Goal: Task Accomplishment & Management: Use online tool/utility

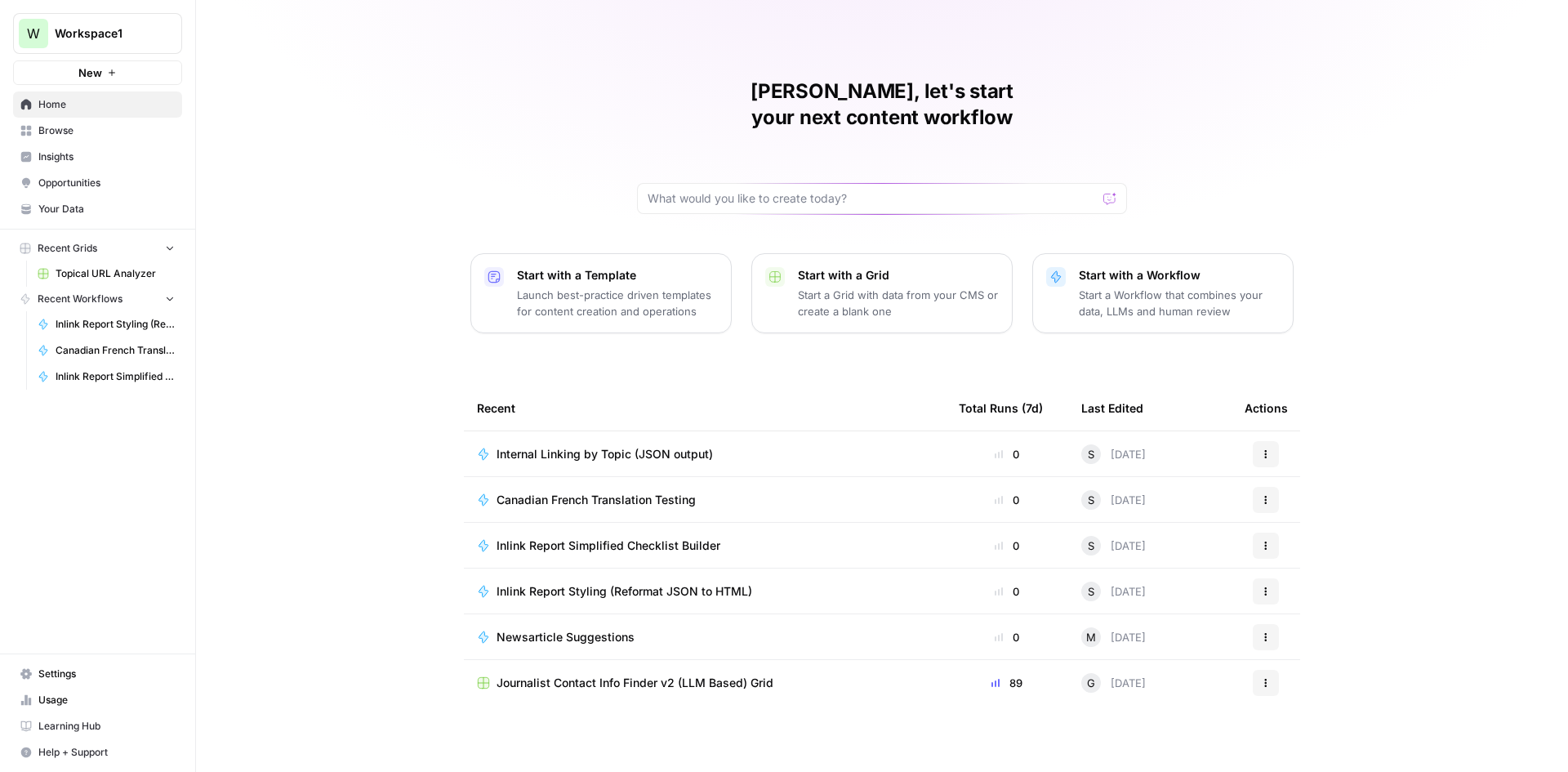
click at [753, 477] on tr "Canadian French Translation Testing 0 S 5 days ago Actions" at bounding box center [882, 500] width 837 height 46
click at [736, 446] on div "Internal Linking by Topic (JSON output)" at bounding box center [705, 454] width 456 height 16
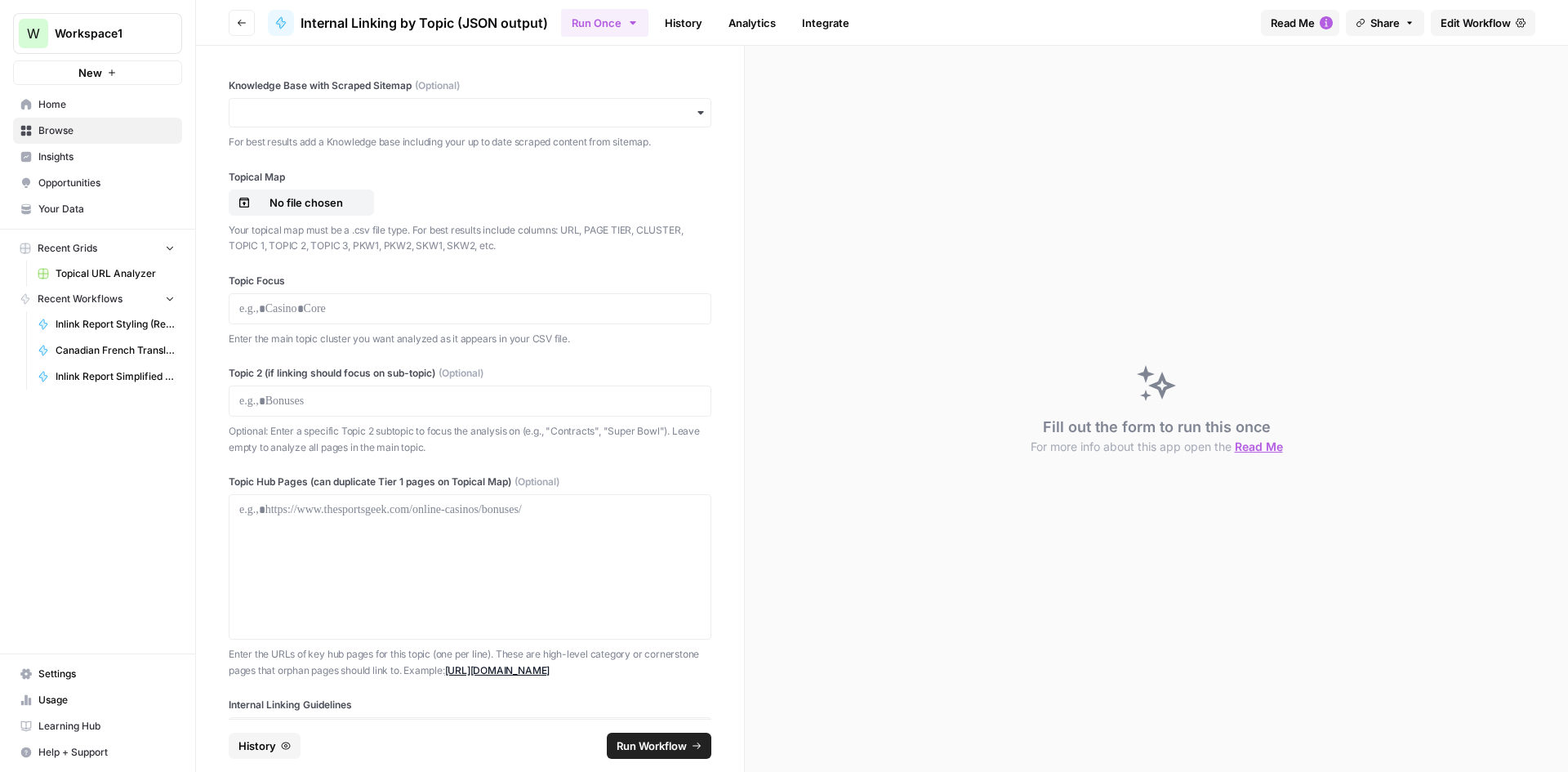
click at [699, 35] on link "History" at bounding box center [684, 23] width 58 height 26
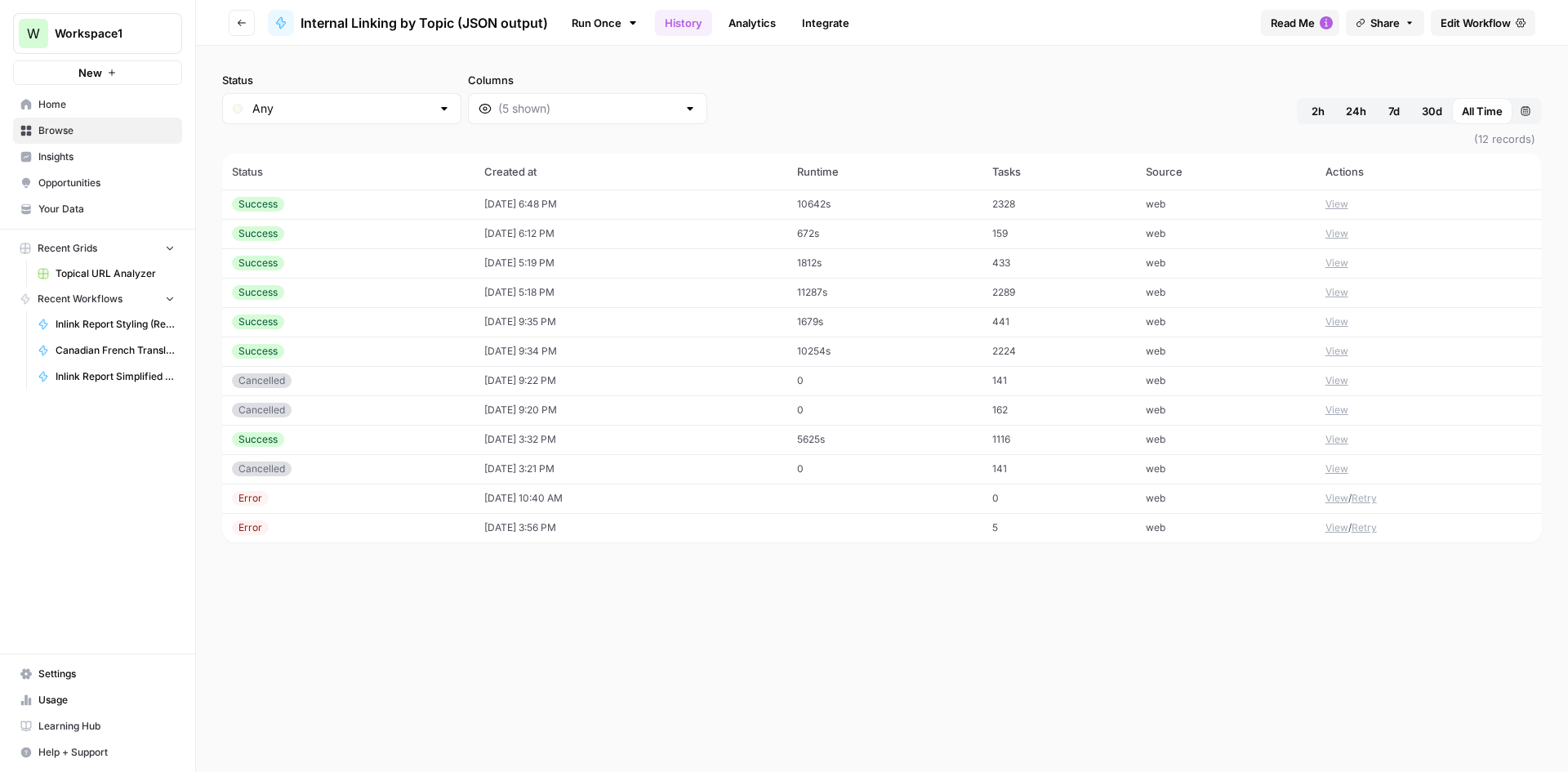
click at [1038, 195] on td "2328" at bounding box center [1059, 205] width 154 height 30
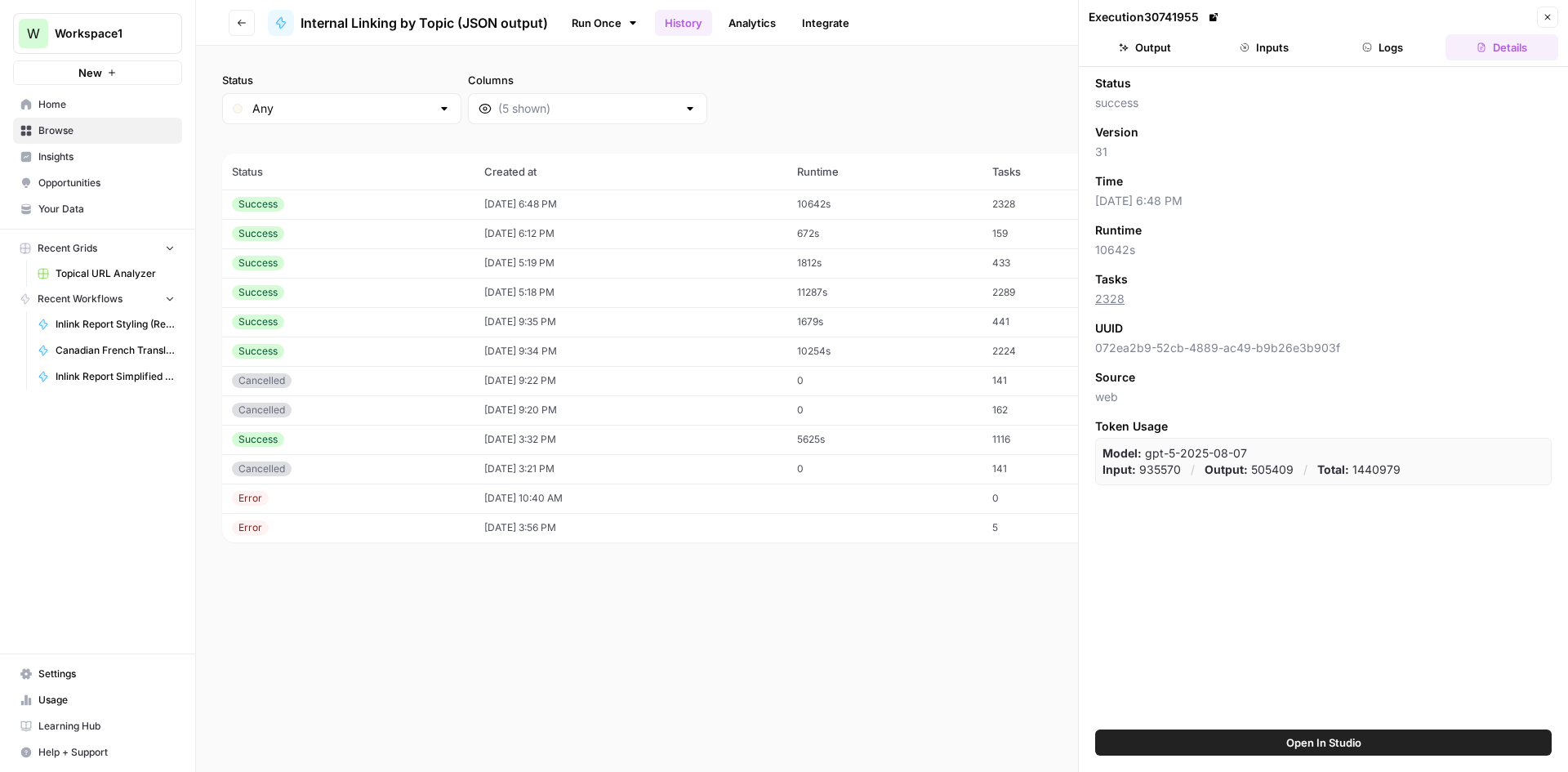
click at [1169, 45] on button "Output" at bounding box center [1145, 48] width 112 height 26
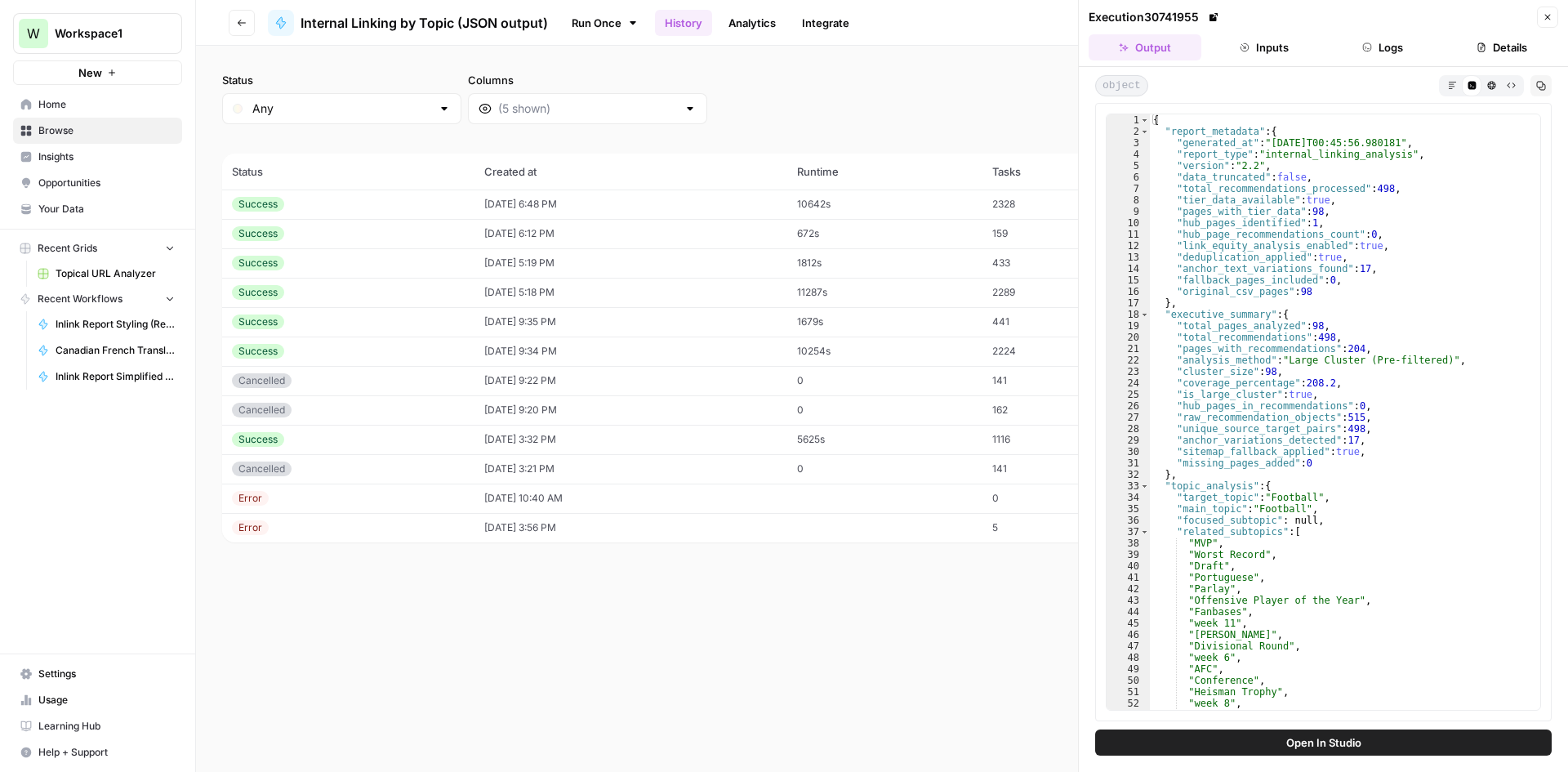
click at [1275, 334] on div "{ "report_metadata" : { "generated_at" : "2025-10-07T00:45:56.980181" , "report…" at bounding box center [1339, 423] width 379 height 618
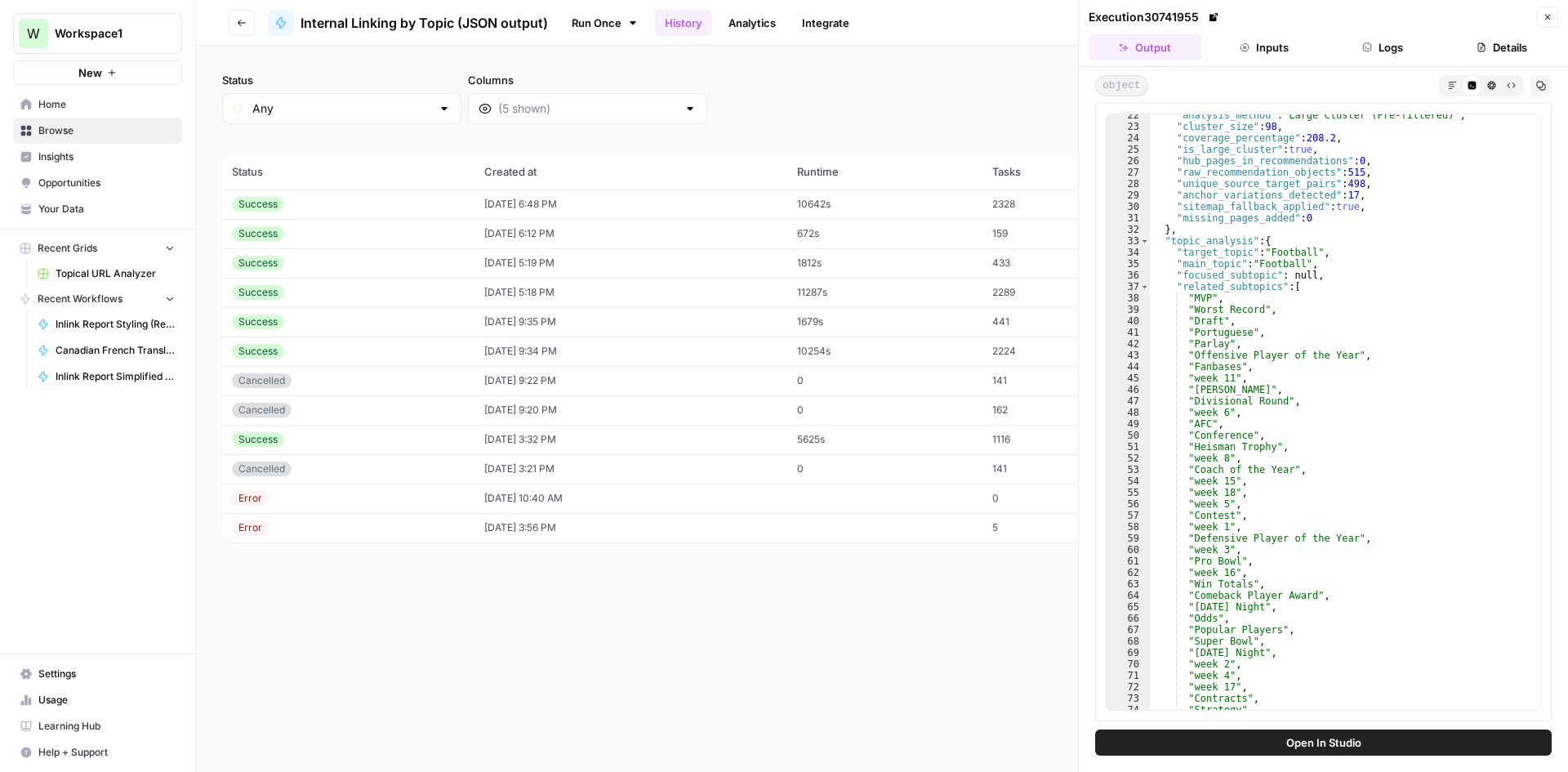
scroll to position [196, 0]
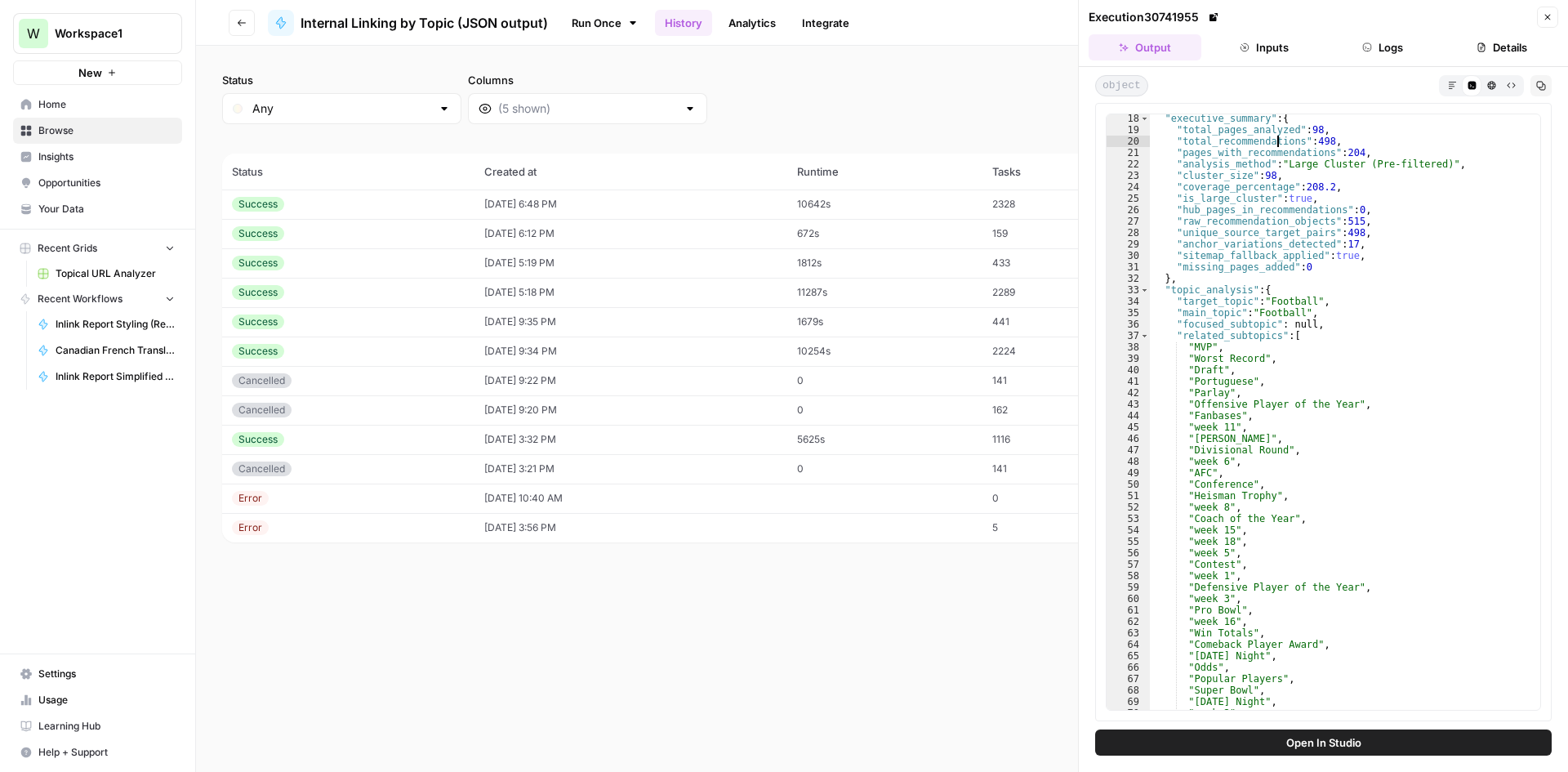
click at [1308, 247] on div ""executive_summary" : { "total_pages_analyzed" : 98 , "total_recommendations" :…" at bounding box center [1339, 421] width 379 height 618
type textarea "**********"
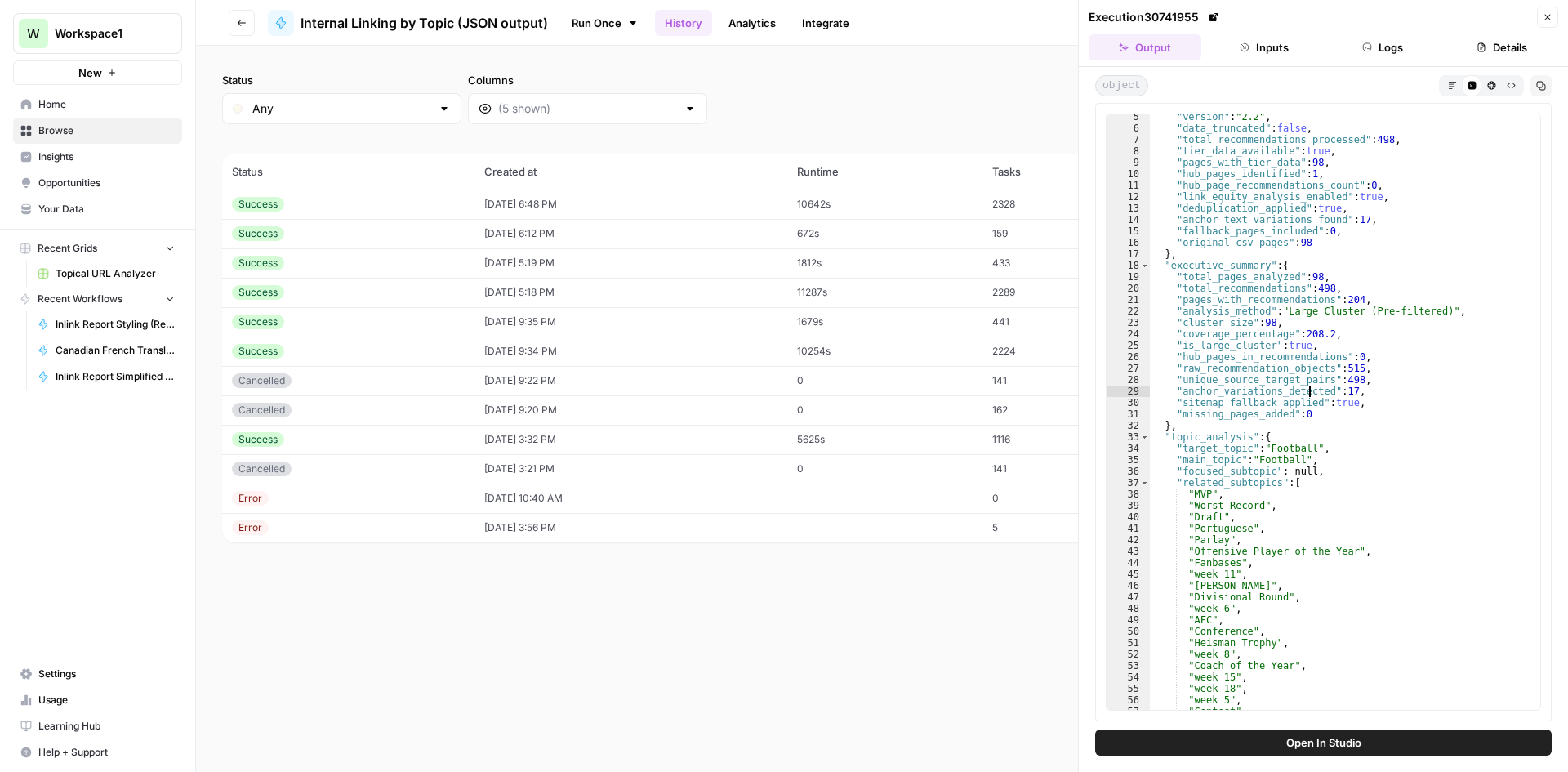
scroll to position [0, 0]
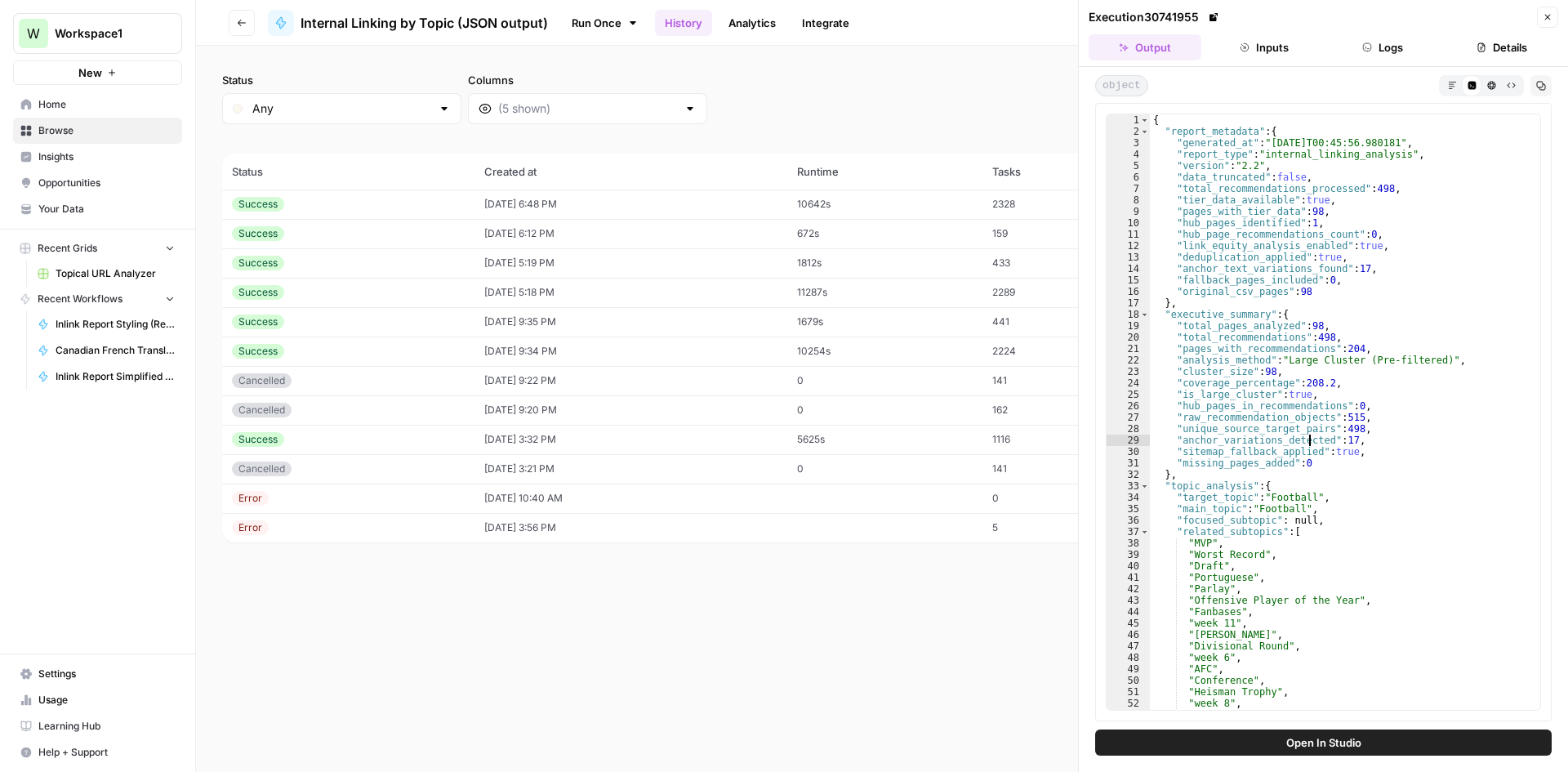
click at [1302, 55] on button "Inputs" at bounding box center [1264, 48] width 112 height 26
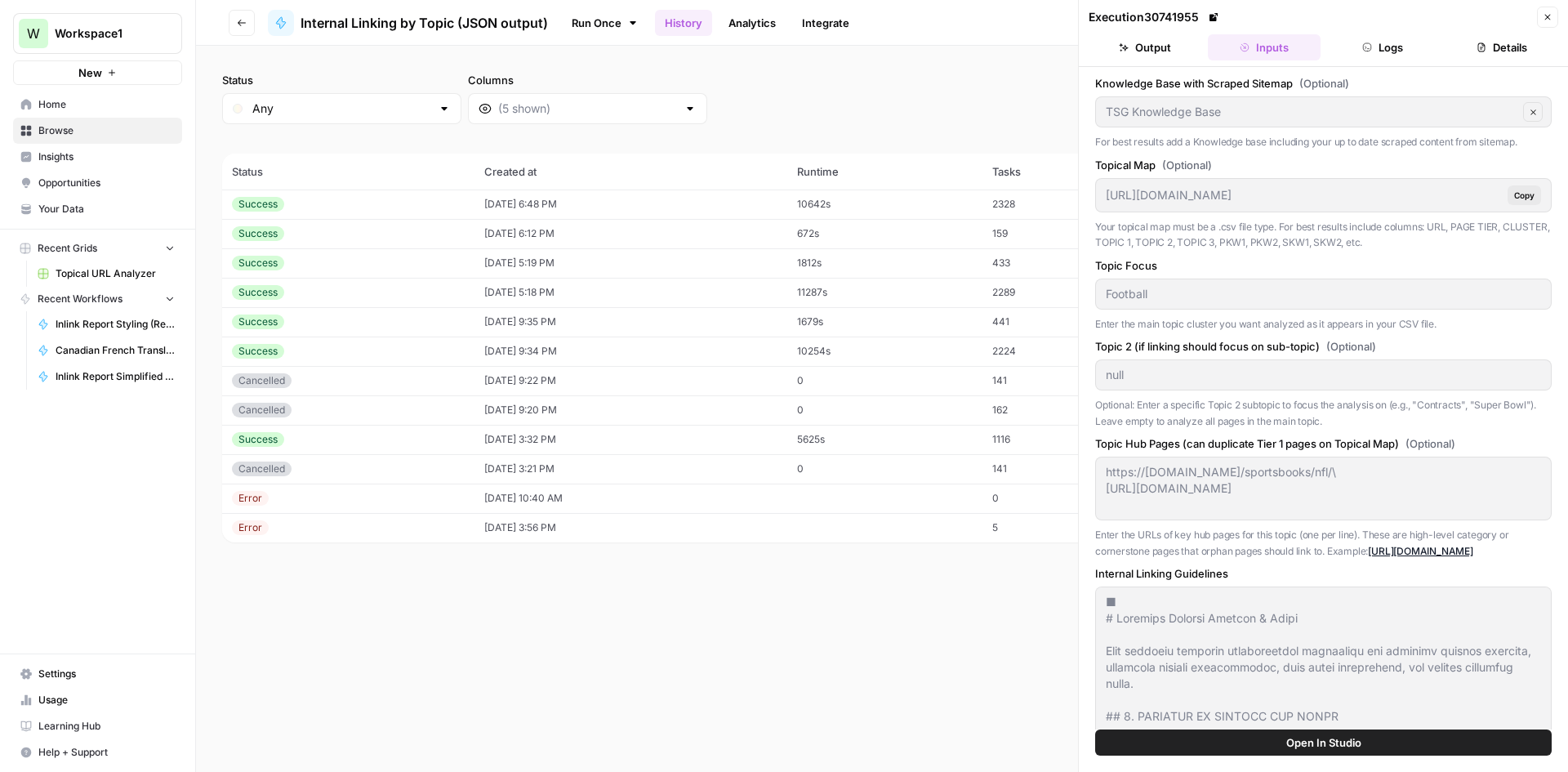
click at [1360, 38] on button "Logs" at bounding box center [1383, 48] width 112 height 26
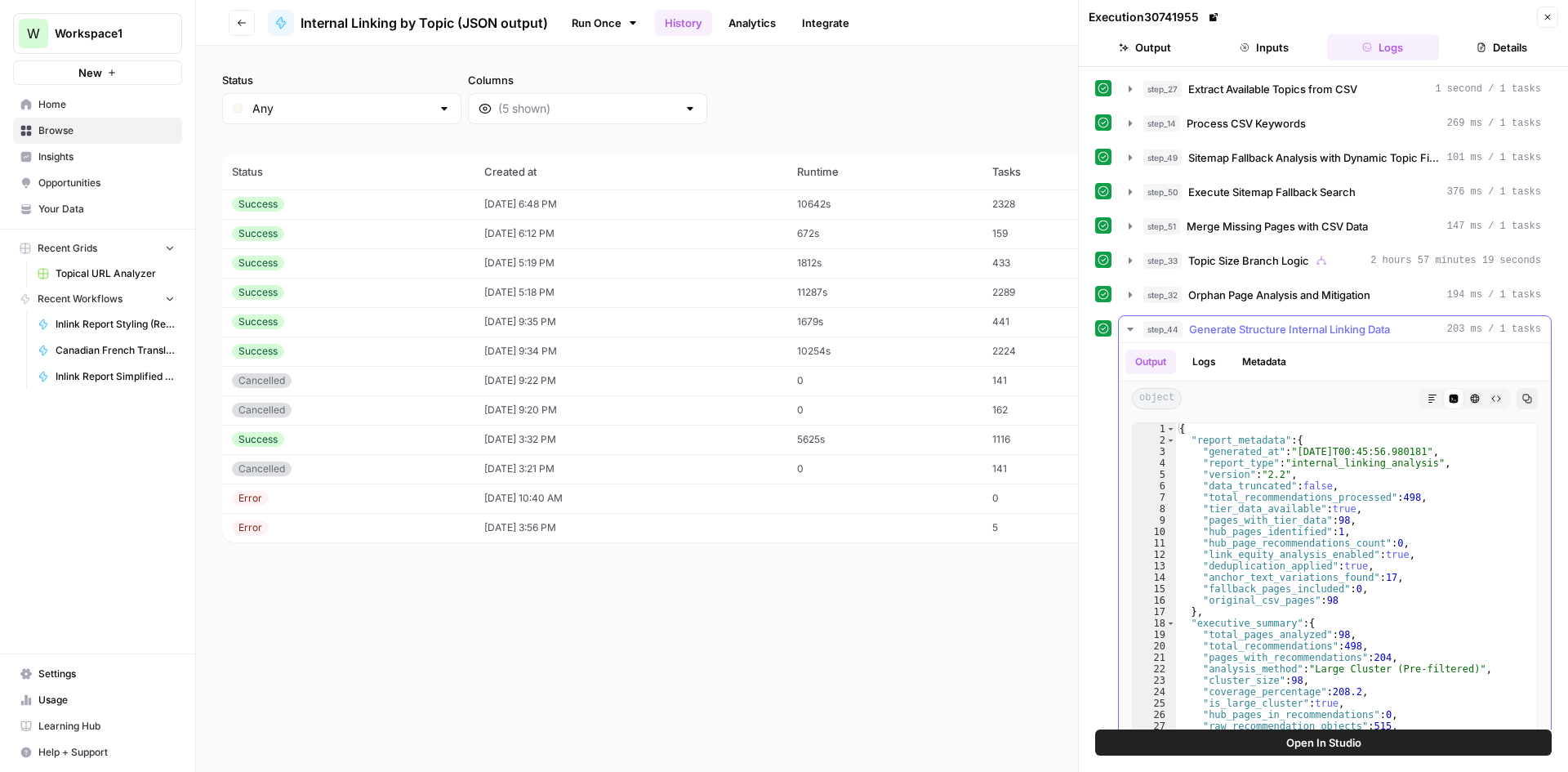
click at [1522, 397] on icon "button" at bounding box center [1527, 398] width 10 height 10
click at [1518, 392] on button "Copy" at bounding box center [1527, 397] width 21 height 21
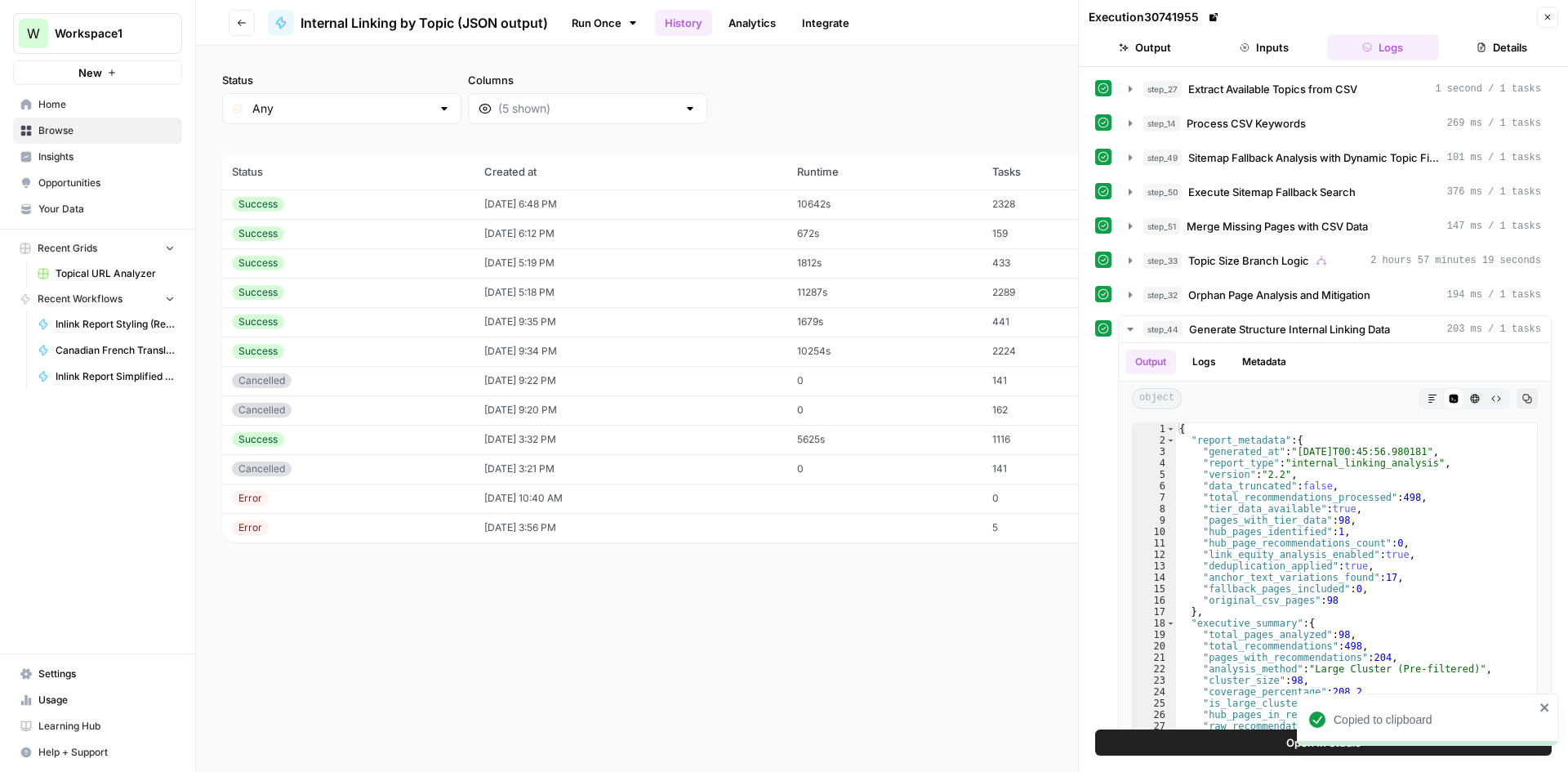
click at [240, 15] on button "Go back" at bounding box center [241, 23] width 26 height 26
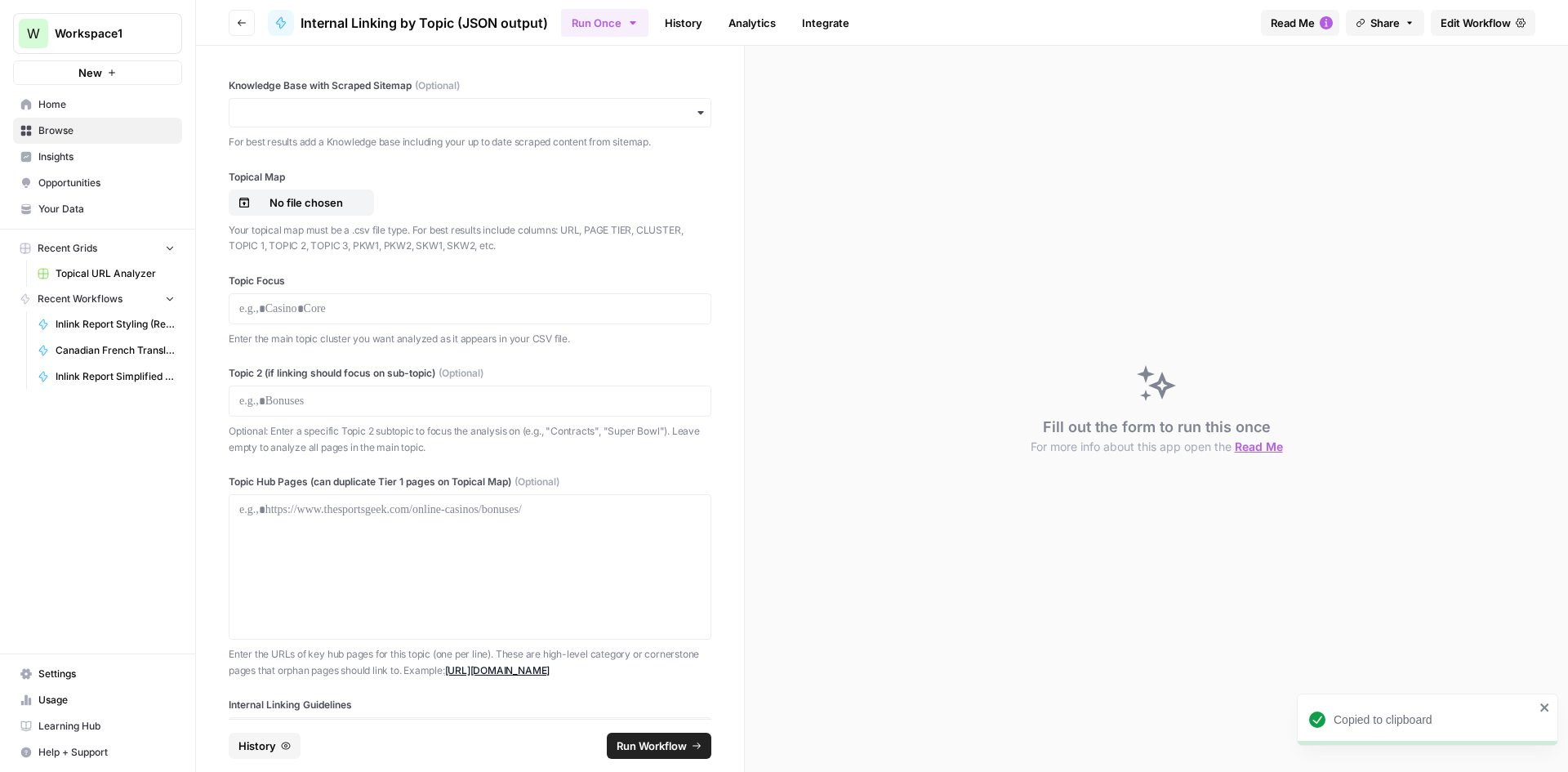
click at [111, 306] on button "Recent Workflows" at bounding box center [97, 299] width 169 height 25
click at [110, 319] on div "W Workspace1 New Home Browse Insights Opportunities Your Data Recent Grids Topi…" at bounding box center [97, 386] width 195 height 772
click at [103, 304] on span "Recent Workflows" at bounding box center [79, 298] width 84 height 15
click at [103, 320] on span "Inlink Report Styling (Reformat JSON to HTML)" at bounding box center [115, 324] width 119 height 15
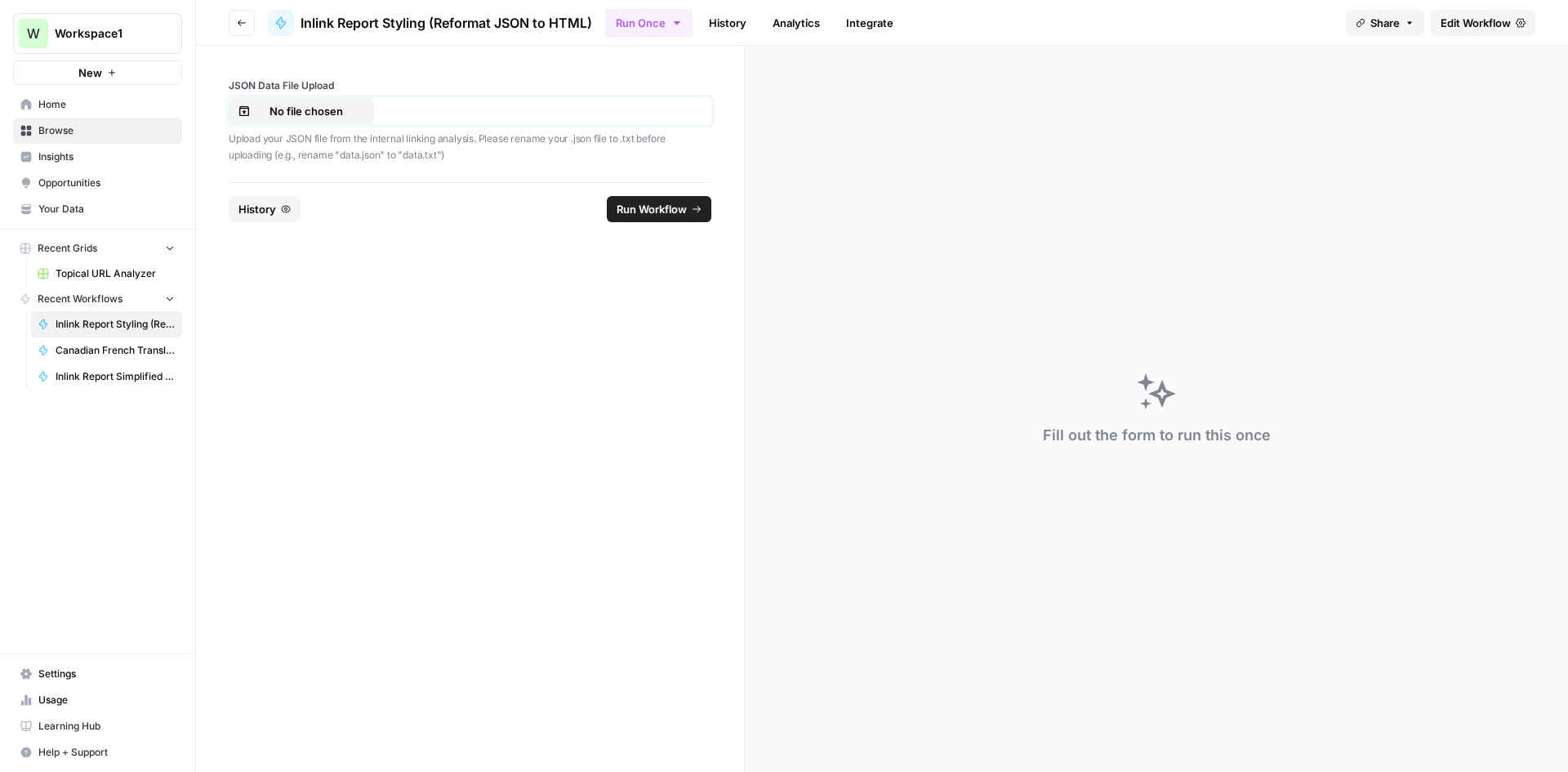
click at [347, 121] on button "No file chosen" at bounding box center [301, 111] width 145 height 26
click at [630, 203] on span "Run Workflow" at bounding box center [652, 209] width 71 height 16
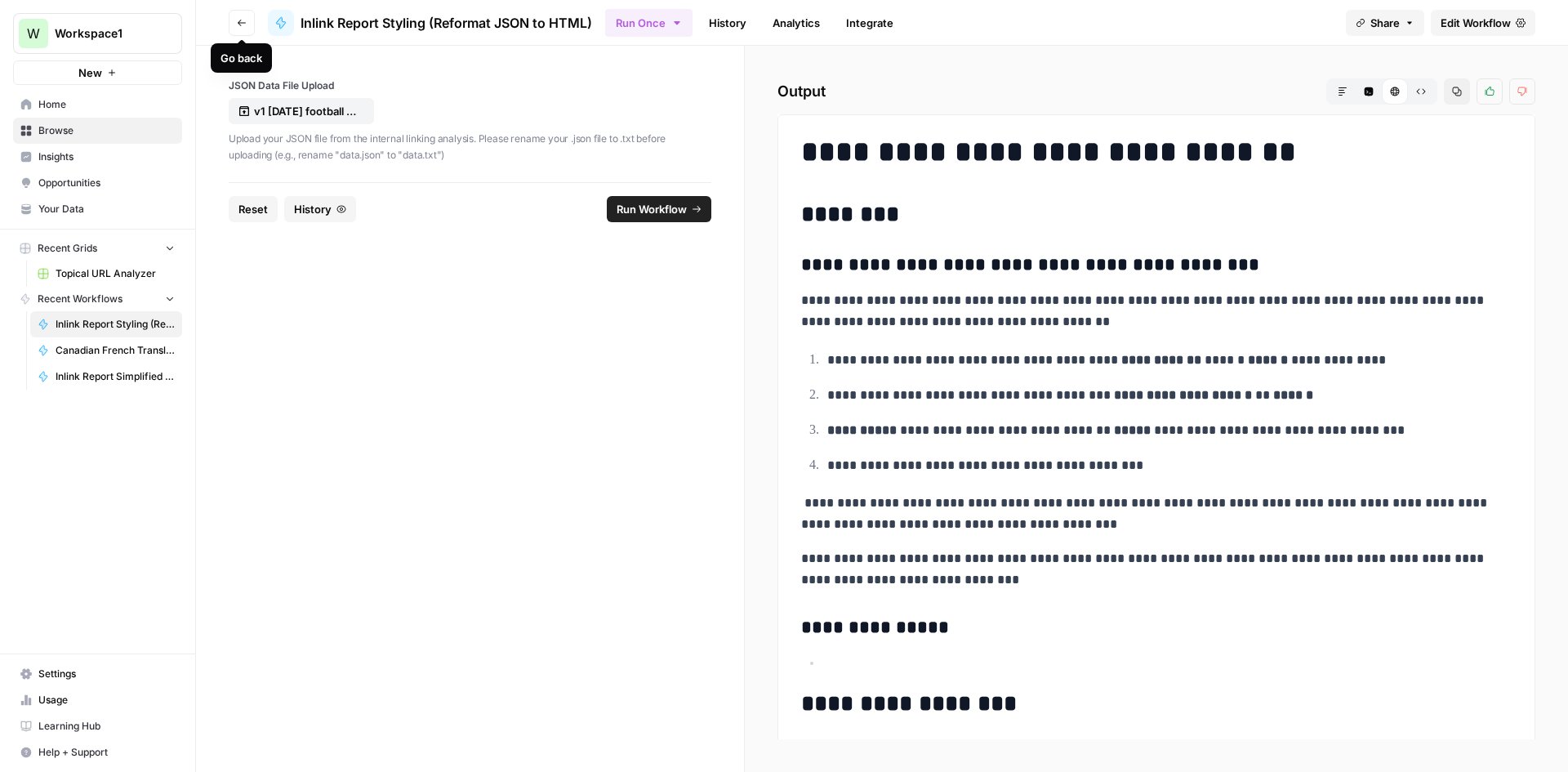
click at [245, 25] on icon "button" at bounding box center [241, 23] width 10 height 10
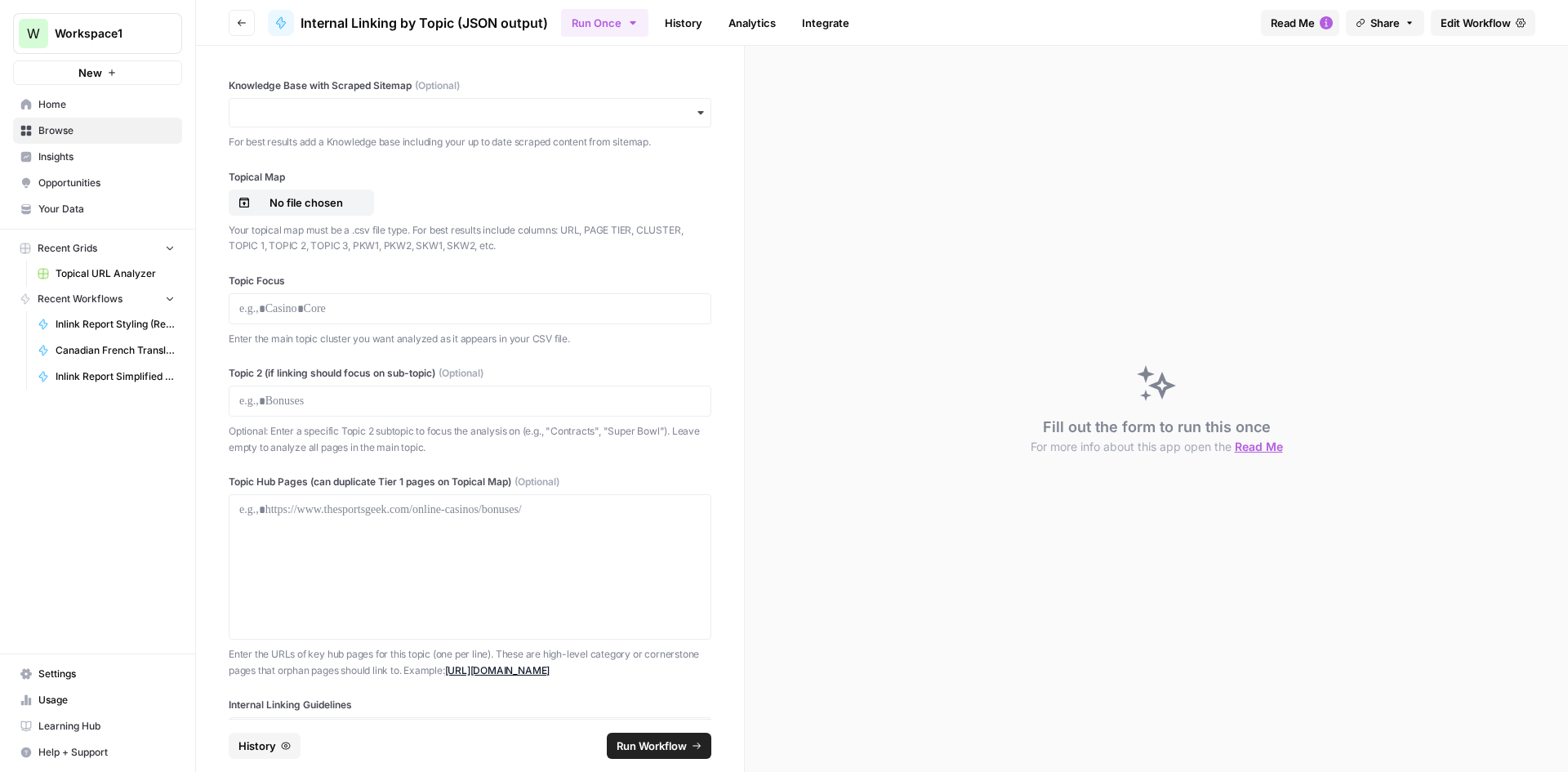
click at [127, 386] on link "Inlink Report Simplified Checklist Builder" at bounding box center [105, 377] width 152 height 26
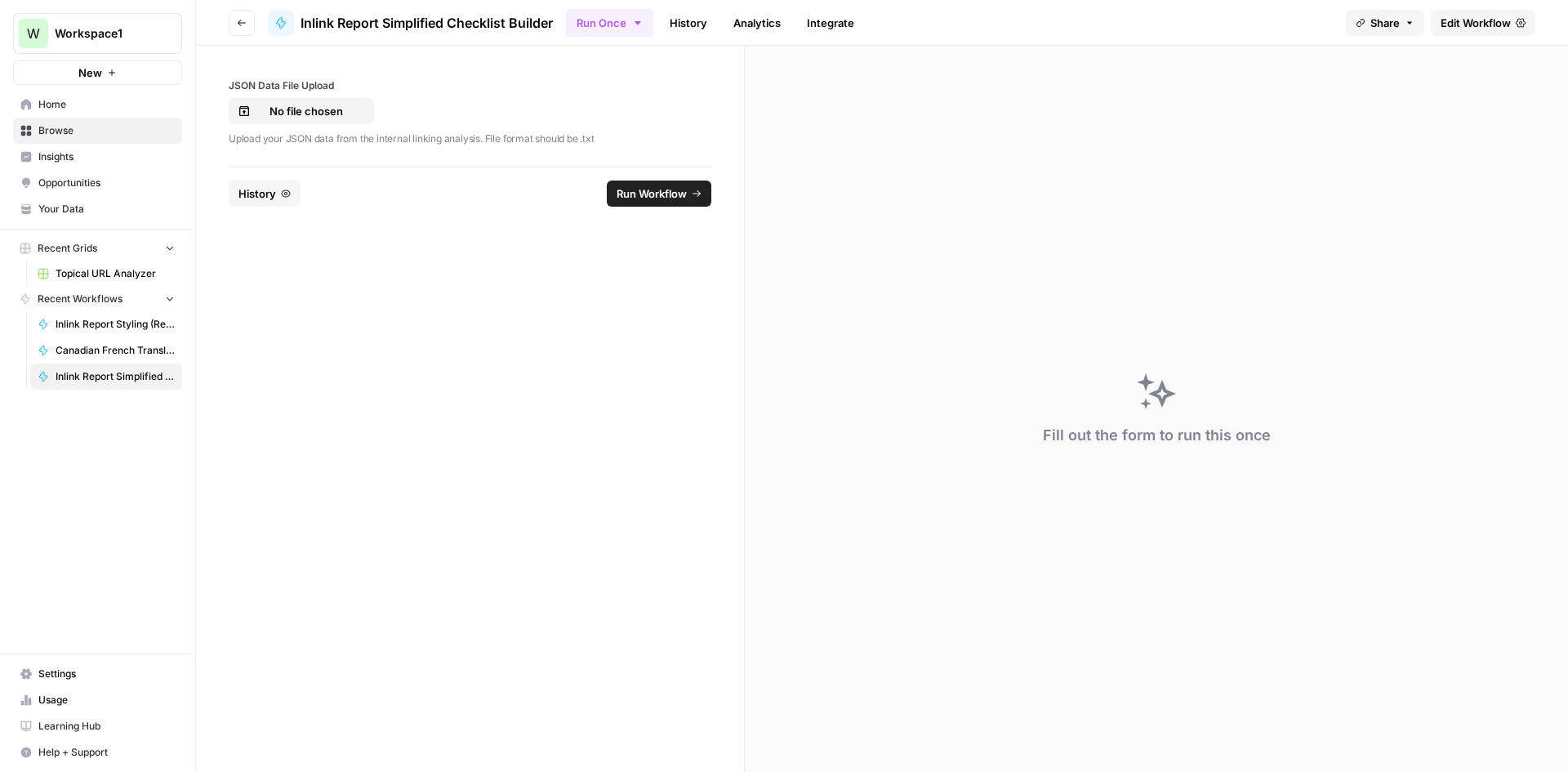
click at [335, 124] on div "JSON Data File Upload No file chosen Upload your JSON data from the internal li…" at bounding box center [470, 112] width 483 height 69
click at [335, 120] on button "No file chosen" at bounding box center [301, 111] width 145 height 26
click at [648, 198] on span "Run Workflow" at bounding box center [652, 194] width 71 height 16
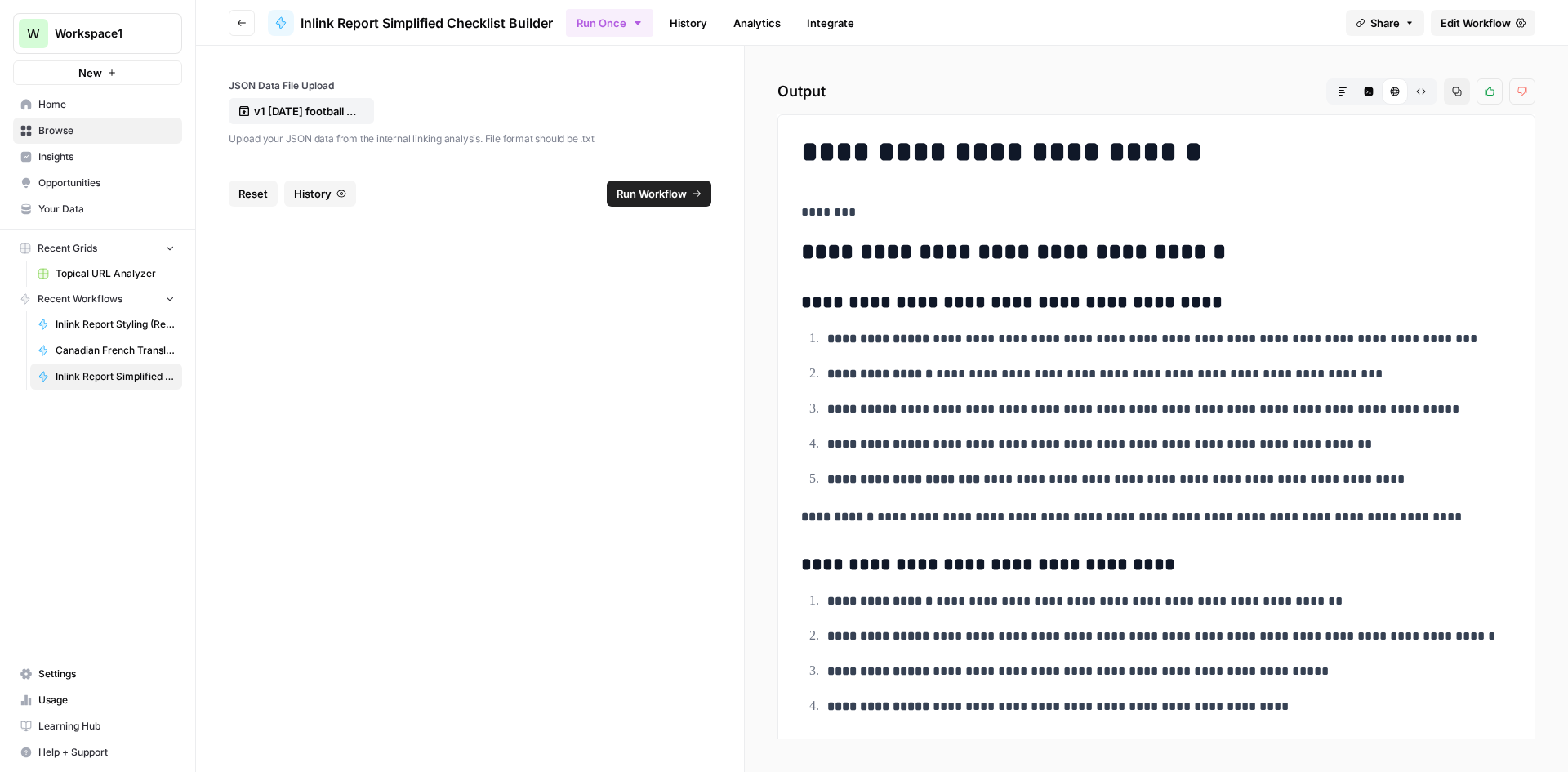
click at [645, 28] on icon "button" at bounding box center [637, 22] width 13 height 13
click at [678, 39] on header "Go back Inlink Report Simplified Checklist Builder Run Once History Analytics I…" at bounding box center [881, 23] width 1372 height 46
click at [678, 32] on link "History" at bounding box center [689, 23] width 58 height 26
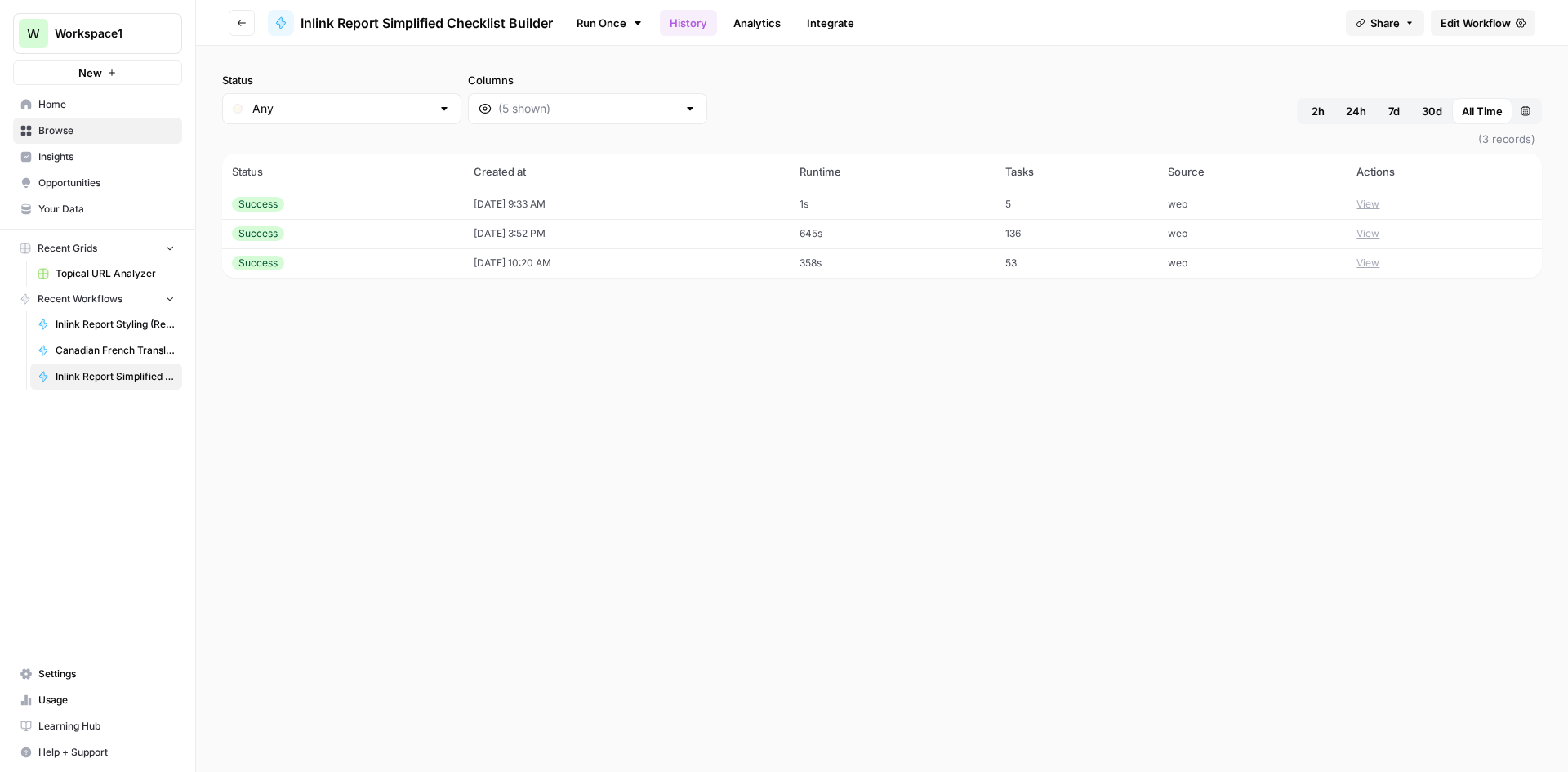
click at [464, 214] on td "[DATE] 9:33 AM" at bounding box center [627, 205] width 327 height 30
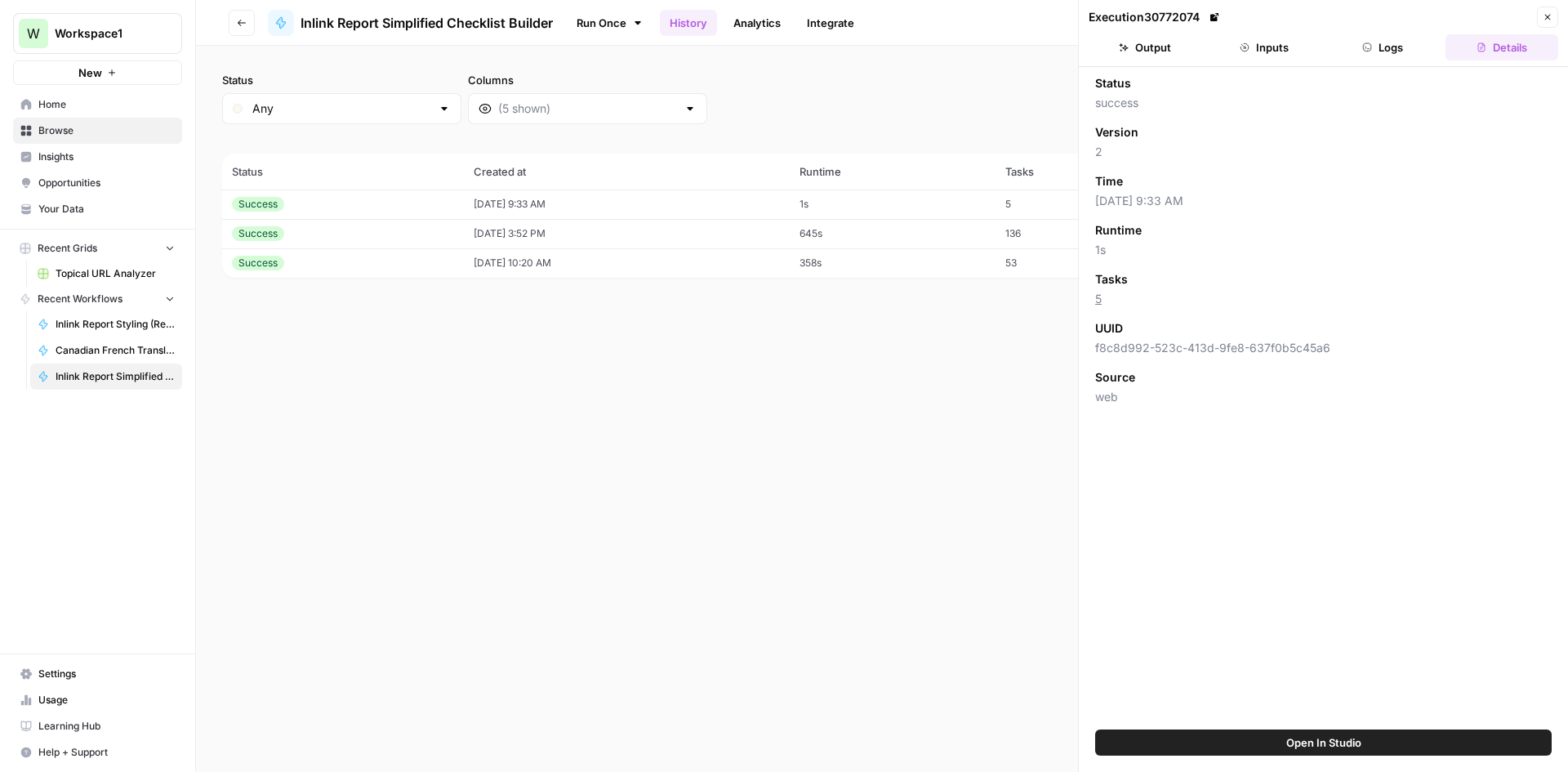
click at [1112, 49] on button "Output" at bounding box center [1145, 48] width 112 height 26
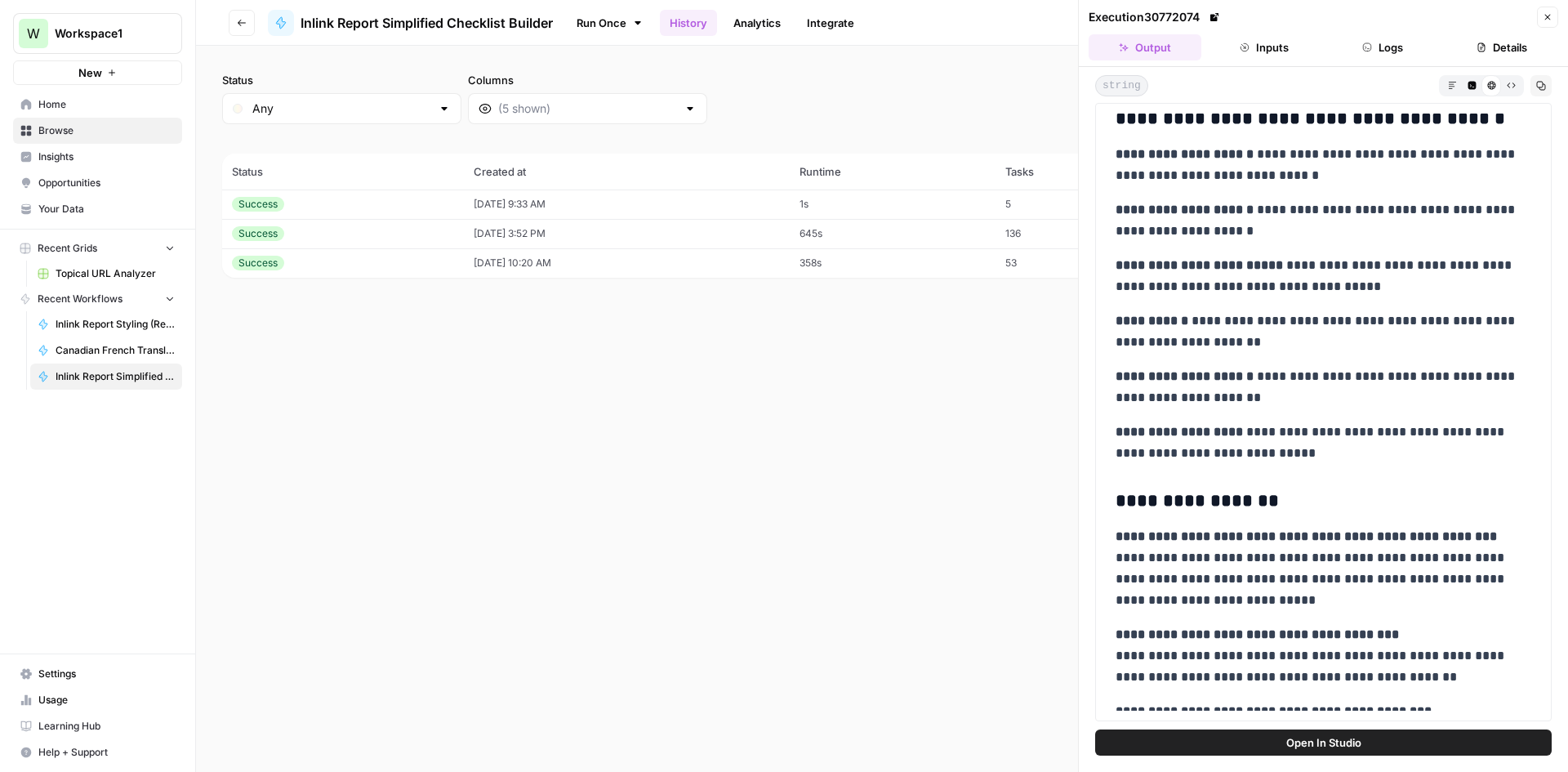
scroll to position [900, 0]
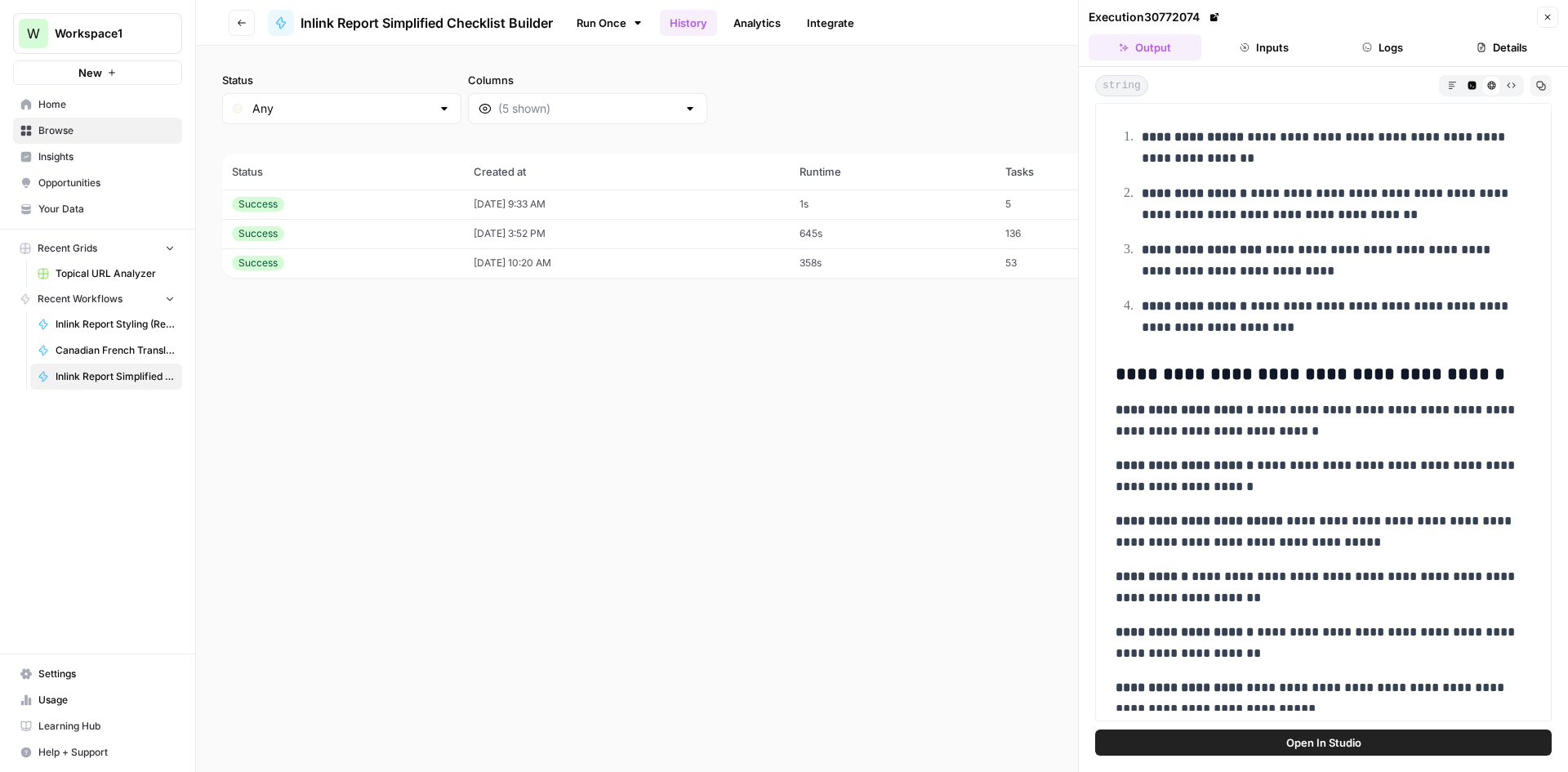
click at [1282, 291] on ol "**********" at bounding box center [1324, 232] width 415 height 213
click at [1553, 21] on button "Close" at bounding box center [1547, 17] width 21 height 21
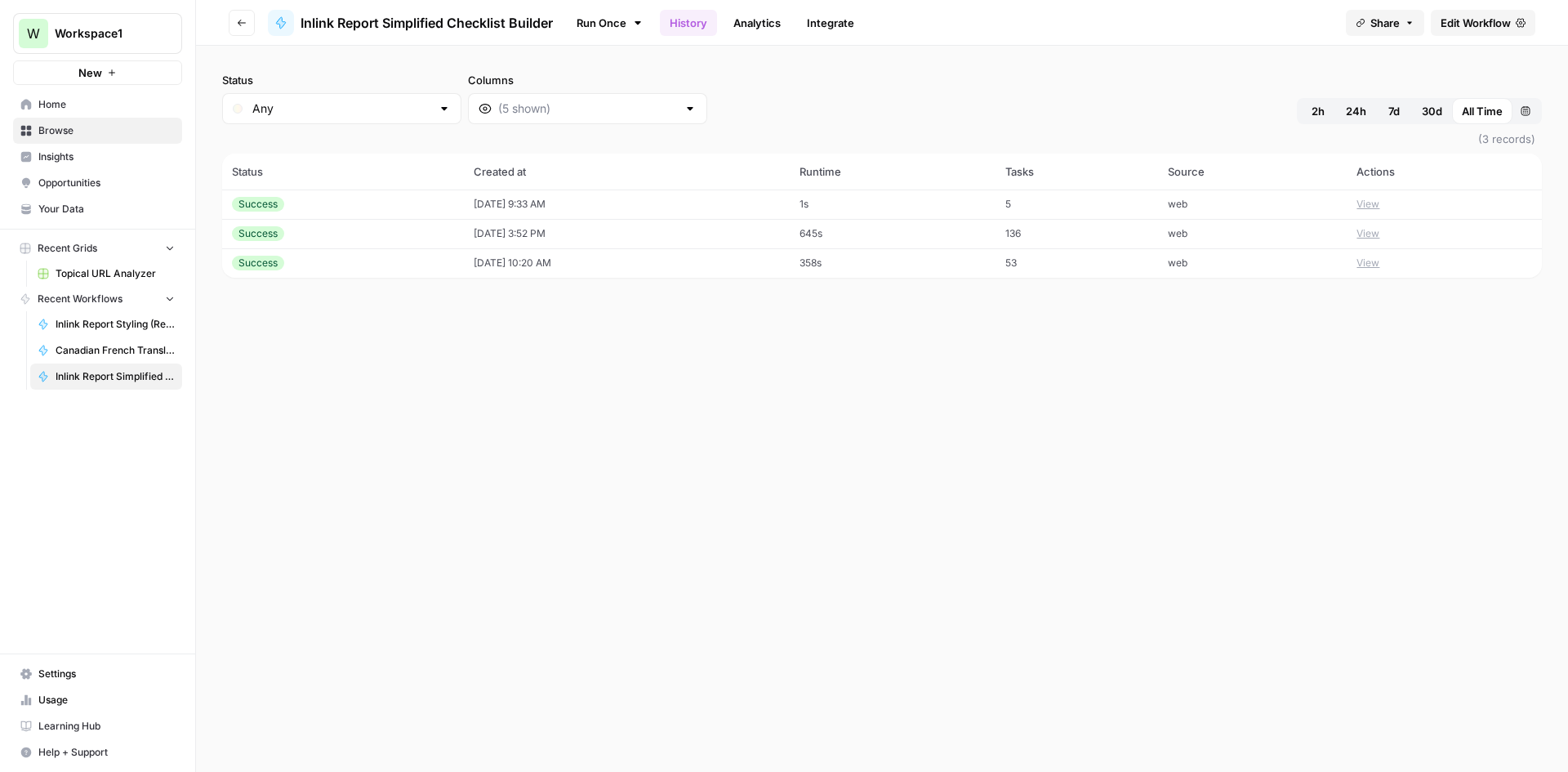
click at [1380, 205] on button "View" at bounding box center [1368, 204] width 23 height 15
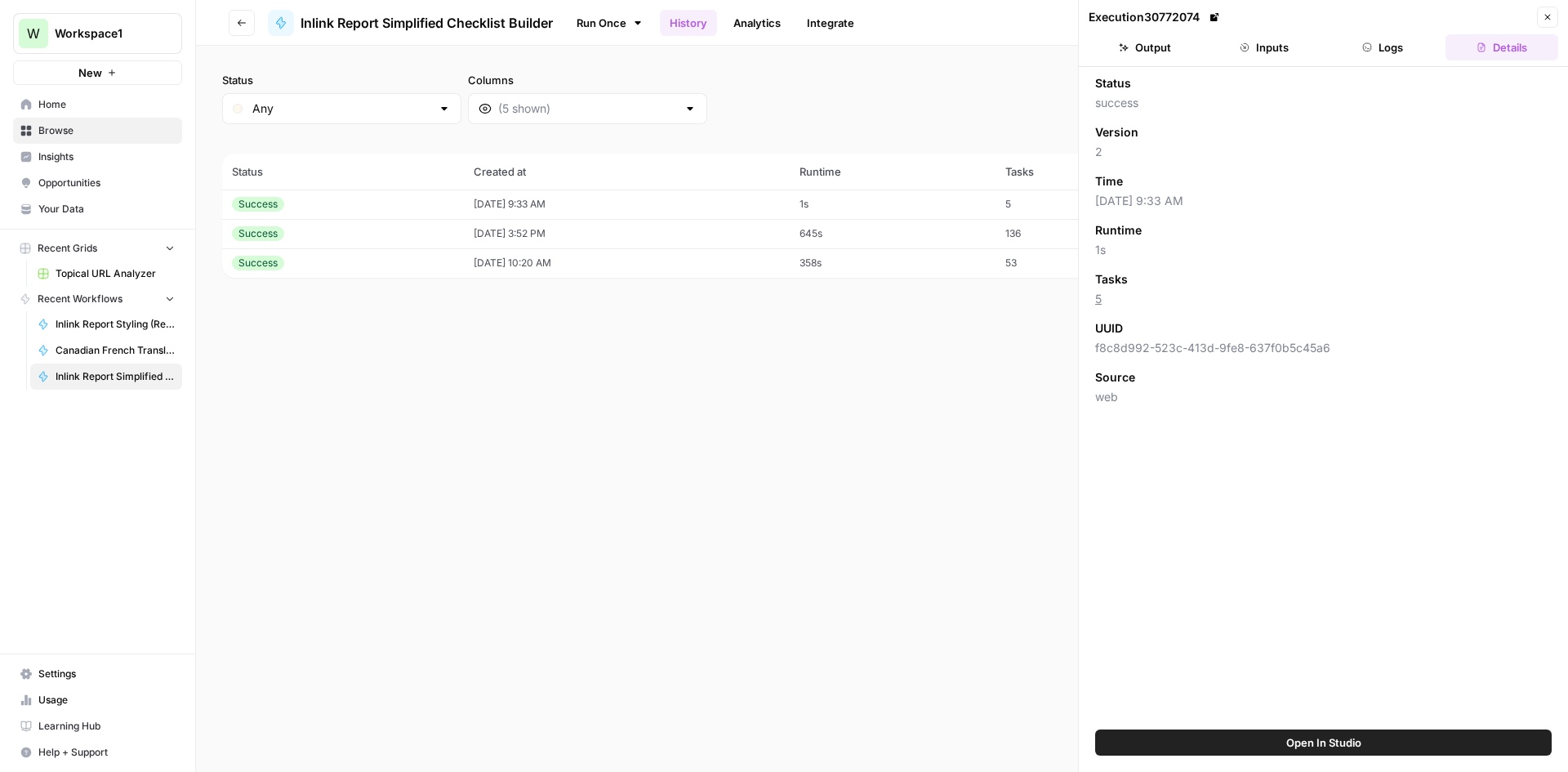
click at [929, 333] on div "Status Any Columns 2h 24h 7d 30d All Time Custom range (3 records) Status Creat…" at bounding box center [881, 408] width 1372 height 726
click at [249, 33] on button "Go back" at bounding box center [241, 23] width 26 height 26
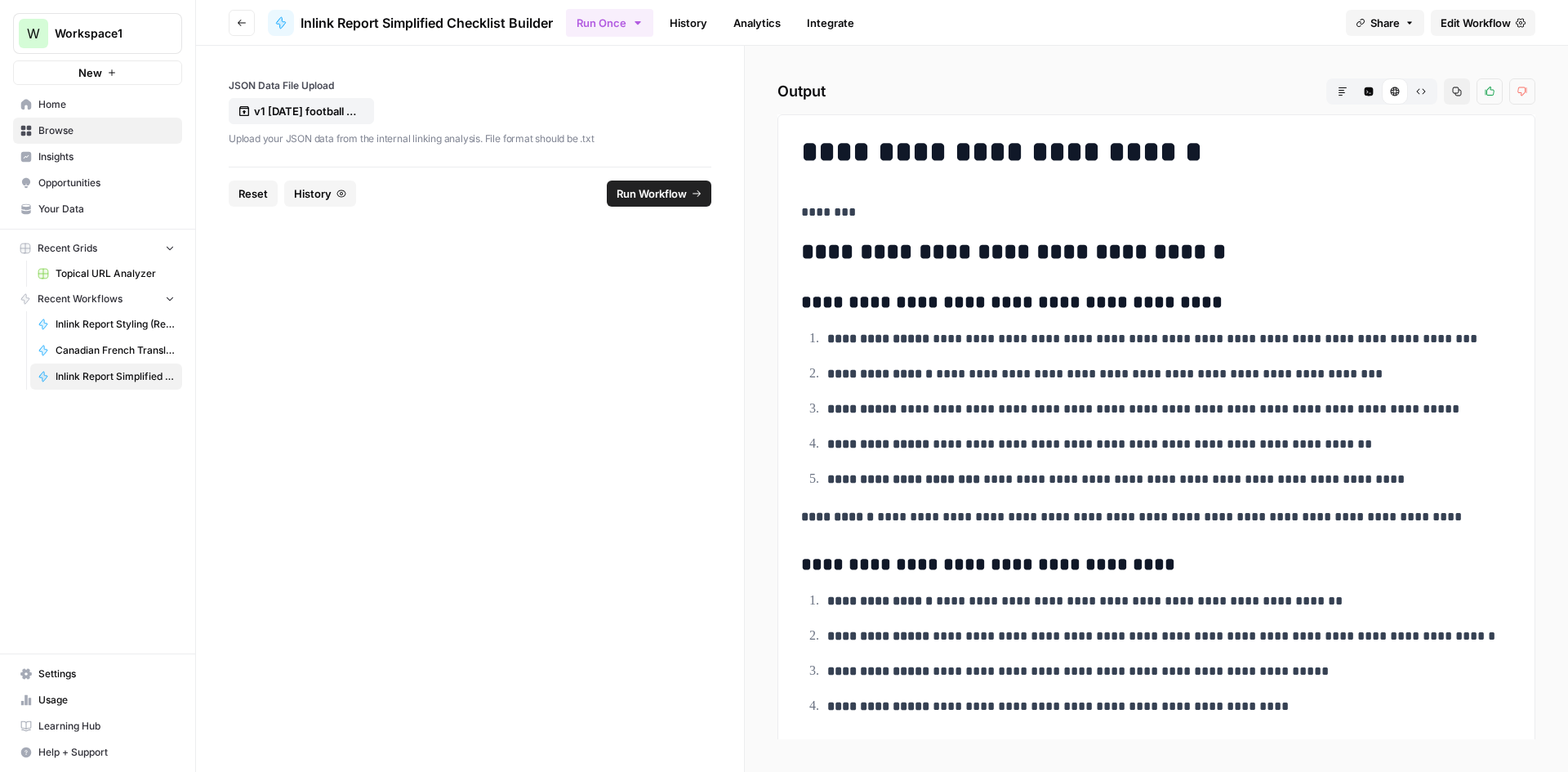
click at [252, 35] on button "Go back" at bounding box center [241, 23] width 26 height 26
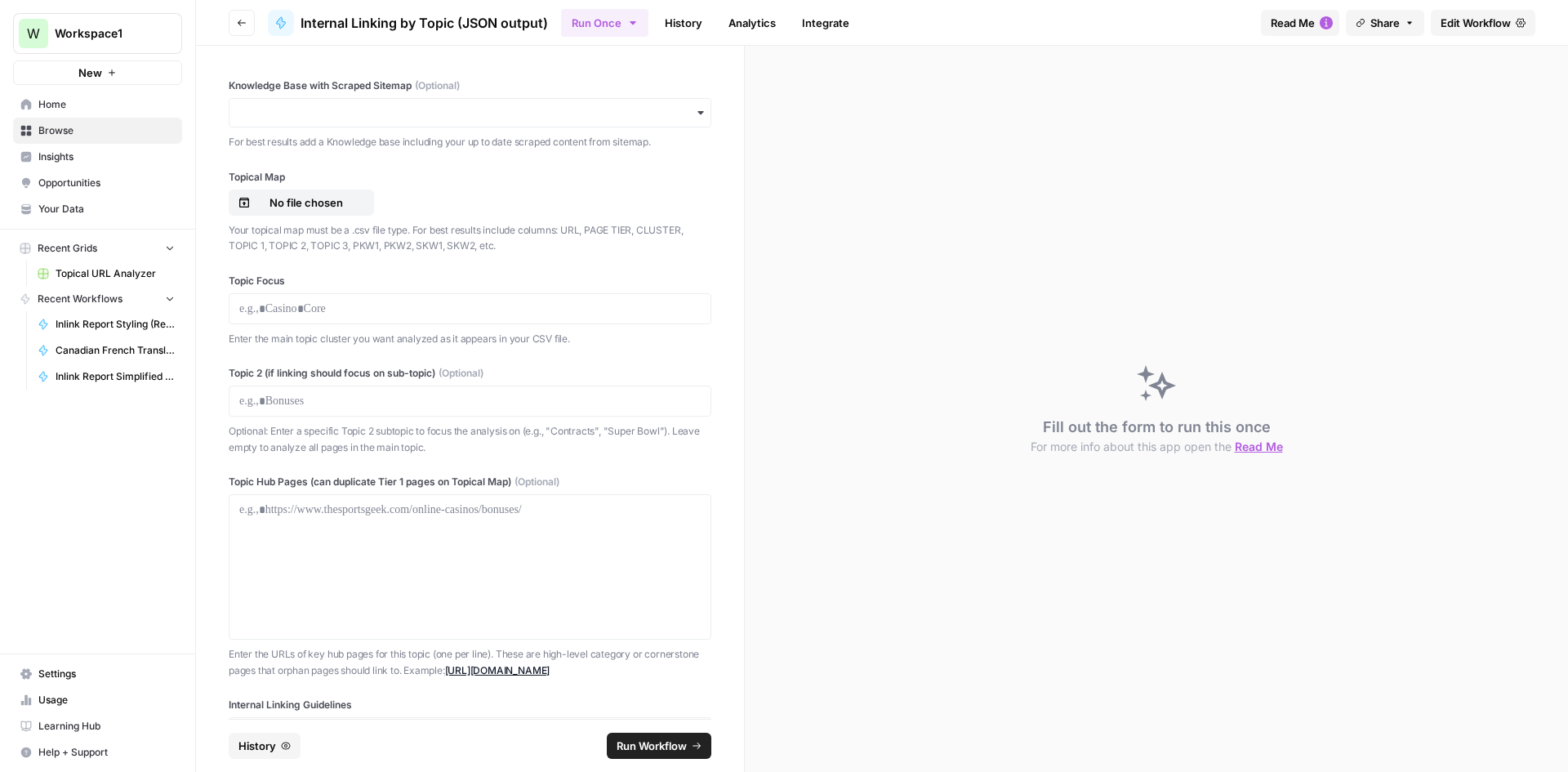
click at [252, 35] on button "Go back" at bounding box center [241, 23] width 26 height 26
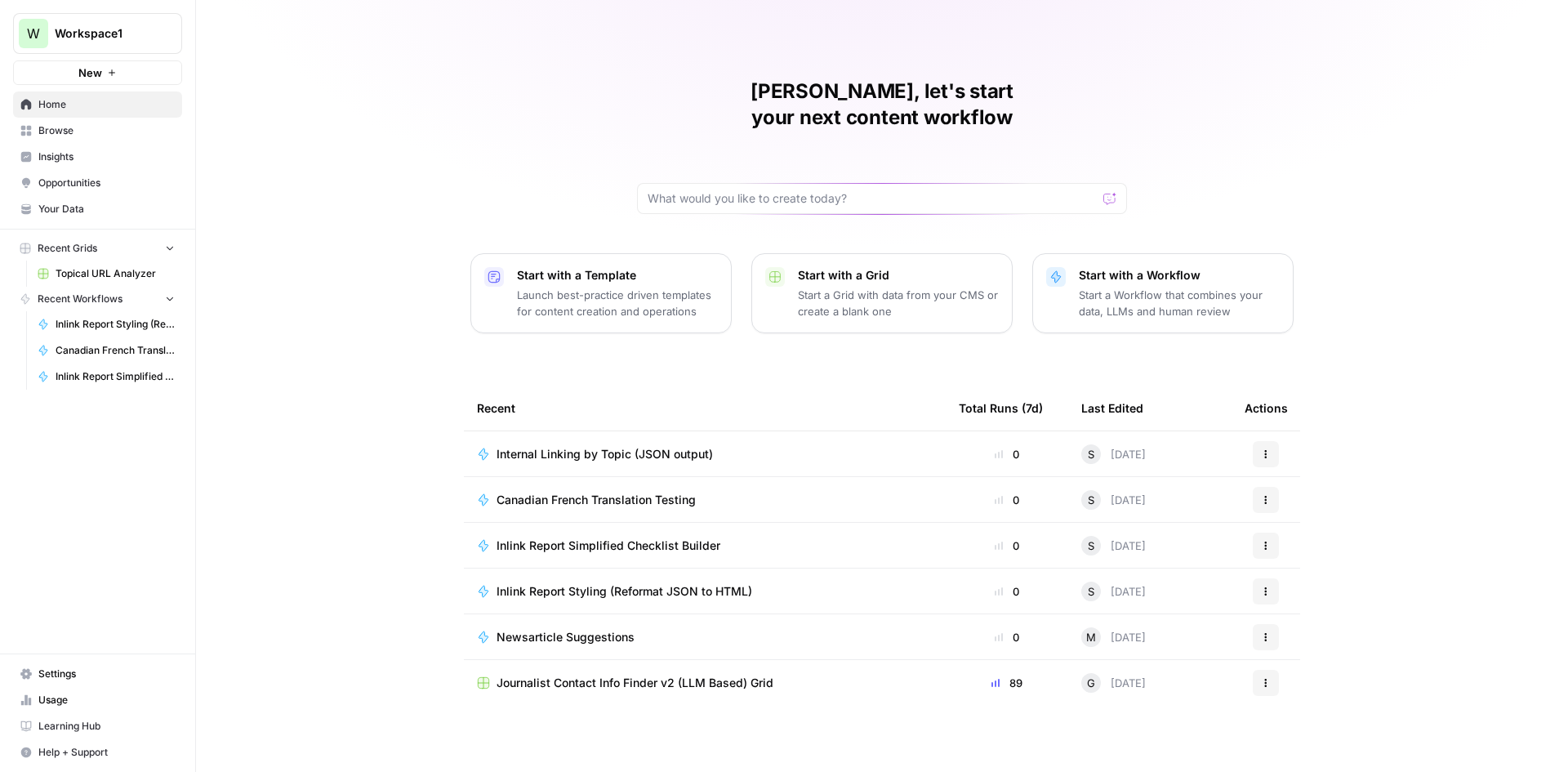
click at [583, 568] on td "Inlink Report Styling (Reformat JSON to HTML)" at bounding box center [705, 590] width 482 height 45
click at [592, 568] on td "Inlink Report Styling (Reformat JSON to HTML)" at bounding box center [705, 590] width 482 height 45
click at [592, 583] on span "Inlink Report Styling (Reformat JSON to HTML)" at bounding box center [624, 591] width 255 height 16
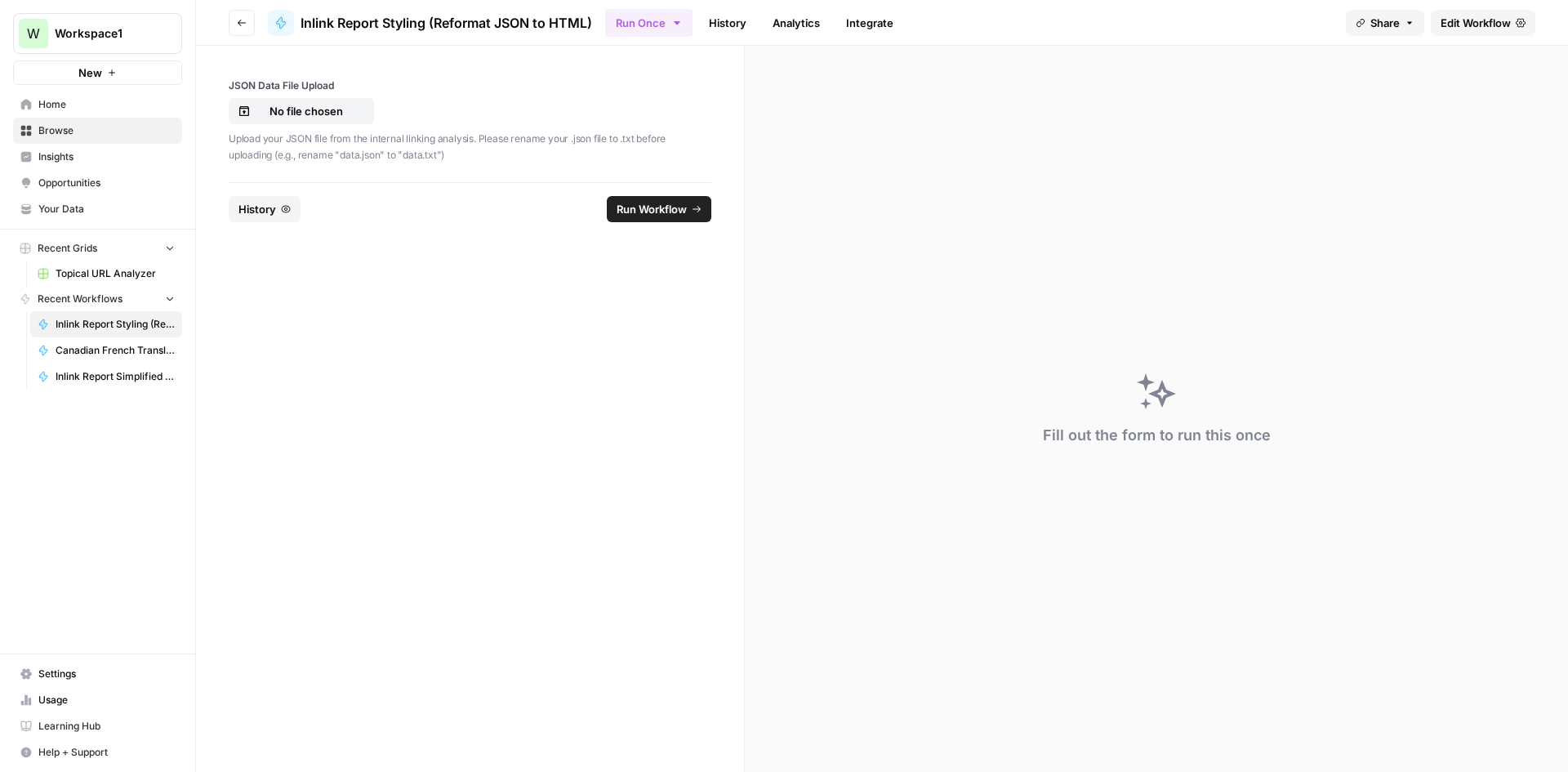
click at [739, 45] on header "Go back Inlink Report Styling (Reformat JSON to HTML) Run Once History Analytic…" at bounding box center [881, 23] width 1372 height 46
click at [735, 20] on link "History" at bounding box center [728, 23] width 58 height 26
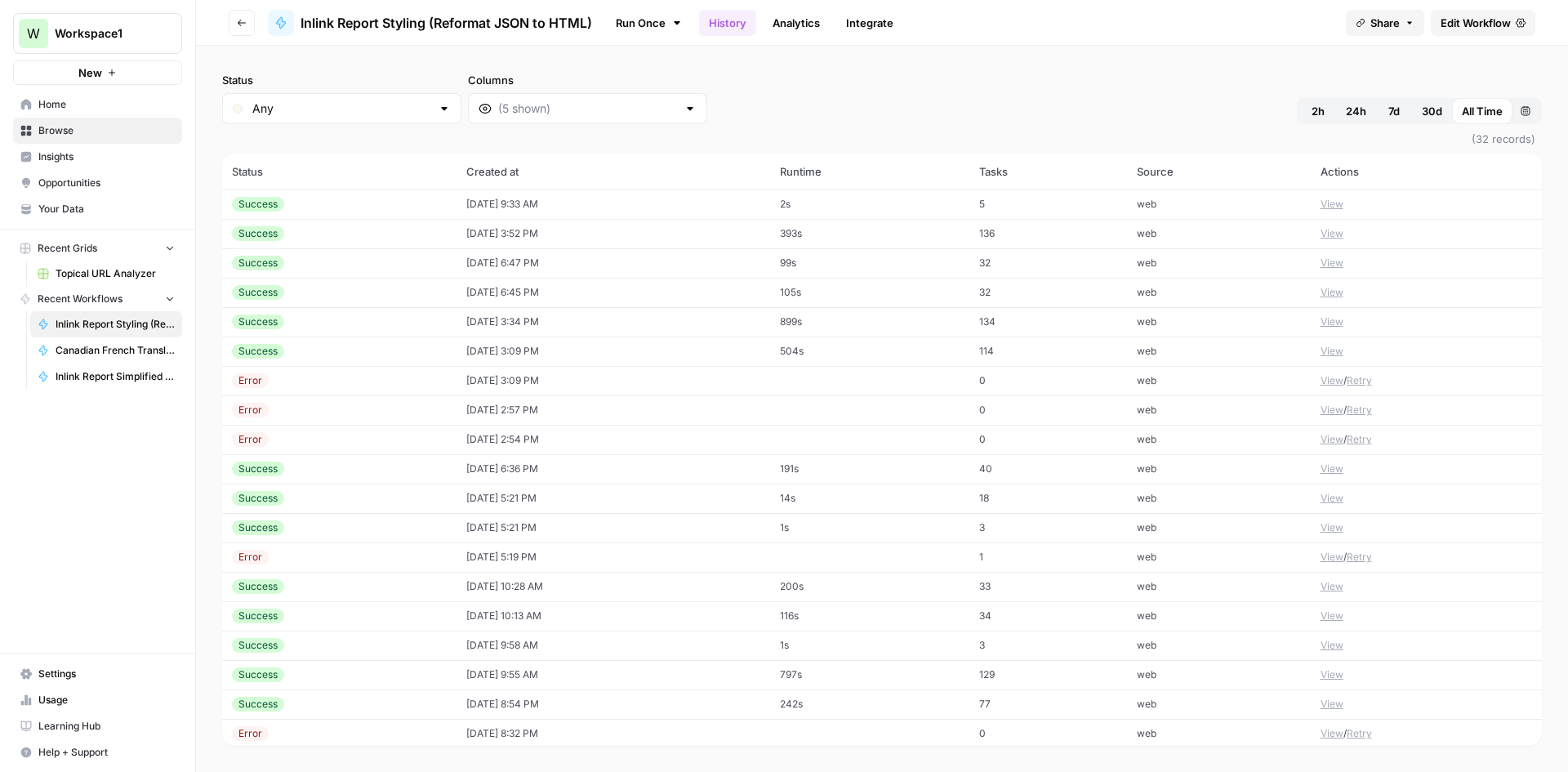
click at [1009, 193] on td "5" at bounding box center [1048, 205] width 157 height 30
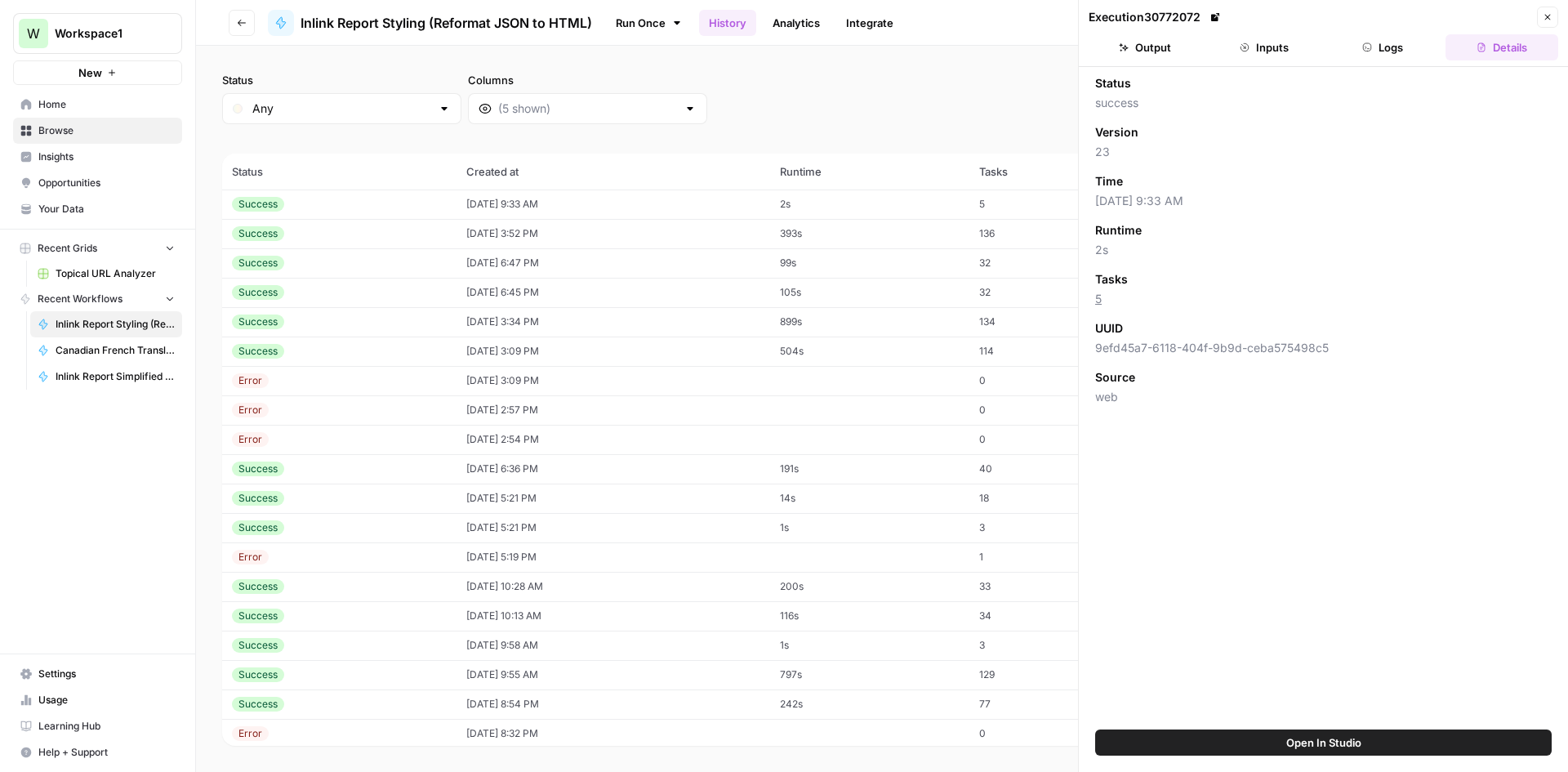
click at [1261, 39] on button "Inputs" at bounding box center [1264, 48] width 112 height 26
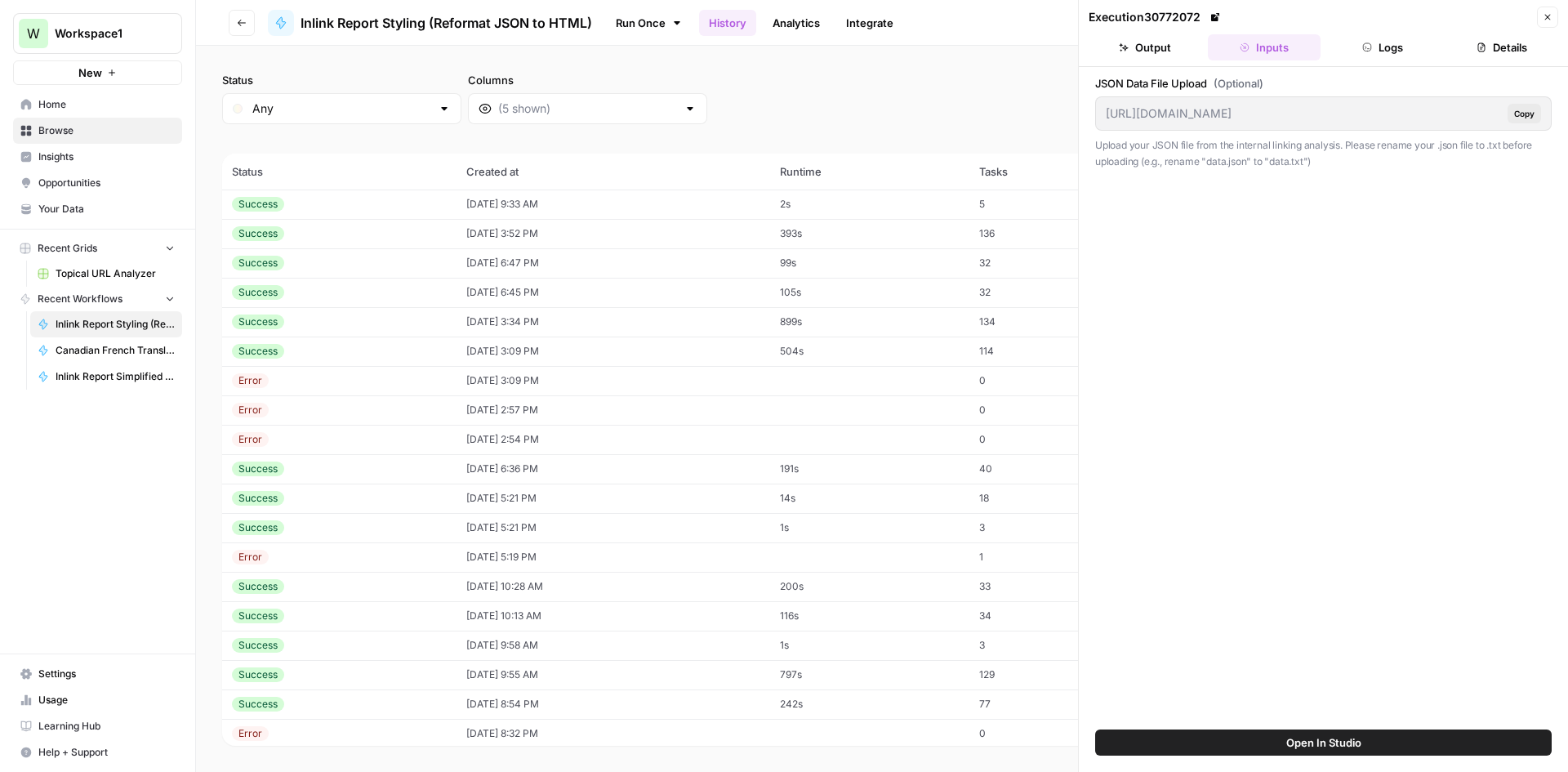
click at [1178, 53] on button "Output" at bounding box center [1145, 48] width 112 height 26
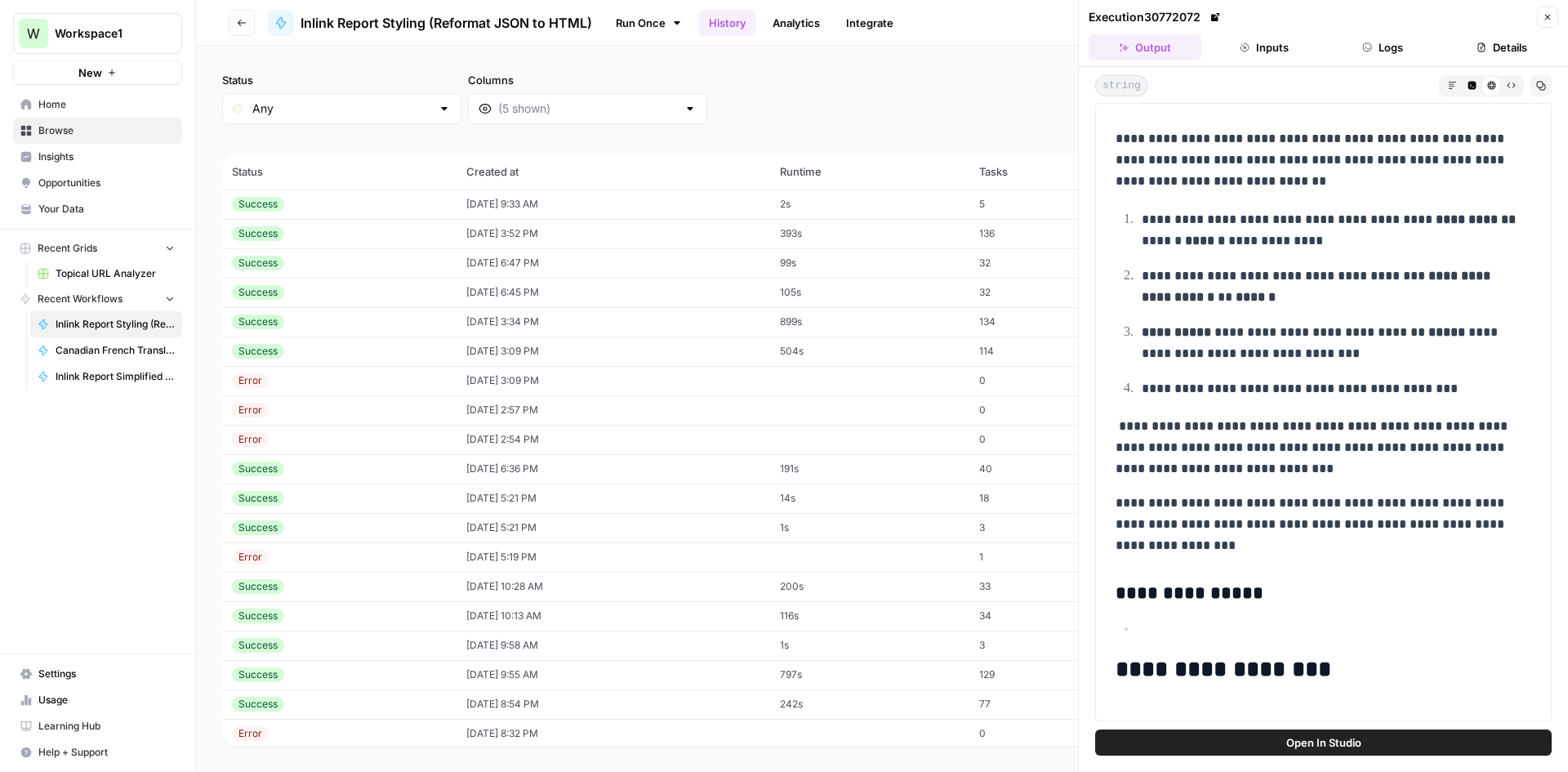
scroll to position [363, 0]
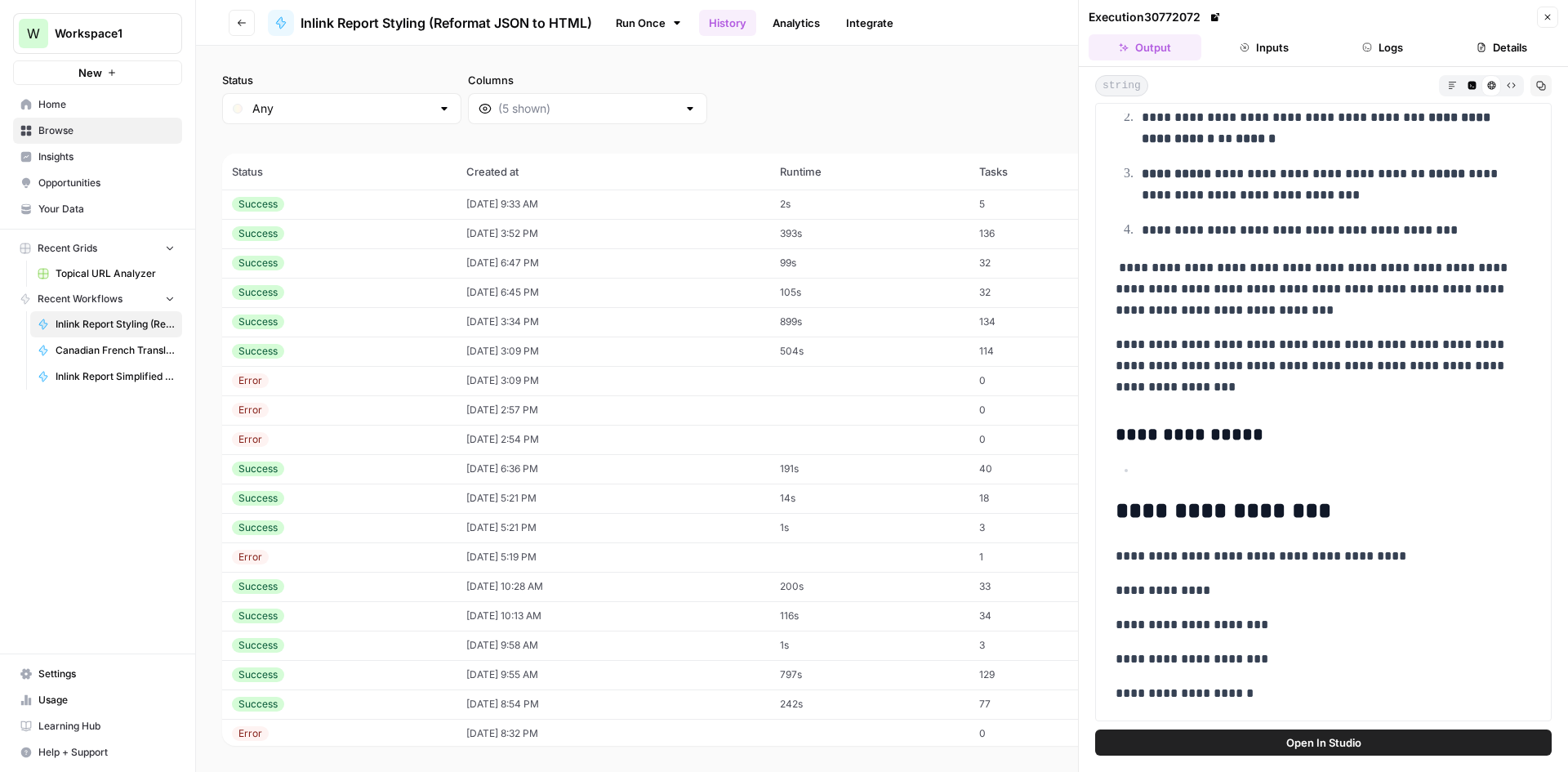
click at [1395, 58] on button "Logs" at bounding box center [1383, 48] width 112 height 26
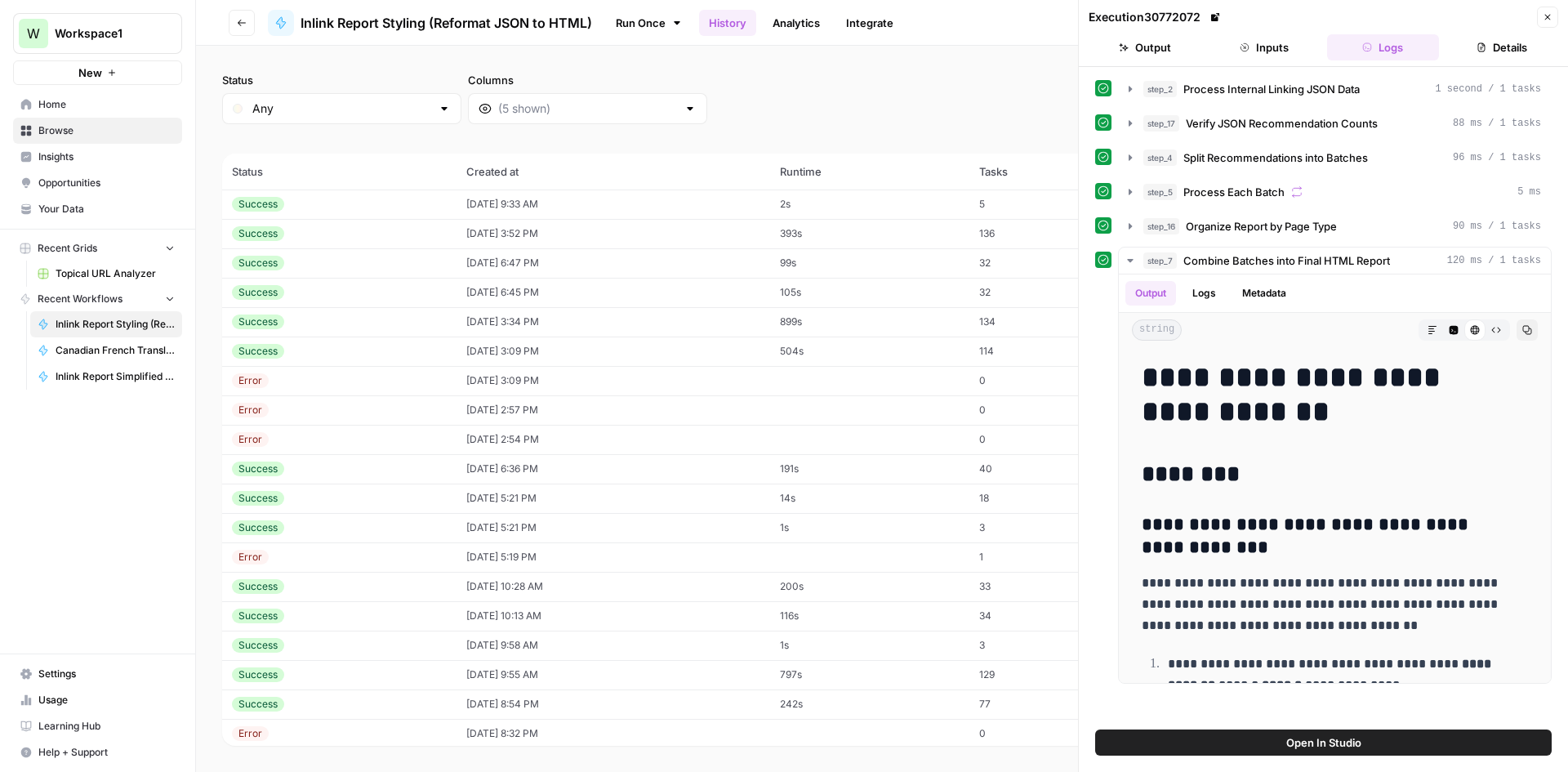
click at [1538, 0] on header "Execution 30772072 Close Output Inputs Logs Details" at bounding box center [1324, 33] width 489 height 67
click at [1546, 15] on icon "button" at bounding box center [1548, 17] width 10 height 10
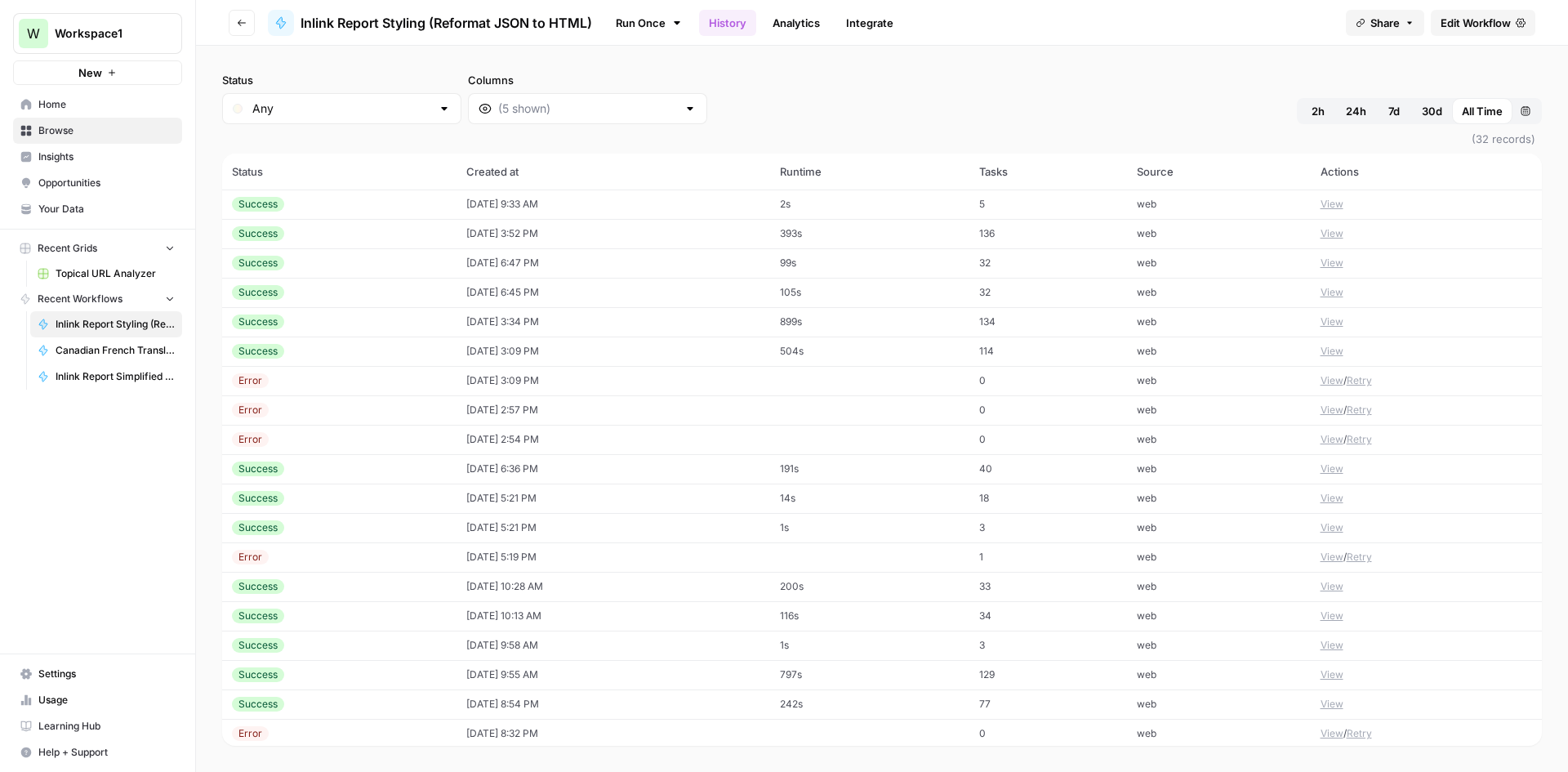
click at [1492, 30] on span "Edit Workflow" at bounding box center [1476, 23] width 71 height 16
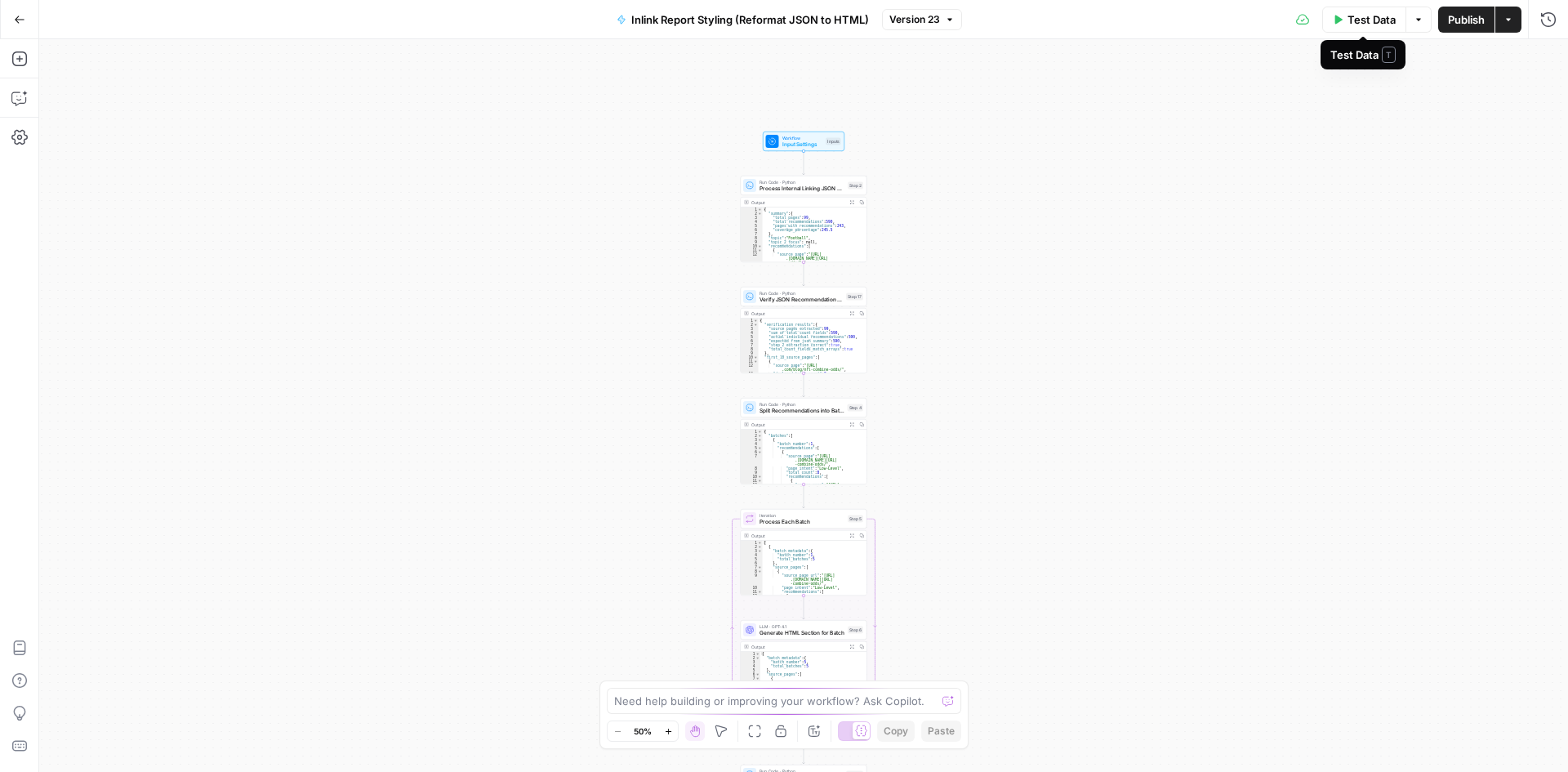
click at [1341, 22] on icon "button" at bounding box center [1338, 20] width 10 height 10
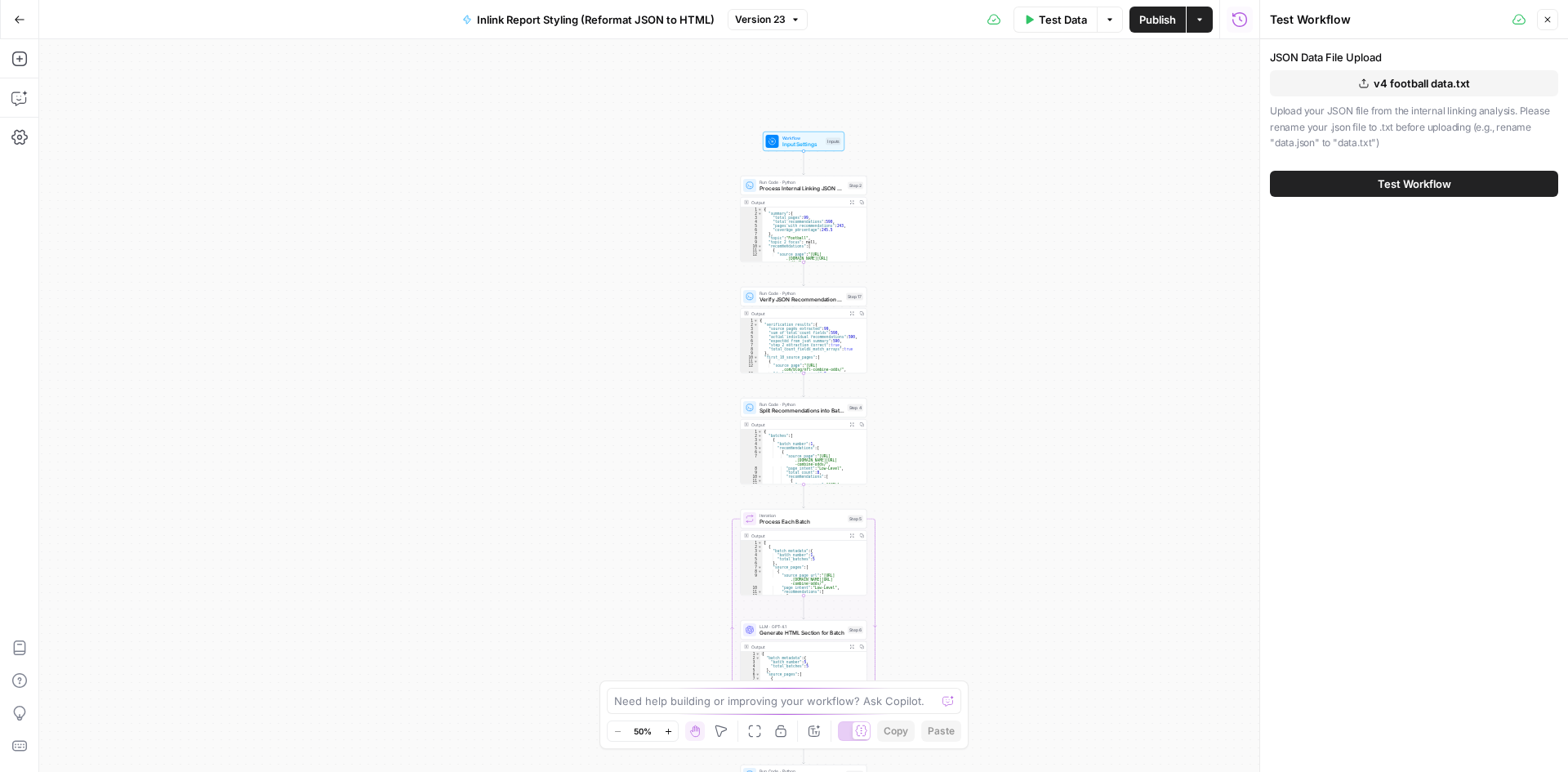
click at [1406, 74] on button "v4 football data.txt" at bounding box center [1414, 83] width 288 height 26
click at [1406, 180] on span "Test Workflow" at bounding box center [1415, 184] width 74 height 16
click at [1403, 180] on span "Test Workflow" at bounding box center [1415, 184] width 74 height 16
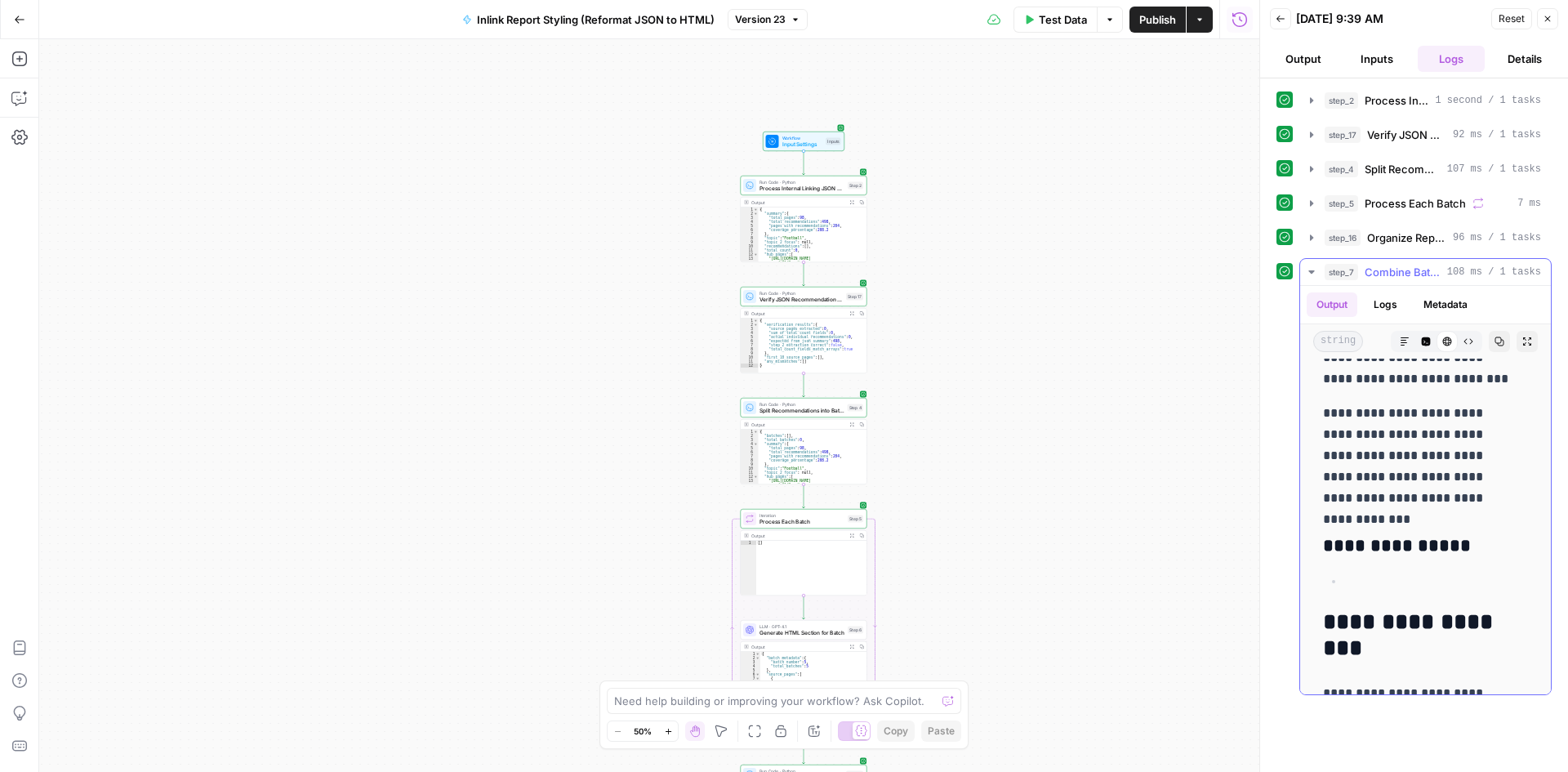
scroll to position [1073, 0]
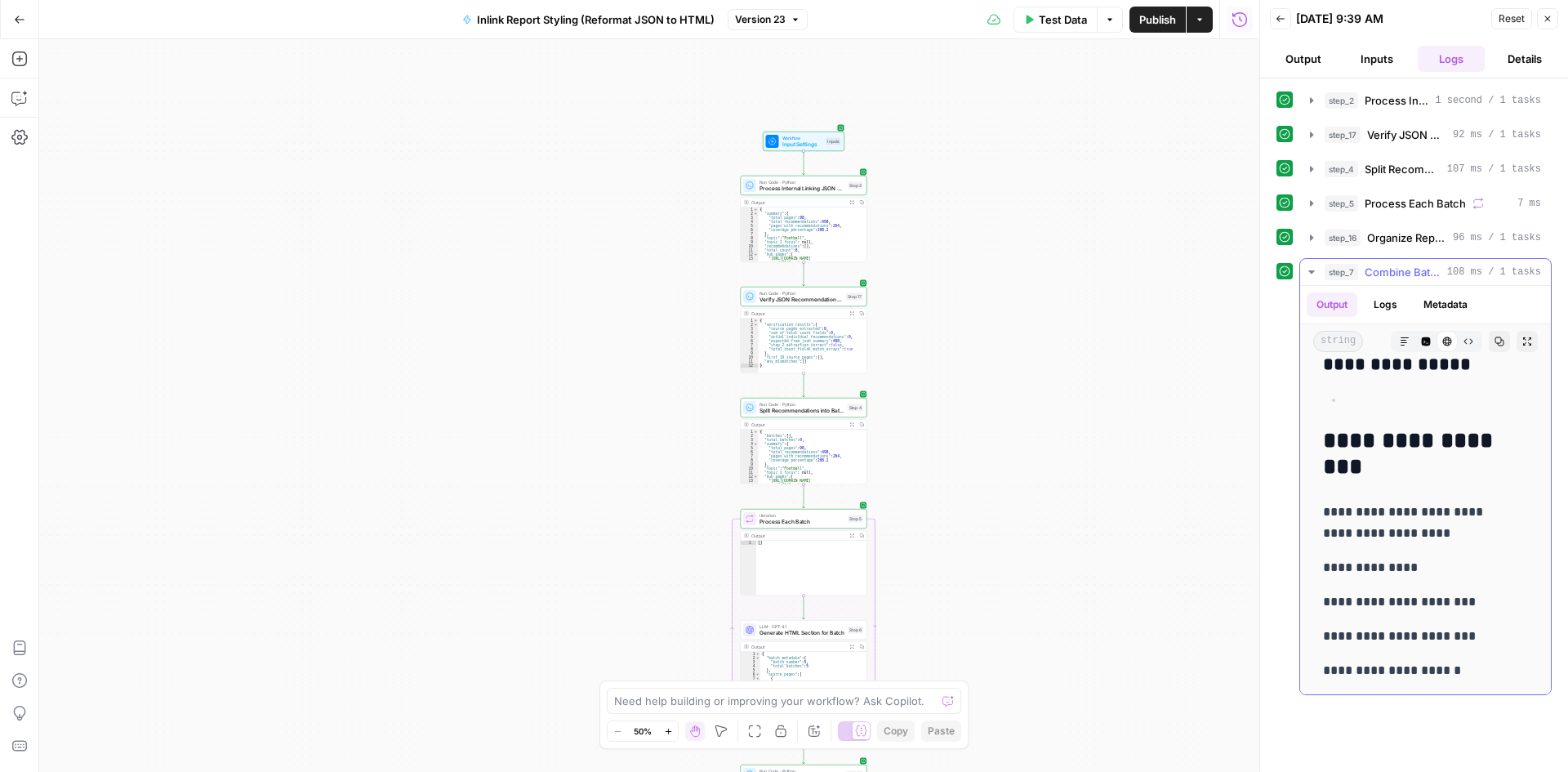
drag, startPoint x: 1308, startPoint y: 513, endPoint x: 1472, endPoint y: 533, distance: 165.2
copy p "**********"
click at [806, 709] on div "Need help building or improving your workflow? Ask Copilot." at bounding box center [784, 700] width 355 height 26
paste textarea "Warning - Processed 0 of 498 recommendations"
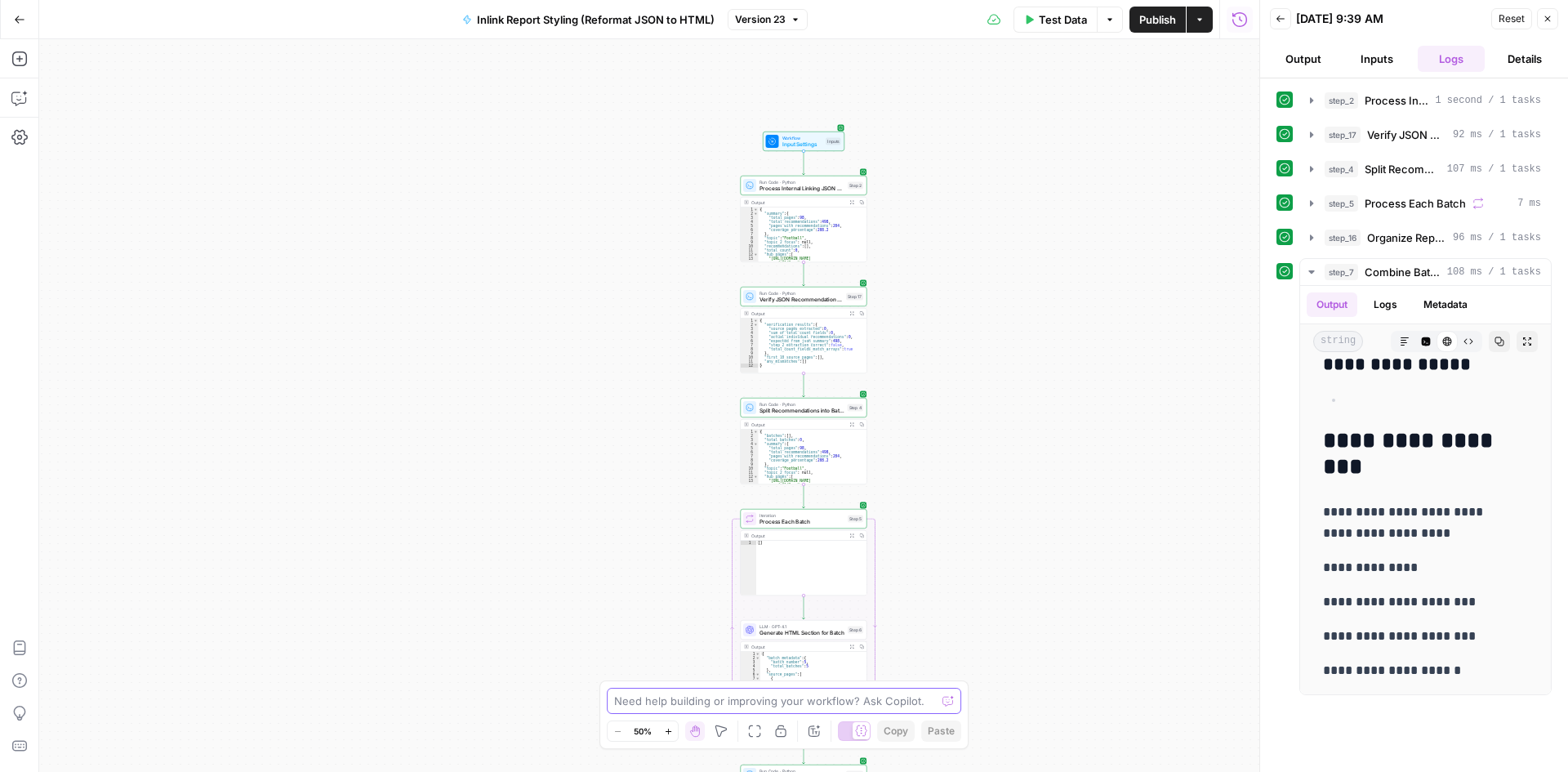
type textarea "Warning - Processed 0 of 498 recommendations"
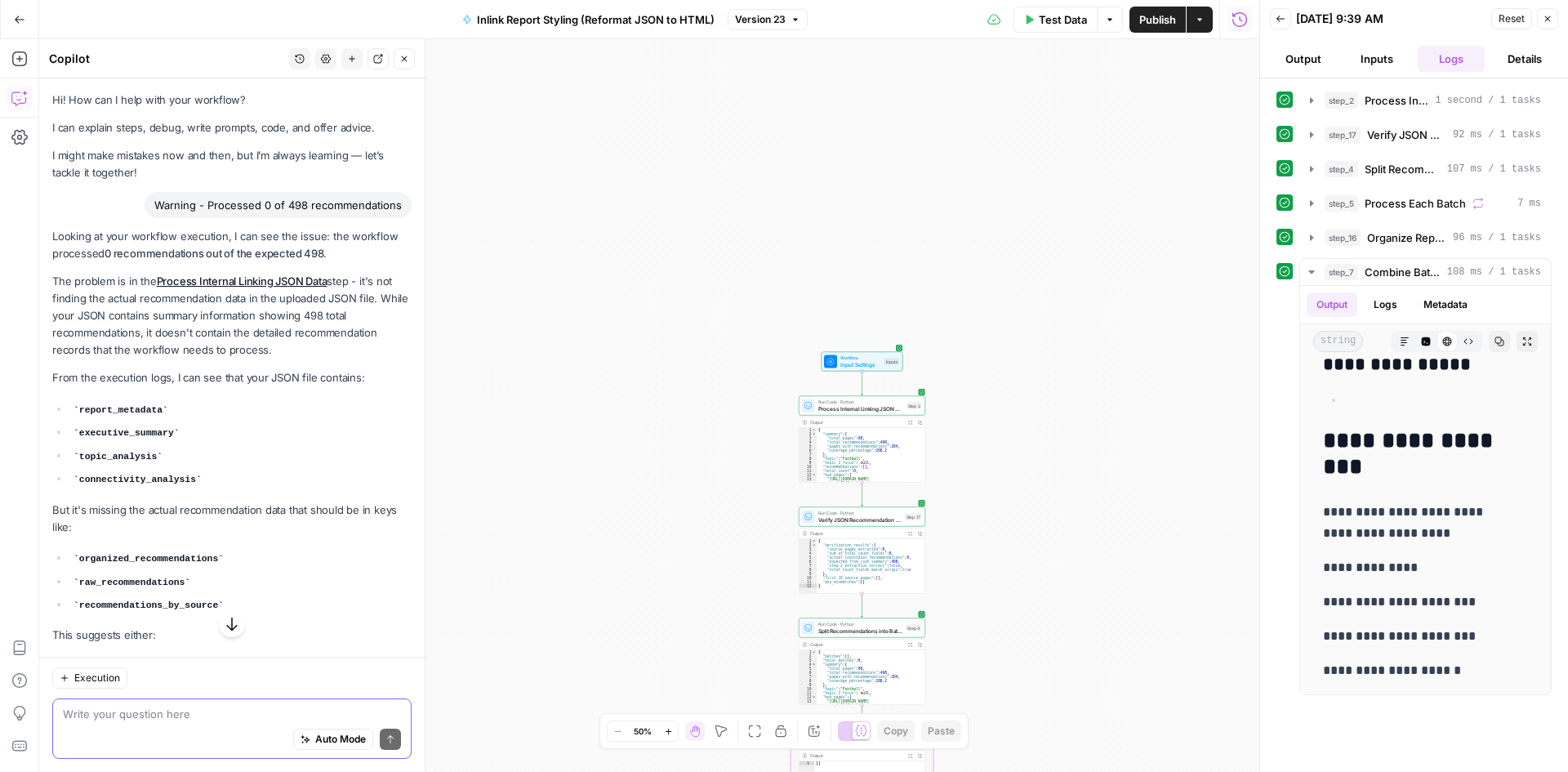
scroll to position [354, 0]
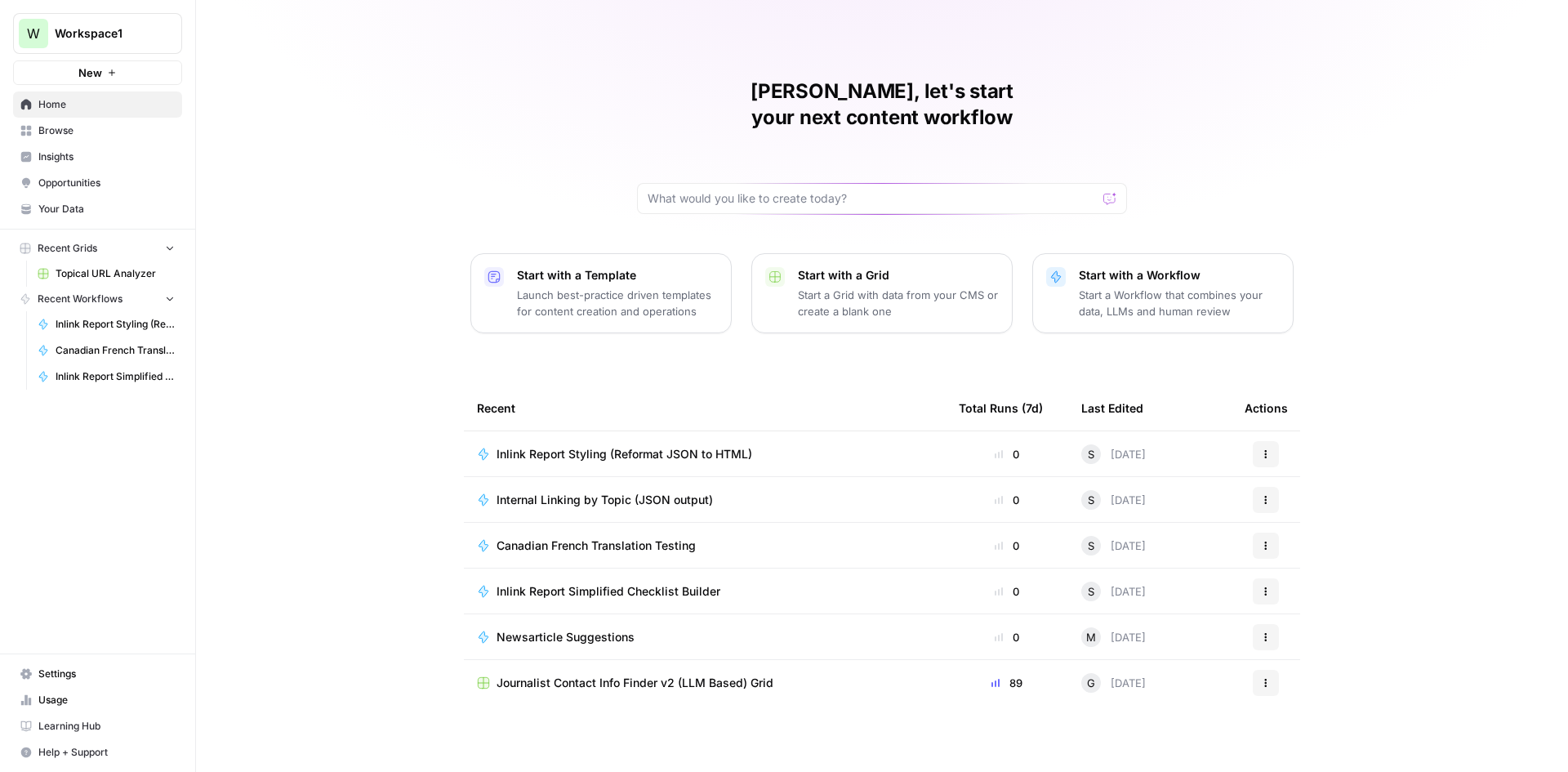
click at [609, 492] on span "Internal Linking by Topic (JSON output)" at bounding box center [605, 500] width 217 height 16
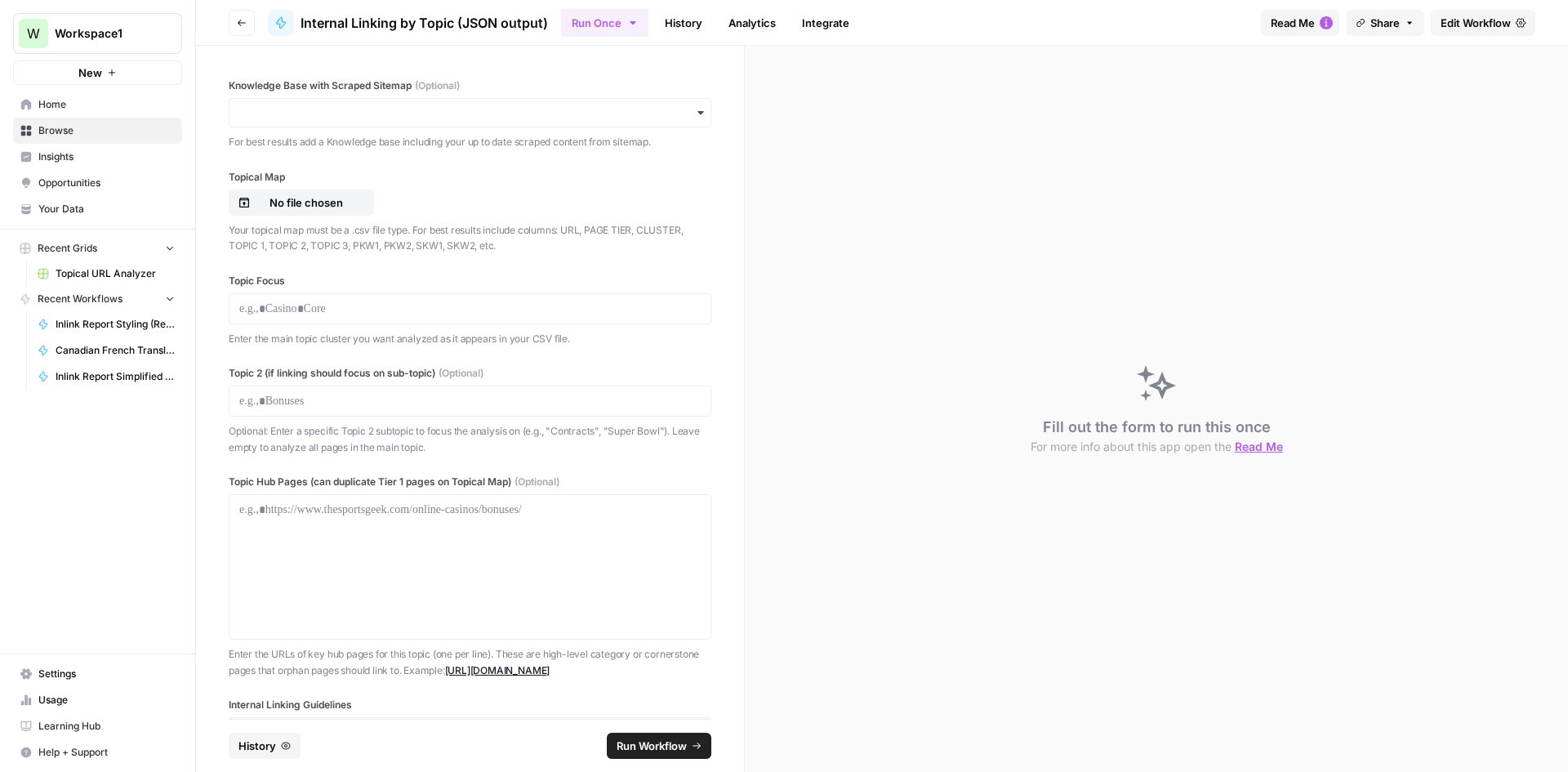
click at [1478, 30] on span "Edit Workflow" at bounding box center [1476, 23] width 71 height 16
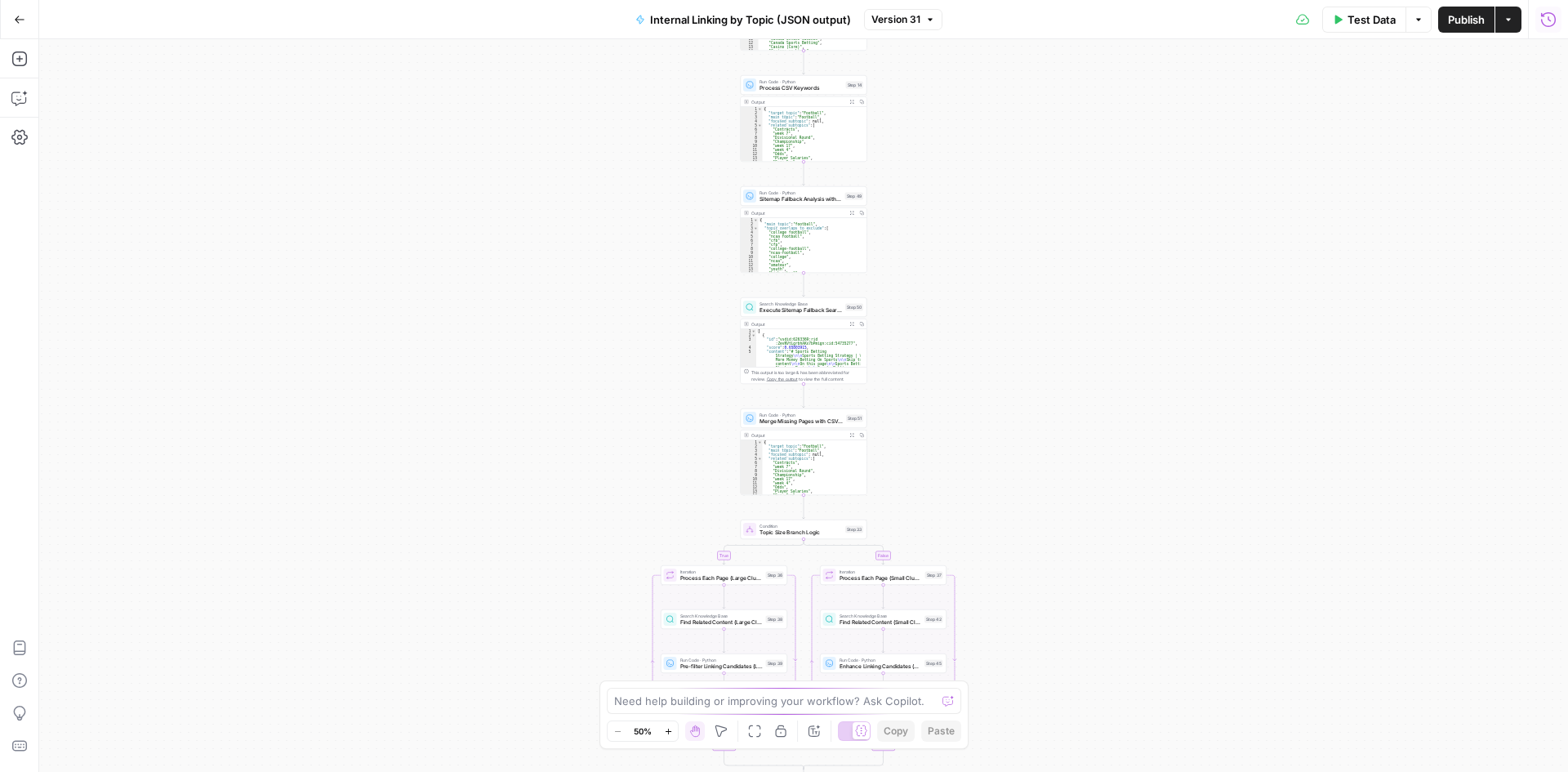
click at [1550, 15] on icon "button" at bounding box center [1548, 20] width 16 height 16
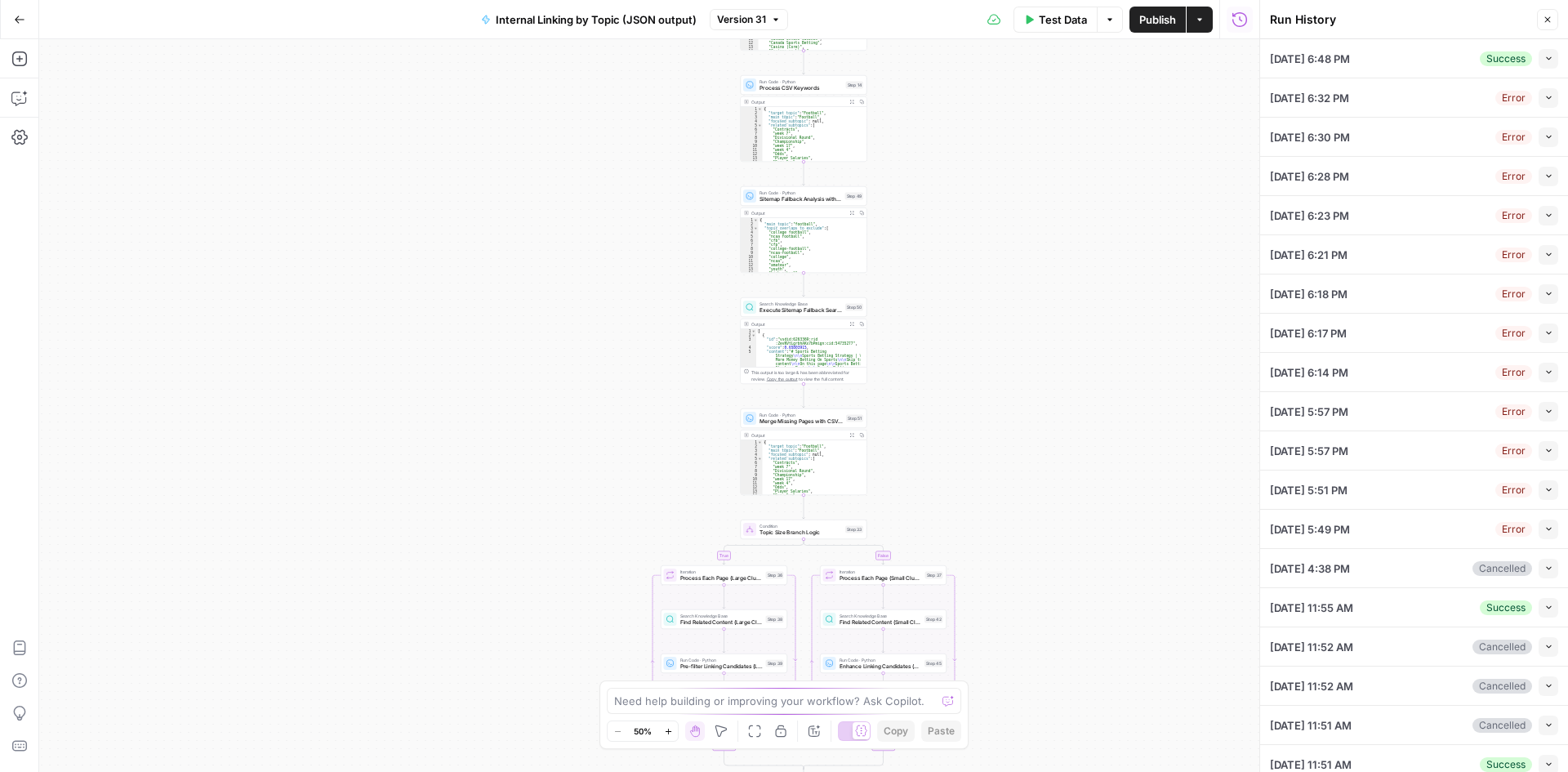
click at [1481, 58] on div "Success" at bounding box center [1506, 59] width 53 height 15
click at [1545, 62] on icon "button" at bounding box center [1549, 58] width 9 height 9
type input "TSG Knowledge Base"
type input "Football"
type input "null"
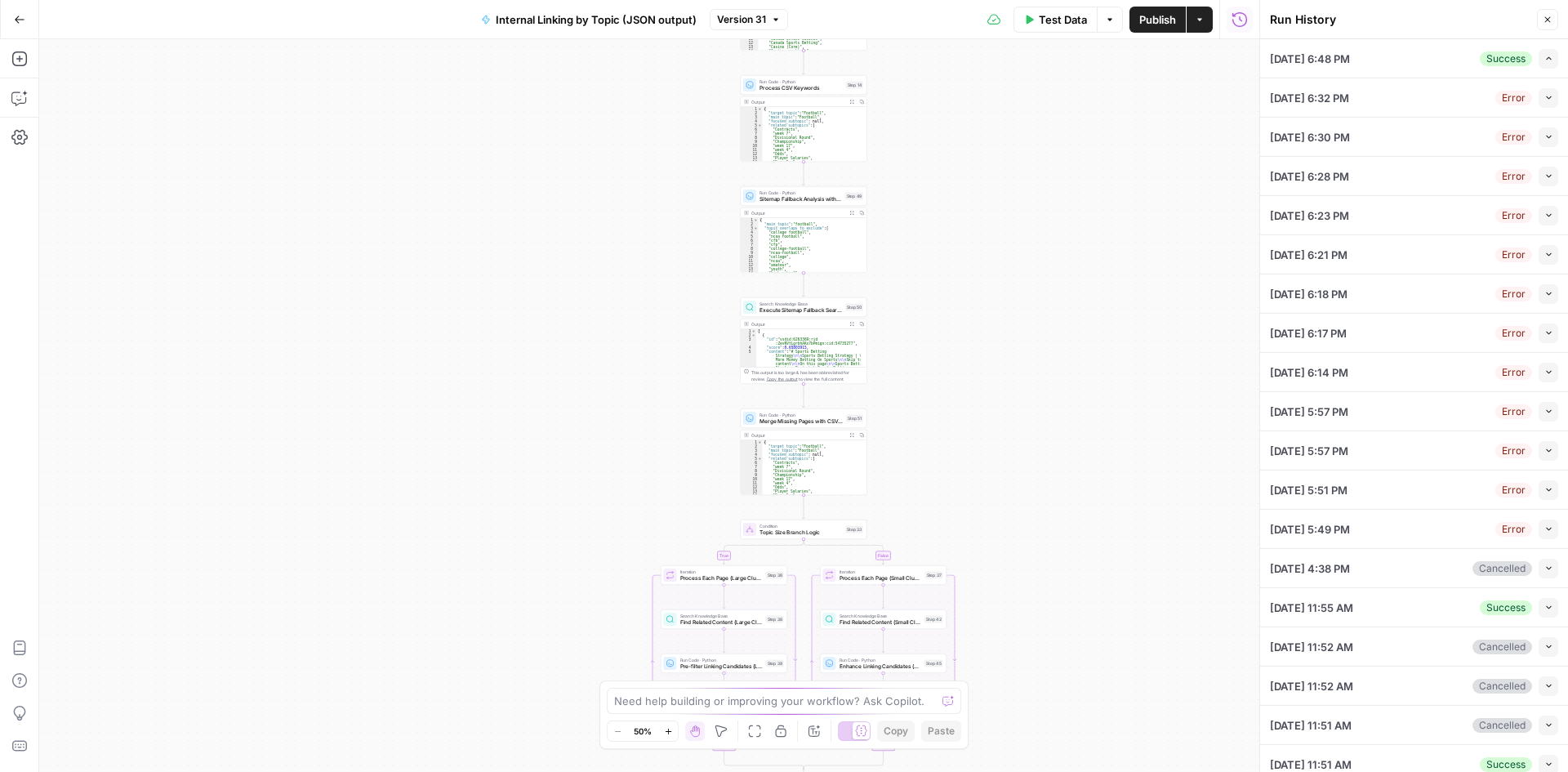
type textarea "https://[DOMAIN_NAME]/sportsbooks/nfl/\ [URL][DOMAIN_NAME]"
type textarea "■ # Internal Linking Process & Rules This document provides comprehensive guide…"
type textarea "When selecting internal links for a page, prioritize contextual relevance betwe…"
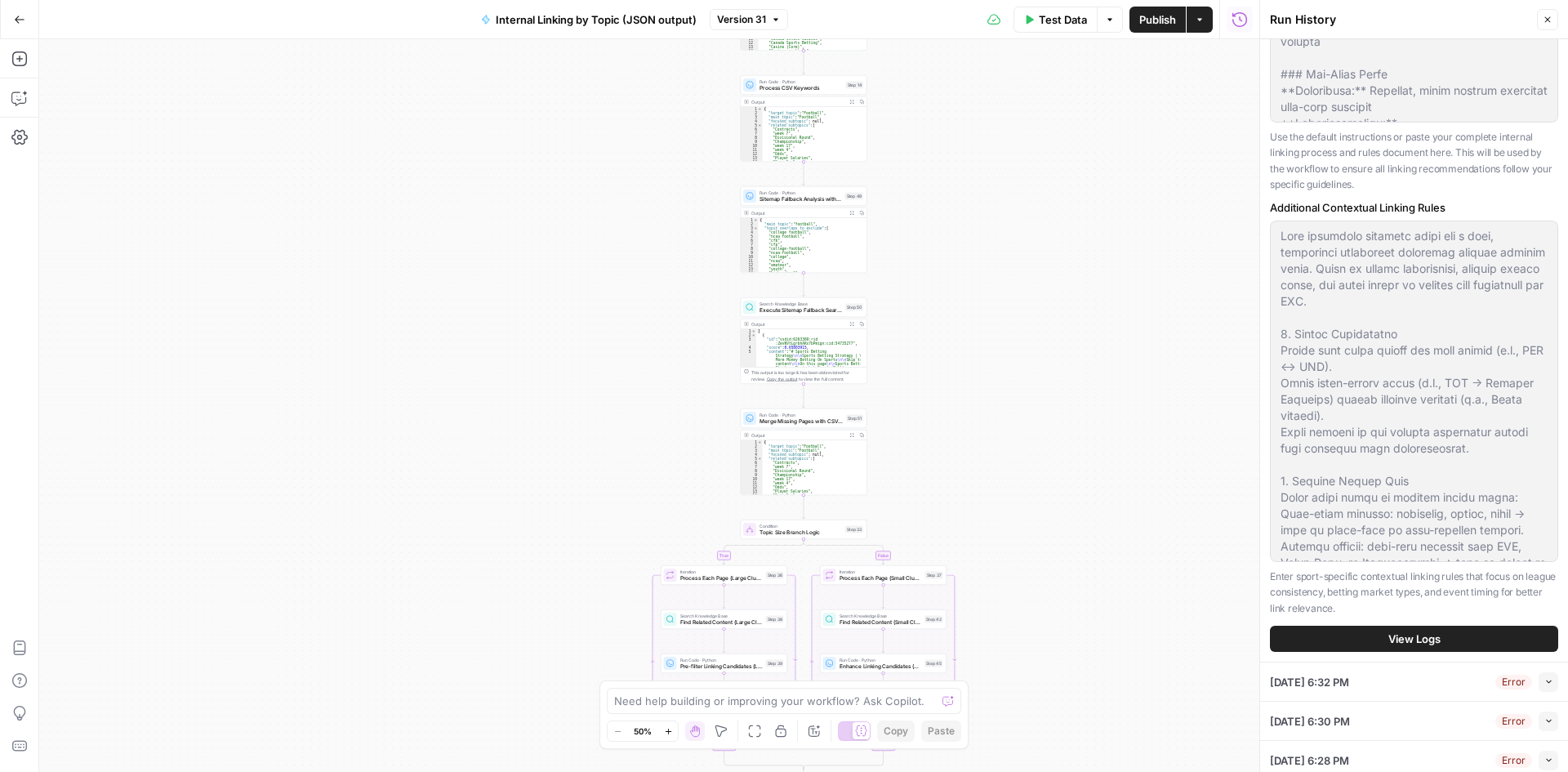
scroll to position [898, 0]
click at [1366, 651] on button "View Logs" at bounding box center [1414, 638] width 288 height 26
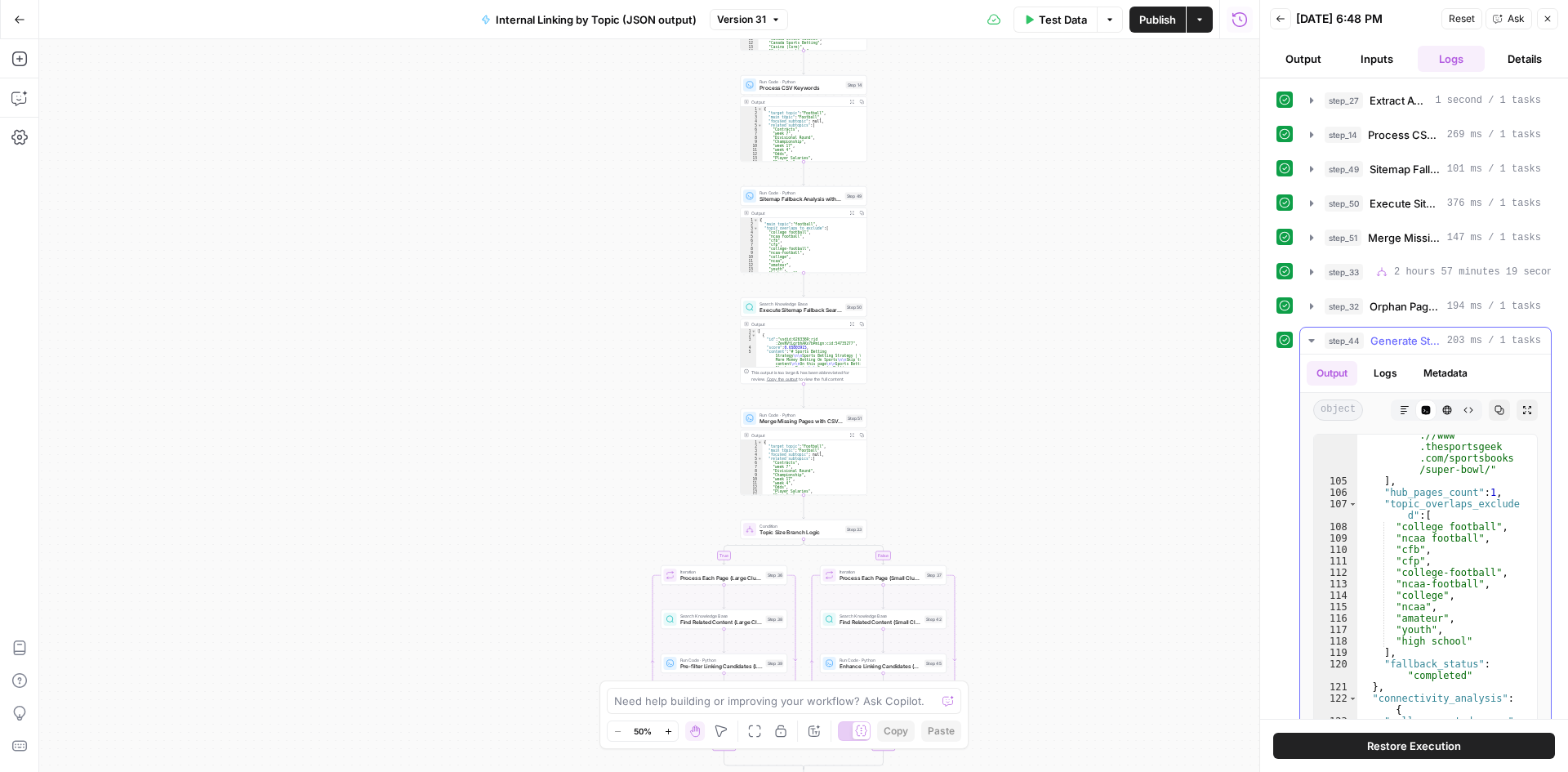
scroll to position [1772, 0]
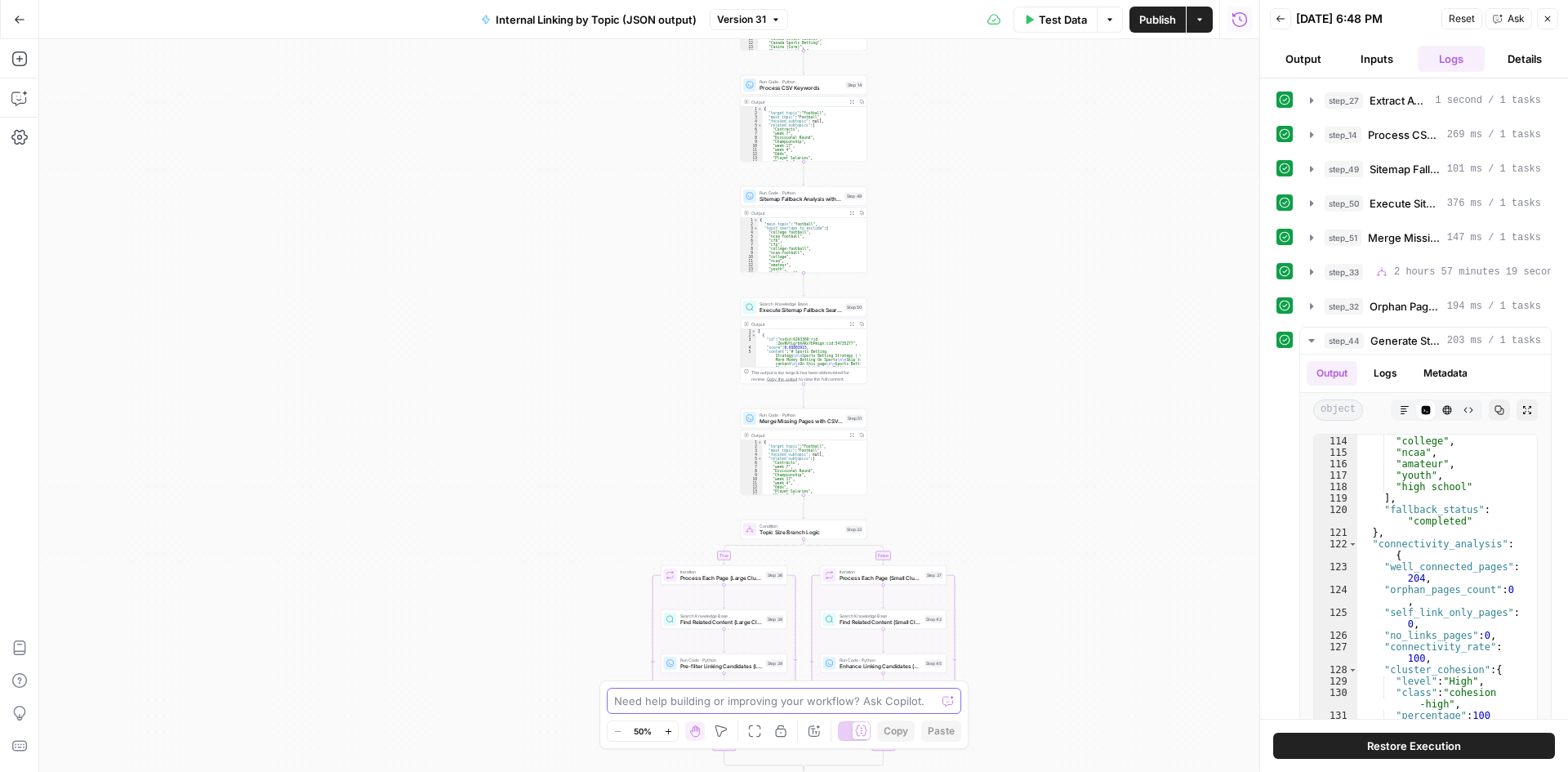
click at [807, 705] on textarea at bounding box center [775, 700] width 322 height 16
click at [1517, 17] on span "Ask" at bounding box center [1516, 19] width 17 height 15
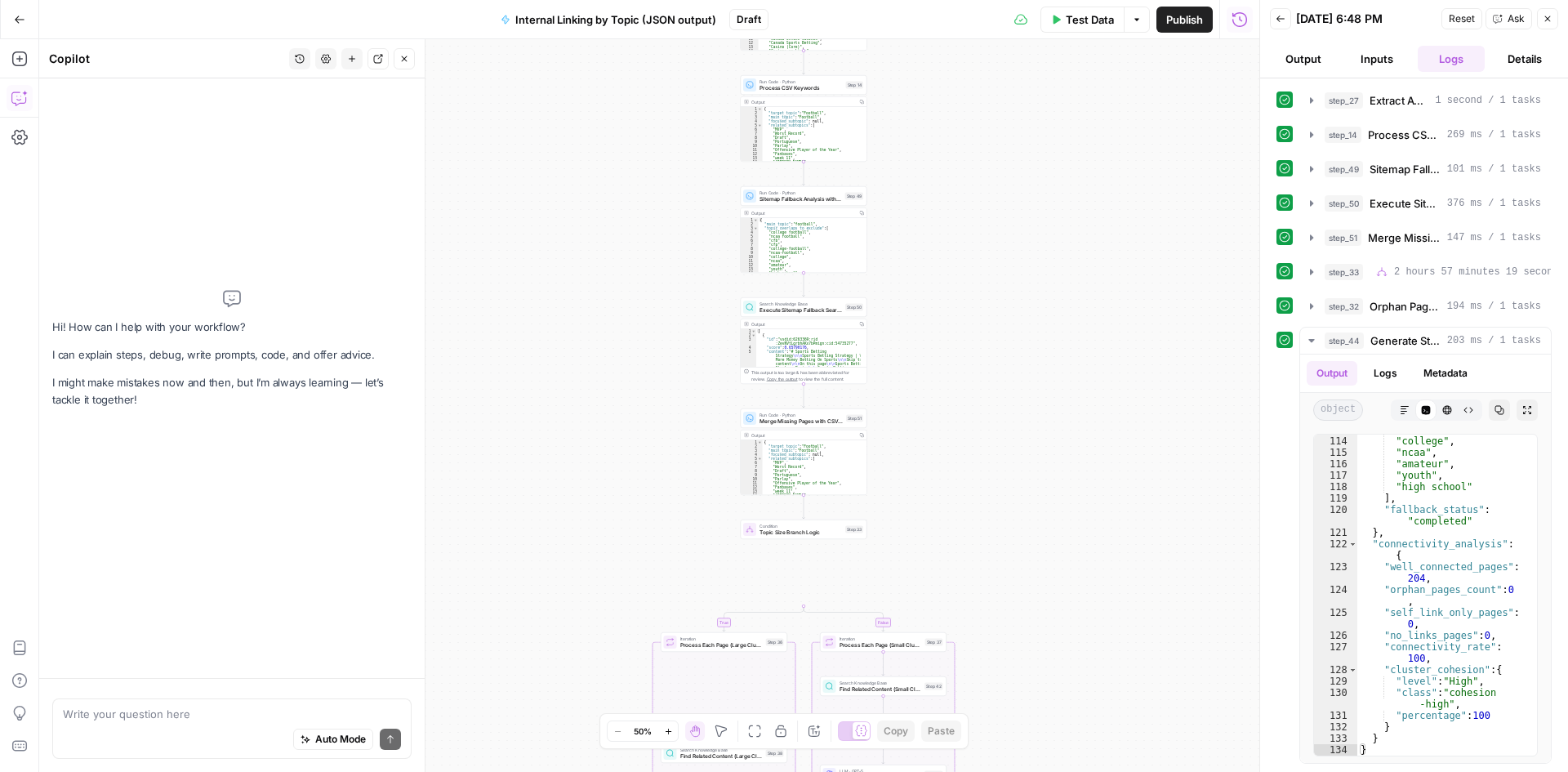
scroll to position [1646, 0]
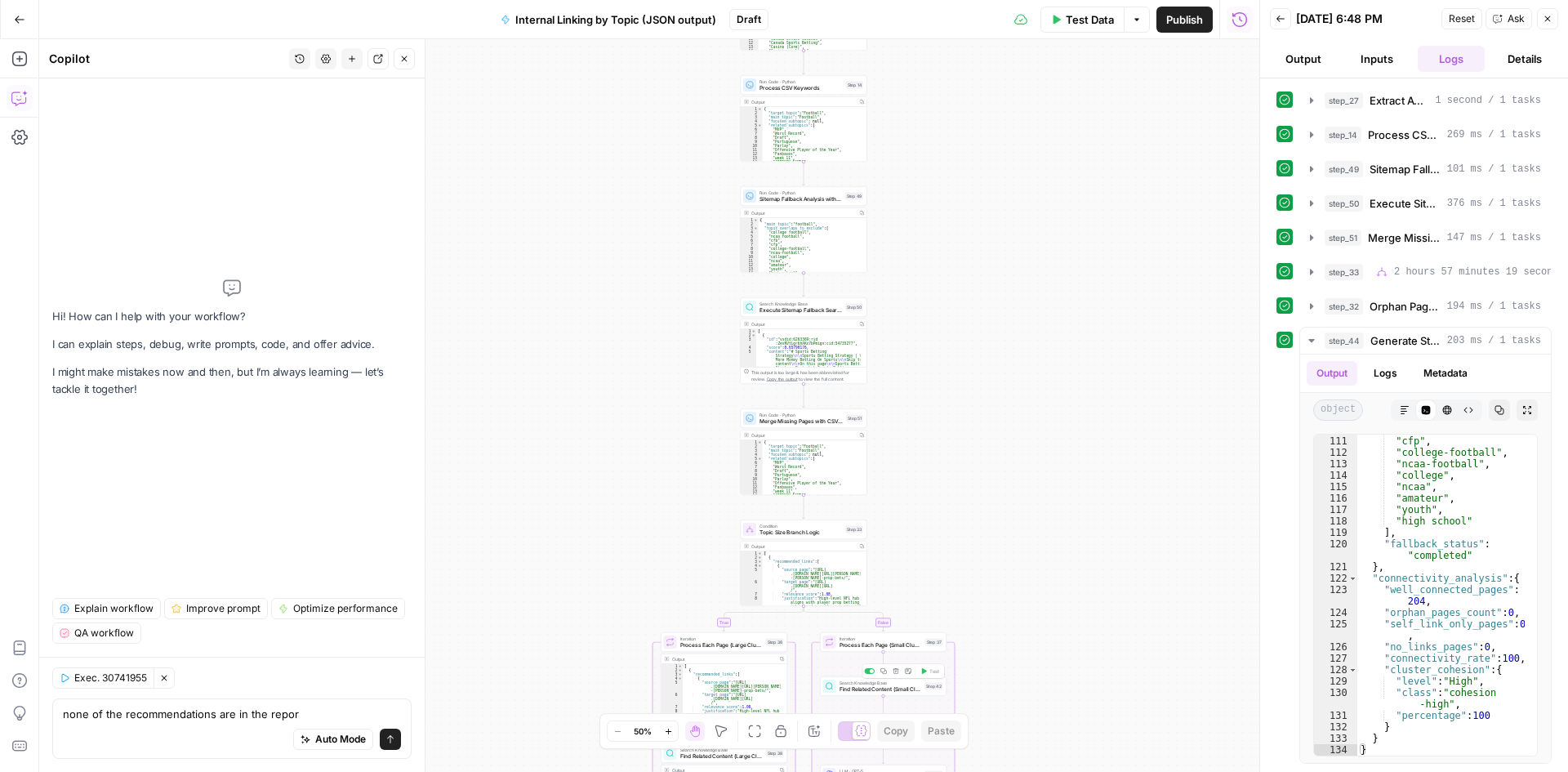
type textarea "none of the recommendations are in the report"
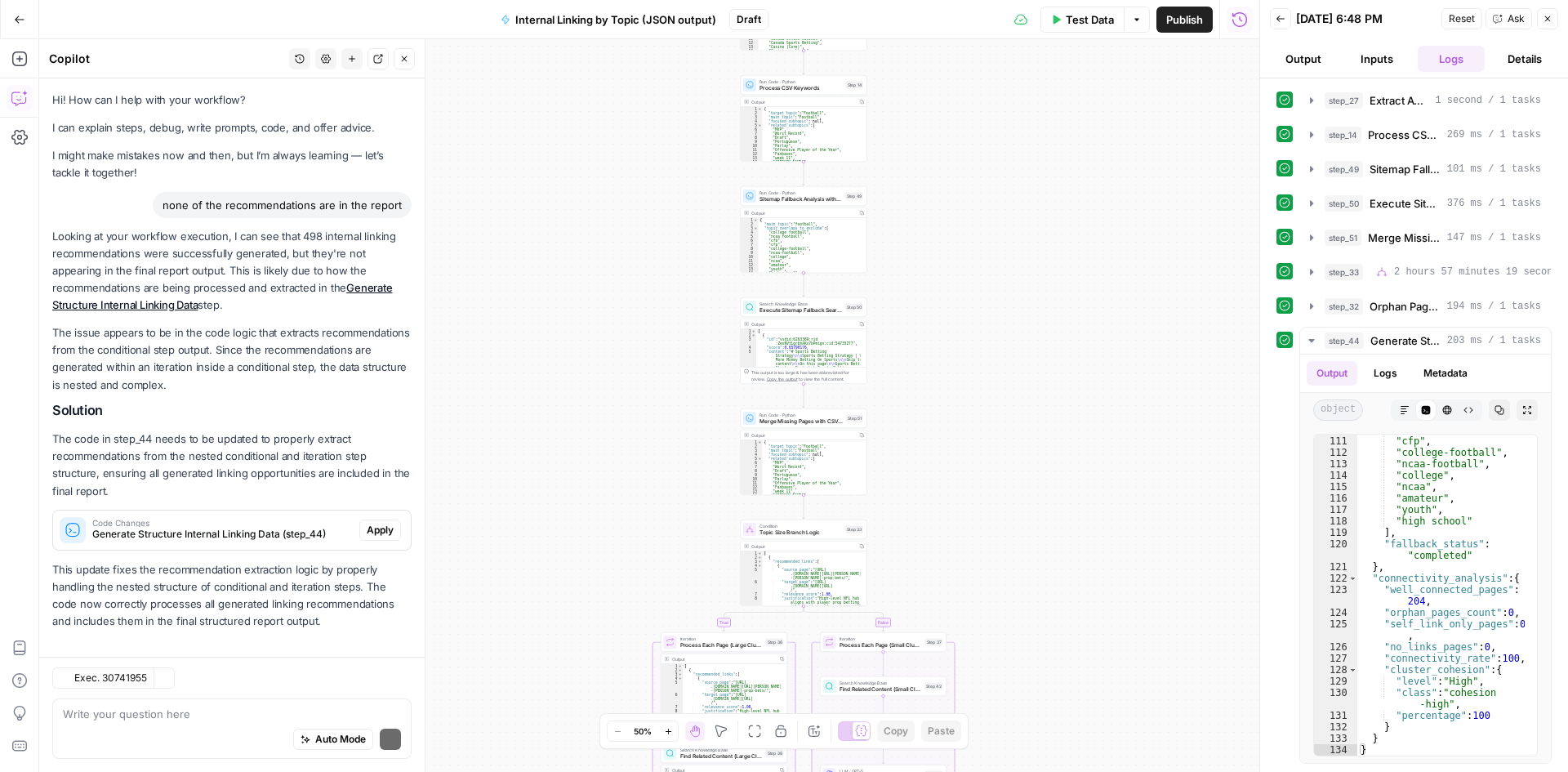
scroll to position [12, 0]
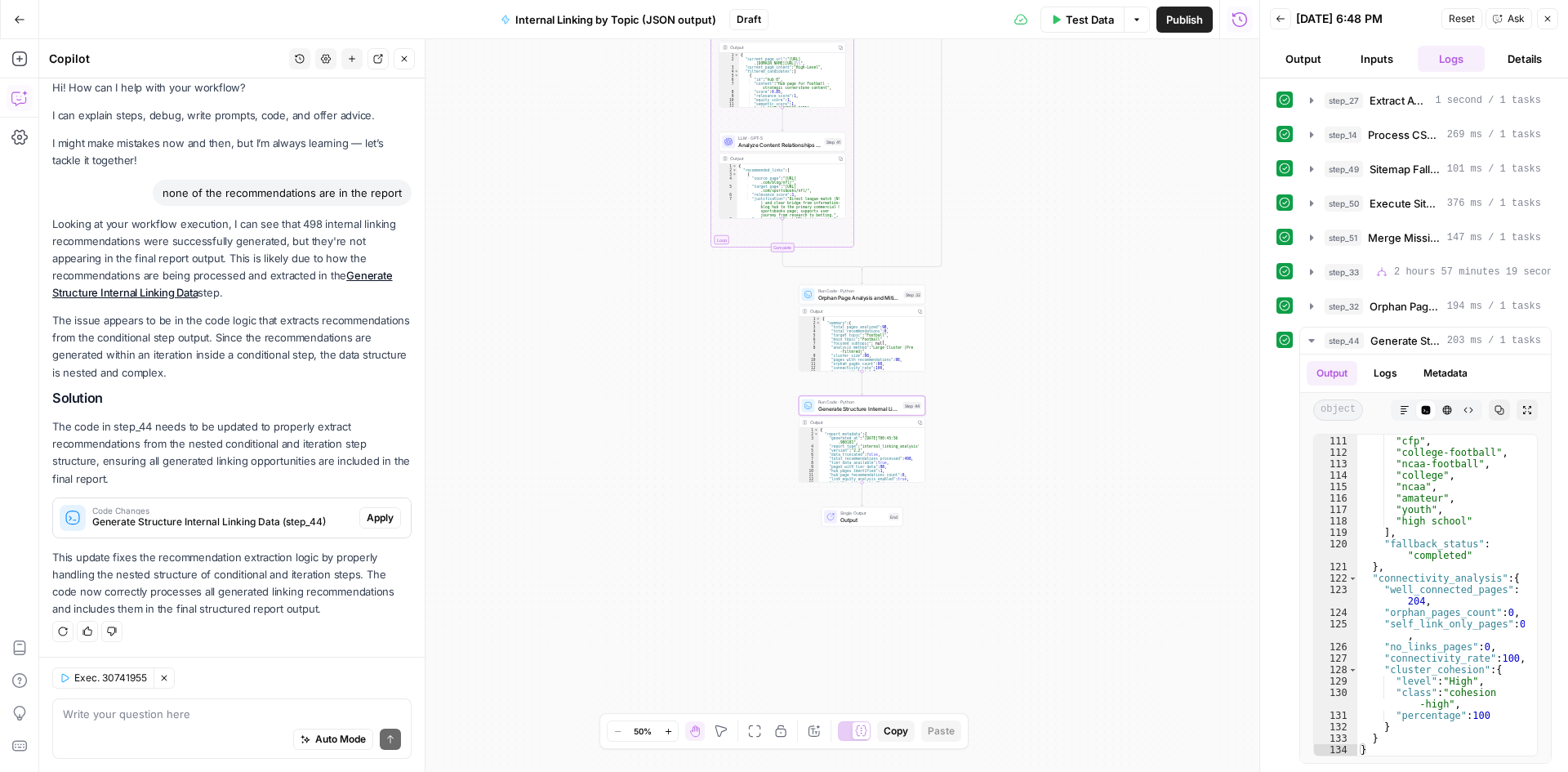
click at [375, 513] on span "Apply" at bounding box center [380, 518] width 27 height 15
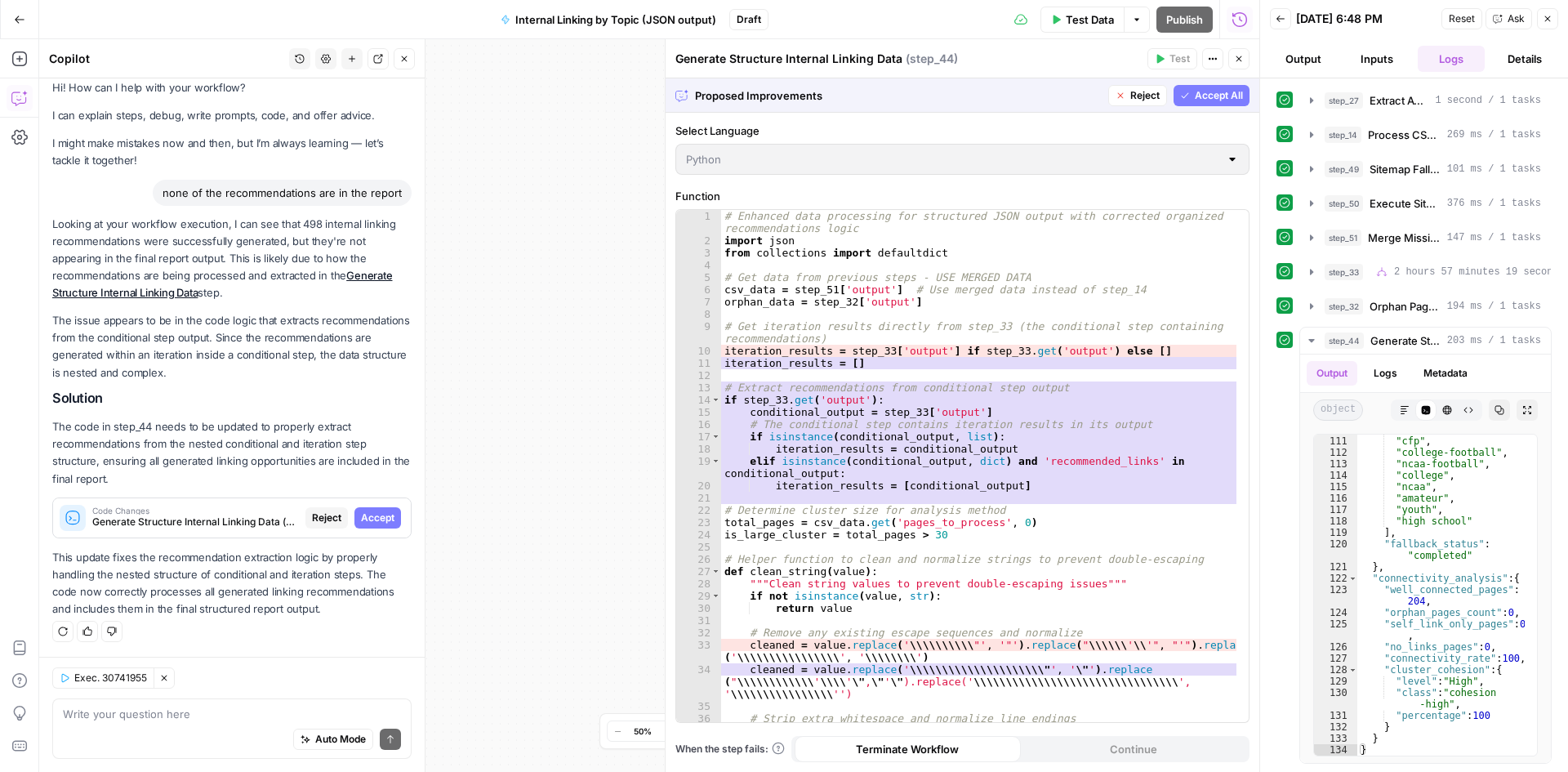
click at [1215, 91] on span "Accept All" at bounding box center [1219, 95] width 49 height 15
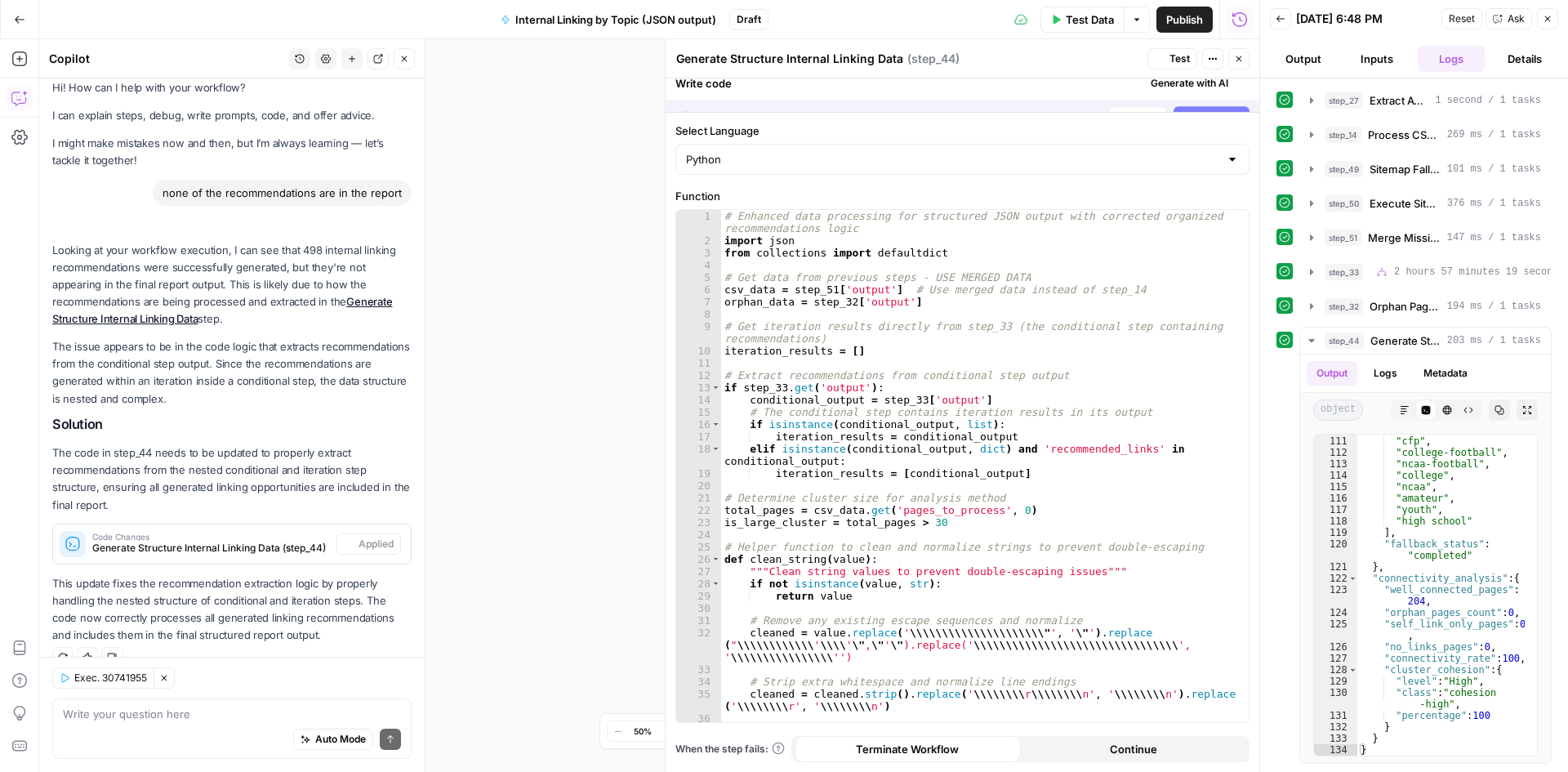
scroll to position [39, 0]
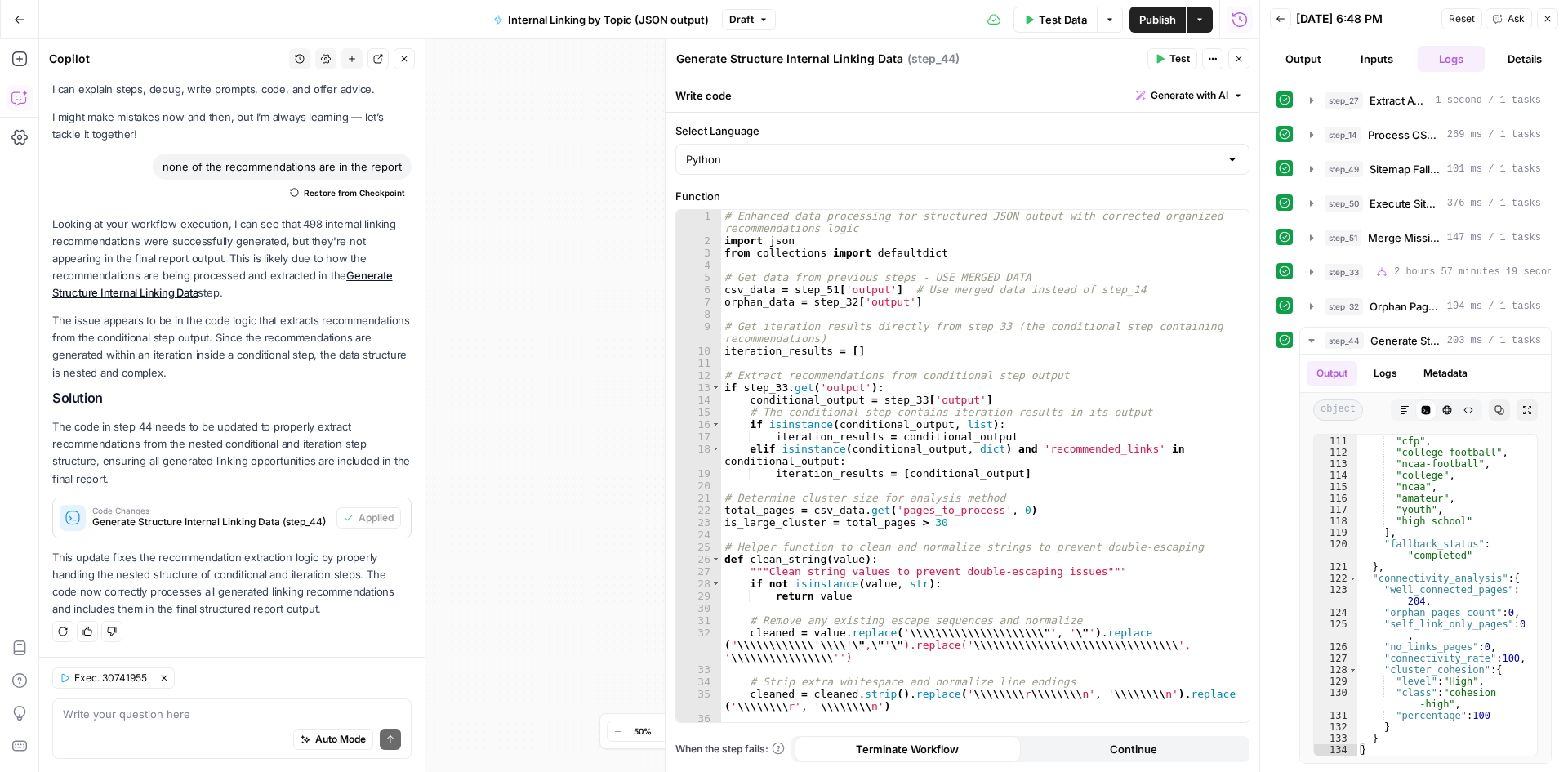
click at [1184, 62] on span "Test" at bounding box center [1179, 59] width 21 height 15
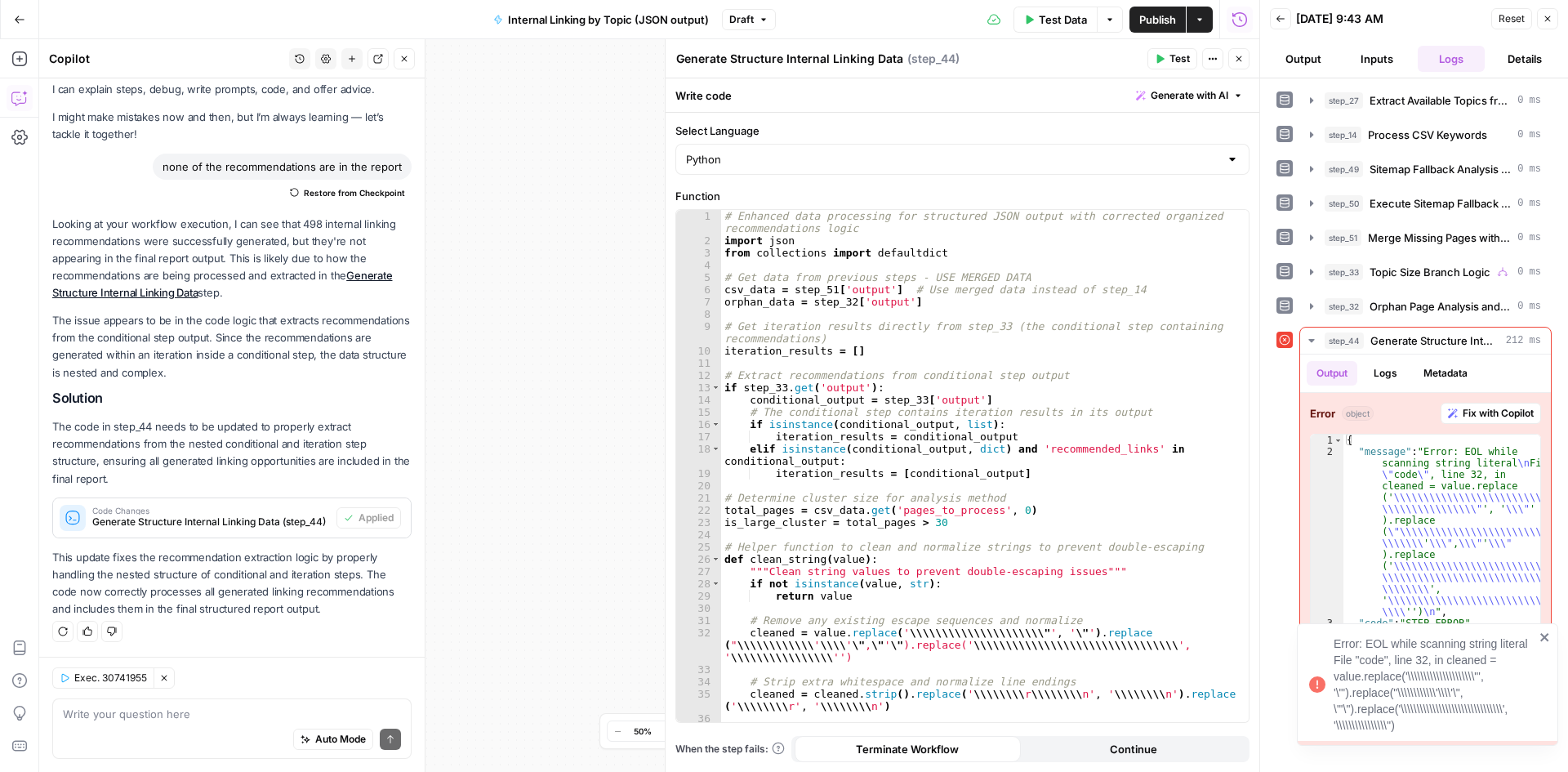
click at [1371, 682] on div "Error: EOL while scanning string literal File "code", line 32, in cleaned = val…" at bounding box center [1434, 685] width 201 height 98
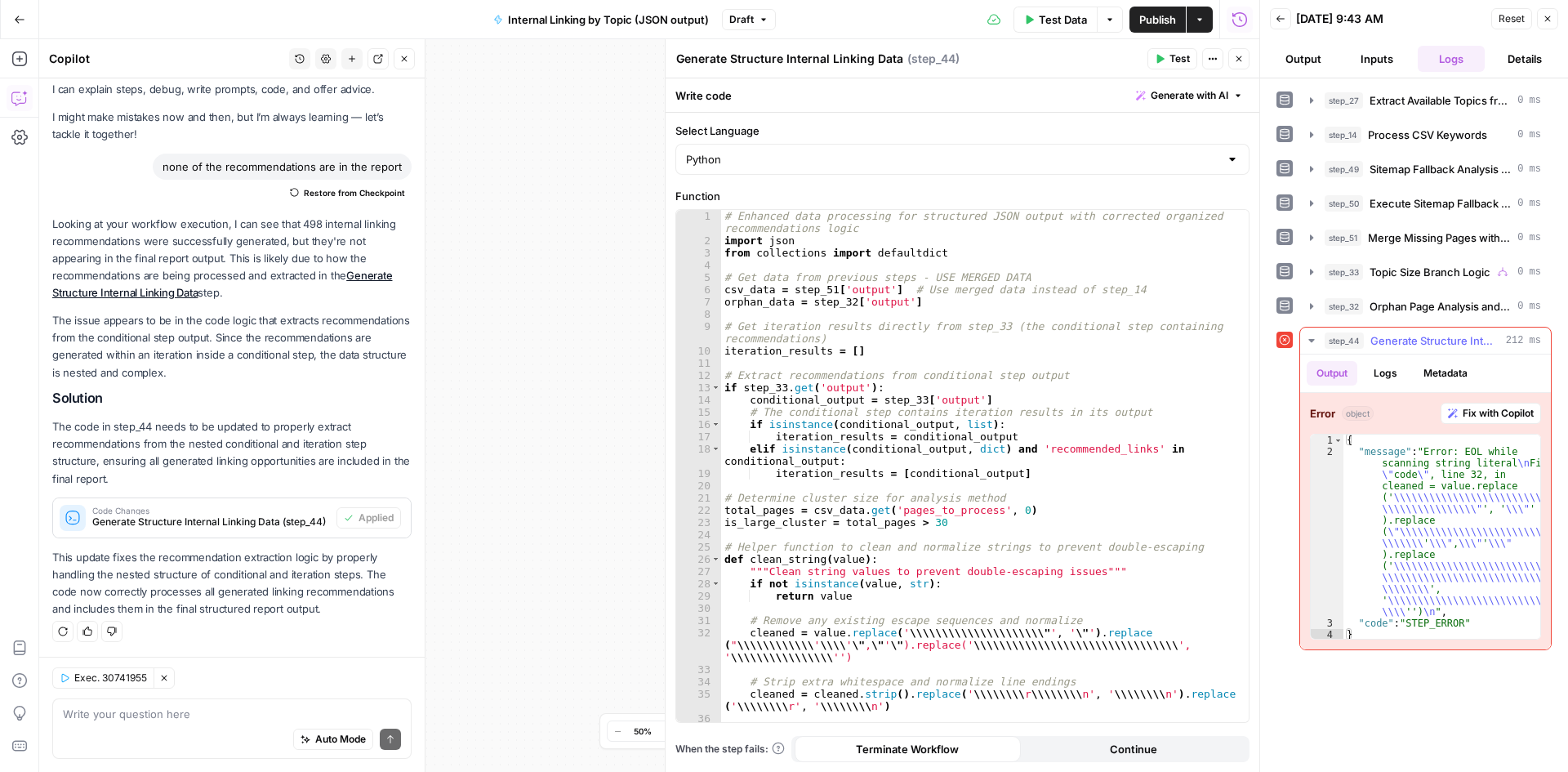
click at [1506, 402] on button "Fix with Copilot" at bounding box center [1490, 412] width 100 height 21
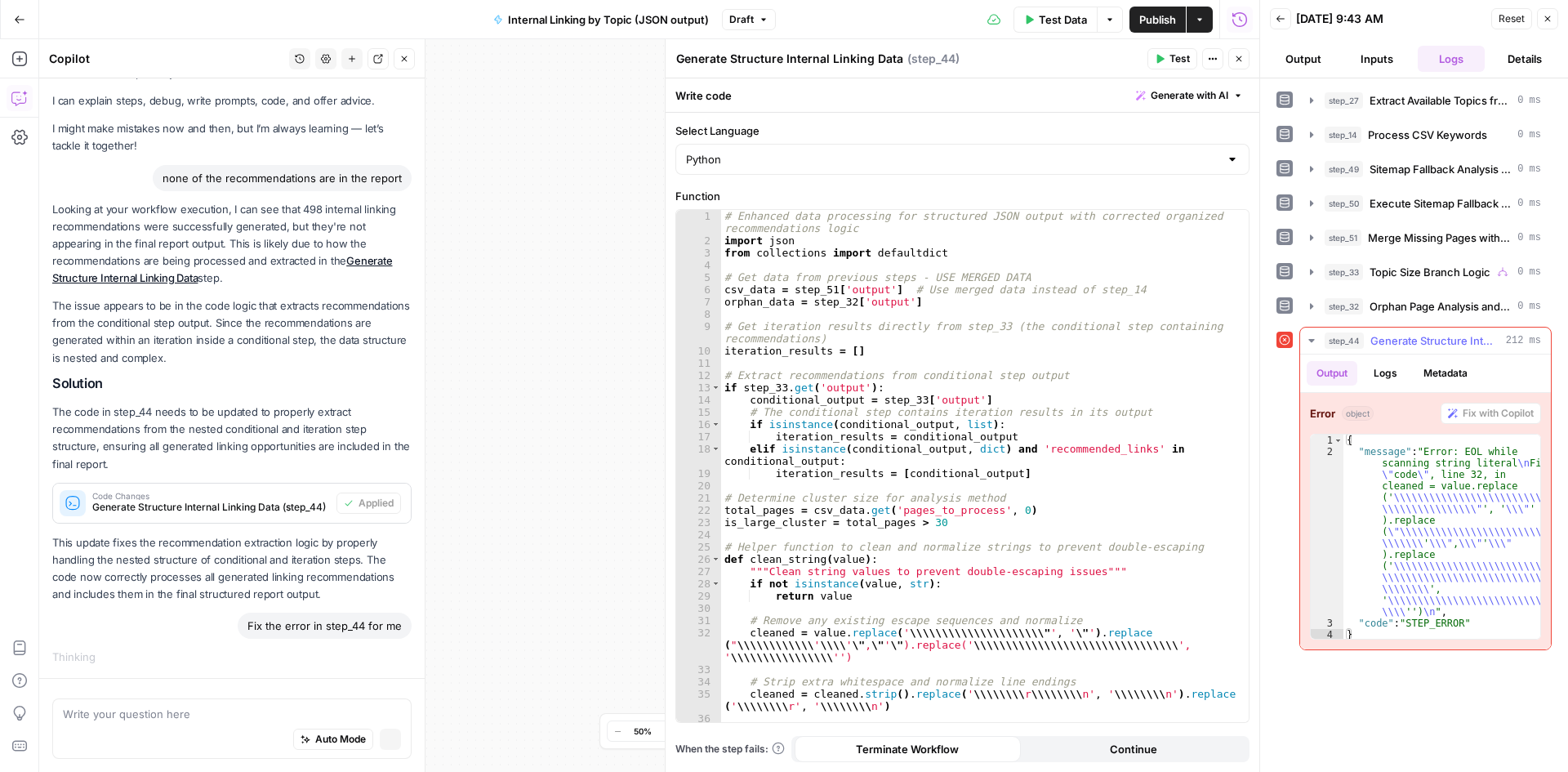
scroll to position [27, 0]
click at [1176, 56] on span "Test" at bounding box center [1179, 59] width 21 height 15
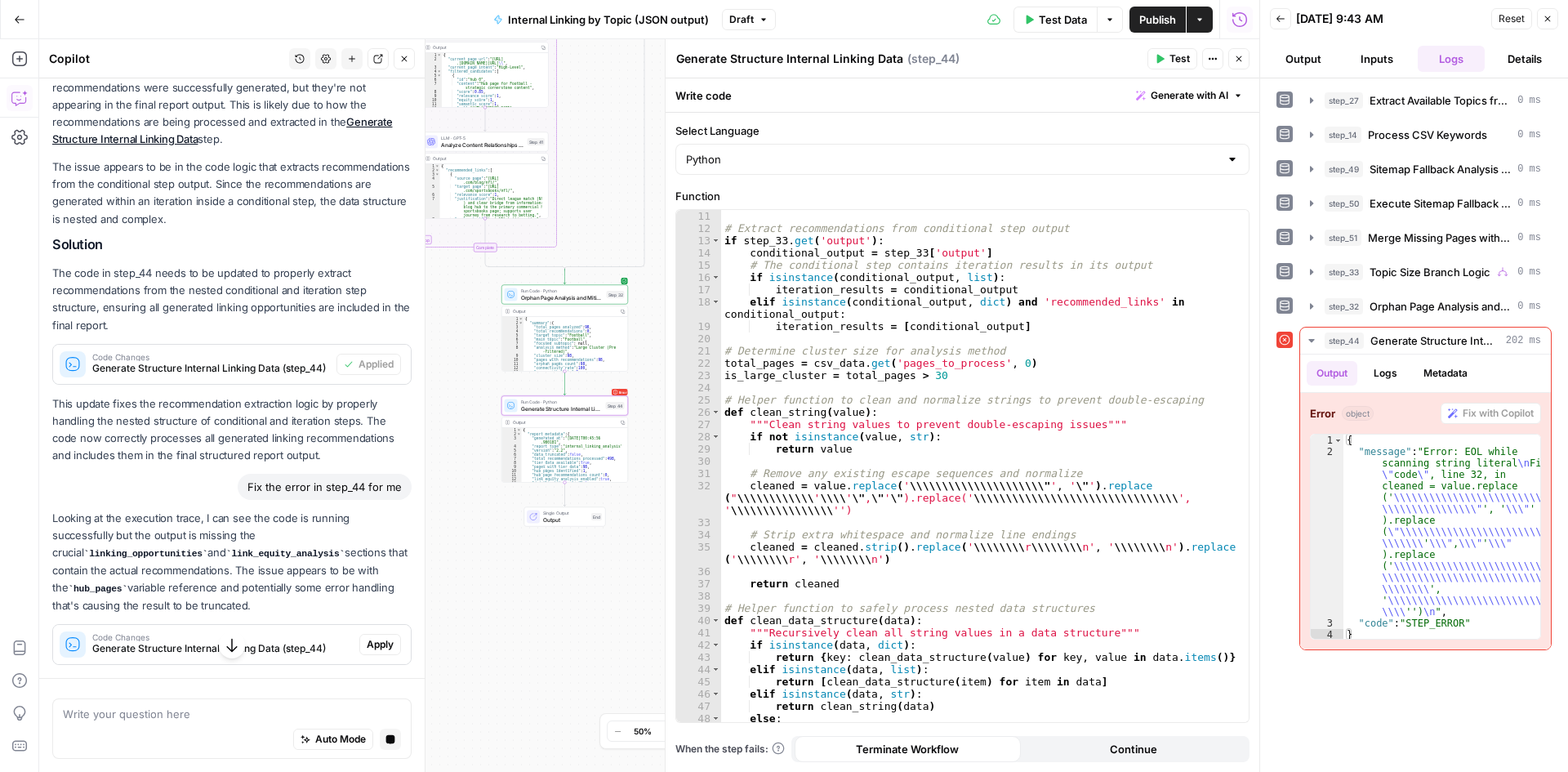
scroll to position [166, 0]
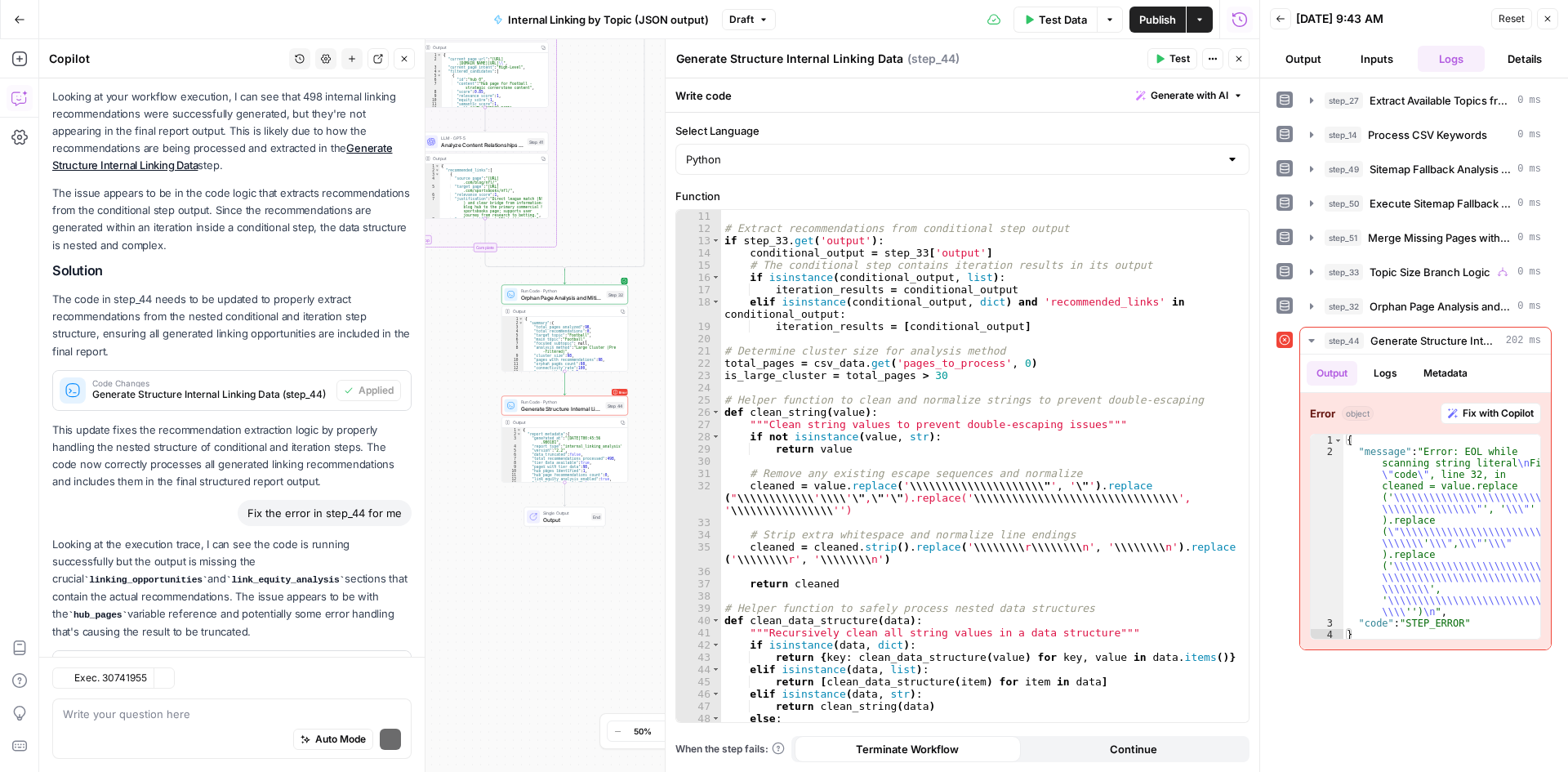
click at [348, 644] on div "Hi! How can I help with your workflow? I can explain steps, debug, write prompt…" at bounding box center [232, 321] width 386 height 818
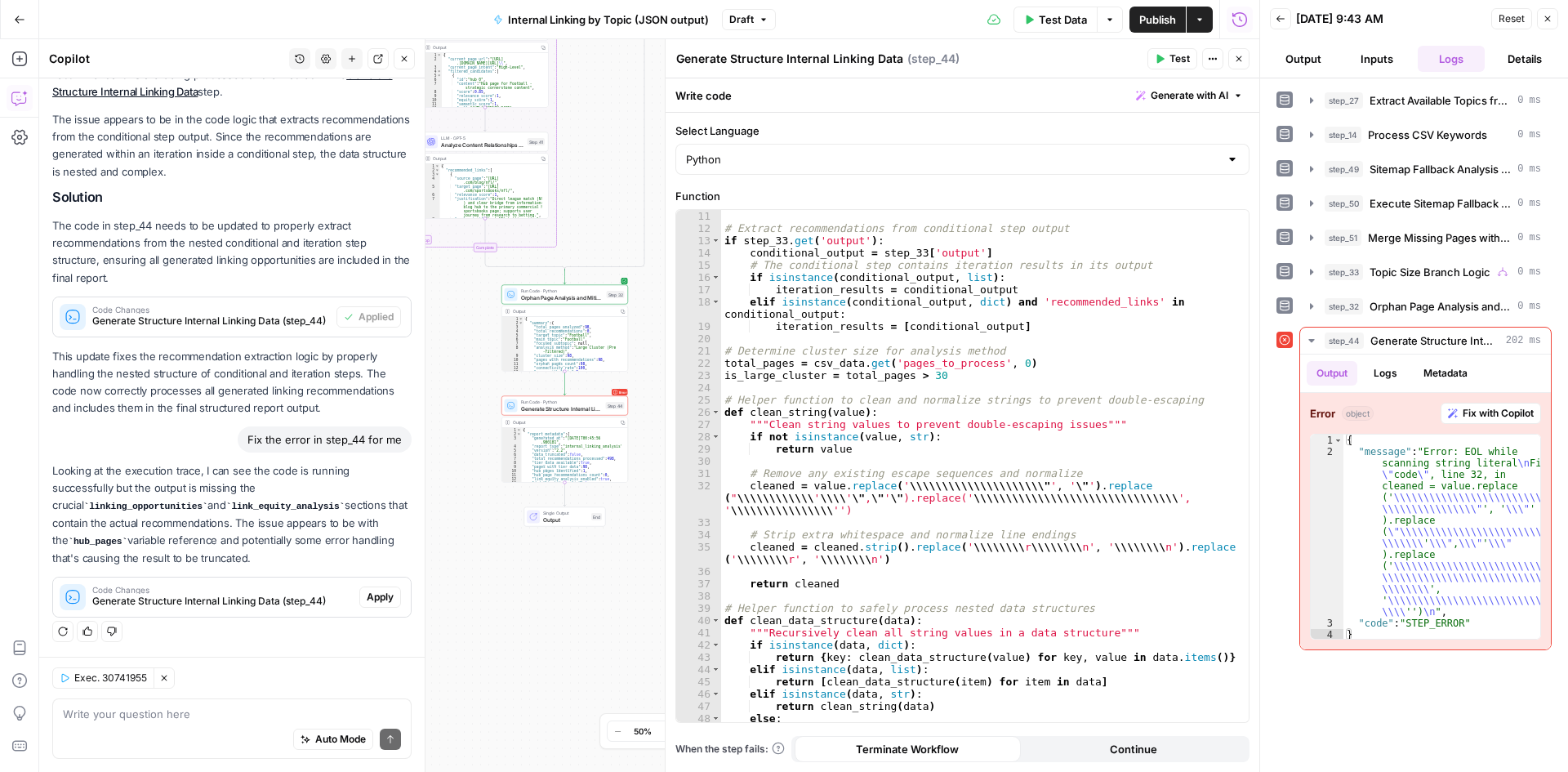
click at [367, 598] on span "Apply" at bounding box center [380, 597] width 27 height 15
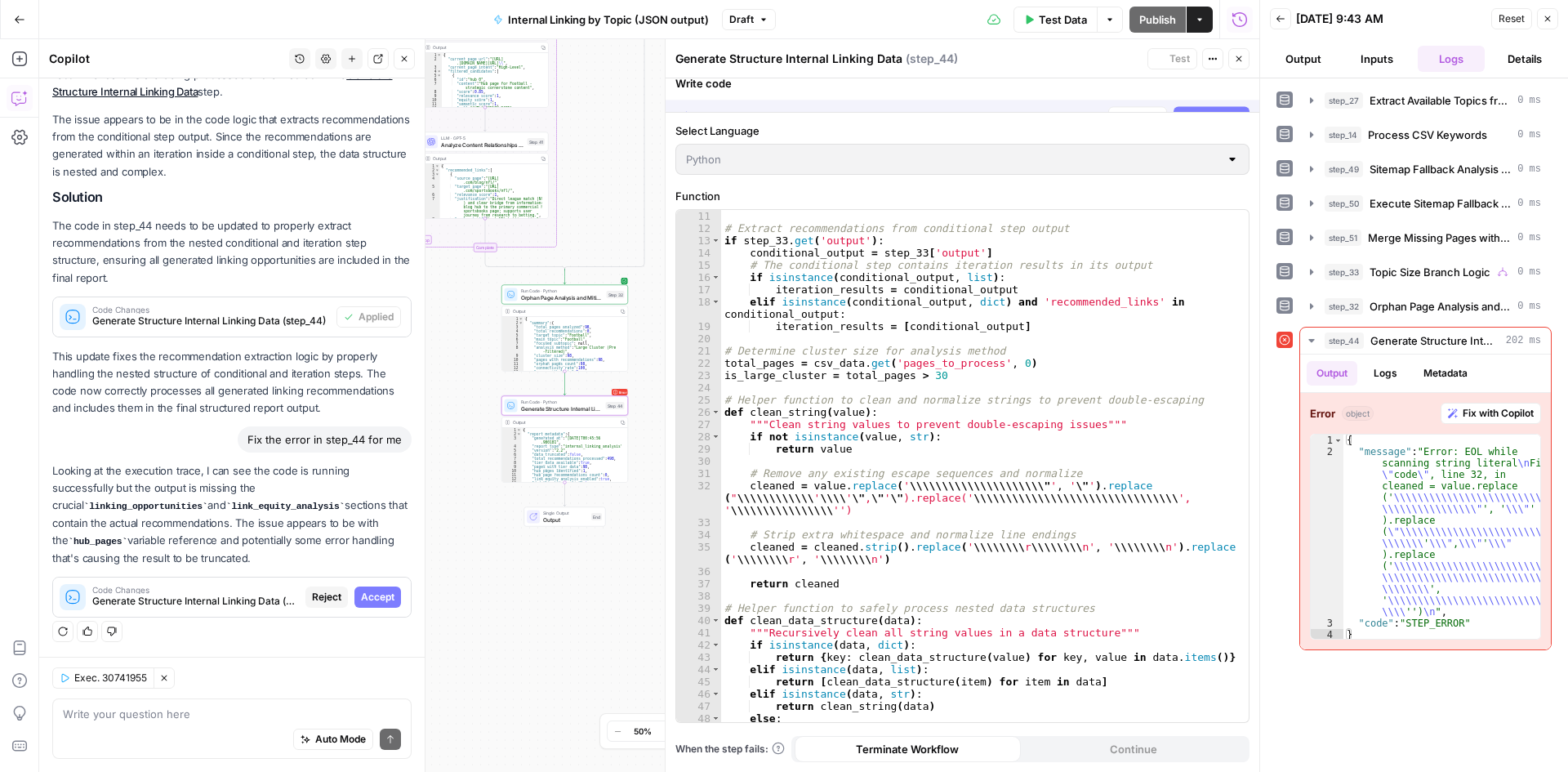
scroll to position [214, 0]
click at [380, 591] on span "Accept" at bounding box center [378, 597] width 34 height 15
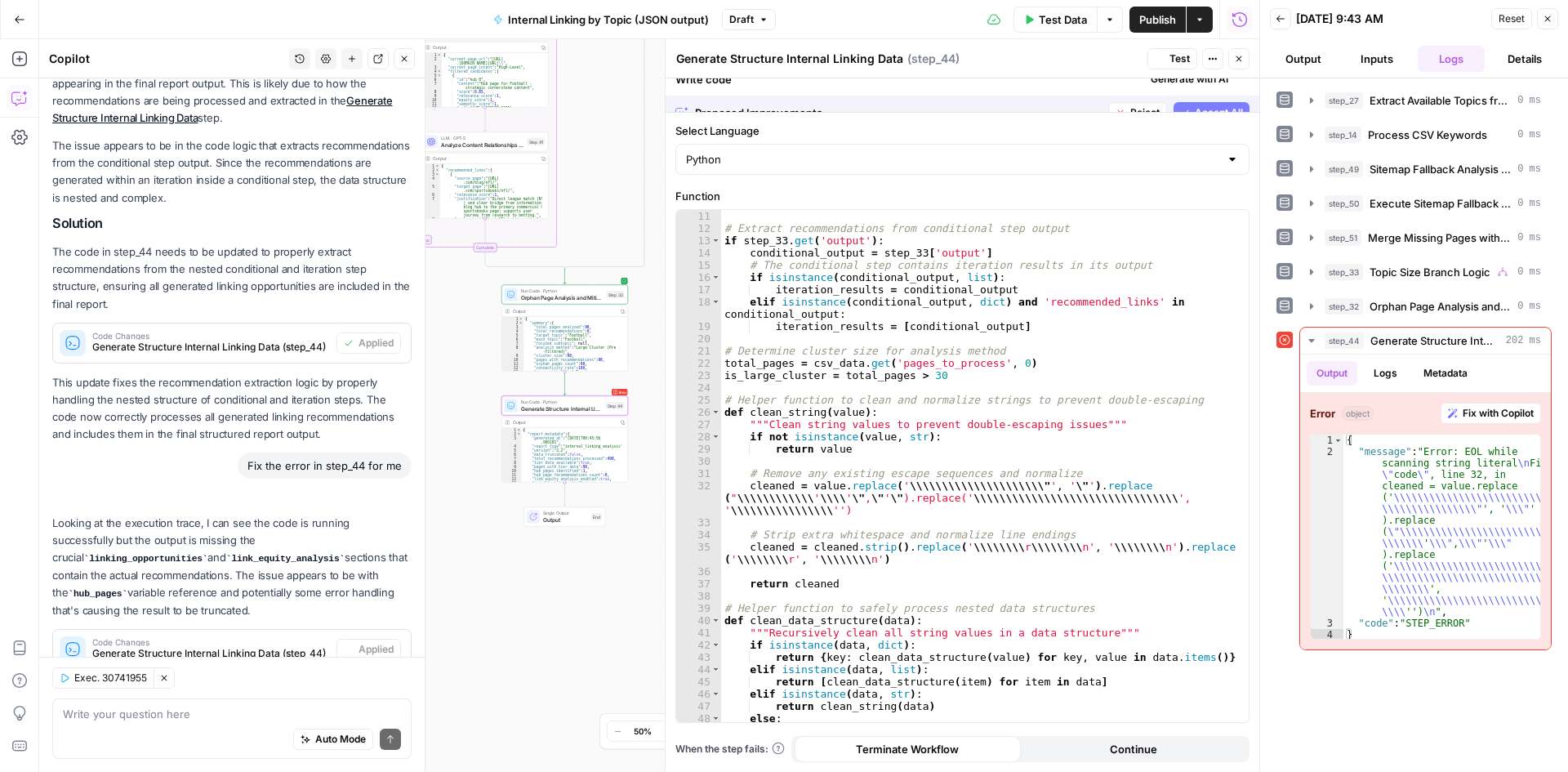
scroll to position [265, 0]
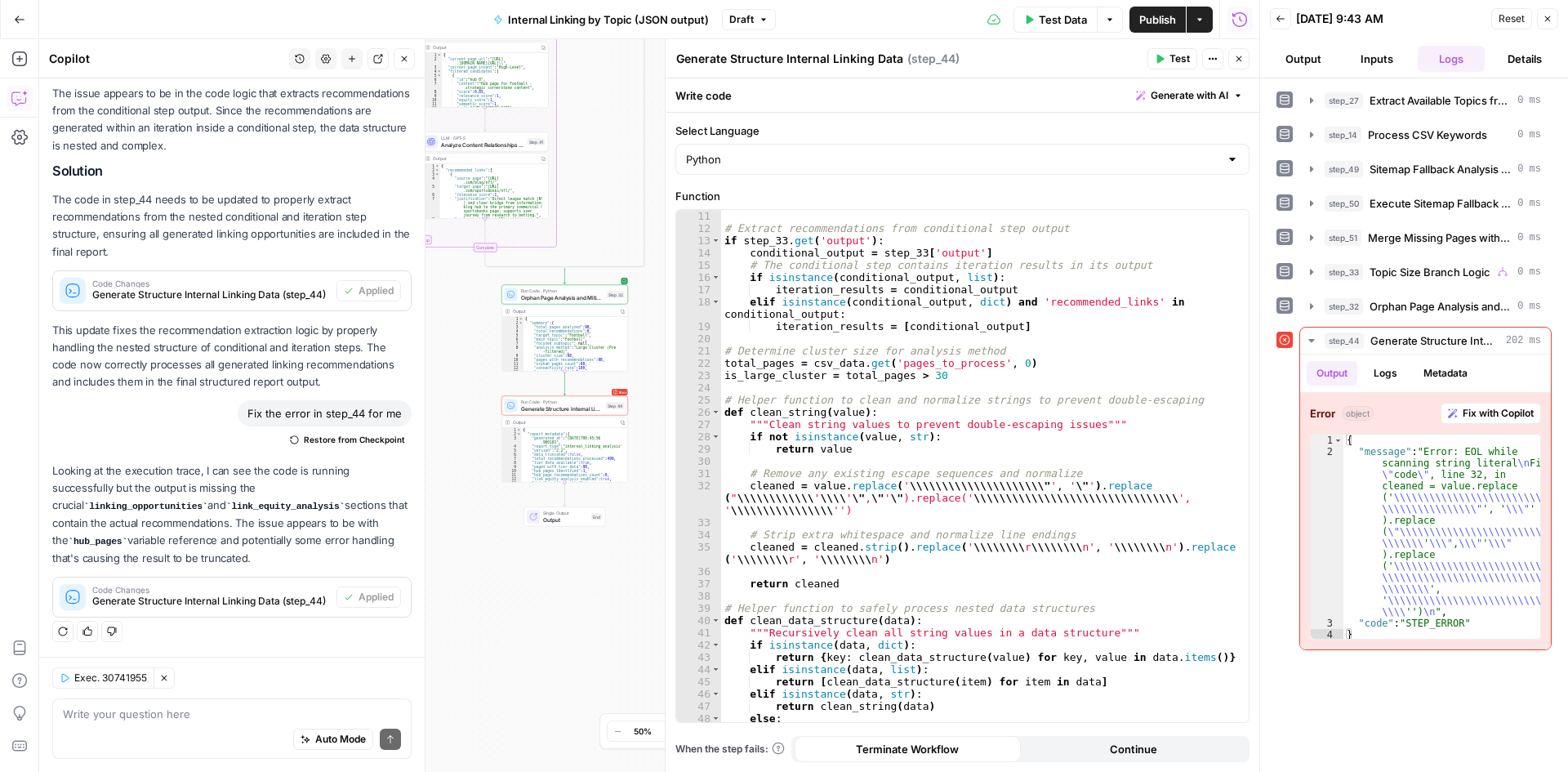
click at [1162, 58] on icon "button" at bounding box center [1161, 59] width 7 height 9
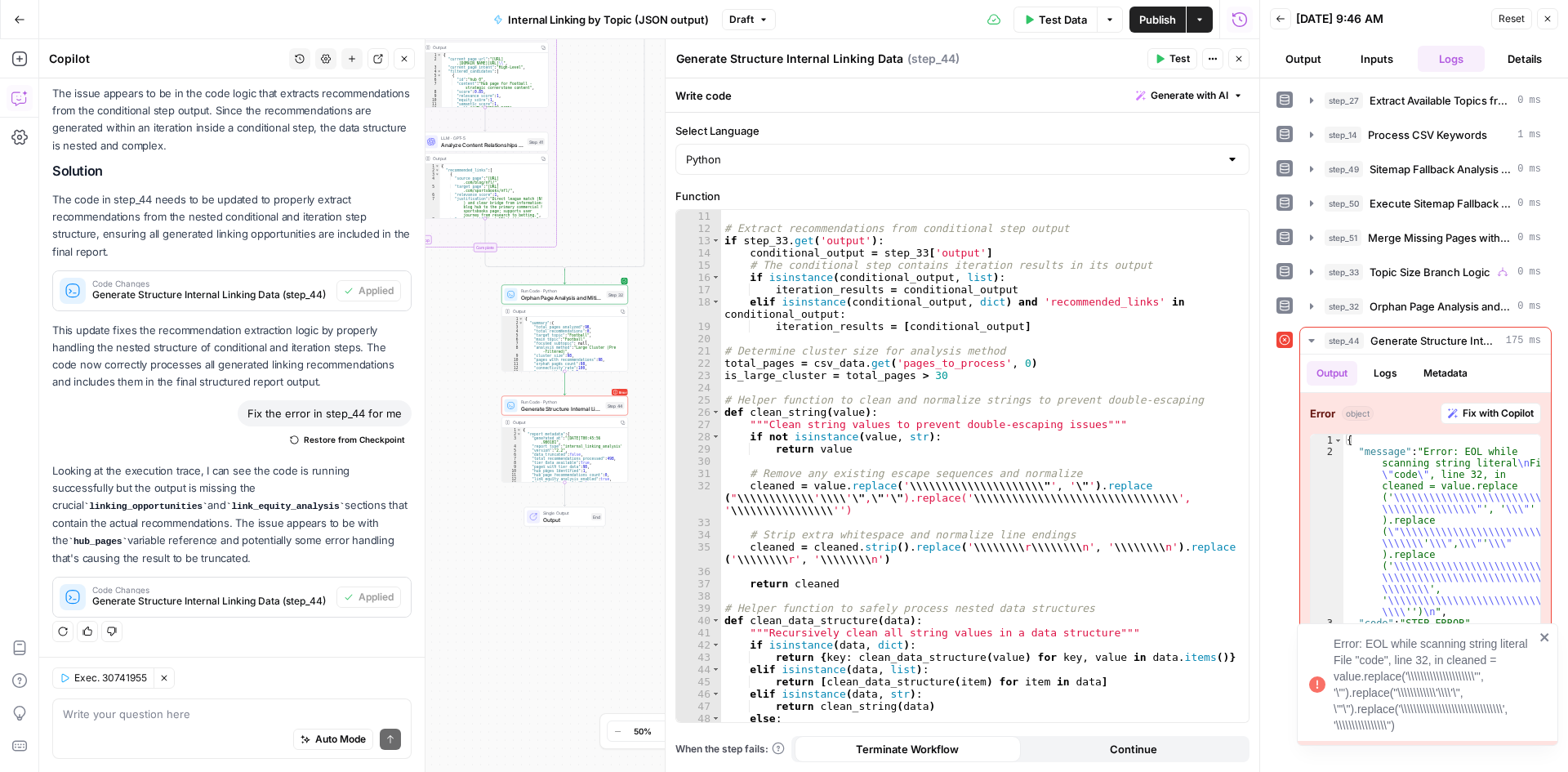
drag, startPoint x: 1418, startPoint y: 723, endPoint x: 1325, endPoint y: 643, distance: 122.7
click at [1325, 643] on div "Error: EOL while scanning string literal File "code", line 32, in cleaned = val…" at bounding box center [1422, 685] width 235 height 108
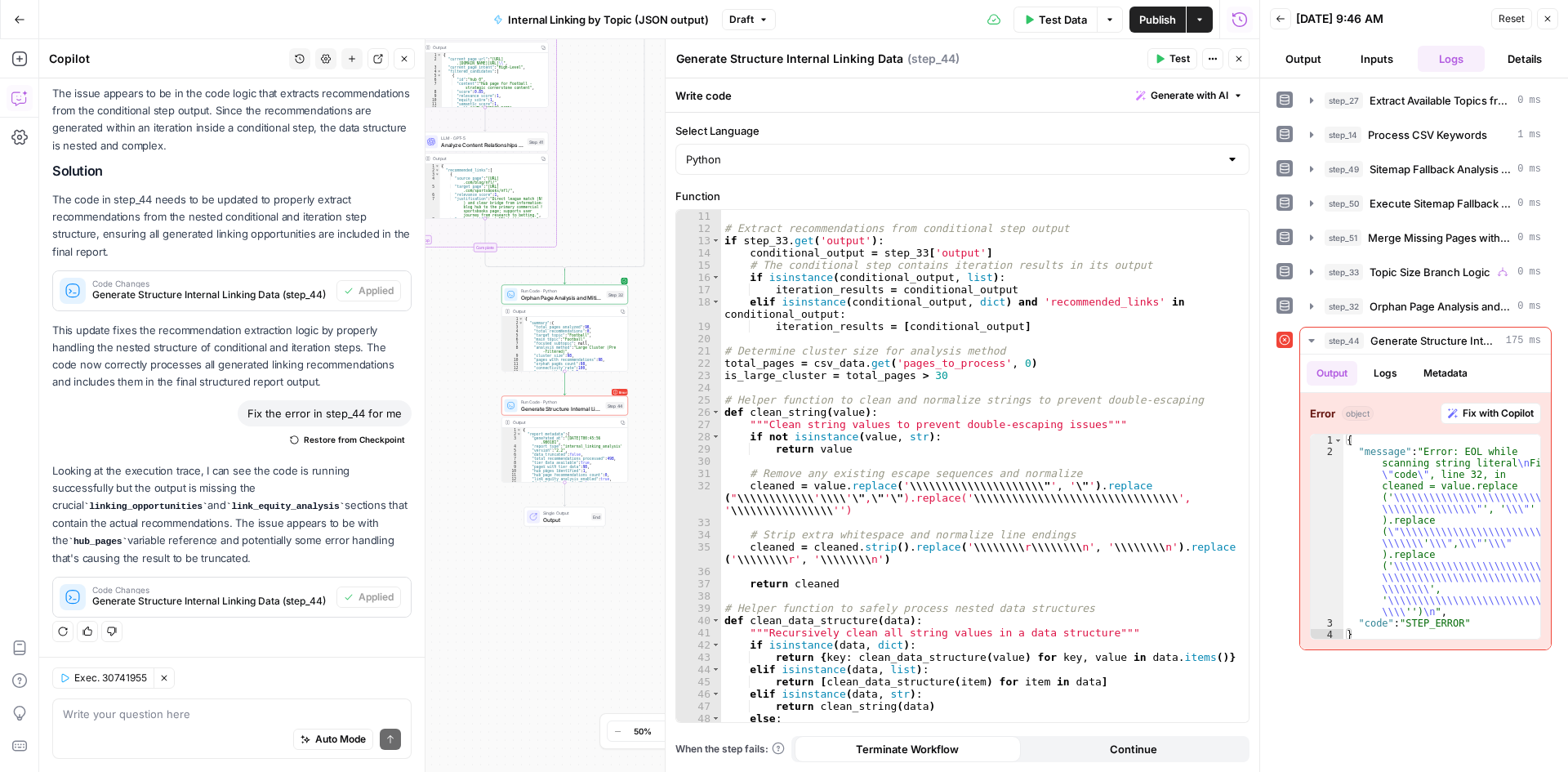
click at [204, 723] on div "Auto Mode Send" at bounding box center [232, 740] width 338 height 36
paste textarea "Warning - Processed 0 of 498 recommendations"
type textarea "Warning - Processed 0 of 498 recommendations"
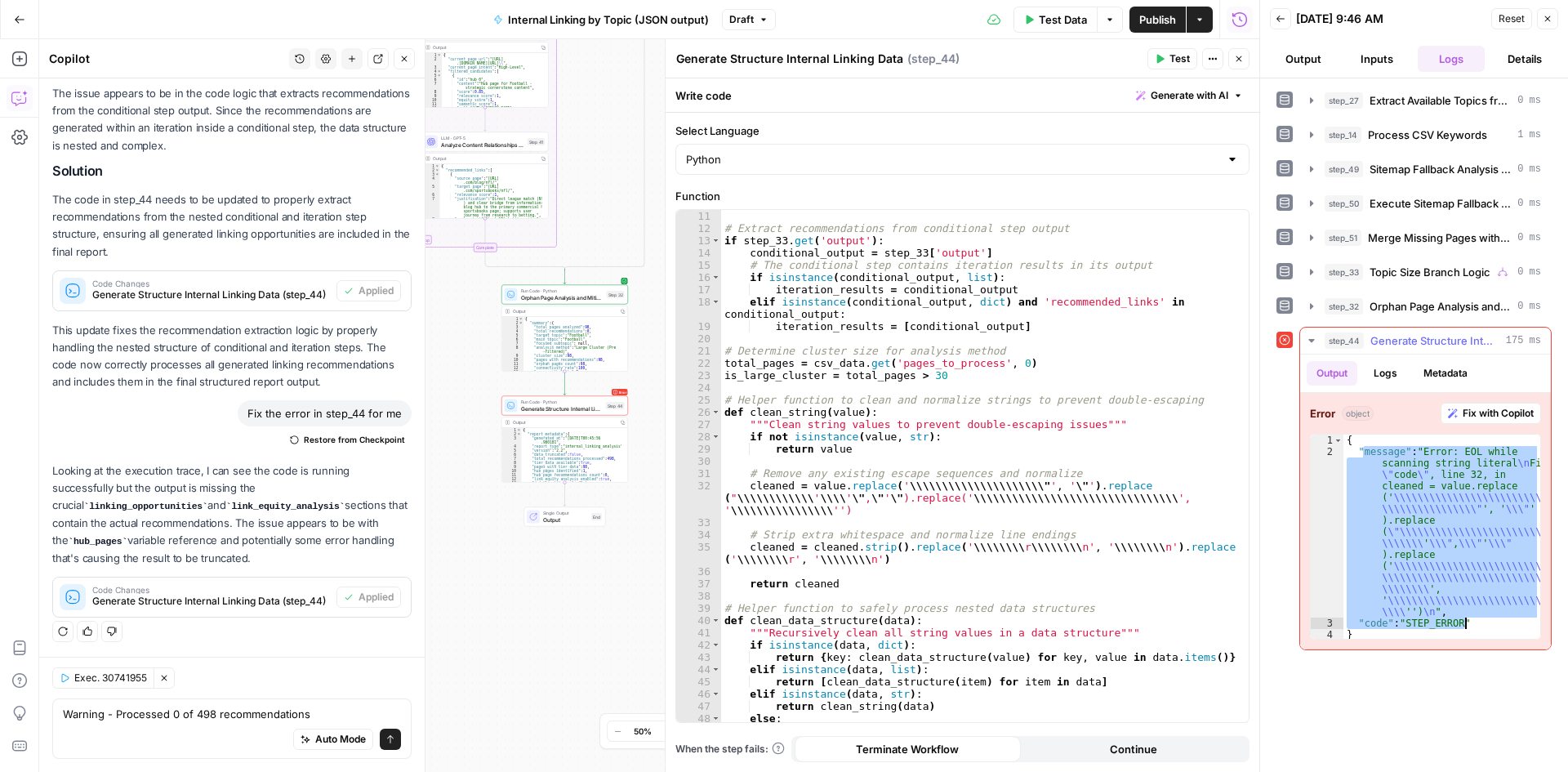
drag, startPoint x: 1361, startPoint y: 453, endPoint x: 1470, endPoint y: 627, distance: 205.3
click at [1470, 627] on div "{ "message" : "Error: EOL while scanning string literal \n File \" code \" , li…" at bounding box center [1442, 548] width 197 height 229
type textarea "**********"
click at [241, 705] on textarea "Warning - Processed 0 of 498 recommendations" at bounding box center [232, 713] width 338 height 16
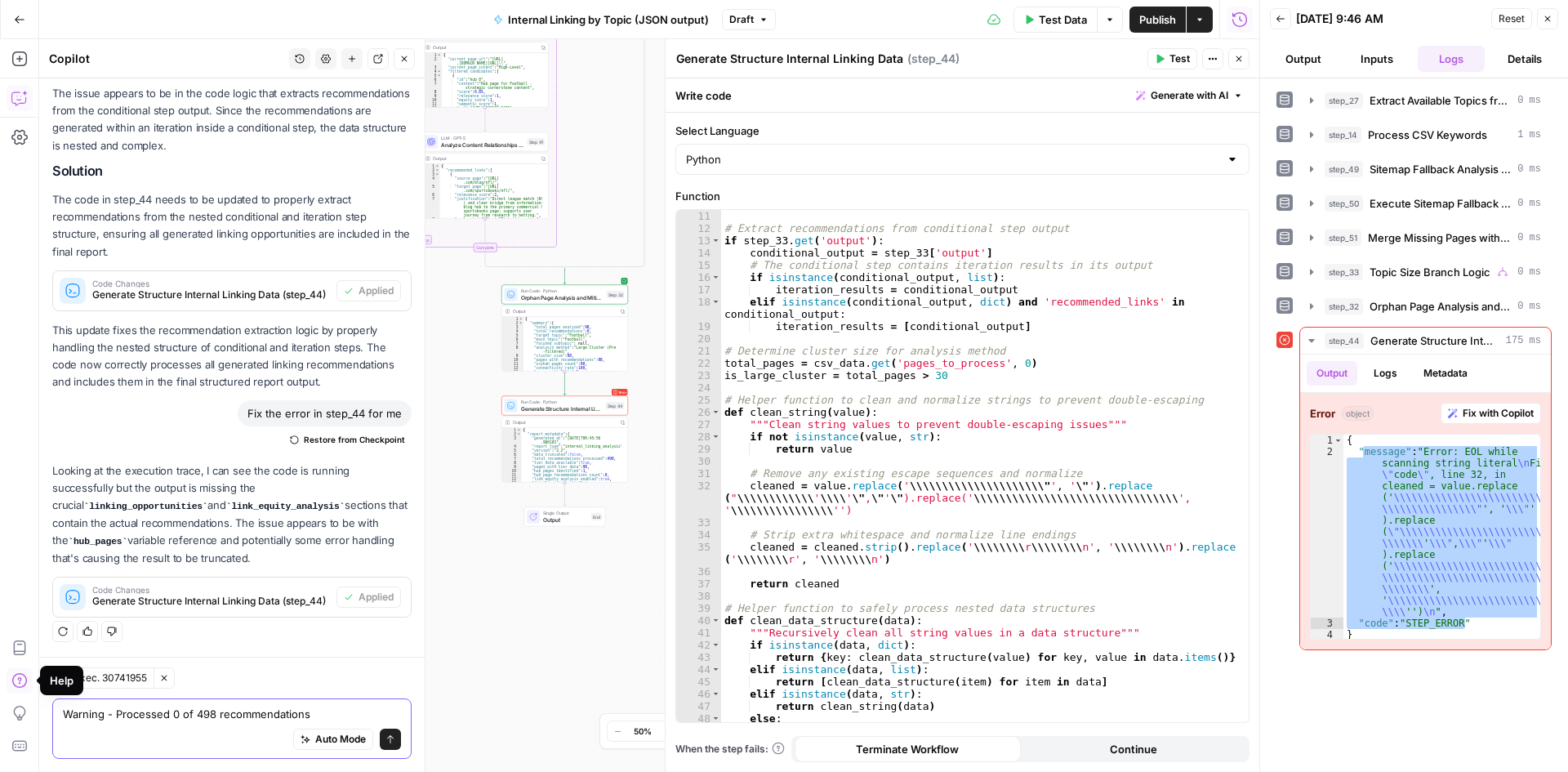
click at [241, 705] on textarea "Warning - Processed 0 of 498 recommendations" at bounding box center [232, 713] width 338 height 16
paste textarea "message": "Error: EOL while scanning string literal\nFile \"code\", line 32, in…"
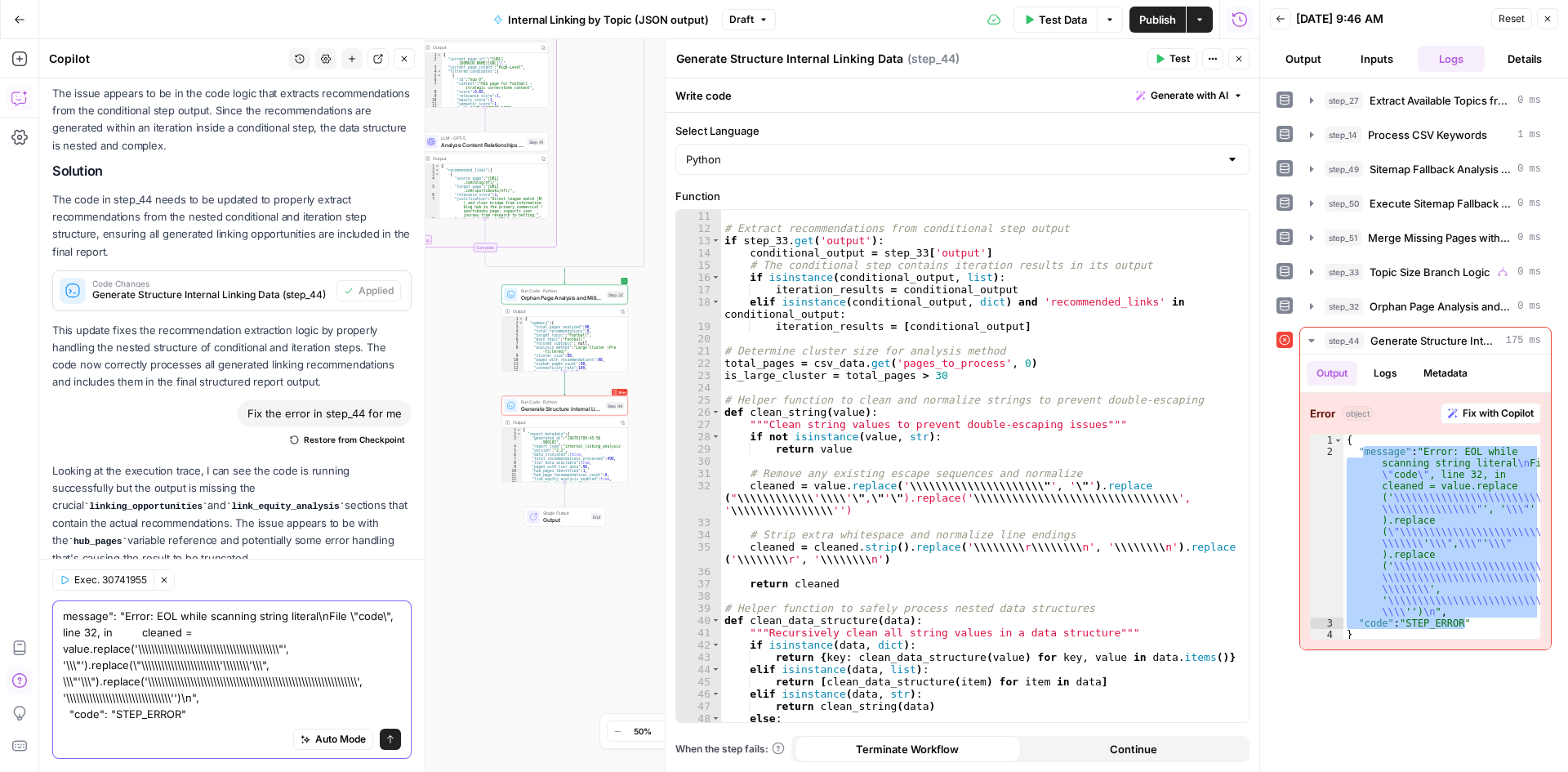
scroll to position [364, 0]
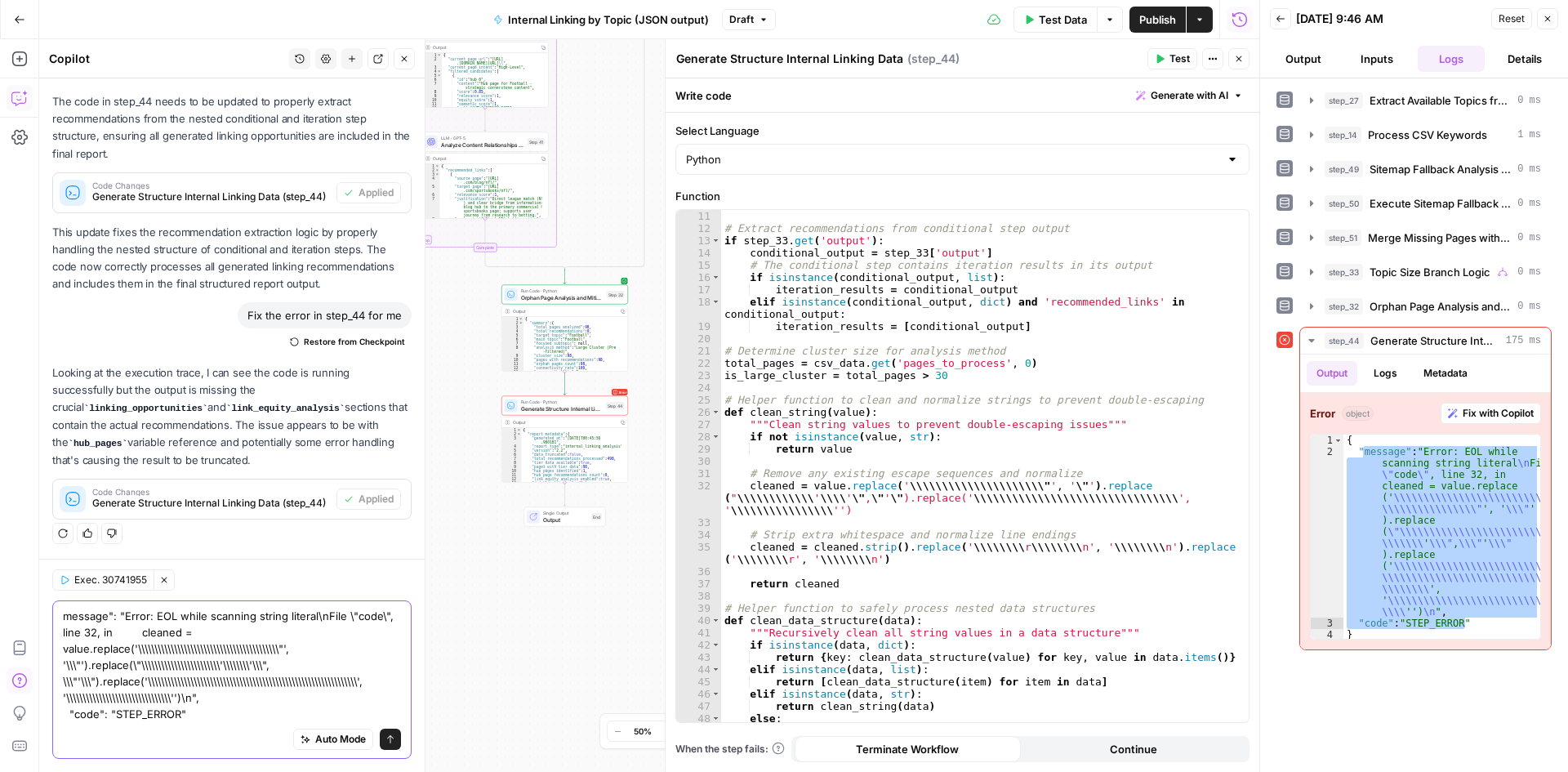
type textarea "message": "Error: EOL while scanning string literal\nFile \"code\", line 32, in…"
click at [388, 746] on button "Send" at bounding box center [390, 738] width 21 height 21
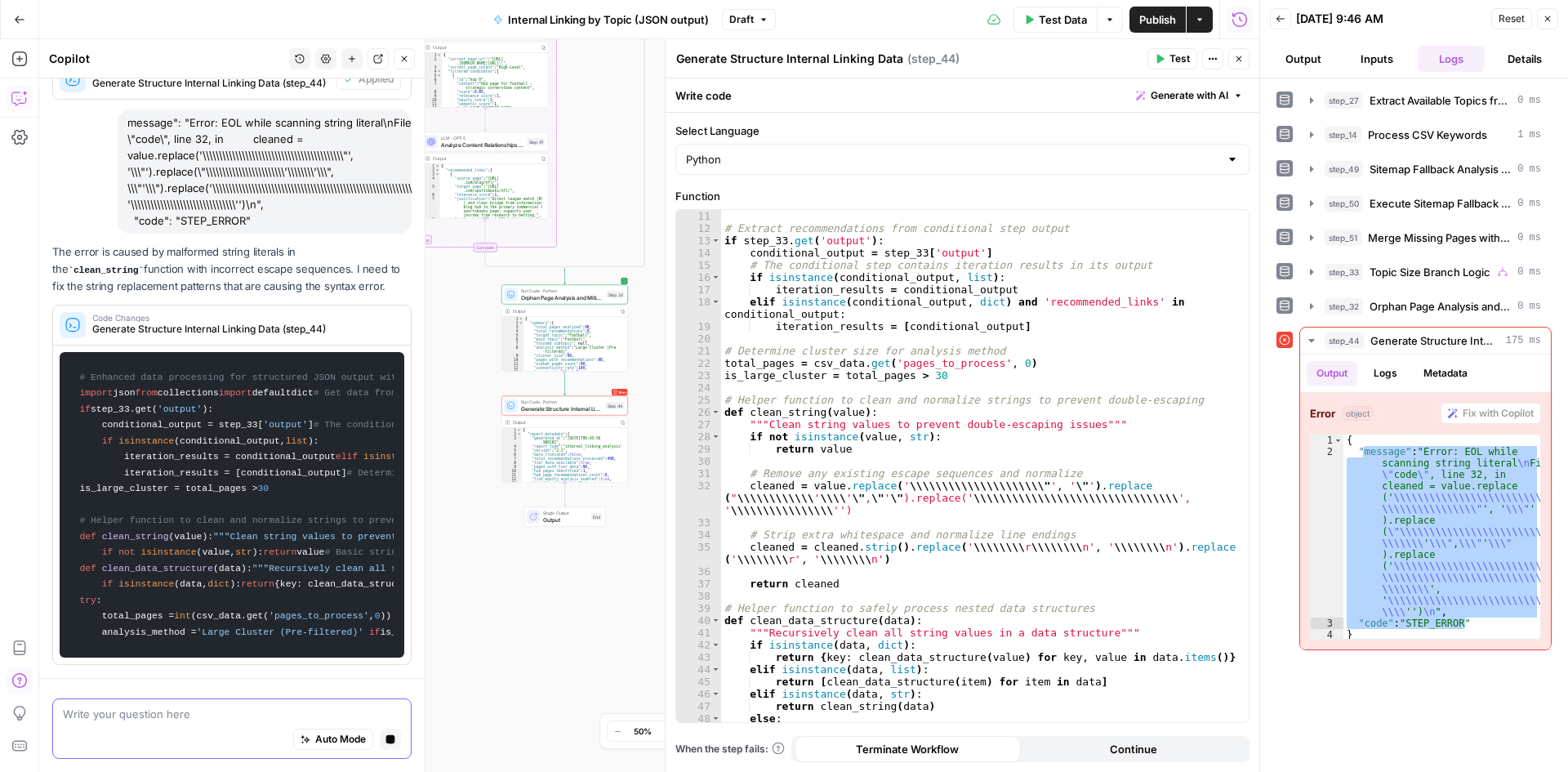
scroll to position [1333, 0]
click at [1244, 63] on button "Close" at bounding box center [1238, 59] width 21 height 21
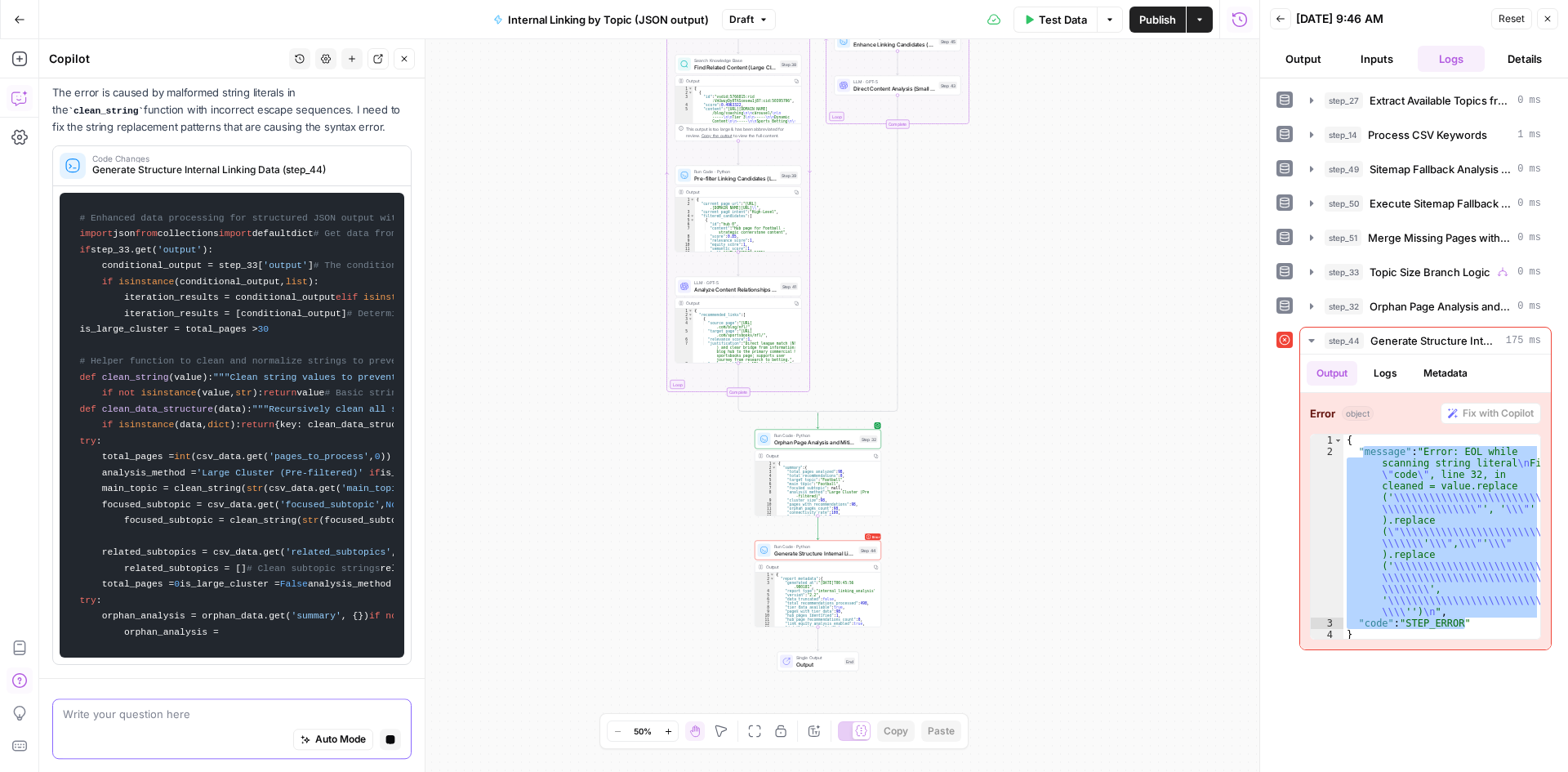
drag, startPoint x: 754, startPoint y: 590, endPoint x: 1034, endPoint y: 723, distance: 310.0
click at [1036, 723] on div "true false Workflow Input Settings Inputs Run Code · Python Extract Available T…" at bounding box center [649, 404] width 1220 height 732
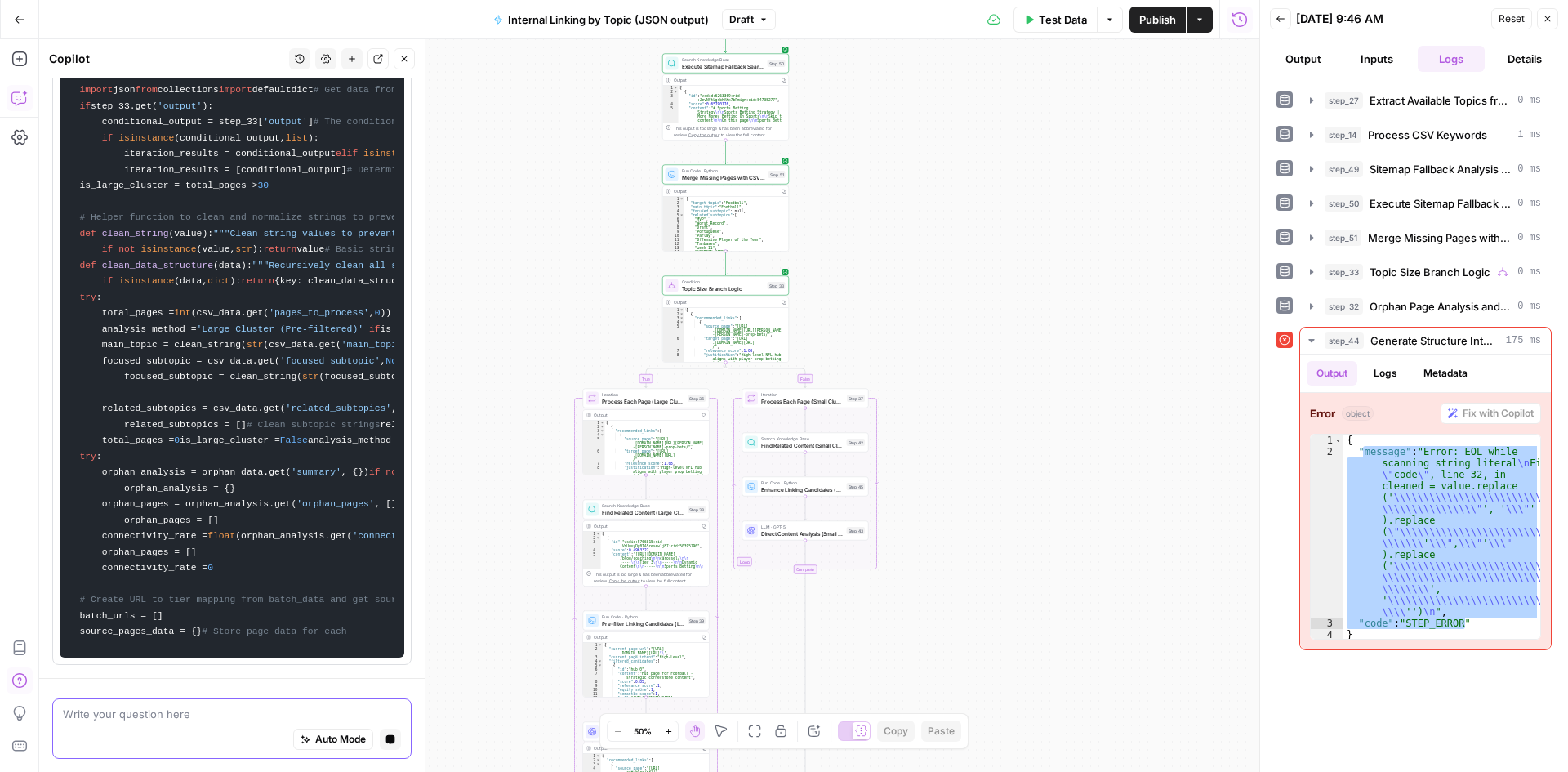
drag, startPoint x: 1050, startPoint y: 243, endPoint x: 929, endPoint y: 700, distance: 472.7
click at [929, 700] on div "true false Workflow Input Settings Inputs Run Code · Python Extract Available T…" at bounding box center [649, 404] width 1220 height 732
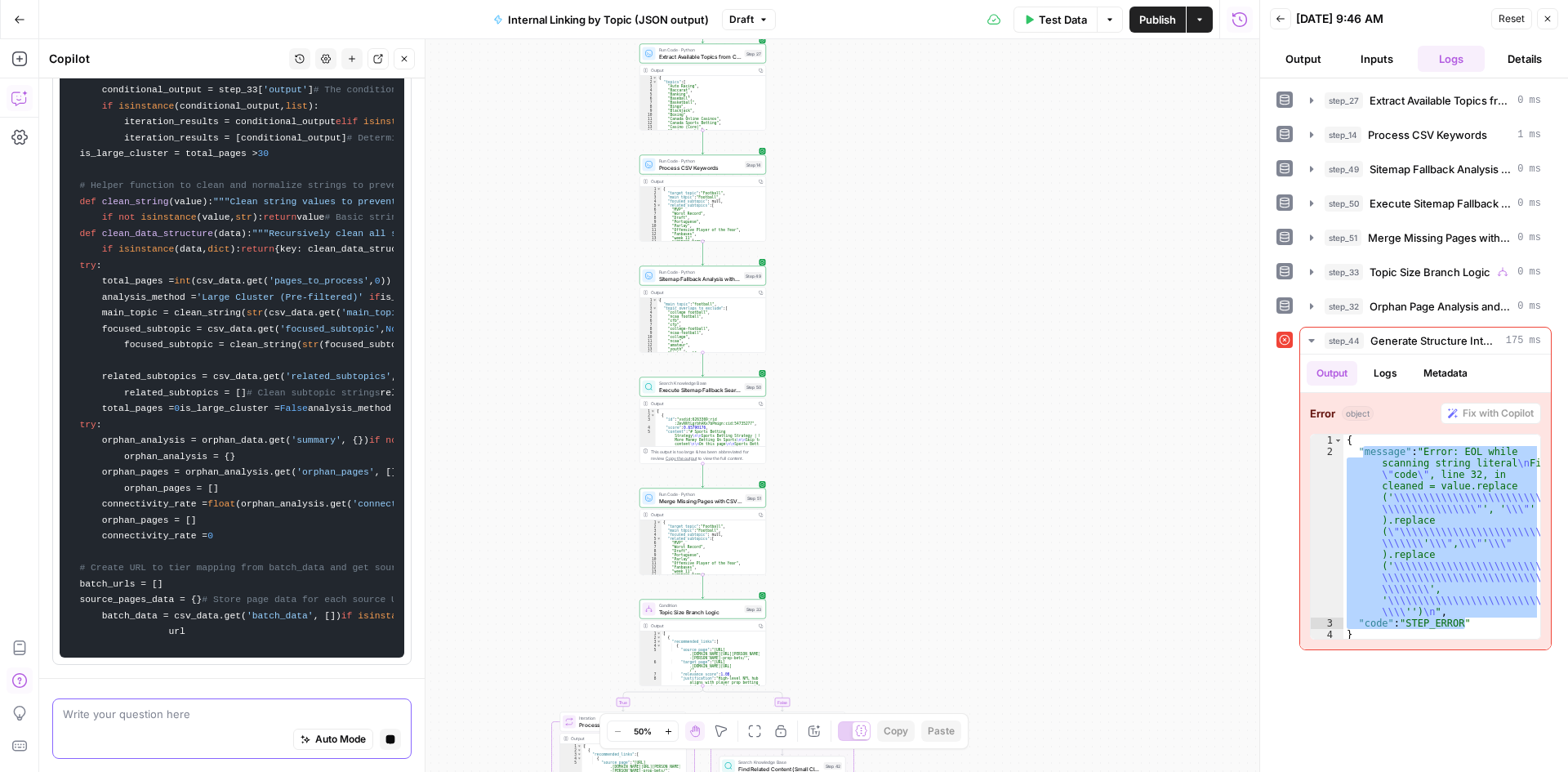
drag, startPoint x: 975, startPoint y: 224, endPoint x: 952, endPoint y: 547, distance: 323.8
click at [952, 547] on div "true false Workflow Input Settings Inputs Run Code · Python Extract Available T…" at bounding box center [649, 404] width 1220 height 732
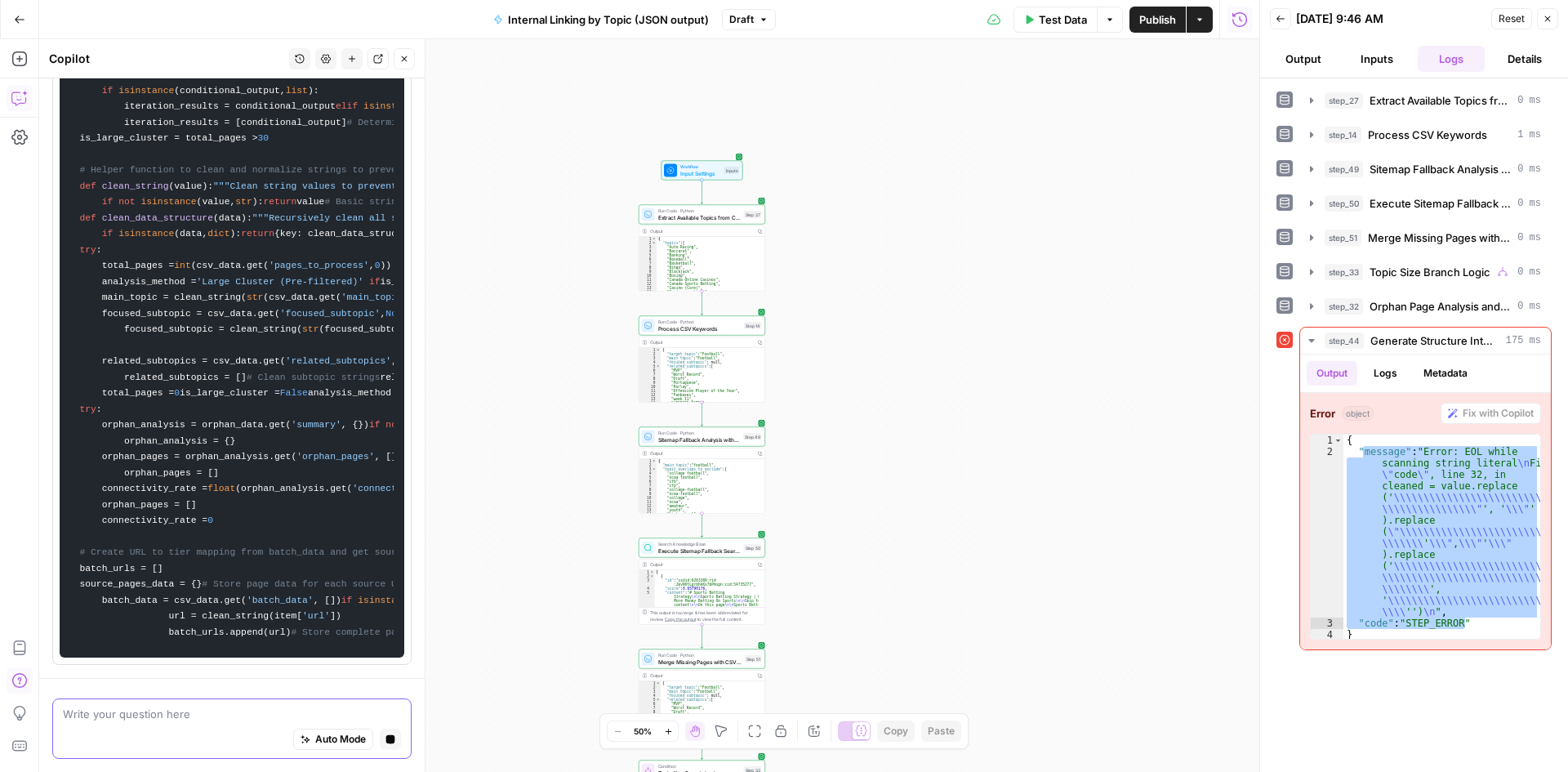
scroll to position [2145, 0]
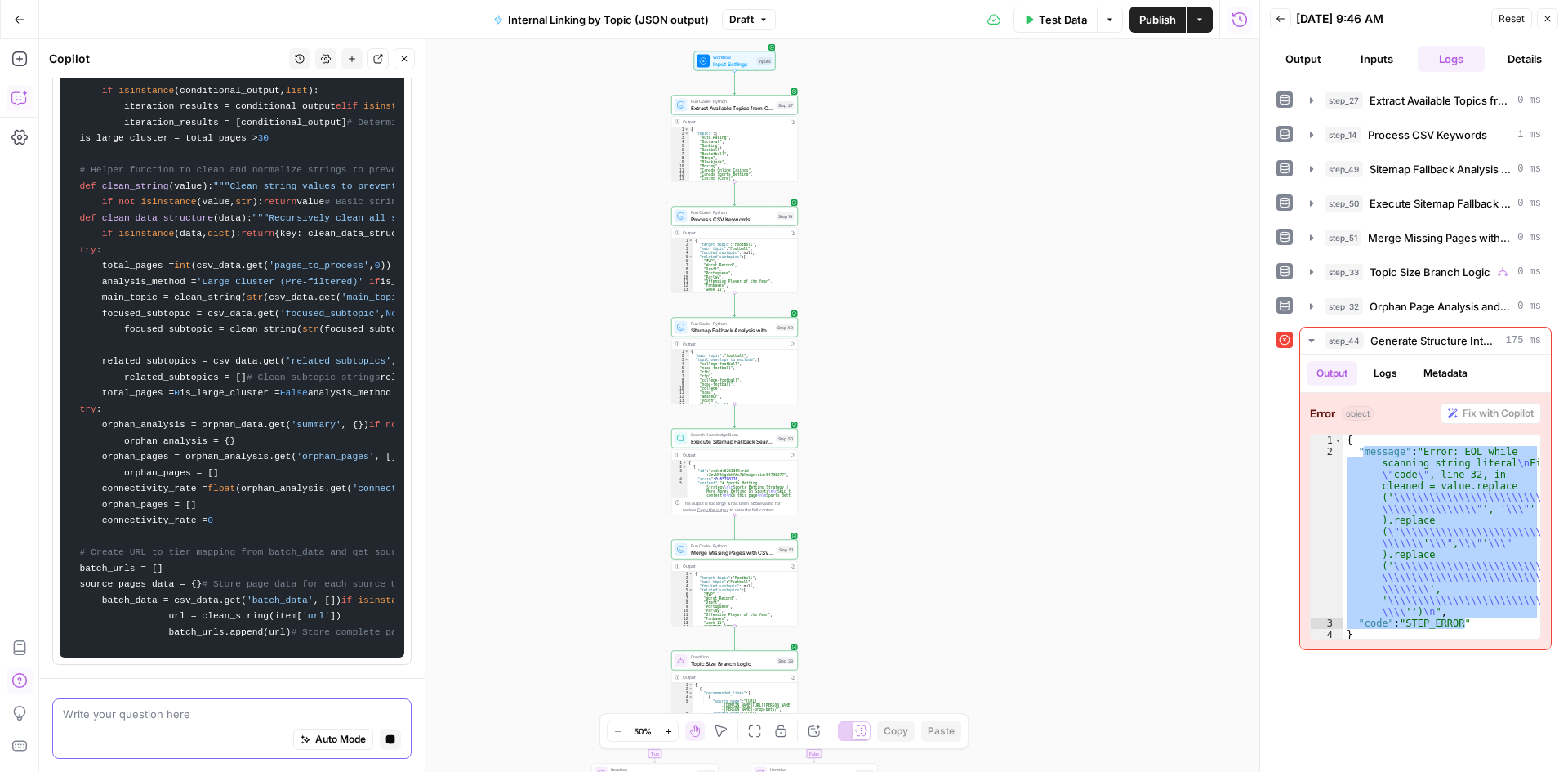
drag, startPoint x: 921, startPoint y: 369, endPoint x: 954, endPoint y: 259, distance: 114.8
click at [954, 259] on div "true false Workflow Input Settings Inputs Run Code · Python Extract Available T…" at bounding box center [649, 404] width 1220 height 732
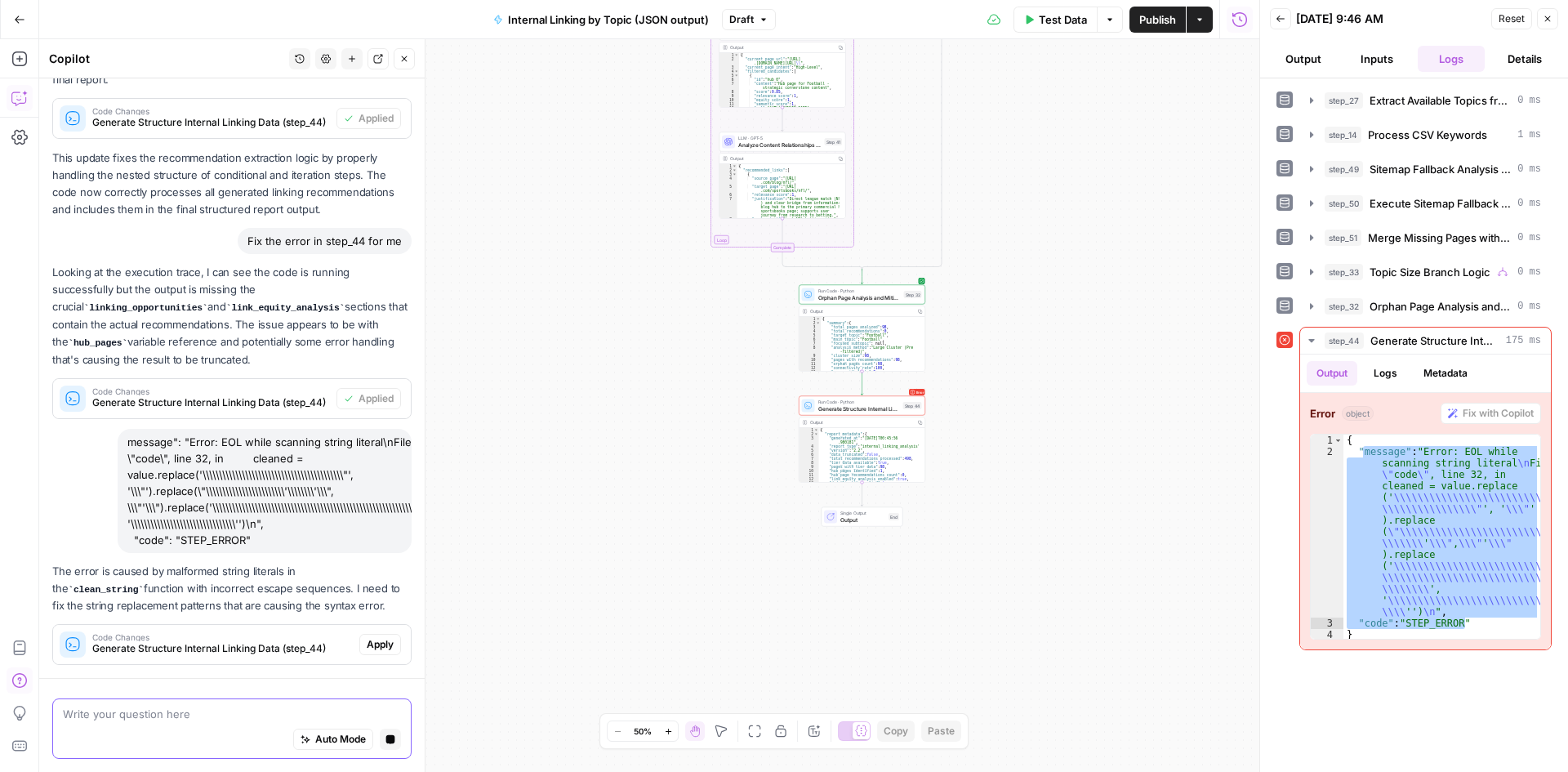
scroll to position [411, 0]
click at [383, 640] on button "Apply" at bounding box center [381, 644] width 42 height 21
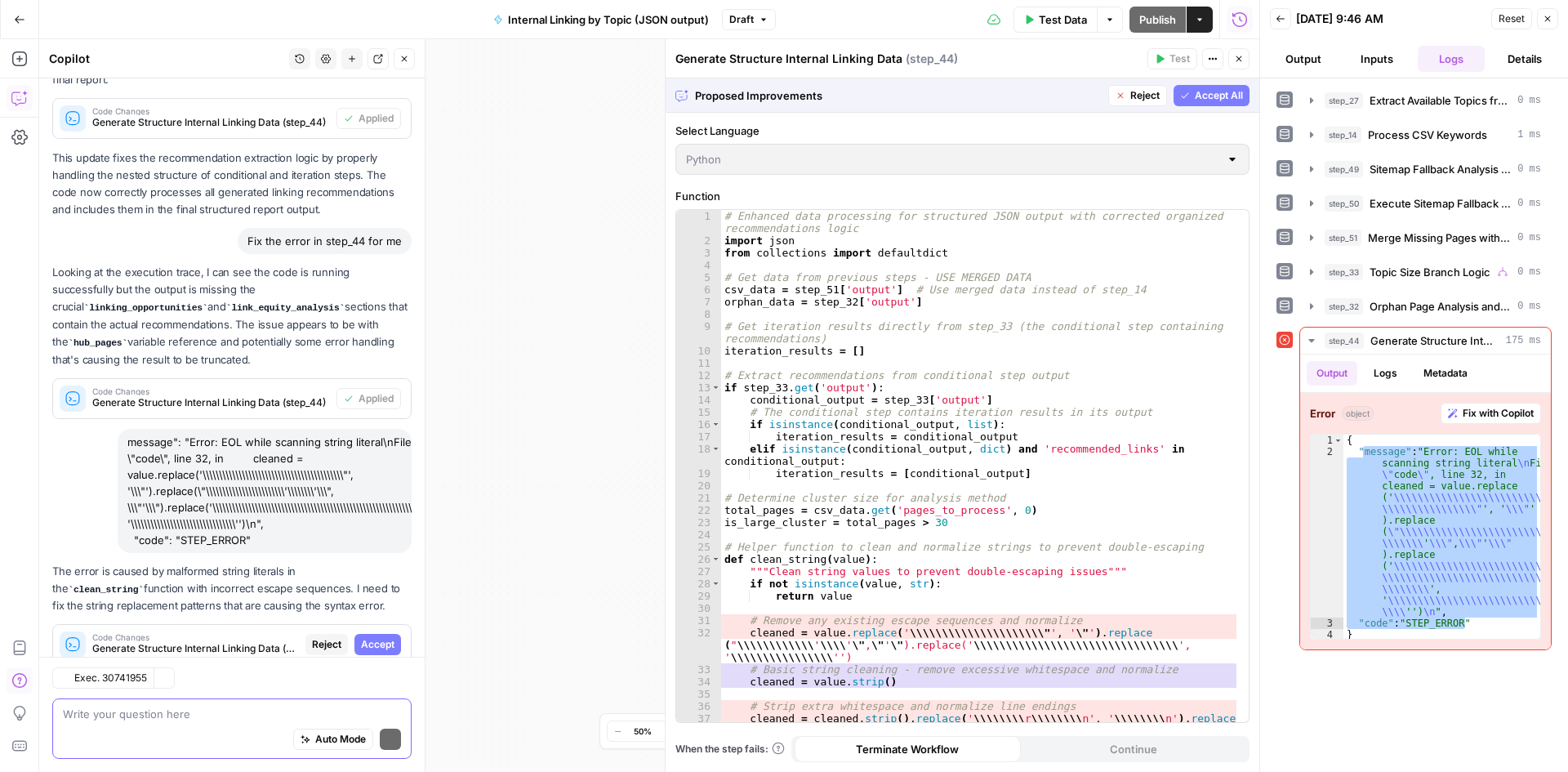
scroll to position [459, 0]
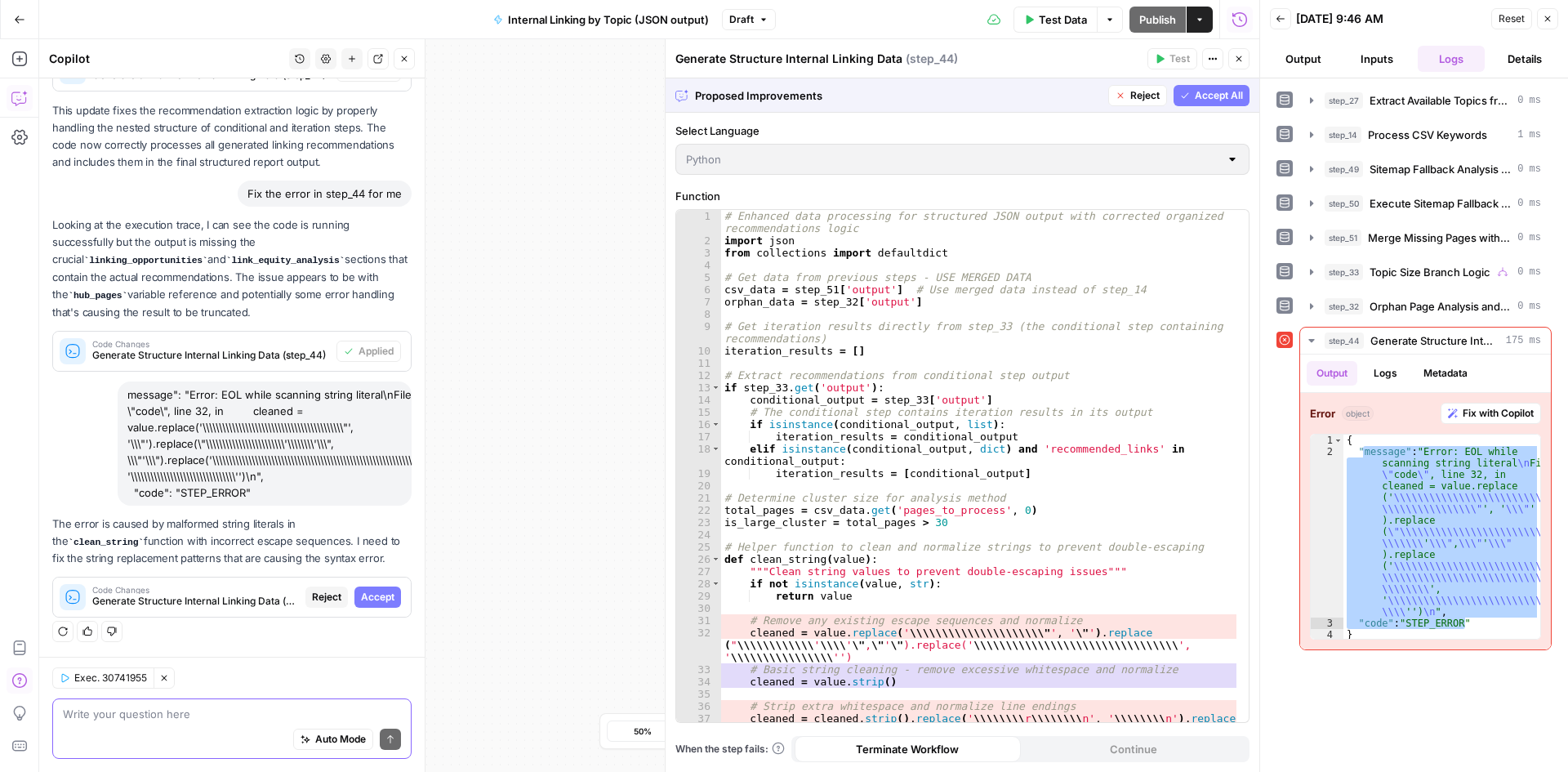
click at [369, 597] on span "Accept" at bounding box center [378, 597] width 34 height 15
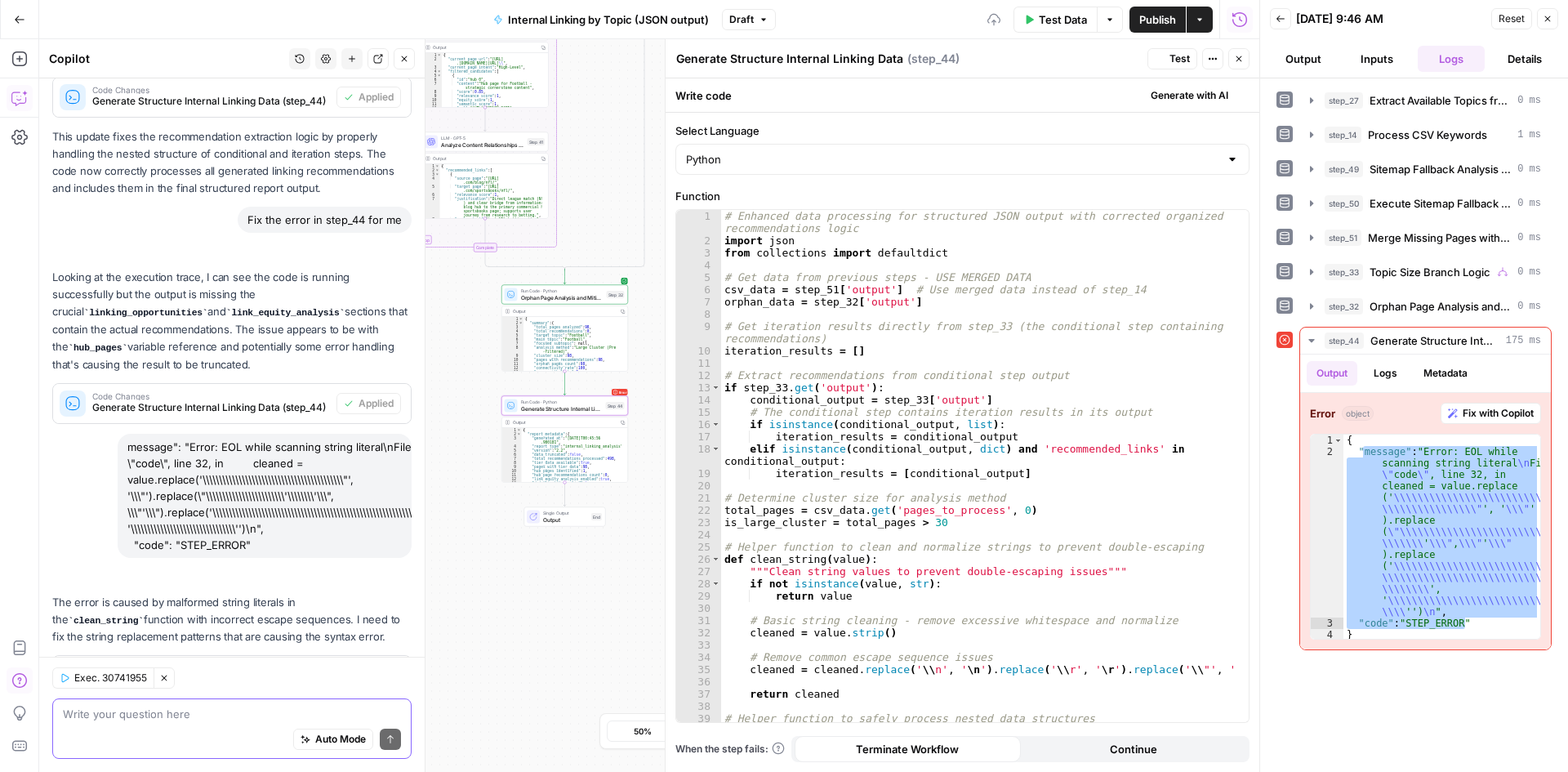
scroll to position [538, 0]
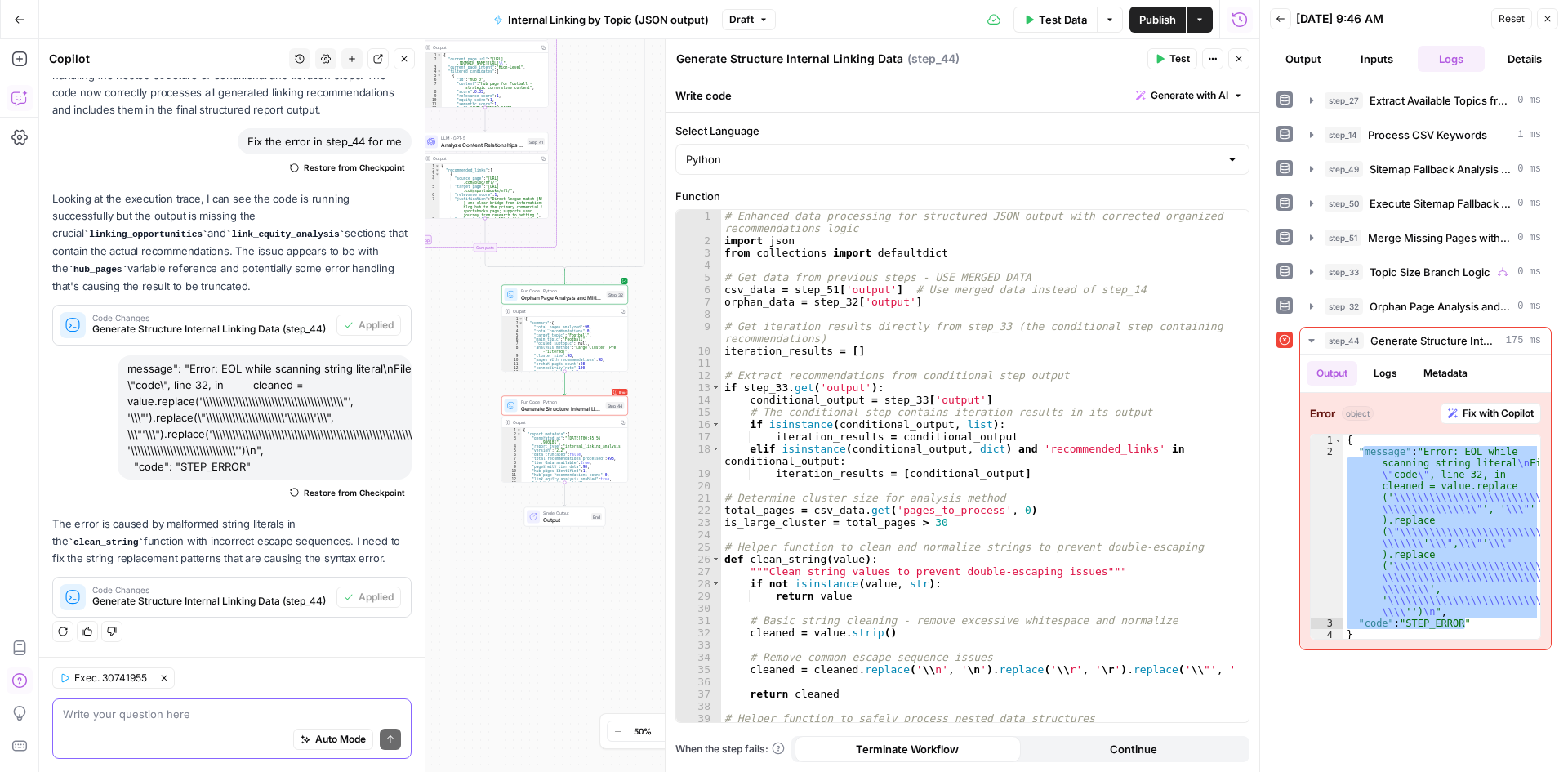
click at [1174, 61] on span "Test" at bounding box center [1179, 59] width 21 height 15
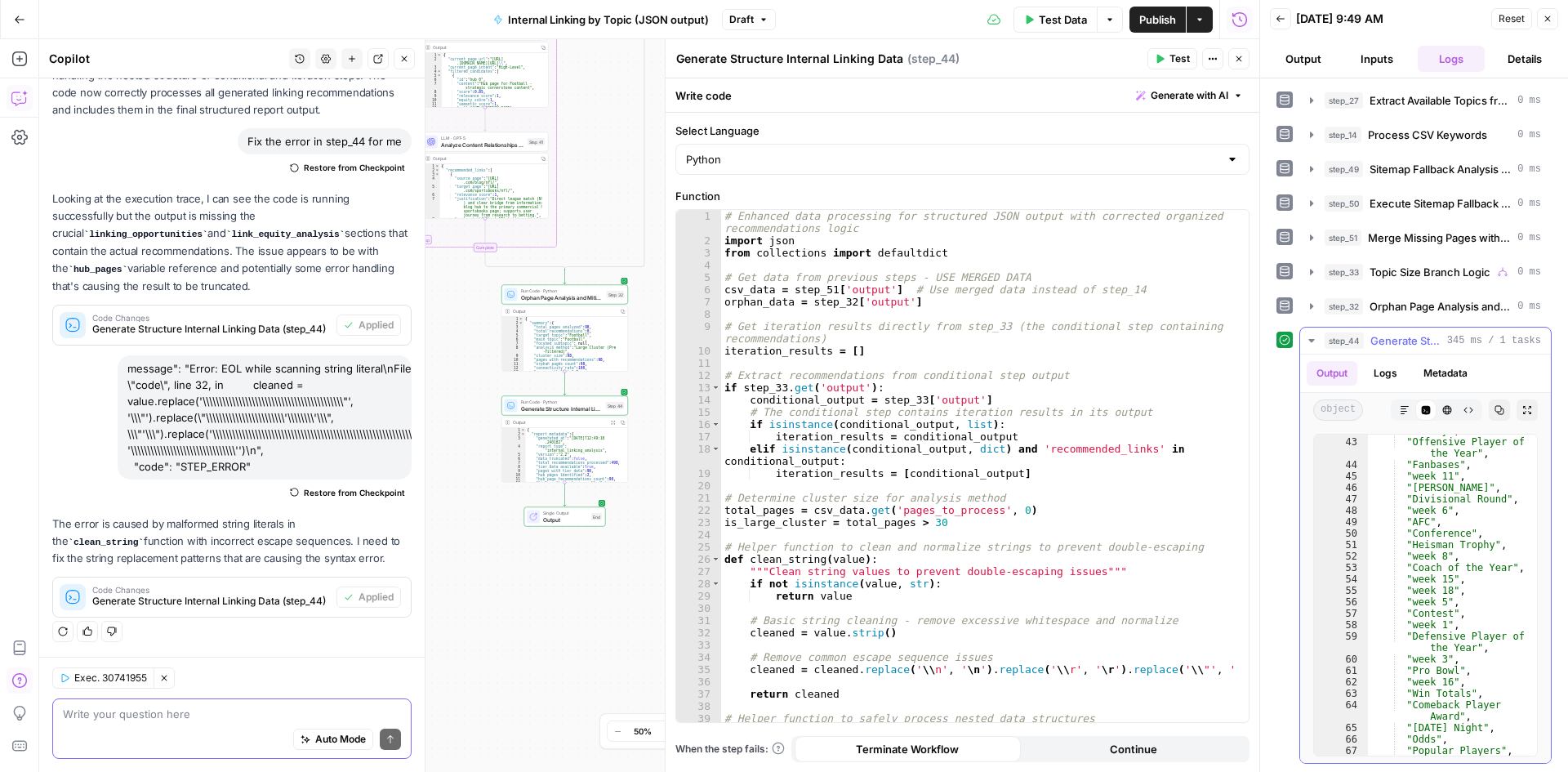
scroll to position [60, 0]
click at [1495, 401] on button "Copy" at bounding box center [1499, 409] width 21 height 21
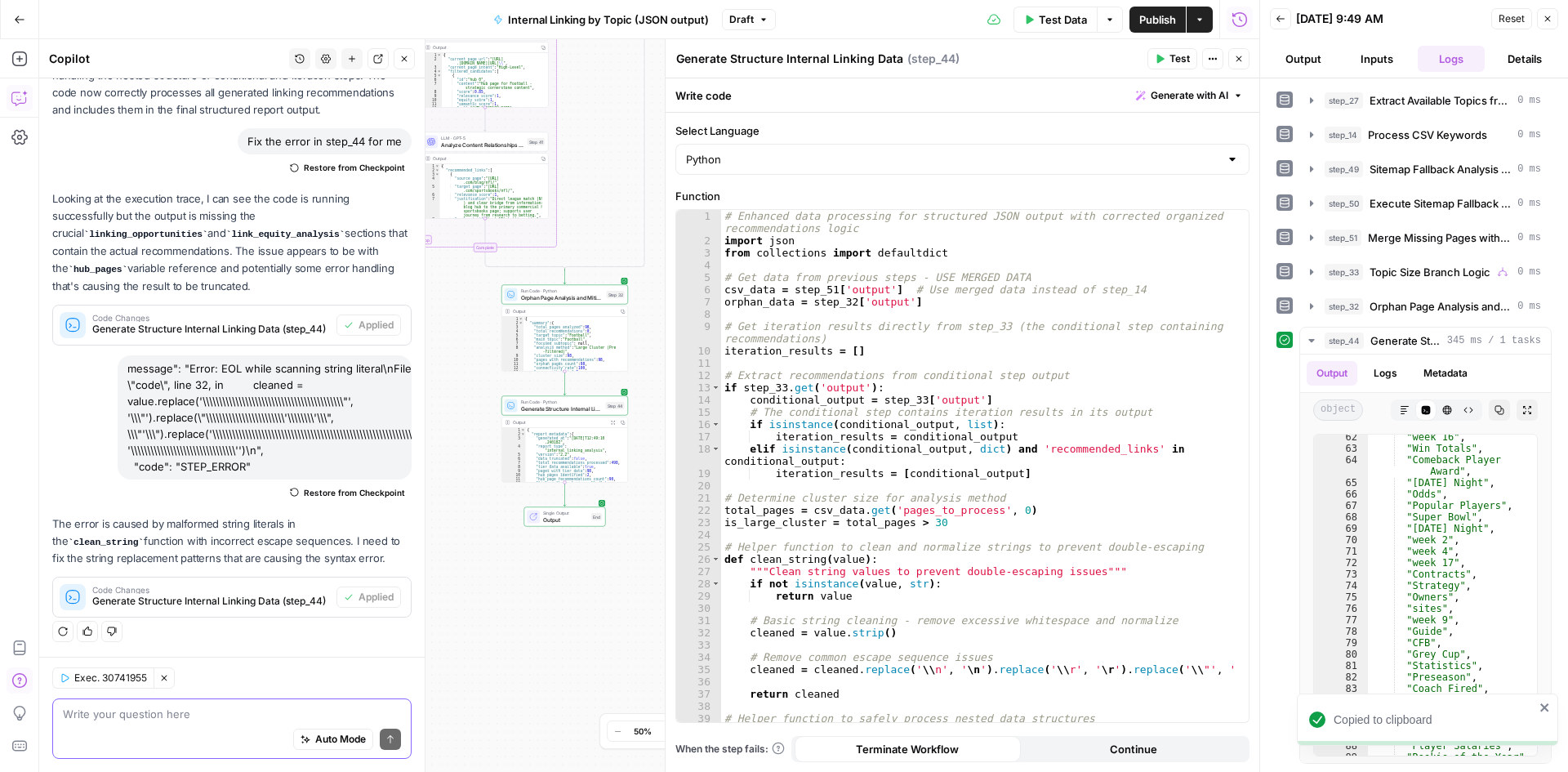
click at [1240, 54] on icon "button" at bounding box center [1239, 59] width 10 height 10
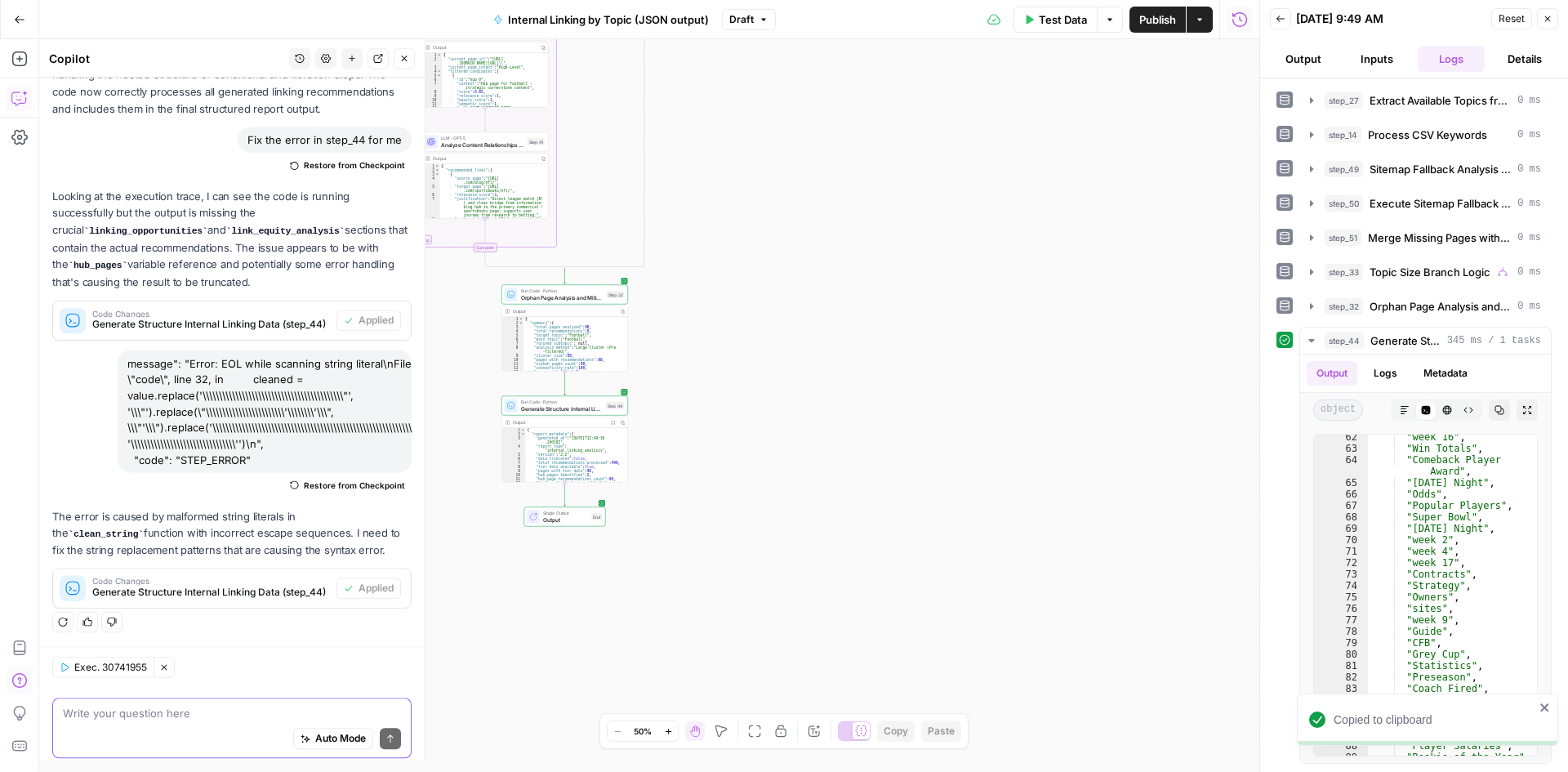
click at [1286, 27] on button "Back" at bounding box center [1280, 18] width 21 height 21
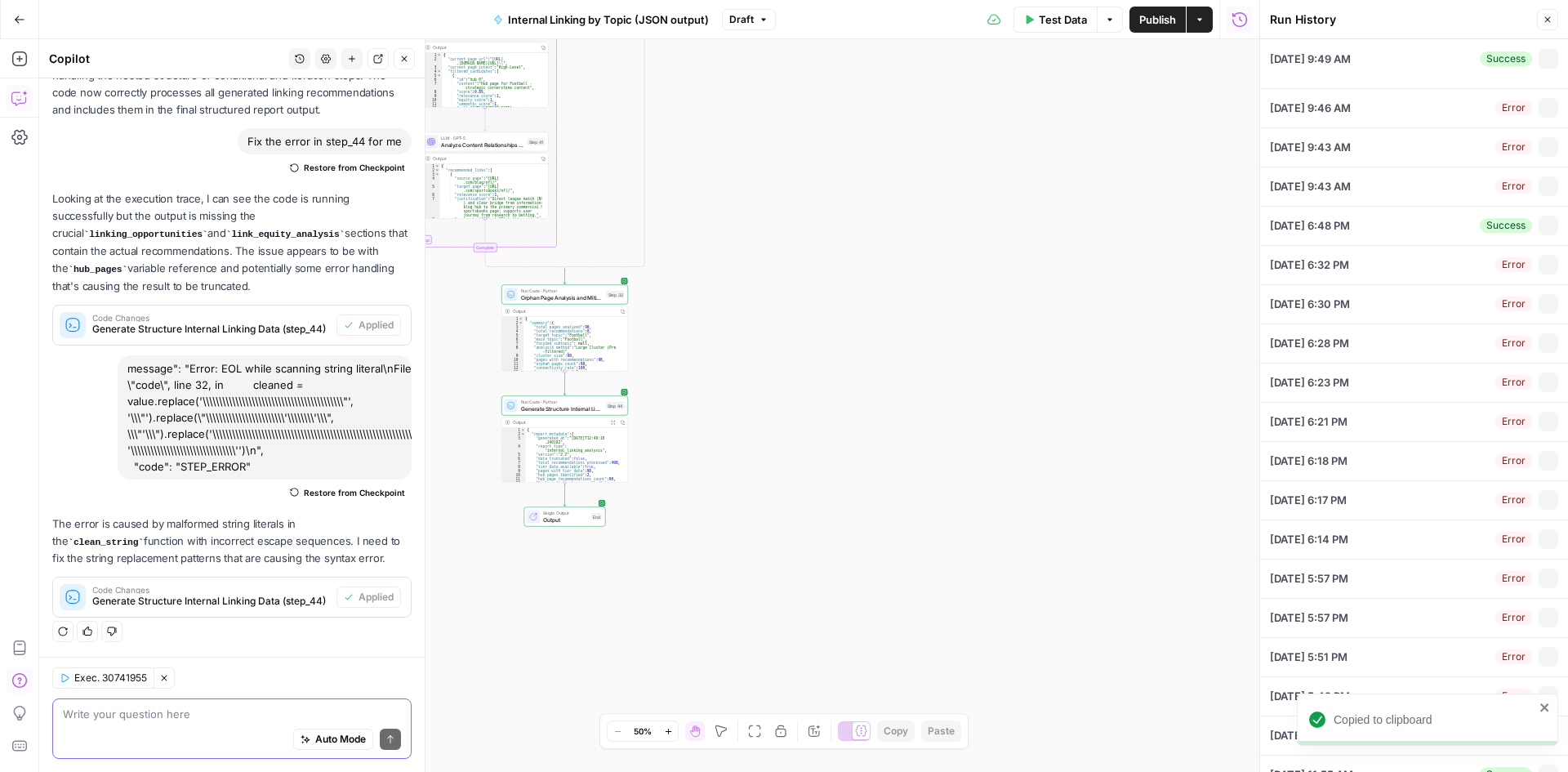
scroll to position [538, 0]
type input "TSG Knowledge Base"
type input "Football"
type input "null"
type textarea "https://[DOMAIN_NAME]/sportsbooks/nfl/\ [URL][DOMAIN_NAME]"
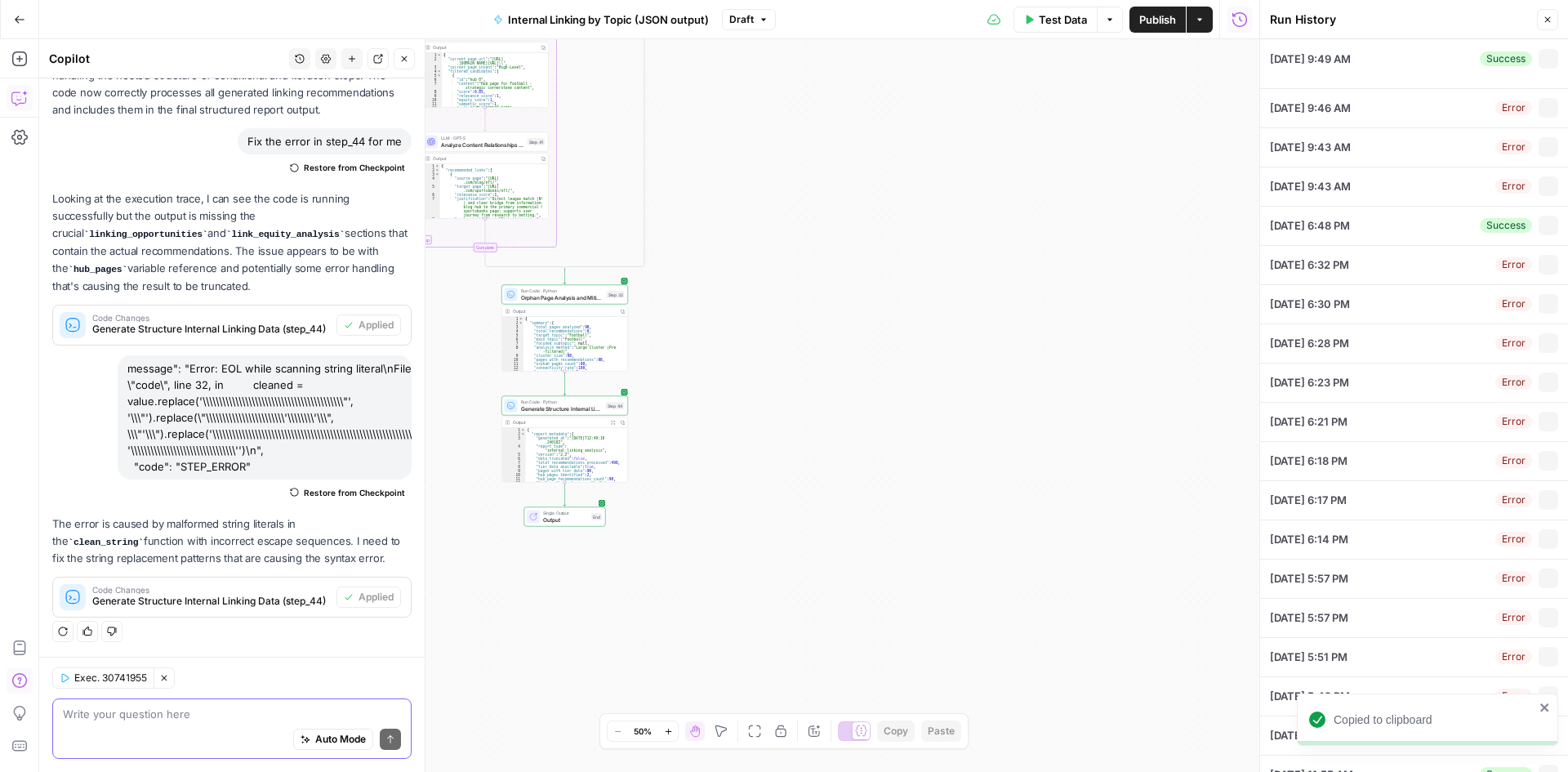
type textarea "■ # Internal Linking Process & Rules This document provides comprehensive guide…"
type textarea "When selecting internal links for a page, prioritize contextual relevance betwe…"
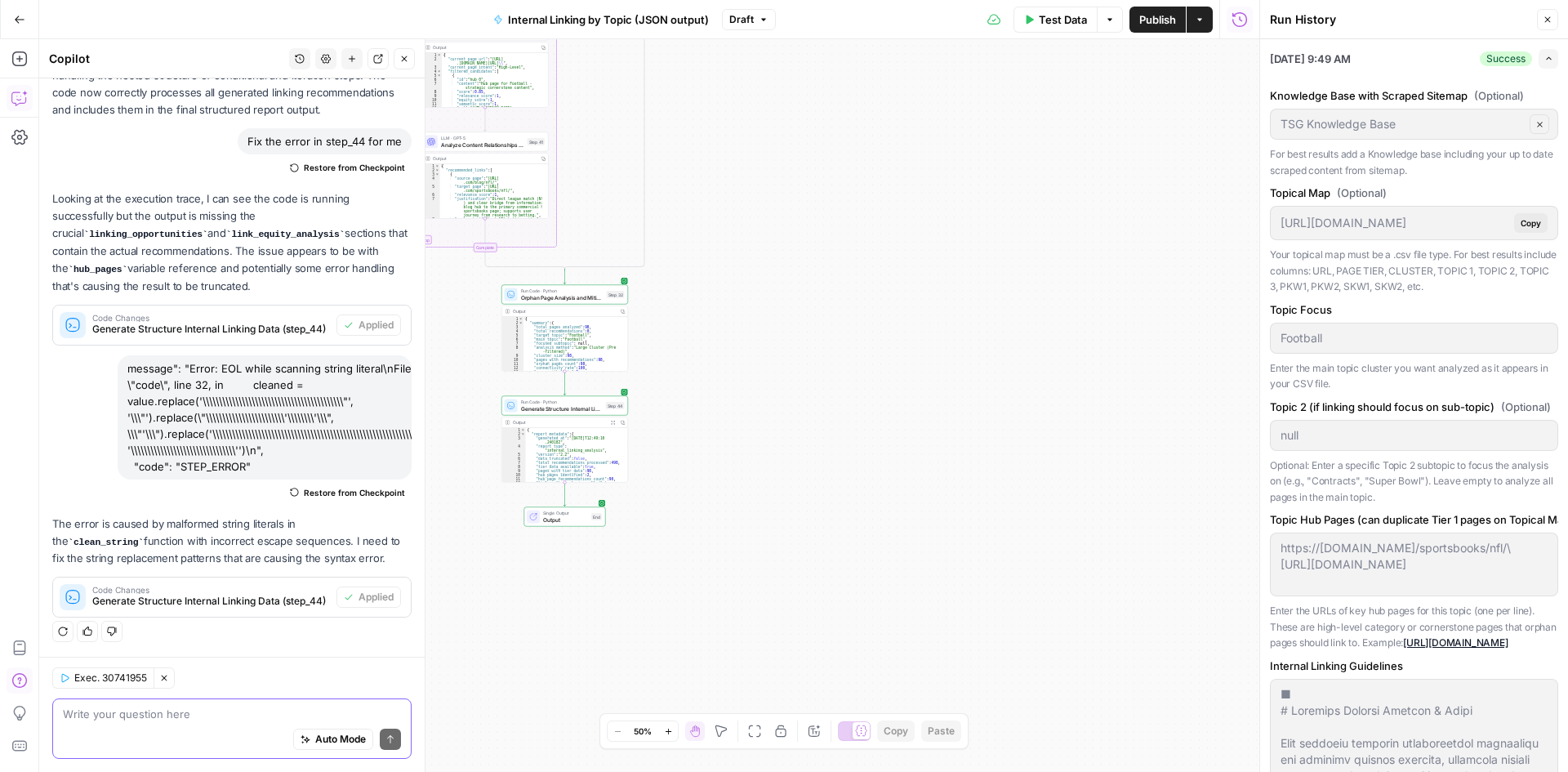
click at [1540, 22] on button "Close" at bounding box center [1547, 19] width 21 height 21
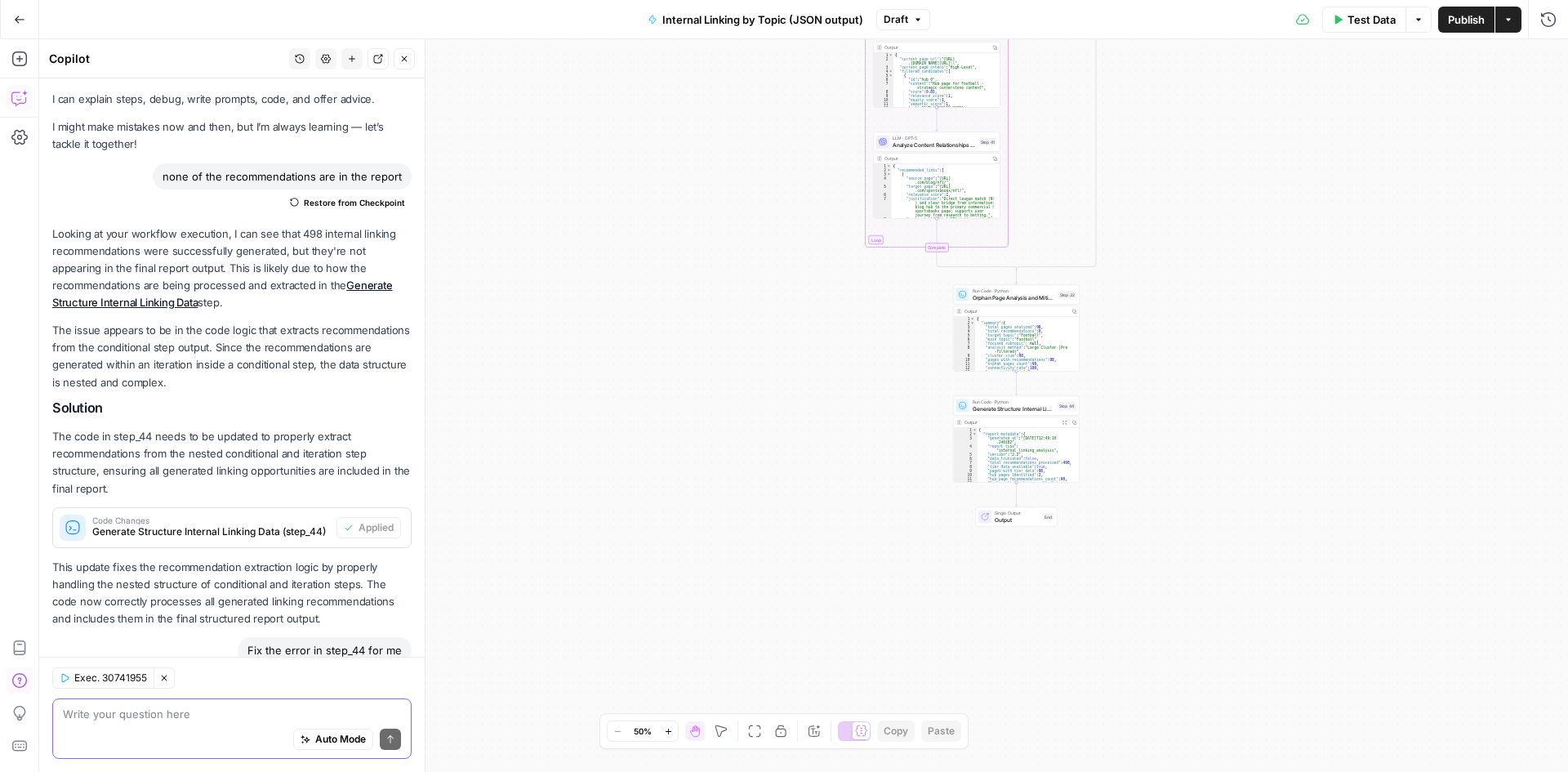
scroll to position [0, 0]
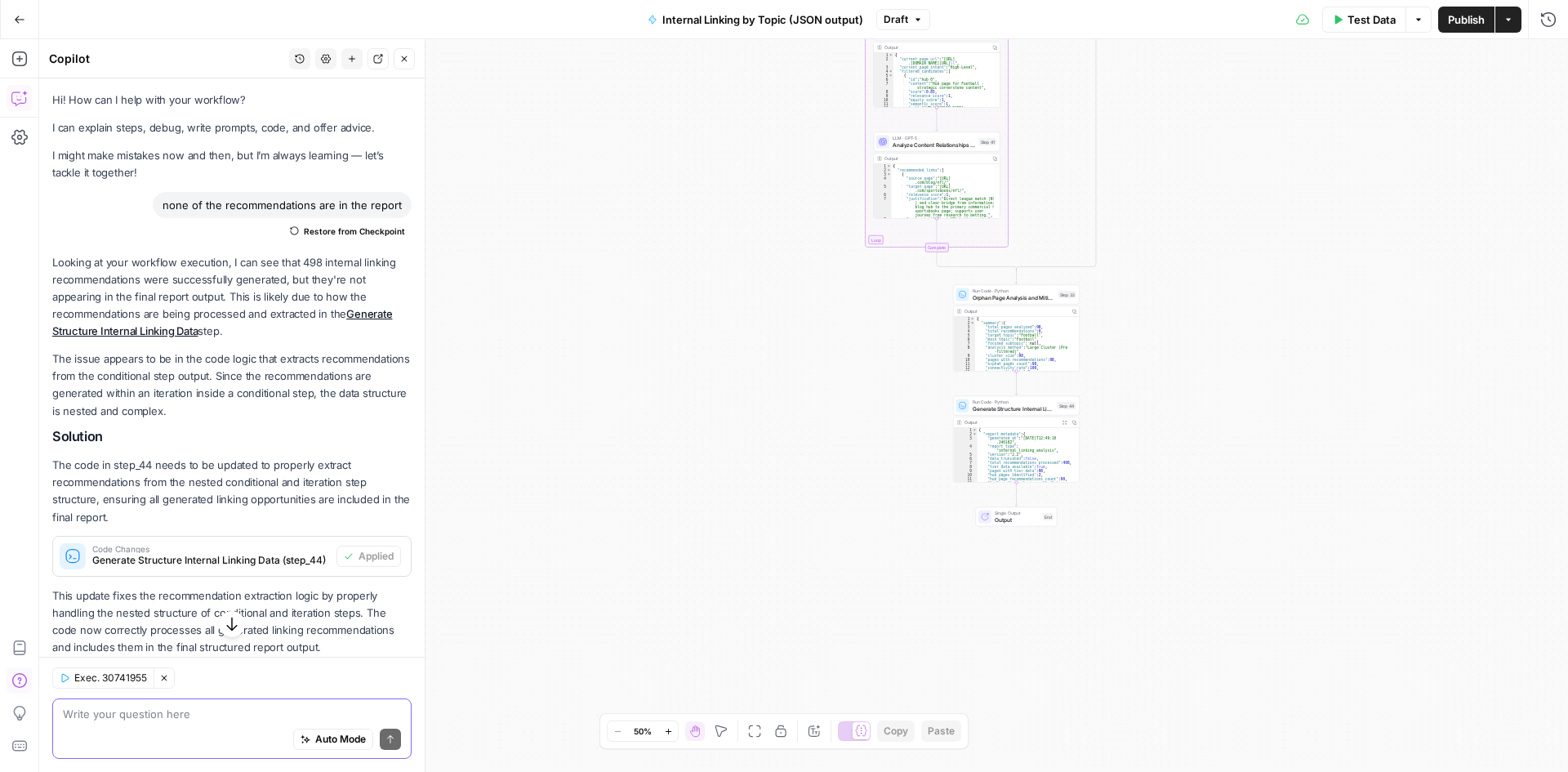
click at [20, 12] on button "Go Back" at bounding box center [20, 20] width 30 height 30
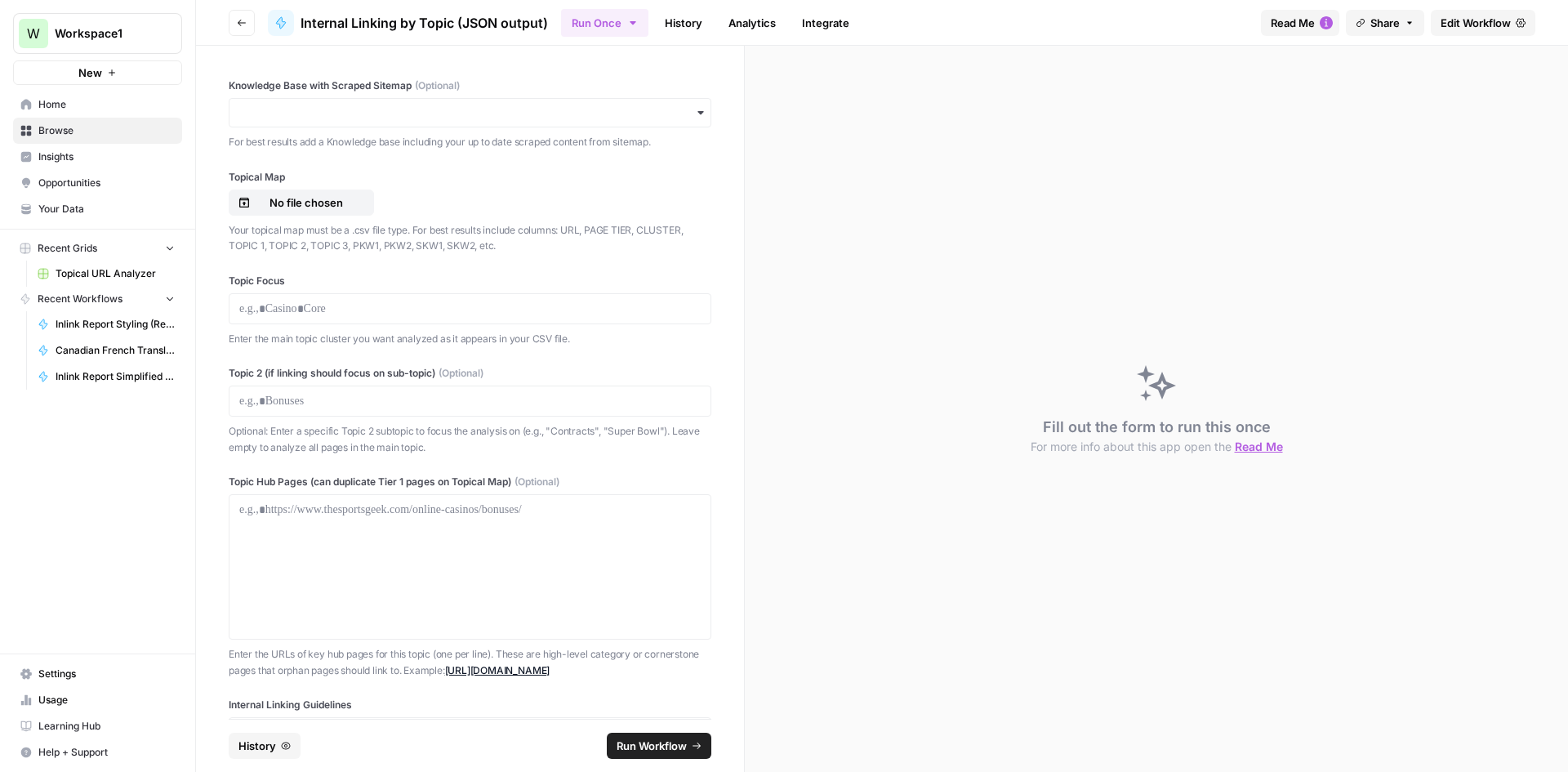
click at [62, 315] on link "Inlink Report Styling (Reformat JSON to HTML)" at bounding box center [105, 324] width 152 height 26
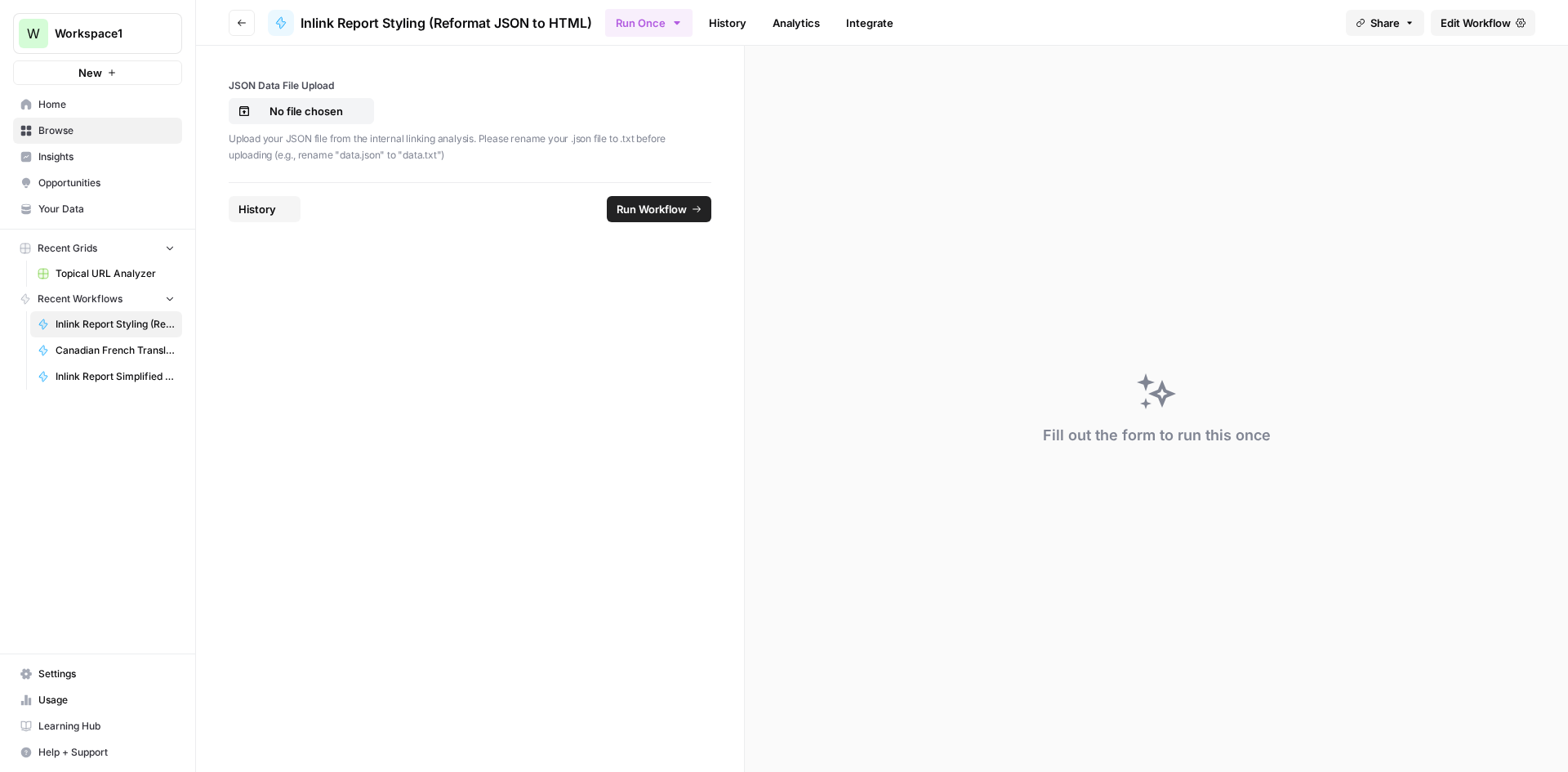
click at [322, 96] on div "JSON Data File Upload No file chosen Upload your JSON file from the internal li…" at bounding box center [470, 120] width 483 height 84
click at [318, 112] on p "No file chosen" at bounding box center [306, 111] width 104 height 16
click at [659, 223] on footer "Reset History Run Workflow" at bounding box center [470, 208] width 483 height 53
click at [655, 200] on button "Run Workflow" at bounding box center [659, 209] width 104 height 26
click at [108, 381] on span "Inlink Report Simplified Checklist Builder" at bounding box center [115, 377] width 119 height 15
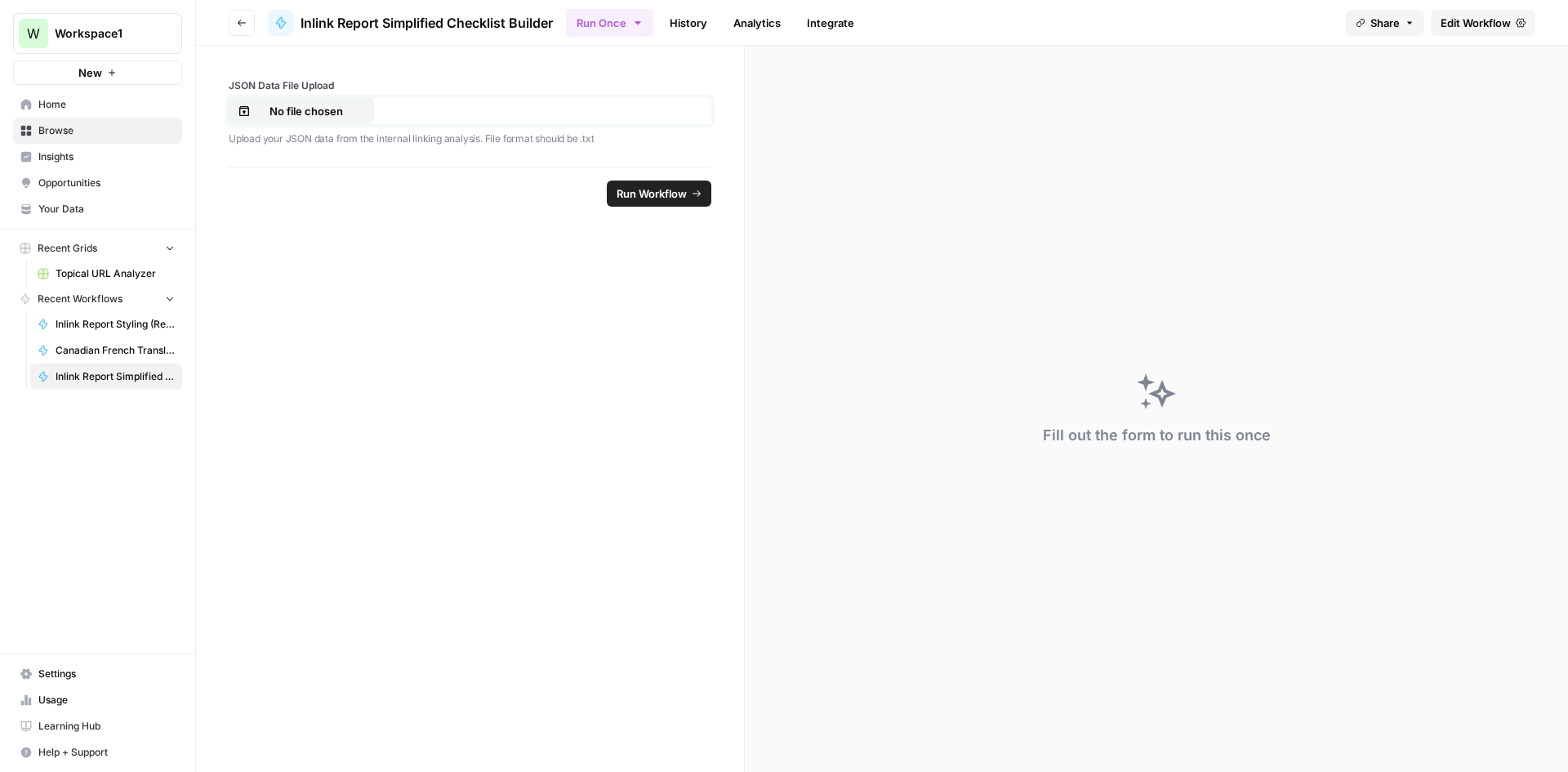
click at [329, 111] on p "No file chosen" at bounding box center [306, 111] width 104 height 16
click at [353, 118] on p "No file chosen" at bounding box center [306, 111] width 104 height 16
click at [639, 195] on span "Run Workflow" at bounding box center [652, 194] width 71 height 16
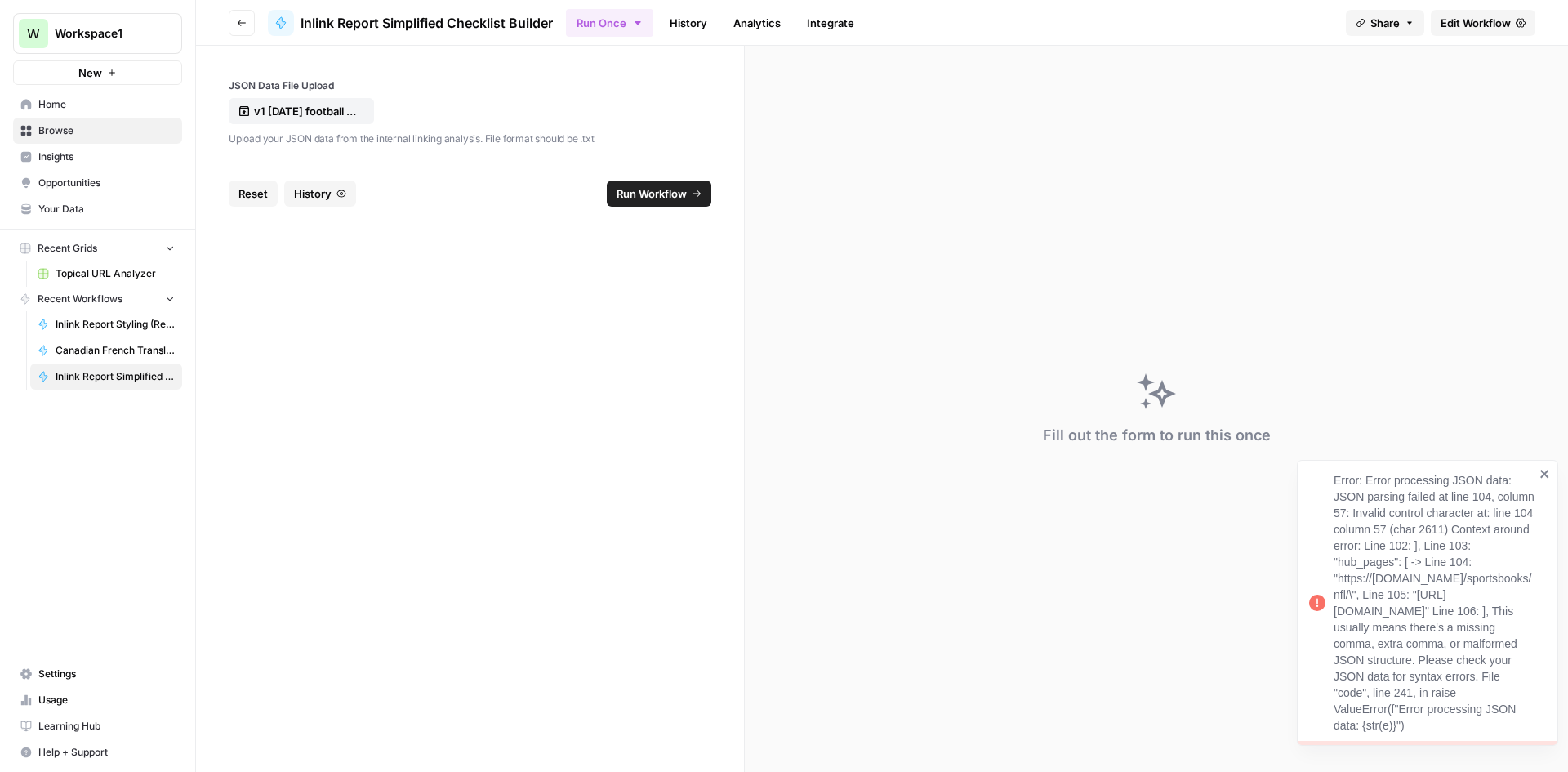
click at [132, 331] on span "Inlink Report Styling (Reformat JSON to HTML)" at bounding box center [115, 324] width 119 height 15
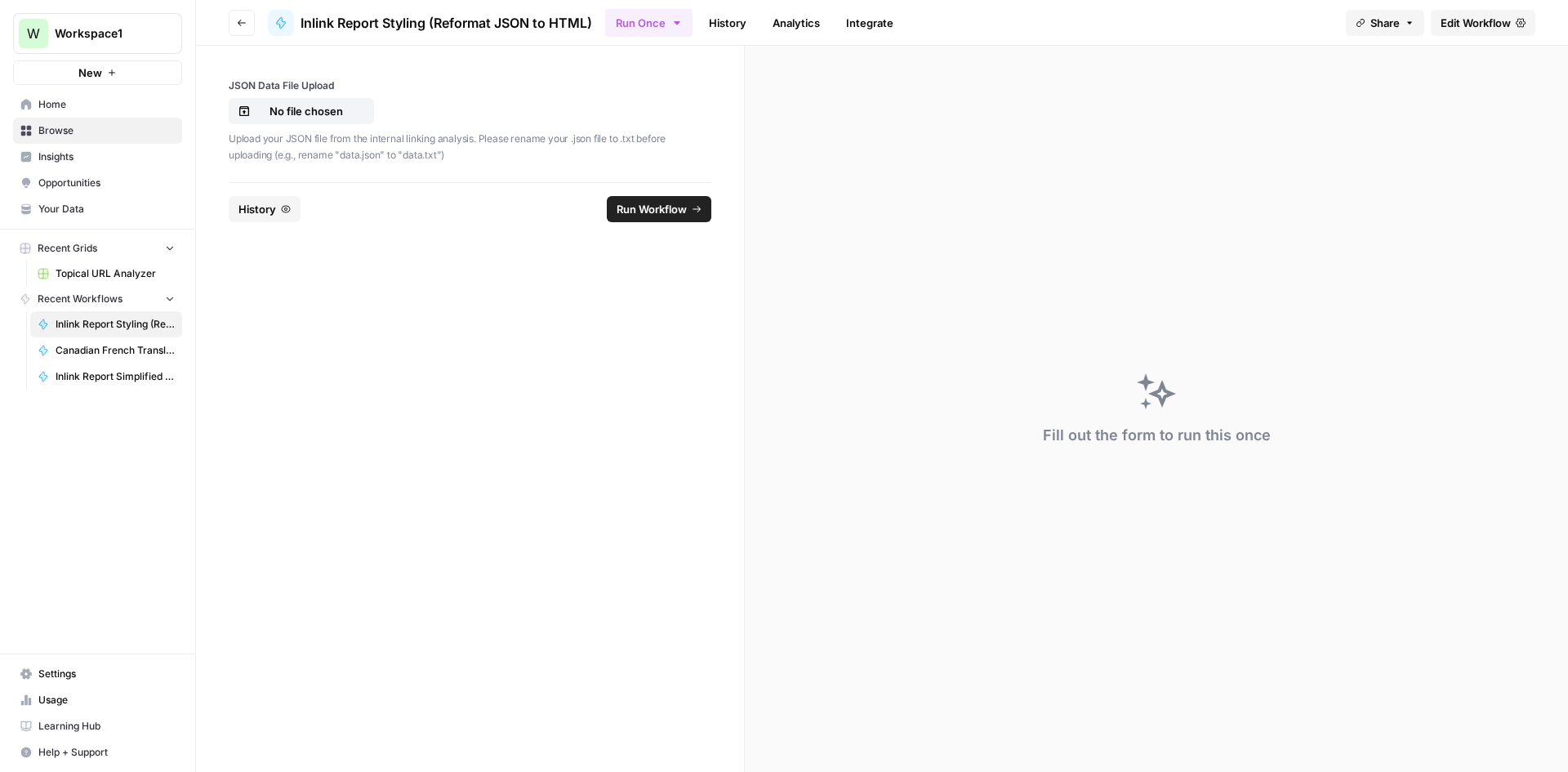
click at [707, 30] on link "History" at bounding box center [728, 23] width 58 height 26
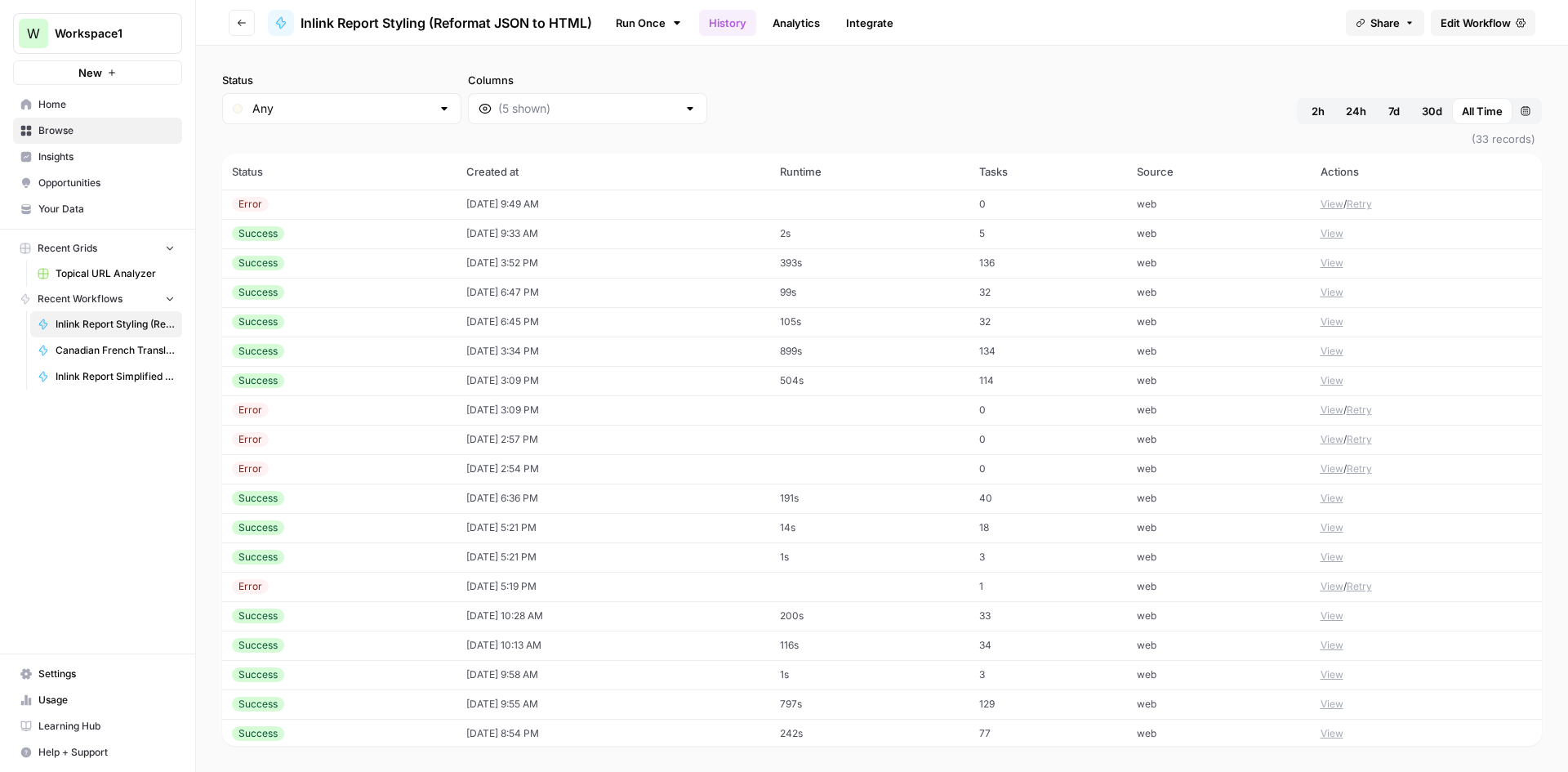
click at [353, 190] on td "Error" at bounding box center [340, 205] width 235 height 30
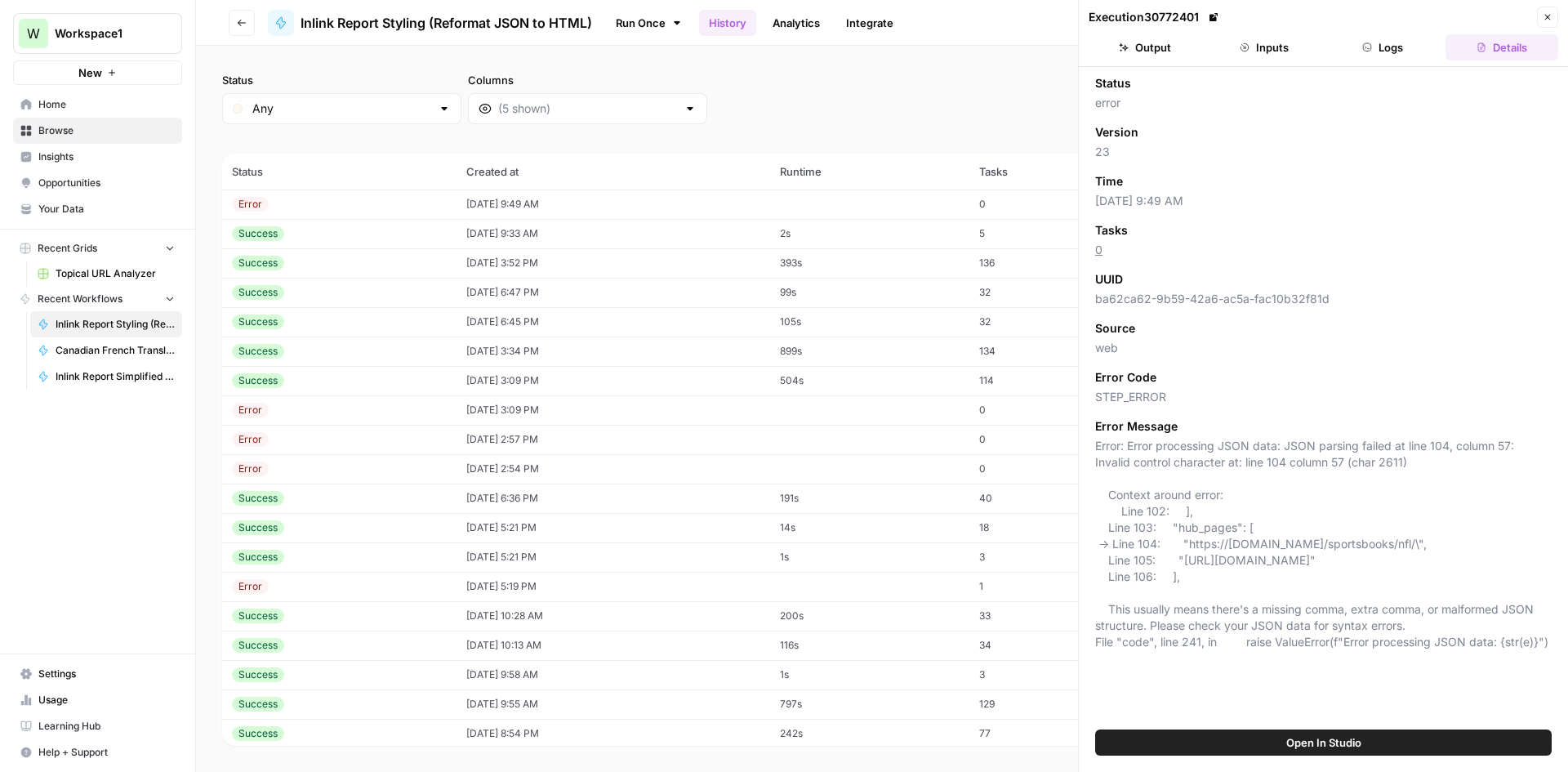
click at [1545, 17] on icon "button" at bounding box center [1548, 17] width 10 height 10
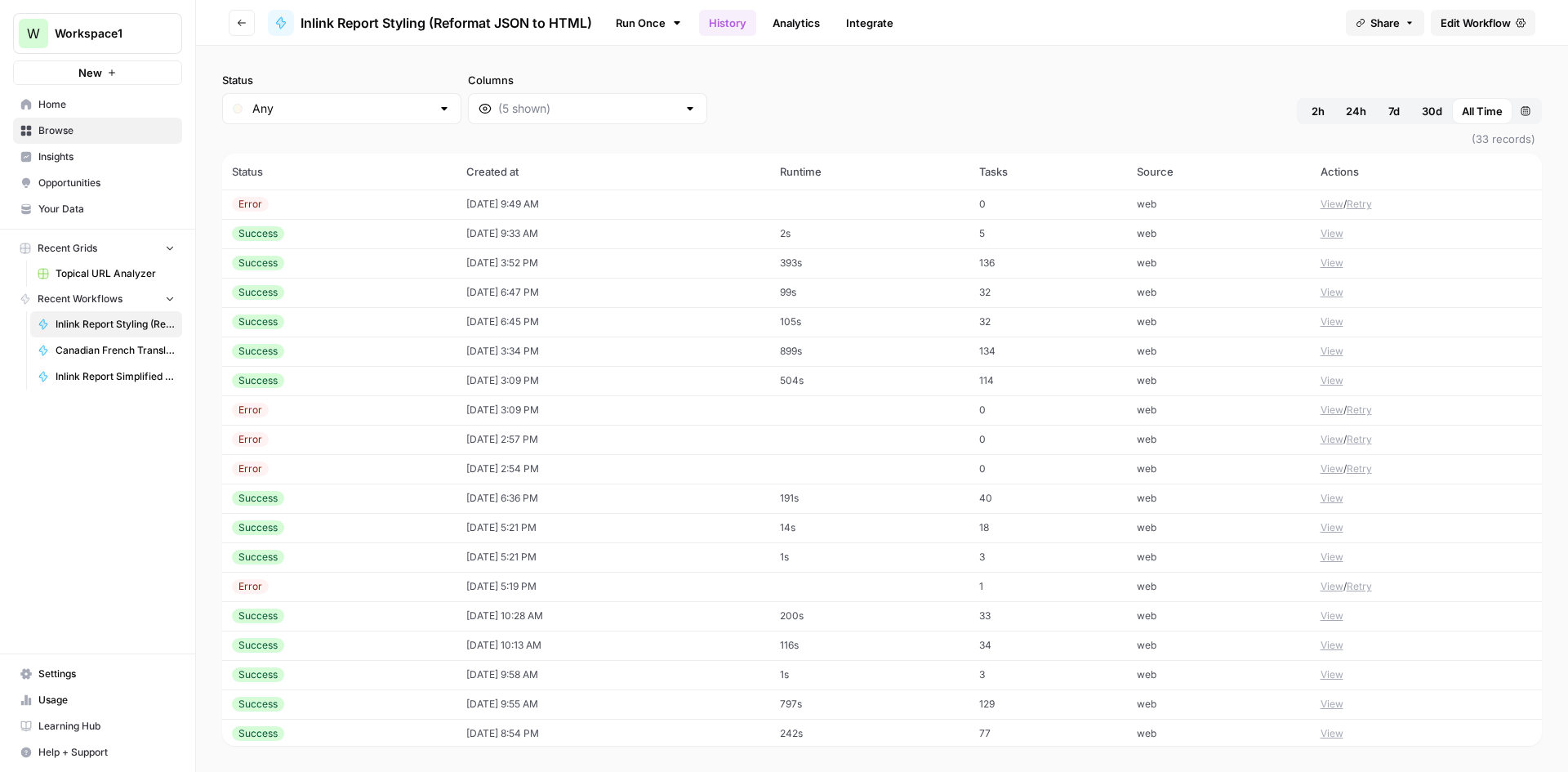
click at [1472, 7] on header "Go back Inlink Report Styling (Reformat JSON to HTML) Run Once History Analytic…" at bounding box center [881, 23] width 1372 height 46
click at [1469, 15] on span "Edit Workflow" at bounding box center [1476, 23] width 71 height 16
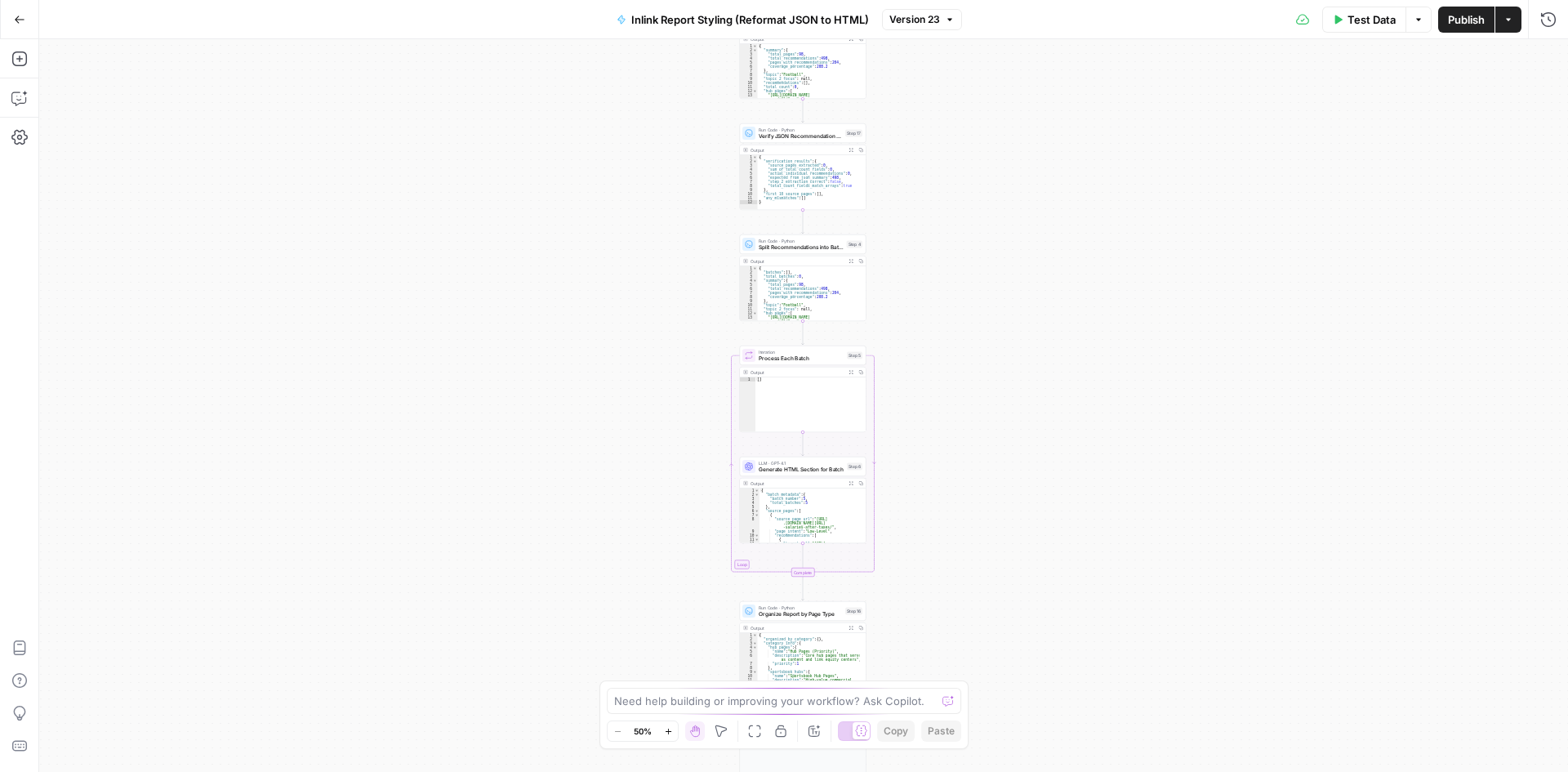
click at [1382, 35] on div "Test Data Options Publish Actions Run History" at bounding box center [1265, 19] width 607 height 39
click at [14, 22] on icon "button" at bounding box center [20, 20] width 12 height 12
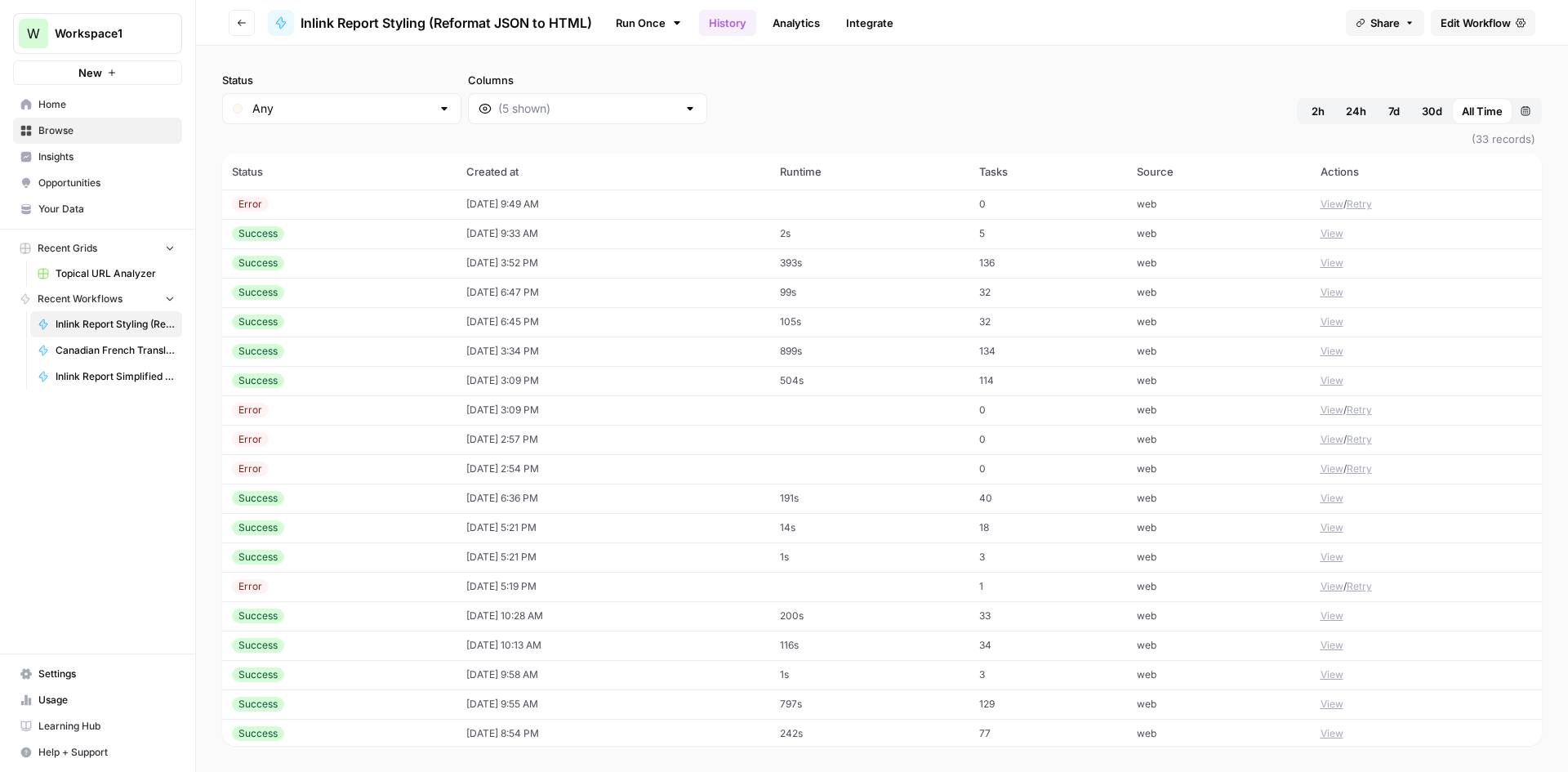
click at [236, 29] on button "Go back" at bounding box center [241, 23] width 26 height 26
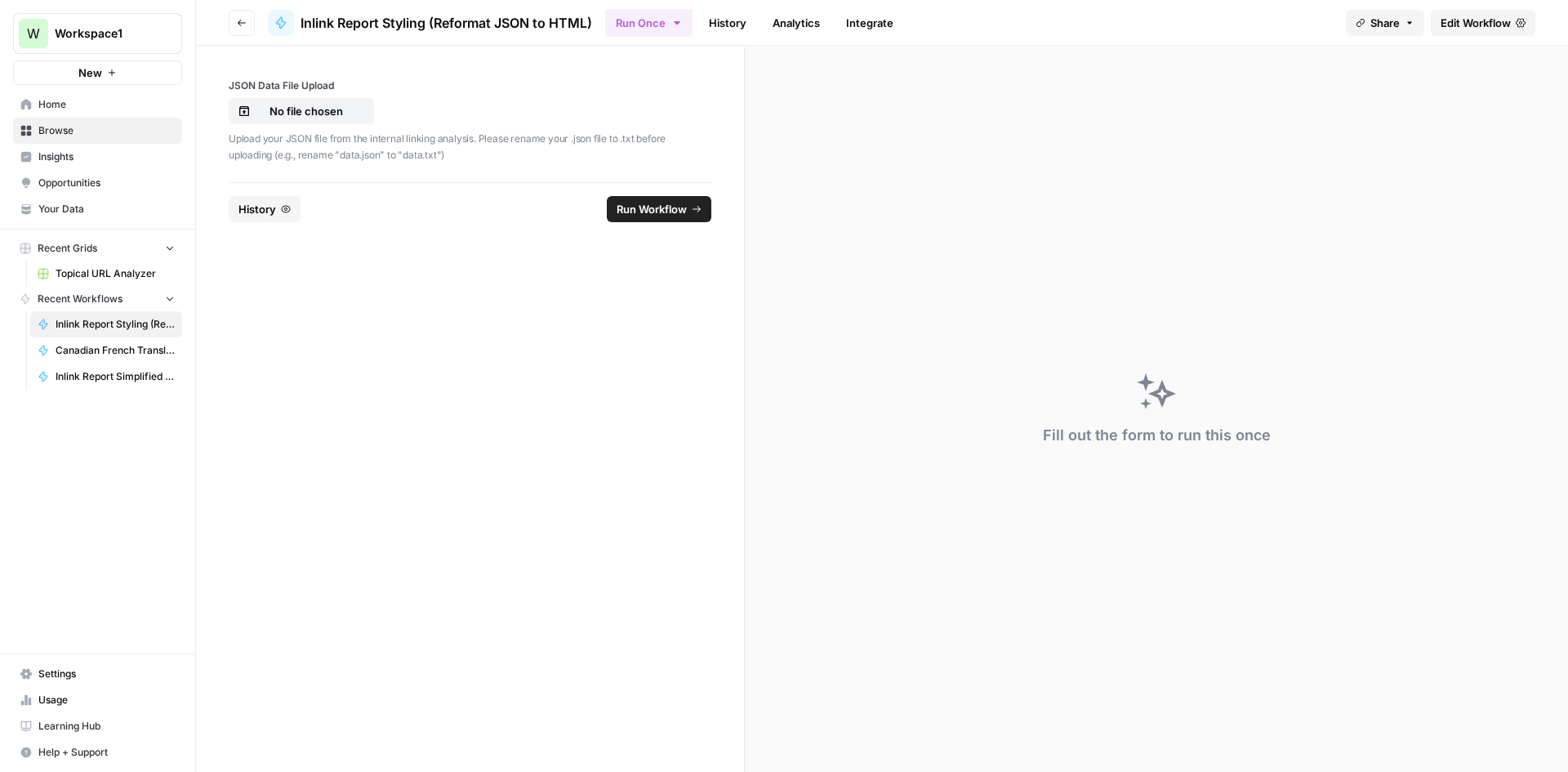
click at [246, 24] on button "Go back" at bounding box center [241, 23] width 26 height 26
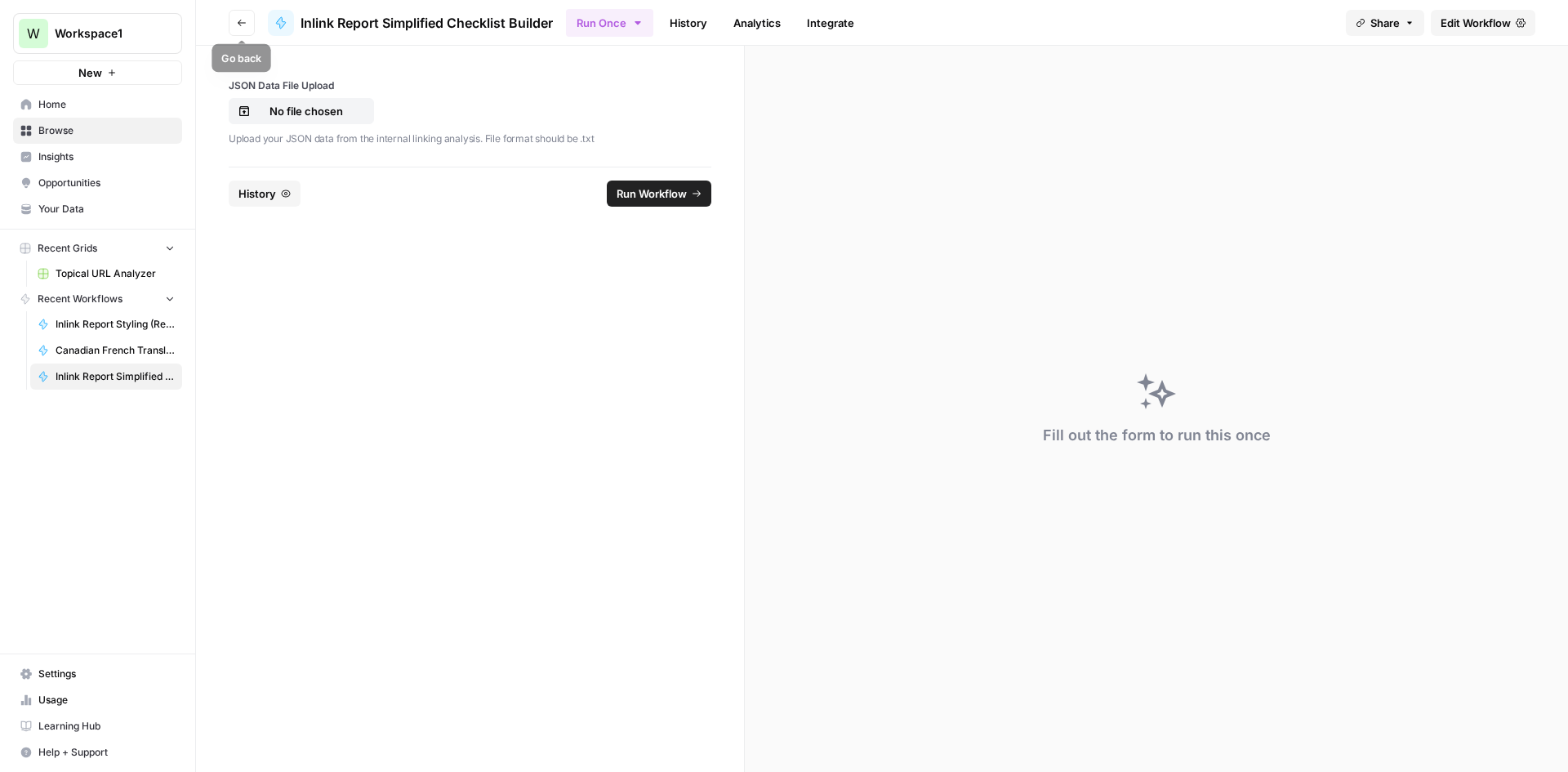
click at [239, 16] on button "Go back" at bounding box center [241, 23] width 26 height 26
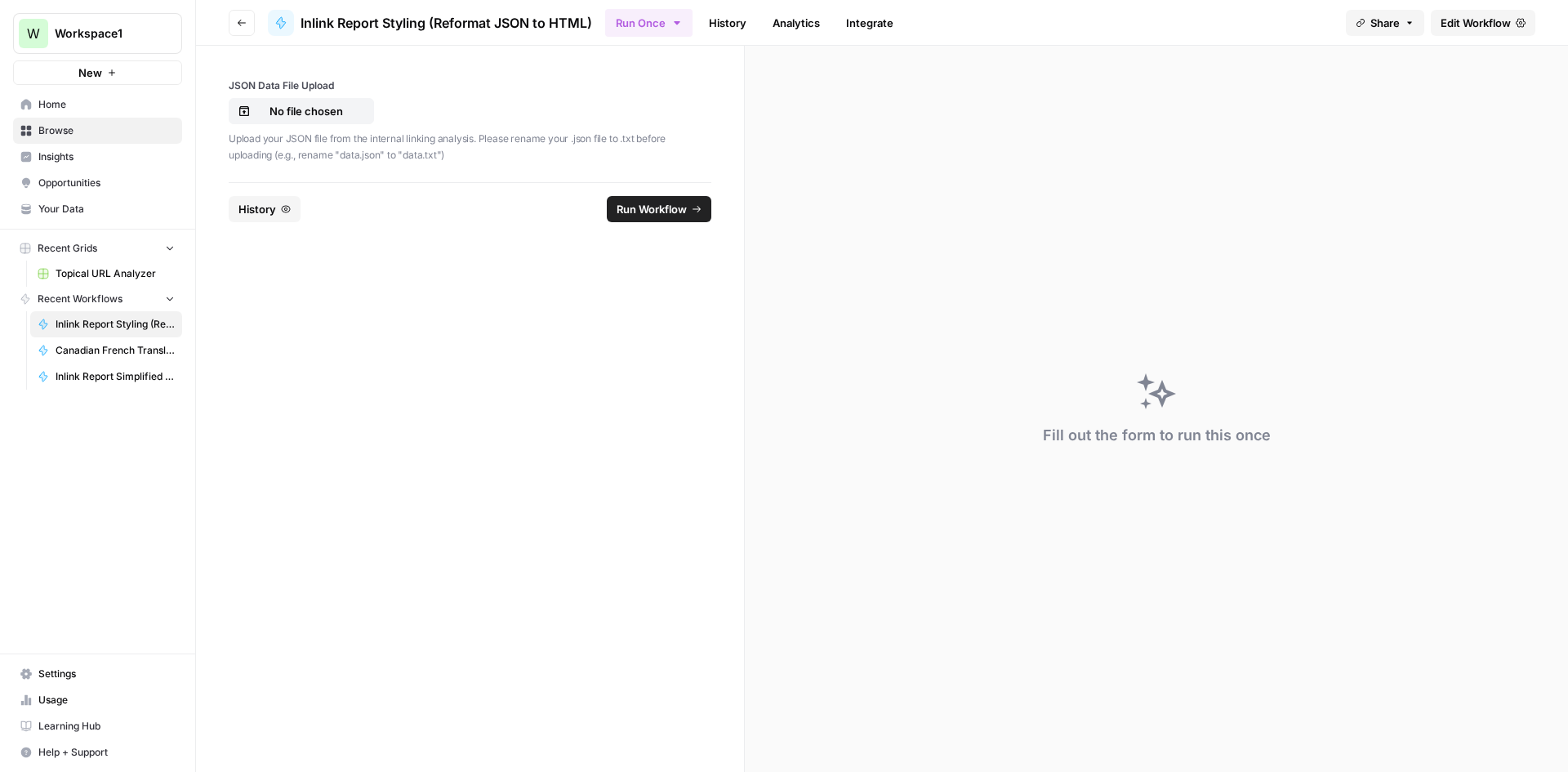
click at [239, 16] on button "Go back" at bounding box center [241, 23] width 26 height 26
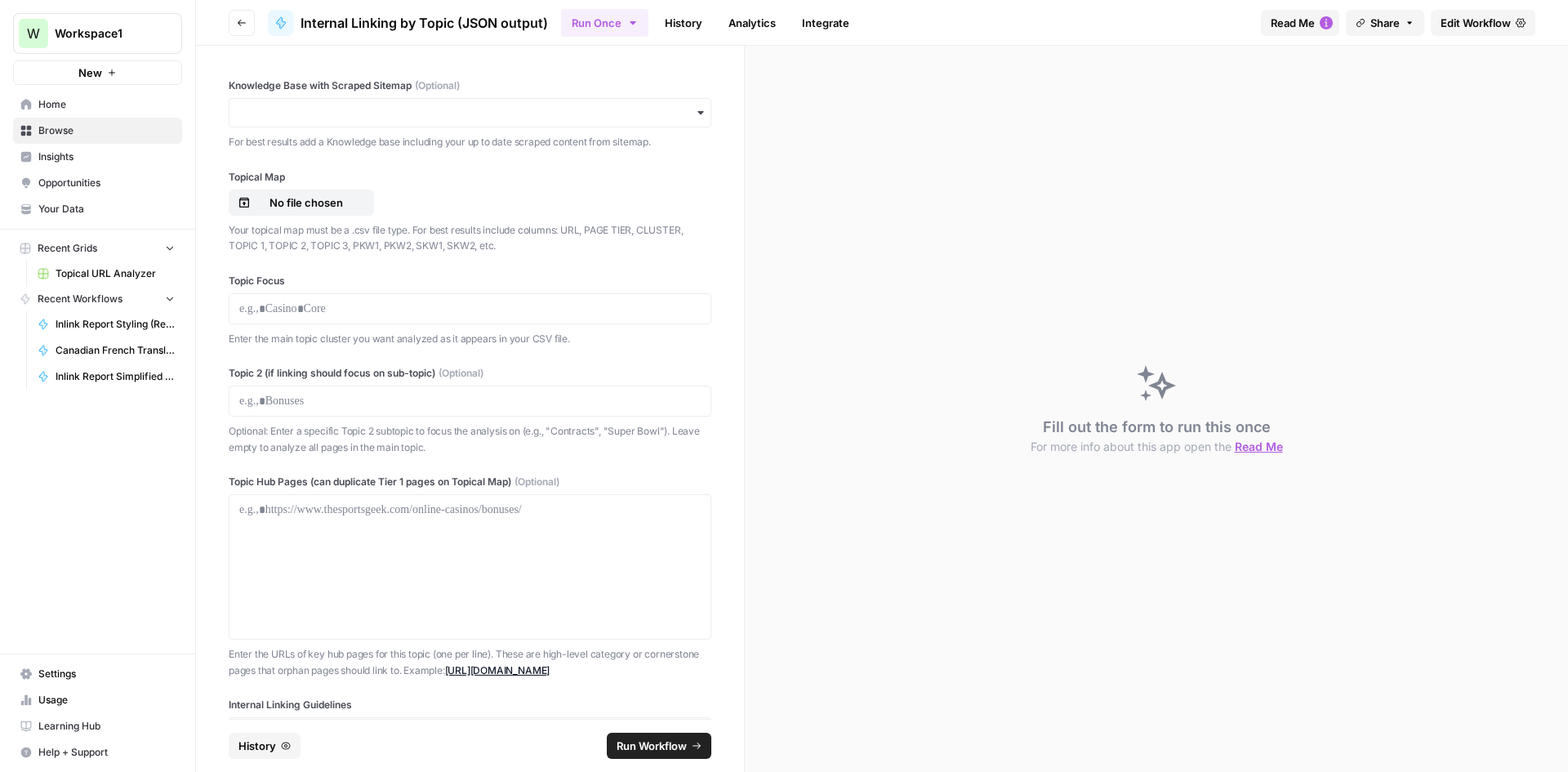
click at [239, 16] on button "Go back" at bounding box center [241, 23] width 26 height 26
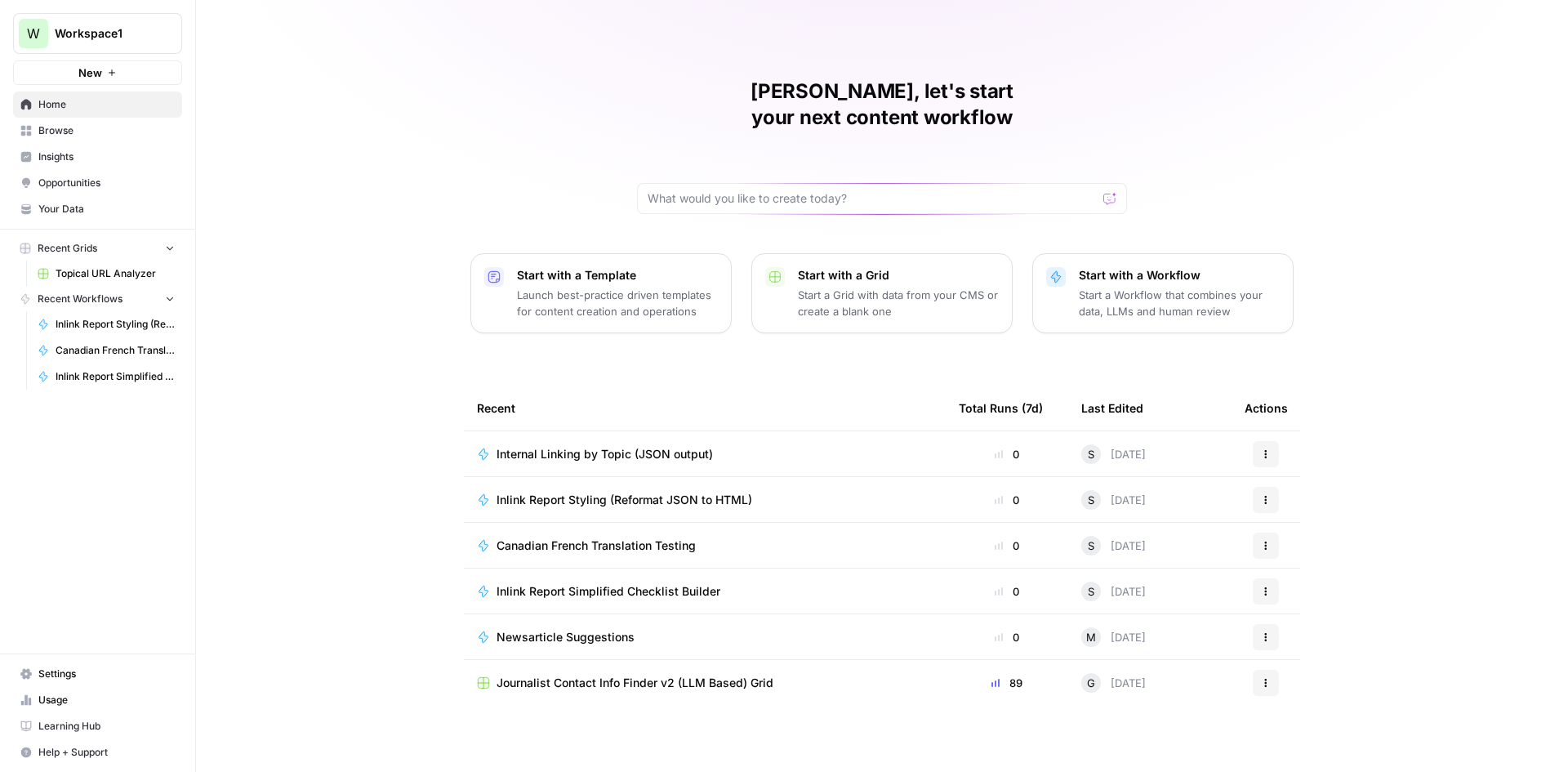
click at [534, 446] on span "Internal Linking by Topic (JSON output)" at bounding box center [605, 454] width 217 height 16
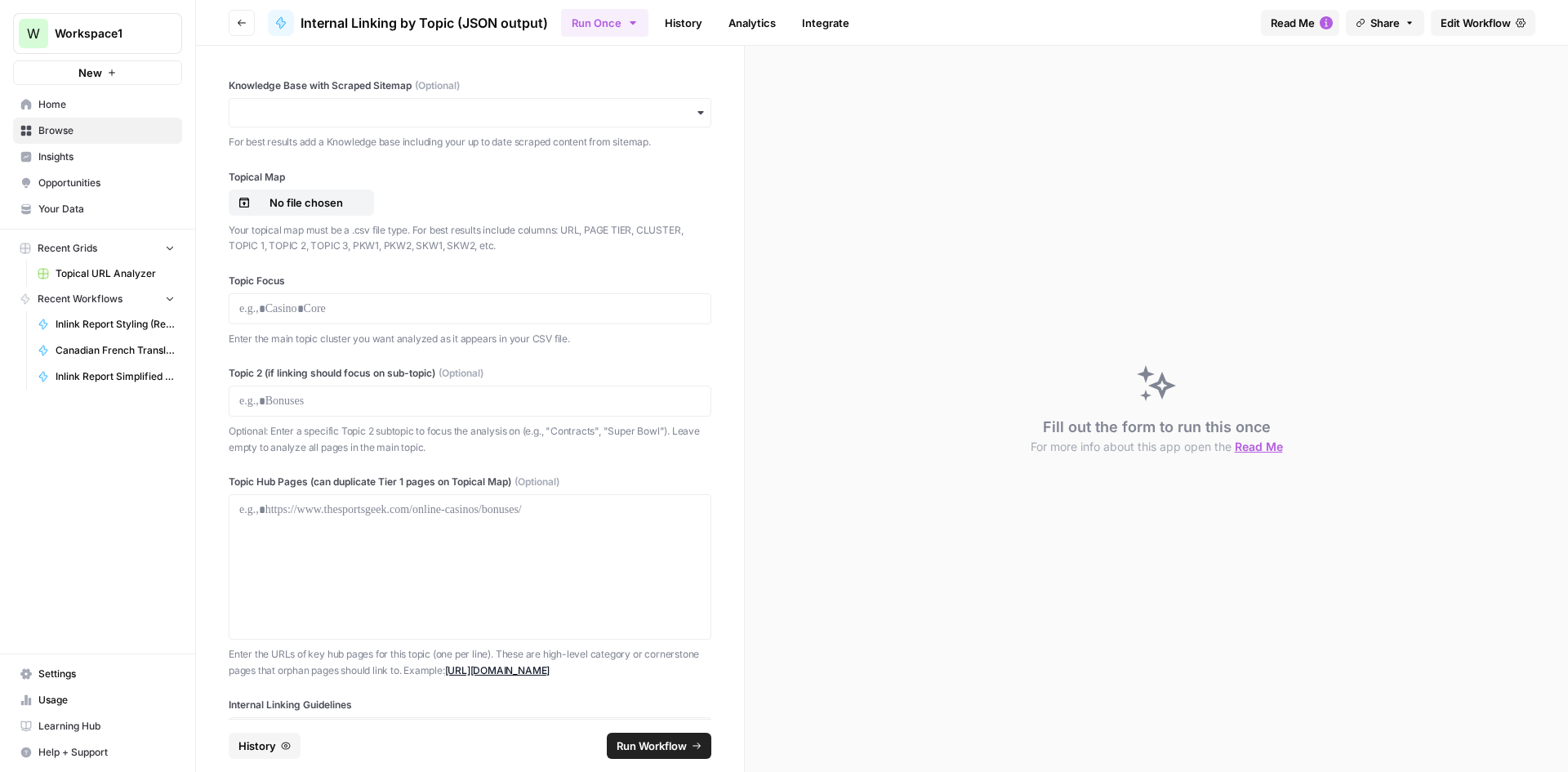
click at [1494, 25] on span "Edit Workflow" at bounding box center [1476, 23] width 71 height 16
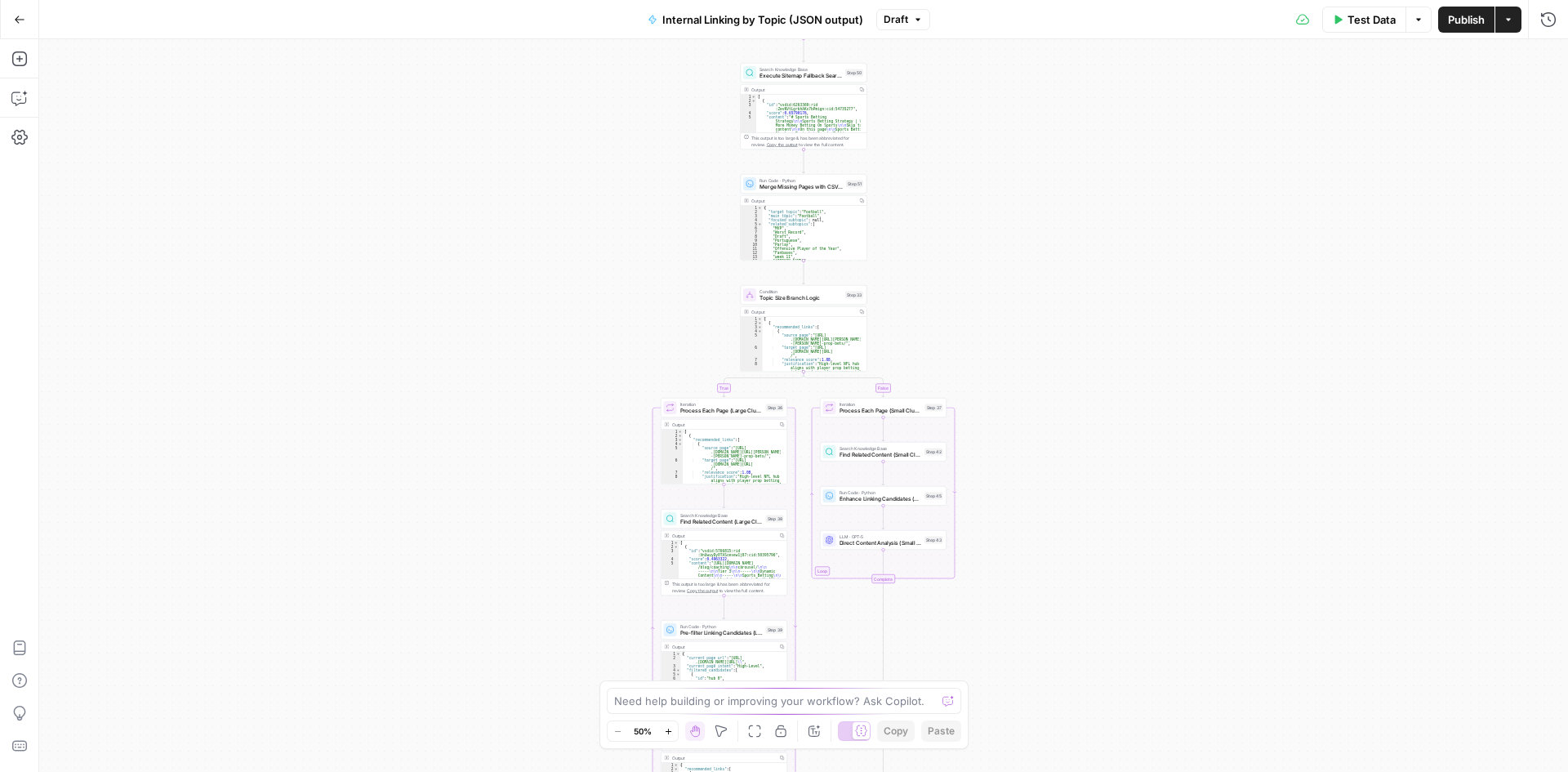
click at [1465, 23] on span "Publish" at bounding box center [1467, 20] width 37 height 16
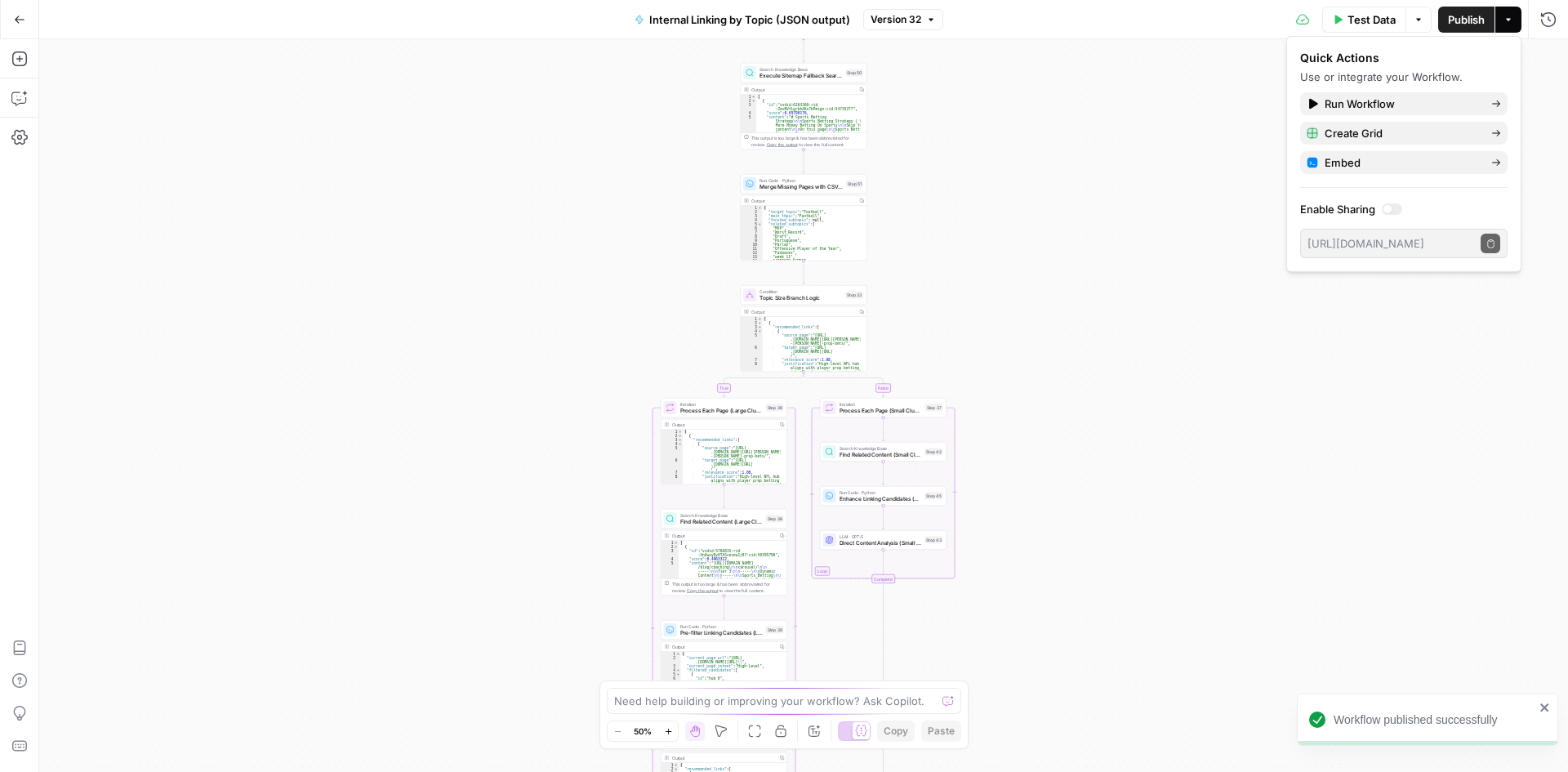
click at [12, 18] on button "Go Back" at bounding box center [20, 20] width 30 height 30
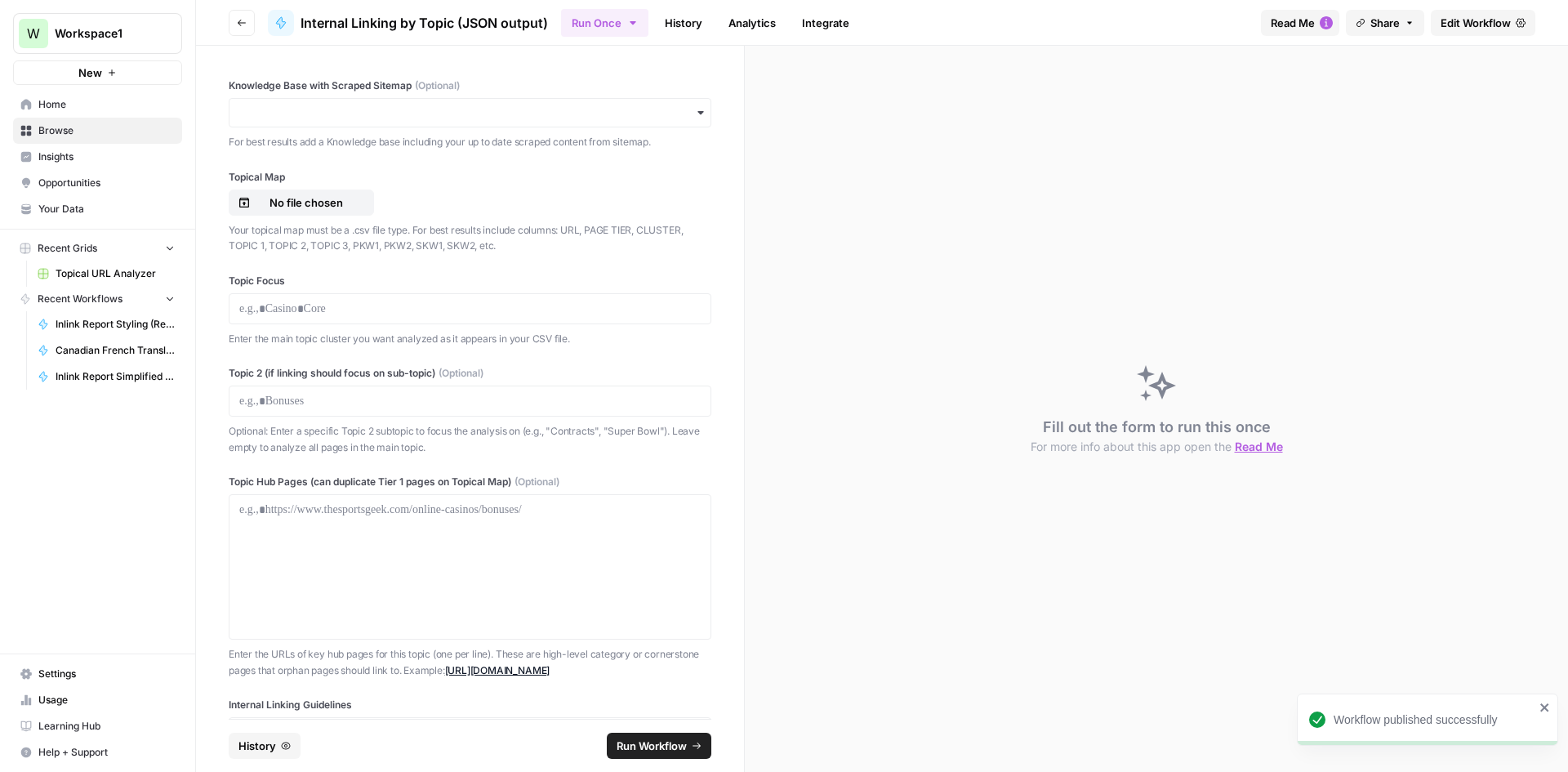
click at [57, 310] on button "Recent Workflows" at bounding box center [97, 299] width 169 height 25
click at [64, 329] on div "W Workspace1 New Home Browse Insights Opportunities Your Data Recent Grids Topi…" at bounding box center [97, 386] width 195 height 772
click at [61, 297] on span "Recent Workflows" at bounding box center [79, 298] width 84 height 15
click at [65, 315] on link "Inlink Report Styling (Reformat JSON to HTML)" at bounding box center [105, 324] width 152 height 26
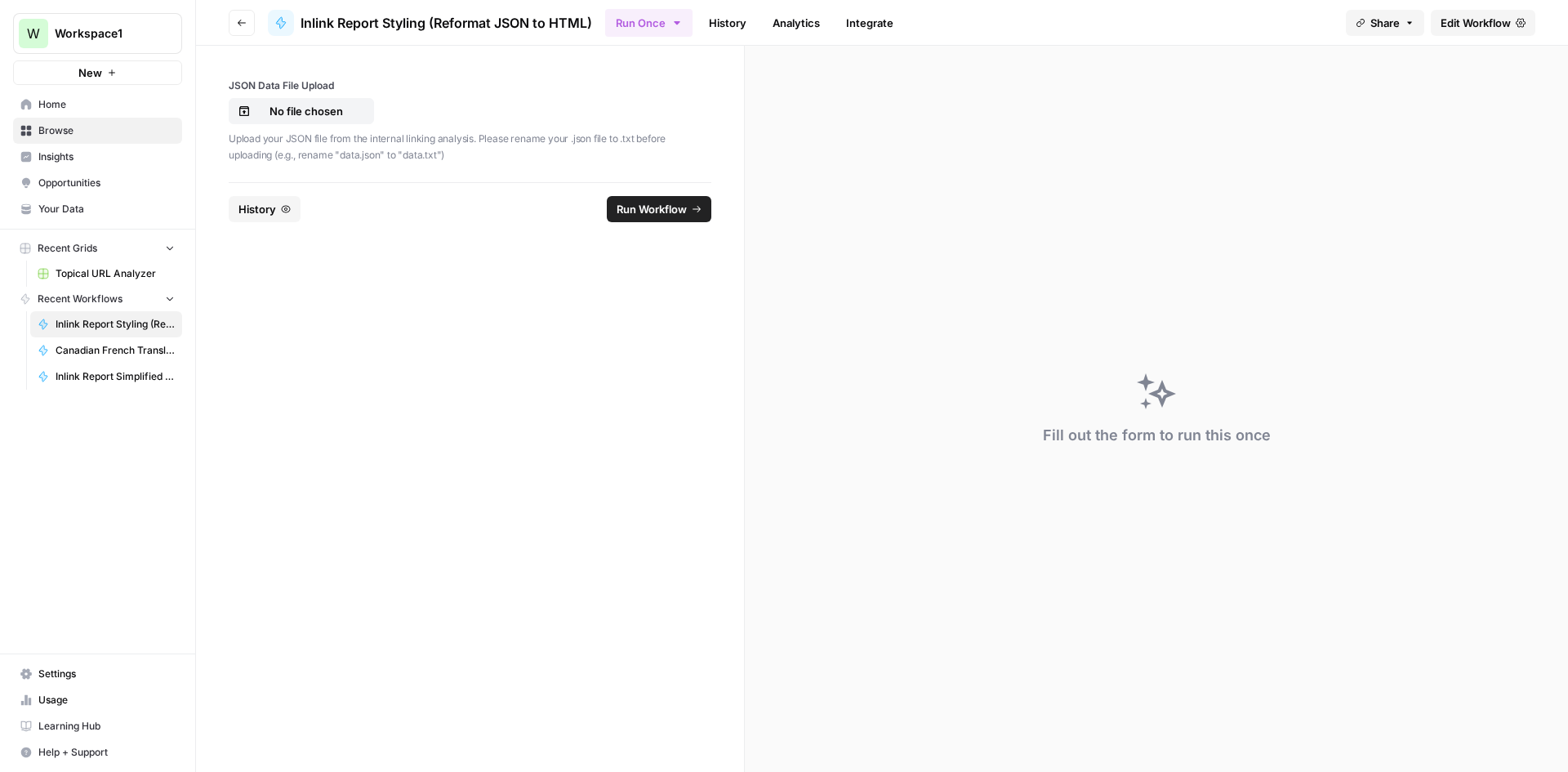
click at [1476, 30] on span "Edit Workflow" at bounding box center [1476, 23] width 71 height 16
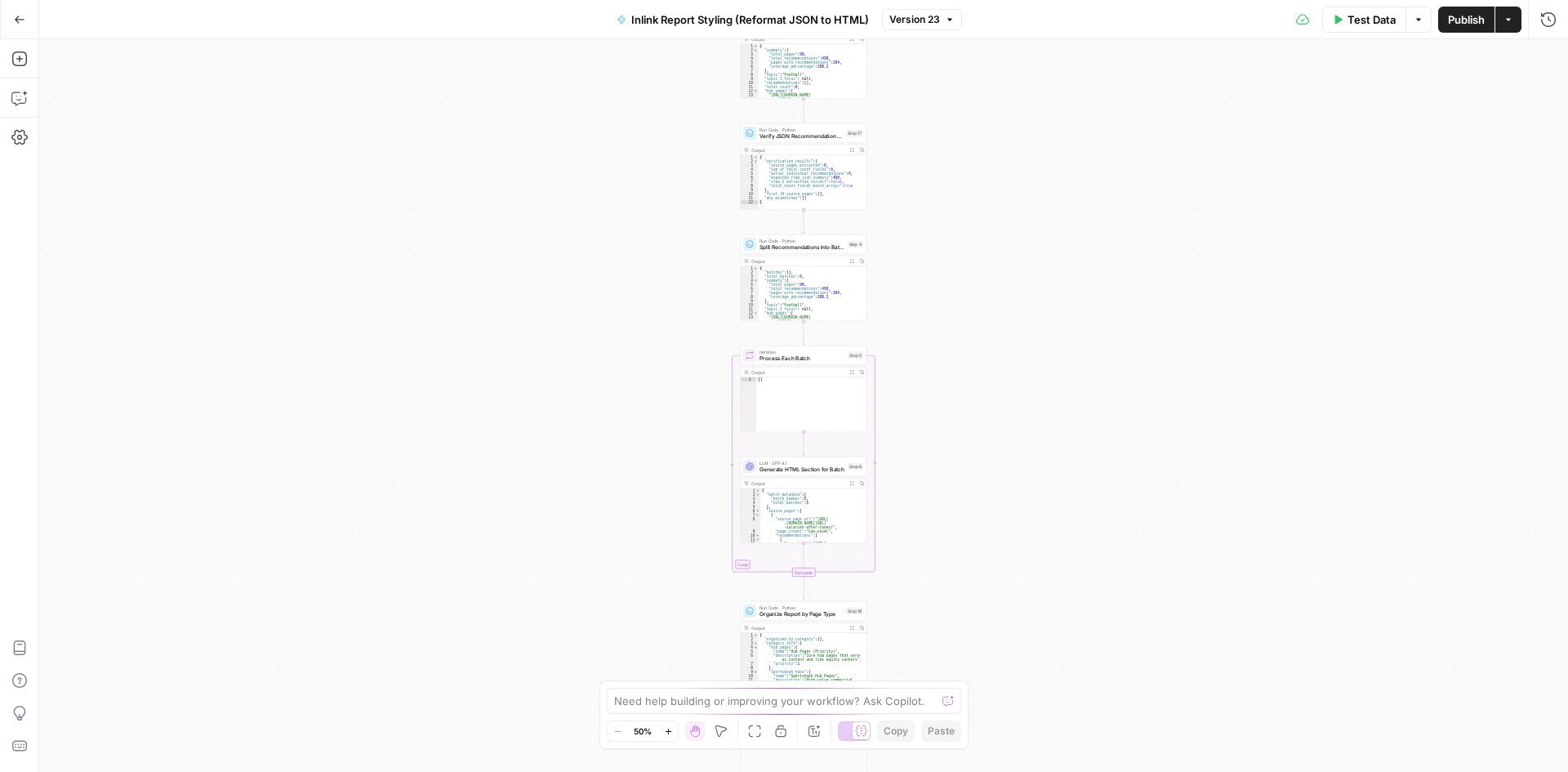
click at [1366, 31] on button "Test Data" at bounding box center [1364, 20] width 84 height 26
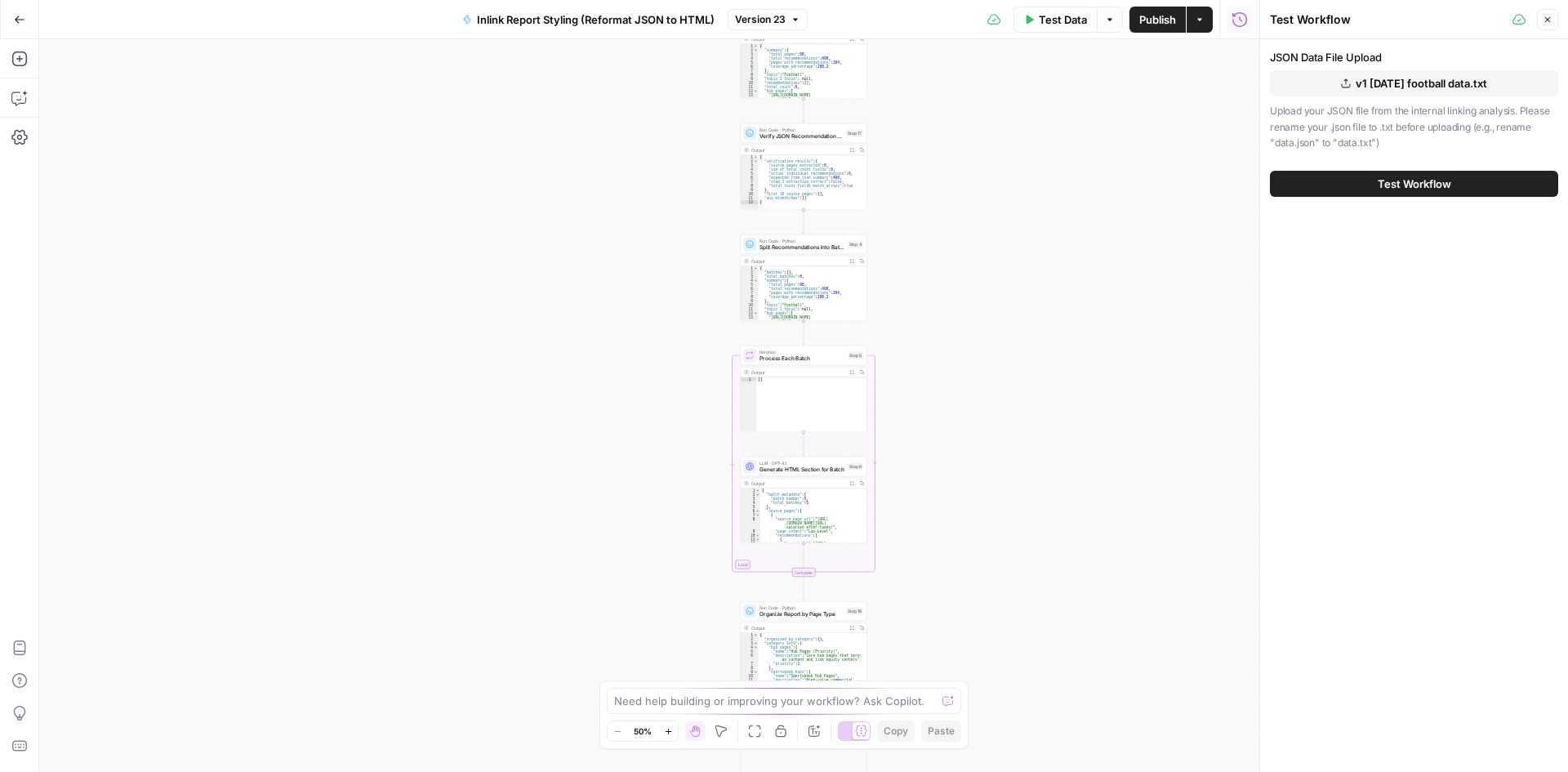
click at [1384, 187] on span "Test Workflow" at bounding box center [1415, 184] width 74 height 16
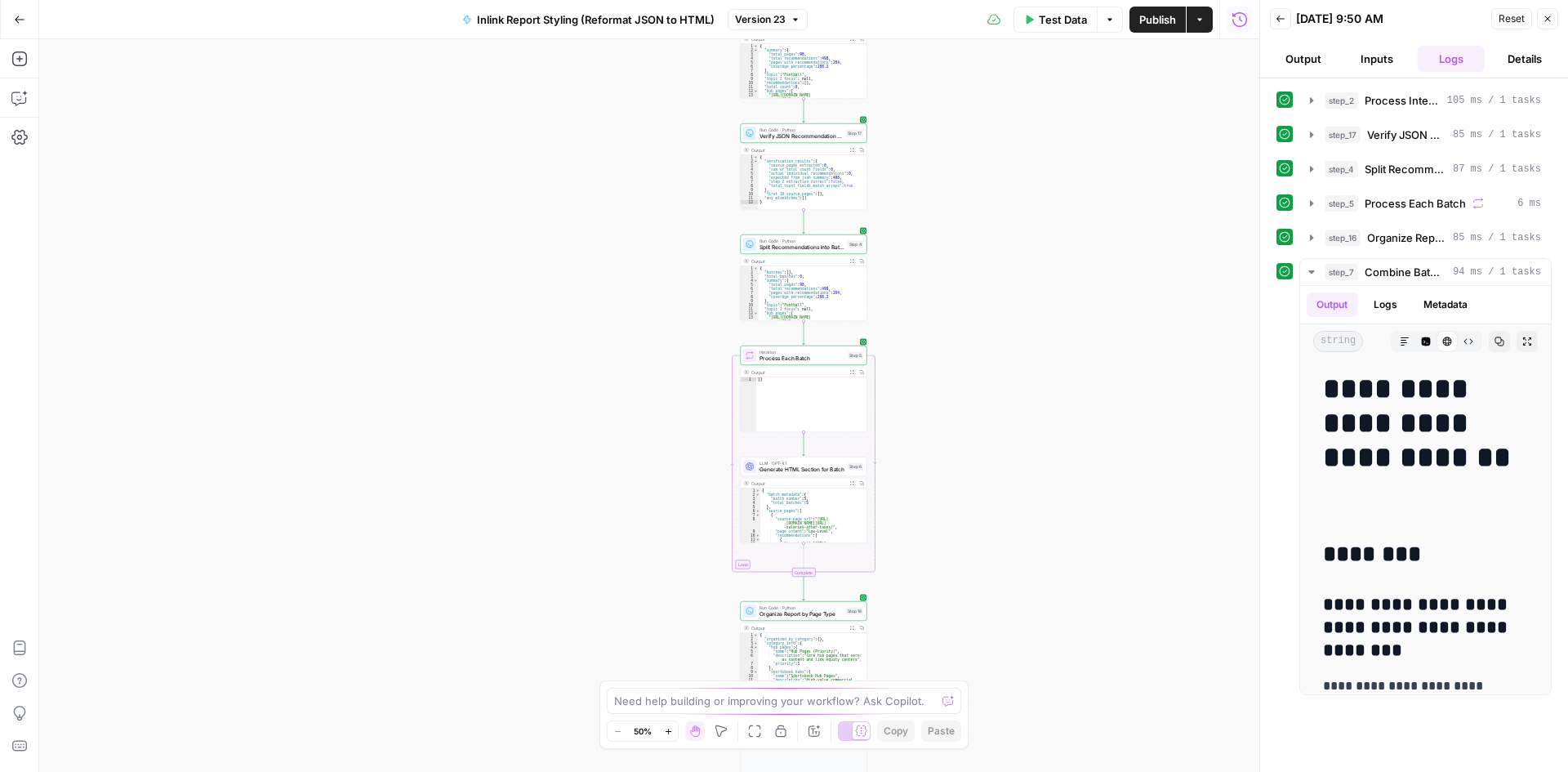
click at [1282, 18] on icon "button" at bounding box center [1281, 19] width 10 height 10
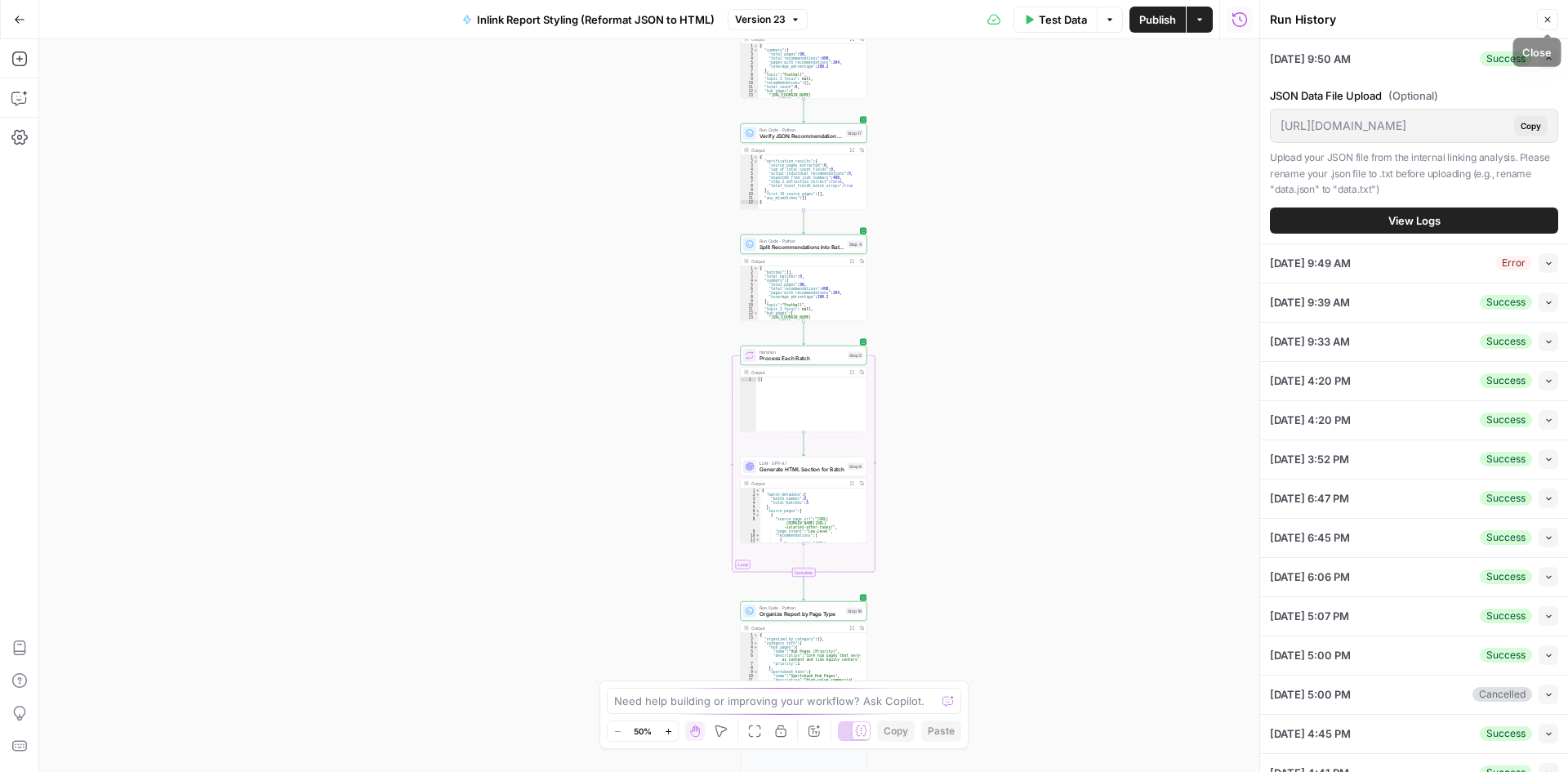
click at [1540, 16] on button "Close" at bounding box center [1547, 19] width 21 height 21
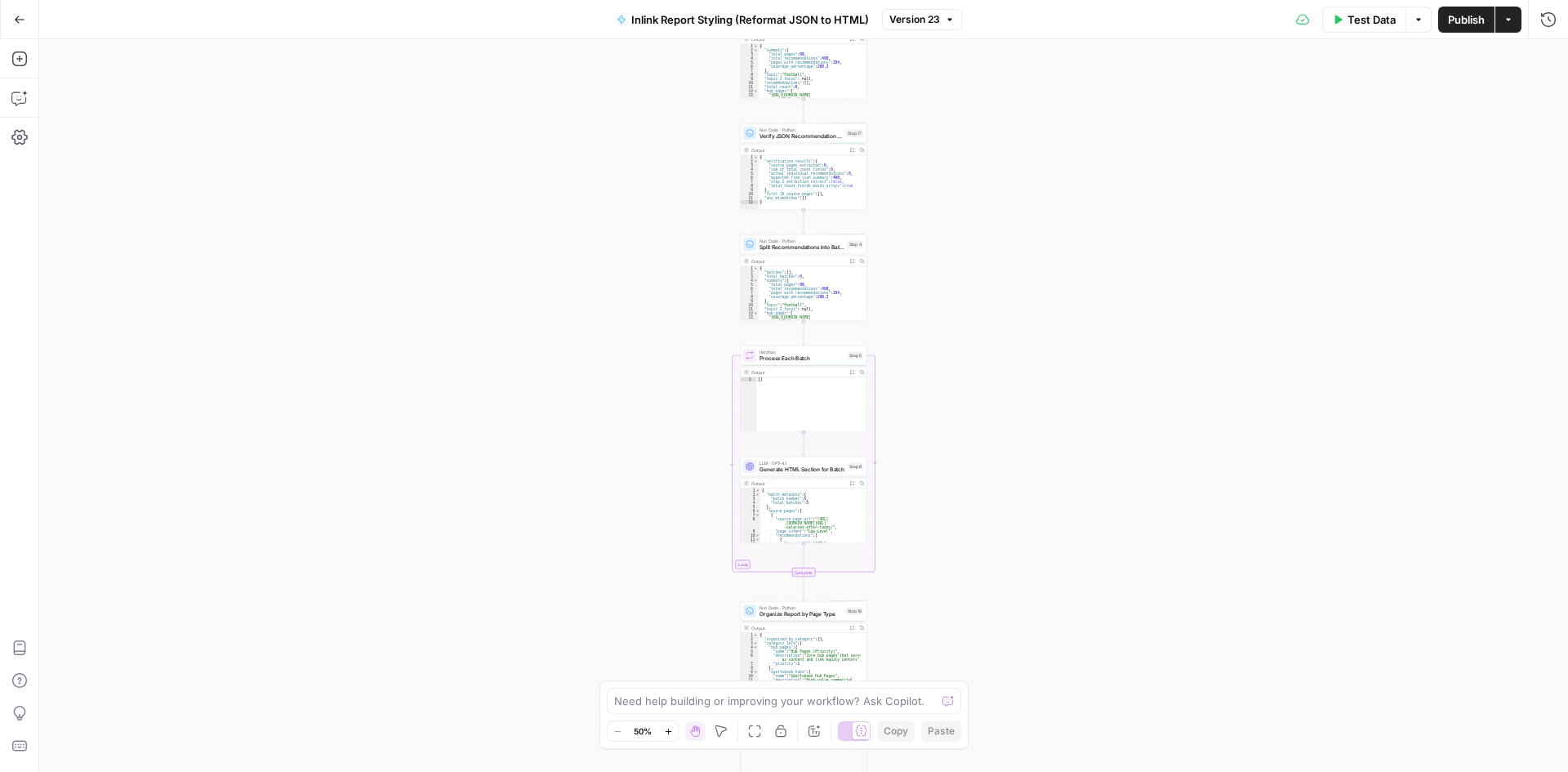
click at [1369, 30] on button "Test Data" at bounding box center [1364, 20] width 84 height 26
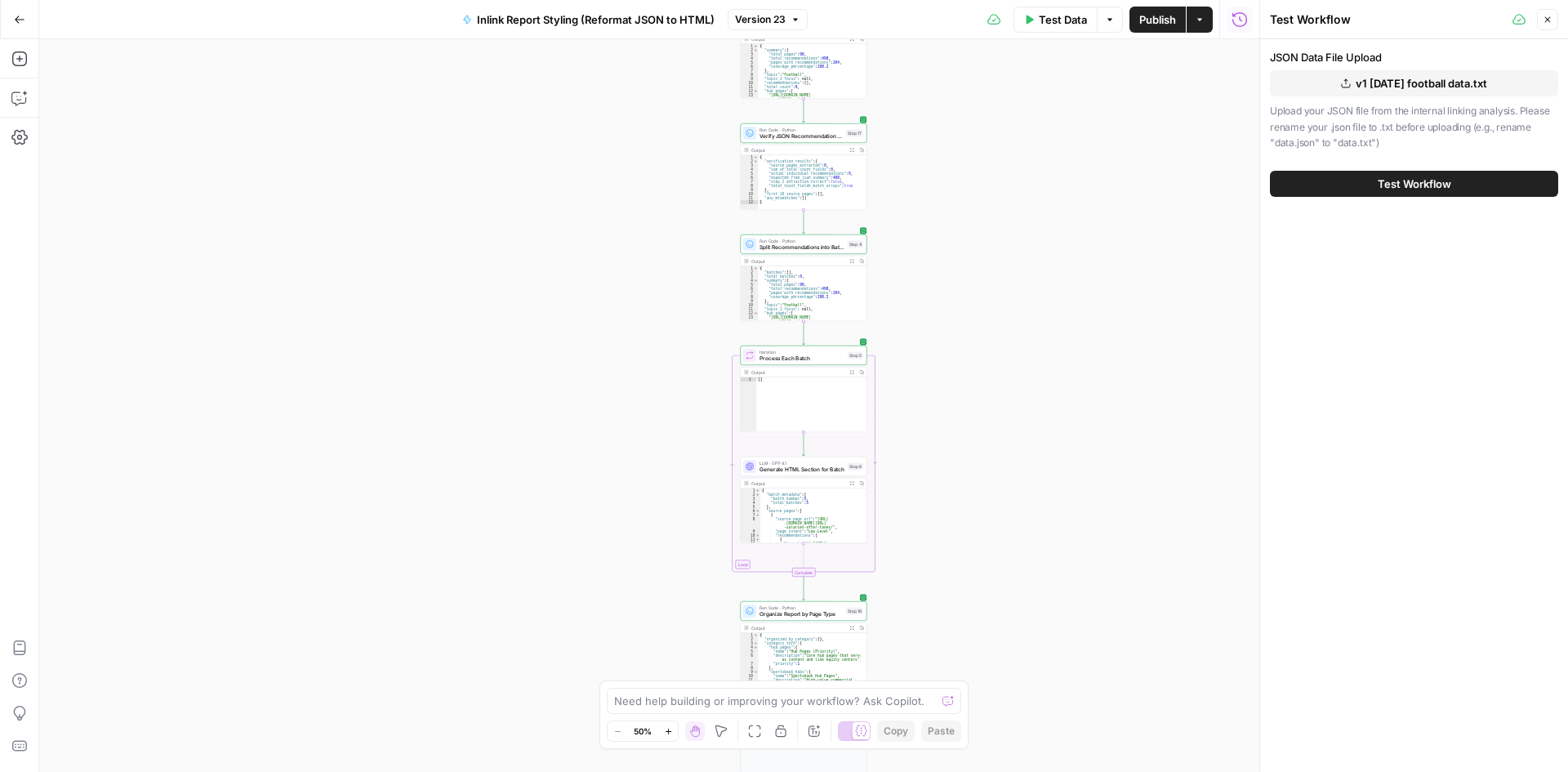
click at [1359, 86] on span "v1 Oct 7 football data.txt" at bounding box center [1422, 83] width 131 height 16
click at [1354, 177] on button "Test Workflow" at bounding box center [1414, 184] width 288 height 26
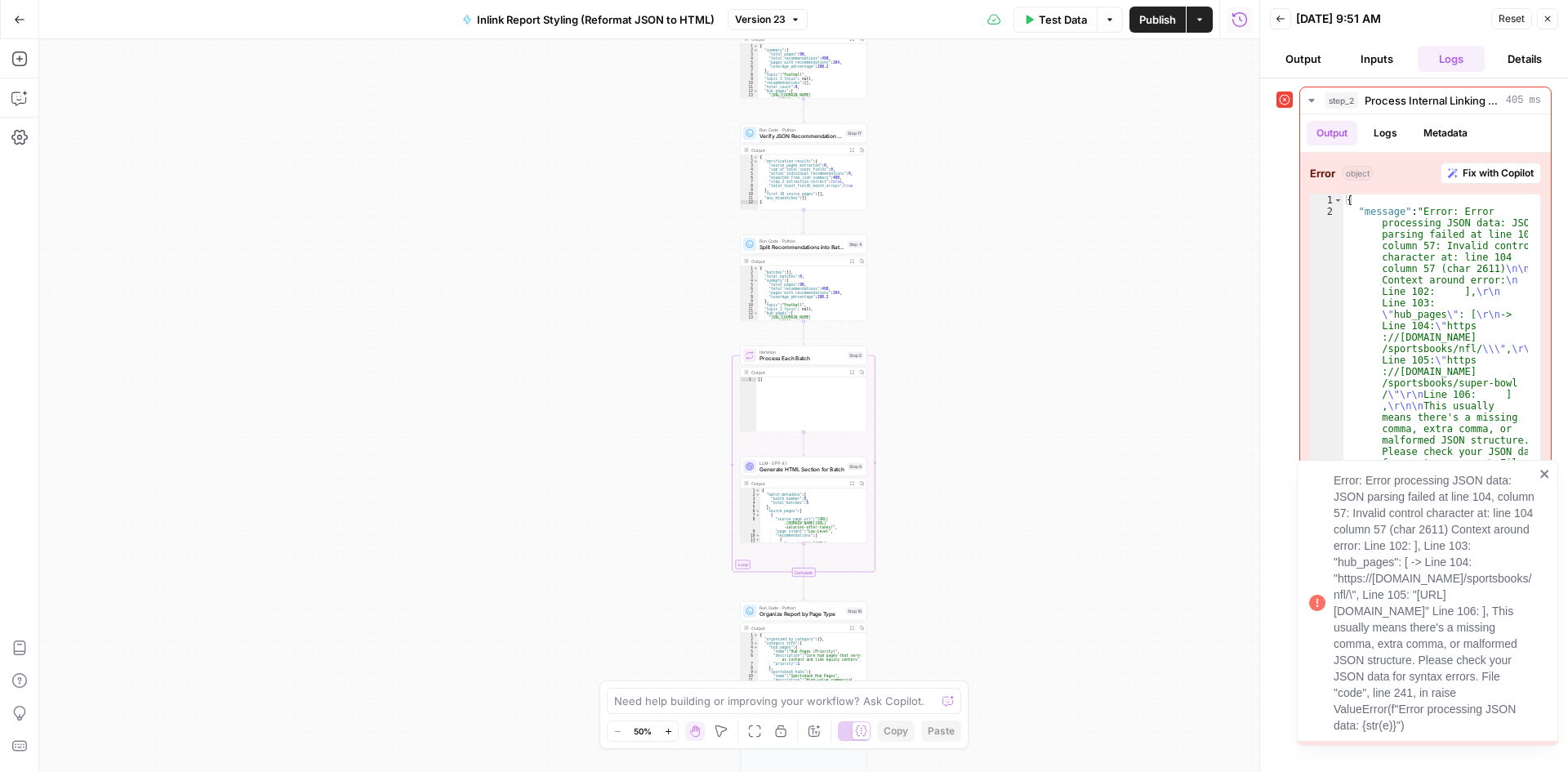
drag, startPoint x: 1414, startPoint y: 726, endPoint x: 1331, endPoint y: 467, distance: 272.0
click at [1331, 467] on div "Error: Error processing JSON data: JSON parsing failed at line 104, column 57: …" at bounding box center [1422, 602] width 235 height 271
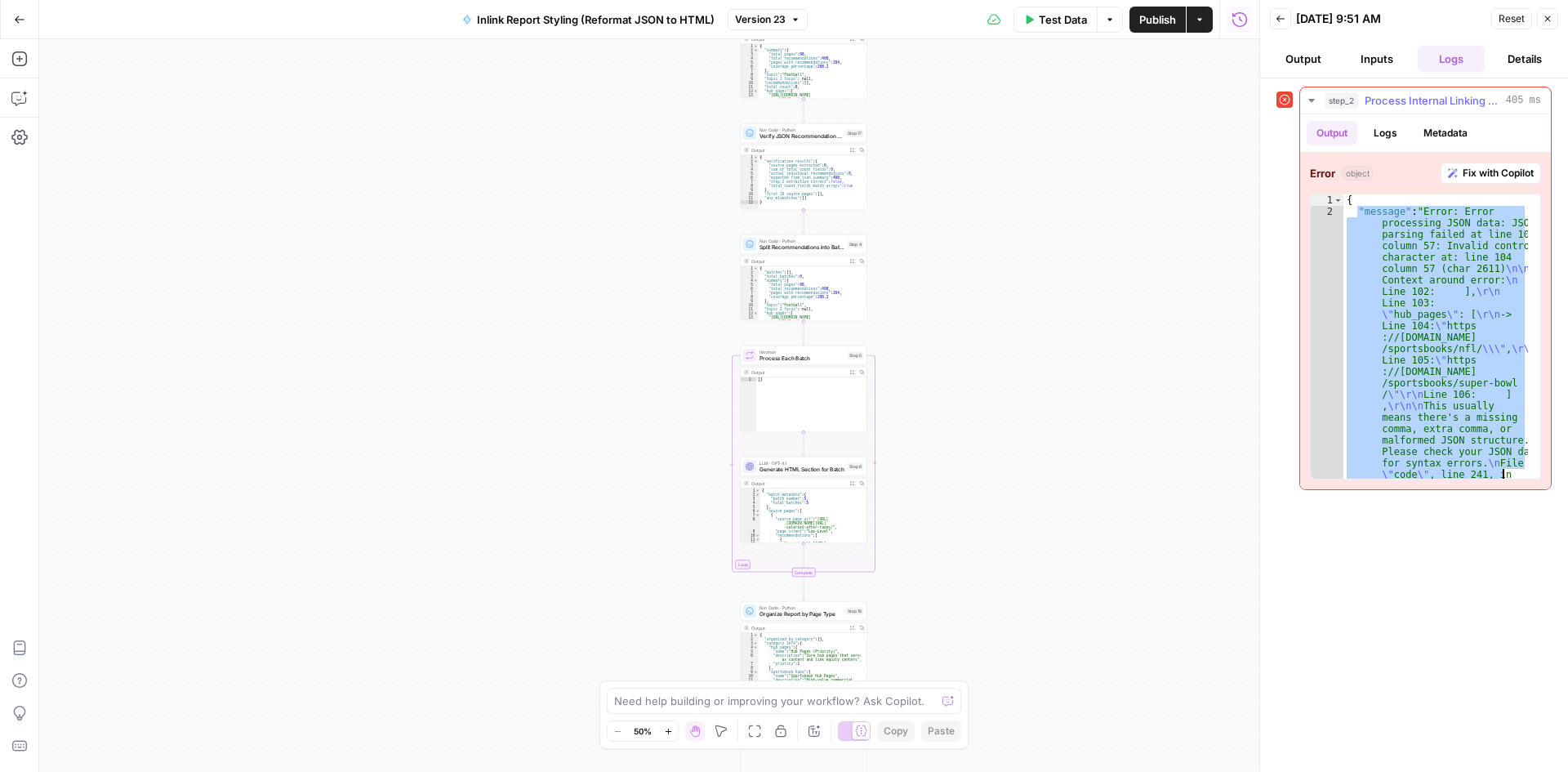
scroll to position [58, 0]
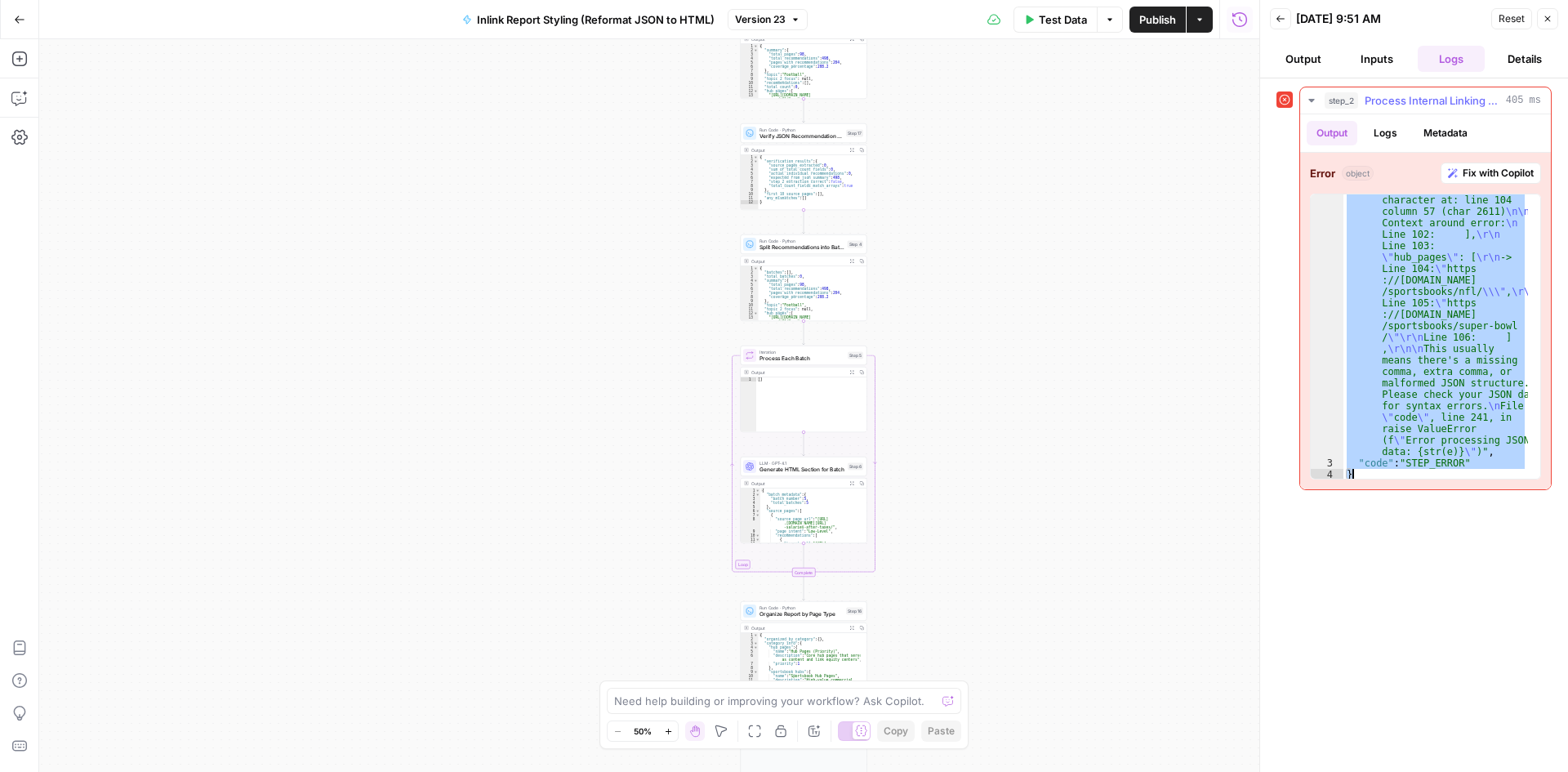
drag, startPoint x: 1357, startPoint y: 207, endPoint x: 1517, endPoint y: 489, distance: 324.2
click at [1517, 489] on div "**********" at bounding box center [1426, 288] width 252 height 403
type textarea "**********"
click at [710, 709] on div "Need help building or improving your workflow? Ask Copilot." at bounding box center [784, 700] width 355 height 26
paste textarea ""message": "Error: Error processing JSON data: JSON parsing failed at line 104,…"
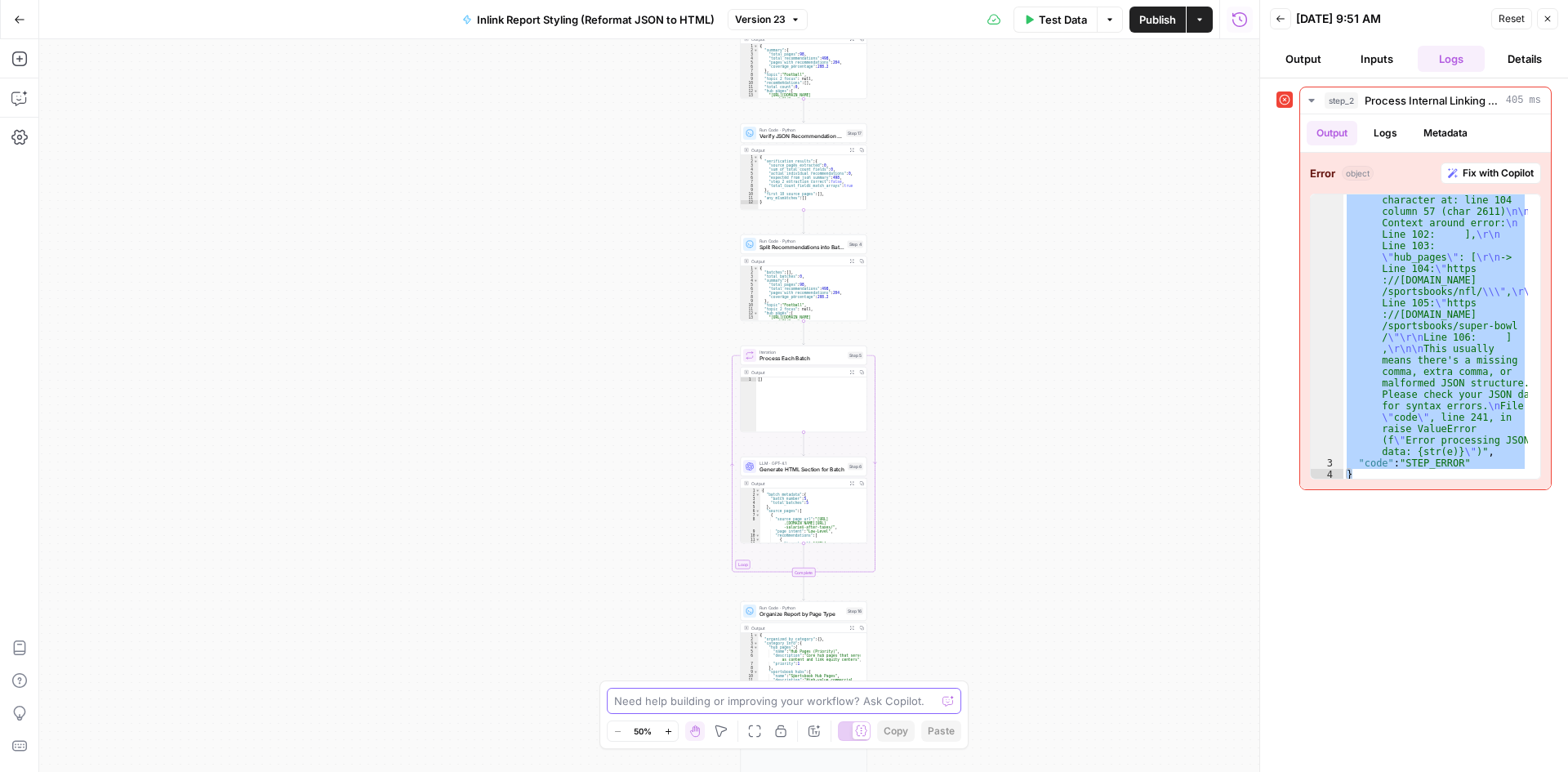
type textarea ""message": "Error: Error processing JSON data: JSON parsing failed at line 104,…"
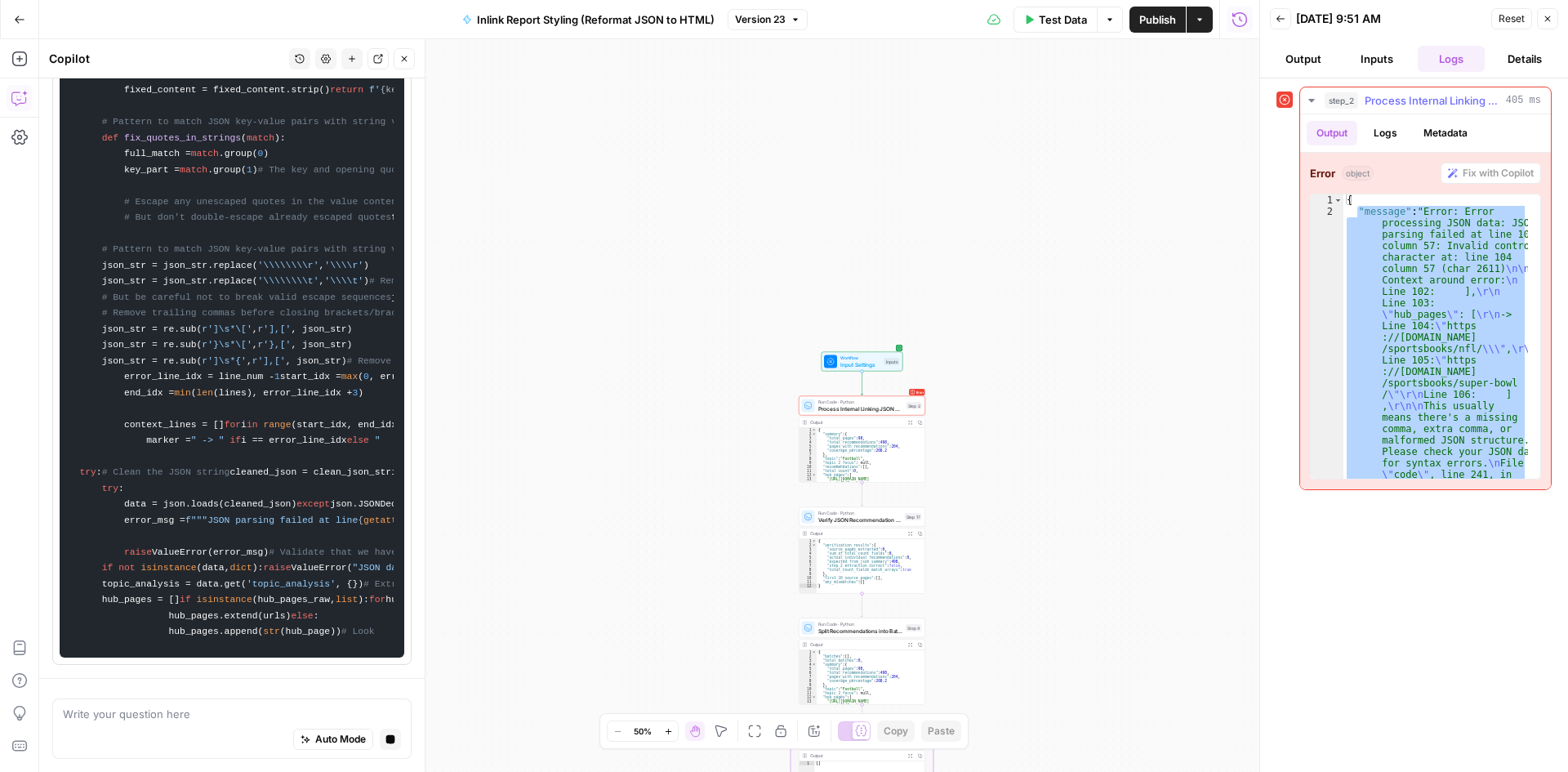
scroll to position [0, 0]
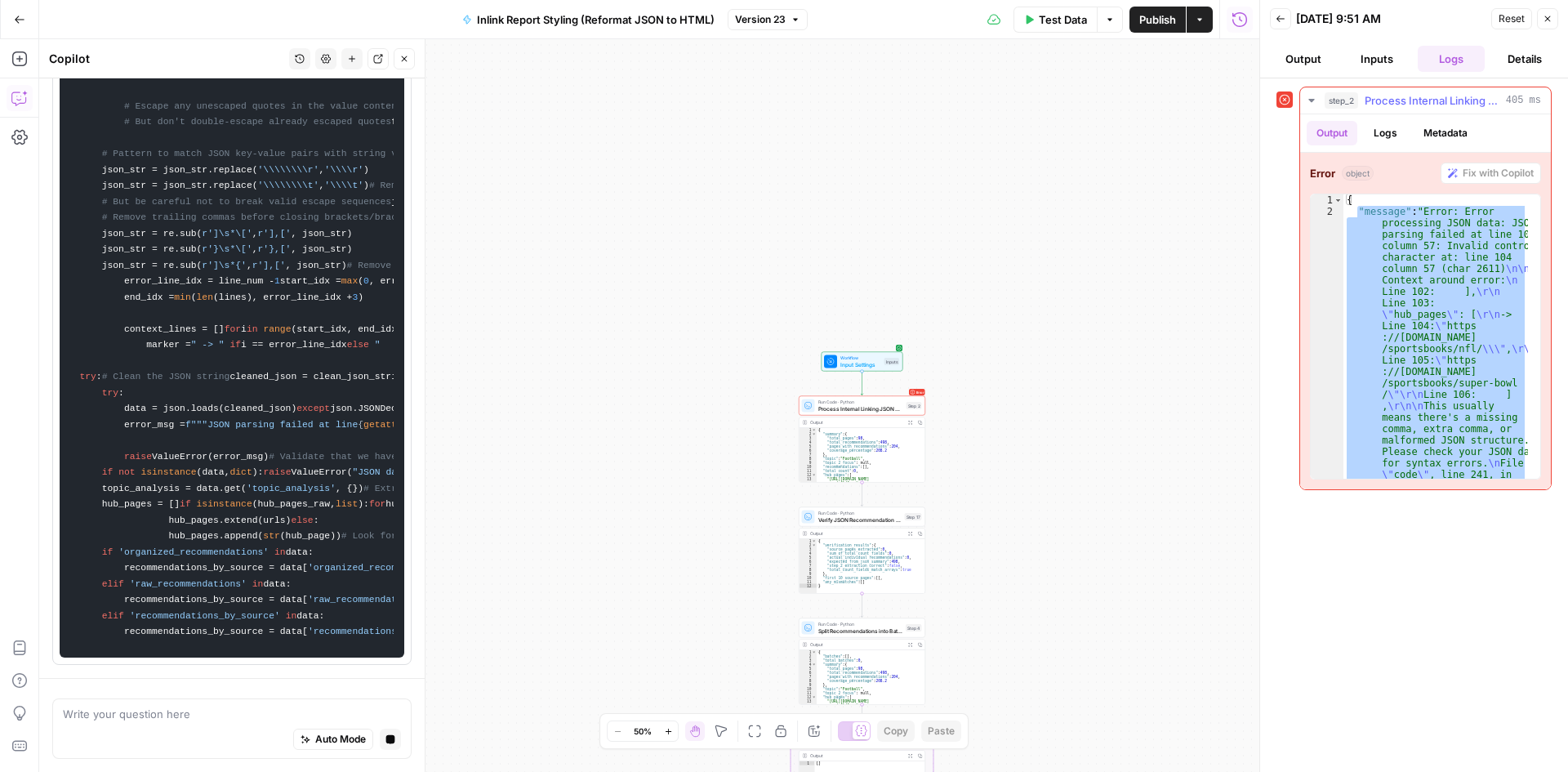
click at [1430, 268] on div "{ "message" : "Error: Error processing JSON data: JSON parsing failed at line 1…" at bounding box center [1436, 337] width 185 height 284
type textarea "**********"
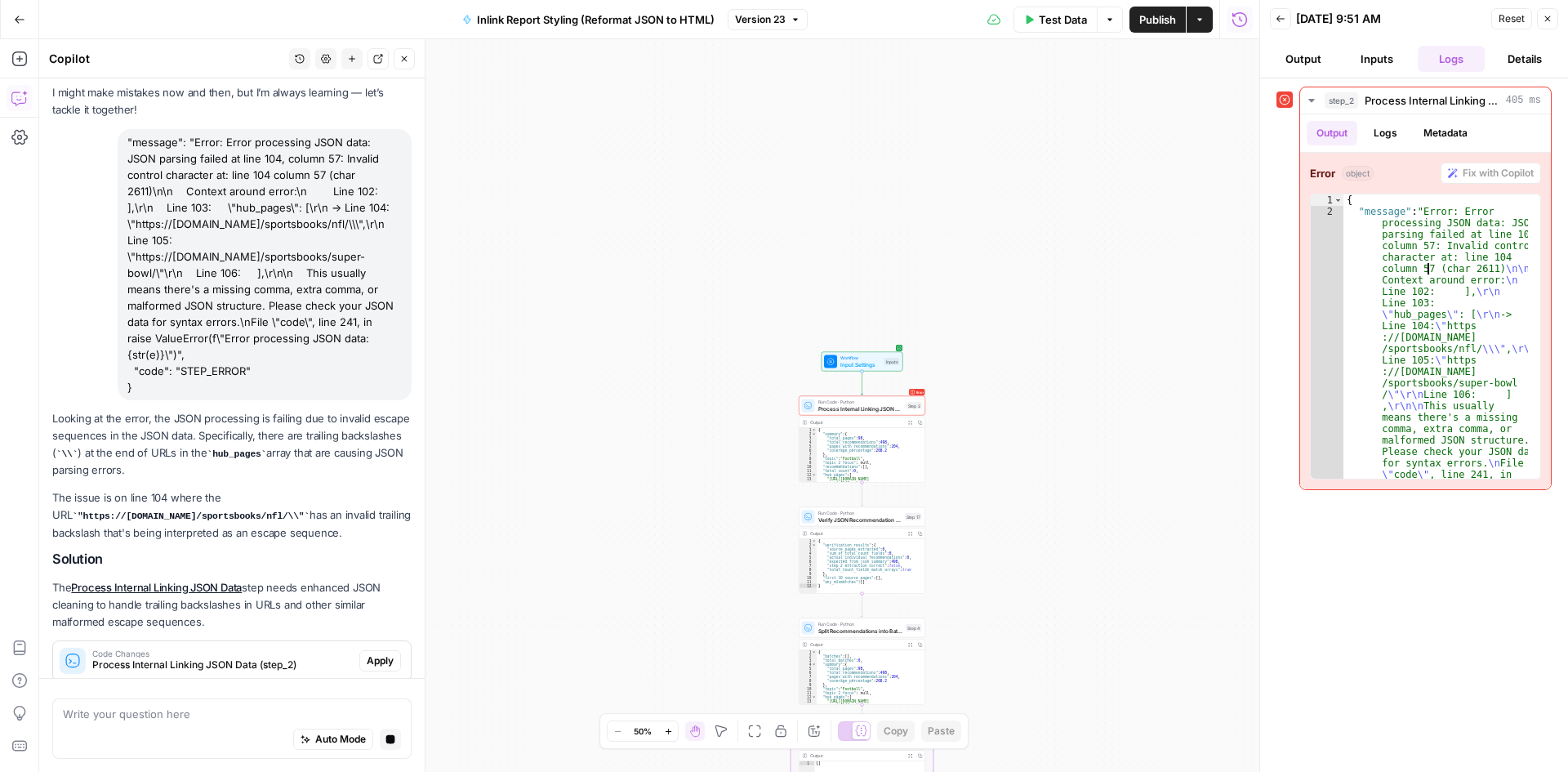
scroll to position [110, 0]
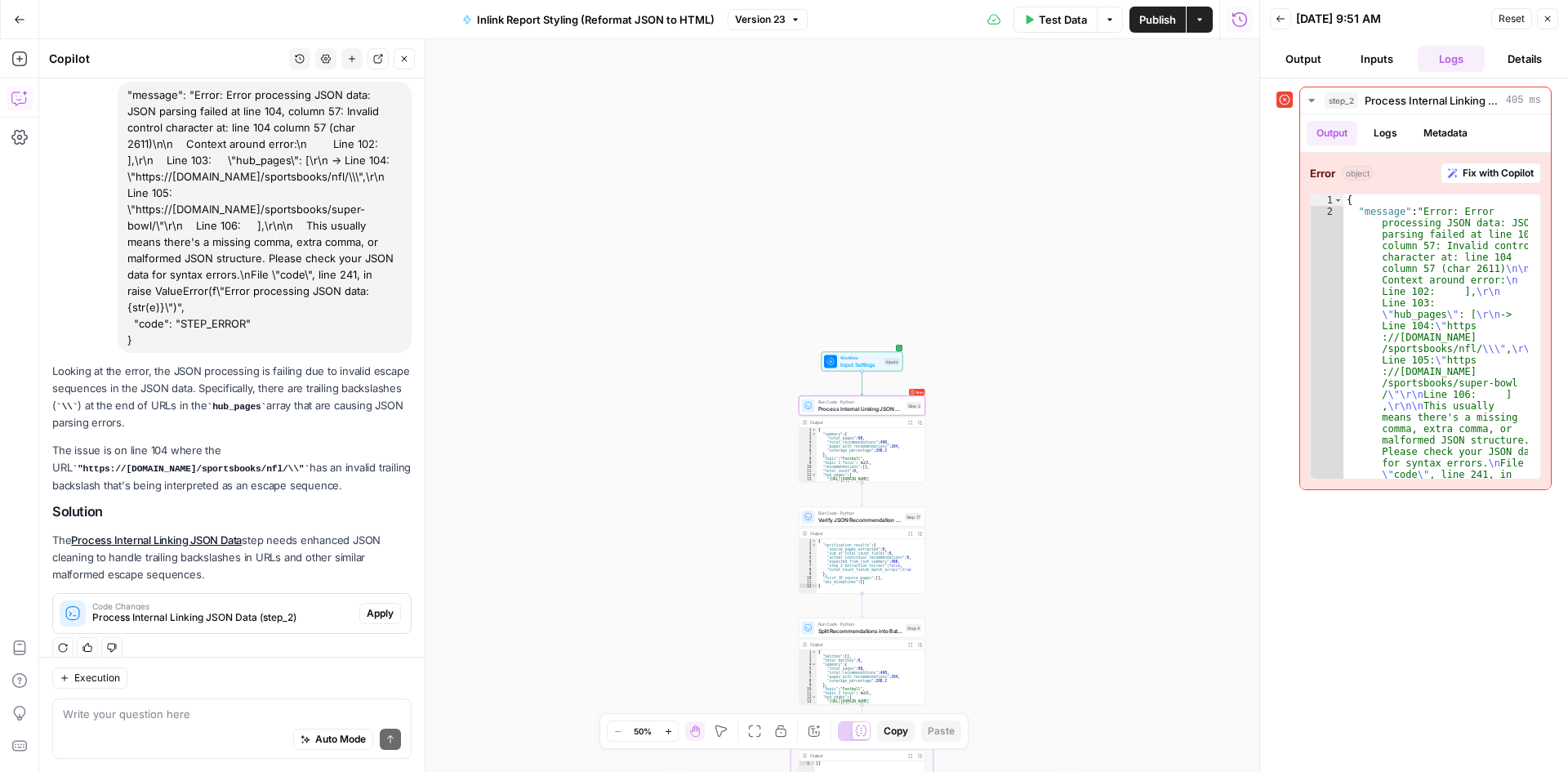
click at [367, 606] on span "Apply" at bounding box center [380, 613] width 27 height 15
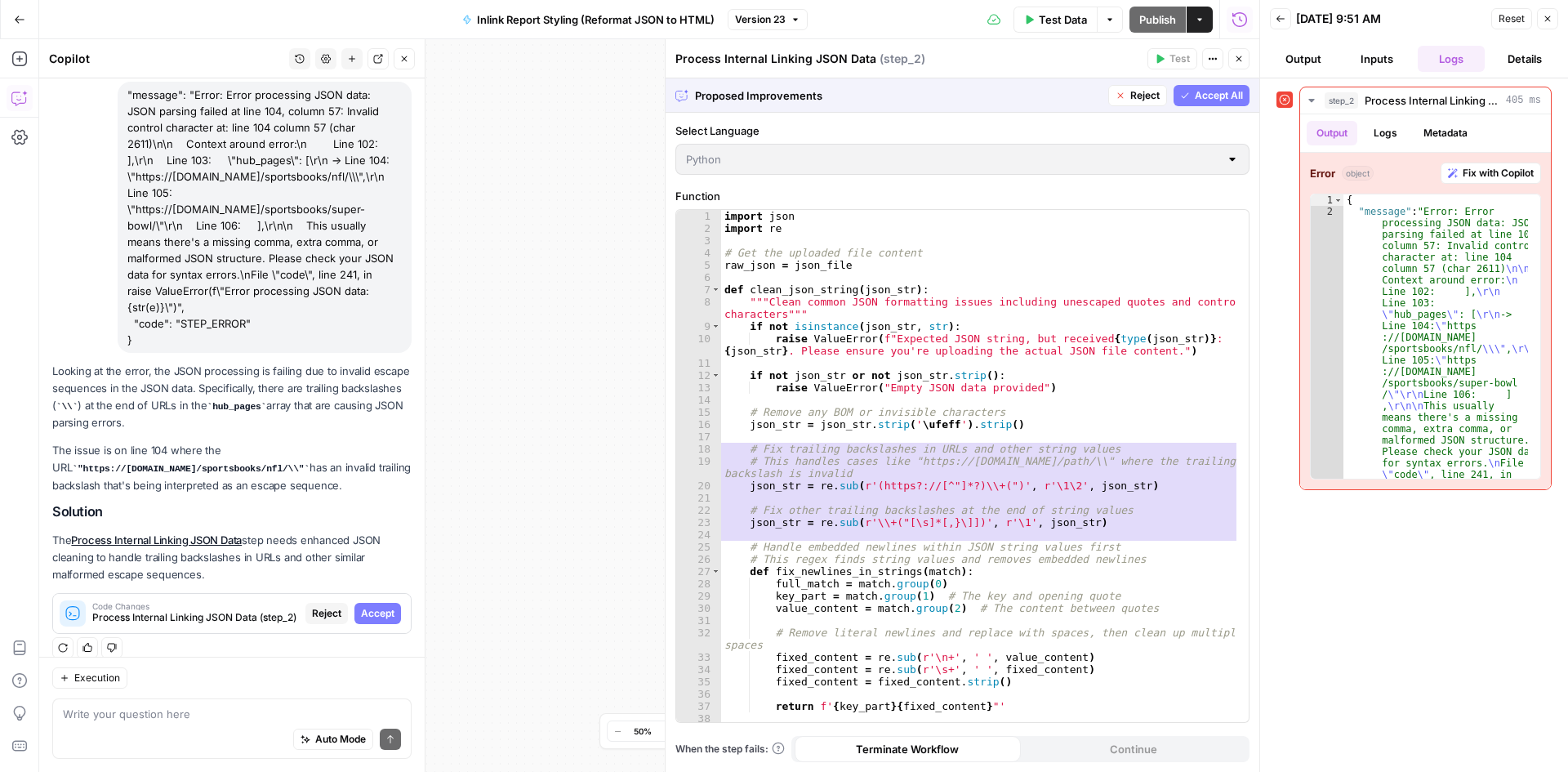
click at [1214, 95] on span "Accept All" at bounding box center [1219, 95] width 49 height 15
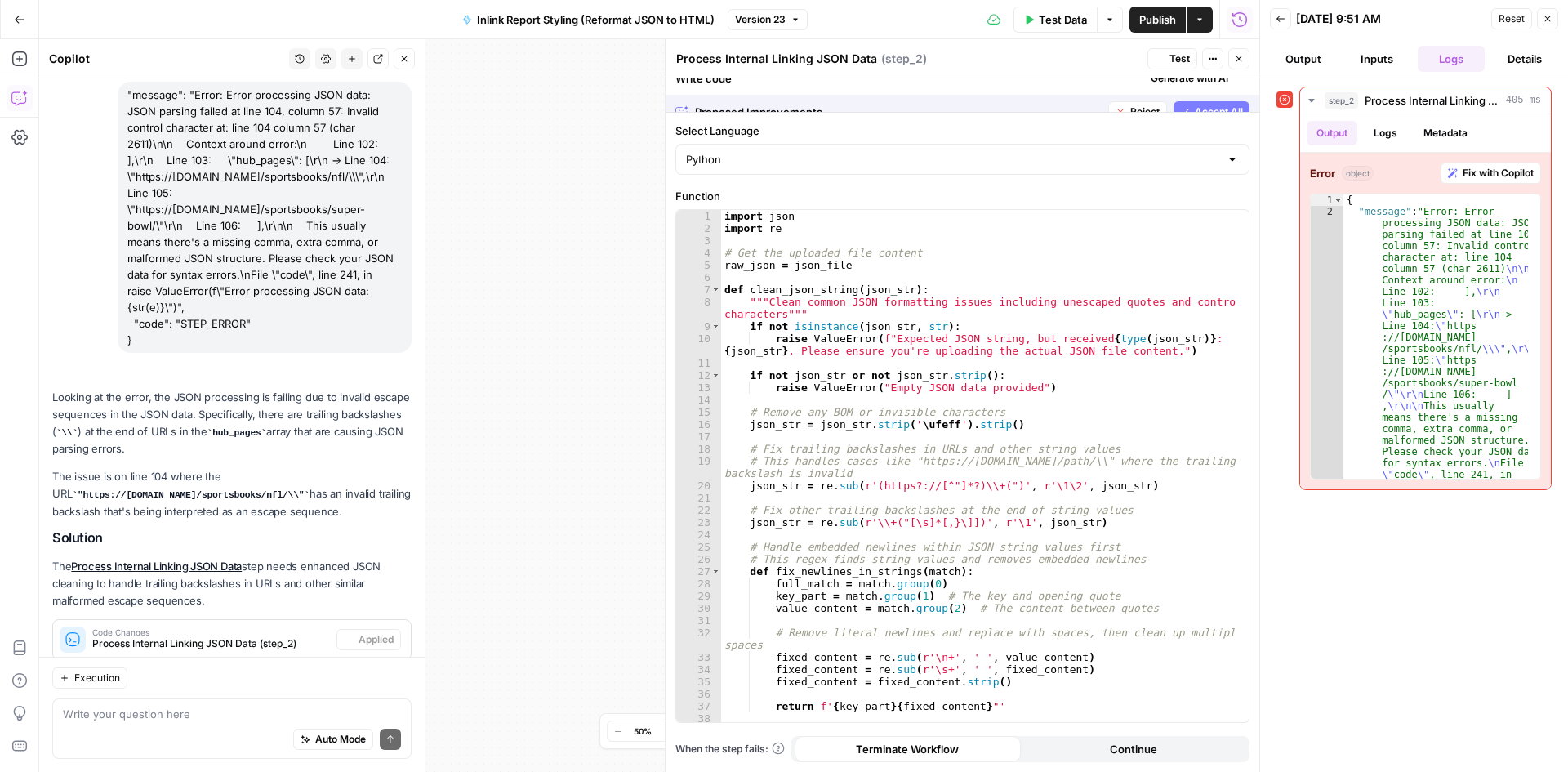
scroll to position [136, 0]
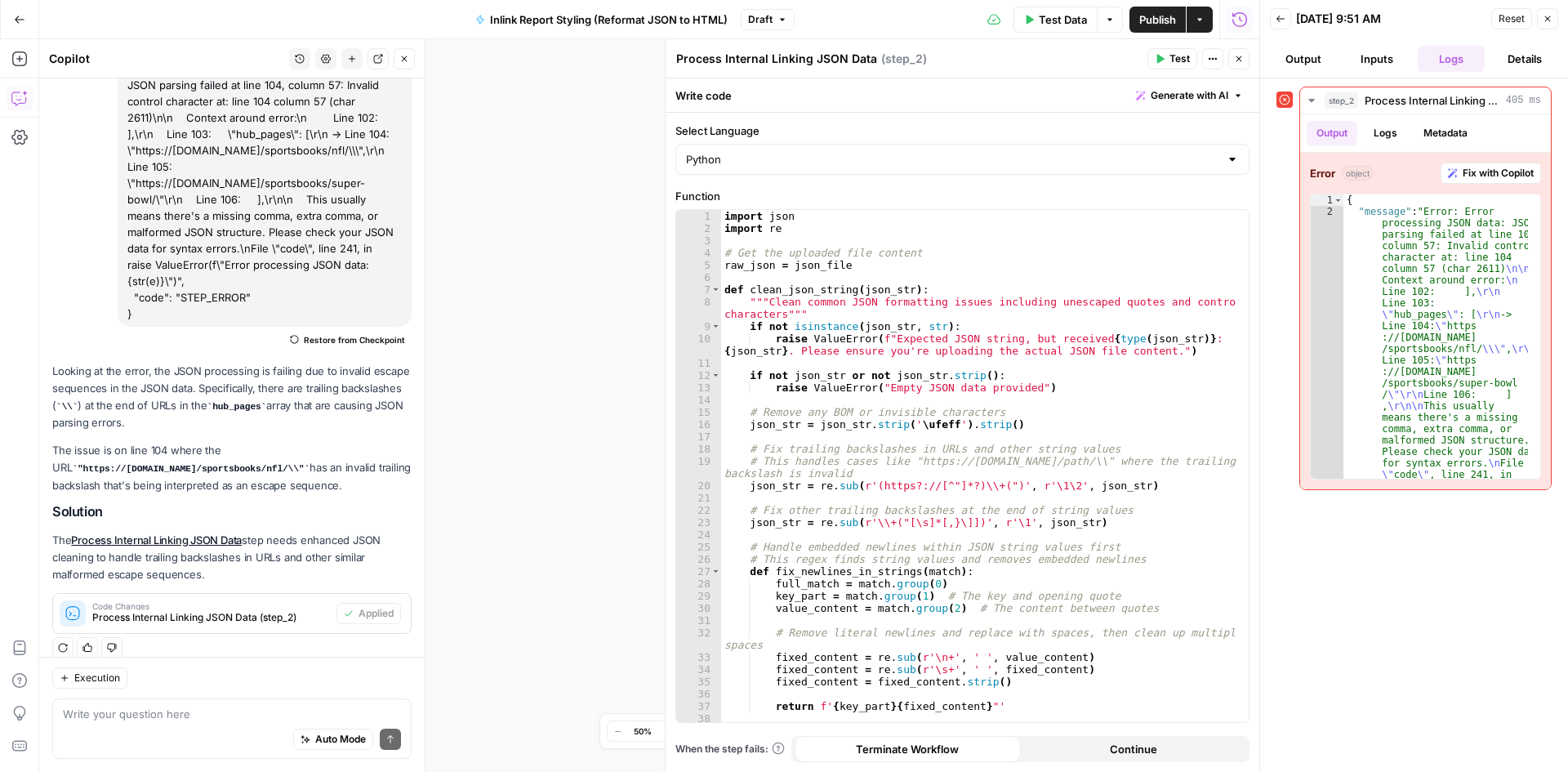
click at [1171, 58] on span "Test" at bounding box center [1179, 59] width 21 height 15
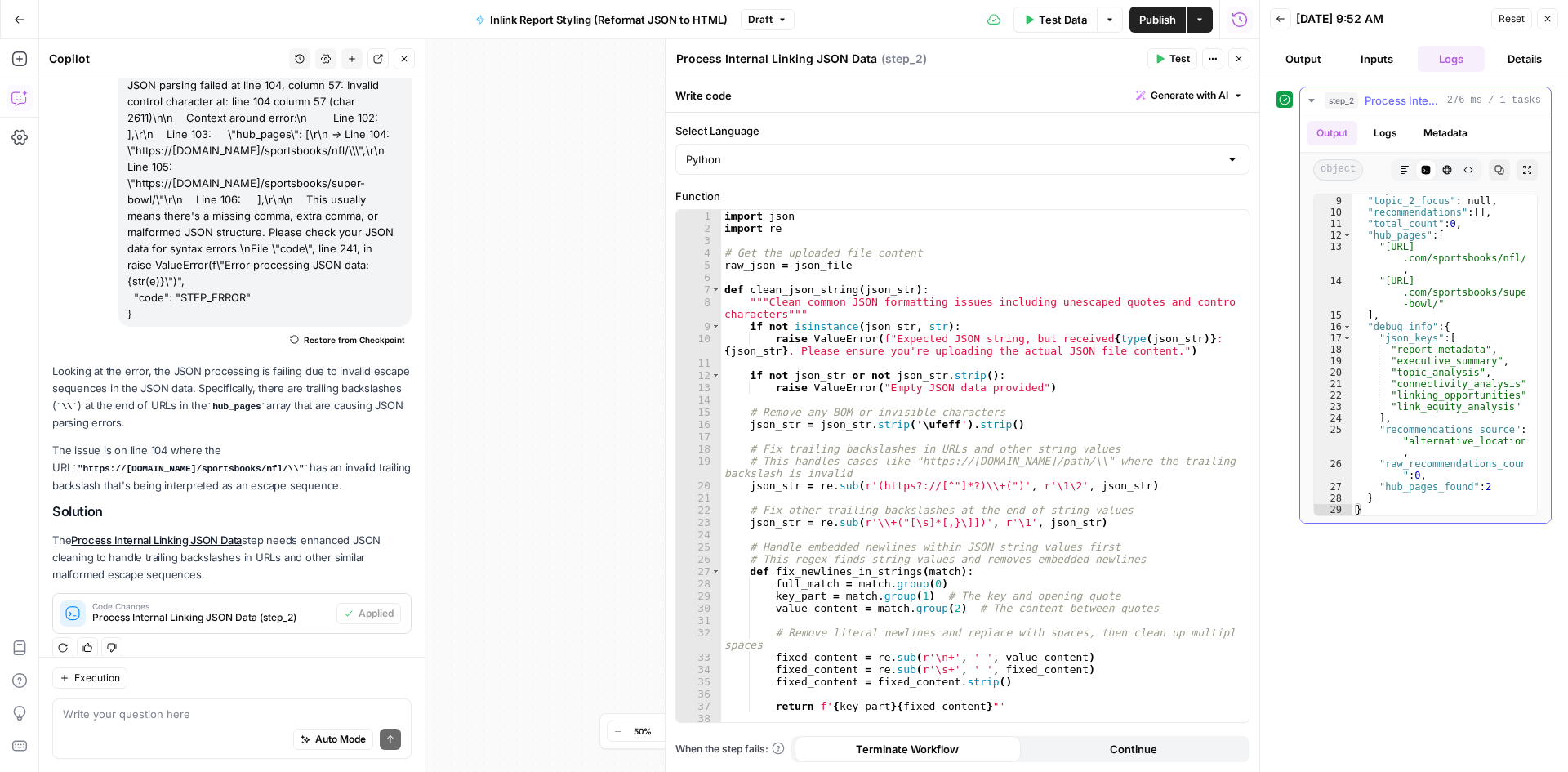
scroll to position [0, 0]
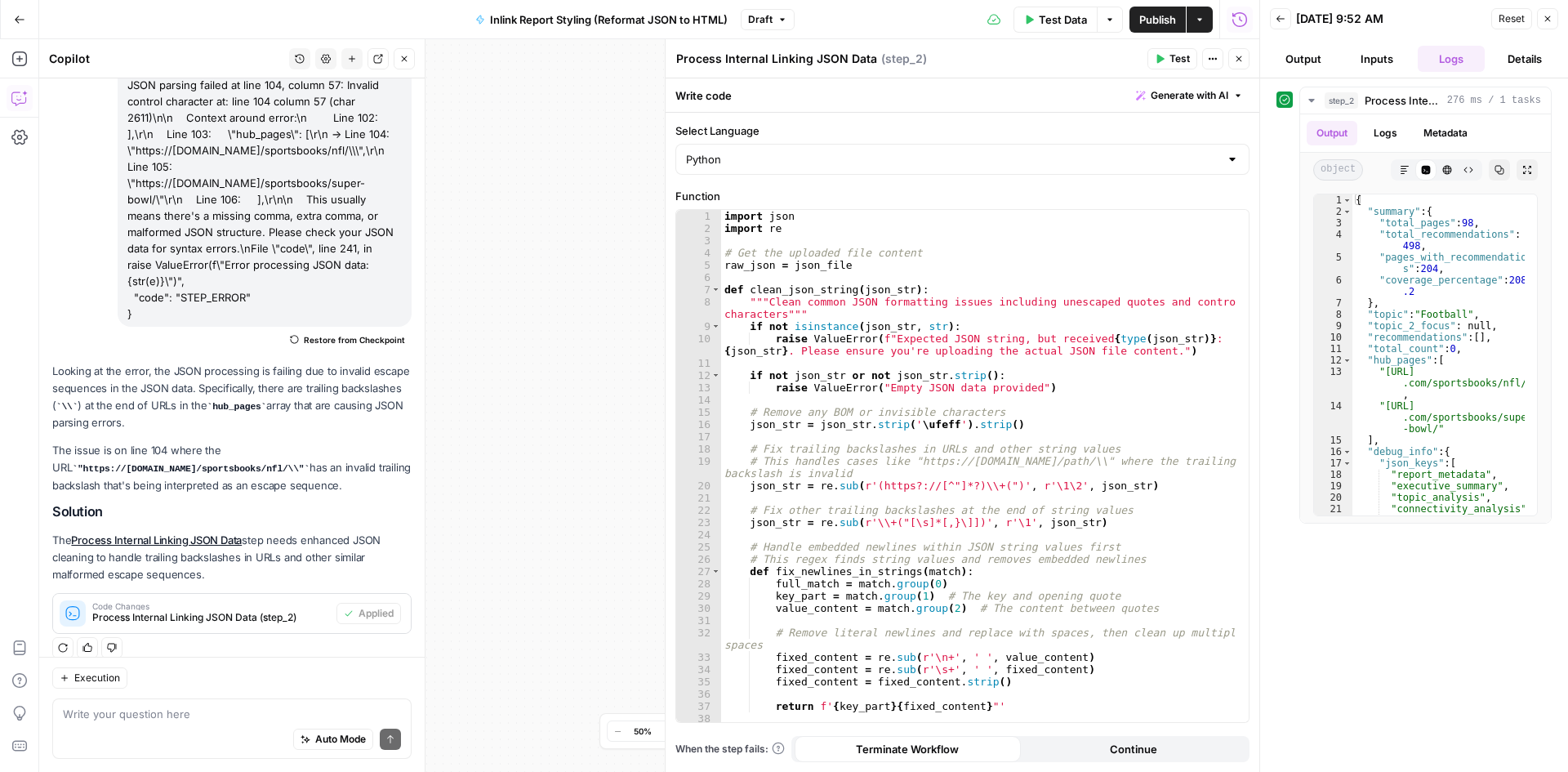
click at [1330, 63] on button "Output" at bounding box center [1303, 59] width 67 height 26
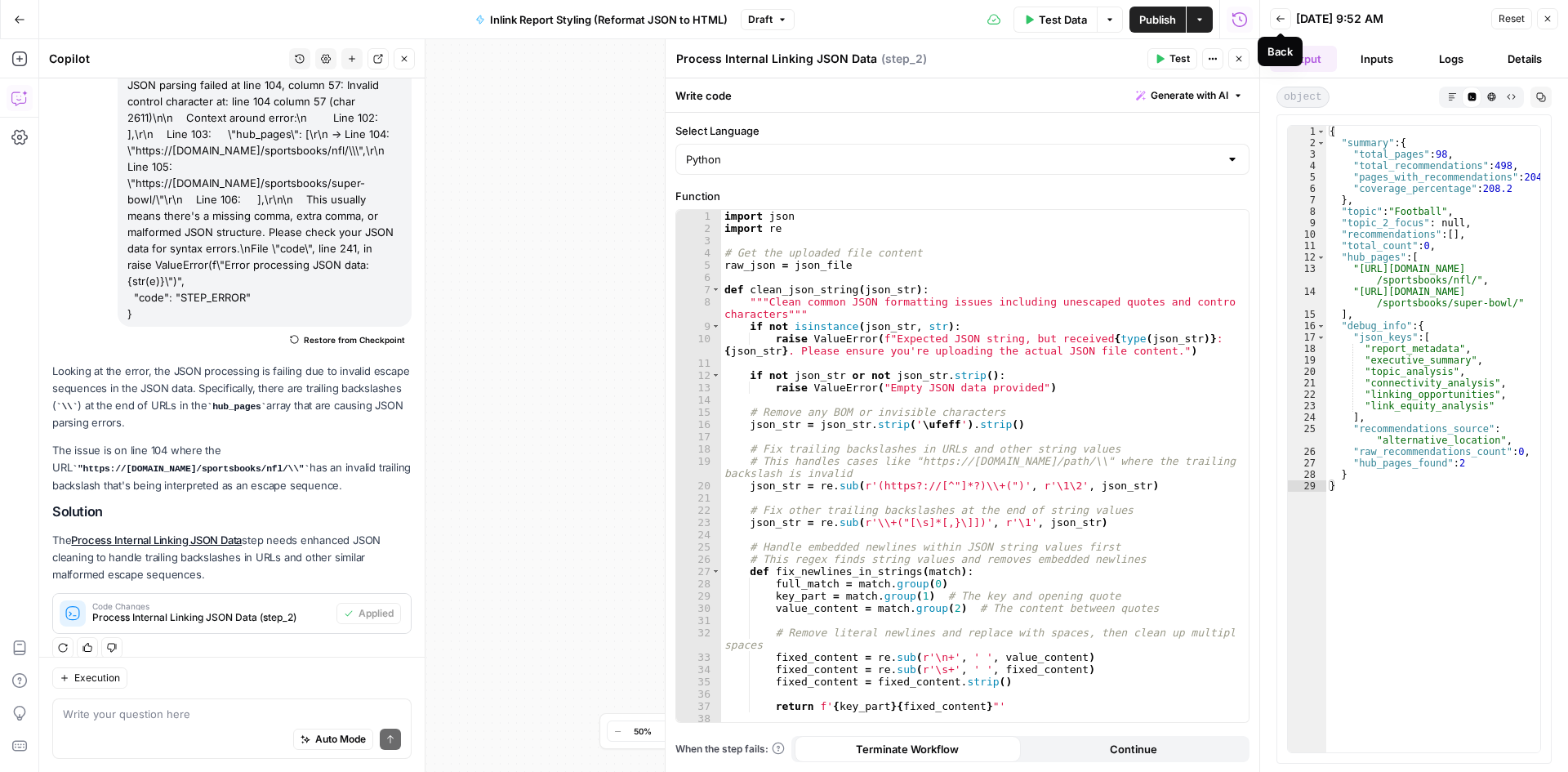
click at [1275, 25] on button "Back" at bounding box center [1280, 18] width 21 height 21
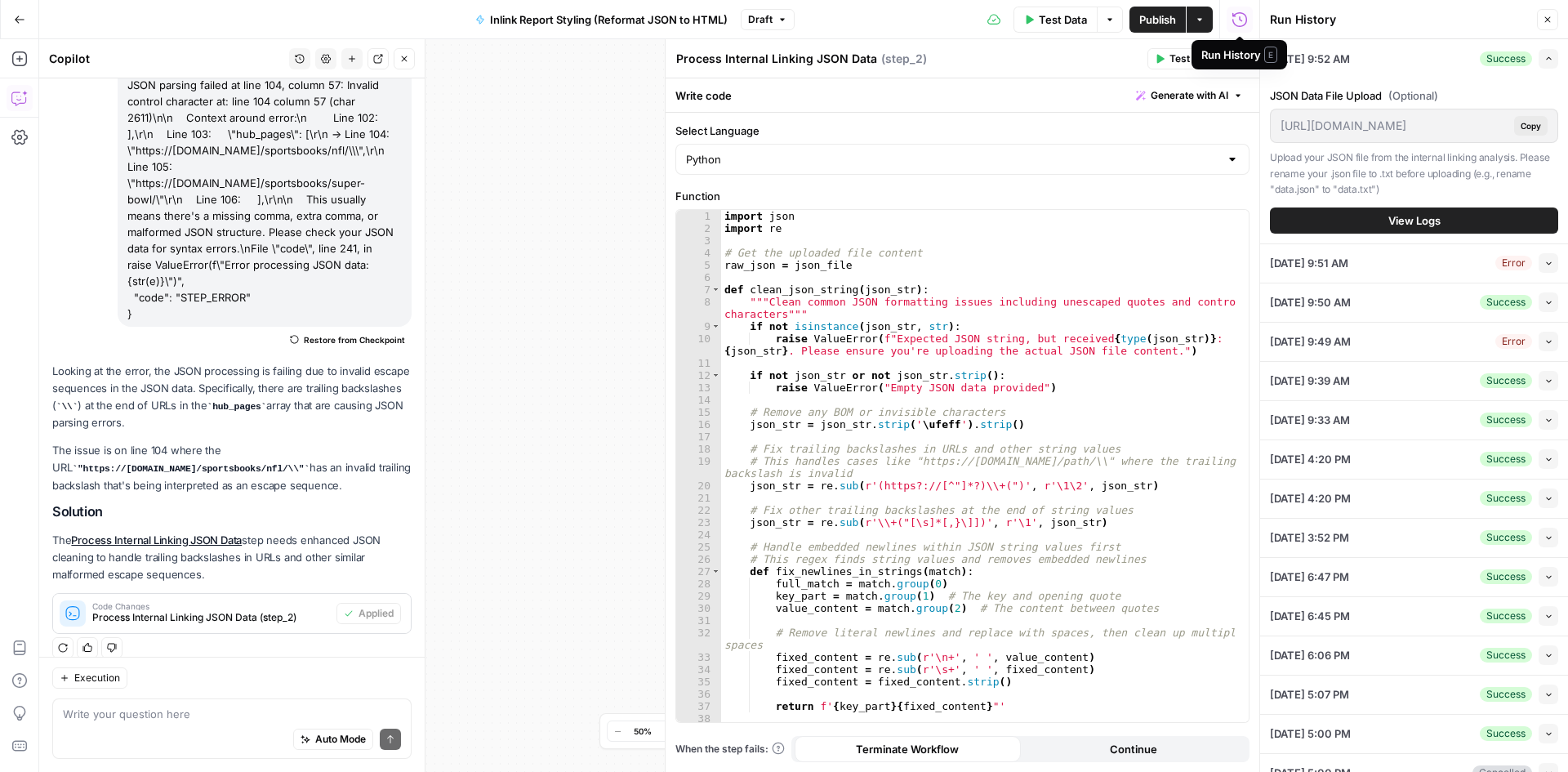
click at [1558, 16] on button "Close" at bounding box center [1547, 19] width 21 height 21
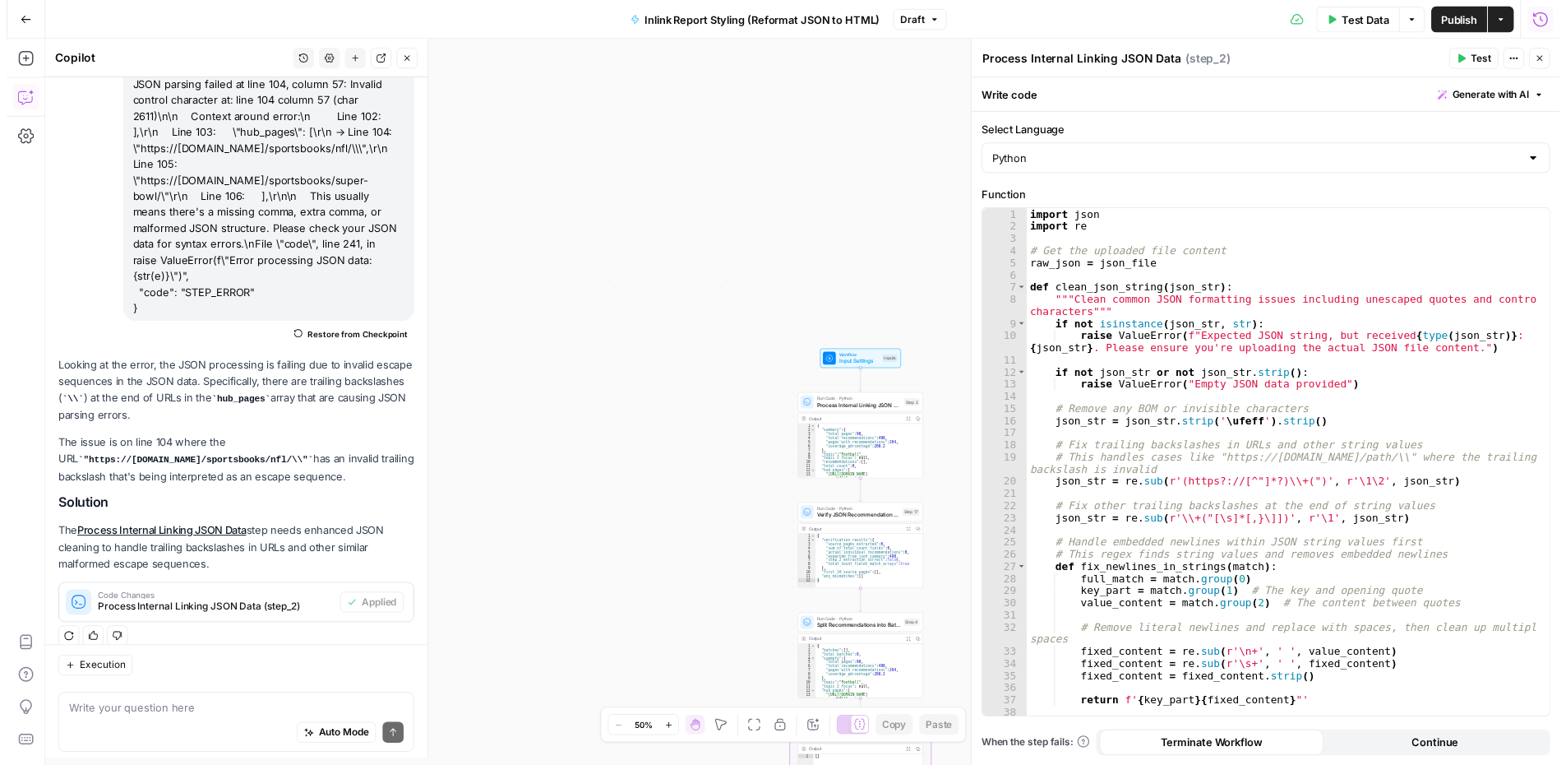
scroll to position [137, 0]
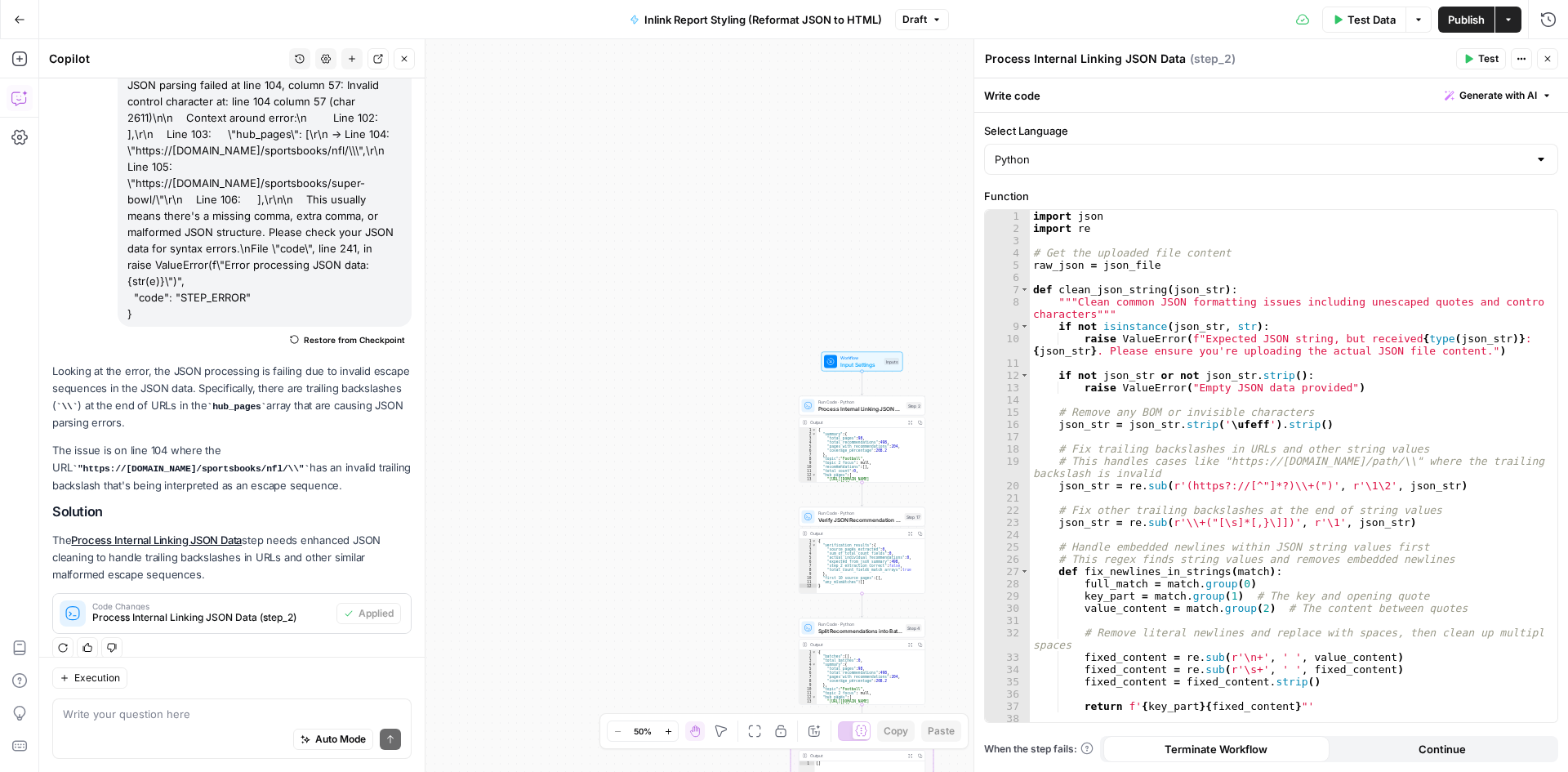
click at [1339, 15] on icon "button" at bounding box center [1338, 20] width 10 height 10
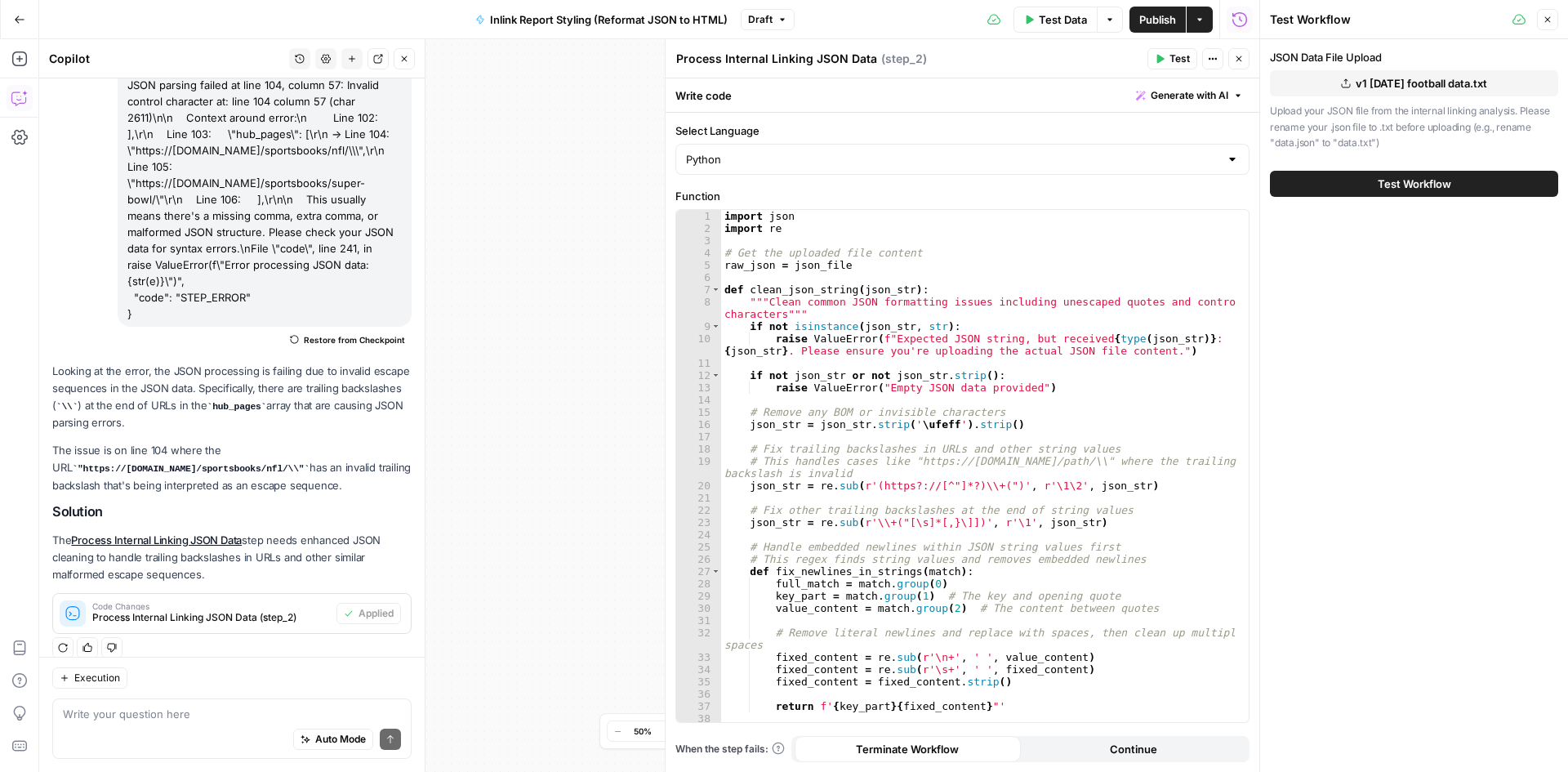
click at [1340, 80] on button "v1 Oct 7 football data.txt" at bounding box center [1414, 83] width 288 height 26
click at [1458, 177] on button "Test Workflow" at bounding box center [1414, 184] width 288 height 26
click at [1335, 171] on button "Test Workflow" at bounding box center [1414, 184] width 288 height 26
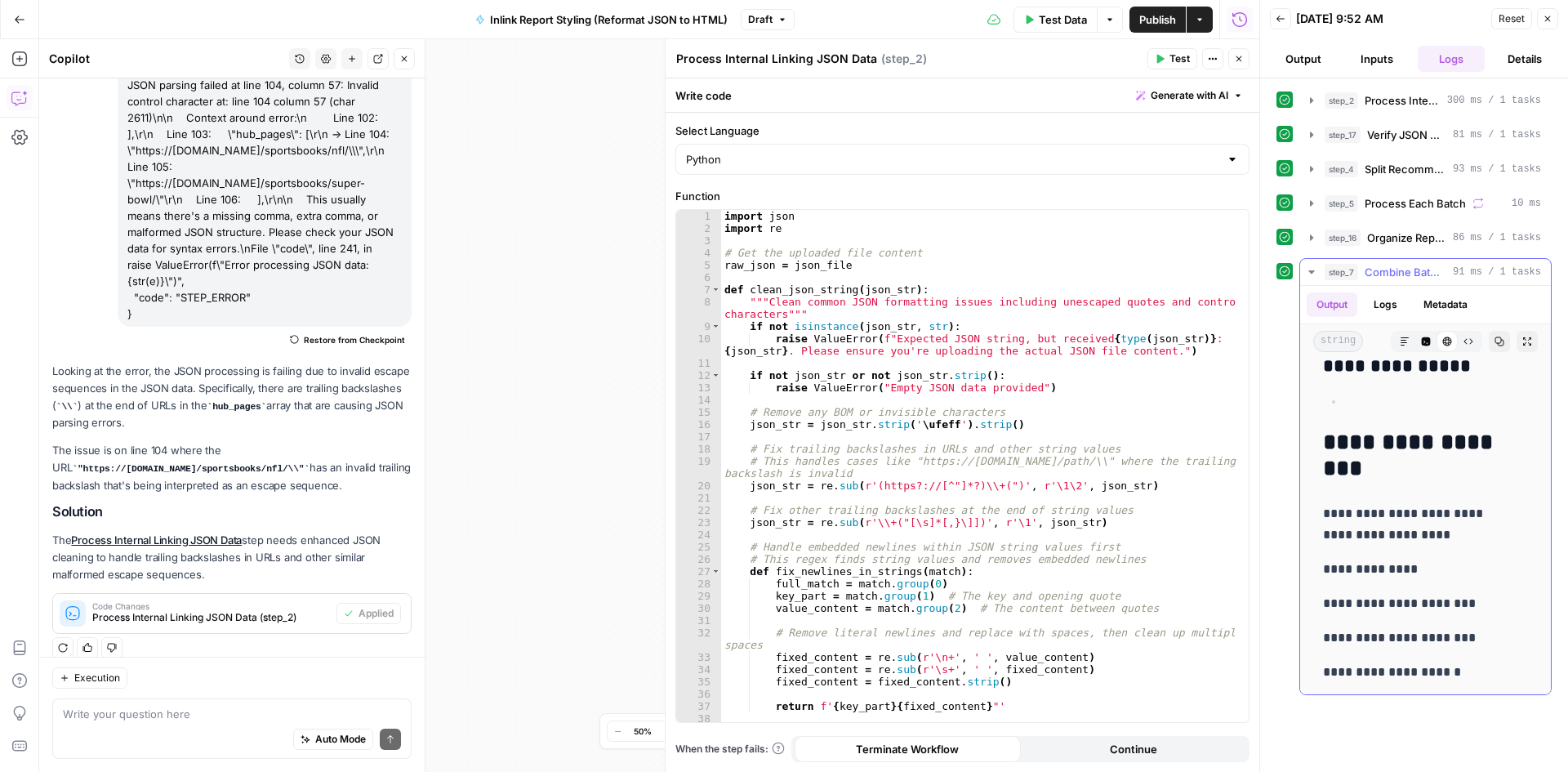
scroll to position [1073, 0]
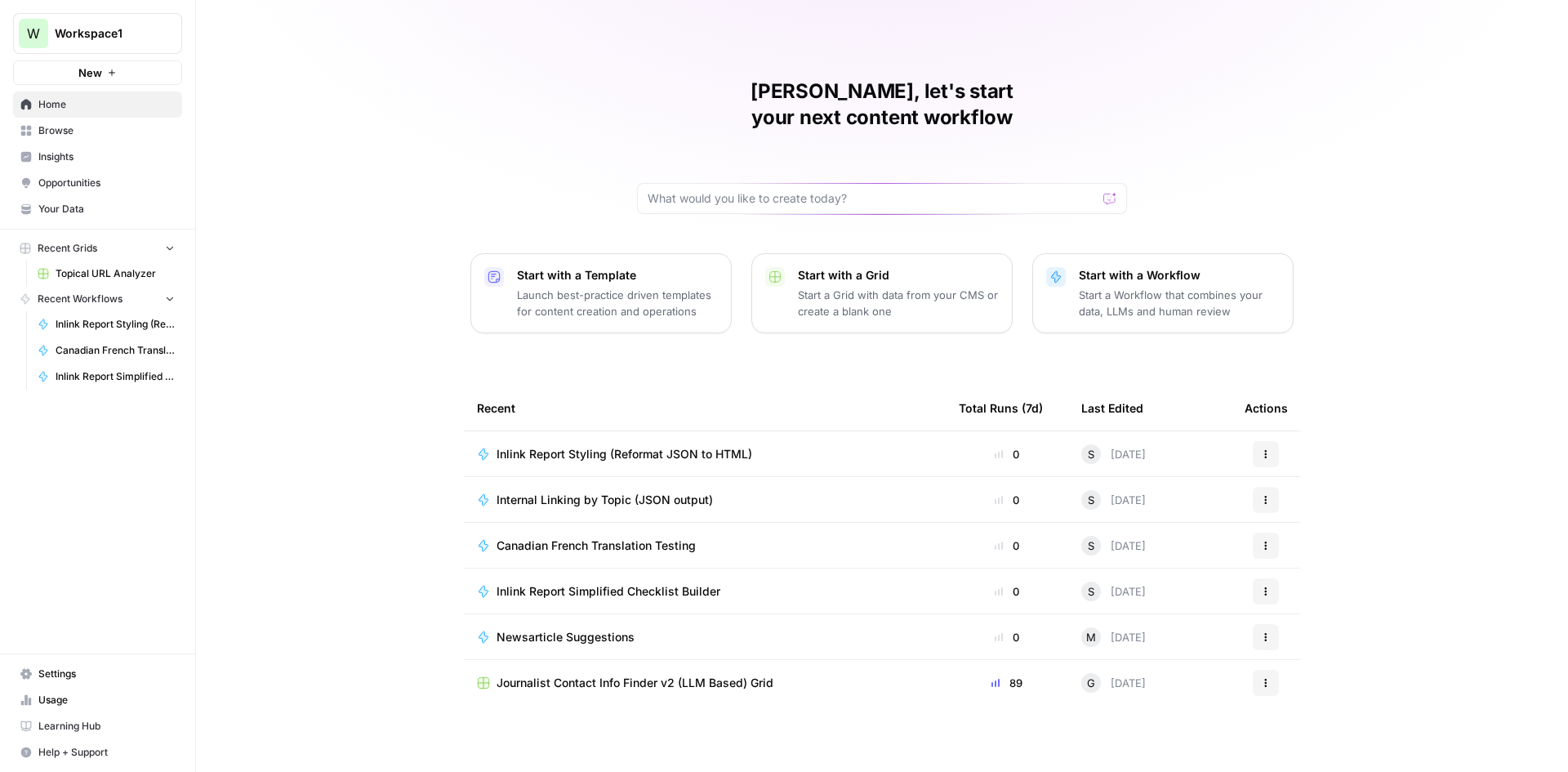
click at [641, 492] on span "Internal Linking by Topic (JSON output)" at bounding box center [605, 500] width 217 height 16
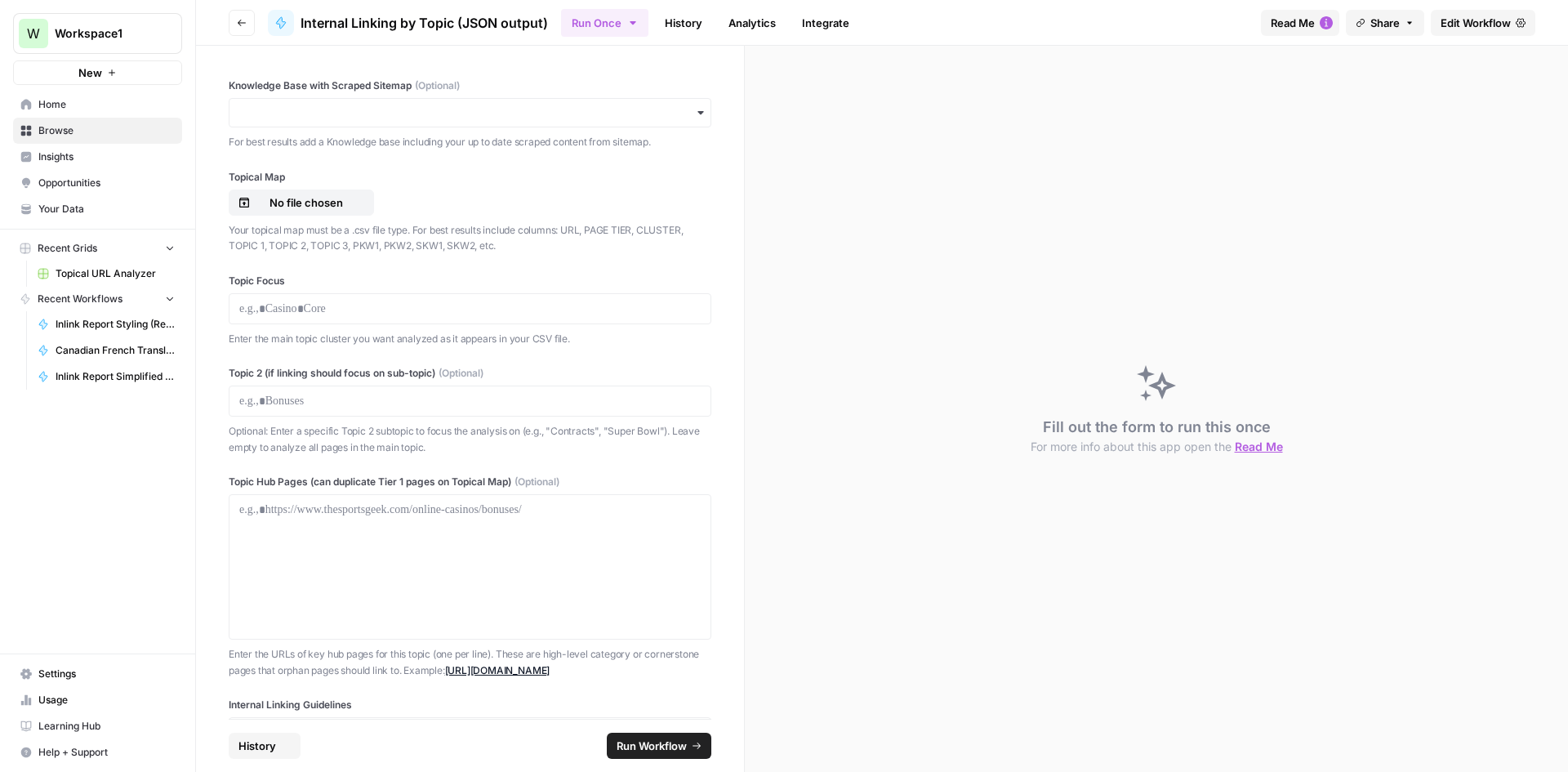
click at [228, 13] on header "Go back Internal Linking by Topic (JSON output) Run Once History Analytics Inte…" at bounding box center [881, 23] width 1372 height 46
click at [236, 20] on icon "button" at bounding box center [241, 23] width 10 height 10
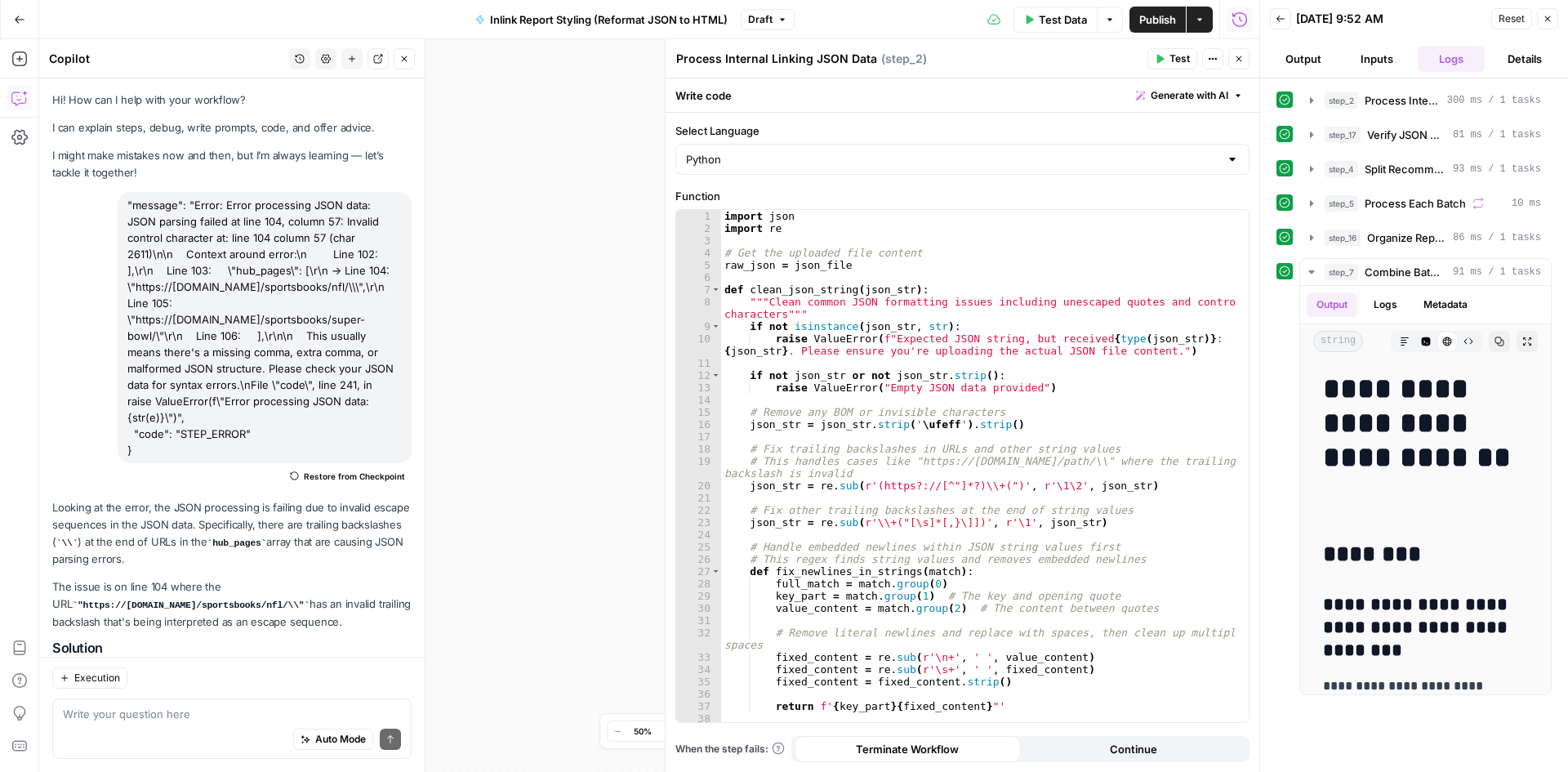
scroll to position [1073, 0]
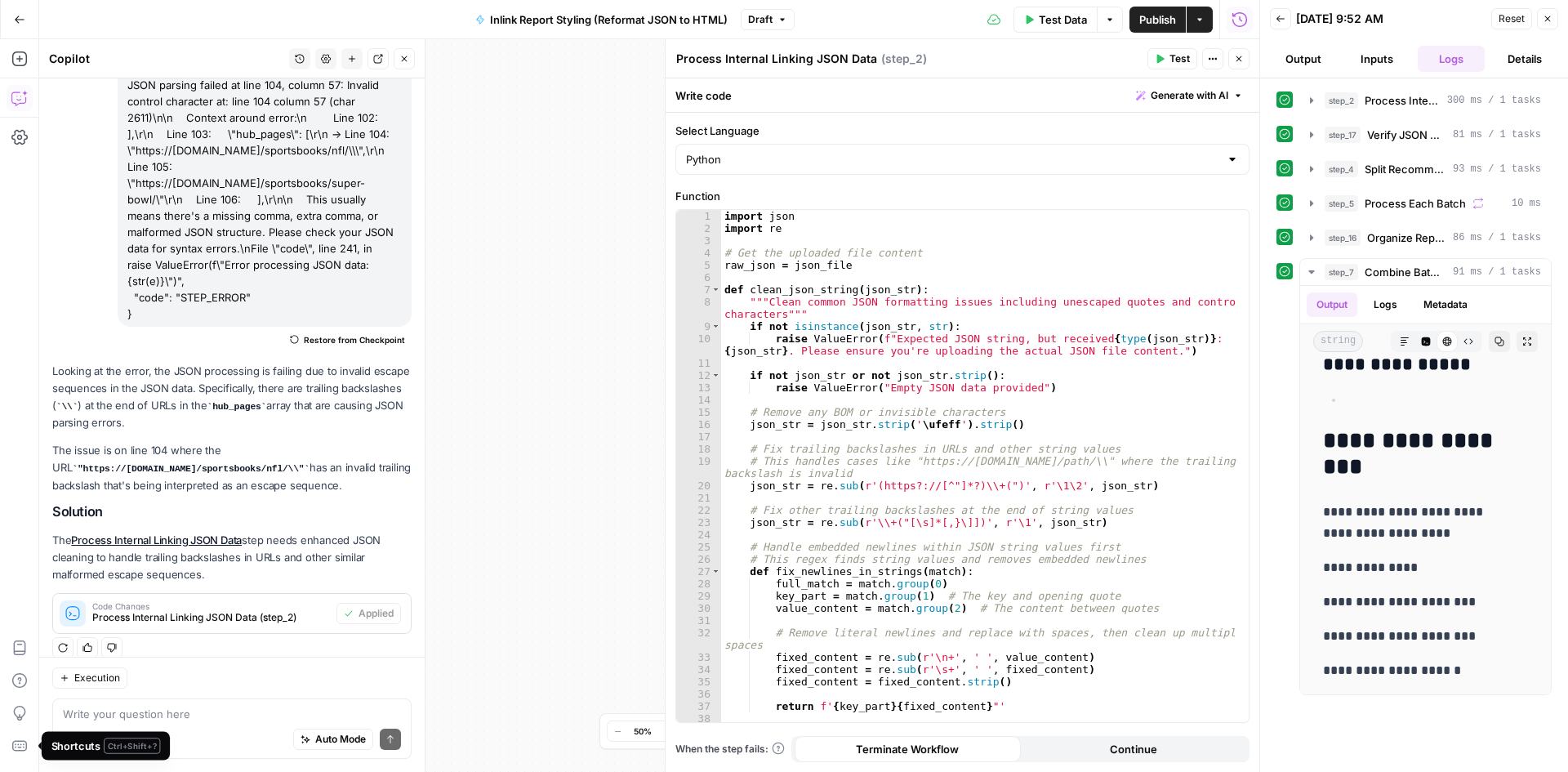
click at [132, 744] on span "Ctrl+ Shift+ ?" at bounding box center [131, 745] width 57 height 16
click at [210, 736] on div "Auto Mode Send" at bounding box center [232, 740] width 338 height 36
type textarea "the output doesn't inlucde the recommendations bu"
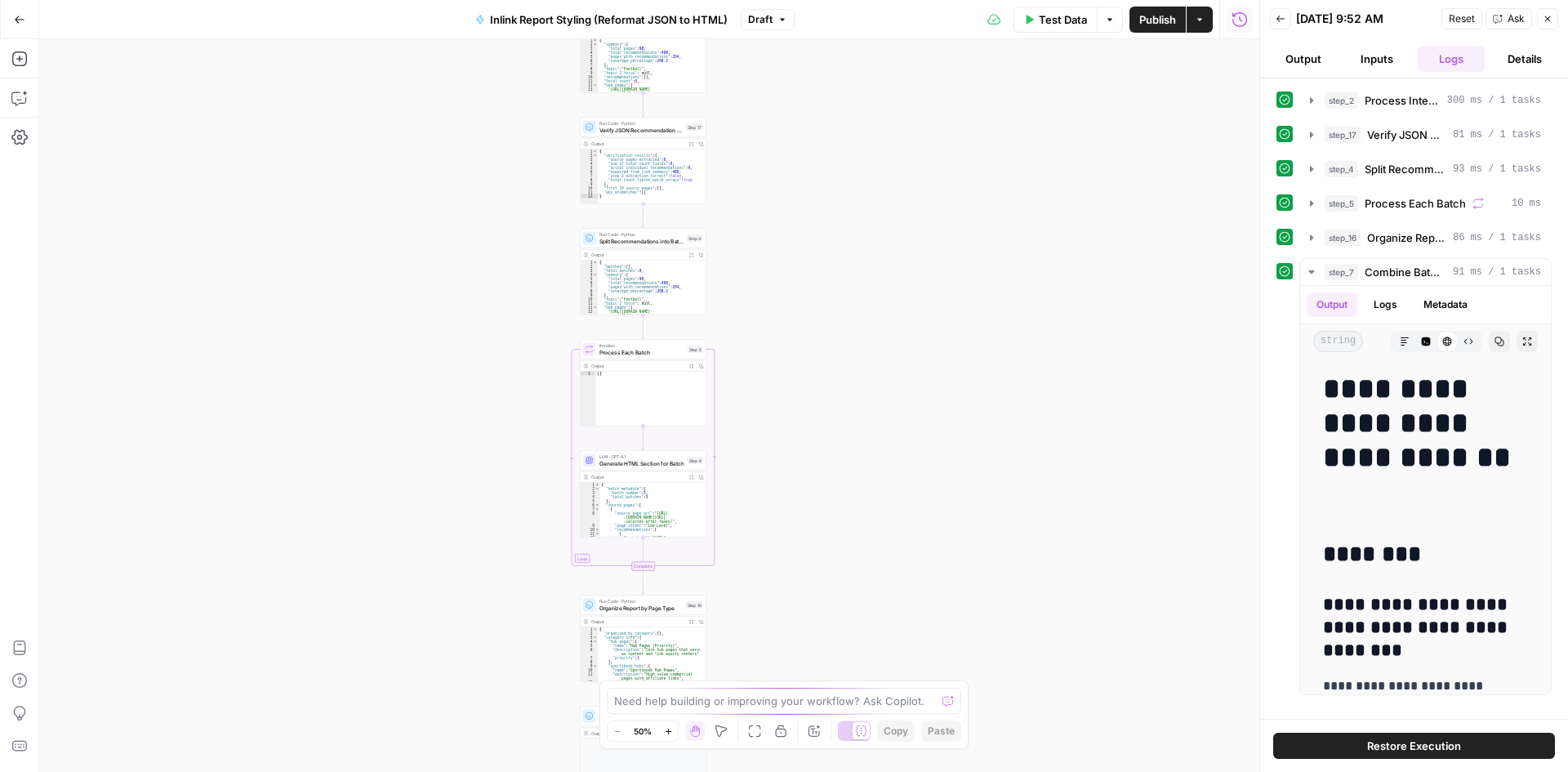
click at [1556, 21] on button "Close" at bounding box center [1547, 18] width 21 height 21
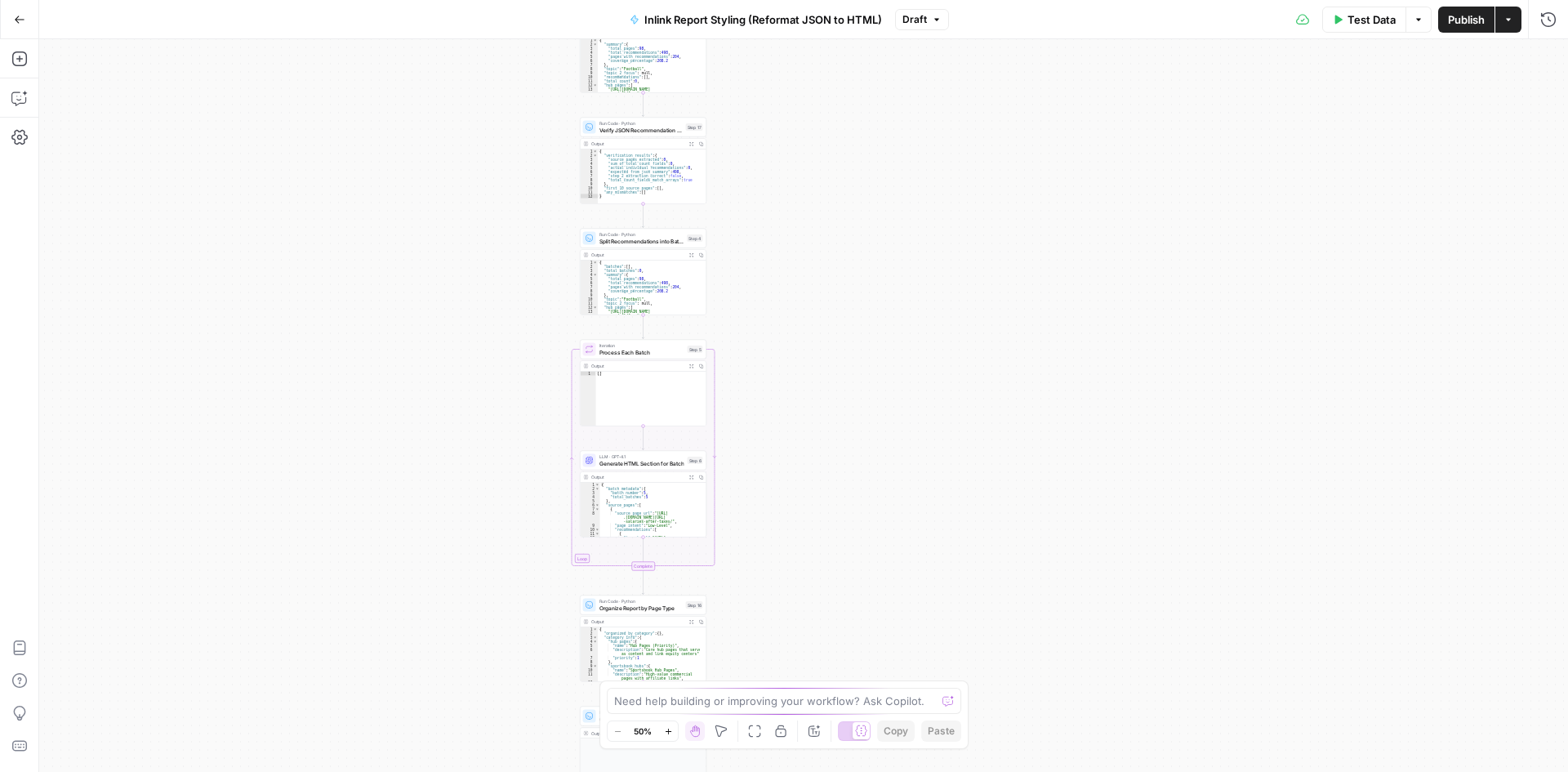
click at [1387, 30] on button "Test Data" at bounding box center [1364, 20] width 84 height 26
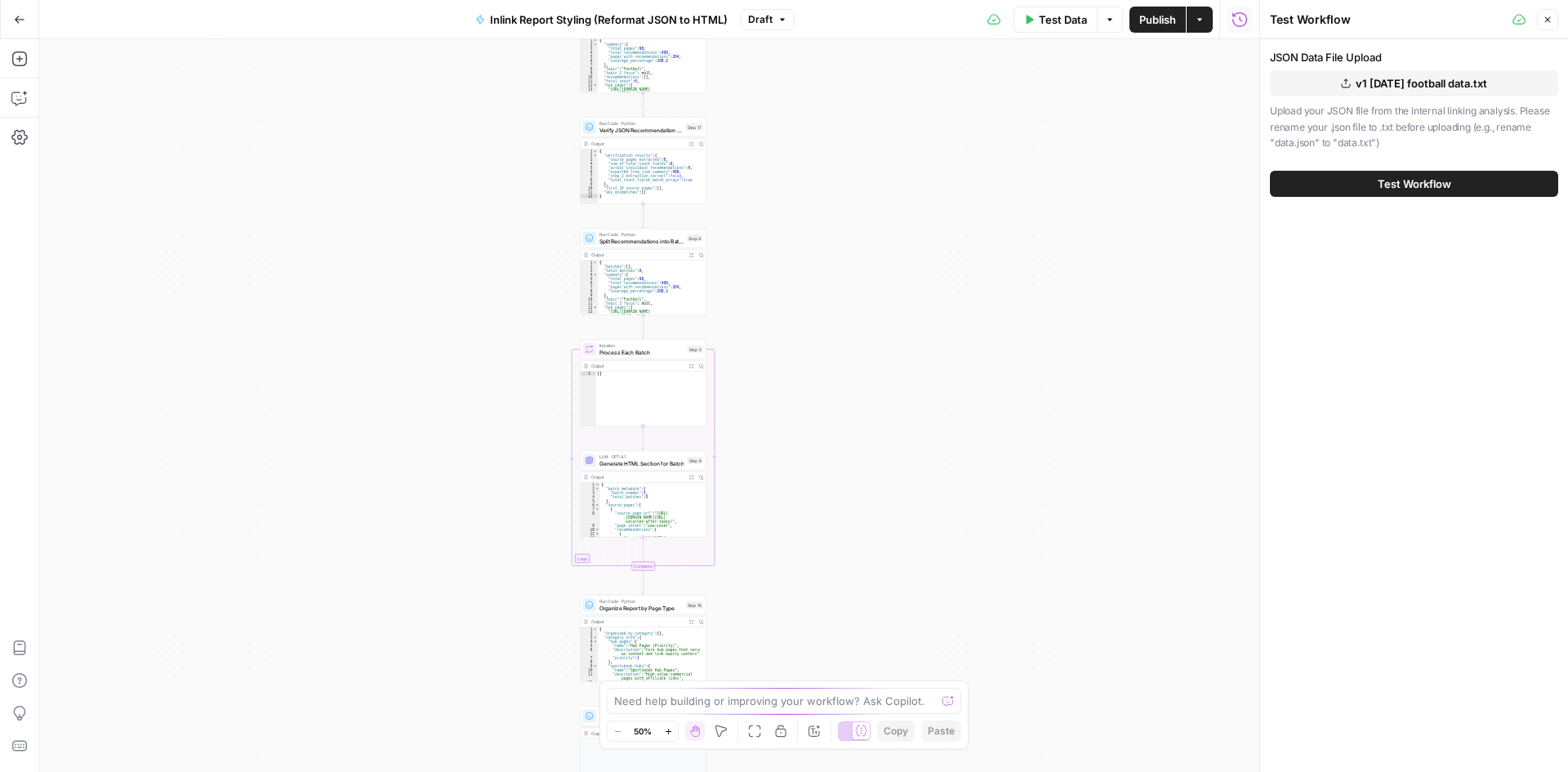
click at [1472, 74] on button "v1 Oct 7 football data.txt" at bounding box center [1414, 83] width 288 height 26
click at [1444, 191] on span "Test Workflow" at bounding box center [1415, 184] width 74 height 16
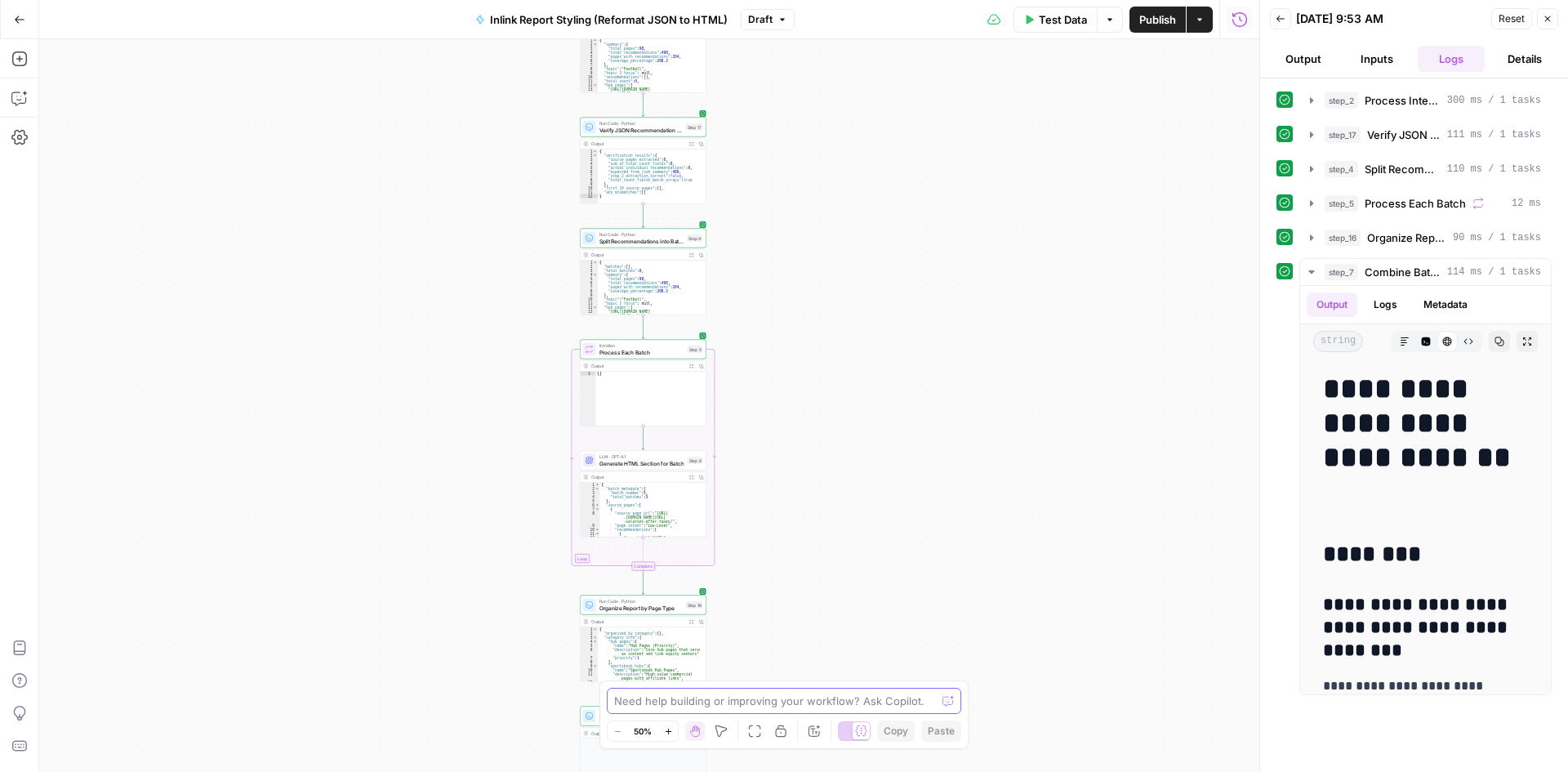
click at [737, 695] on textarea at bounding box center [775, 700] width 322 height 16
type textarea "the output doesn't include the recommendations in the data"
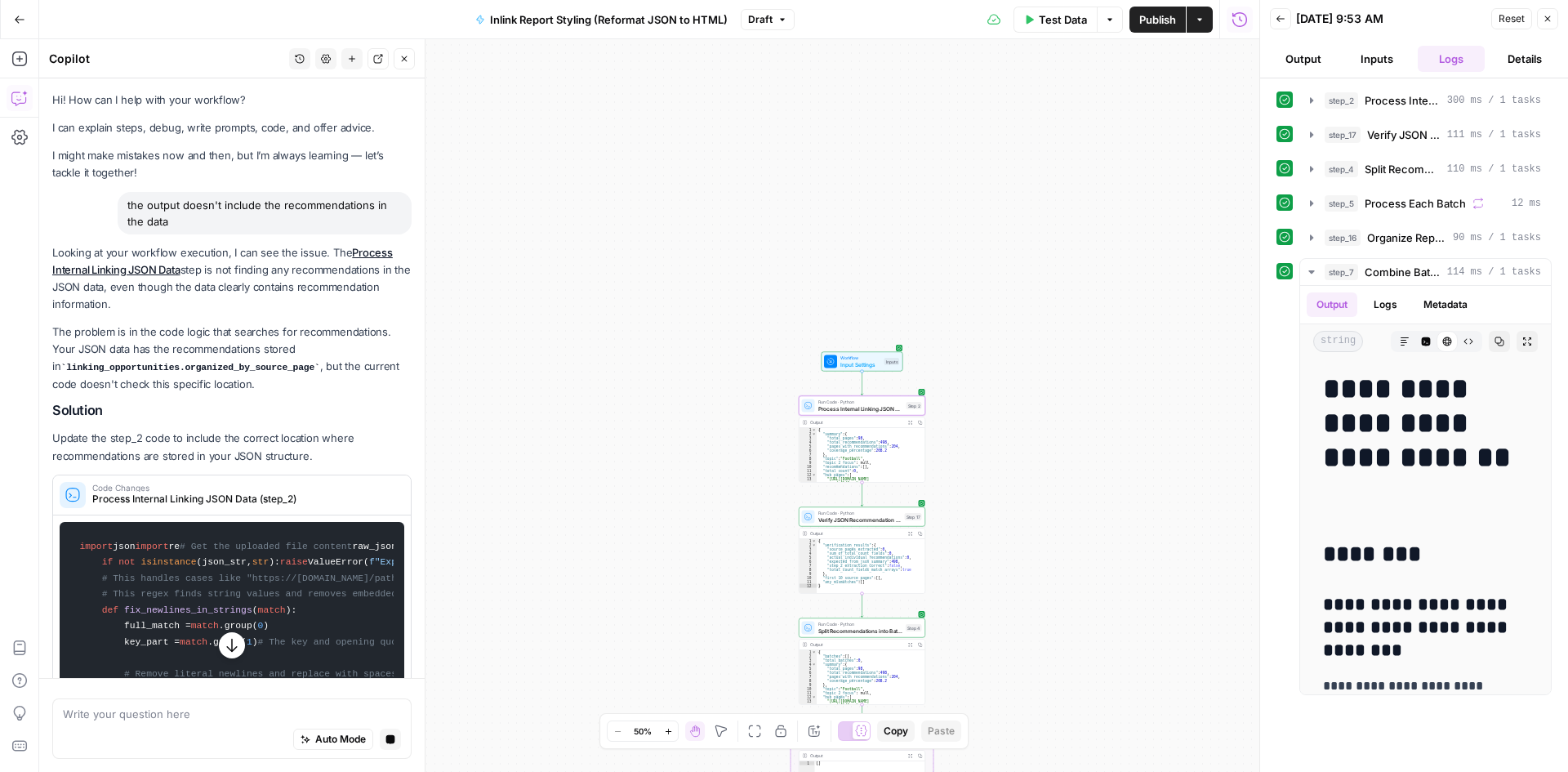
click at [355, 504] on span "Process Internal Linking JSON Data (step_2)" at bounding box center [243, 499] width 302 height 15
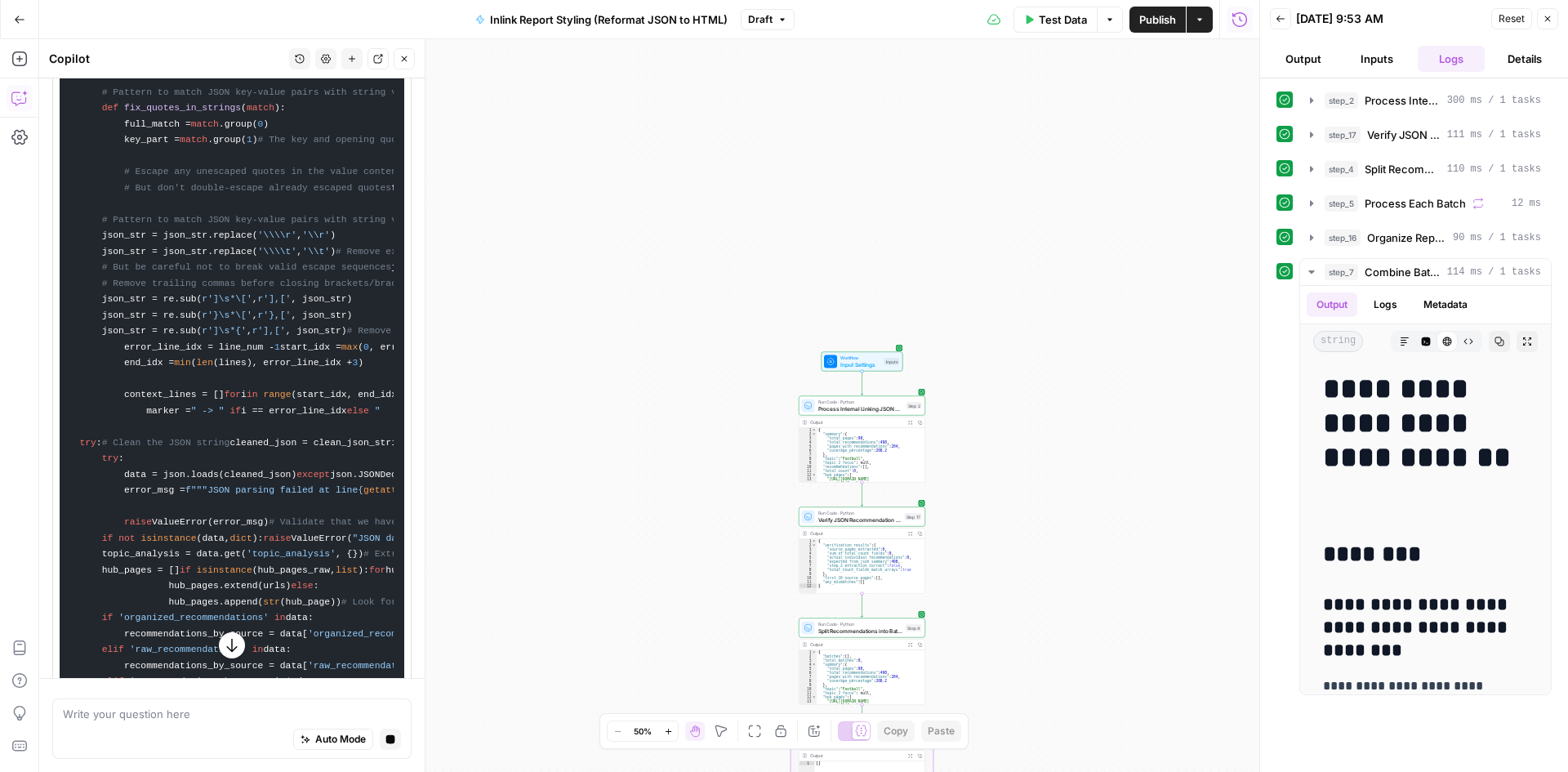
scroll to position [654, 0]
click at [224, 185] on span "# But don't double-escape already escaped quotes" at bounding box center [257, 180] width 267 height 10
click at [223, 654] on button "button" at bounding box center [232, 645] width 26 height 26
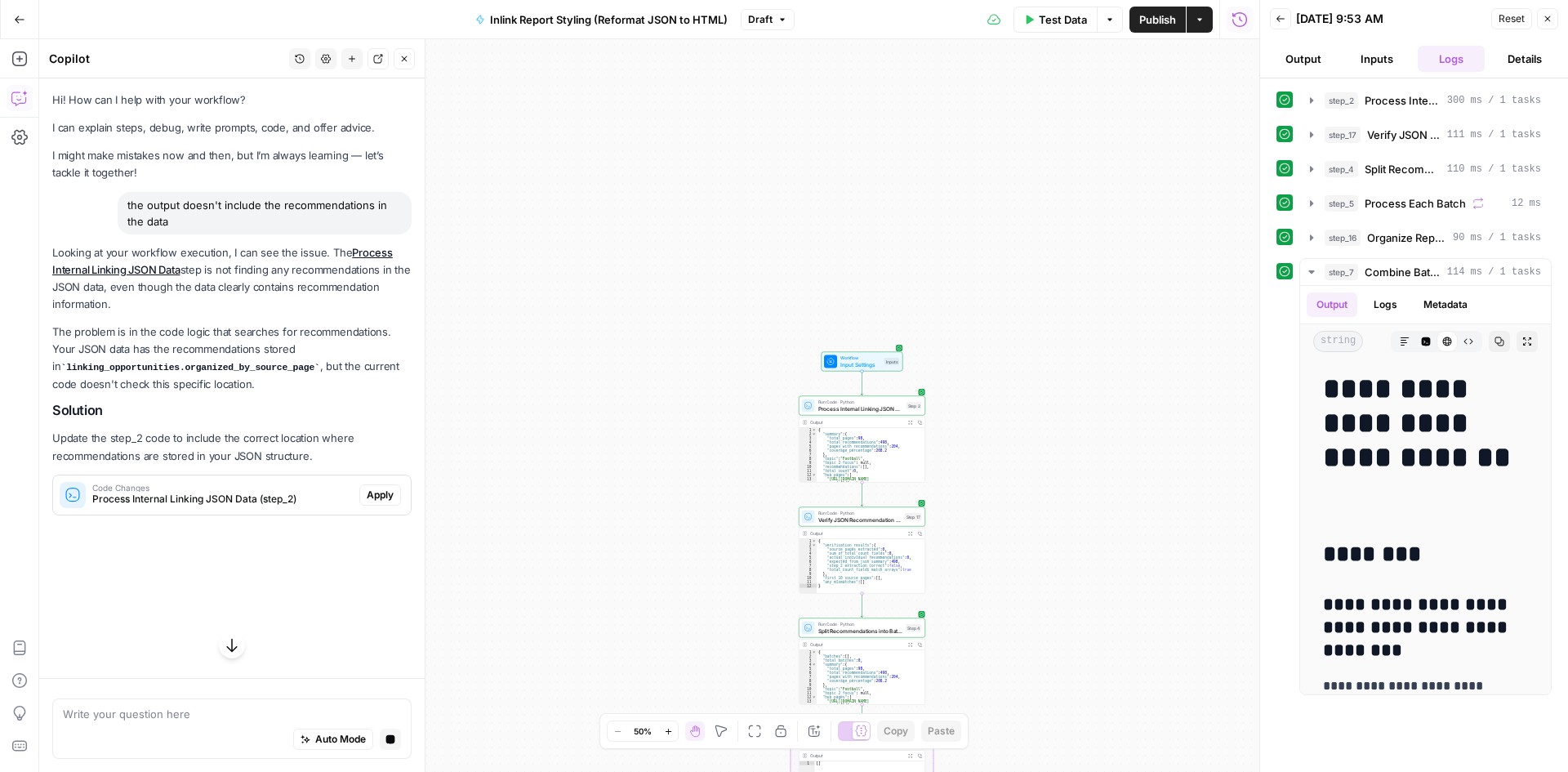
scroll to position [0, 0]
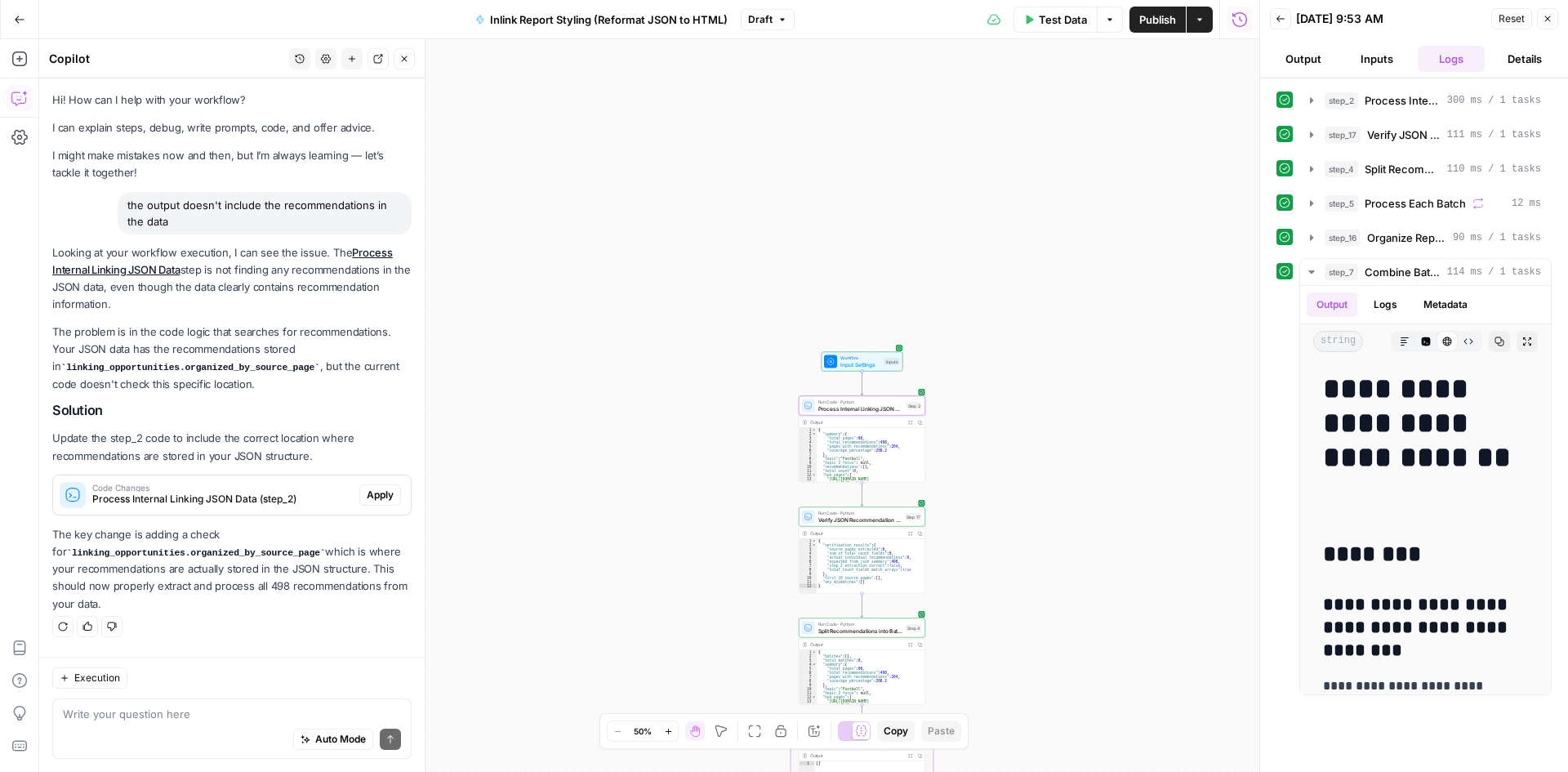
click at [375, 498] on span "Apply" at bounding box center [380, 495] width 27 height 15
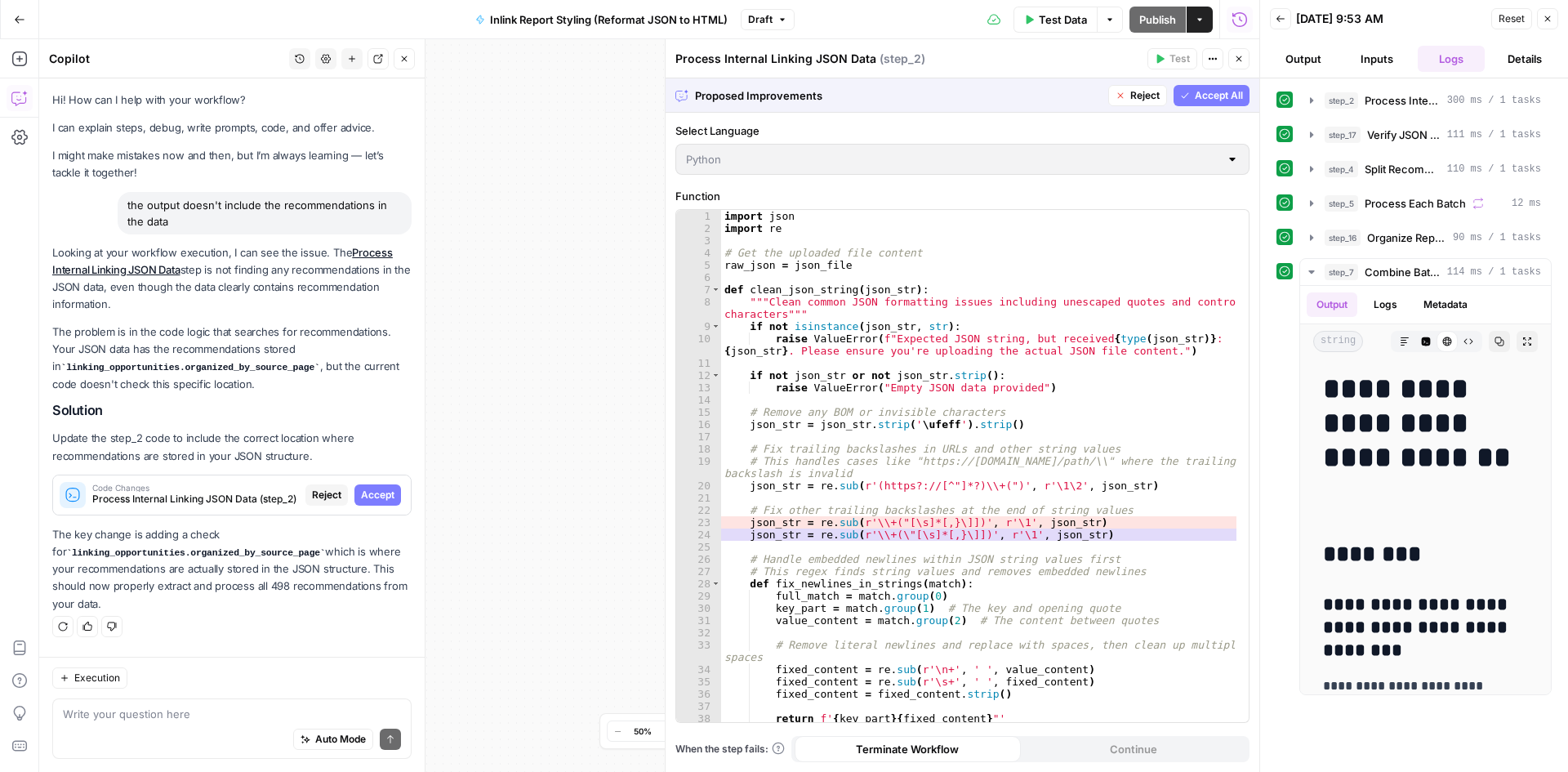
click at [1176, 80] on div "Proposed Improvements Reject Accept All" at bounding box center [963, 95] width 594 height 34
click at [1202, 93] on span "Accept All" at bounding box center [1219, 95] width 49 height 15
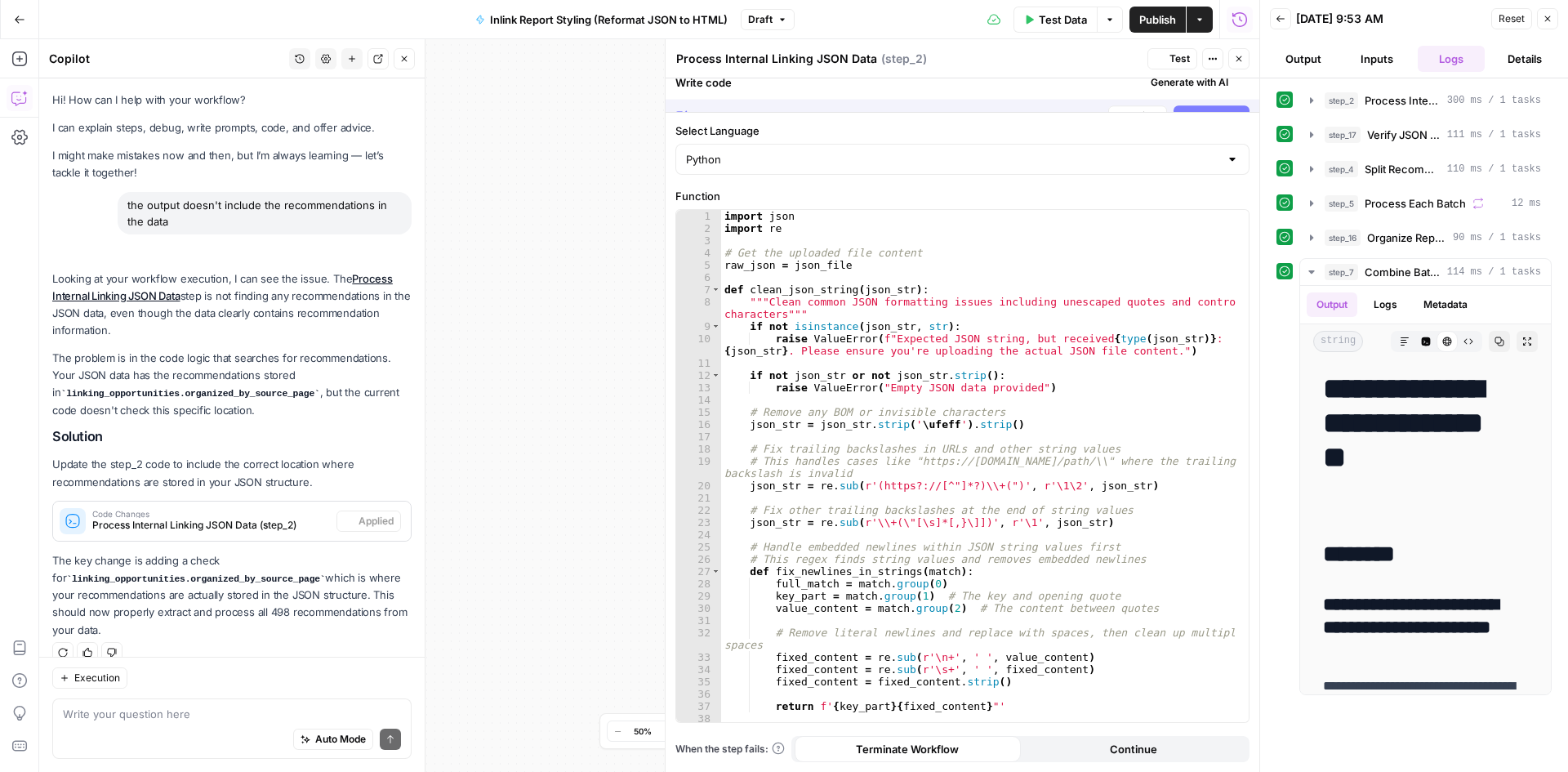
scroll to position [21, 0]
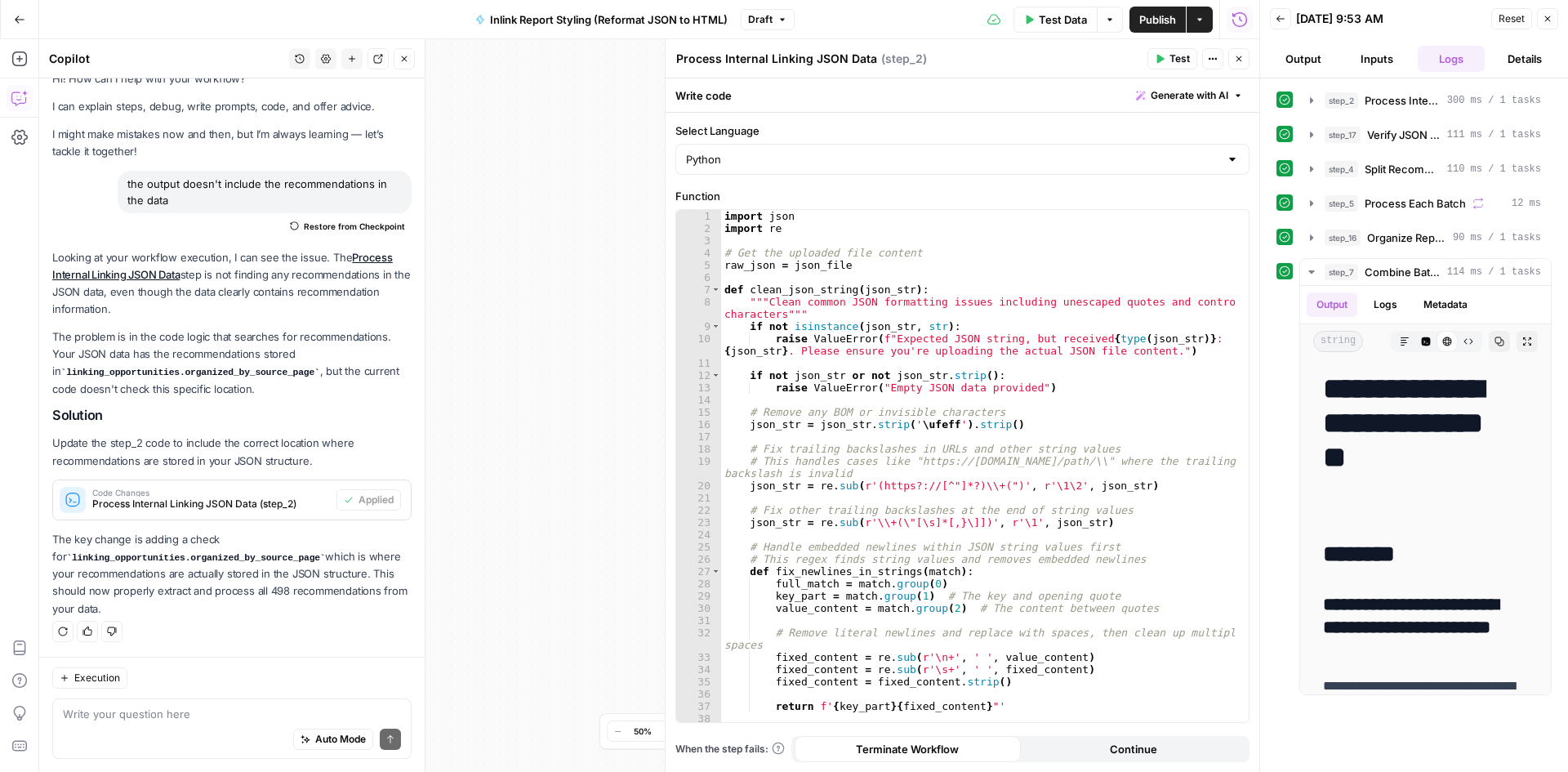
click at [1055, 10] on button "Test Data" at bounding box center [1055, 20] width 84 height 26
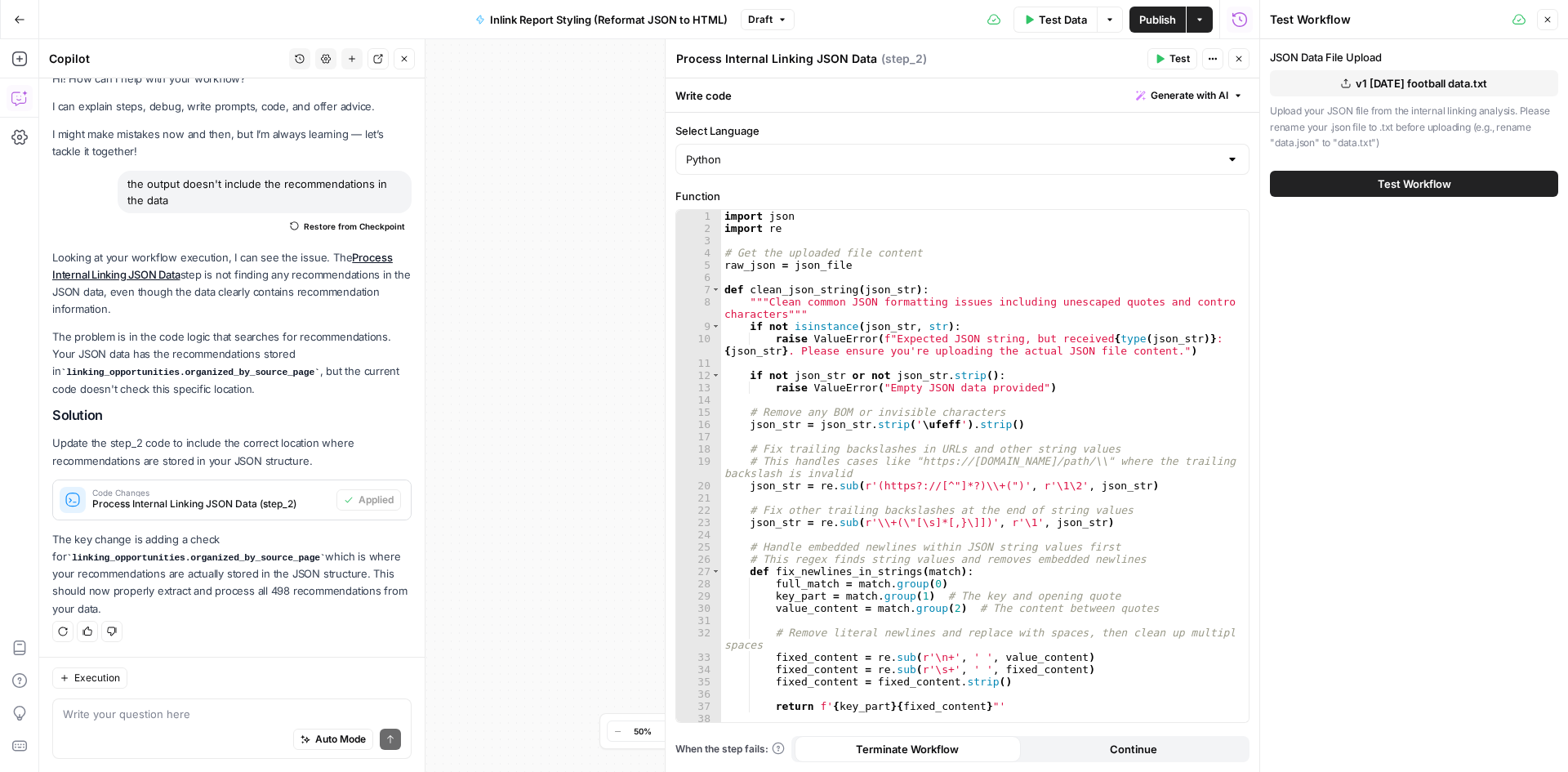
click at [1437, 185] on span "Test Workflow" at bounding box center [1415, 184] width 74 height 16
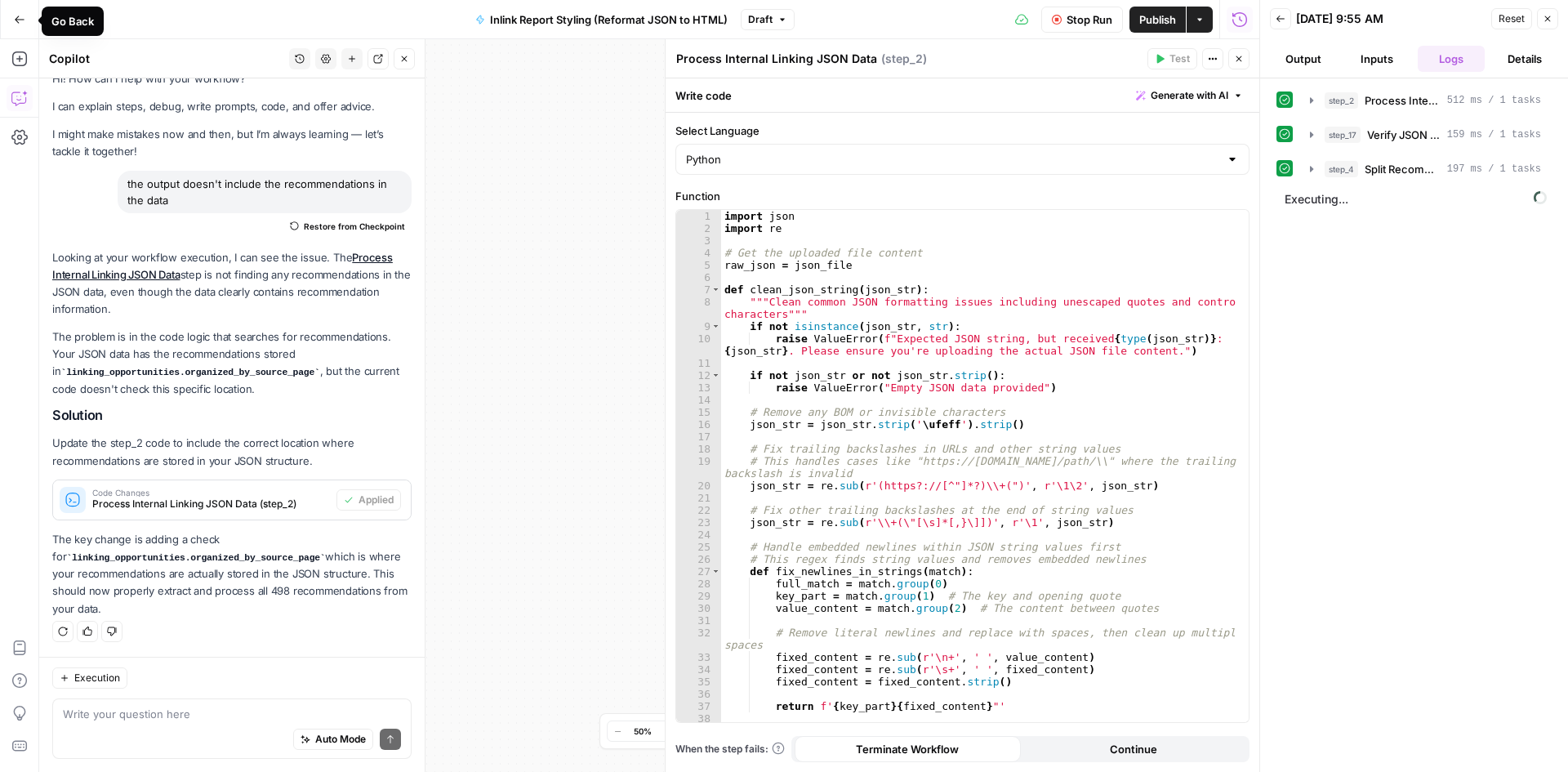
click at [17, 22] on icon "button" at bounding box center [20, 20] width 12 height 12
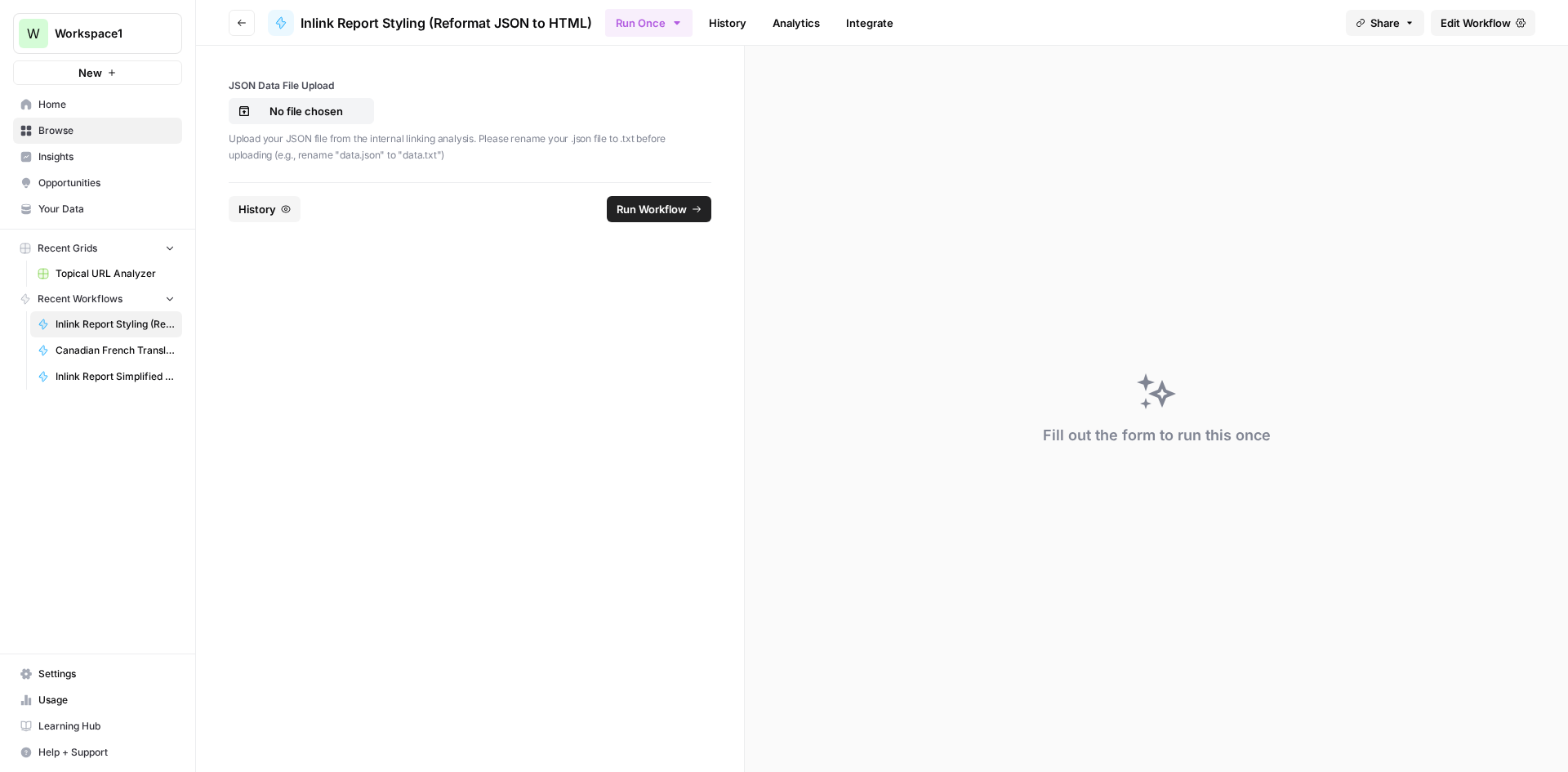
click at [240, 27] on icon "button" at bounding box center [241, 23] width 10 height 10
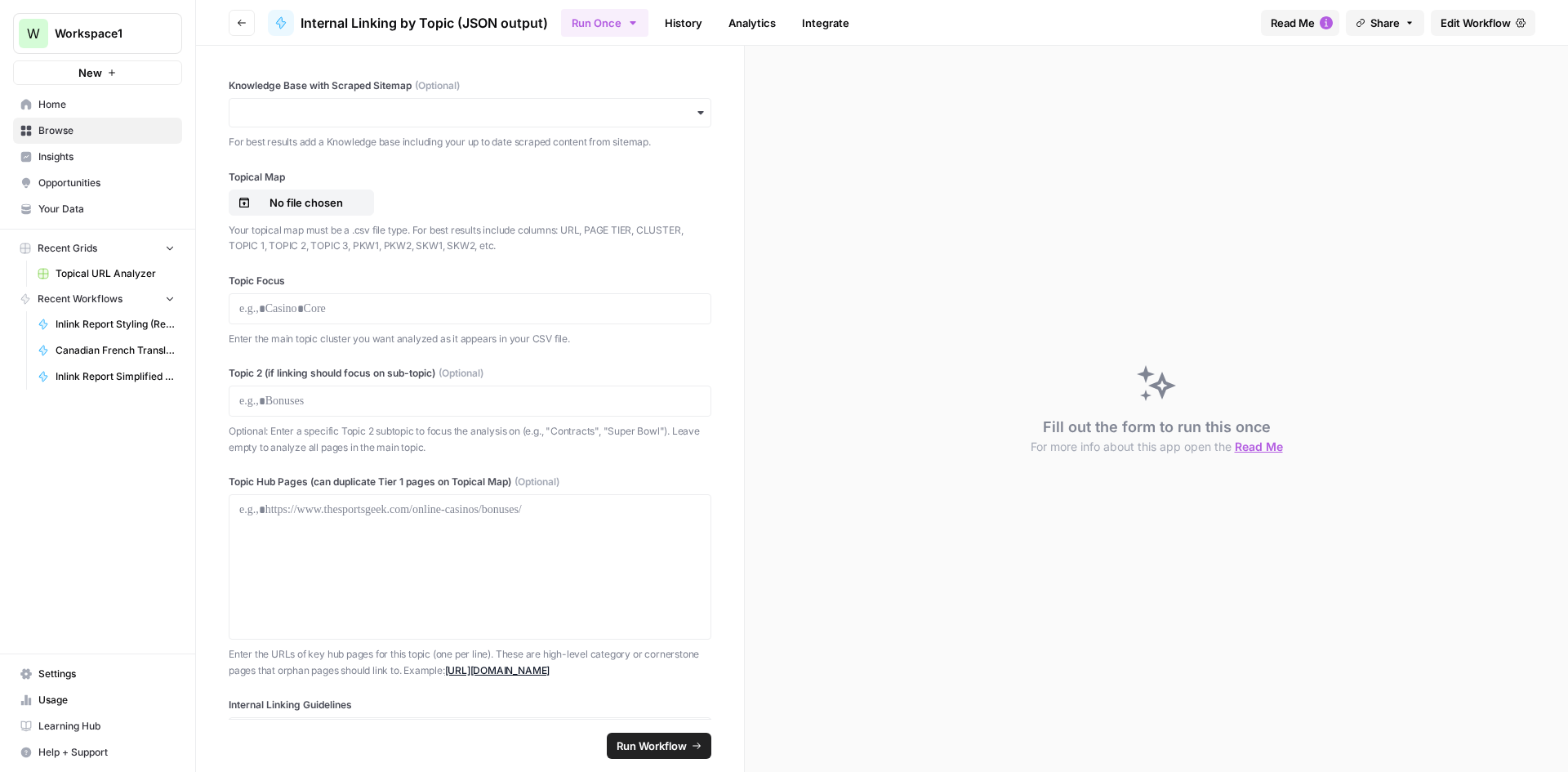
click at [117, 372] on span "Inlink Report Simplified Checklist Builder" at bounding box center [115, 377] width 119 height 15
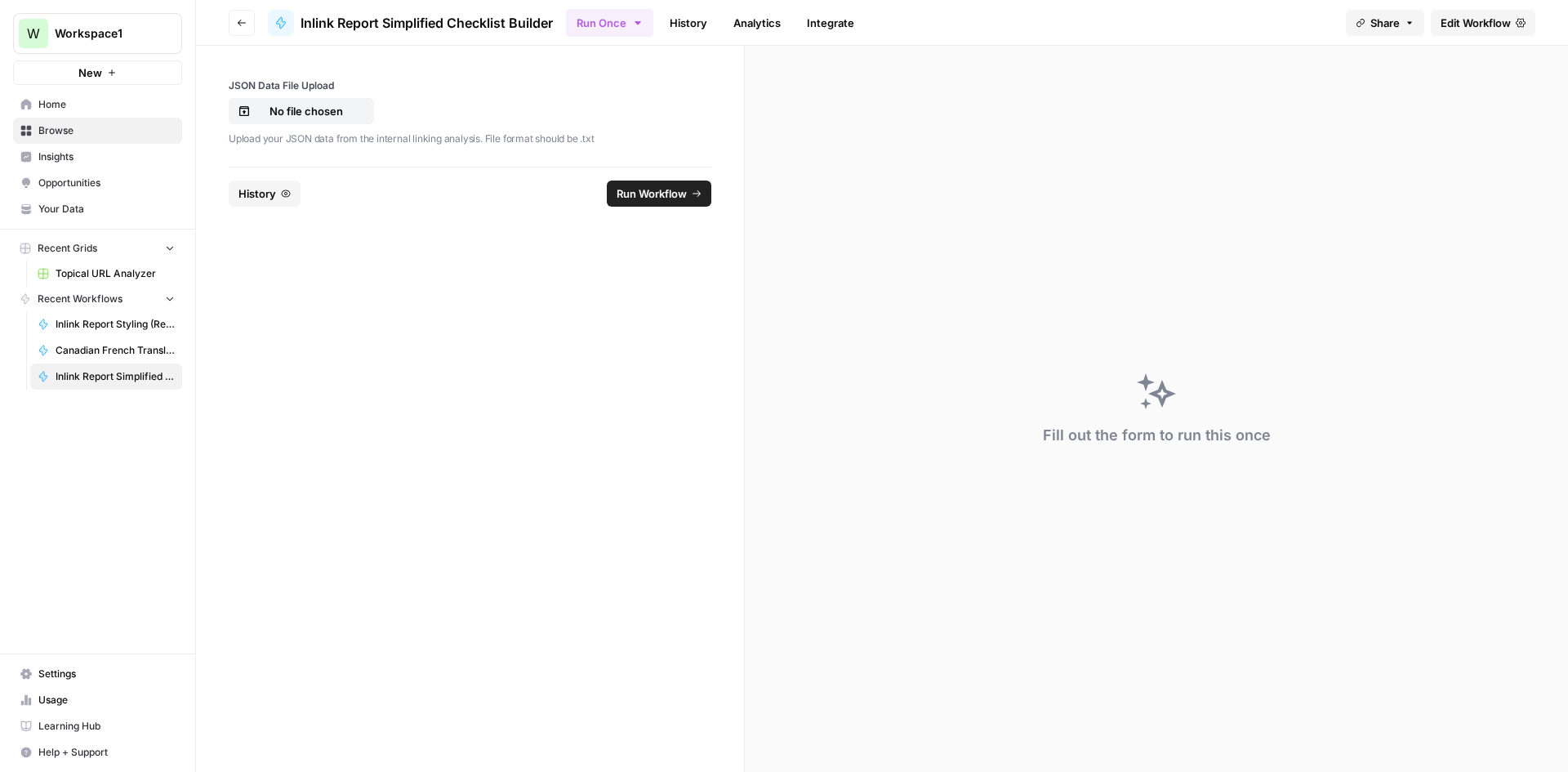
click at [1455, 13] on link "Edit Workflow" at bounding box center [1483, 23] width 104 height 26
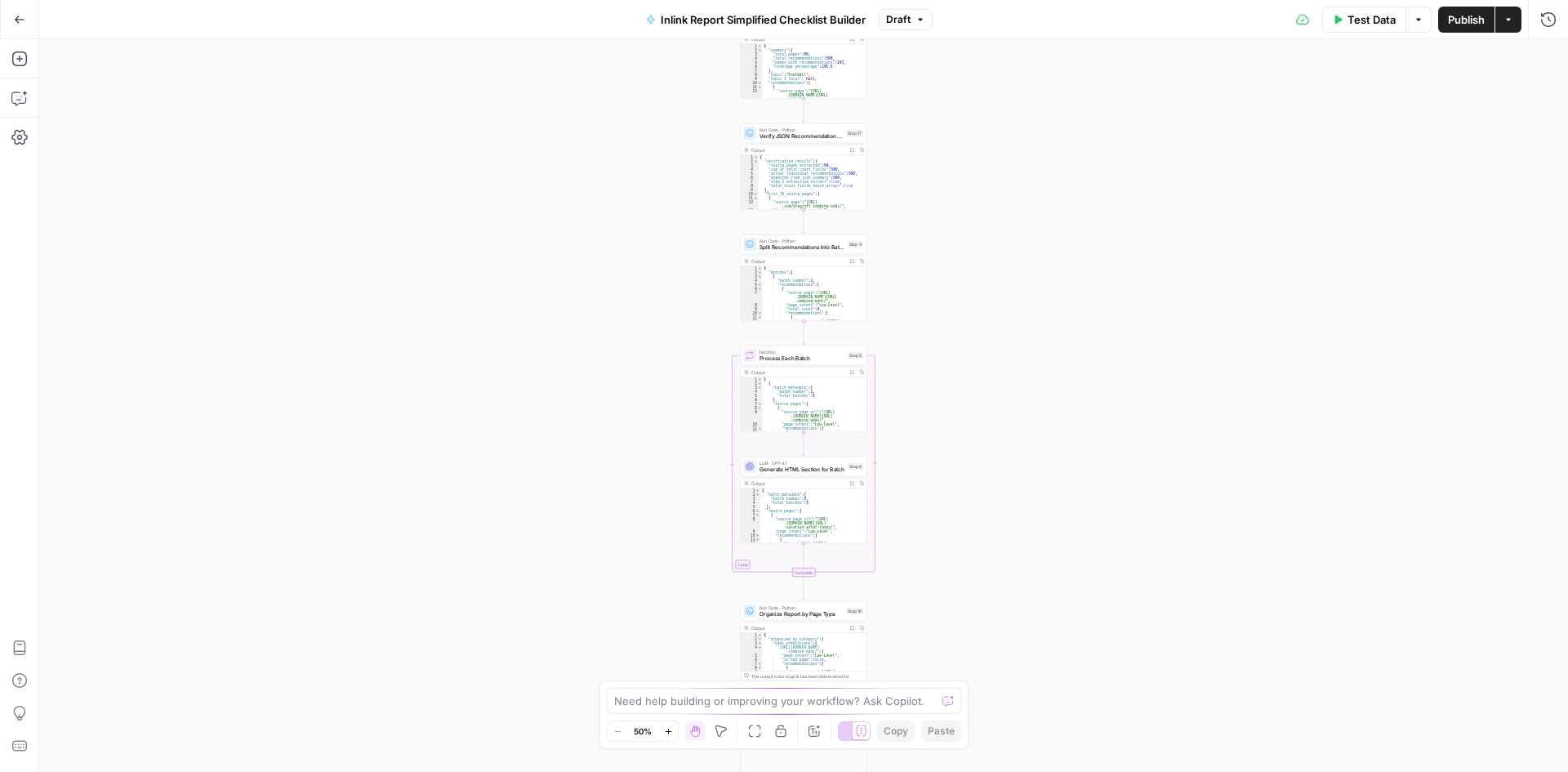
click at [1379, 15] on span "Test Data" at bounding box center [1371, 20] width 49 height 16
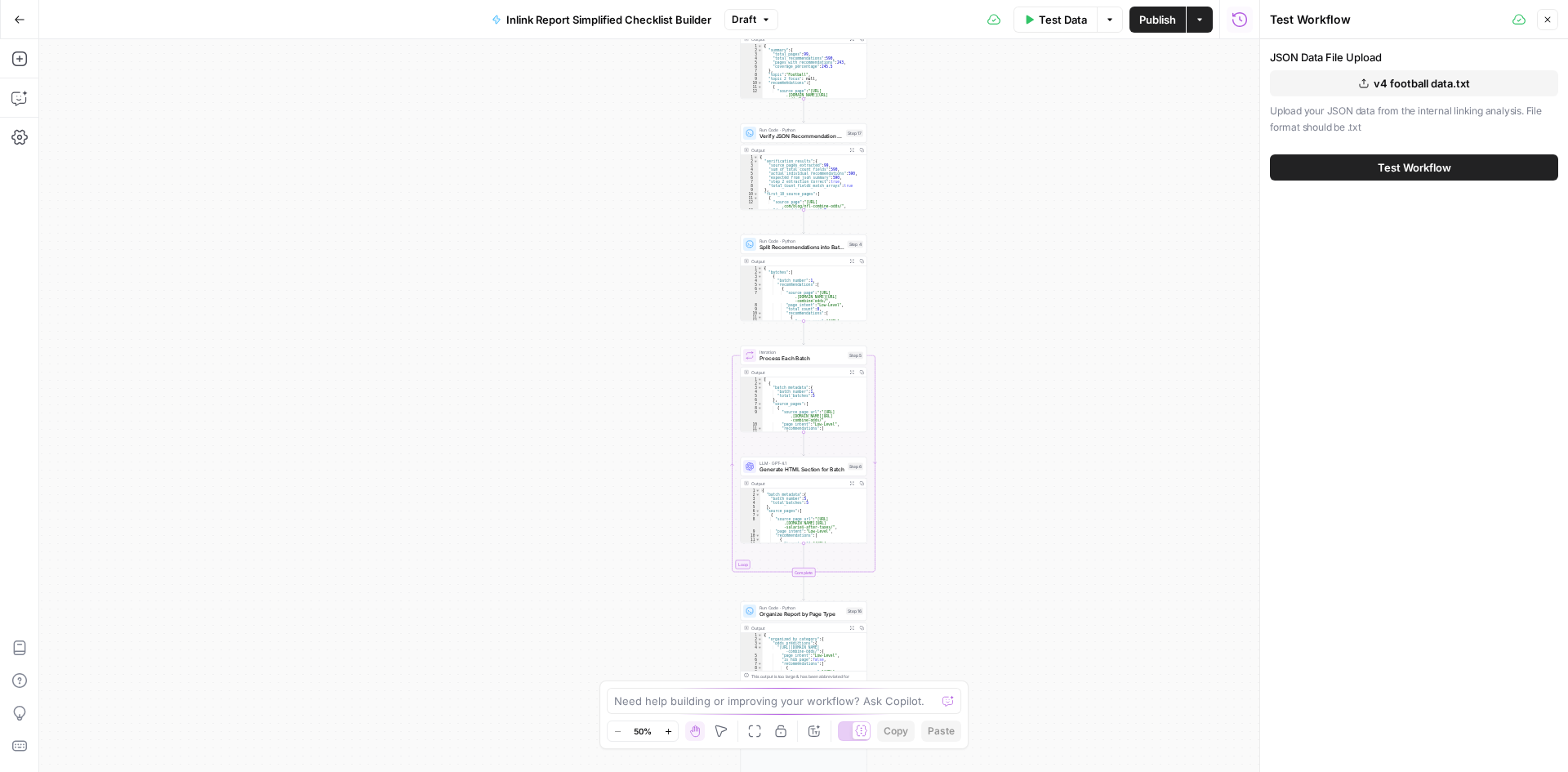
click at [1387, 86] on span "v4 football data.txt" at bounding box center [1422, 83] width 96 height 16
click at [1439, 83] on span "v3 oct 1 football checklist.txt" at bounding box center [1422, 83] width 158 height 16
click at [1486, 165] on button "Test Workflow" at bounding box center [1414, 167] width 288 height 26
click at [1325, 165] on button "Test Workflow" at bounding box center [1414, 167] width 288 height 26
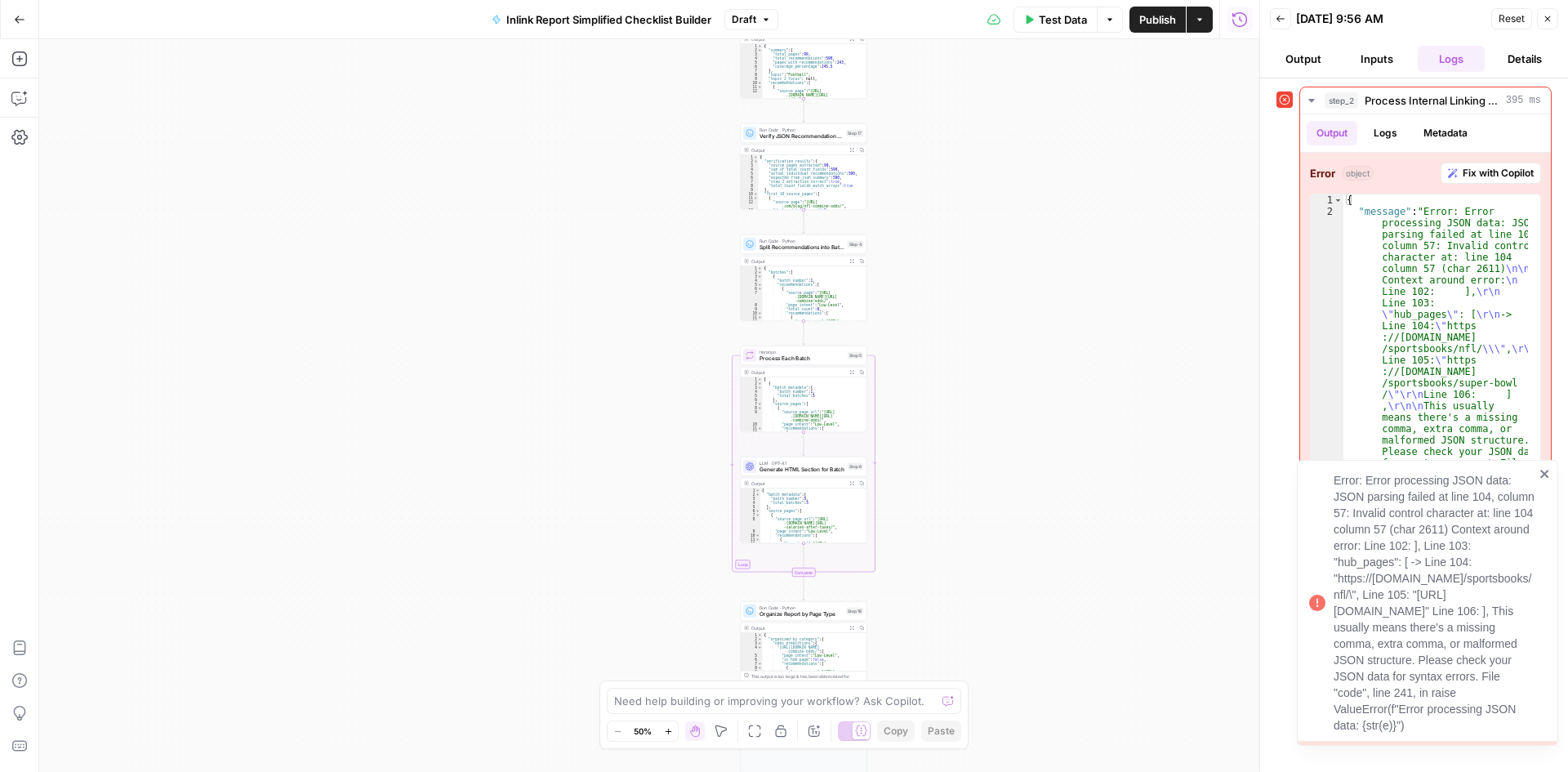
drag, startPoint x: 1427, startPoint y: 723, endPoint x: 1332, endPoint y: 445, distance: 293.8
click at [1332, 460] on div "Error: Error processing JSON data: JSON parsing failed at line 104, column 57: …" at bounding box center [1427, 603] width 261 height 286
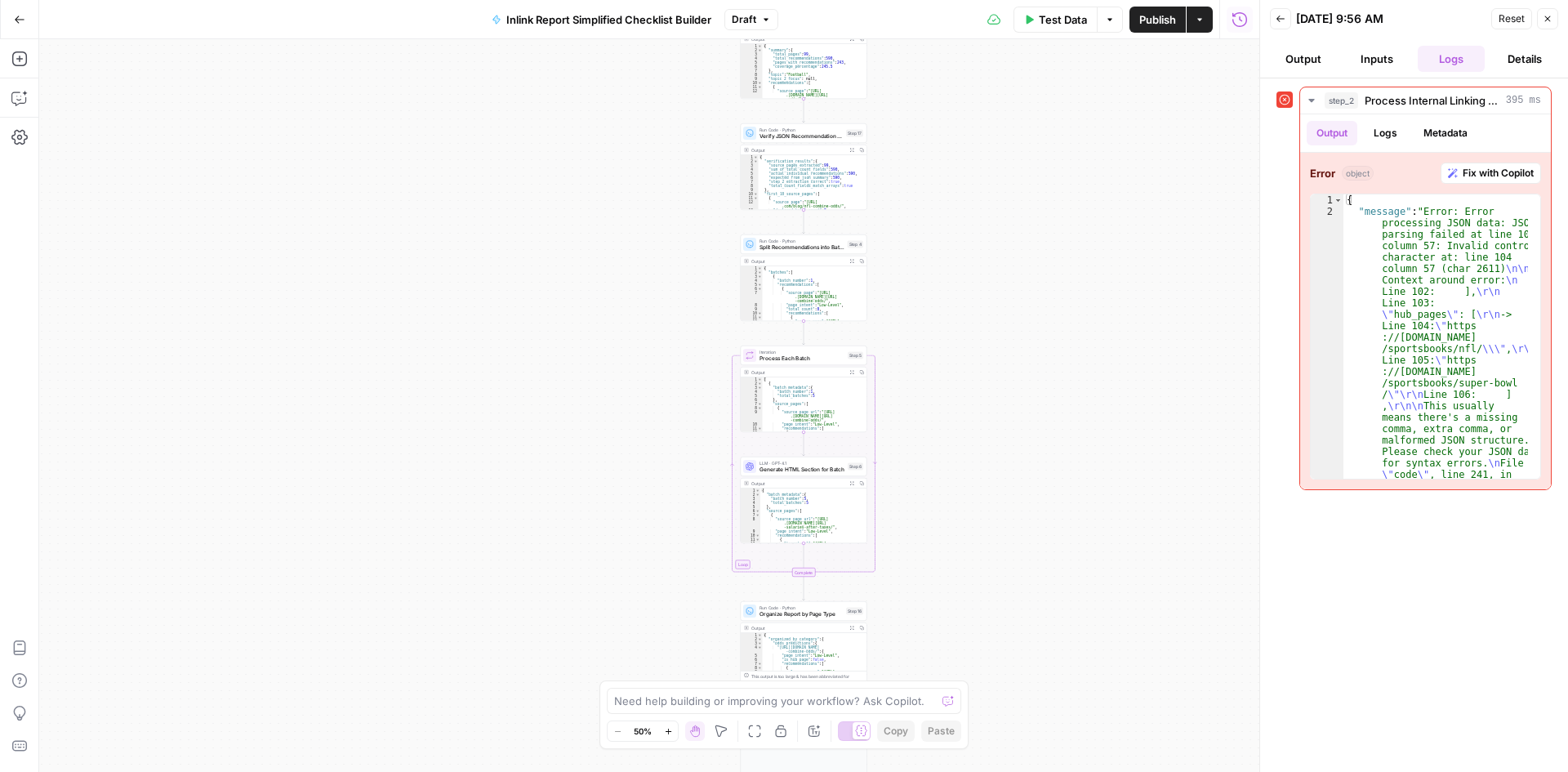
click at [737, 707] on div "Fit to View F" at bounding box center [755, 698] width 82 height 27
click at [689, 702] on textarea at bounding box center [775, 700] width 322 height 16
paste textarea ""message": "Error: Error processing JSON data: JSON parsing failed at line 104,…"
type textarea ""message": "Error: Error processing JSON data: JSON parsing failed at line 104,…"
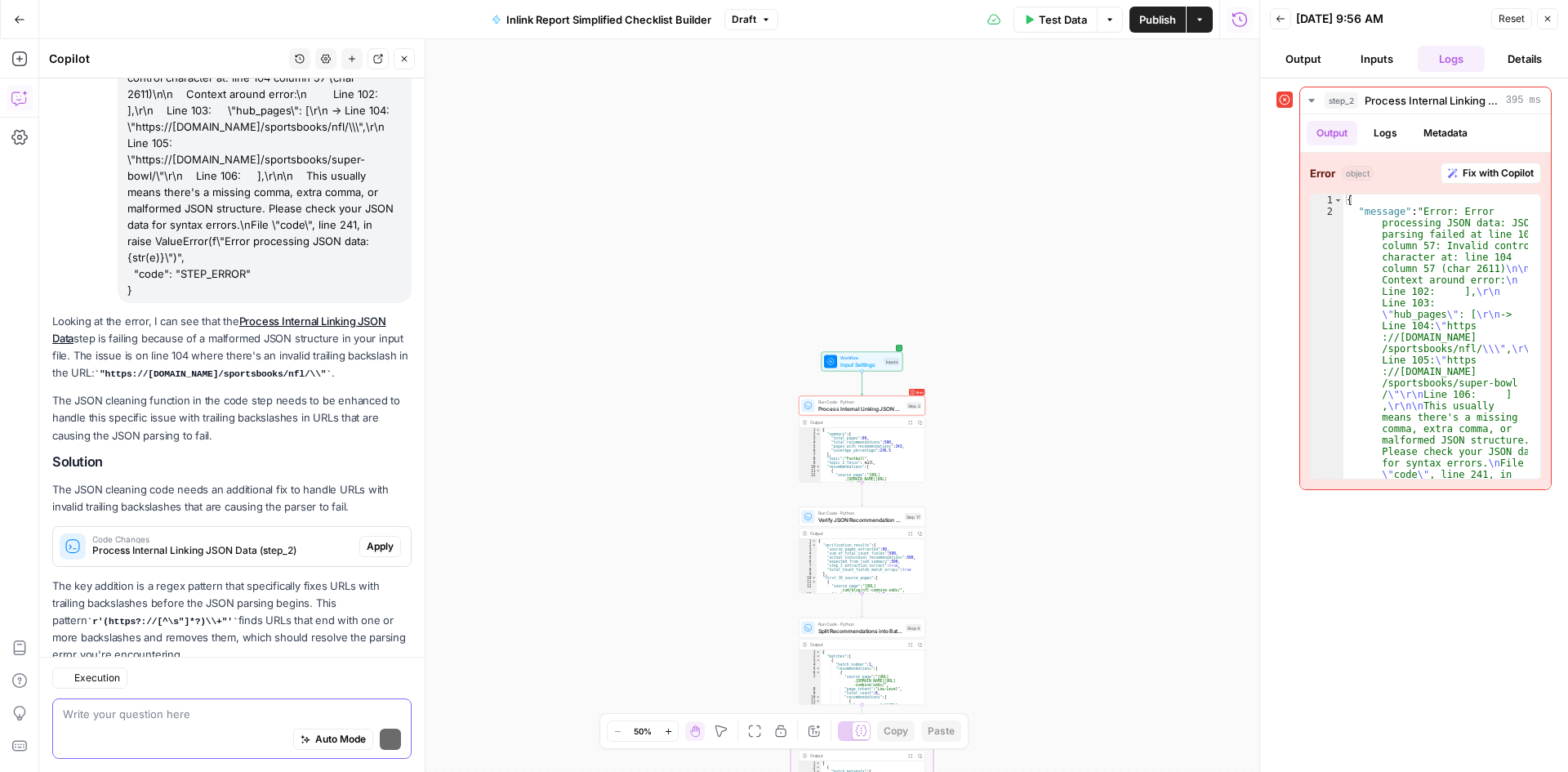
scroll to position [208, 0]
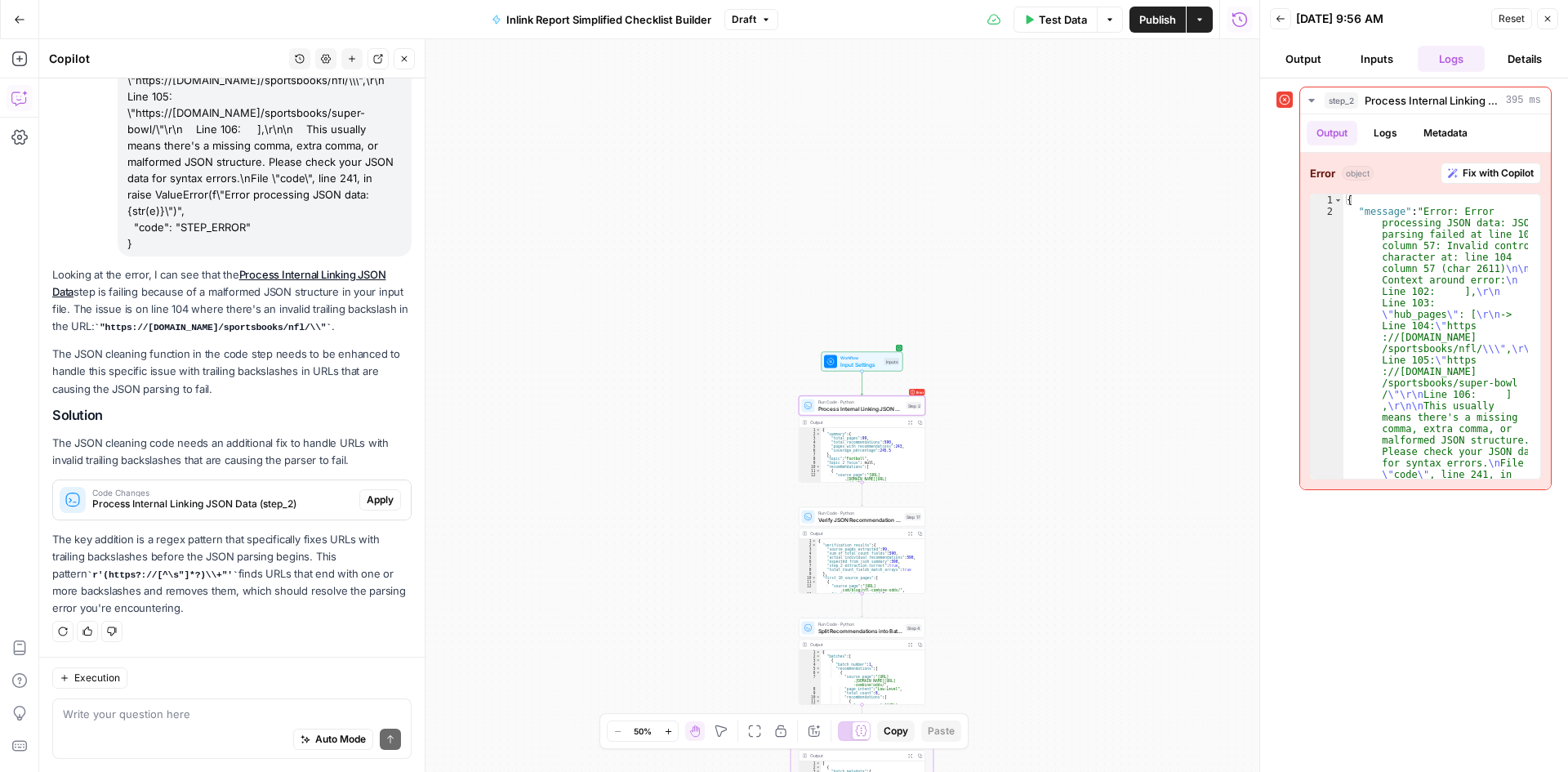
click at [375, 506] on span "Apply" at bounding box center [380, 500] width 27 height 15
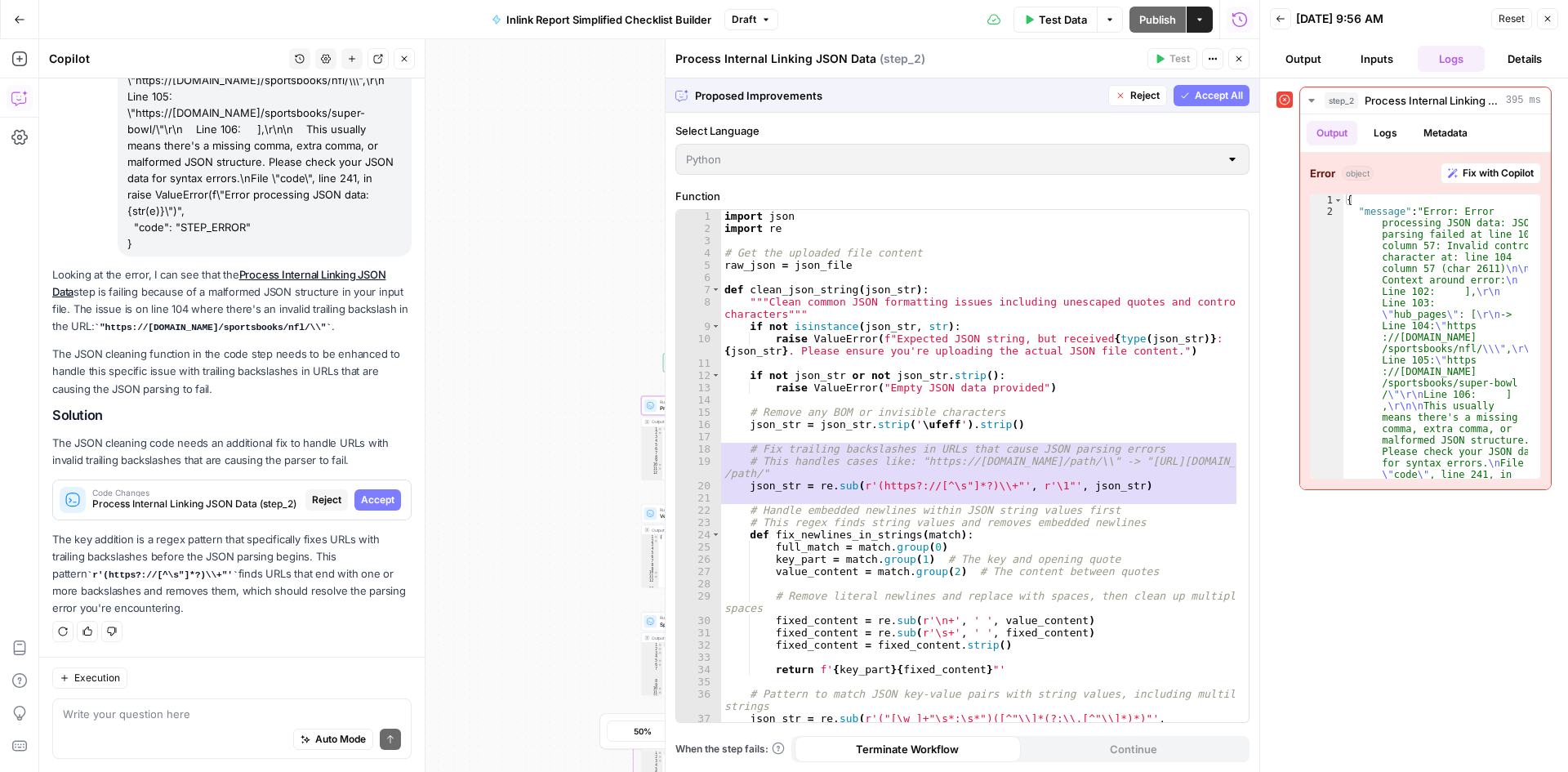
click at [363, 500] on span "Accept" at bounding box center [378, 500] width 34 height 15
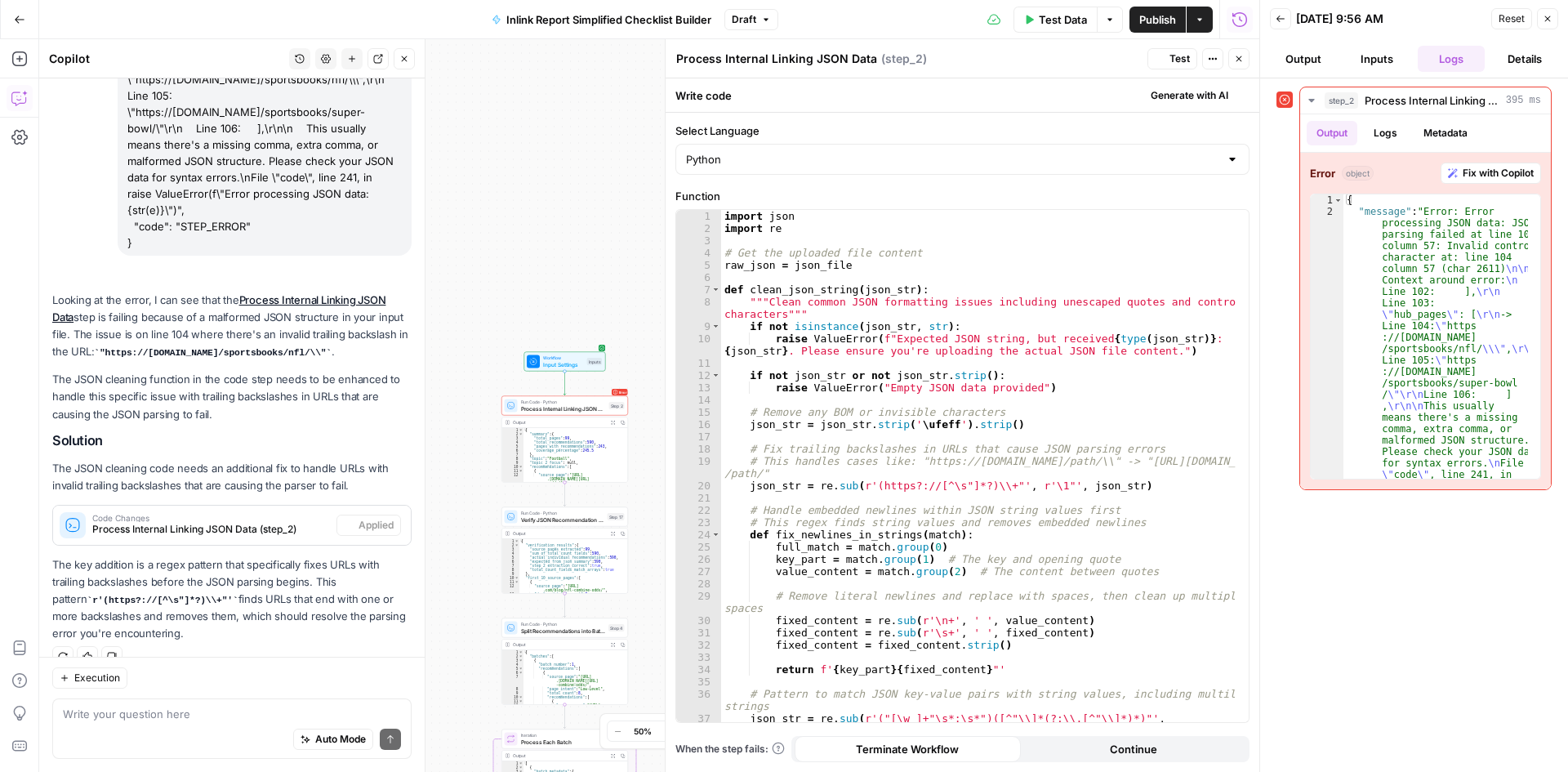
scroll to position [233, 0]
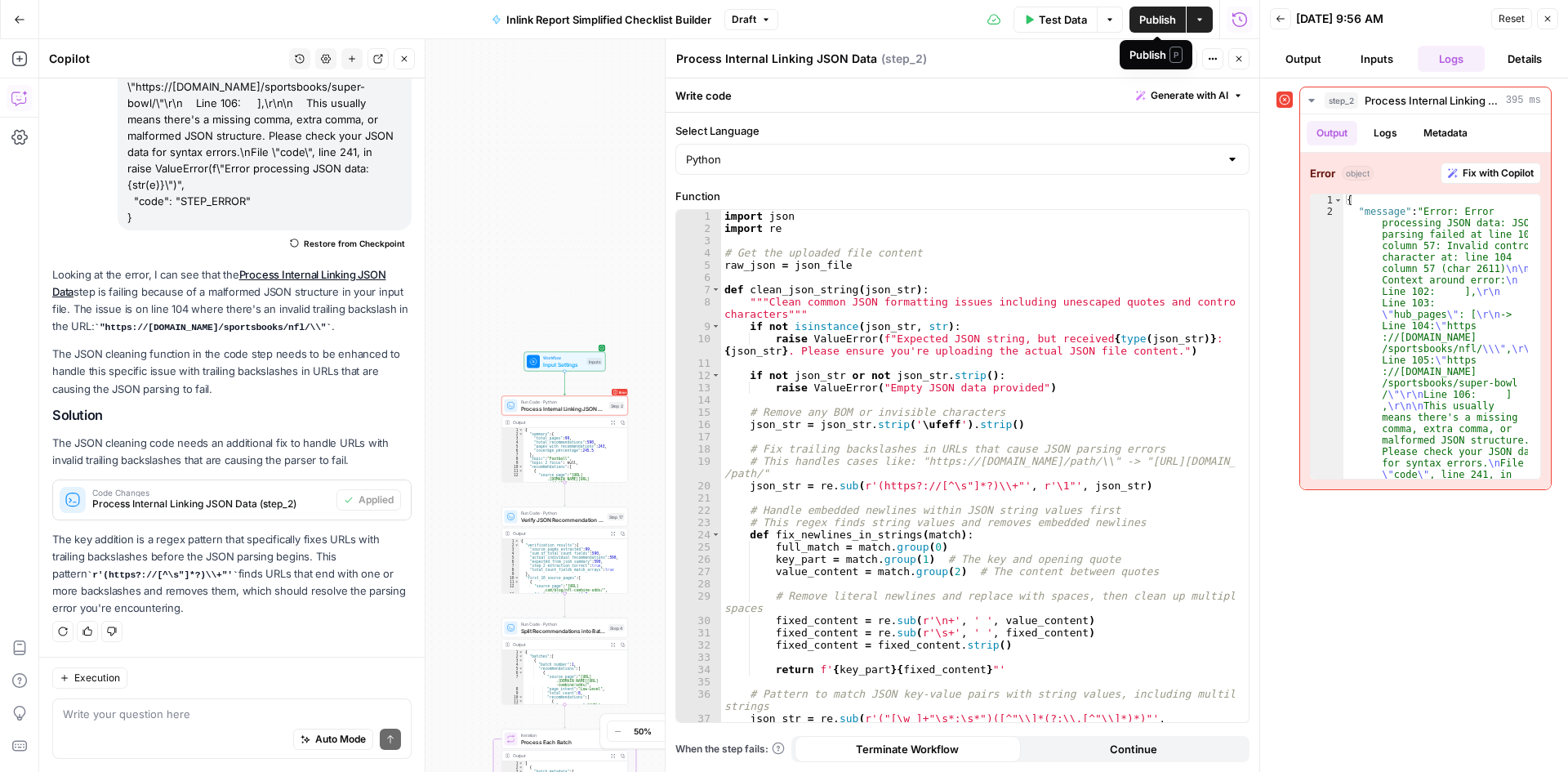
click at [1060, 14] on span "Test Data" at bounding box center [1063, 20] width 49 height 16
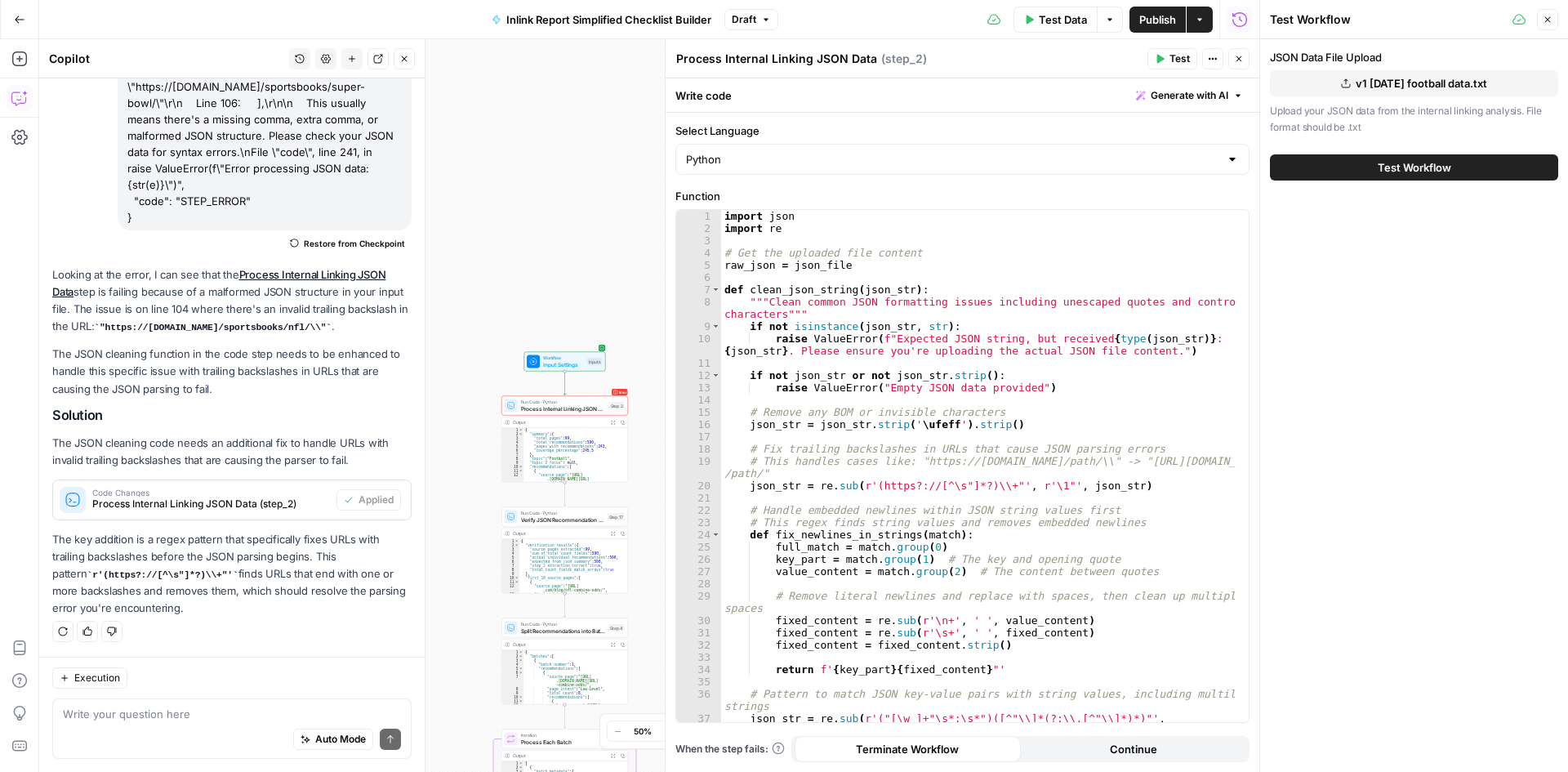
click at [1400, 153] on div "Test Workflow" at bounding box center [1414, 168] width 288 height 46
click at [1380, 167] on span "Test Workflow" at bounding box center [1415, 167] width 74 height 16
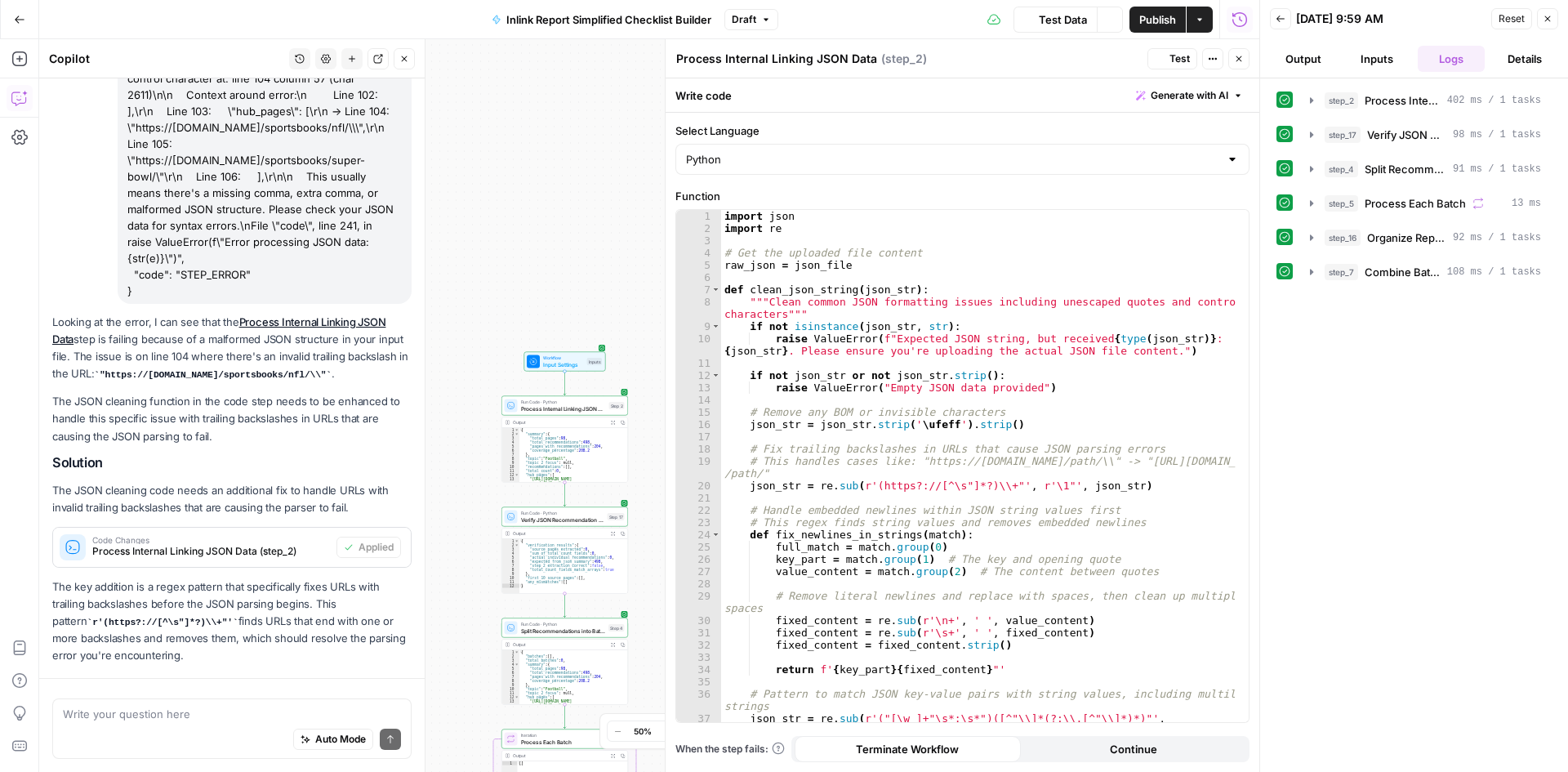
scroll to position [233, 0]
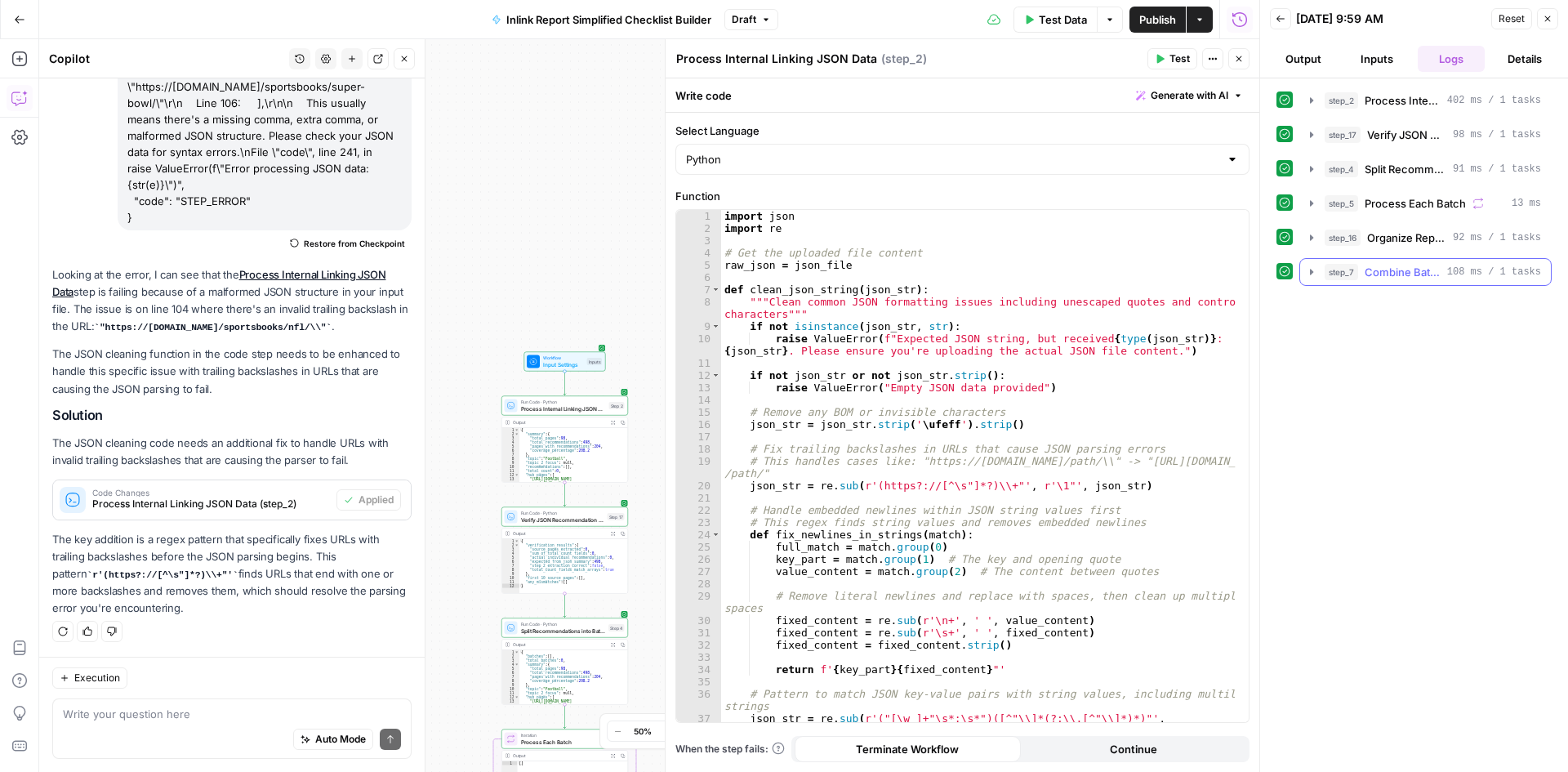
click at [1311, 278] on icon "button" at bounding box center [1312, 271] width 13 height 13
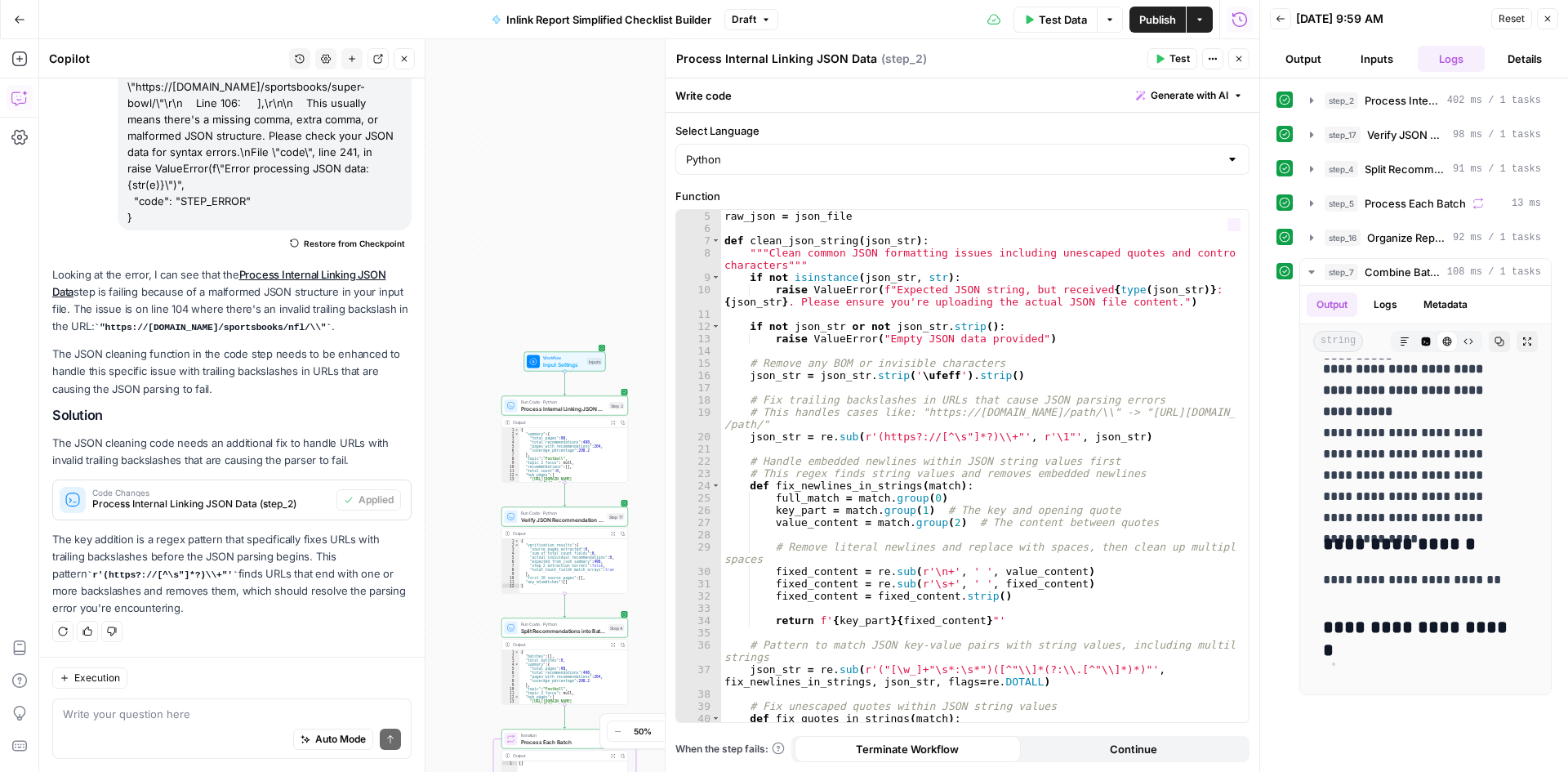
scroll to position [49, 0]
click at [175, 717] on textarea at bounding box center [232, 713] width 338 height 16
type textarea "the output didn't include any of the recommendations from the data"
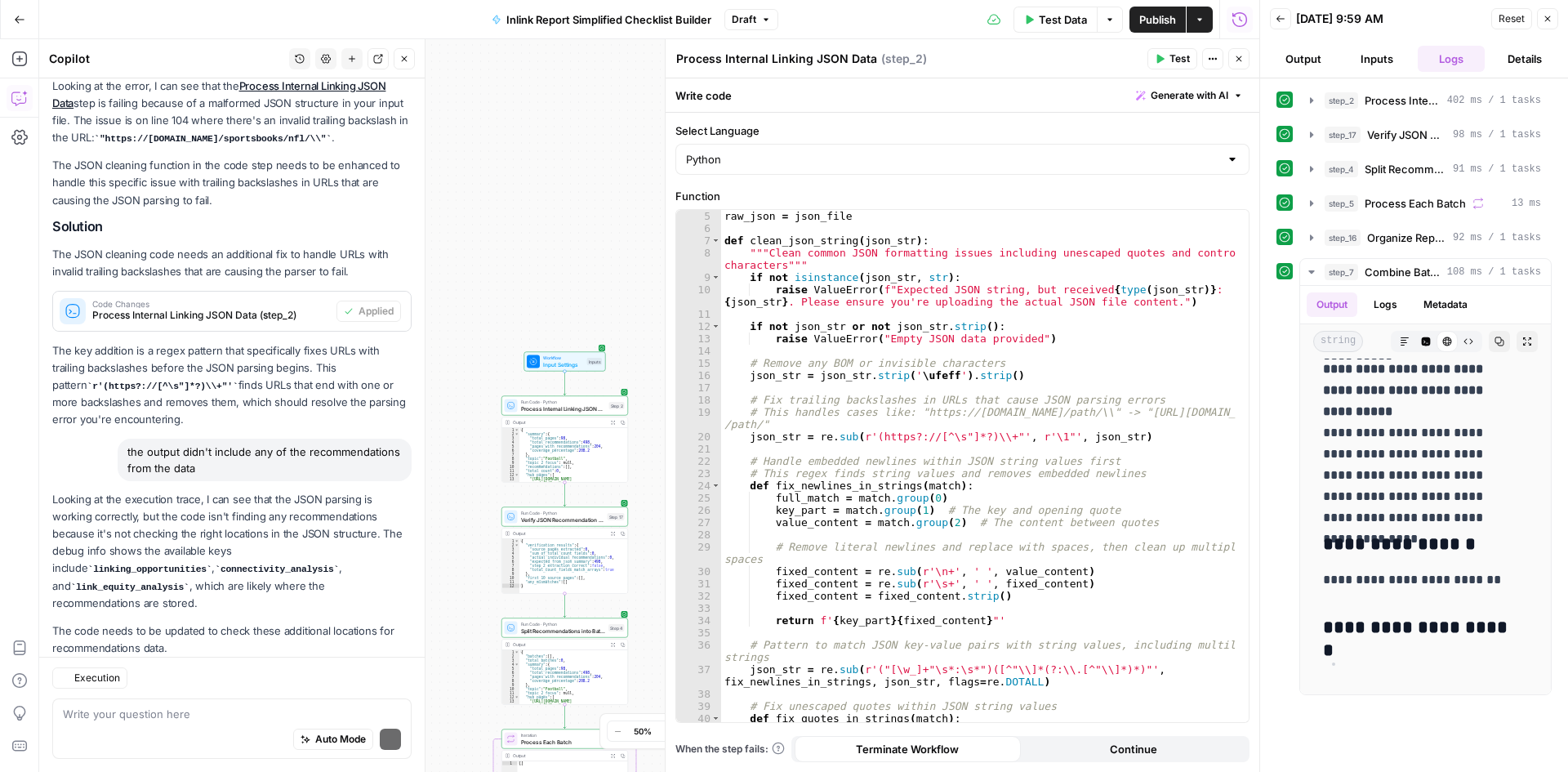
scroll to position [495, 0]
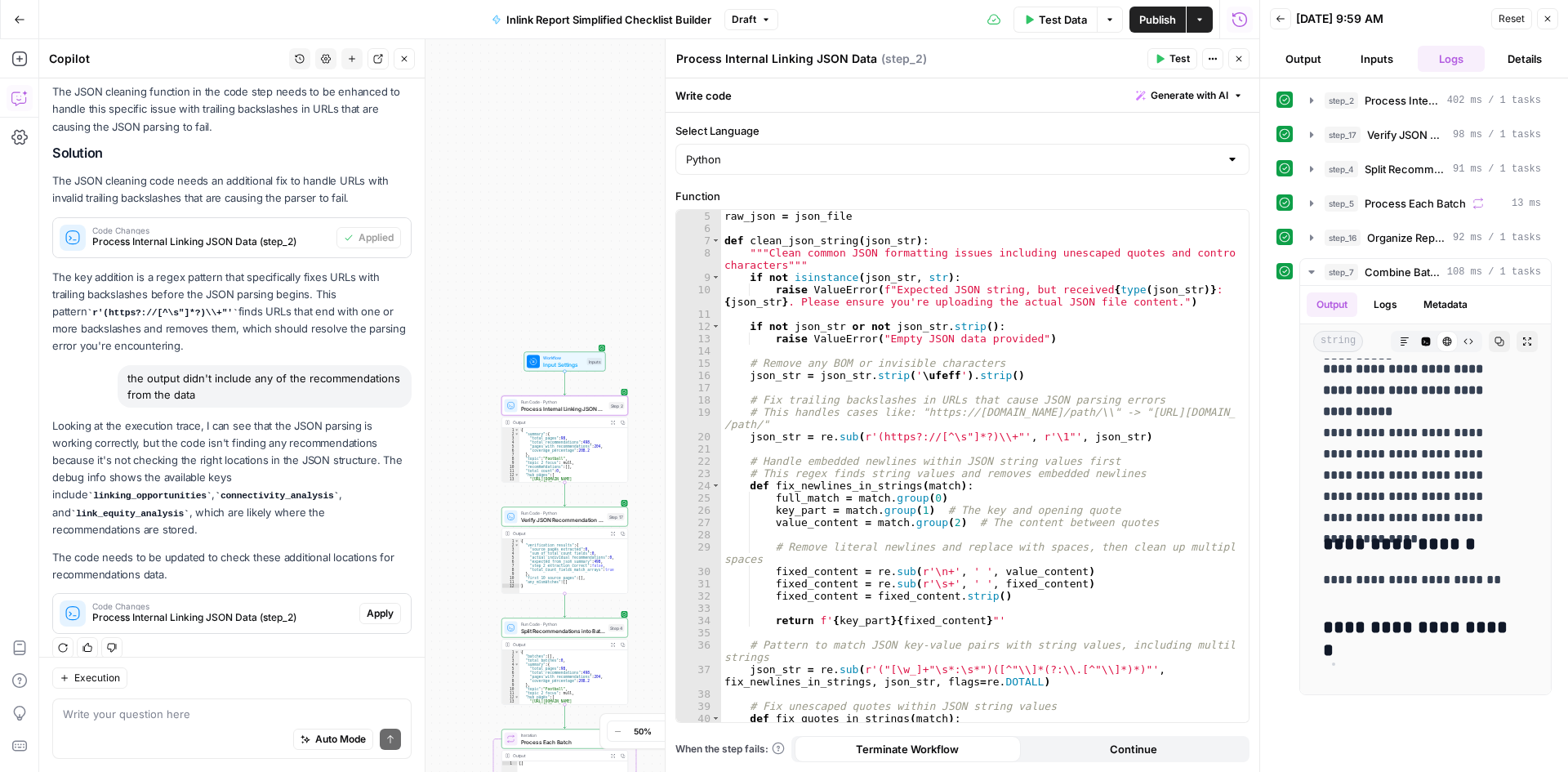
click at [379, 612] on div "Code Changes Process Internal Linking JSON Data (step_2) Apply" at bounding box center [232, 613] width 358 height 39
click at [368, 606] on span "Apply" at bounding box center [380, 613] width 27 height 15
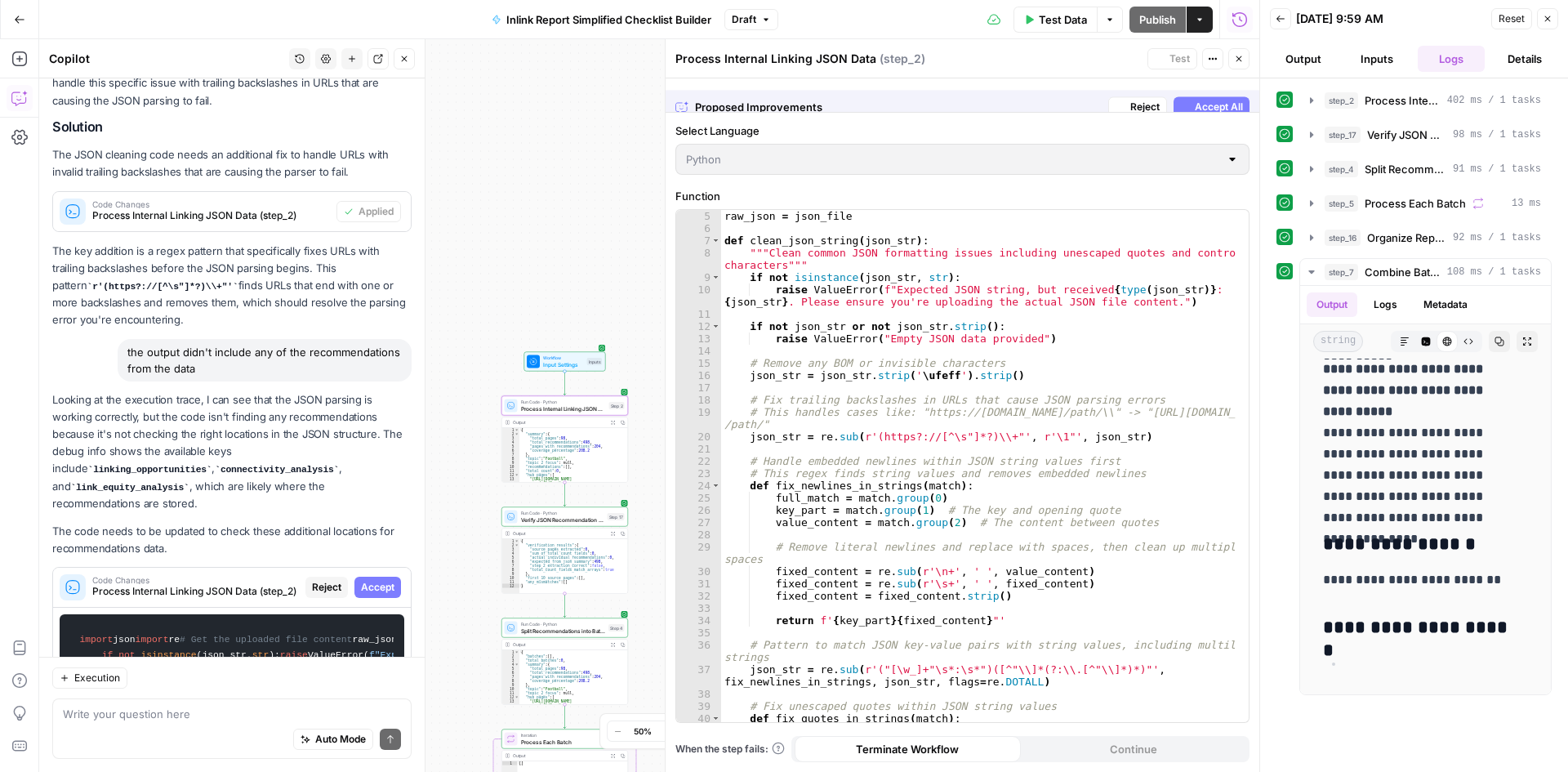
scroll to position [5292, 0]
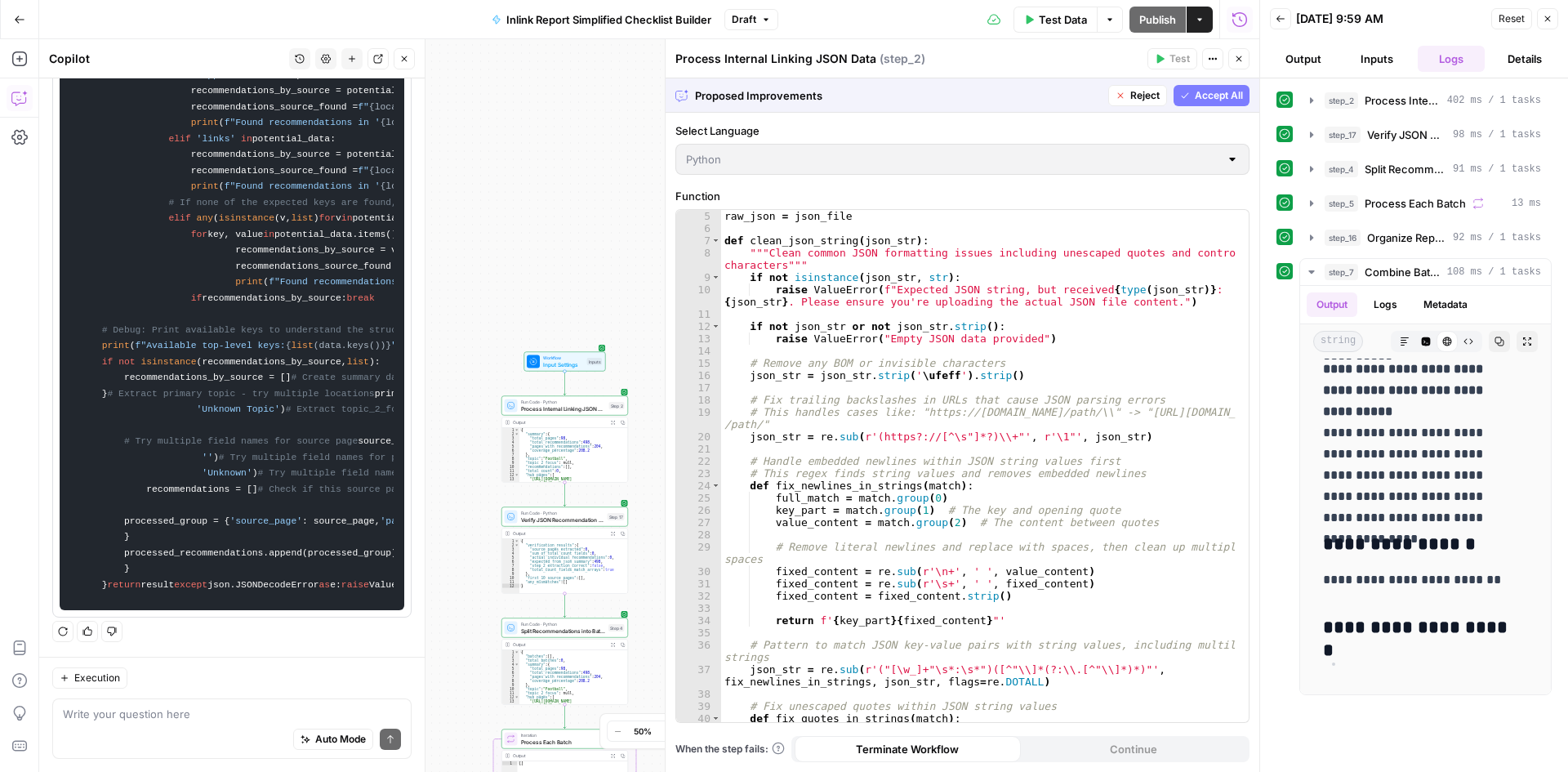
click at [1215, 99] on span "Accept All" at bounding box center [1219, 95] width 49 height 15
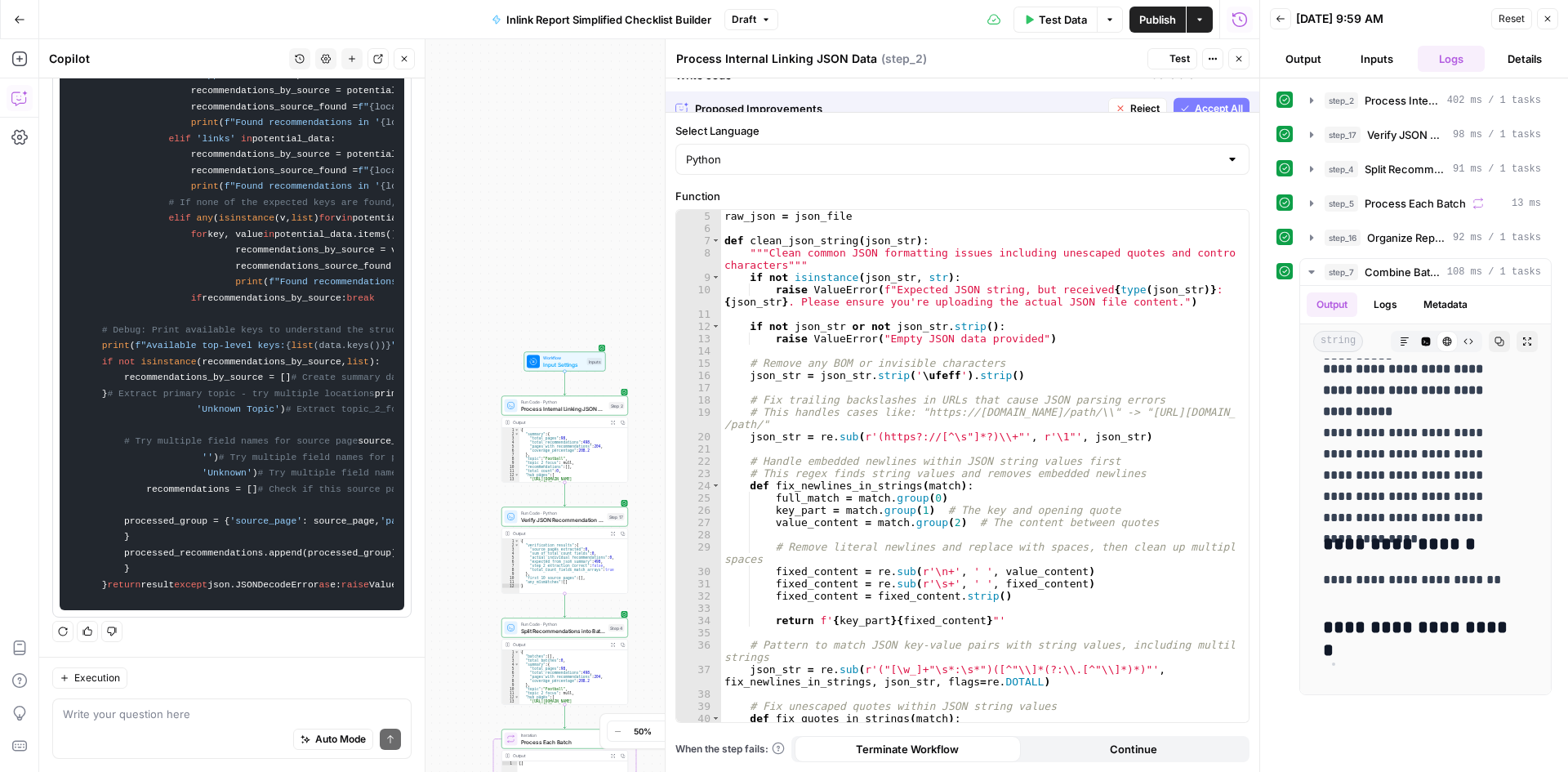
scroll to position [0, 0]
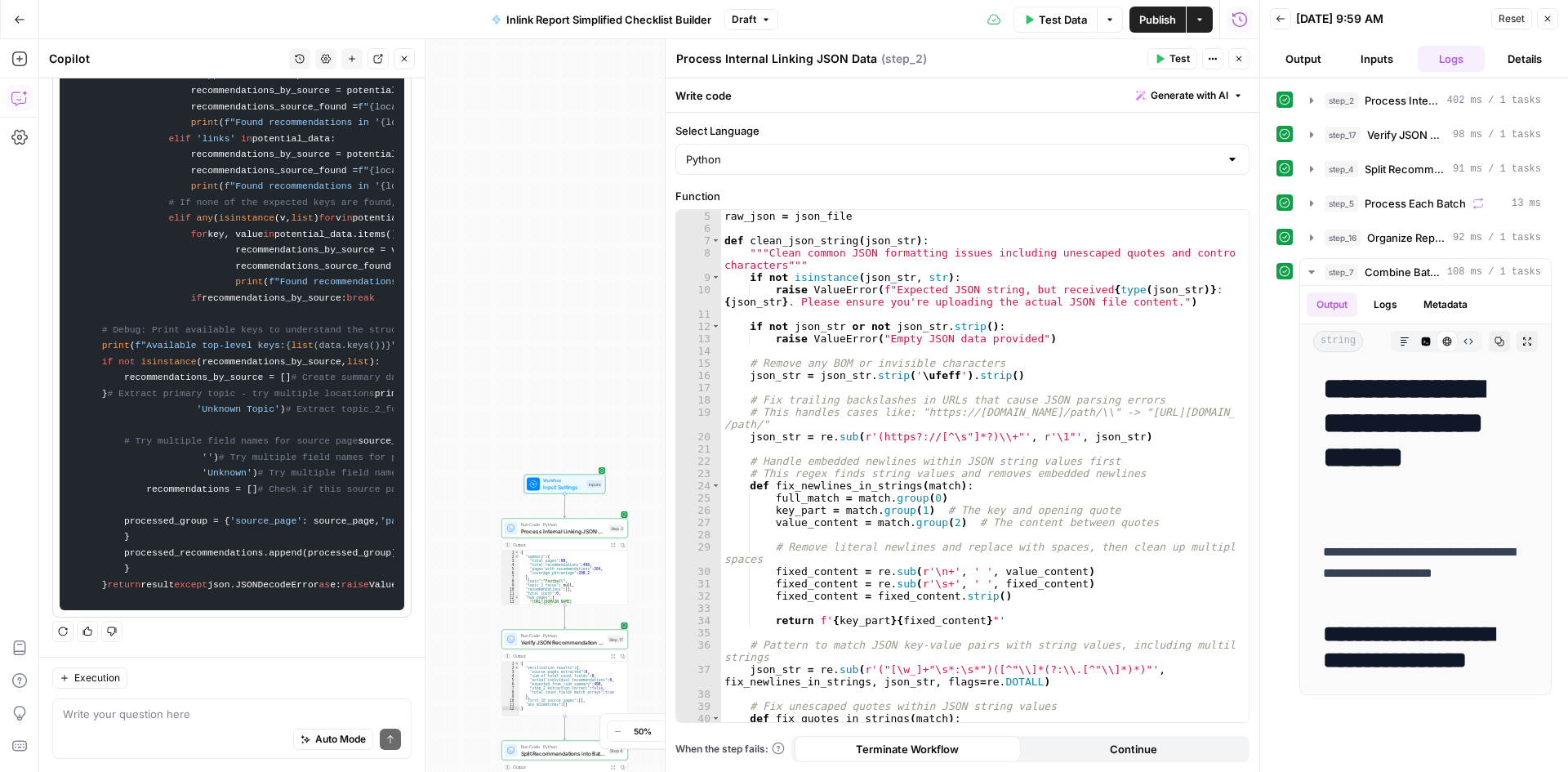
click at [407, 58] on icon "button" at bounding box center [404, 59] width 10 height 10
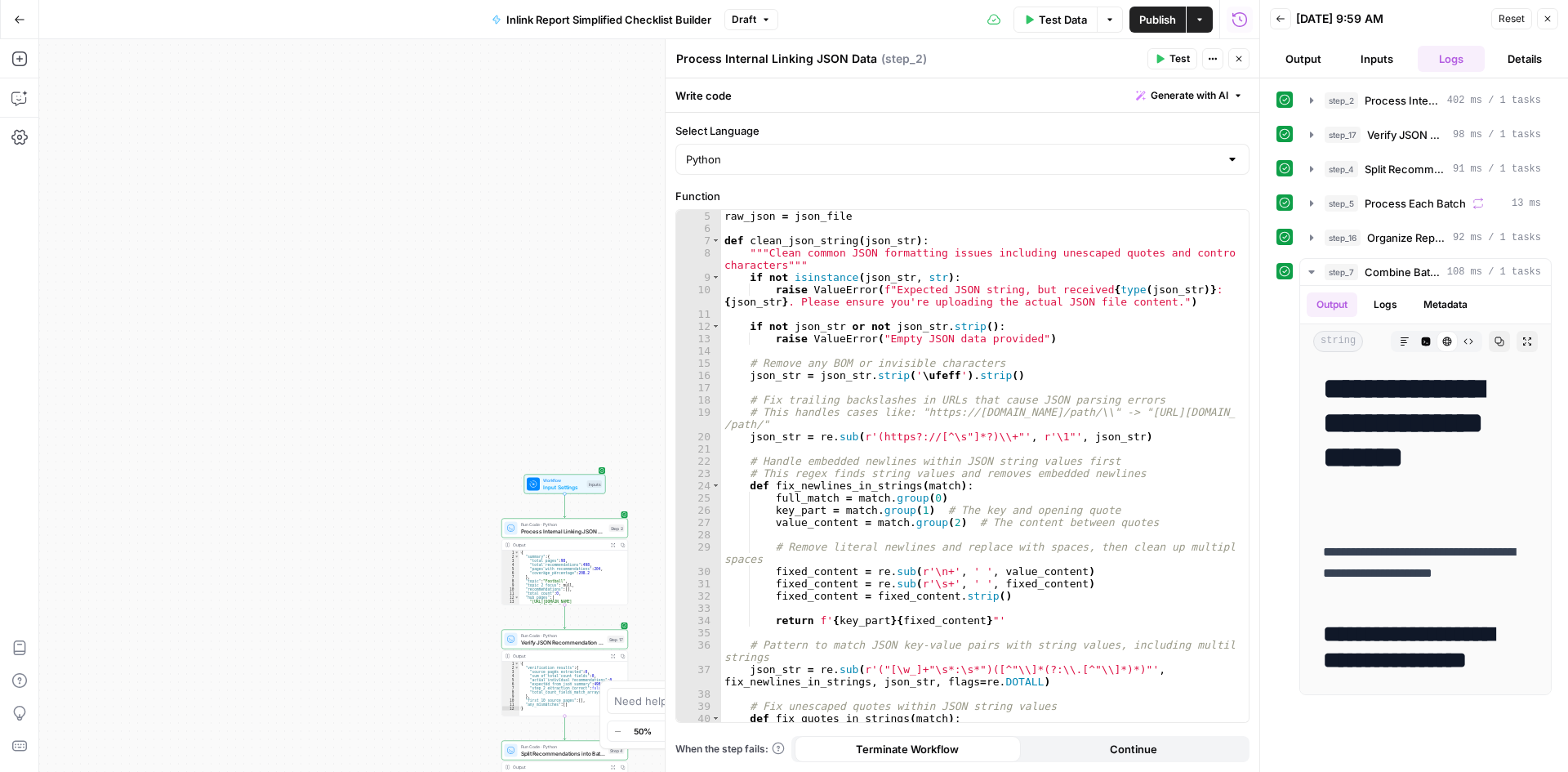
click at [1069, 23] on span "Test Data" at bounding box center [1063, 20] width 49 height 16
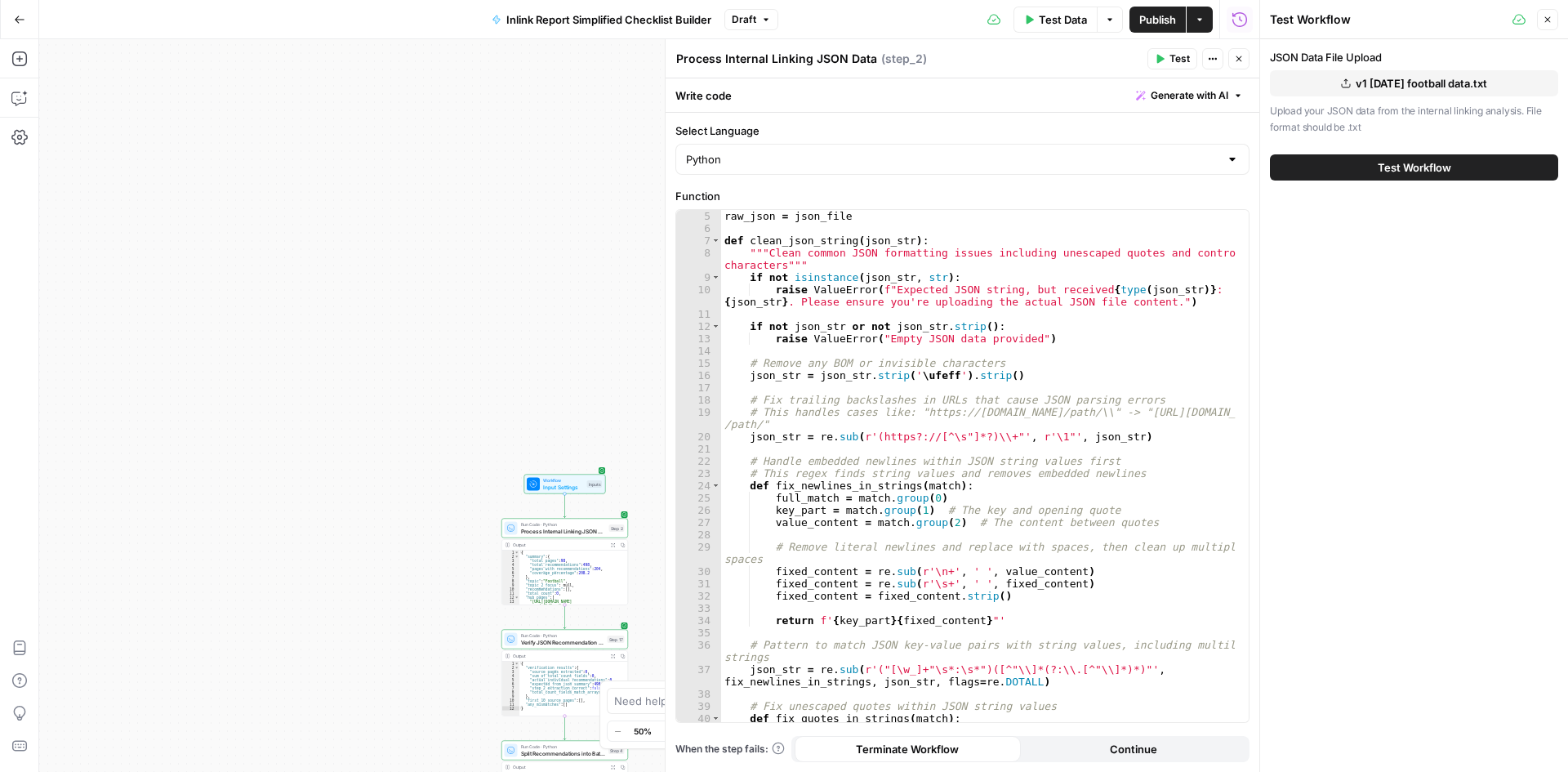
click at [1454, 172] on button "Test Workflow" at bounding box center [1414, 167] width 288 height 26
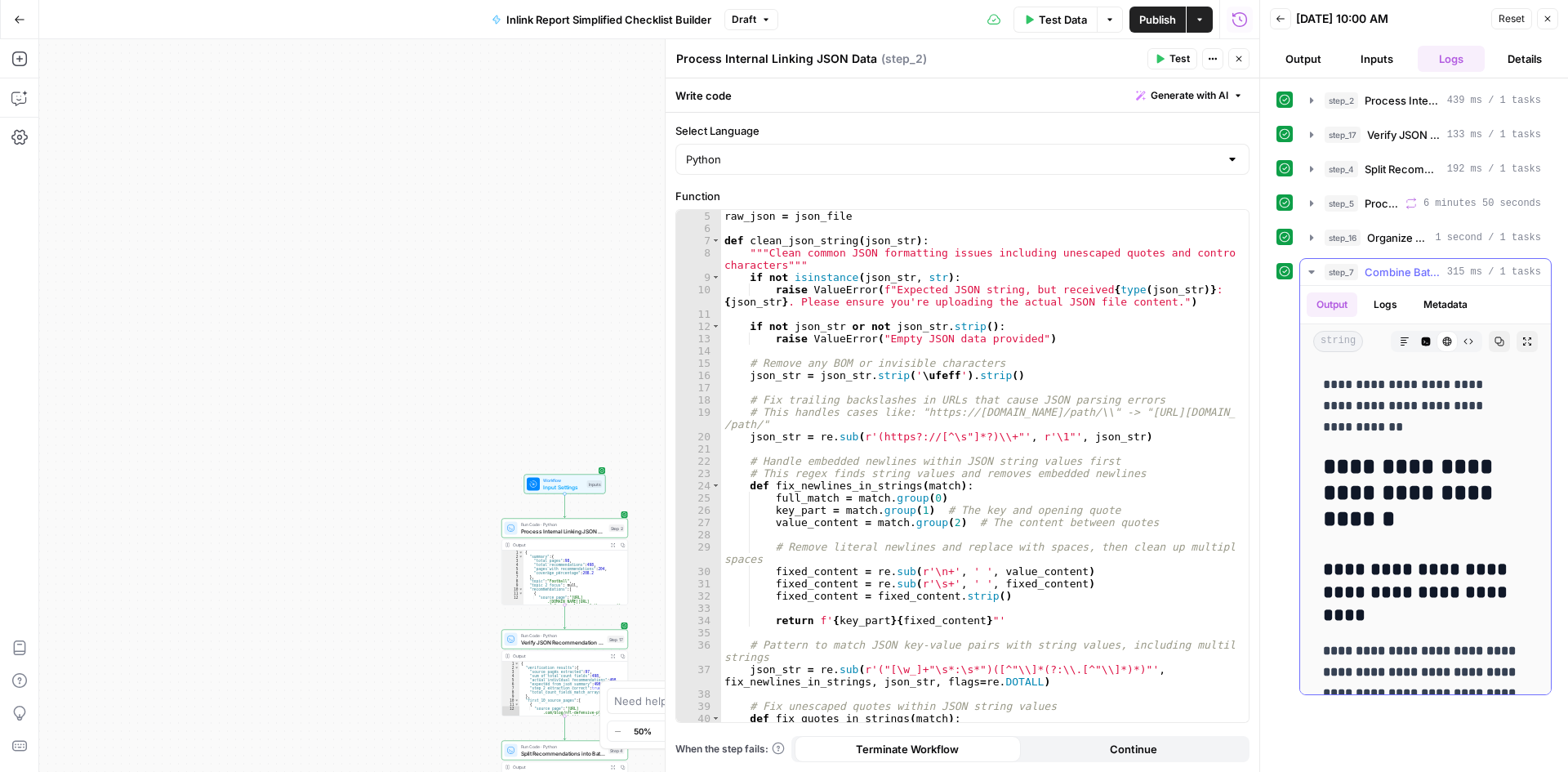
scroll to position [81, 0]
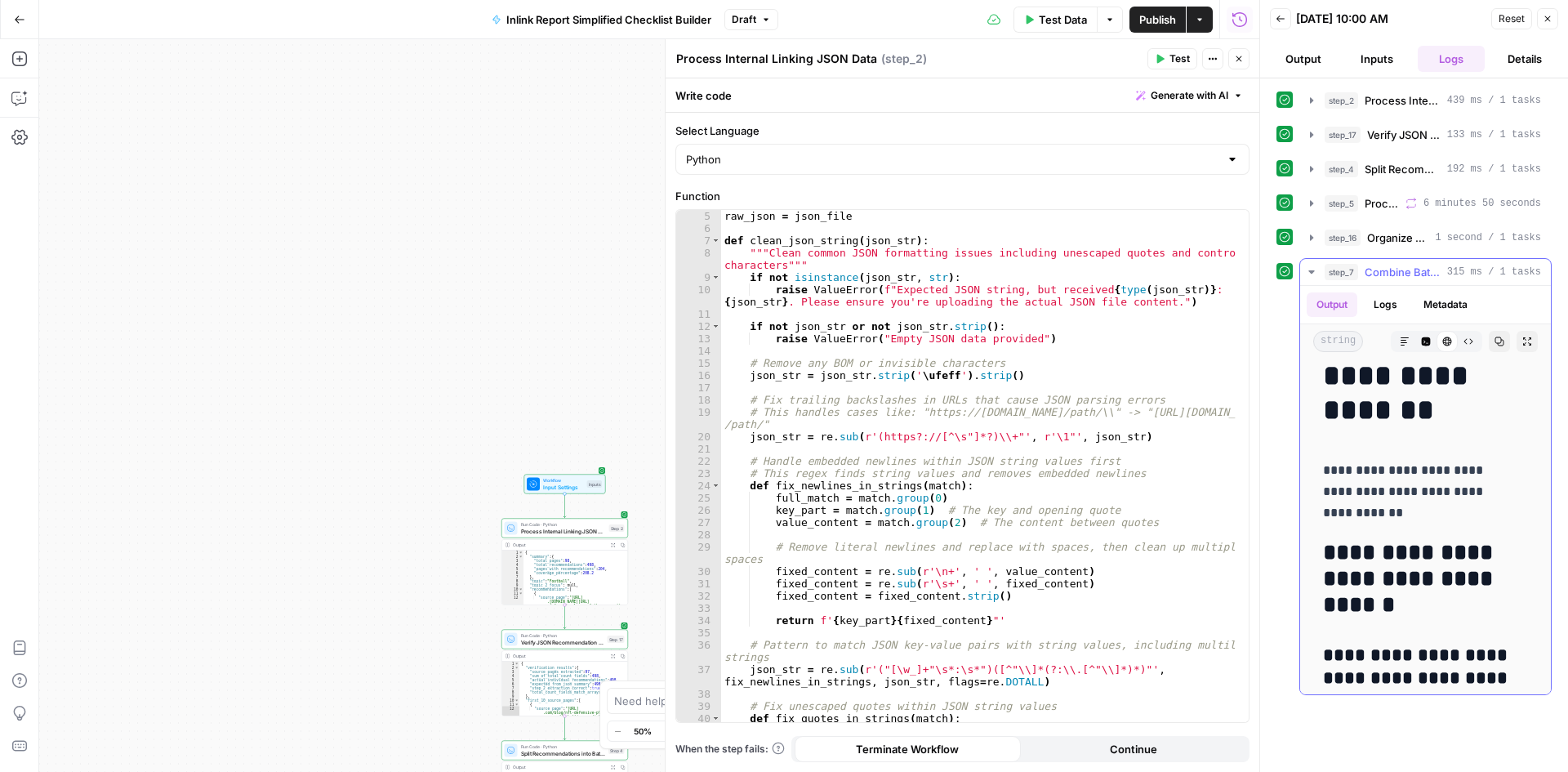
click at [1495, 346] on icon "button" at bounding box center [1499, 342] width 9 height 9
click at [1289, 25] on button "Back" at bounding box center [1280, 18] width 21 height 21
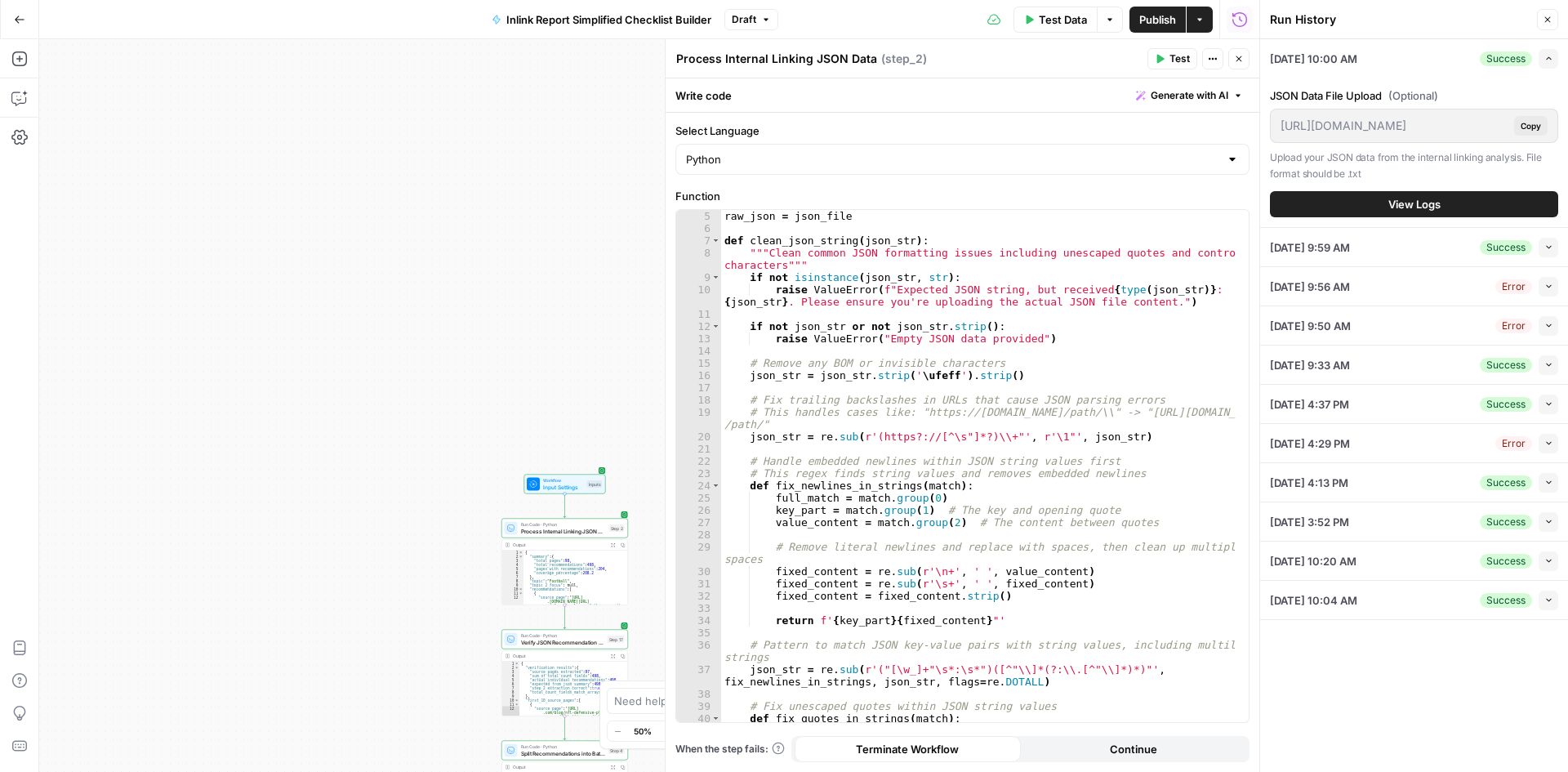
click at [1550, 11] on button "Close" at bounding box center [1547, 19] width 21 height 21
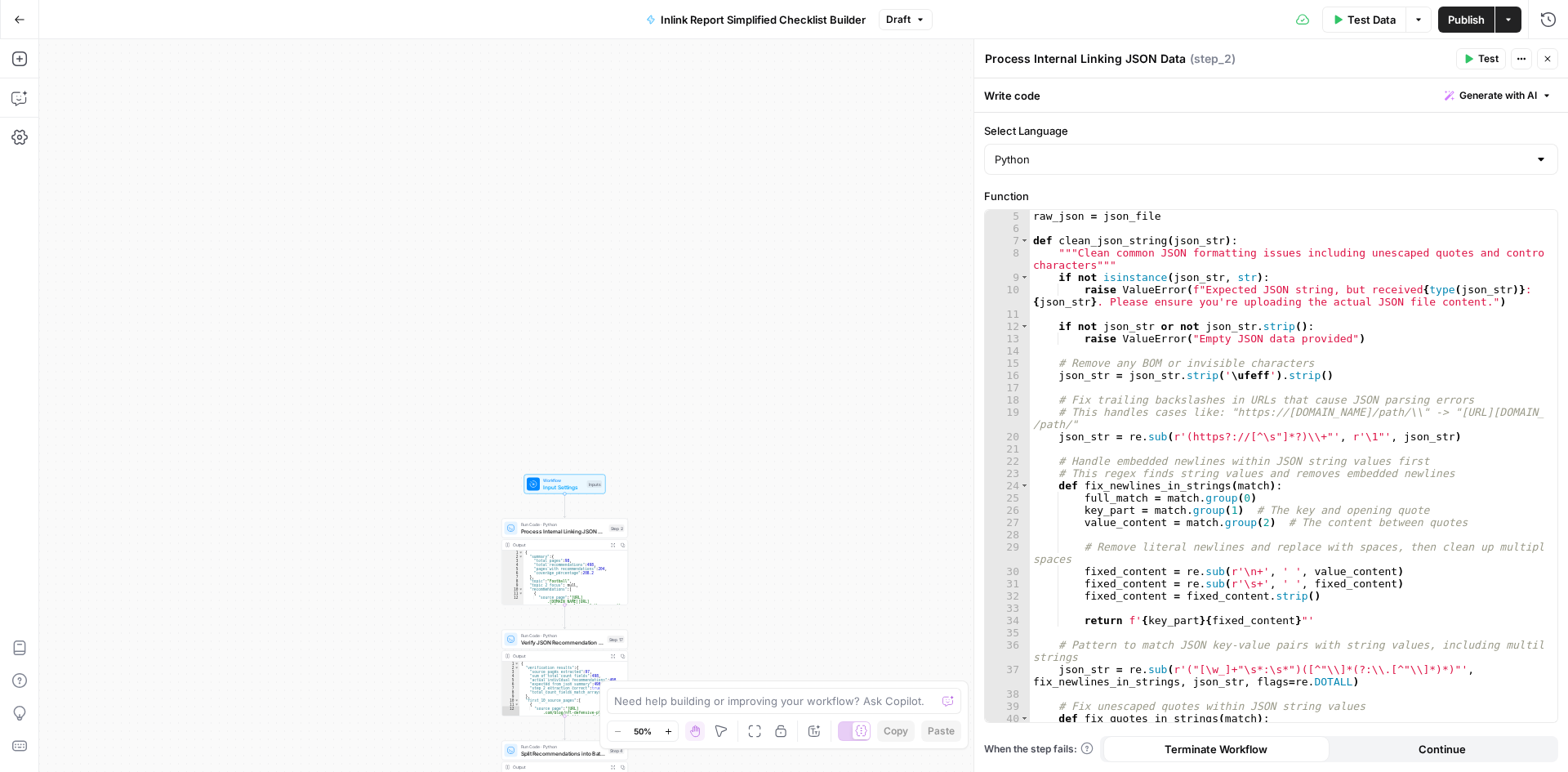
click at [806, 689] on div "Need help building or improving your workflow? Ask Copilot." at bounding box center [784, 700] width 355 height 26
click at [681, 706] on textarea at bounding box center [775, 700] width 322 height 16
type textarea "the data identified two hub pages, but only one was included in the output"
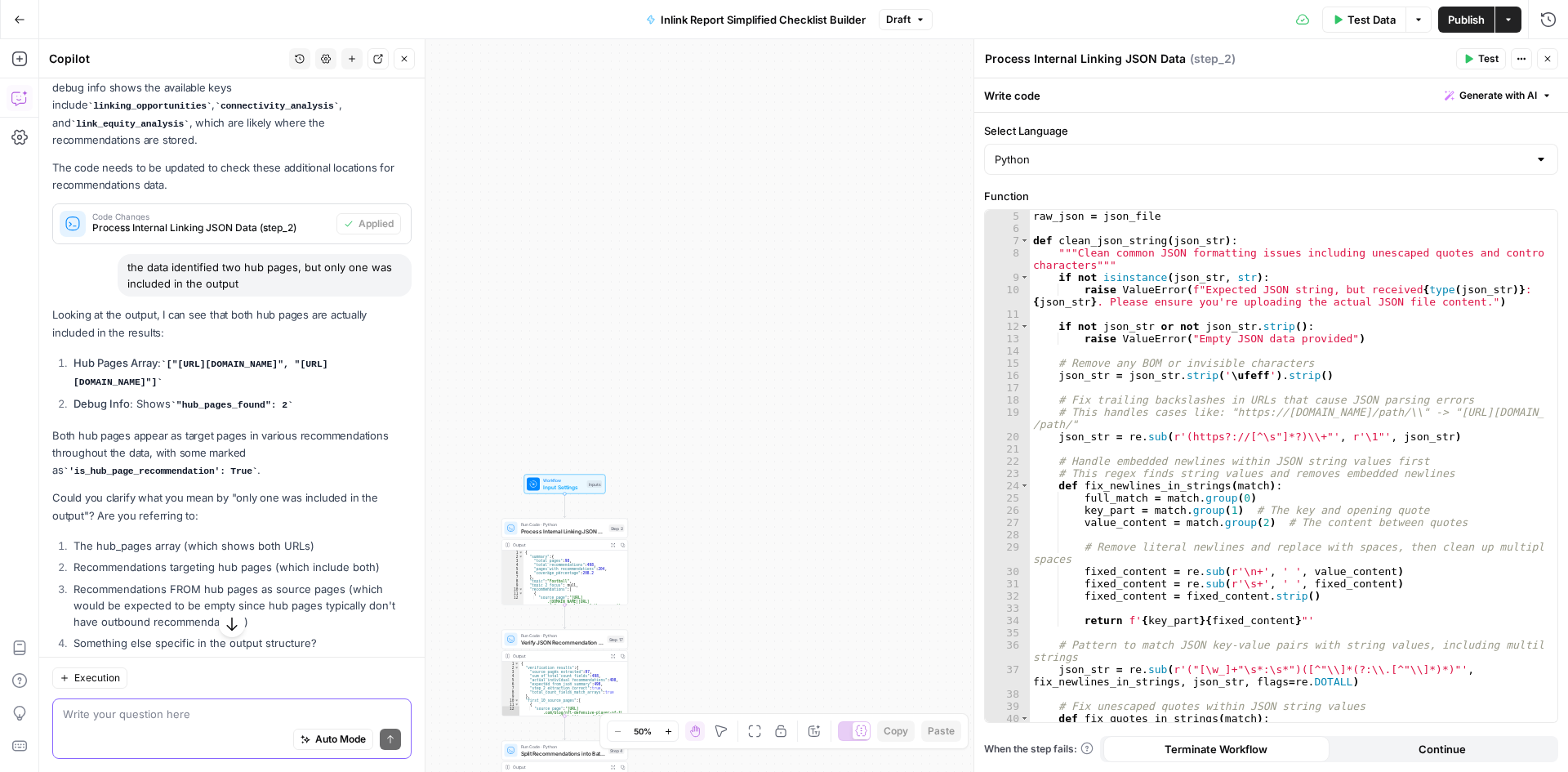
scroll to position [993, 0]
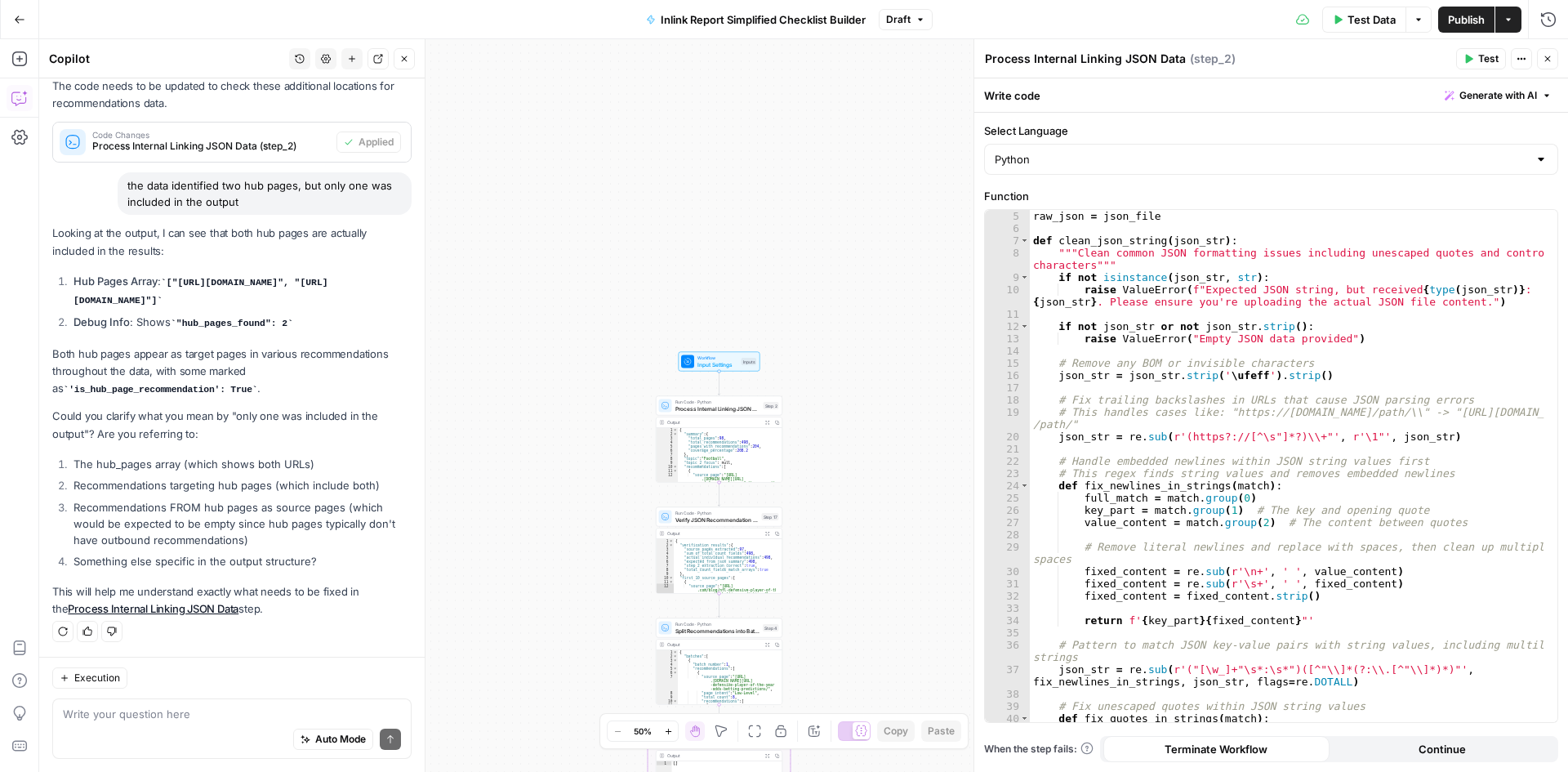
click at [86, 487] on li "Recommendations targeting hub pages (which include both)" at bounding box center [240, 485] width 342 height 16
click at [180, 522] on li "Recommendations FROM hub pages as source pages (which would be expected to be e…" at bounding box center [240, 523] width 342 height 49
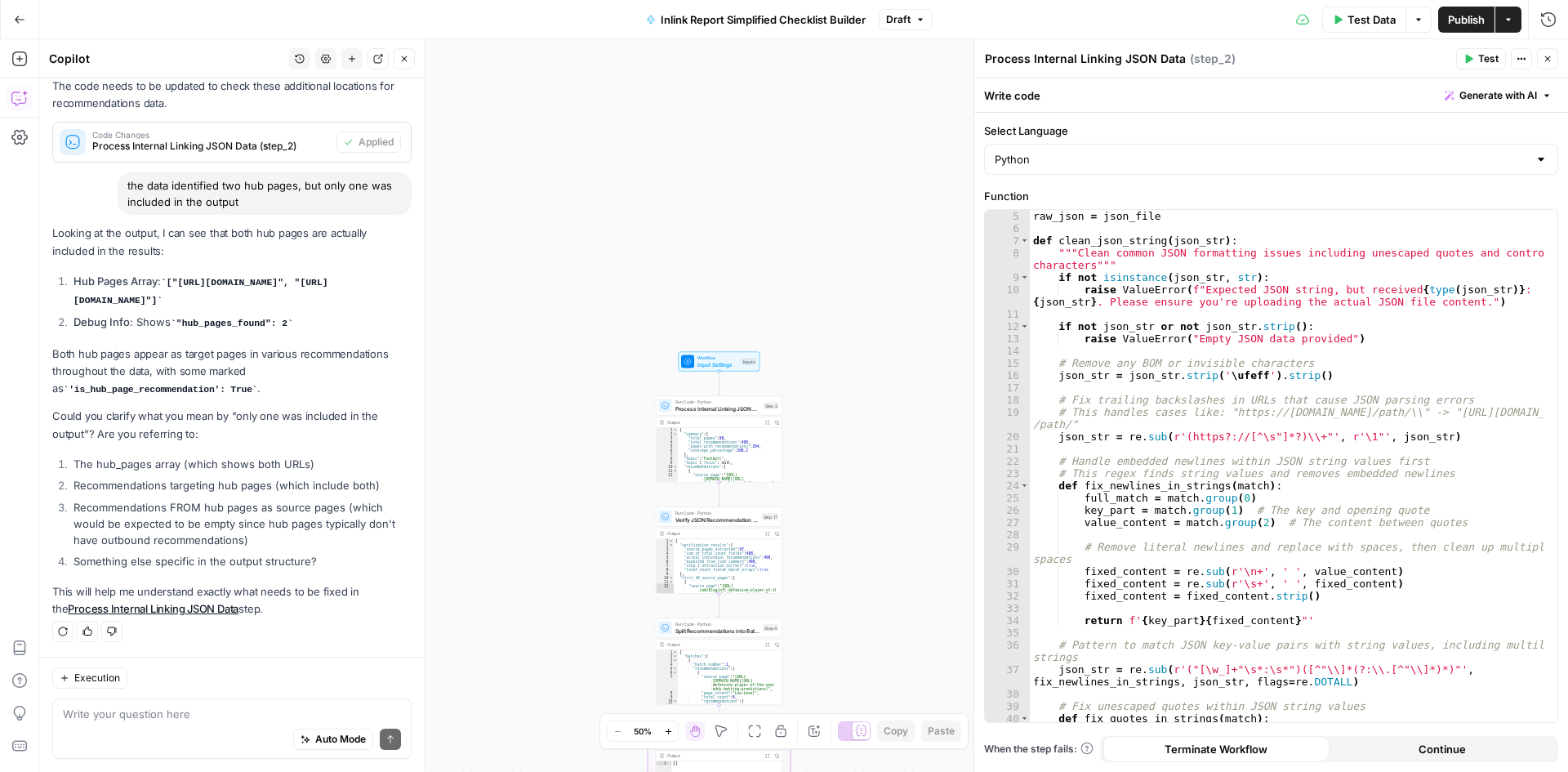
click at [180, 522] on li "Recommendations FROM hub pages as source pages (which would be expected to be e…" at bounding box center [240, 523] width 342 height 49
click at [236, 732] on div "Auto Mode Send" at bounding box center [232, 740] width 338 height 36
paste textarea "<div class="checklist-section" id="section-1"> <div class="section-header"> <h2…"
type textarea "<div class="checklist-section" id="section-1"> <div class="section-header"> <h2…"
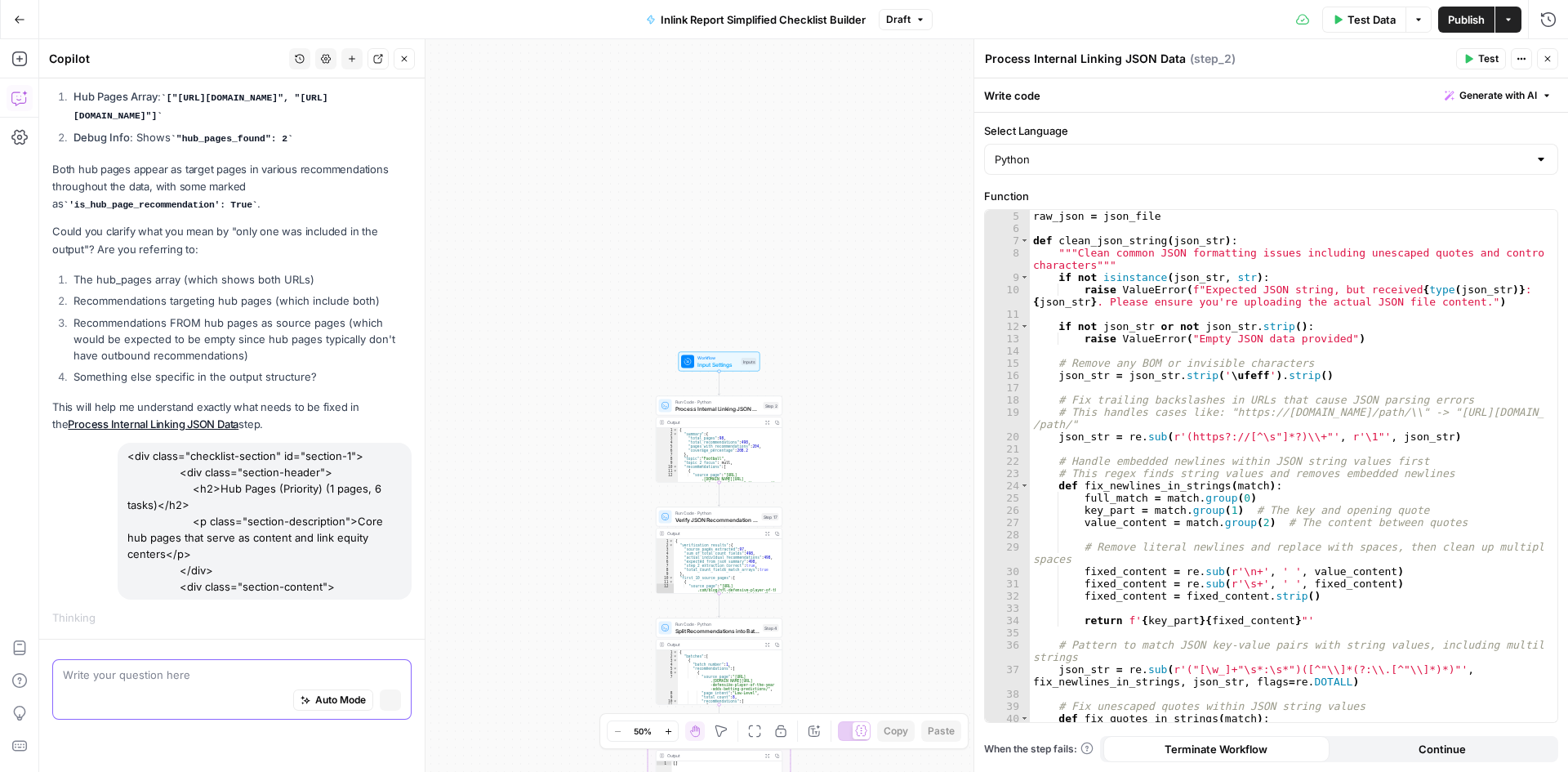
scroll to position [1118, 0]
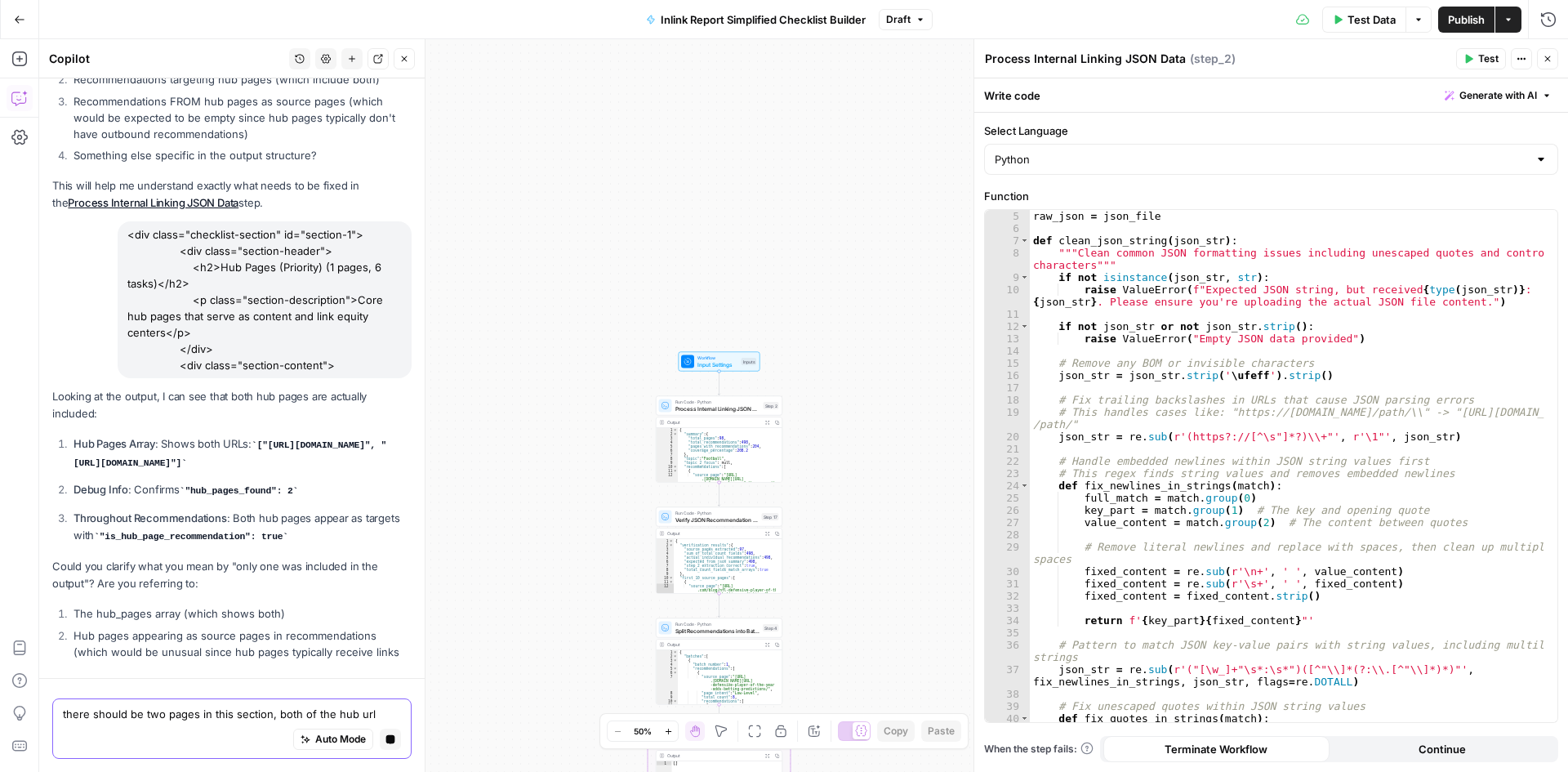
type textarea "there should be two pages in this section, both of the hub url"
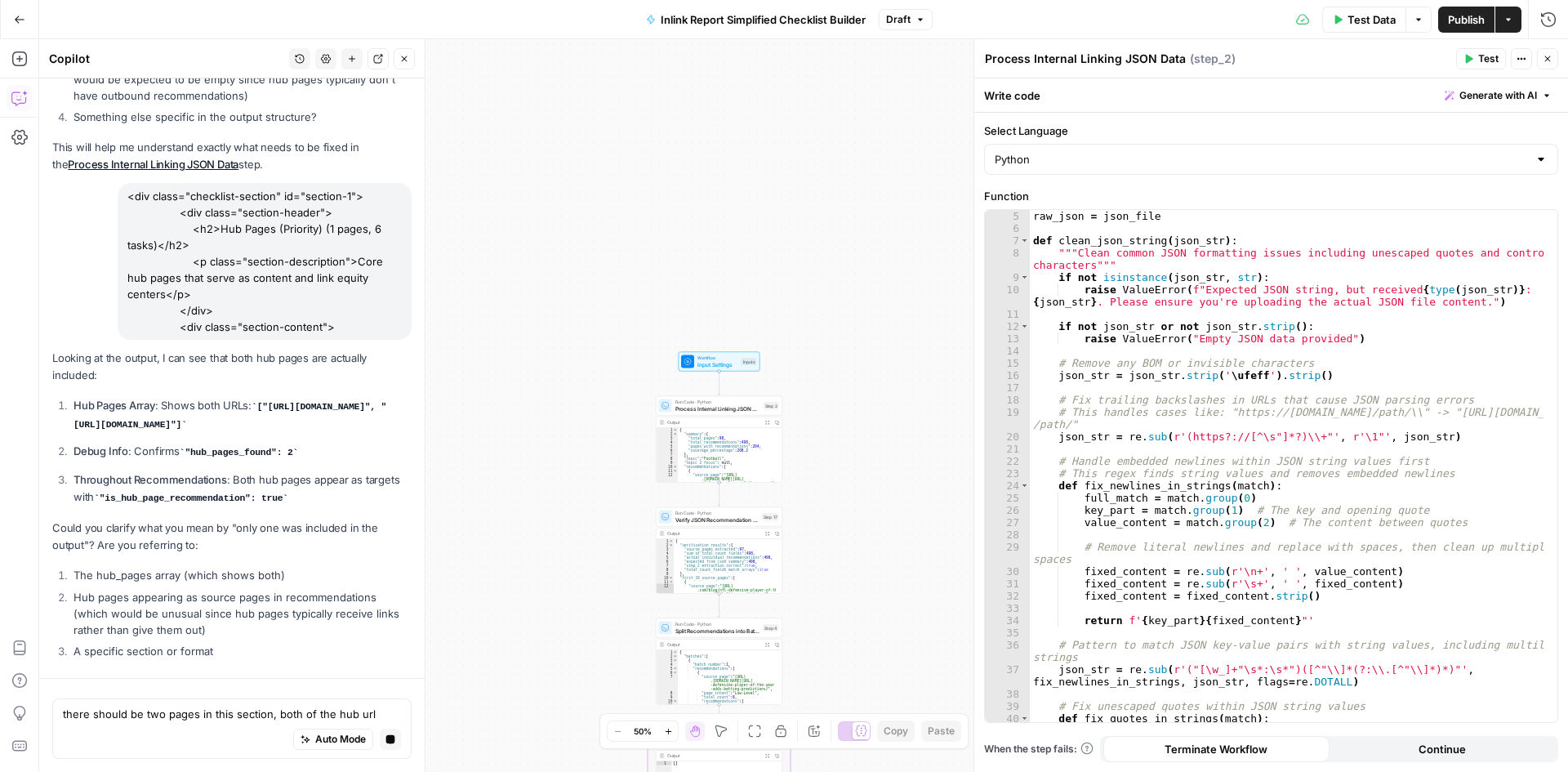
click at [253, 466] on ol "Hub Pages Array : Shows both URLs: ["https://www.thesportsgeek.com/sportsbooks/…" at bounding box center [233, 451] width 360 height 108
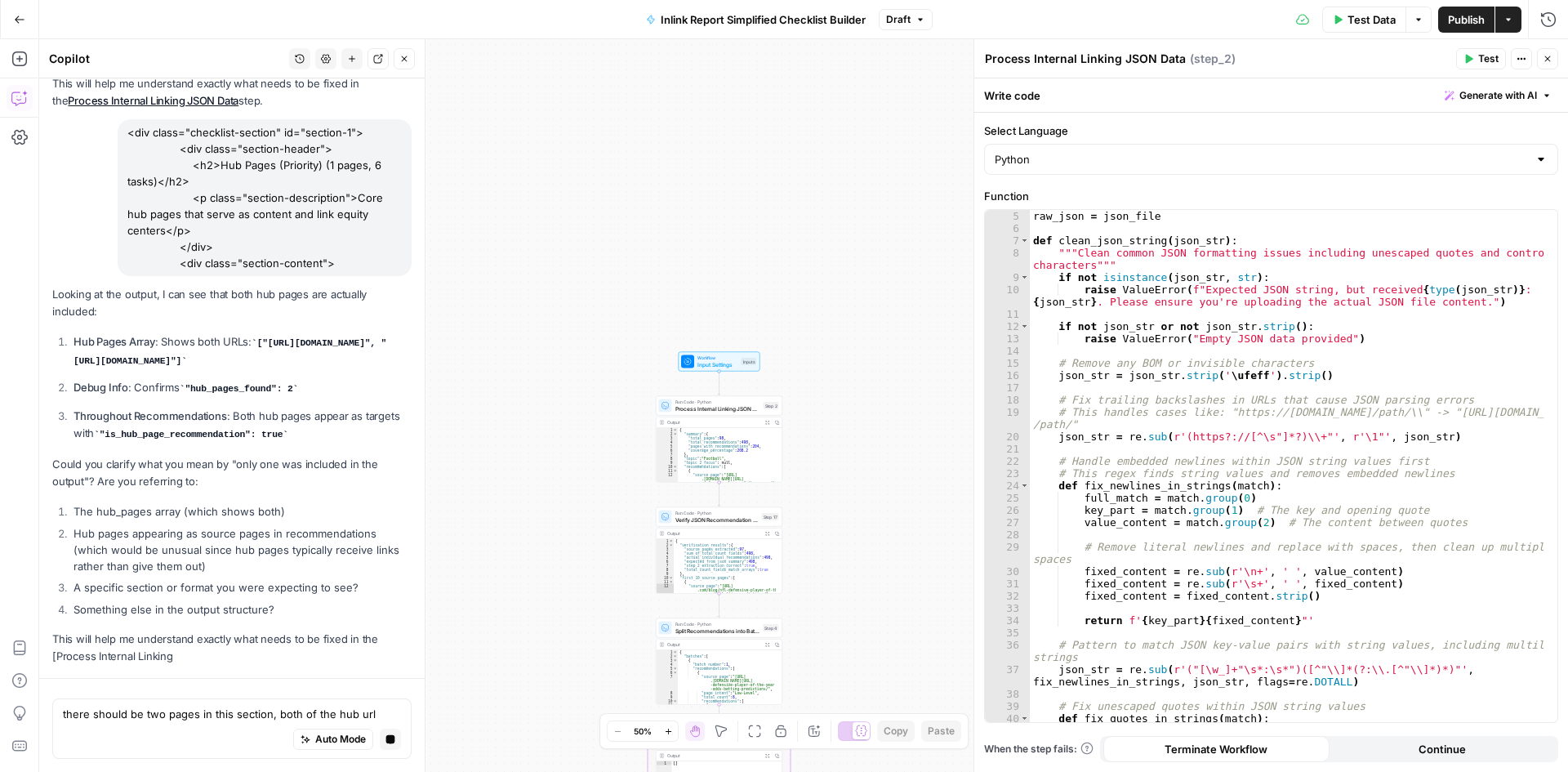
scroll to position [1498, 0]
click at [152, 335] on strong "Hub Pages Array" at bounding box center [114, 341] width 81 height 13
click at [186, 427] on p "Throughout Recommendations : Both hub pages appear as targets with "is_hub_page…" at bounding box center [242, 424] width 338 height 35
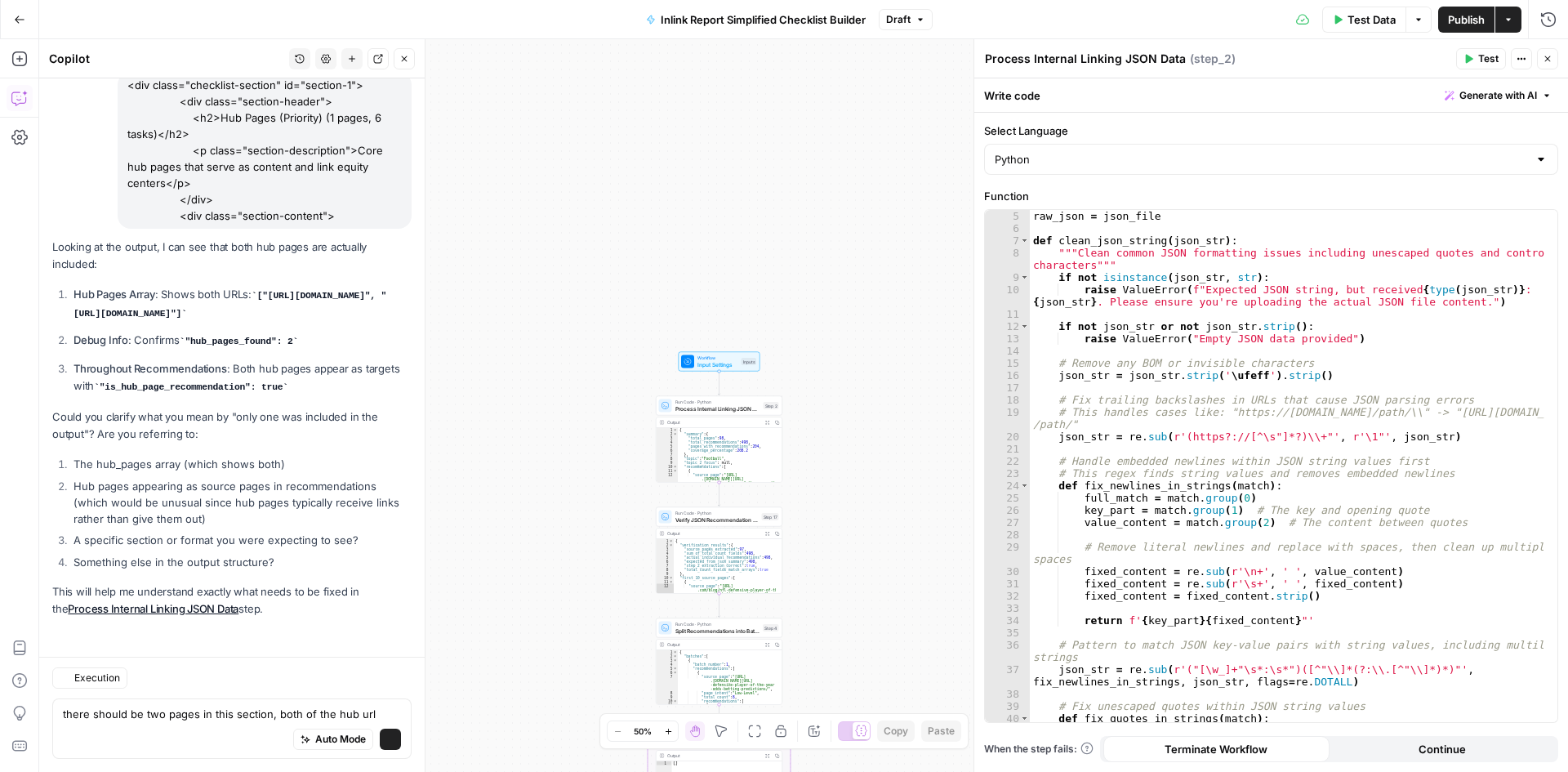
click at [186, 427] on p "Could you clarify what you mean by "only one was included in the output"? Are y…" at bounding box center [233, 425] width 360 height 35
click at [171, 395] on div "Looking at the output, I can see that both hub pages are actually included: Hub…" at bounding box center [233, 427] width 360 height 379
click at [139, 400] on div "Looking at the output, I can see that both hub pages are actually included: Hub…" at bounding box center [233, 427] width 360 height 379
click at [250, 549] on ol "The hub_pages array (which shows both) Hub pages appearing as source pages in r…" at bounding box center [233, 513] width 360 height 114
click at [144, 722] on div "Auto Mode Send" at bounding box center [232, 740] width 338 height 36
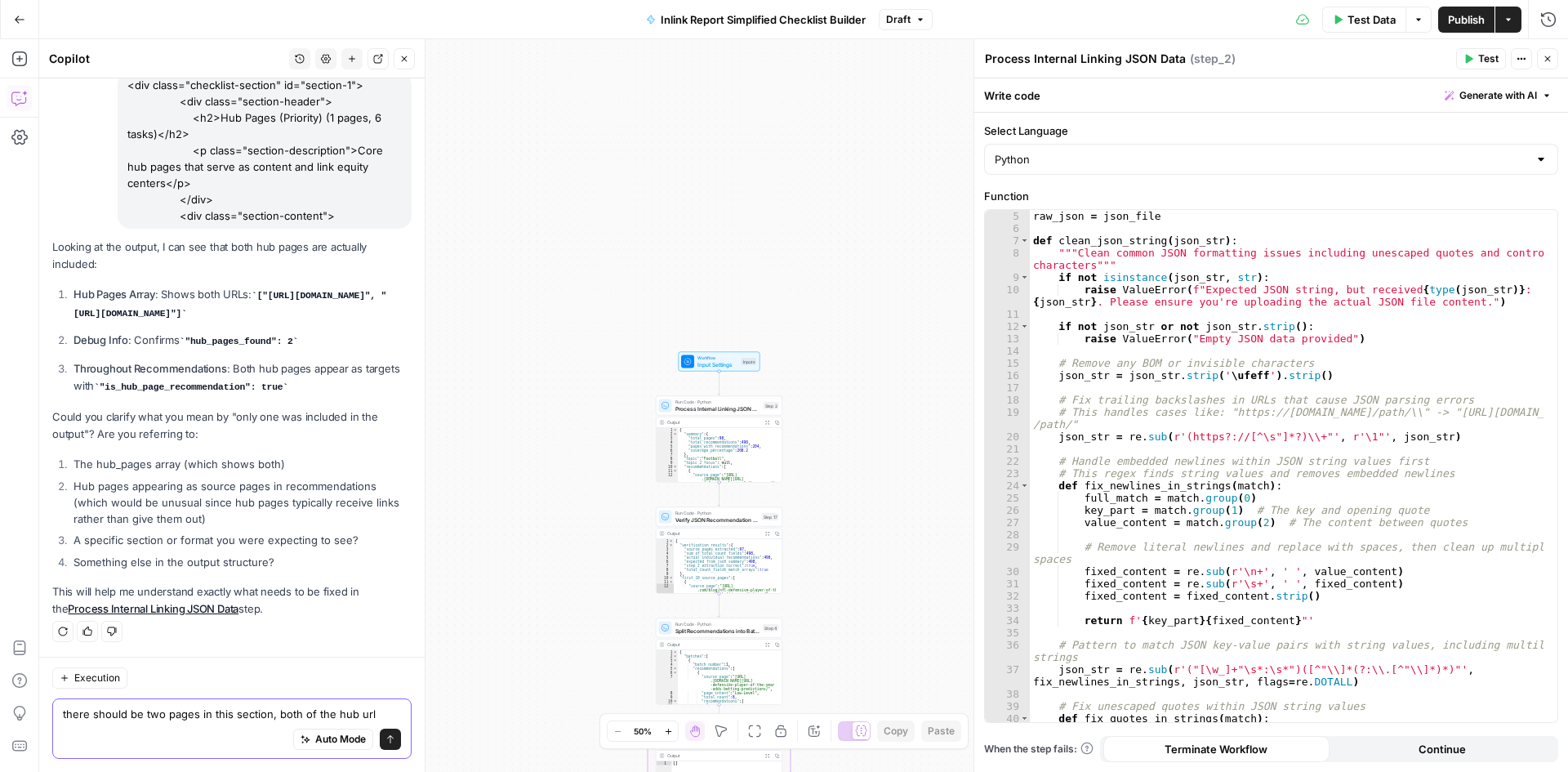
click at [361, 709] on textarea "there should be two pages in this section, both of the hub url" at bounding box center [232, 713] width 338 height 16
click at [378, 714] on textarea "there should be two pages in this section, both of the hub url" at bounding box center [232, 713] width 338 height 16
click at [267, 703] on div "there should be two pages in this section, both of the hub url there should be …" at bounding box center [233, 728] width 360 height 61
click at [112, 712] on textarea "there should be two pages in this section, both of the hub url" at bounding box center [232, 713] width 338 height 16
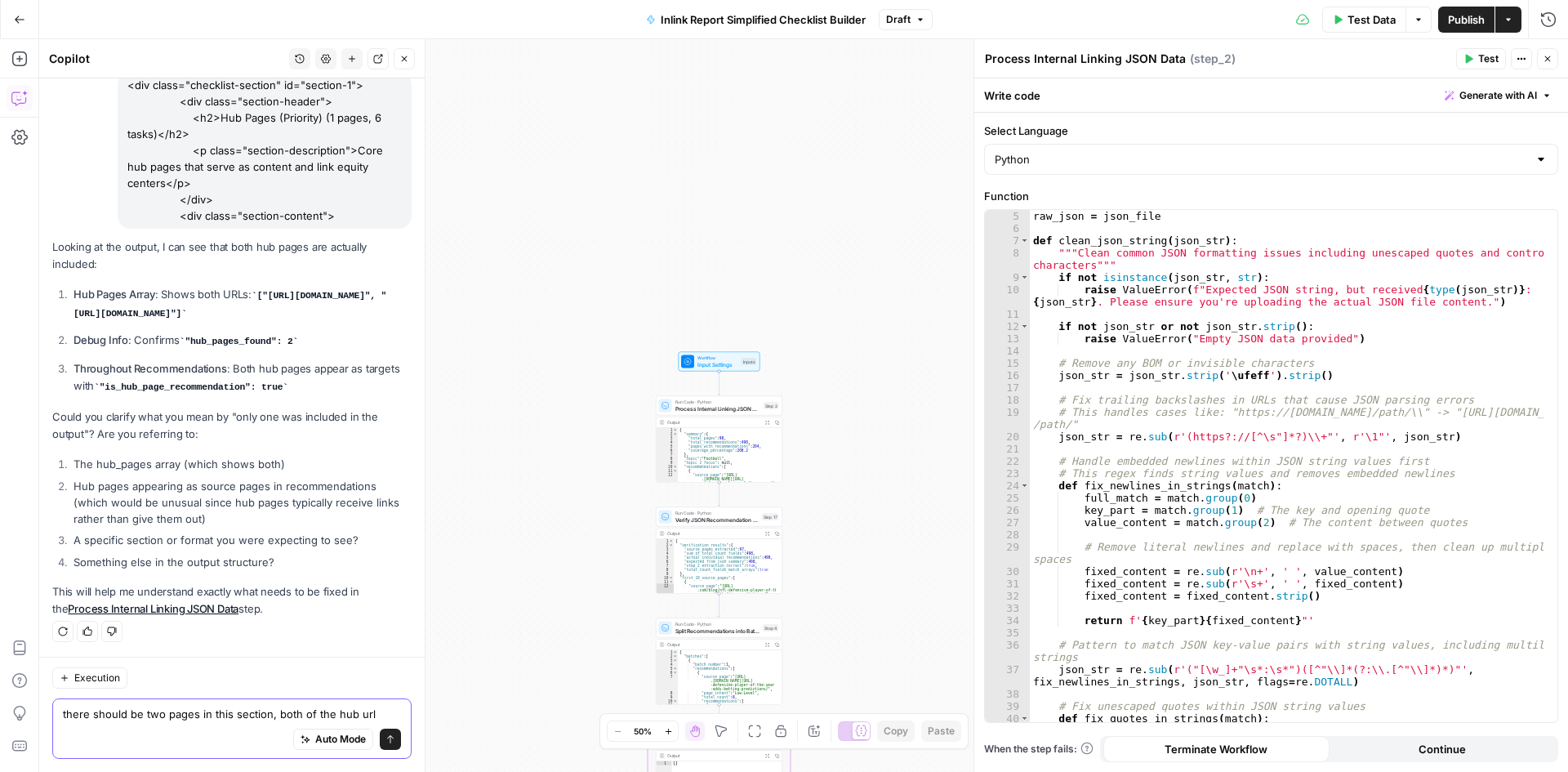
click at [112, 712] on textarea "there should be two pages in this section, both of the hub url" at bounding box center [232, 713] width 338 height 16
paste textarea "<div class="checklist-section" id="section-1"> <div class="section-header"> <h2…"
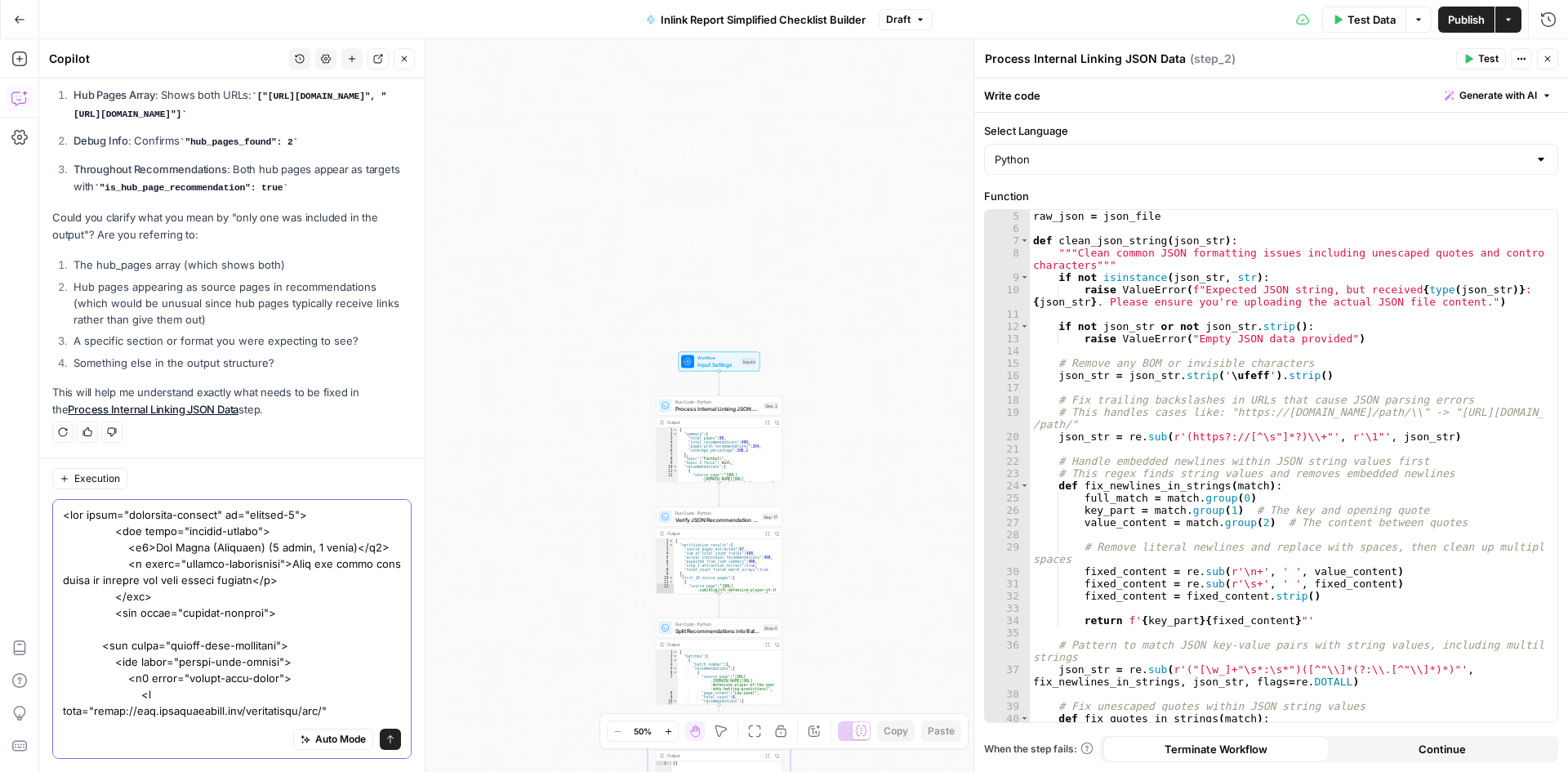
scroll to position [1225, 0]
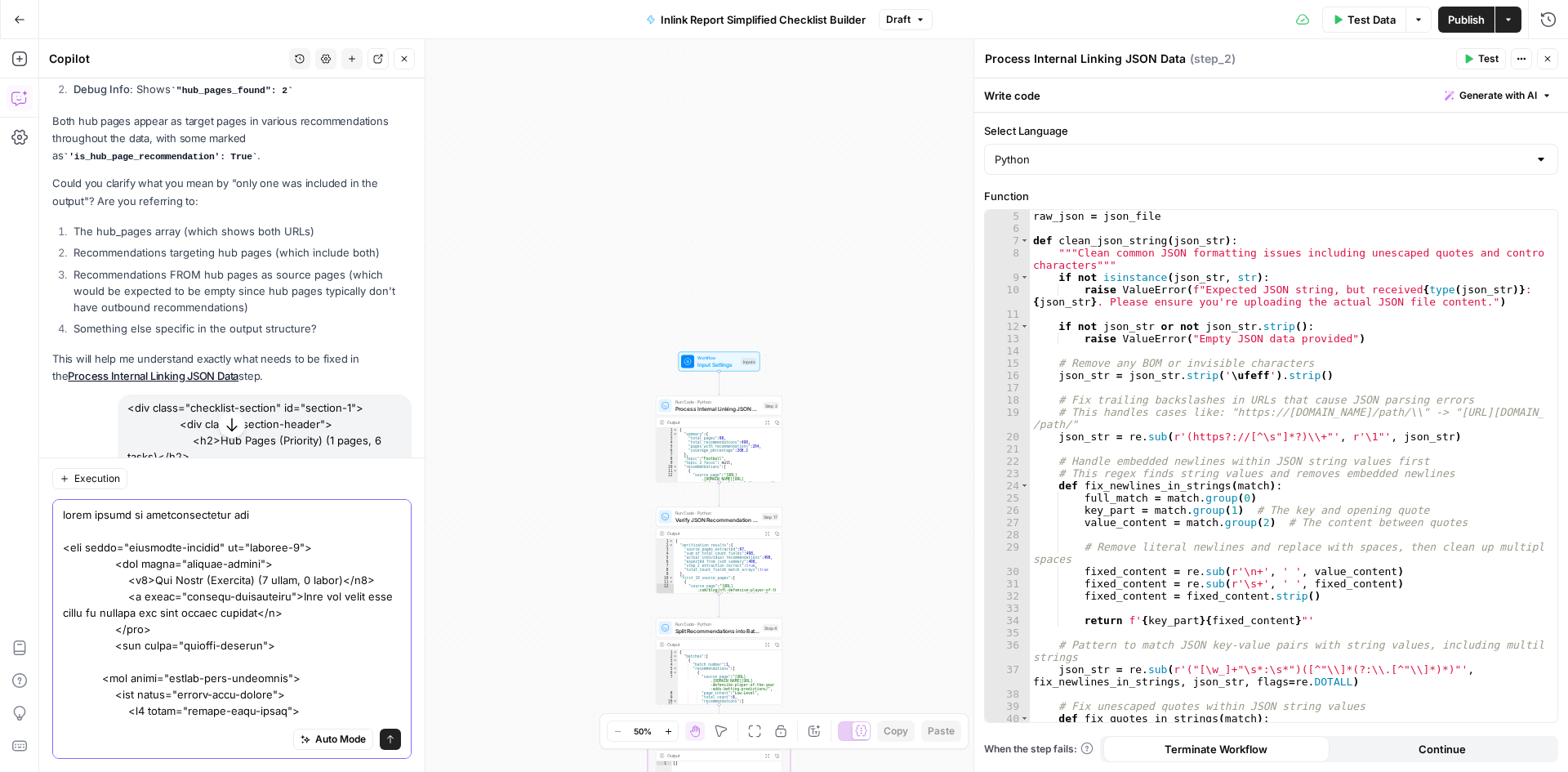
scroll to position [981, 0]
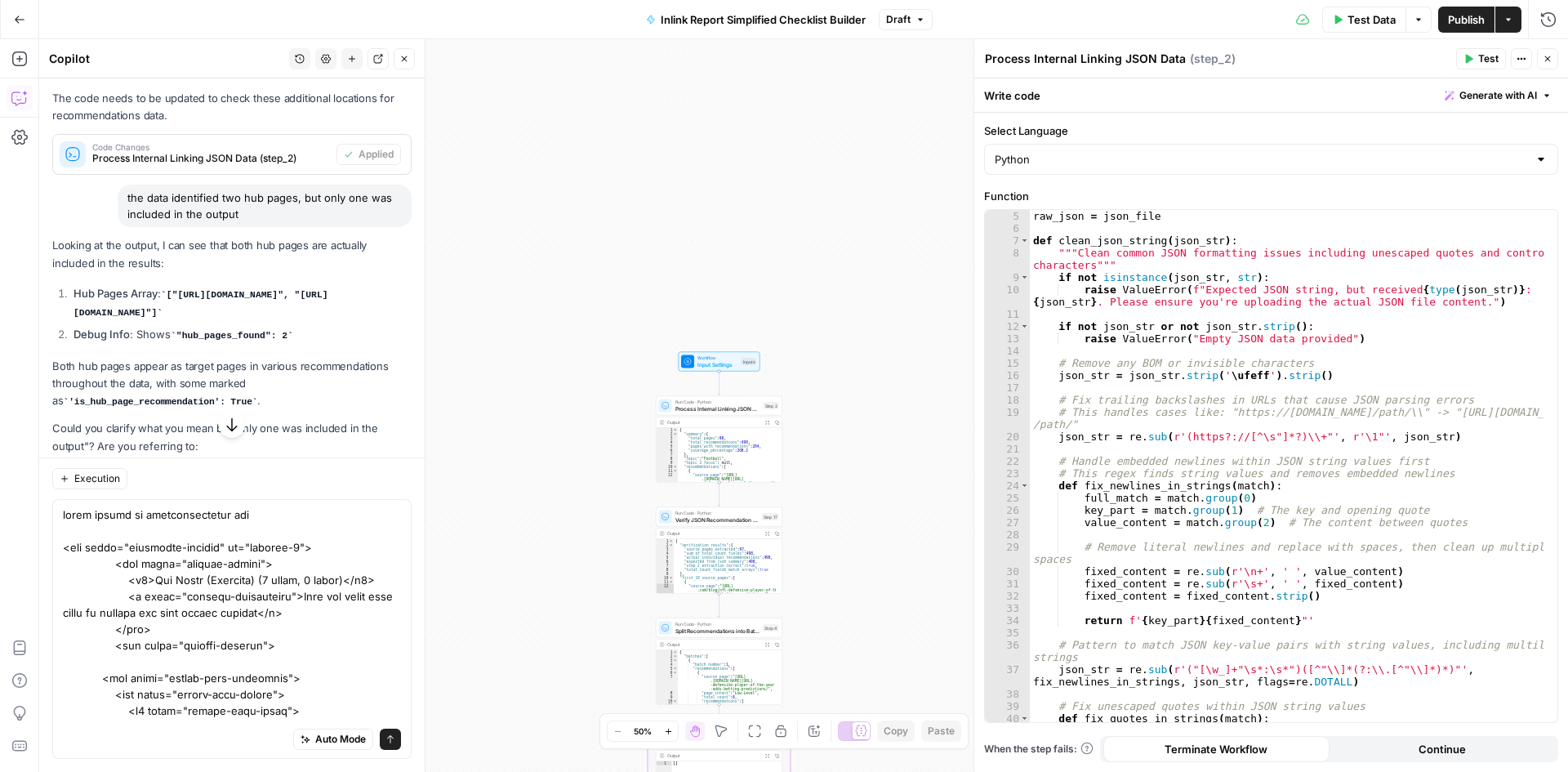
click at [249, 372] on p "Both hub pages appear as target pages in various recommendations throughout the…" at bounding box center [233, 384] width 360 height 53
click at [364, 304] on li "Hub Pages Array : ["https://www.thesportsgeek.com/sportsbooks/nfl/", "https://w…" at bounding box center [240, 303] width 342 height 36
drag, startPoint x: 351, startPoint y: 313, endPoint x: 65, endPoint y: 294, distance: 286.6
click at [65, 294] on ol "Hub Pages Array : ["https://www.thesportsgeek.com/sportsbooks/nfl/", "https://w…" at bounding box center [233, 315] width 360 height 60
copy code "["https://www.thesportsgeek.com/sportsbooks/nfl/", "https://www.thesportsgeek.c…"
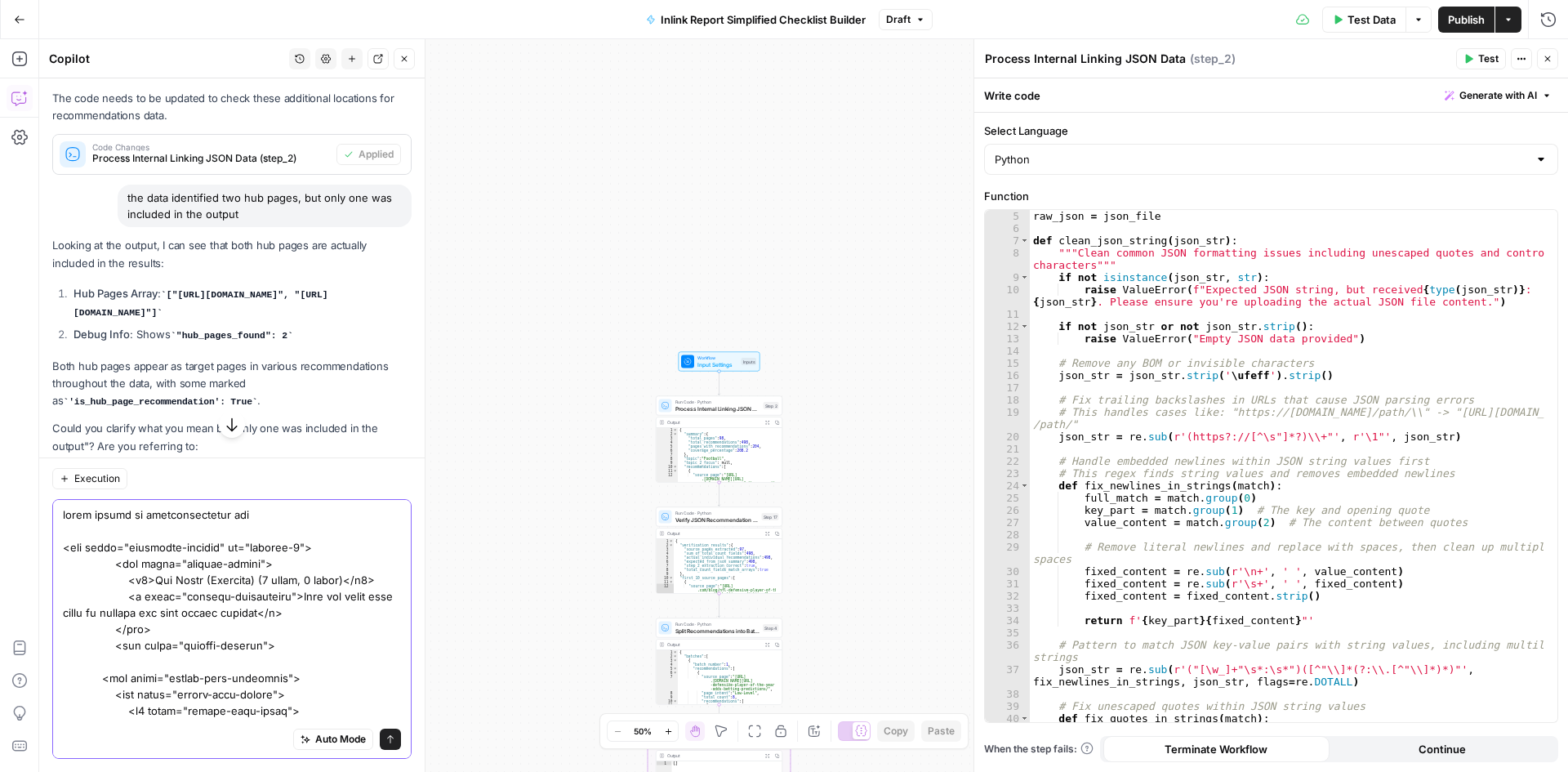
paste textarea "["https://www.thesportsgeek.com/sportsbooks/nfl/", "https://www.thesportsgeek.c…"
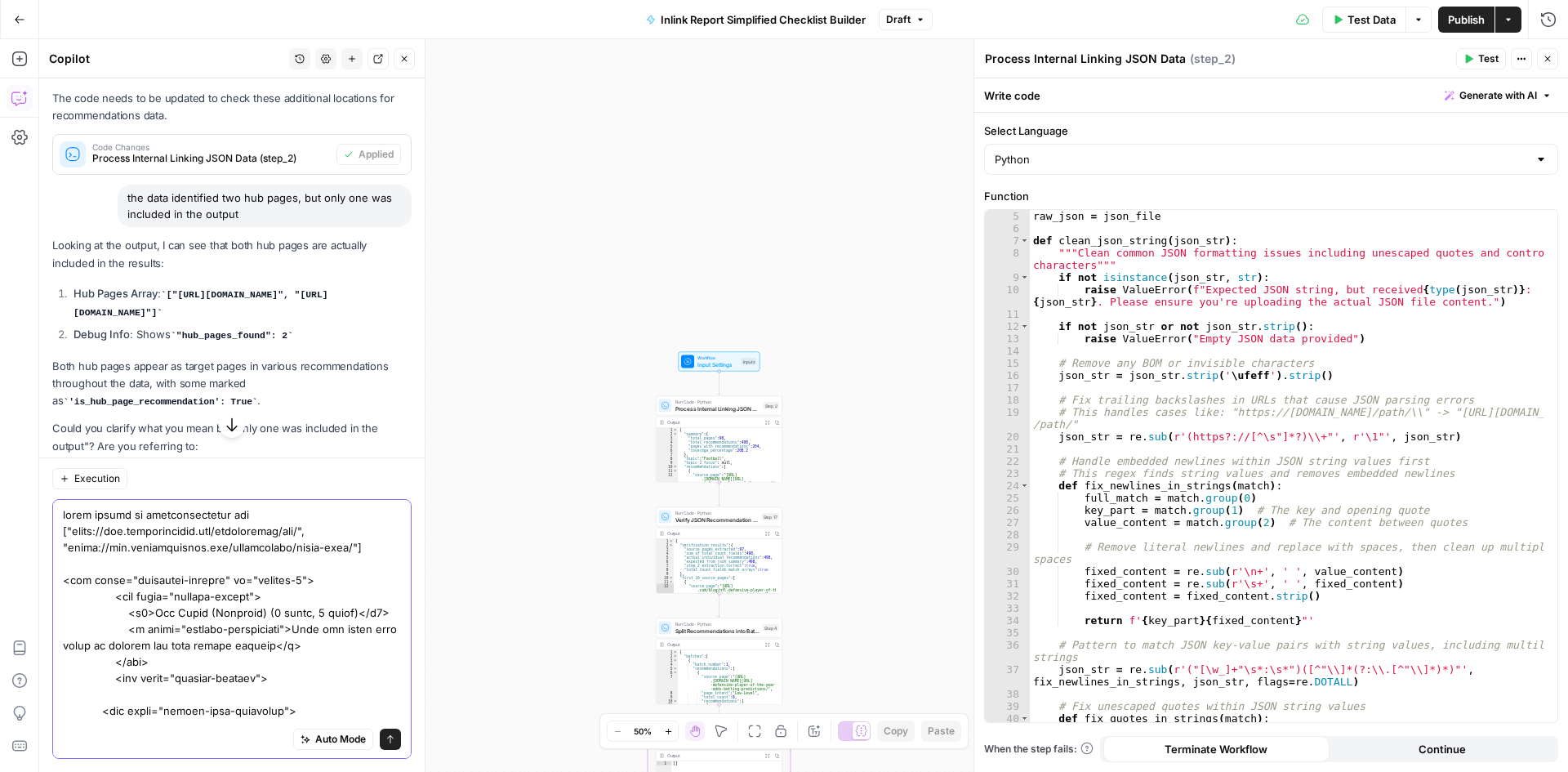
click at [379, 540] on div "Auto Mode Send" at bounding box center [233, 628] width 360 height 259
click at [260, 504] on div "Auto Mode Send" at bounding box center [233, 628] width 360 height 259
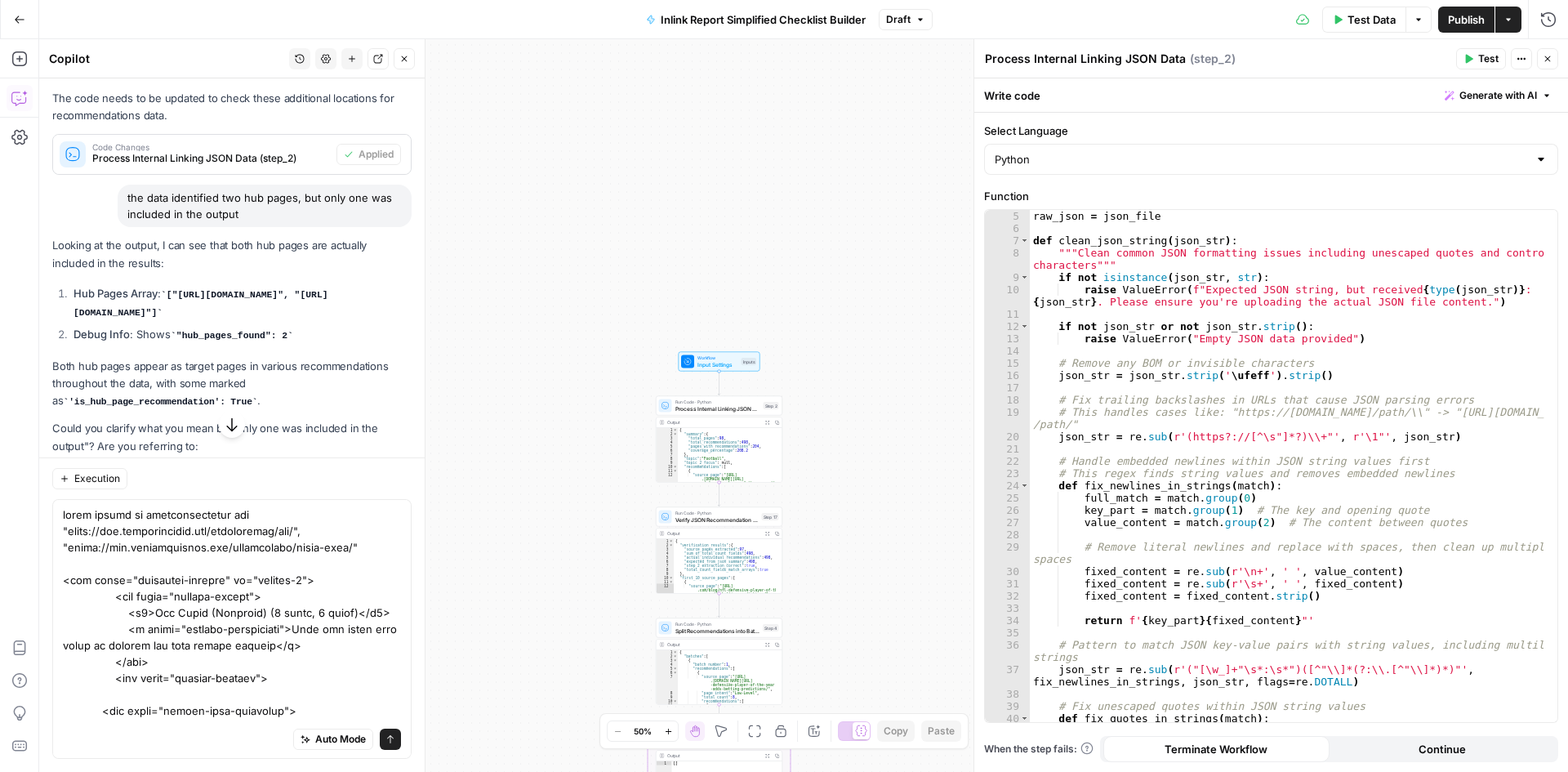
click at [260, 504] on div "Auto Mode Send" at bounding box center [233, 628] width 360 height 259
click at [52, 552] on div "Execution Auto Mode Send" at bounding box center [232, 614] width 386 height 315
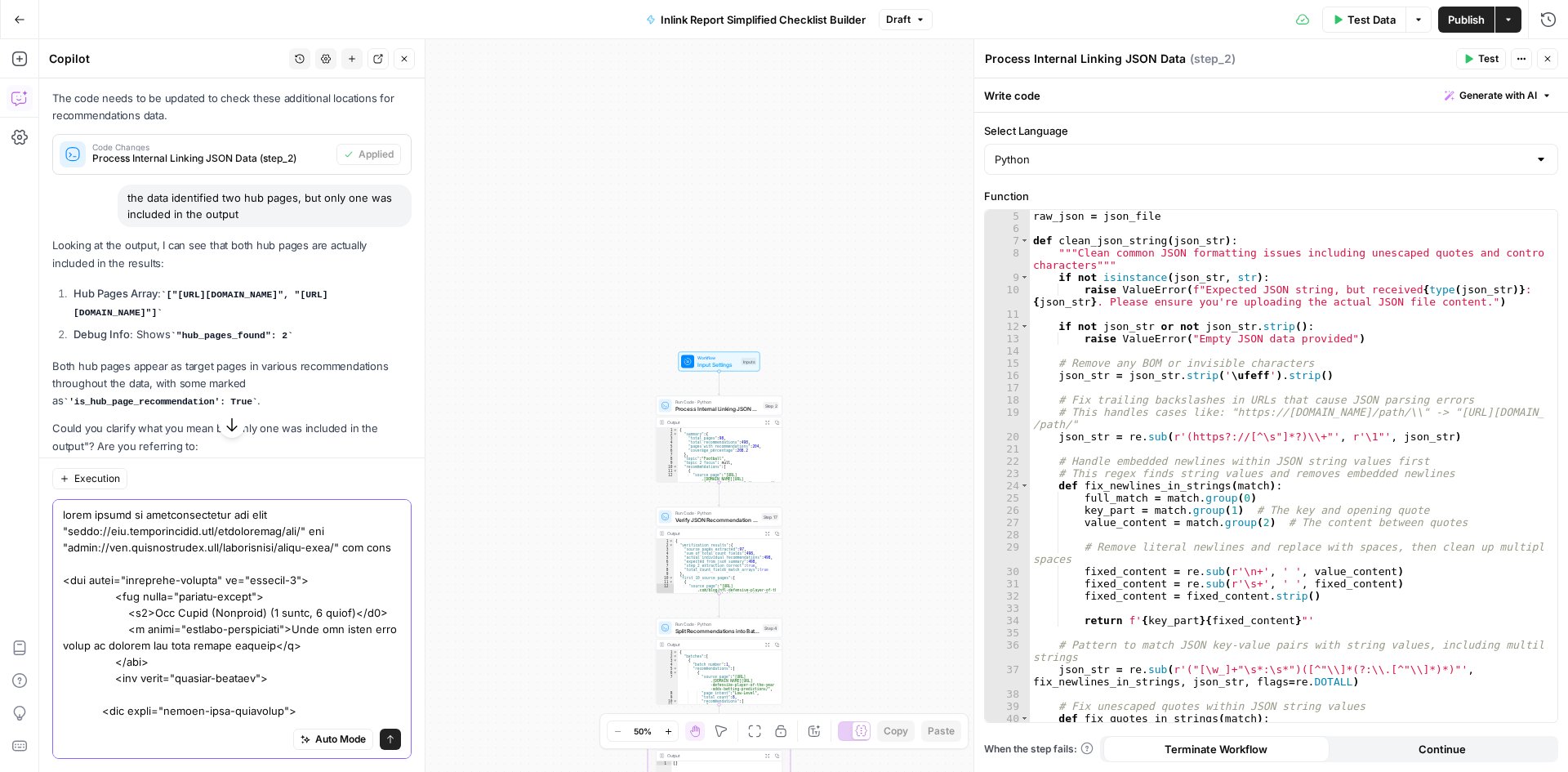
drag, startPoint x: 61, startPoint y: 544, endPoint x: 45, endPoint y: 517, distance: 31.4
click at [84, 531] on div "Auto Mode Send" at bounding box center [233, 628] width 360 height 259
drag, startPoint x: 60, startPoint y: 537, endPoint x: 331, endPoint y: 543, distance: 271.1
click at [300, 533] on div "Auto Mode Send" at bounding box center [233, 628] width 360 height 259
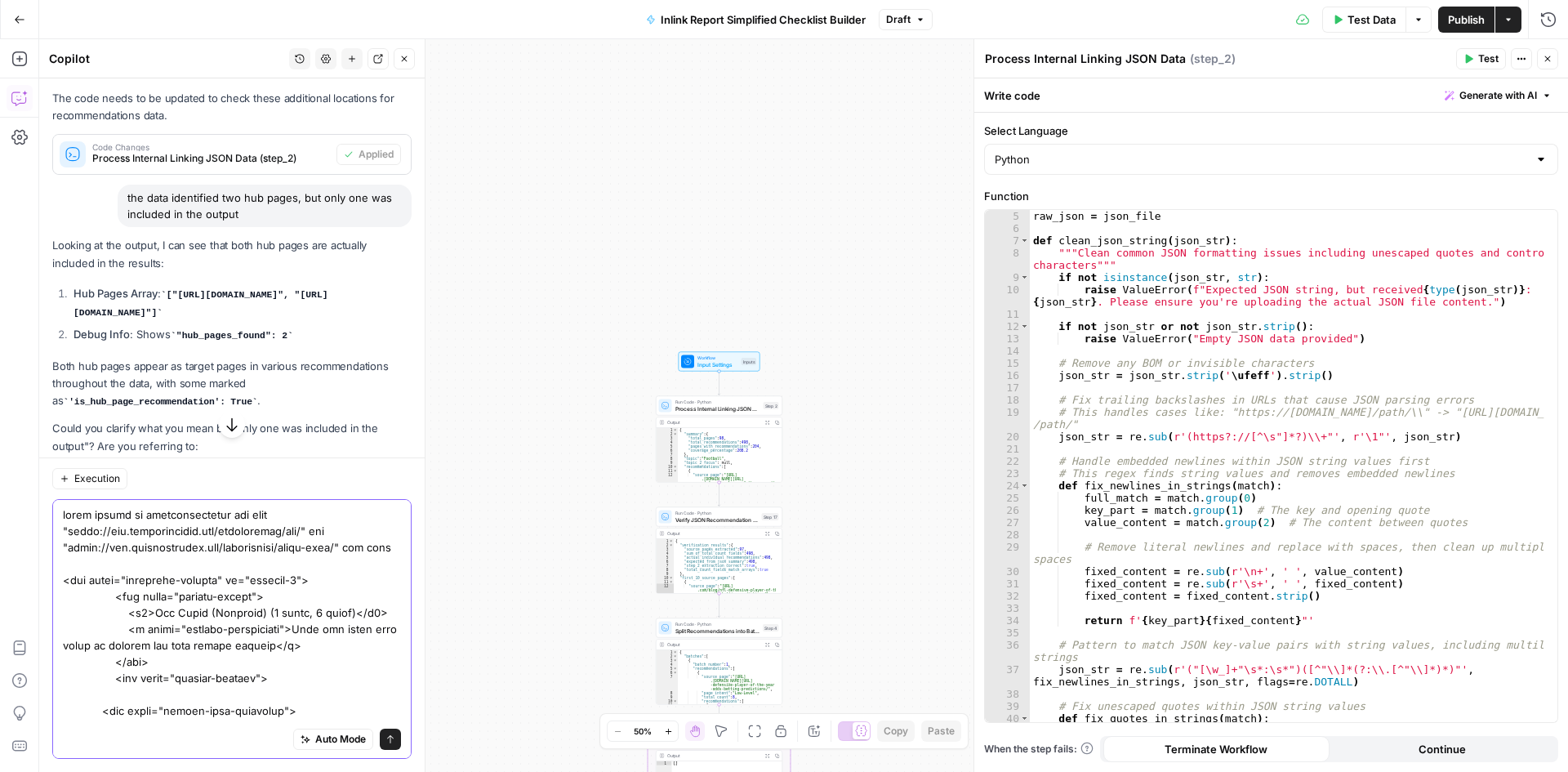
drag, startPoint x: 319, startPoint y: 528, endPoint x: 59, endPoint y: 528, distance: 260.0
click at [59, 528] on div "Auto Mode Send" at bounding box center [233, 628] width 360 height 259
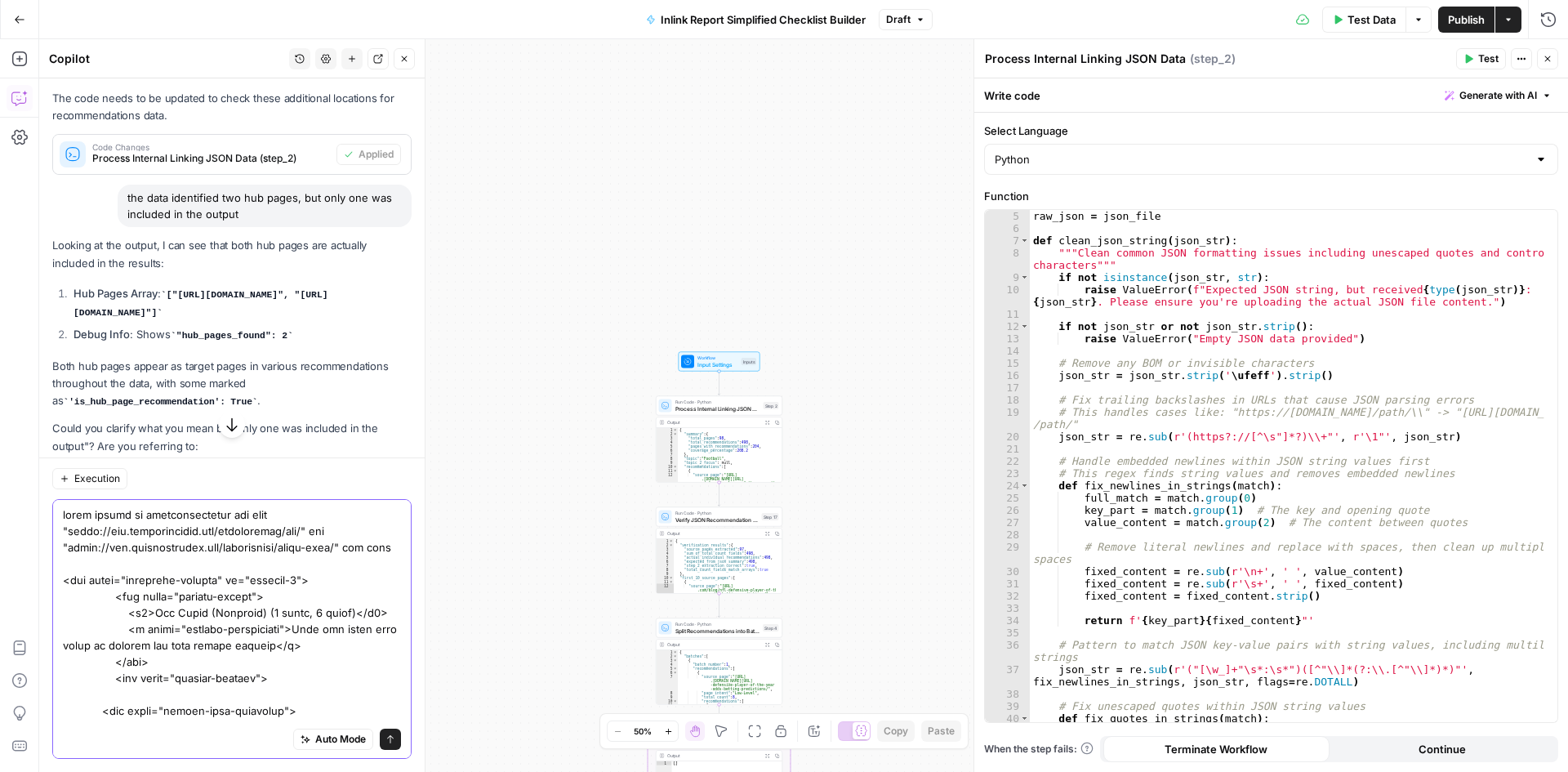
paste textarea ""https://www.thesportsgeek.com/sportsbooks/nfl/""
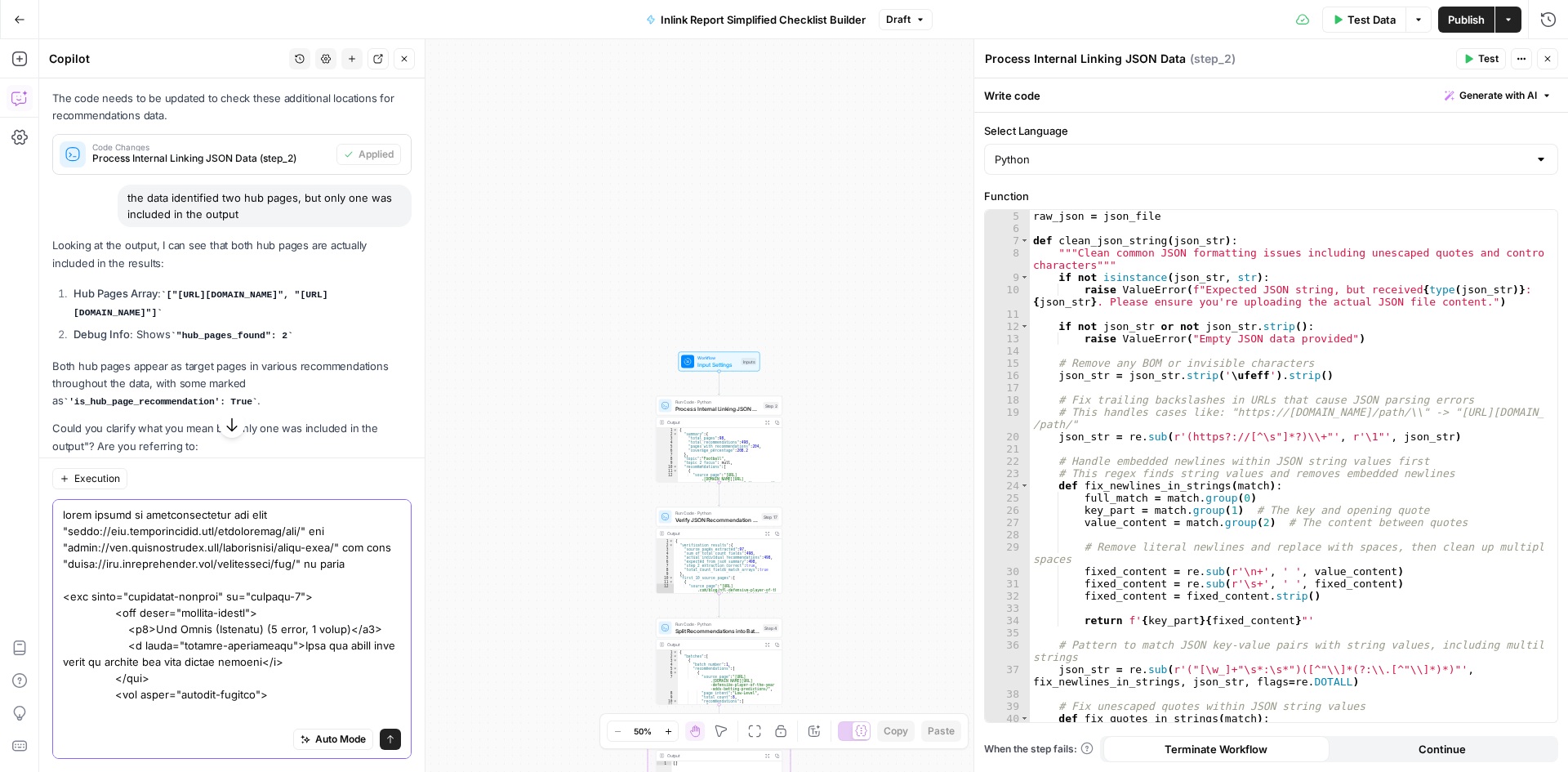
type textarea "there should be recommendations for both "https://www.thesportsgeek.com/sportsb…"
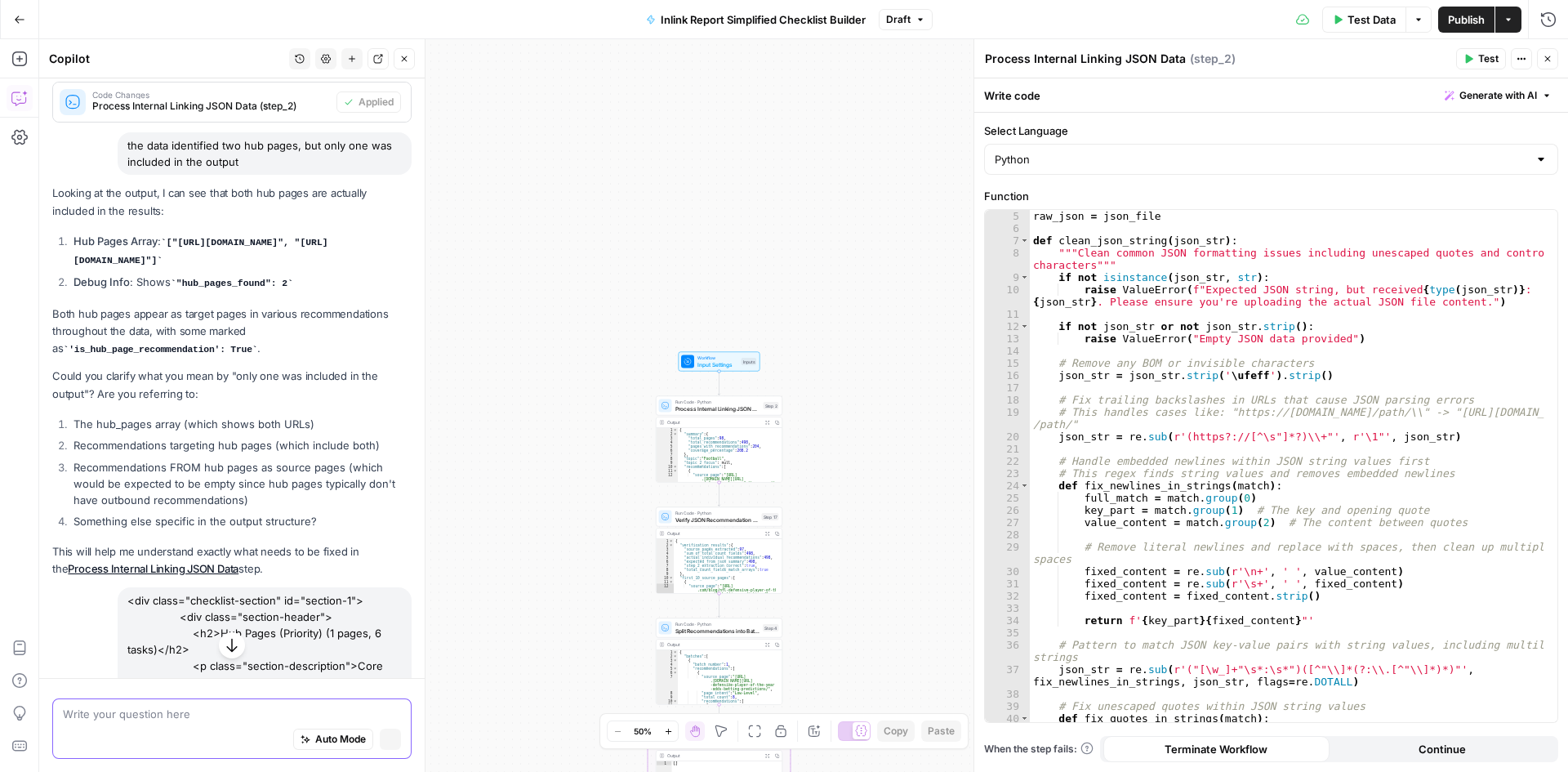
scroll to position [928, 0]
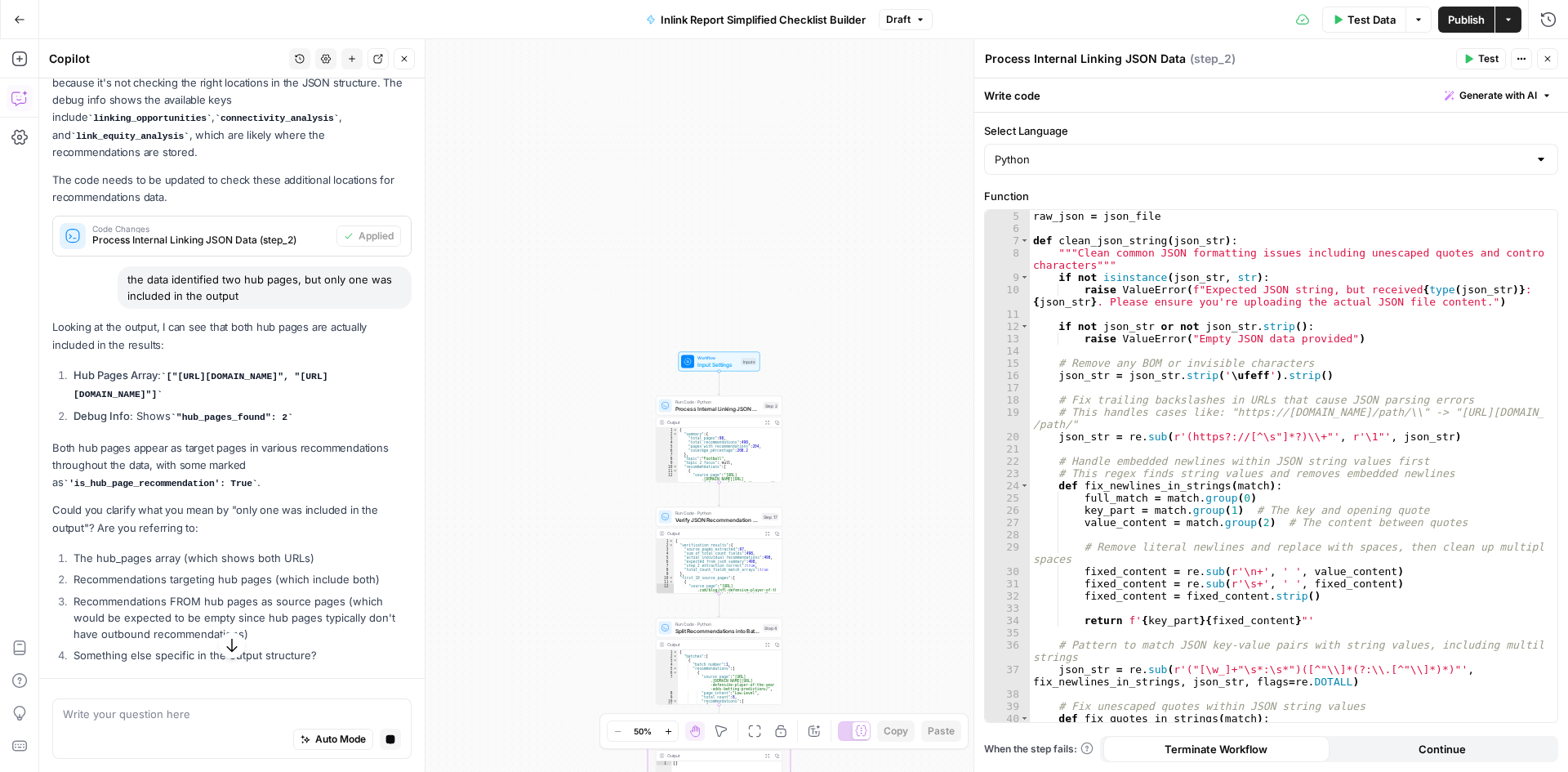
click at [224, 646] on icon "button" at bounding box center [232, 645] width 16 height 16
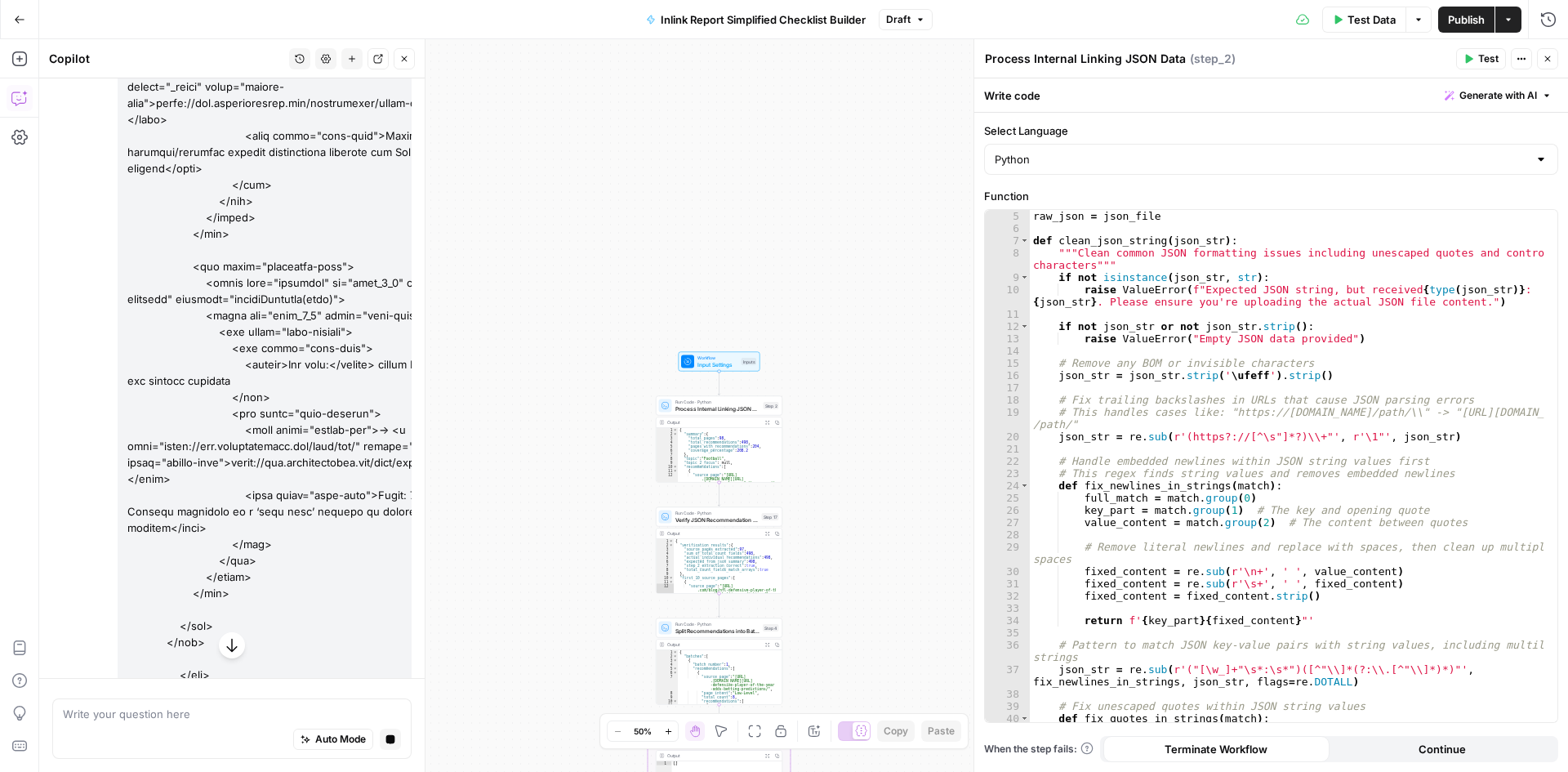
scroll to position [4844, 0]
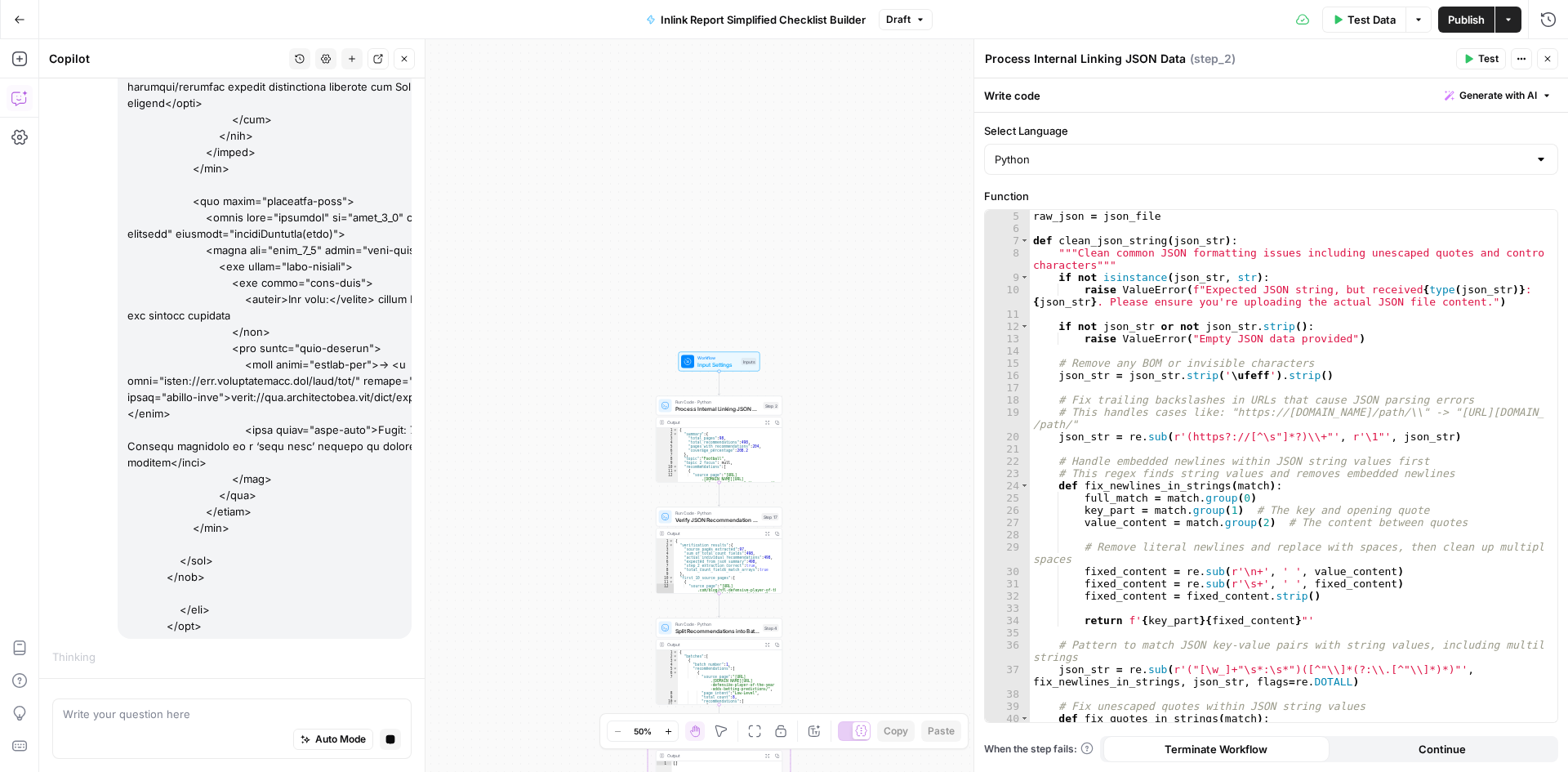
click at [1553, 58] on button "Close" at bounding box center [1547, 59] width 21 height 21
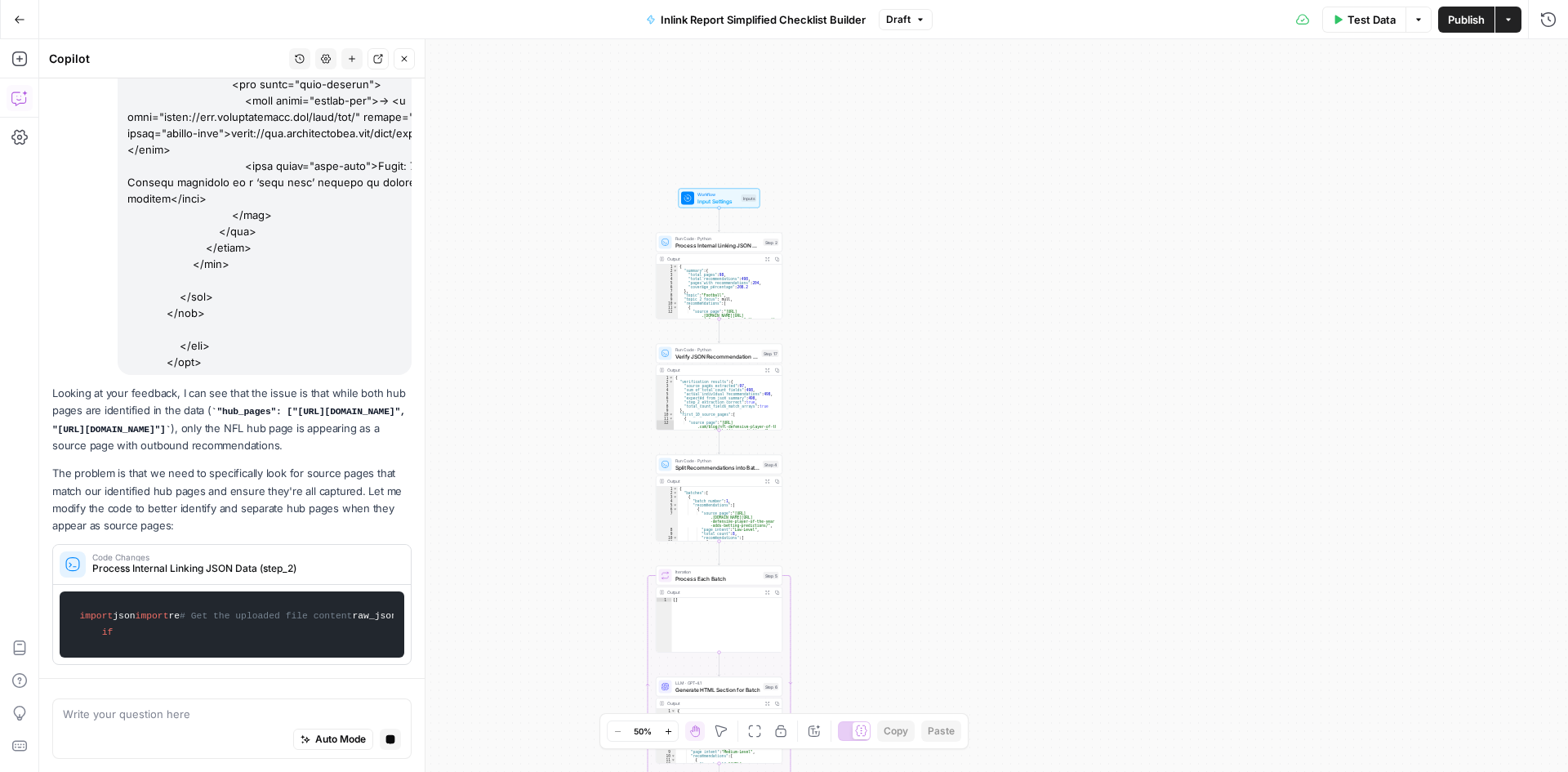
scroll to position [5103, 0]
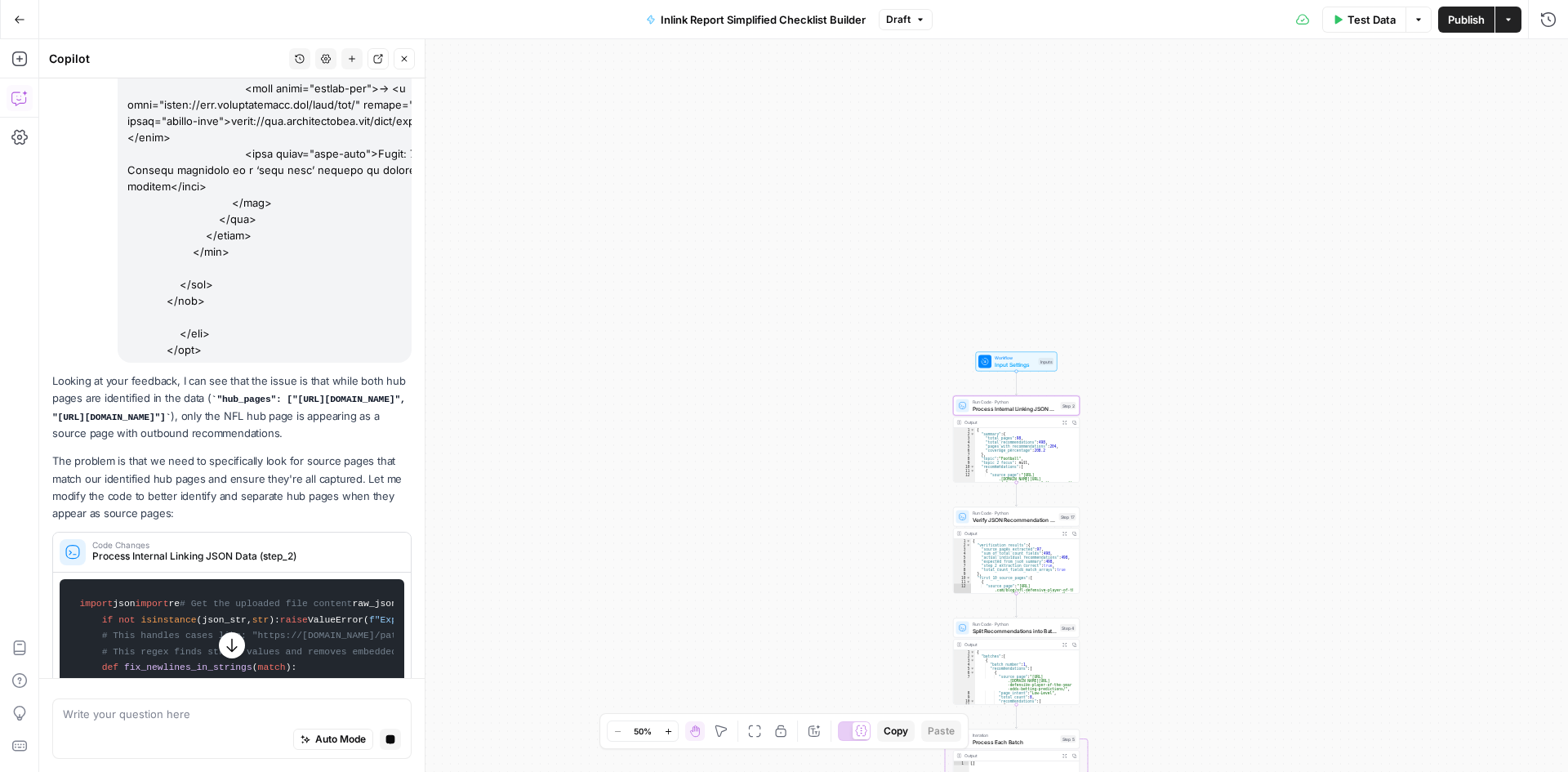
click at [133, 548] on span "Code Changes" at bounding box center [243, 544] width 302 height 8
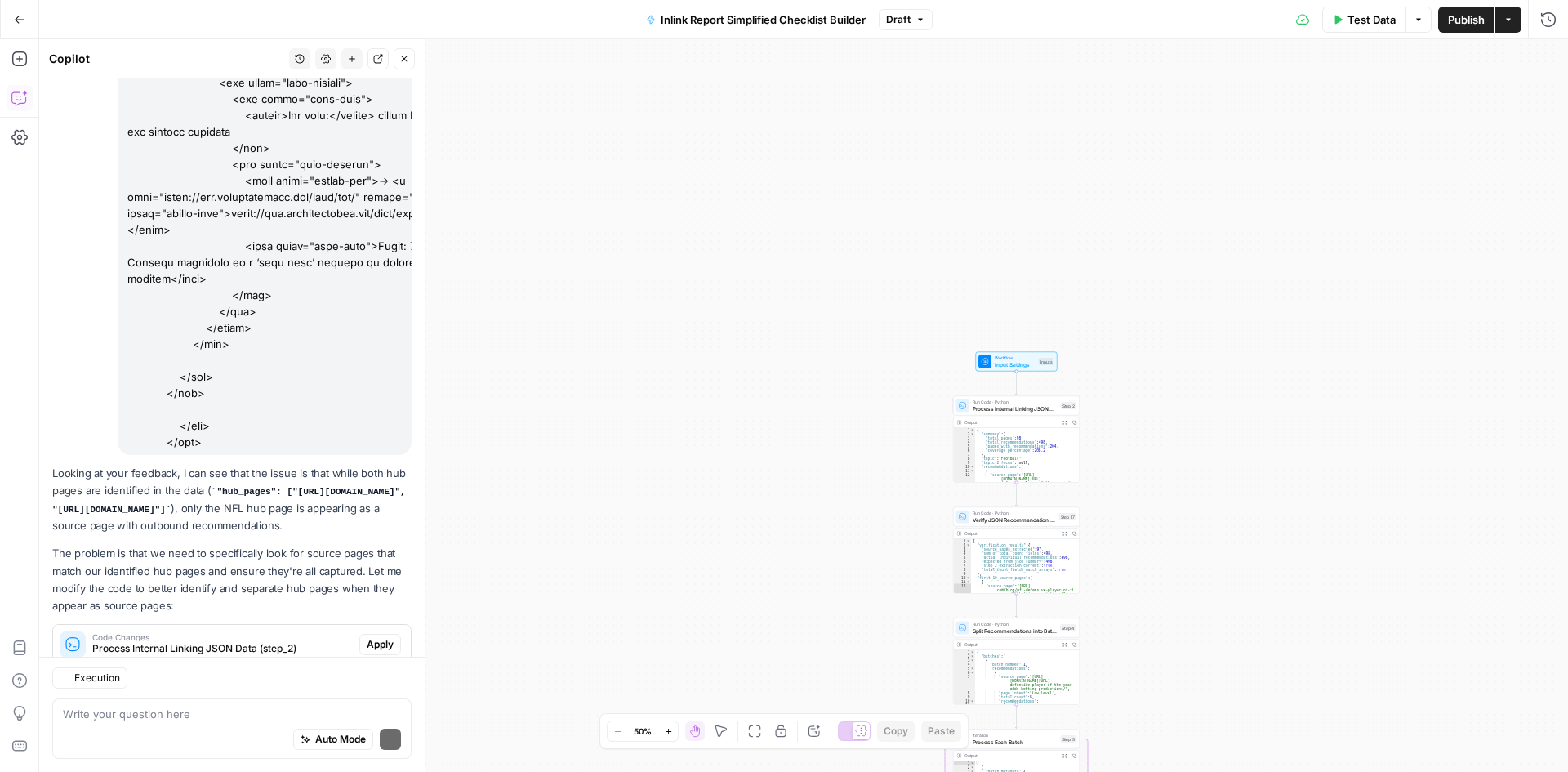
scroll to position [5163, 0]
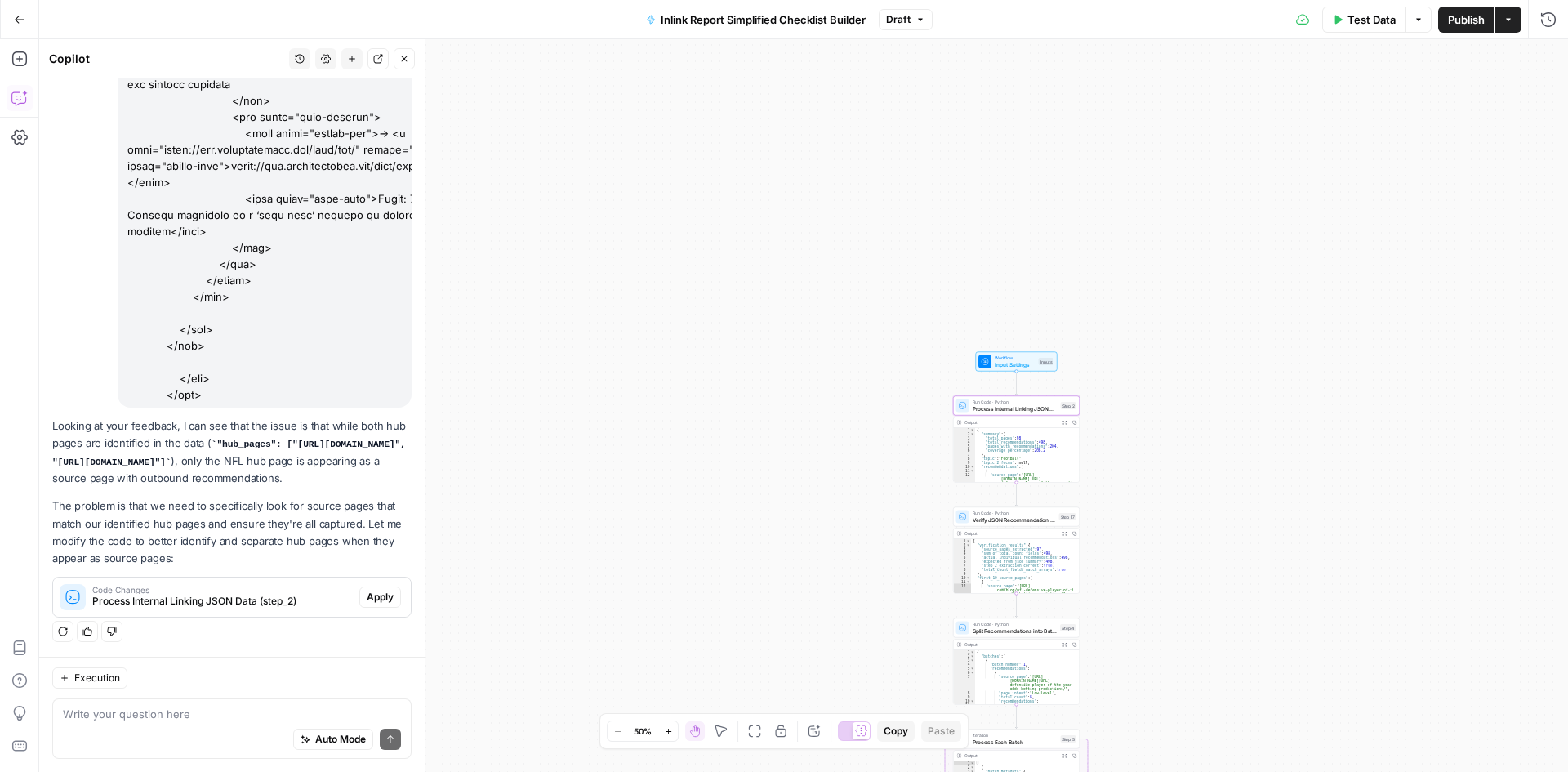
click at [367, 597] on span "Apply" at bounding box center [380, 597] width 27 height 15
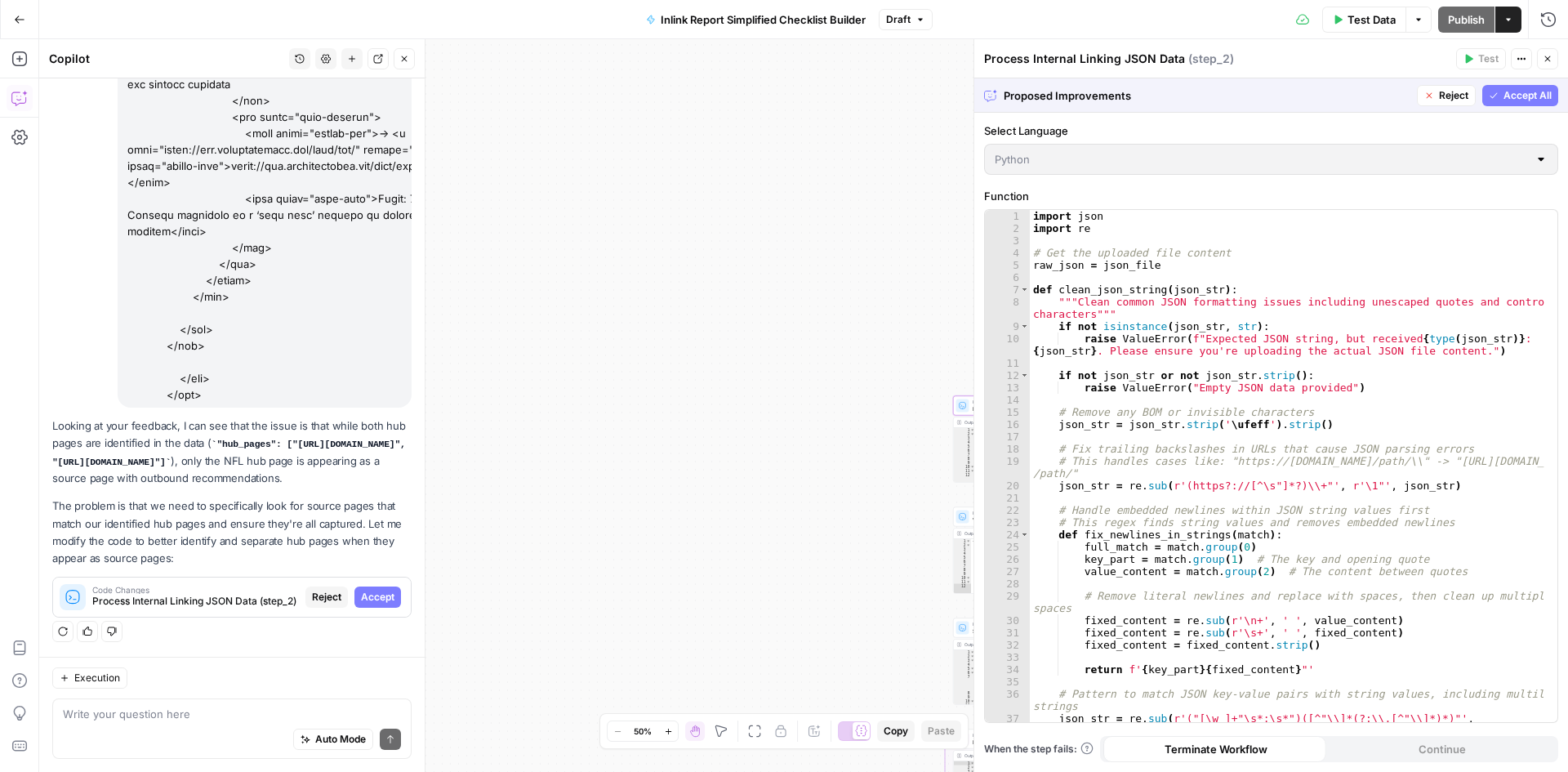
scroll to position [5110, 0]
click at [1530, 83] on div "Proposed Improvements Reject Accept All" at bounding box center [1272, 95] width 594 height 34
click at [1528, 103] on button "Accept All" at bounding box center [1520, 94] width 76 height 21
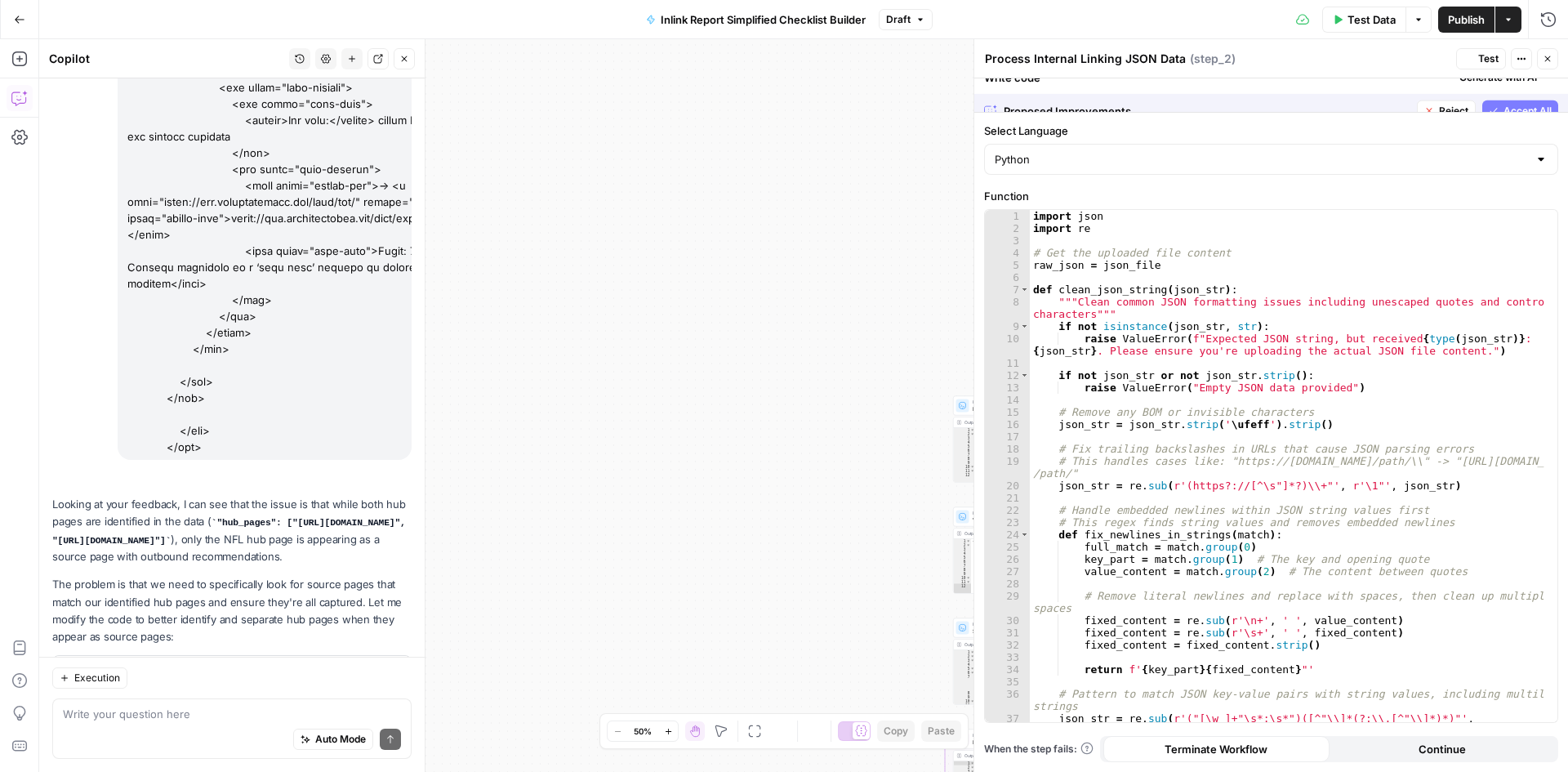
scroll to position [5241, 0]
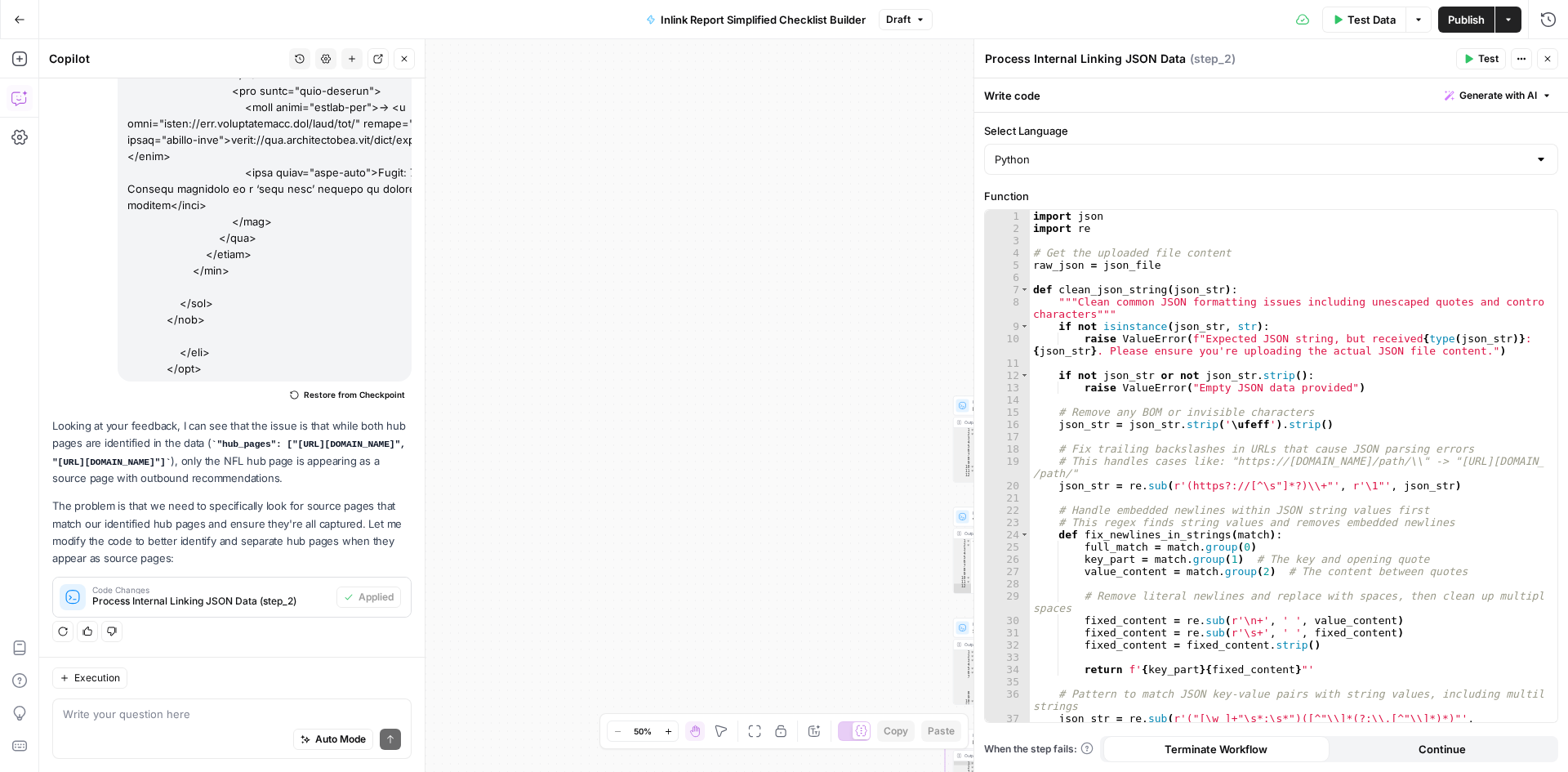
click at [1547, 55] on icon "button" at bounding box center [1548, 59] width 10 height 10
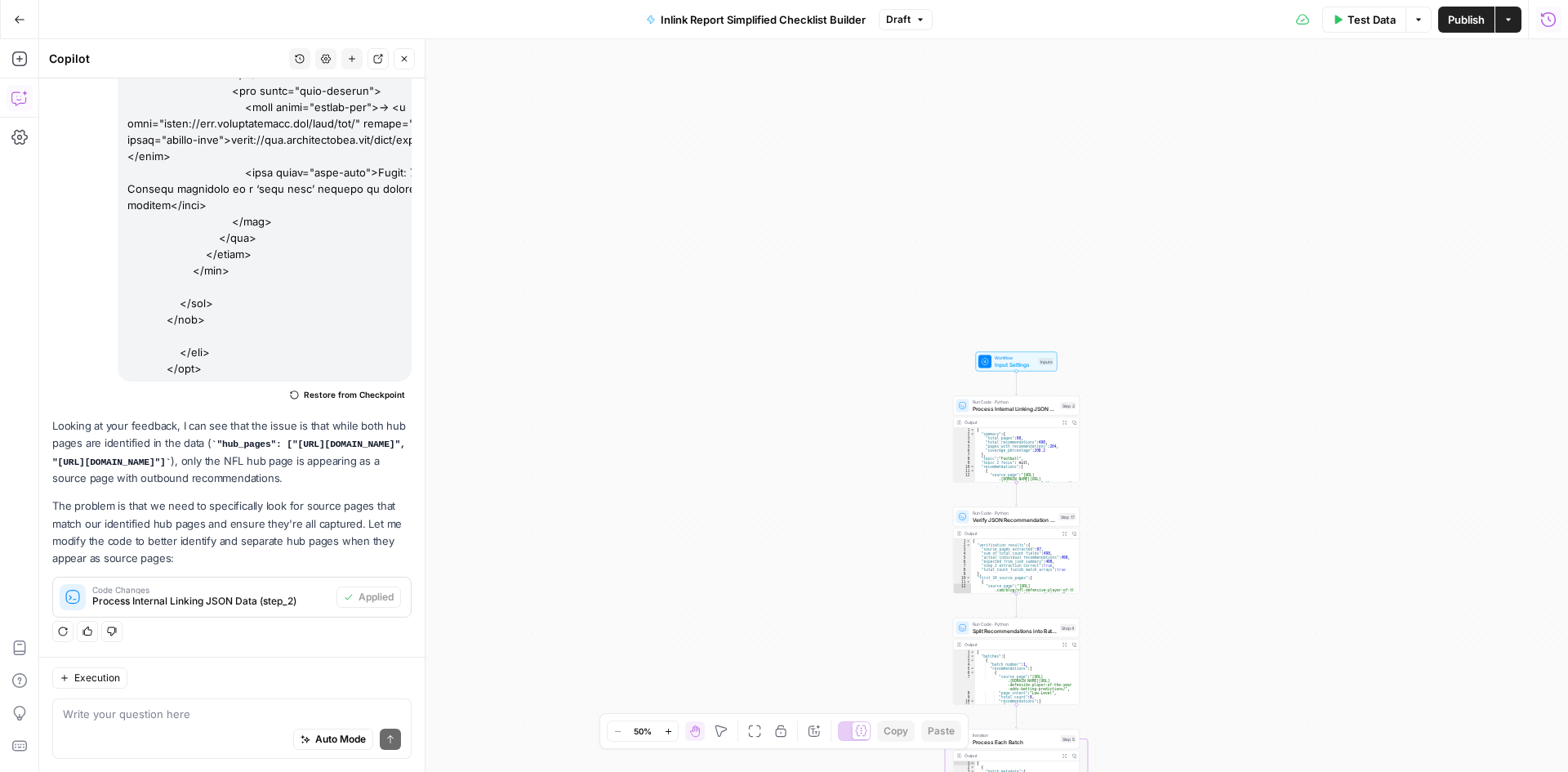
click at [1545, 9] on button "Run History" at bounding box center [1549, 20] width 26 height 26
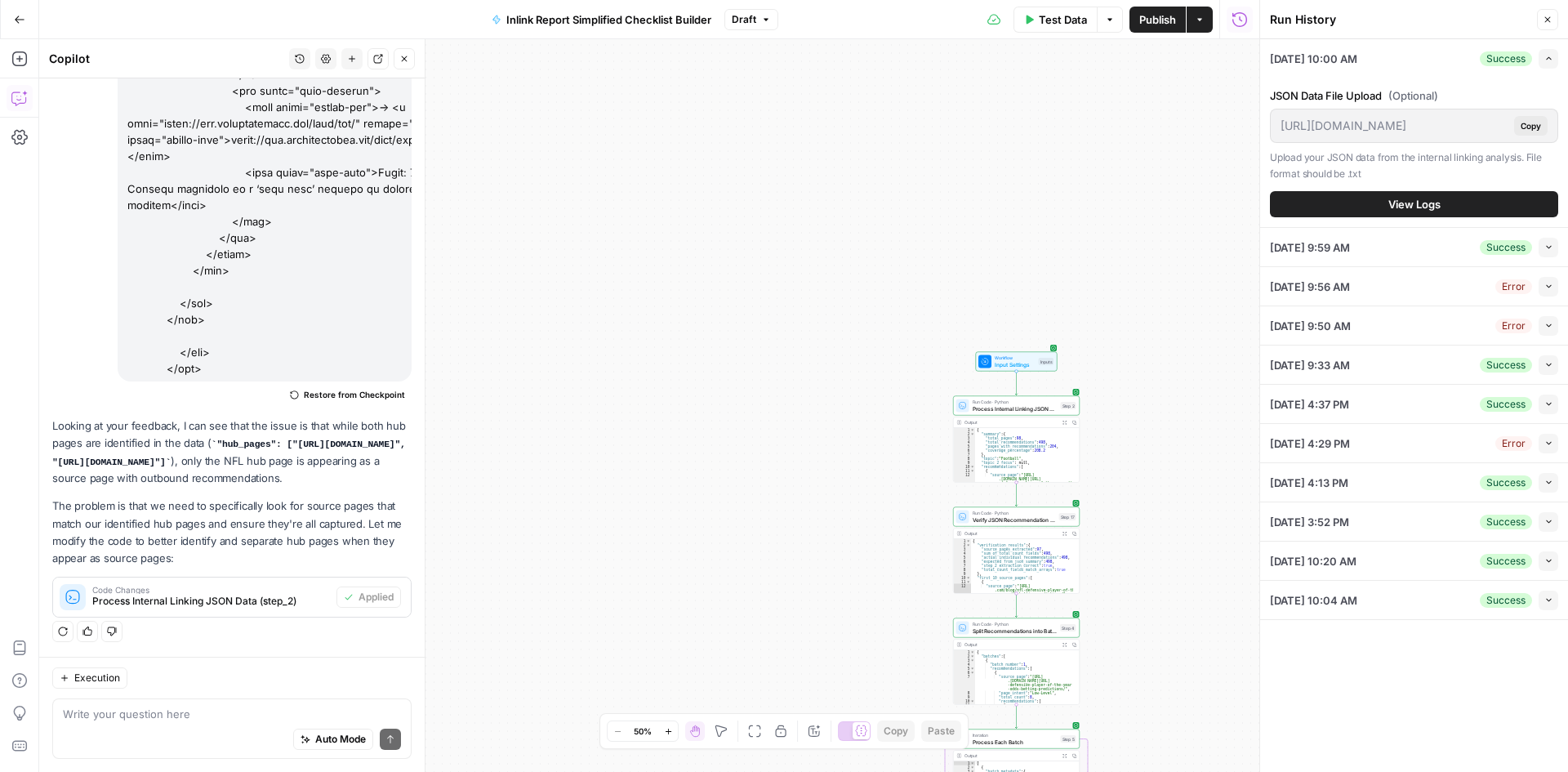
click at [1411, 202] on span "View Logs" at bounding box center [1415, 204] width 53 height 16
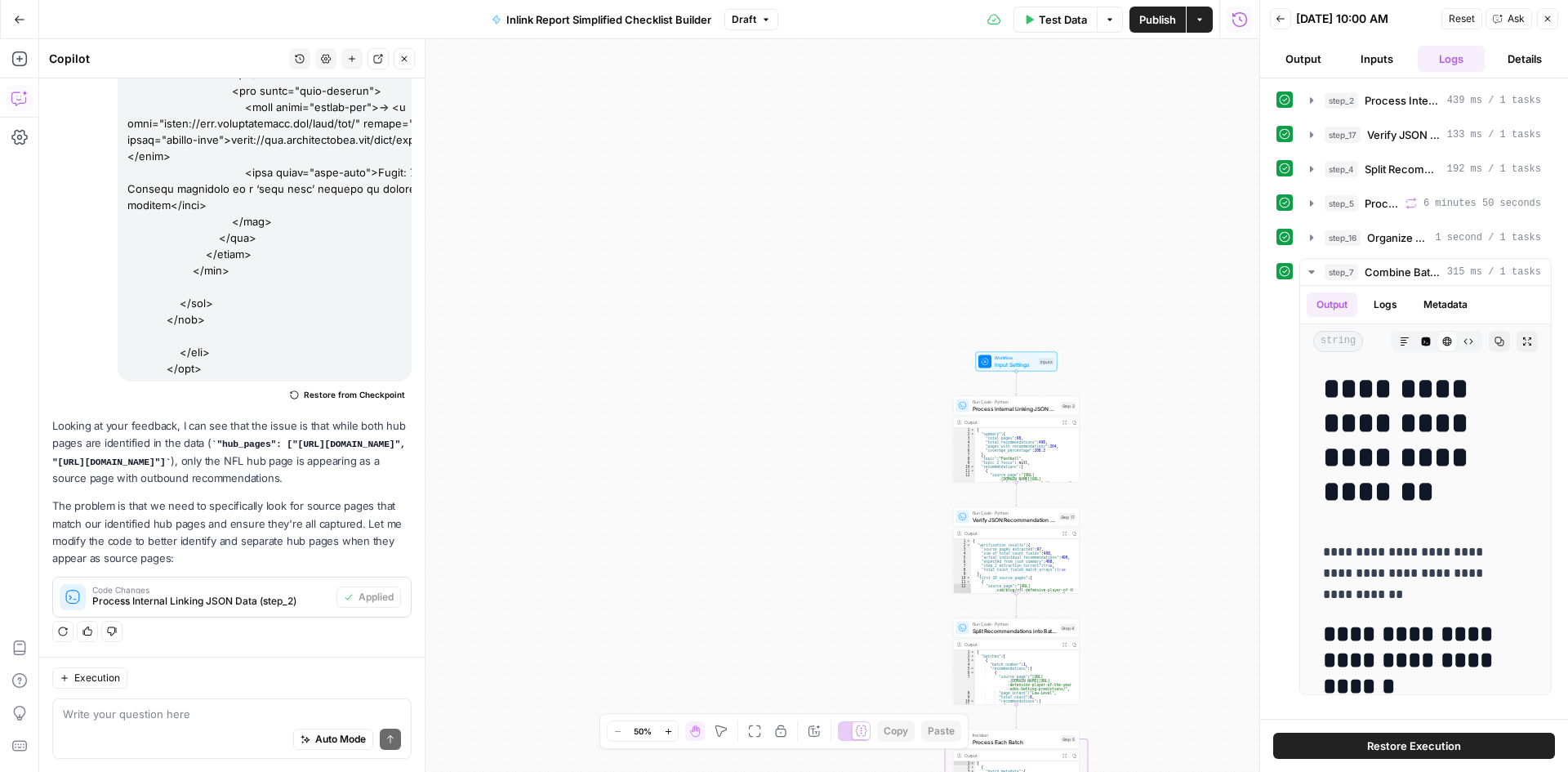
click at [1287, 274] on icon at bounding box center [1285, 271] width 12 height 12
click at [1077, 30] on button "Test Data" at bounding box center [1055, 20] width 84 height 26
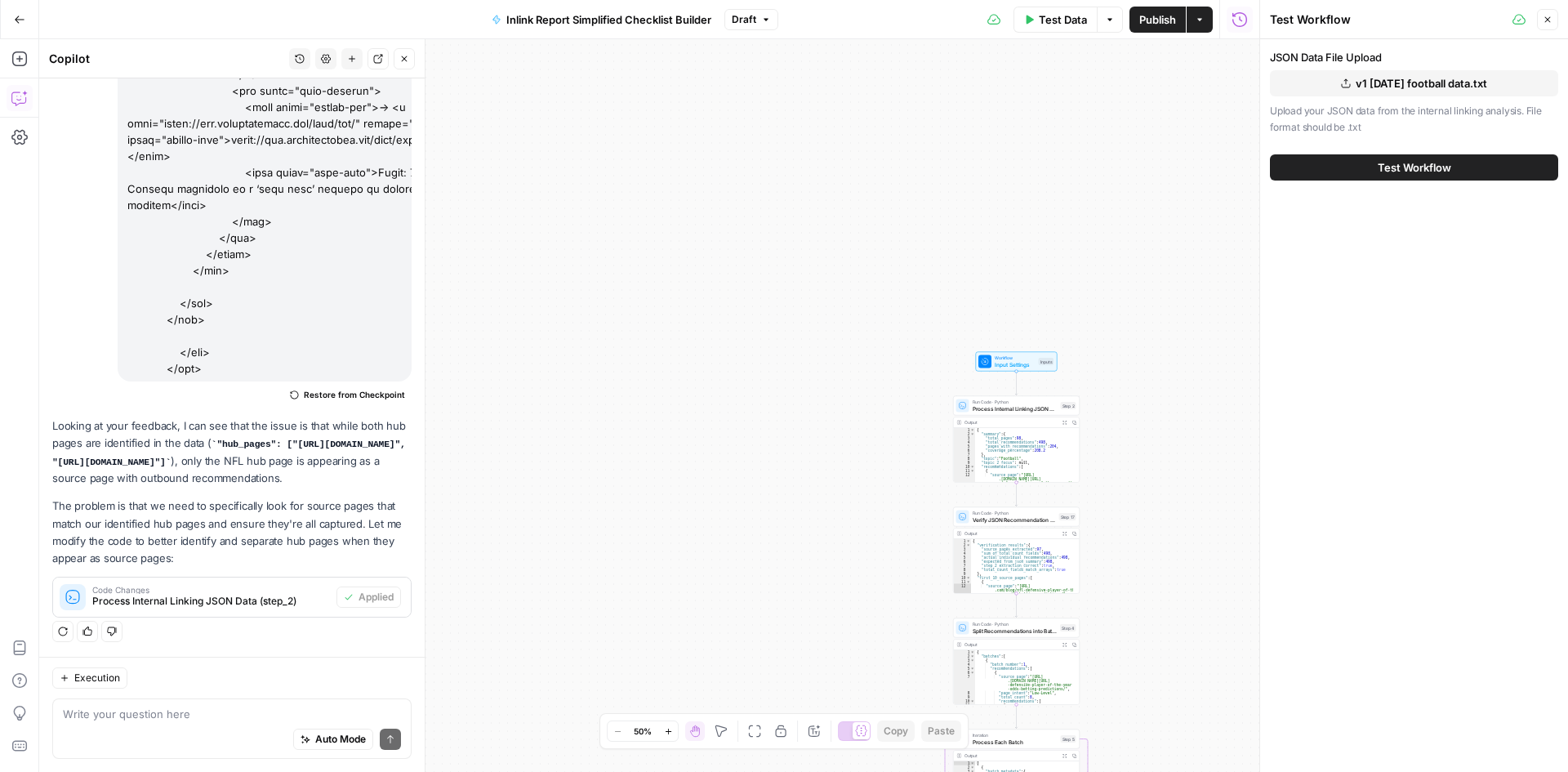
click at [1356, 183] on div "Test Workflow" at bounding box center [1414, 168] width 288 height 46
click at [1357, 173] on button "Test Workflow" at bounding box center [1414, 167] width 288 height 26
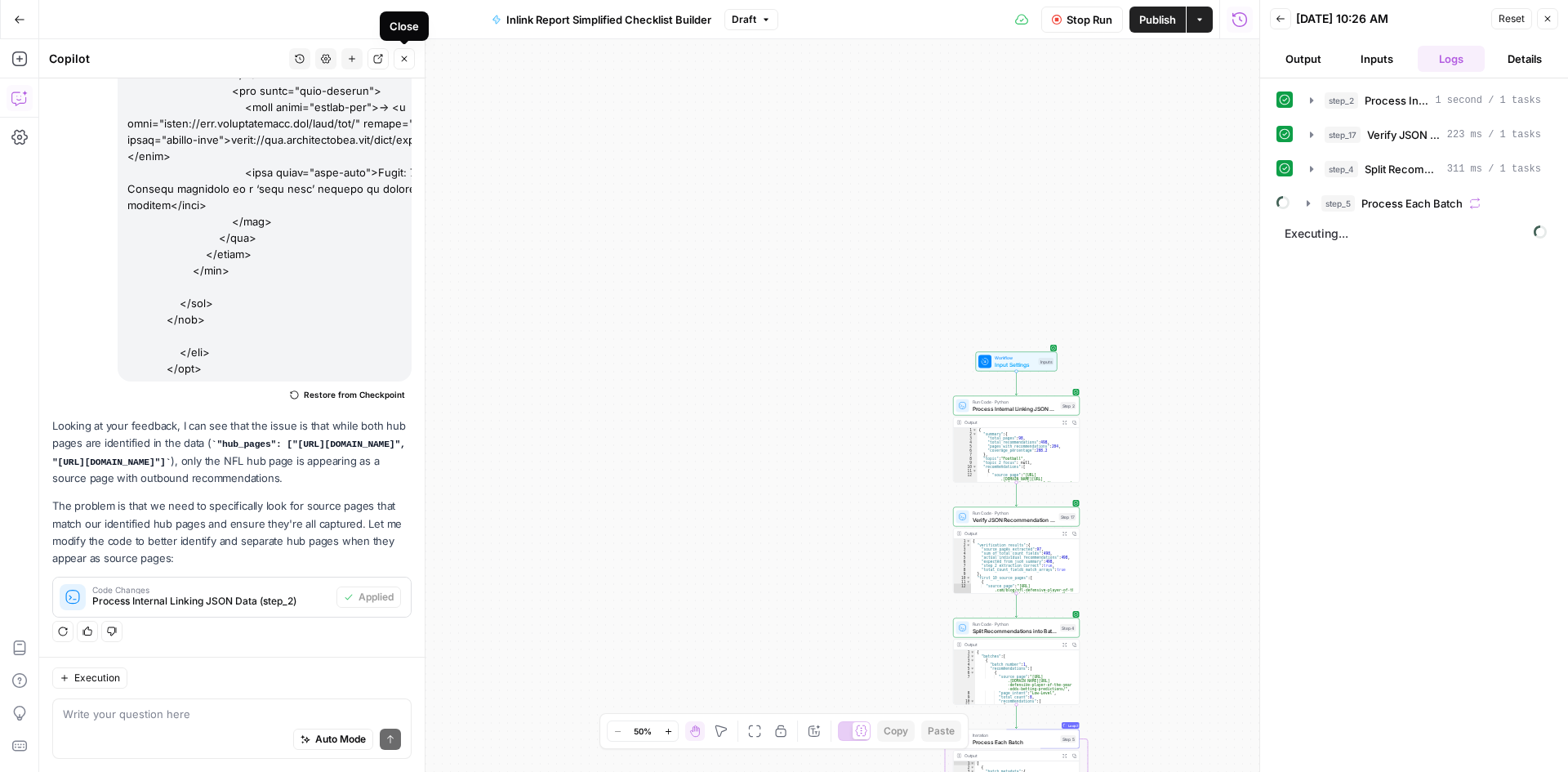
click at [409, 63] on button "Close" at bounding box center [403, 59] width 21 height 21
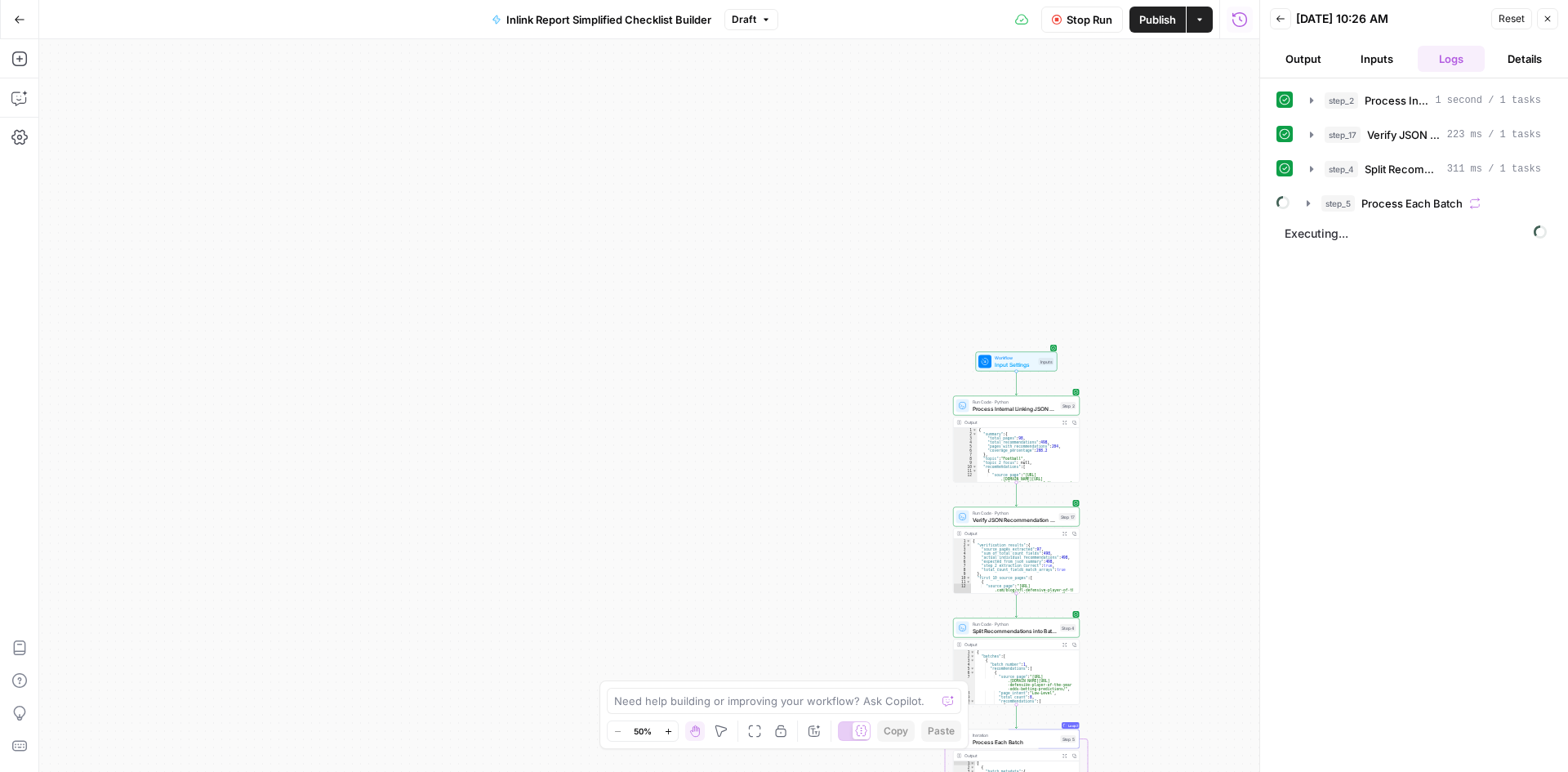
click at [16, 14] on icon "button" at bounding box center [20, 20] width 12 height 12
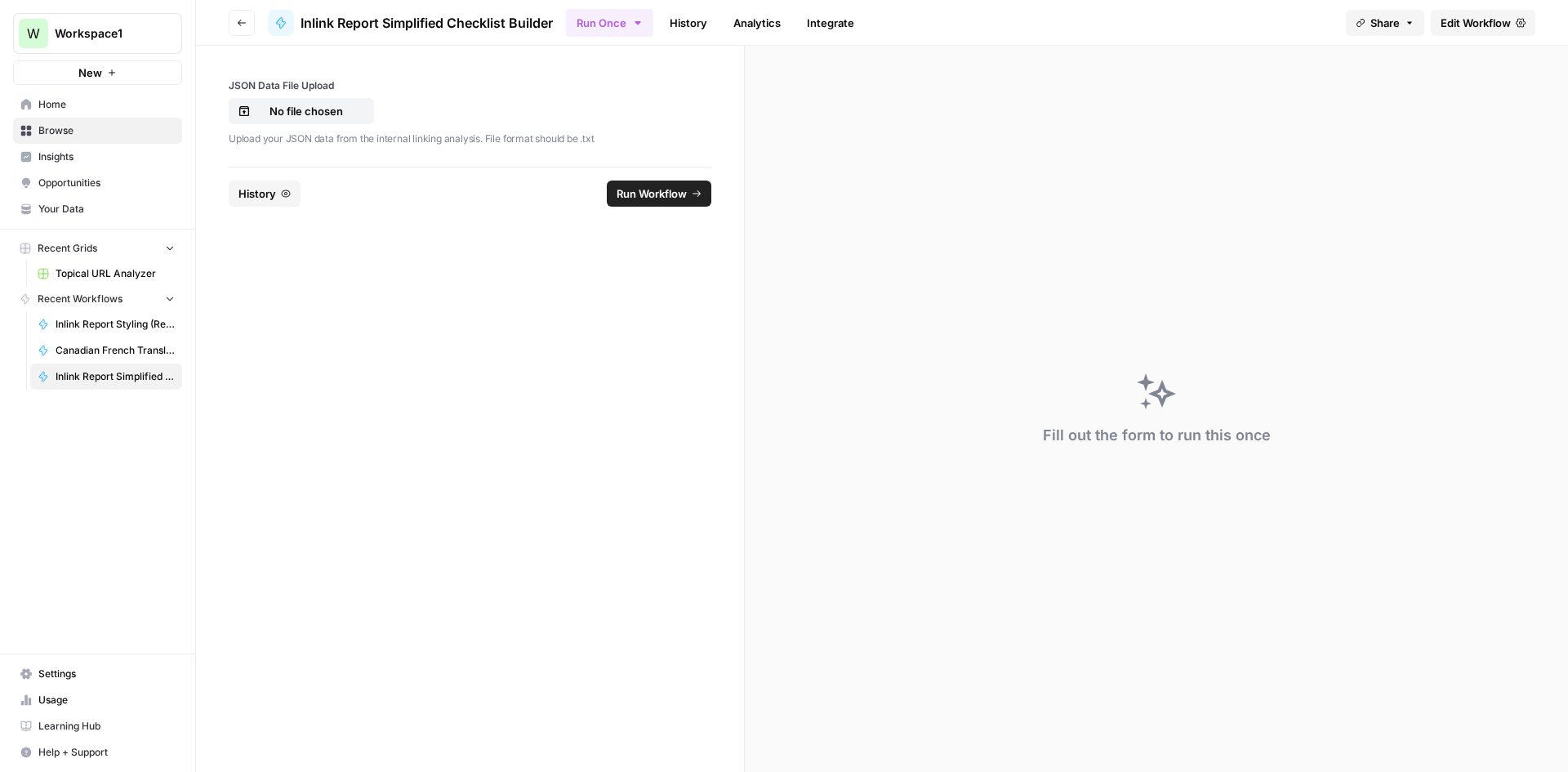
click at [249, 19] on button "Go back" at bounding box center [241, 23] width 26 height 26
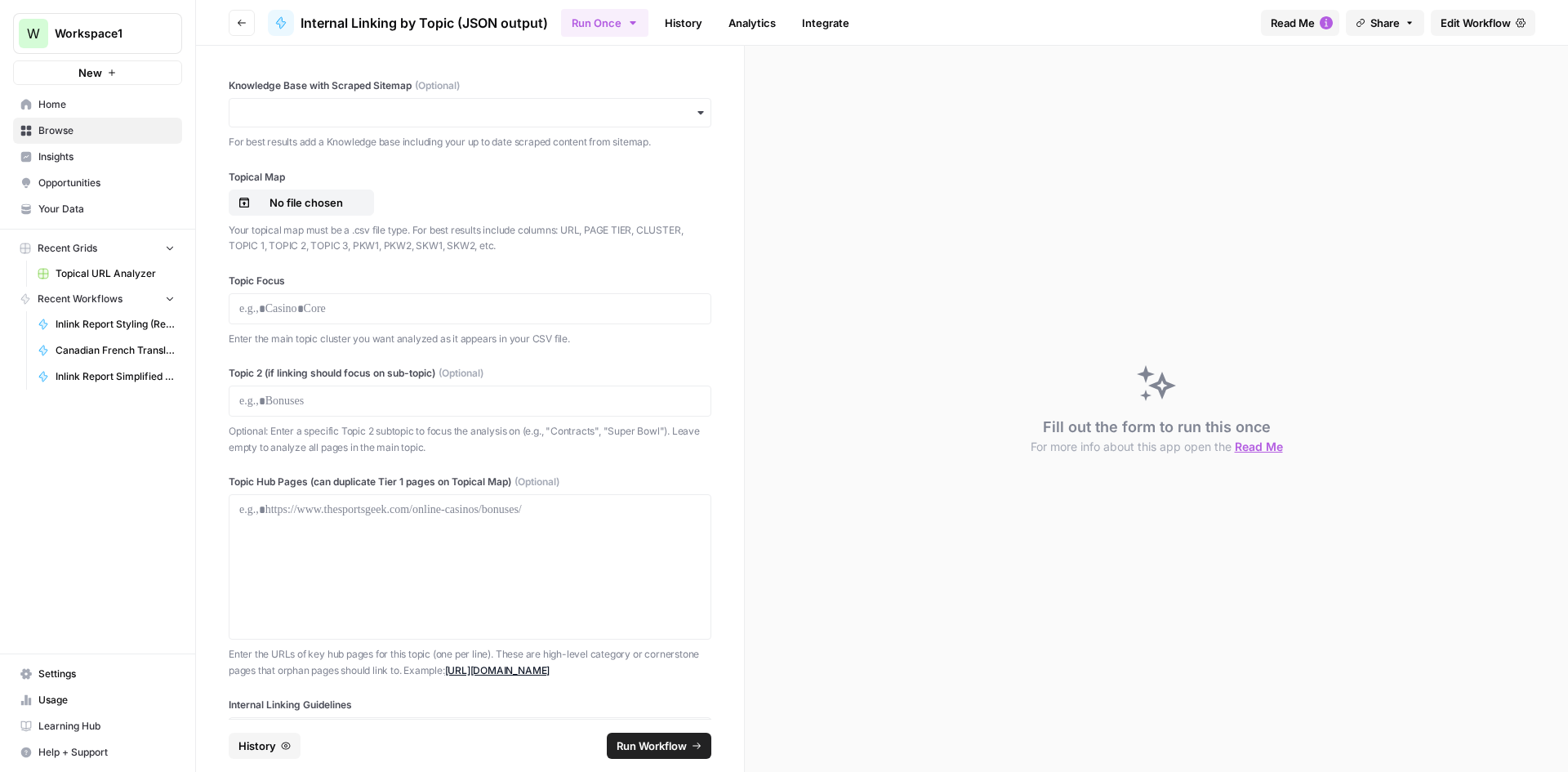
click at [84, 319] on span "Inlink Report Styling (Reformat JSON to HTML)" at bounding box center [115, 324] width 119 height 15
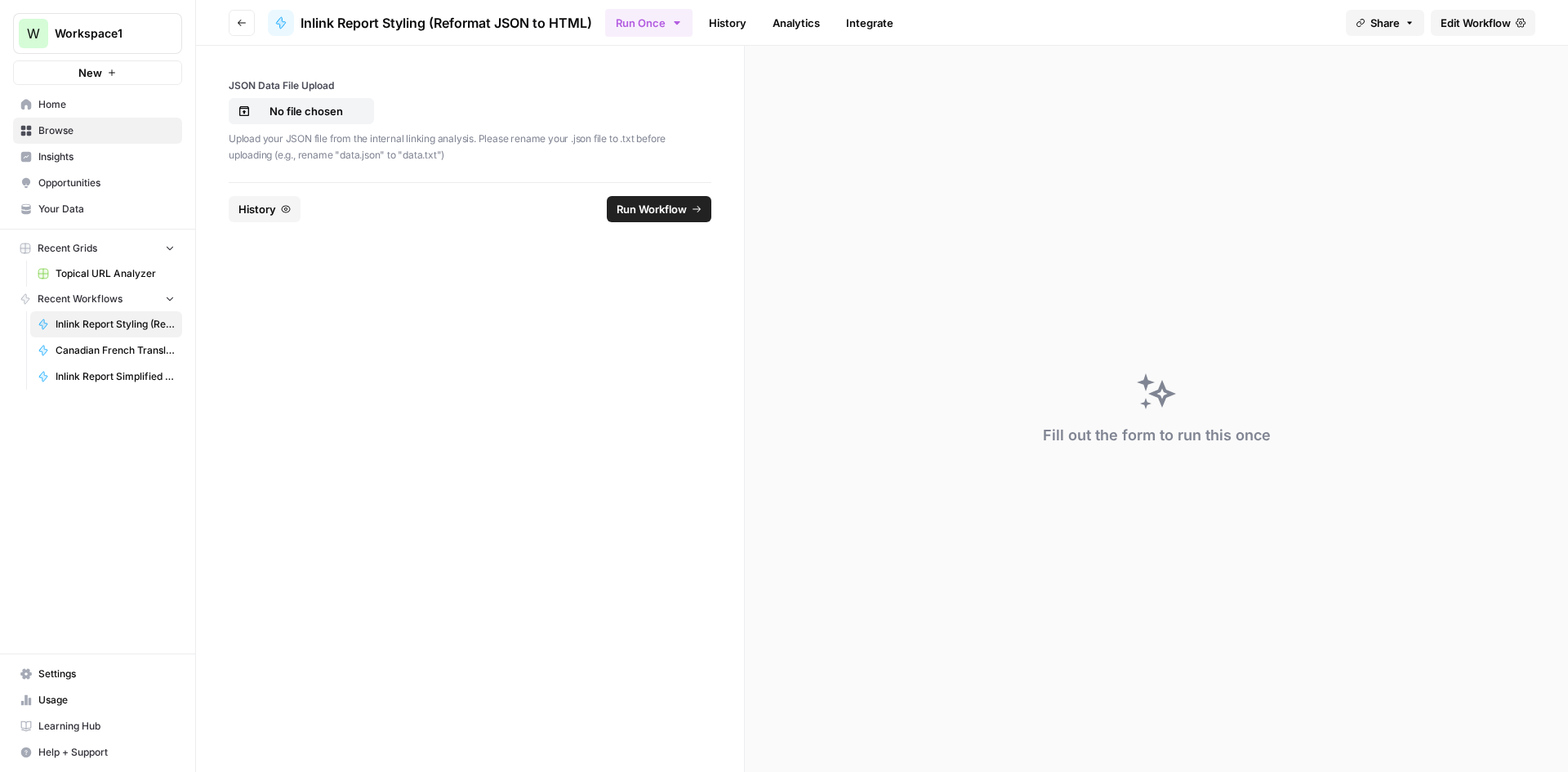
click at [1512, 24] on link "Edit Workflow" at bounding box center [1483, 23] width 104 height 26
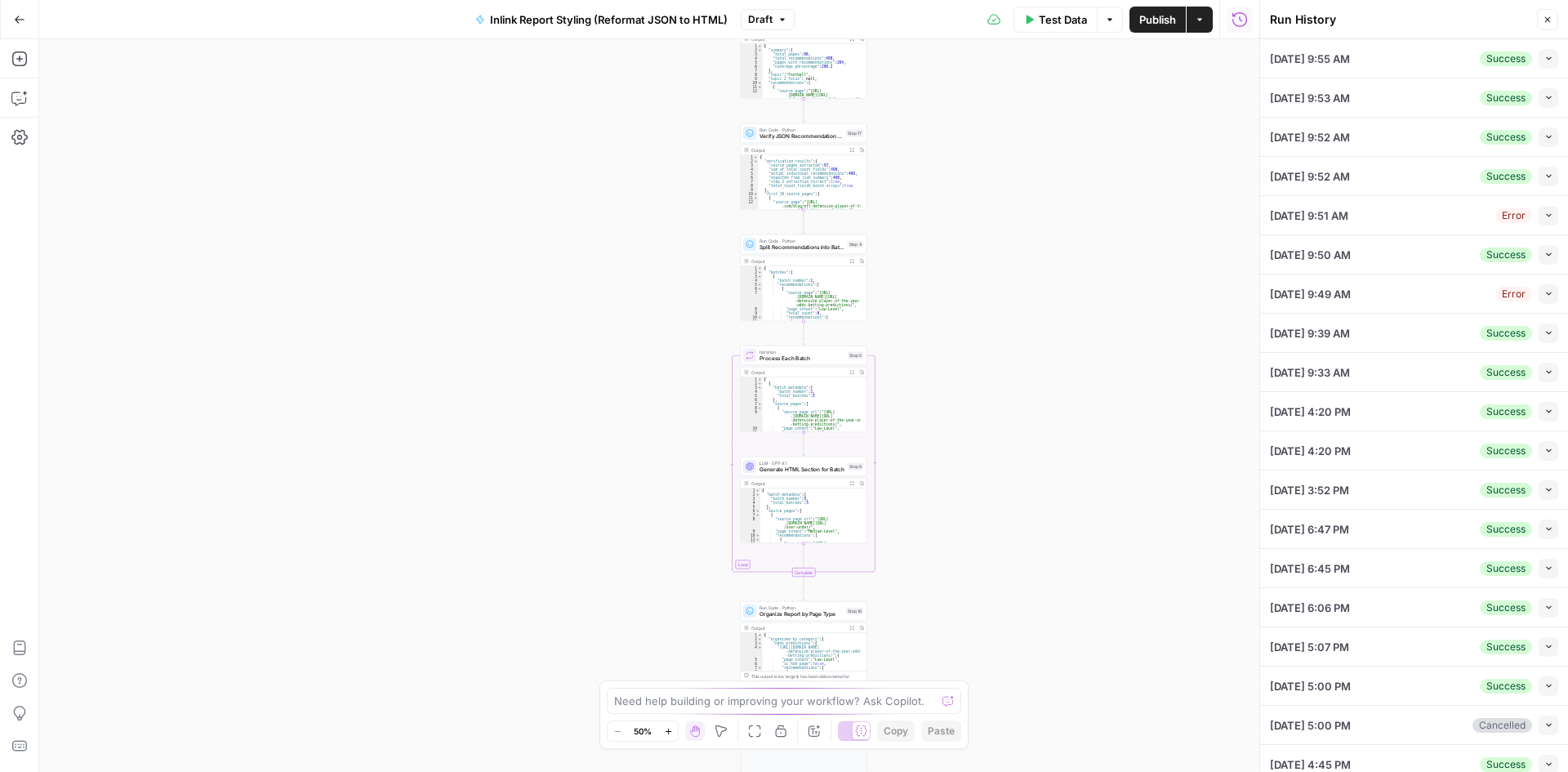
click at [1440, 73] on div "10/07/25 at 9:55 AM Success Collapse" at bounding box center [1414, 58] width 288 height 39
click at [1443, 67] on div "10/07/25 at 9:55 AM Success Collapse" at bounding box center [1414, 58] width 288 height 39
click at [1545, 56] on icon "button" at bounding box center [1549, 58] width 9 height 9
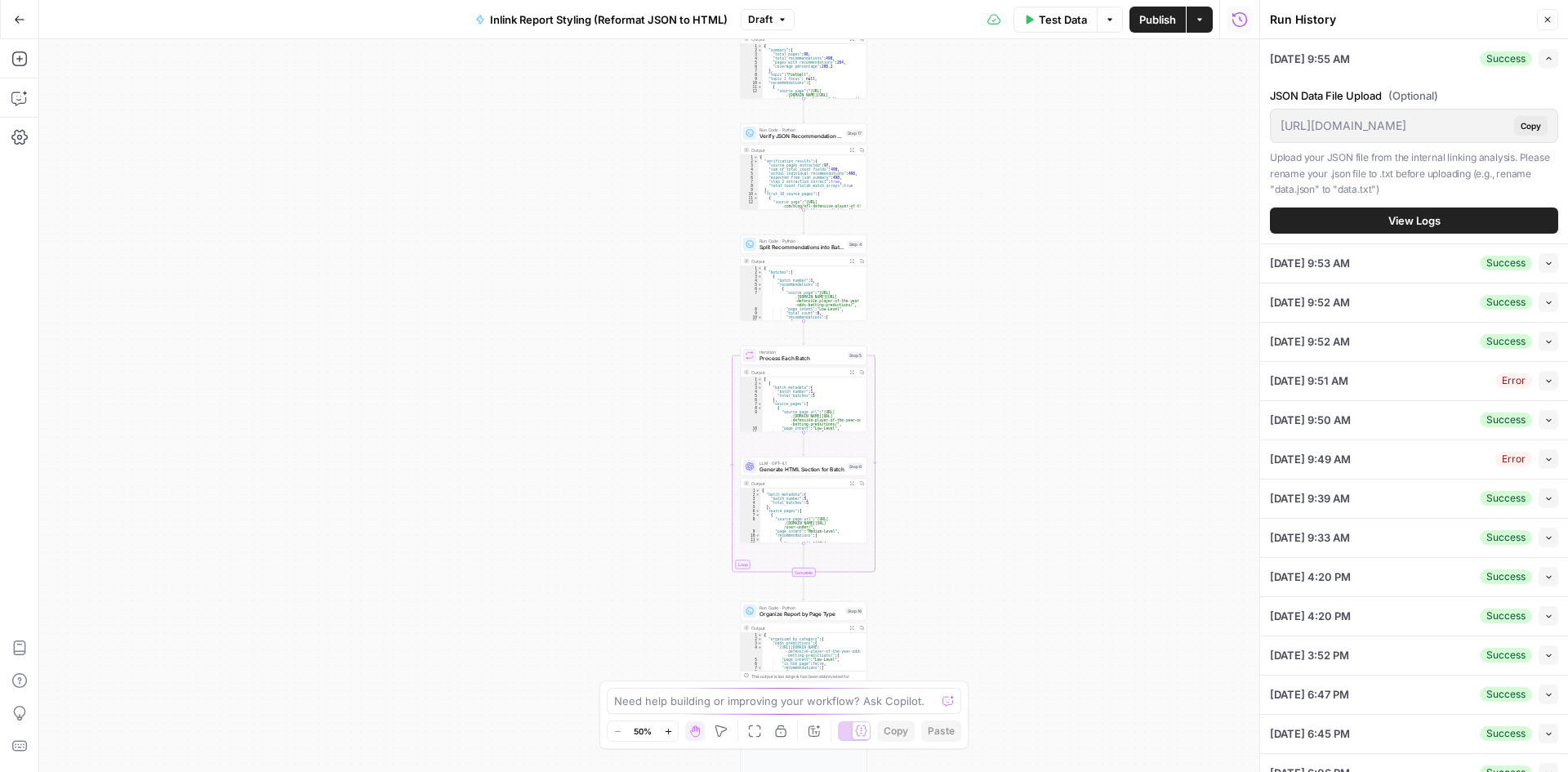
click at [1338, 228] on button "View Logs" at bounding box center [1414, 221] width 288 height 26
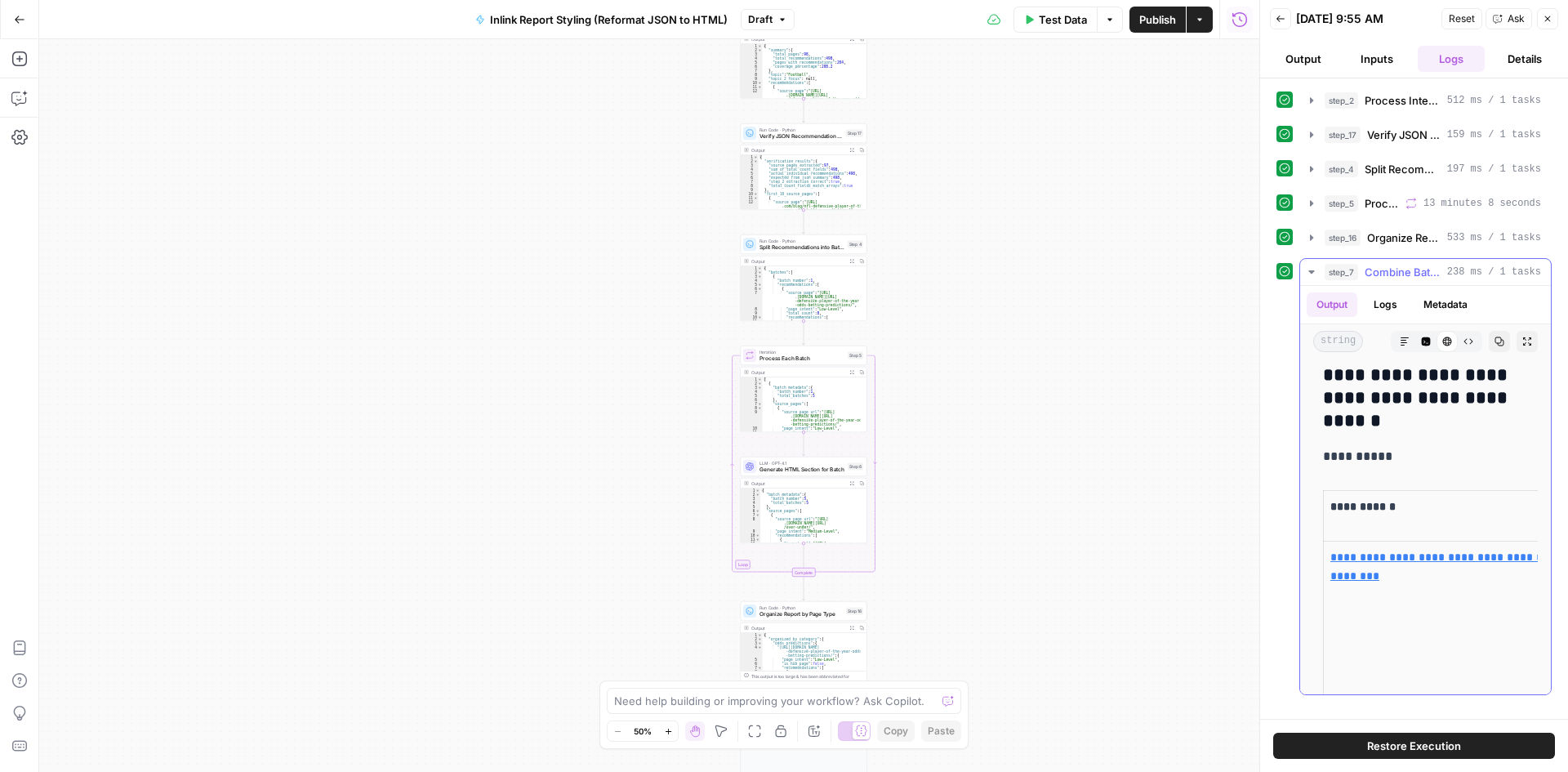
scroll to position [1225, 0]
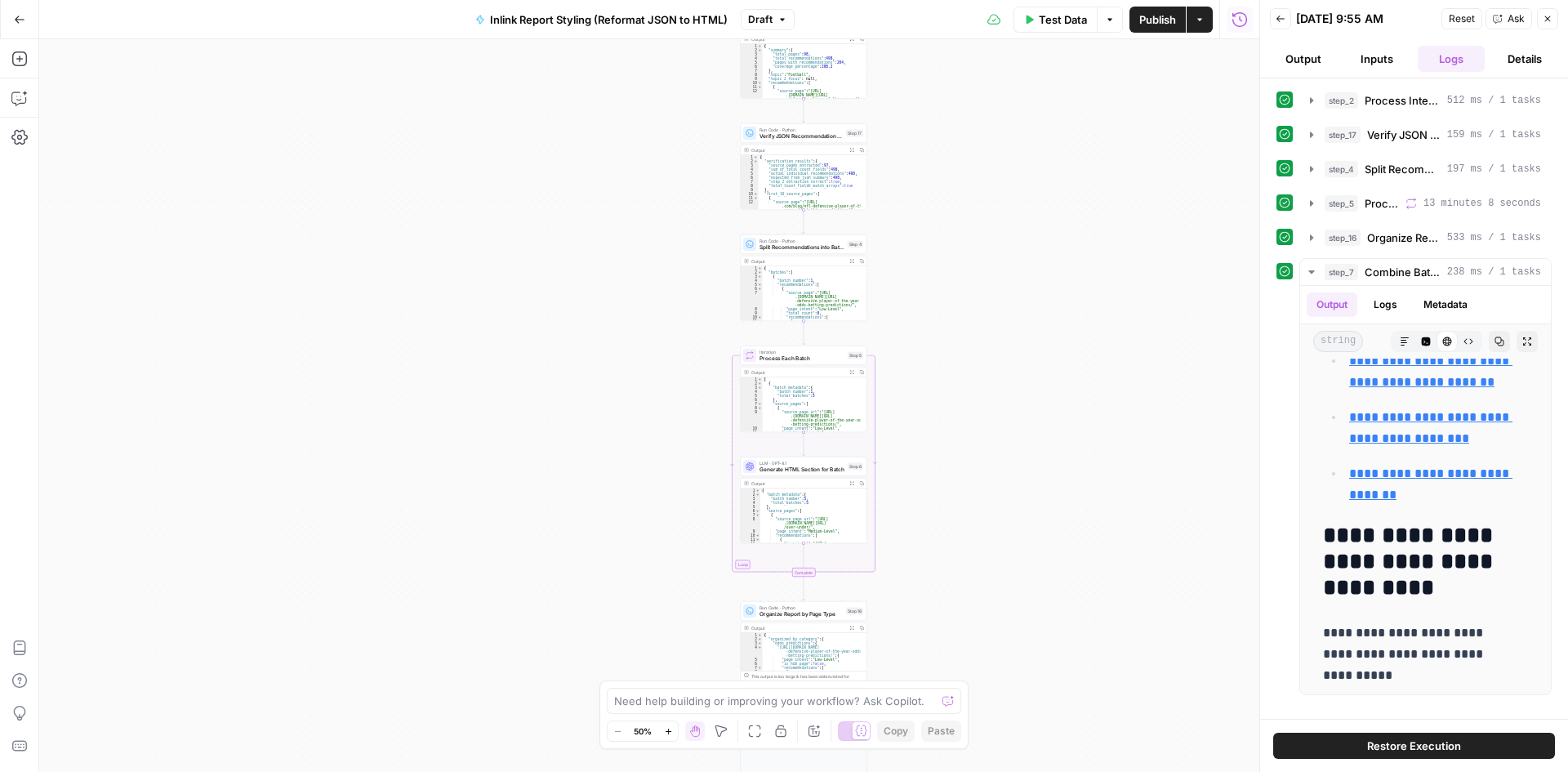
click at [1284, 9] on button "Back" at bounding box center [1280, 18] width 21 height 21
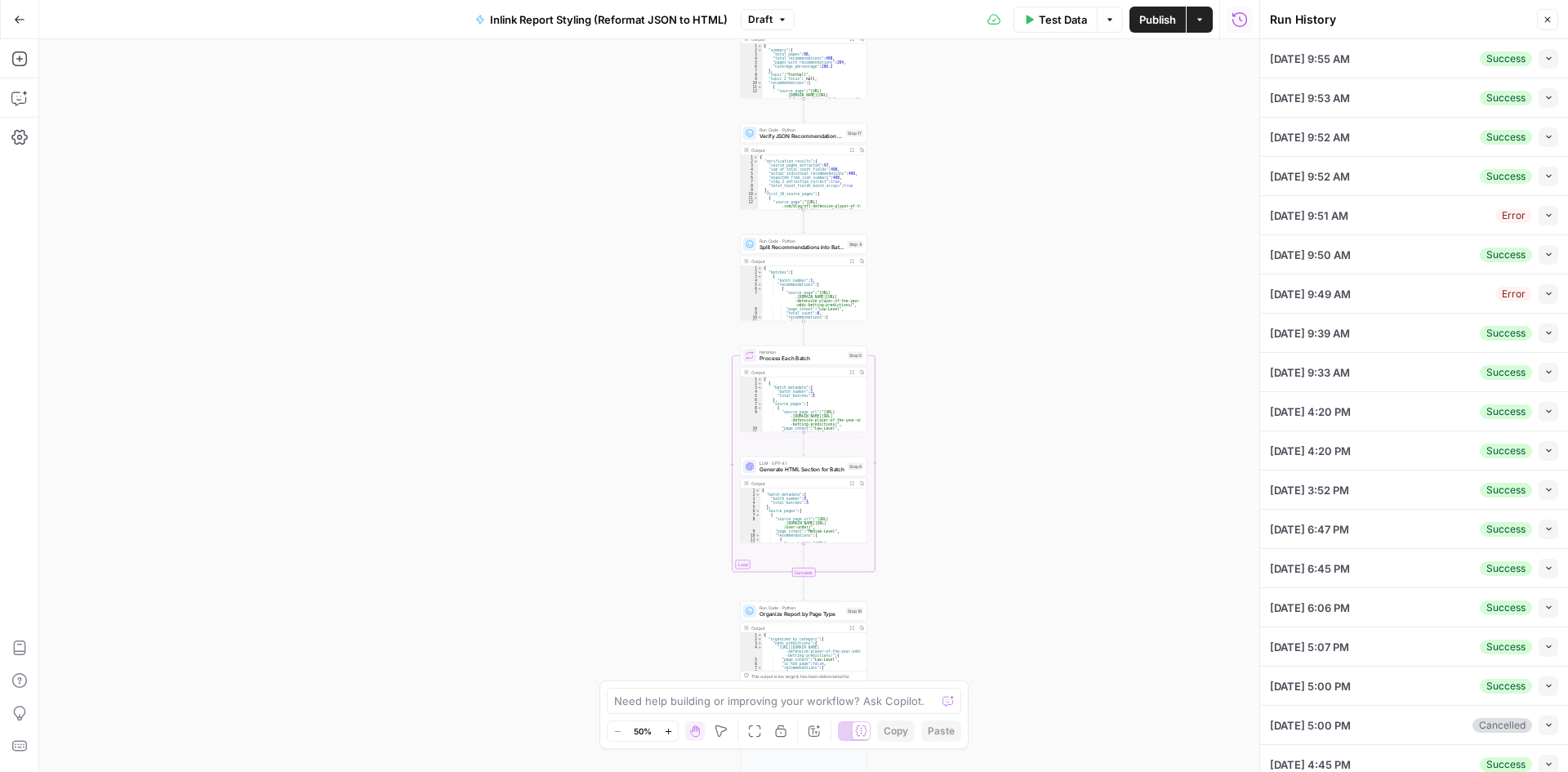
click at [1540, 18] on button "Close" at bounding box center [1547, 19] width 21 height 21
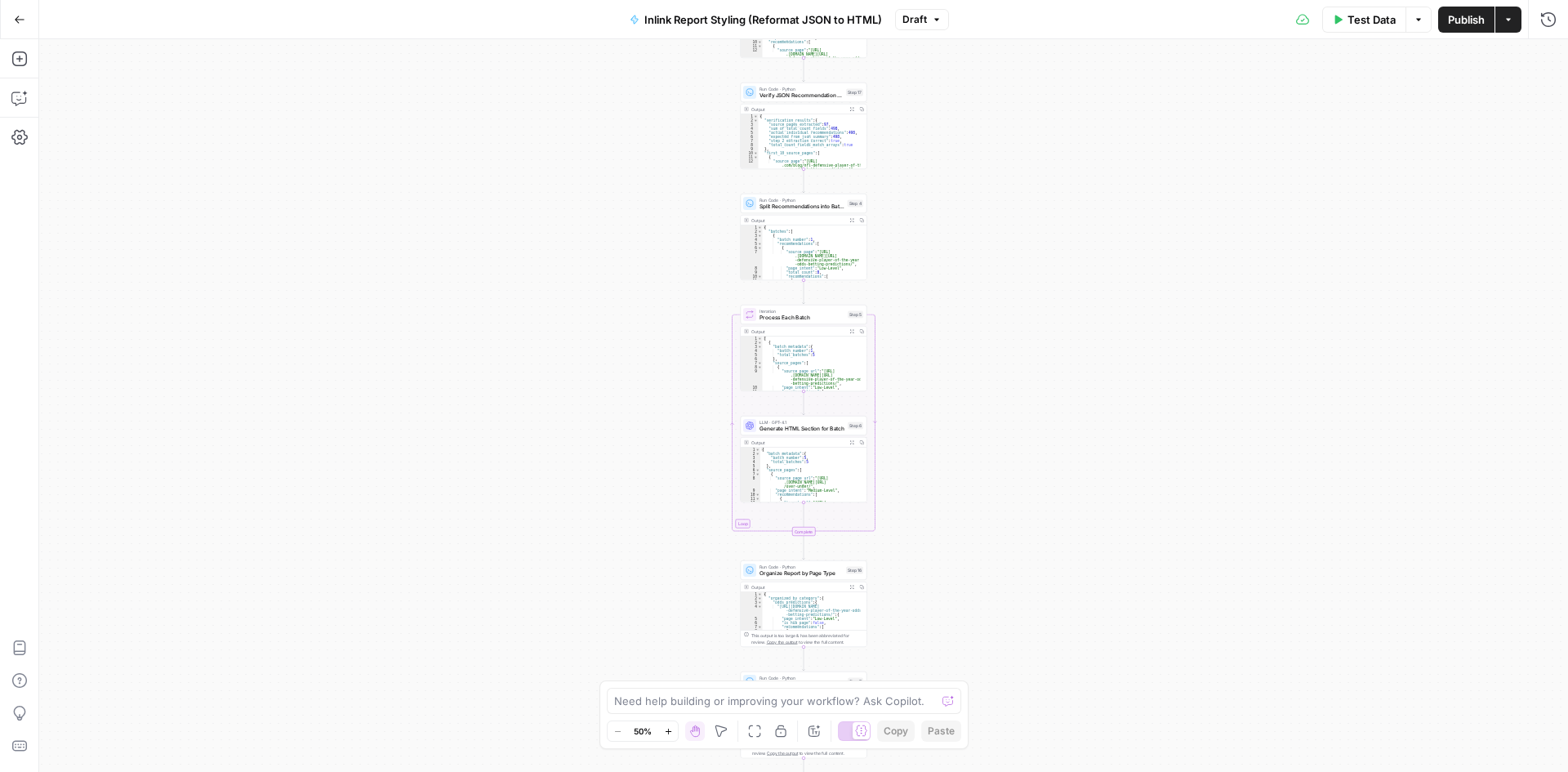
click at [12, 11] on button "Go Back" at bounding box center [20, 20] width 30 height 30
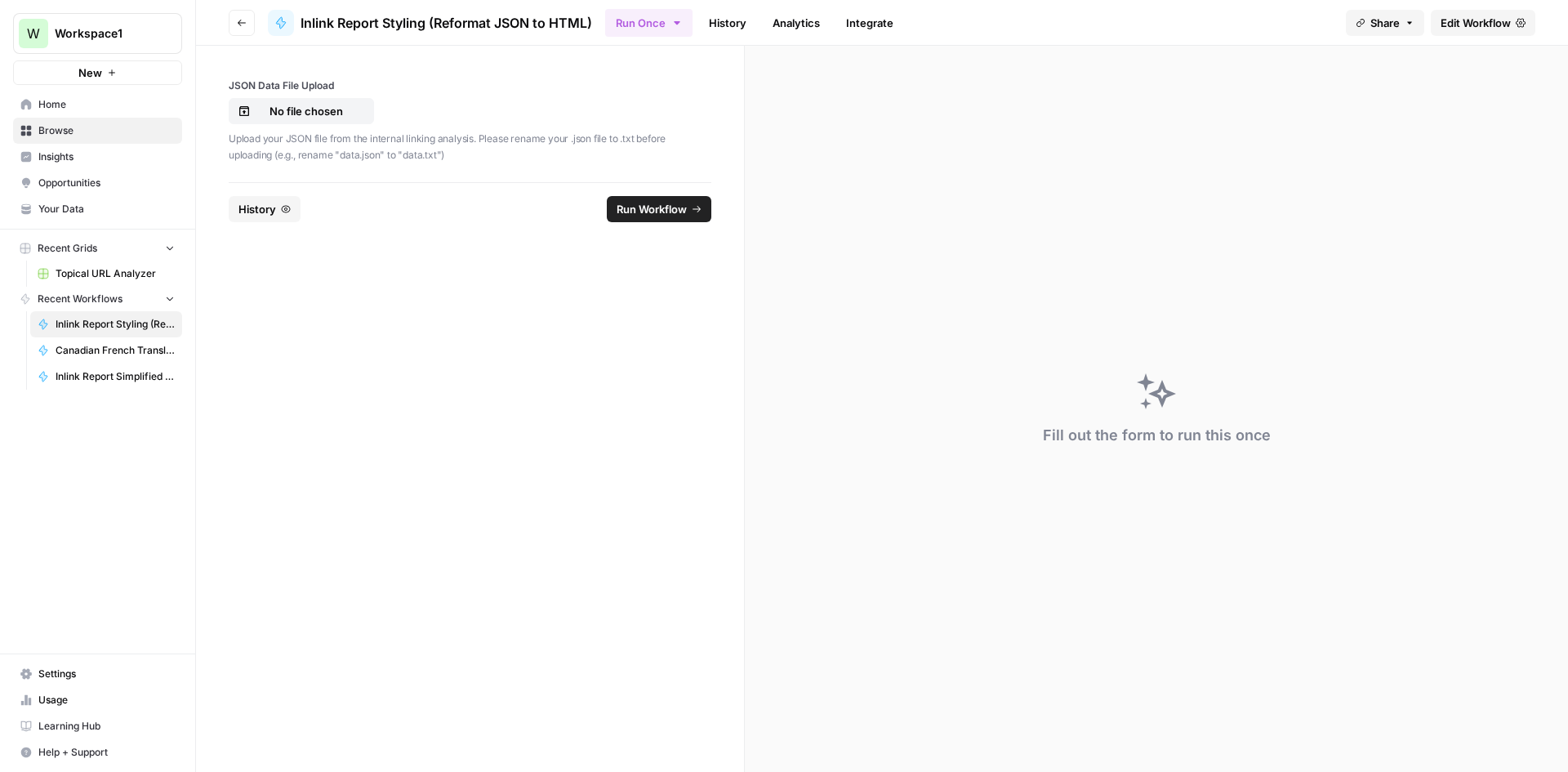
click at [247, 30] on button "Go back" at bounding box center [241, 23] width 26 height 26
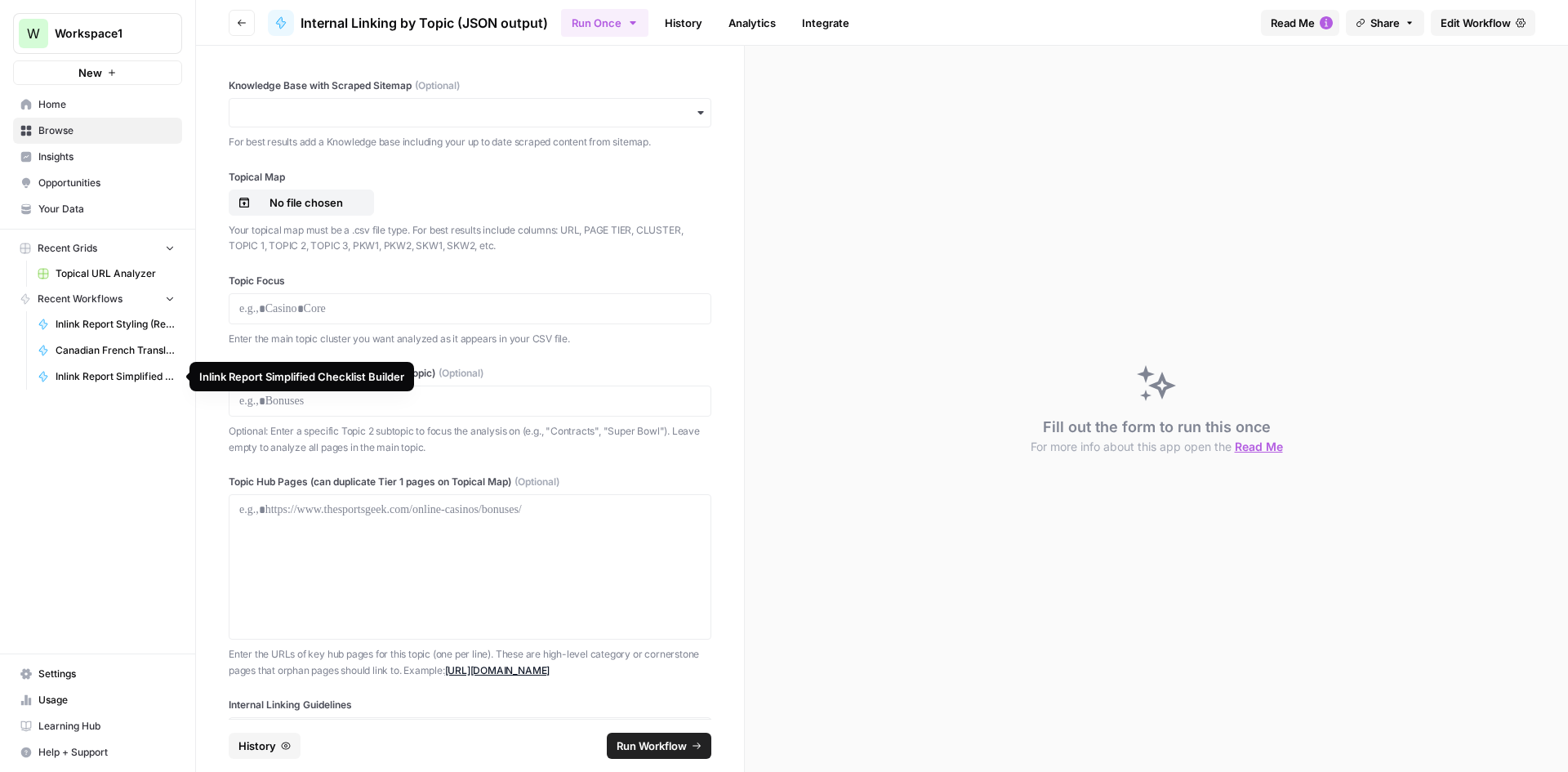
click at [98, 378] on span "Inlink Report Simplified Checklist Builder" at bounding box center [115, 377] width 119 height 15
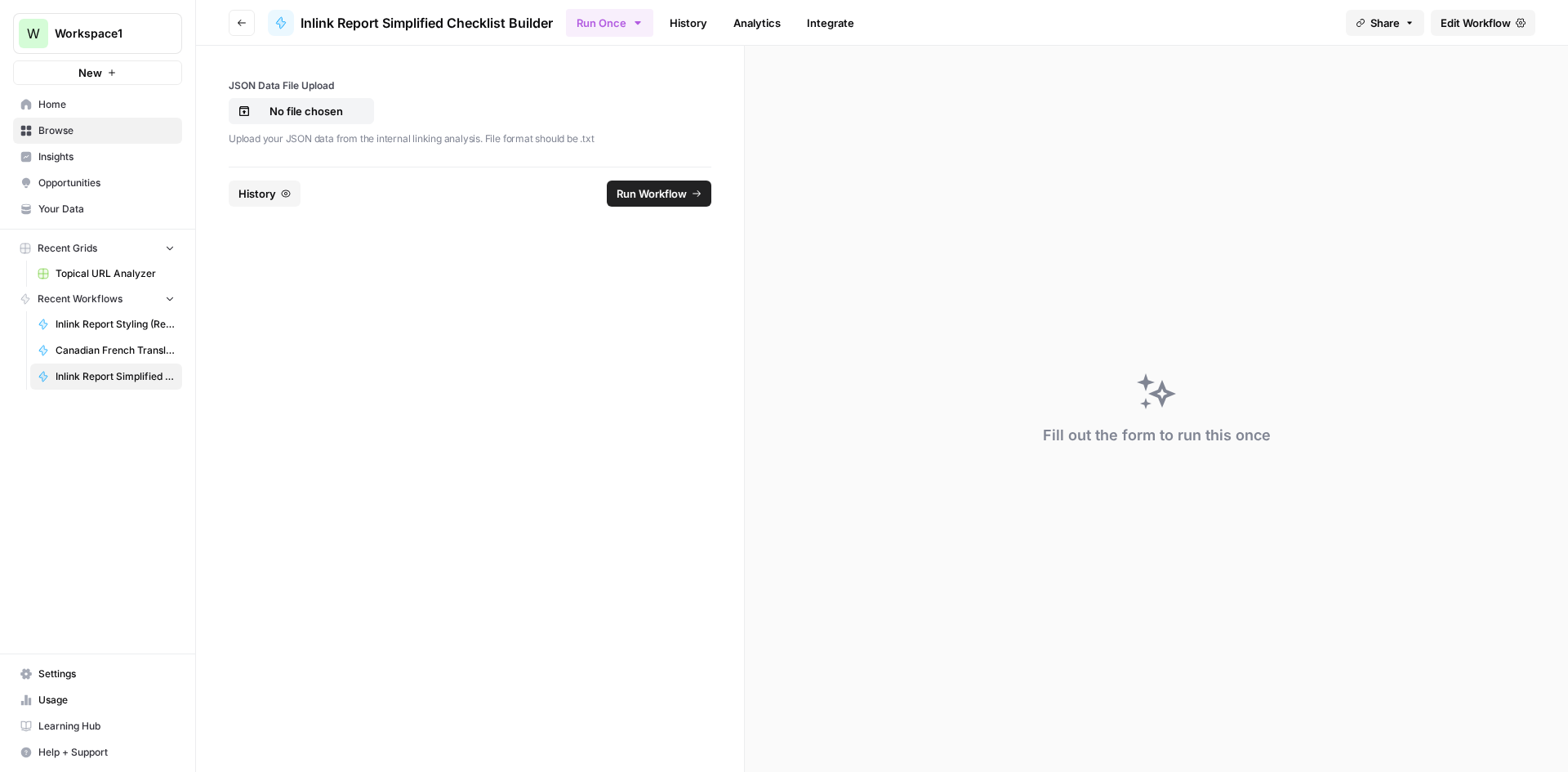
click at [695, 24] on link "History" at bounding box center [689, 23] width 58 height 26
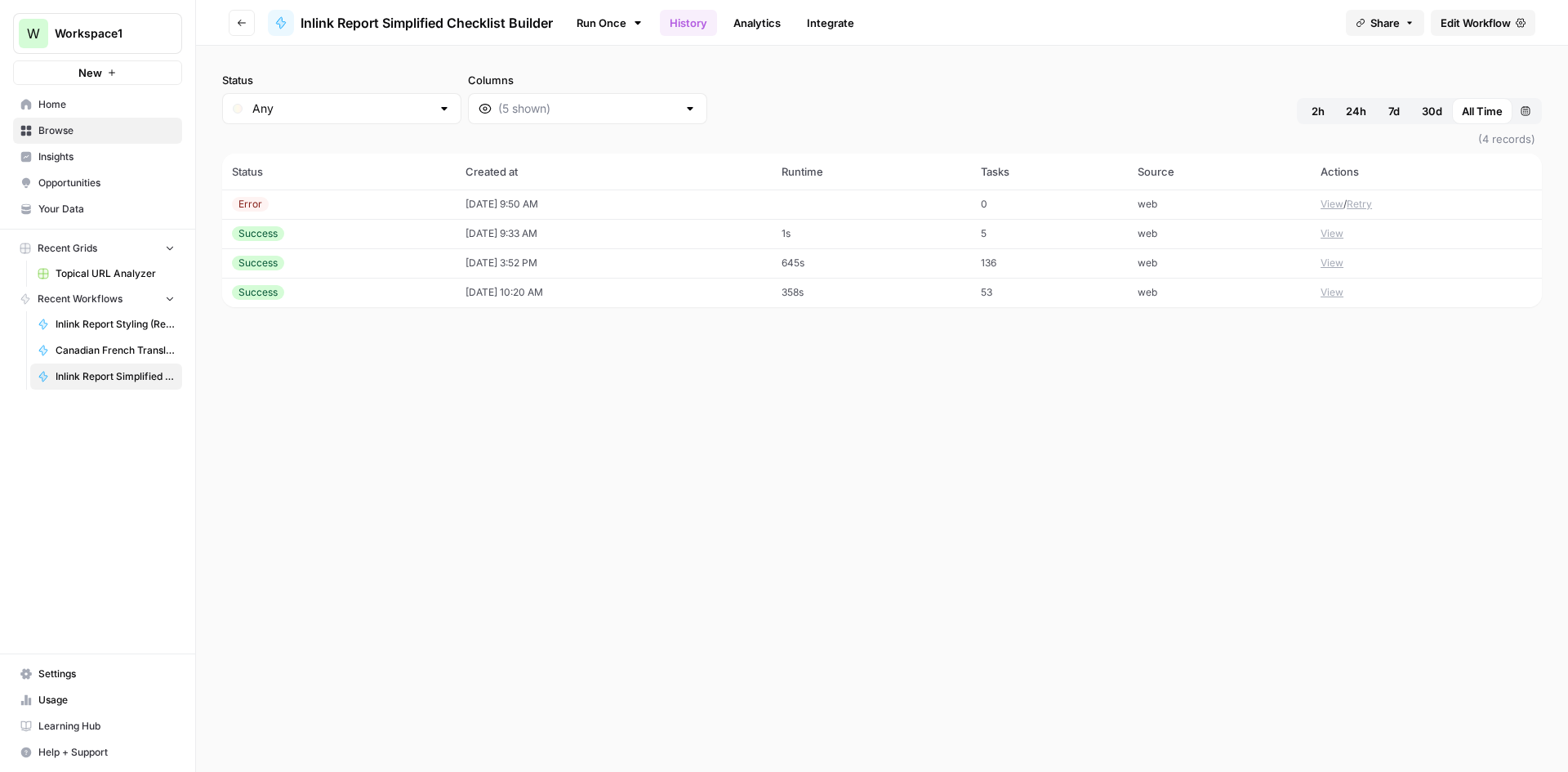
click at [1496, 8] on header "Go back Inlink Report Simplified Checklist Builder Run Once History Analytics I…" at bounding box center [881, 23] width 1372 height 46
click at [1502, 15] on span "Edit Workflow" at bounding box center [1476, 23] width 71 height 16
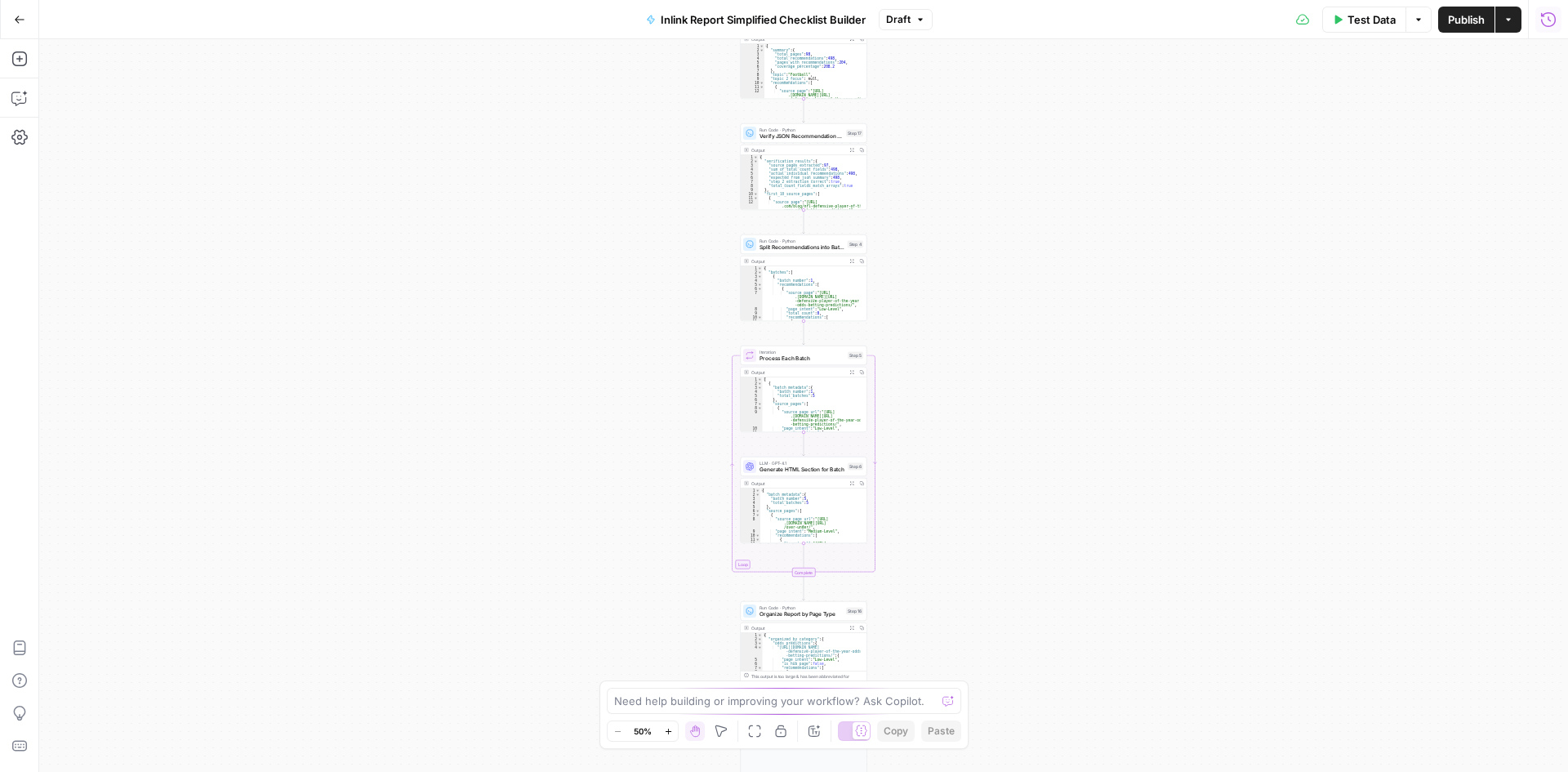
click at [1560, 28] on button "Run History" at bounding box center [1549, 20] width 26 height 26
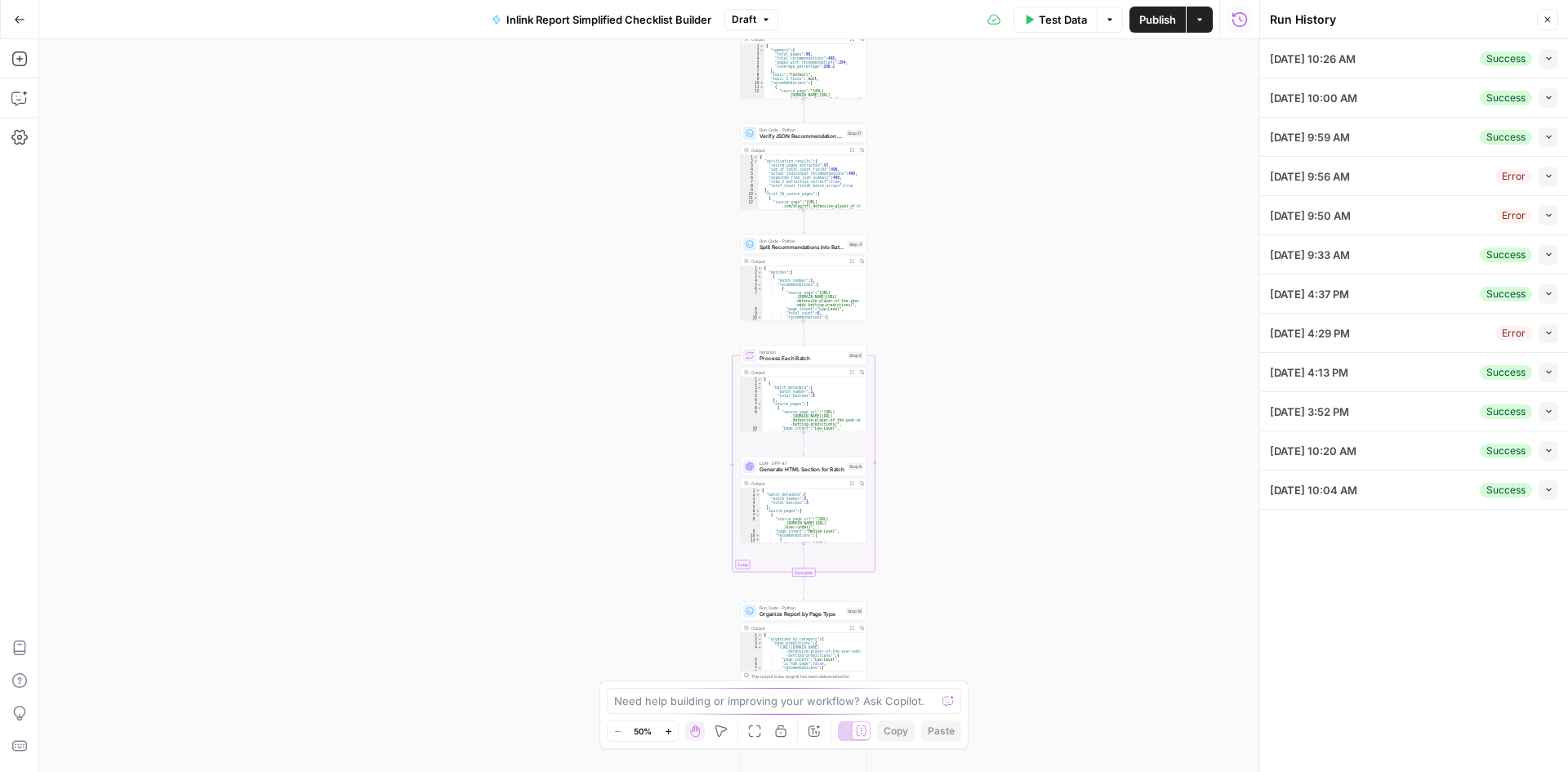
click at [1546, 54] on icon "button" at bounding box center [1549, 58] width 9 height 9
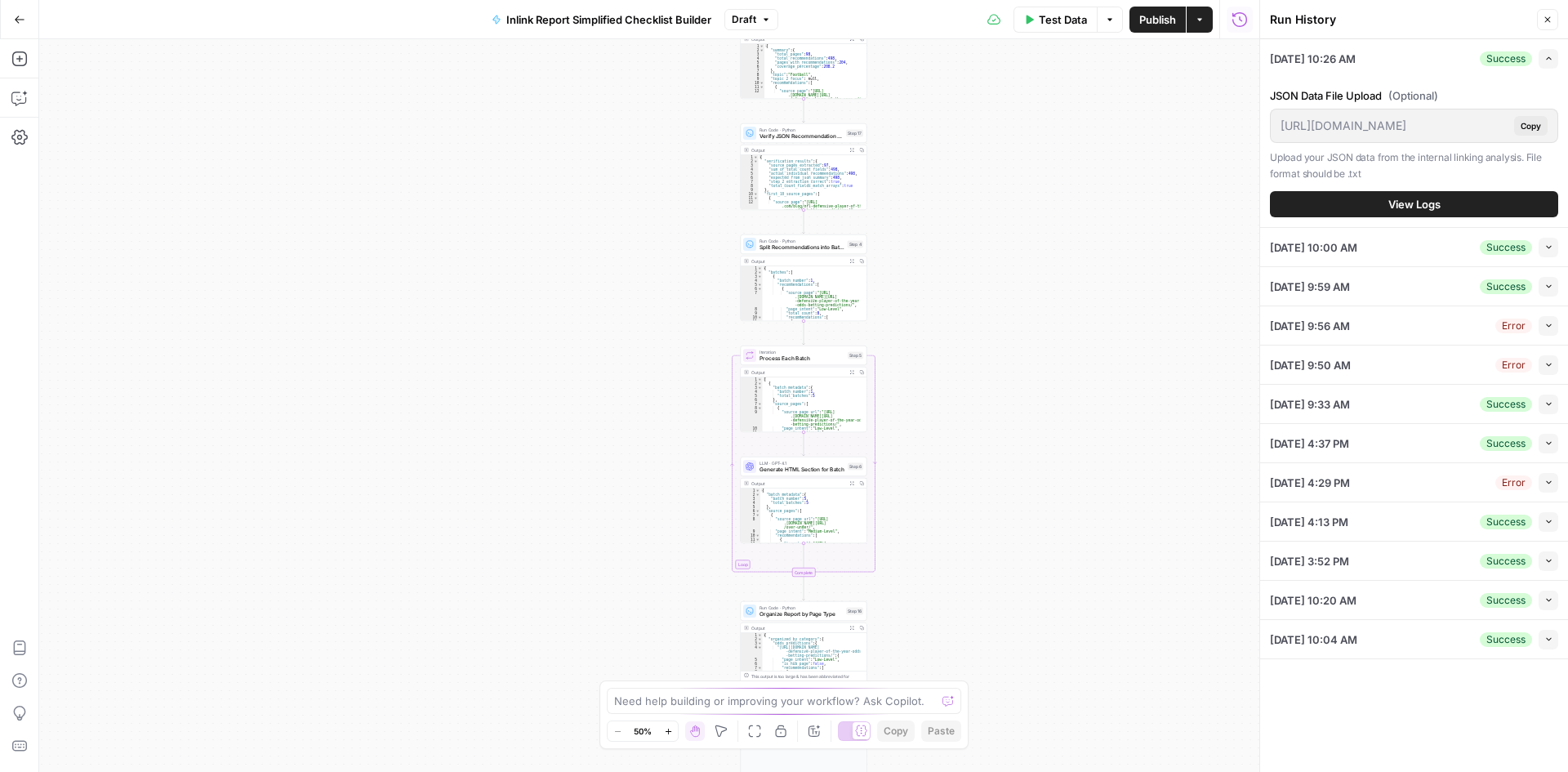
click at [1383, 195] on button "View Logs" at bounding box center [1414, 204] width 288 height 26
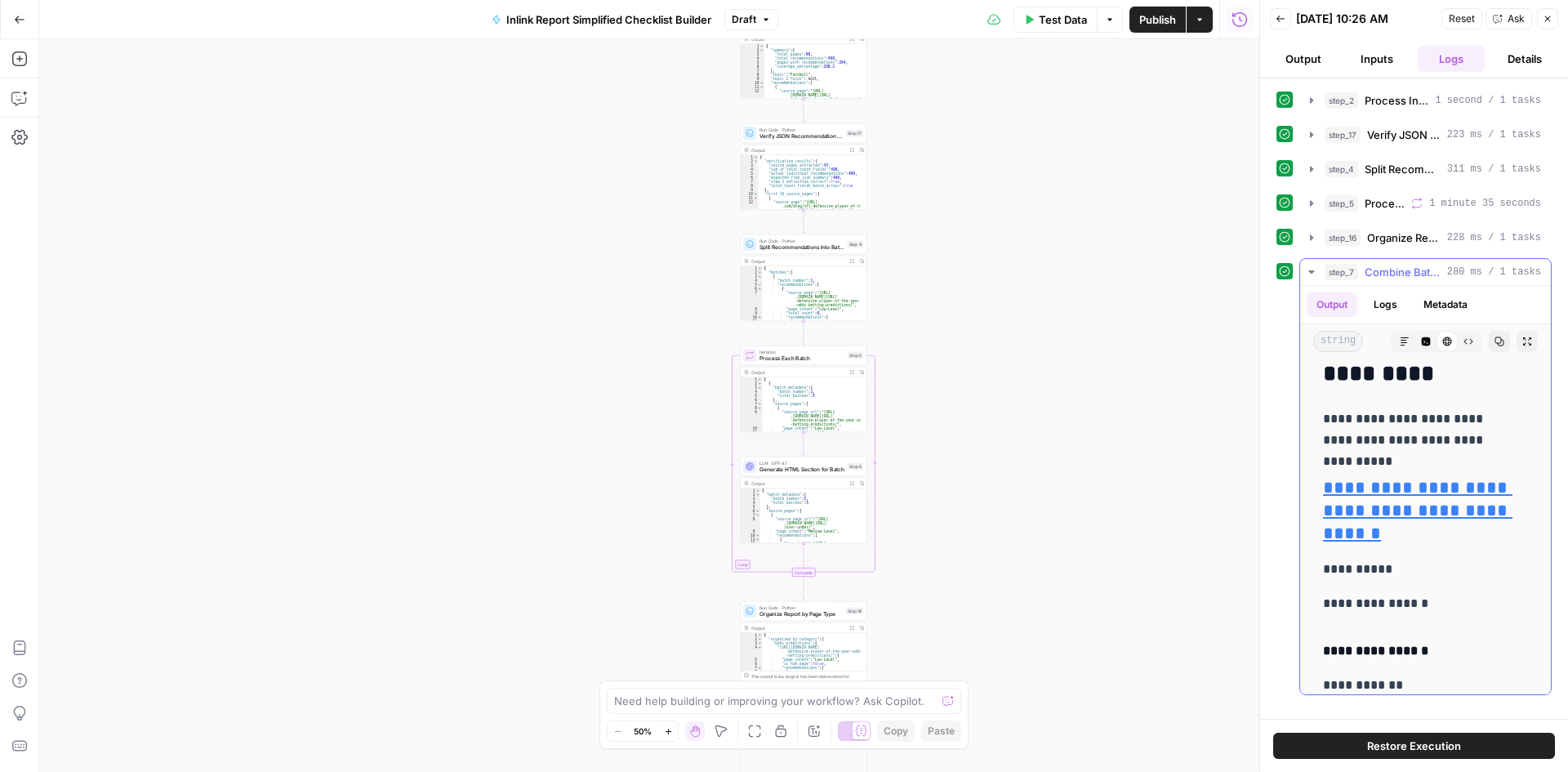
scroll to position [4247, 0]
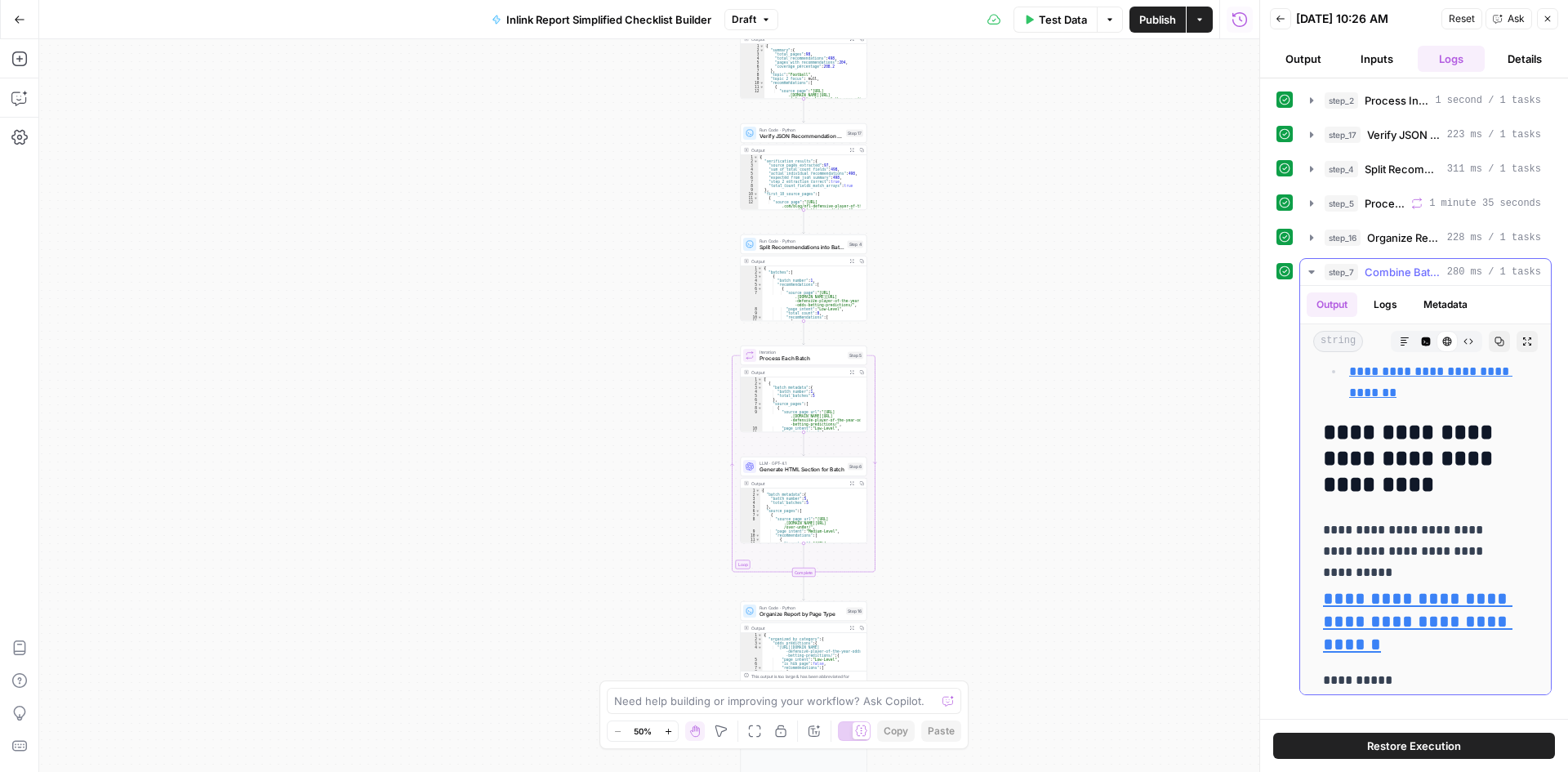
drag, startPoint x: 1321, startPoint y: 448, endPoint x: 1516, endPoint y: 502, distance: 202.3
copy h2 "**********"
click at [1397, 498] on h2 "**********" at bounding box center [1420, 459] width 193 height 78
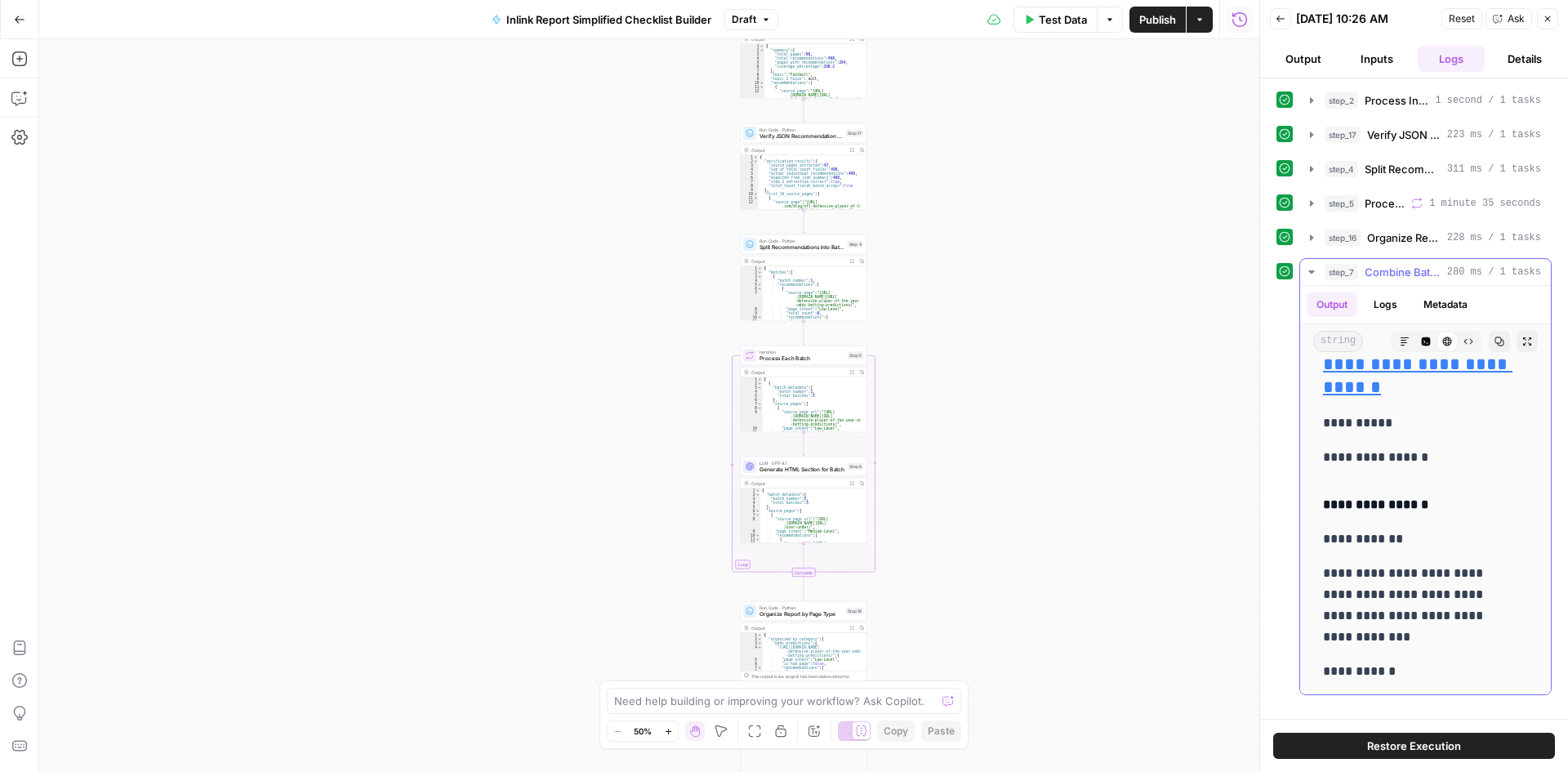
scroll to position [4574, 0]
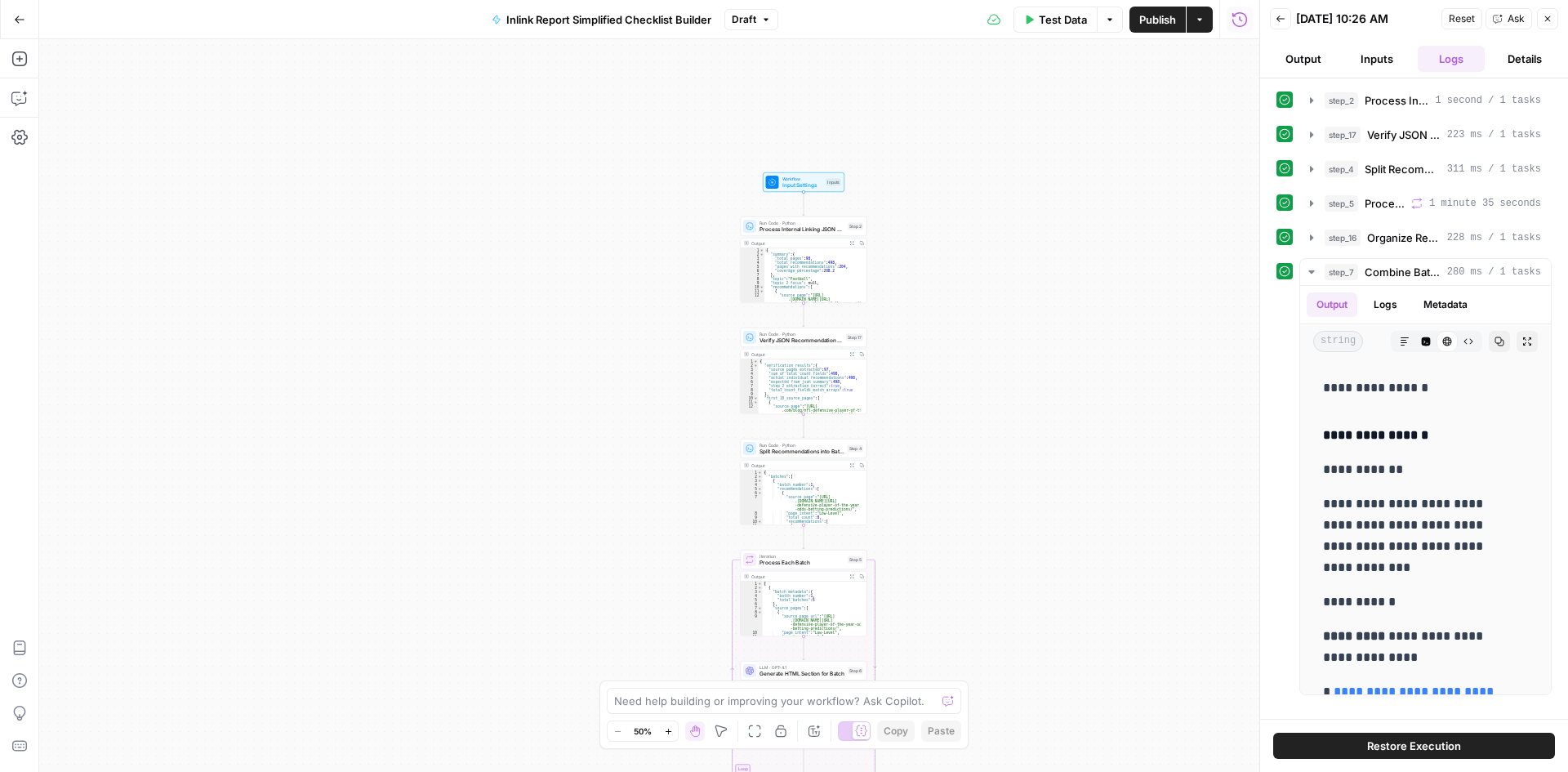
click at [1502, 25] on button "Ask" at bounding box center [1508, 18] width 47 height 21
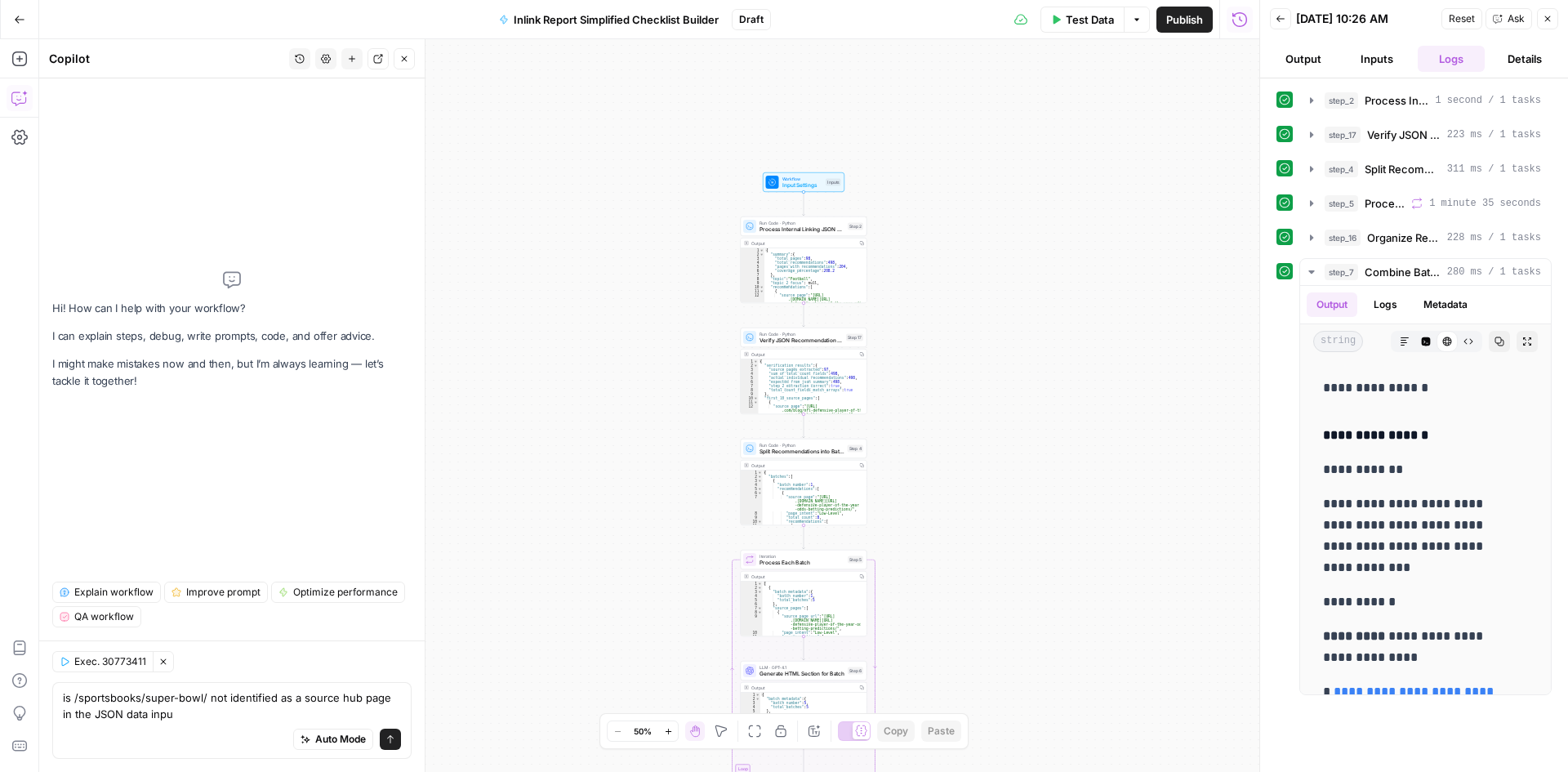
type textarea "is /sportsbooks/super-bowl/ not identified as a source hub page in the JSON dat…"
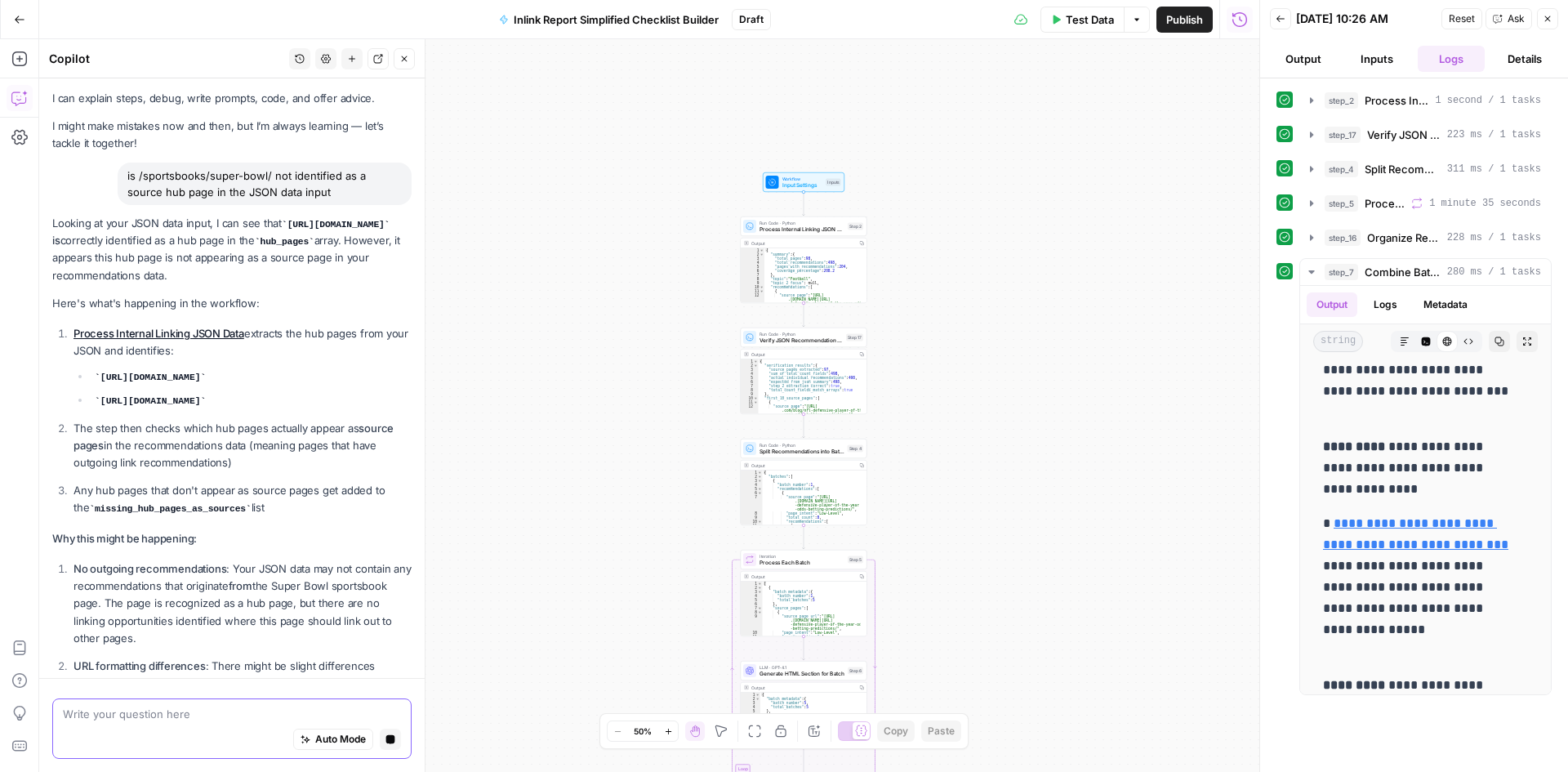
scroll to position [62, 0]
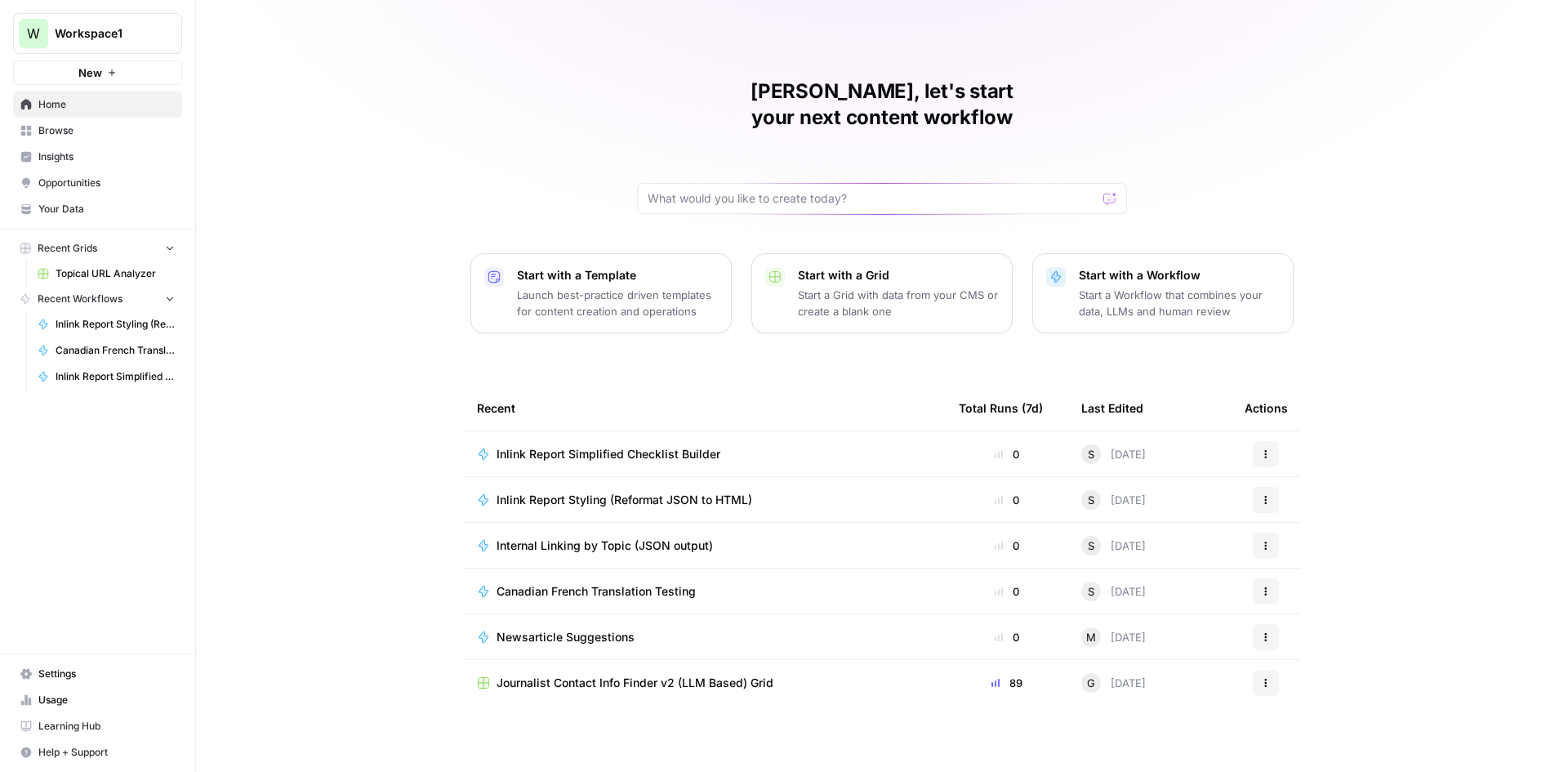
click at [619, 538] on span "Internal Linking by Topic (JSON output)" at bounding box center [605, 545] width 217 height 16
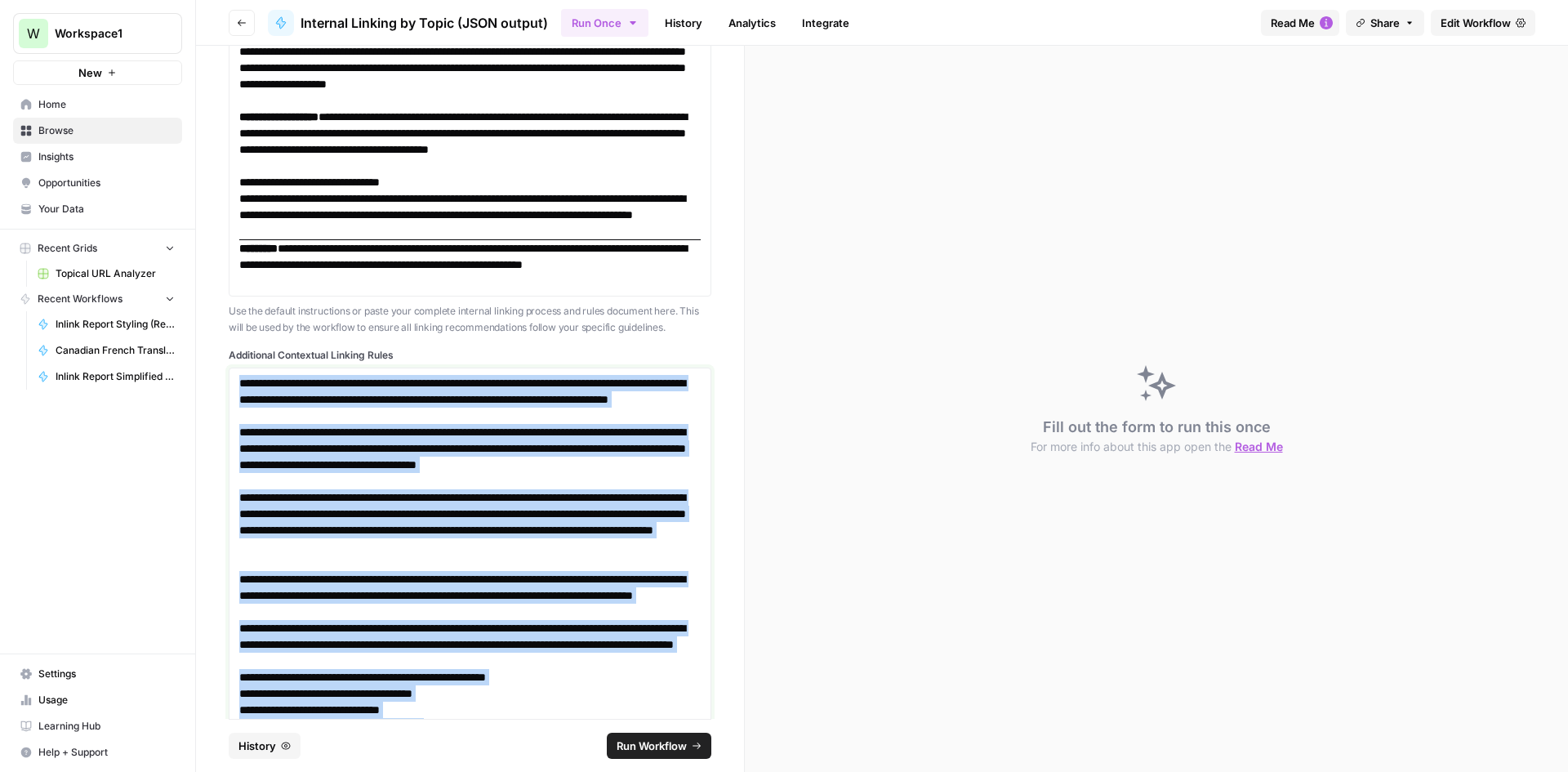
scroll to position [2330, 0]
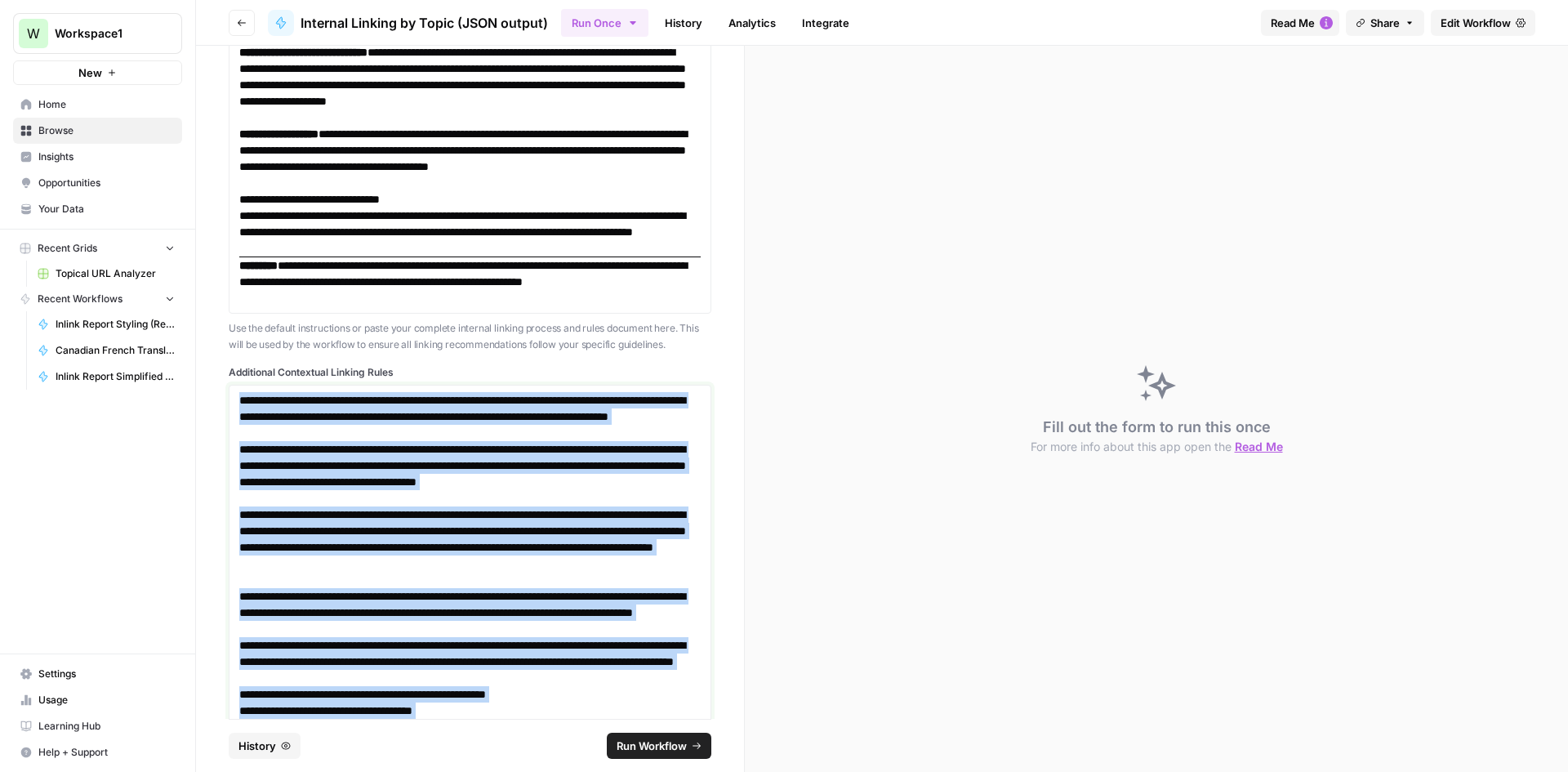
drag, startPoint x: 566, startPoint y: 644, endPoint x: 223, endPoint y: 431, distance: 403.8
click at [223, 431] on div "**********" at bounding box center [470, 382] width 549 height 673
copy div "**********"
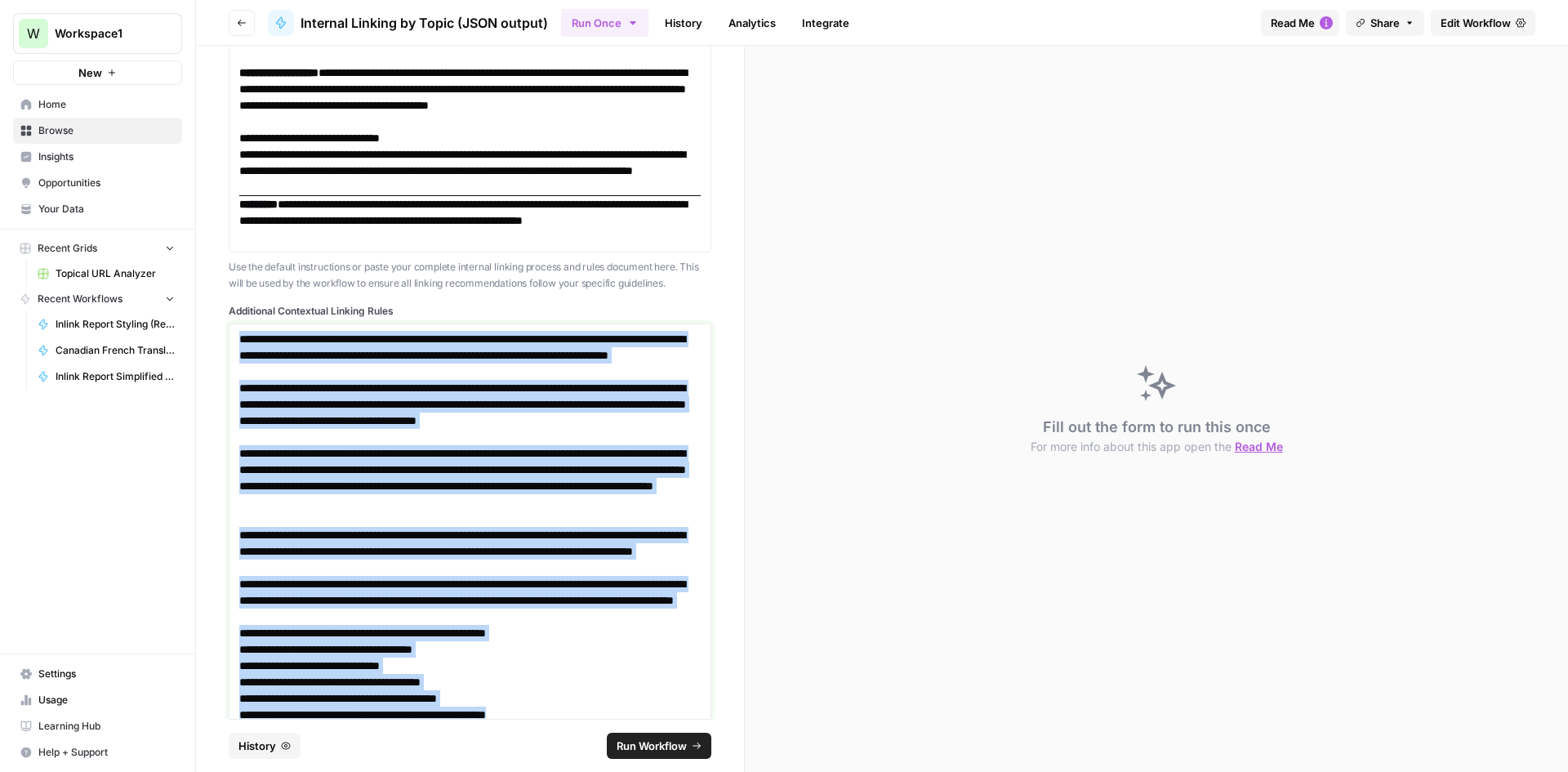
scroll to position [2494, 0]
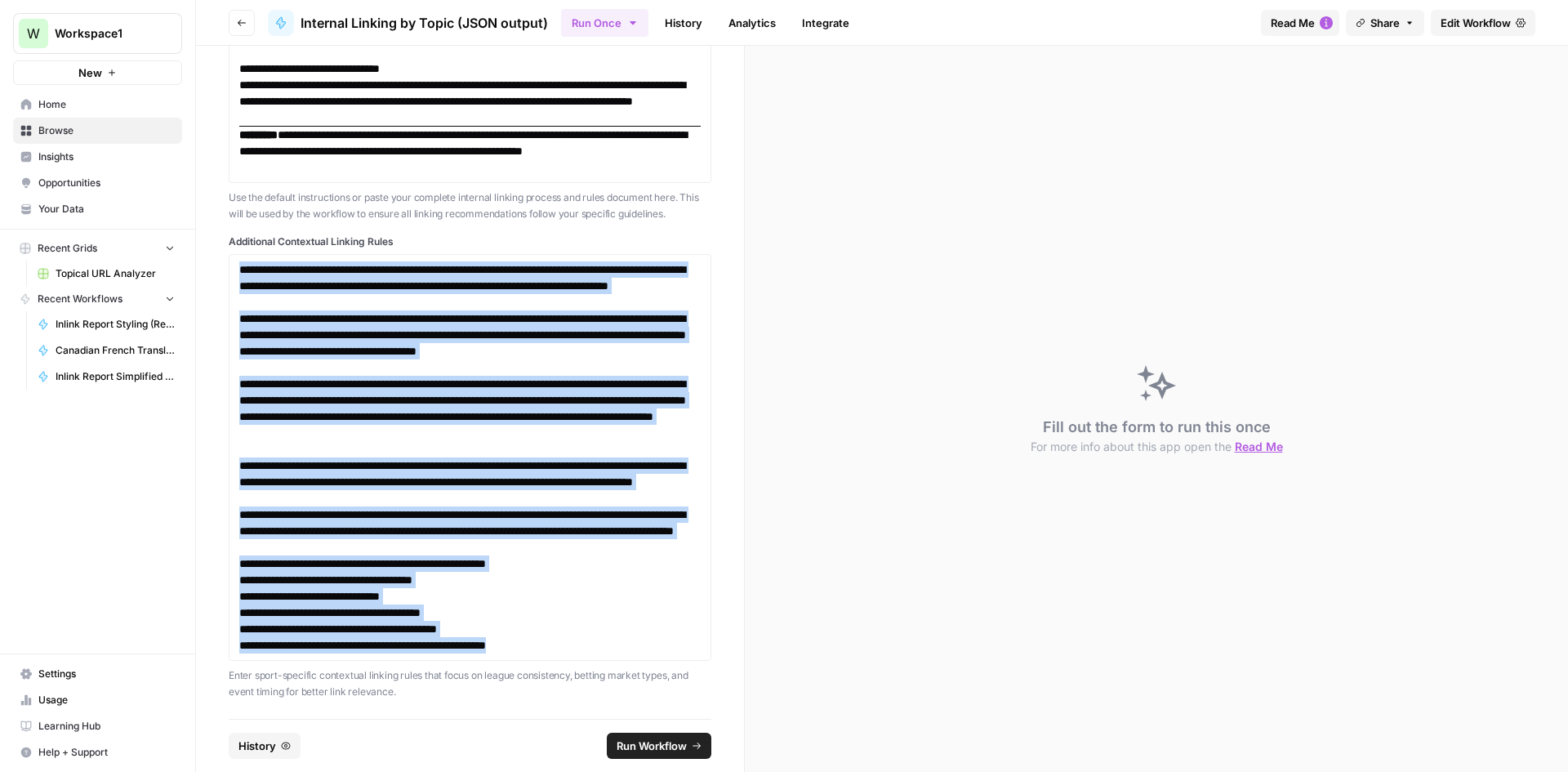
click at [253, 21] on button "Go back" at bounding box center [241, 23] width 26 height 26
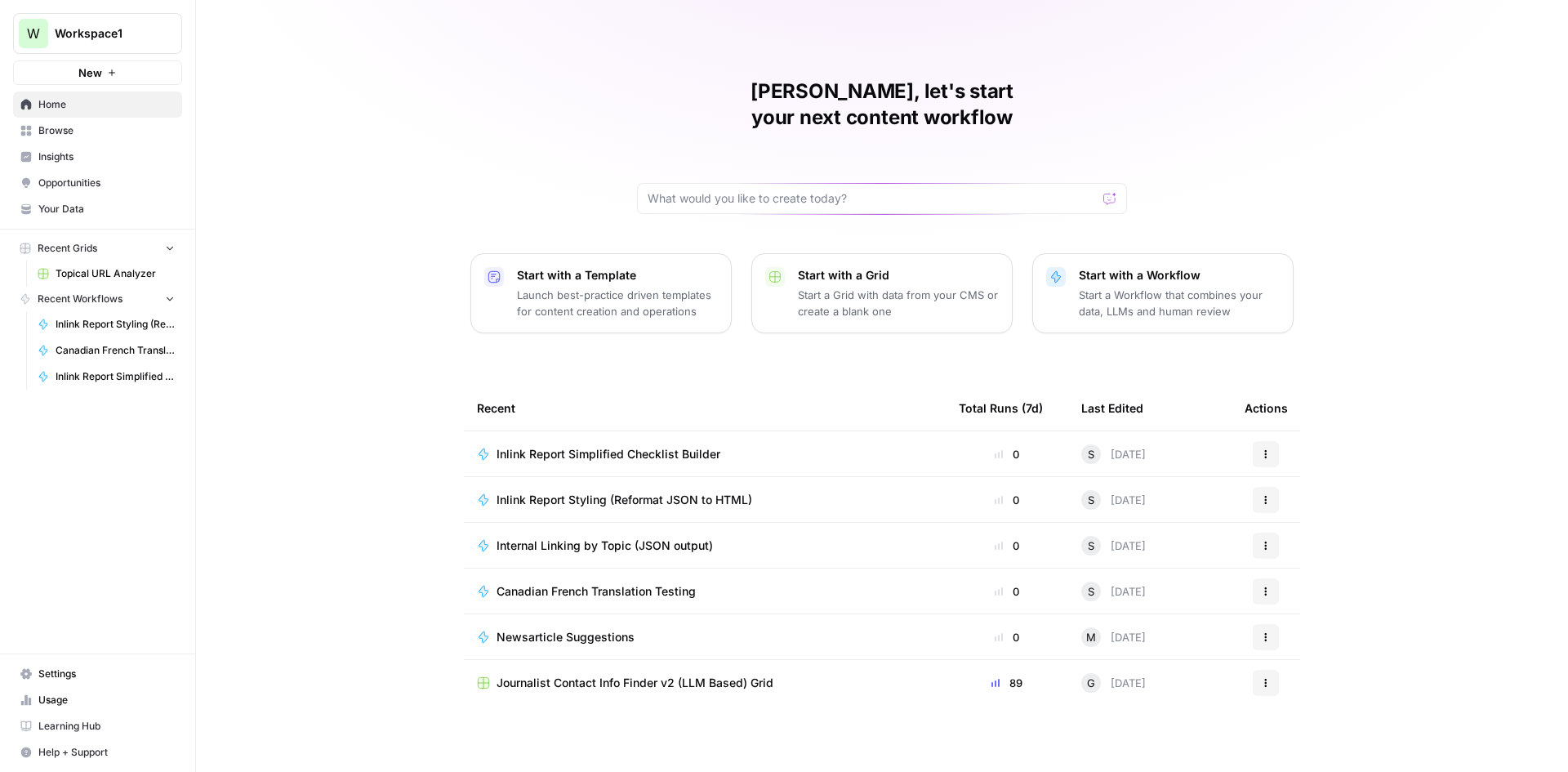
click at [695, 492] on span "Inlink Report Styling (Reformat JSON to HTML)" at bounding box center [624, 500] width 255 height 16
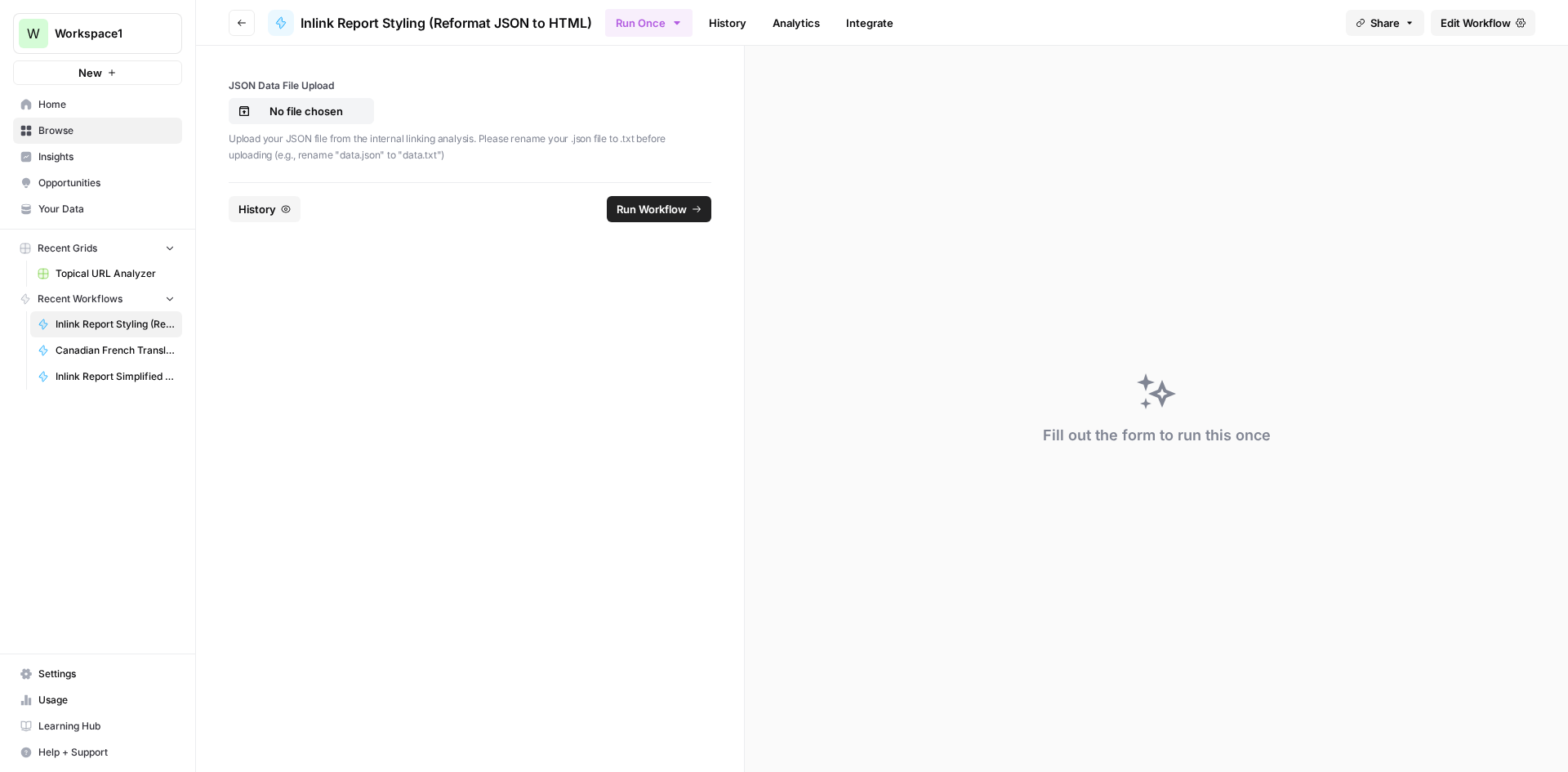
click at [721, 25] on link "History" at bounding box center [728, 23] width 58 height 26
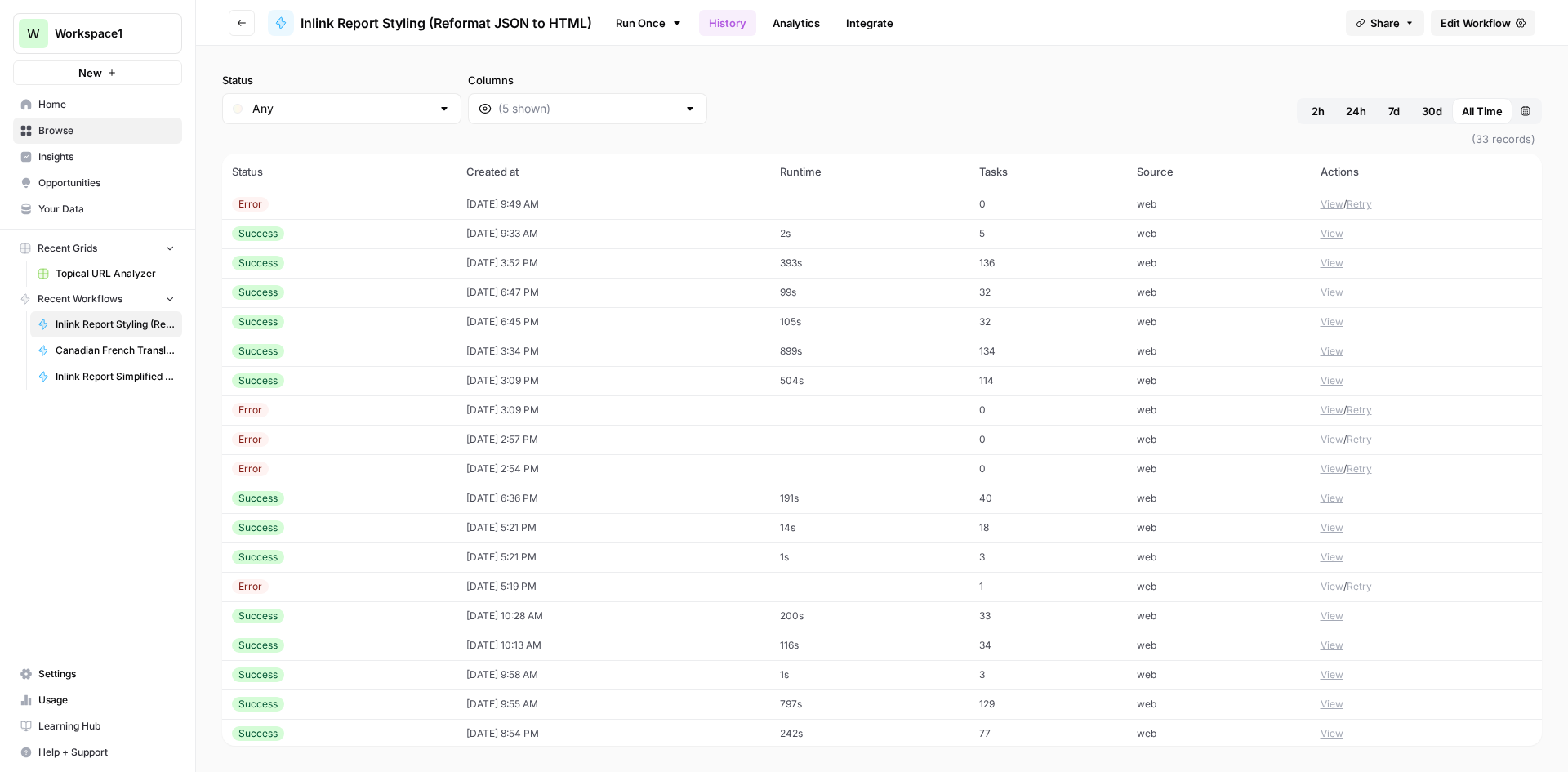
click at [721, 25] on link "History" at bounding box center [728, 23] width 58 height 26
click at [1492, 15] on span "Edit Workflow" at bounding box center [1476, 23] width 71 height 16
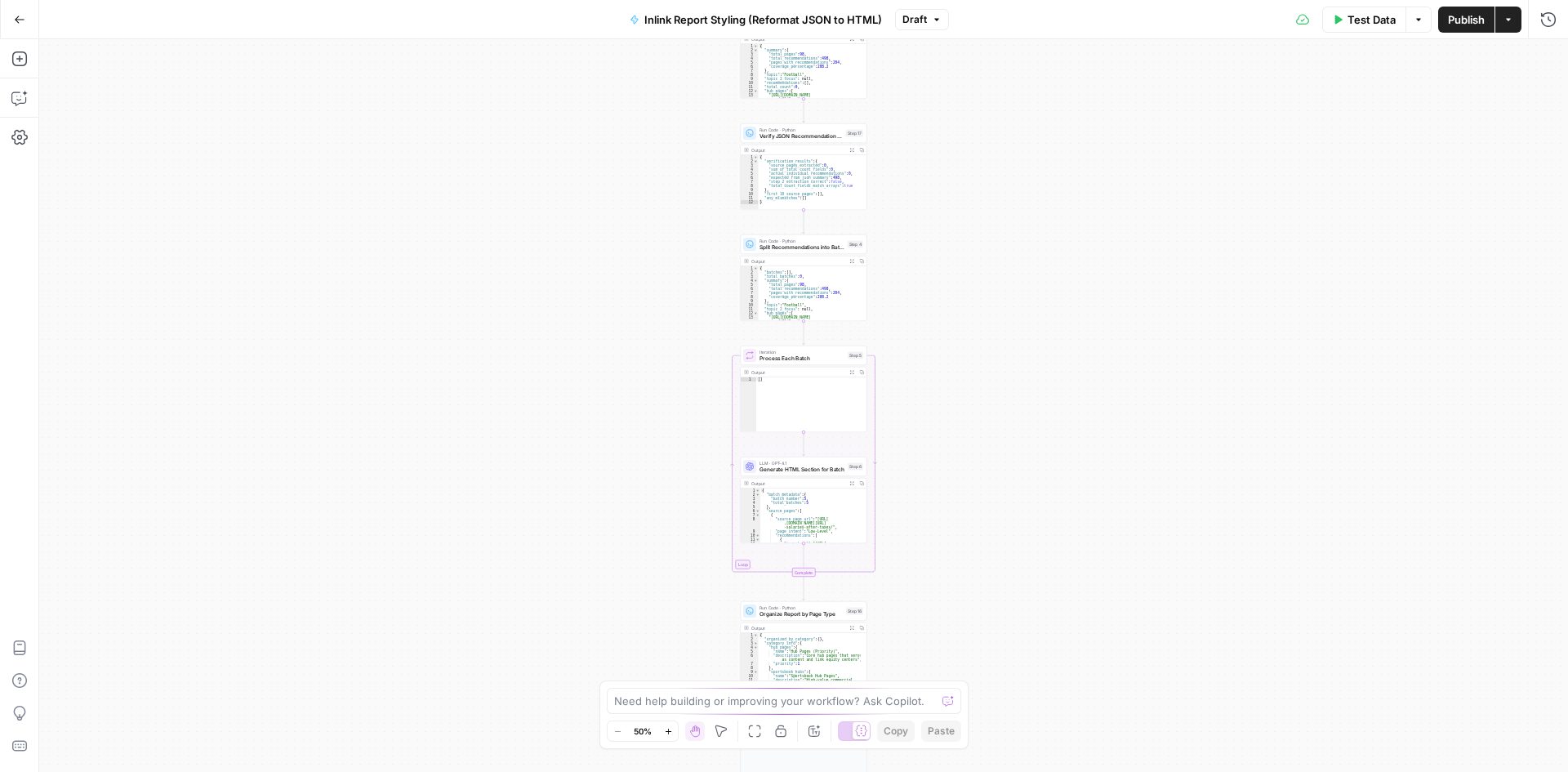
click at [1550, 35] on div "Test Data Options Publish Actions Run History" at bounding box center [1259, 19] width 620 height 39
click at [1551, 30] on button "Run History" at bounding box center [1549, 20] width 26 height 26
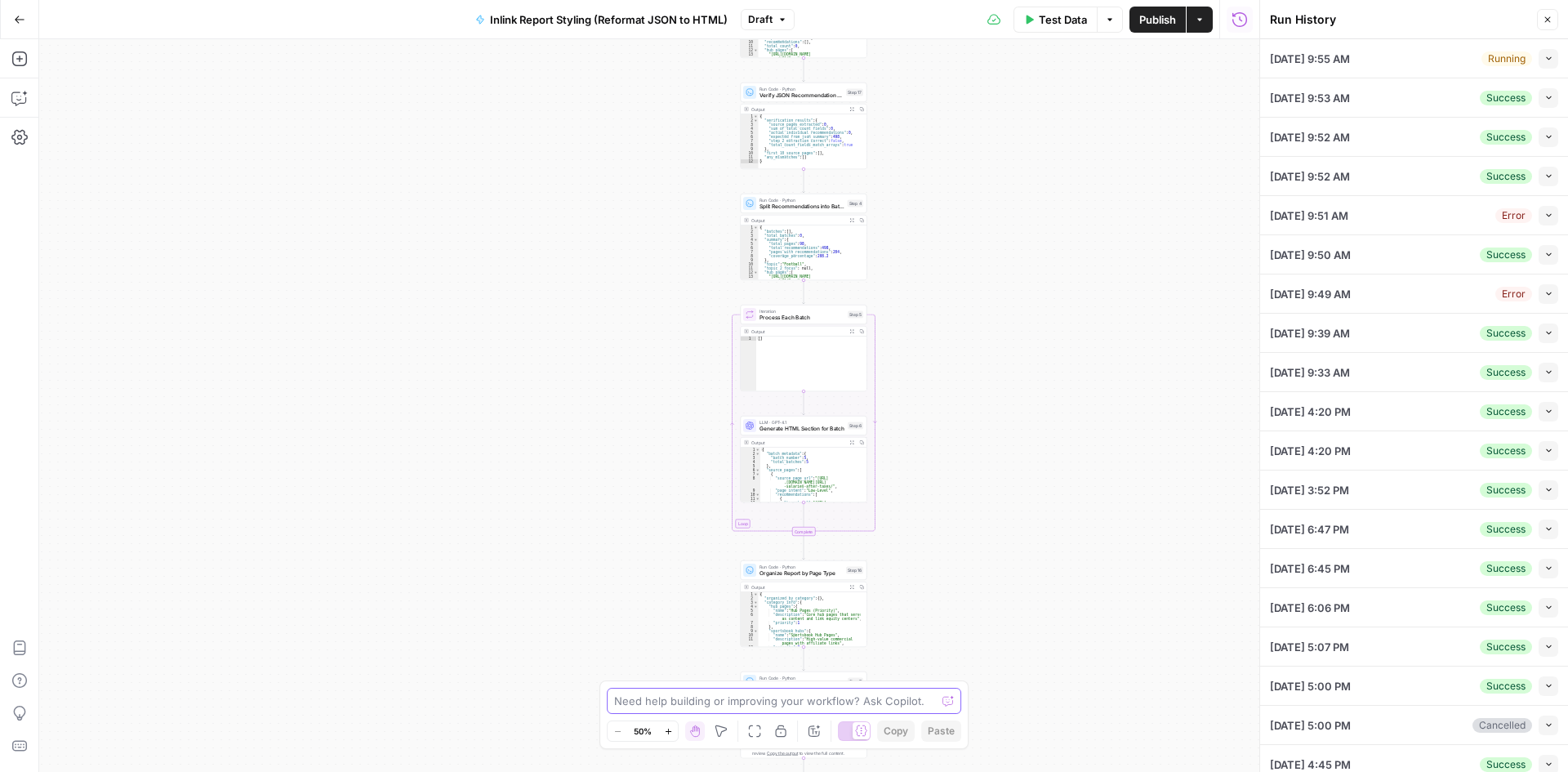
click at [676, 696] on textarea at bounding box center [775, 700] width 322 height 16
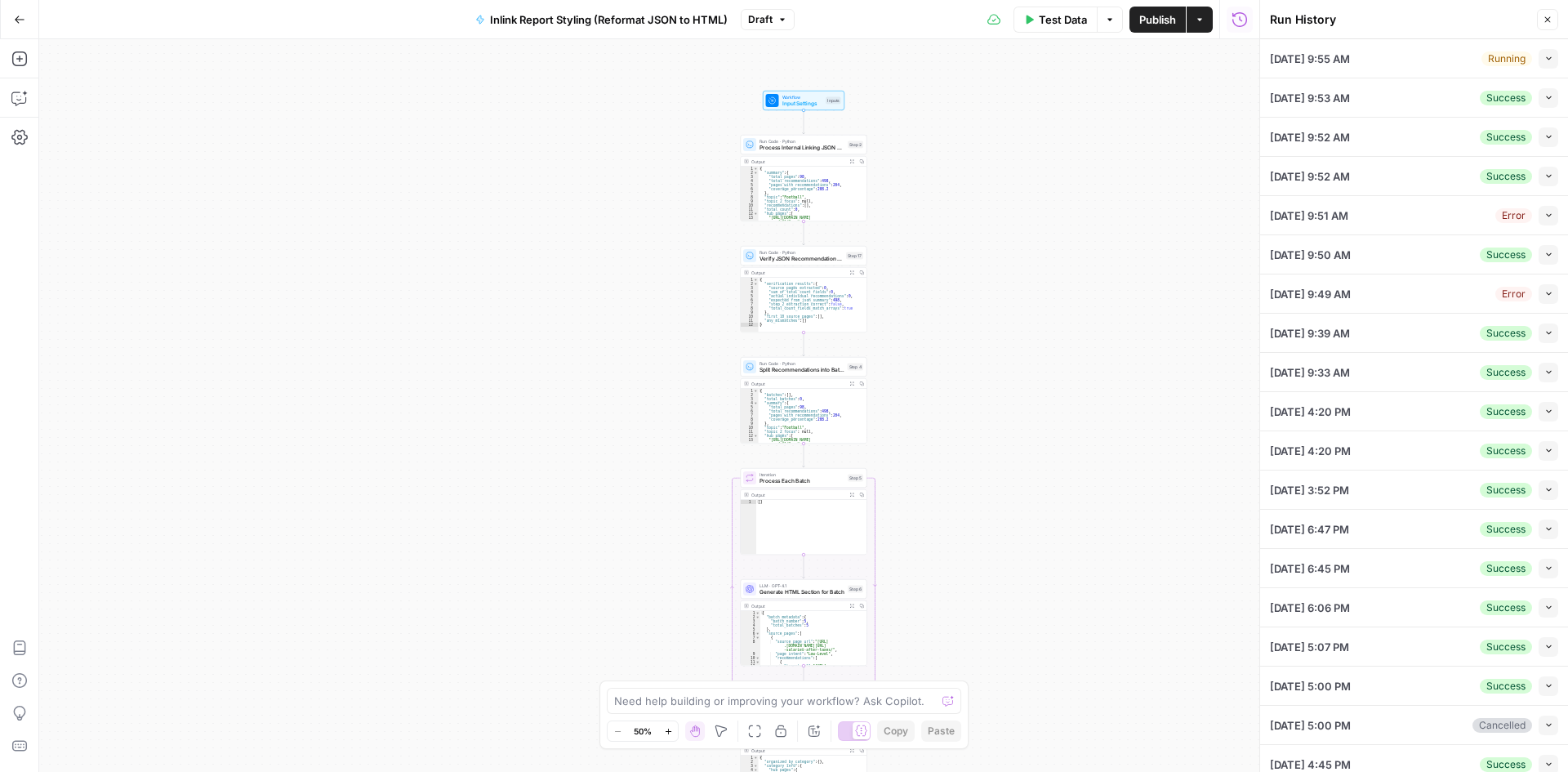
click at [22, 12] on button "Go Back" at bounding box center [20, 20] width 30 height 30
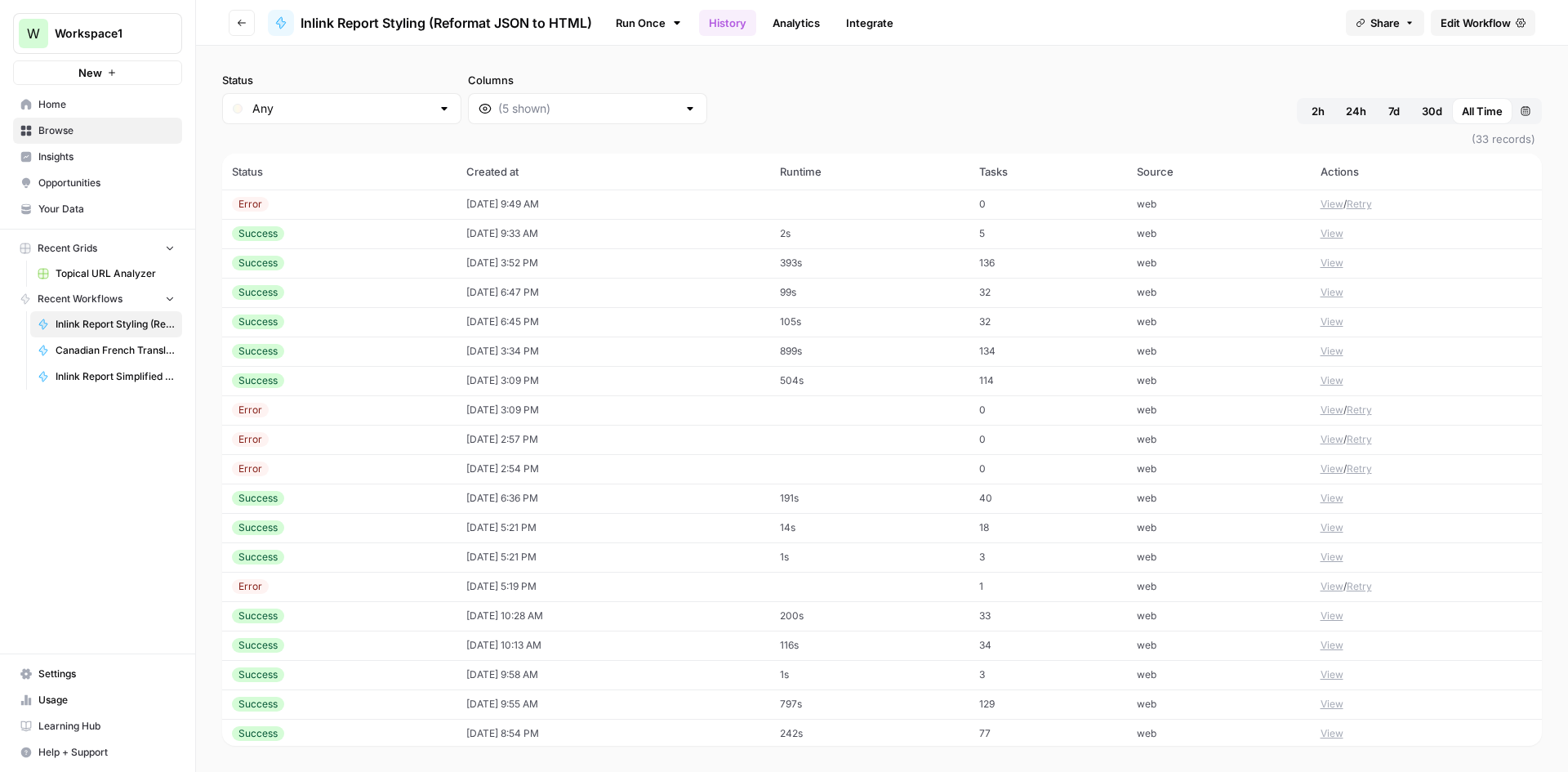
click at [242, 33] on button "Go back" at bounding box center [241, 23] width 26 height 26
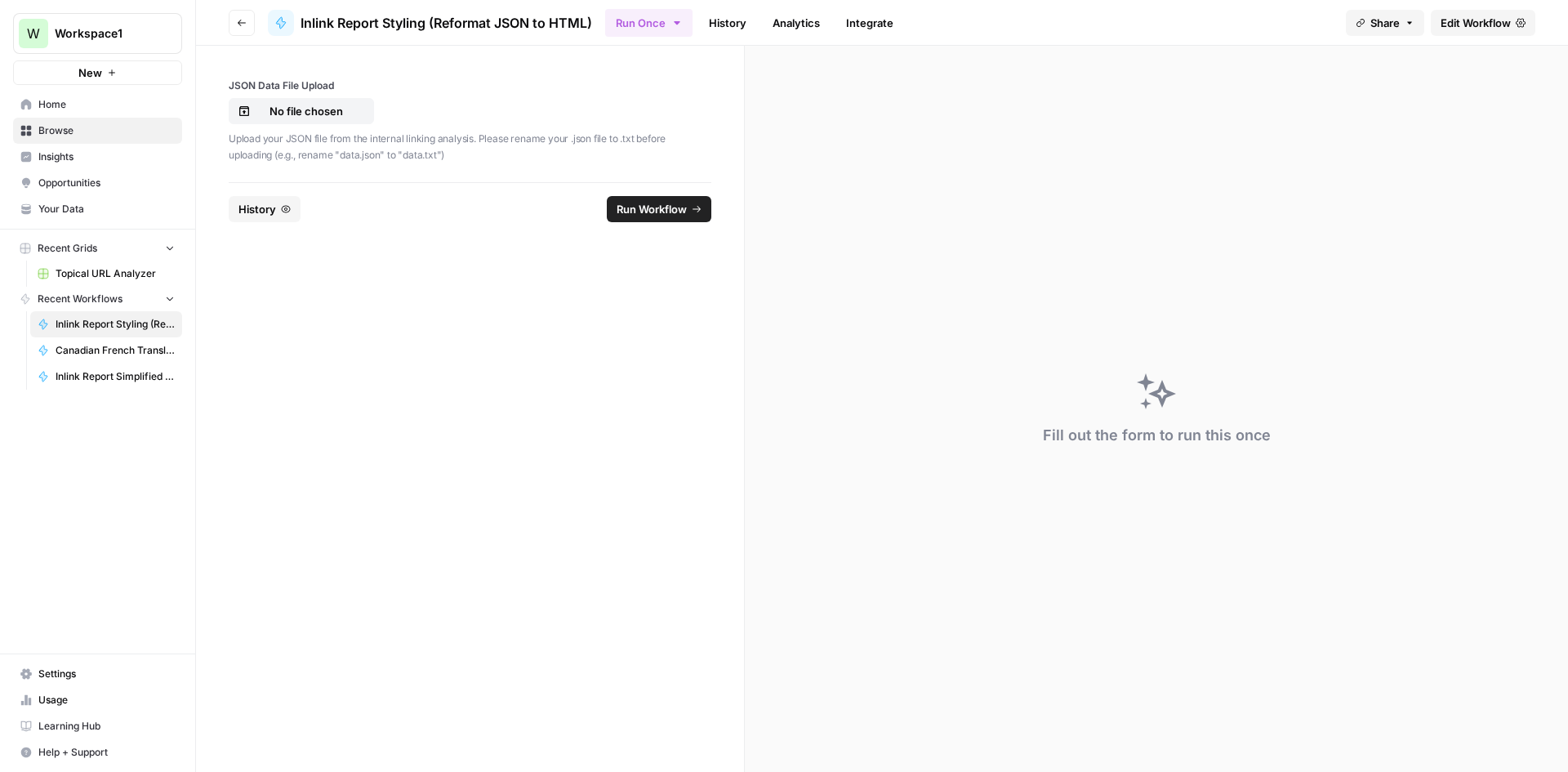
click at [237, 7] on header "Go back Inlink Report Styling (Reformat JSON to HTML) Run Once History Analytic…" at bounding box center [881, 23] width 1372 height 46
click at [237, 21] on icon "button" at bounding box center [241, 23] width 10 height 10
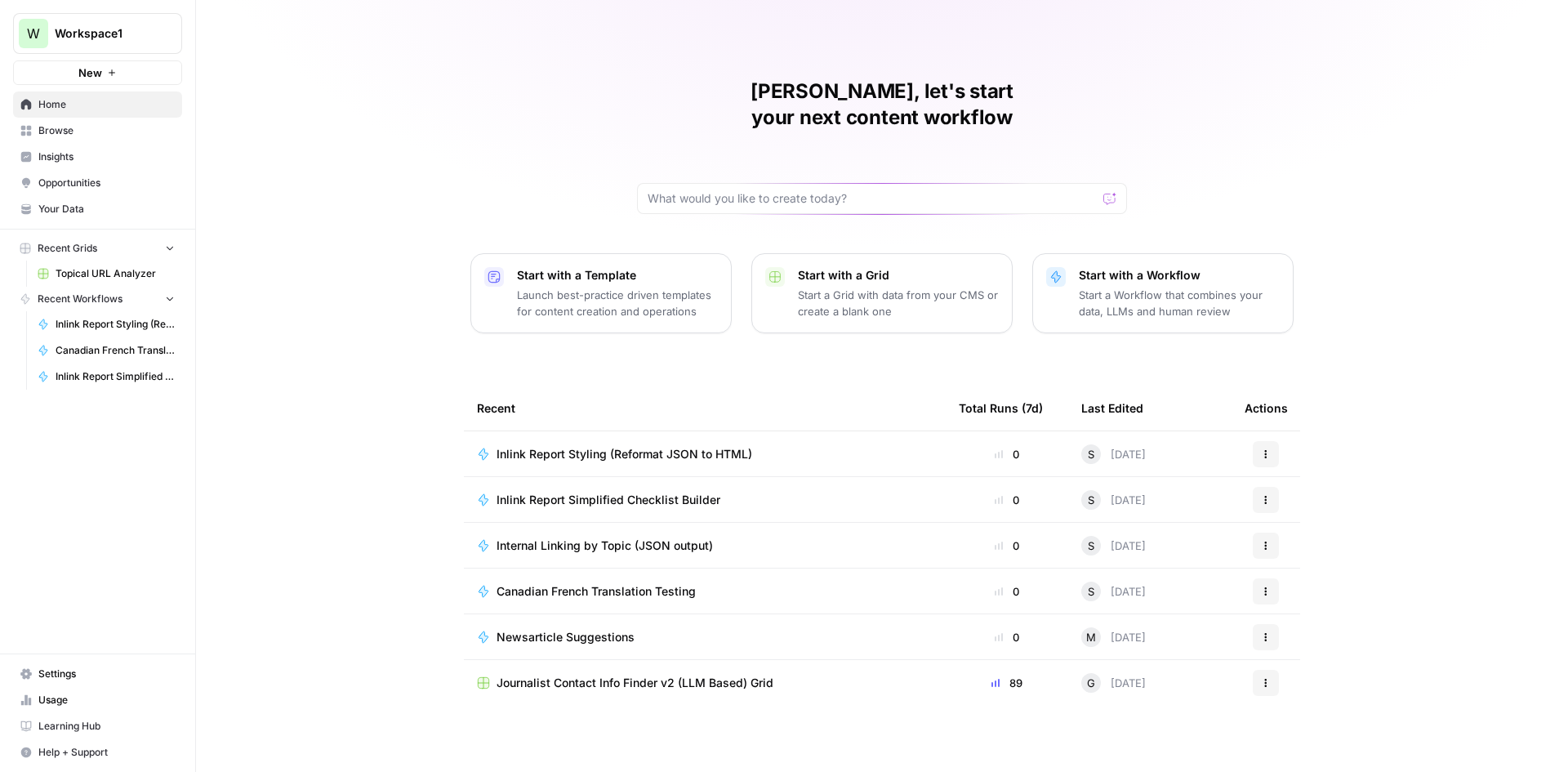
click at [643, 538] on span "Internal Linking by Topic (JSON output)" at bounding box center [605, 545] width 217 height 16
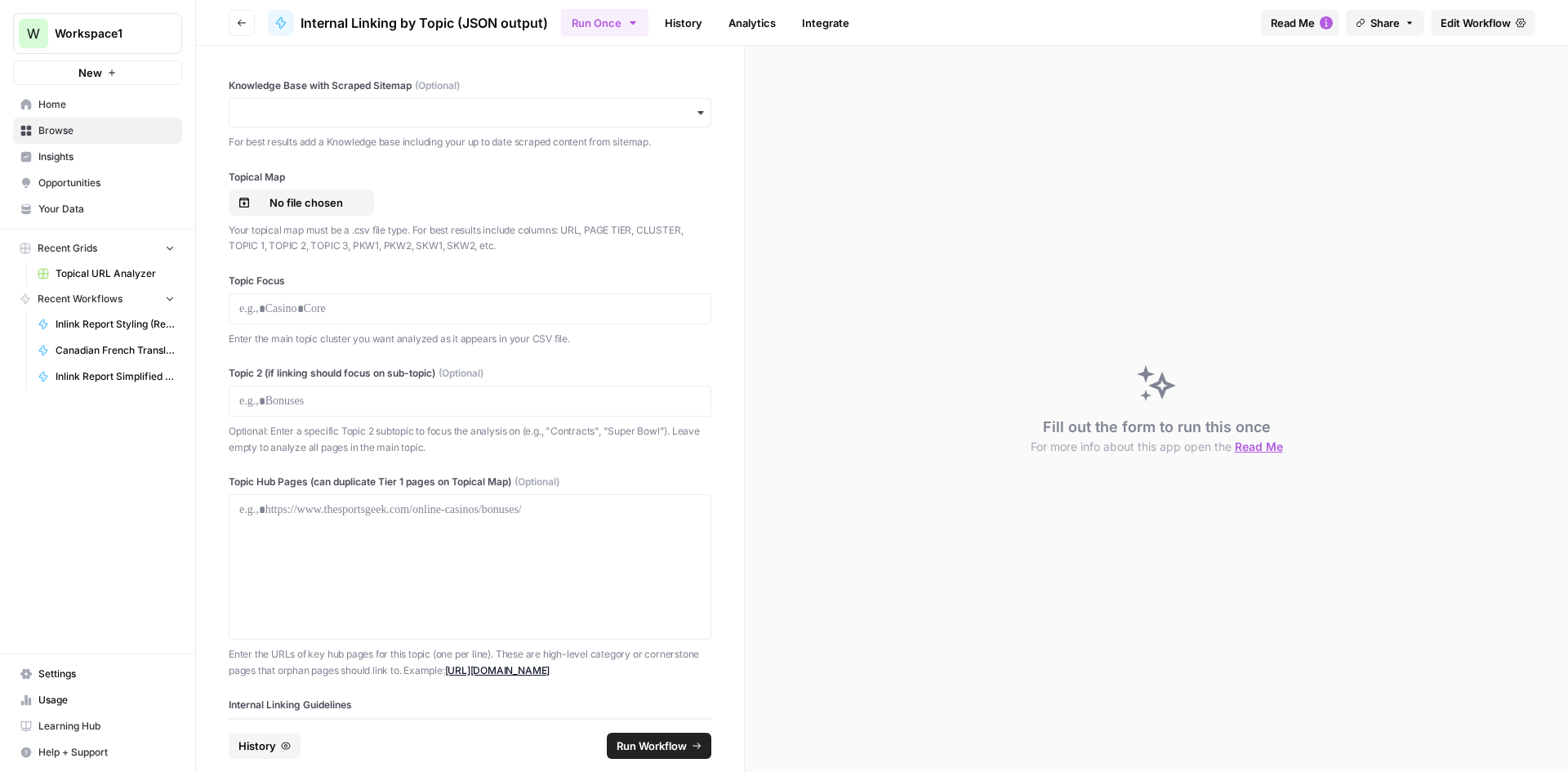
click at [1502, 10] on link "Edit Workflow" at bounding box center [1483, 23] width 104 height 26
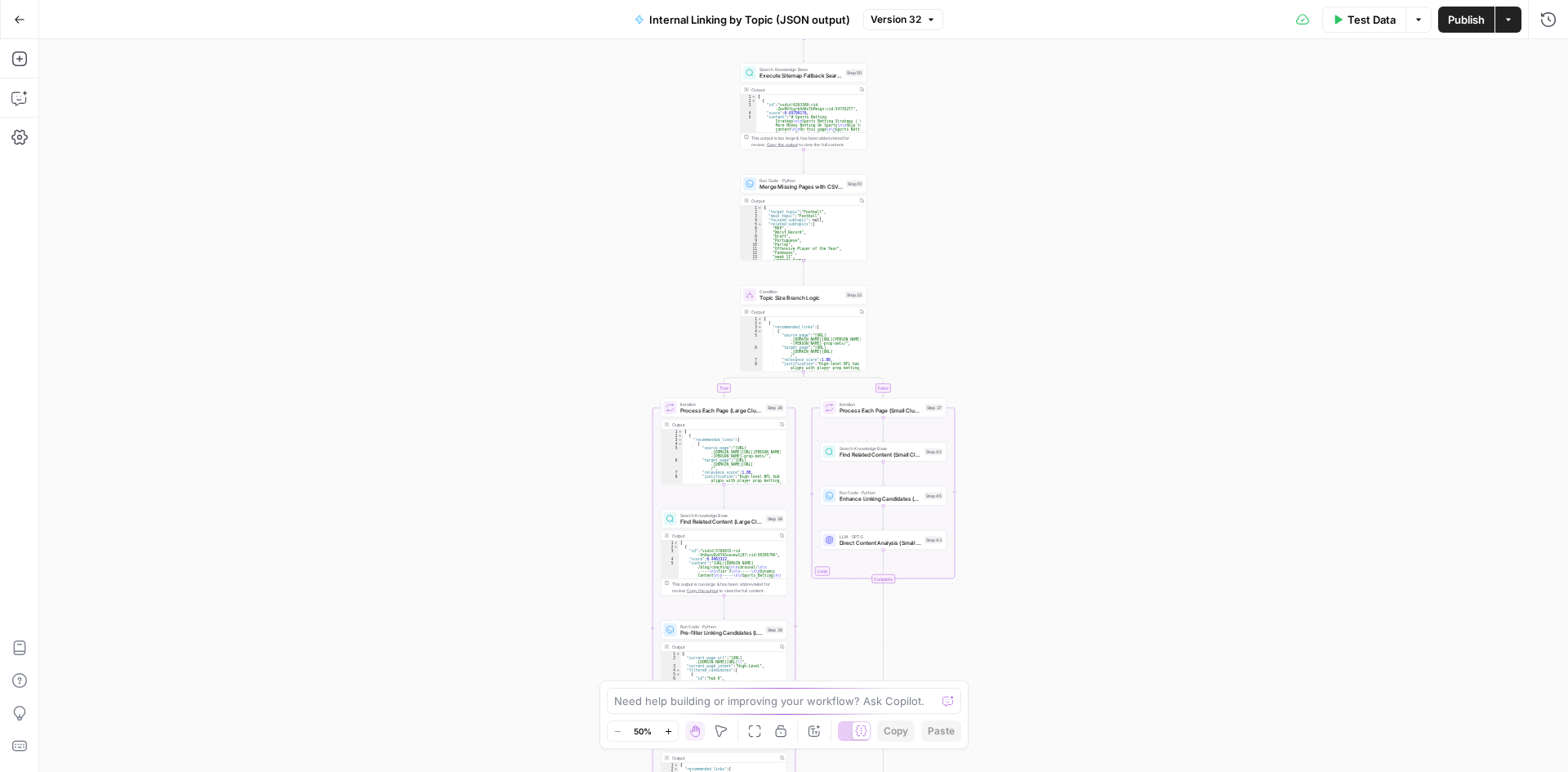
click at [618, 715] on div "Need help building or improving your workflow? Ask Copilot. Zoom Out 50% Zoom I…" at bounding box center [784, 714] width 370 height 69
click at [618, 704] on textarea at bounding box center [775, 700] width 322 height 16
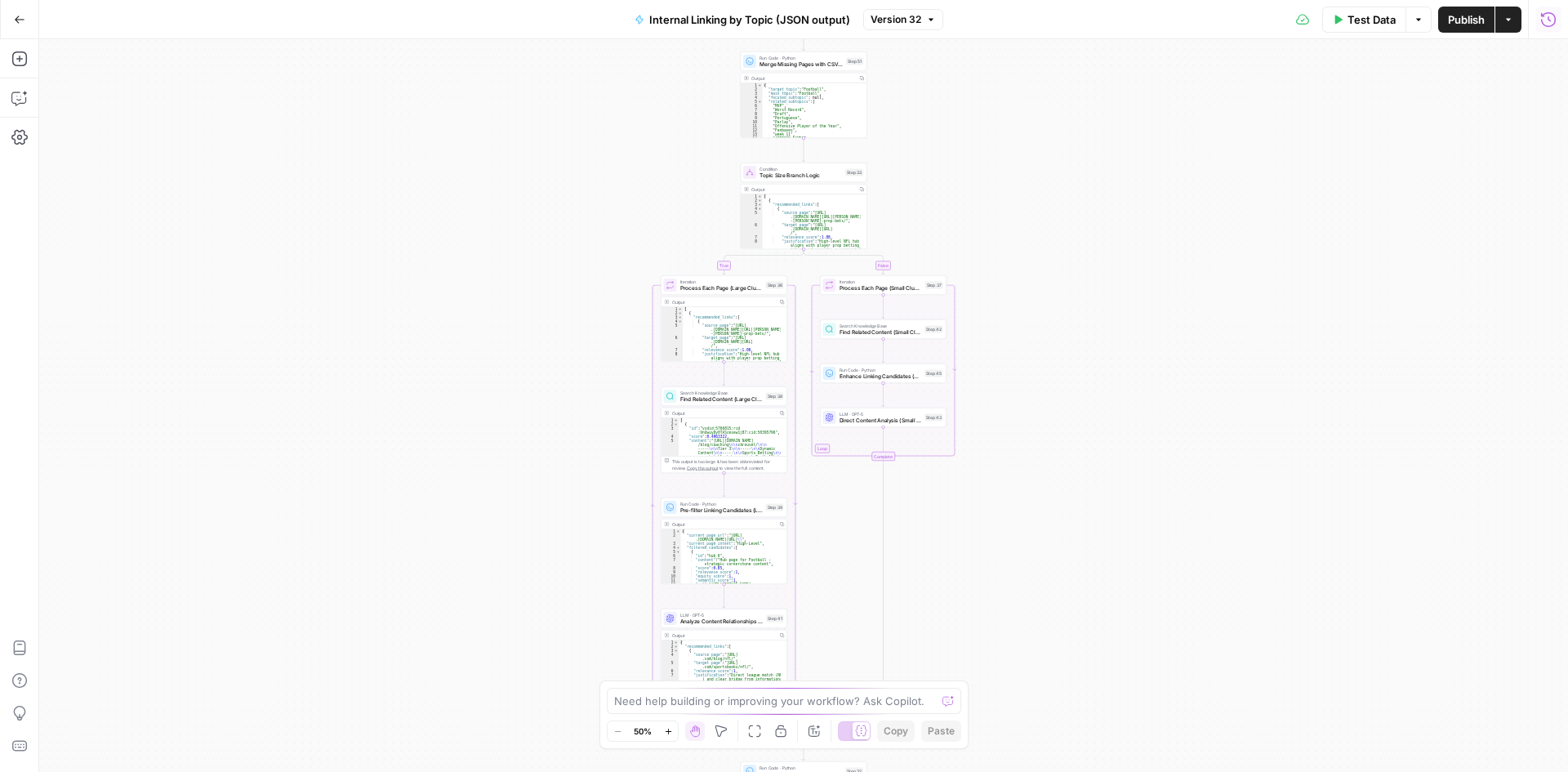
click at [1544, 14] on icon "button" at bounding box center [1548, 19] width 15 height 15
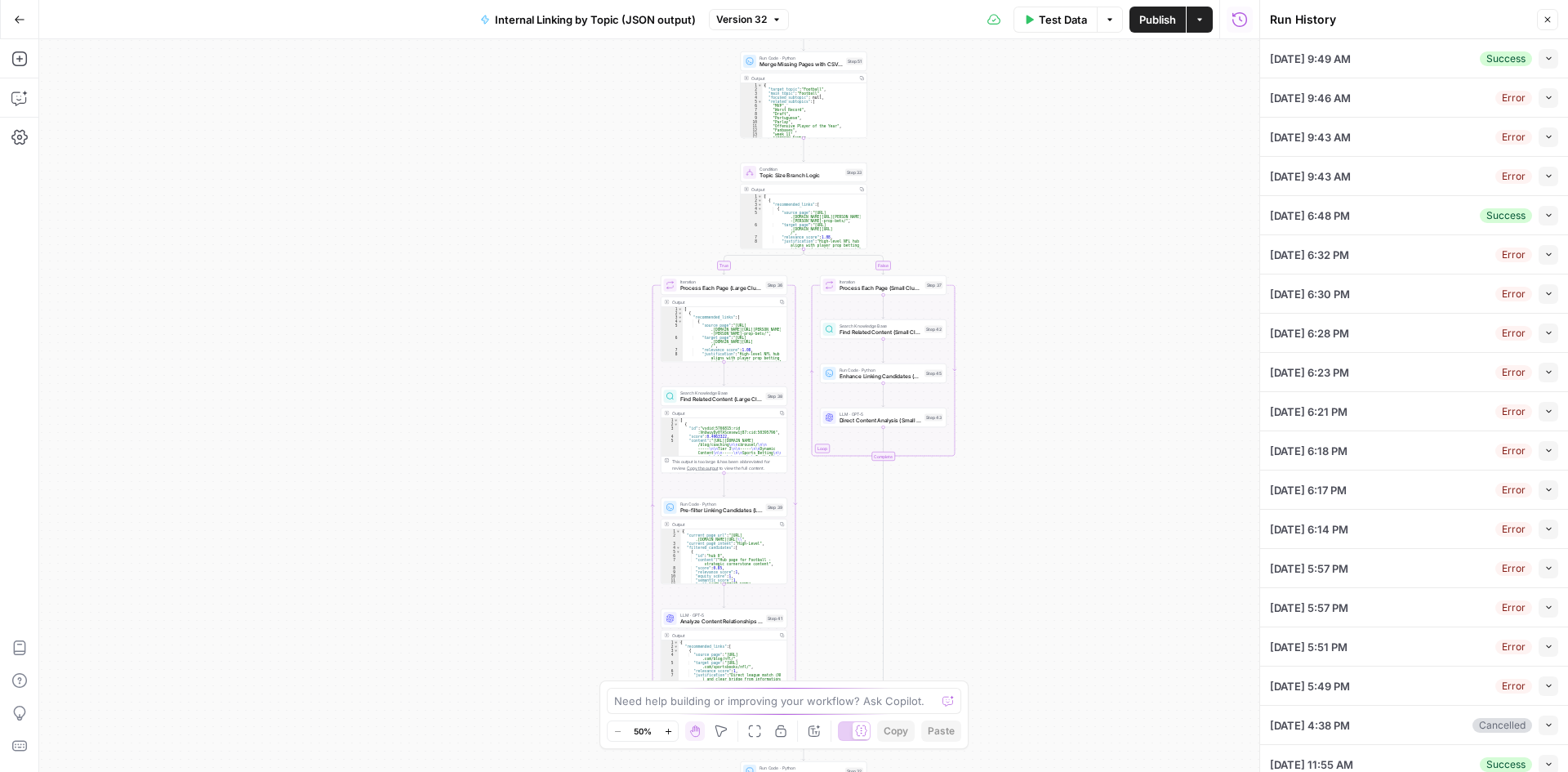
click at [1481, 53] on div "Success" at bounding box center [1506, 59] width 53 height 15
click at [1545, 56] on button "Collapse" at bounding box center [1549, 59] width 20 height 20
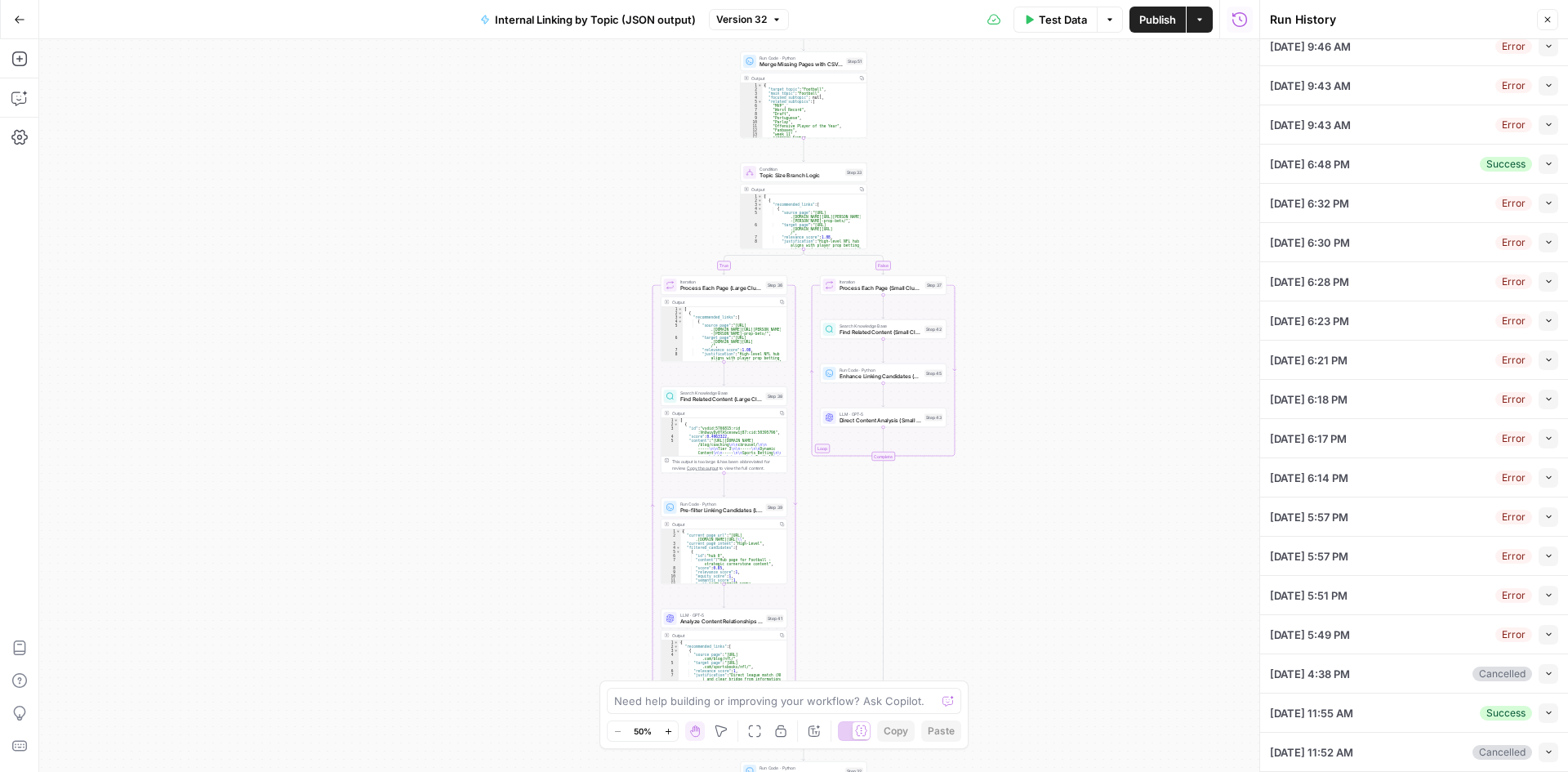
scroll to position [1158, 0]
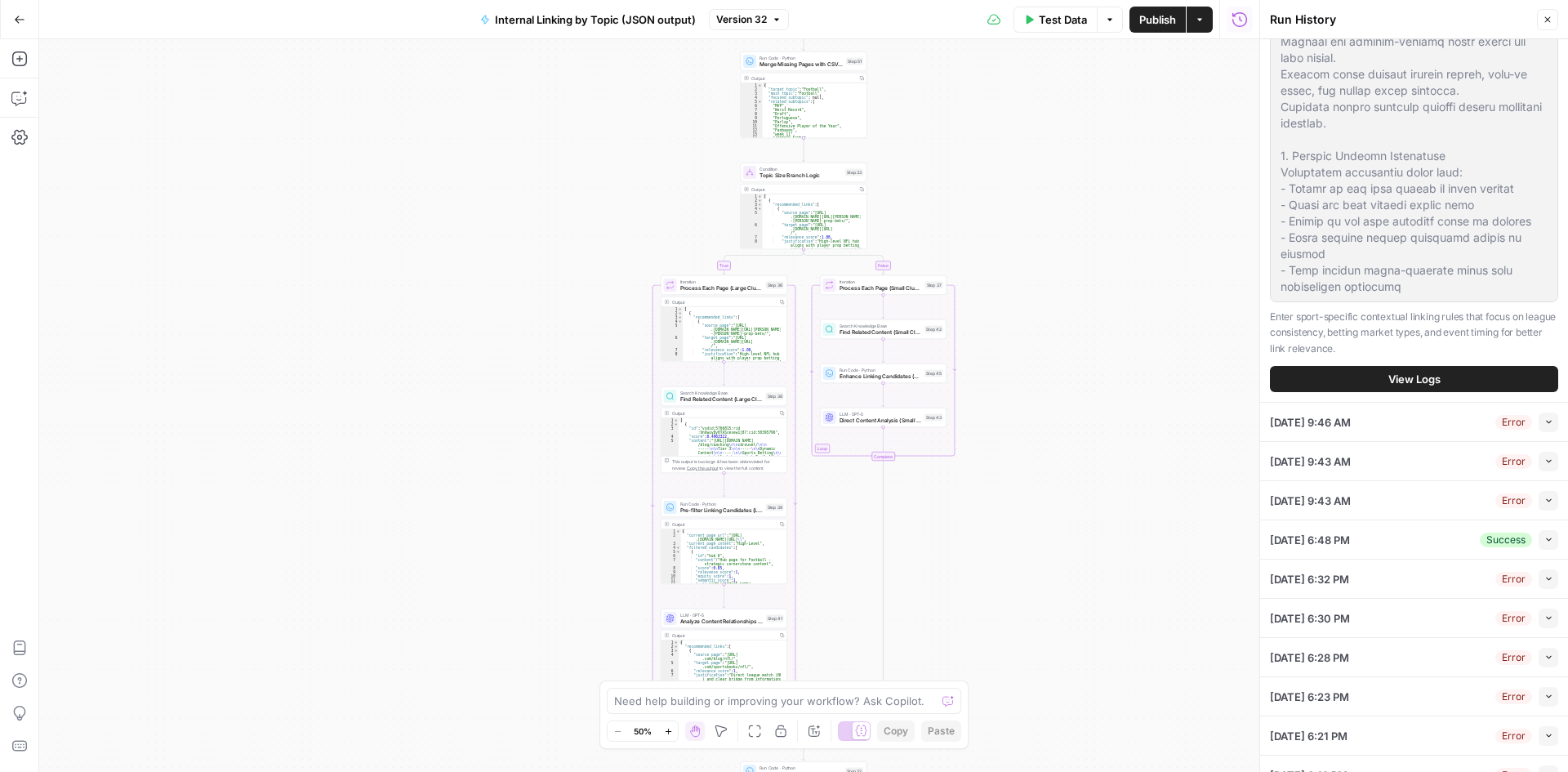
click at [1354, 392] on button "View Logs" at bounding box center [1414, 379] width 288 height 26
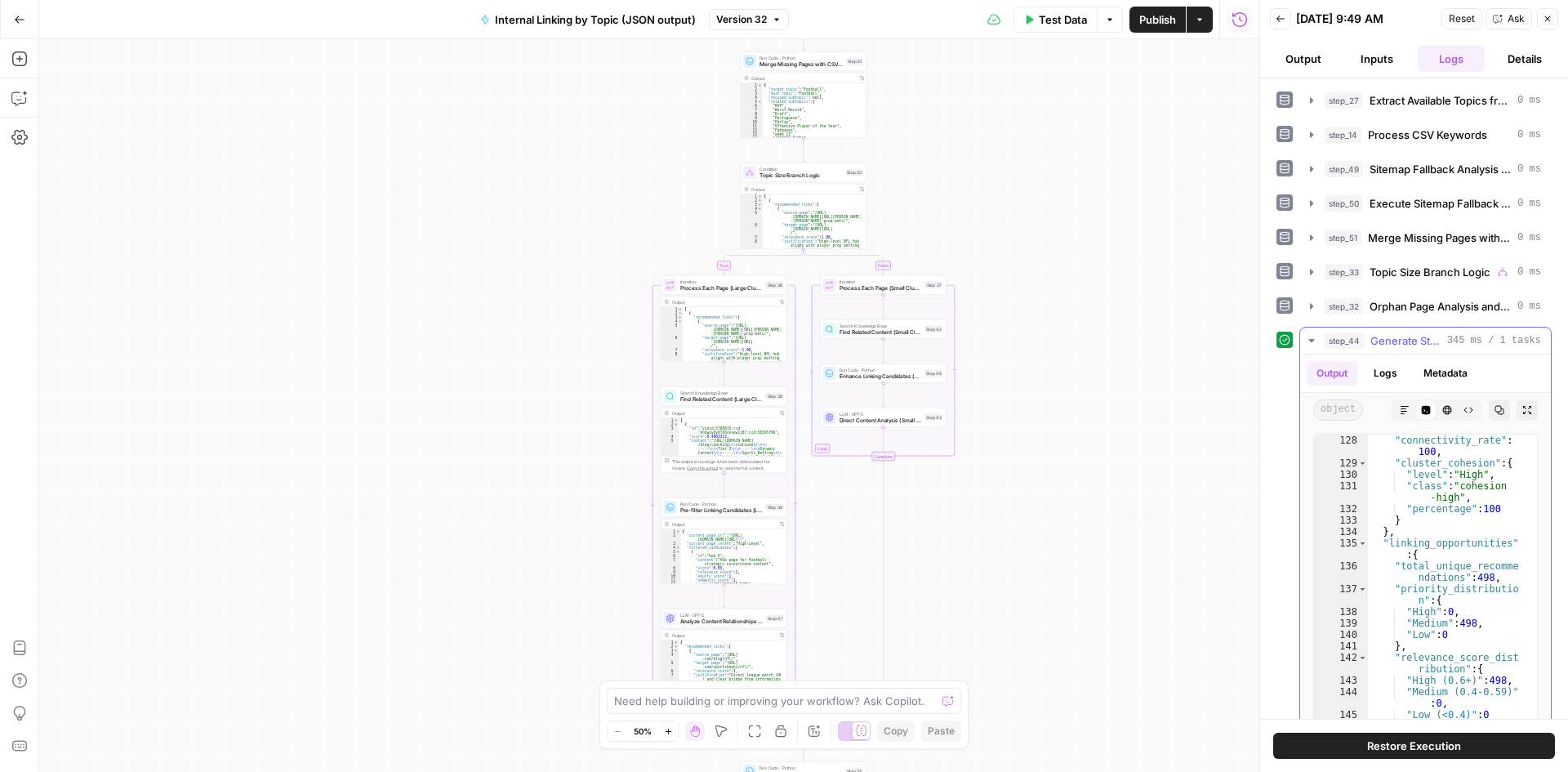
scroll to position [109, 0]
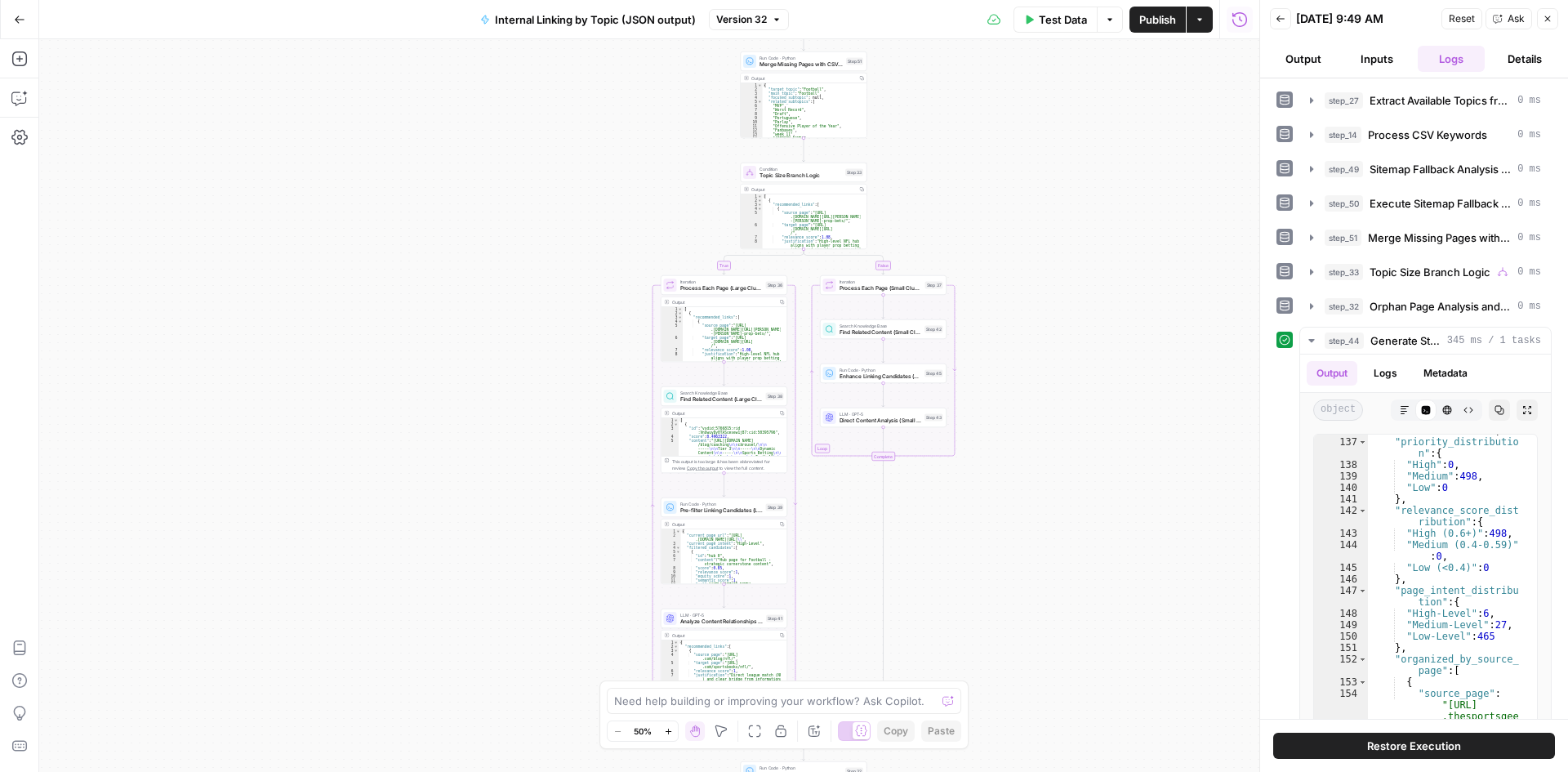
click at [1104, 325] on div "true false Workflow Input Settings Inputs Run Code · Python Extract Available T…" at bounding box center [649, 404] width 1220 height 732
click at [1281, 16] on icon "button" at bounding box center [1281, 19] width 10 height 10
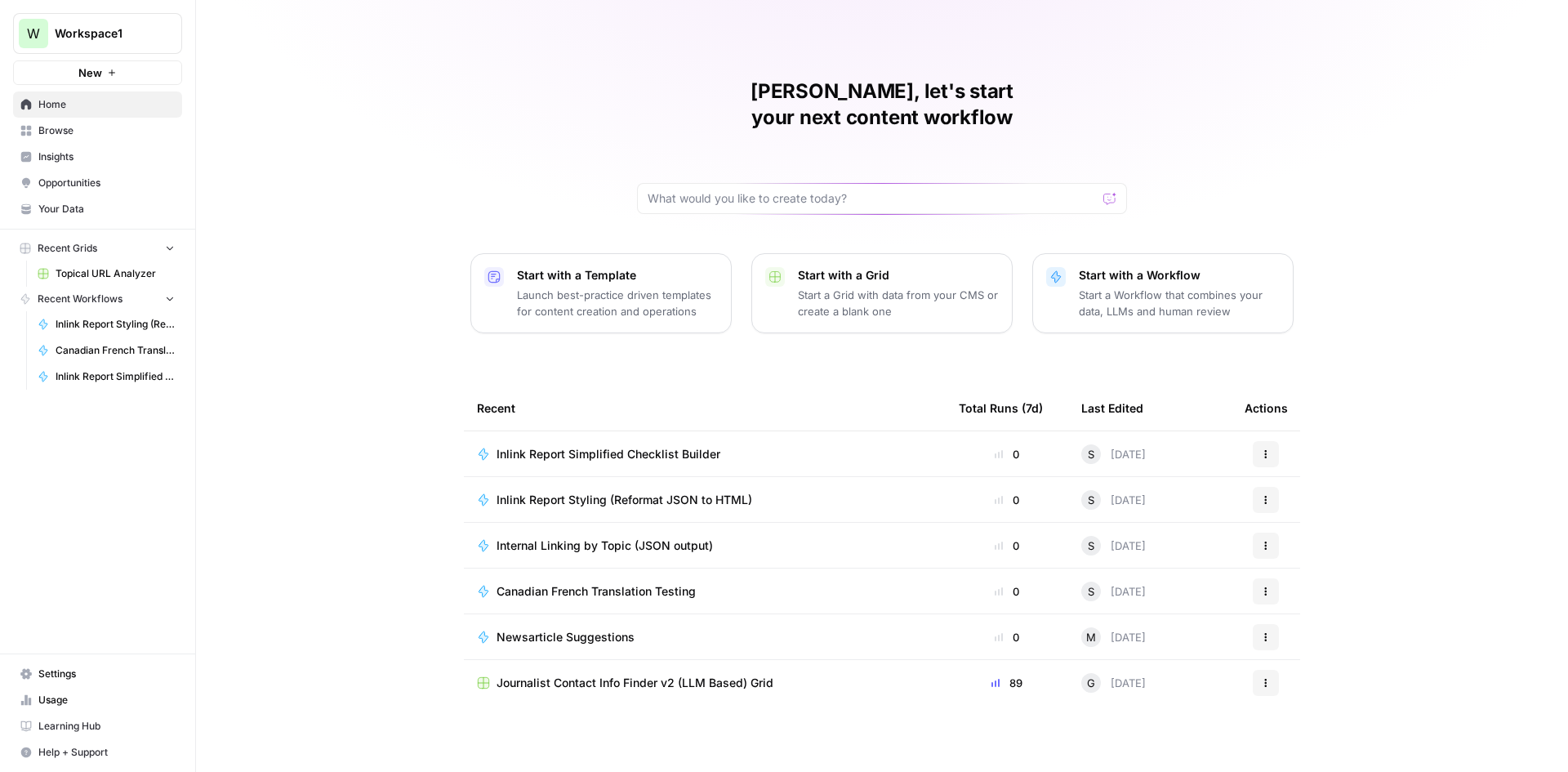
click at [581, 538] on span "Internal Linking by Topic (JSON output)" at bounding box center [605, 545] width 217 height 16
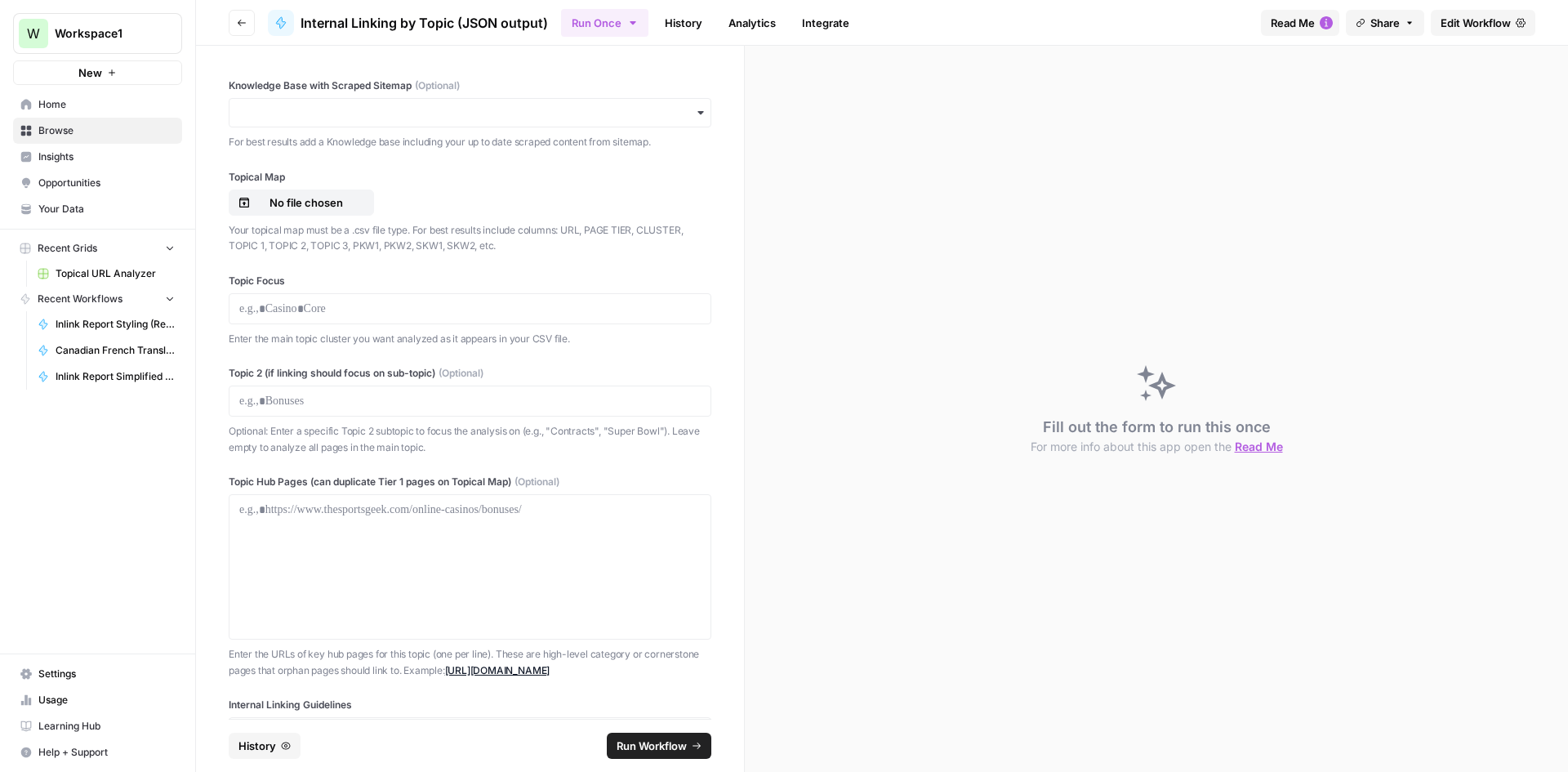
click at [697, 21] on link "History" at bounding box center [684, 23] width 58 height 26
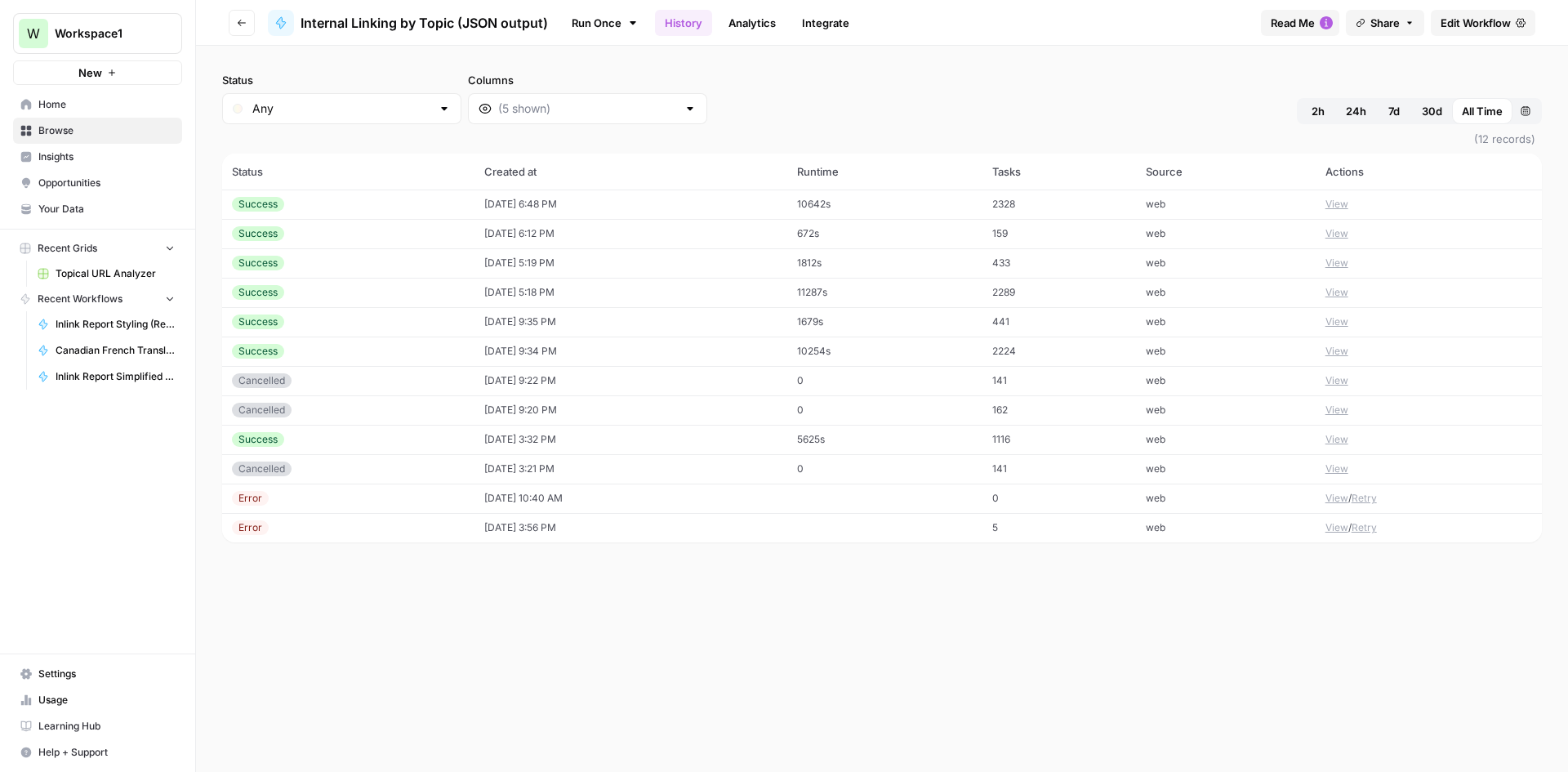
click at [406, 199] on div "Success" at bounding box center [348, 204] width 233 height 15
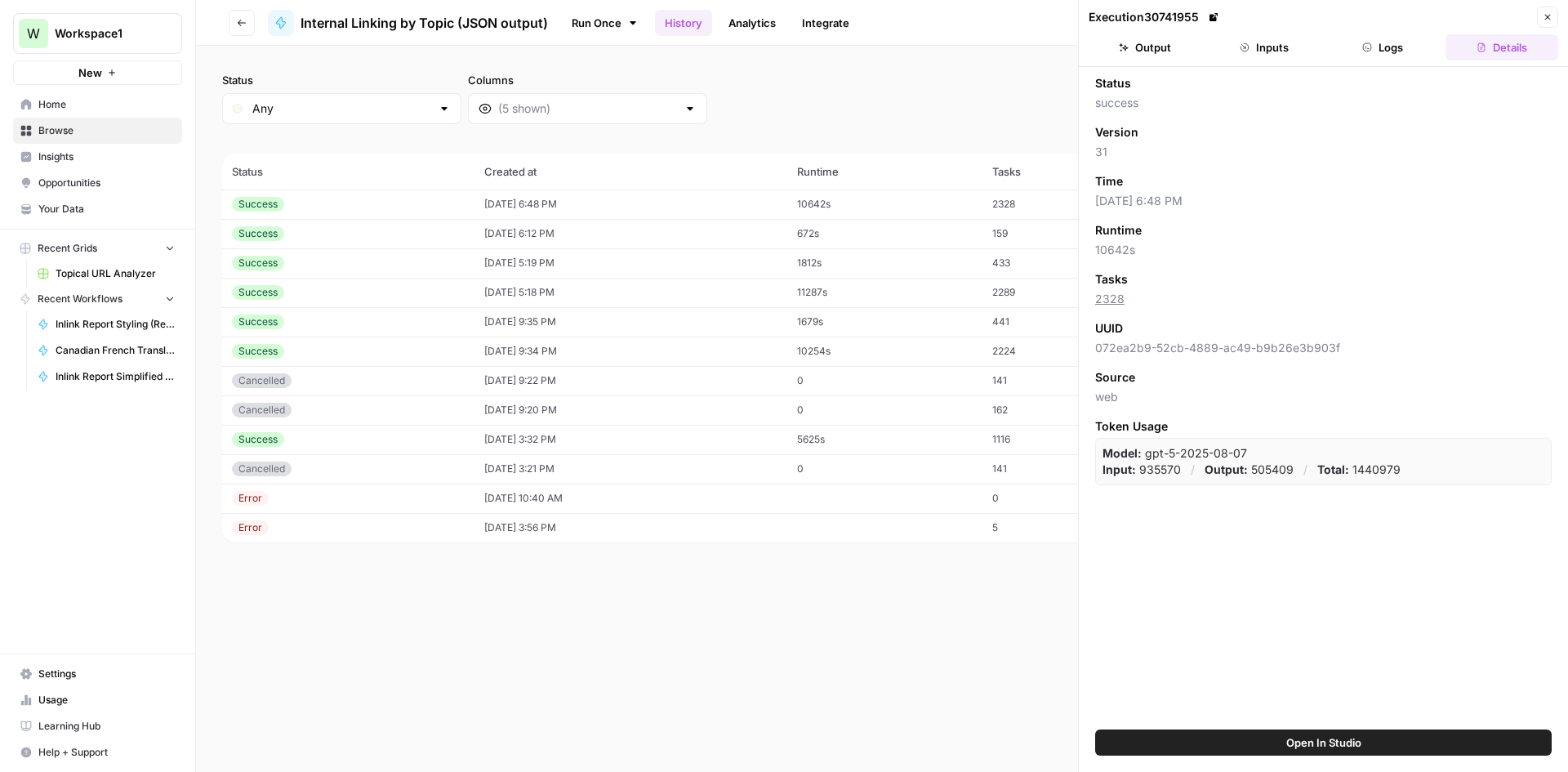
click at [1540, 17] on button "Close" at bounding box center [1547, 17] width 21 height 21
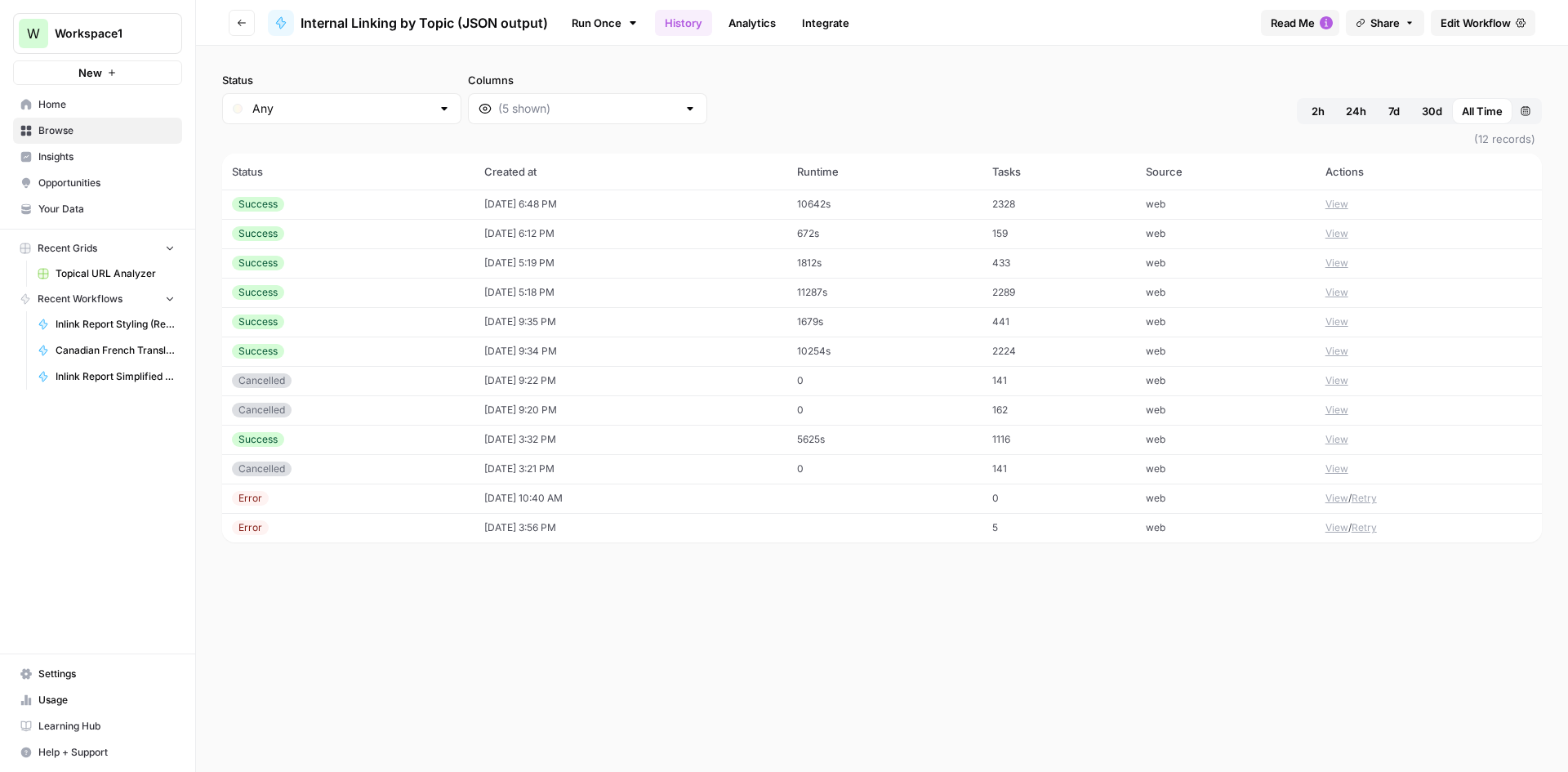
click at [1510, 23] on span "Edit Workflow" at bounding box center [1476, 23] width 71 height 16
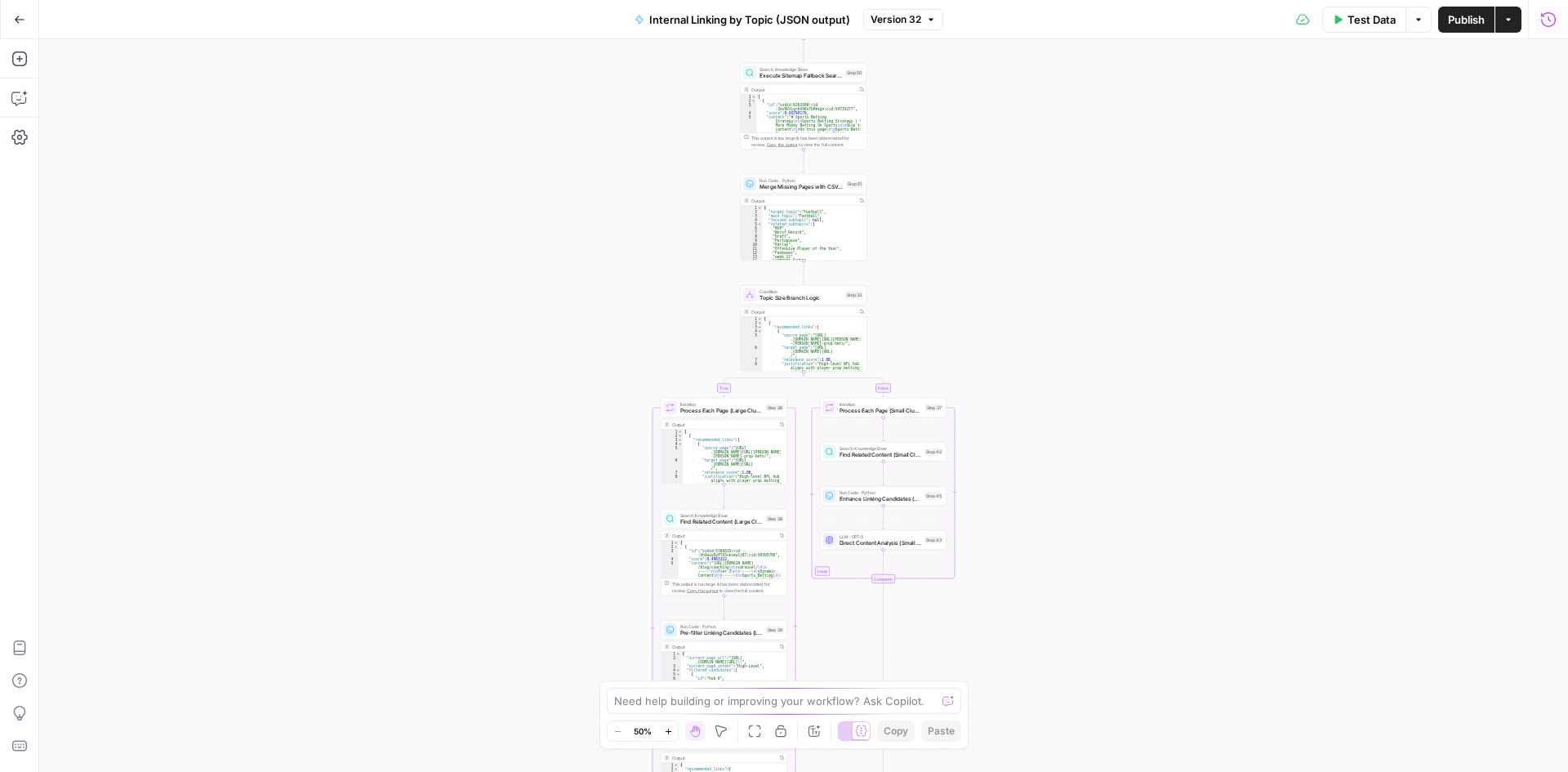
click at [1558, 17] on button "Run History" at bounding box center [1549, 20] width 26 height 26
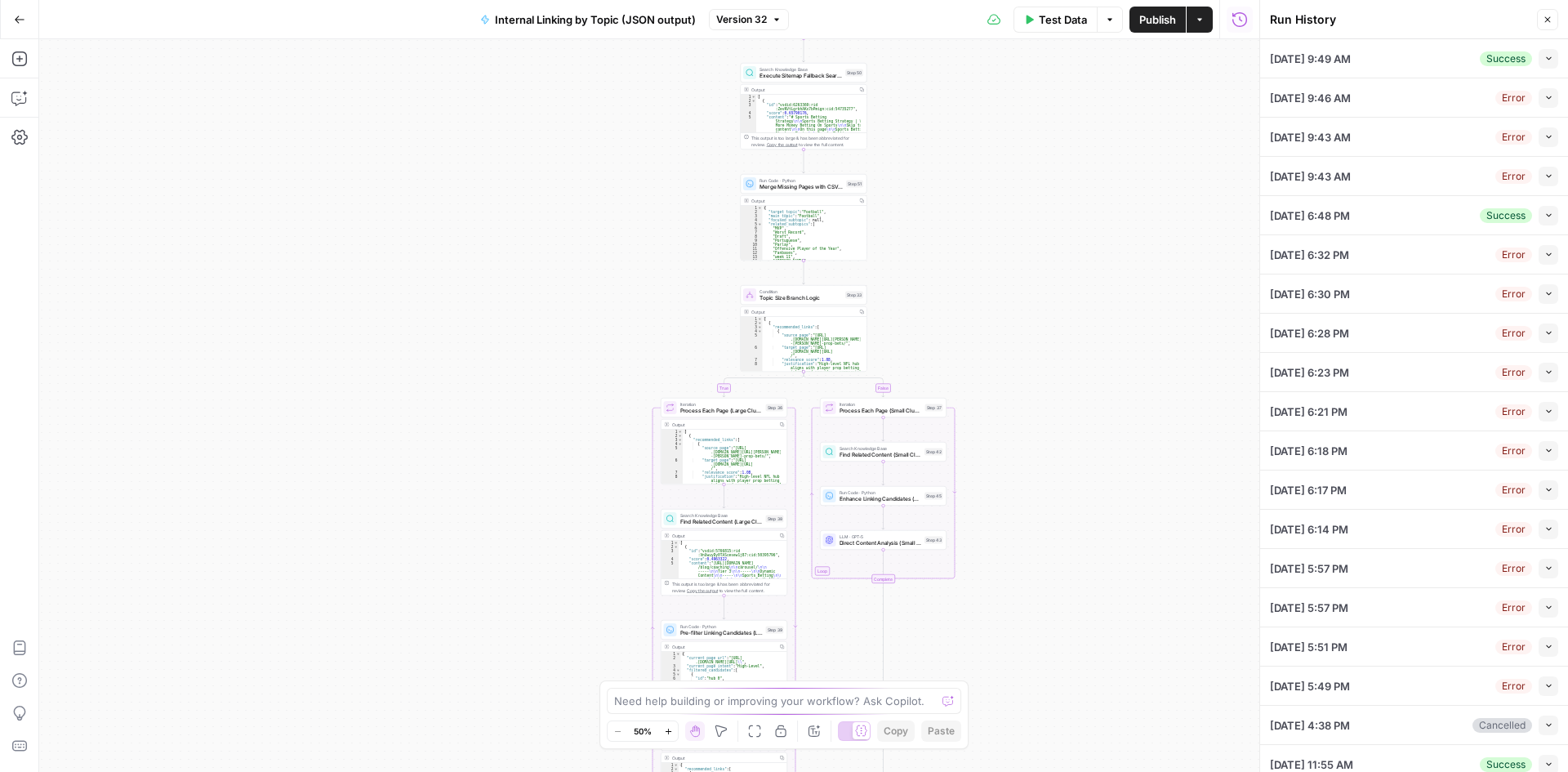
click at [1456, 53] on div "10/07/25 at 9:49 AM Success Collapse" at bounding box center [1414, 58] width 288 height 39
click at [1548, 74] on li "10/07/25 at 9:49 AM Success Collapse View Logs" at bounding box center [1415, 58] width 308 height 39
click at [1546, 59] on icon "button" at bounding box center [1548, 59] width 5 height 3
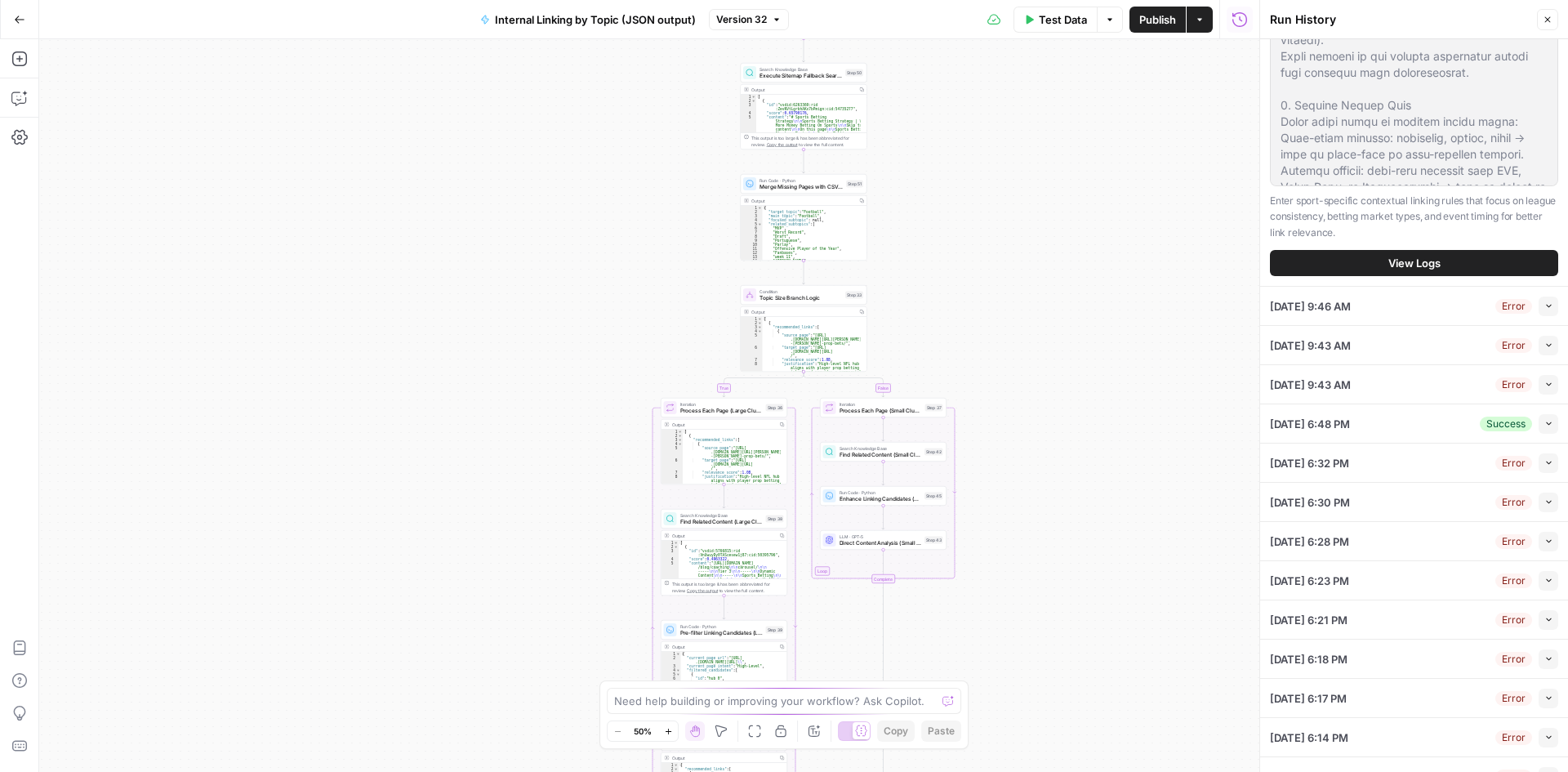
scroll to position [1158, 0]
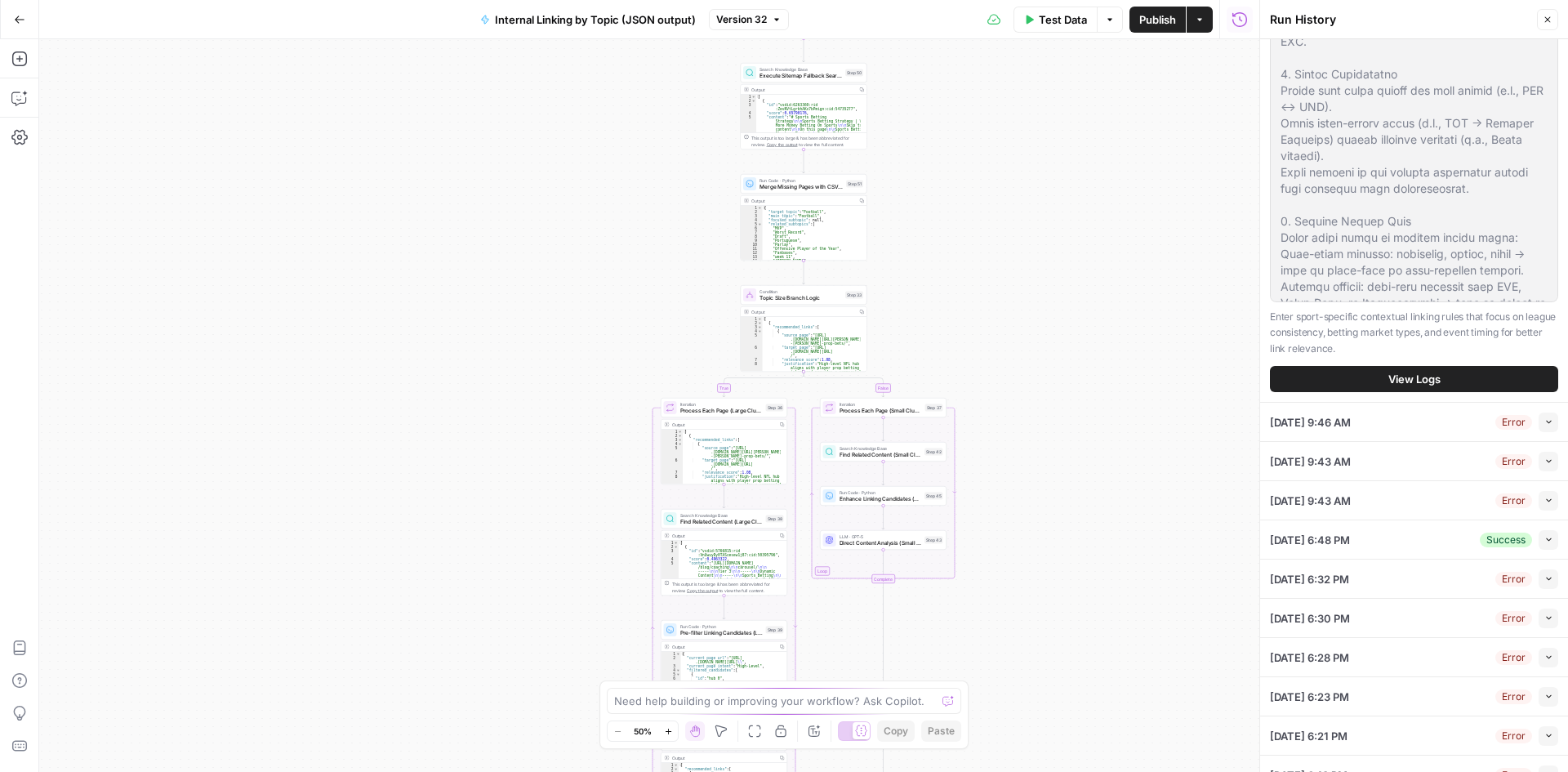
click at [1350, 392] on button "View Logs" at bounding box center [1414, 379] width 288 height 26
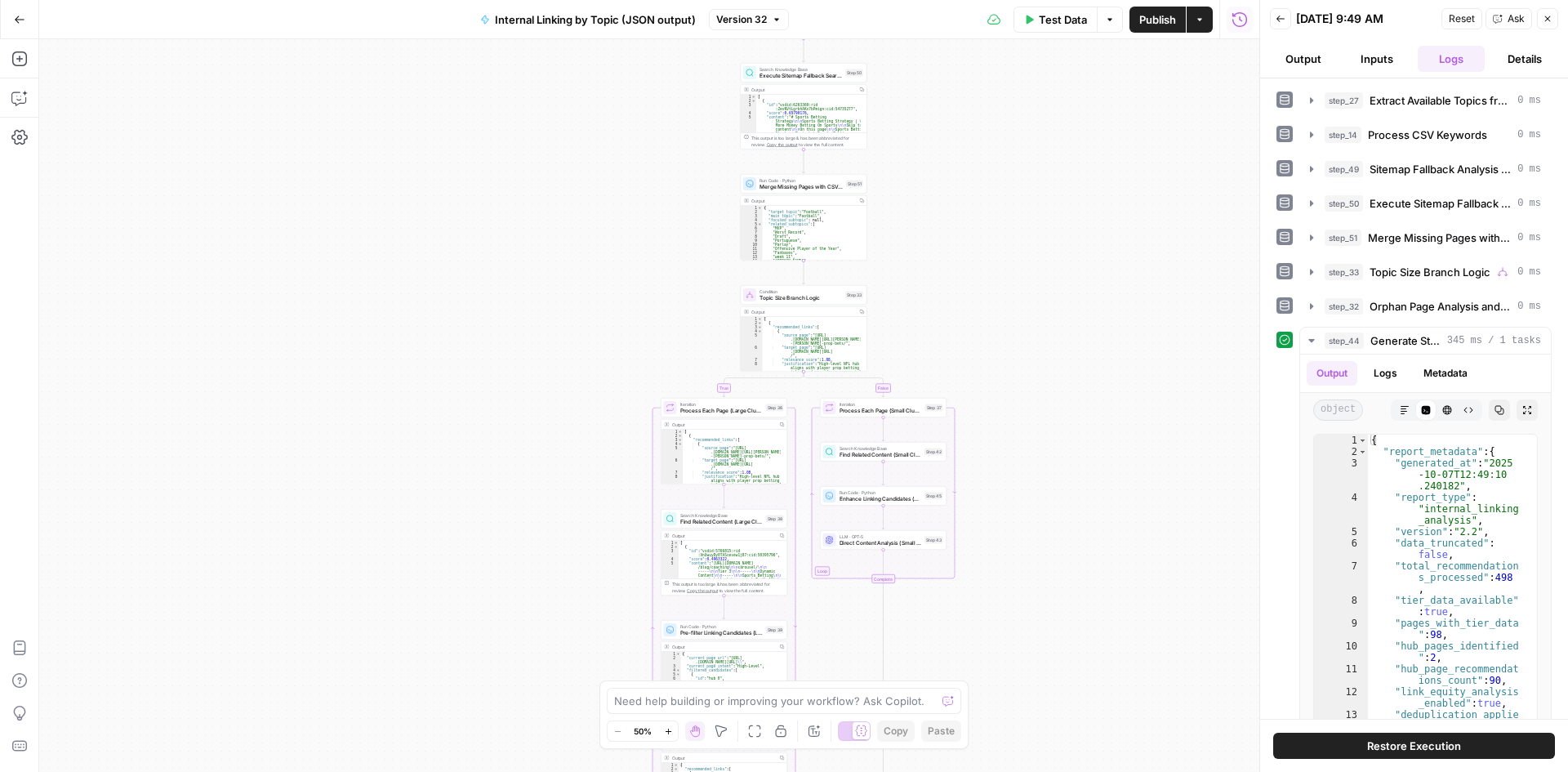
click at [1508, 16] on span "Ask" at bounding box center [1516, 19] width 17 height 15
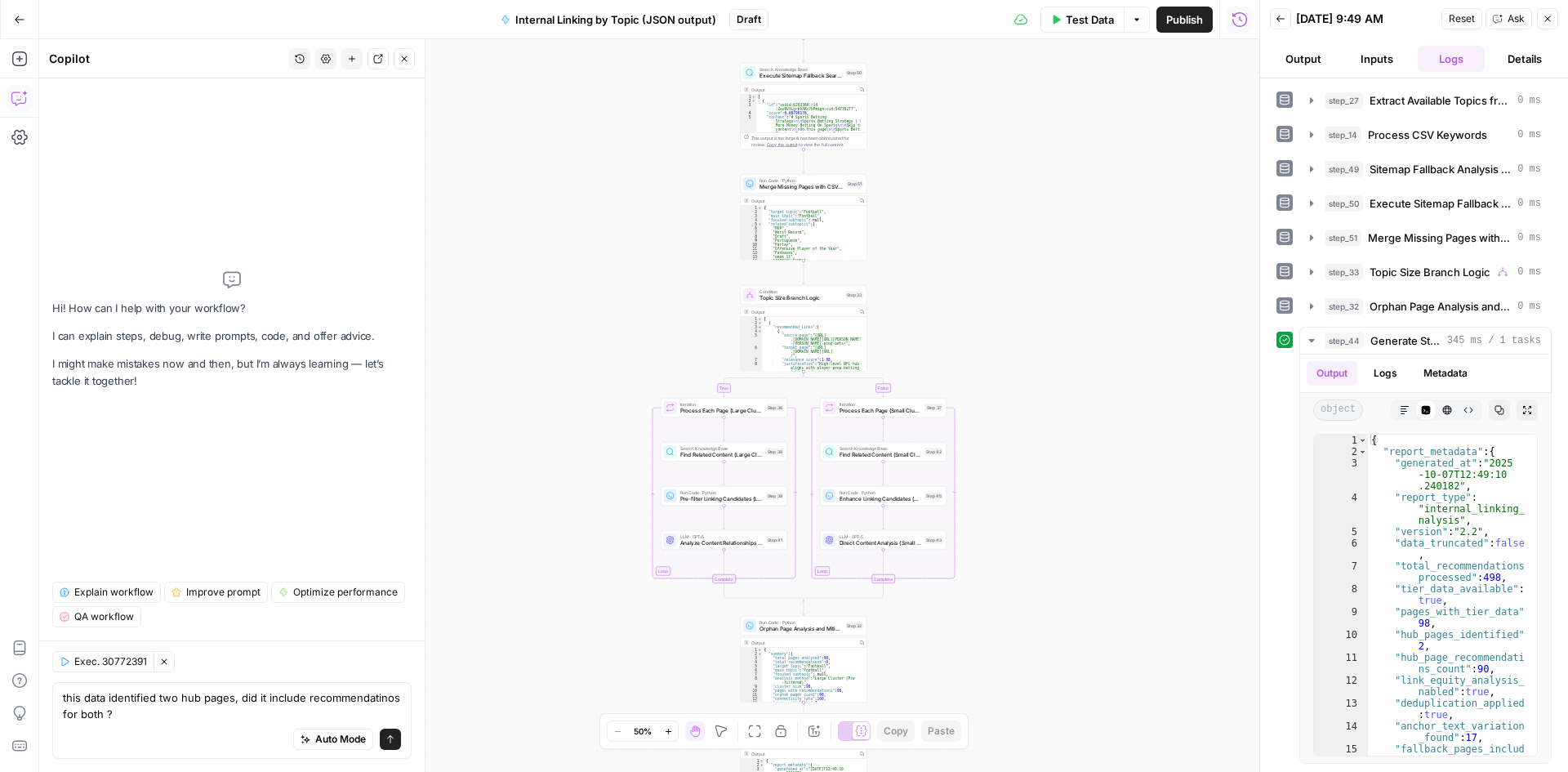
click at [378, 697] on textarea "this data identified two hub pages, did it include recommendatinos for both ?" at bounding box center [232, 705] width 338 height 33
type textarea "this data identified two hub pages, did it include recommendatinos for both ?"
click at [388, 732] on button "Send" at bounding box center [390, 738] width 21 height 21
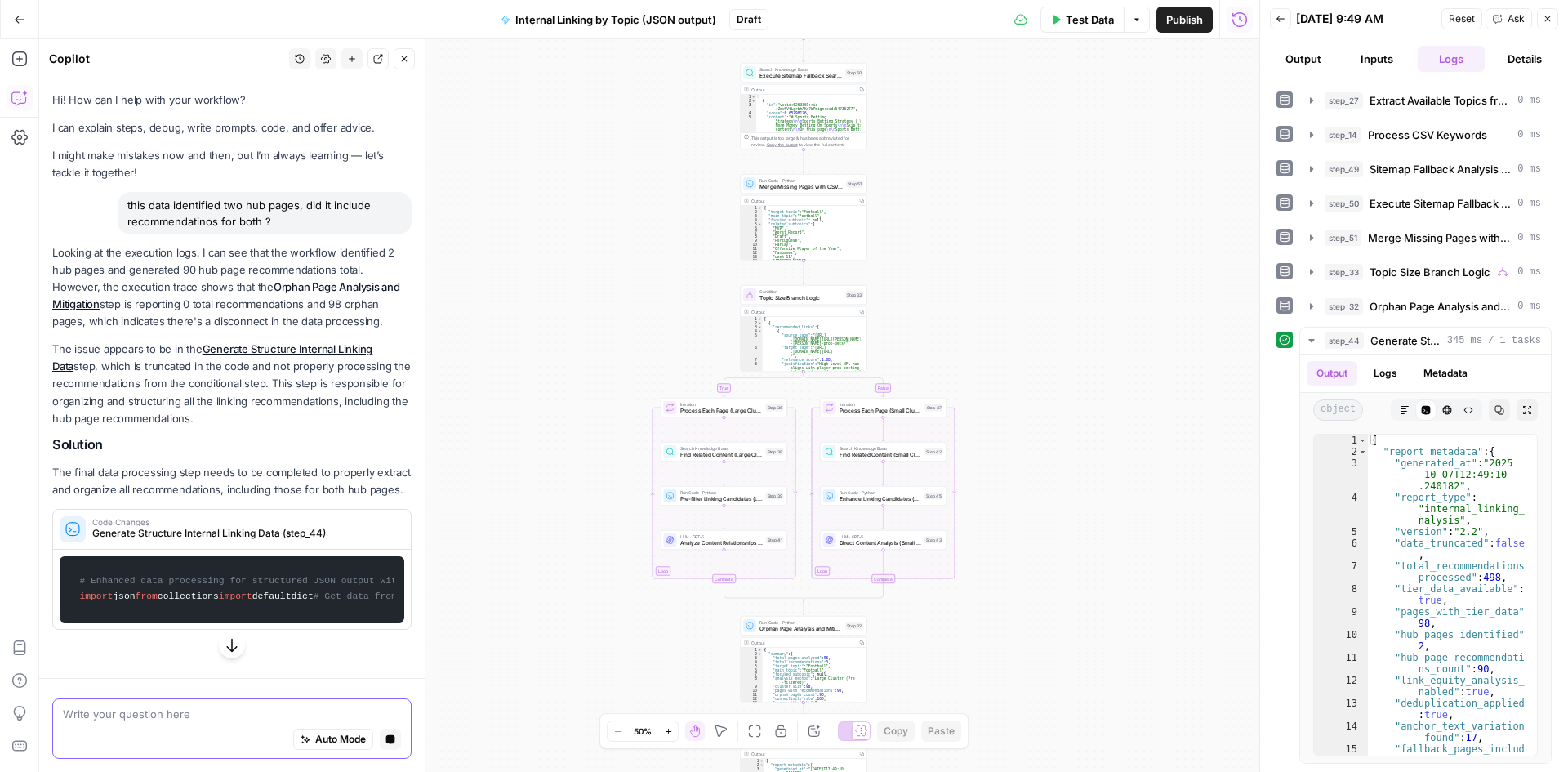
drag, startPoint x: 155, startPoint y: 236, endPoint x: 191, endPoint y: 291, distance: 65.7
click at [191, 291] on div "Hi! How can I help with your workflow? I can explain steps, debug, write prompt…" at bounding box center [232, 378] width 386 height 599
click at [191, 291] on p "Looking at the execution logs, I can see that the workflow identified 2 hub pag…" at bounding box center [233, 287] width 360 height 86
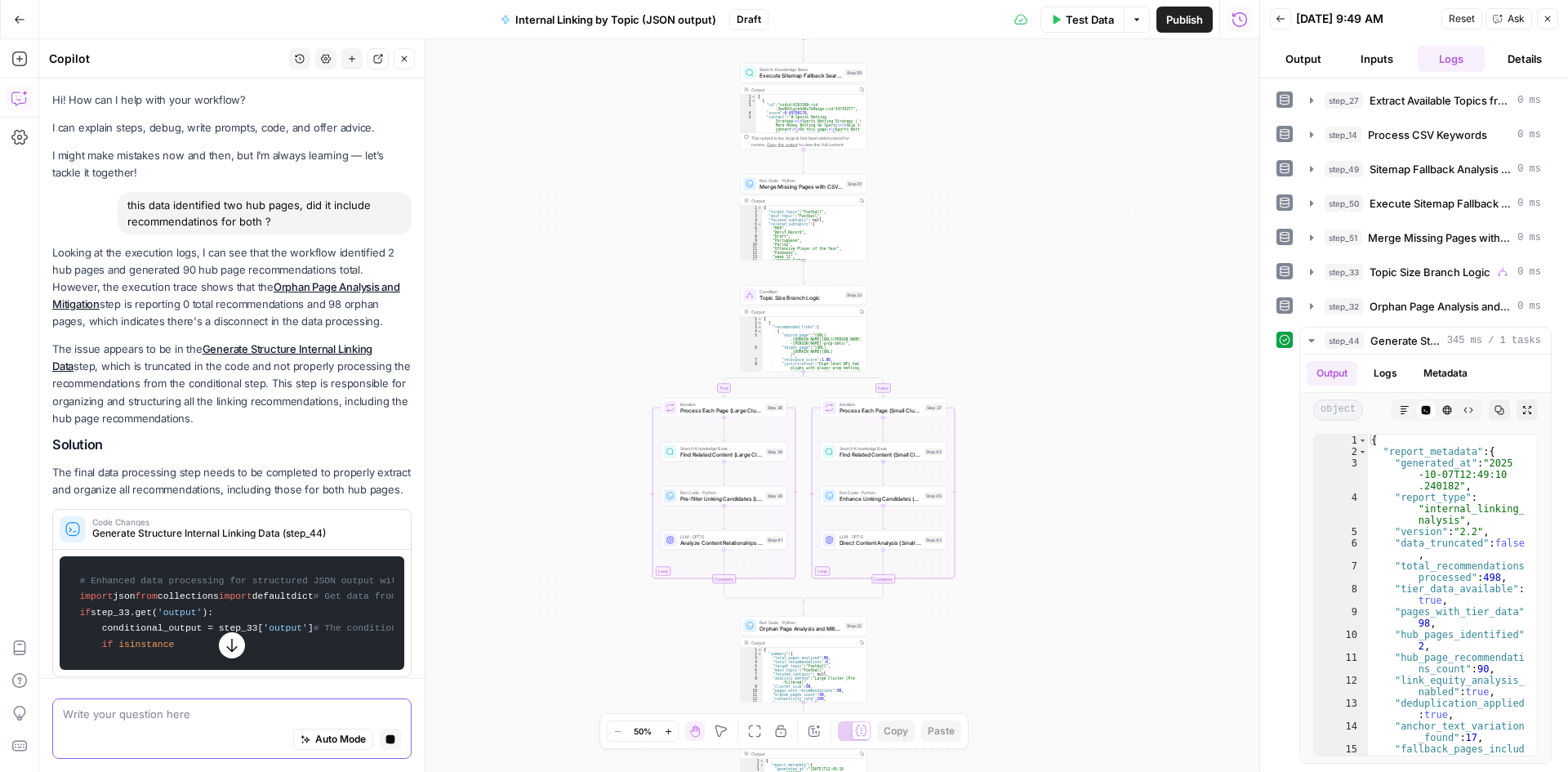
drag, startPoint x: 180, startPoint y: 294, endPoint x: 179, endPoint y: 278, distance: 16.0
click at [179, 278] on p "Looking at the execution logs, I can see that the workflow identified 2 hub pag…" at bounding box center [233, 287] width 360 height 86
click at [184, 276] on p "Looking at the execution logs, I can see that the workflow identified 2 hub pag…" at bounding box center [233, 287] width 360 height 86
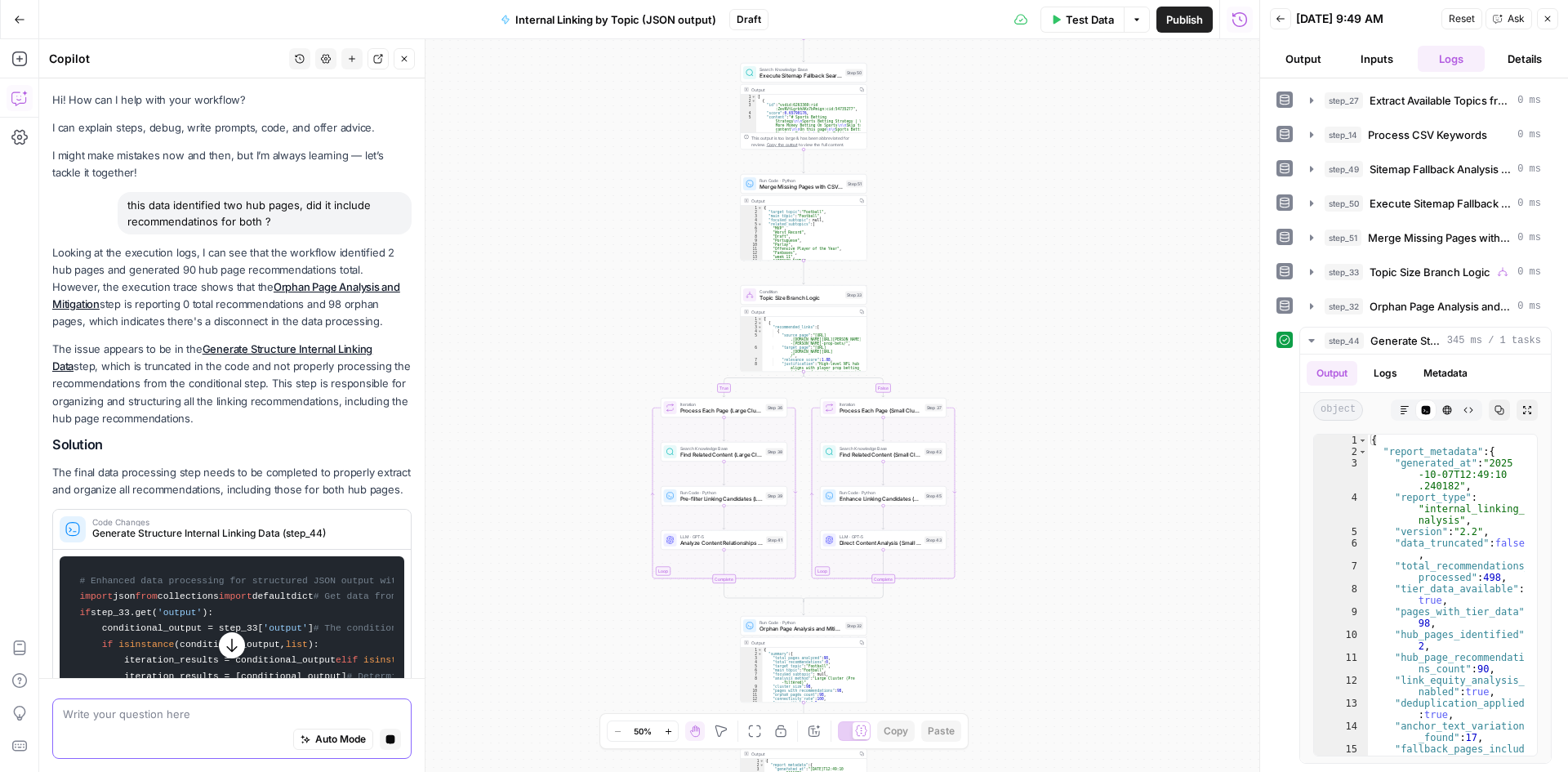
click at [184, 276] on p "Looking at the execution logs, I can see that the workflow identified 2 hub pag…" at bounding box center [233, 287] width 360 height 86
drag, startPoint x: 126, startPoint y: 297, endPoint x: 126, endPoint y: 264, distance: 33.0
click at [126, 264] on p "Looking at the execution logs, I can see that the workflow identified 2 hub pag…" at bounding box center [233, 287] width 360 height 86
drag, startPoint x: 131, startPoint y: 307, endPoint x: 136, endPoint y: 343, distance: 36.3
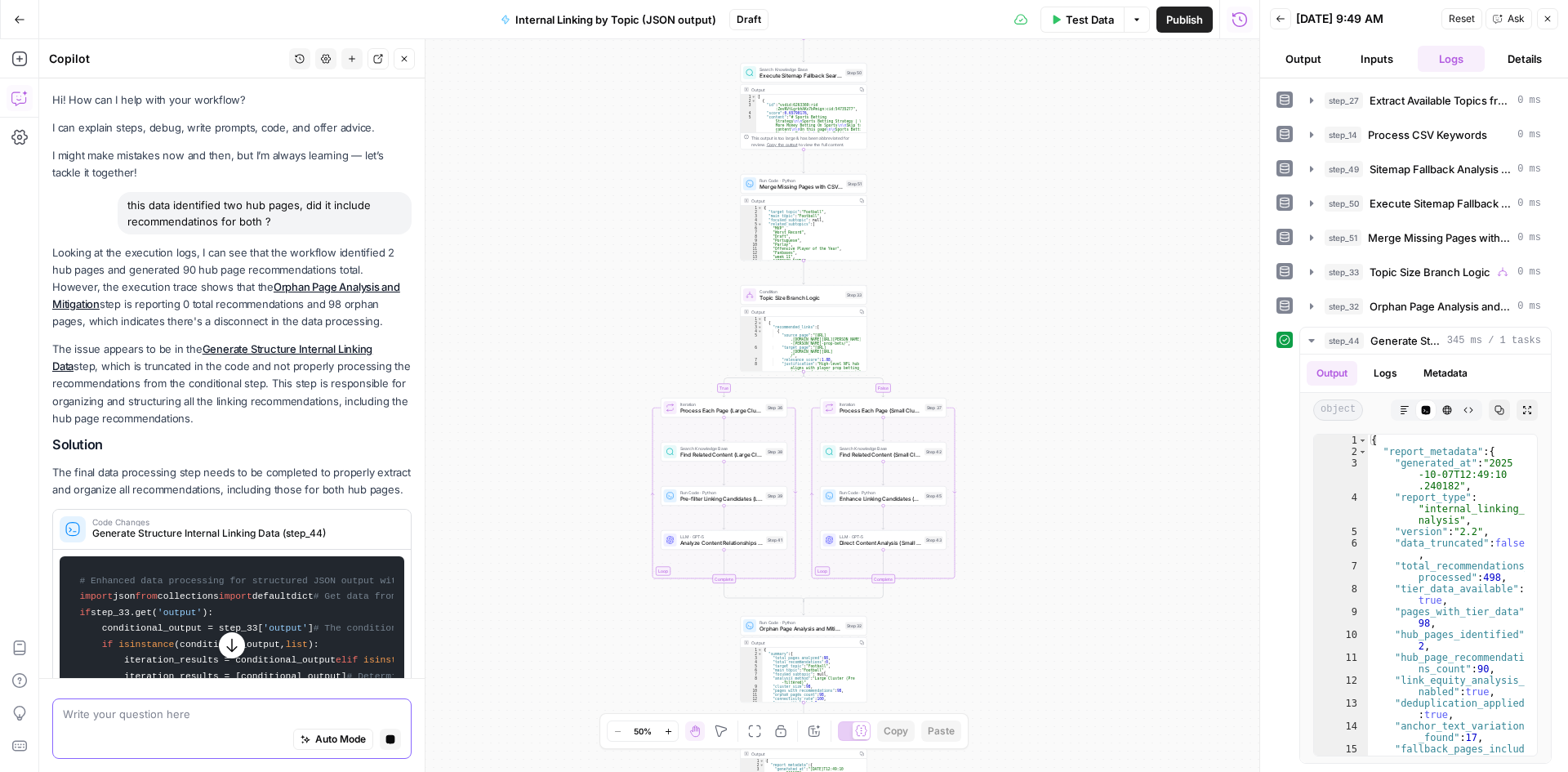
click at [136, 331] on p "Looking at the execution logs, I can see that the workflow identified 2 hub pag…" at bounding box center [233, 287] width 360 height 86
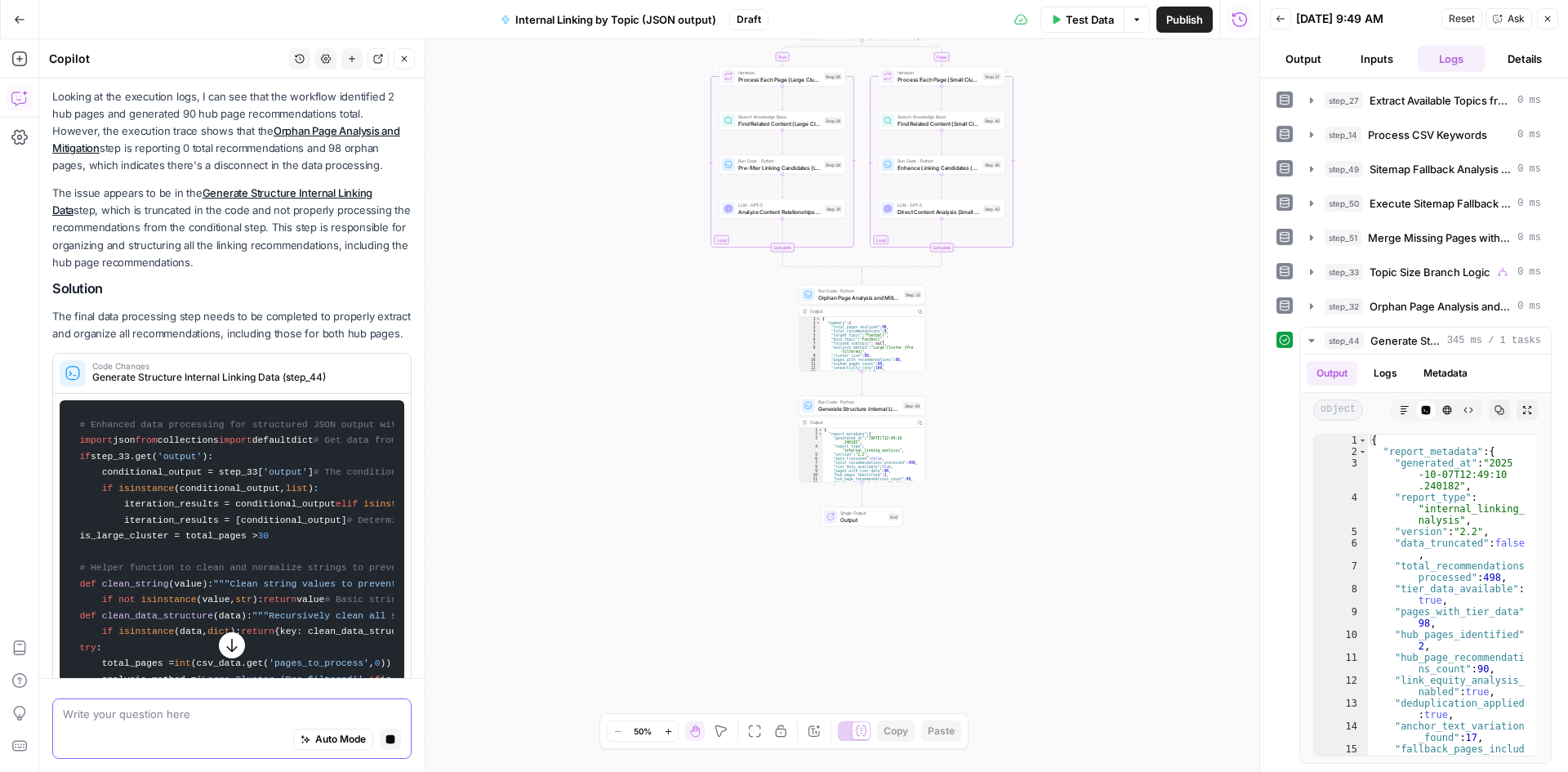
scroll to position [327, 0]
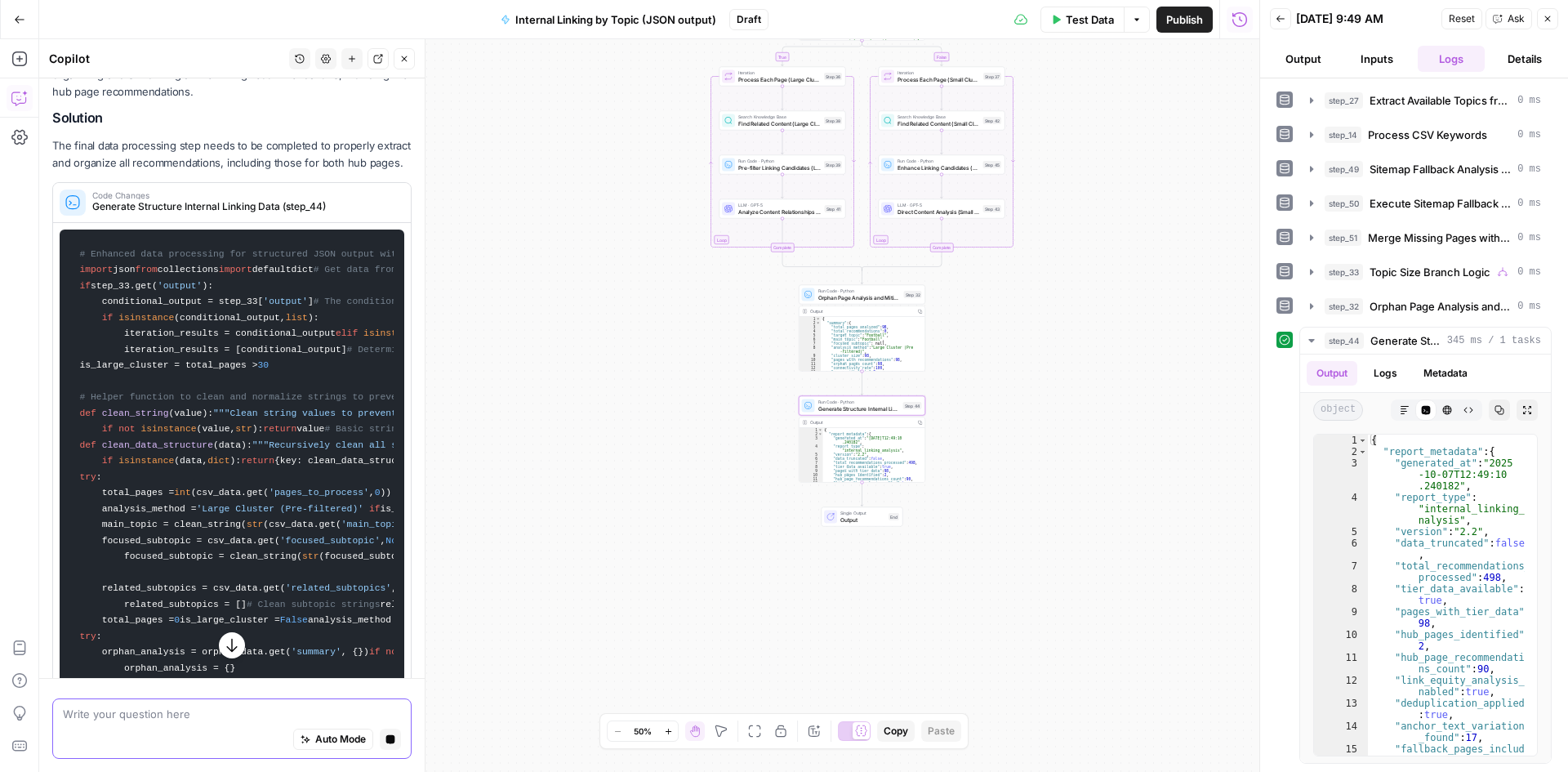
click at [245, 214] on span "Generate Structure Internal Linking Data (step_44)" at bounding box center [243, 207] width 302 height 15
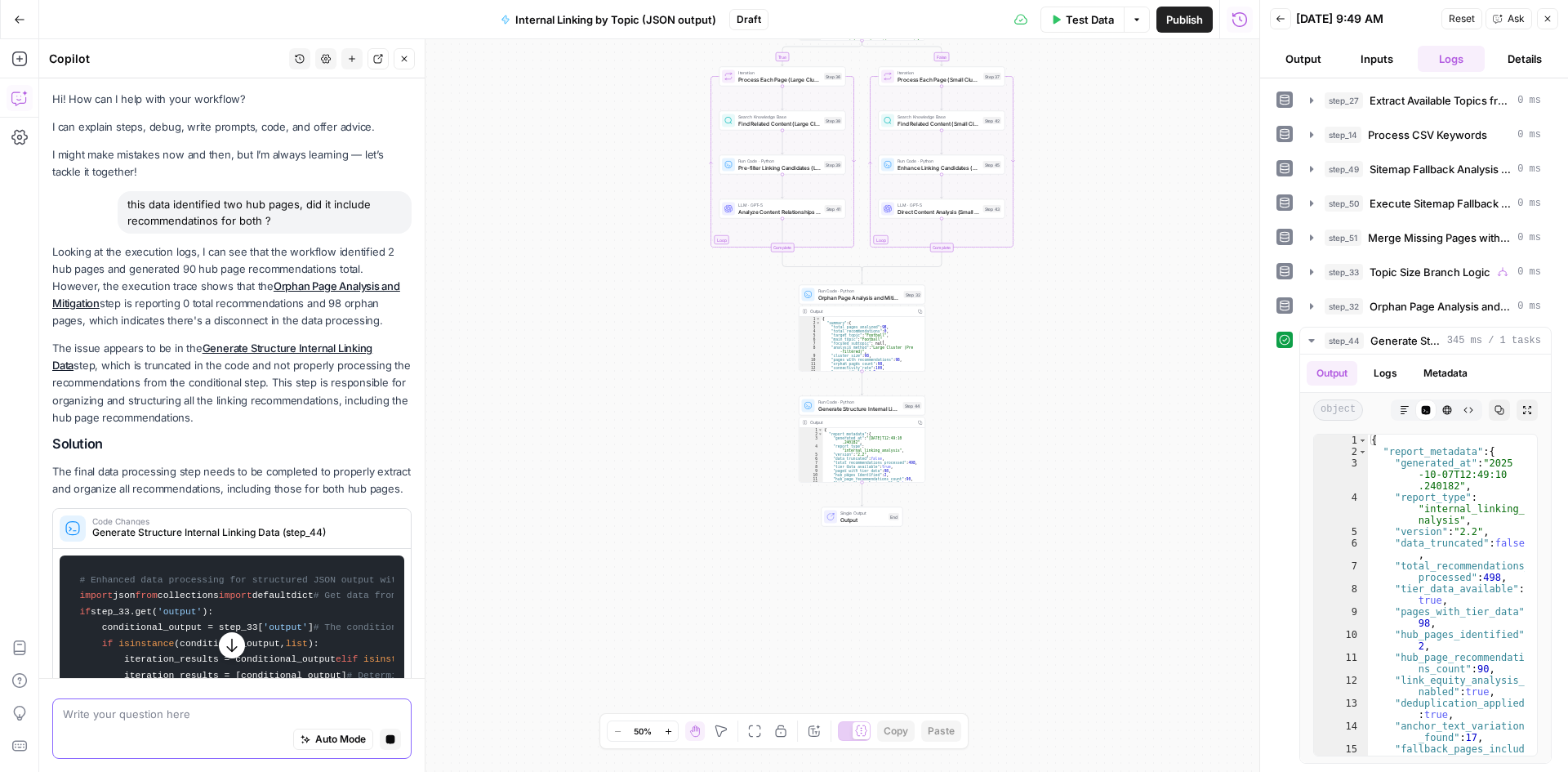
scroll to position [0, 0]
click at [121, 331] on p "Looking at the execution logs, I can see that the workflow identified 2 hub pag…" at bounding box center [233, 287] width 360 height 86
click at [232, 195] on div "this data identified two hub pages, did it include recommendatinos for both ?" at bounding box center [264, 213] width 294 height 43
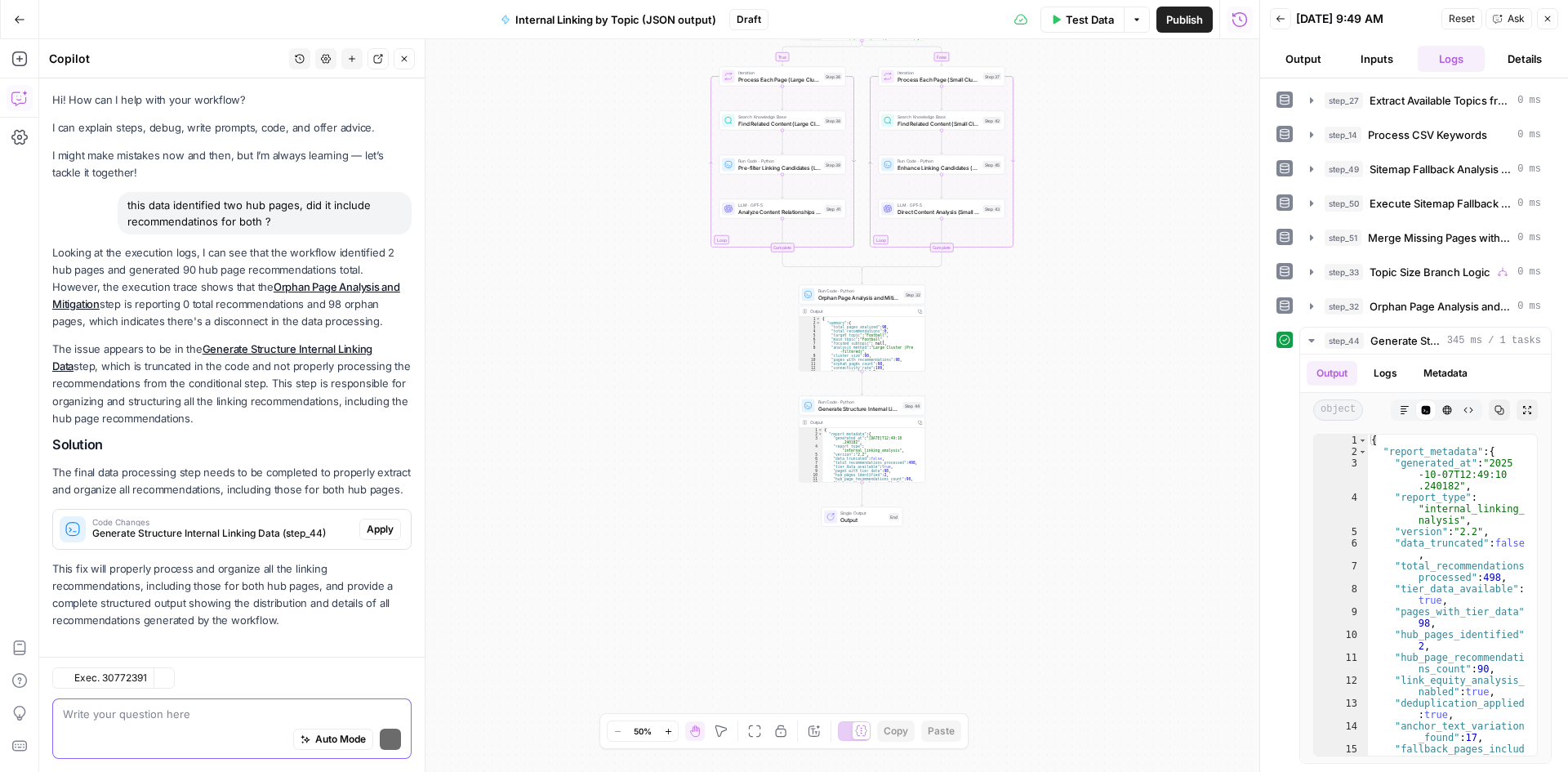
scroll to position [46, 0]
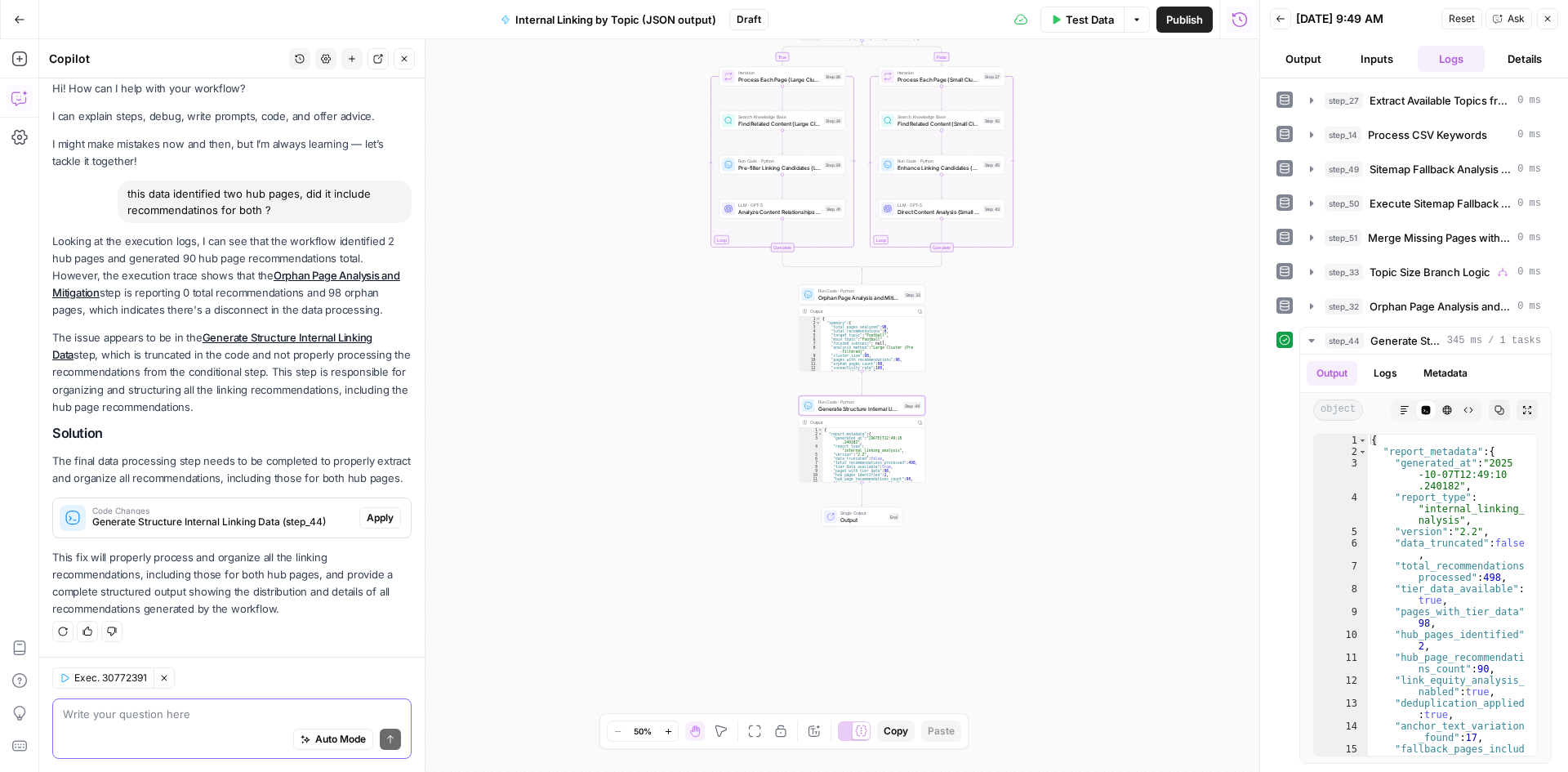
click at [369, 513] on span "Apply" at bounding box center [380, 518] width 27 height 15
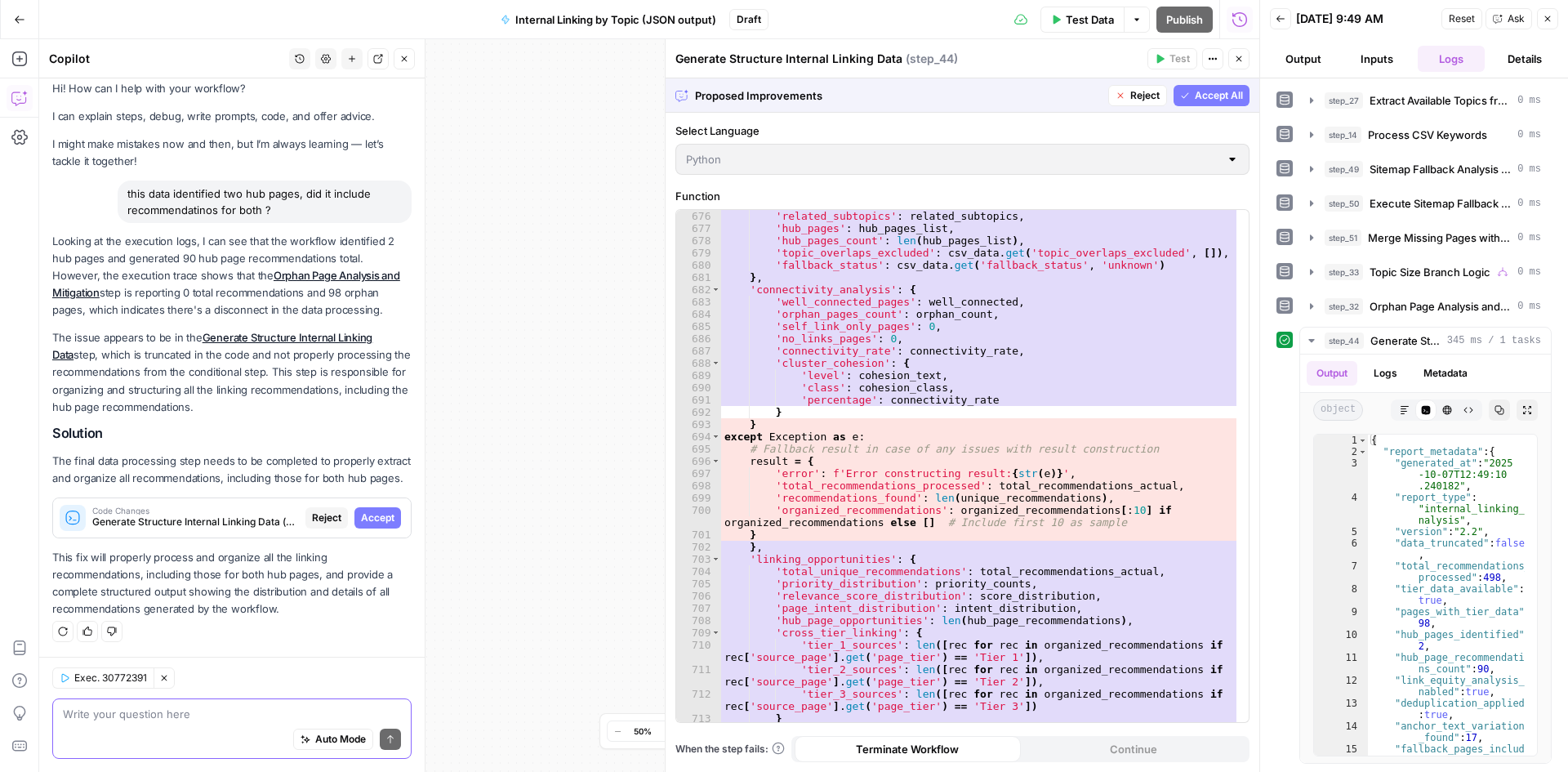
scroll to position [8959, 0]
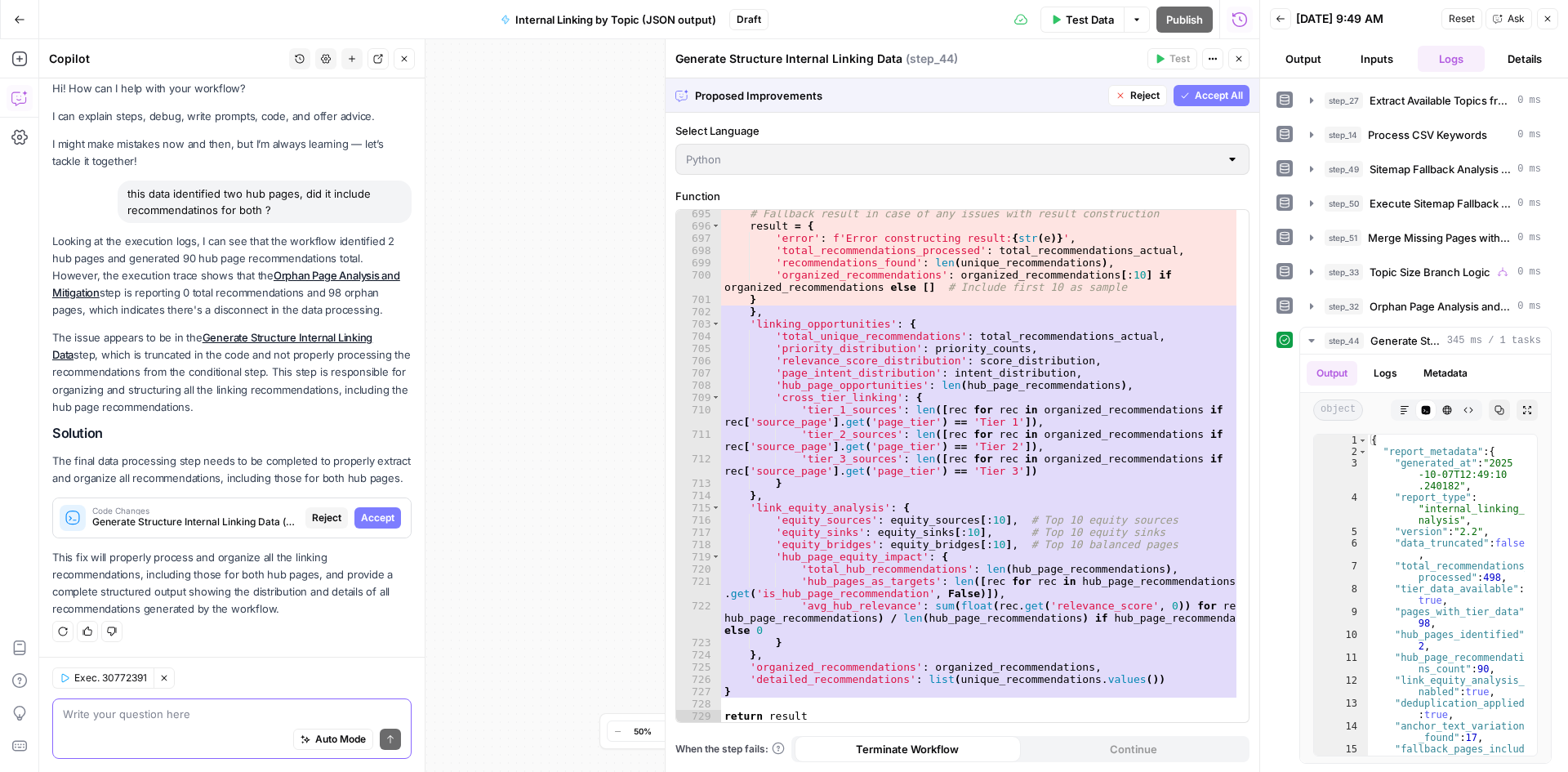
click at [240, 689] on div "Exec. 30772391 Clear Selection Write your question here Auto Mode Send" at bounding box center [232, 714] width 386 height 115
click at [244, 716] on textarea at bounding box center [232, 713] width 338 height 16
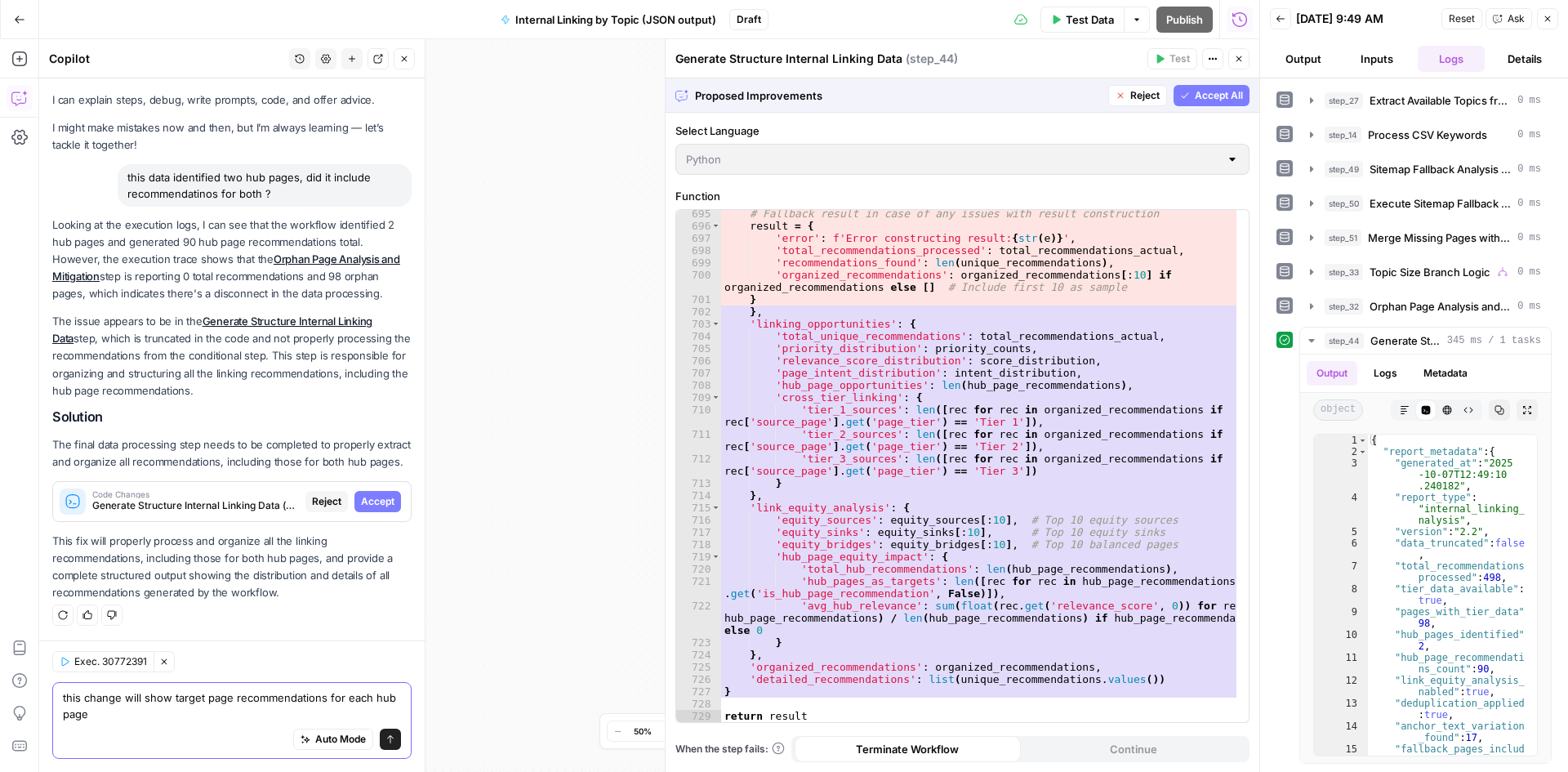
type textarea "this change will show target page recommendations for each hub page?"
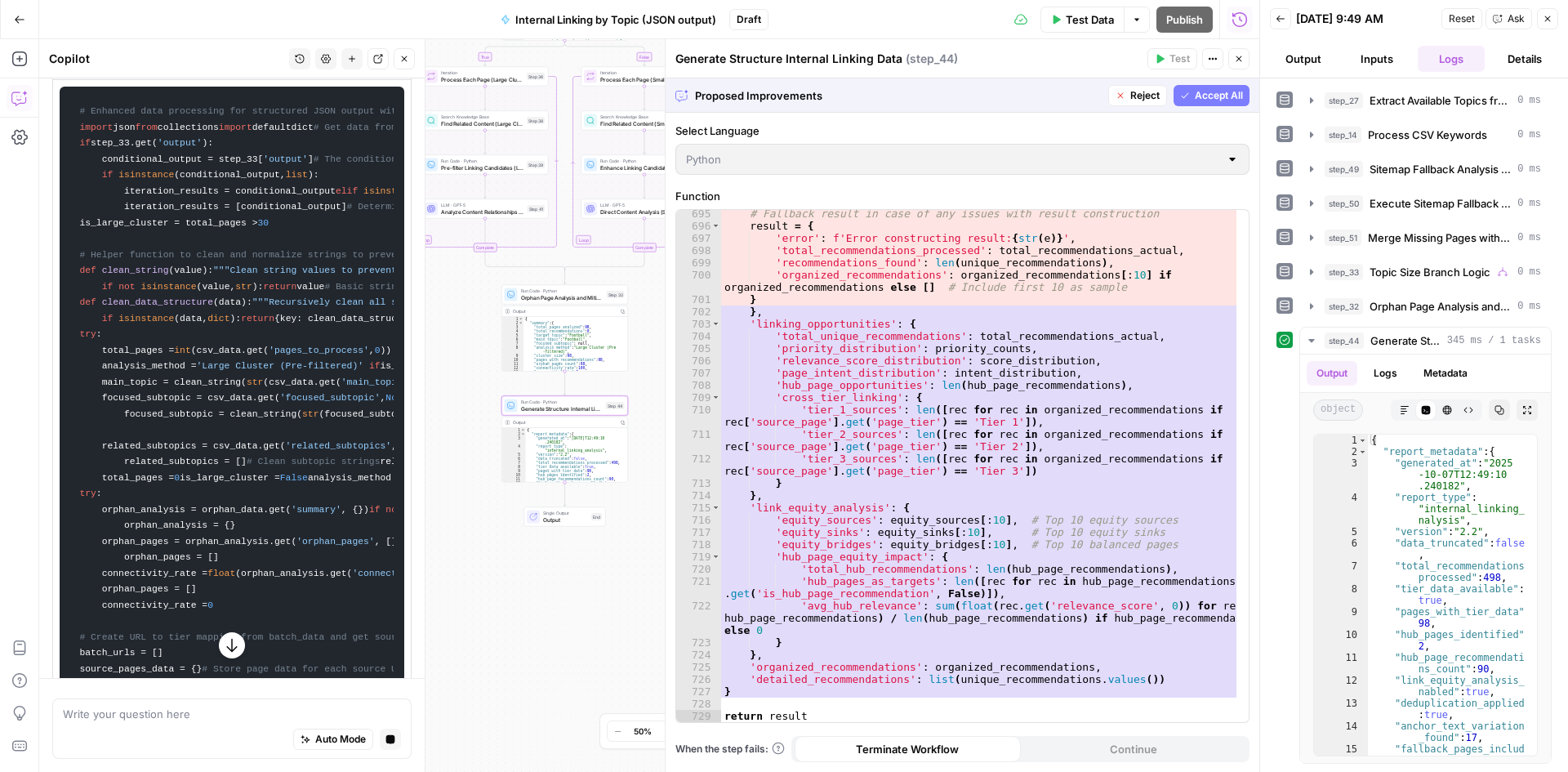
scroll to position [1408, 0]
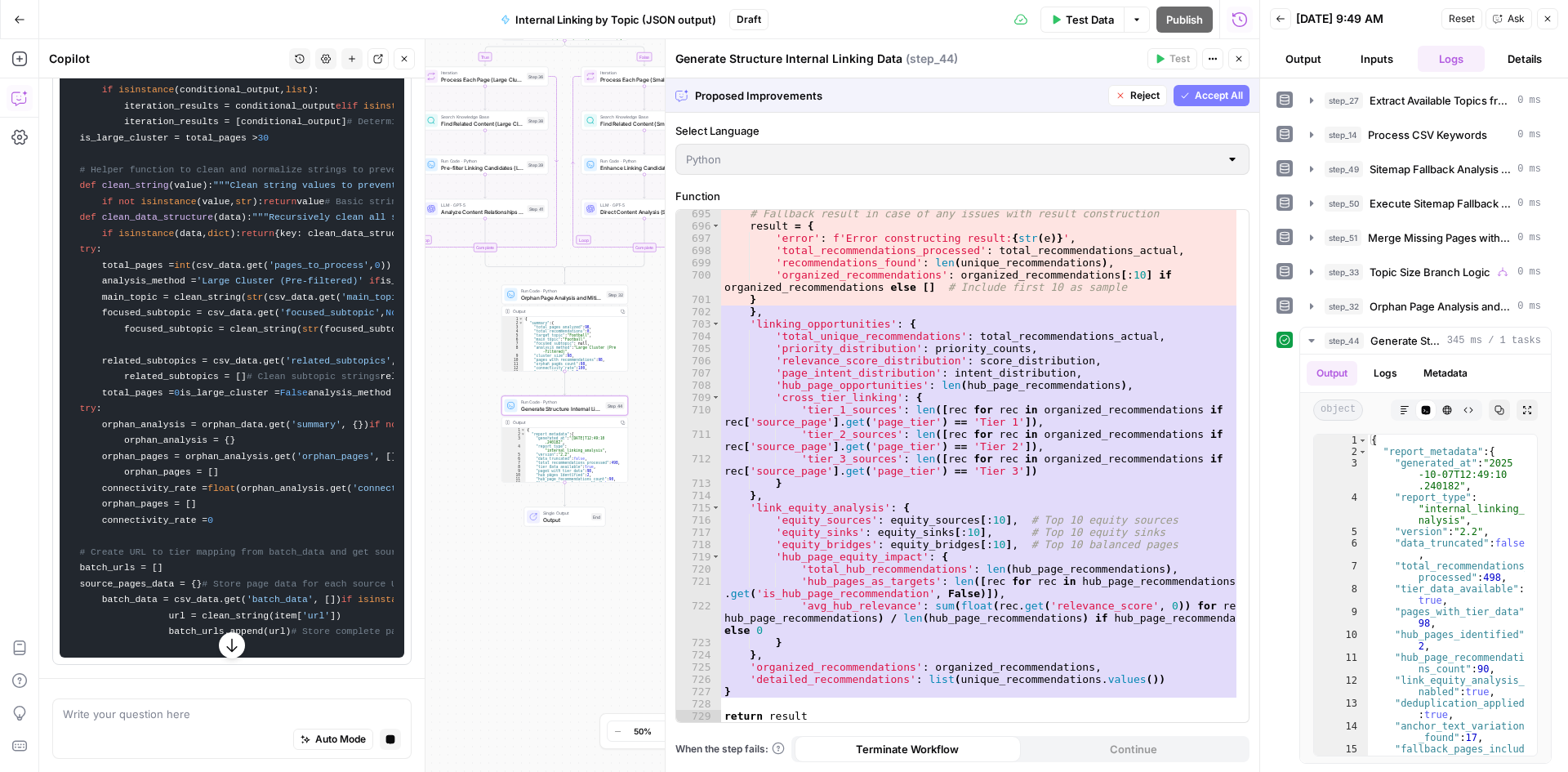
click at [227, 652] on icon "button" at bounding box center [232, 646] width 11 height 14
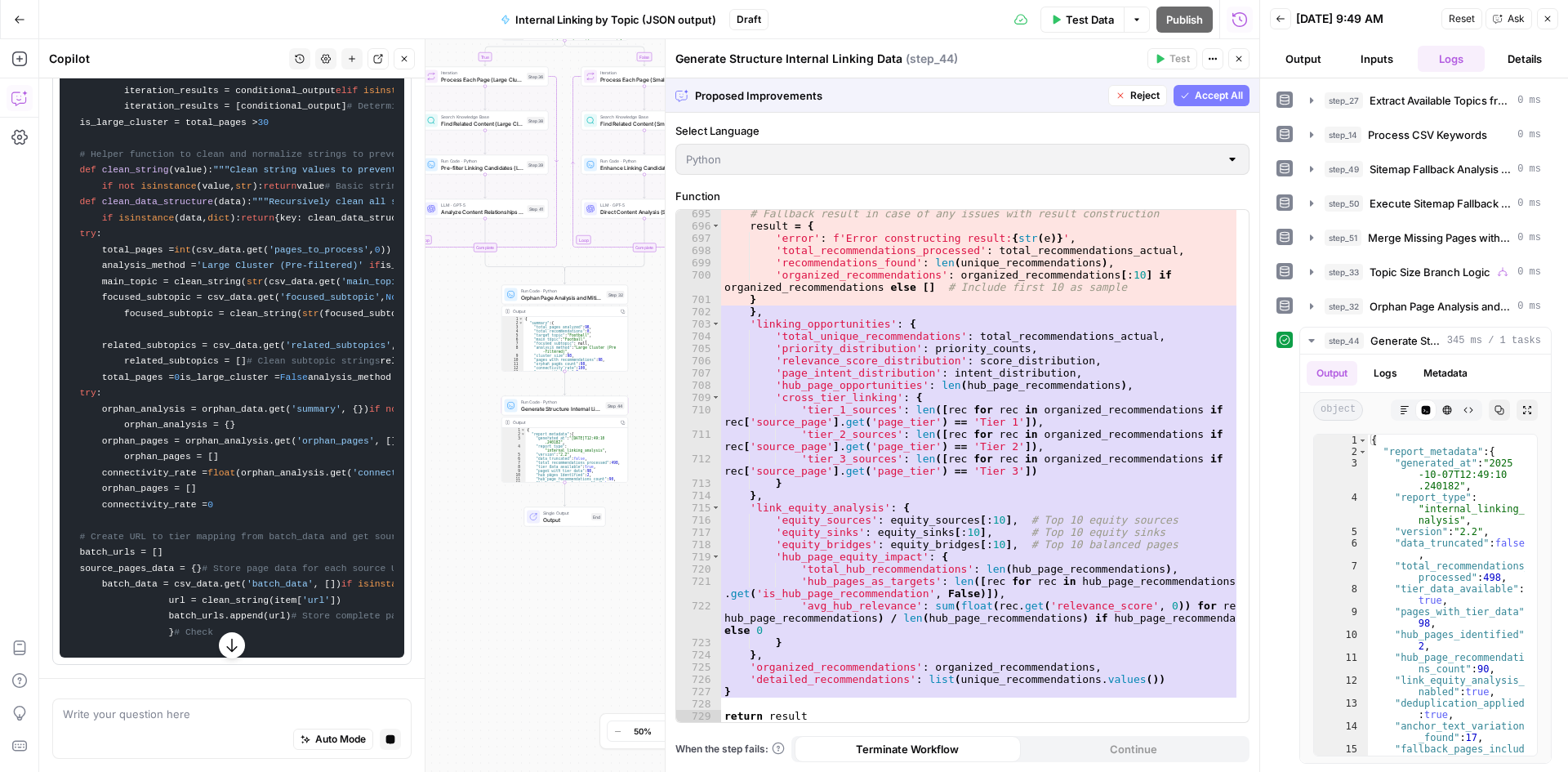
scroll to position [2025, 0]
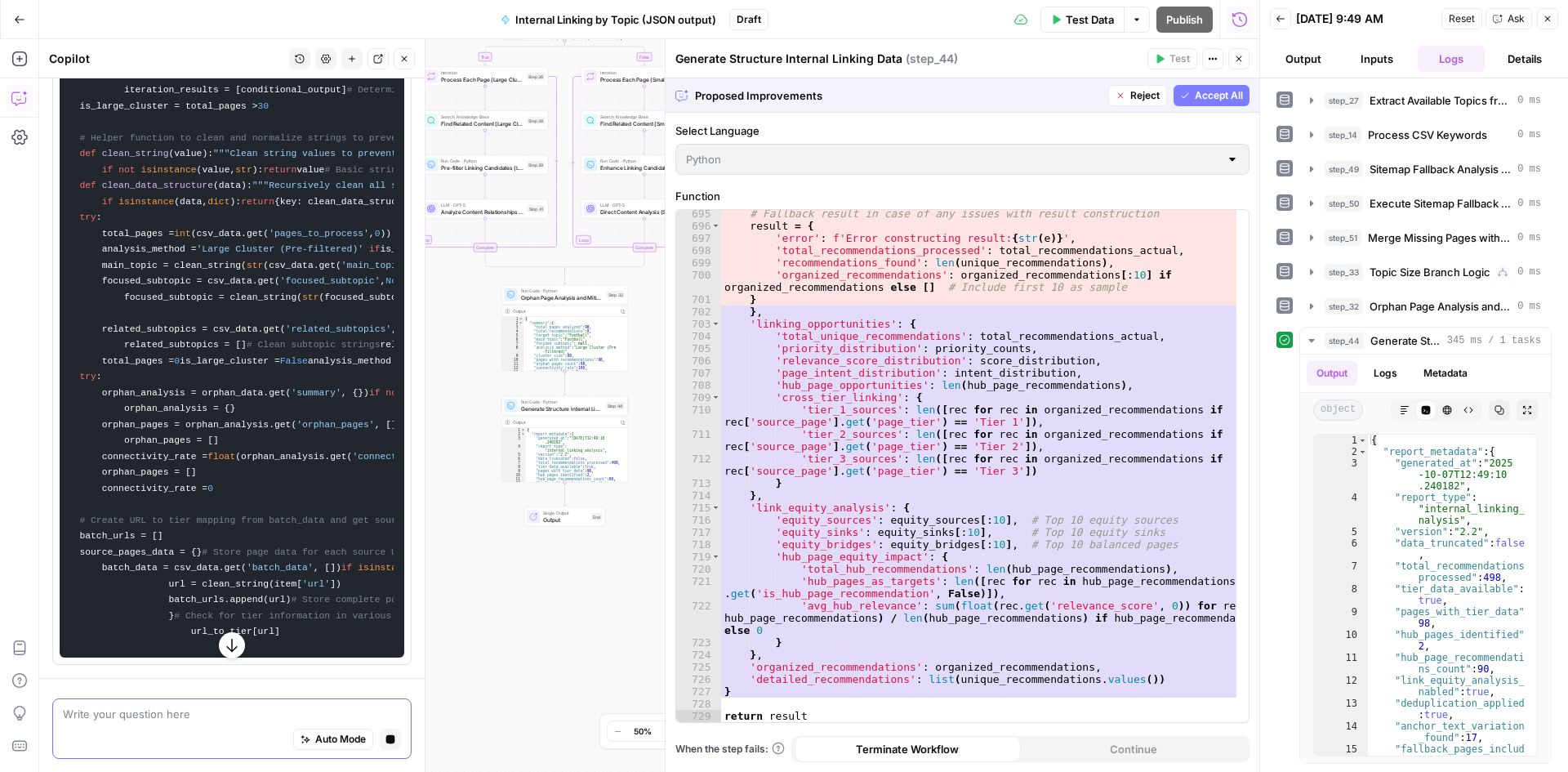
click at [185, 718] on textarea at bounding box center [232, 713] width 338 height 16
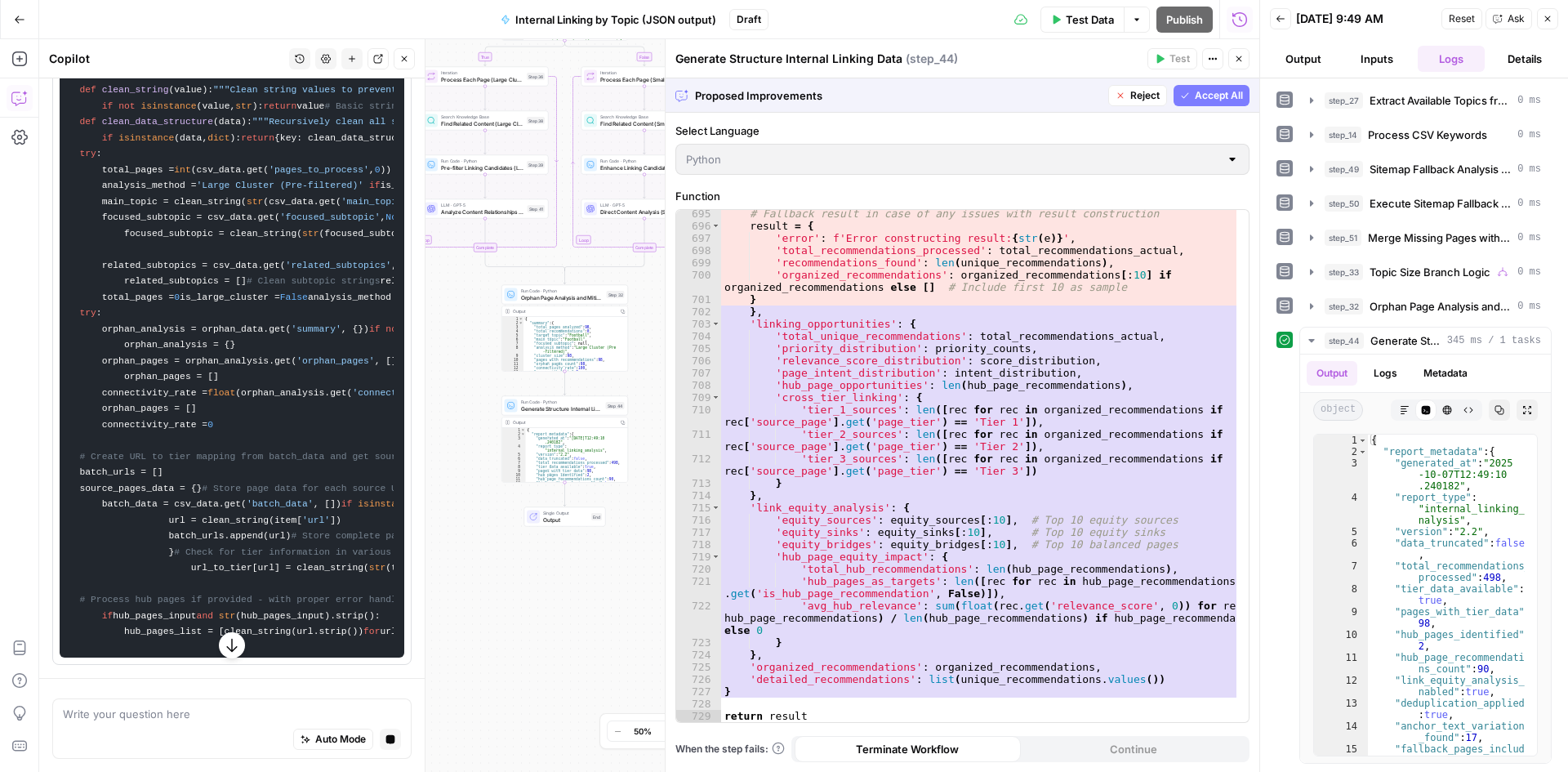
click at [375, 743] on div "Auto Mode Stop generating" at bounding box center [232, 740] width 338 height 36
click at [380, 740] on button "Stop generating" at bounding box center [390, 738] width 21 height 21
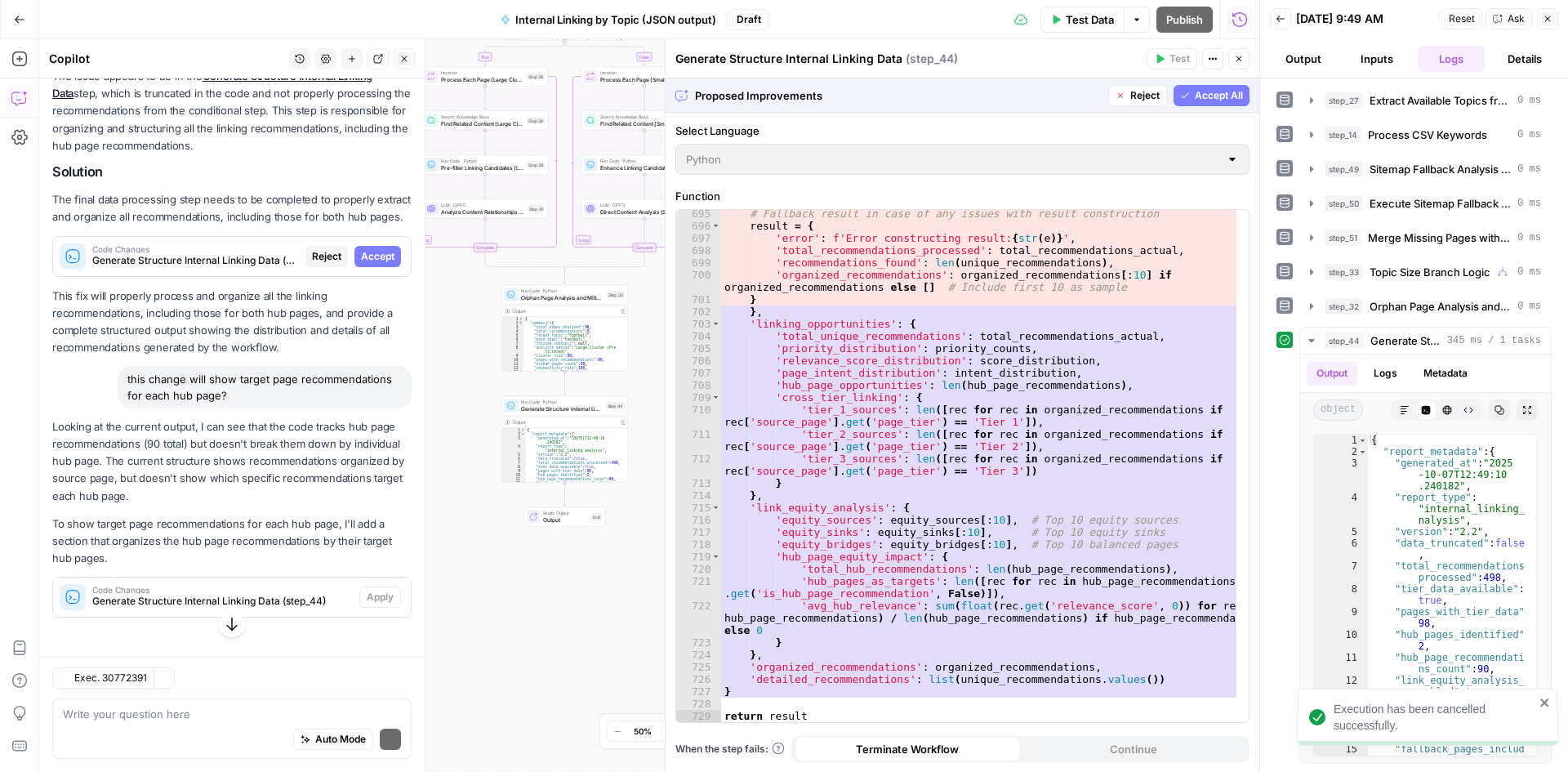
scroll to position [307, 0]
click at [103, 715] on textarea at bounding box center [232, 713] width 338 height 16
type textarea "i am not being clear about what i want"
click at [1124, 96] on icon "button" at bounding box center [1121, 95] width 10 height 10
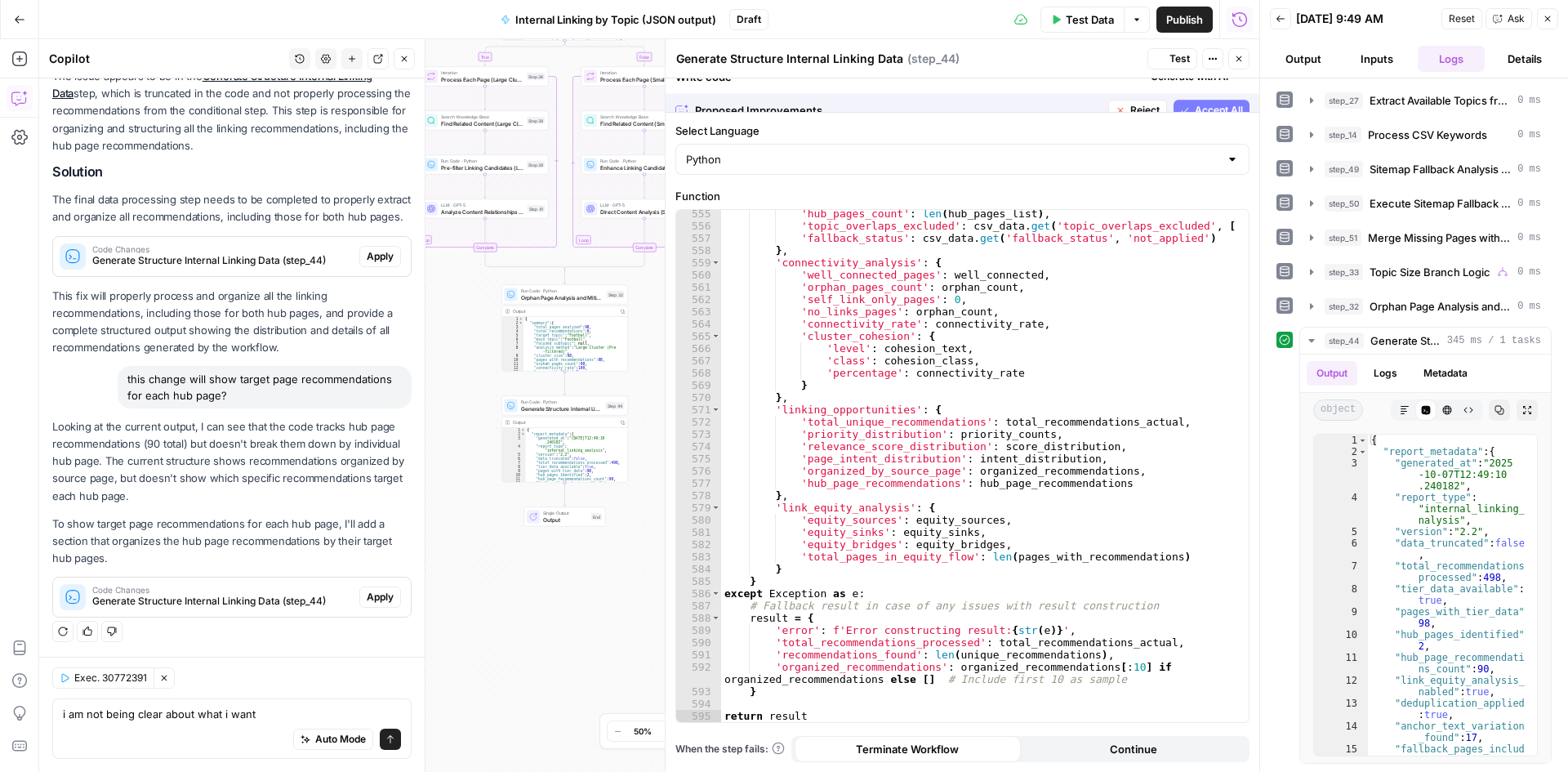
scroll to position [7158, 0]
click at [240, 706] on textarea "i am not being clear about what i want" at bounding box center [232, 713] width 338 height 16
click at [250, 709] on textarea "i am not being clear about what i want" at bounding box center [232, 713] width 338 height 16
click at [268, 706] on textarea "i am not being clear about what i want" at bounding box center [232, 713] width 338 height 16
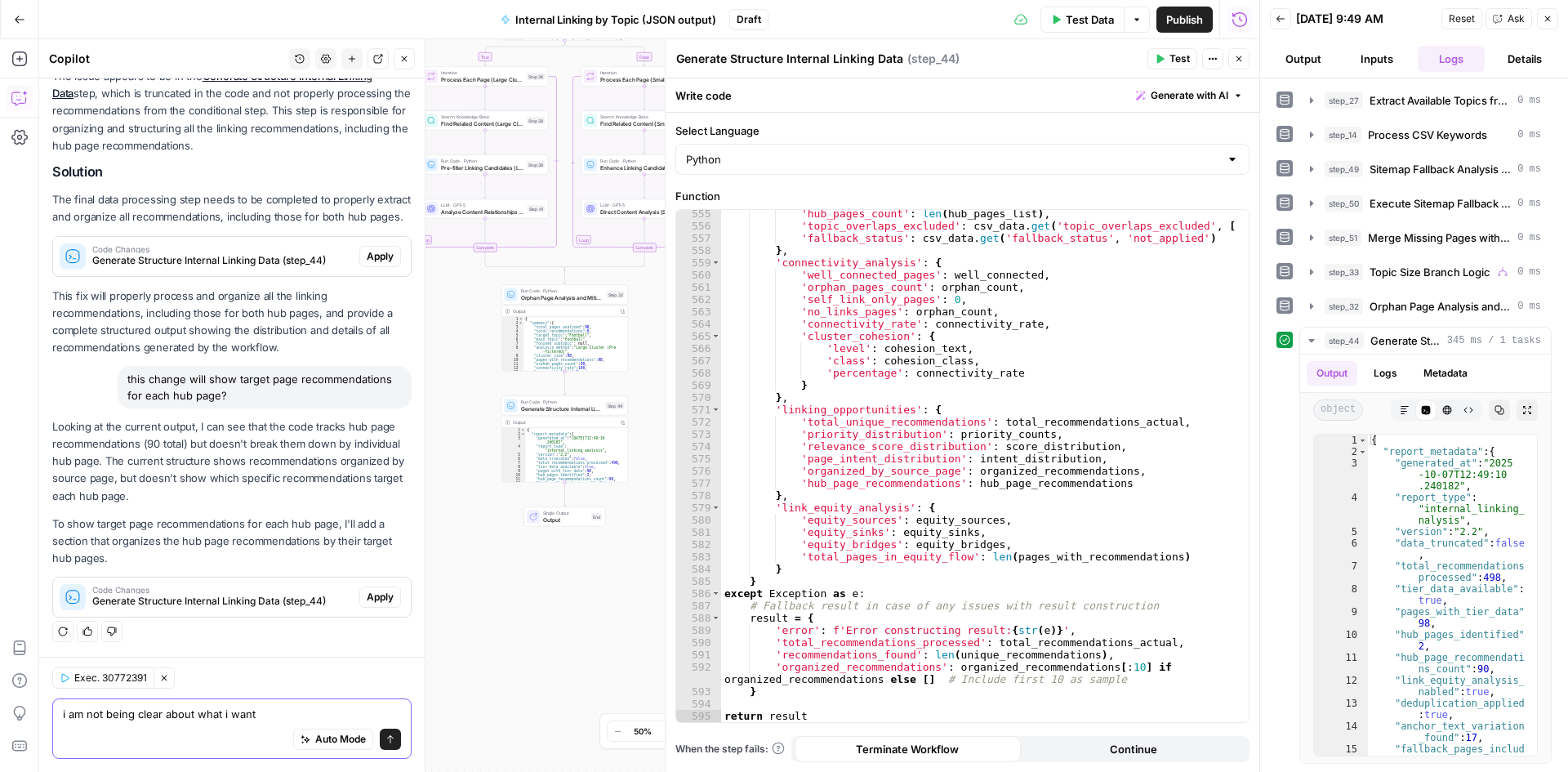
click at [268, 706] on textarea "i am not being clear about what i want" at bounding box center [232, 713] width 338 height 16
click at [131, 508] on div "Looking at the current output, I can see that the code tracks hub page recommen…" at bounding box center [233, 518] width 360 height 200
click at [172, 737] on div "Auto Mode Send" at bounding box center [232, 740] width 338 height 36
paste textarea "Hub Pages (Priority) (1 pages, 6 tasks)"
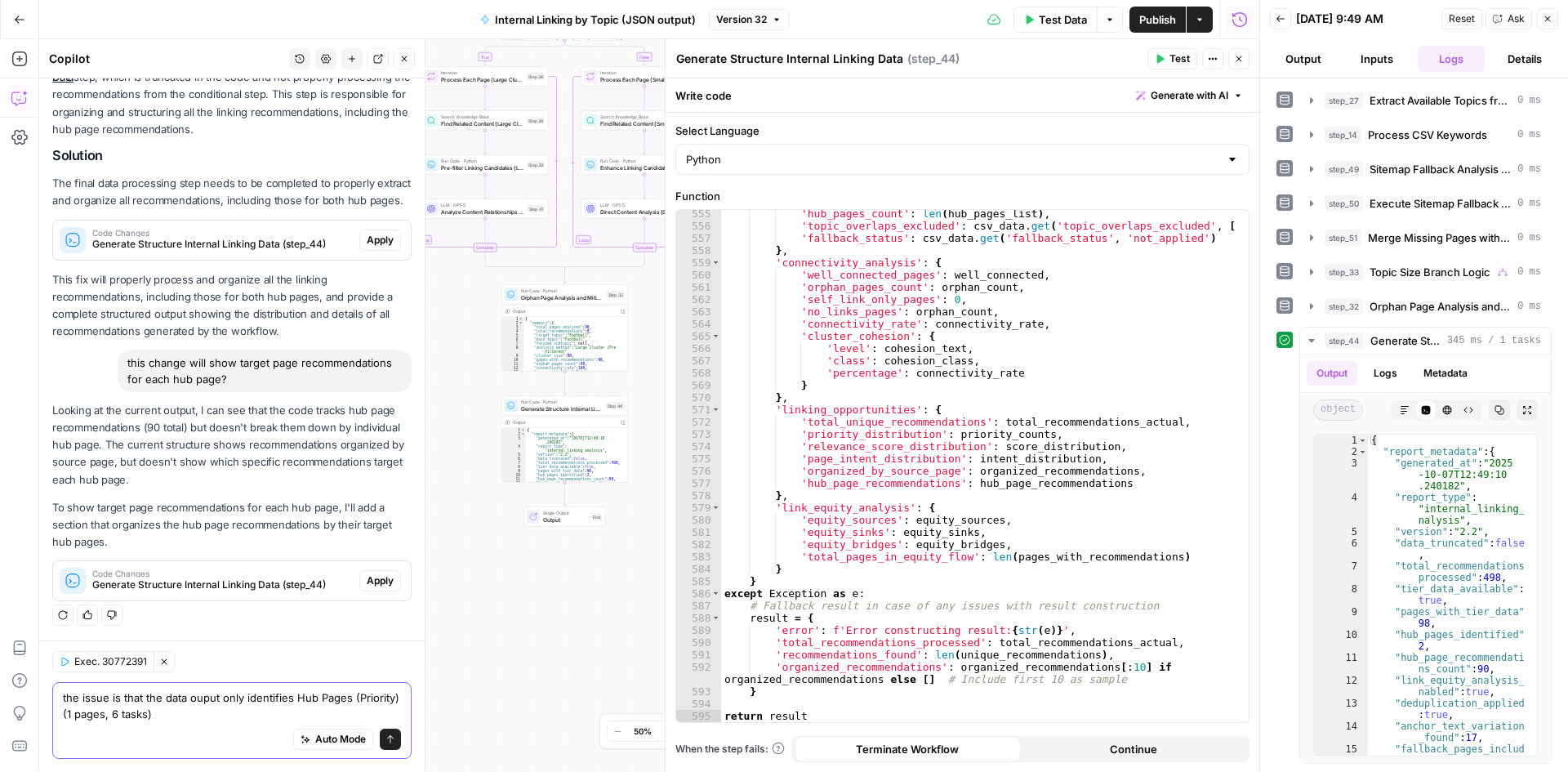
scroll to position [324, 0]
click at [218, 711] on textarea "the issue is that the data ouput only identifies Hub Pages (Priority) (1 pages,…" at bounding box center [232, 705] width 338 height 33
click at [289, 699] on textarea "the issue is that the data ouput only identifies Hub Pages (Priority) (1 pages,…" at bounding box center [232, 705] width 338 height 33
drag, startPoint x: 299, startPoint y: 699, endPoint x: 309, endPoint y: 717, distance: 20.6
click at [309, 717] on textarea "the issue is that the data ouput only identifies Hub Pages (Priority) (1 pages,…" at bounding box center [232, 705] width 338 height 33
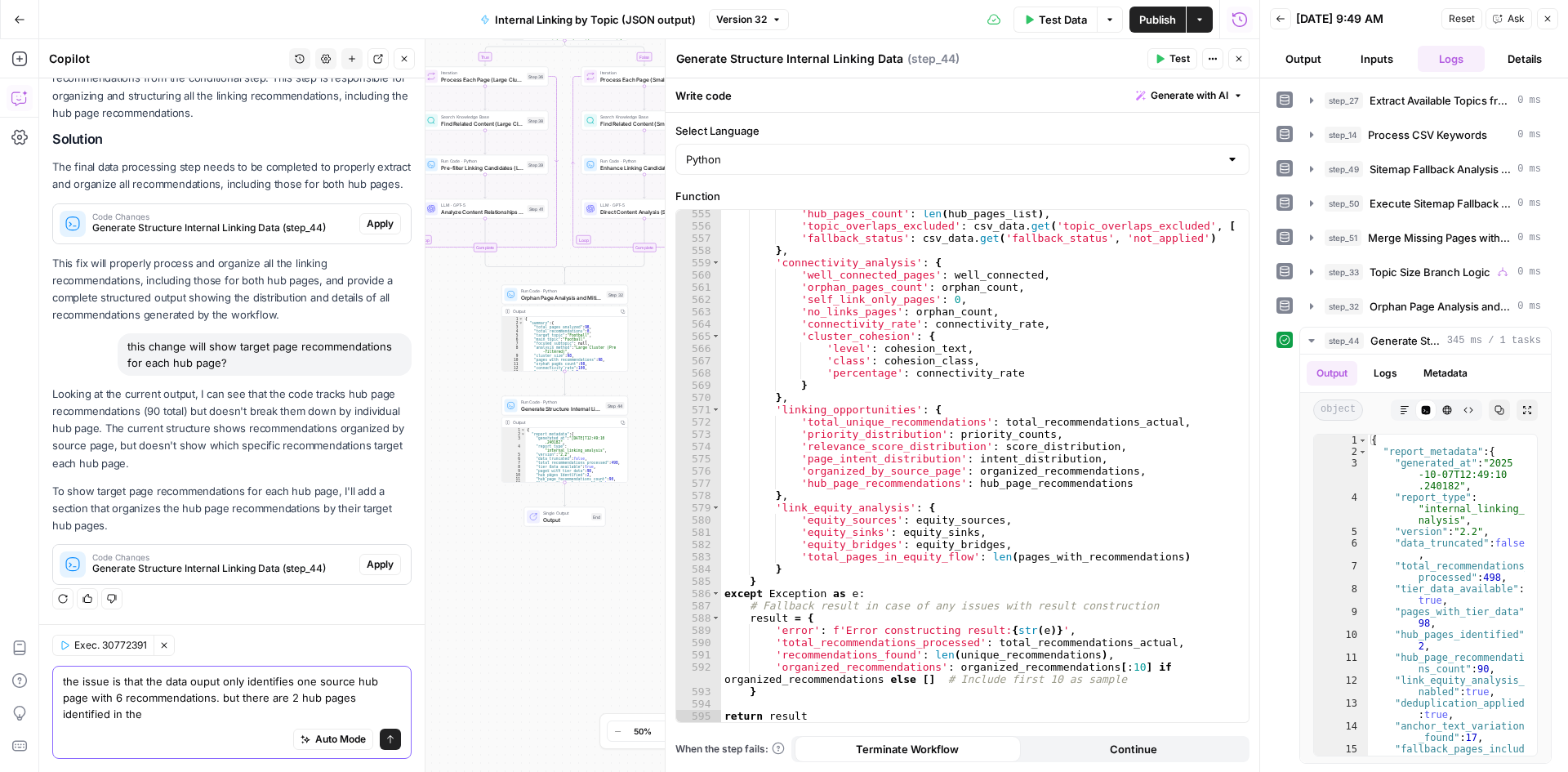
scroll to position [340, 0]
click at [201, 678] on textarea "the issue is that the data ouput only identifies one source hub page with 6 rec…" at bounding box center [232, 696] width 338 height 49
click at [368, 685] on textarea "the issue is that the data output only identifies one source hub page with 6 re…" at bounding box center [232, 696] width 338 height 49
click at [248, 691] on textarea "the issue is that the data output only identifies one source hub page with 6 re…" at bounding box center [232, 696] width 338 height 49
click at [202, 737] on div "Auto Mode Send" at bounding box center [232, 740] width 338 height 36
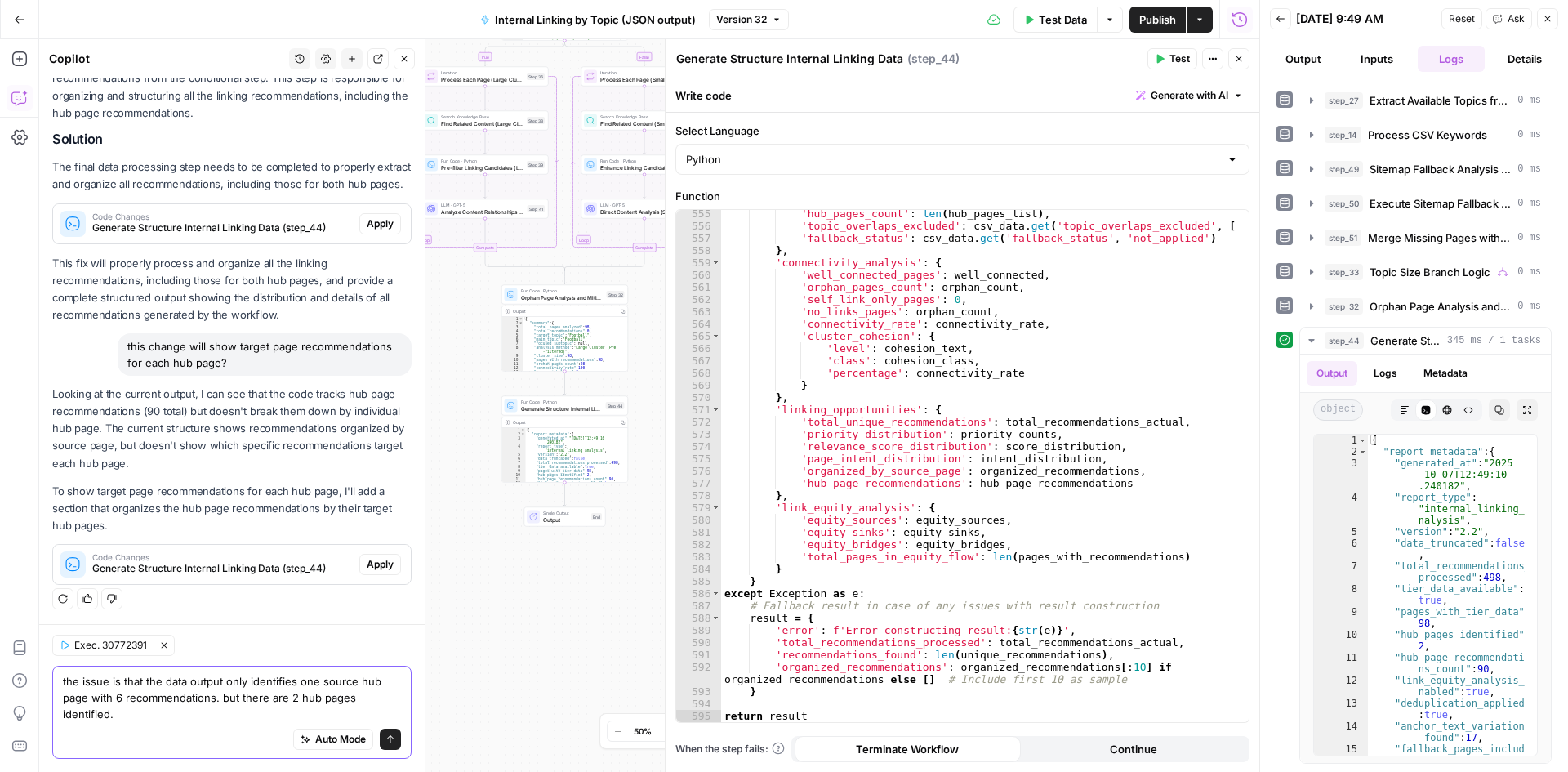
click at [296, 702] on textarea "the issue is that the data output only identifies one source hub page with 6 re…" at bounding box center [232, 696] width 338 height 49
click at [258, 699] on textarea "the issue is that the data output only identifies one source hub page with 6 re…" at bounding box center [232, 696] width 338 height 49
click at [191, 710] on textarea "the issue is that the data output only identifies one source hub page with 6 re…" at bounding box center [232, 696] width 338 height 49
type textarea "the issue is that the data output only identifies one source hub page with 6 re…"
click at [384, 733] on button "Send" at bounding box center [390, 738] width 21 height 21
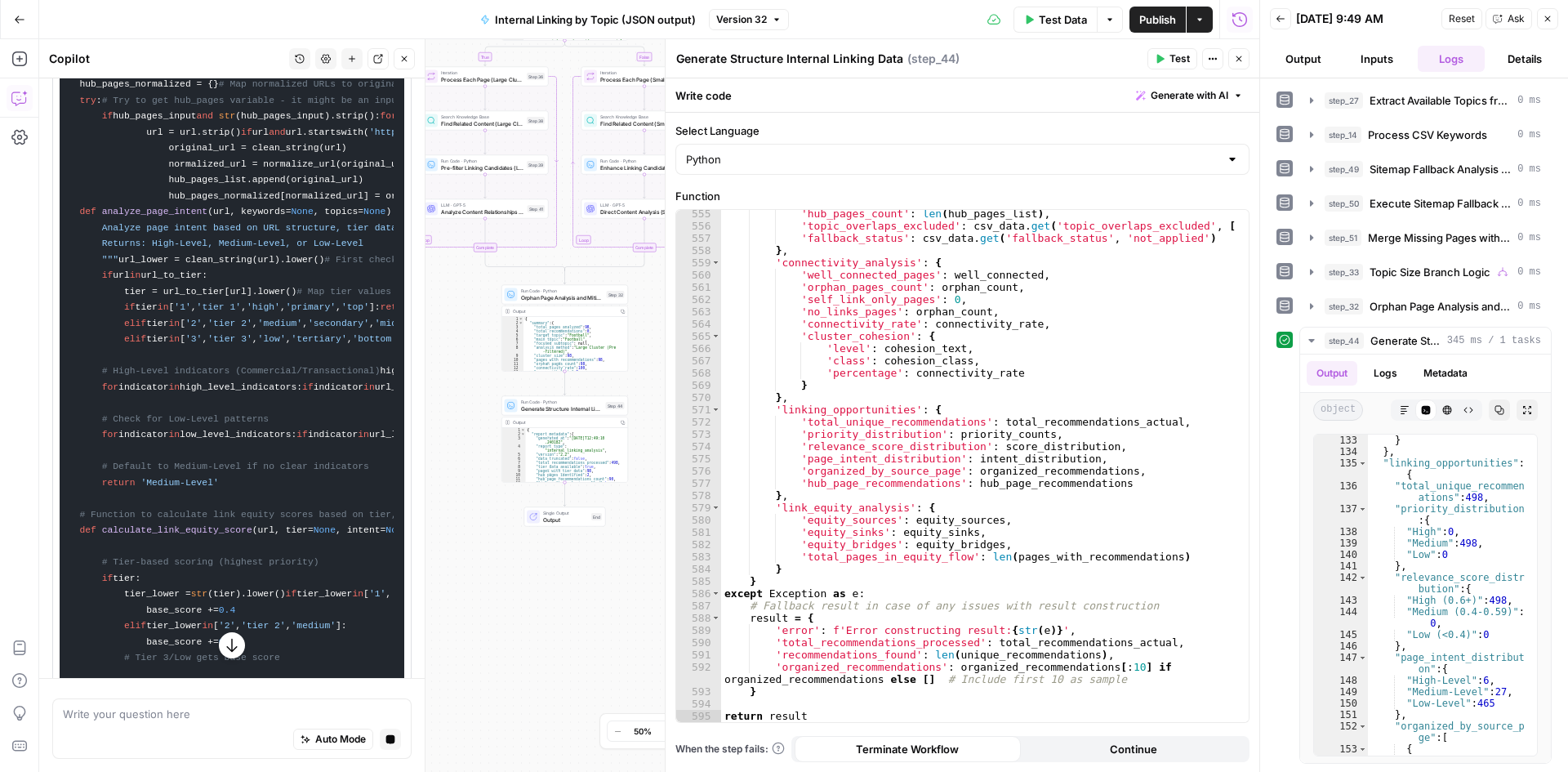
scroll to position [1664, 0]
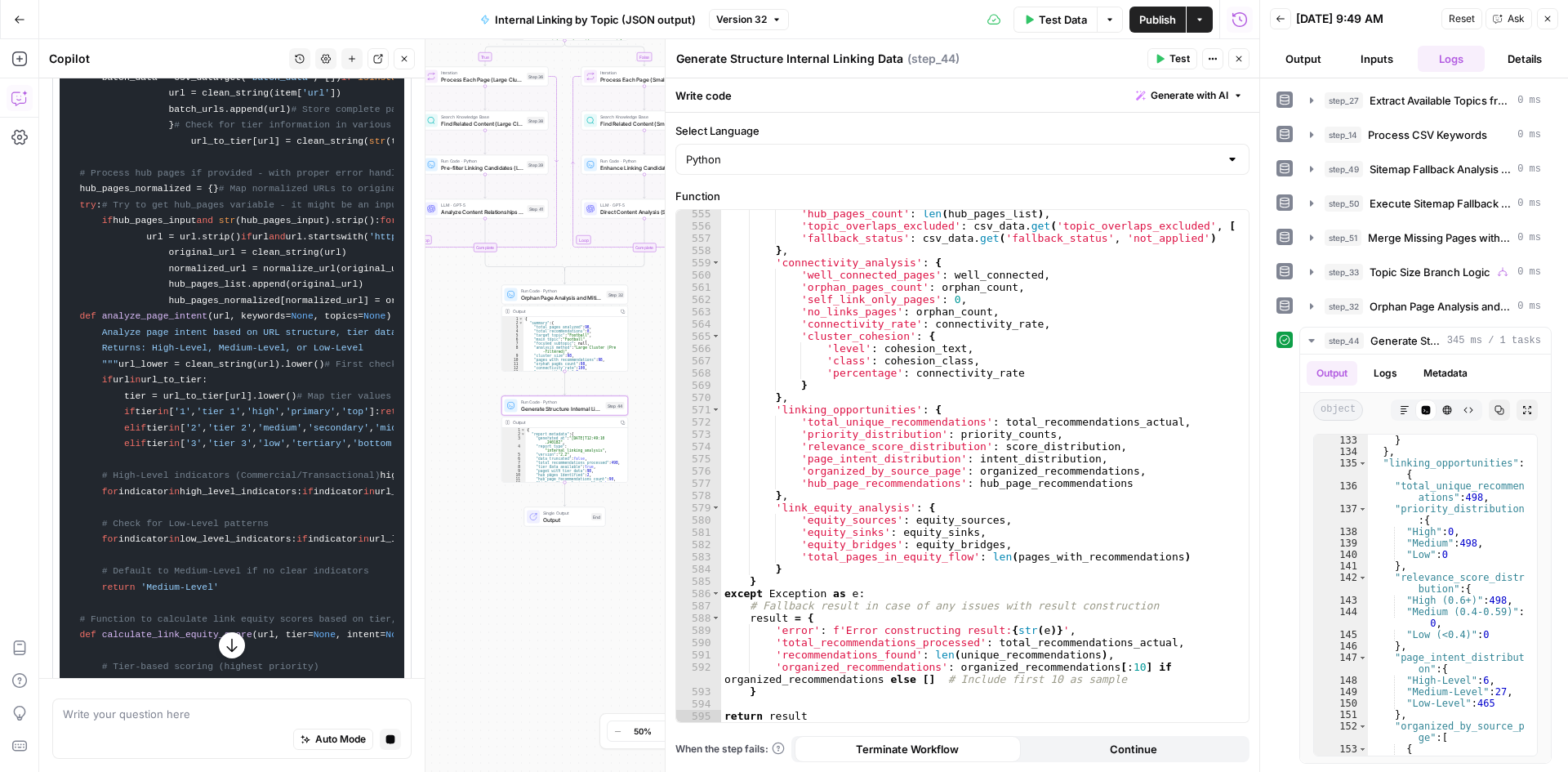
click at [226, 647] on icon "button" at bounding box center [232, 645] width 16 height 16
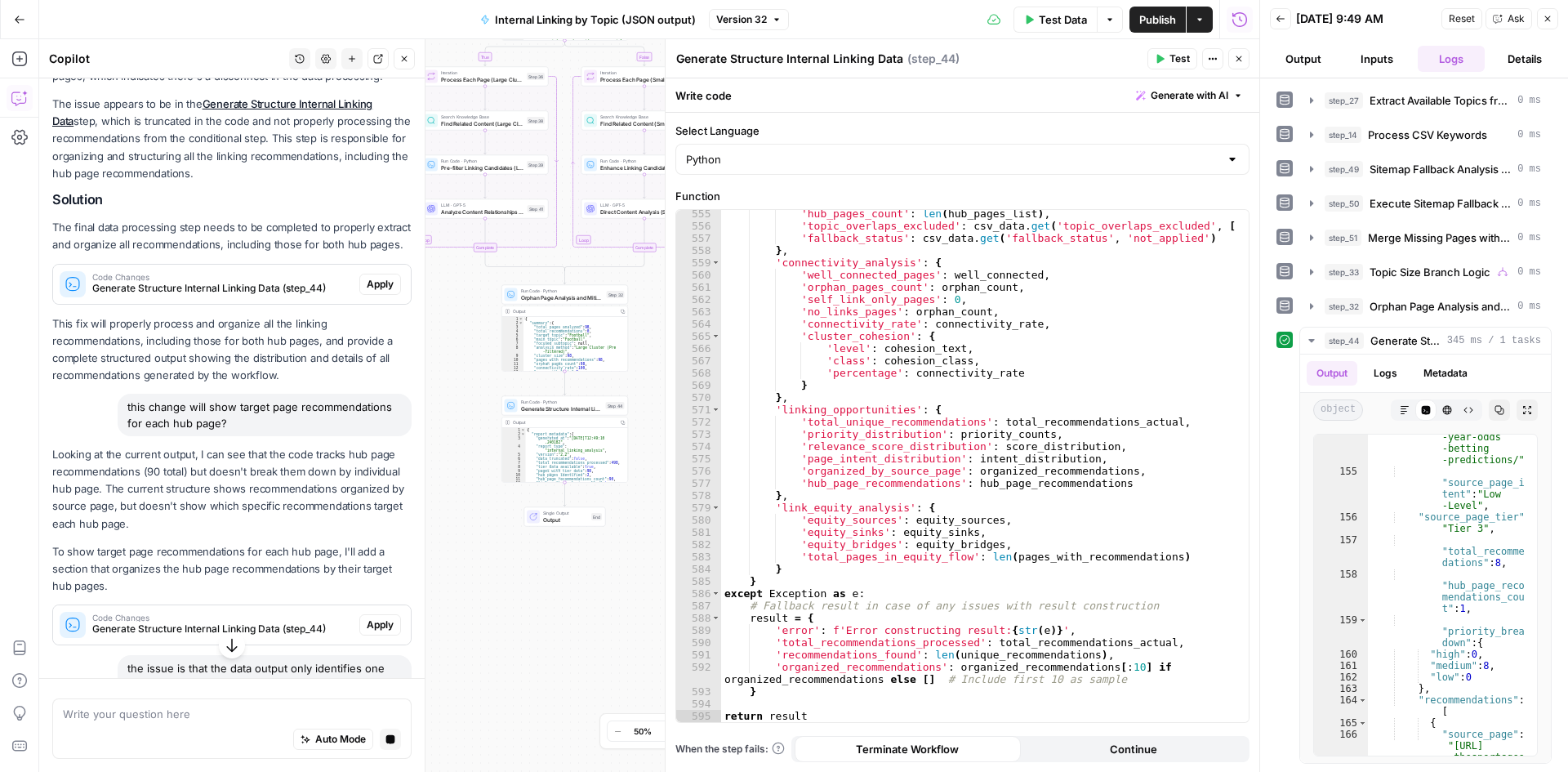
scroll to position [571, 0]
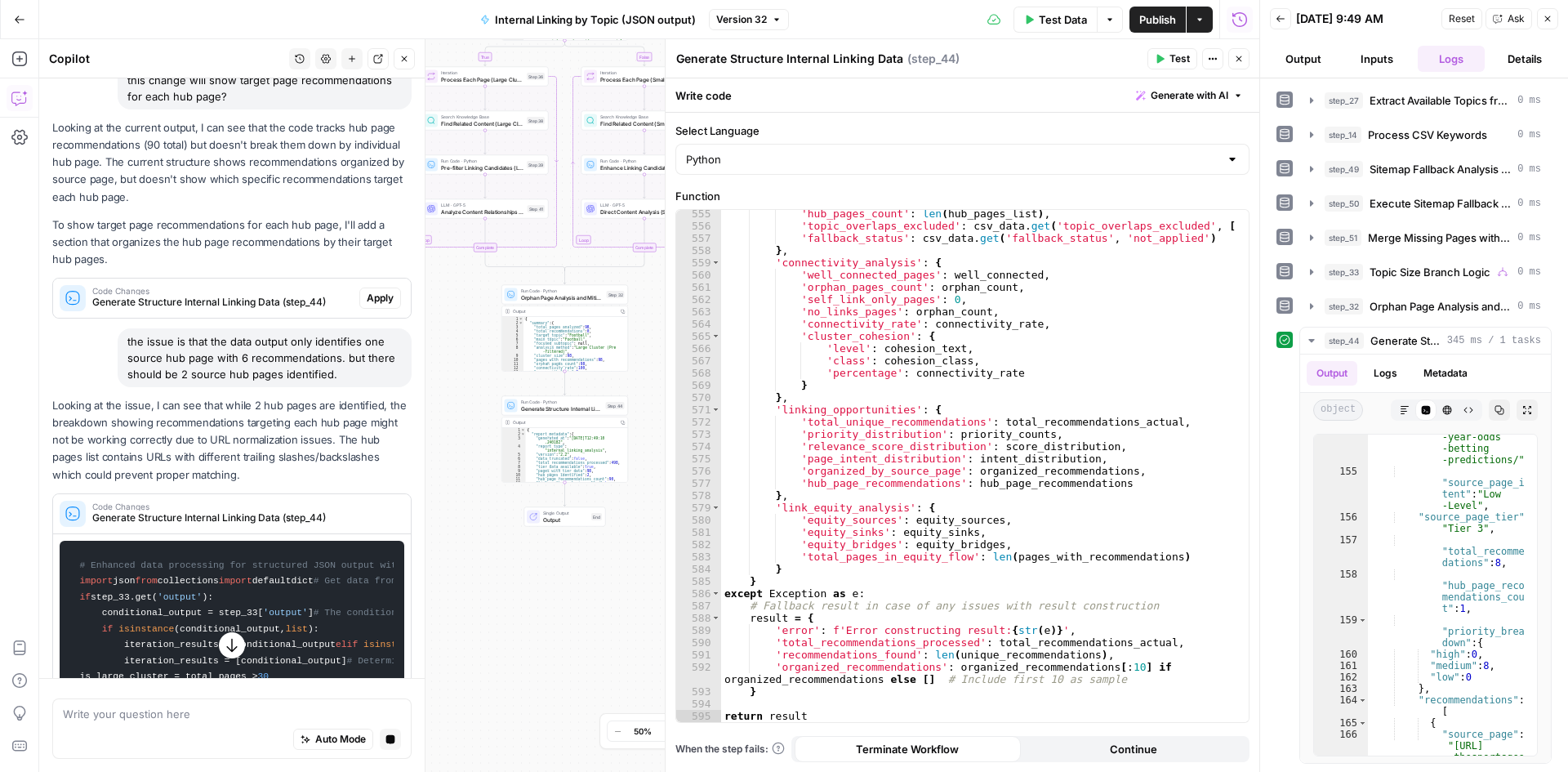
click at [75, 437] on p "Looking at the issue, I can see that while 2 hub pages are identified, the brea…" at bounding box center [233, 440] width 360 height 86
drag, startPoint x: 254, startPoint y: 480, endPoint x: 153, endPoint y: 436, distance: 110.2
click at [153, 436] on p "Looking at the issue, I can see that while 2 hub pages are identified, the brea…" at bounding box center [233, 440] width 360 height 86
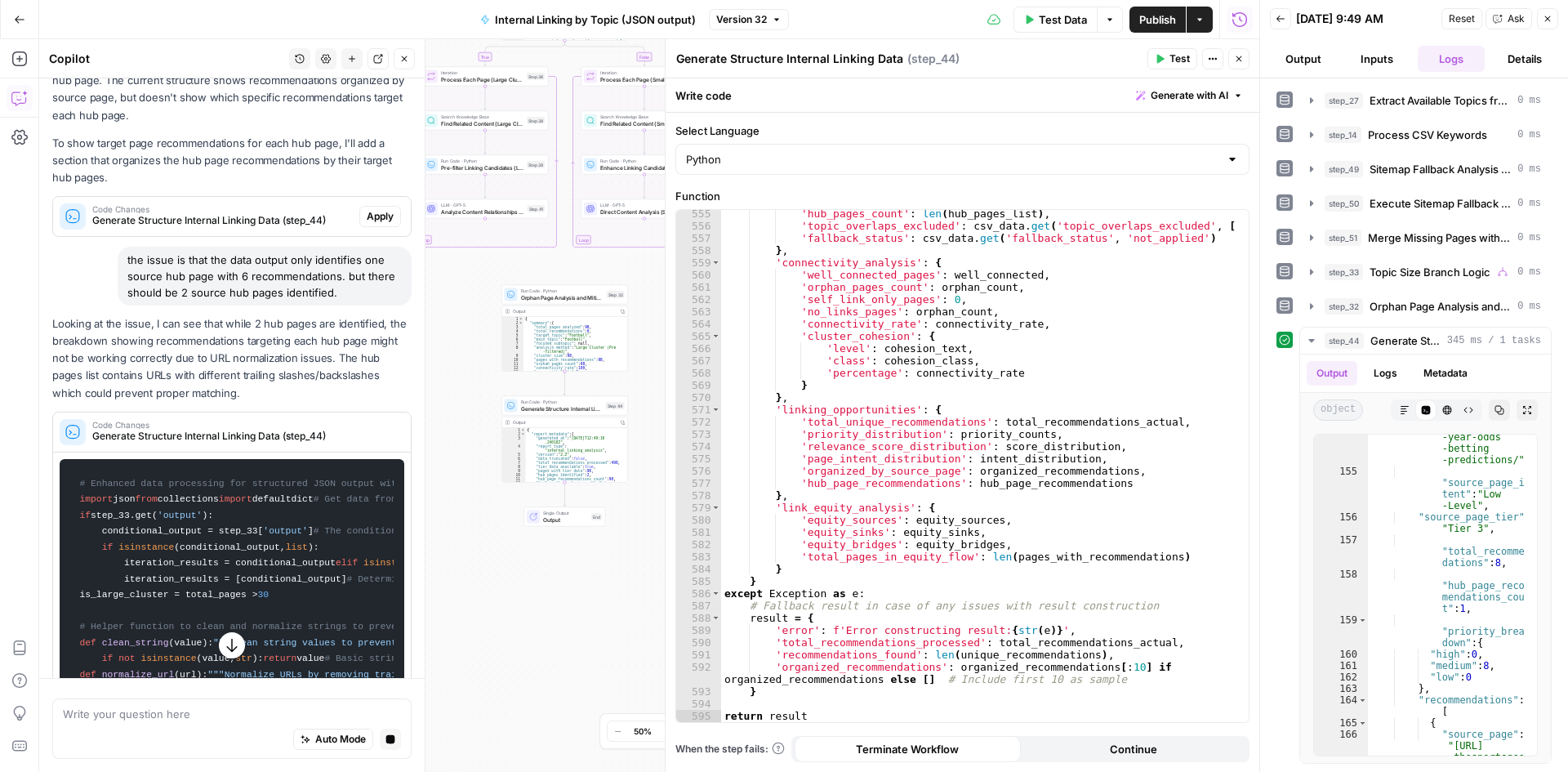
scroll to position [981, 0]
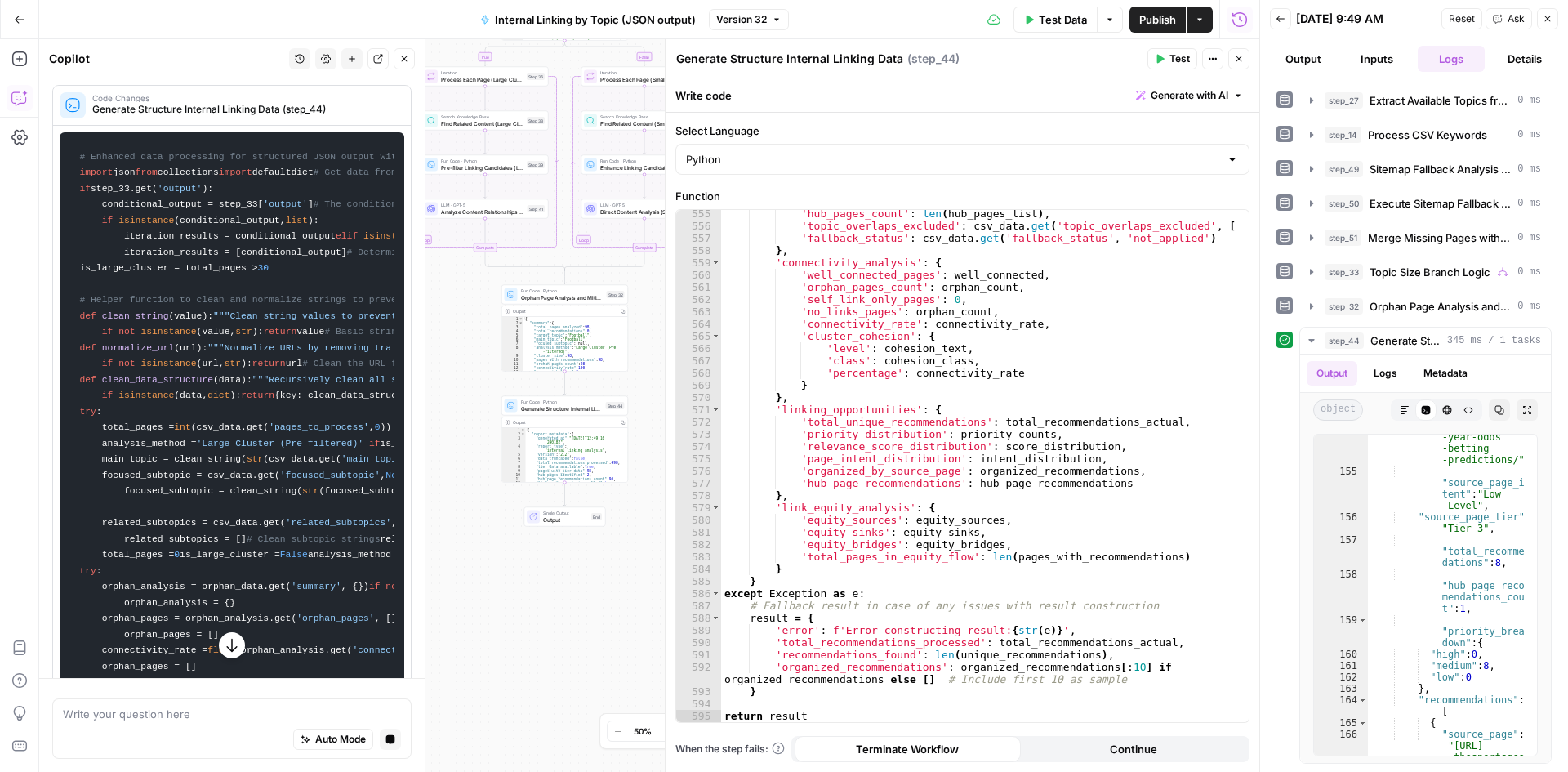
click at [226, 640] on icon "button" at bounding box center [232, 645] width 16 height 16
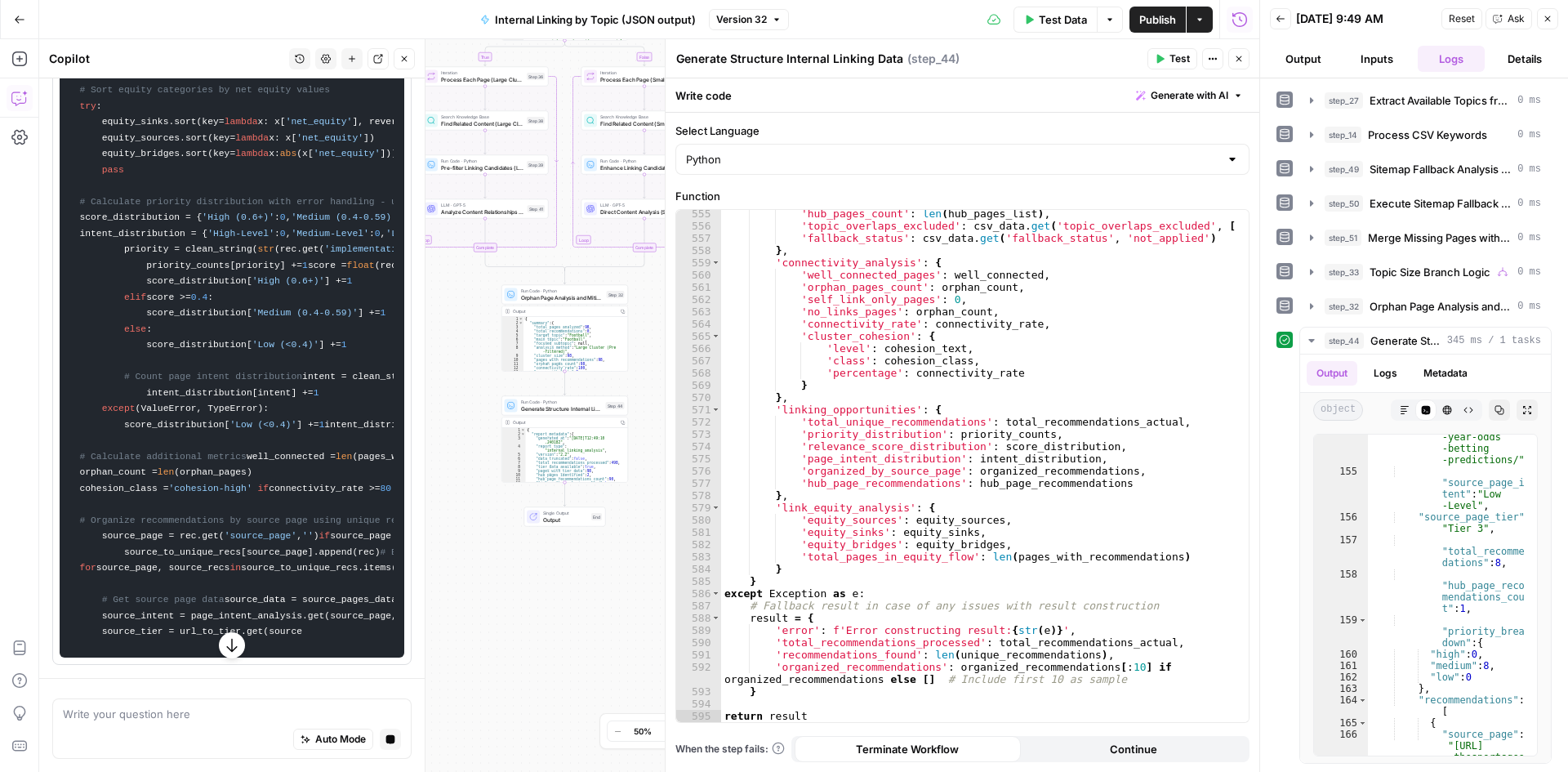
scroll to position [8786, 0]
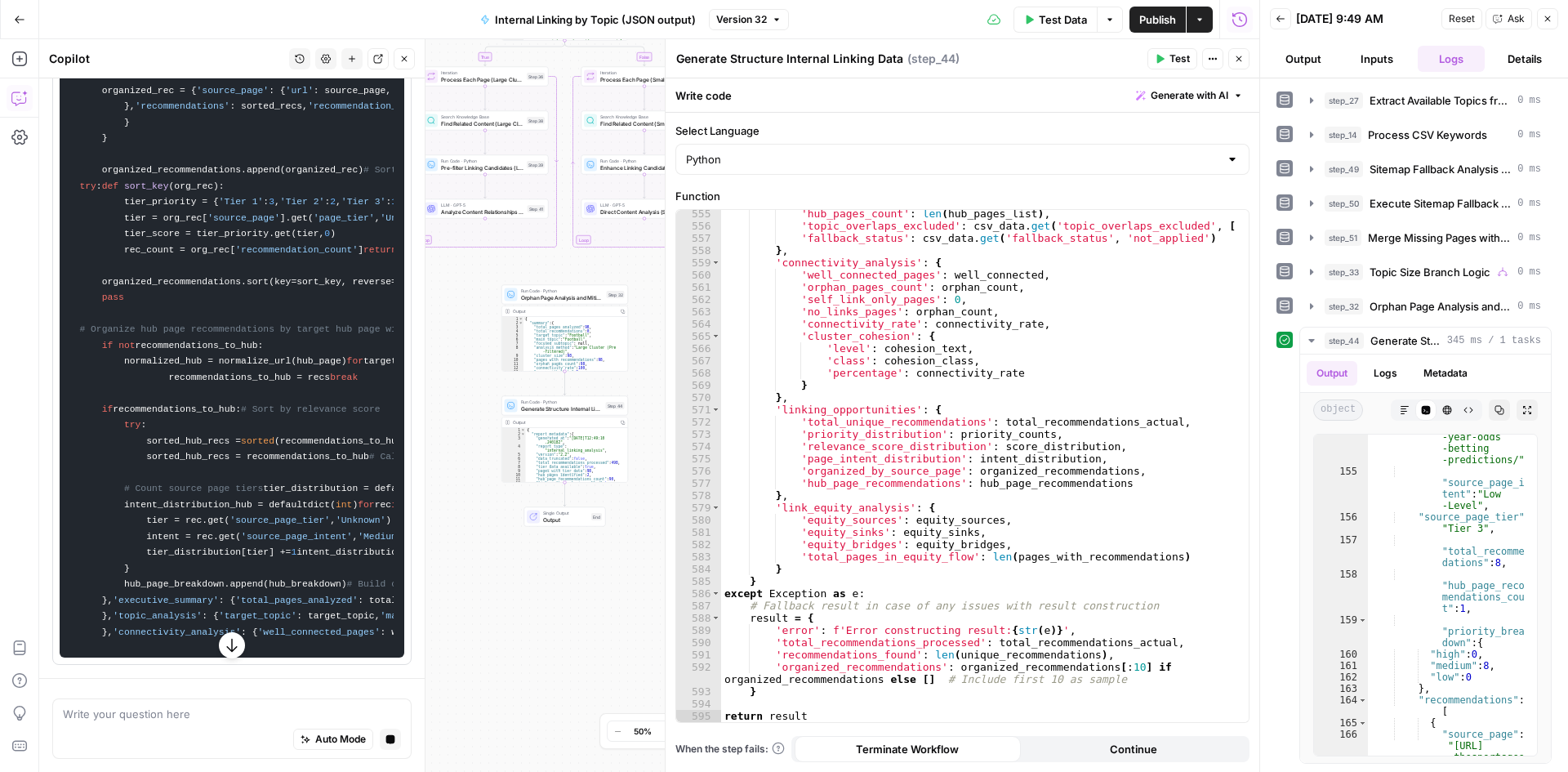
click at [224, 646] on icon "button" at bounding box center [232, 645] width 16 height 16
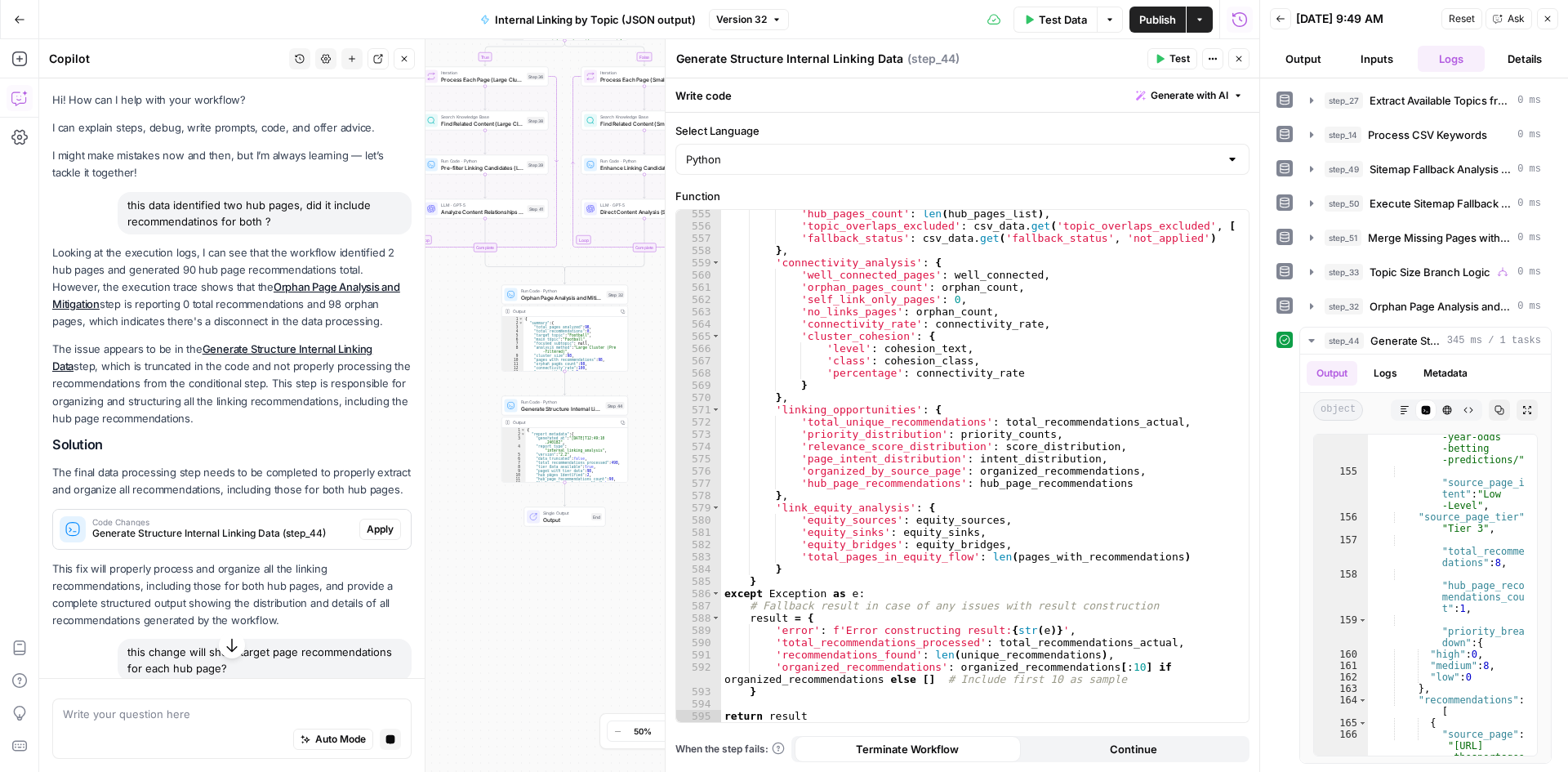
scroll to position [475, 0]
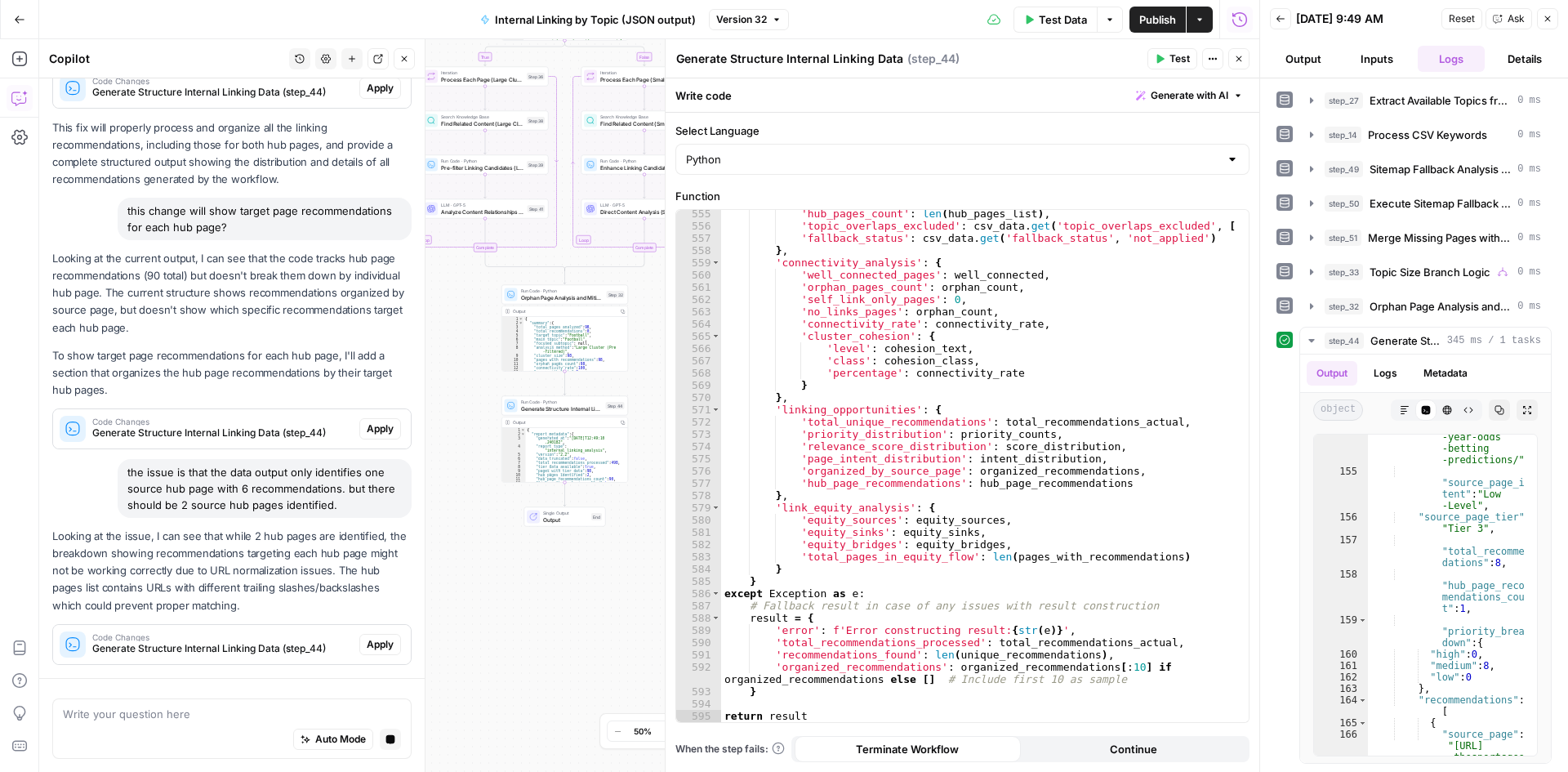
click at [220, 528] on p "Looking at the issue, I can see that while 2 hub pages are identified, the brea…" at bounding box center [233, 570] width 360 height 86
drag, startPoint x: 205, startPoint y: 573, endPoint x: 264, endPoint y: 547, distance: 64.5
click at [264, 549] on p "Looking at the issue, I can see that while 2 hub pages are identified, the brea…" at bounding box center [233, 570] width 360 height 86
click at [264, 547] on p "Looking at the issue, I can see that while 2 hub pages are identified, the brea…" at bounding box center [233, 570] width 360 height 86
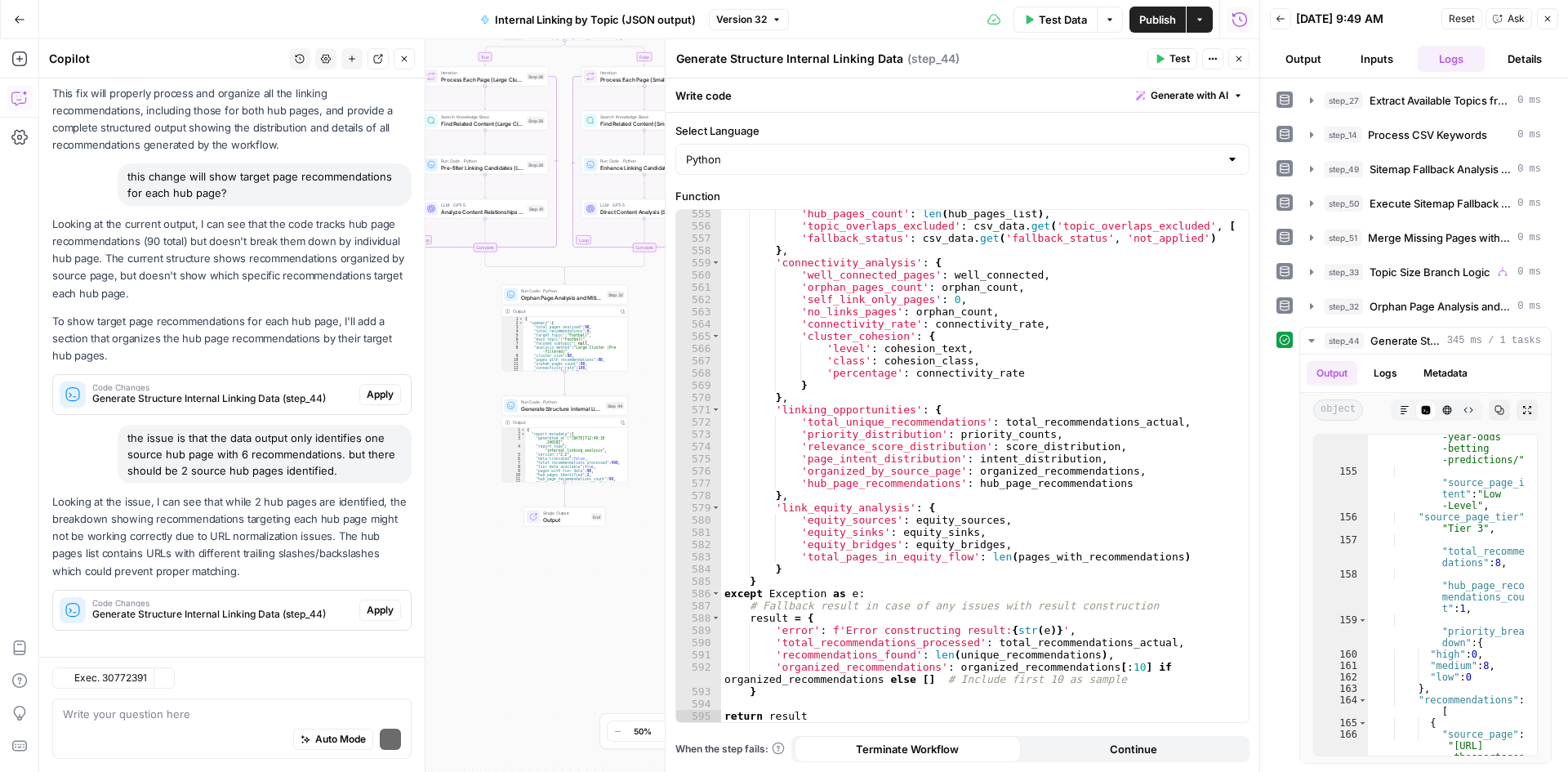
scroll to position [523, 0]
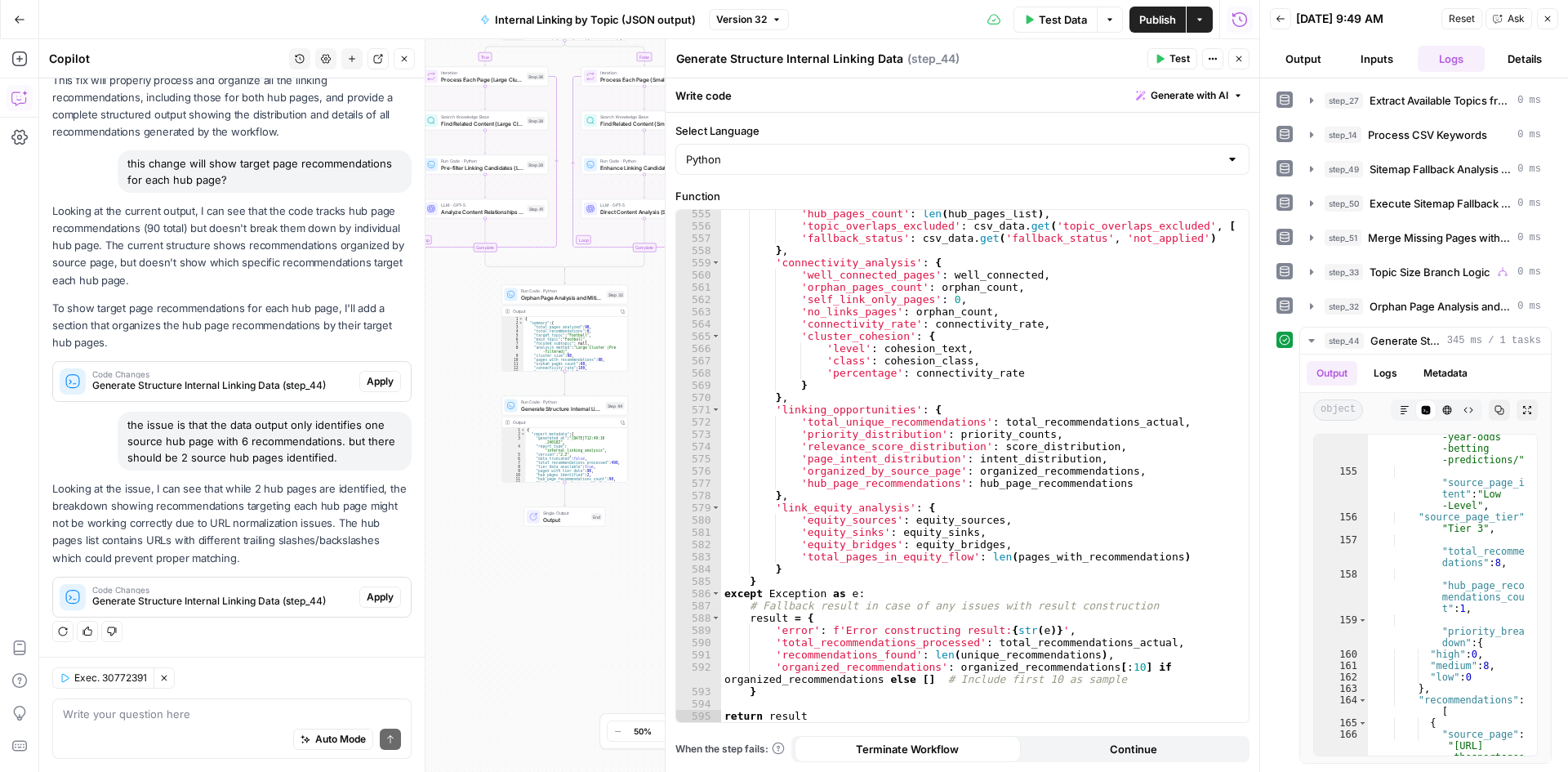
click at [205, 641] on div "Regenerate Helpful Not helpful" at bounding box center [233, 631] width 360 height 21
click at [287, 524] on p "Looking at the issue, I can see that while 2 hub pages are identified, the brea…" at bounding box center [233, 523] width 360 height 86
click at [244, 479] on div "Hi! How can I help with your workflow? I can explain steps, debug, write prompt…" at bounding box center [232, 123] width 386 height 1067
click at [207, 512] on p "Looking at the issue, I can see that while 2 hub pages are identified, the brea…" at bounding box center [233, 523] width 360 height 86
click at [261, 700] on div "Write your question here Auto Mode Send" at bounding box center [233, 728] width 360 height 61
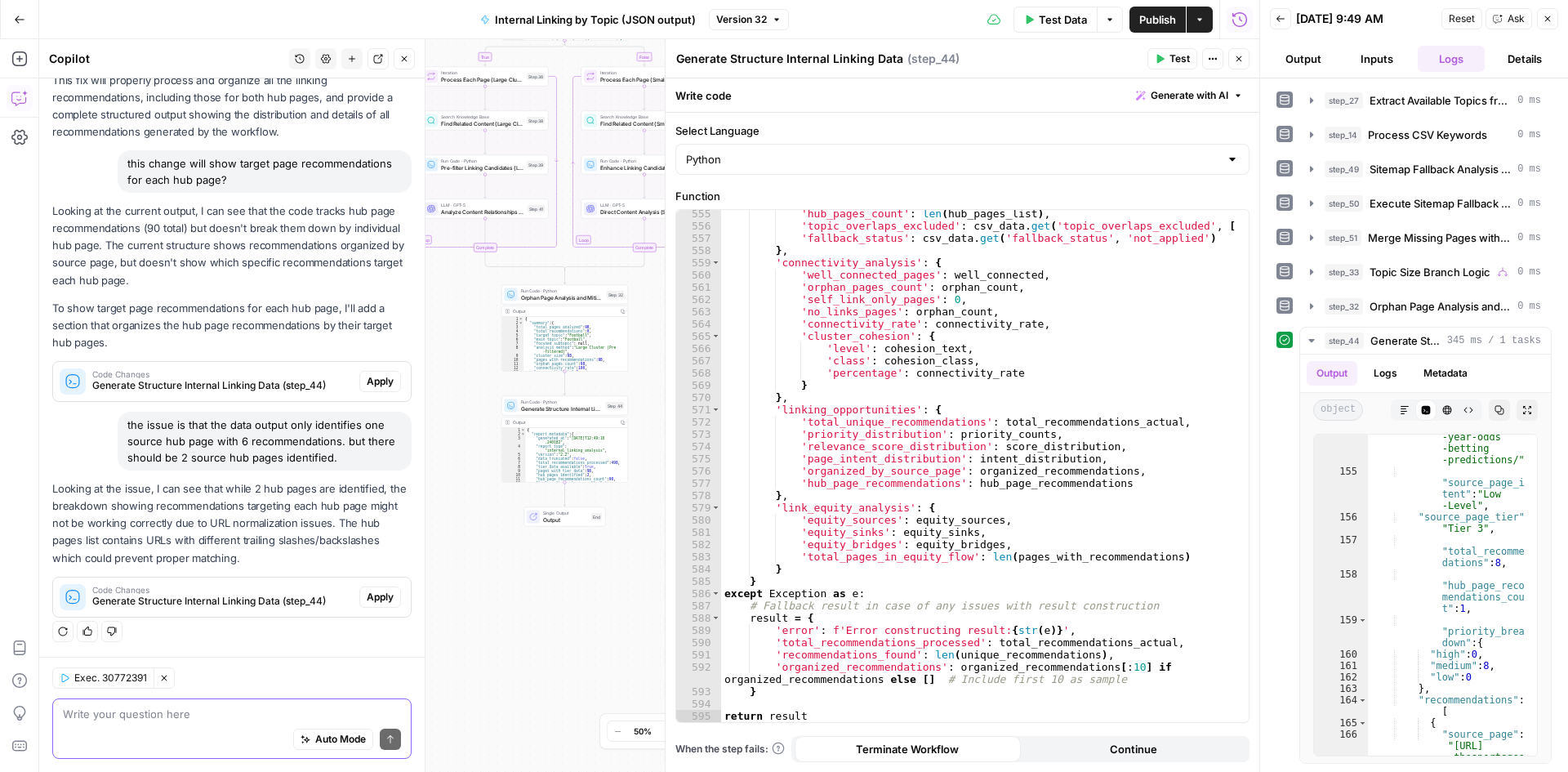
click at [251, 711] on textarea at bounding box center [232, 713] width 338 height 16
click at [232, 703] on div "Write your question here Auto Mode Send" at bounding box center [233, 728] width 360 height 61
paste textarea ""source_page": "https://www.thesportsgeek.com/sportsbooks/super-bowl/""
click at [268, 705] on textarea "there should be "source_page": "https://www.thesportsgeek.com/sportsbooks/super…" at bounding box center [232, 713] width 338 height 16
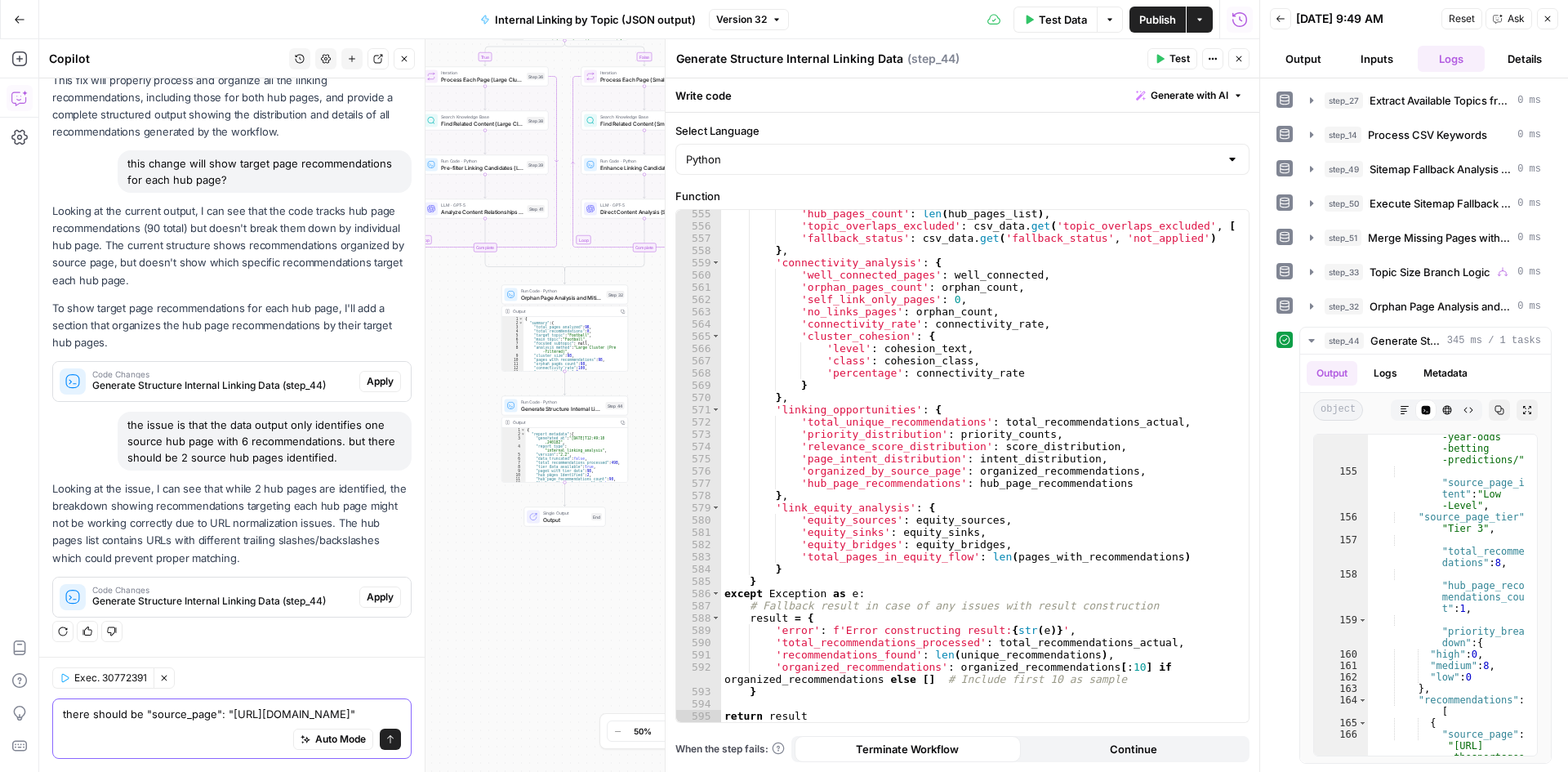
click at [144, 705] on textarea "there should be "source_page": "https://www.thesportsgeek.com/sportsbooks/super…" at bounding box center [232, 713] width 338 height 16
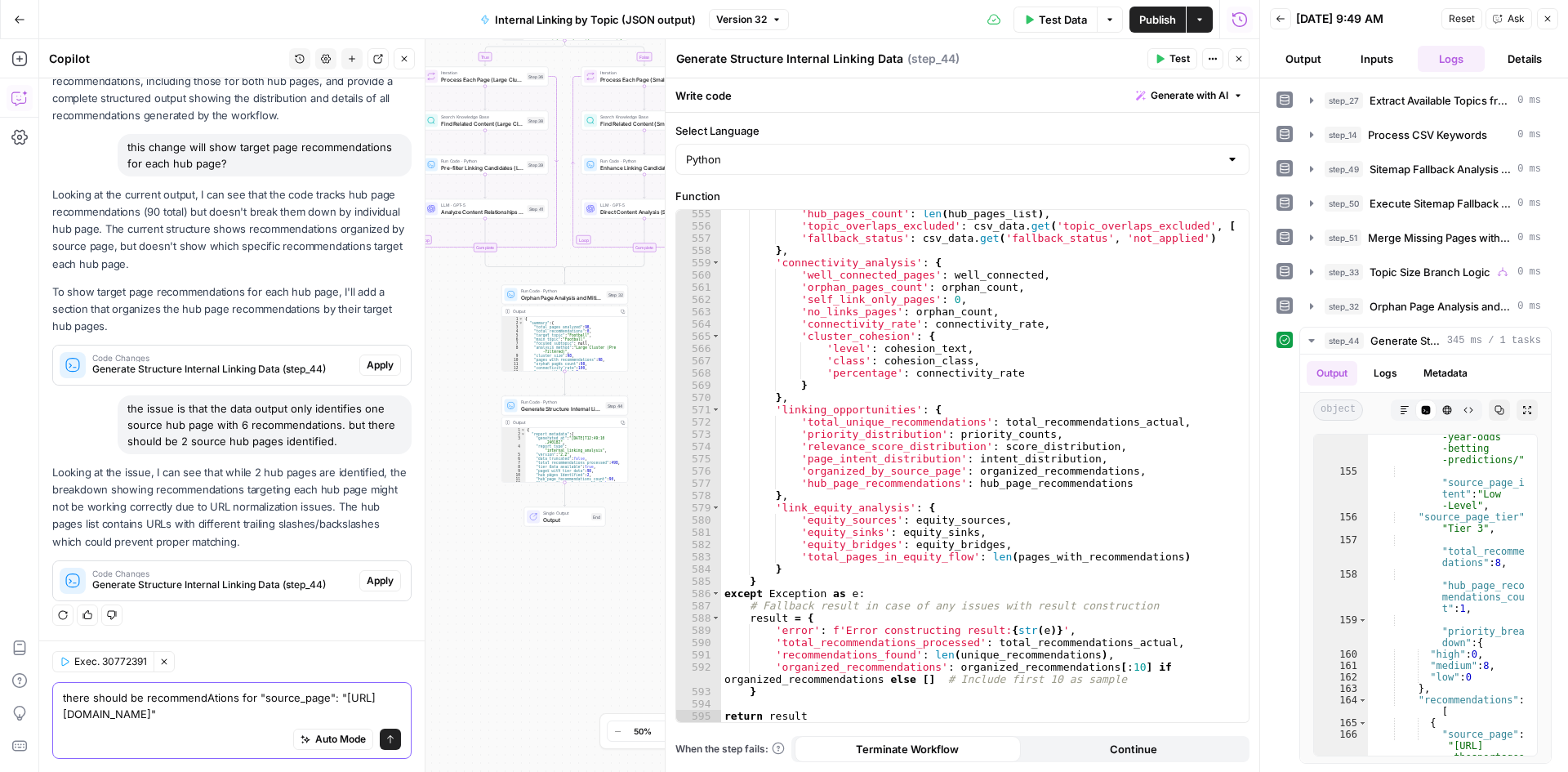
click at [384, 706] on textarea "there should be recommendAtions for "source_page": "https://www.thesportsgeek.c…" at bounding box center [232, 705] width 338 height 33
click at [384, 716] on textarea "there should be recommendAtions for "source_page": "https://www.thesportsgeek.c…" at bounding box center [232, 705] width 338 height 33
type textarea "there should be recommendAtions for "source_page": "https://www.thesportsgeek.c…"
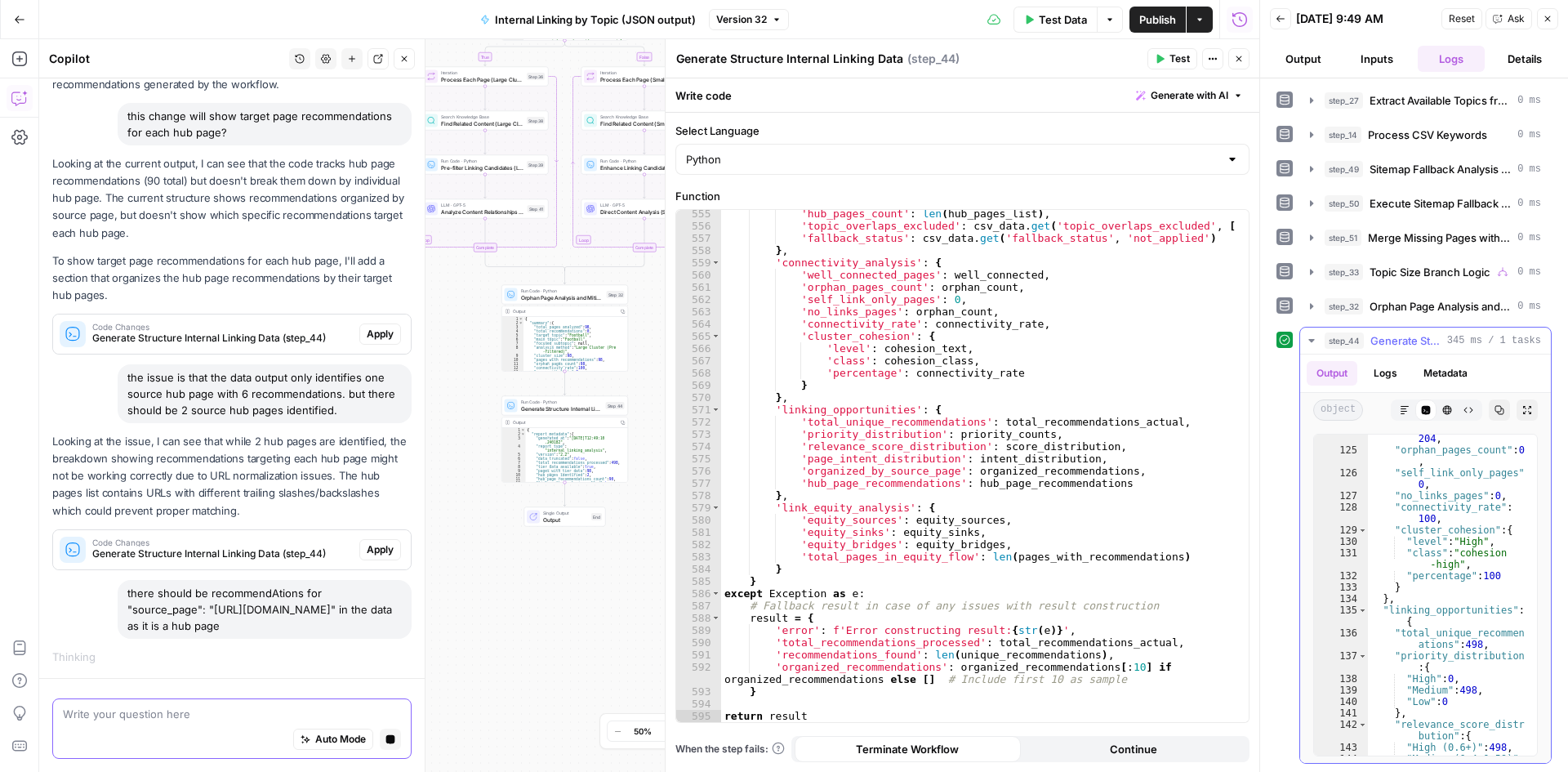
scroll to position [103, 0]
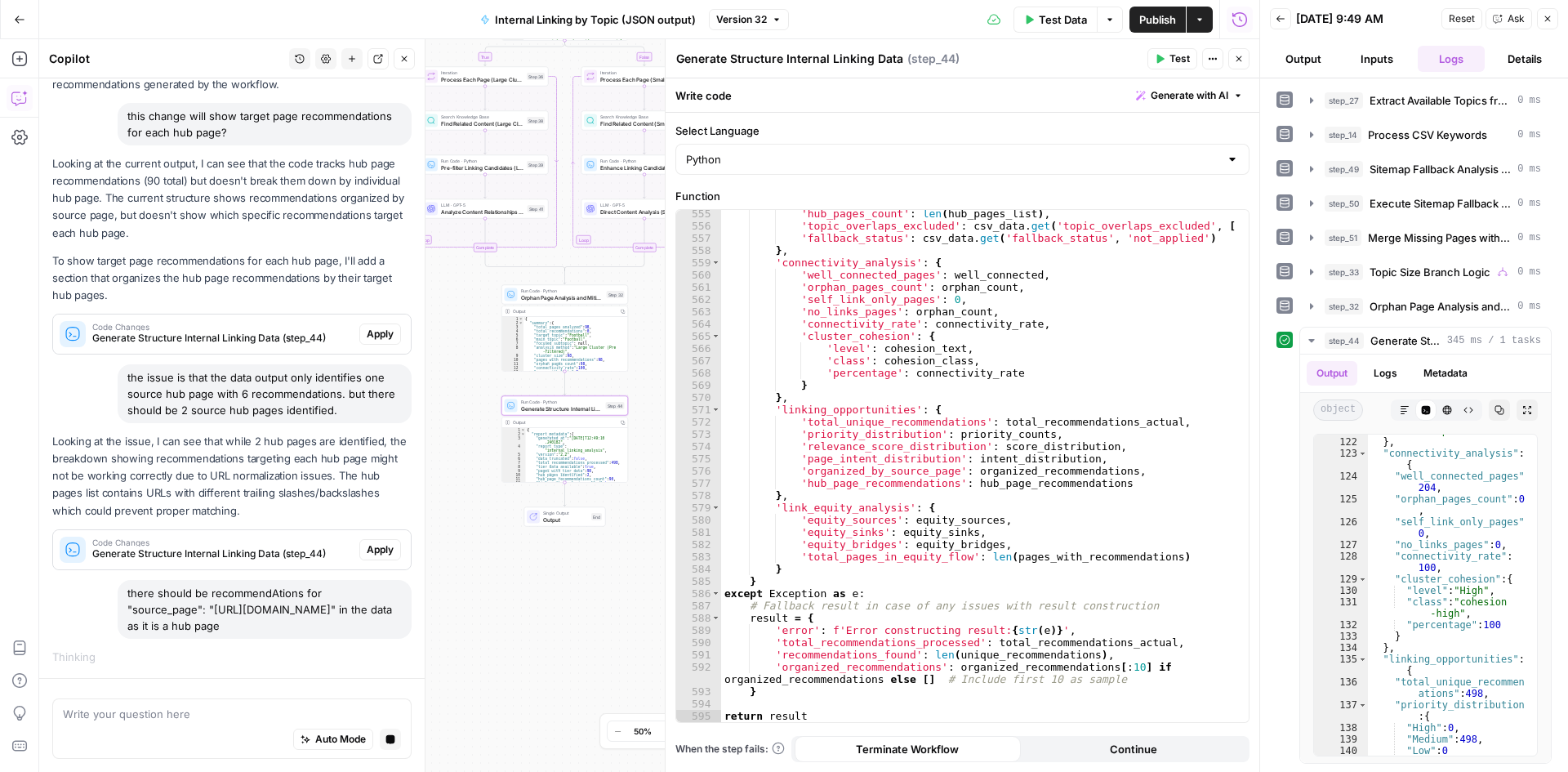
click at [258, 539] on span "Code Changes" at bounding box center [223, 542] width 260 height 8
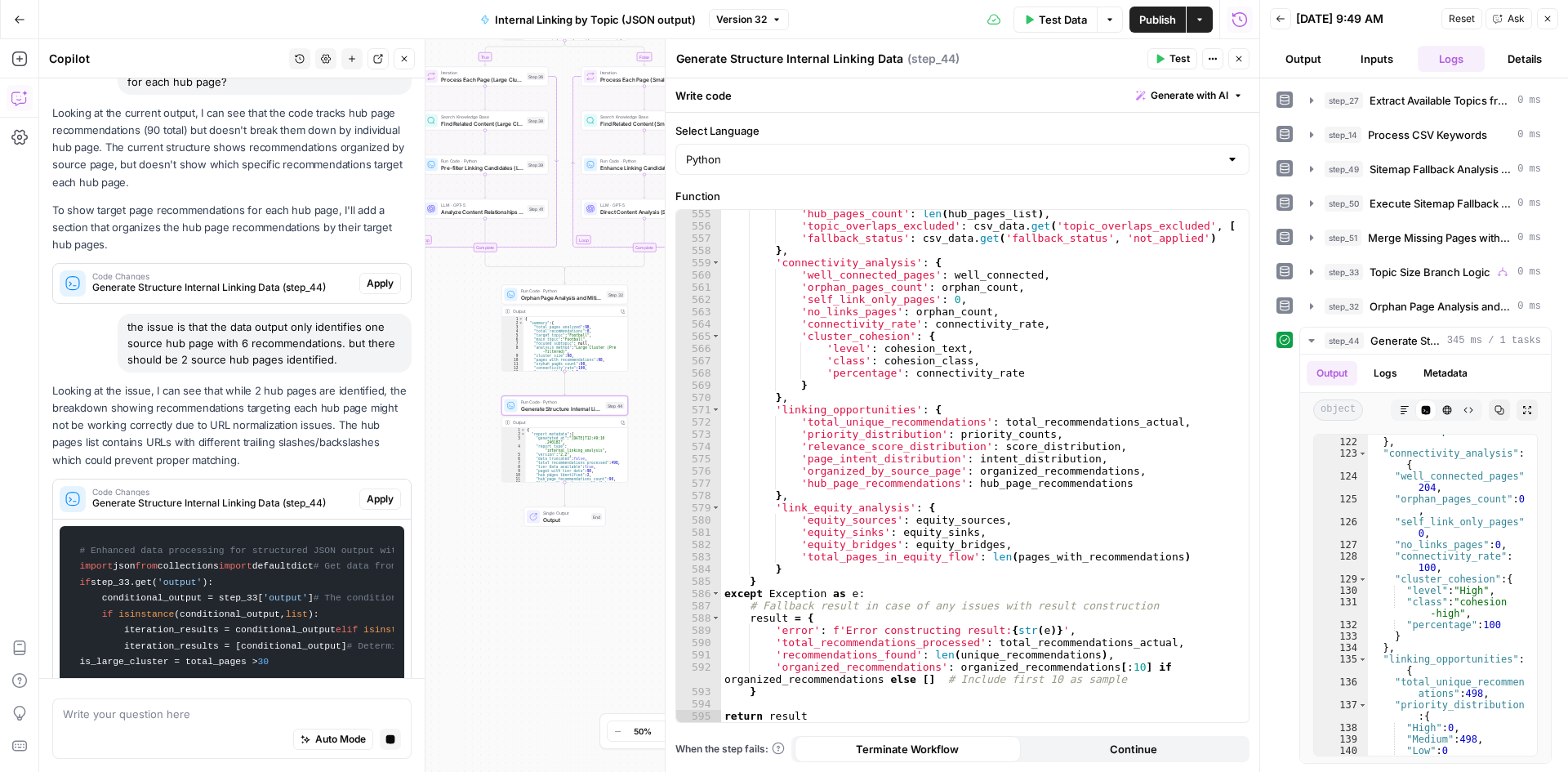
click at [258, 496] on span "Code Changes" at bounding box center [223, 492] width 260 height 8
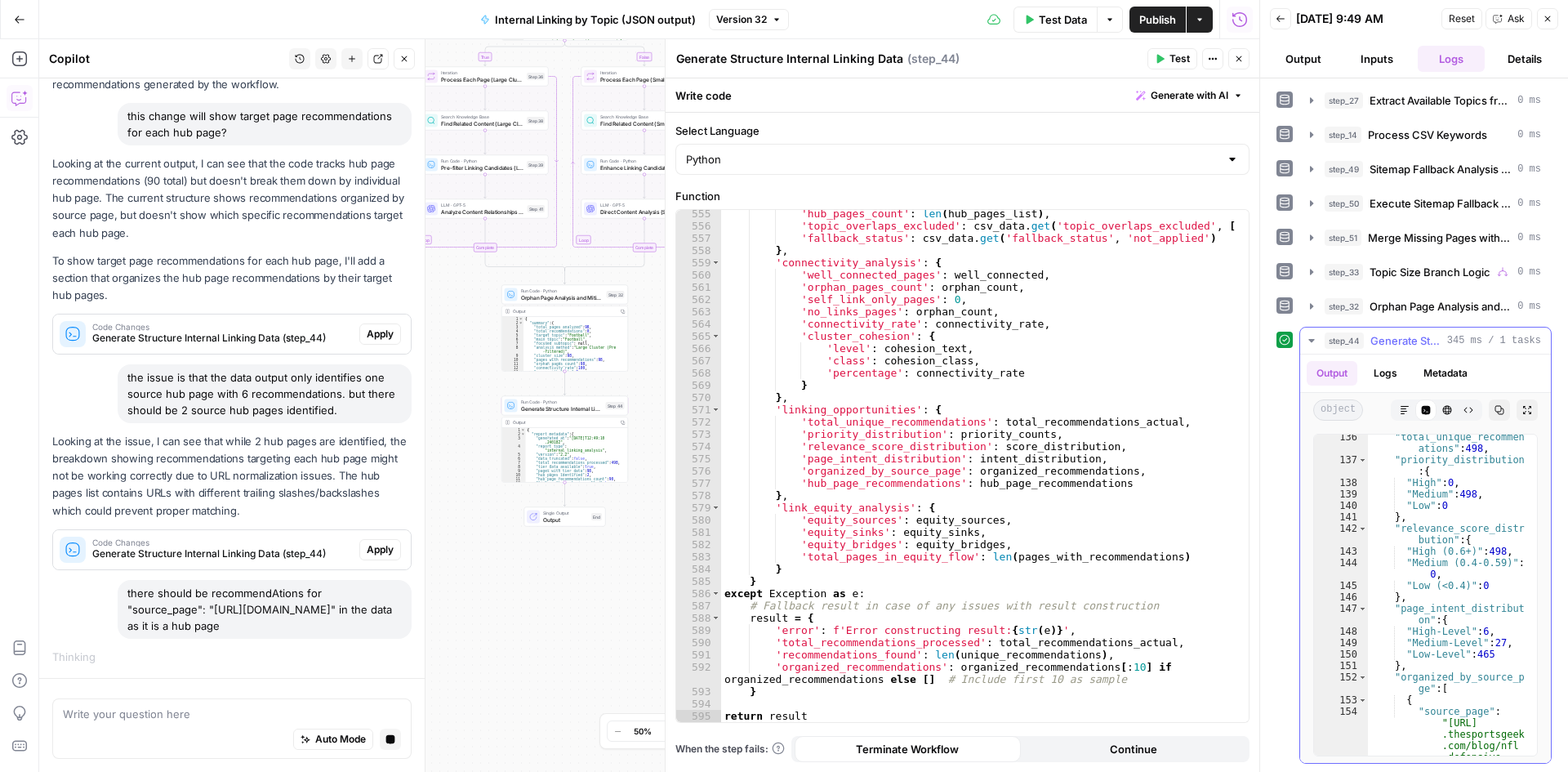
scroll to position [121, 0]
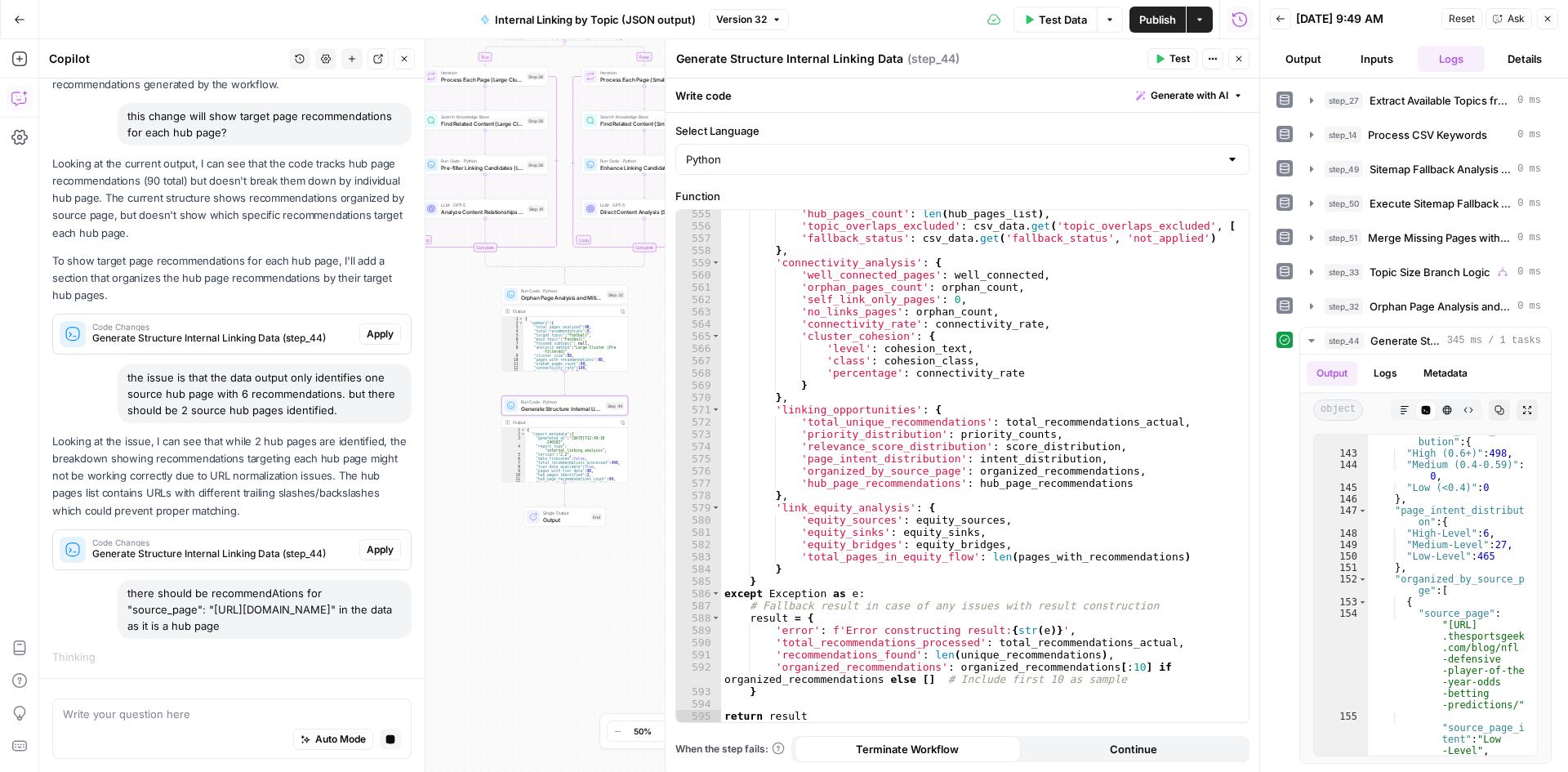
click at [378, 542] on span "Apply" at bounding box center [380, 549] width 27 height 15
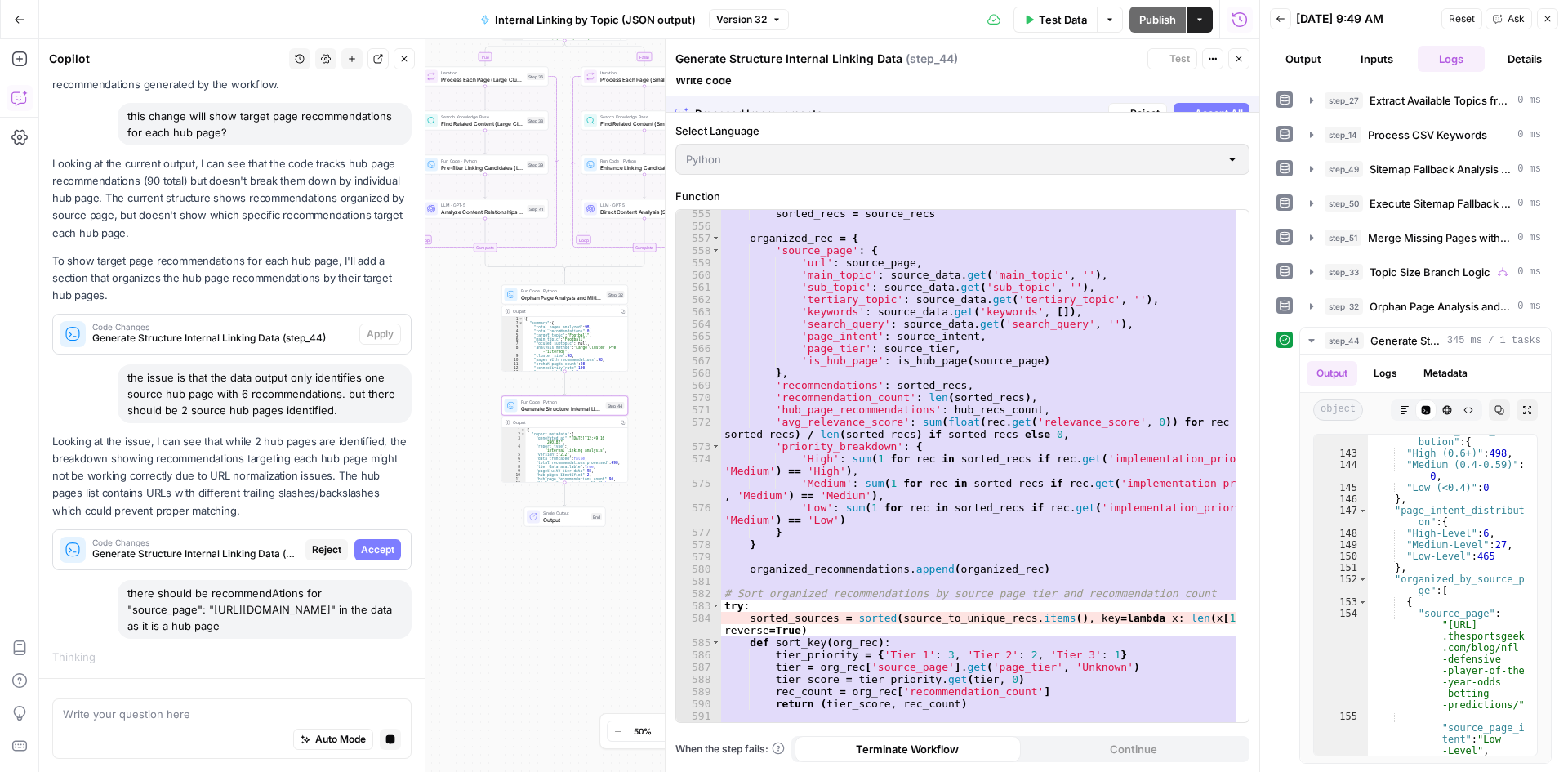
scroll to position [7121, 0]
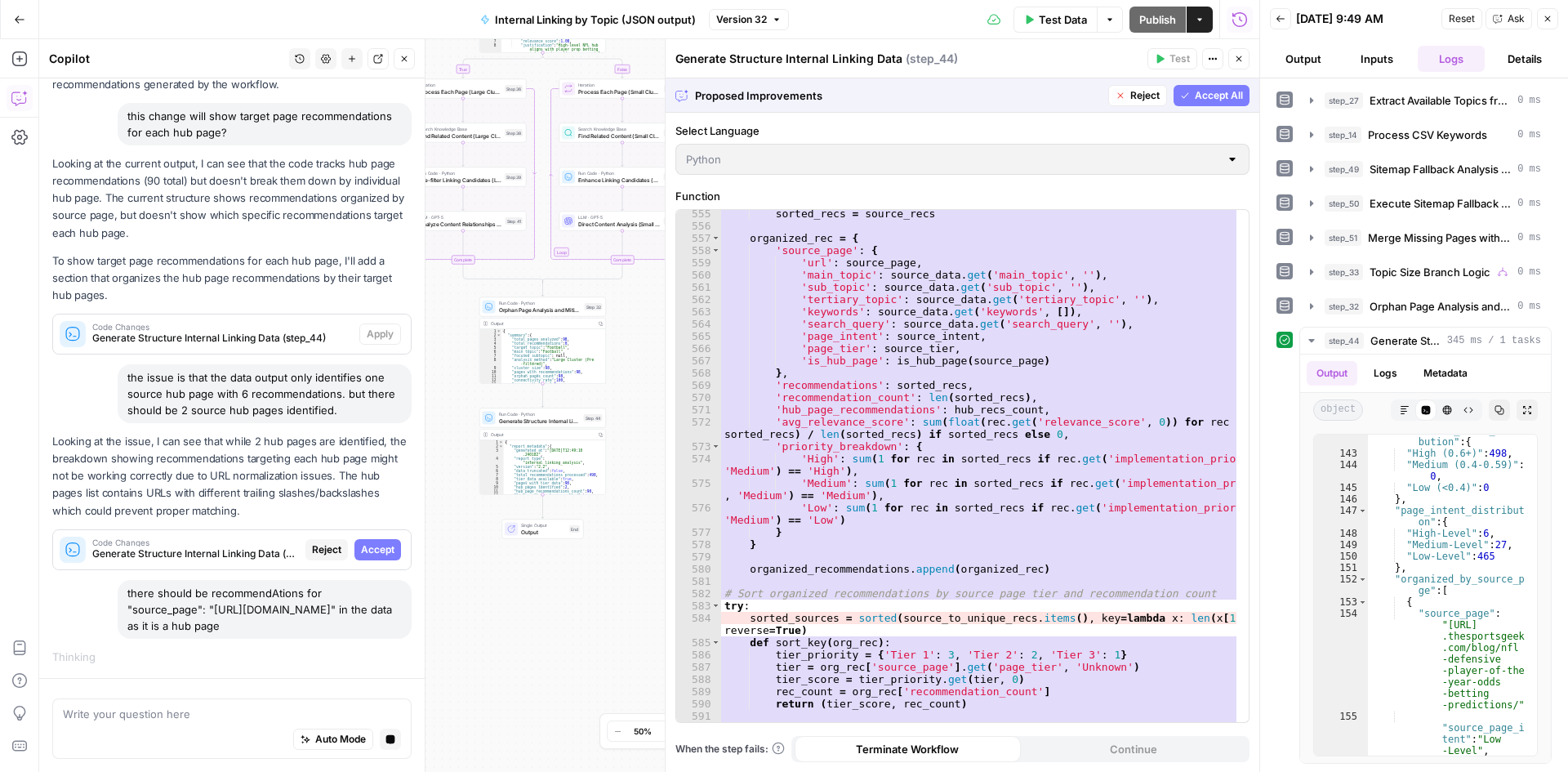
drag, startPoint x: 503, startPoint y: 402, endPoint x: 476, endPoint y: 416, distance: 30.4
click at [480, 416] on div "Run Code · Python Generate Structure Internal Linking Data Step 44" at bounding box center [543, 418] width 126 height 20
click at [476, 416] on div "Run Code · Python Generate Structure Internal Linking Data Step 44" at bounding box center [538, 420] width 126 height 20
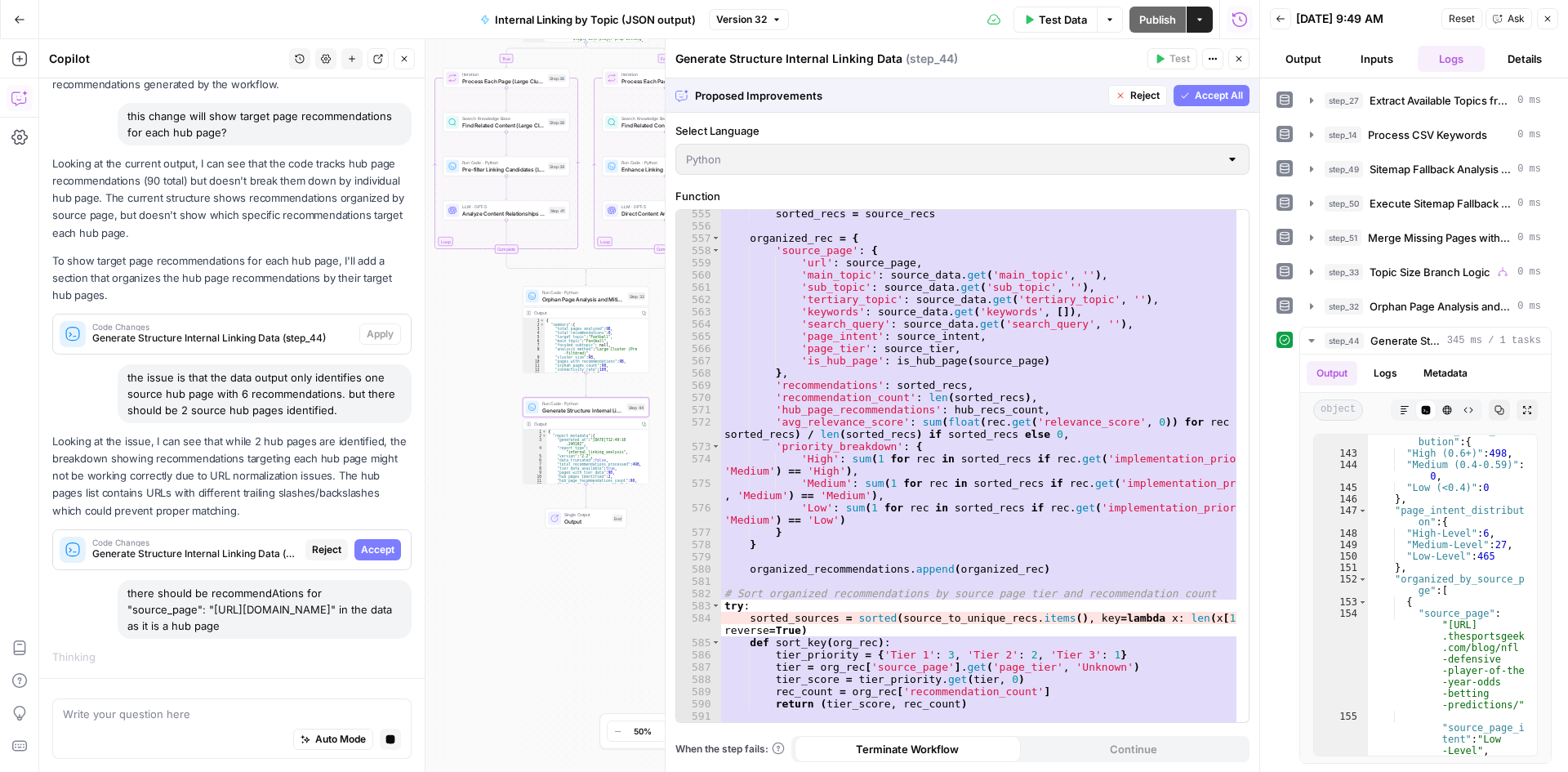
drag, startPoint x: 461, startPoint y: 417, endPoint x: 529, endPoint y: 399, distance: 70.3
click at [529, 399] on div "true false Workflow Input Settings Inputs Run Code · Python Extract Available T…" at bounding box center [649, 404] width 1220 height 732
click at [478, 407] on div "true false Workflow Input Settings Inputs Run Code · Python Extract Available T…" at bounding box center [649, 404] width 1220 height 732
drag, startPoint x: 478, startPoint y: 407, endPoint x: 443, endPoint y: 411, distance: 35.2
click at [443, 411] on div "true false Workflow Input Settings Inputs Run Code · Python Extract Available T…" at bounding box center [649, 404] width 1220 height 732
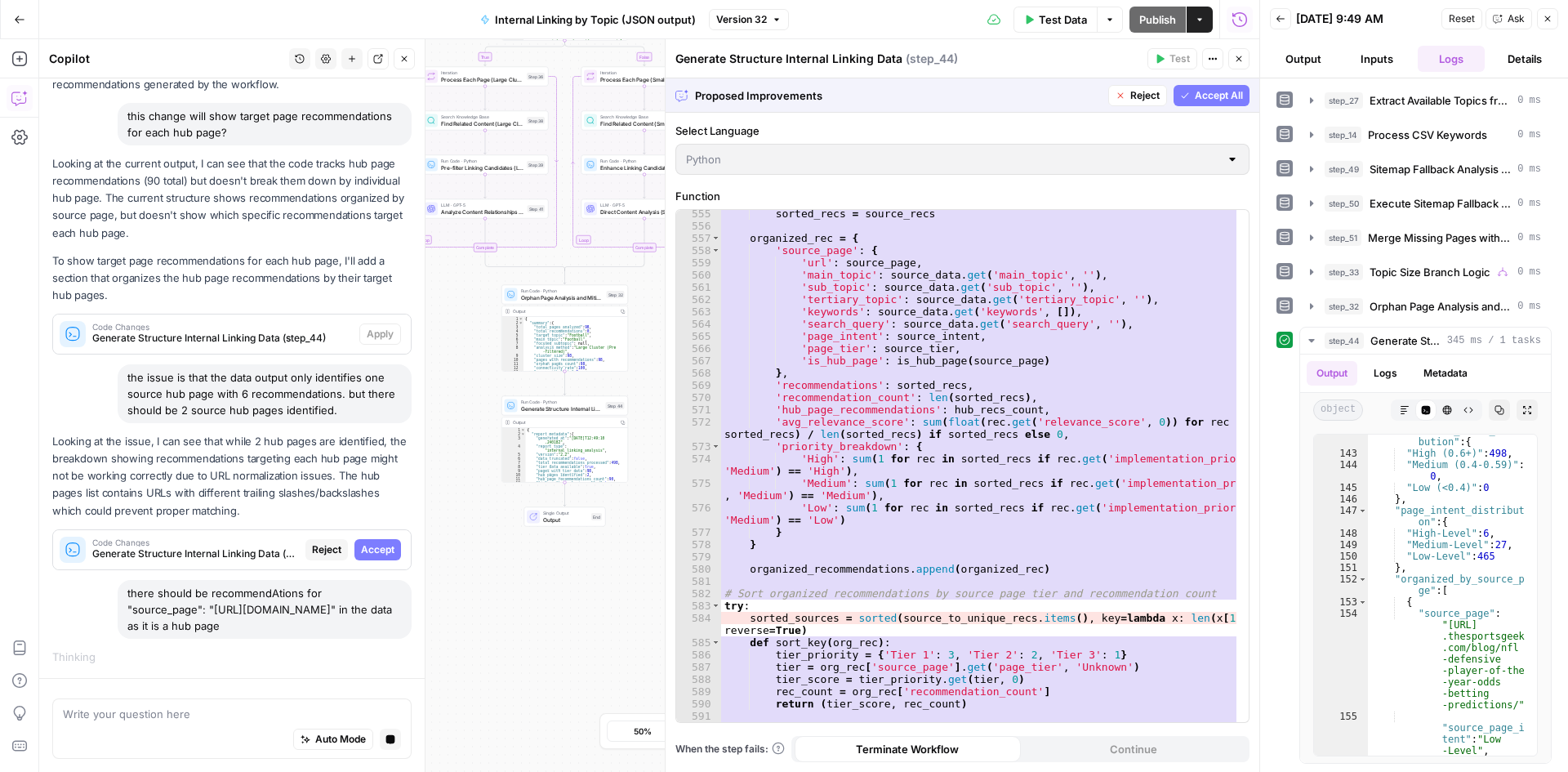
click at [188, 452] on p "Looking at the issue, I can see that while 2 hub pages are identified, the brea…" at bounding box center [233, 476] width 360 height 86
click at [143, 546] on span "Generate Structure Internal Linking Data (step_44)" at bounding box center [196, 553] width 207 height 15
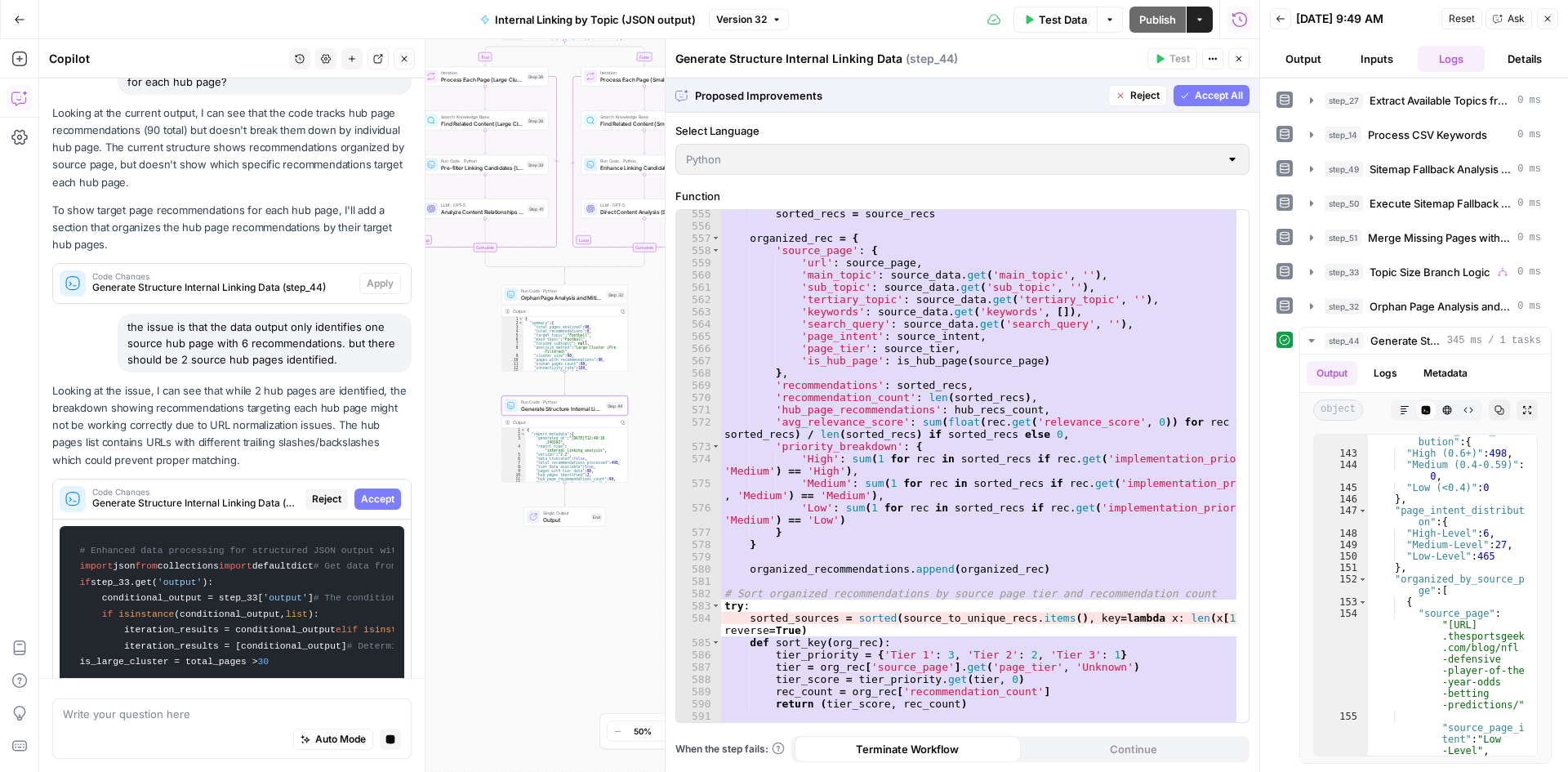
click at [143, 511] on span "Generate Structure Internal Linking Data (step_44)" at bounding box center [196, 503] width 207 height 15
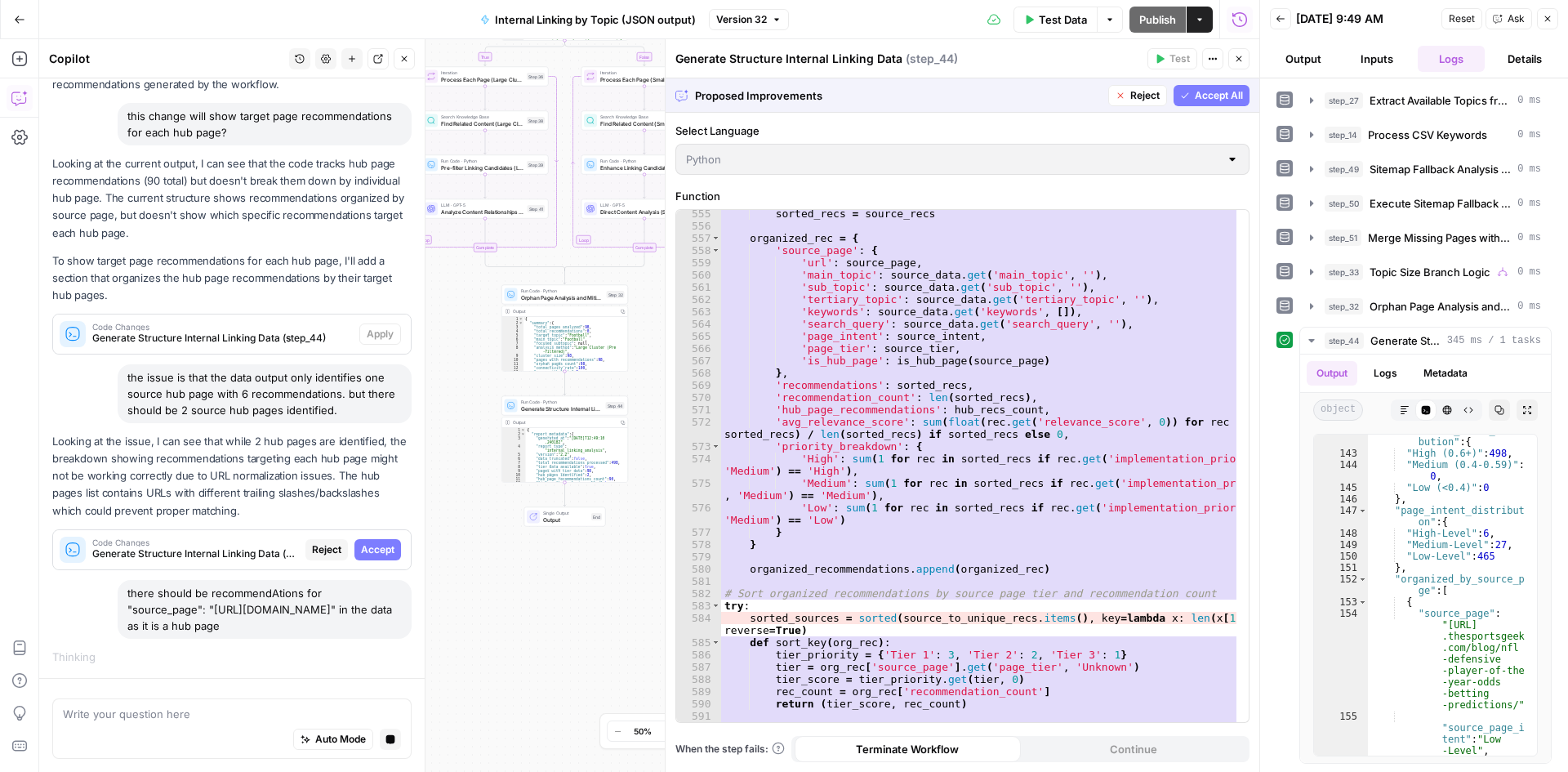
drag, startPoint x: 315, startPoint y: 618, endPoint x: 248, endPoint y: 620, distance: 67.0
click at [248, 620] on div "there should be recommendAtions for "source_page": "https://www.thesportsgeek.c…" at bounding box center [264, 609] width 294 height 59
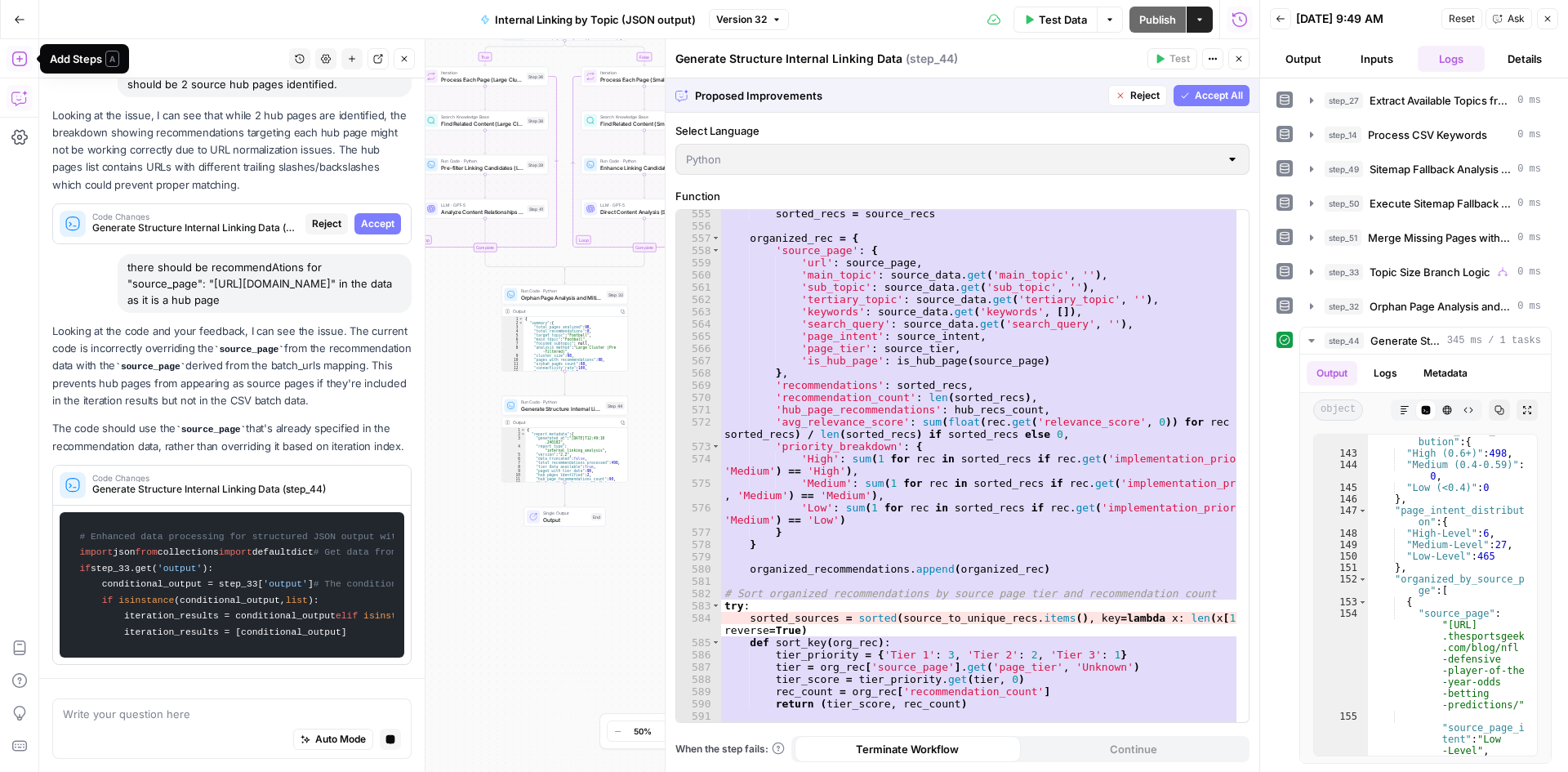
scroll to position [1036, 0]
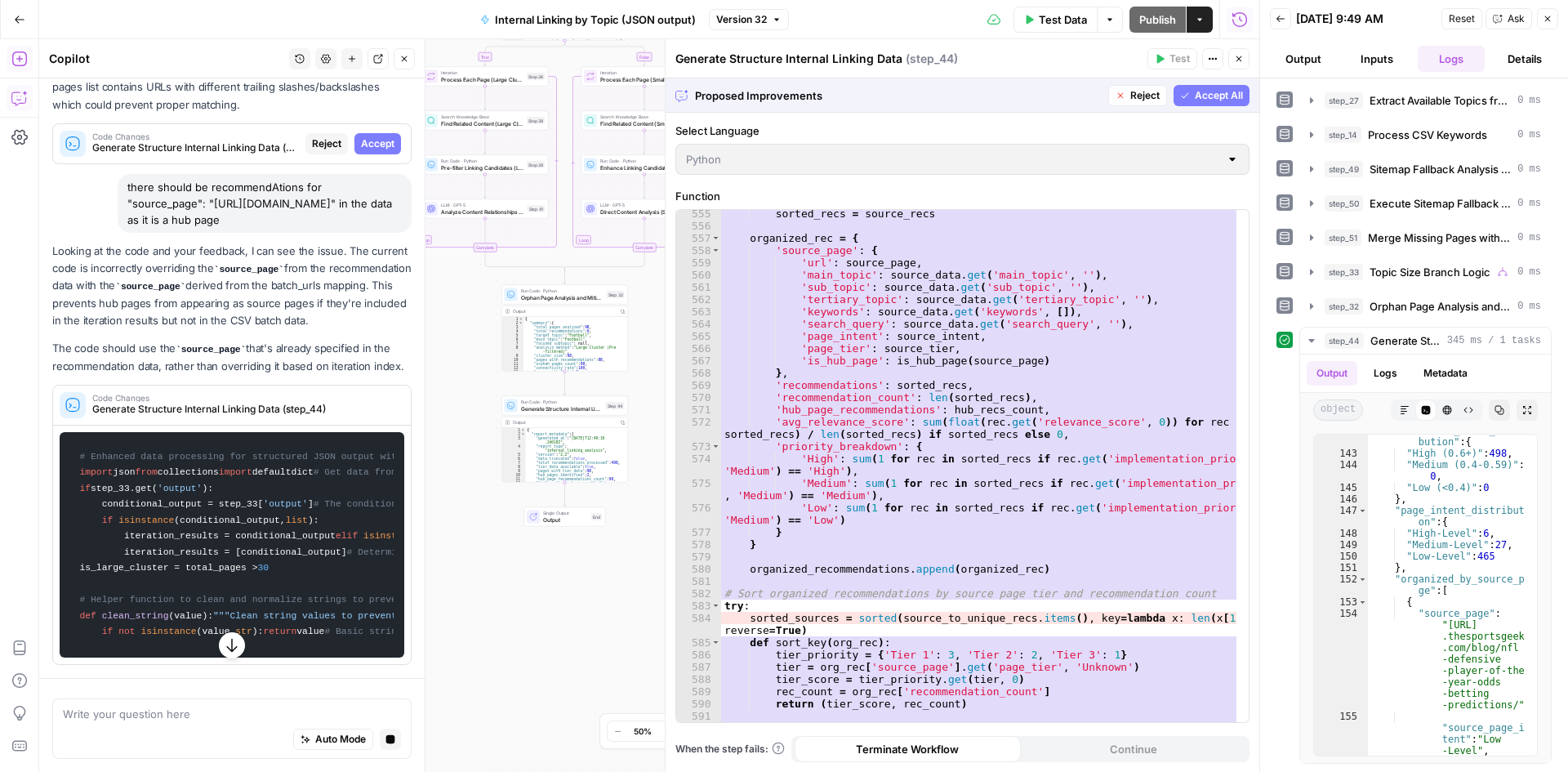
drag, startPoint x: 35, startPoint y: 244, endPoint x: 178, endPoint y: 247, distance: 143.0
click at [178, 247] on body "W Workspace1 New Home Browse Insights Opportunities Your Data Recent Grids Topi…" at bounding box center [784, 386] width 1568 height 772
click at [178, 249] on p "Looking at the code and your feedback, I can see the issue. The current code is…" at bounding box center [233, 285] width 360 height 86
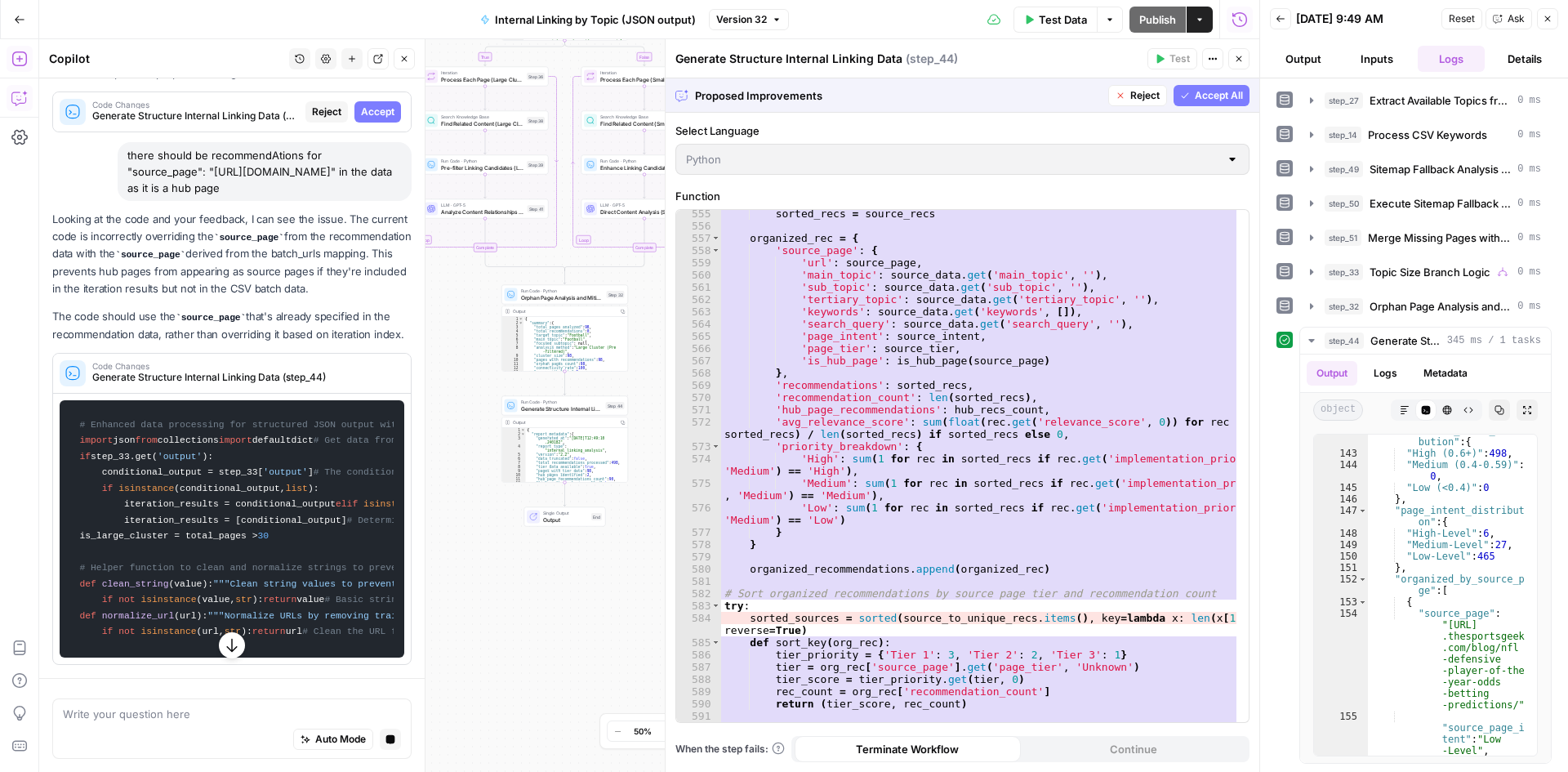
drag, startPoint x: 178, startPoint y: 249, endPoint x: 165, endPoint y: 271, distance: 25.6
click at [165, 271] on p "Looking at the code and your feedback, I can see the issue. The current code is…" at bounding box center [233, 253] width 360 height 86
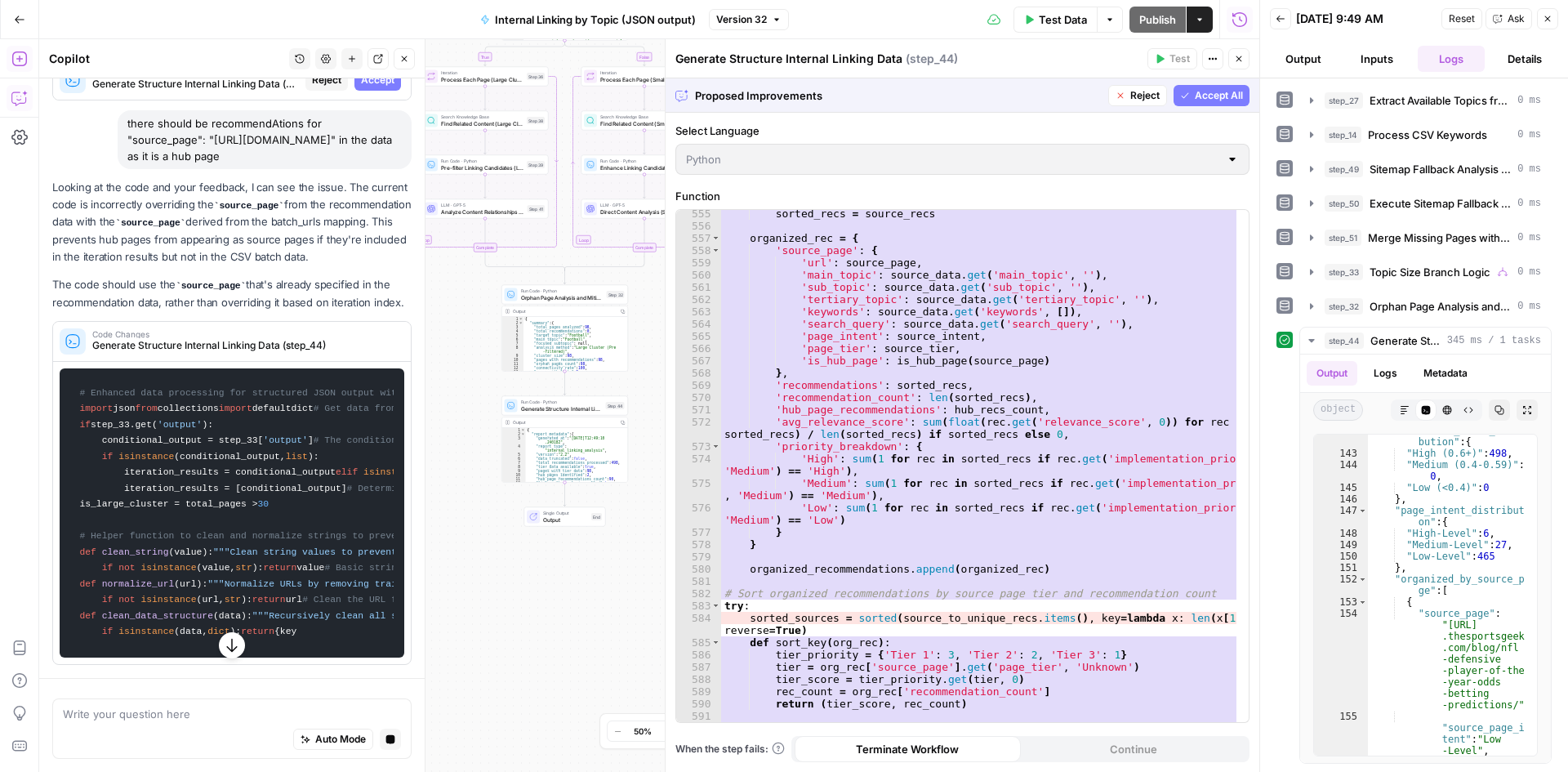
click at [143, 261] on p "Looking at the code and your feedback, I can see the issue. The current code is…" at bounding box center [233, 222] width 360 height 86
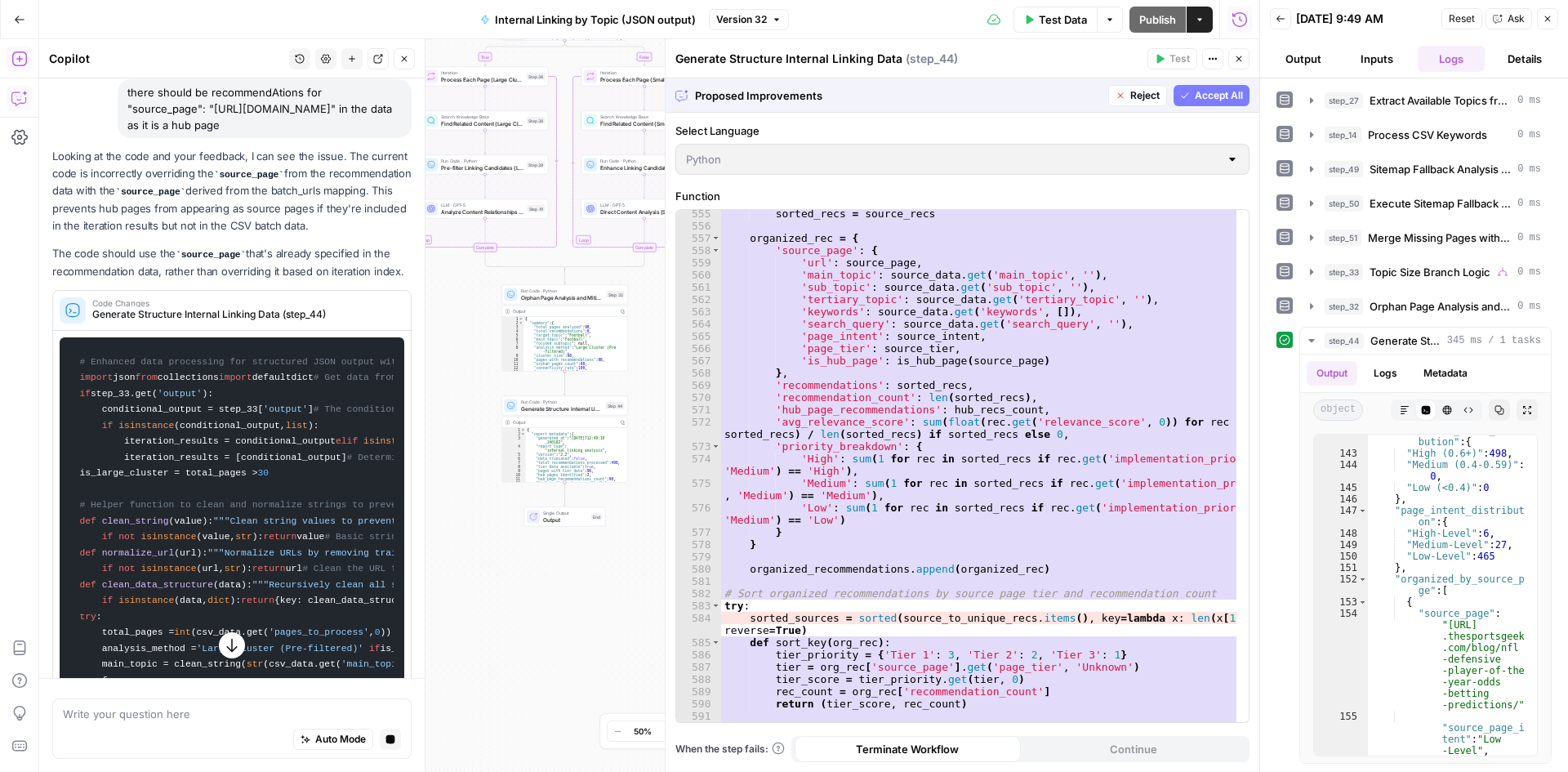
drag, startPoint x: 215, startPoint y: 334, endPoint x: 197, endPoint y: 275, distance: 61.7
click at [197, 275] on div "Looking at the code and your feedback, I can see the issue. The current code is…" at bounding box center [233, 431] width 360 height 566
click at [197, 234] on p "Looking at the code and your feedback, I can see the issue. The current code is…" at bounding box center [233, 191] width 360 height 86
drag, startPoint x: 82, startPoint y: 319, endPoint x: 121, endPoint y: 324, distance: 39.3
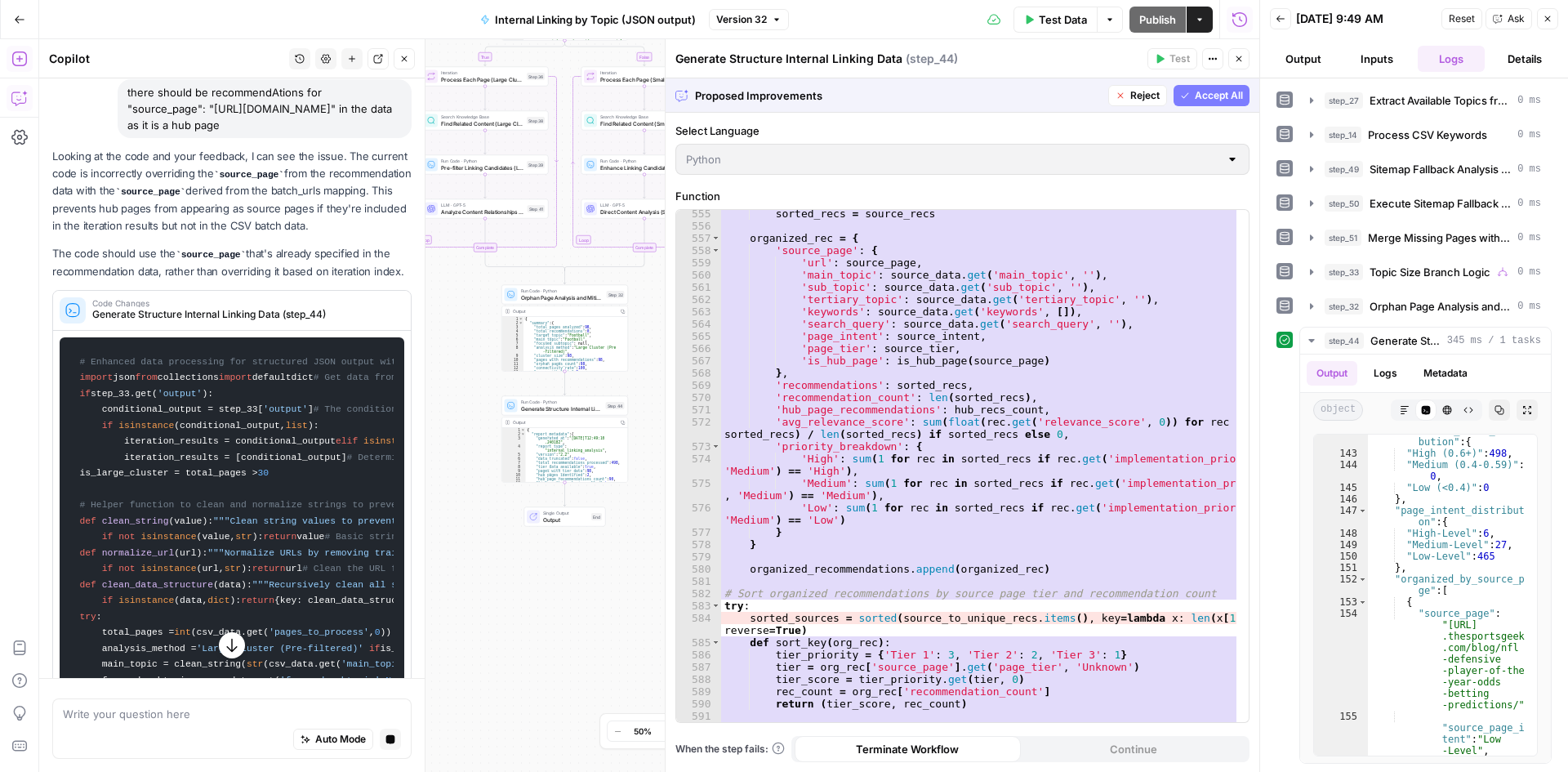
click at [121, 280] on p "The code should use the source_page that's already specified in the recommendat…" at bounding box center [233, 262] width 360 height 35
click at [126, 280] on p "The code should use the source_page that's already specified in the recommendat…" at bounding box center [233, 262] width 360 height 35
click at [266, 322] on span "Generate Structure Internal Linking Data (step_44)" at bounding box center [243, 314] width 302 height 15
click at [174, 322] on span "Generate Structure Internal Linking Data (step_44)" at bounding box center [243, 314] width 302 height 15
drag, startPoint x: 206, startPoint y: 295, endPoint x: 163, endPoint y: 236, distance: 73.0
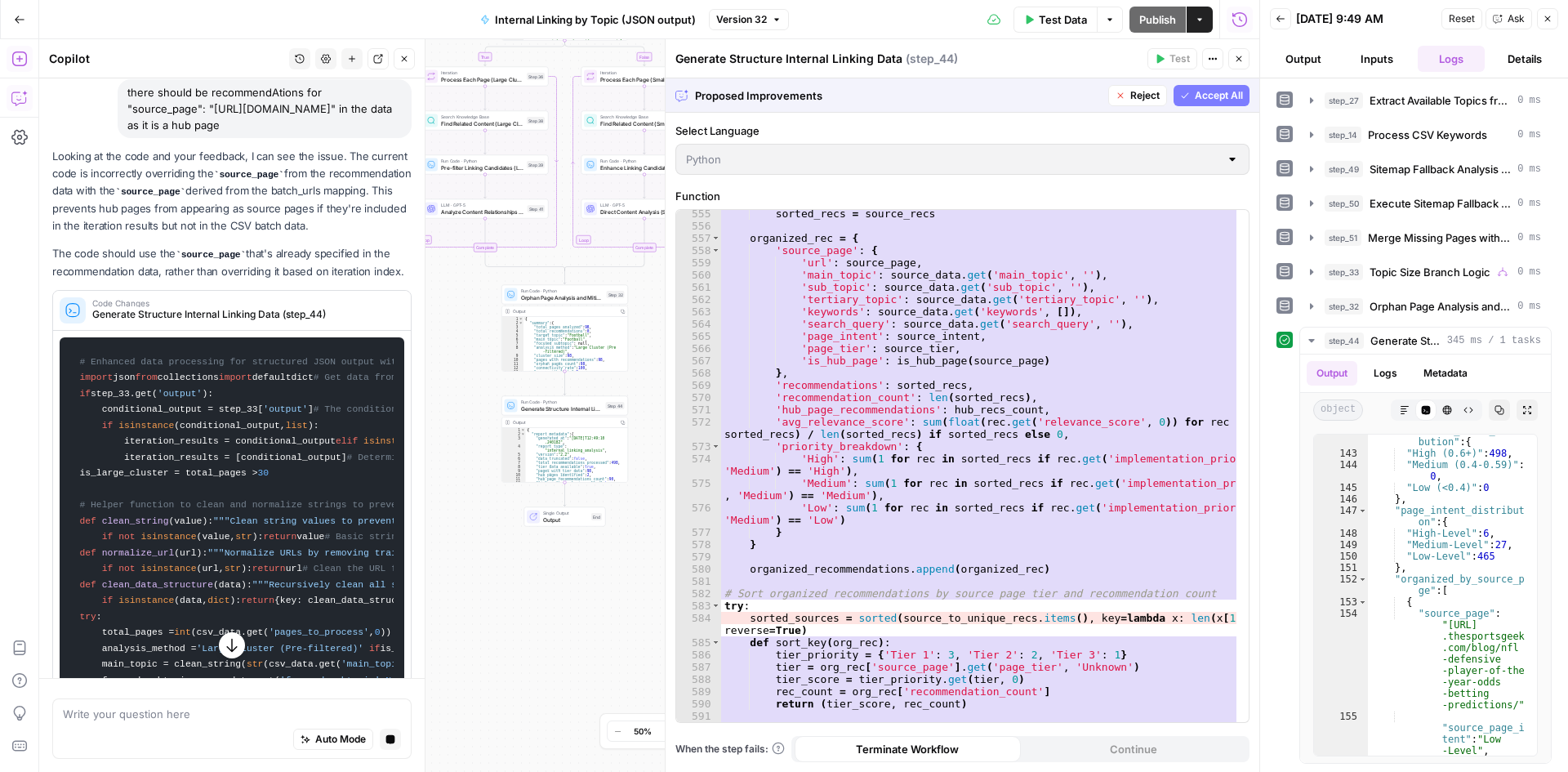
click at [163, 234] on p "Looking at the code and your feedback, I can see the issue. The current code is…" at bounding box center [233, 191] width 360 height 86
drag, startPoint x: 163, startPoint y: 236, endPoint x: 160, endPoint y: 283, distance: 47.1
click at [160, 234] on p "Looking at the code and your feedback, I can see the issue. The current code is…" at bounding box center [233, 191] width 360 height 86
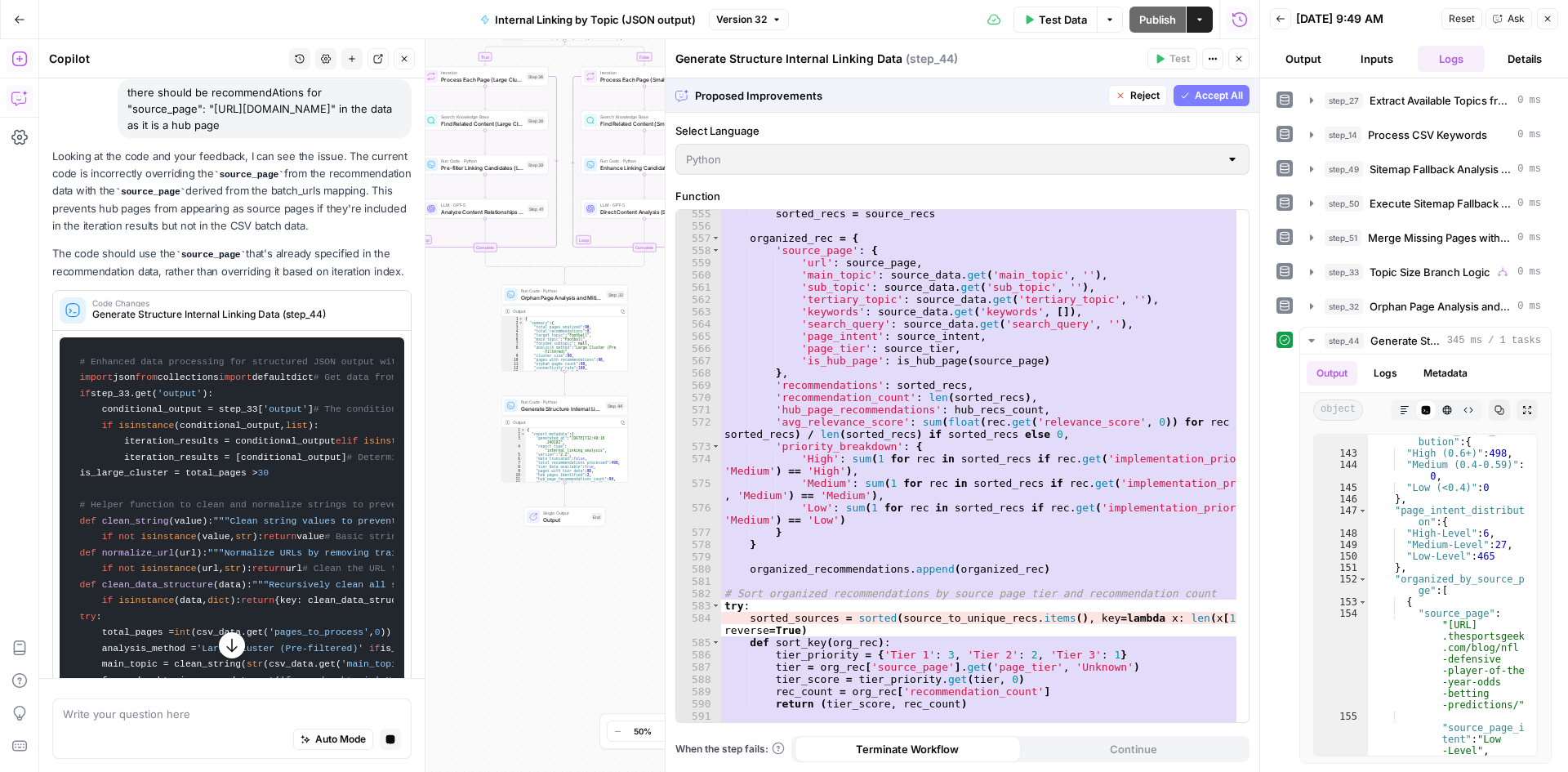
click at [160, 234] on p "Looking at the code and your feedback, I can see the issue. The current code is…" at bounding box center [233, 191] width 360 height 86
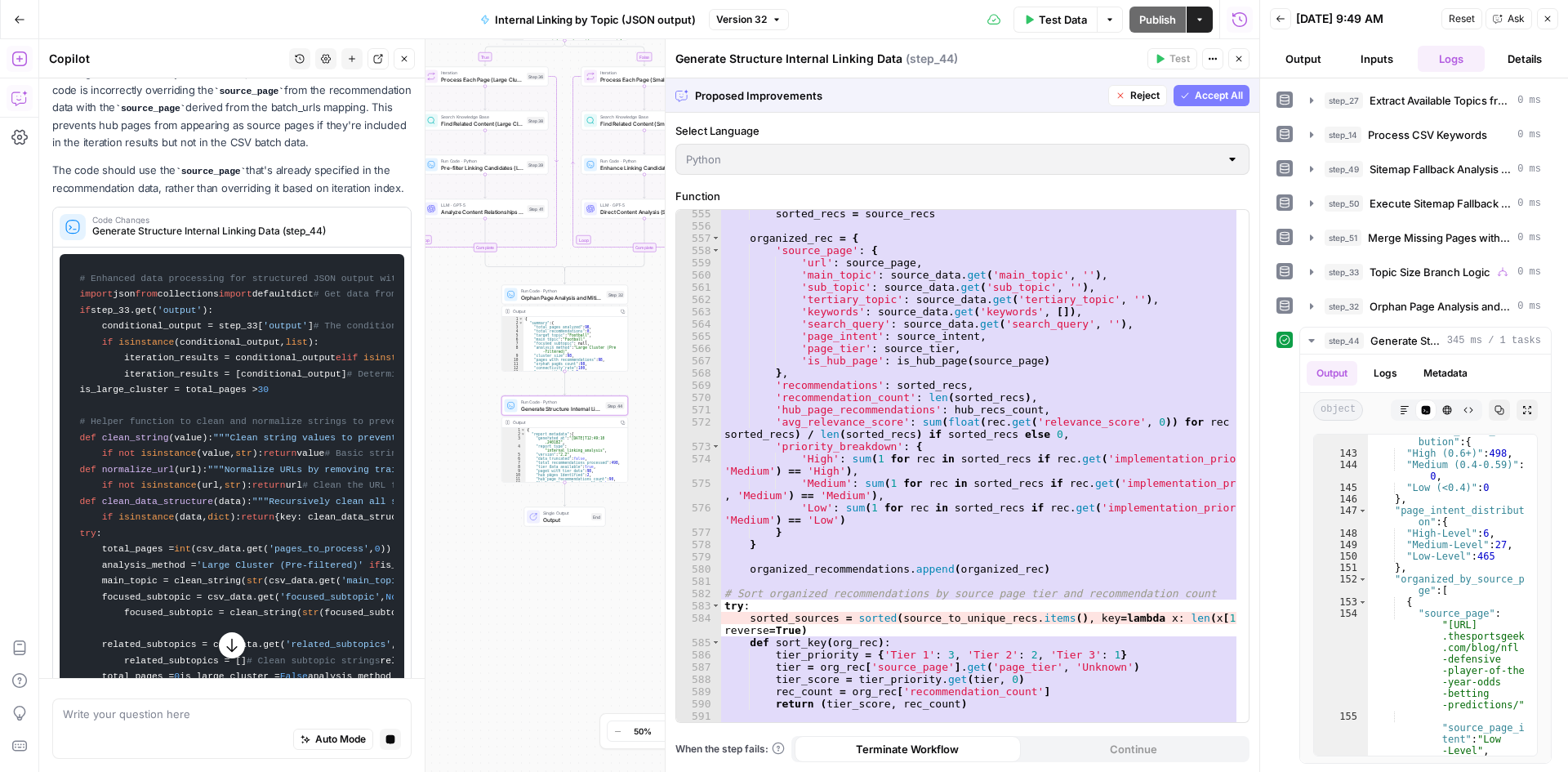
scroll to position [1118, 0]
click at [115, 199] on p "The code should use the source_page that's already specified in the recommendat…" at bounding box center [233, 180] width 360 height 35
click at [187, 248] on div "Code Changes Generate Structure Internal Linking Data (step_44)" at bounding box center [227, 228] width 348 height 39
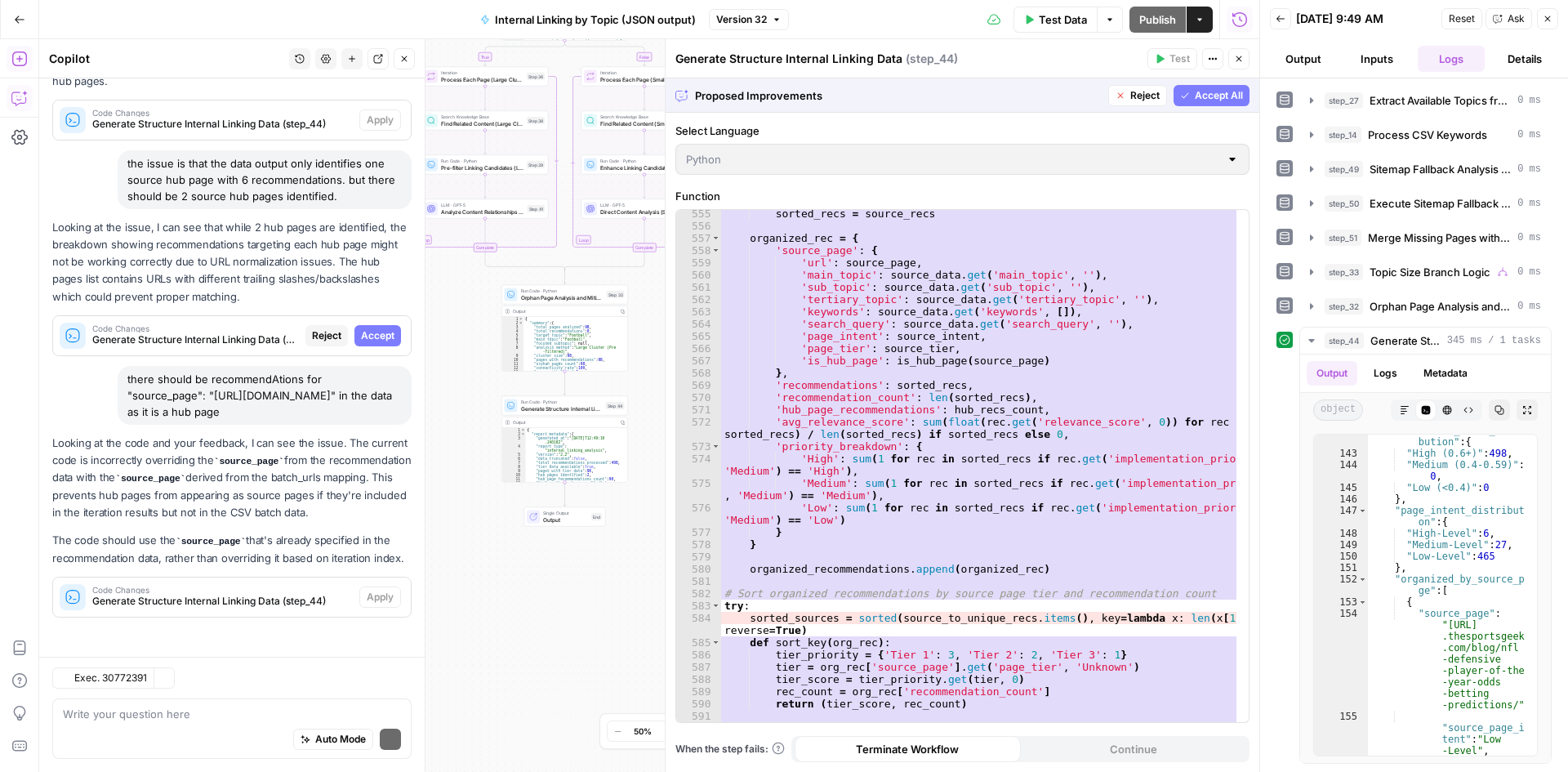
scroll to position [835, 0]
click at [250, 605] on span "Generate Structure Internal Linking Data (step_44)" at bounding box center [223, 601] width 260 height 15
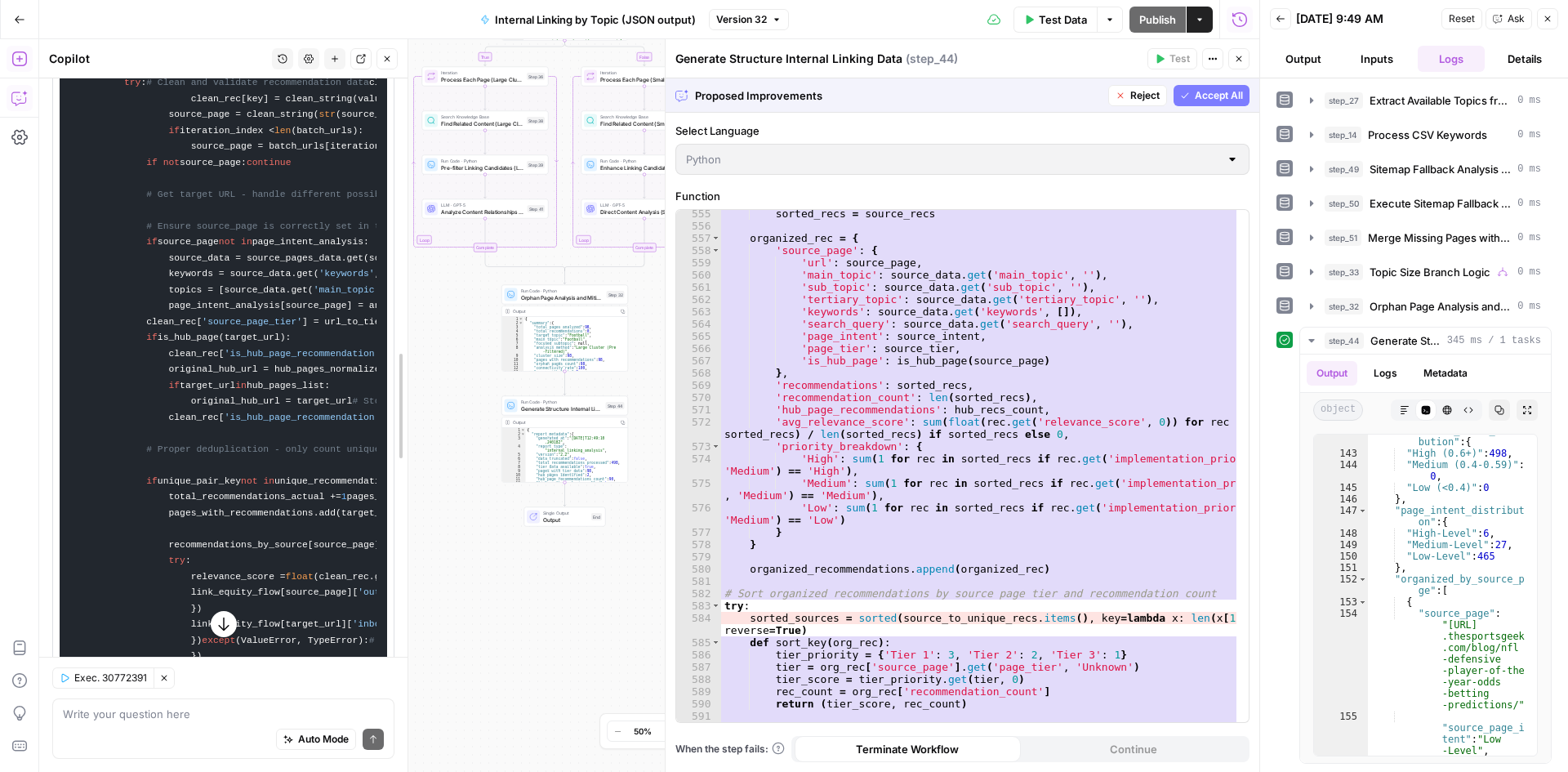
scroll to position [3503, 0]
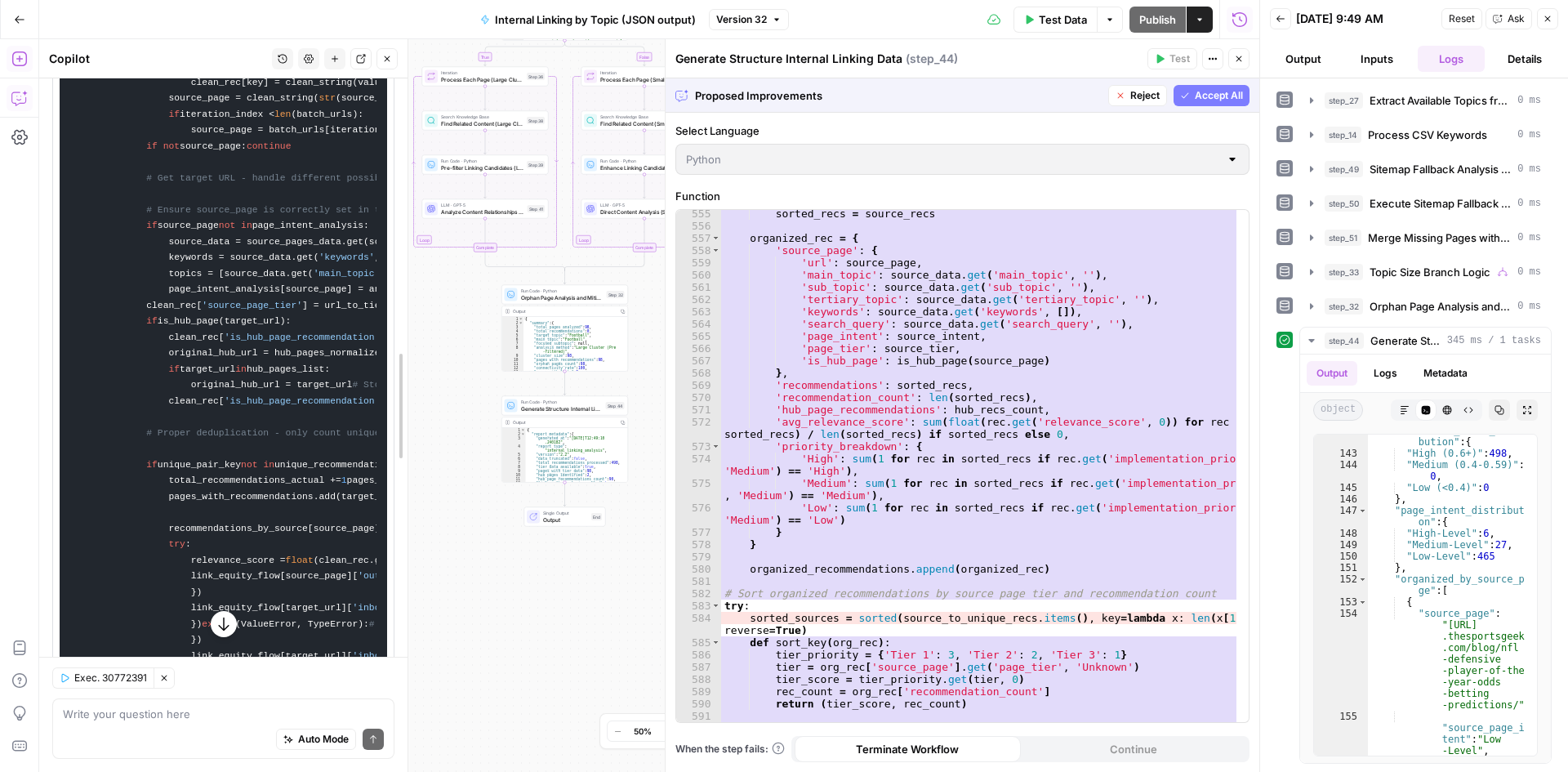
drag, startPoint x: 417, startPoint y: 287, endPoint x: 337, endPoint y: 423, distance: 157.8
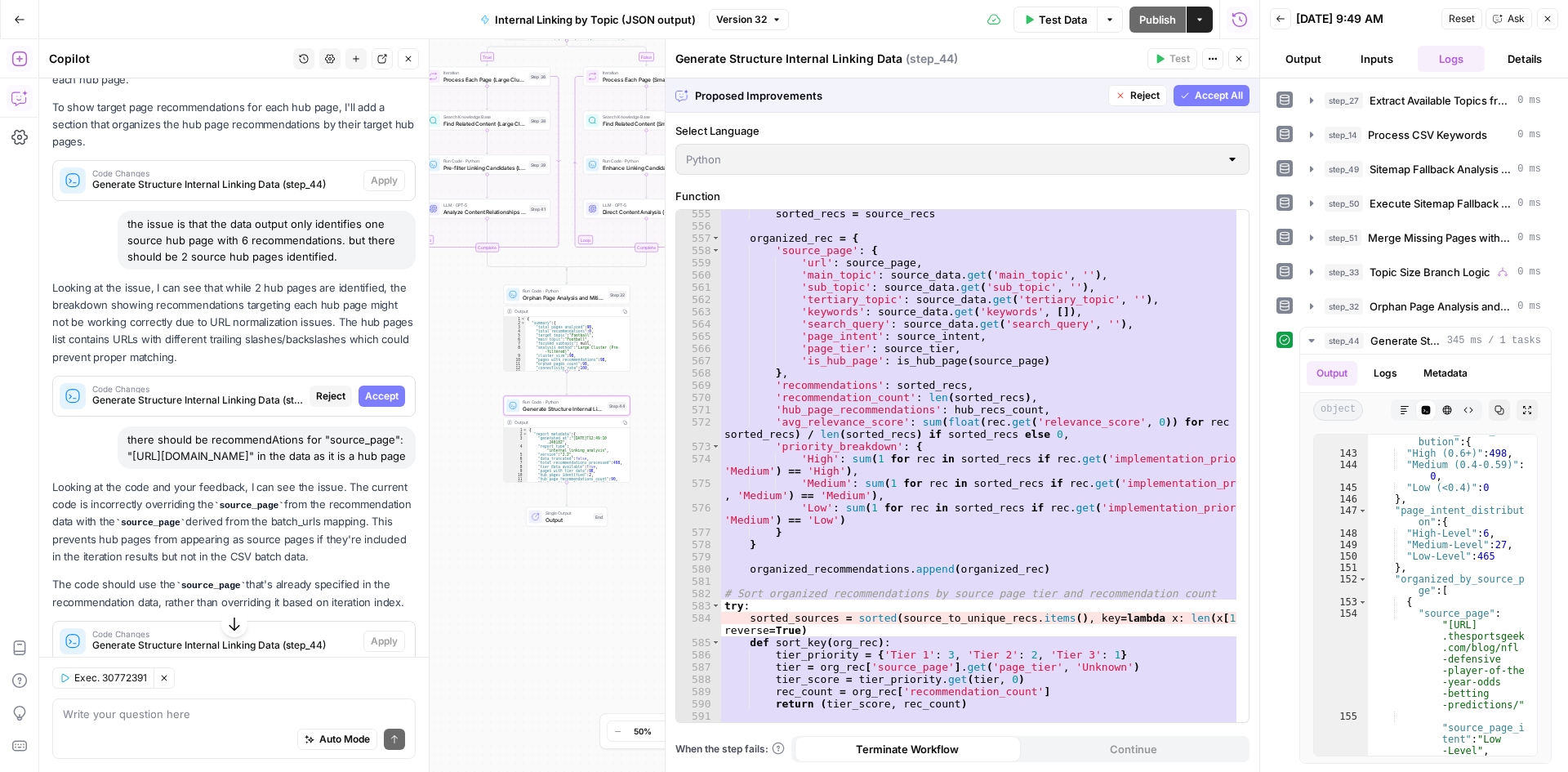
scroll to position [903, 0]
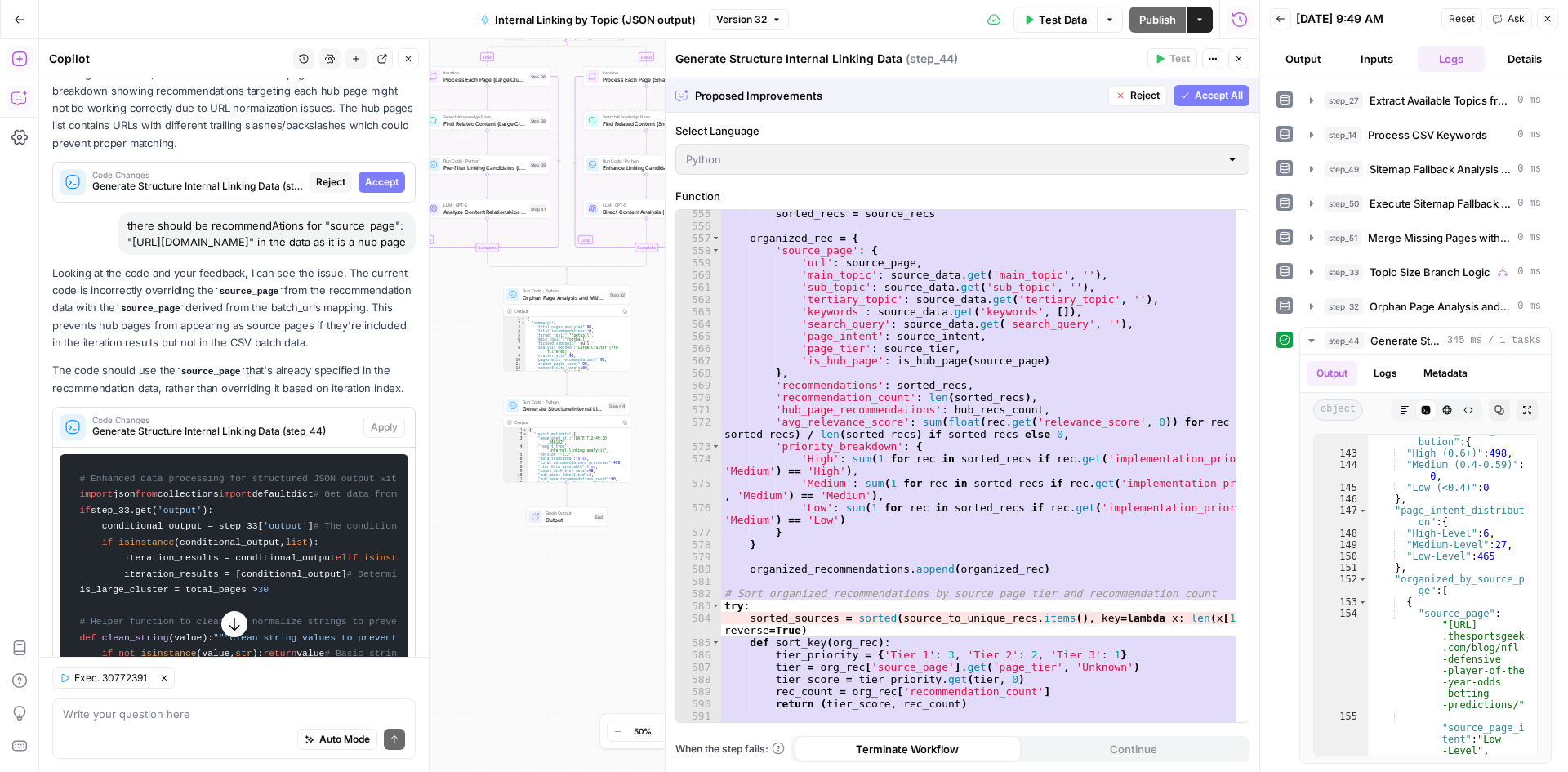
click at [1239, 58] on icon "button" at bounding box center [1239, 59] width 10 height 10
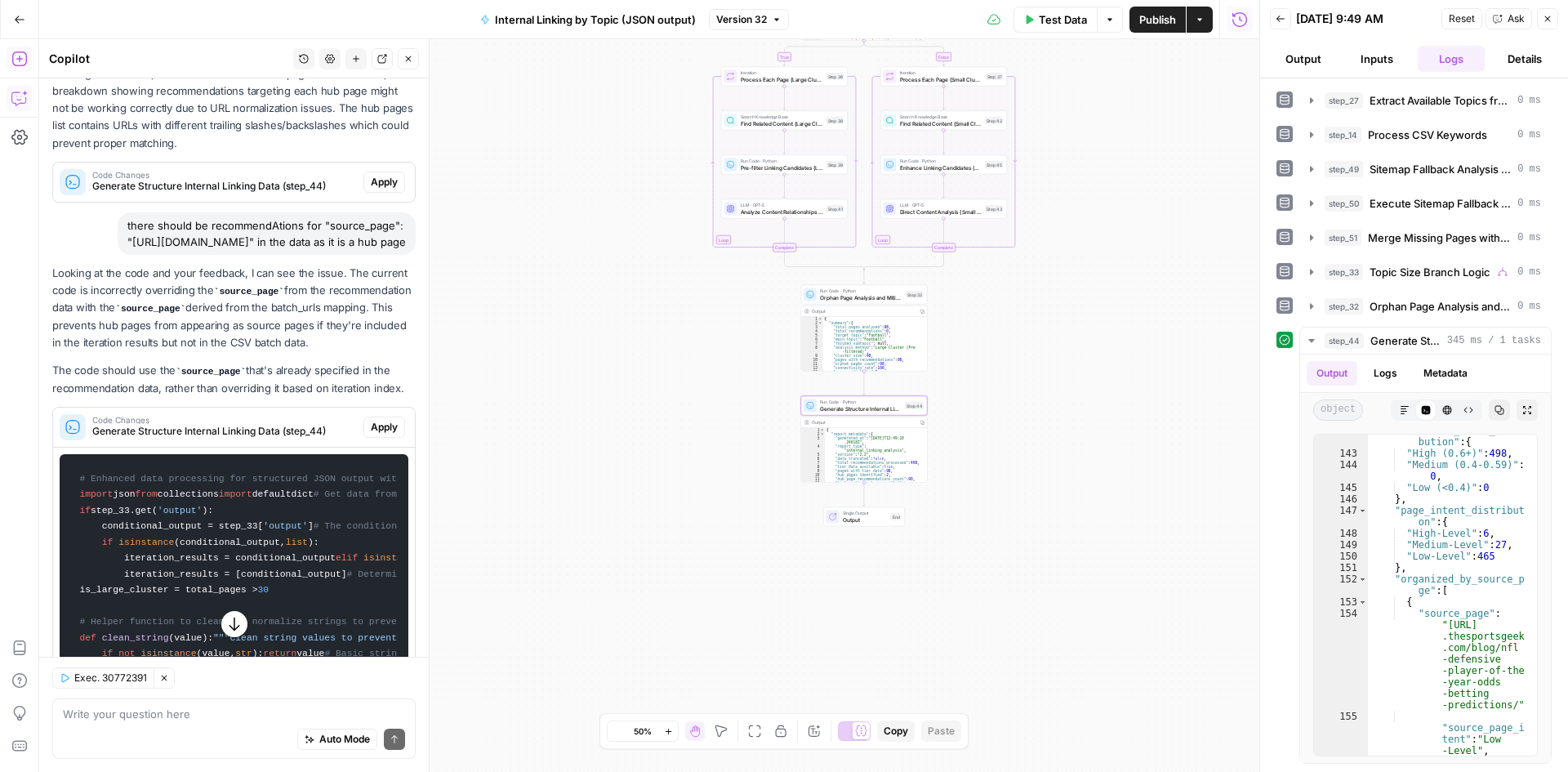
scroll to position [985, 0]
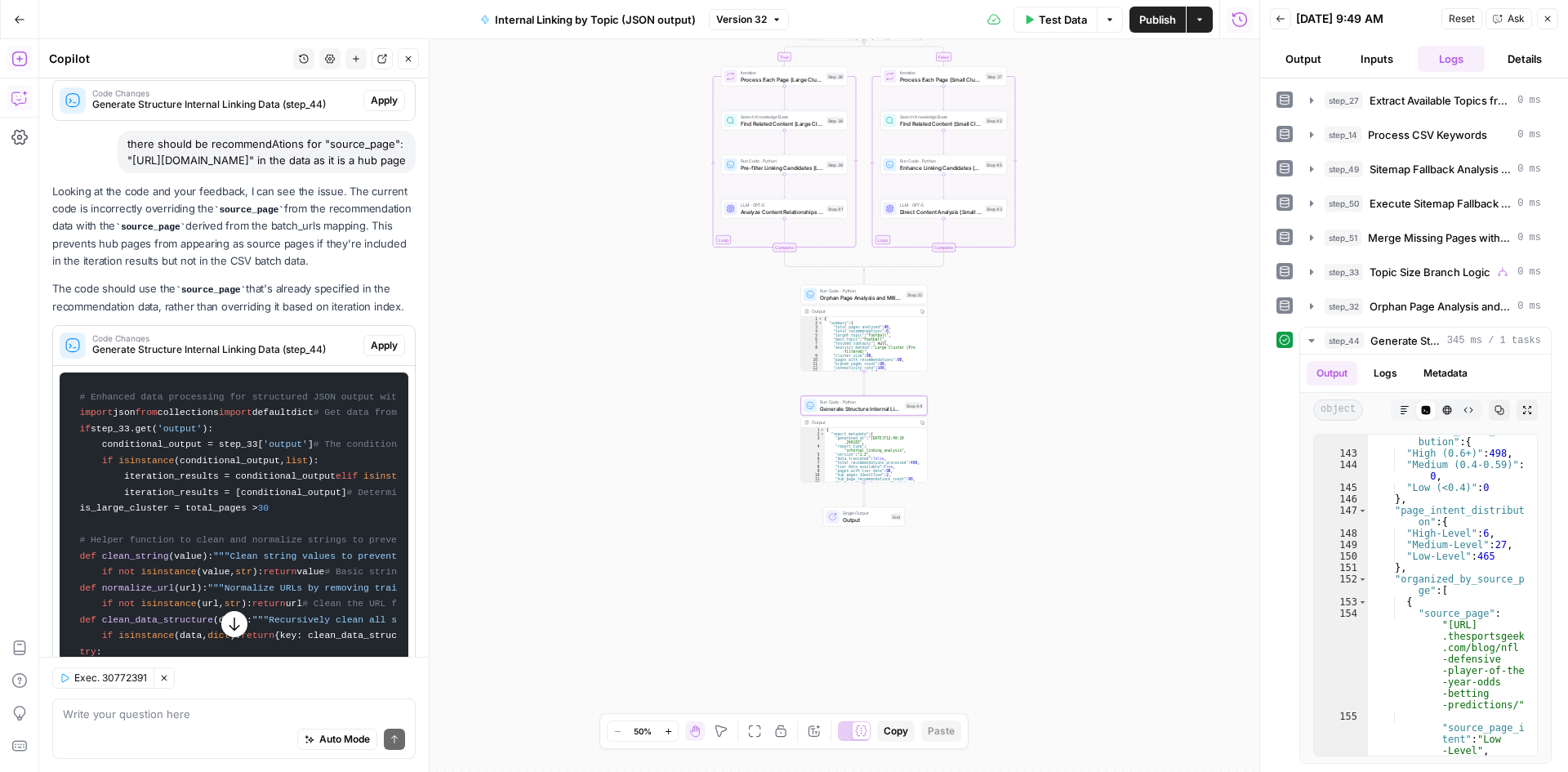
click at [371, 353] on span "Apply" at bounding box center [384, 345] width 27 height 15
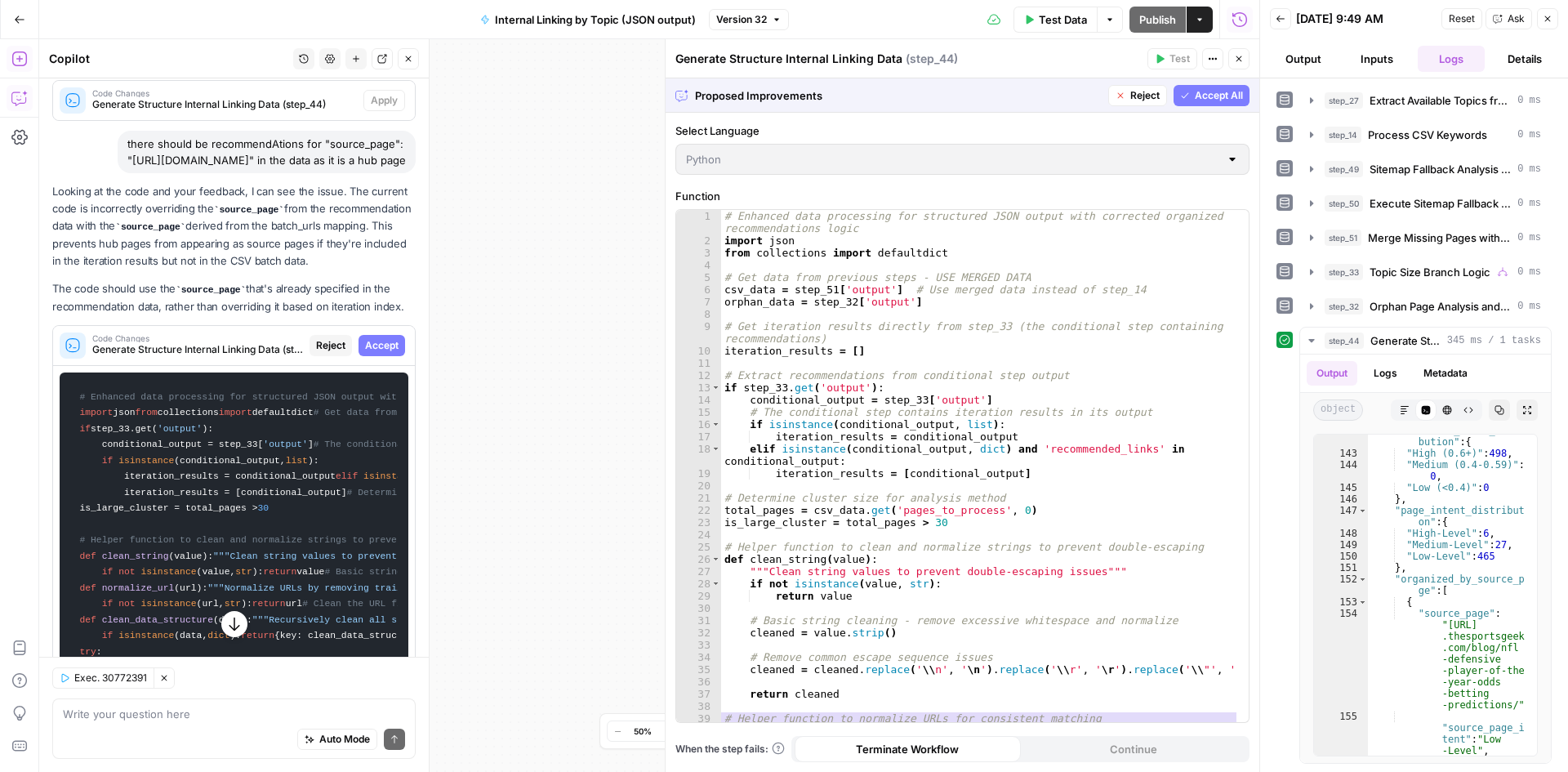
click at [1200, 98] on span "Accept All" at bounding box center [1219, 95] width 49 height 15
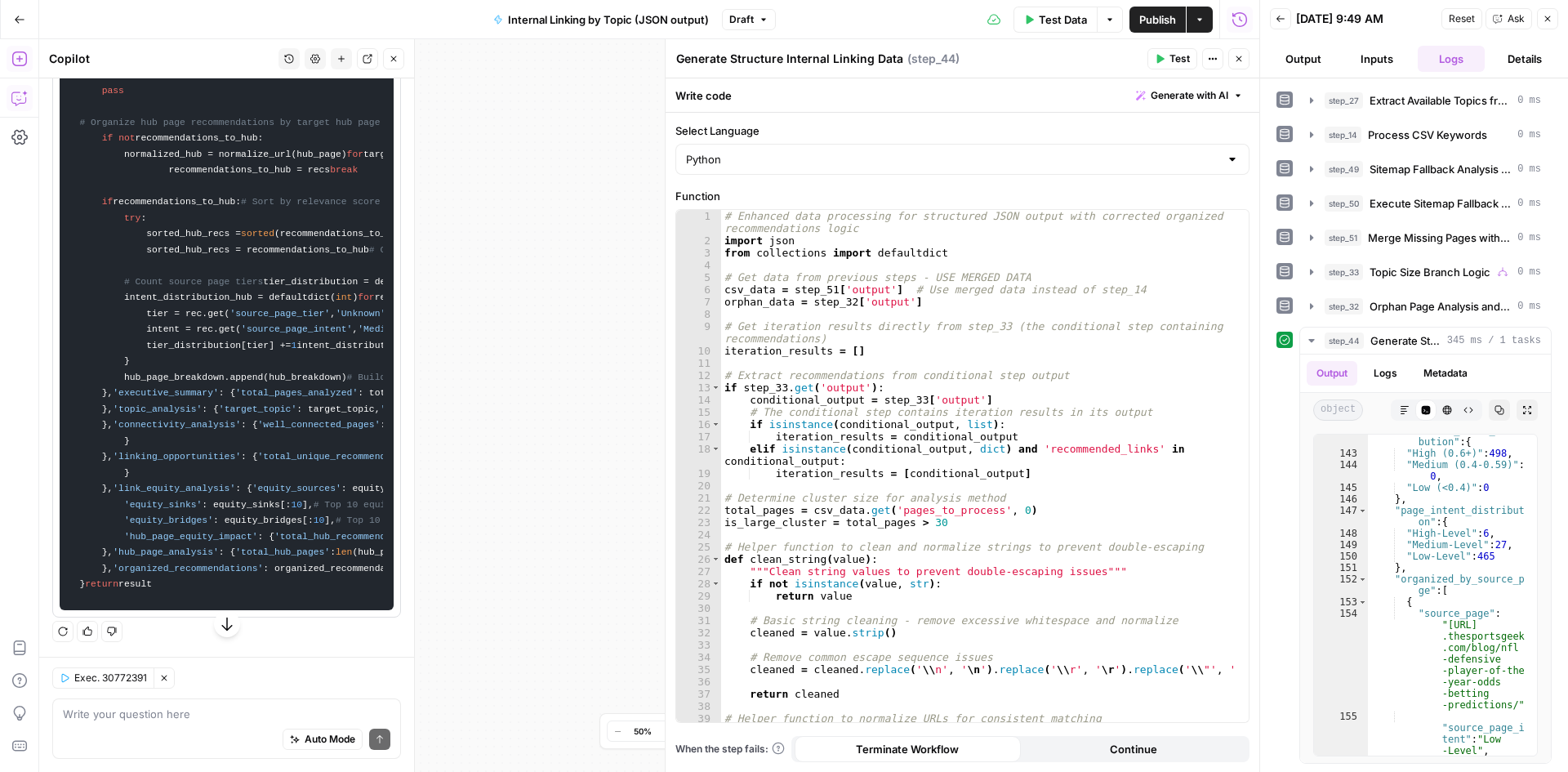
scroll to position [12643, 0]
click at [196, 720] on textarea at bounding box center [227, 713] width 328 height 16
type textarea "e"
type textarea "what will this fix accomplish"
click at [375, 739] on icon "submit" at bounding box center [380, 739] width 10 height 10
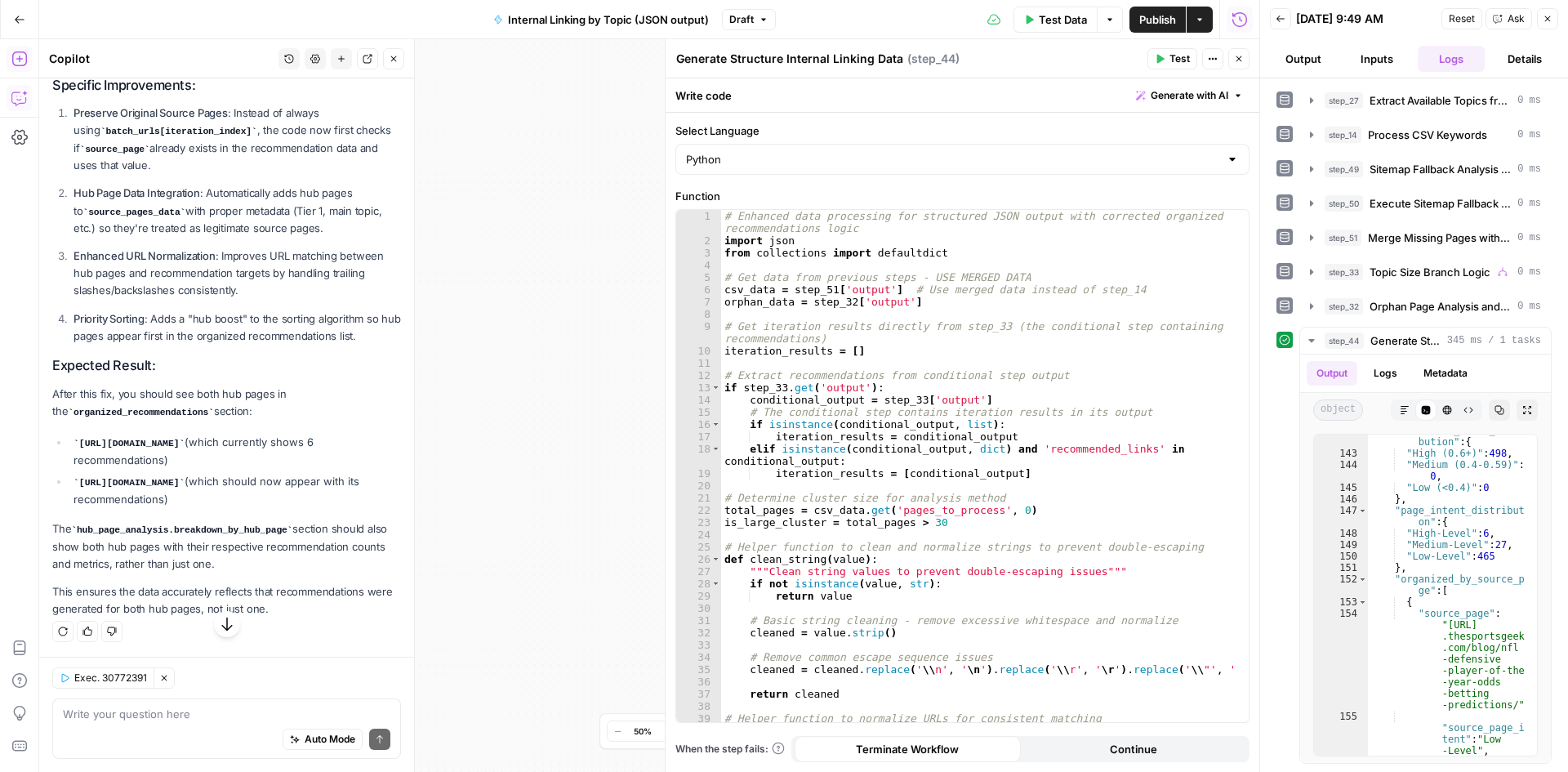
scroll to position [13415, 0]
click at [246, 452] on li "https://www.thesportsgeek.com/sportsbooks/nfl/ (which currently shows 6 recomme…" at bounding box center [235, 451] width 332 height 35
click at [217, 473] on li "https://www.thesportsgeek.com/sportsbooks/super-bowl/ (which should now appear …" at bounding box center [235, 490] width 332 height 35
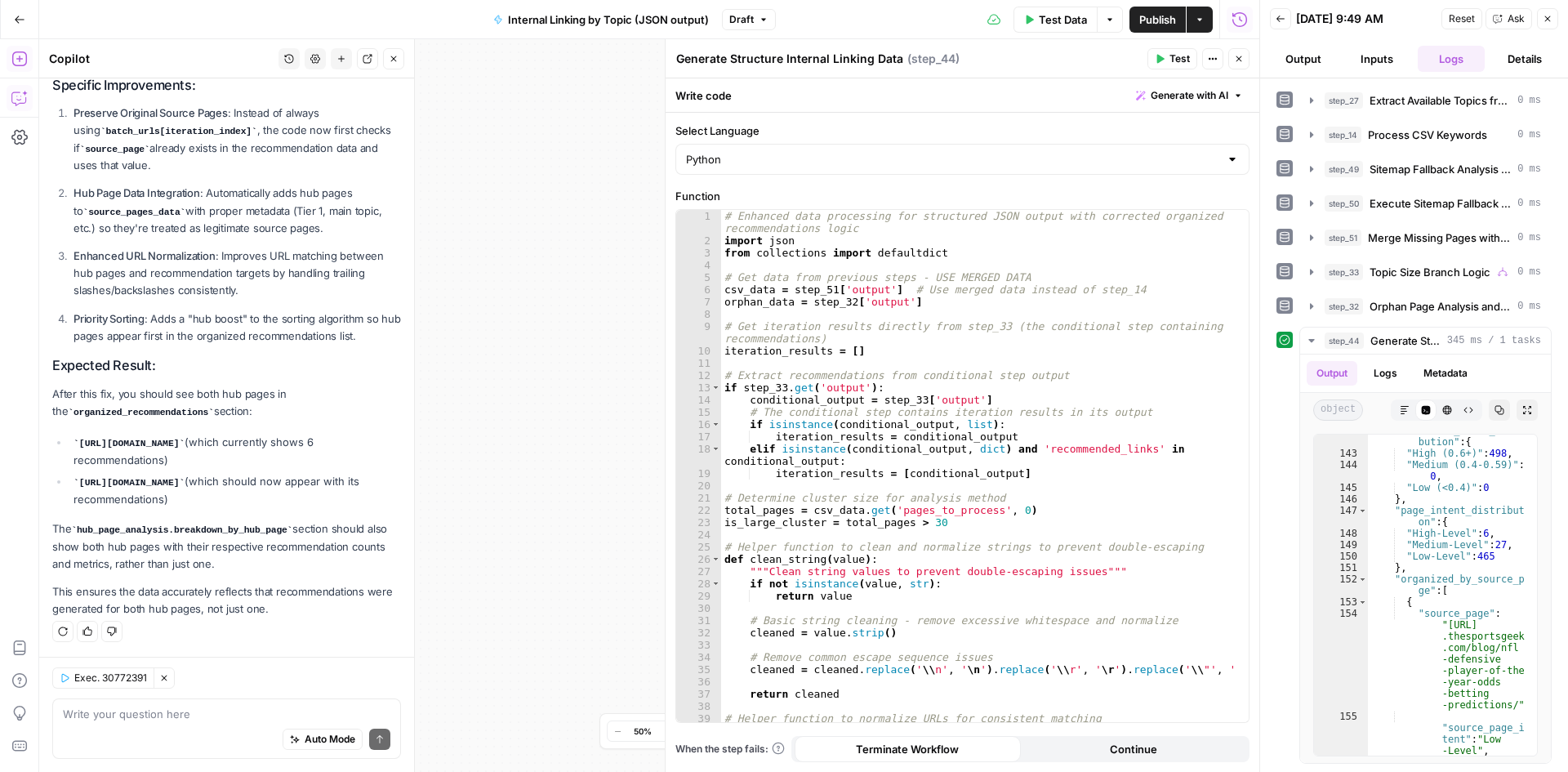
click at [286, 624] on div "Regenerate Helpful Not helpful" at bounding box center [227, 631] width 349 height 21
drag, startPoint x: 286, startPoint y: 624, endPoint x: 237, endPoint y: 296, distance: 331.6
click at [237, 296] on div "The fix I suggested will accomplish several key things to address the missing h…" at bounding box center [227, 277] width 349 height 735
click at [237, 296] on p "Enhanced URL Normalization : Improves URL matching between hub pages and recomm…" at bounding box center [237, 273] width 328 height 52
click at [203, 531] on code "hub_page_analysis.breakdown_by_hub_page" at bounding box center [182, 531] width 222 height 10
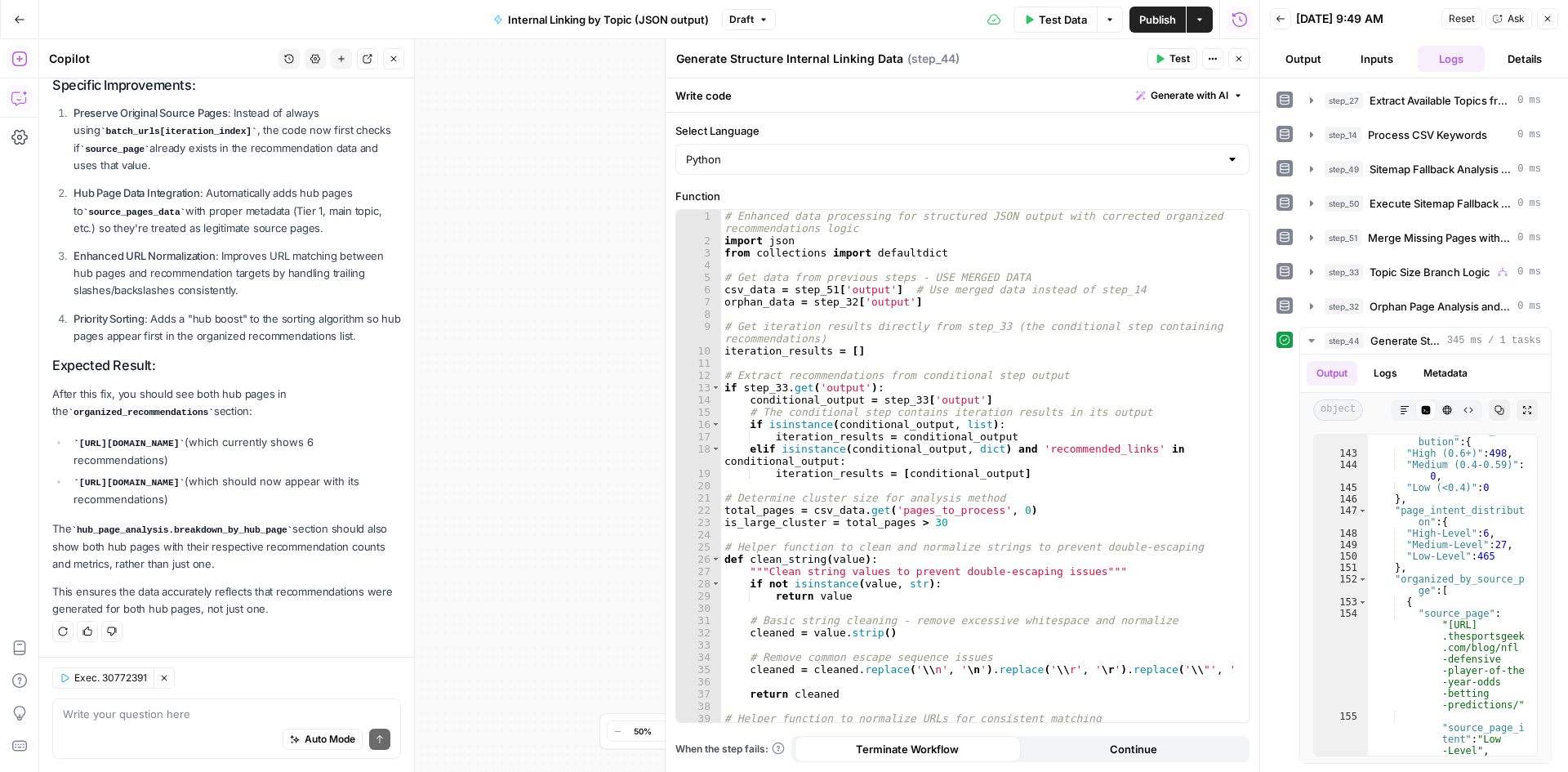
drag, startPoint x: 203, startPoint y: 526, endPoint x: 126, endPoint y: 261, distance: 276.0
click at [126, 261] on div "The fix I suggested will accomplish several key things to address the missing h…" at bounding box center [227, 264] width 349 height 709
click at [240, 513] on div "The fix I suggested will accomplish several key things to address the missing h…" at bounding box center [227, 264] width 349 height 709
drag, startPoint x: 198, startPoint y: 506, endPoint x: 171, endPoint y: 412, distance: 97.8
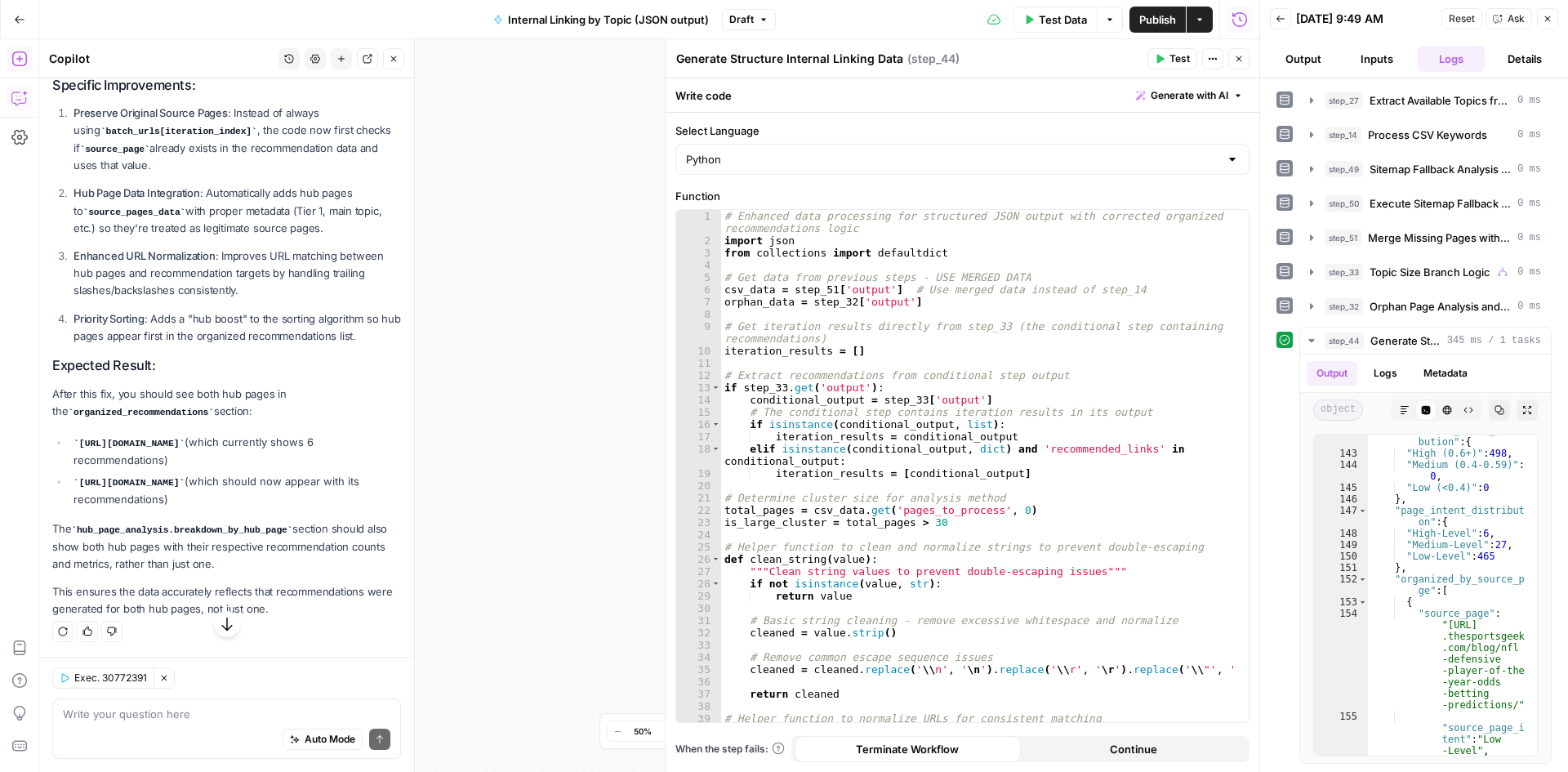
click at [171, 345] on ol "Preserve Original Source Pages : Instead of always using batch_urls[iteration_i…" at bounding box center [227, 225] width 349 height 240
click at [171, 262] on strong "Enhanced URL Normalization" at bounding box center [144, 255] width 142 height 13
drag, startPoint x: 171, startPoint y: 412, endPoint x: 338, endPoint y: 562, distance: 224.5
click at [338, 562] on div "The fix I suggested will accomplish several key things to address the missing h…" at bounding box center [227, 264] width 349 height 709
click at [338, 420] on p "After this fix, you should see both hub pages in the organized_recommendations …" at bounding box center [227, 402] width 349 height 35
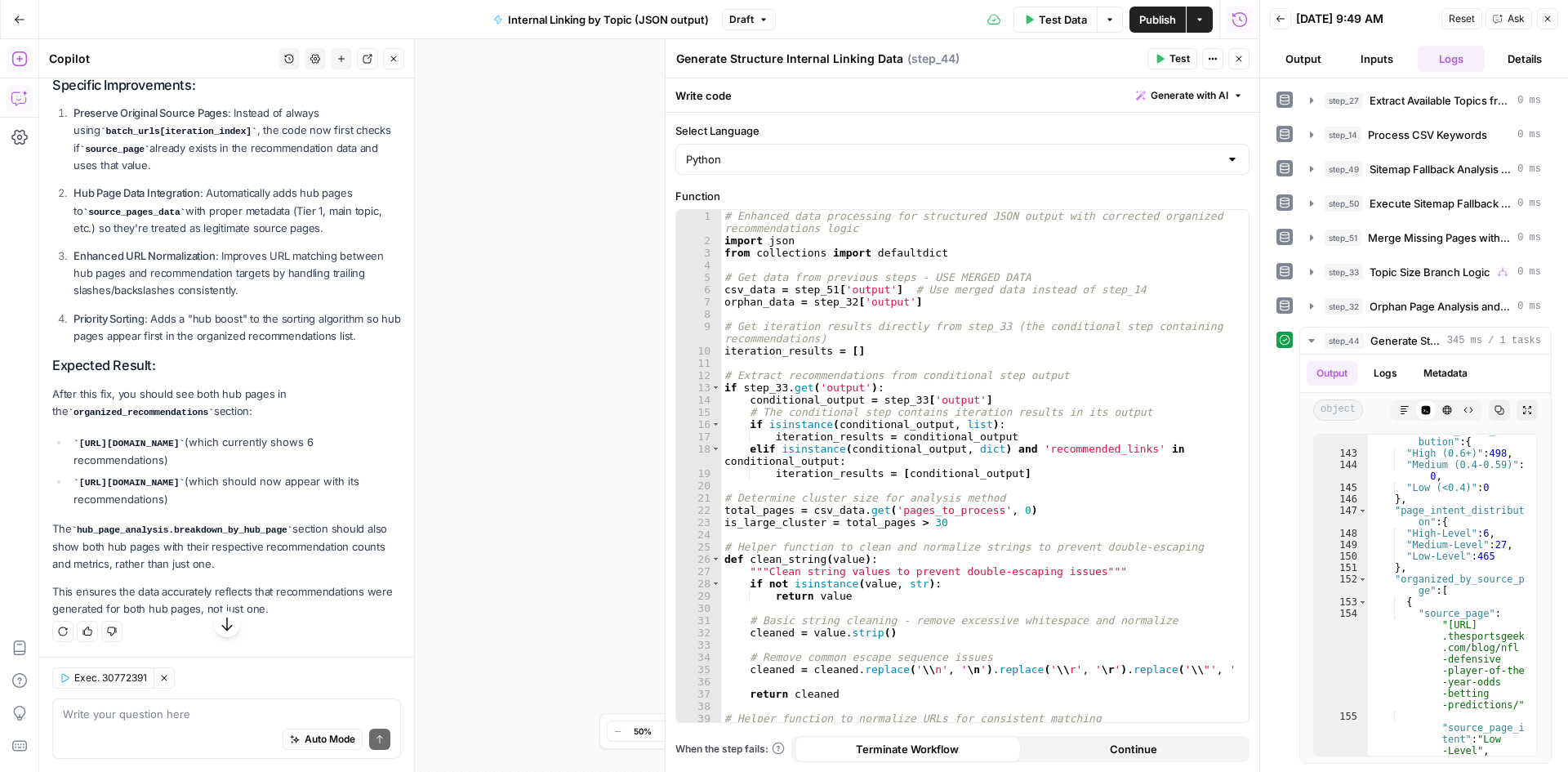
scroll to position [13415, 0]
drag, startPoint x: 146, startPoint y: 495, endPoint x: 223, endPoint y: 602, distance: 131.8
click at [223, 602] on div "The fix I suggested will accomplish several key things to address the missing h…" at bounding box center [227, 264] width 349 height 709
click at [223, 602] on p "This ensures the data accurately reflects that recommendations were generated f…" at bounding box center [227, 600] width 349 height 35
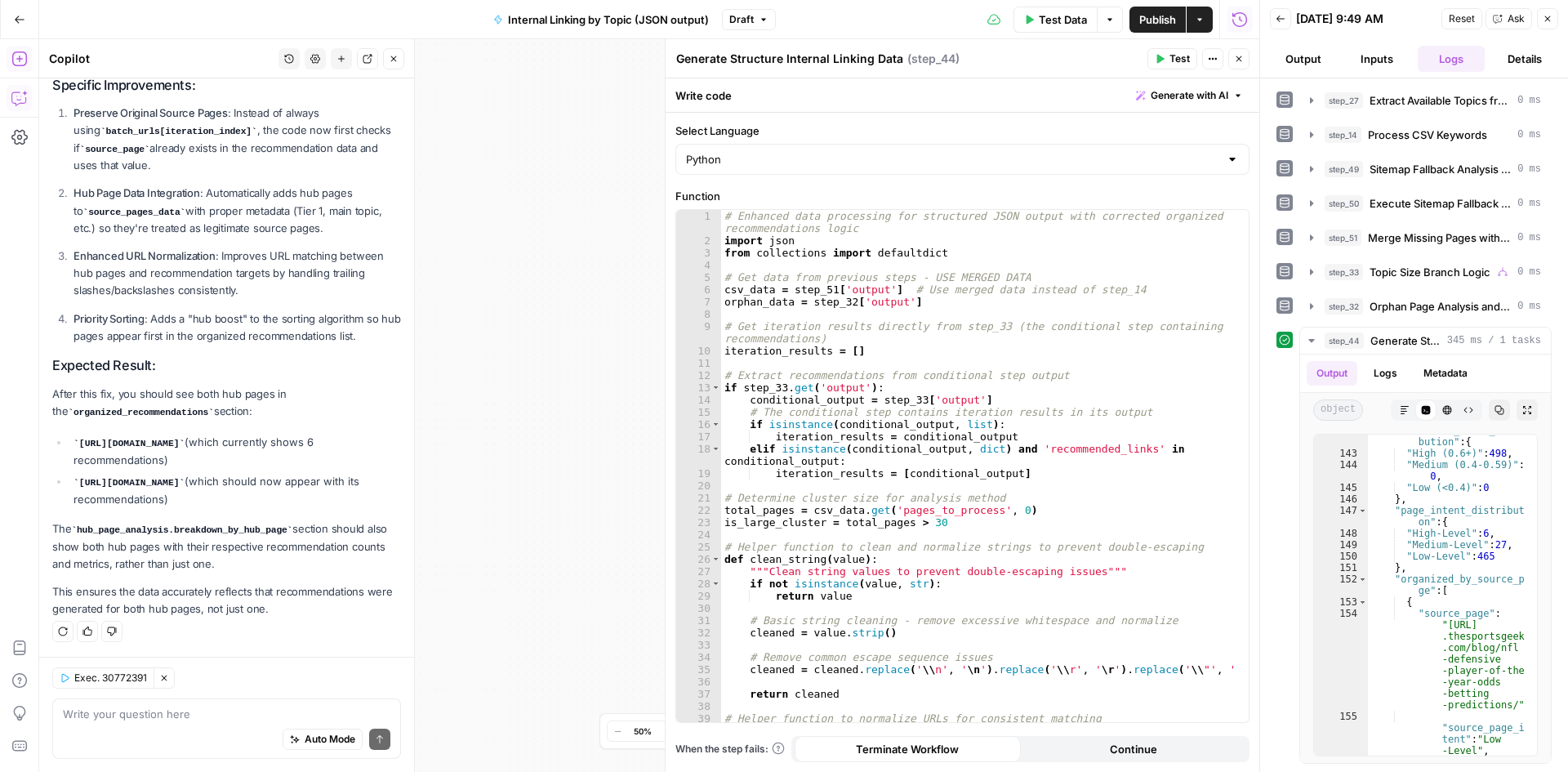
click at [1175, 52] on span "Test" at bounding box center [1179, 59] width 21 height 15
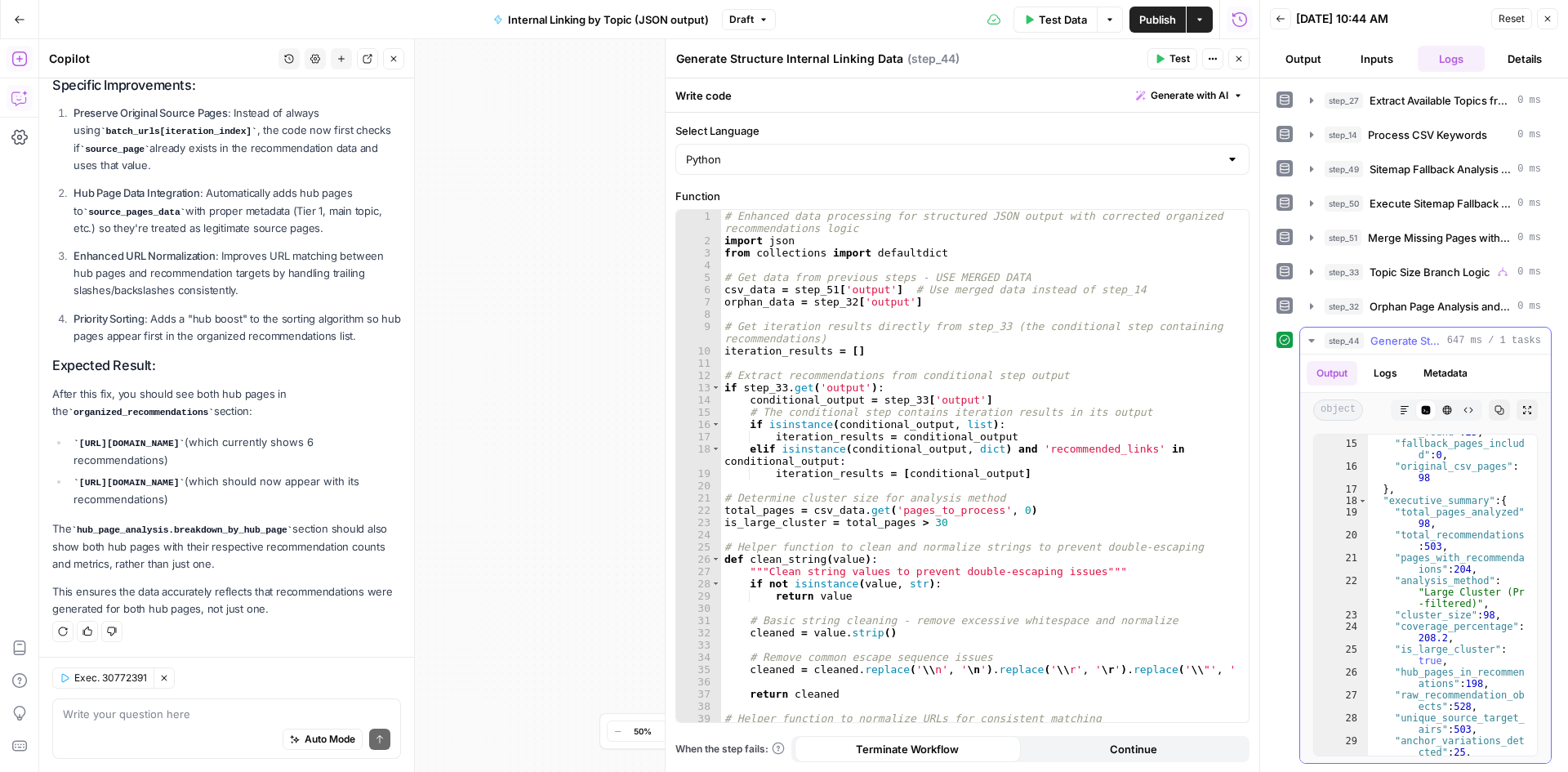
scroll to position [12, 0]
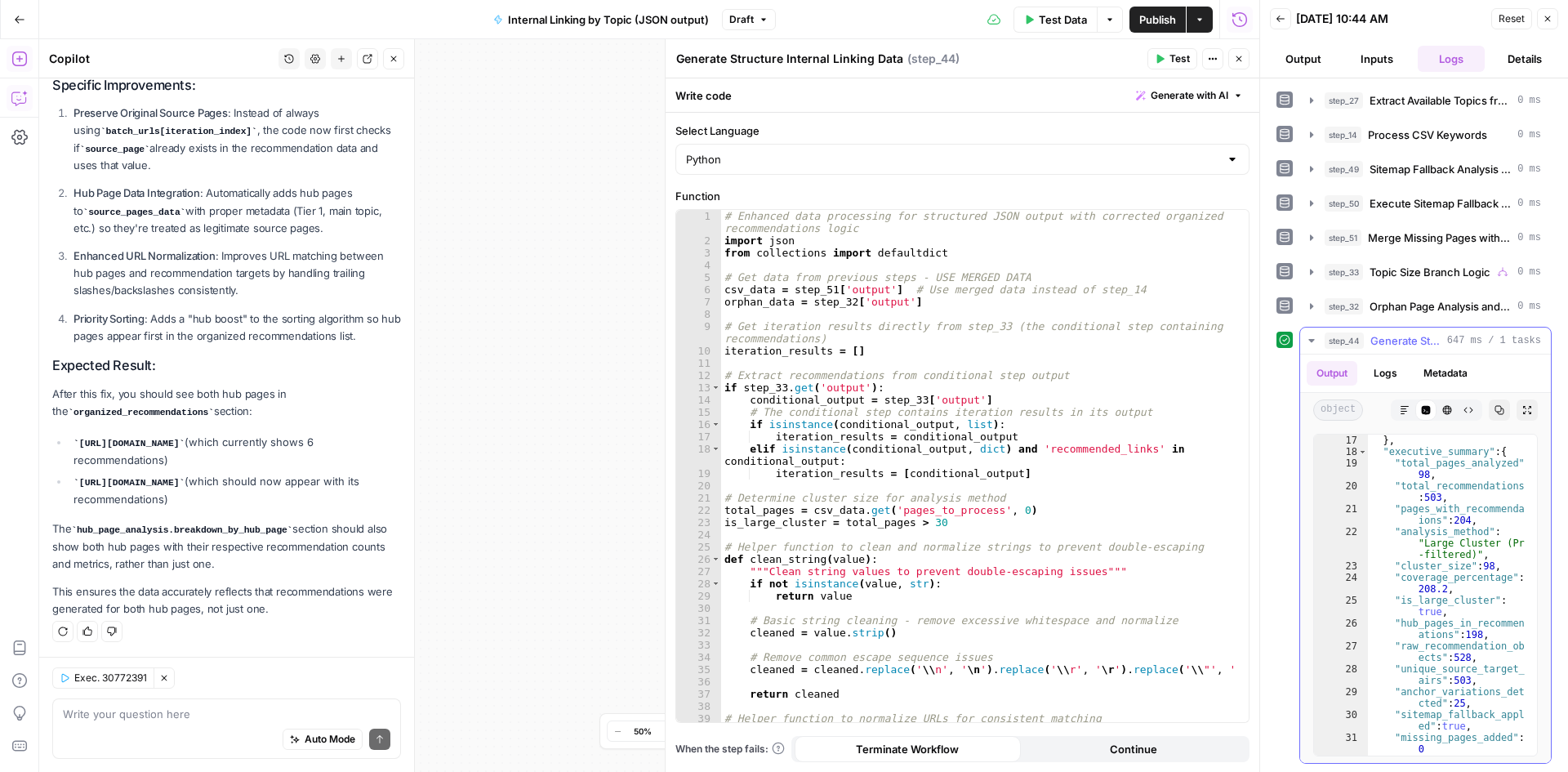
click at [1444, 557] on div "} , "executive_summary" : { "total_pages_analyzed" : 98 , "total_recommendation…" at bounding box center [1447, 606] width 157 height 344
click at [1428, 524] on div "} , "executive_summary" : { "total_pages_analyzed" : 98 , "total_recommendation…" at bounding box center [1447, 606] width 157 height 344
type textarea "**********"
click at [1419, 443] on input at bounding box center [1415, 448] width 177 height 21
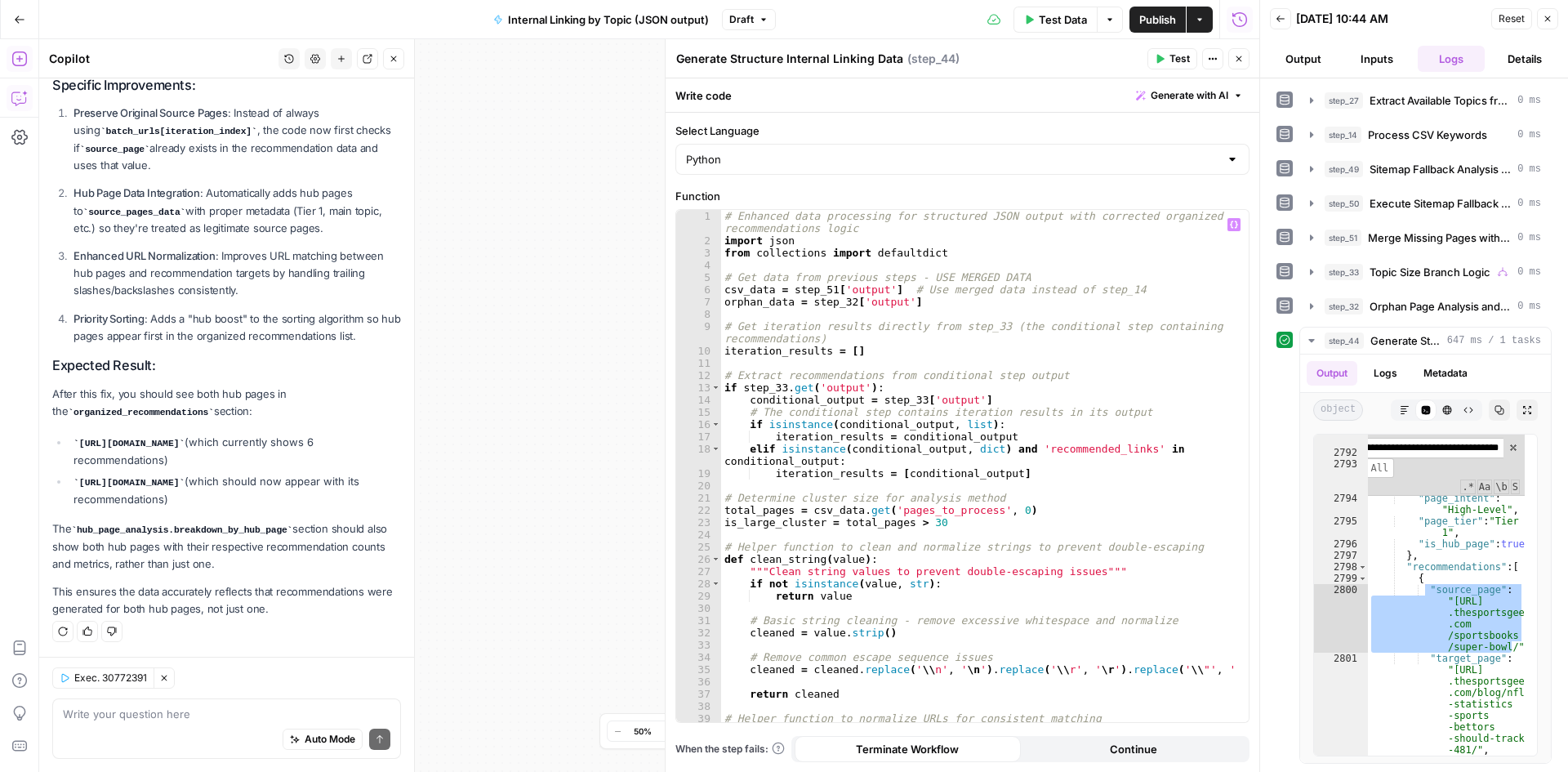
type input "**********"
type textarea "**********"
click at [1114, 343] on div "# Enhanced data processing for structured JSON output with corrected organized …" at bounding box center [979, 484] width 516 height 548
click at [1313, 337] on icon "button" at bounding box center [1312, 340] width 13 height 13
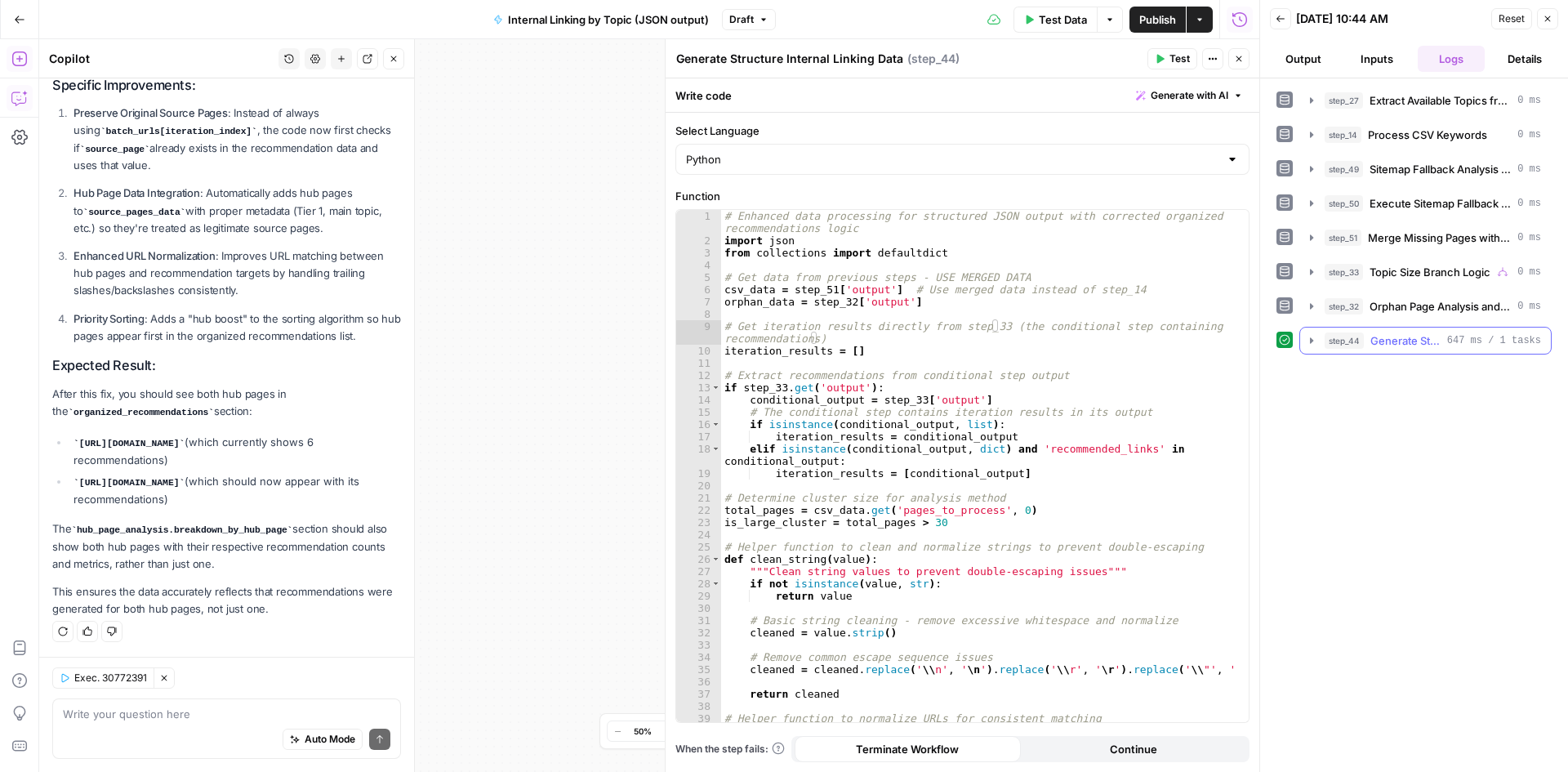
click at [1315, 340] on icon "button" at bounding box center [1312, 340] width 13 height 13
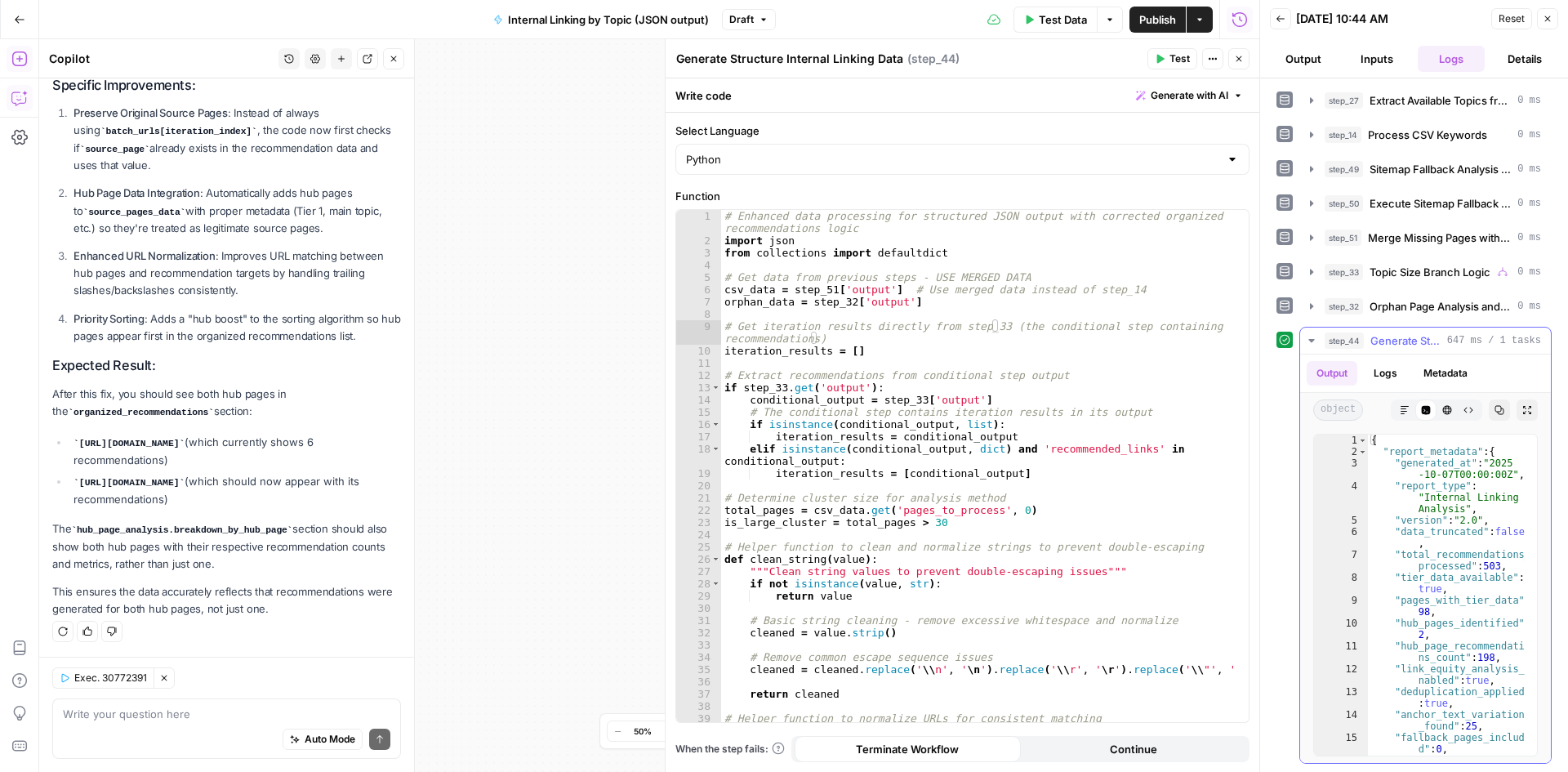
click at [1496, 406] on icon "button" at bounding box center [1499, 410] width 9 height 9
click at [1151, 7] on button "Publish" at bounding box center [1158, 20] width 57 height 26
click at [35, 11] on div "Go Back" at bounding box center [19, 19] width 39 height 39
click at [23, 16] on icon "button" at bounding box center [20, 20] width 12 height 12
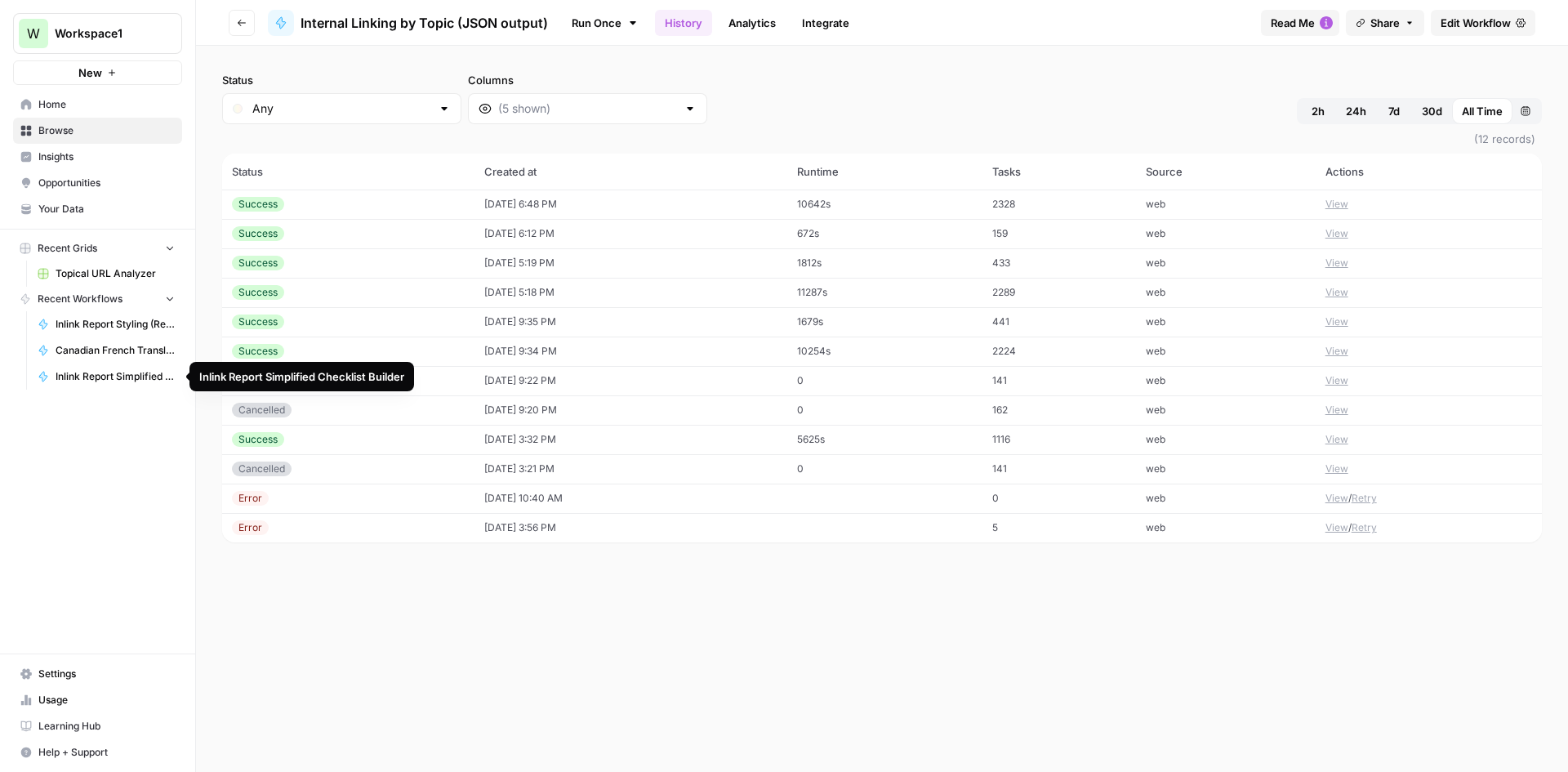
click at [126, 368] on link "Inlink Report Simplified Checklist Builder" at bounding box center [105, 377] width 152 height 26
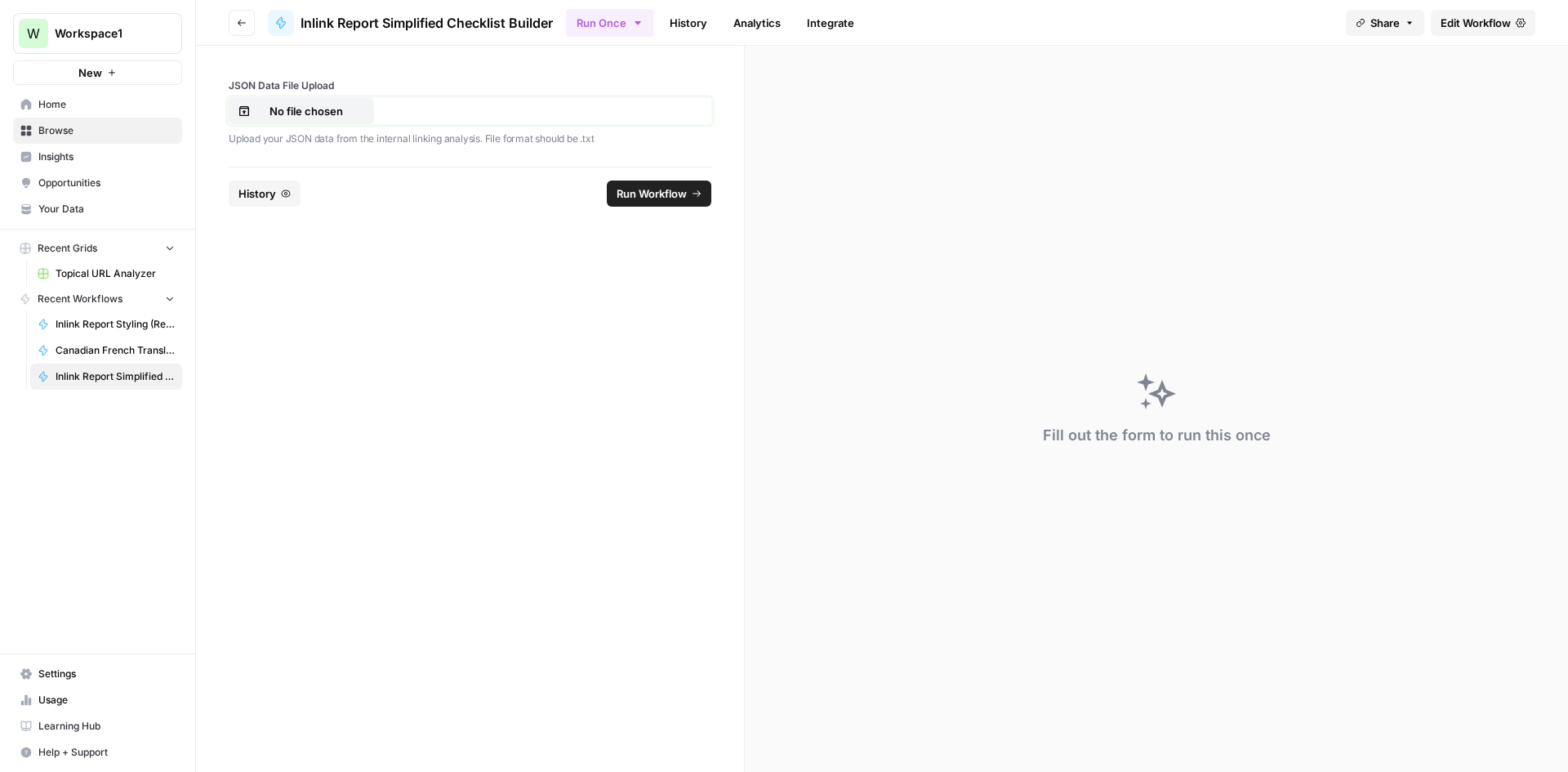
click at [338, 111] on p "No file chosen" at bounding box center [306, 111] width 104 height 16
click at [666, 198] on span "Run Workflow" at bounding box center [652, 194] width 71 height 16
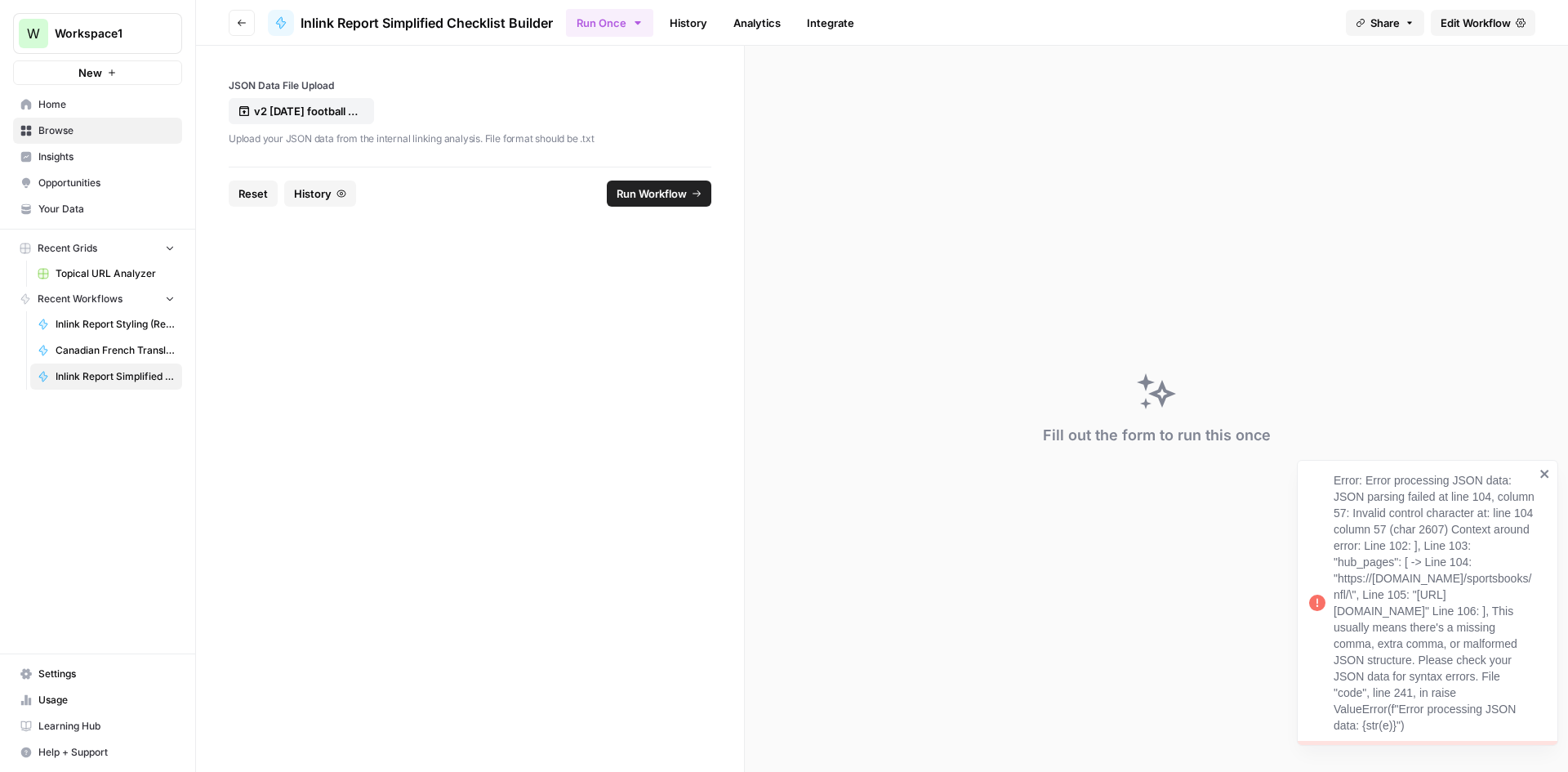
click at [1489, 20] on span "Edit Workflow" at bounding box center [1476, 23] width 71 height 16
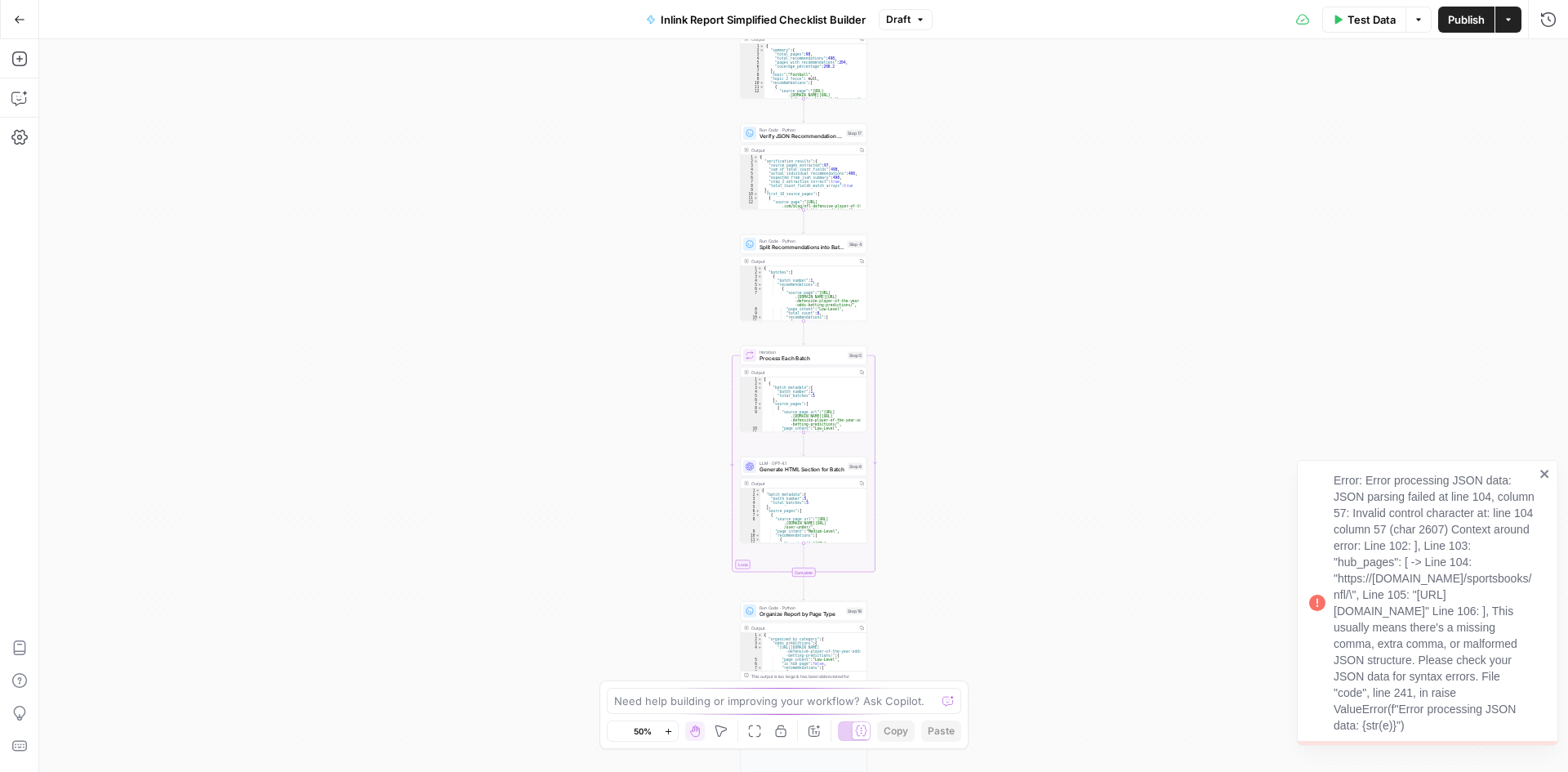
click at [1541, 467] on icon "close" at bounding box center [1546, 473] width 12 height 13
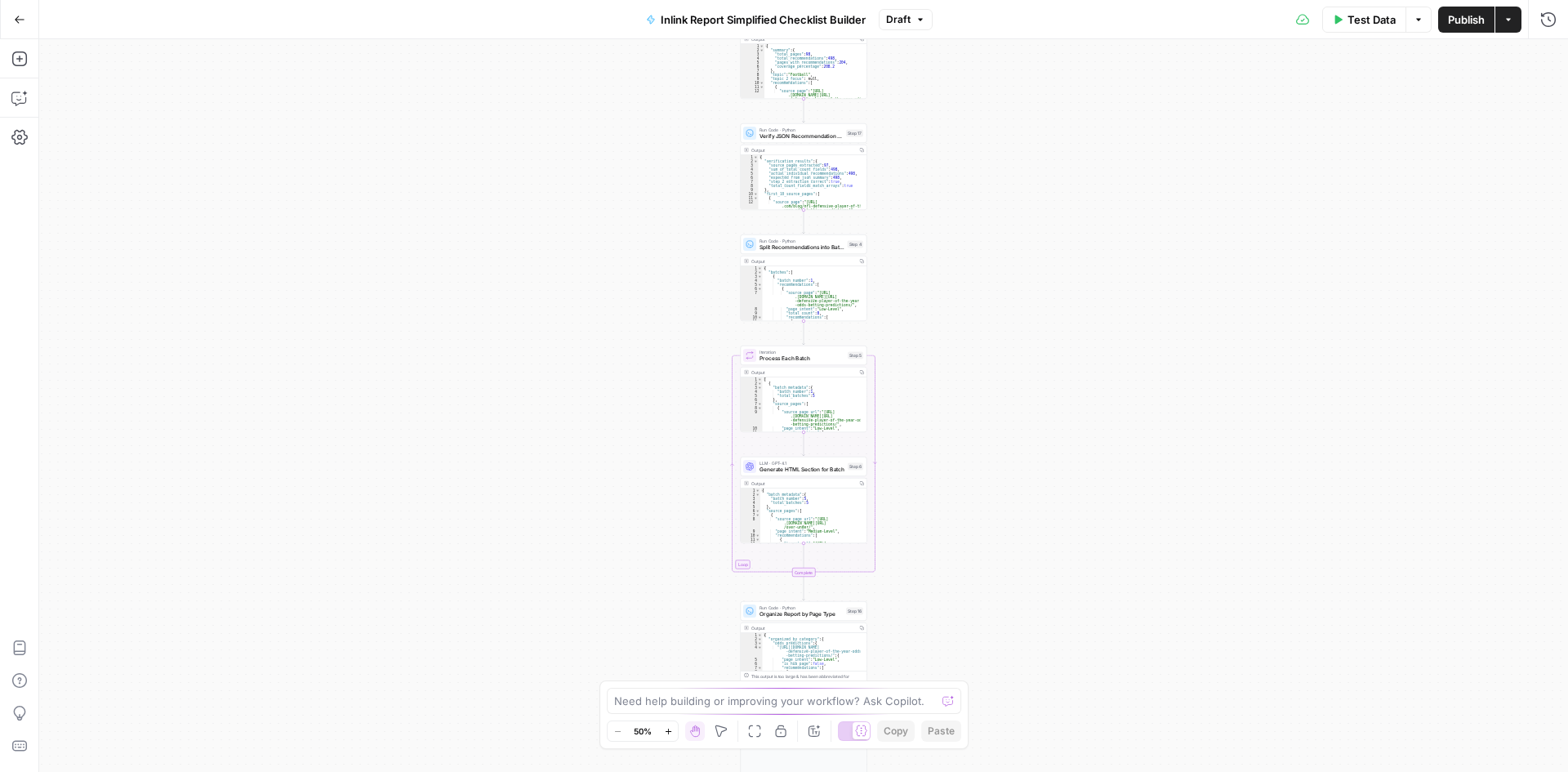
click at [1350, 12] on span "Test Data" at bounding box center [1371, 20] width 49 height 16
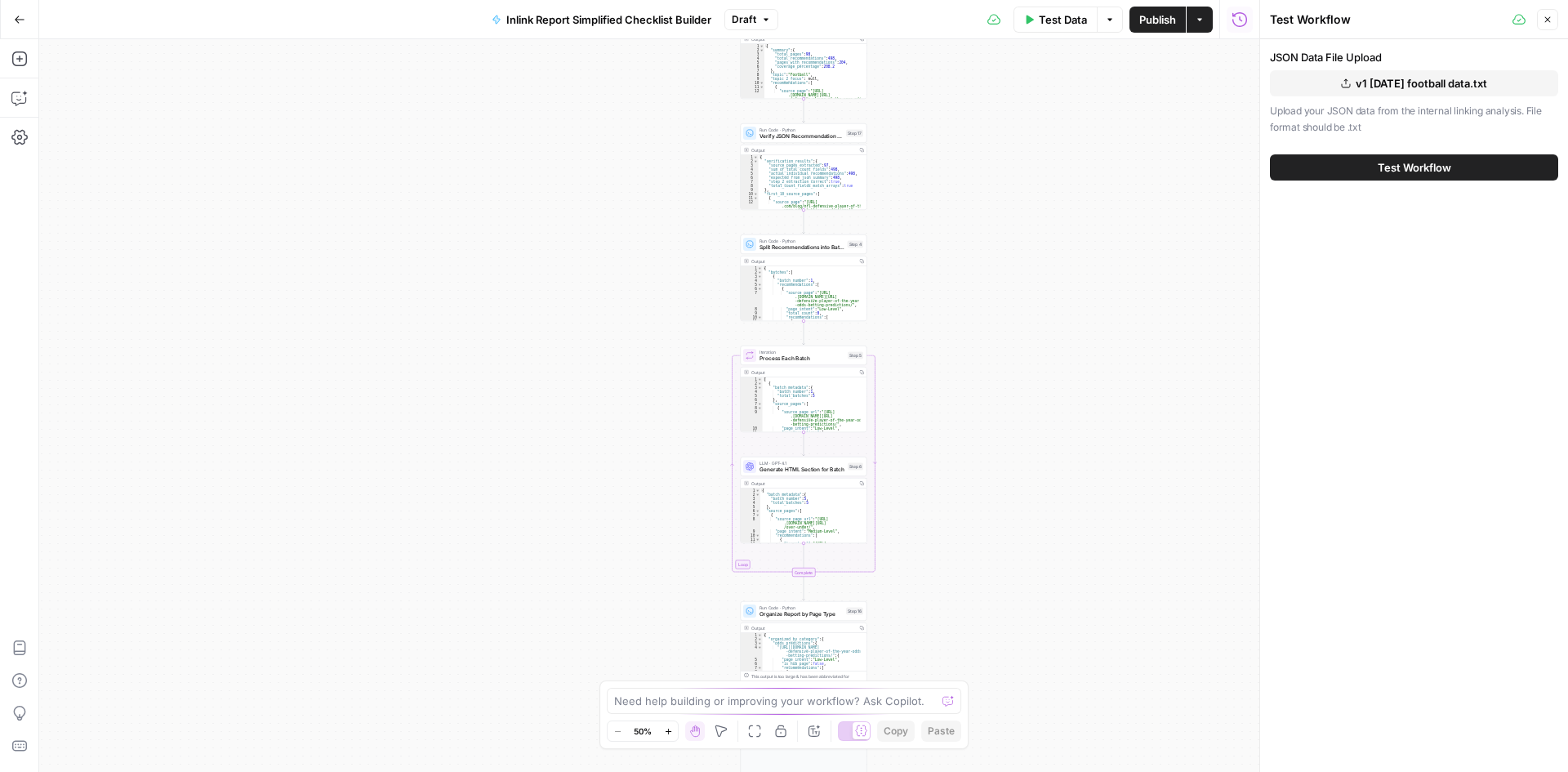
click at [1334, 80] on button "v1 Oct 7 football data.txt" at bounding box center [1414, 83] width 288 height 26
click at [1457, 165] on button "Test Workflow" at bounding box center [1414, 167] width 288 height 26
click at [1385, 166] on span "Test Workflow" at bounding box center [1415, 167] width 74 height 16
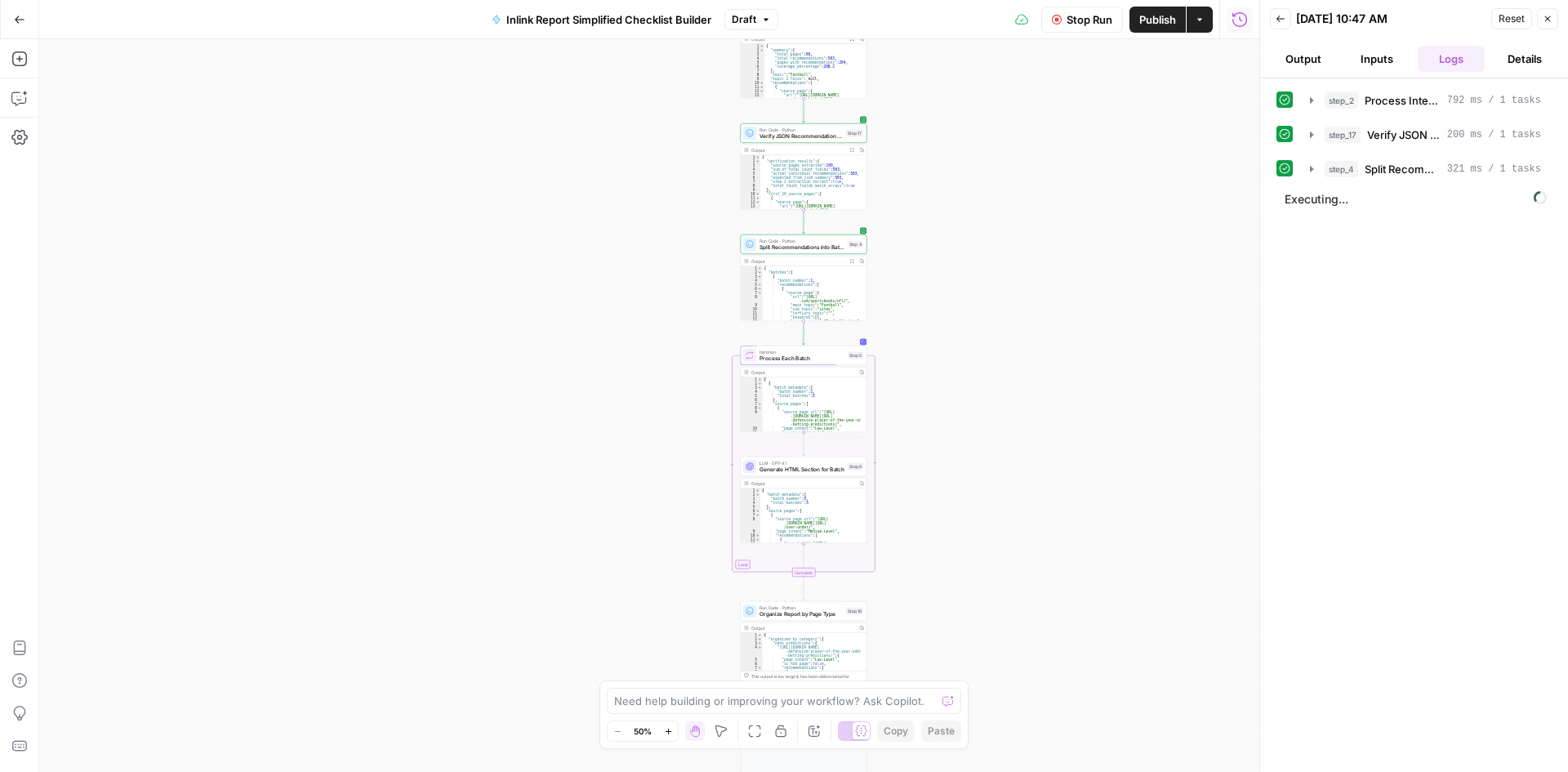
click at [25, 21] on button "Go Back" at bounding box center [20, 20] width 30 height 30
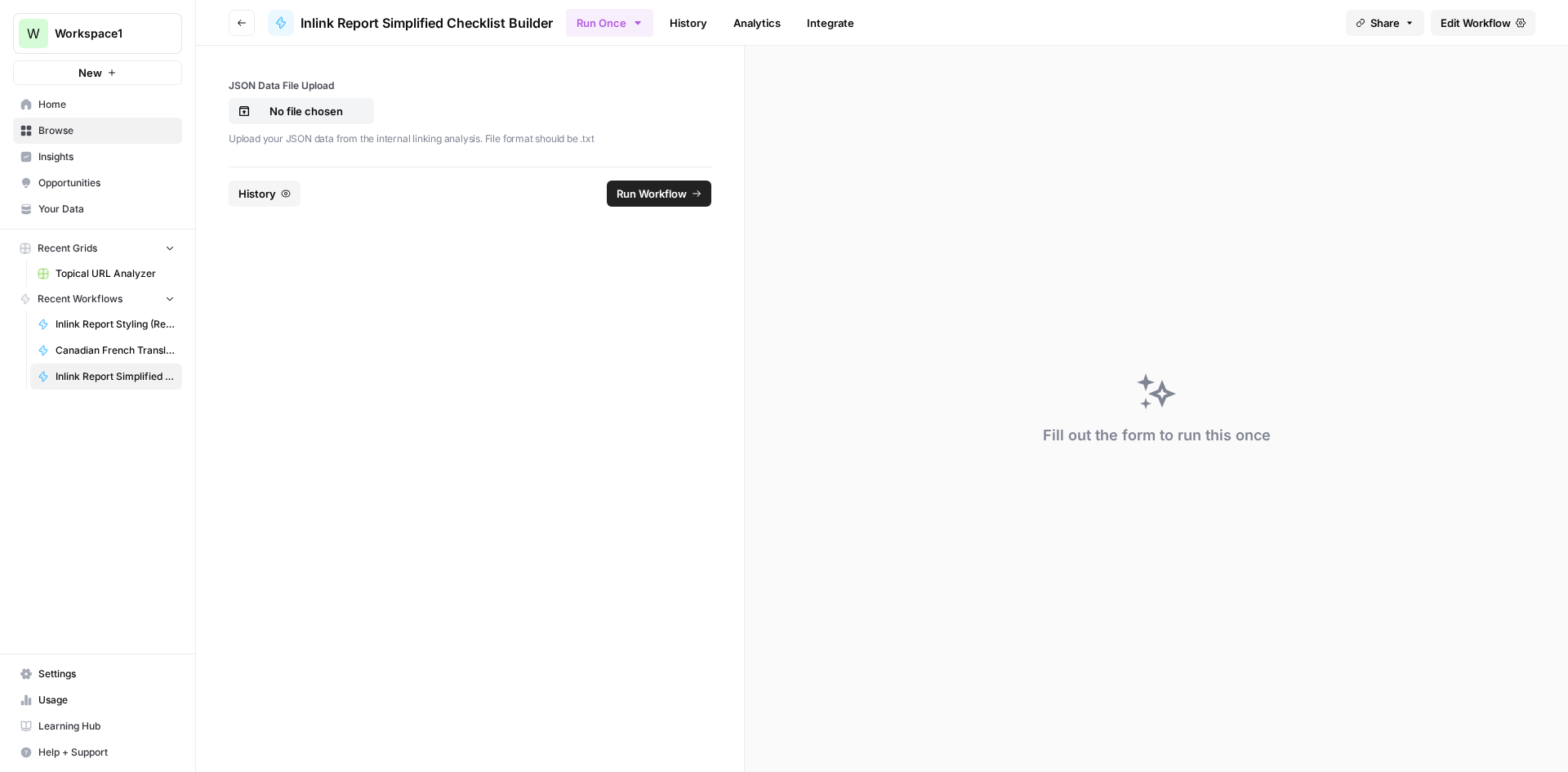
click at [140, 328] on span "Inlink Report Styling (Reformat JSON to HTML)" at bounding box center [115, 324] width 119 height 15
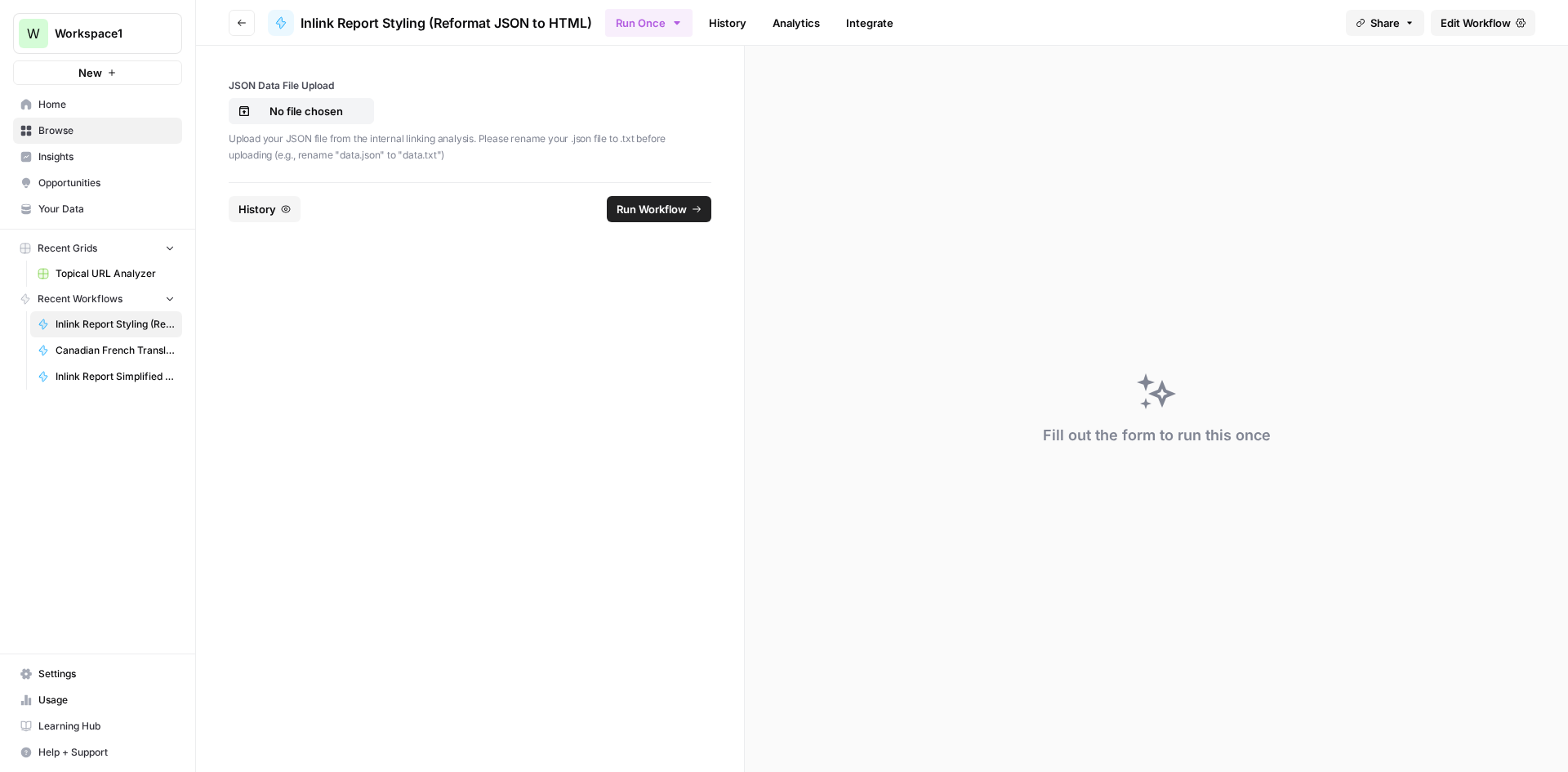
click at [1474, 24] on span "Edit Workflow" at bounding box center [1476, 23] width 71 height 16
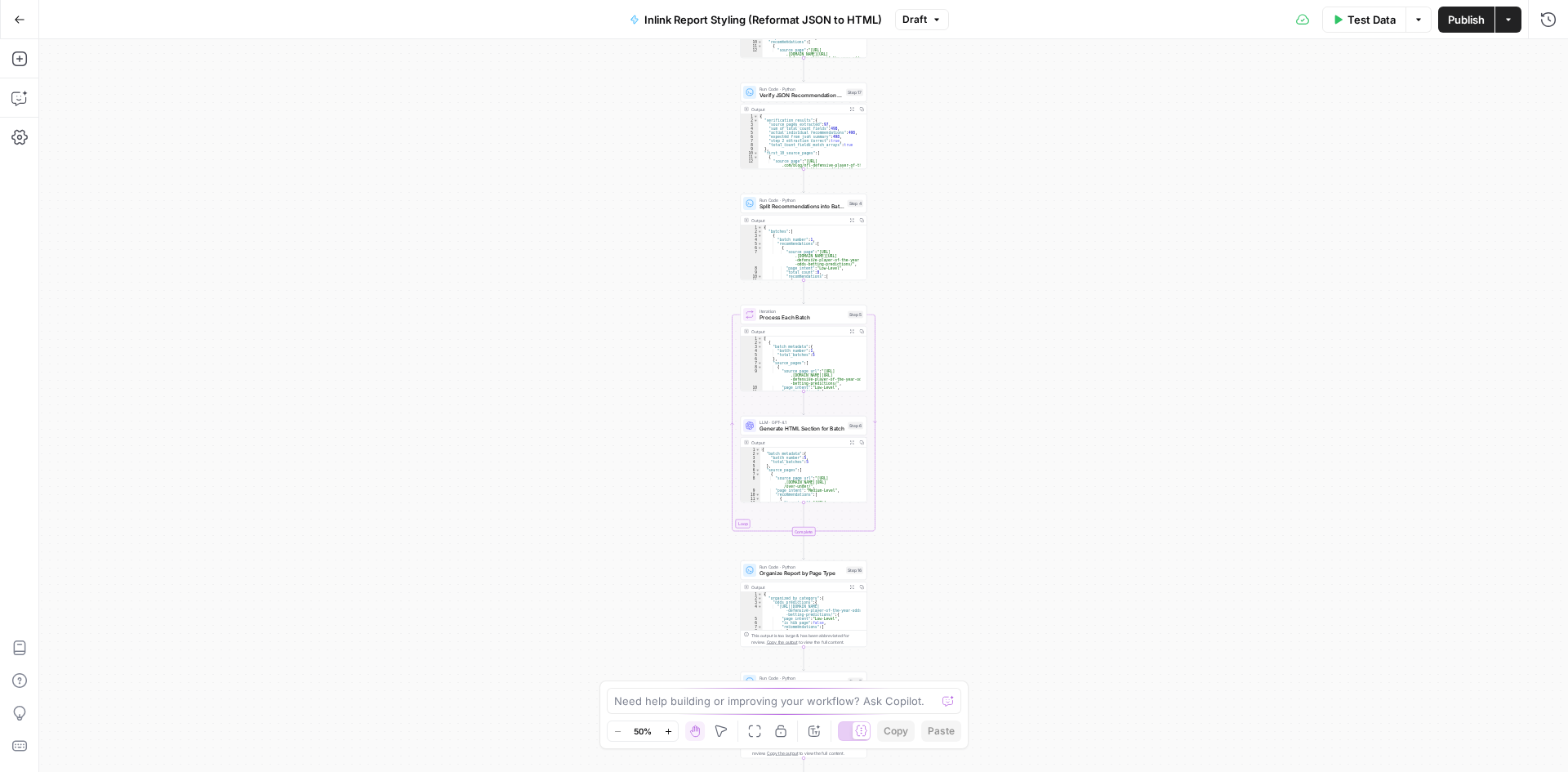
click at [1343, 32] on button "Test Data" at bounding box center [1364, 20] width 84 height 26
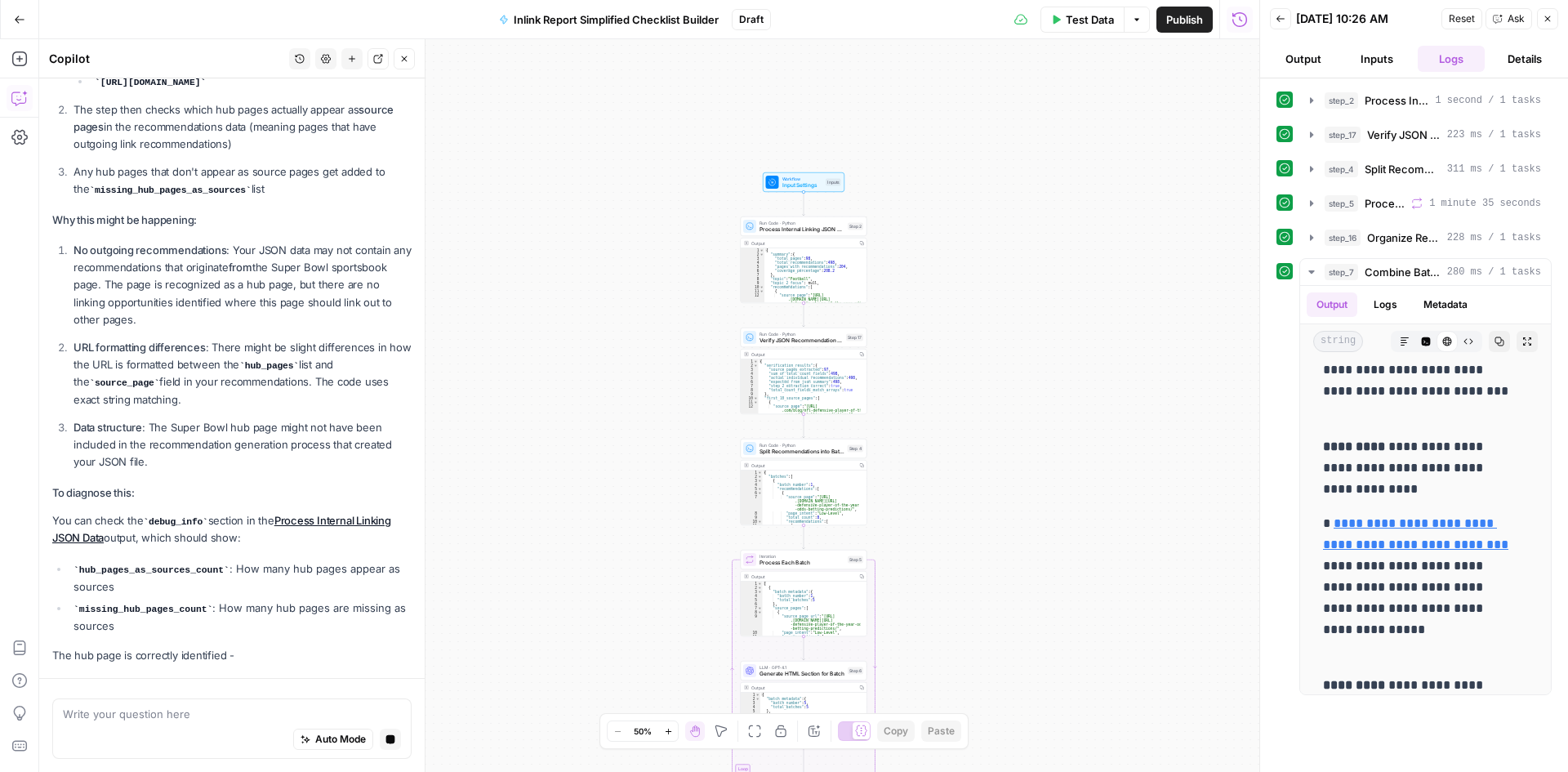
scroll to position [383, 0]
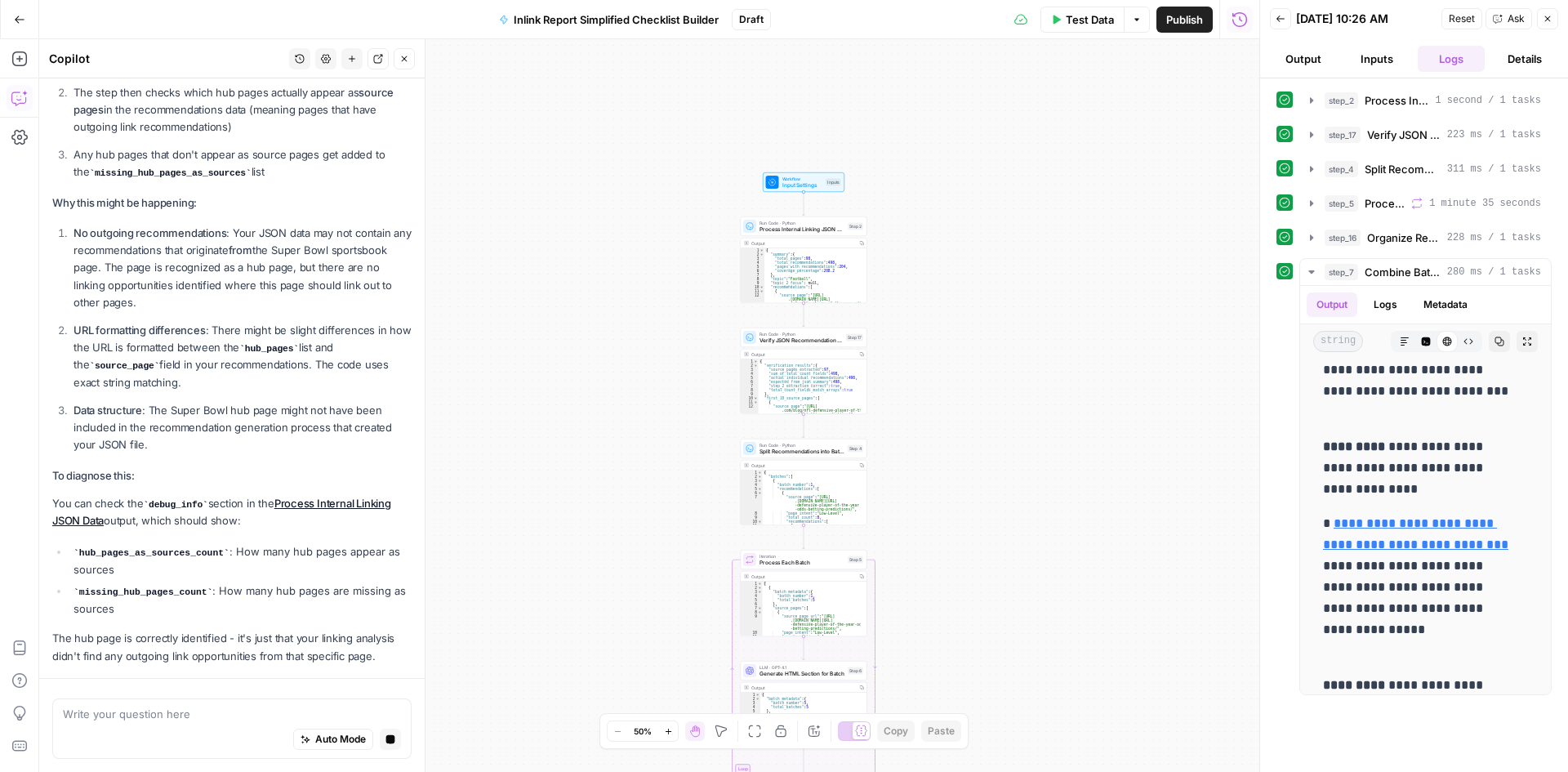
click at [185, 348] on p "URL formatting differences : There might be slight differences in how the URL i…" at bounding box center [242, 357] width 338 height 70
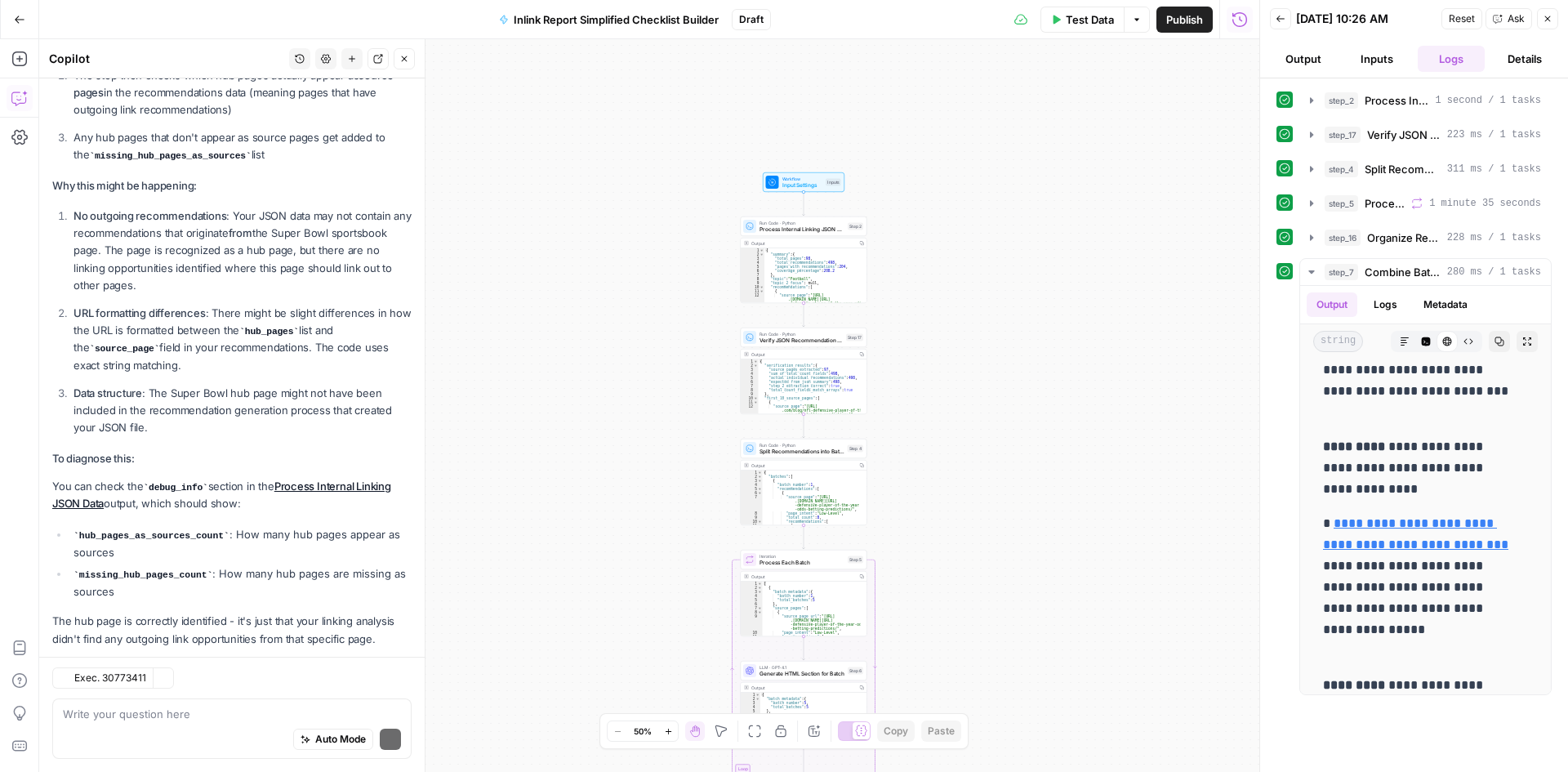
click at [185, 348] on ol "No outgoing recommendations : Your JSON data may not contain any recommendation…" at bounding box center [233, 322] width 360 height 229
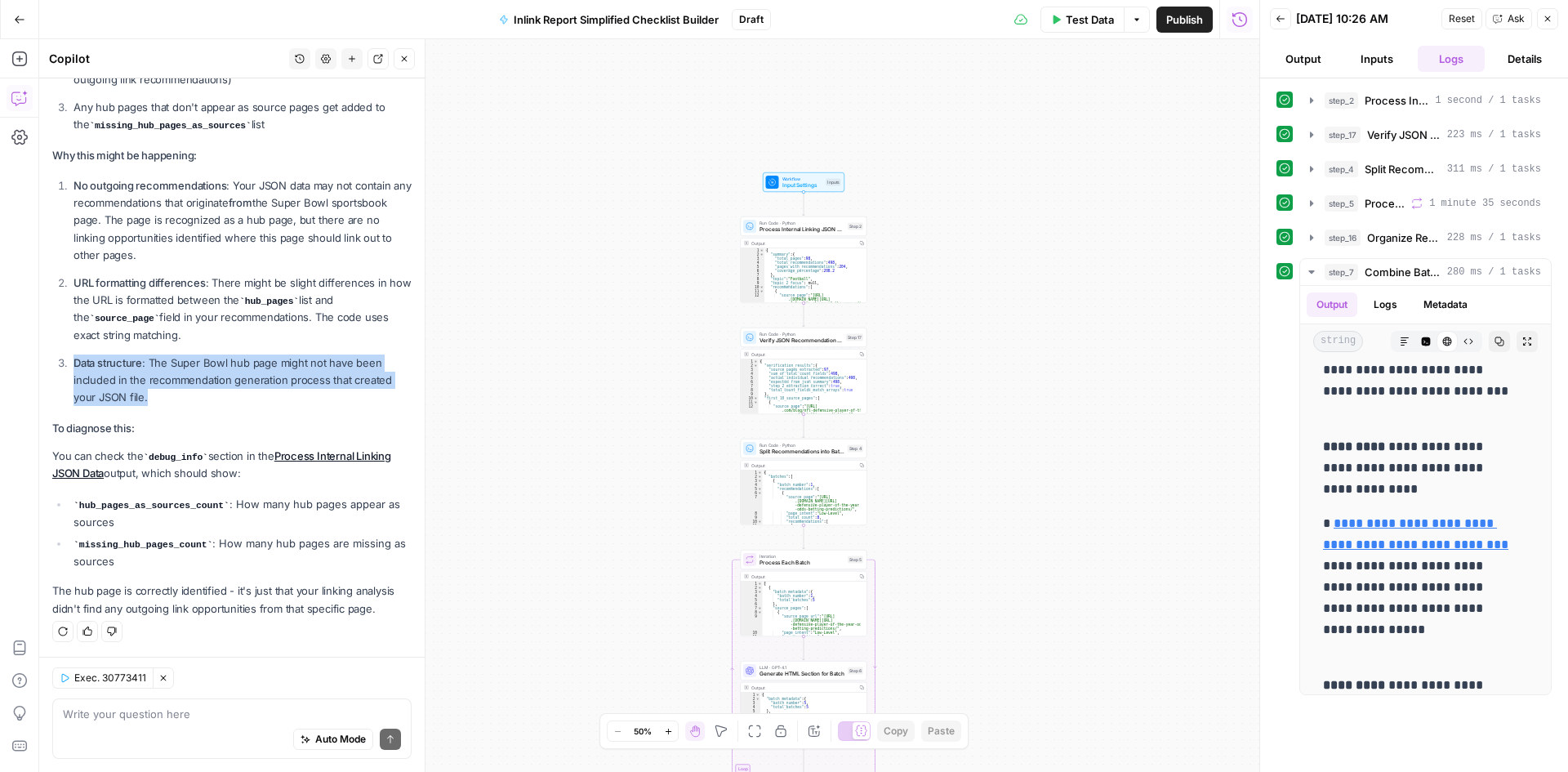
click at [185, 348] on ol "No outgoing recommendations : Your JSON data may not contain any recommendation…" at bounding box center [233, 291] width 360 height 229
click at [125, 276] on strong "URL formatting differences" at bounding box center [139, 282] width 132 height 13
click at [135, 370] on p "Data structure : The Super Bowl hub page might not have been included in the re…" at bounding box center [242, 381] width 338 height 52
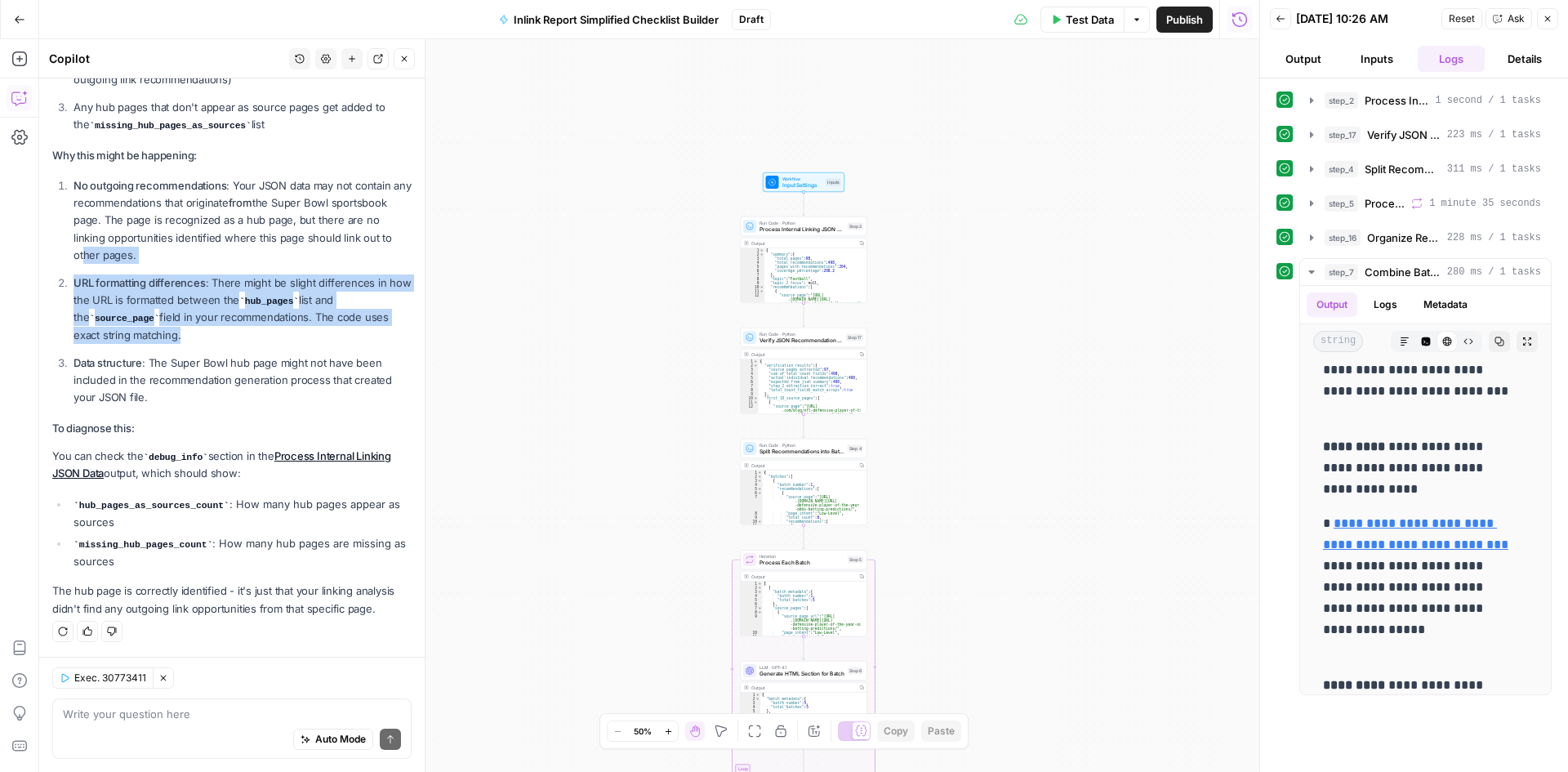
drag, startPoint x: 135, startPoint y: 348, endPoint x: 111, endPoint y: 256, distance: 95.1
click at [111, 256] on ol "No outgoing recommendations : Your JSON data may not contain any recommendation…" at bounding box center [233, 291] width 360 height 229
click at [111, 256] on p "No outgoing recommendations : Your JSON data may not contain any recommendation…" at bounding box center [242, 220] width 338 height 86
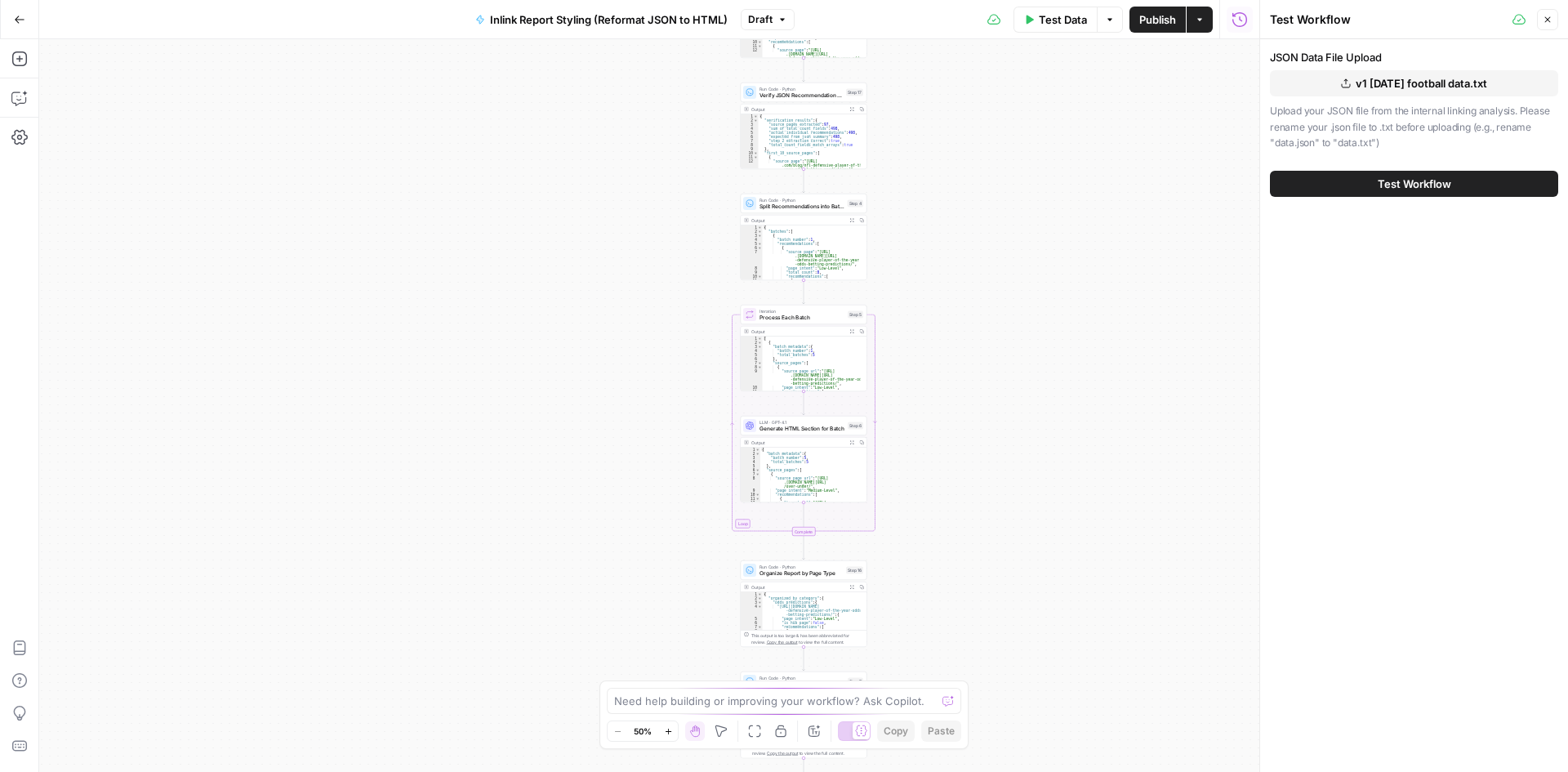
click at [1435, 88] on span "v1 [DATE] football data.txt" at bounding box center [1422, 83] width 131 height 16
click at [1355, 177] on button "Test Workflow" at bounding box center [1414, 184] width 288 height 26
click at [1412, 174] on button "Test Workflow" at bounding box center [1414, 184] width 288 height 26
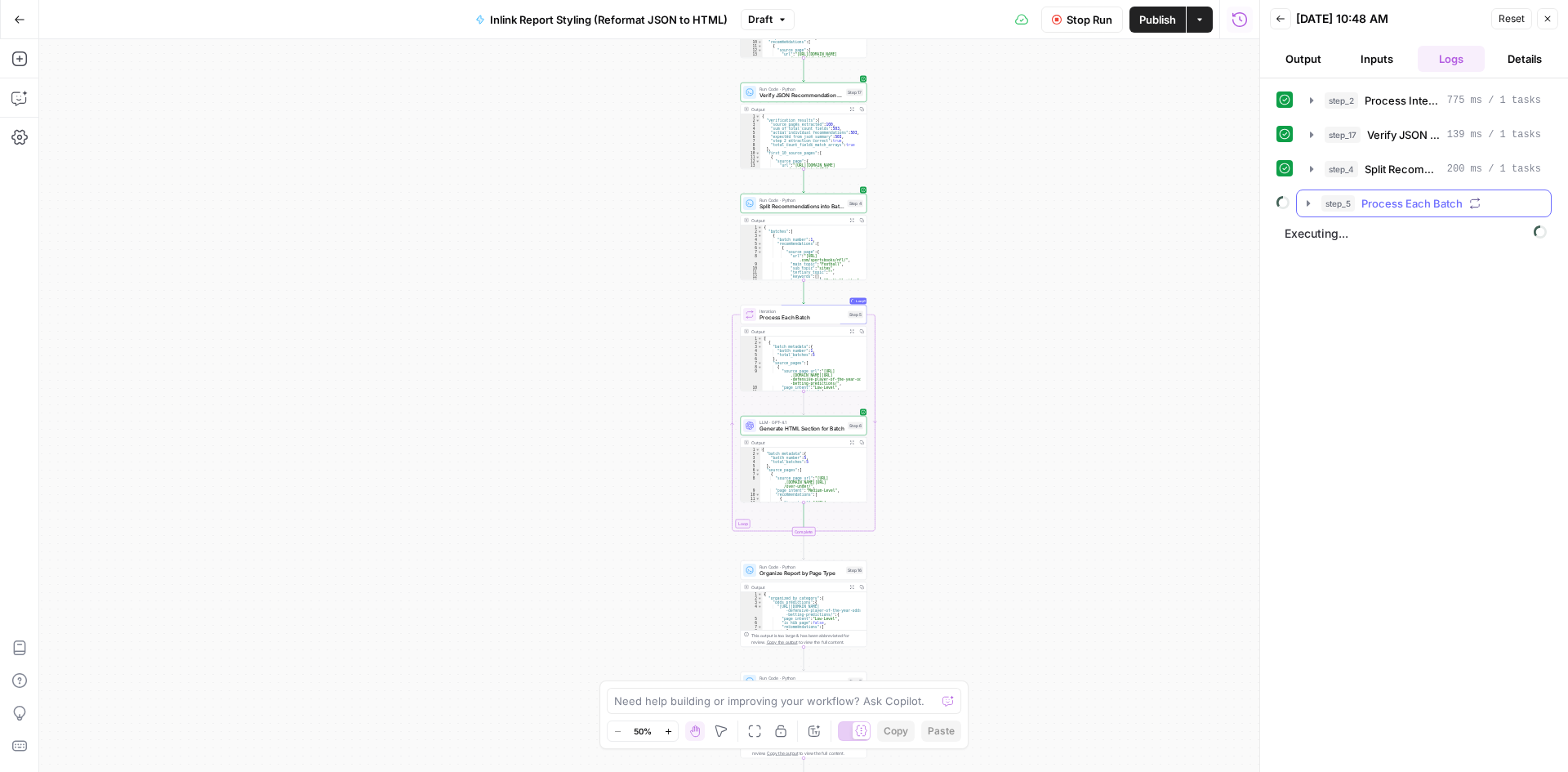
click at [1315, 205] on icon "button" at bounding box center [1308, 203] width 13 height 13
click at [1346, 236] on icon "button" at bounding box center [1344, 237] width 13 height 13
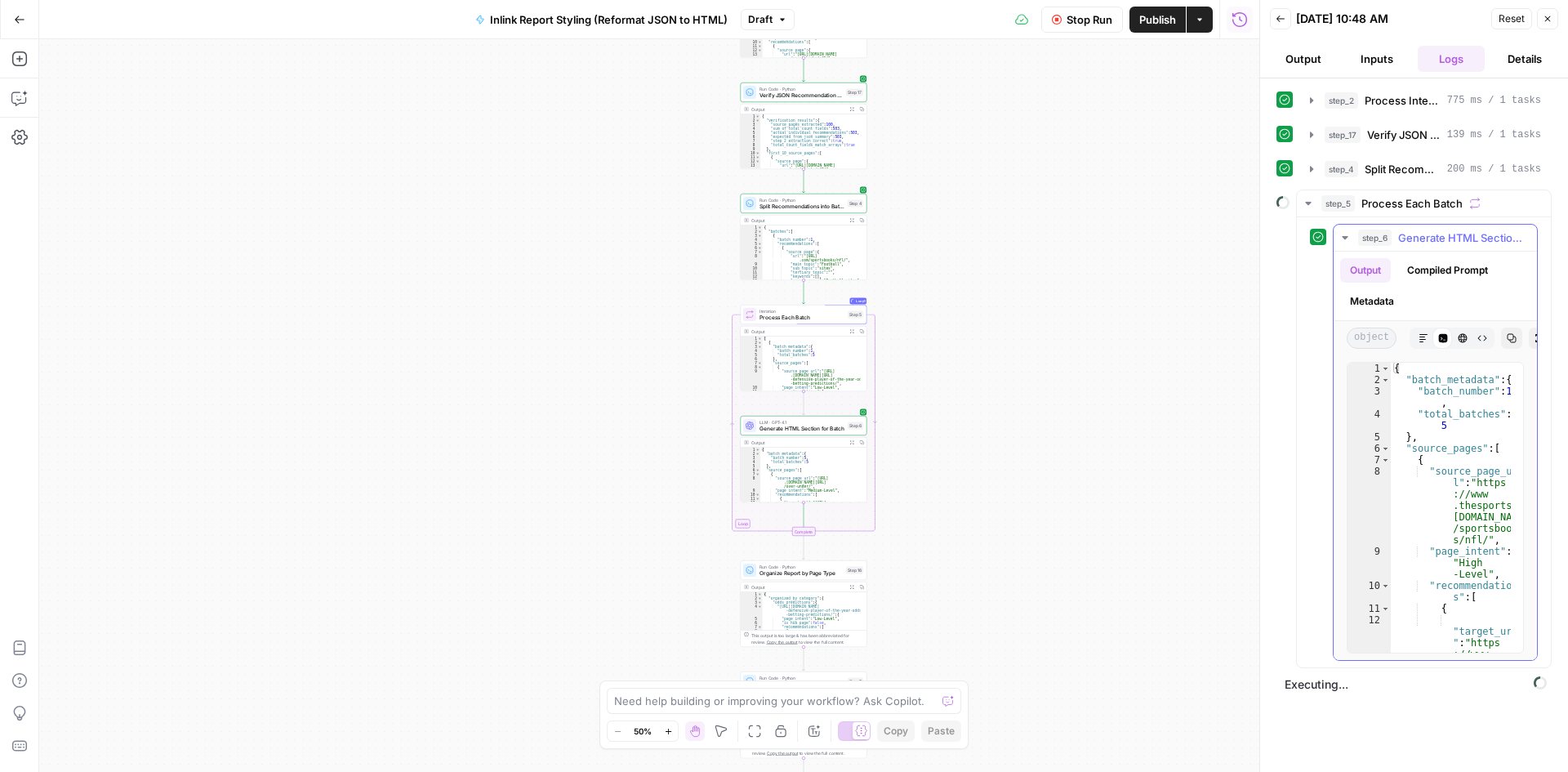
click at [1346, 236] on icon "button" at bounding box center [1345, 237] width 6 height 3
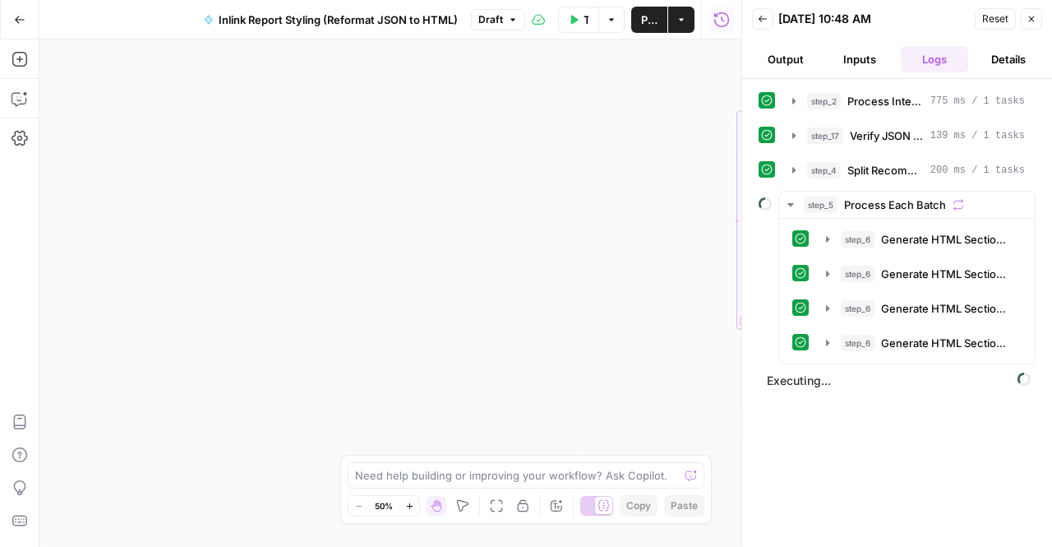
click at [754, 19] on button "Back" at bounding box center [762, 18] width 21 height 21
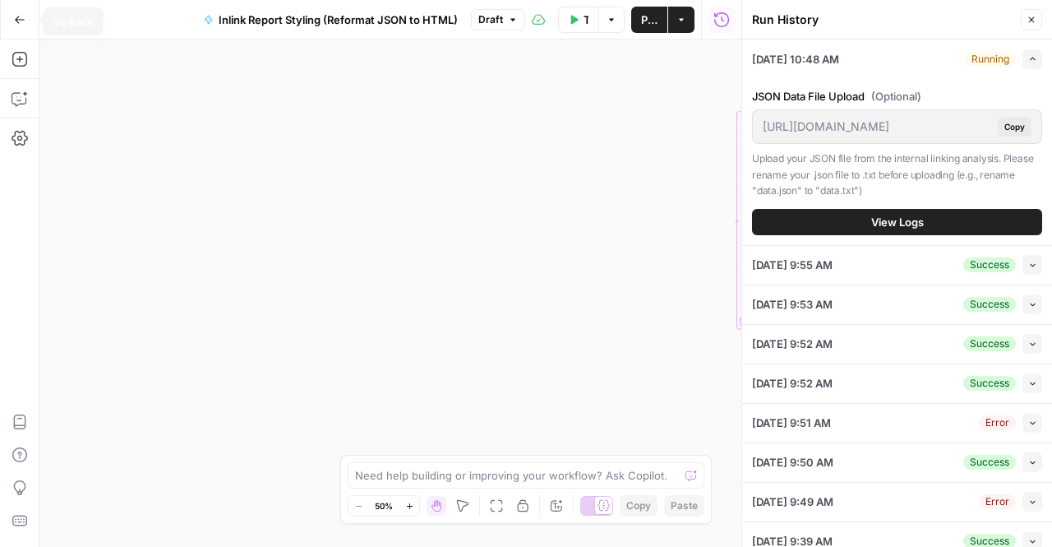
click at [21, 27] on button "Go Back" at bounding box center [20, 20] width 30 height 30
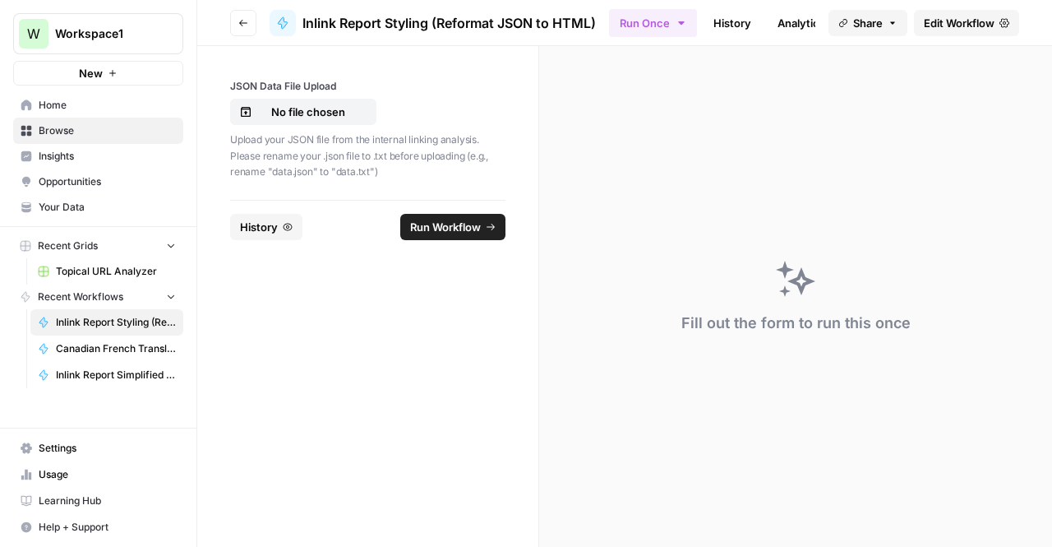
click at [248, 16] on button "Go back" at bounding box center [243, 23] width 26 height 26
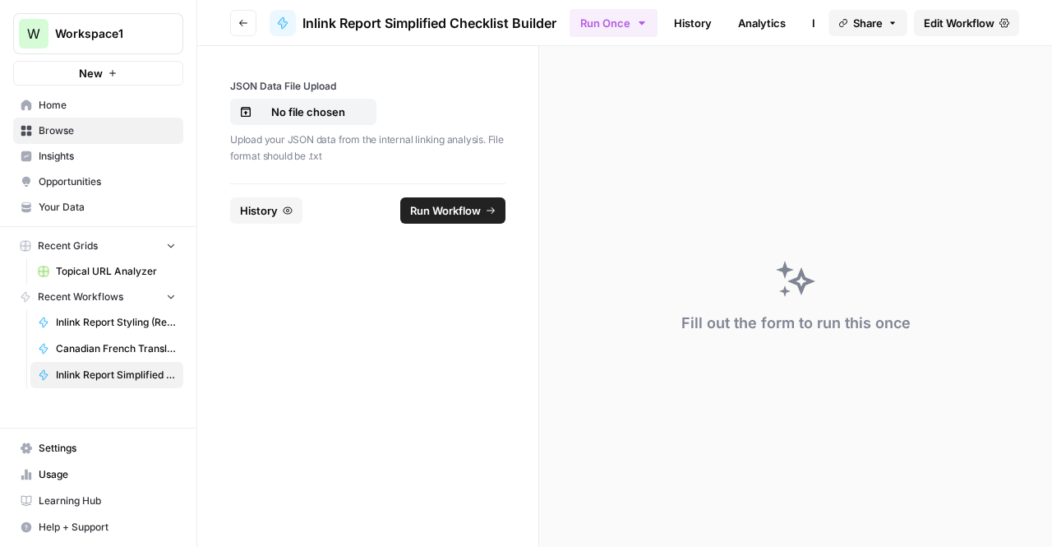
click at [965, 30] on span "Edit Workflow" at bounding box center [959, 23] width 71 height 16
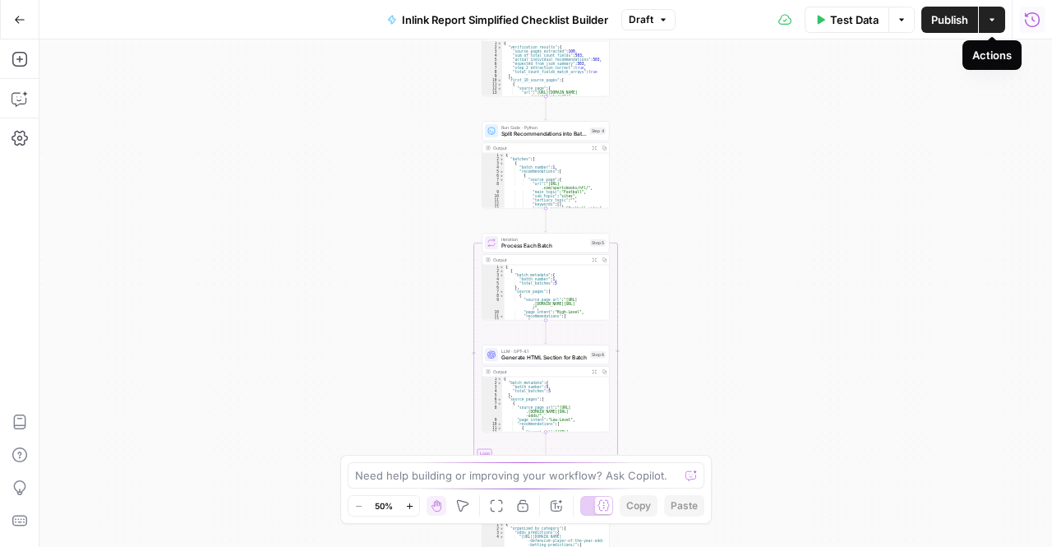
click at [1038, 21] on icon "button" at bounding box center [1032, 20] width 16 height 16
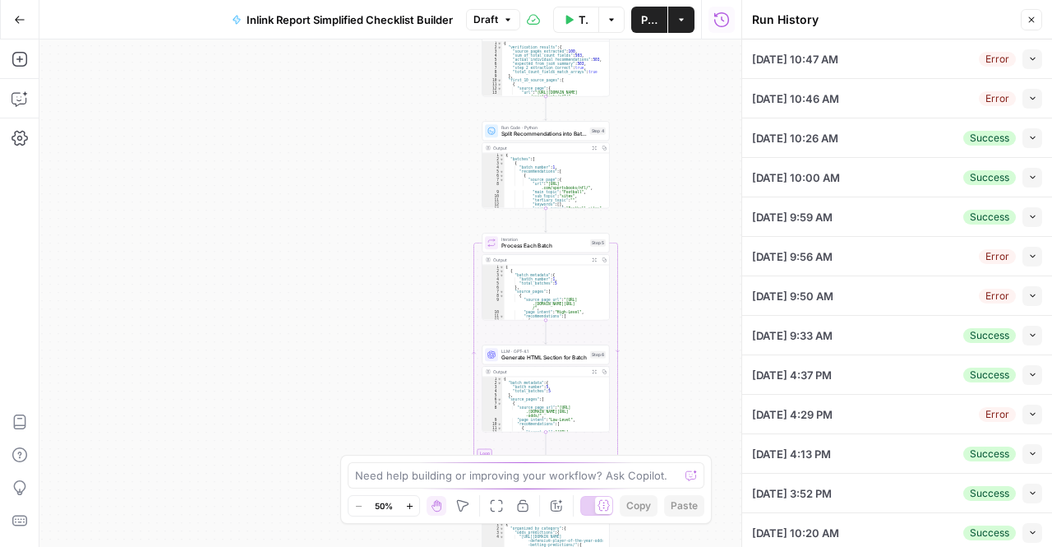
click at [1007, 47] on div "[DATE] 10:47 AM Error Collapse" at bounding box center [897, 58] width 290 height 39
click at [1023, 65] on button "Collapse" at bounding box center [1033, 59] width 20 height 20
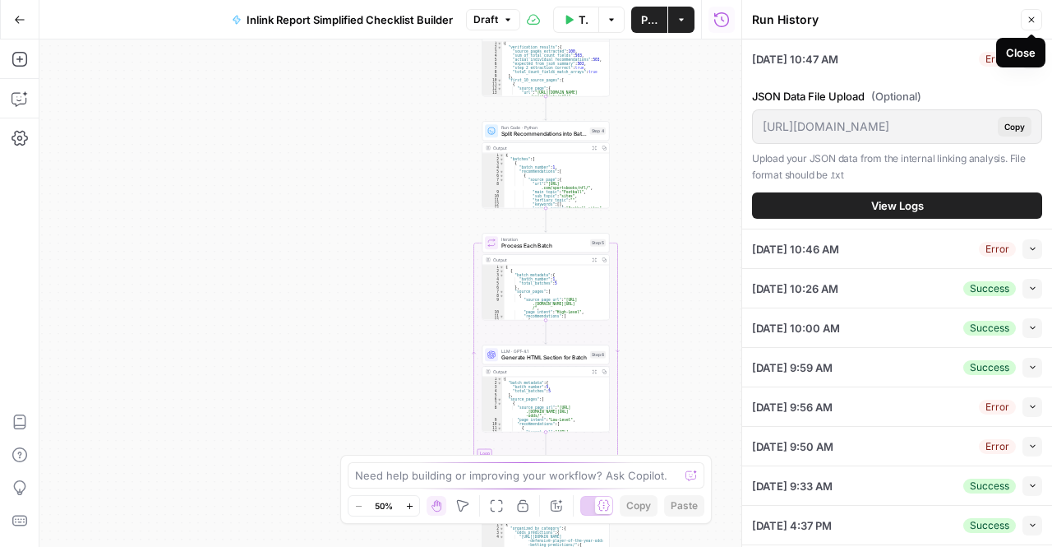
click at [1034, 24] on icon "button" at bounding box center [1032, 20] width 10 height 10
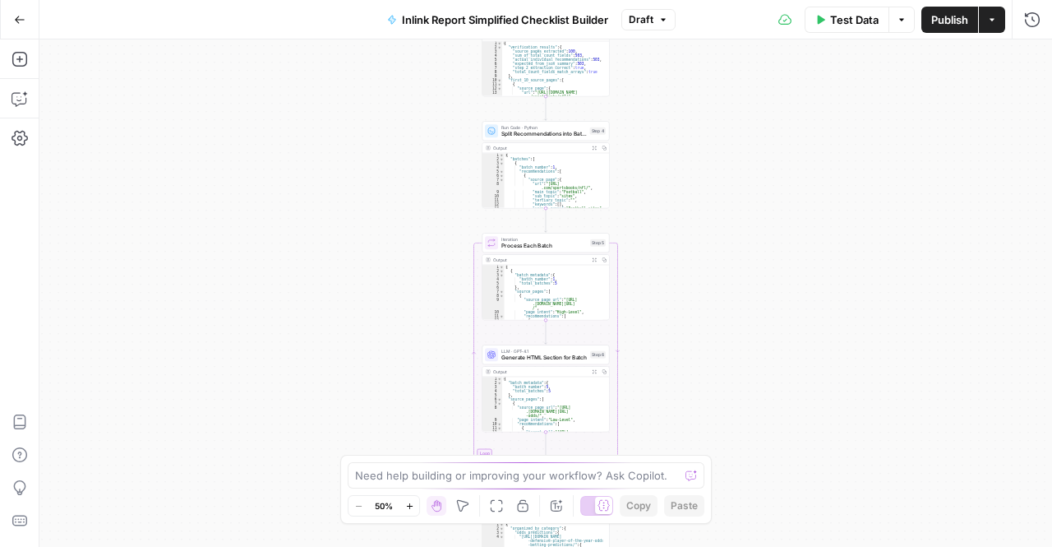
click at [482, 10] on button "Inlink Report Simplified Checklist Builder" at bounding box center [497, 20] width 241 height 26
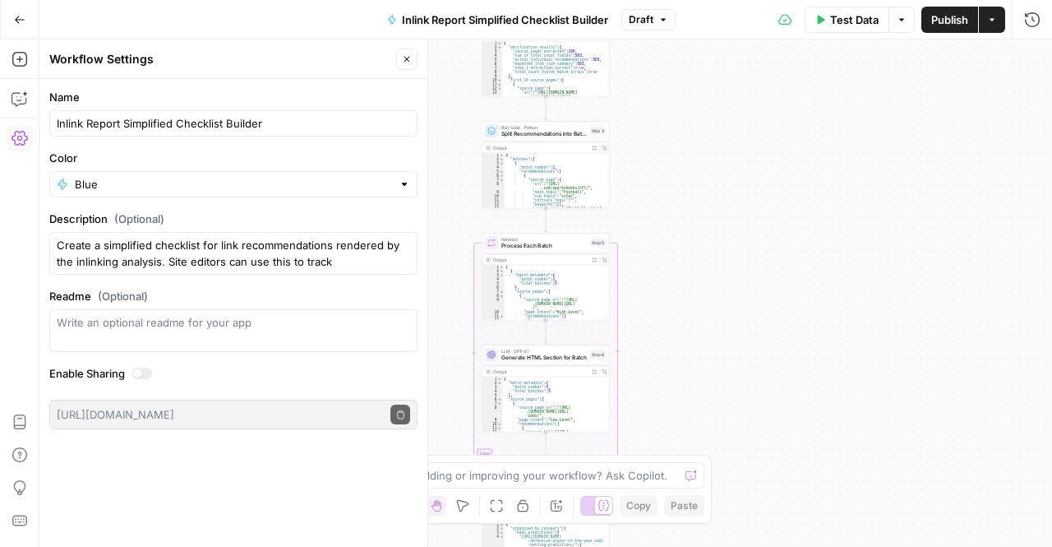
click at [17, 25] on icon "button" at bounding box center [20, 20] width 12 height 12
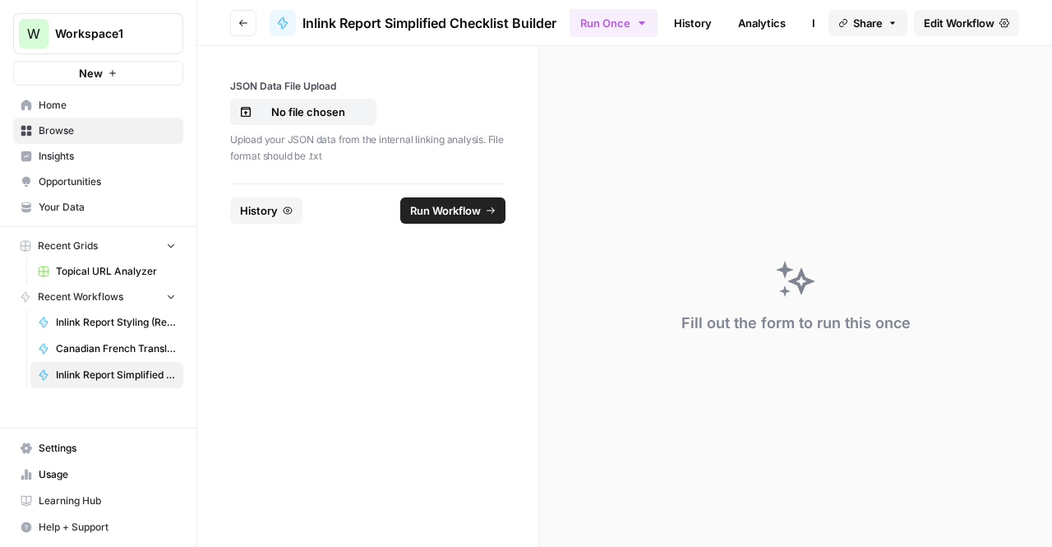
click at [697, 14] on link "History" at bounding box center [693, 23] width 58 height 26
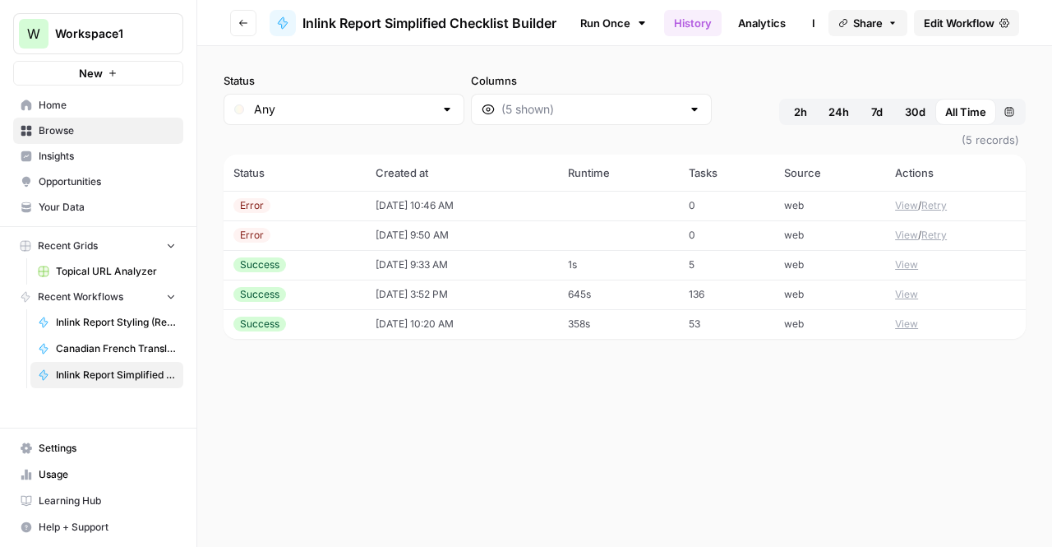
click at [437, 205] on td "[DATE] 10:46 AM" at bounding box center [462, 206] width 192 height 30
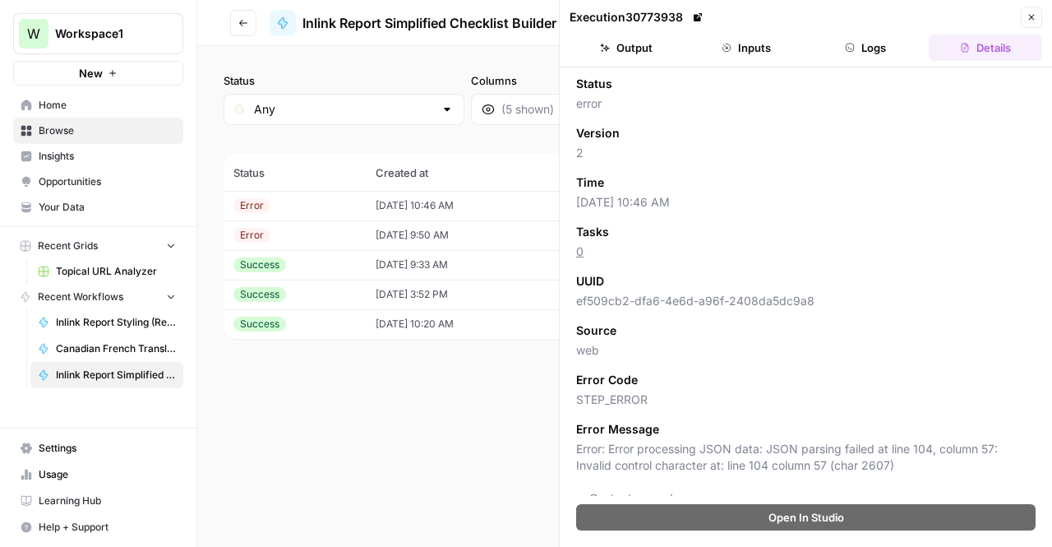
click at [738, 54] on button "Inputs" at bounding box center [746, 48] width 113 height 26
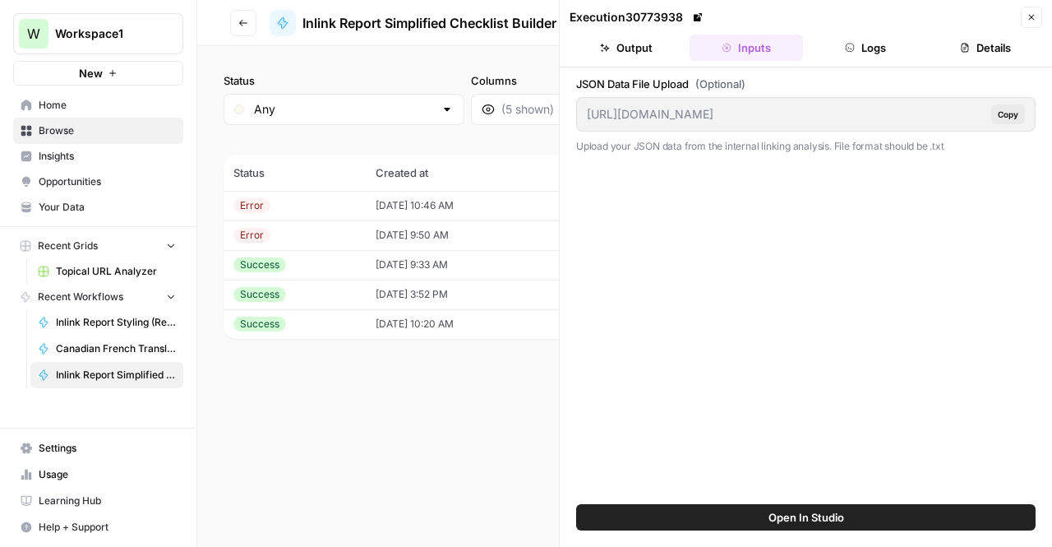
click at [773, 519] on span "Open In Studio" at bounding box center [807, 517] width 76 height 16
click at [1030, 22] on button "Close" at bounding box center [1031, 17] width 21 height 21
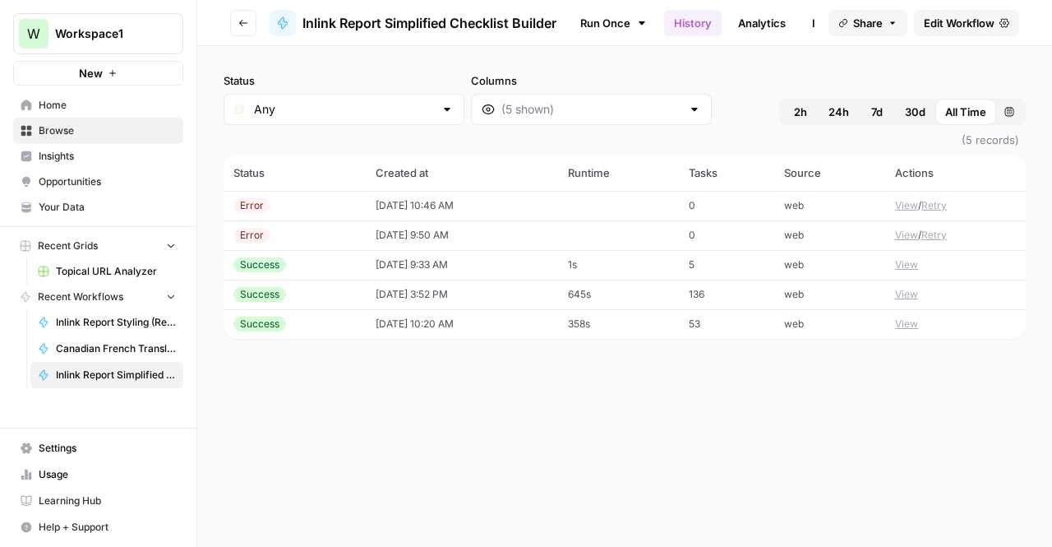
click at [245, 24] on icon "button" at bounding box center [243, 23] width 10 height 10
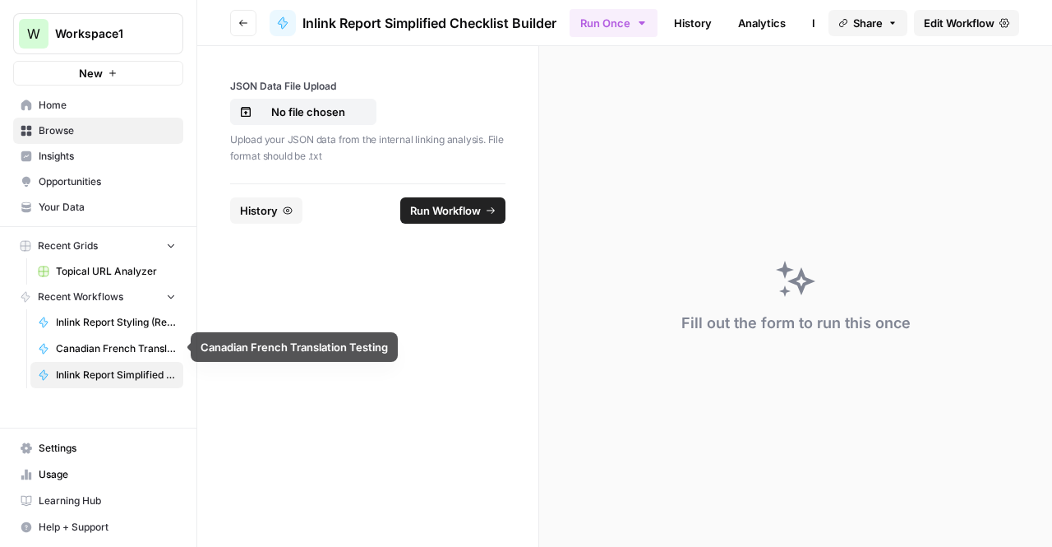
click at [153, 324] on span "Inlink Report Styling (Reformat JSON to HTML)" at bounding box center [116, 322] width 120 height 15
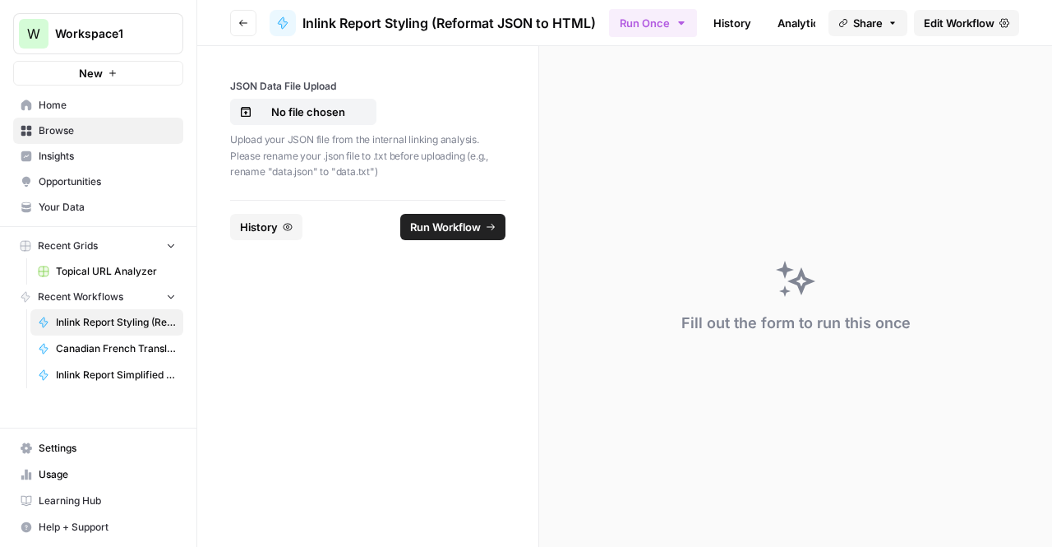
click at [939, 29] on span "Edit Workflow" at bounding box center [959, 23] width 71 height 16
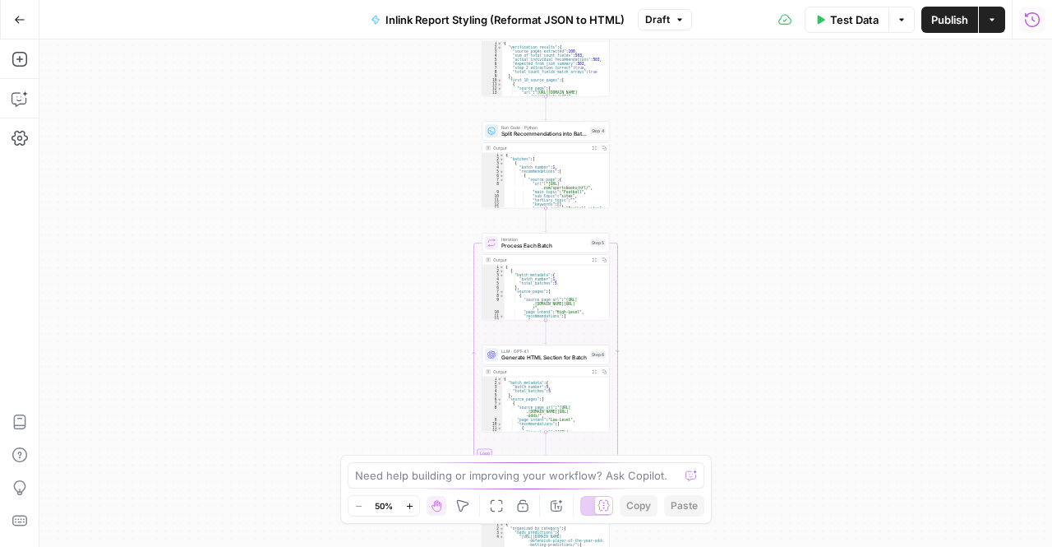
click at [1037, 14] on icon "button" at bounding box center [1032, 19] width 15 height 15
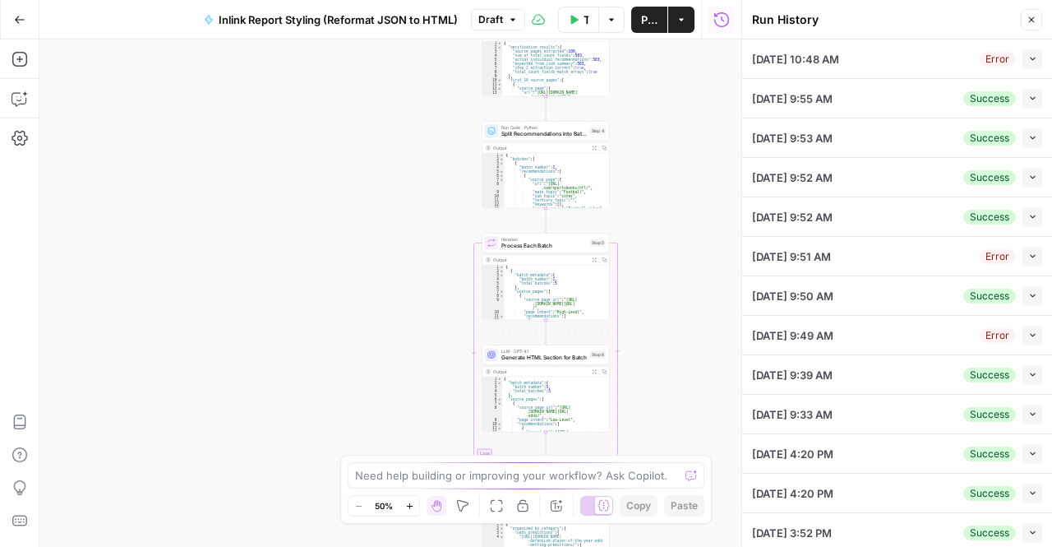
click at [1030, 59] on icon "button" at bounding box center [1032, 59] width 5 height 3
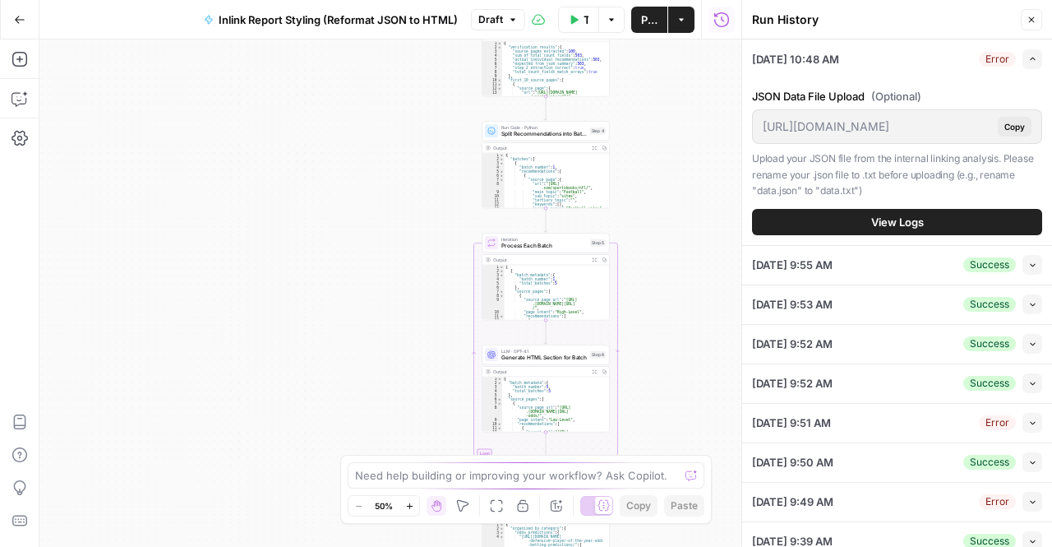
click at [819, 67] on div "[DATE] 10:48 AM Error Expand" at bounding box center [897, 58] width 290 height 39
click at [836, 224] on button "View Logs" at bounding box center [897, 222] width 290 height 26
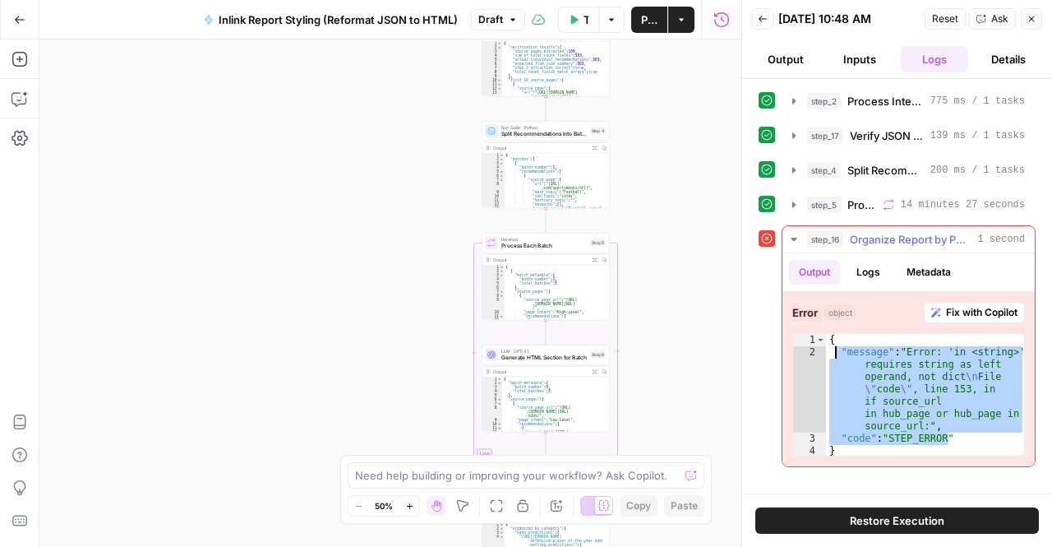
drag, startPoint x: 970, startPoint y: 439, endPoint x: 838, endPoint y: 345, distance: 162.2
click at [838, 345] on div "{ "message" : "Error: 'in <string>' requires string as left operand, not dict \…" at bounding box center [926, 408] width 200 height 148
type textarea "**********"
click at [364, 474] on textarea at bounding box center [517, 475] width 324 height 16
paste textarea ""message": "Error: 'in <string>' requires string as left operand, not dict\nFil…"
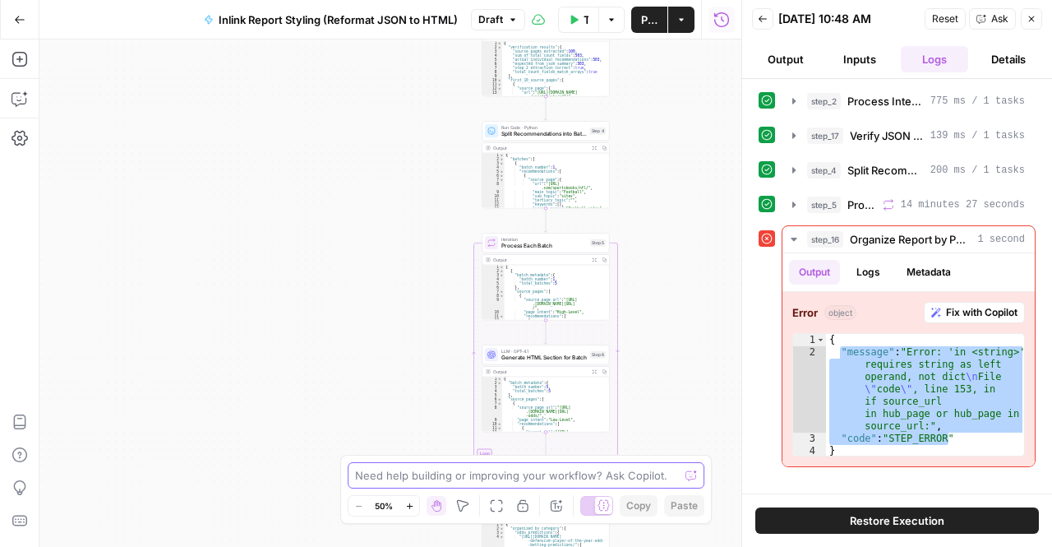
type textarea ""message": "Error: 'in <string>' requires string as left operand, not dict\nFil…"
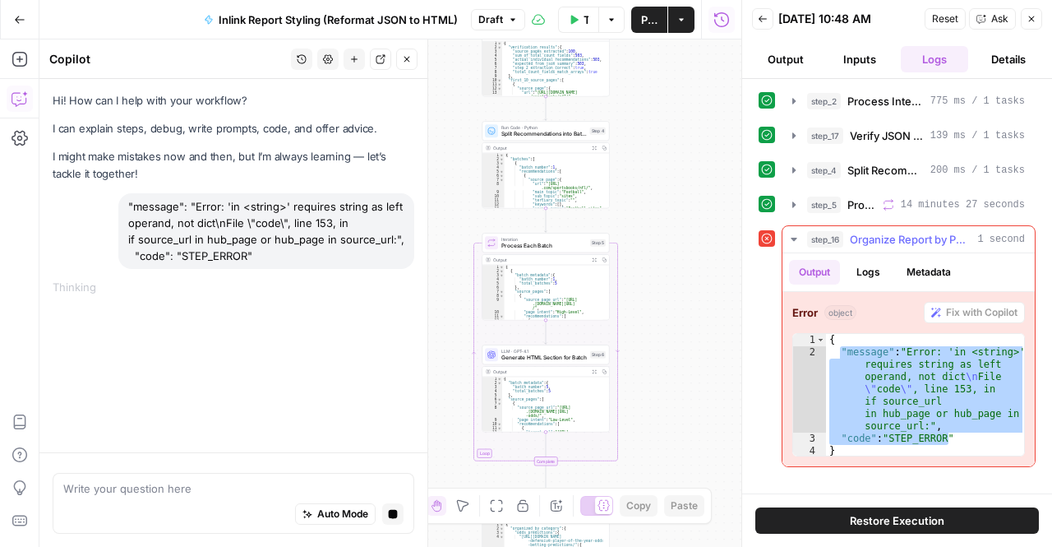
click at [794, 233] on icon "button" at bounding box center [794, 239] width 13 height 13
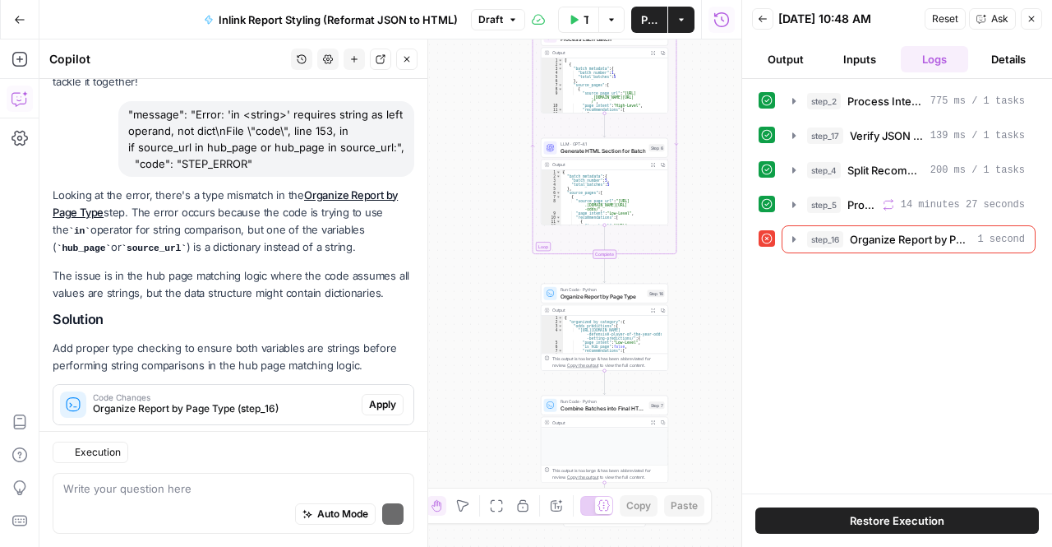
scroll to position [139, 0]
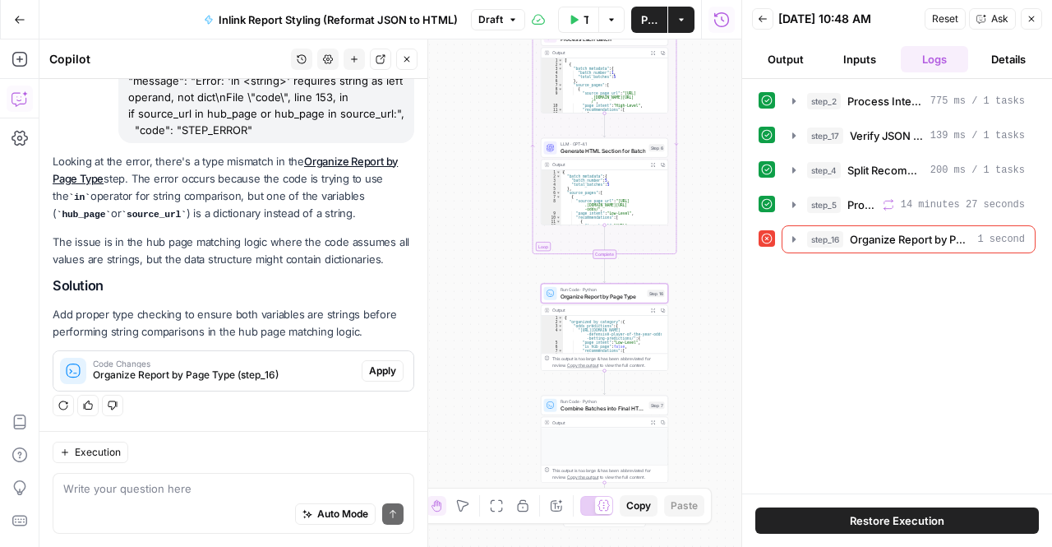
click at [383, 374] on span "Apply" at bounding box center [382, 370] width 27 height 15
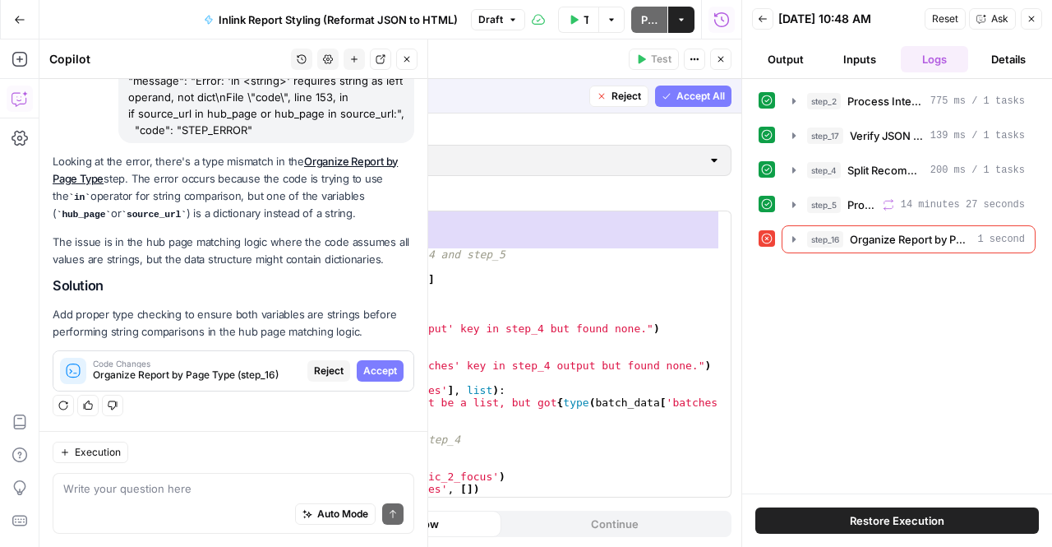
click at [383, 371] on span "Accept" at bounding box center [380, 370] width 34 height 15
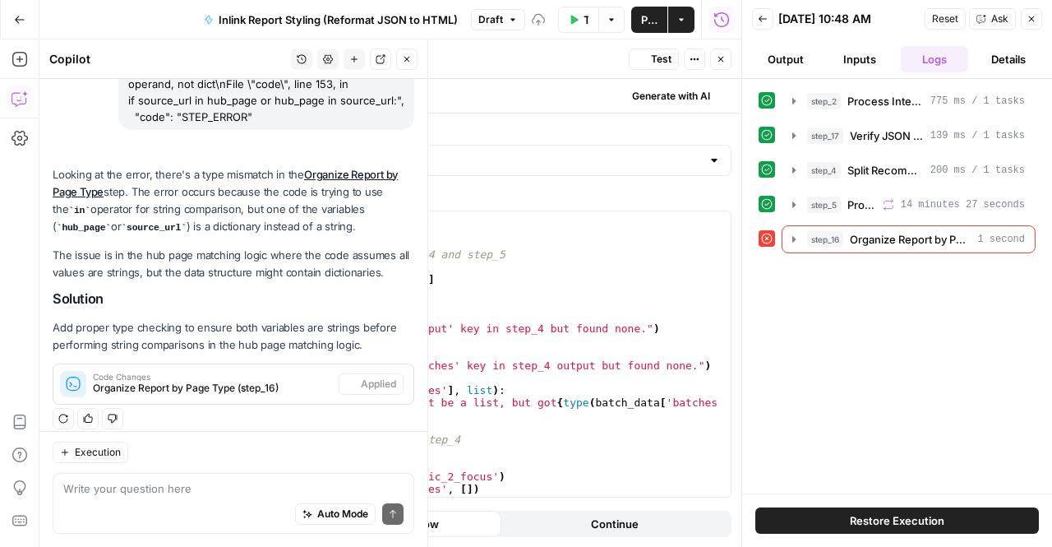
scroll to position [165, 0]
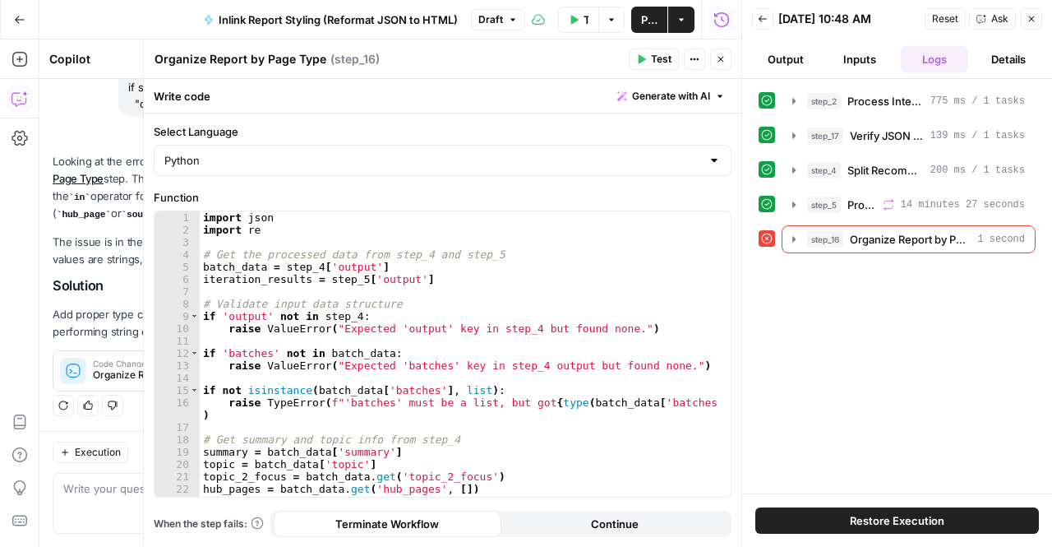
click at [662, 55] on span "Test" at bounding box center [661, 59] width 21 height 15
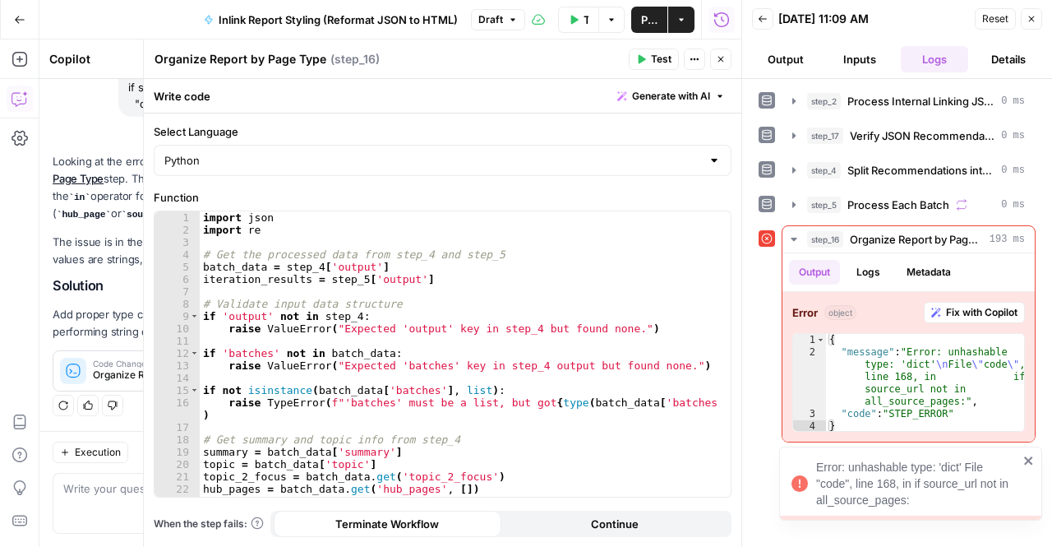
drag, startPoint x: 914, startPoint y: 501, endPoint x: 804, endPoint y: 464, distance: 115.9
click at [804, 464] on div "Error: unhashable type: 'dict' File "code", line 168, in if source_url not in a…" at bounding box center [905, 483] width 237 height 59
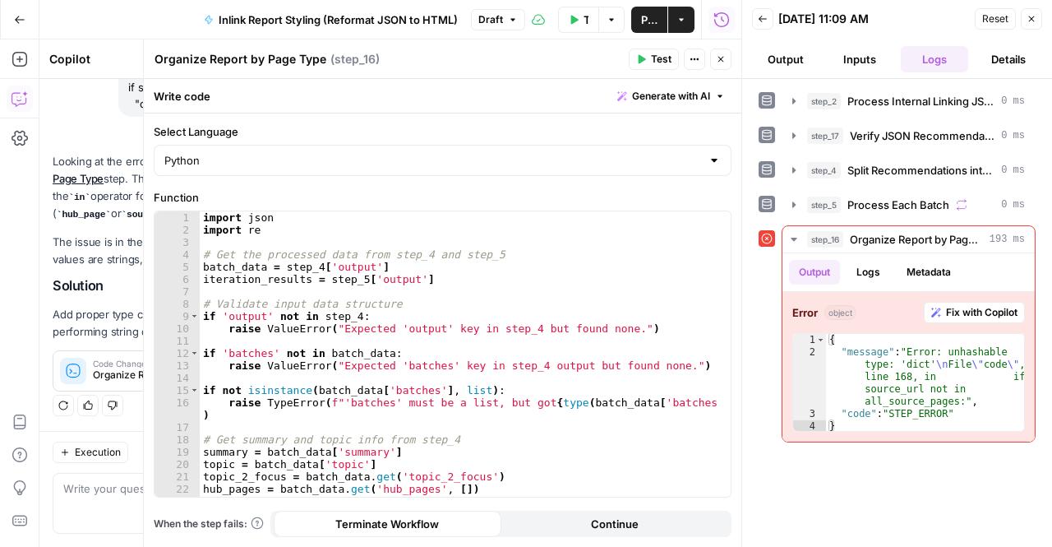
copy div "Error: unhashable type: 'dict' File "code", line 168, in if source_url not in a…"
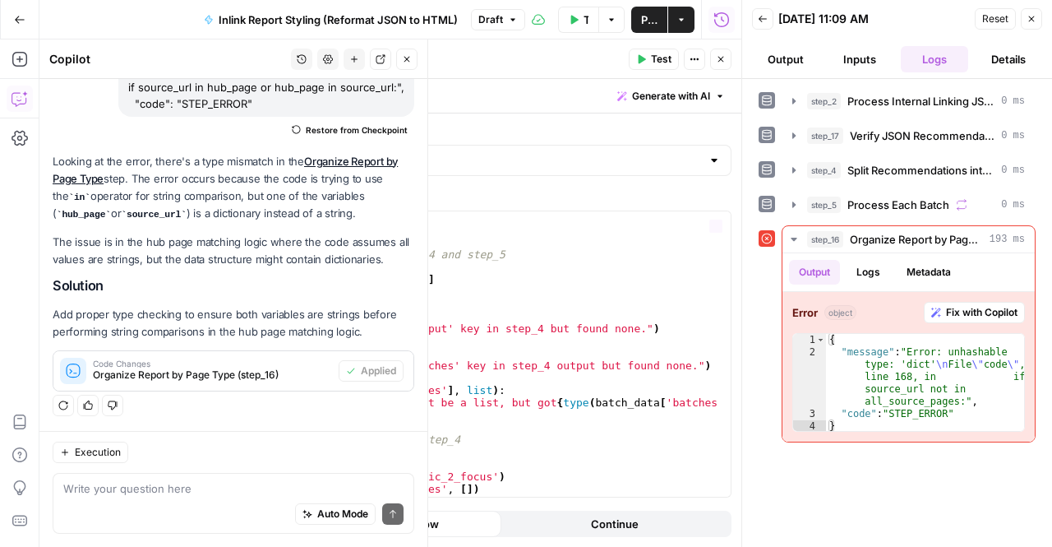
click at [126, 505] on div "Auto Mode Send" at bounding box center [233, 515] width 340 height 36
paste textarea "Error: unhashable type: 'dict' File "code", line 168, in if source_url not in a…"
type textarea "Error: unhashable type: 'dict' File "code", line 168, in if source_url not in a…"
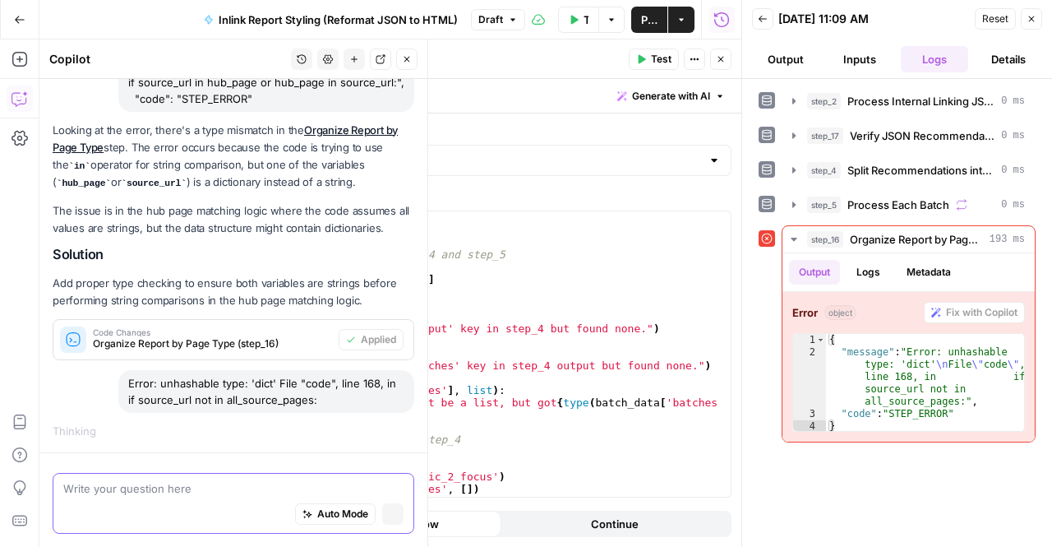
scroll to position [171, 0]
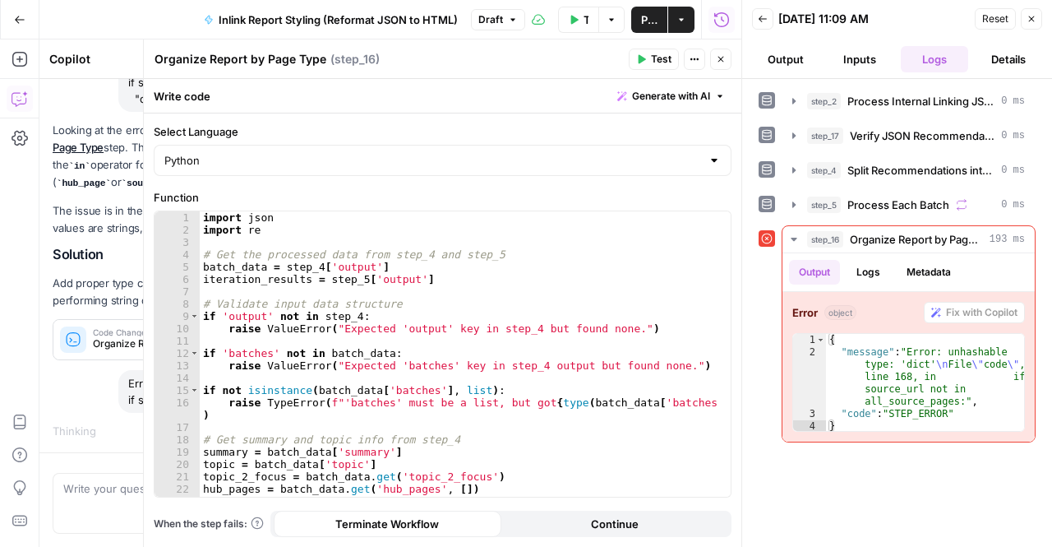
click at [730, 66] on button "Close" at bounding box center [720, 59] width 21 height 21
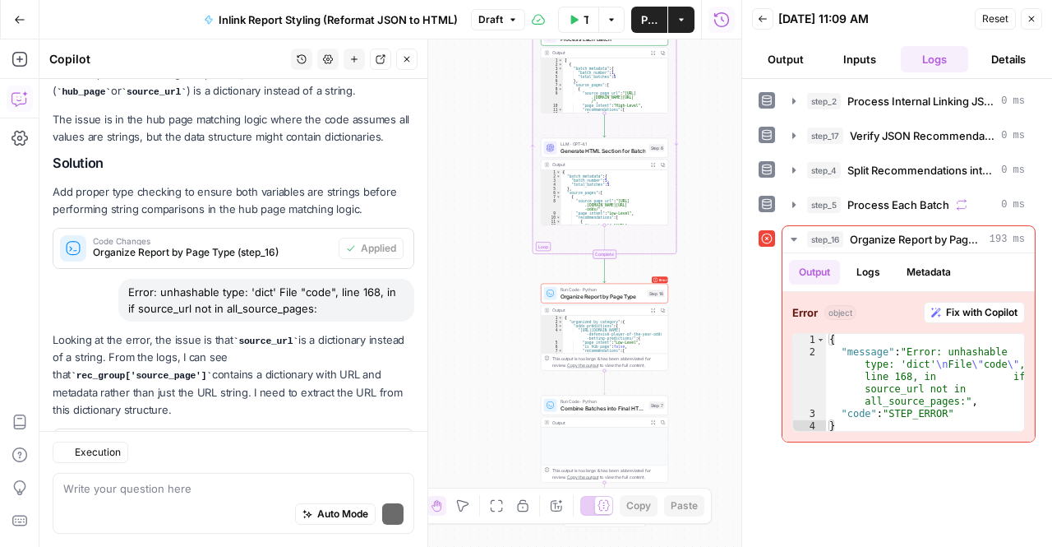
scroll to position [348, 0]
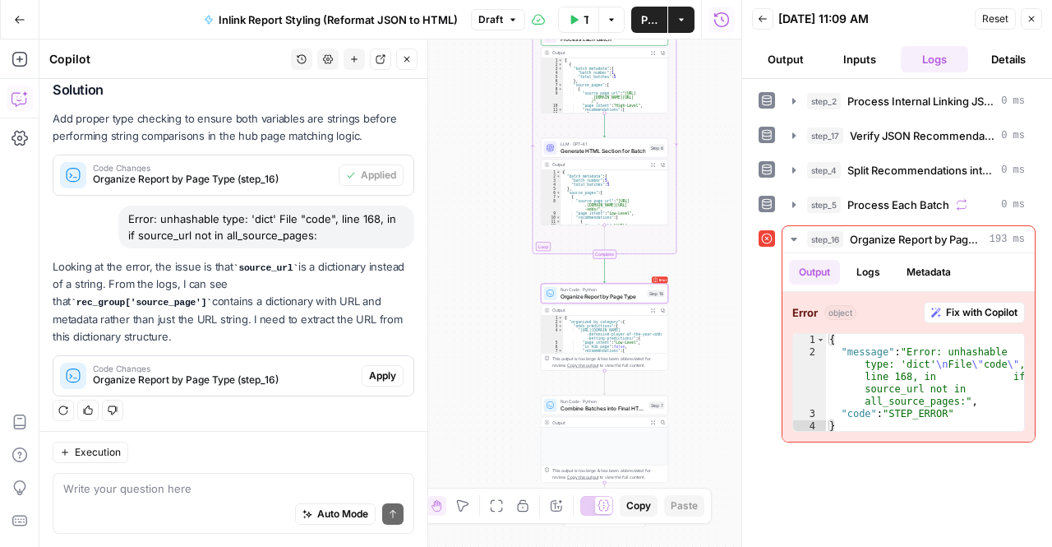
click at [369, 377] on span "Apply" at bounding box center [382, 375] width 27 height 15
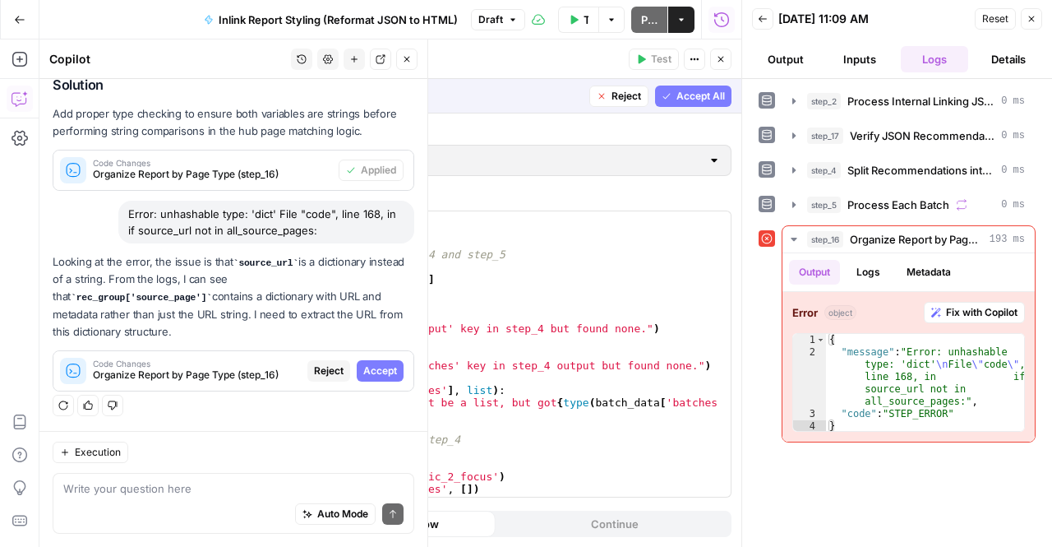
scroll to position [321, 0]
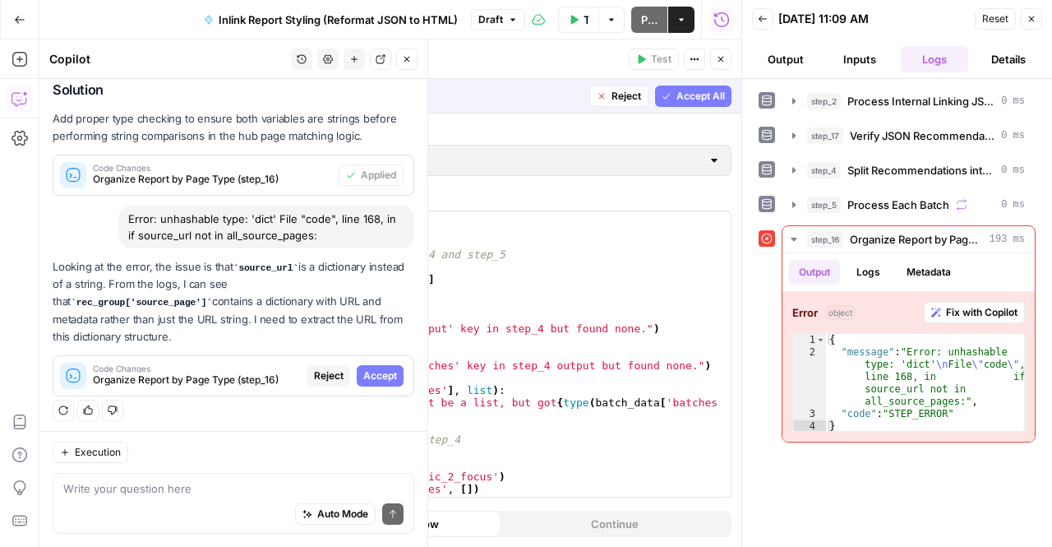
click at [377, 363] on div "Code Changes Organize Report by Page Type (step_16) Reject Accept" at bounding box center [233, 376] width 360 height 26
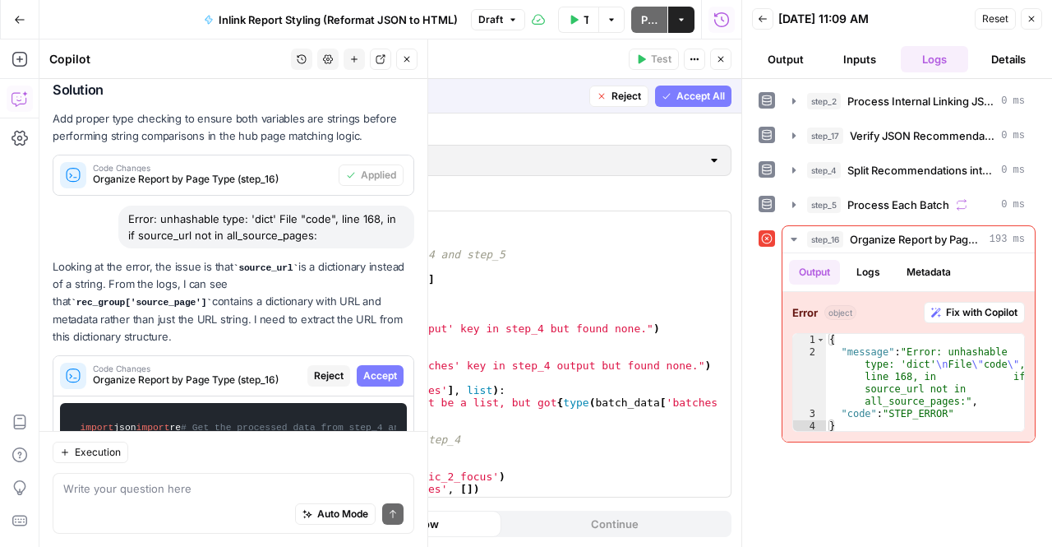
click at [374, 368] on span "Accept" at bounding box center [380, 375] width 34 height 15
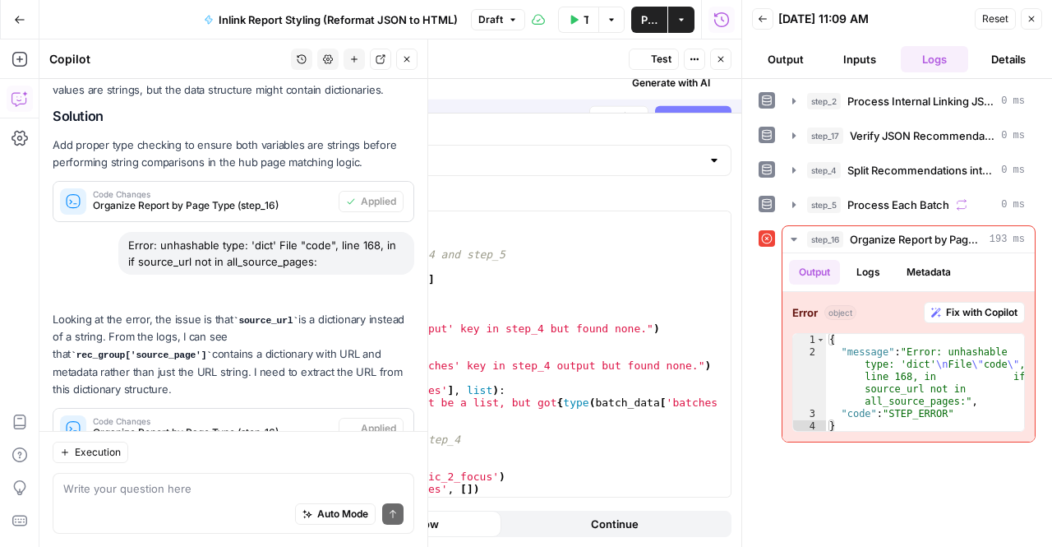
scroll to position [4267, 0]
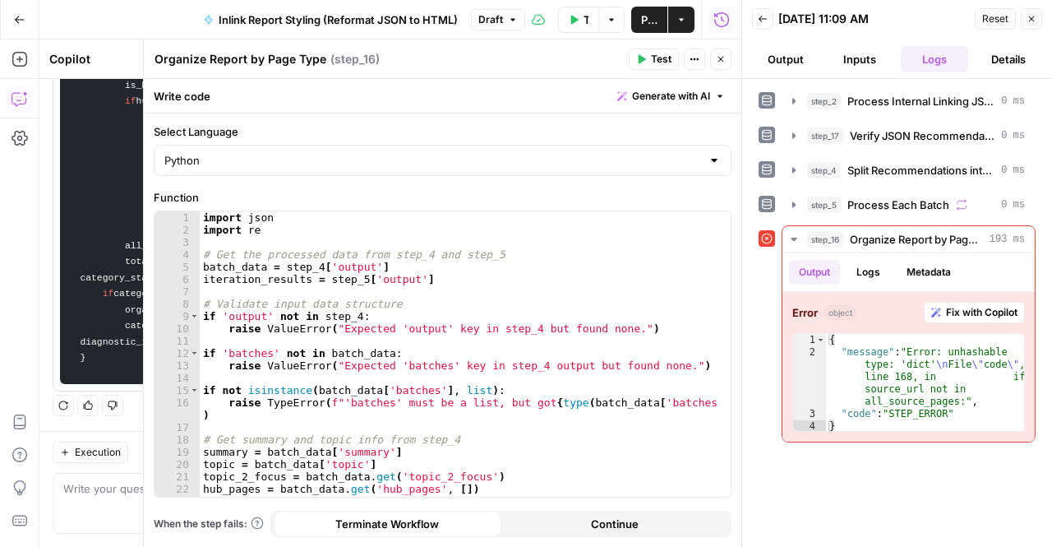
click at [718, 60] on icon "button" at bounding box center [721, 59] width 10 height 10
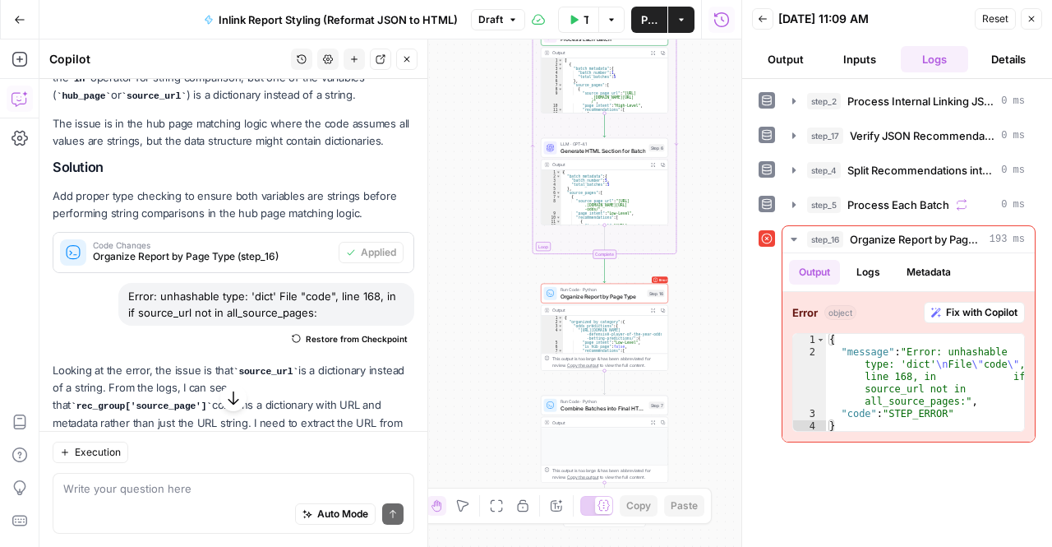
scroll to position [363, 0]
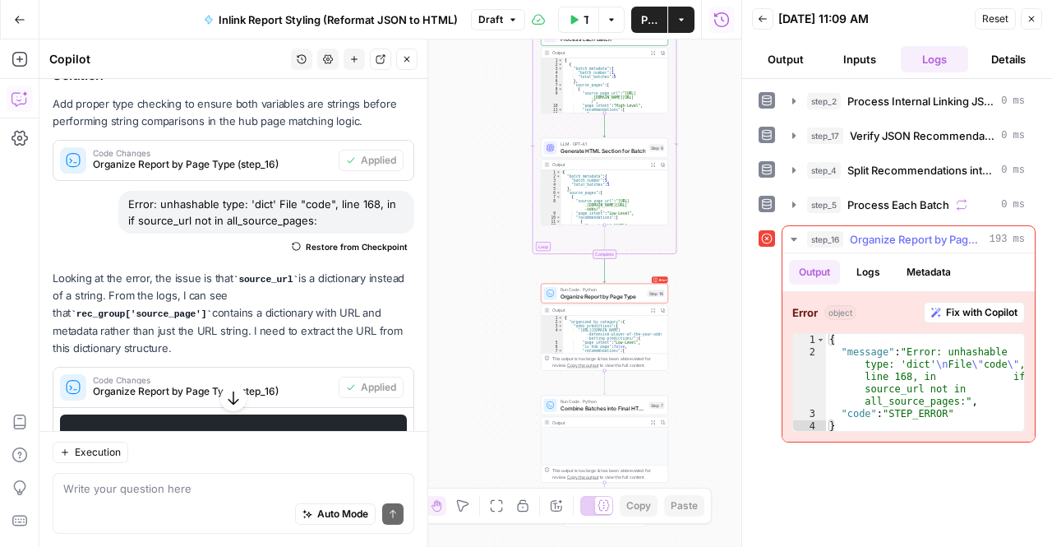
click at [806, 238] on button "step_16 Organize Report by Page Type 193 ms" at bounding box center [909, 239] width 252 height 26
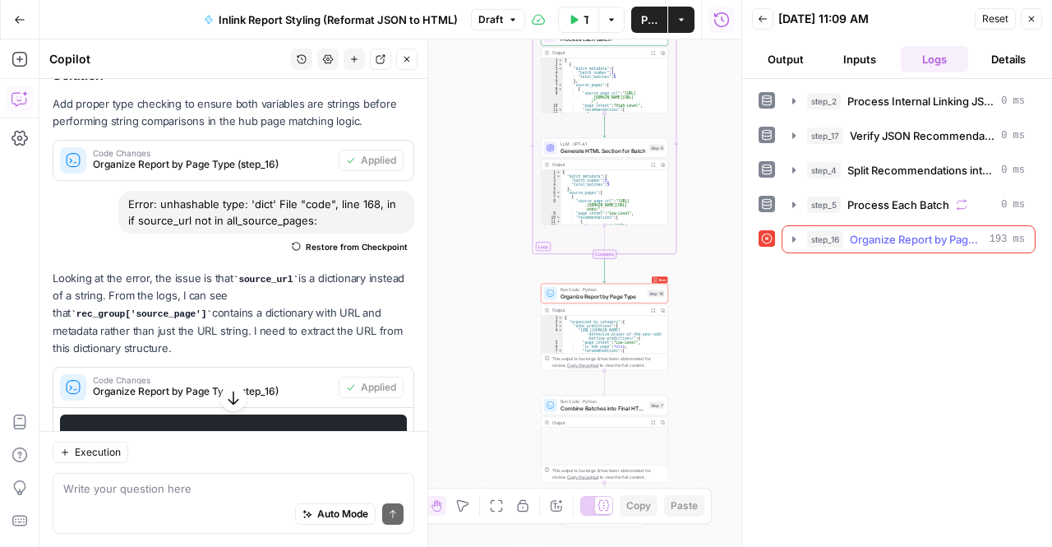
click at [817, 236] on span "step_16" at bounding box center [825, 239] width 36 height 16
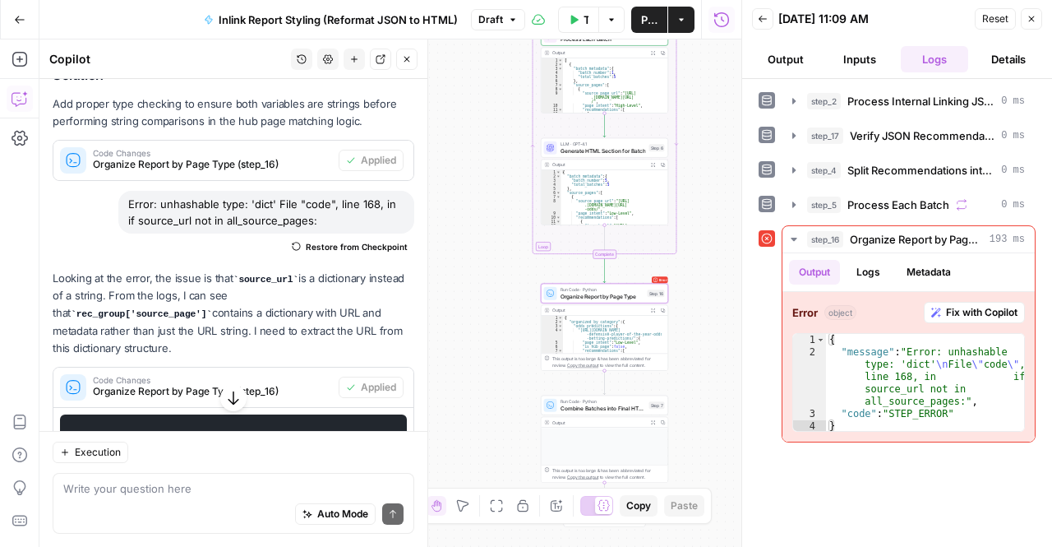
click at [245, 372] on div "Code Changes Organize Report by Page Type (step_16)" at bounding box center [195, 386] width 285 height 39
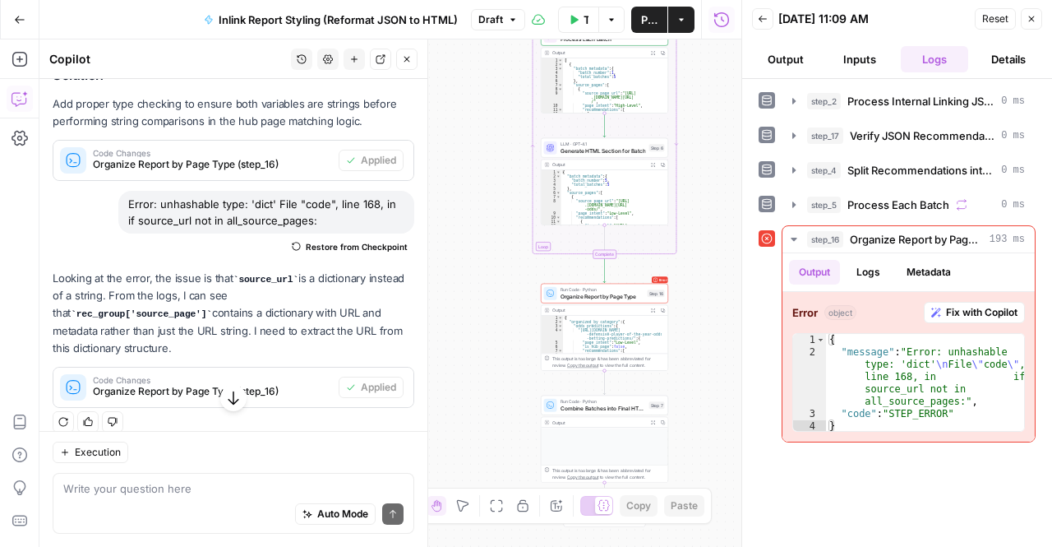
click at [618, 374] on div "Workflow Input Settings Inputs Run Code · Python Process Internal Linking JSON …" at bounding box center [390, 292] width 702 height 507
type textarea "*"
click at [654, 321] on div "{ "organized_by_category" : { "odds_predictions" : { "[URL][DOMAIN_NAME] -defen…" at bounding box center [612, 345] width 99 height 59
click at [765, 233] on icon at bounding box center [767, 239] width 12 height 12
click at [853, 241] on span "Organize Report by Page Type" at bounding box center [916, 239] width 133 height 16
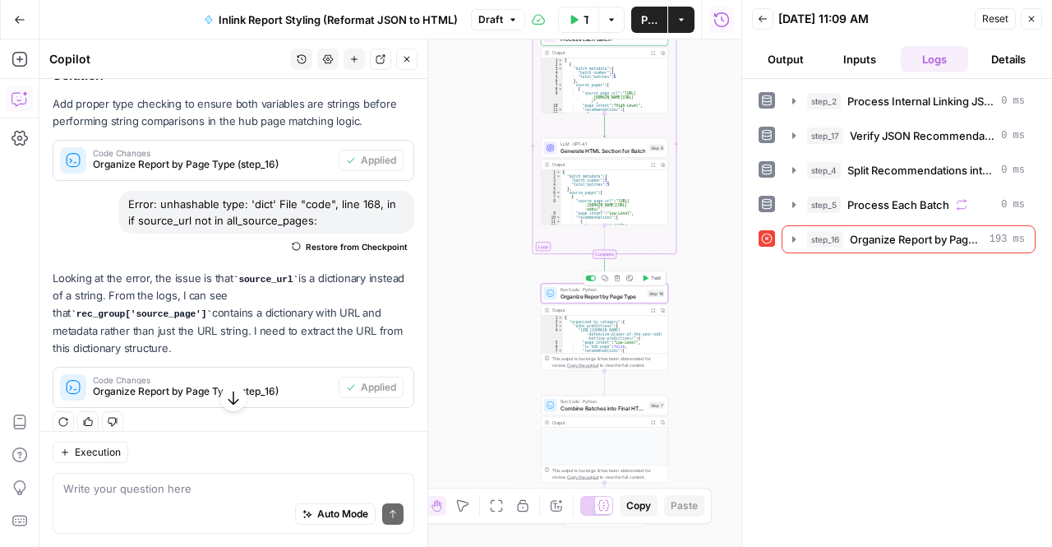
click at [589, 289] on span "Run Code · Python" at bounding box center [603, 289] width 84 height 7
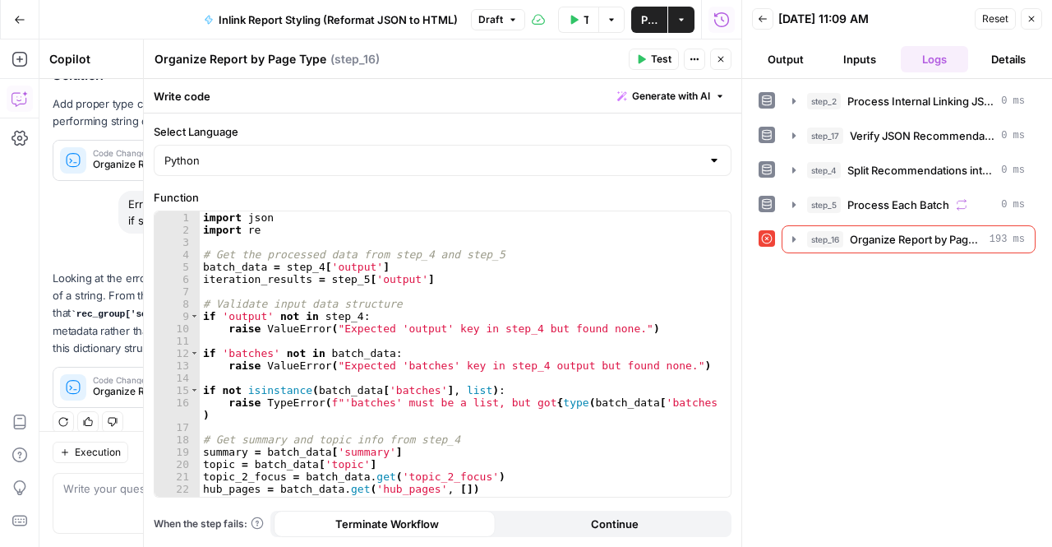
type textarea "**********"
click at [646, 279] on div "import json import re # Get the processed data from step_4 and step_5 batch_dat…" at bounding box center [460, 367] width 520 height 312
click at [654, 62] on span "Test" at bounding box center [661, 59] width 21 height 15
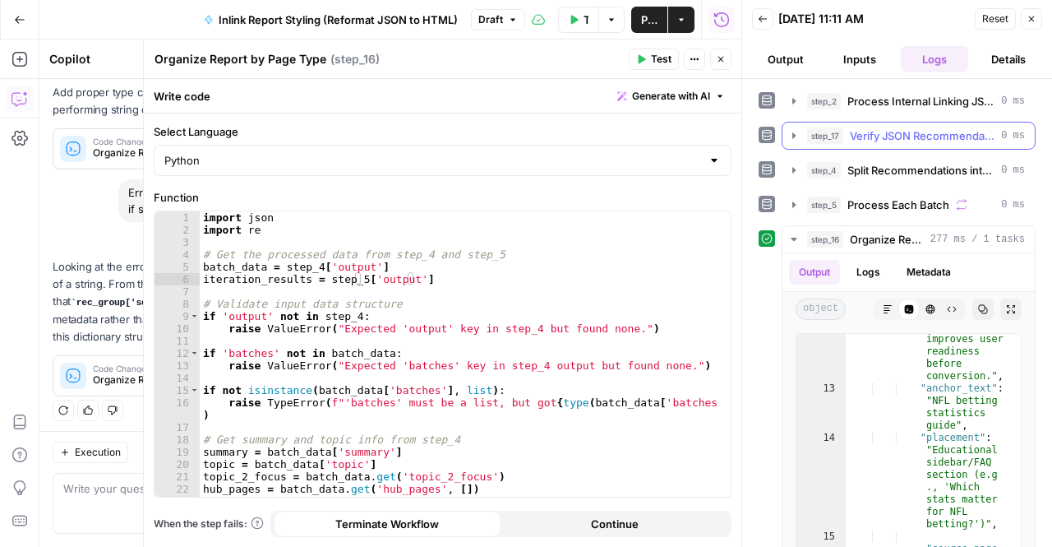
scroll to position [122, 0]
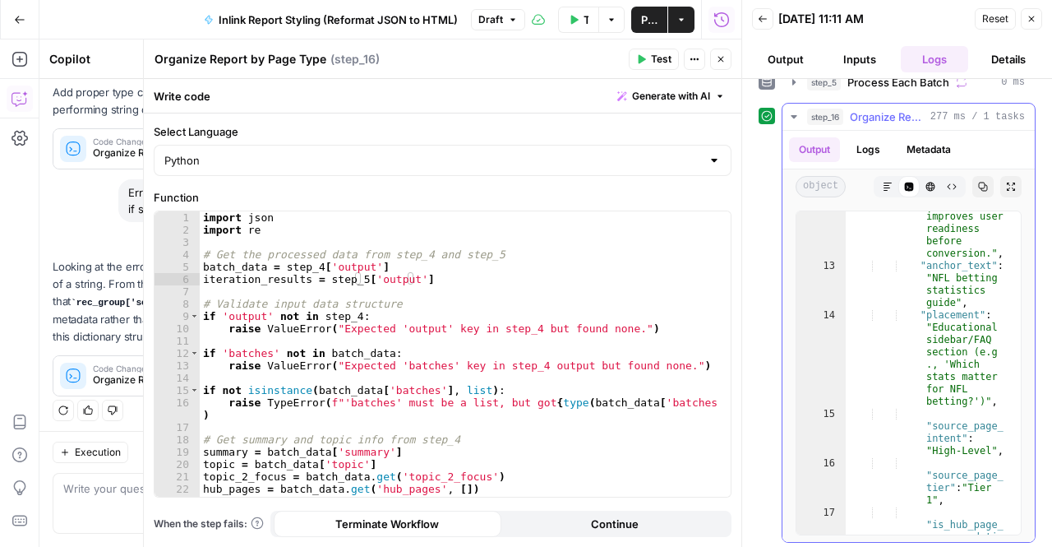
click at [793, 119] on icon "button" at bounding box center [794, 116] width 13 height 13
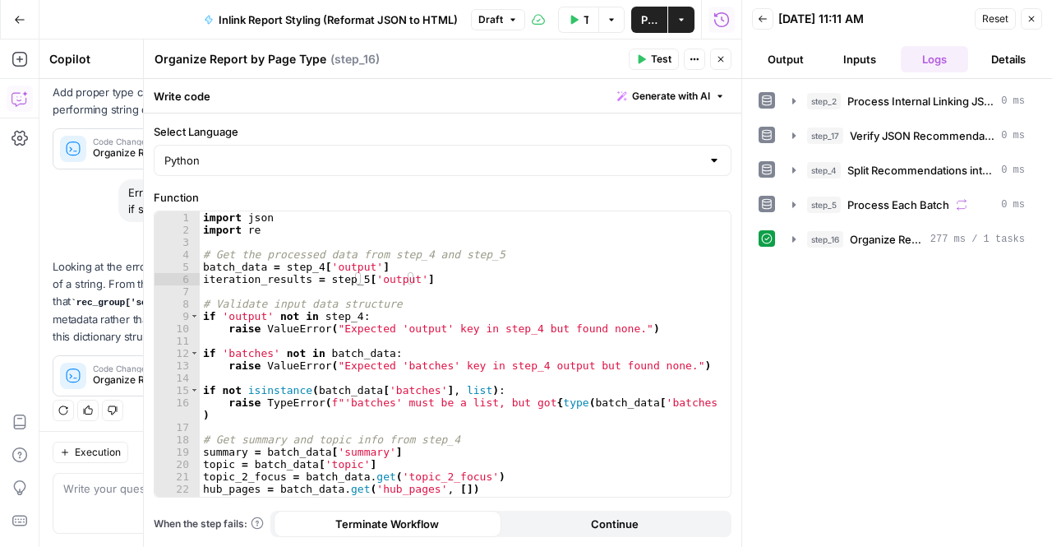
scroll to position [0, 0]
click at [717, 62] on icon "button" at bounding box center [721, 59] width 10 height 10
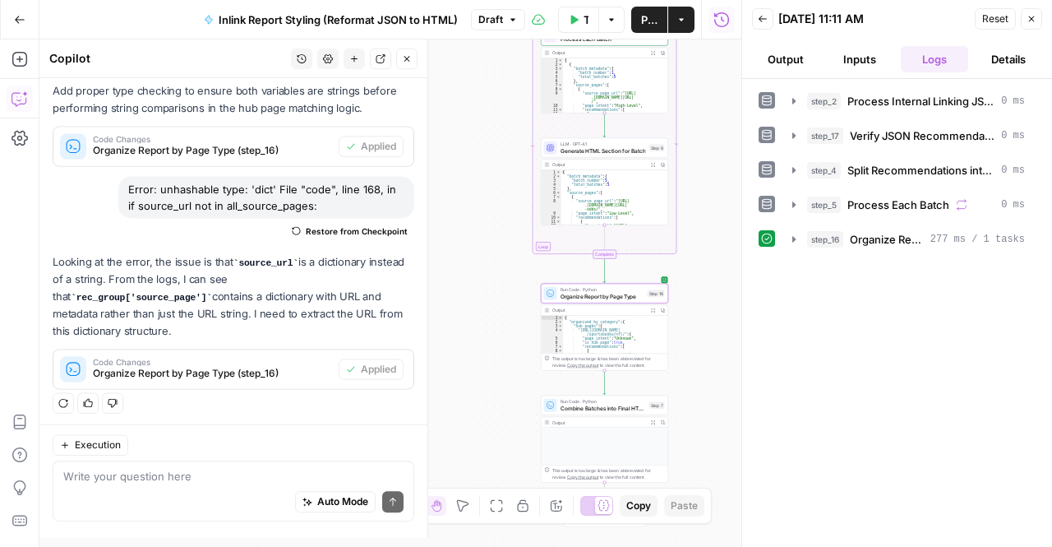
scroll to position [374, 0]
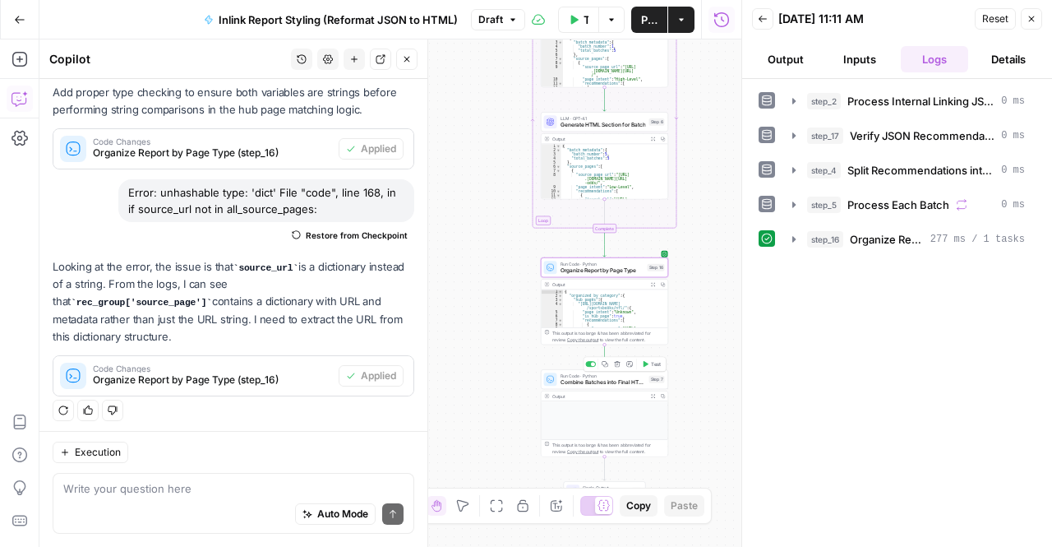
click at [600, 387] on div "Run Code · Python Combine Batches into Final HTML Report Step 7 Copy step Delet…" at bounding box center [604, 379] width 127 height 20
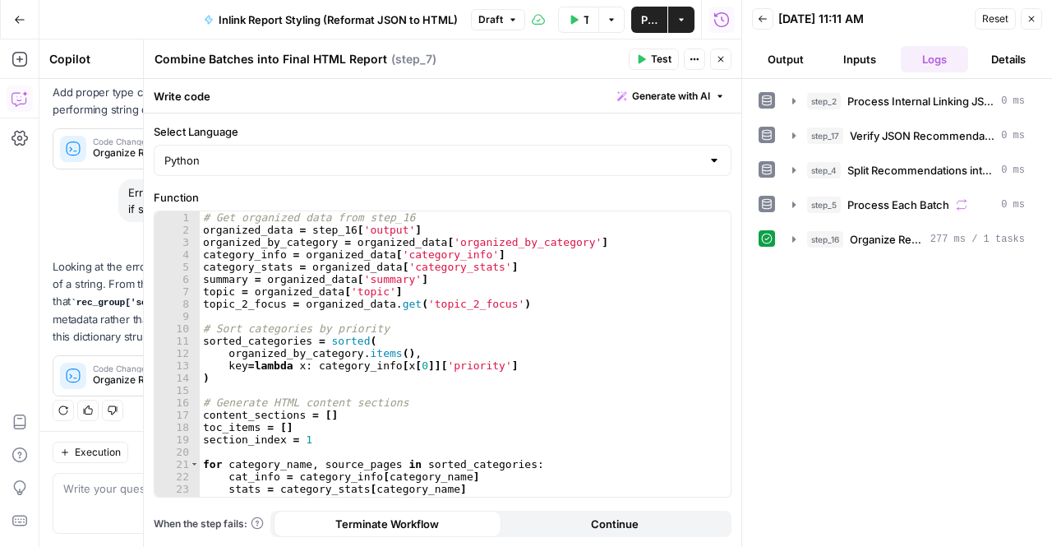
click at [649, 63] on button "Test" at bounding box center [654, 59] width 50 height 21
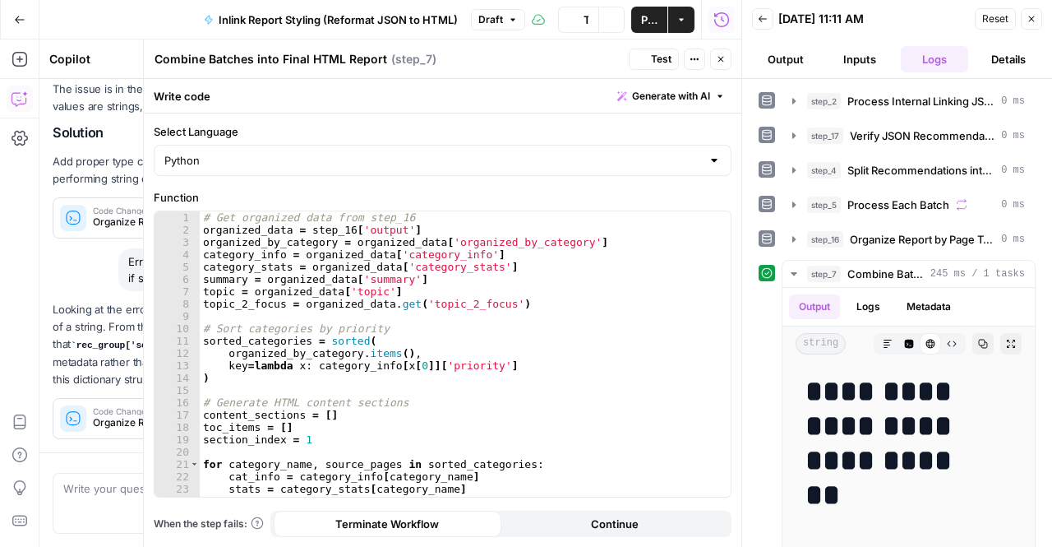
scroll to position [275, 0]
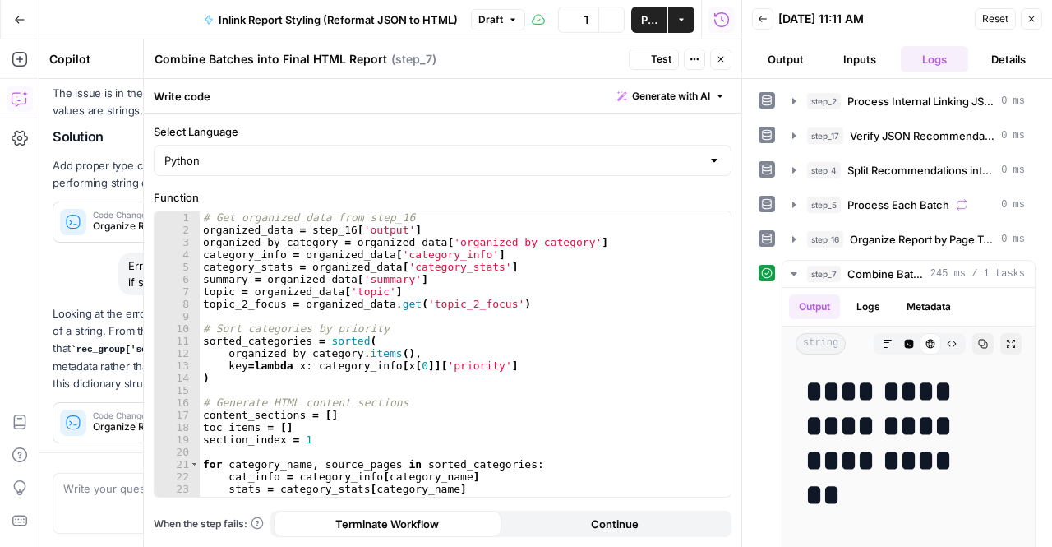
click at [717, 60] on icon "button" at bounding box center [721, 59] width 10 height 10
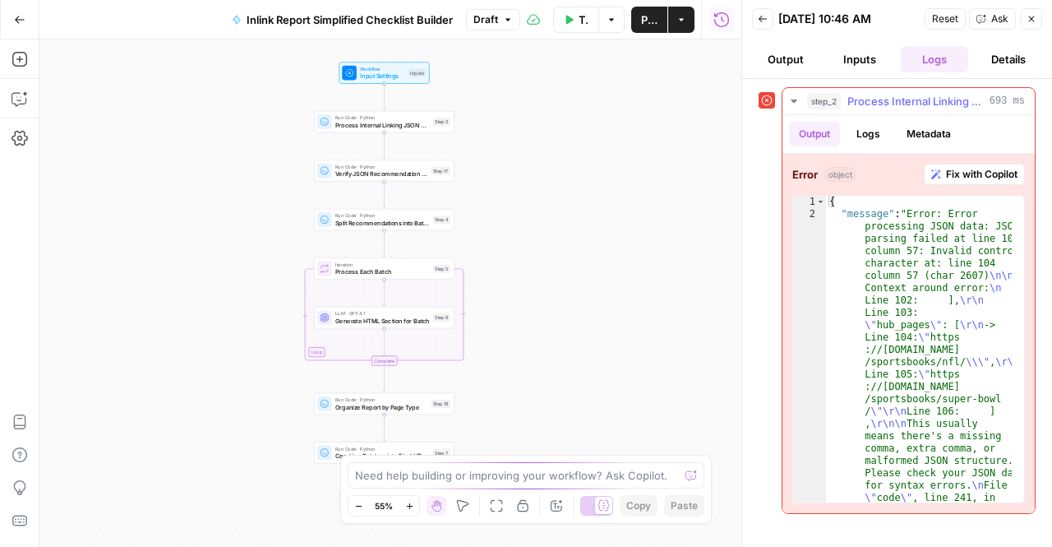
scroll to position [61, 0]
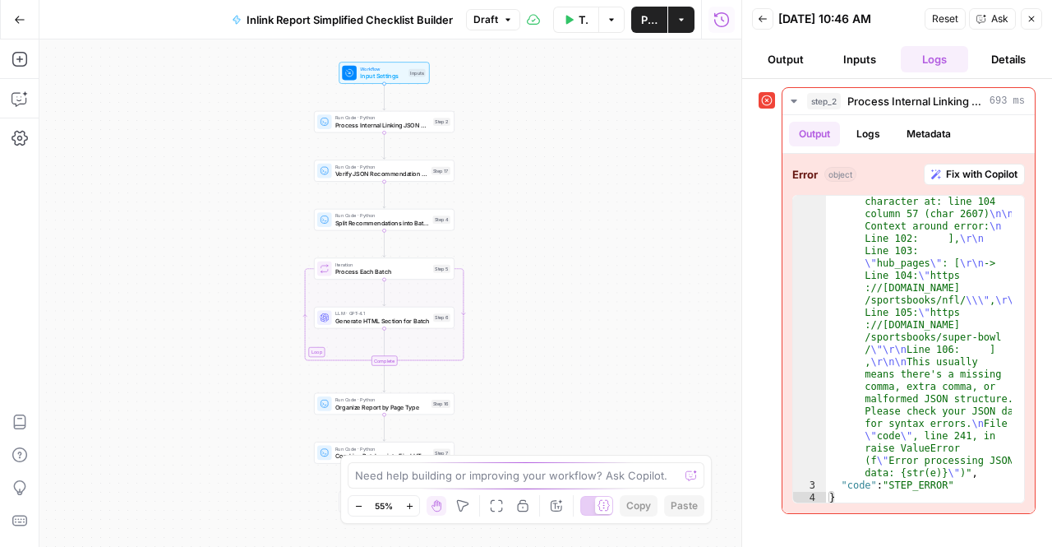
click at [788, 61] on button "Output" at bounding box center [785, 59] width 67 height 26
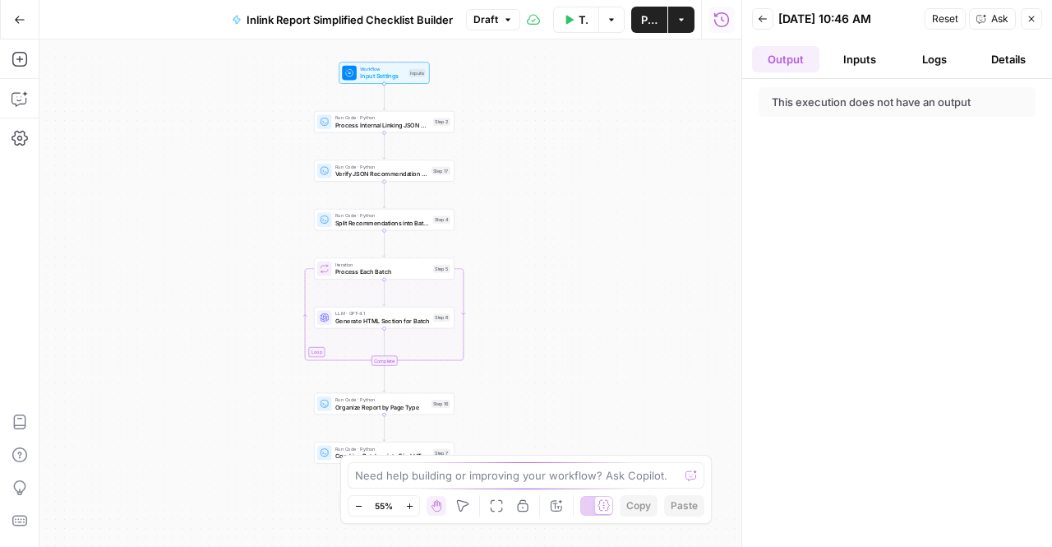
click at [824, 60] on ul "Output Inputs Logs Details" at bounding box center [897, 59] width 290 height 26
click at [859, 60] on button "Inputs" at bounding box center [859, 59] width 67 height 26
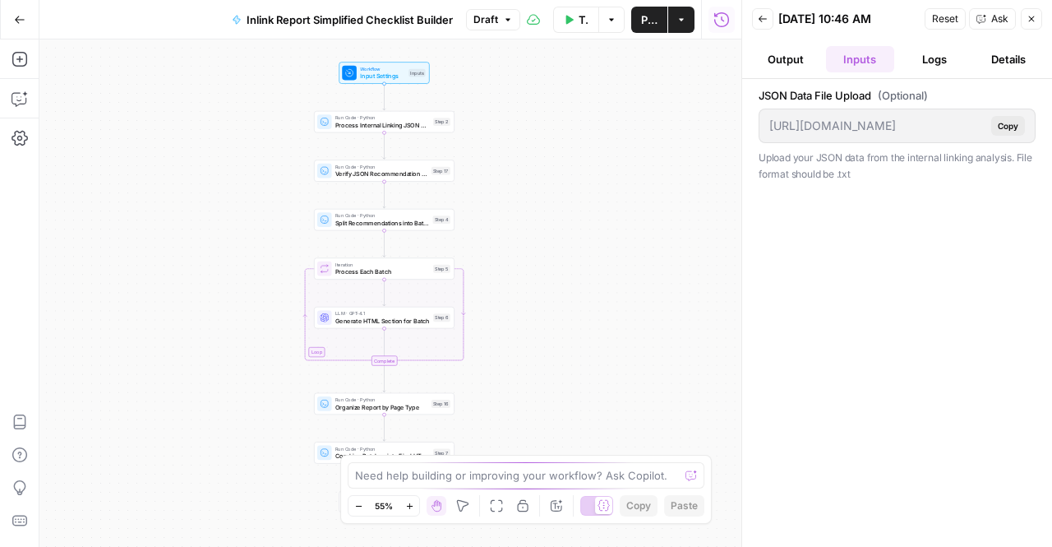
click at [1006, 42] on header "Back [DATE] 10:46 AM Reset Ask Close Output Inputs Logs Details" at bounding box center [897, 39] width 310 height 79
click at [999, 56] on button "Details" at bounding box center [1008, 59] width 67 height 26
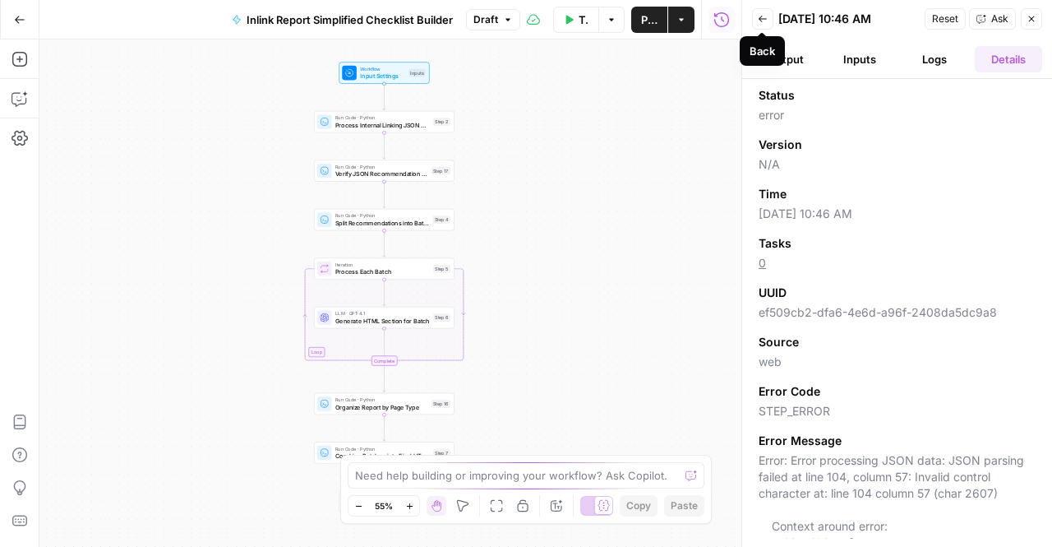
click at [760, 18] on icon "button" at bounding box center [763, 19] width 8 height 7
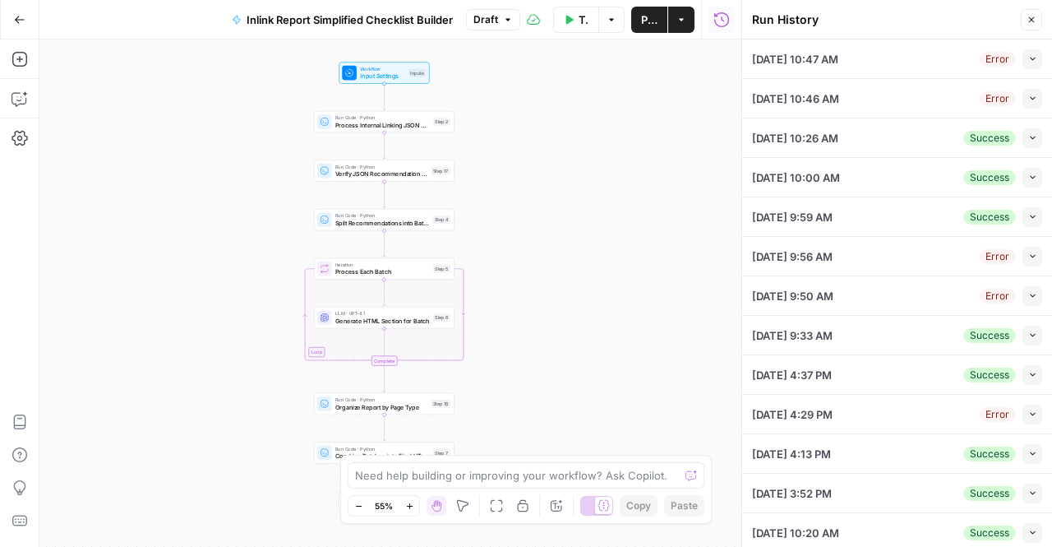
click at [311, 12] on span "Inlink Report Simplified Checklist Builder" at bounding box center [350, 20] width 206 height 16
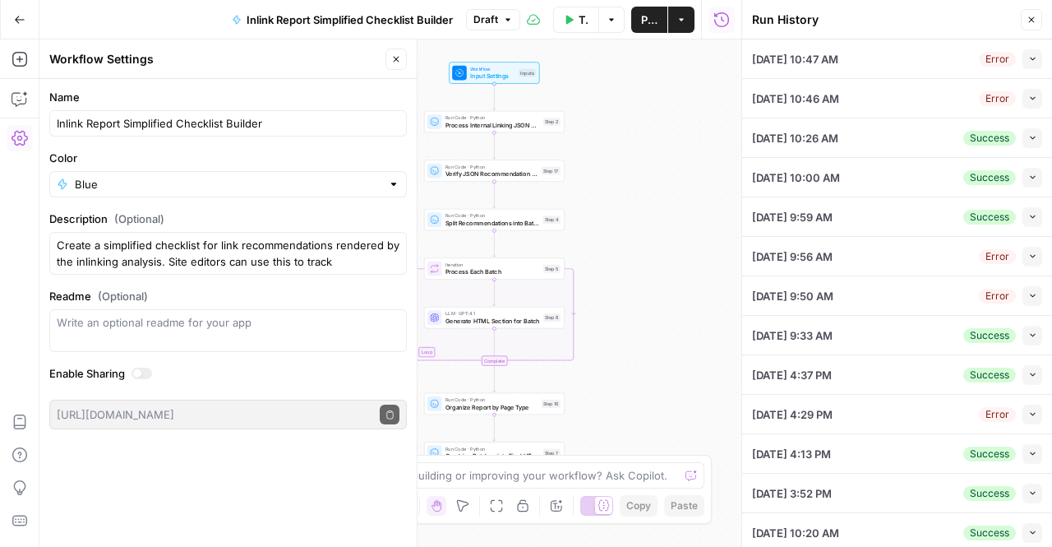
click at [1024, 29] on button "Close" at bounding box center [1031, 19] width 21 height 21
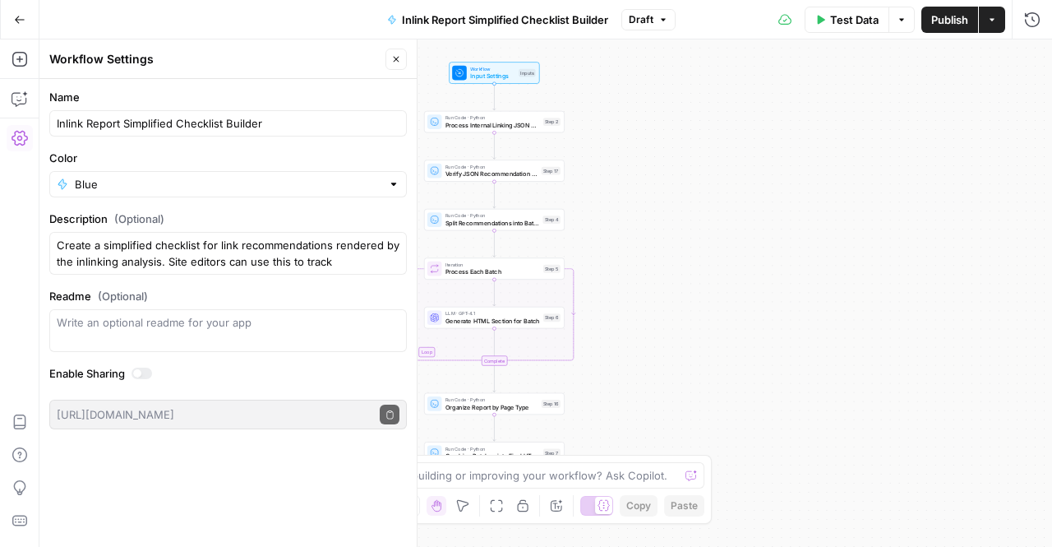
click at [858, 25] on span "Test Data" at bounding box center [854, 20] width 49 height 16
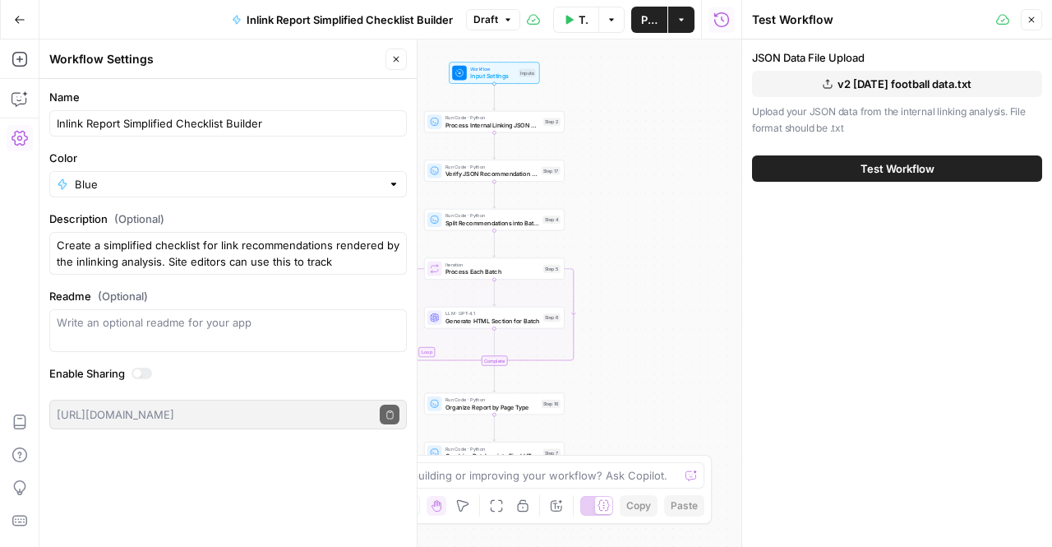
click at [1051, 10] on header "Test Workflow Close" at bounding box center [897, 19] width 310 height 39
click at [1029, 17] on icon "button" at bounding box center [1032, 20] width 10 height 10
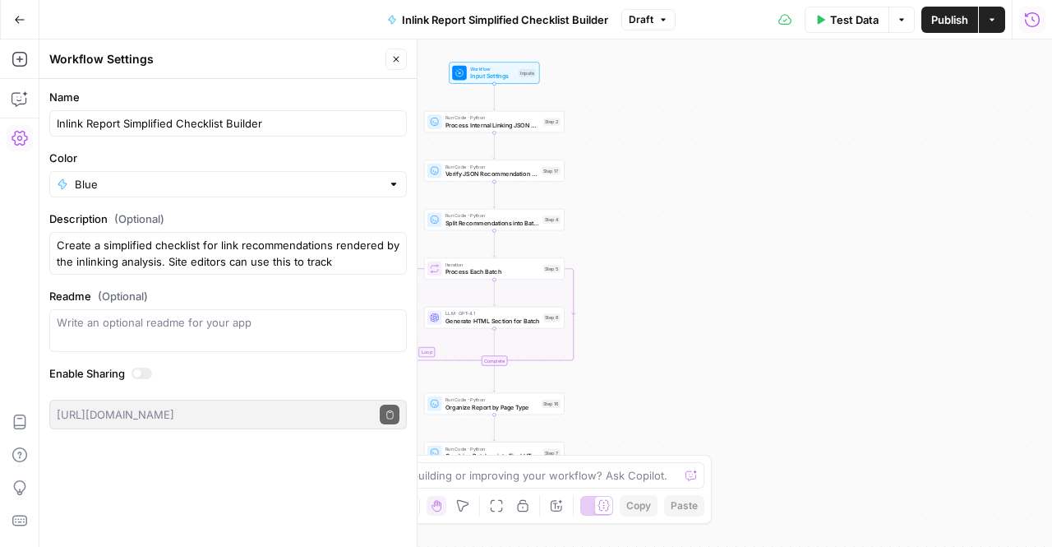
click at [1041, 22] on button "Run History" at bounding box center [1032, 20] width 26 height 26
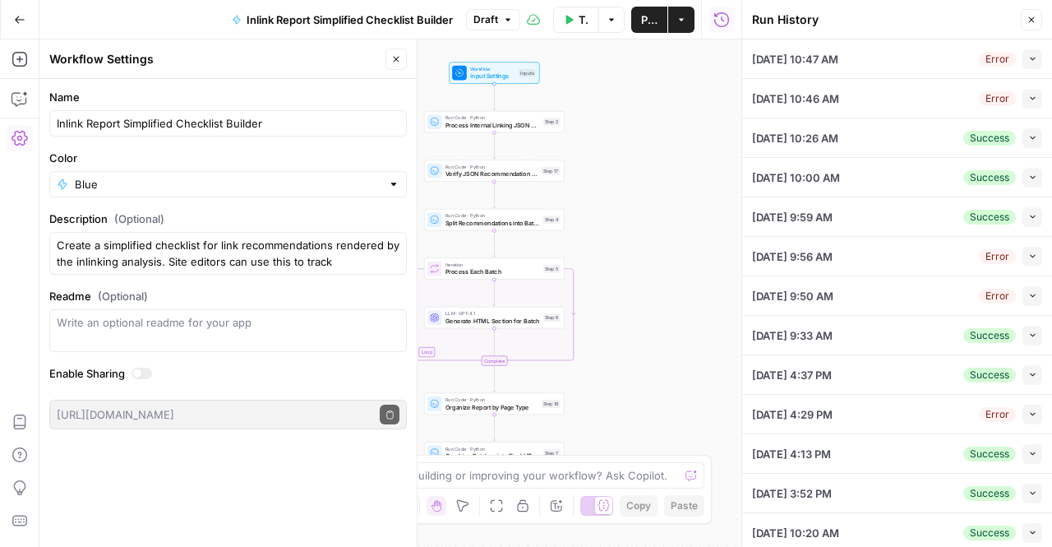
click at [993, 58] on div "Error" at bounding box center [997, 59] width 37 height 15
click at [1028, 58] on span "Collapse" at bounding box center [1028, 58] width 1 height 1
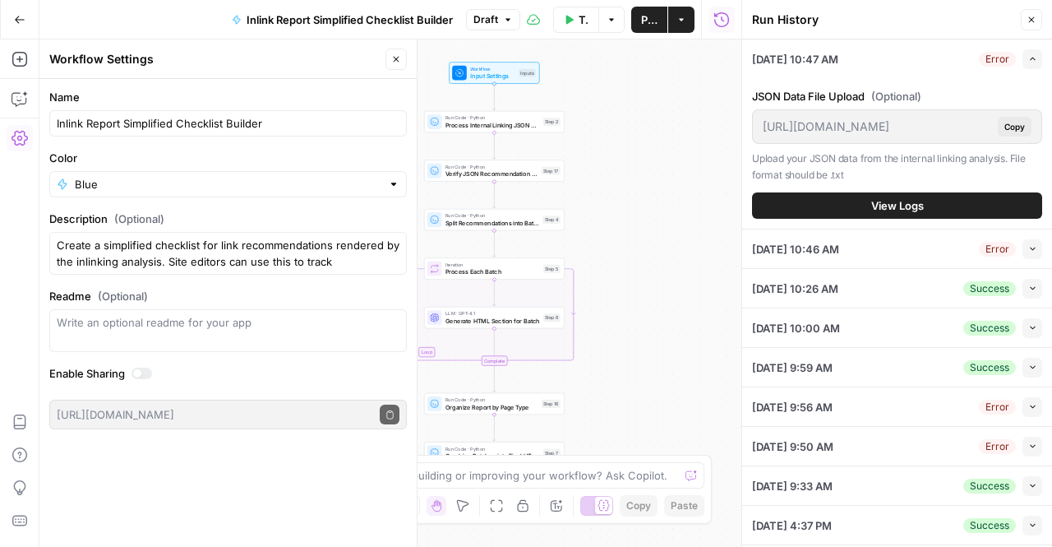
click at [1029, 11] on button "Close" at bounding box center [1031, 19] width 21 height 21
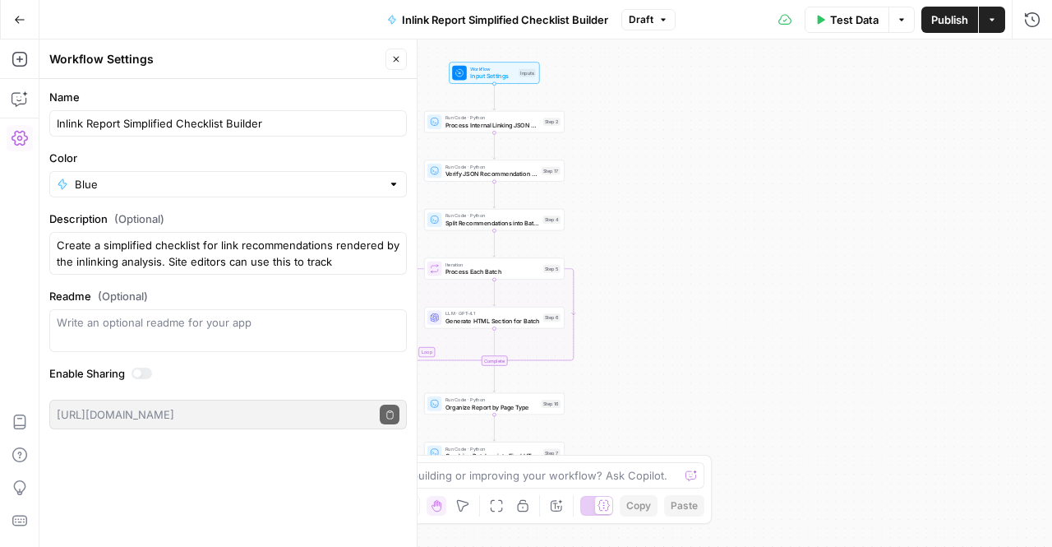
click at [871, 20] on span "Test Data" at bounding box center [854, 20] width 49 height 16
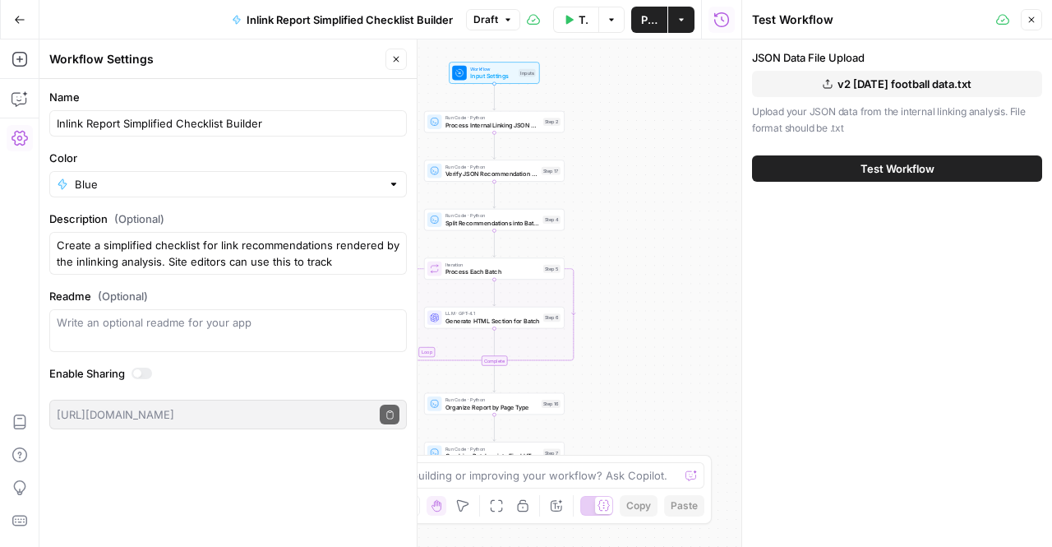
click at [852, 151] on div "Test Workflow" at bounding box center [897, 169] width 290 height 46
click at [848, 162] on button "Test Workflow" at bounding box center [897, 168] width 290 height 26
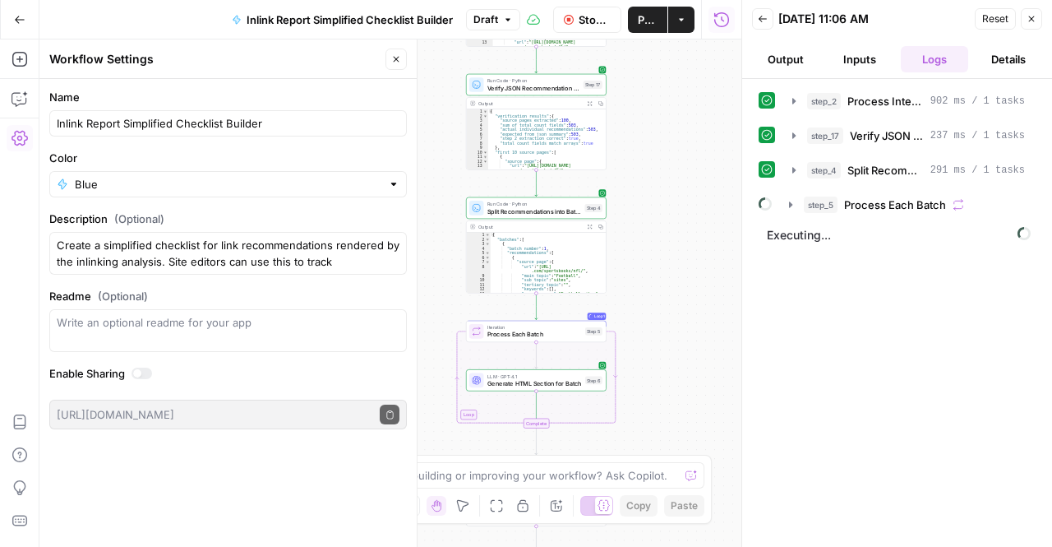
drag, startPoint x: 629, startPoint y: 317, endPoint x: 672, endPoint y: 155, distance: 166.7
click at [672, 155] on div "Workflow Input Settings Inputs Run Code · Python Process Internal Linking JSON …" at bounding box center [390, 292] width 702 height 507
click at [788, 206] on icon "button" at bounding box center [790, 204] width 13 height 13
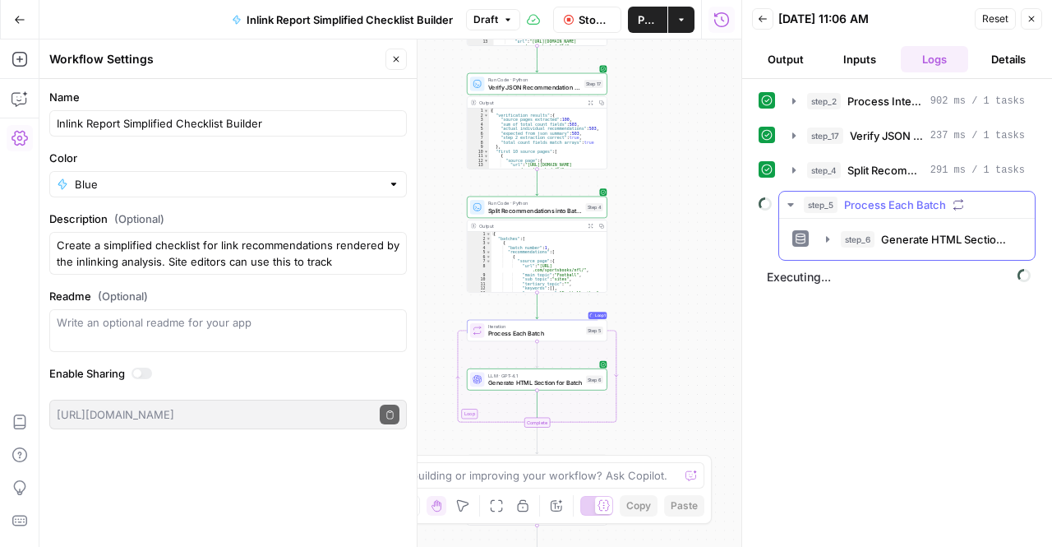
click at [788, 206] on icon "button" at bounding box center [790, 204] width 13 height 13
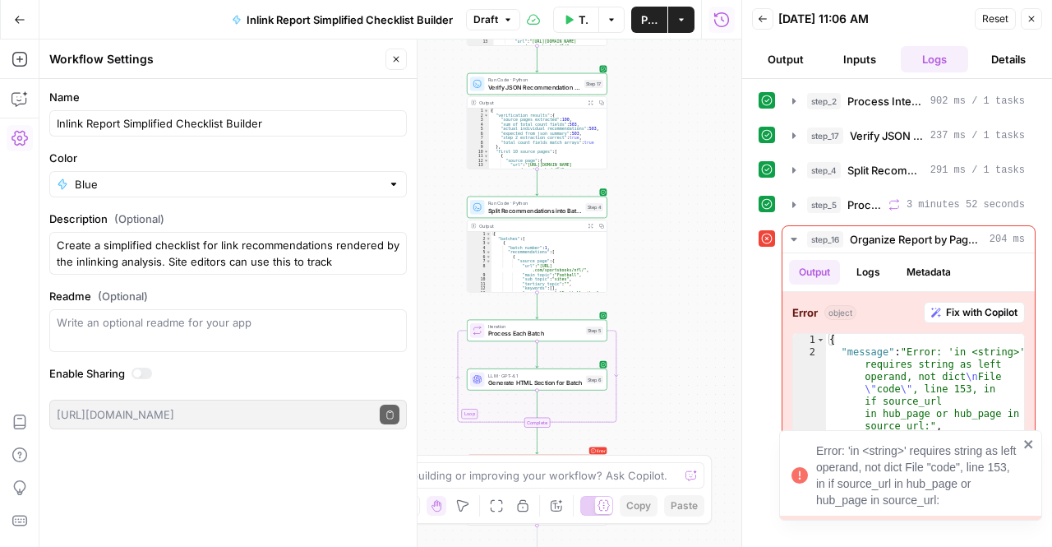
click at [917, 486] on div "Error: 'in <string>' requires string as left operand, not dict File "code", lin…" at bounding box center [917, 475] width 202 height 66
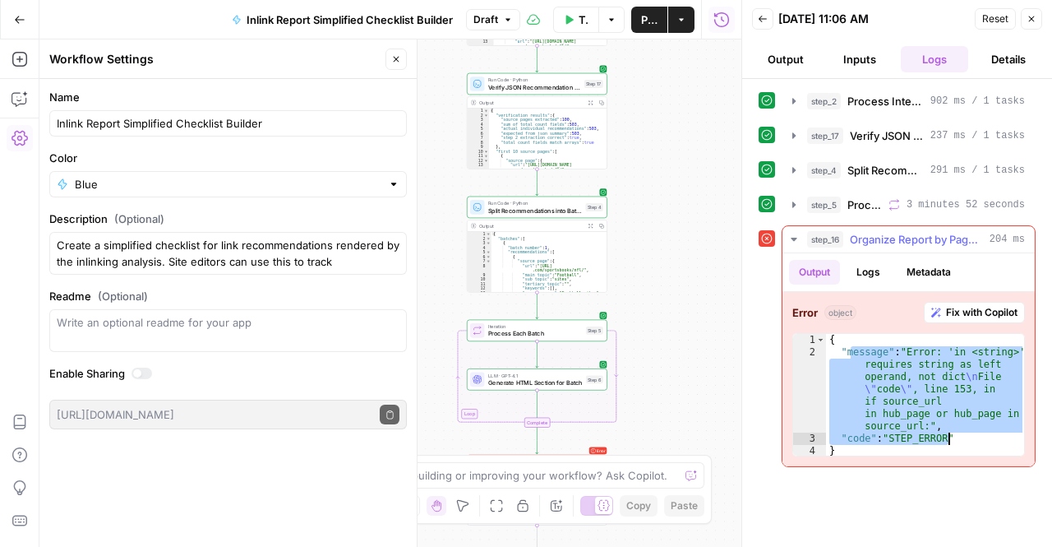
drag, startPoint x: 848, startPoint y: 349, endPoint x: 985, endPoint y: 441, distance: 164.6
click at [985, 441] on div "{ "message" : "Error: 'in <string>' requires string as left operand, not dict \…" at bounding box center [926, 408] width 200 height 148
type textarea "**********"
click at [536, 495] on div "Zoom Out 55% Zoom In Hand Move Fit to View Lock/Unlock Annotate Workflow Copy P…" at bounding box center [526, 505] width 357 height 21
click at [533, 483] on textarea at bounding box center [517, 475] width 324 height 16
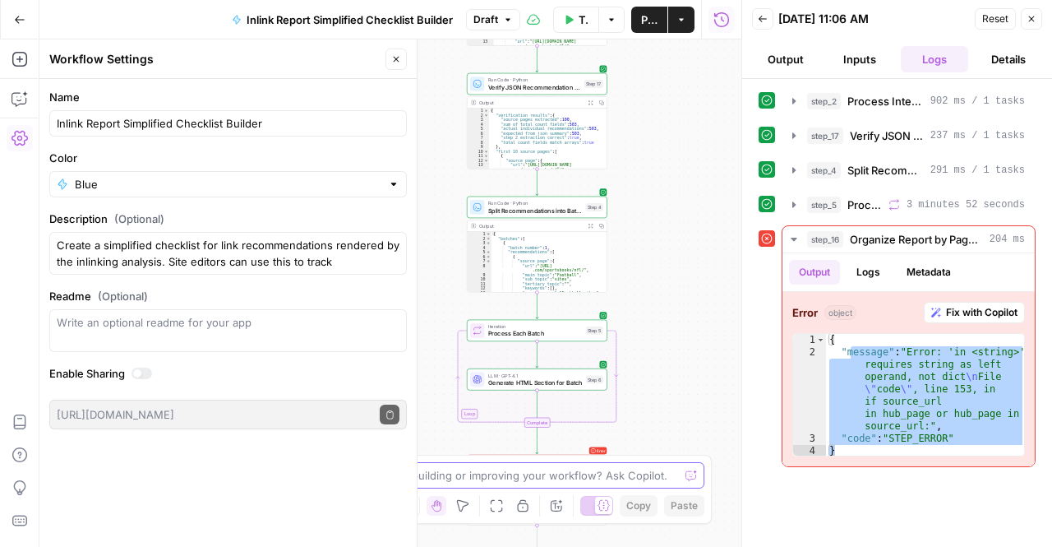
paste textarea "essage": "Error: 'in <string>' requires string as left operand, not dict\nFile …"
type textarea "essage": "Error: 'in <string>' requires string as left operand, not dict\nFile …"
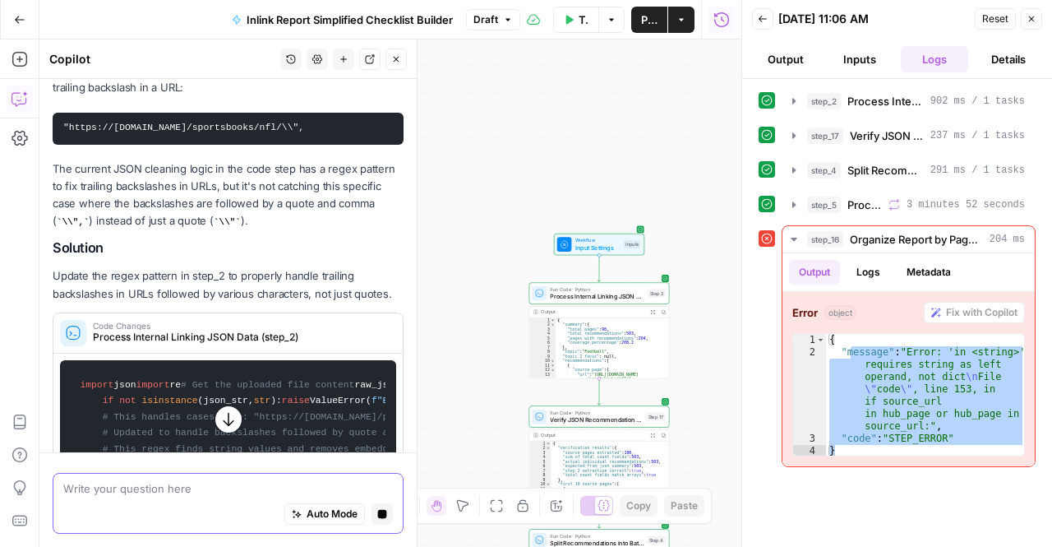
scroll to position [285, 0]
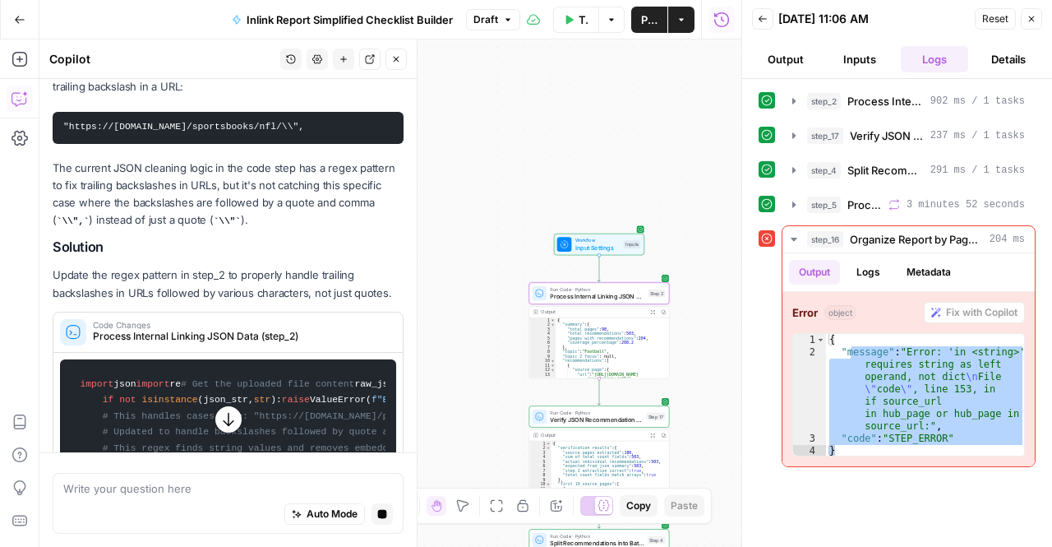
click at [275, 317] on div "Code Changes Process Internal Linking JSON Data (step_2)" at bounding box center [223, 331] width 340 height 39
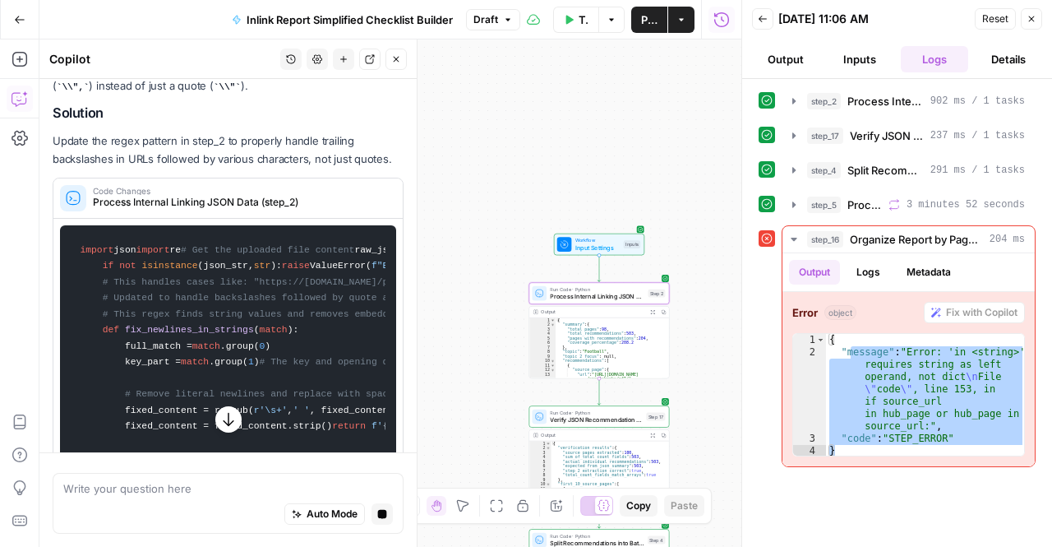
scroll to position [423, 0]
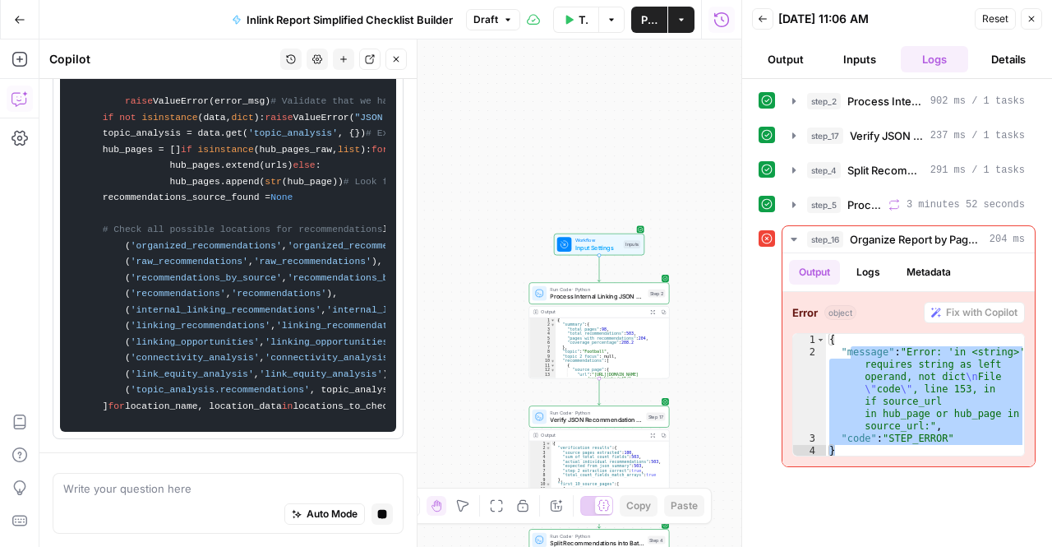
click at [164, 501] on div "Auto Mode Stop generating" at bounding box center [228, 515] width 330 height 36
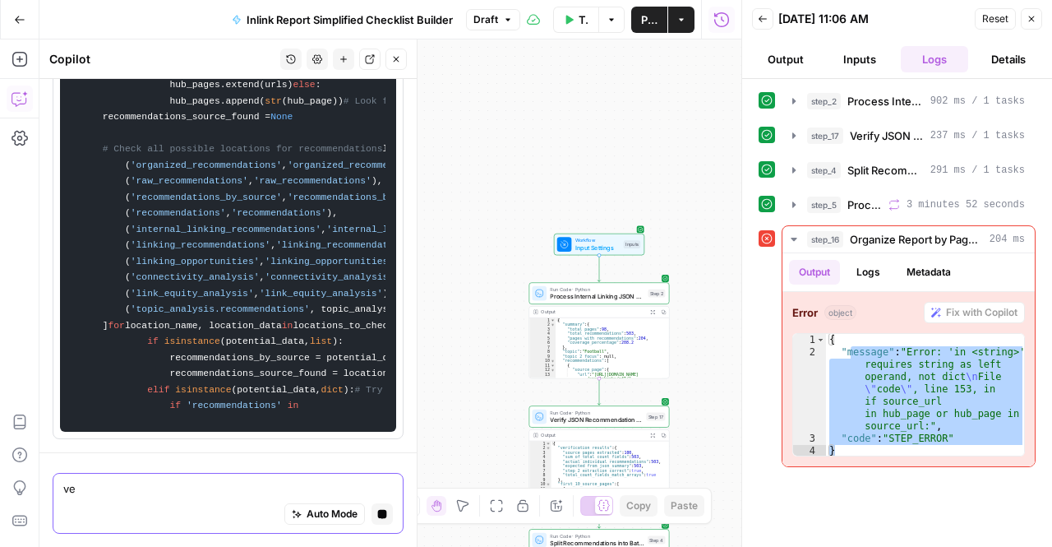
type textarea "v"
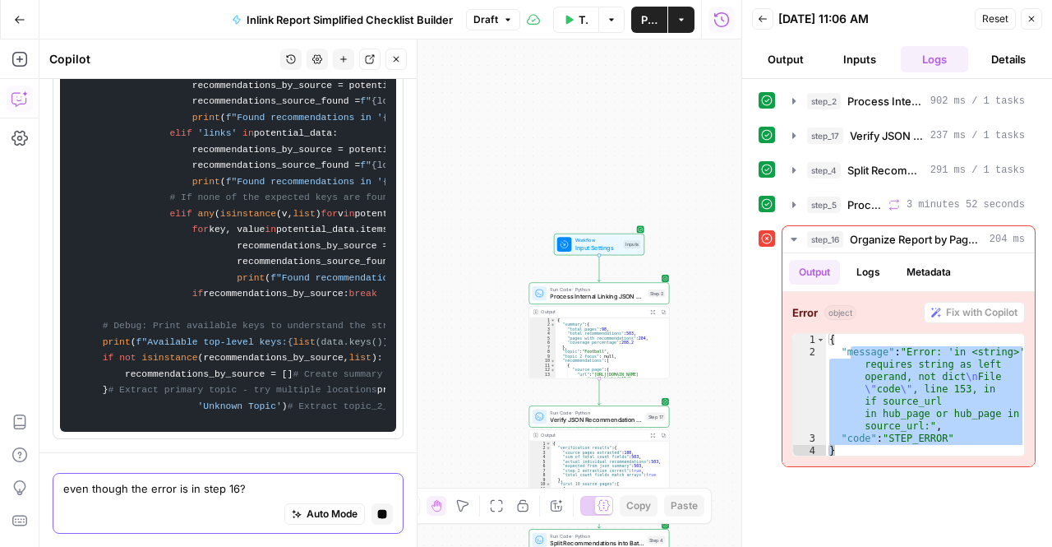
drag, startPoint x: 69, startPoint y: 495, endPoint x: 129, endPoint y: 490, distance: 60.2
click at [129, 490] on textarea "even though the error is in step 16?" at bounding box center [228, 488] width 330 height 16
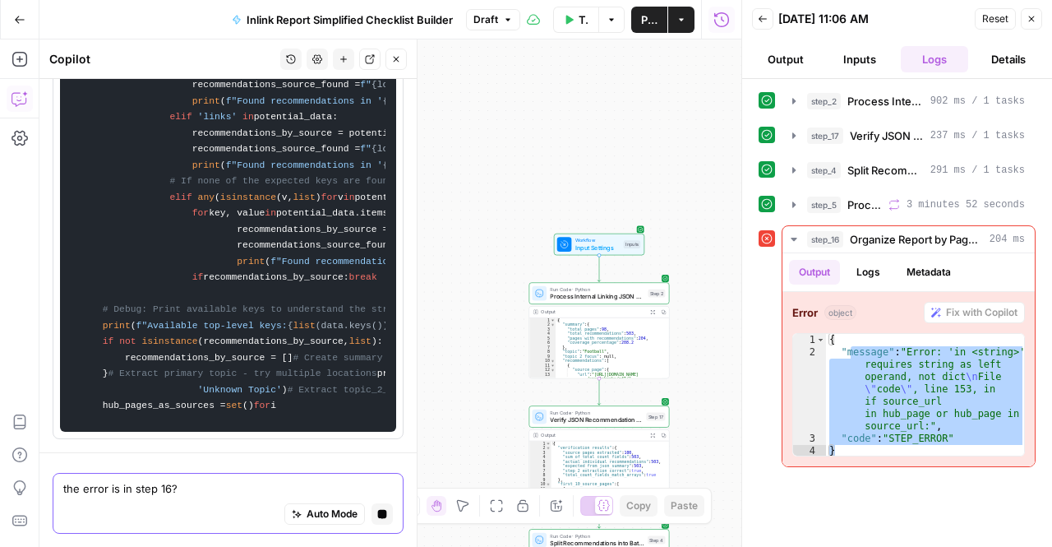
click at [125, 488] on textarea "the error is in step 16?" at bounding box center [228, 488] width 330 height 16
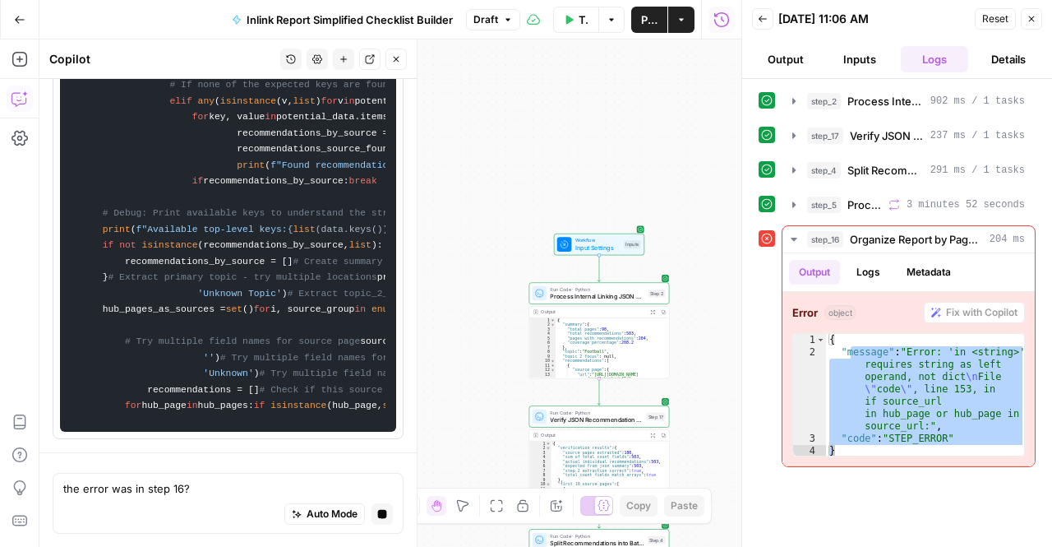
click at [206, 505] on div "Auto Mode Stop generating" at bounding box center [228, 515] width 330 height 36
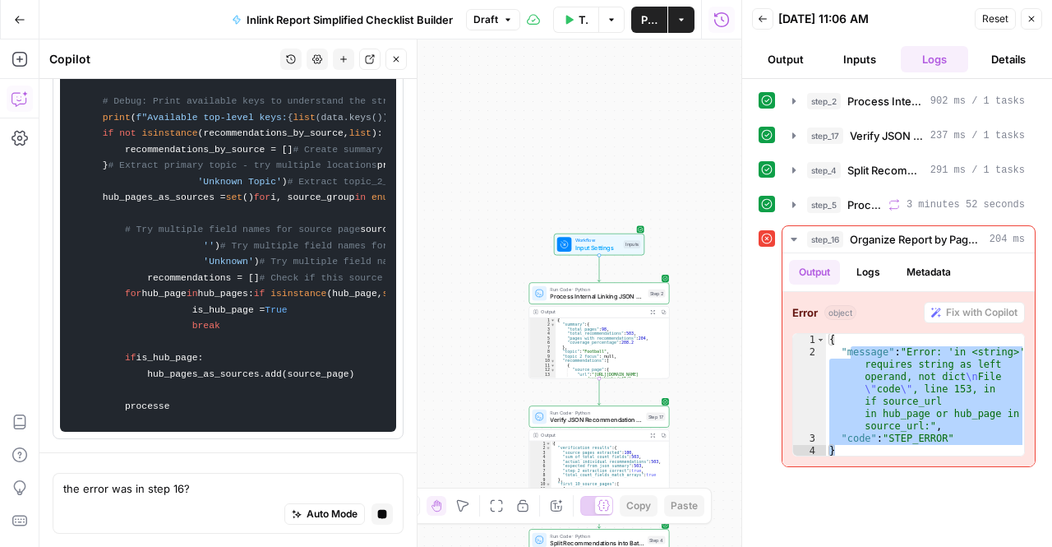
click at [201, 502] on div "Auto Mode Stop generating" at bounding box center [228, 515] width 330 height 36
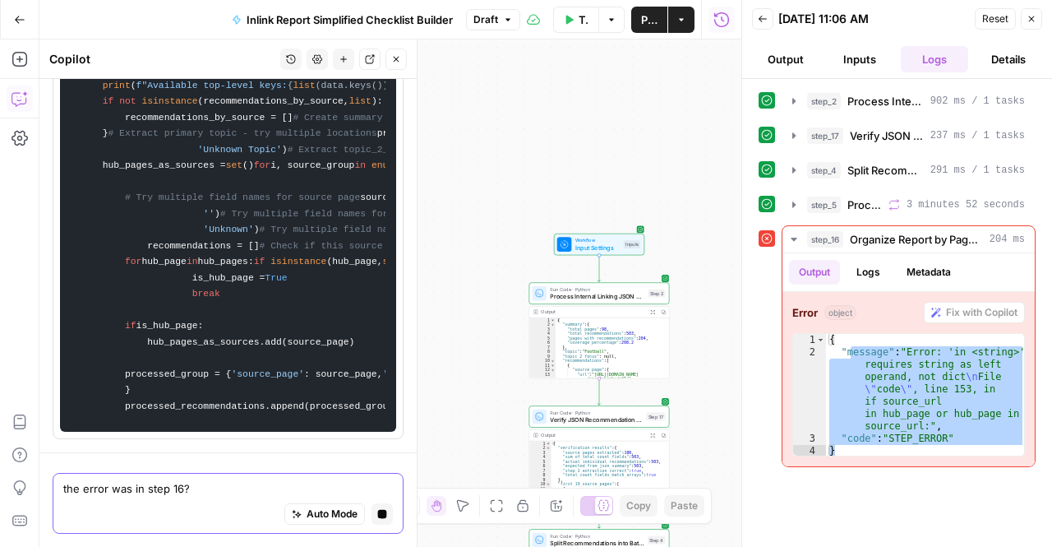
click at [196, 485] on textarea "the error was in step 16?" at bounding box center [228, 488] width 330 height 16
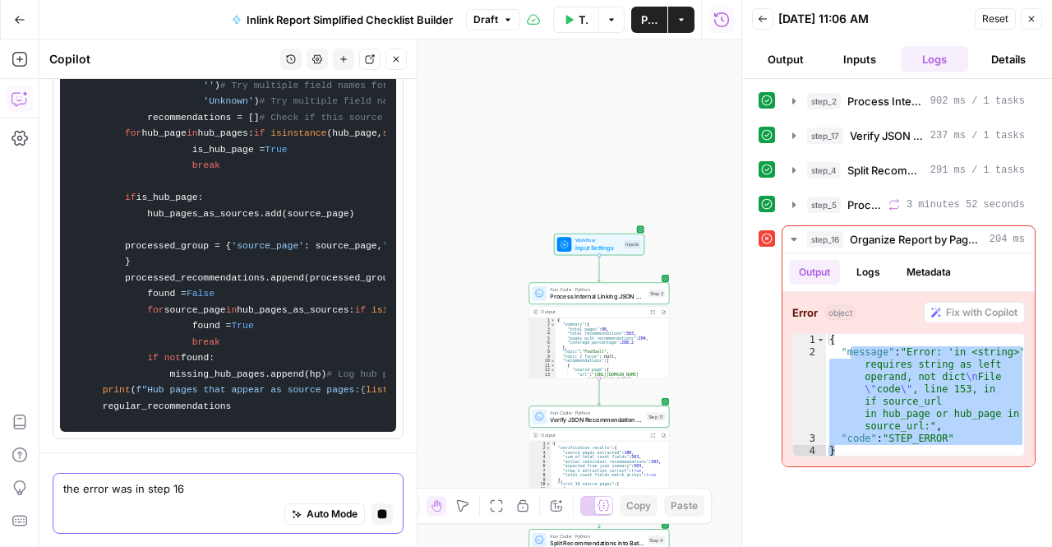
scroll to position [5179, 0]
type textarea "the error was in step 16"
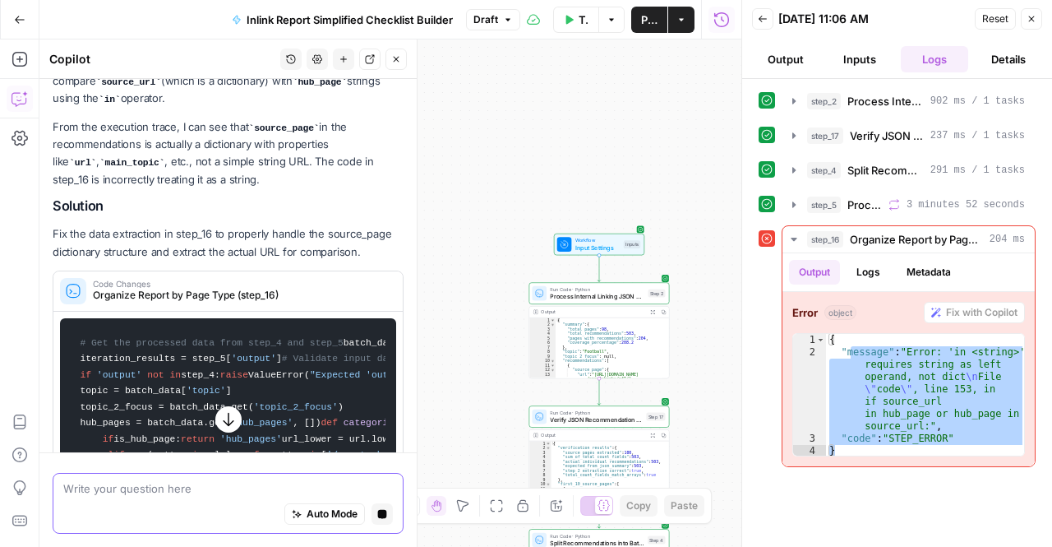
scroll to position [917, 0]
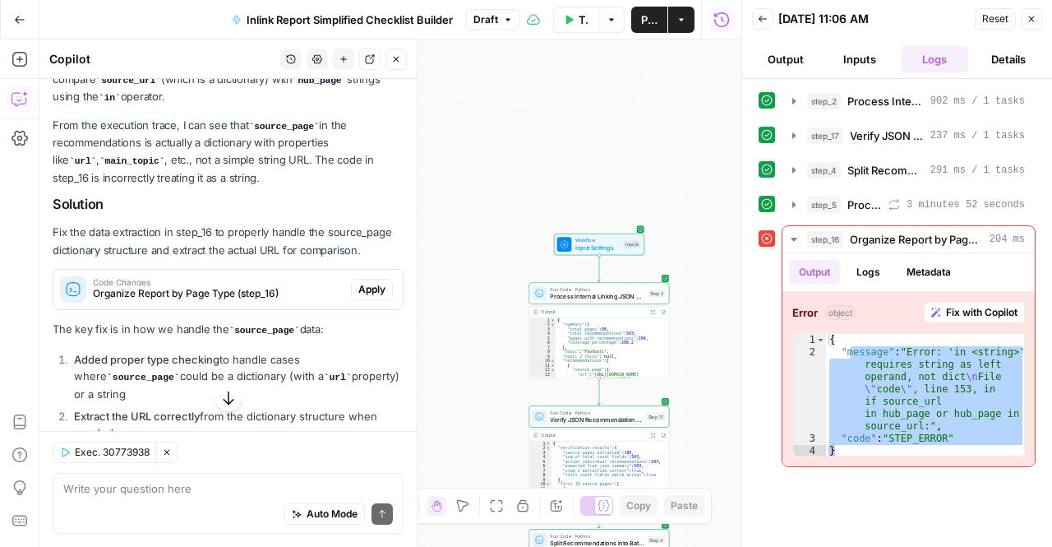
click at [505, 19] on icon "button" at bounding box center [508, 20] width 10 height 10
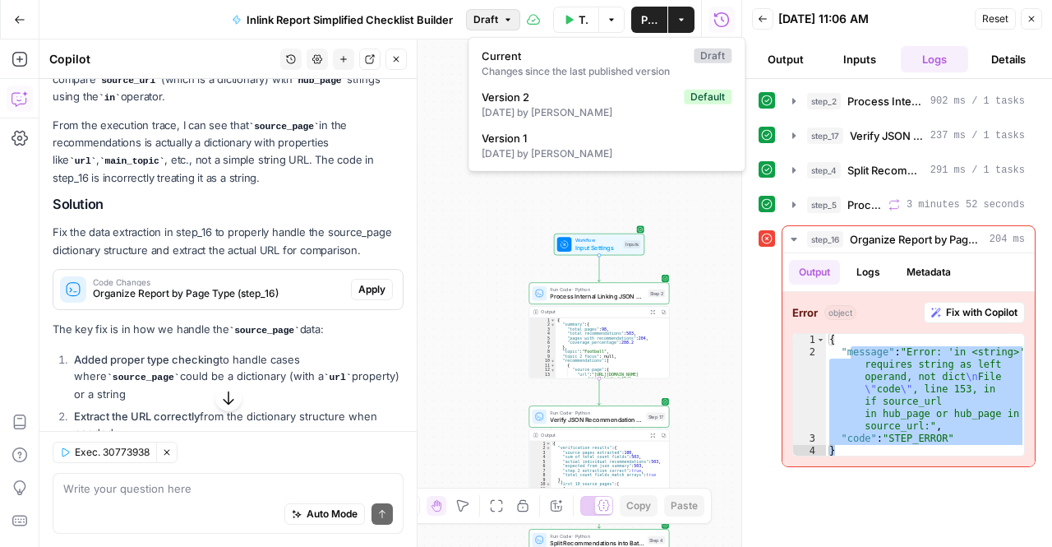
click at [446, 111] on div "Workflow Input Settings Inputs Run Code · Python Process Internal Linking JSON …" at bounding box center [390, 292] width 702 height 507
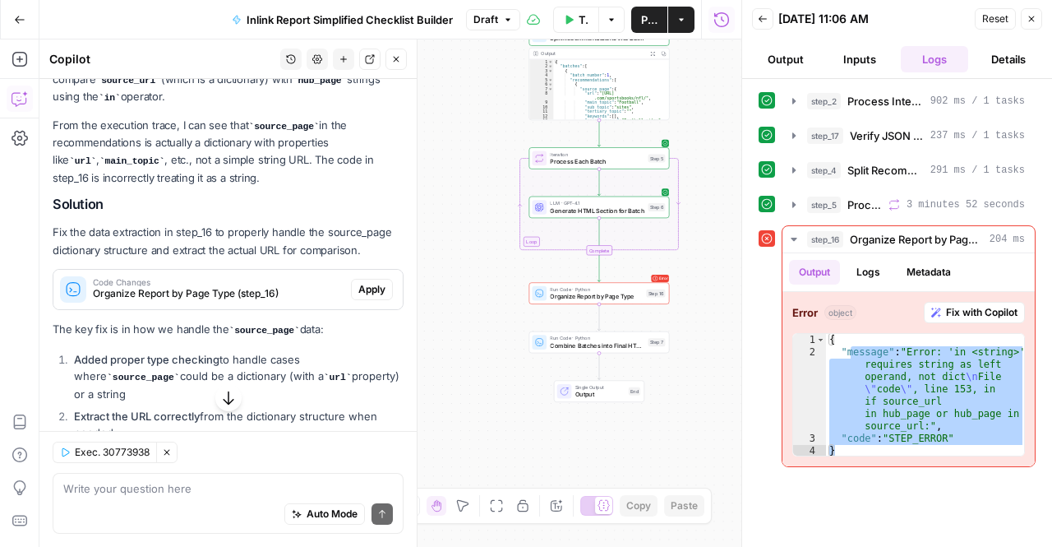
scroll to position [1010, 0]
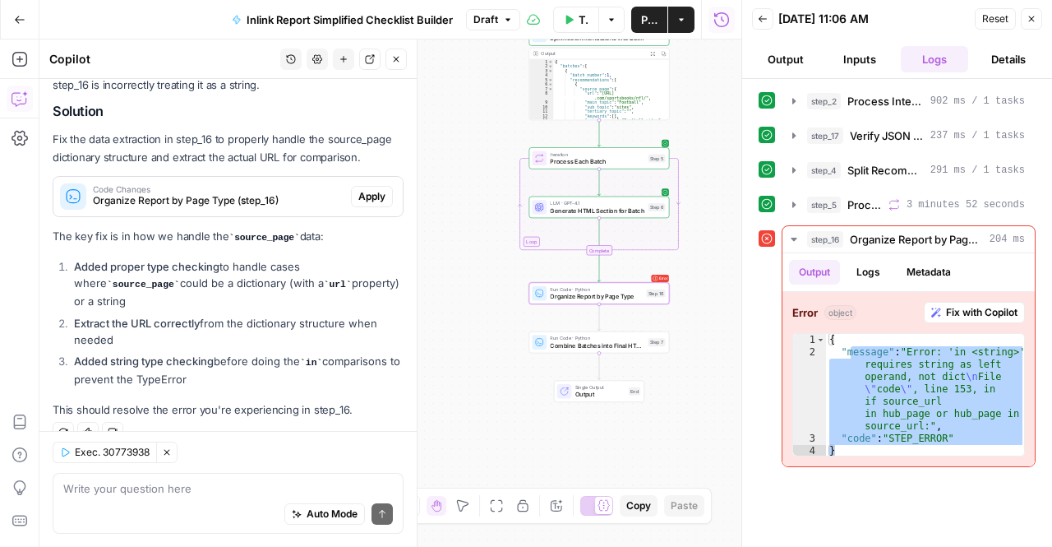
click at [358, 189] on span "Apply" at bounding box center [371, 196] width 27 height 15
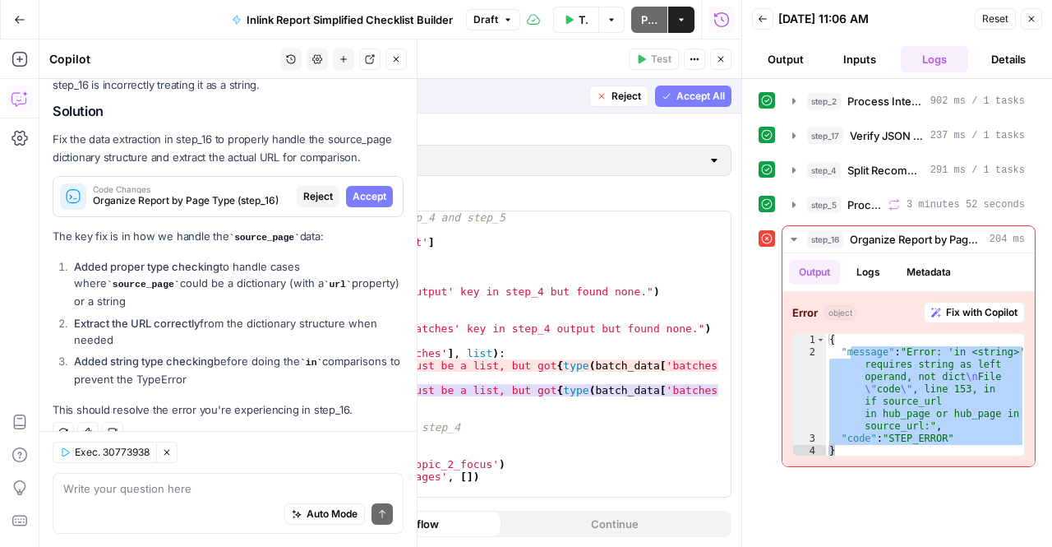
click at [374, 186] on button "Accept" at bounding box center [369, 196] width 47 height 21
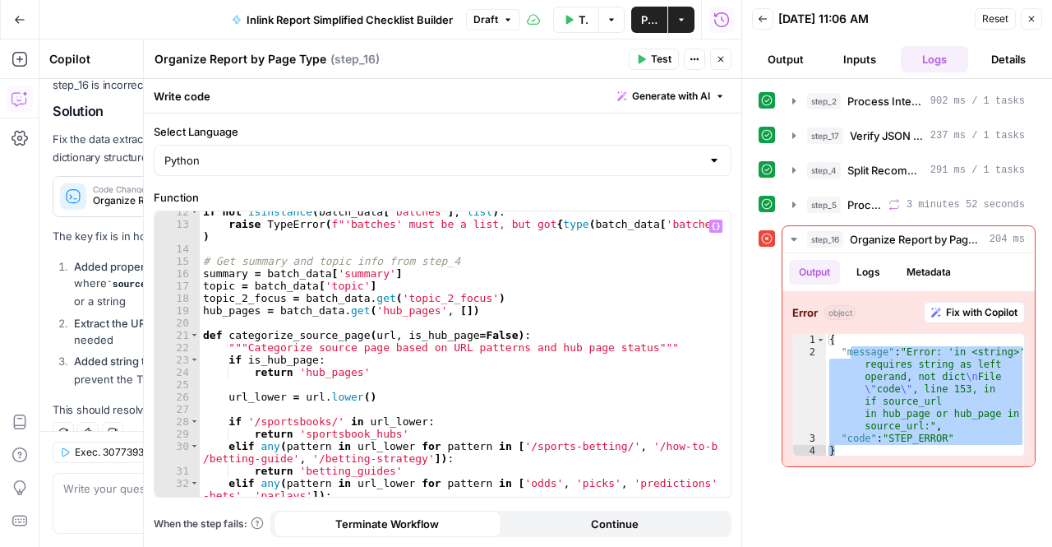
scroll to position [0, 0]
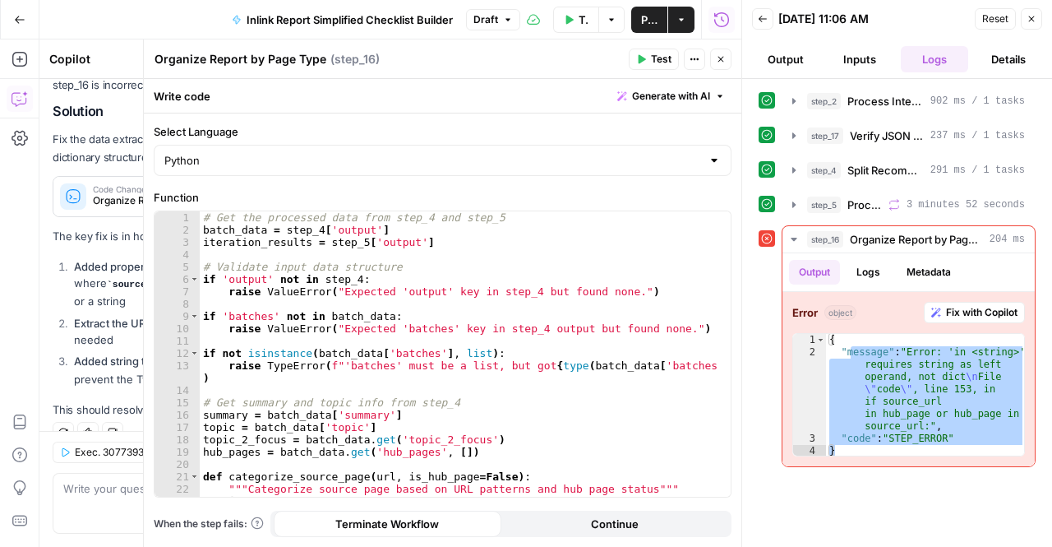
click at [654, 58] on span "Test" at bounding box center [661, 59] width 21 height 15
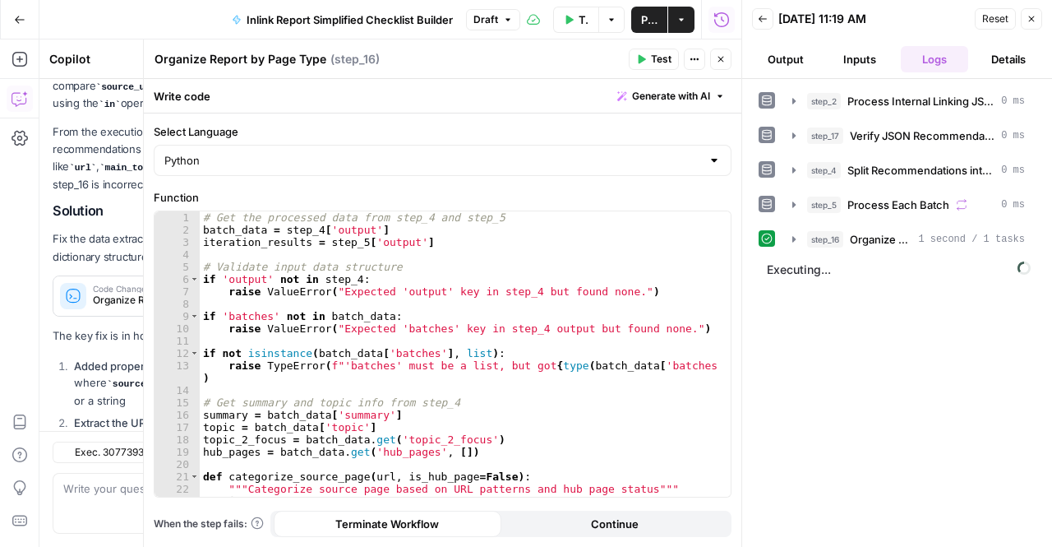
scroll to position [1063, 0]
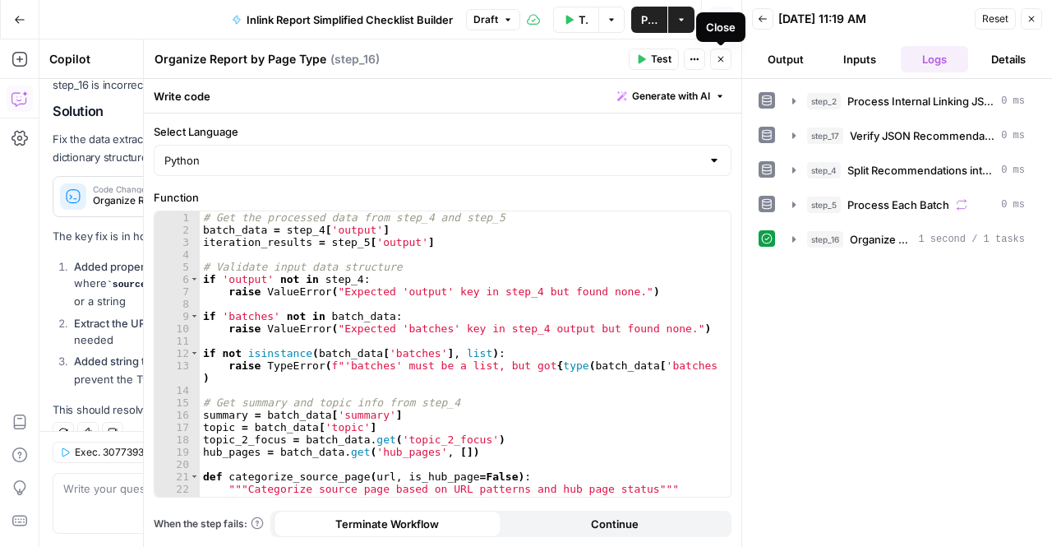
click at [729, 61] on button "Close" at bounding box center [720, 59] width 21 height 21
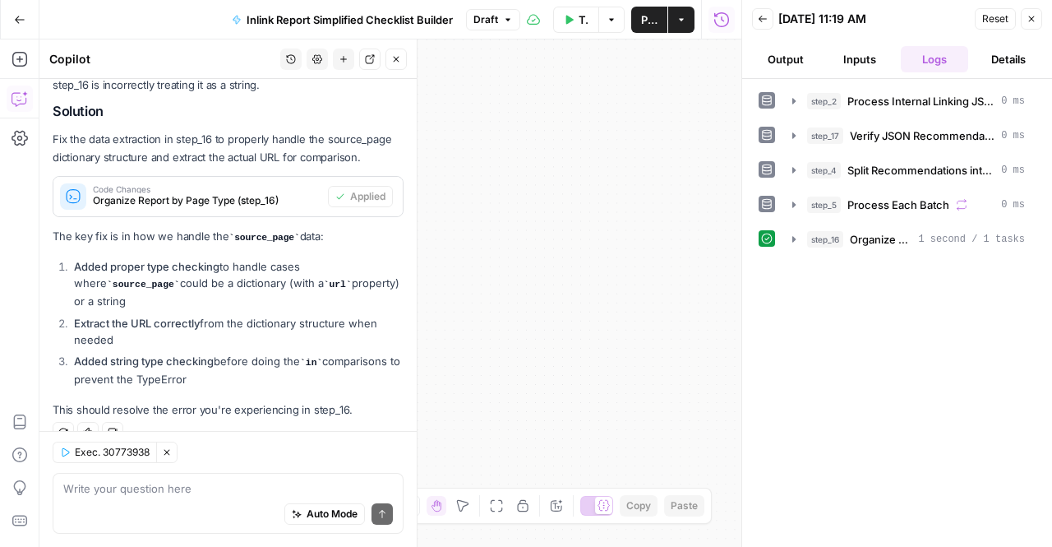
drag, startPoint x: 499, startPoint y: 293, endPoint x: 679, endPoint y: 347, distance: 187.8
click at [679, 347] on div "Workflow Input Settings Inputs Run Code · Python Process Internal Linking JSON …" at bounding box center [390, 292] width 702 height 507
drag, startPoint x: 539, startPoint y: 338, endPoint x: 680, endPoint y: 317, distance: 142.2
click at [680, 317] on div "Workflow Input Settings Inputs Run Code · Python Process Internal Linking JSON …" at bounding box center [390, 292] width 702 height 507
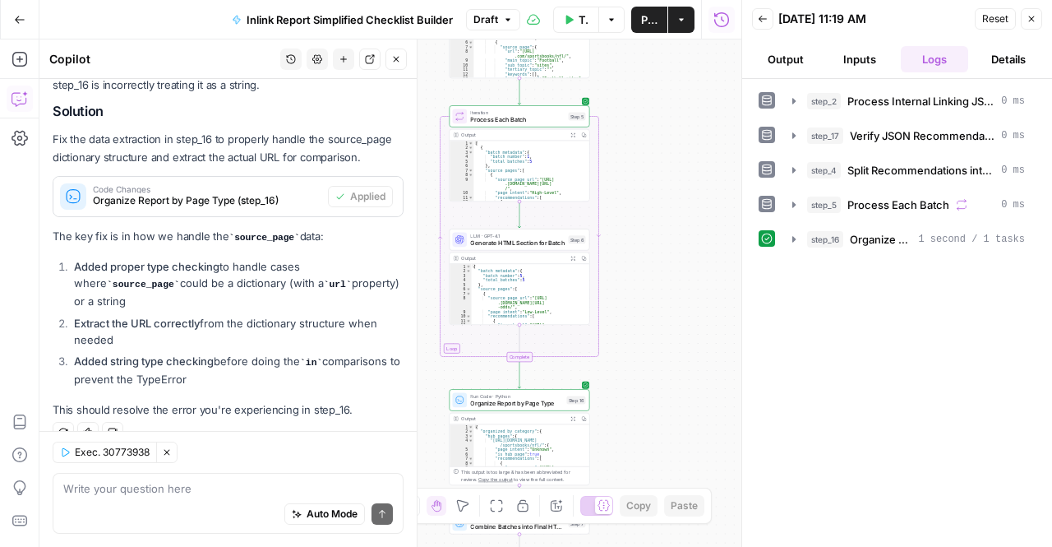
drag, startPoint x: 511, startPoint y: 334, endPoint x: 653, endPoint y: 249, distance: 164.8
click at [653, 249] on div "Workflow Input Settings Inputs Run Code · Python Process Internal Linking JSON …" at bounding box center [390, 292] width 702 height 507
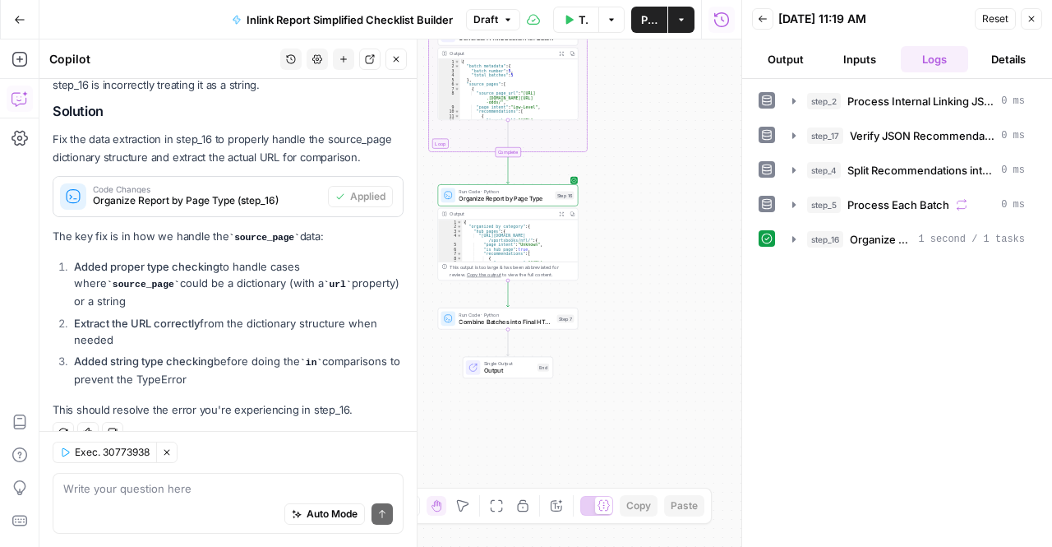
drag, startPoint x: 659, startPoint y: 267, endPoint x: 645, endPoint y: 73, distance: 194.5
click at [645, 73] on div "Workflow Input Settings Inputs Run Code · Python Process Internal Linking JSON …" at bounding box center [390, 292] width 702 height 507
click at [561, 305] on span "Test" at bounding box center [564, 302] width 11 height 8
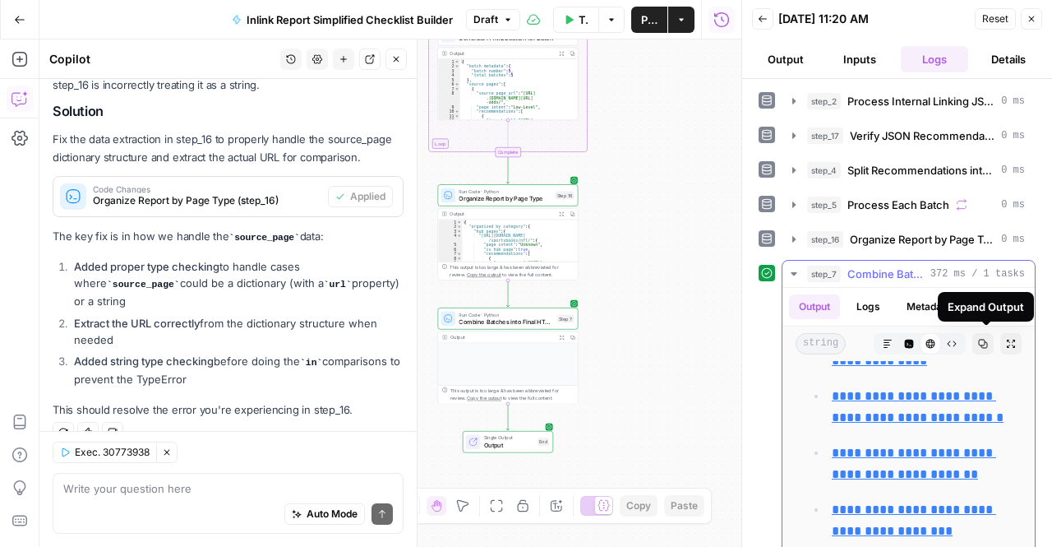
scroll to position [4339, 0]
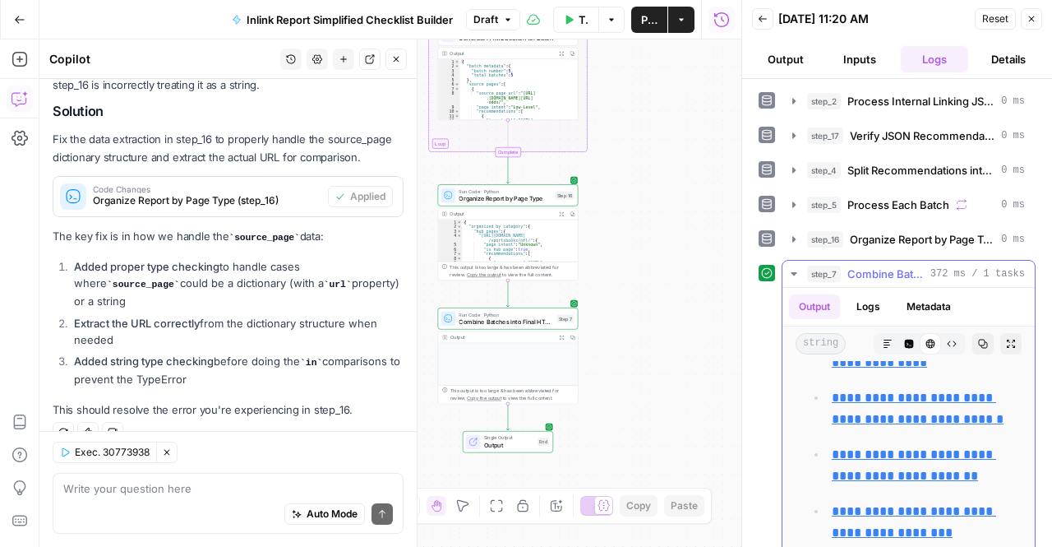
click at [904, 368] on link "**********" at bounding box center [914, 352] width 164 height 34
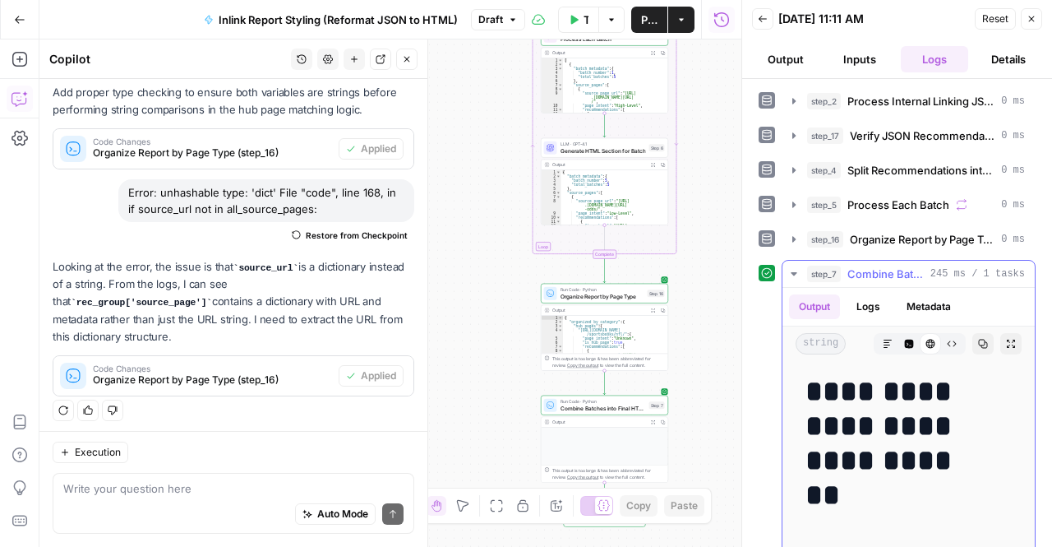
click at [880, 435] on h1 "**********" at bounding box center [897, 443] width 182 height 138
click at [899, 346] on button "Code Editor" at bounding box center [909, 343] width 21 height 21
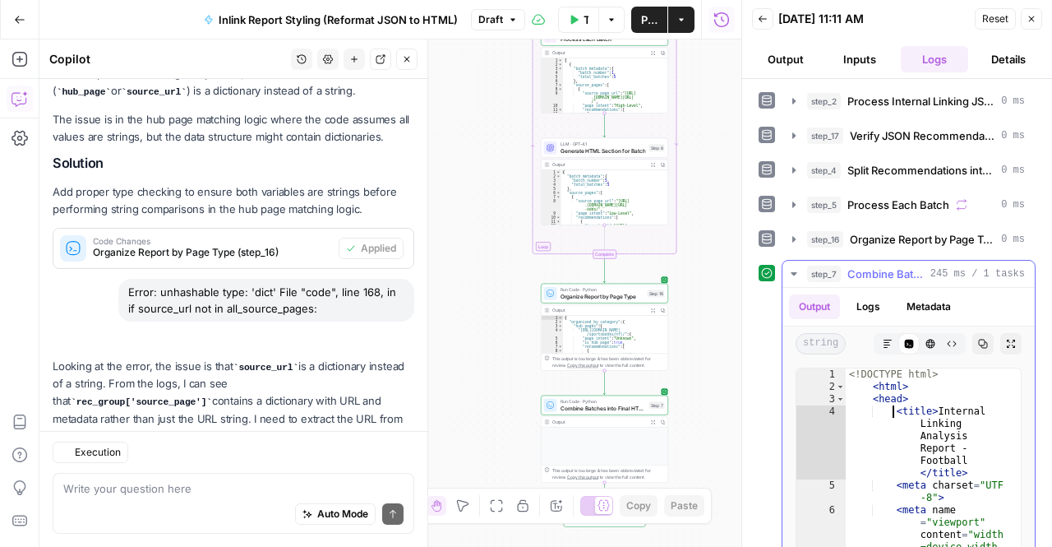
scroll to position [374, 0]
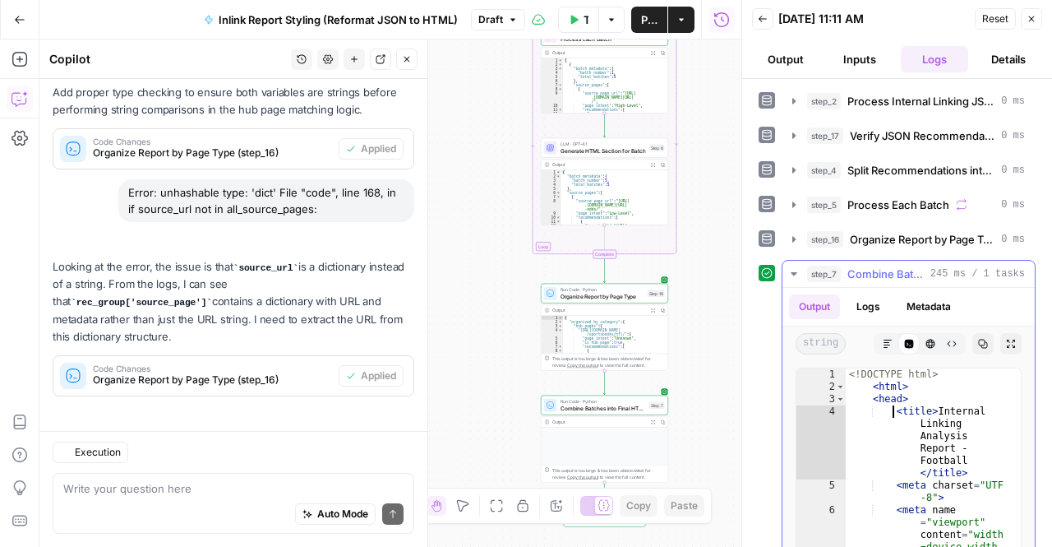
type textarea "**********"
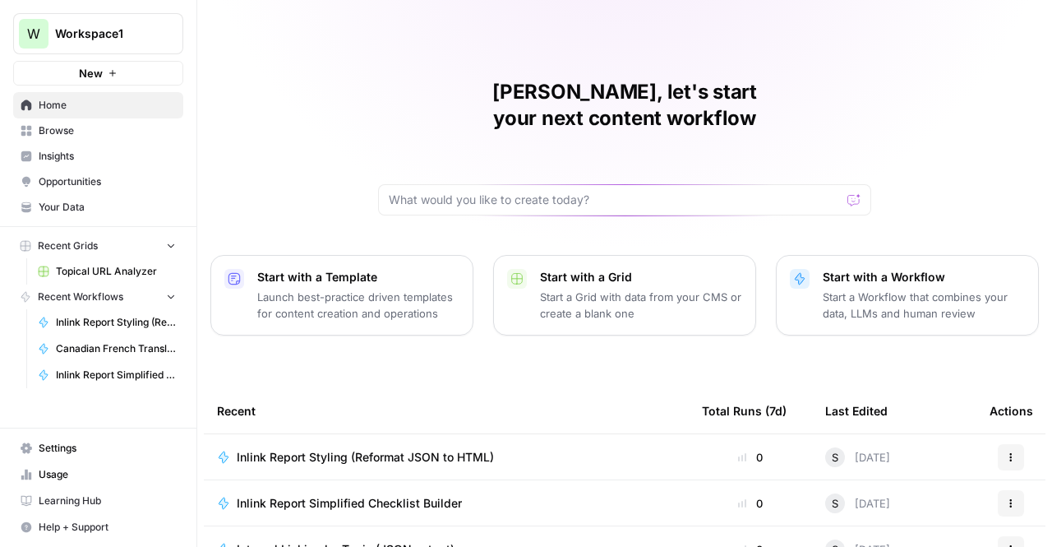
scroll to position [77, 0]
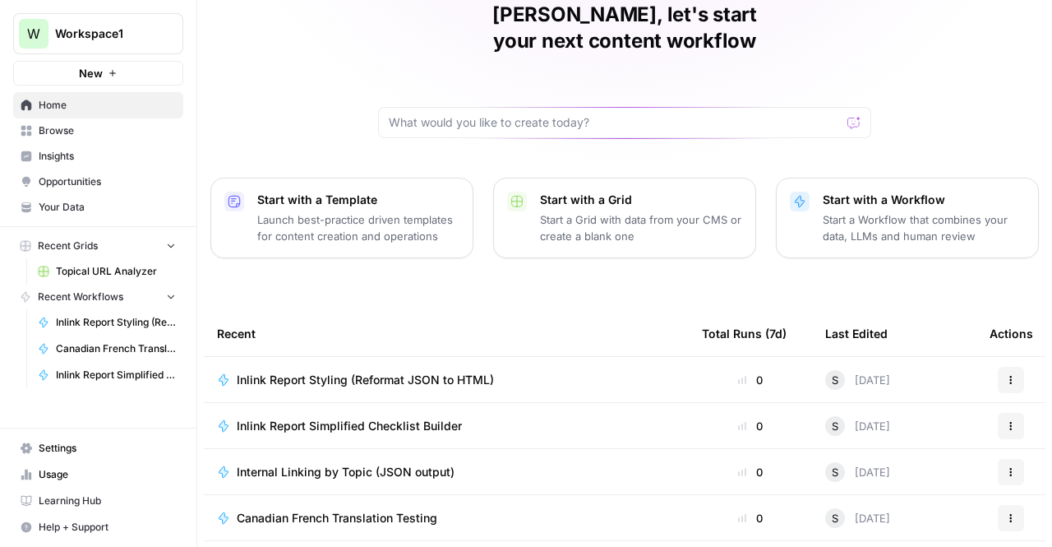
click at [371, 464] on span "Internal Linking by Topic (JSON output)" at bounding box center [346, 472] width 218 height 16
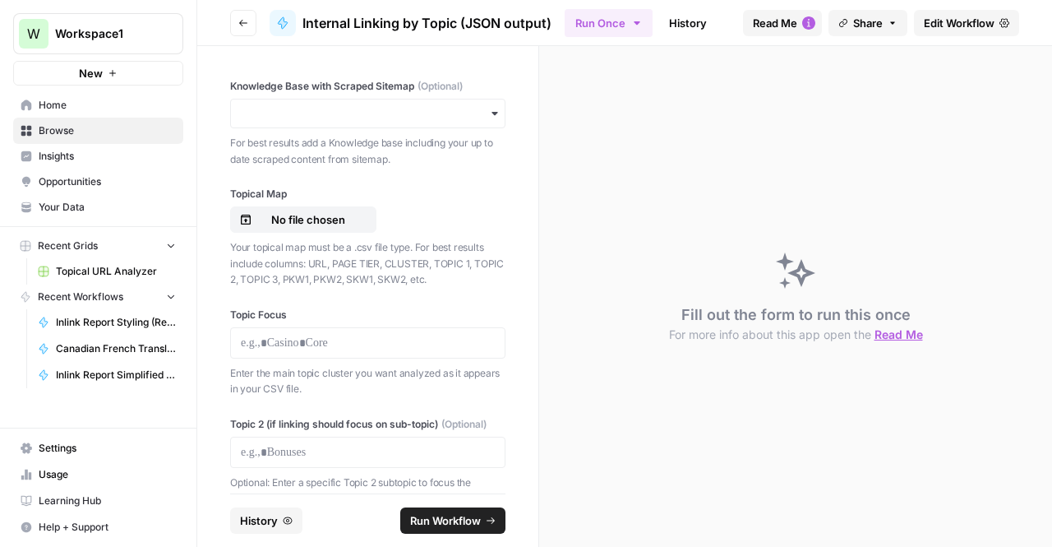
click at [698, 18] on link "History" at bounding box center [688, 23] width 58 height 26
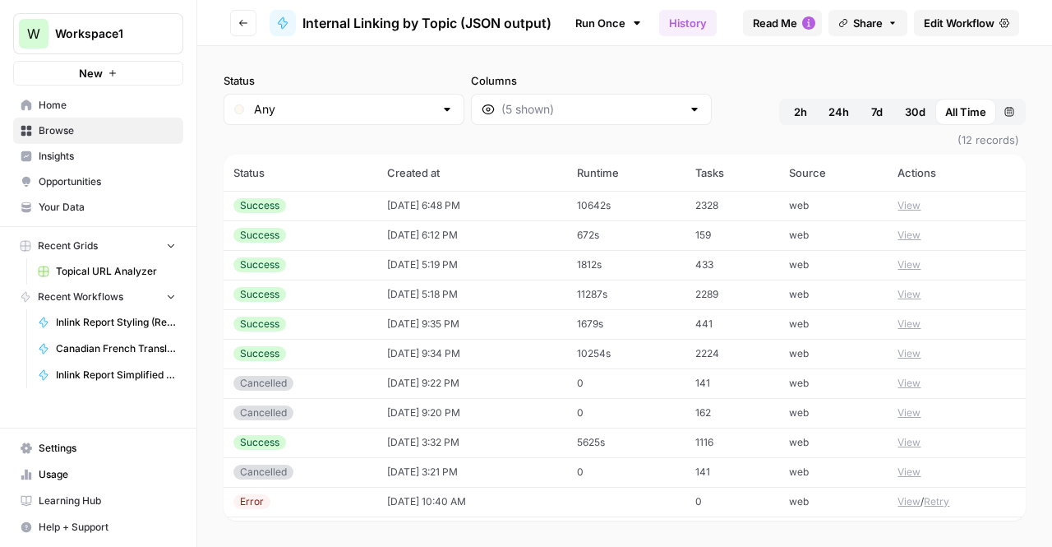
click at [687, 19] on link "History" at bounding box center [688, 23] width 58 height 26
click at [931, 2] on header "Go back Internal Linking by Topic (JSON output) Run Once History Analytics Inte…" at bounding box center [624, 23] width 855 height 46
click at [930, 30] on span "Edit Workflow" at bounding box center [959, 23] width 71 height 16
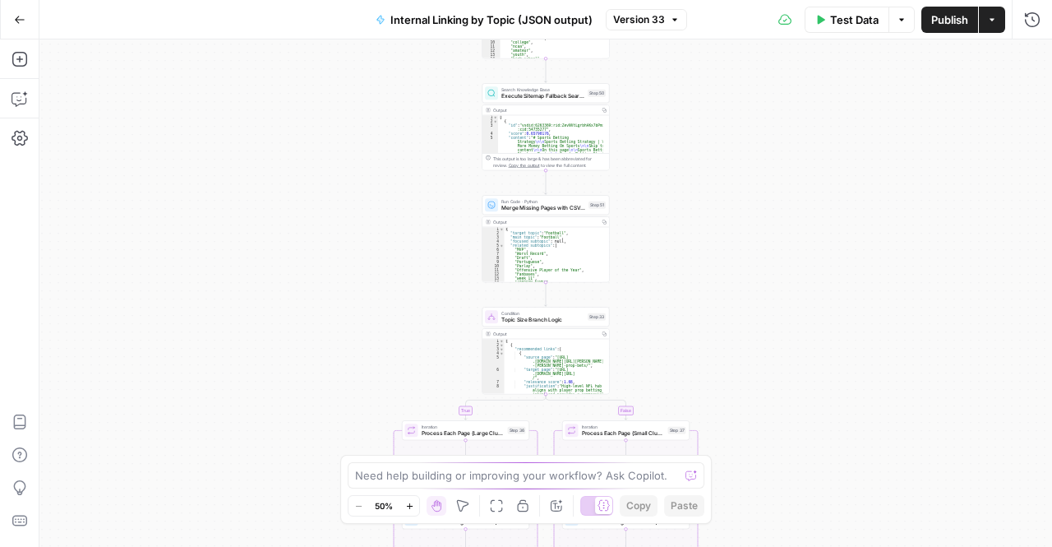
click at [449, 21] on span "Internal Linking by Topic (JSON output)" at bounding box center [491, 20] width 202 height 16
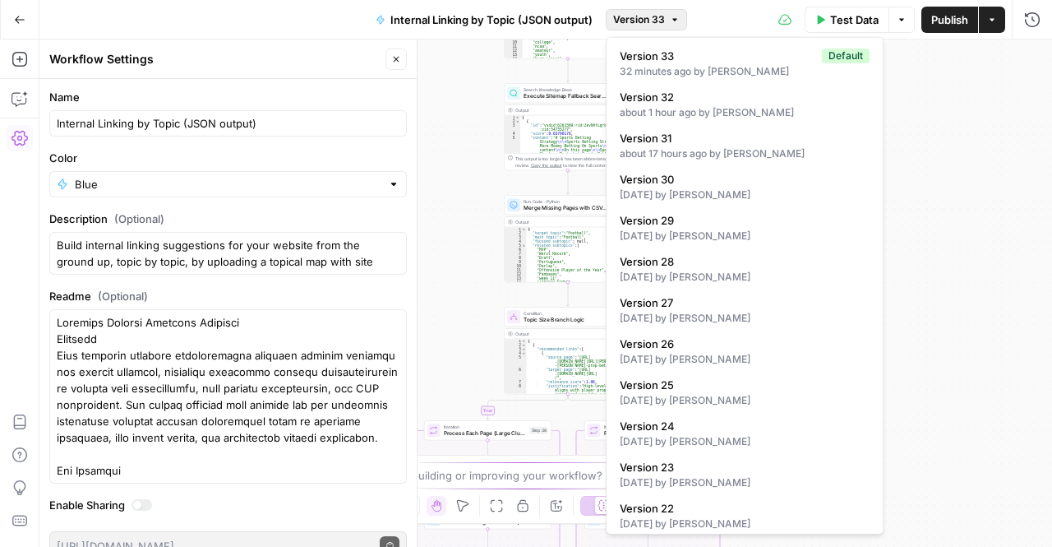
click at [637, 15] on span "Version 33" at bounding box center [639, 19] width 52 height 15
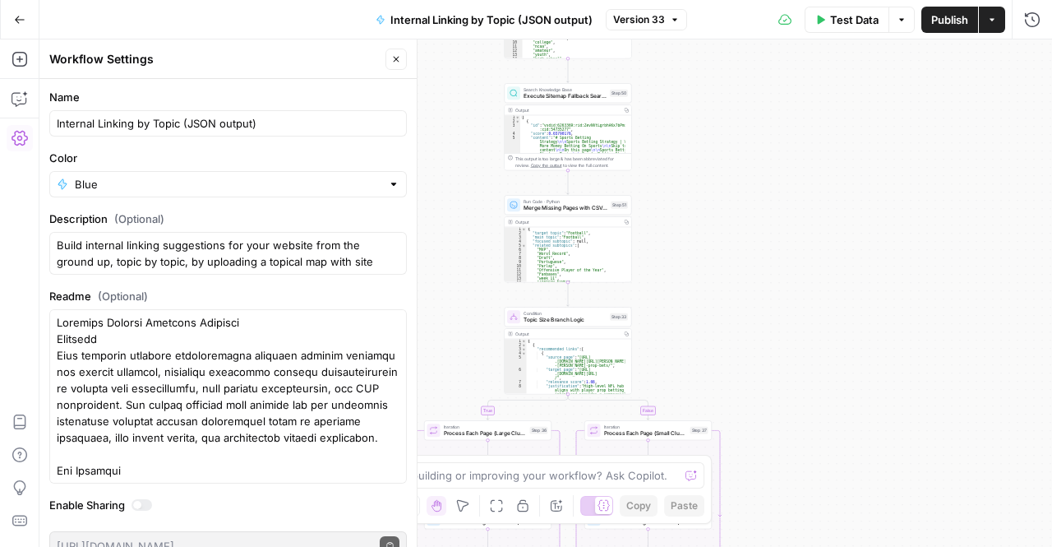
click at [402, 69] on button "Close" at bounding box center [396, 59] width 21 height 21
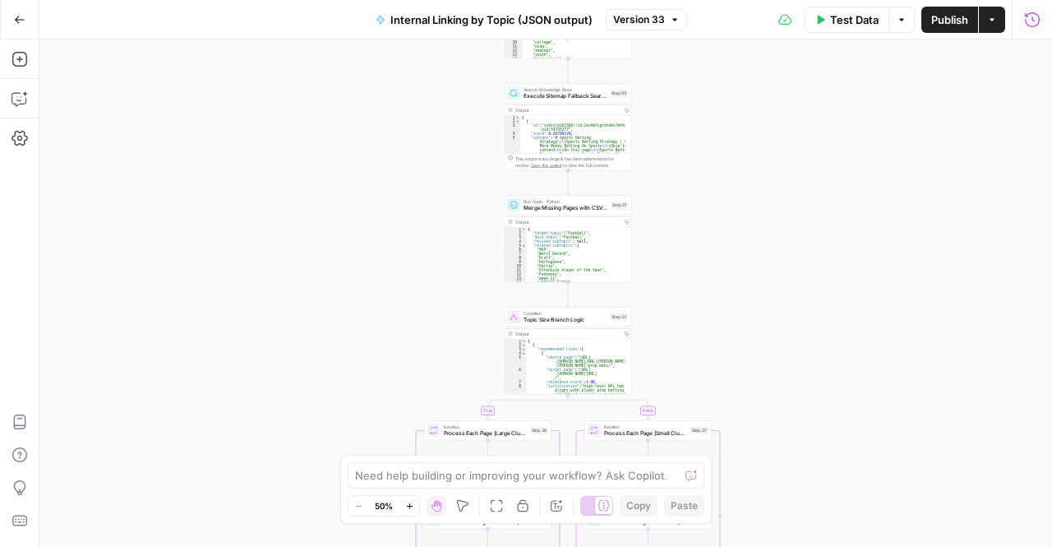
click at [272, 160] on div "true false Workflow Input Settings Inputs Run Code · Python Extract Available T…" at bounding box center [545, 292] width 1013 height 507
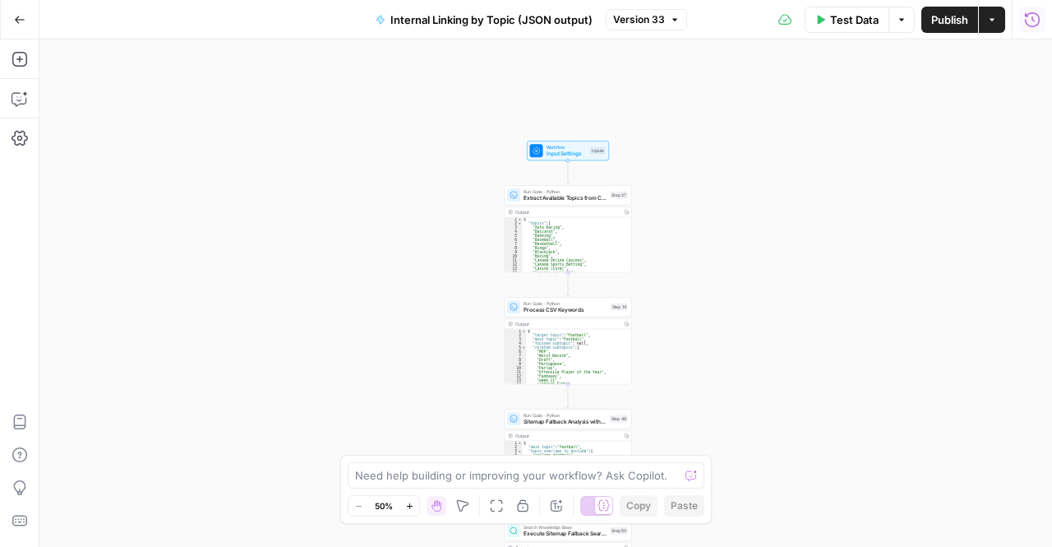
click at [1030, 24] on icon "button" at bounding box center [1032, 20] width 16 height 16
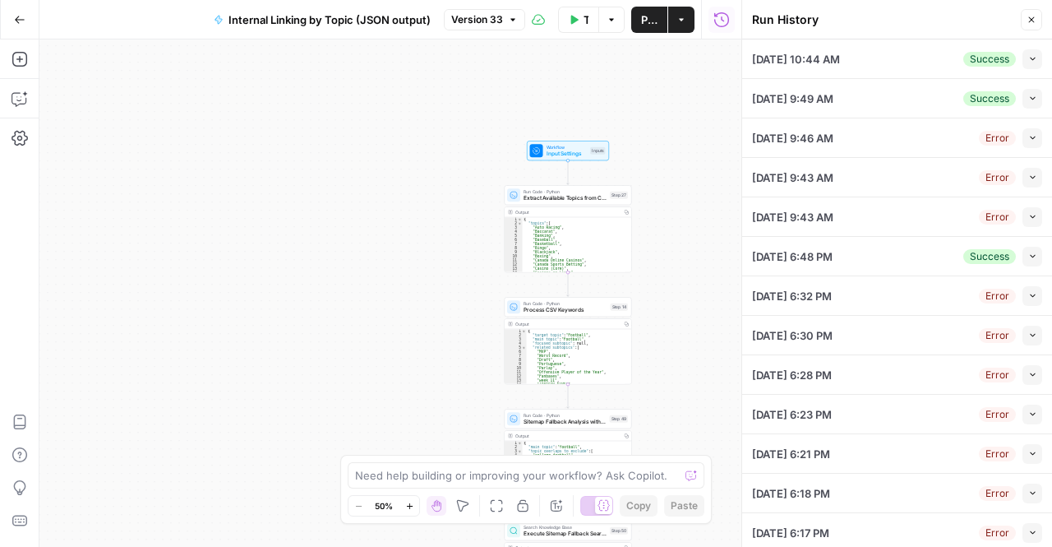
click at [882, 16] on div "Run History" at bounding box center [884, 20] width 264 height 16
click at [1021, 75] on div "[DATE] 10:44 AM Success Collapse" at bounding box center [897, 58] width 290 height 39
click at [1023, 65] on button "Collapse" at bounding box center [1033, 59] width 20 height 20
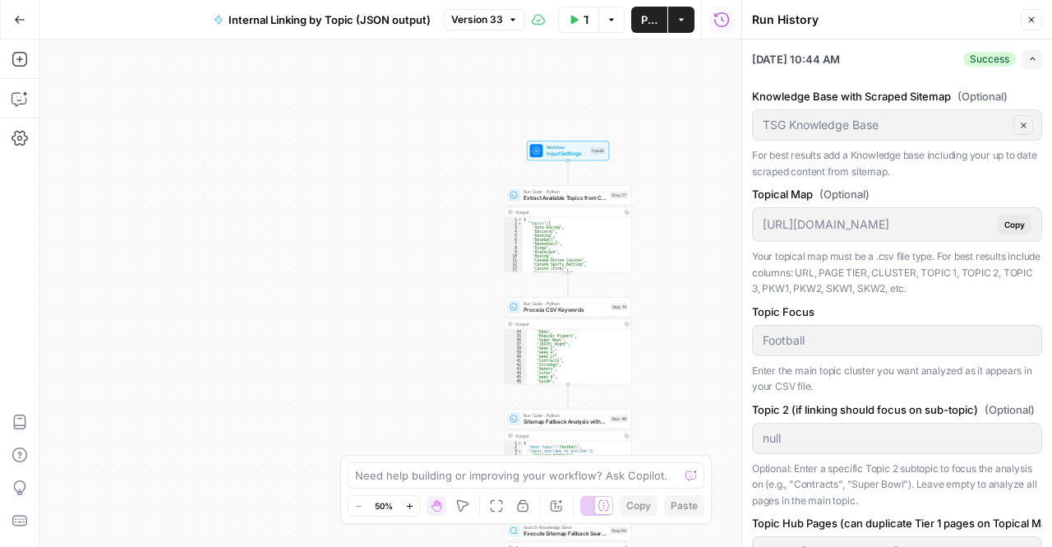
scroll to position [270, 0]
click at [484, 474] on textarea at bounding box center [517, 475] width 324 height 16
type textarea "i"
click at [1024, 11] on button "Close" at bounding box center [1031, 19] width 21 height 21
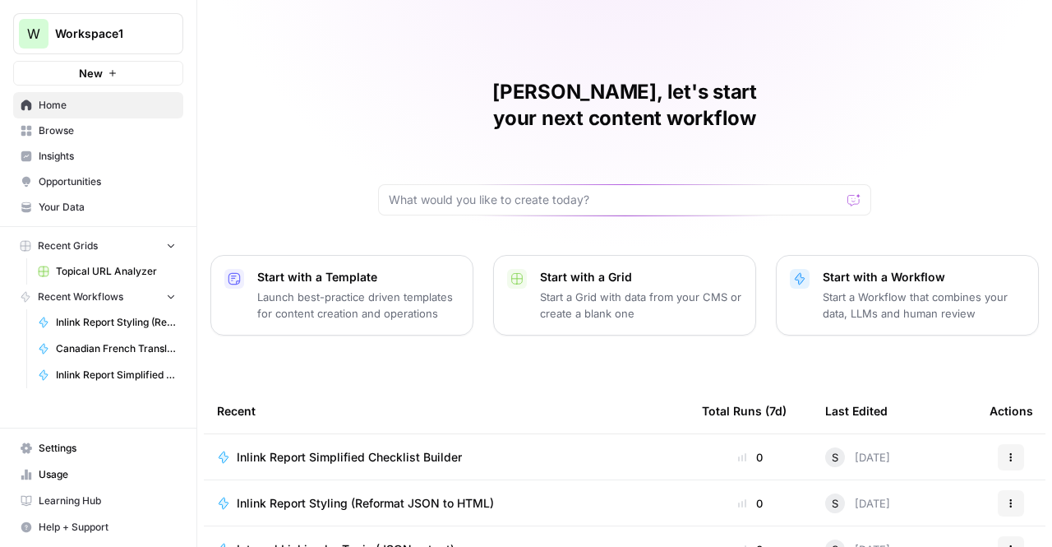
scroll to position [173, 0]
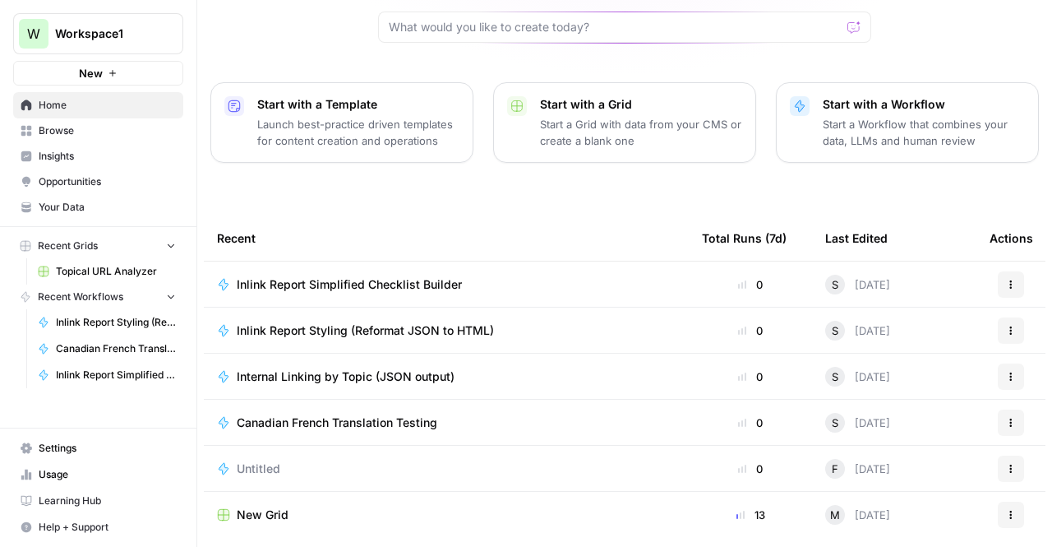
click at [425, 276] on span "Inlink Report Simplified Checklist Builder" at bounding box center [349, 284] width 225 height 16
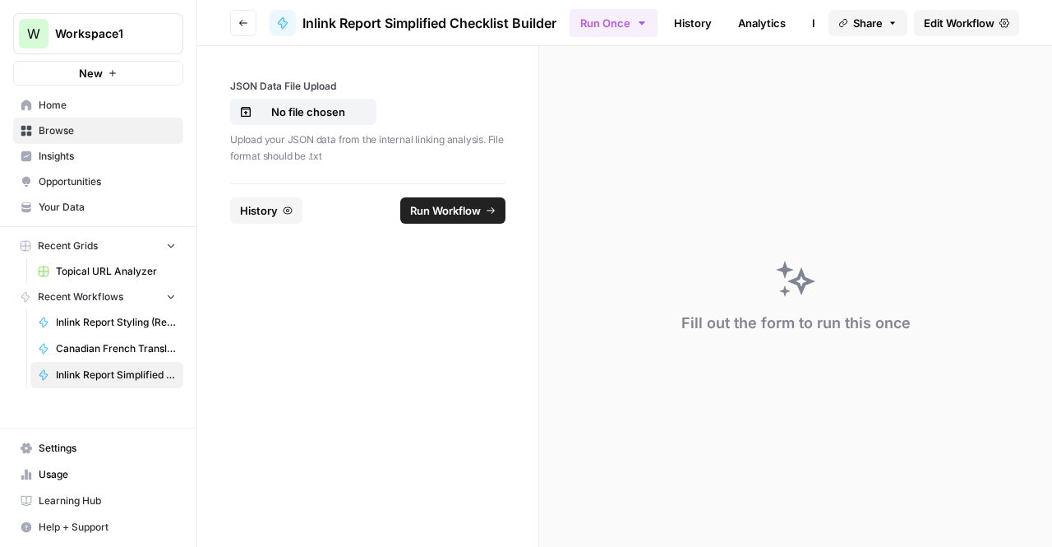
click at [950, 17] on span "Edit Workflow" at bounding box center [959, 23] width 71 height 16
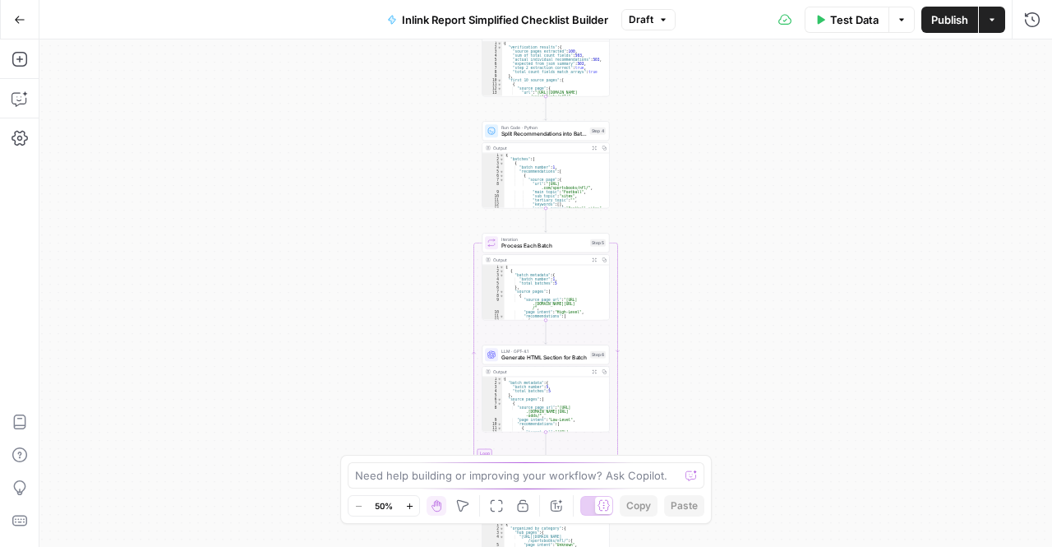
click at [1024, 40] on div "Workflow Input Settings Inputs Run Code · Python Process Internal Linking JSON …" at bounding box center [545, 292] width 1013 height 507
click at [1029, 35] on div "Test Data Options Publish Actions Run History" at bounding box center [864, 19] width 377 height 39
click at [1031, 27] on icon "button" at bounding box center [1032, 20] width 16 height 16
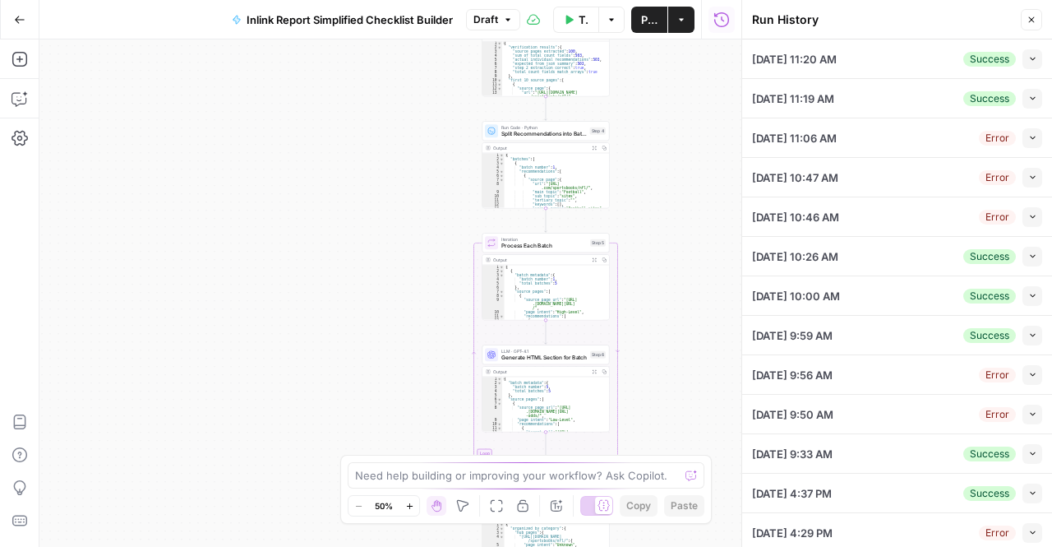
click at [1028, 67] on button "Collapse" at bounding box center [1033, 59] width 20 height 20
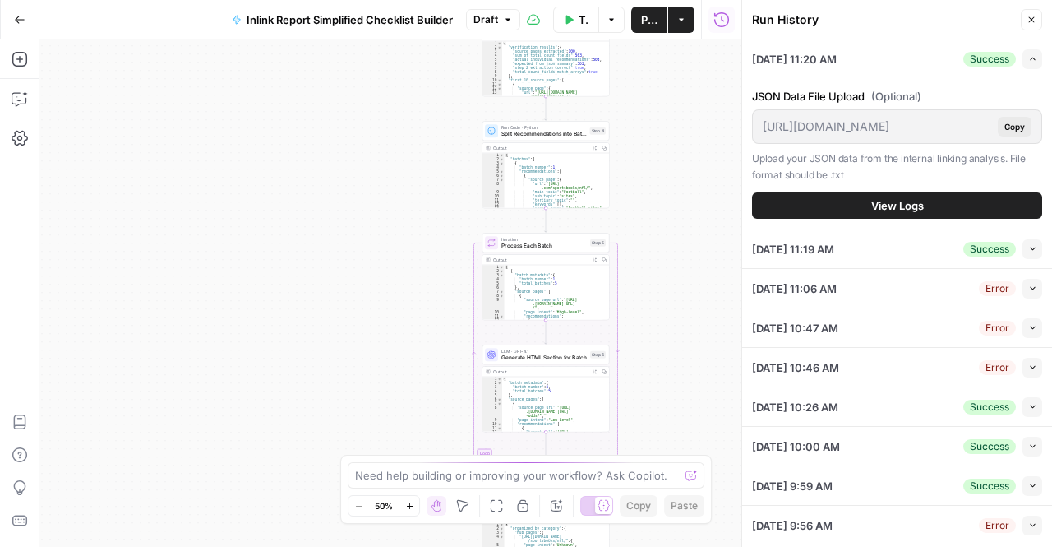
click at [897, 206] on span "View Logs" at bounding box center [897, 205] width 53 height 16
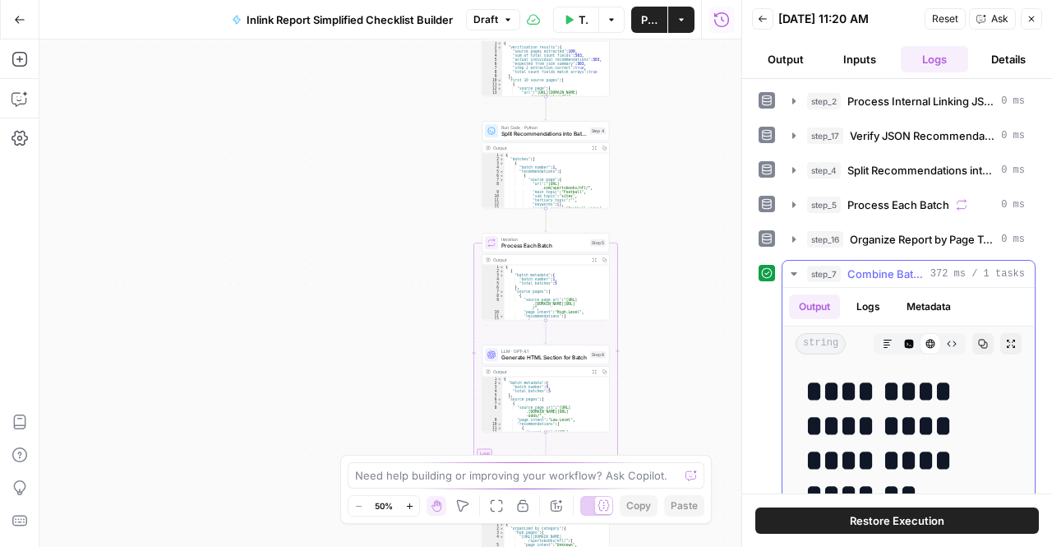
click at [978, 341] on icon "button" at bounding box center [983, 344] width 10 height 10
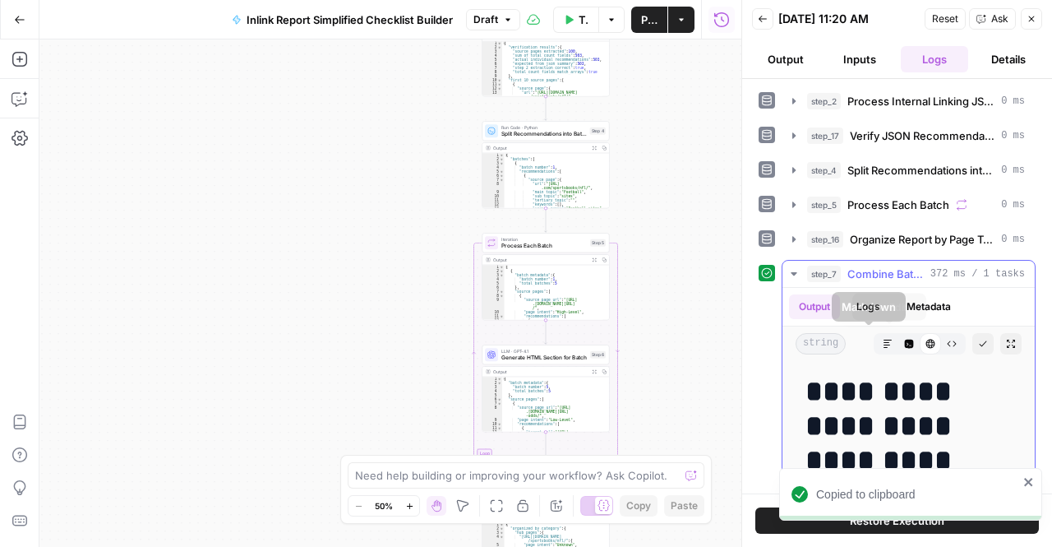
click at [899, 345] on button "Code Editor" at bounding box center [909, 343] width 21 height 21
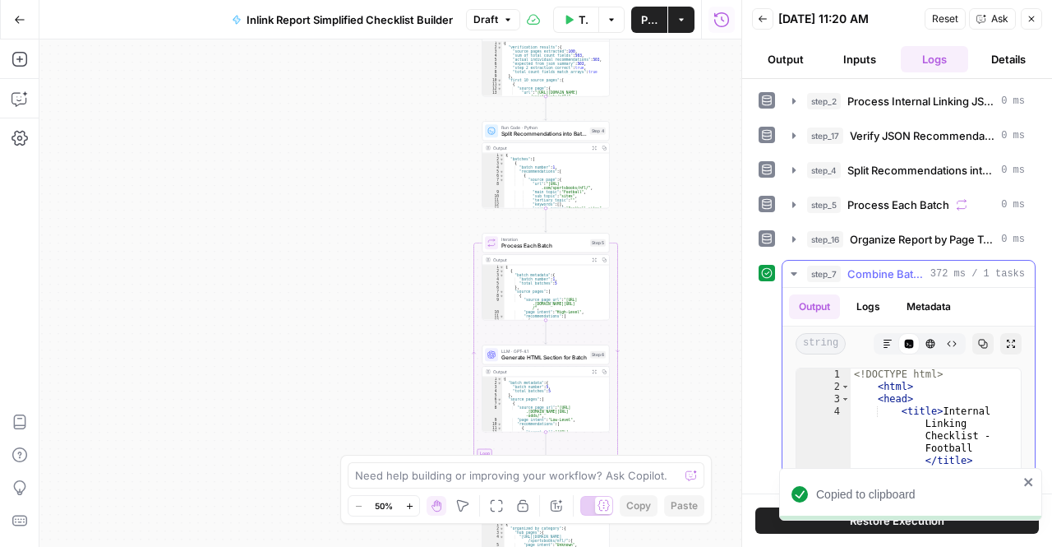
click at [978, 341] on icon "button" at bounding box center [983, 344] width 10 height 10
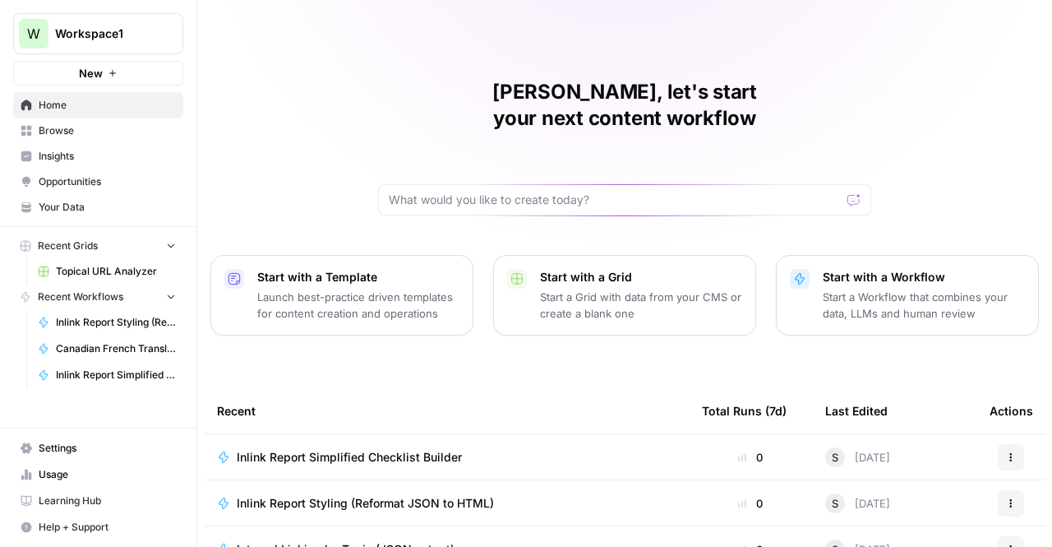
click at [384, 541] on span "Internal Linking by Topic (JSON output)" at bounding box center [346, 549] width 218 height 16
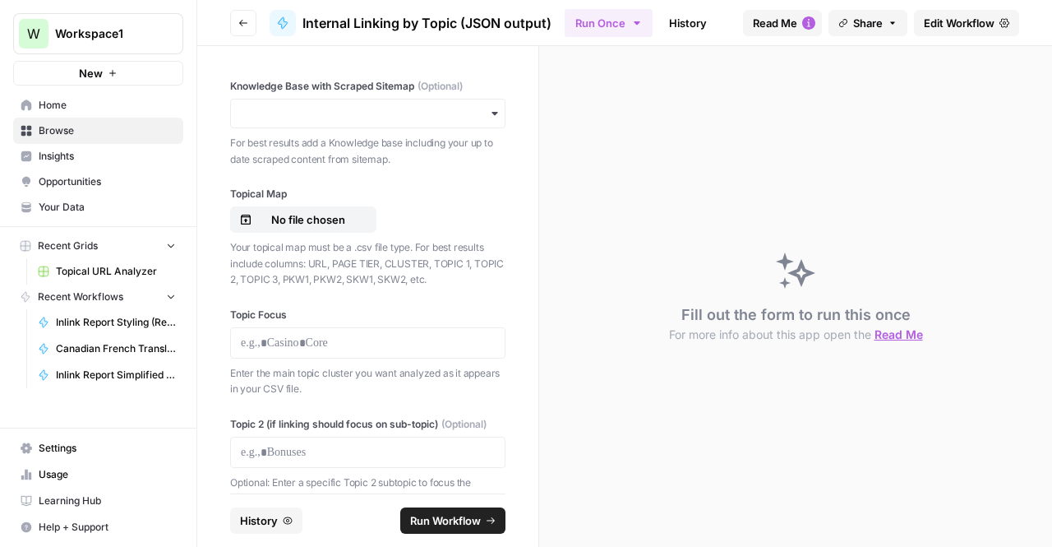
click at [940, 25] on span "Edit Workflow" at bounding box center [959, 23] width 71 height 16
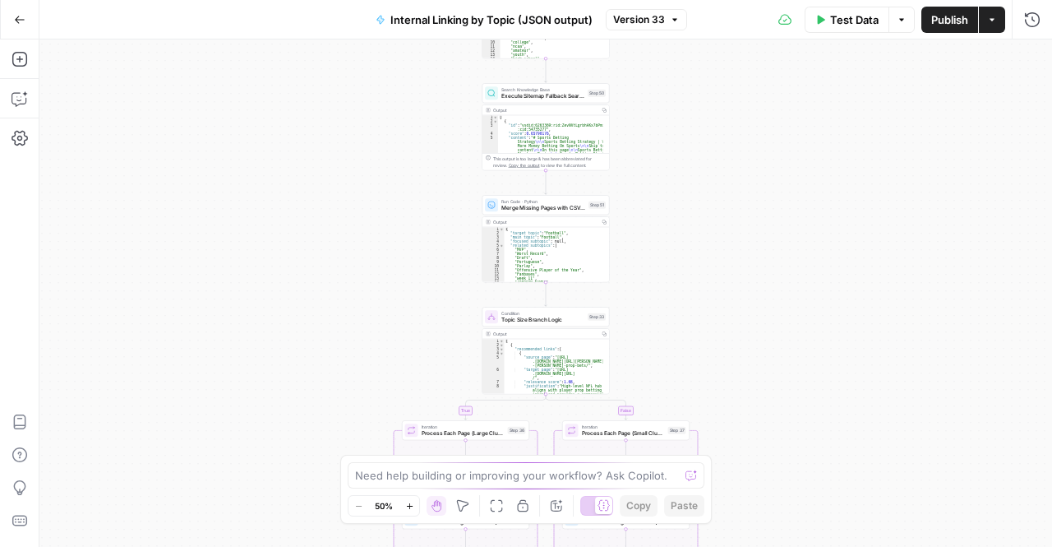
click at [1046, 34] on div "Test Data Options Publish Actions Run History" at bounding box center [870, 19] width 366 height 39
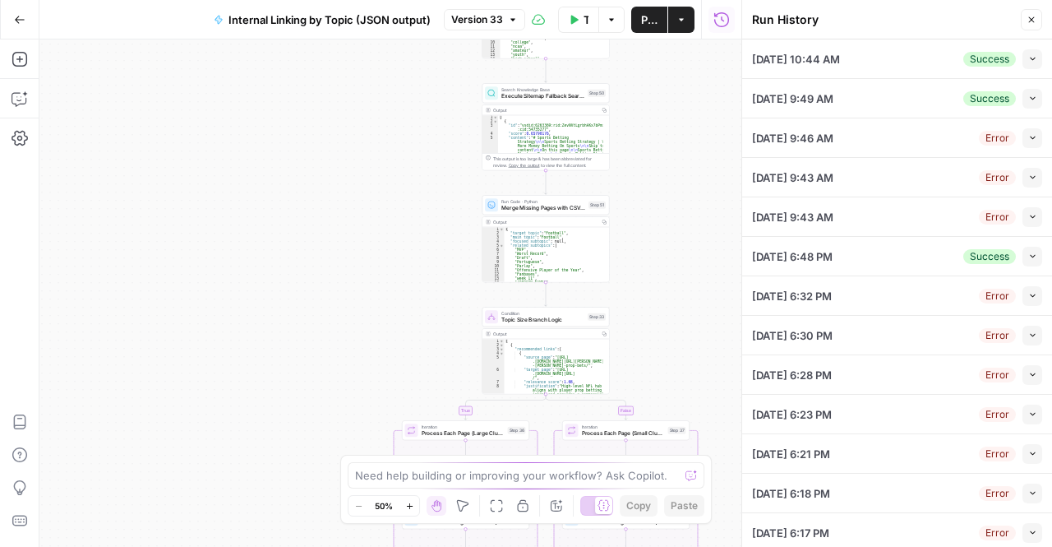
click at [903, 70] on div "10/07/25 at 10:44 AM Success Collapse" at bounding box center [897, 58] width 290 height 39
click at [990, 60] on div "Success" at bounding box center [990, 59] width 53 height 15
click at [1023, 60] on button "Collapse" at bounding box center [1033, 59] width 20 height 20
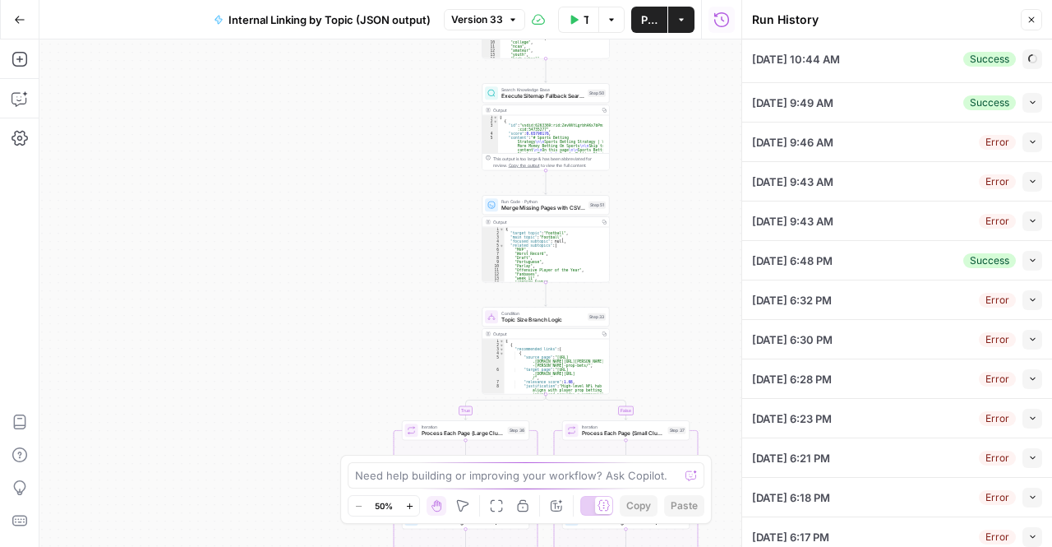
type input "TSG Knowledge Base"
type input "Football"
type input "null"
type textarea "https://[DOMAIN_NAME]/sportsbooks/nfl/\ [URL][DOMAIN_NAME]"
type textarea "■ # Internal Linking Process & Rules This document provides comprehensive guide…"
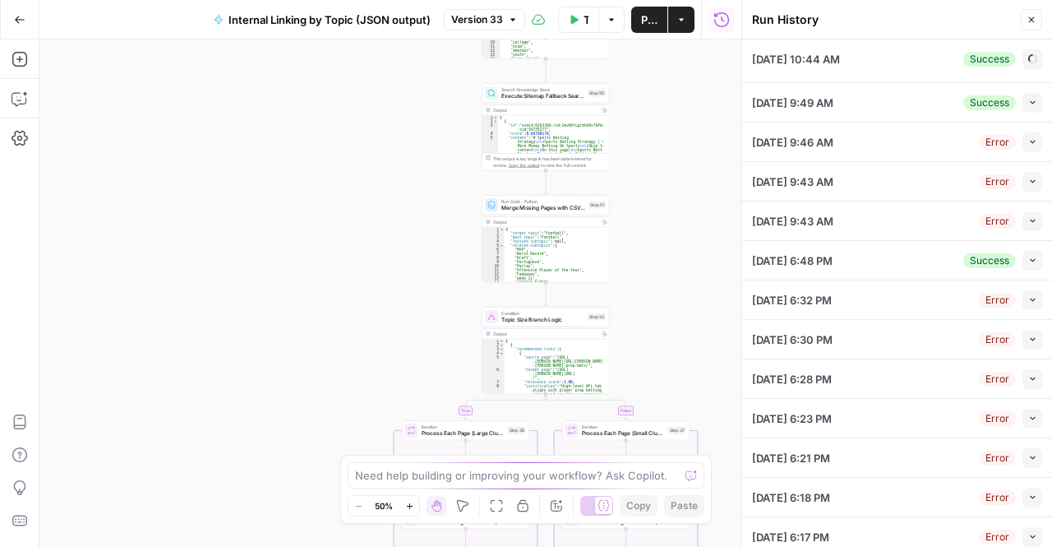
type textarea "Lore ipsumdolo sitametc adipi eli s doei, temporinci utlaboreet doloremag aliqu…"
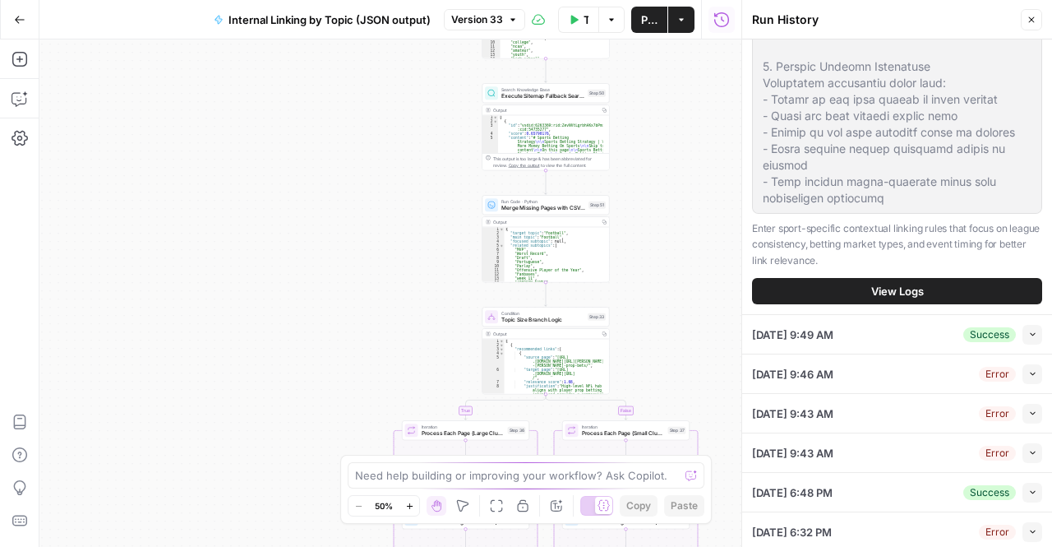
scroll to position [1454, 0]
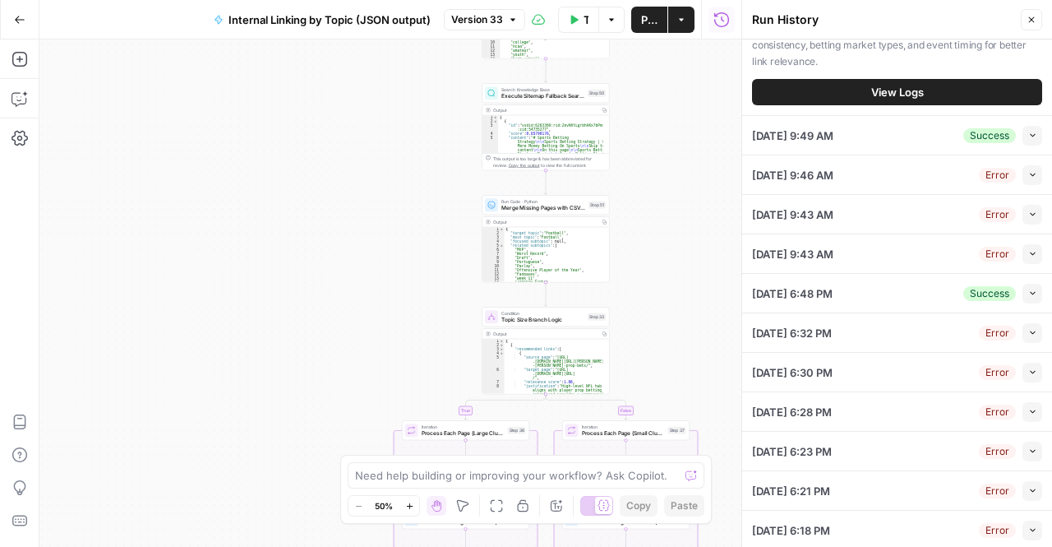
click at [859, 105] on button "View Logs" at bounding box center [897, 92] width 290 height 26
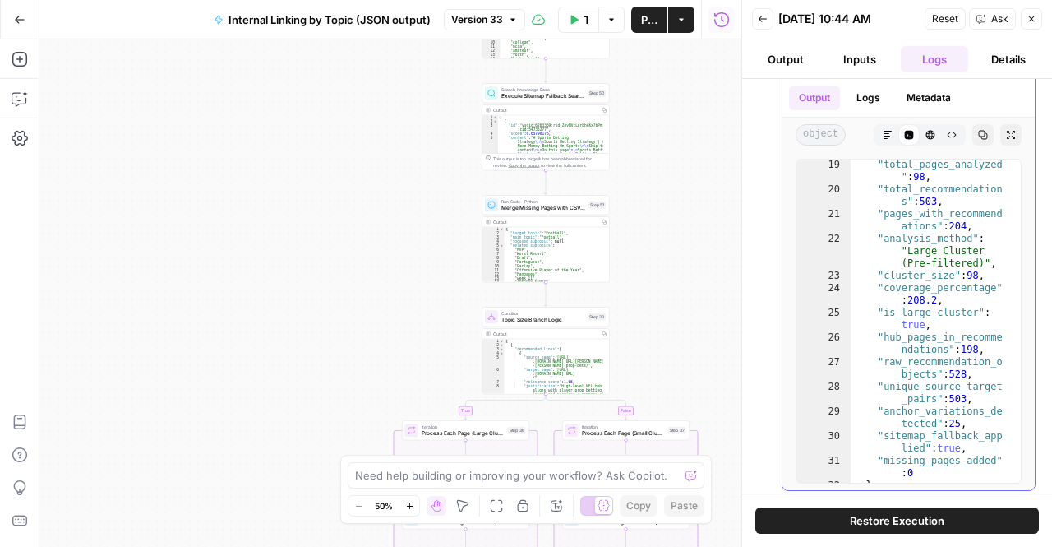
scroll to position [21, 0]
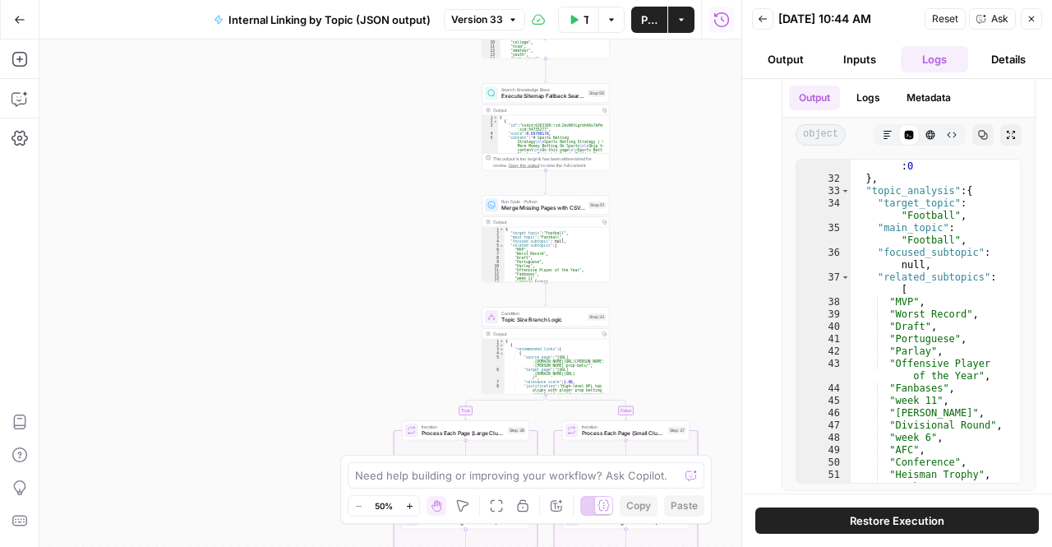
click at [525, 484] on div "Need help building or improving your workflow? Ask Copilot." at bounding box center [526, 475] width 357 height 26
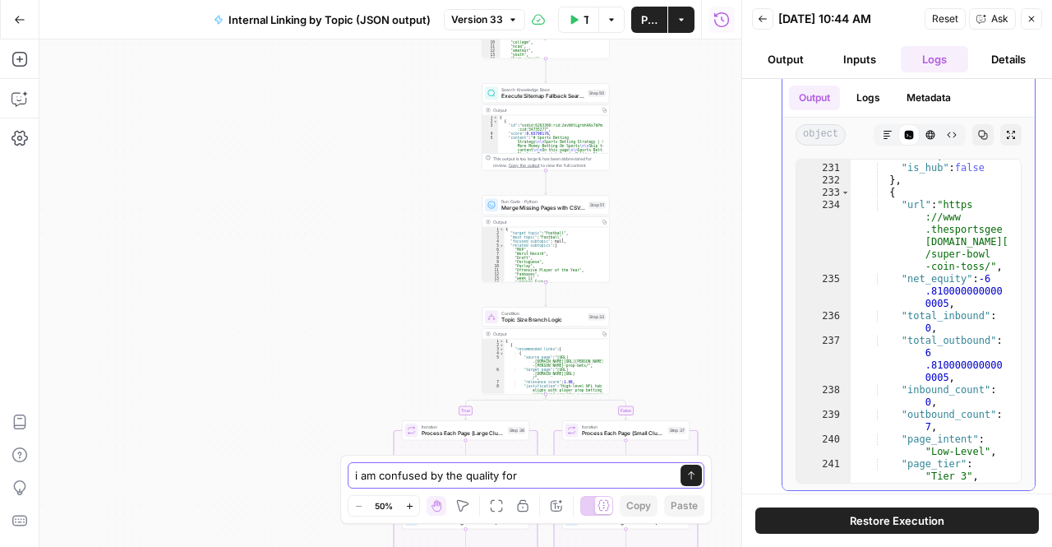
scroll to position [144, 0]
type textarea "i am confused by the quality for"
type textarea "**********"
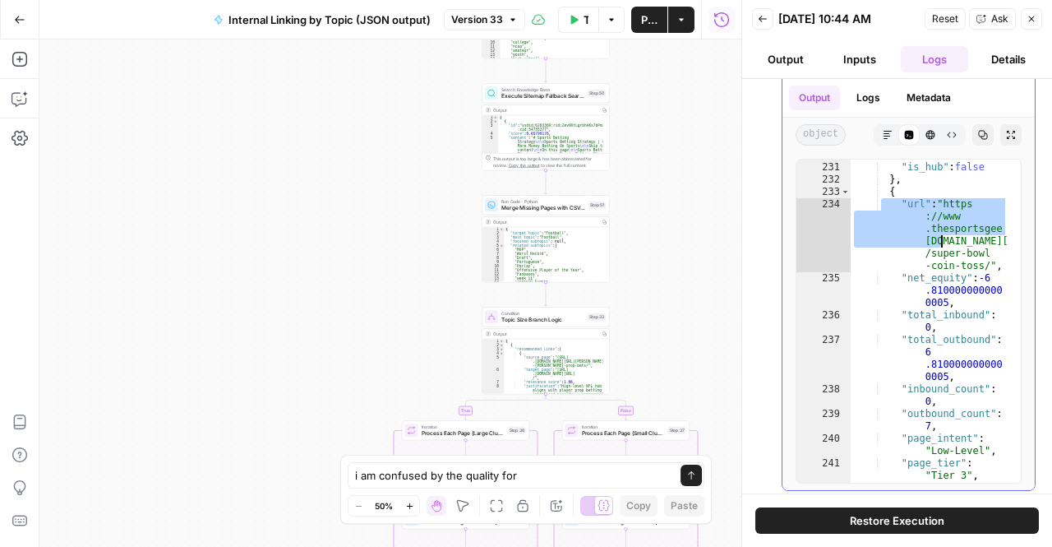
drag, startPoint x: 881, startPoint y: 196, endPoint x: 947, endPoint y: 238, distance: 78.4
click at [947, 238] on div ""equity_score" : 0 .3 , "is_hub" : false } , { "url" : "https ://www .thesports…" at bounding box center [930, 322] width 158 height 373
click at [947, 238] on div ""equity_score" : 0 .3 , "is_hub" : false } , { "url" : "https ://www .thesports…" at bounding box center [930, 320] width 158 height 323
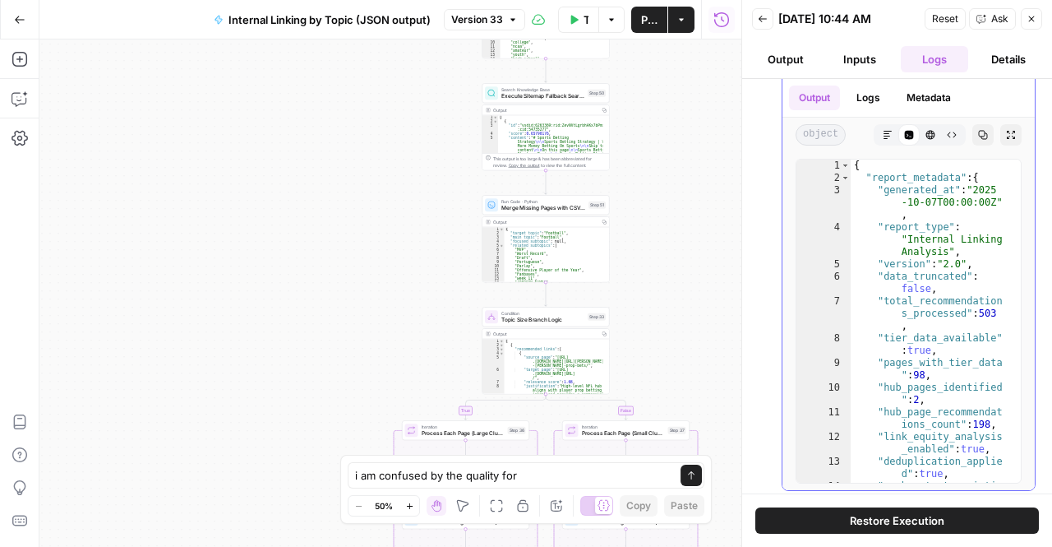
scroll to position [0, 0]
click at [506, 469] on textarea "i am confused by the quality for" at bounding box center [509, 475] width 309 height 16
click at [525, 474] on textarea "i am confused by the quality for" at bounding box center [509, 475] width 309 height 16
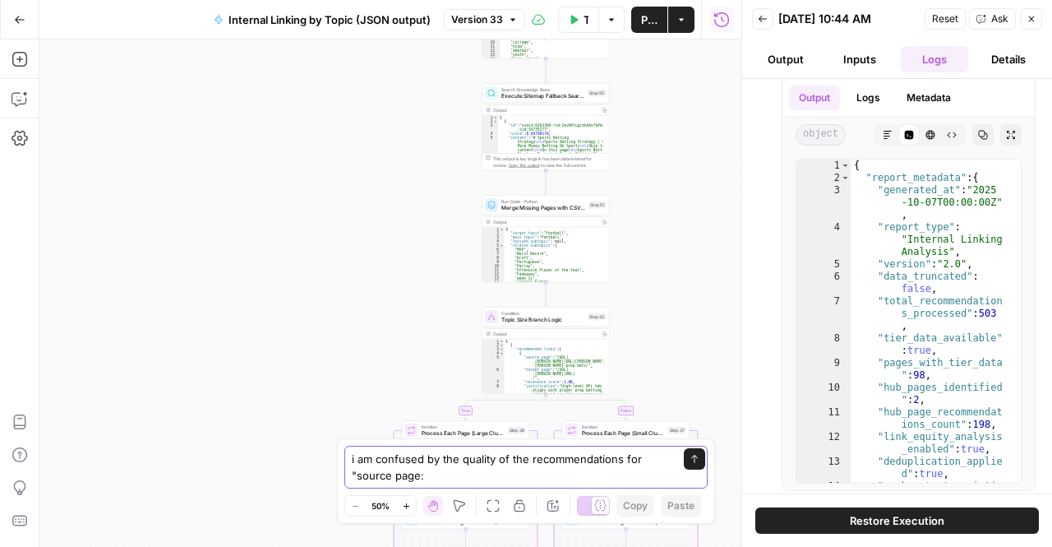
click at [354, 479] on textarea "i am confused by the quality of the recommendations for "source page:" at bounding box center [510, 467] width 316 height 33
click at [487, 478] on textarea "i am confused by the quality of the recommendations for source page:" at bounding box center [510, 467] width 316 height 33
type textarea "i am confused by the quality of the recommendations for source page: https://"
click at [977, 369] on div "{ "report_metadata" : { "generated_at" : "2025 -10-07T00:00:00Z" , "report_type…" at bounding box center [930, 339] width 158 height 361
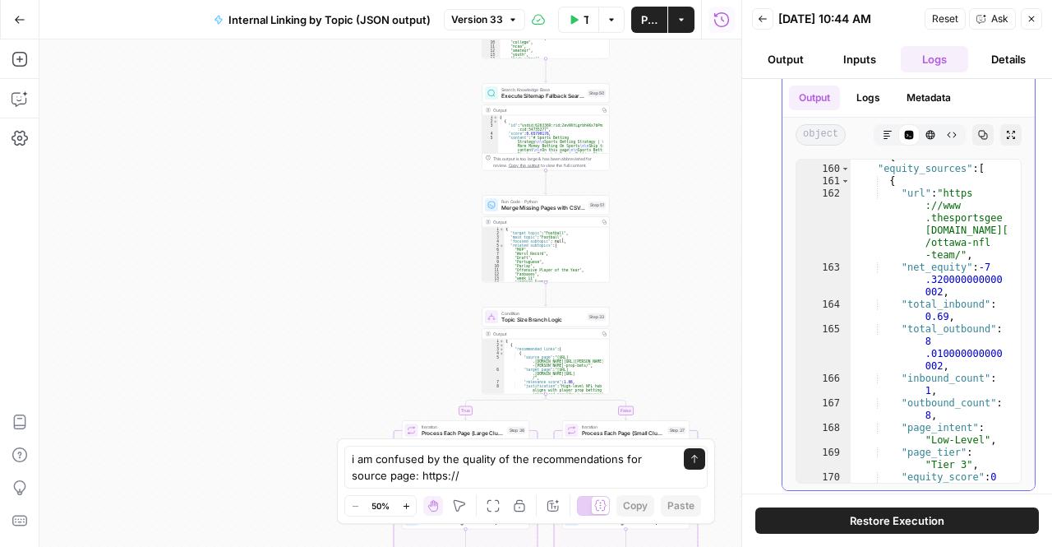
scroll to position [76, 0]
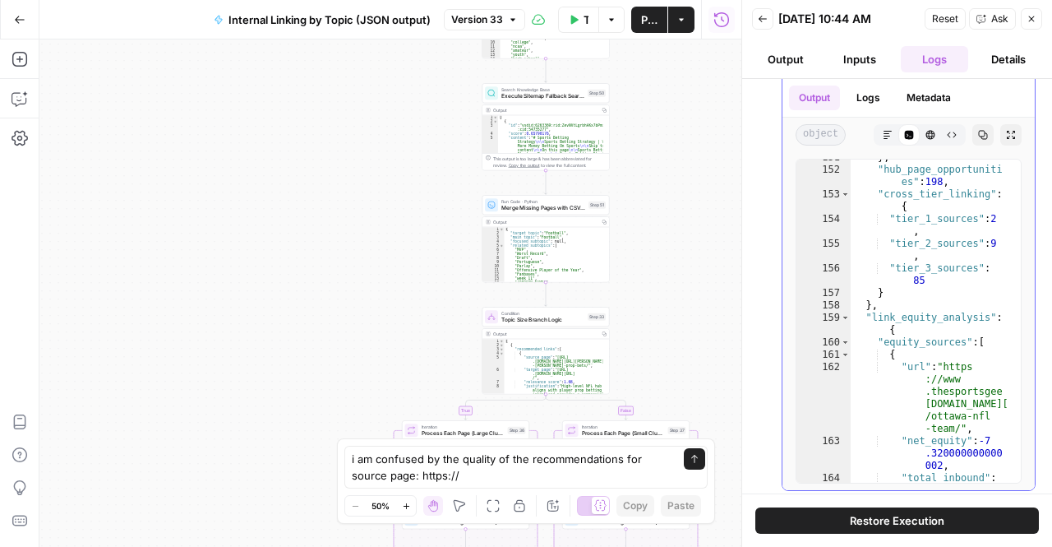
click at [911, 336] on div "} , "hub_page_opportuniti es" : 198 , "cross_tier_linking" : { "tier_1_sources"…" at bounding box center [930, 331] width 158 height 361
type textarea "**********"
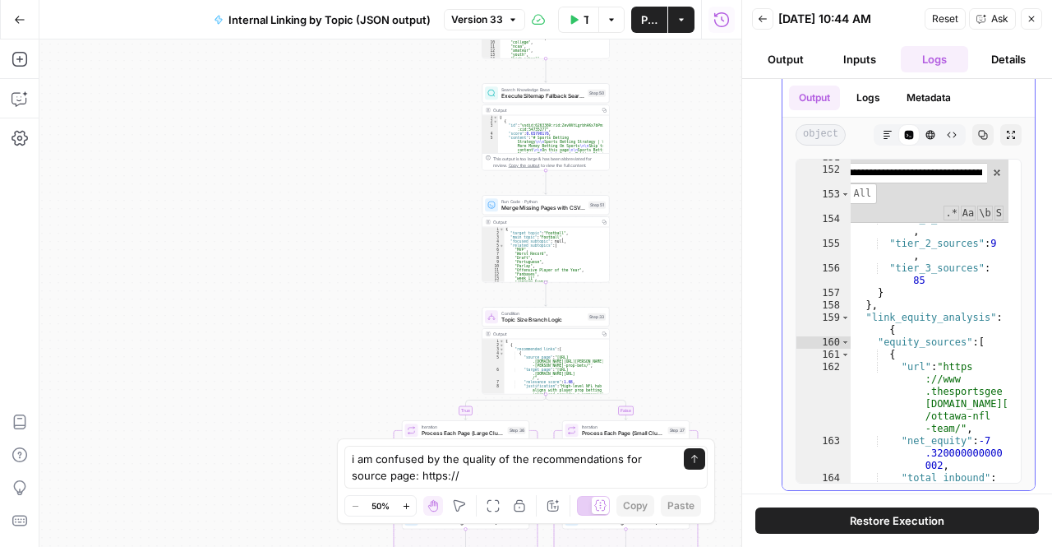
type input "**********"
click at [938, 159] on div "​ ​ All Replace All + 0 of 0 .* Aa \b S" at bounding box center [907, 190] width 204 height 63
click at [934, 163] on input at bounding box center [898, 173] width 178 height 21
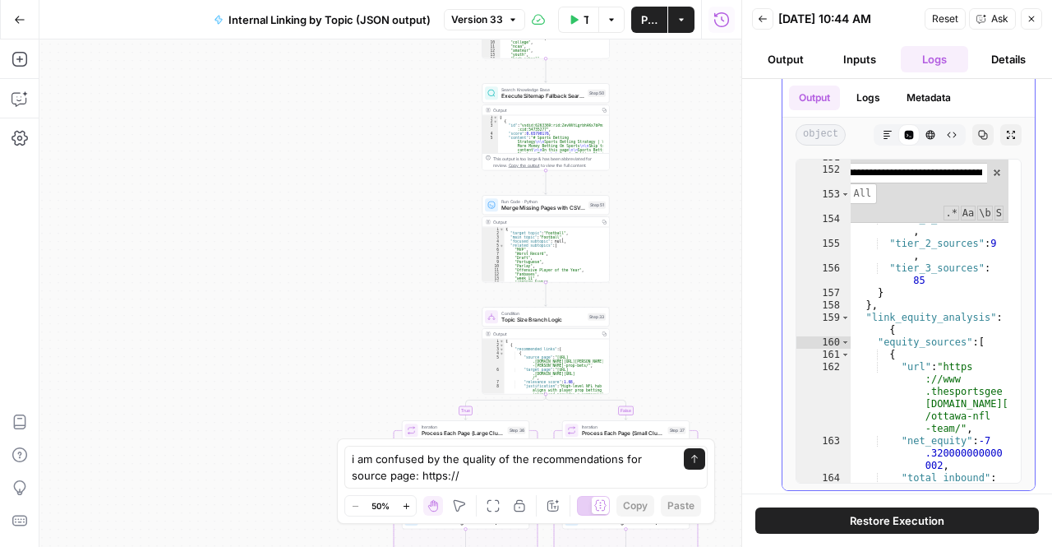
click at [934, 163] on input at bounding box center [898, 173] width 178 height 21
click at [936, 163] on input at bounding box center [898, 173] width 178 height 20
drag, startPoint x: 423, startPoint y: 475, endPoint x: 478, endPoint y: 477, distance: 55.9
click at [478, 477] on textarea "i am confused by the quality of the recommendations for source page: https://" at bounding box center [510, 467] width 316 height 33
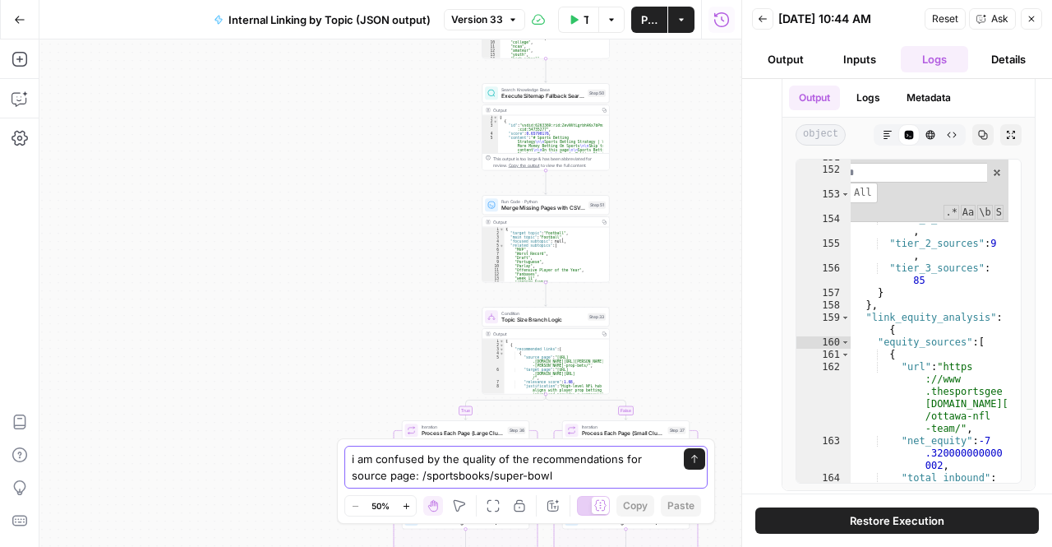
type textarea "i am confused by the quality of the recommendations for source page: /sportsboo…"
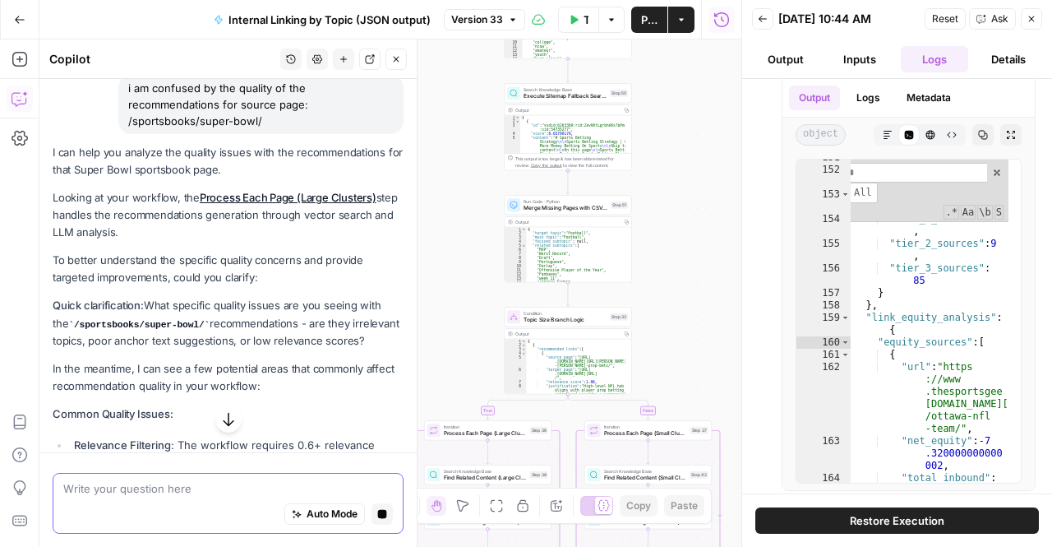
scroll to position [158, 0]
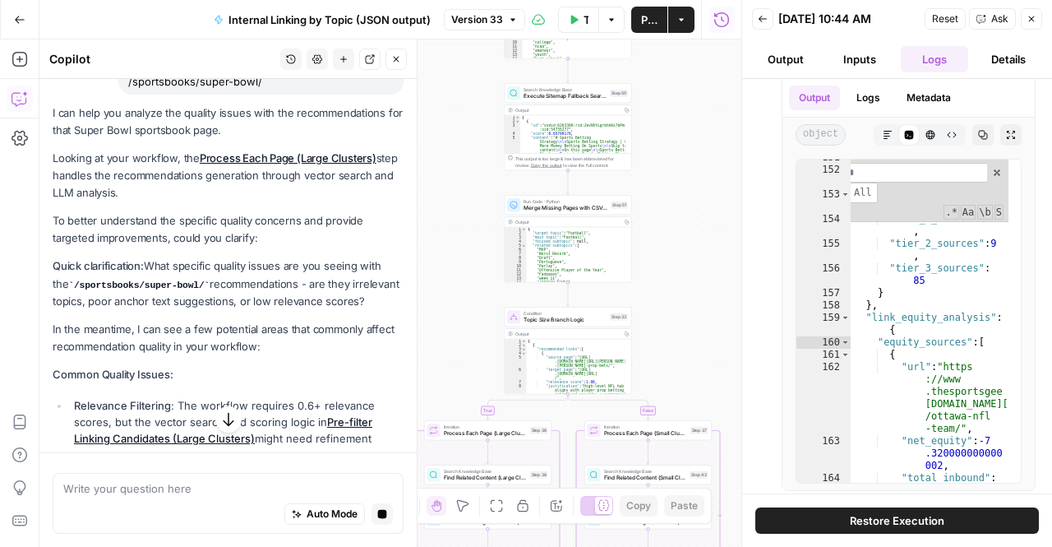
click at [148, 285] on code "/sportsbooks/super-bowl/" at bounding box center [138, 285] width 141 height 10
click at [191, 270] on p "Quick clarification: What specific quality issues are you seeing with the /spor…" at bounding box center [228, 283] width 351 height 53
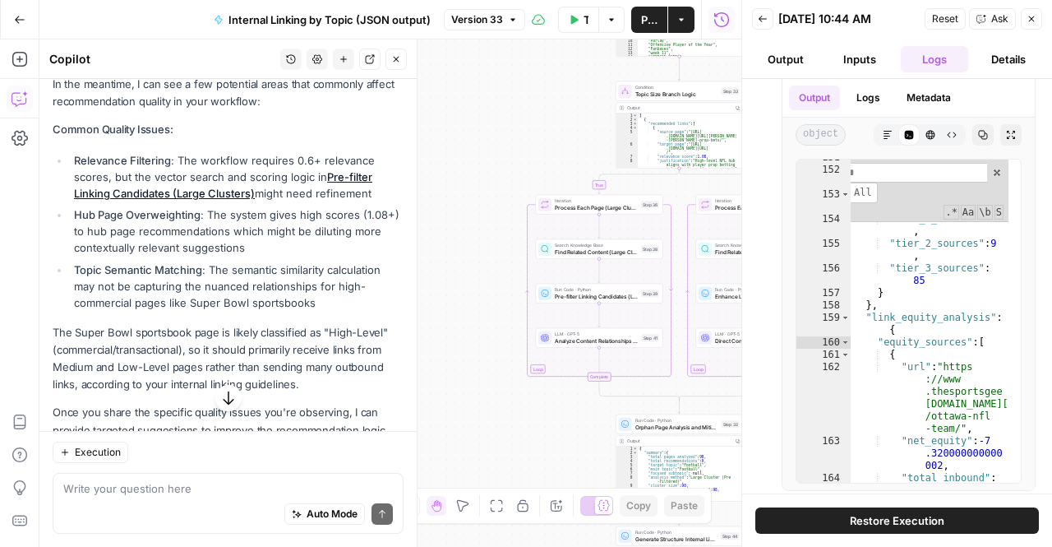
scroll to position [404, 0]
click at [329, 313] on div "I can help you analyze the quality issues with the recommendations for that Sup…" at bounding box center [228, 166] width 351 height 614
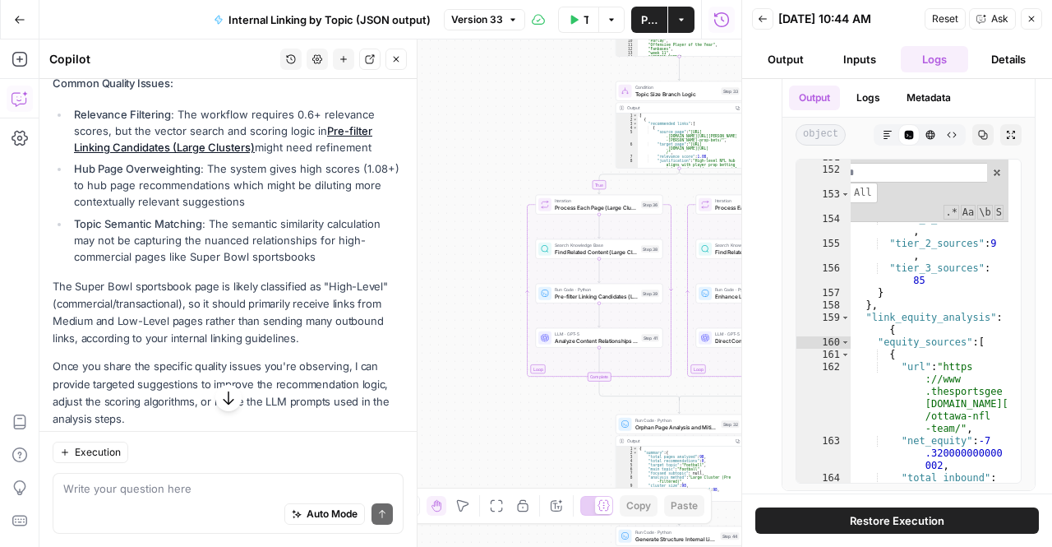
scroll to position [483, 0]
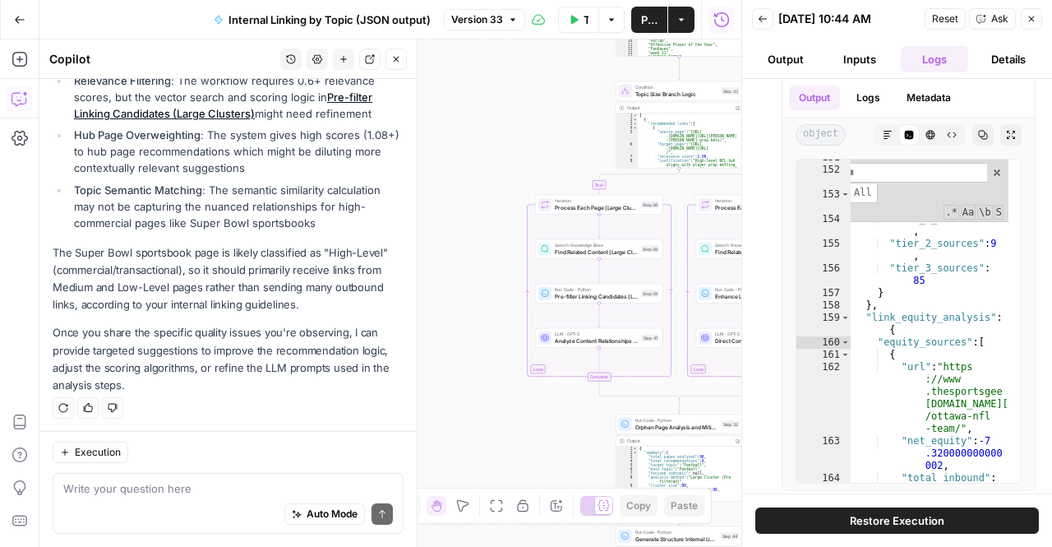
click at [169, 280] on p "The Super Bowl sportsbook page is likely classified as "High-Level" (commercial…" at bounding box center [228, 279] width 351 height 70
click at [179, 318] on div "I can help you analyze the quality issues with the recommendations for that Sup…" at bounding box center [228, 87] width 351 height 614
click at [181, 369] on p "Once you share the specific quality issues you're observing, I can provide targ…" at bounding box center [228, 359] width 351 height 70
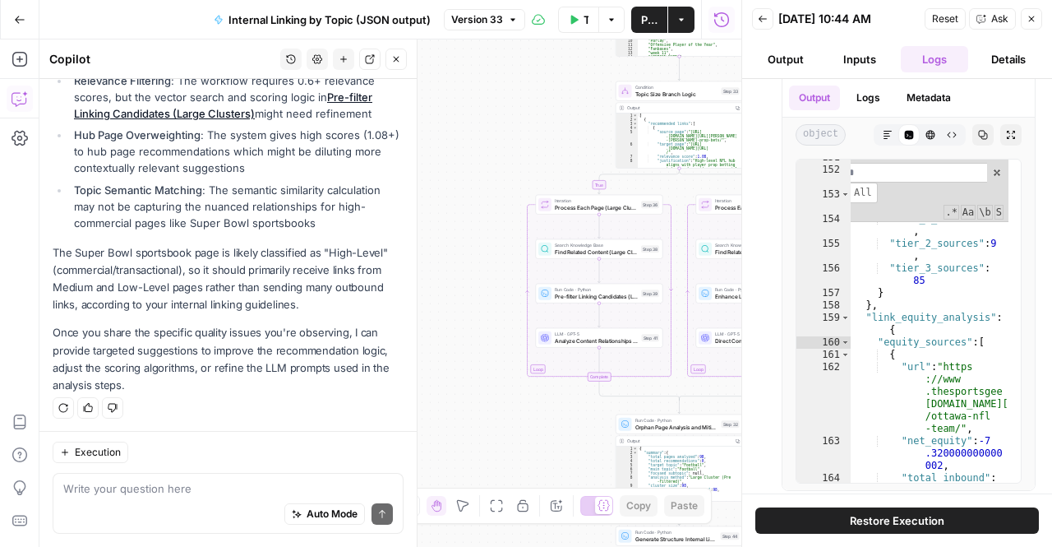
click at [181, 369] on p "Once you share the specific quality issues you're observing, I can provide targ…" at bounding box center [228, 359] width 351 height 70
click at [146, 339] on p "Once you share the specific quality issues you're observing, I can provide targ…" at bounding box center [228, 359] width 351 height 70
click at [135, 495] on textarea at bounding box center [228, 488] width 330 height 16
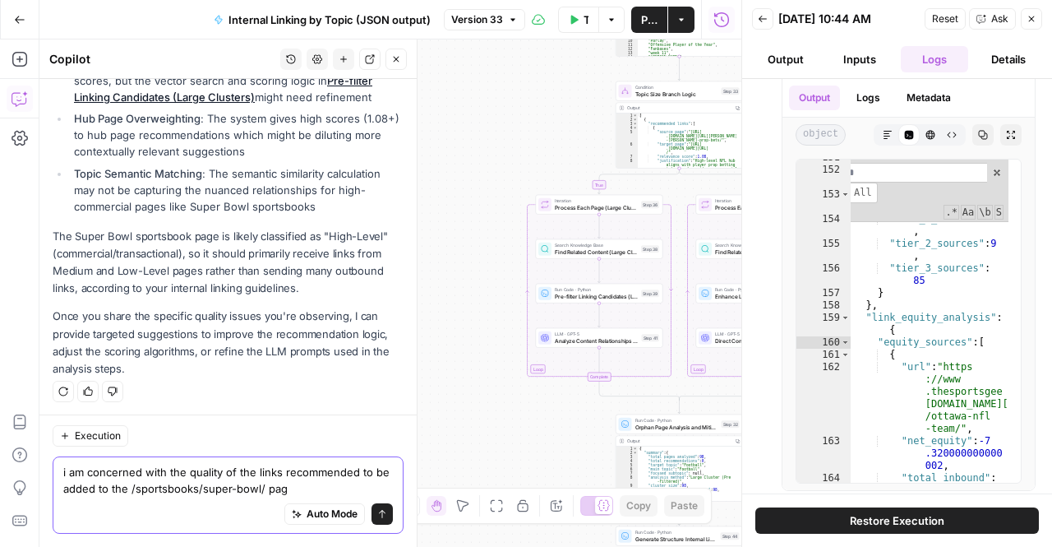
type textarea "i am concerned with the quality of the links recommended to be added to the /sp…"
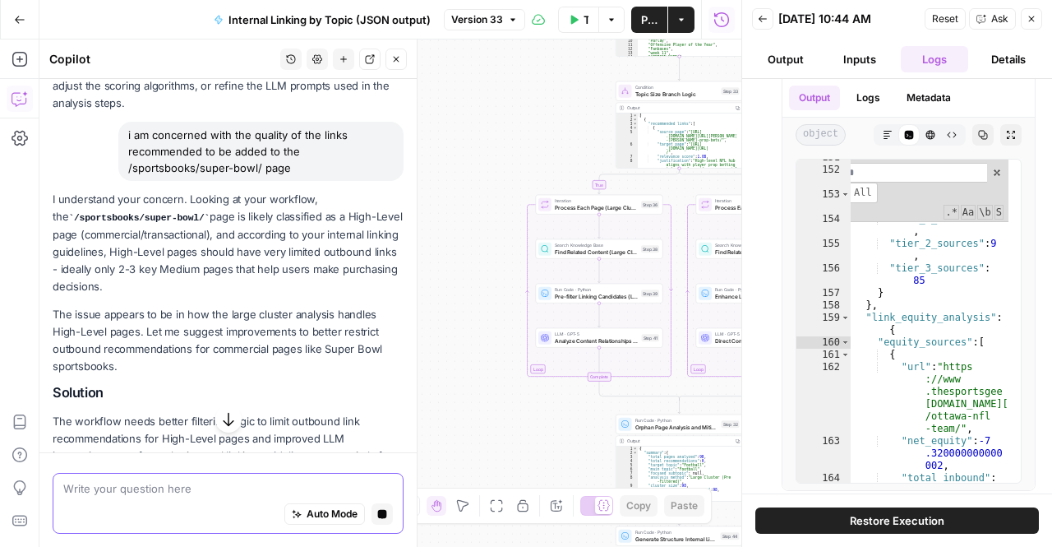
scroll to position [766, 0]
click at [201, 270] on p "I understand your concern. Looking at your workflow, the /sportsbooks/super-bow…" at bounding box center [228, 241] width 351 height 104
click at [217, 272] on p "I understand your concern. Looking at your workflow, the /sportsbooks/super-bow…" at bounding box center [228, 241] width 351 height 104
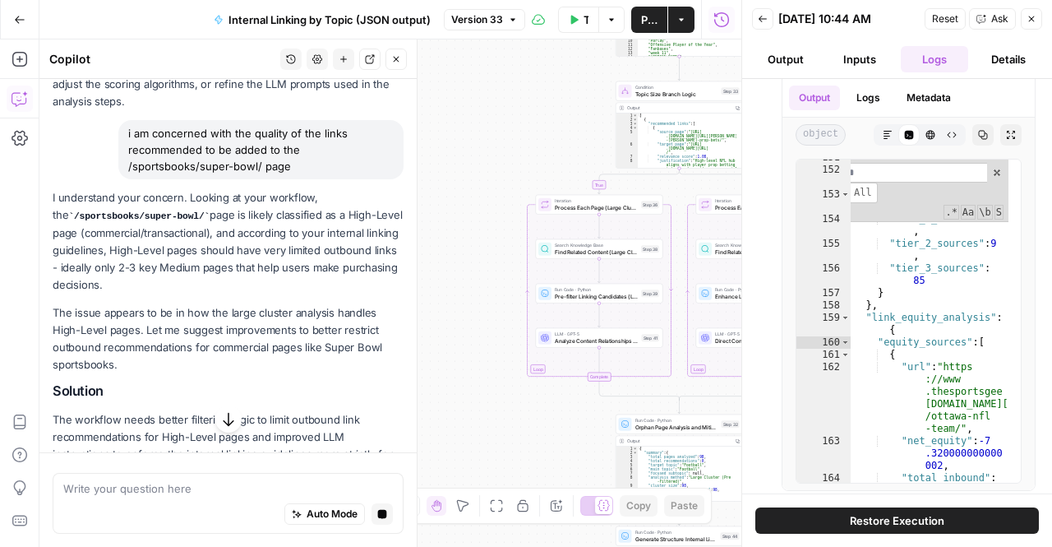
click at [220, 259] on p "I understand your concern. Looking at your workflow, the /sportsbooks/super-bow…" at bounding box center [228, 241] width 351 height 104
click at [239, 351] on p "The issue appears to be in how the large cluster analysis handles High-Level pa…" at bounding box center [228, 339] width 351 height 70
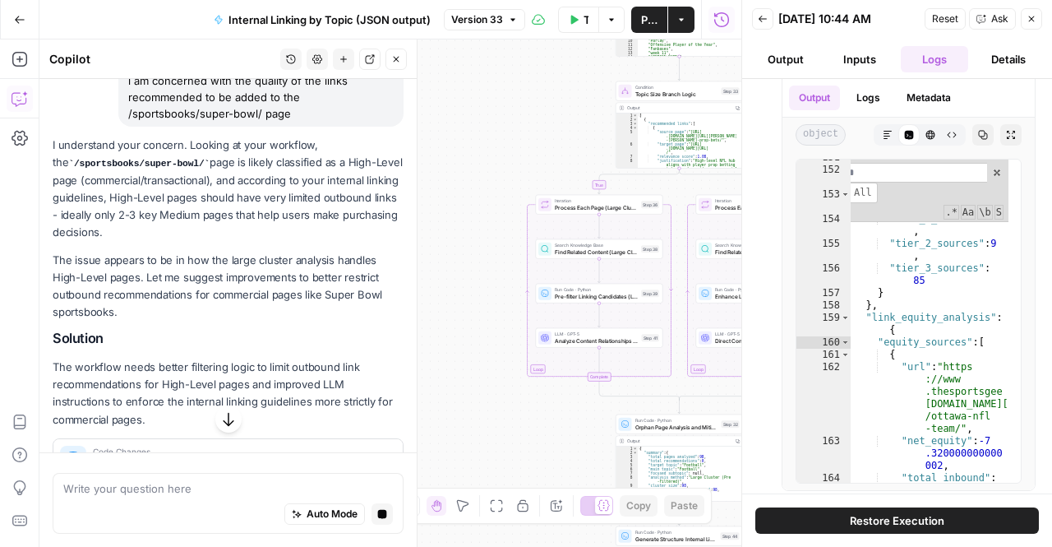
scroll to position [822, 0]
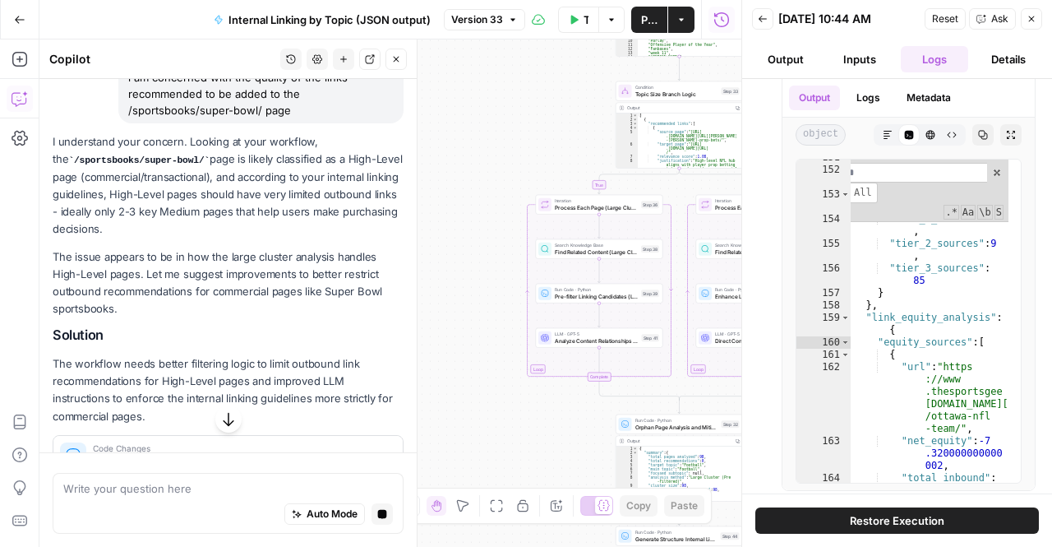
click at [231, 289] on p "The issue appears to be in how the large cluster analysis handles High-Level pa…" at bounding box center [228, 283] width 351 height 70
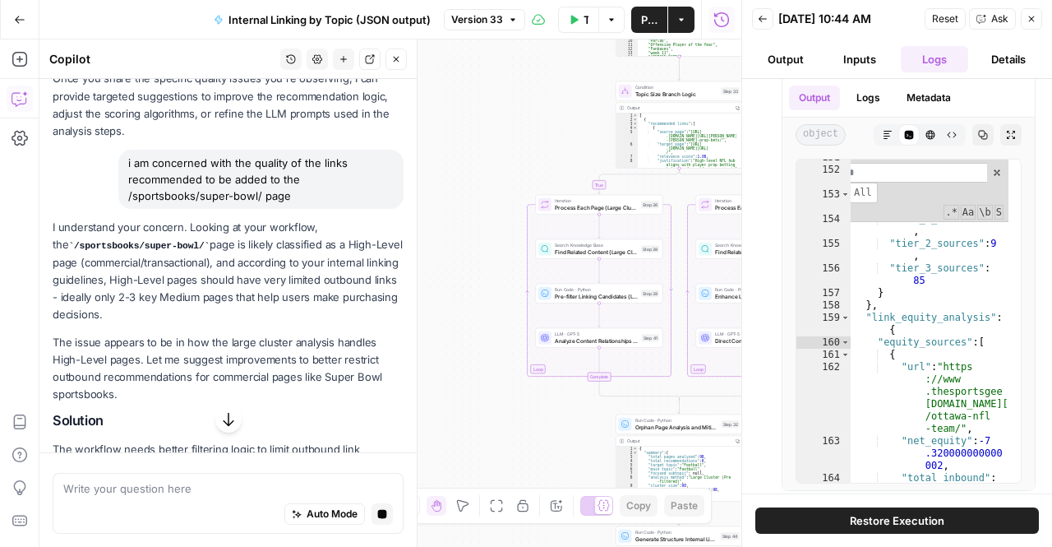
scroll to position [737, 0]
click at [288, 175] on div "i am concerned with the quality of the links recommended to be added to the /sp…" at bounding box center [260, 179] width 285 height 59
click at [218, 495] on textarea at bounding box center [228, 488] width 330 height 16
click at [225, 409] on button "button" at bounding box center [228, 419] width 26 height 26
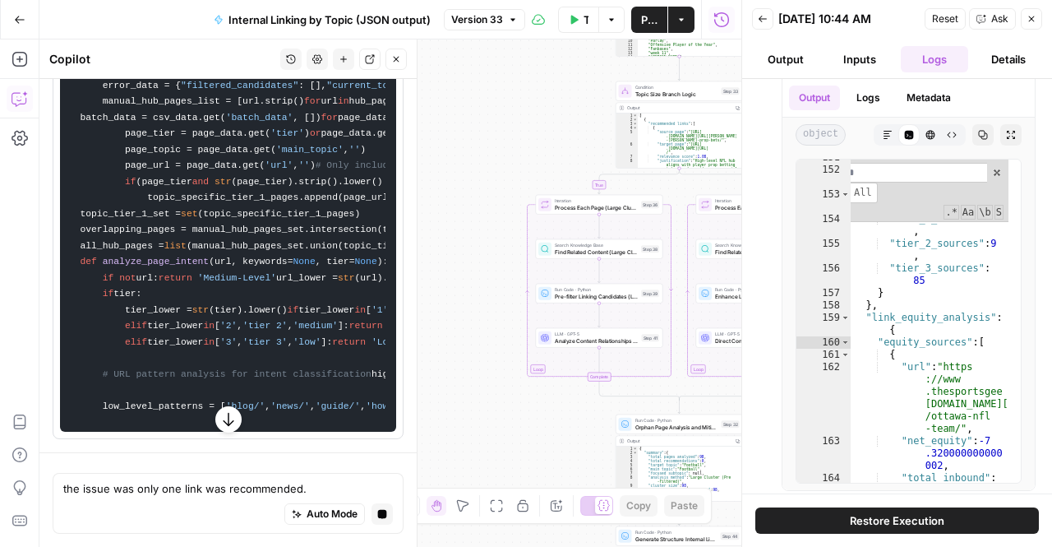
scroll to position [3418, 0]
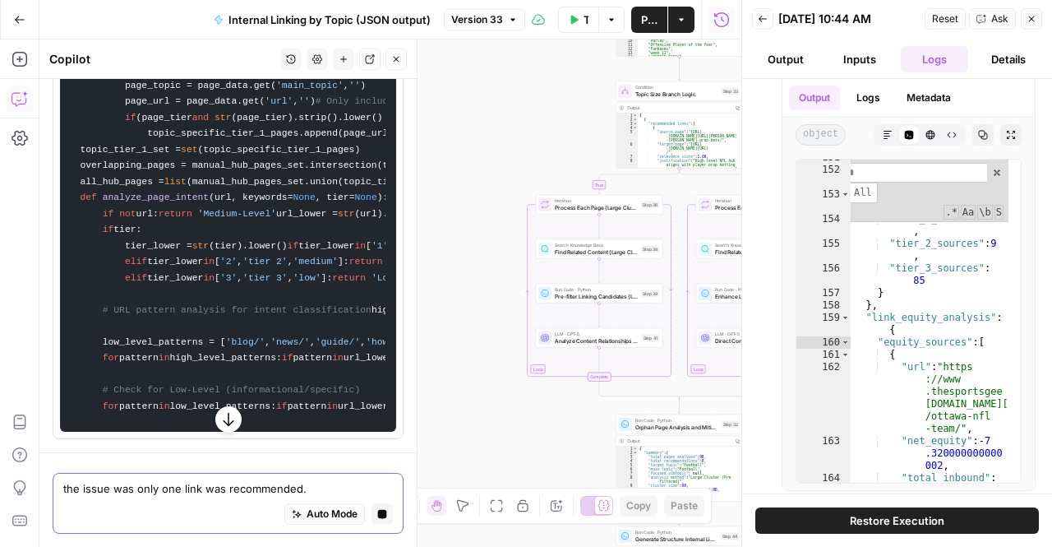
click at [303, 487] on textarea "the issue was only one link was recommended." at bounding box center [228, 488] width 330 height 16
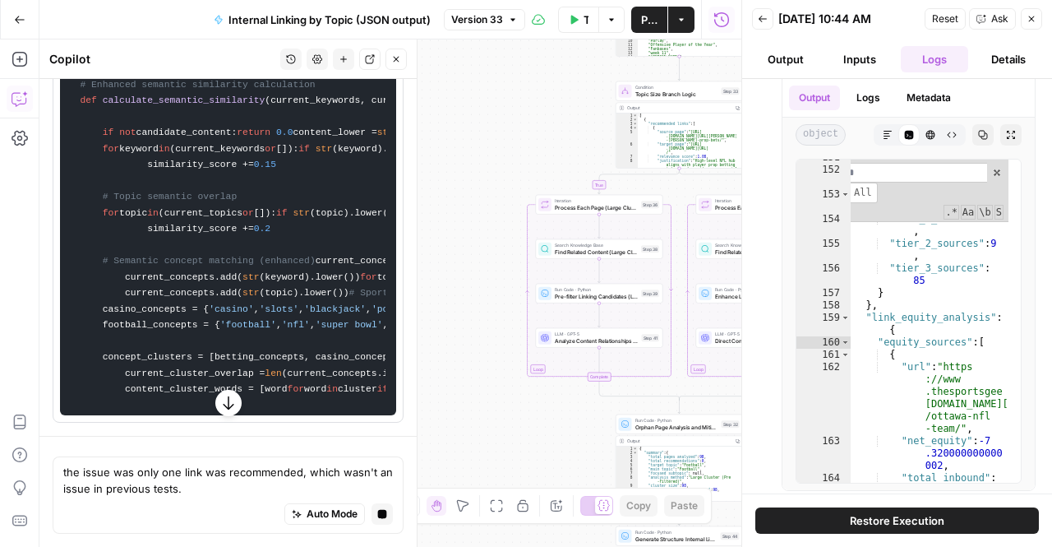
click at [222, 415] on button "button" at bounding box center [228, 403] width 26 height 26
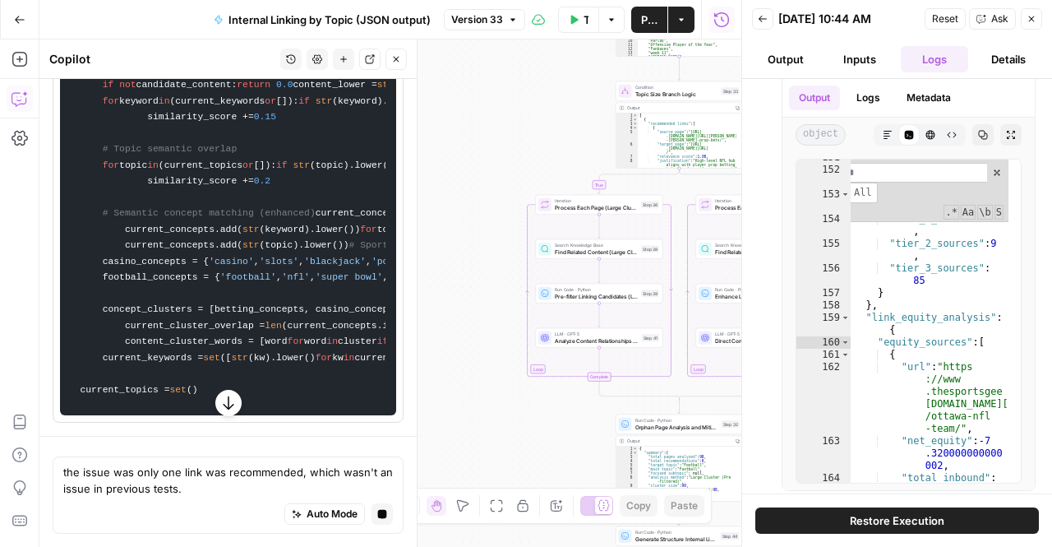
scroll to position [4893, 0]
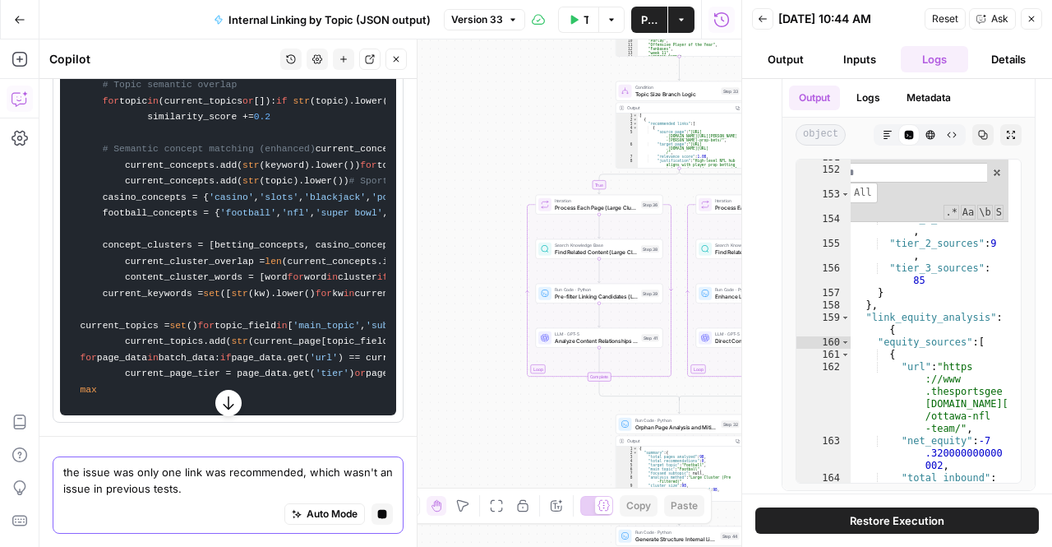
click at [291, 466] on textarea "the issue was only one link was recommended, which wasn't an issue in previous …" at bounding box center [228, 480] width 330 height 33
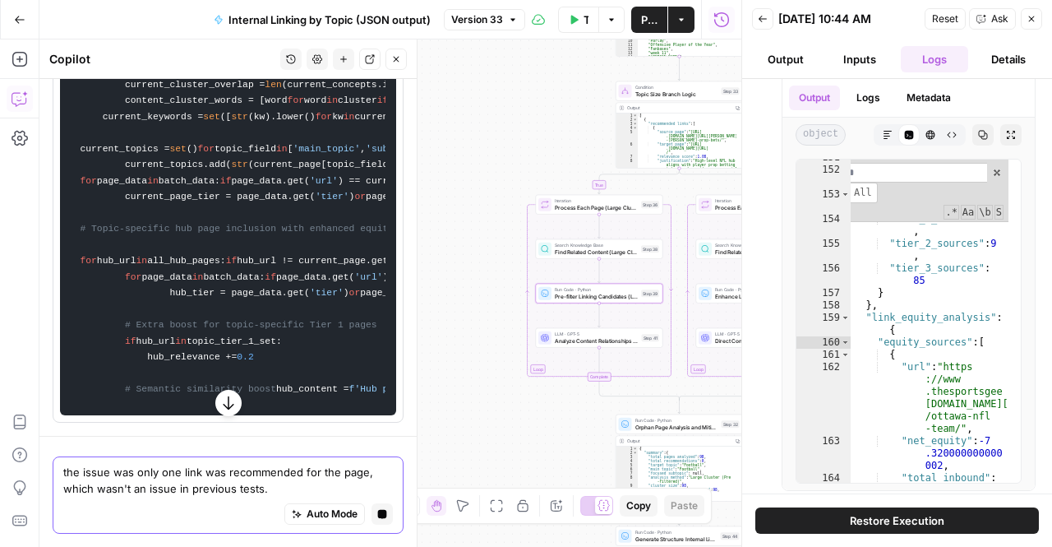
type textarea "the issue was only one link was recommended for the page, which wasn't an issue…"
click at [224, 405] on icon "button" at bounding box center [228, 403] width 16 height 16
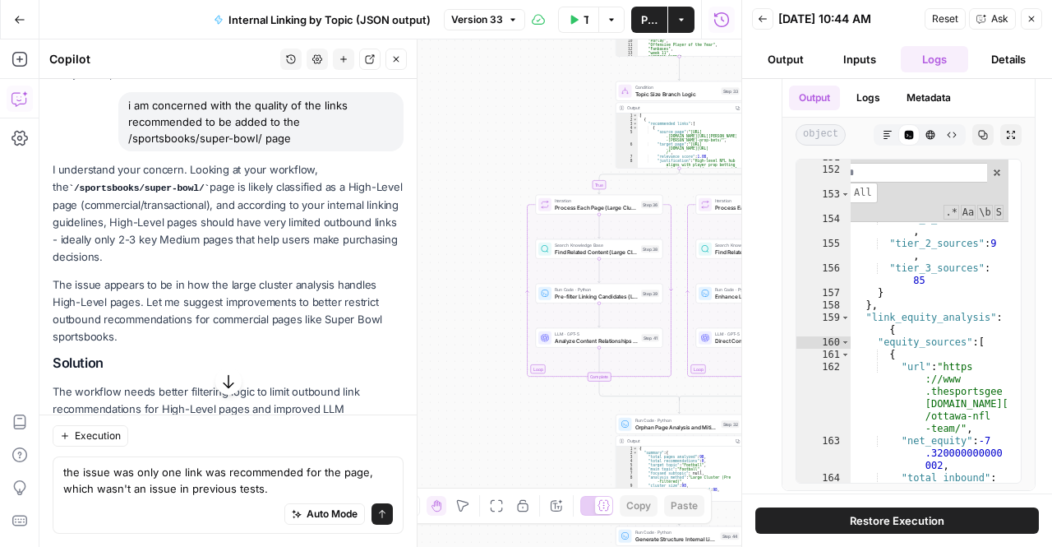
scroll to position [1319, 0]
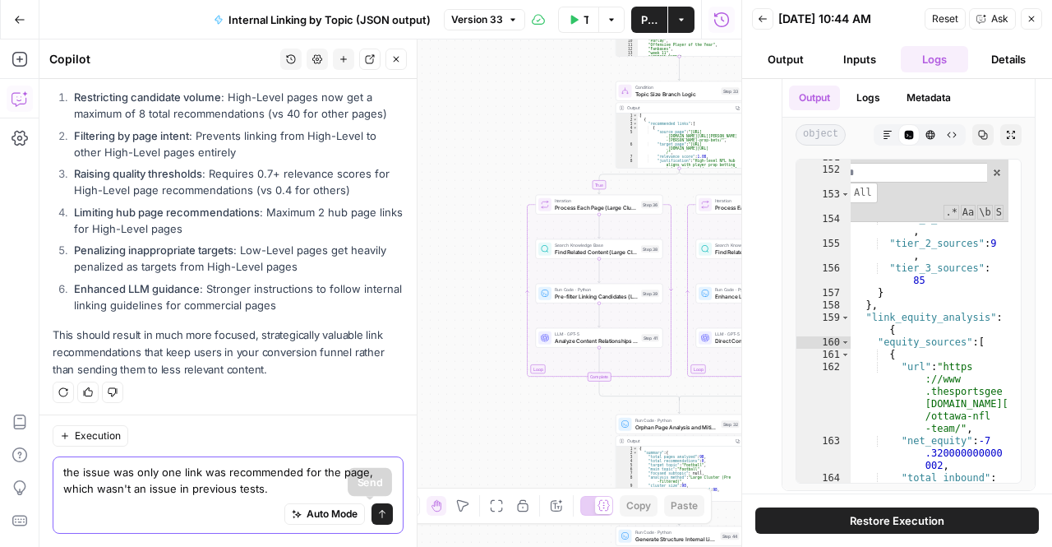
click at [377, 515] on icon "submit" at bounding box center [382, 514] width 10 height 10
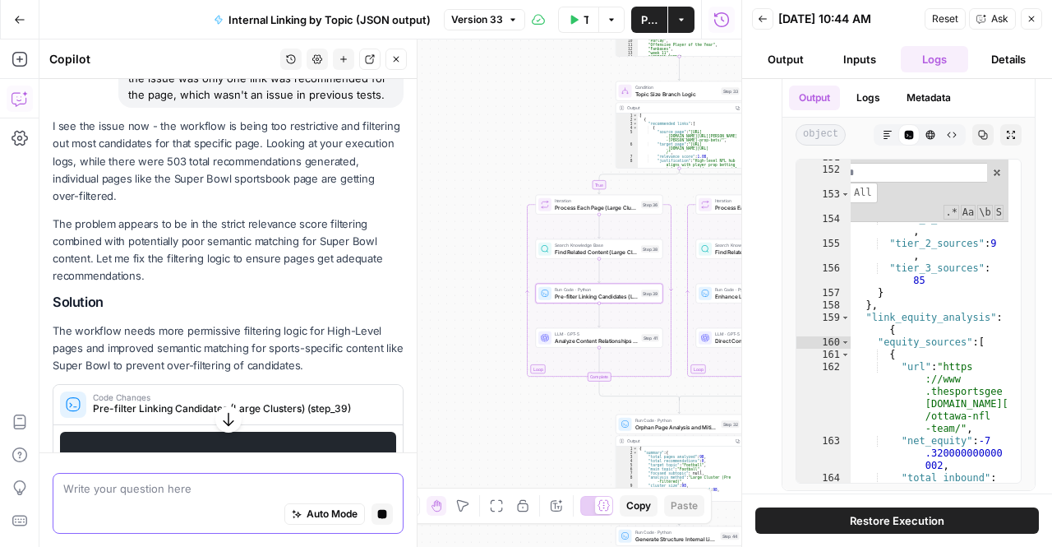
scroll to position [1638, 0]
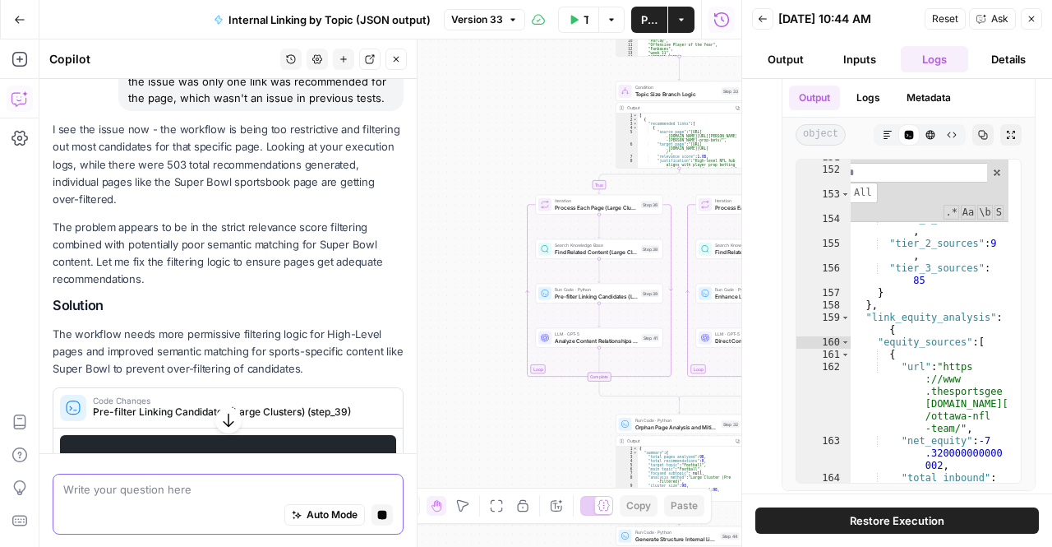
click at [493, 399] on div "true false Workflow Input Settings Inputs Run Code · Python Extract Available T…" at bounding box center [390, 292] width 702 height 507
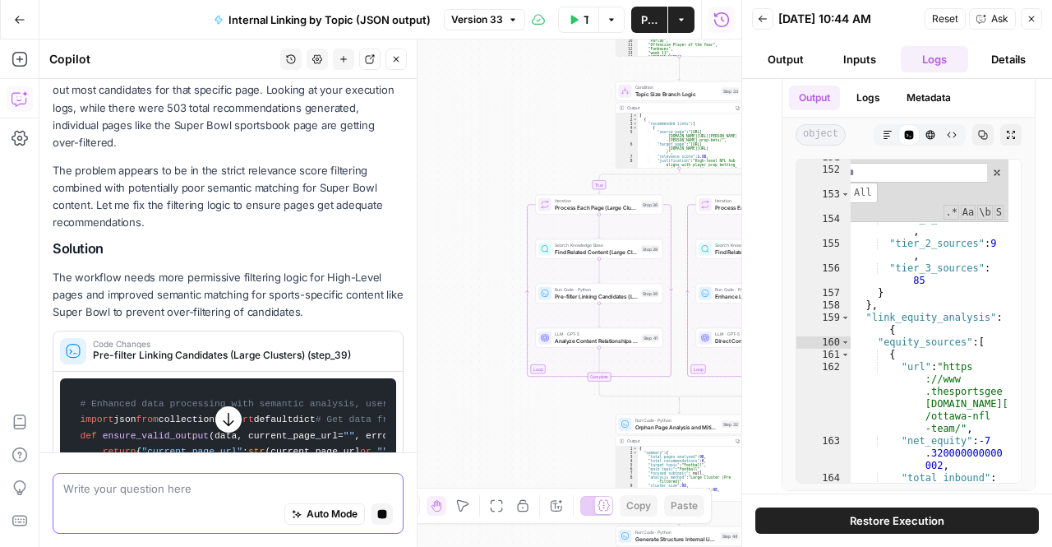
scroll to position [1696, 0]
click at [175, 349] on span "Pre-filter Linking Candidates (Large Clusters) (step_39)" at bounding box center [239, 354] width 293 height 15
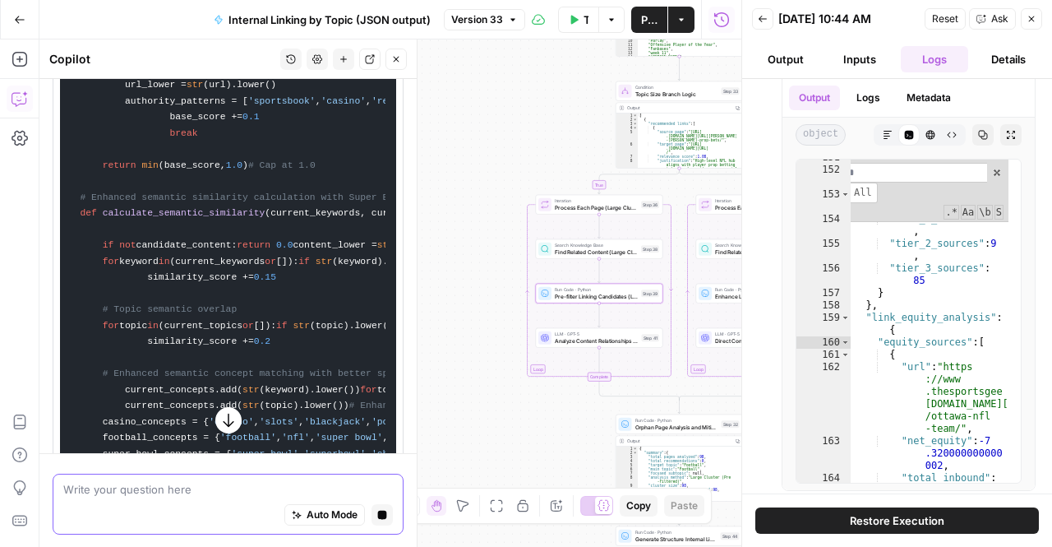
scroll to position [3320, 0]
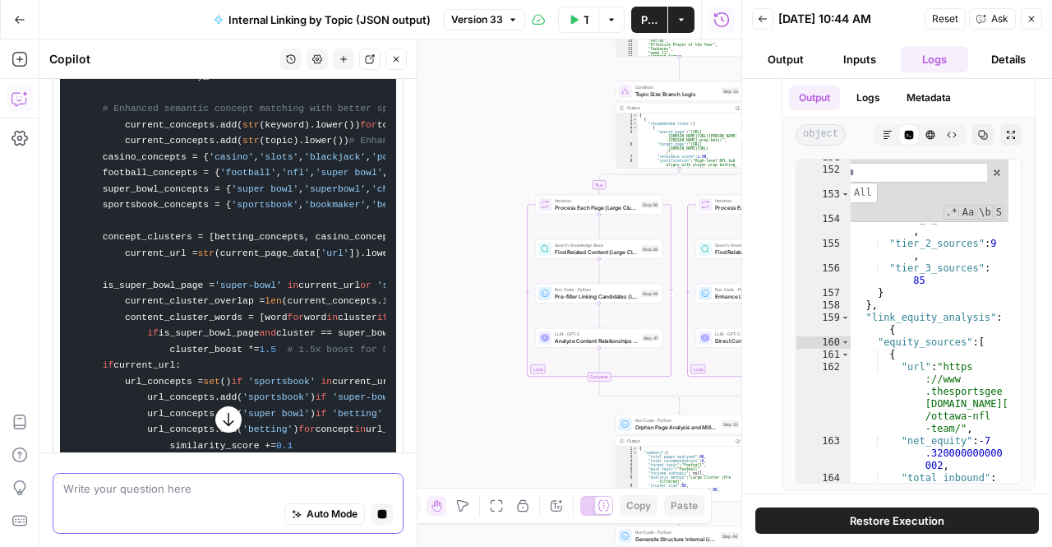
click at [223, 422] on icon "button" at bounding box center [228, 419] width 11 height 13
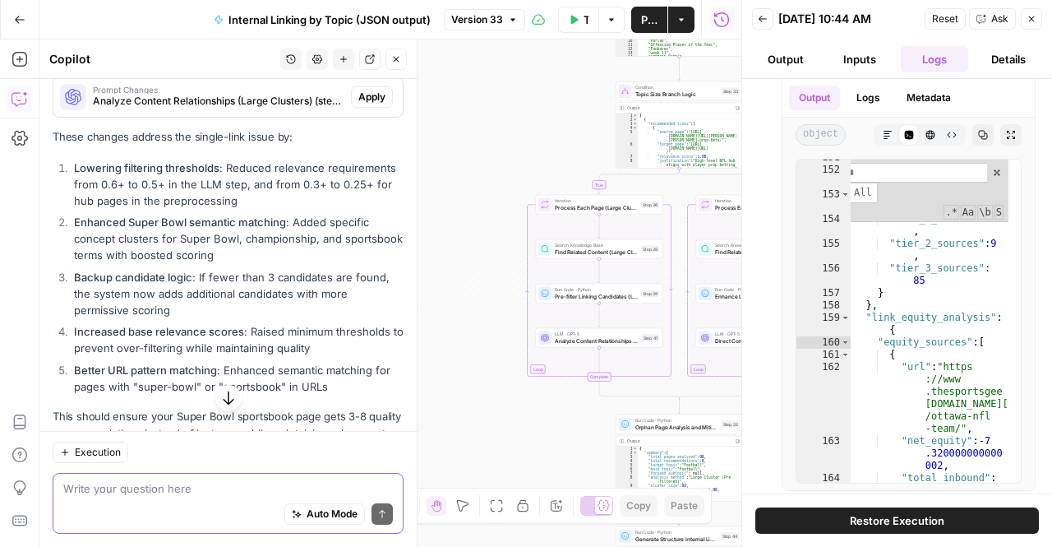
scroll to position [2000, 0]
click at [230, 238] on li "Enhanced Super Bowl semantic matching : Added specific concept clusters for Sup…" at bounding box center [237, 238] width 334 height 49
click at [229, 173] on li "Lowering filtering thresholds : Reduced relevance requirements from 0.6+ to 0.5…" at bounding box center [237, 183] width 334 height 49
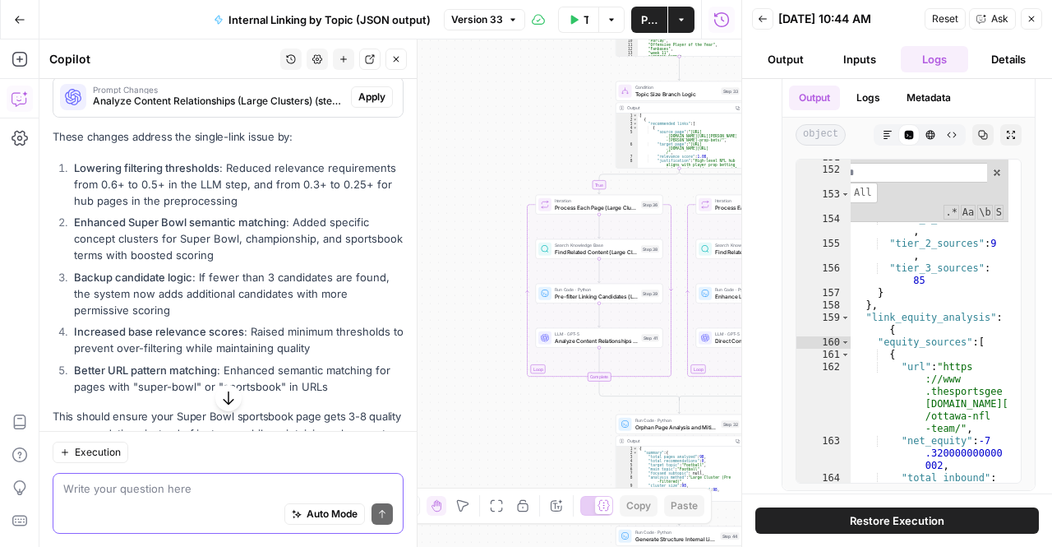
click at [201, 192] on li "Lowering filtering thresholds : Reduced relevance requirements from 0.6+ to 0.5…" at bounding box center [237, 183] width 334 height 49
click at [202, 224] on strong "Enhanced Super Bowl semantic matching" at bounding box center [180, 221] width 212 height 13
click at [298, 237] on li "Enhanced Super Bowl semantic matching : Added specific concept clusters for Sup…" at bounding box center [237, 238] width 334 height 49
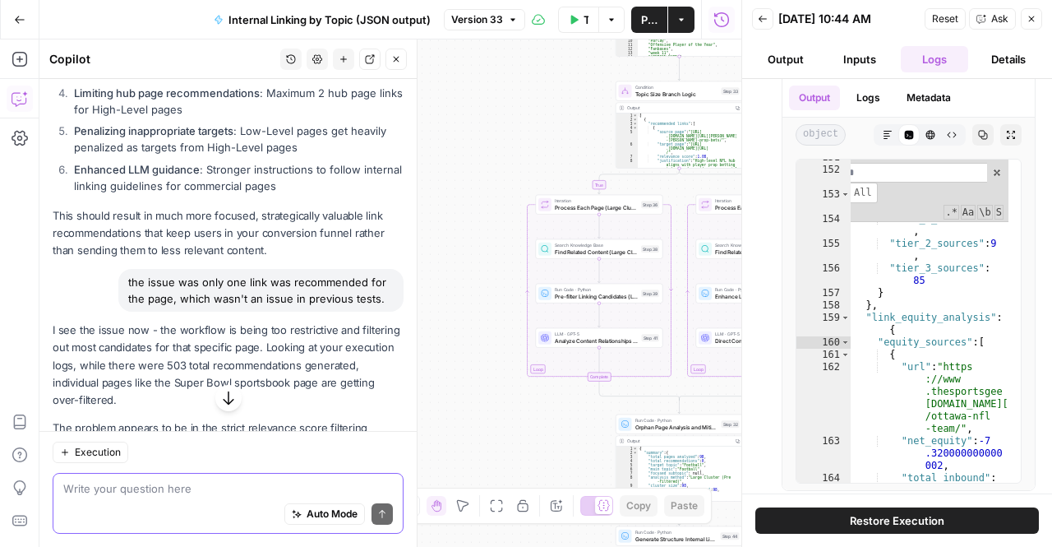
scroll to position [1437, 0]
click at [1024, 5] on header "Back 10/07/25 at 10:44 AM Reset Ask Close Output Inputs Logs Details" at bounding box center [897, 39] width 310 height 79
click at [1028, 14] on icon "button" at bounding box center [1032, 19] width 10 height 10
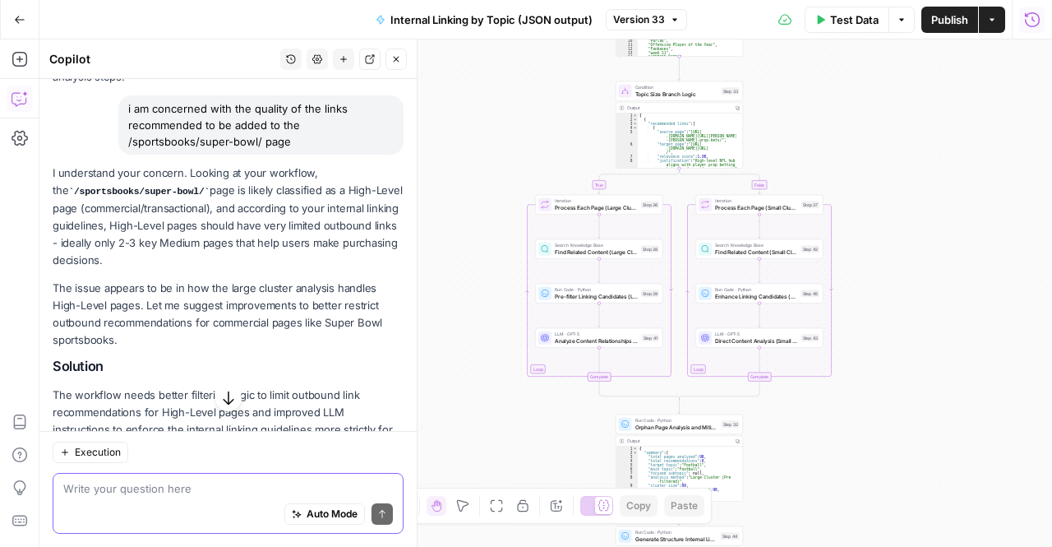
scroll to position [782, 0]
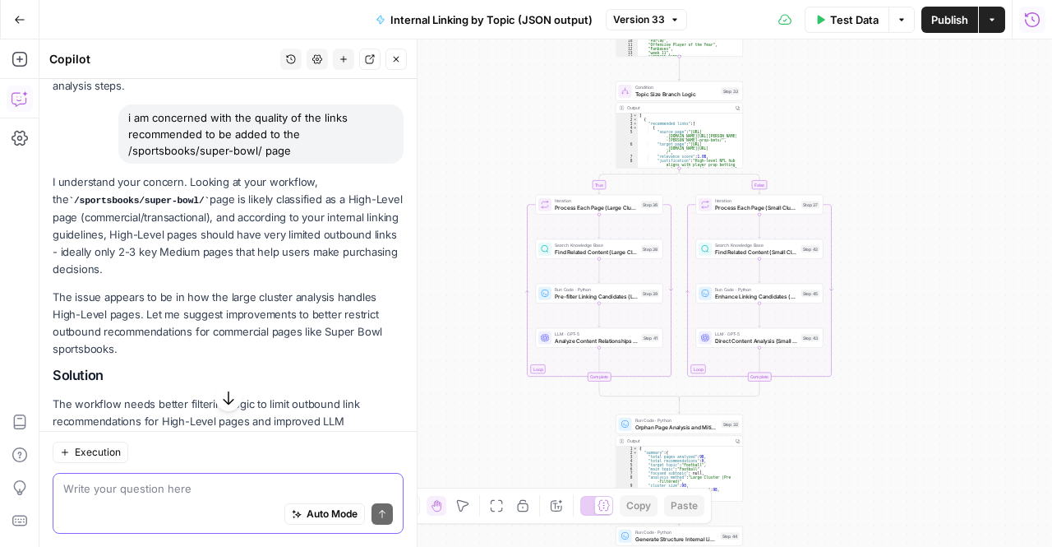
click at [391, 65] on button "Close" at bounding box center [396, 59] width 21 height 21
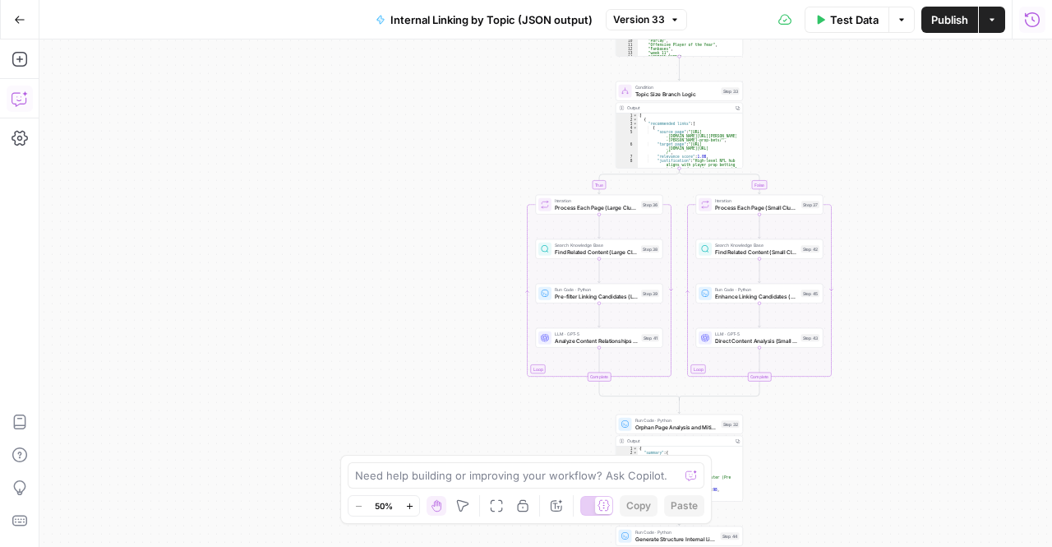
click at [11, 94] on button "Copilot" at bounding box center [20, 98] width 26 height 26
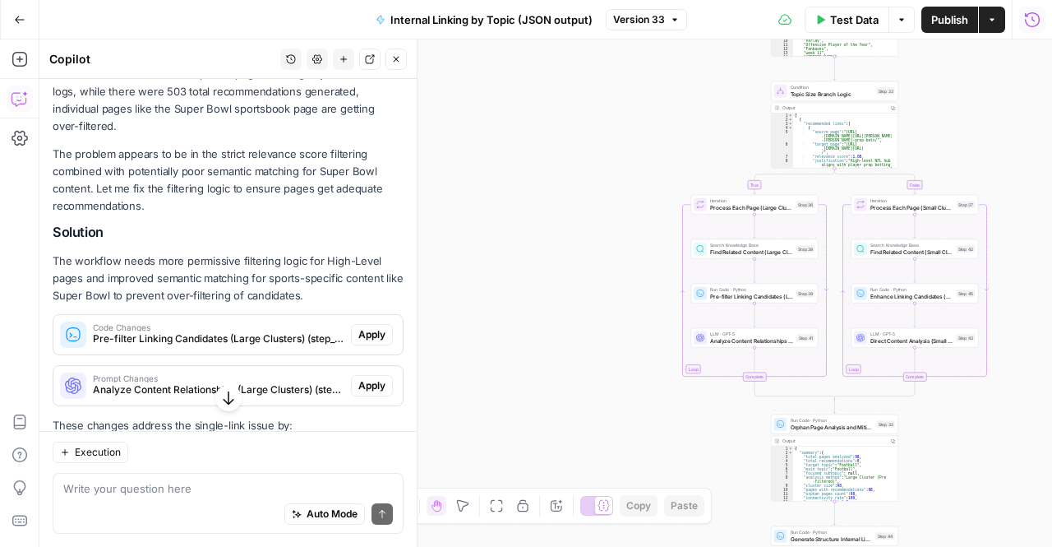
scroll to position [1487, 0]
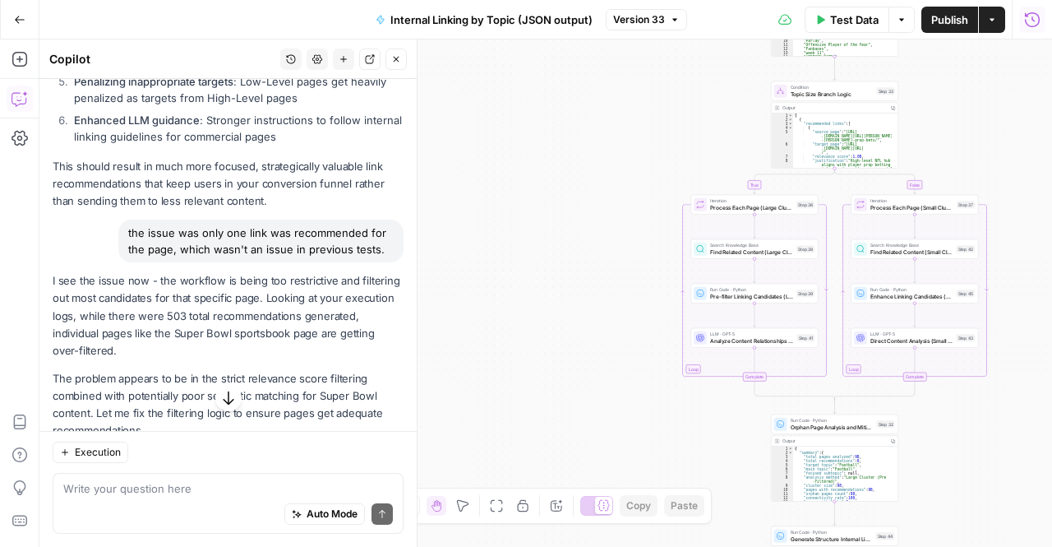
click at [251, 249] on div "the issue was only one link was recommended for the page, which wasn't an issue…" at bounding box center [260, 241] width 285 height 43
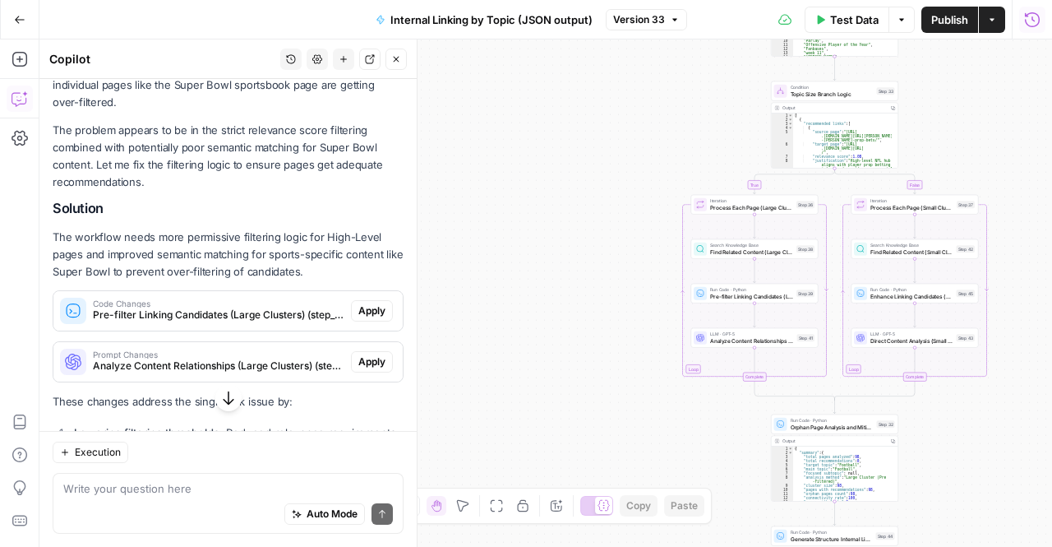
scroll to position [1736, 0]
click at [249, 200] on h2 "Solution" at bounding box center [228, 208] width 351 height 16
click at [681, 8] on div "Internal Linking by Topic (JSON output) Version 33" at bounding box center [526, 20] width 321 height 26
click at [661, 14] on span "Version 33" at bounding box center [639, 19] width 52 height 15
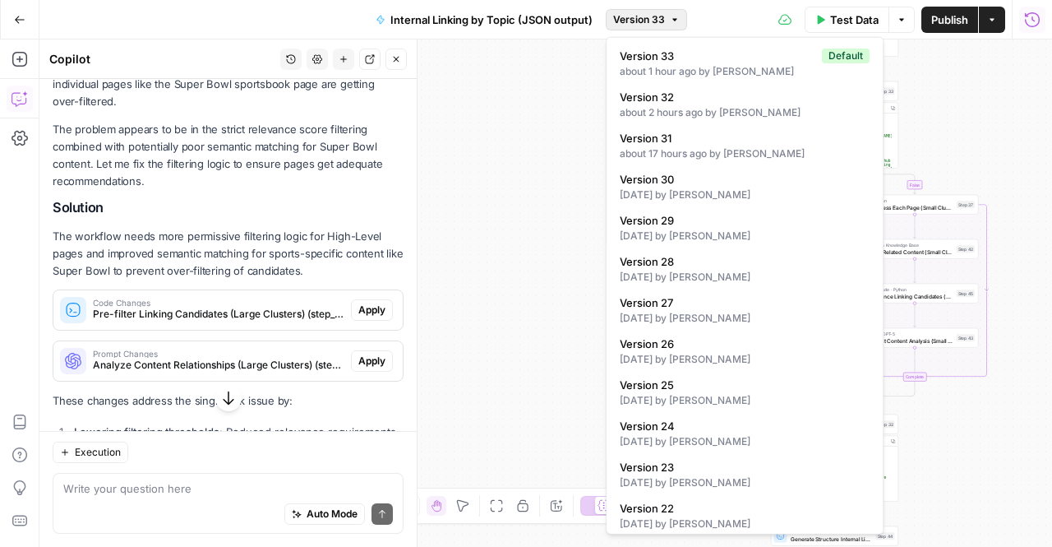
click at [575, 140] on div "true false Workflow Input Settings Inputs Run Code · Python Extract Available T…" at bounding box center [545, 292] width 1013 height 507
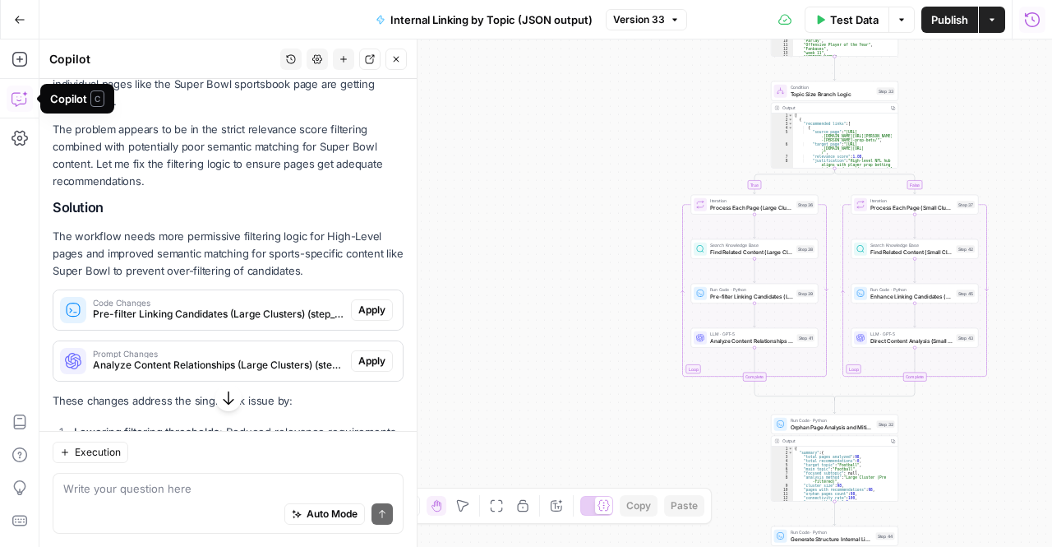
click at [623, 30] on div "Internal Linking by Topic (JSON output) Version 33" at bounding box center [526, 20] width 321 height 26
click at [629, 25] on span "Version 33" at bounding box center [639, 19] width 52 height 15
click at [446, 196] on div "true false Workflow Input Settings Inputs Run Code · Python Extract Available T…" at bounding box center [545, 292] width 1013 height 507
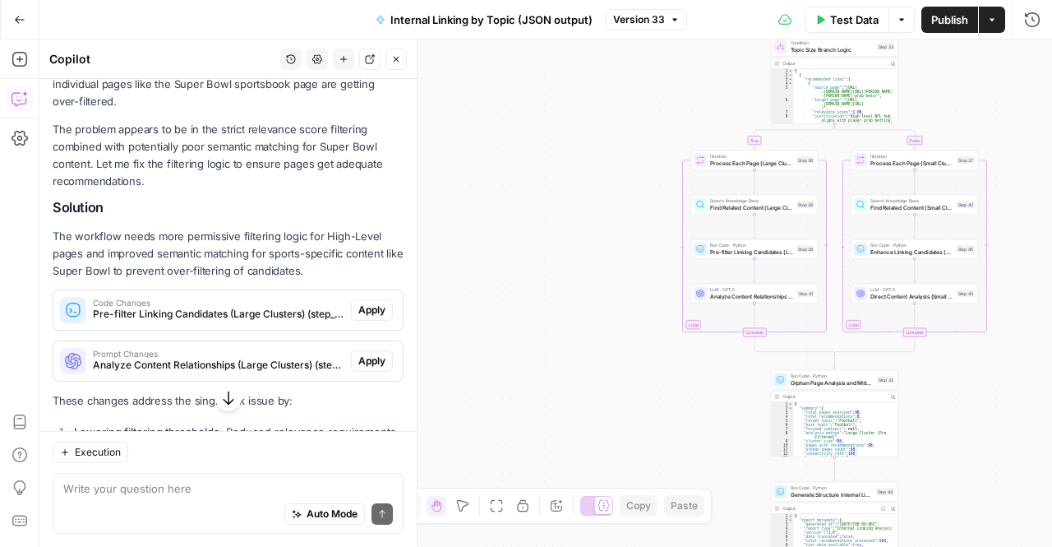
click at [220, 395] on icon "button" at bounding box center [228, 398] width 16 height 16
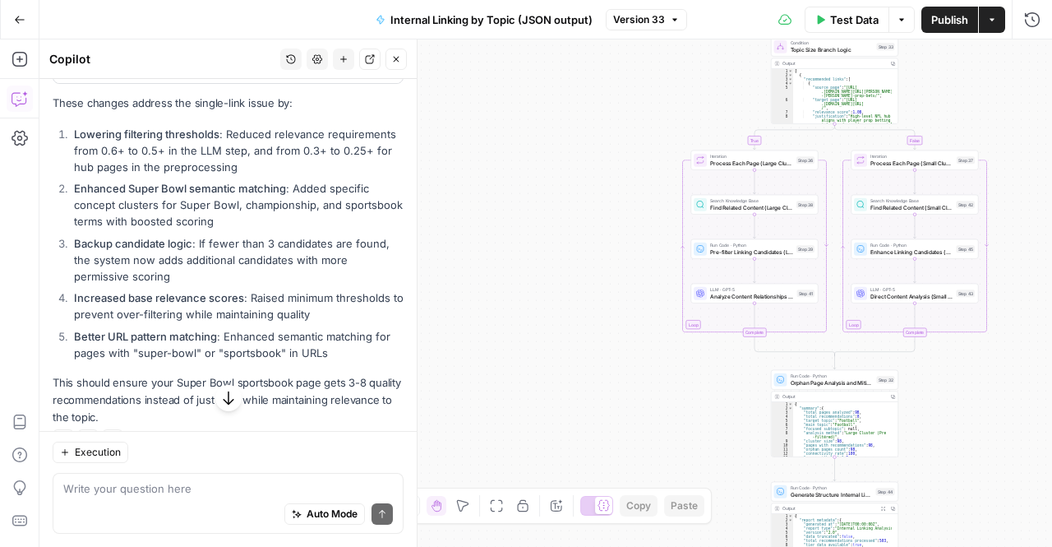
scroll to position [2064, 0]
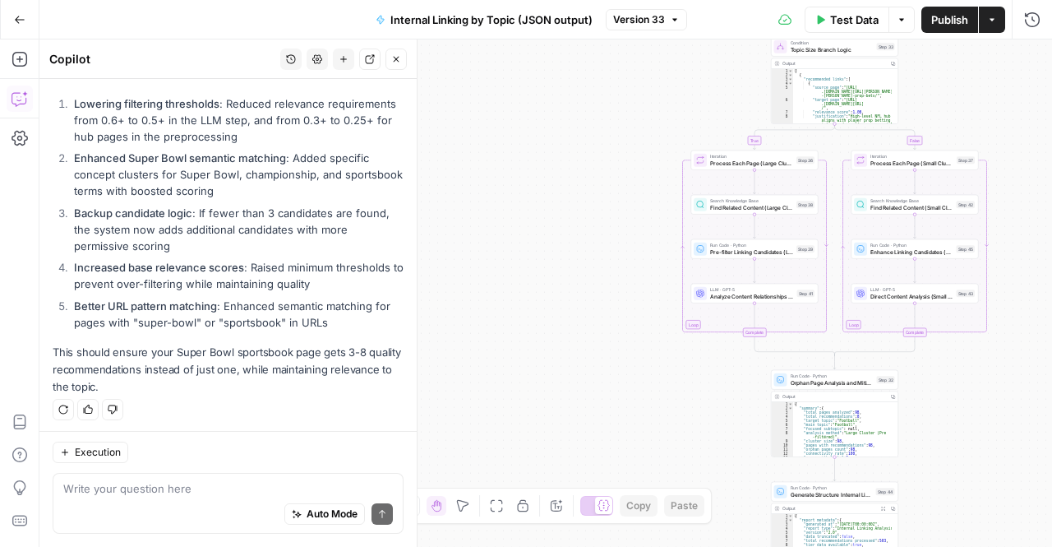
click at [221, 506] on div "Auto Mode Send" at bounding box center [228, 515] width 330 height 36
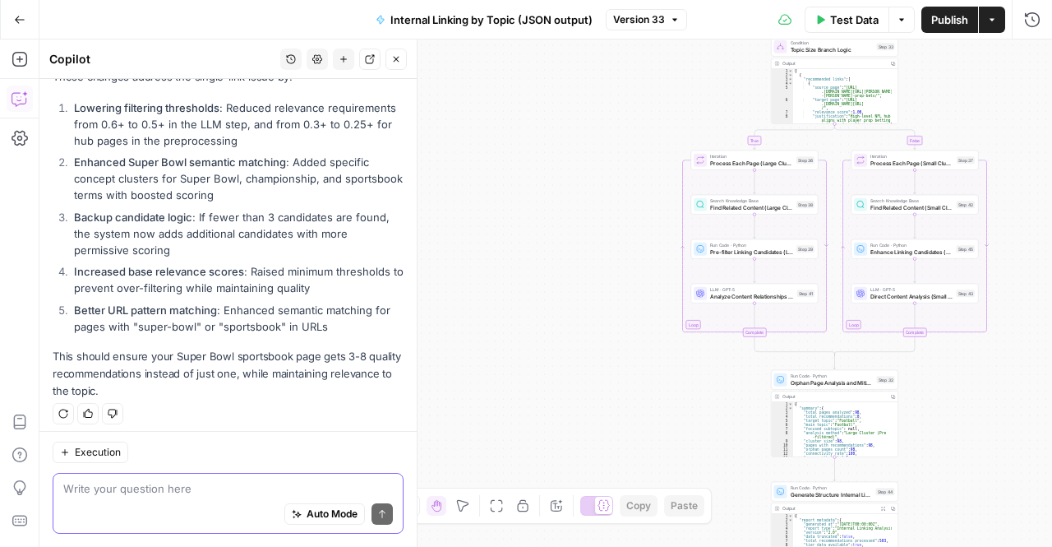
scroll to position [2031, 0]
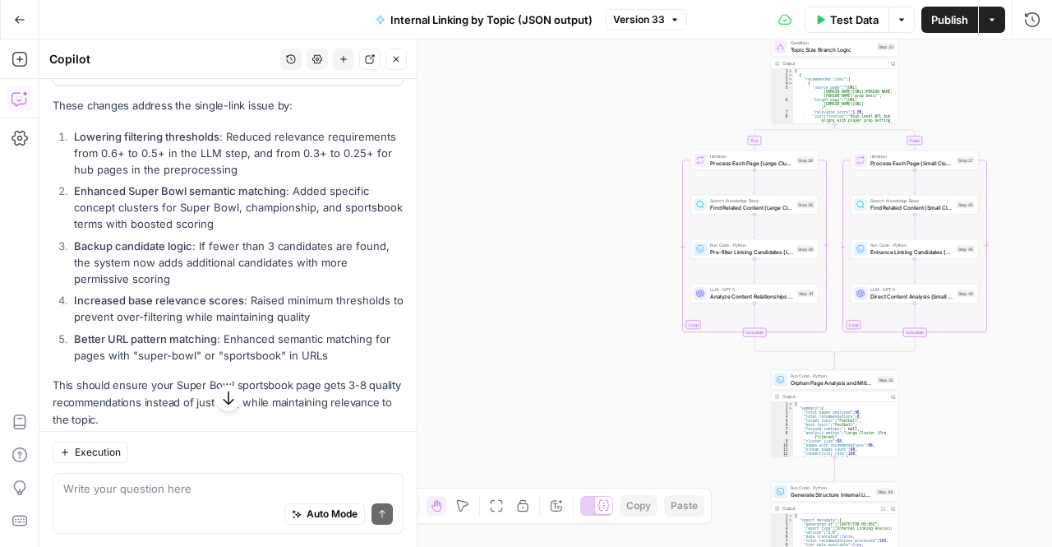
drag, startPoint x: 291, startPoint y: 217, endPoint x: 56, endPoint y: 193, distance: 236.3
click at [56, 193] on ol "Lowering filtering thresholds : Reduced relevance requirements from 0.6+ to 0.5…" at bounding box center [228, 245] width 351 height 235
copy li "Enhanced Super Bowl semantic matching : Added specific concept clusters for Sup…"
click at [840, 25] on span "Test Data" at bounding box center [854, 20] width 49 height 16
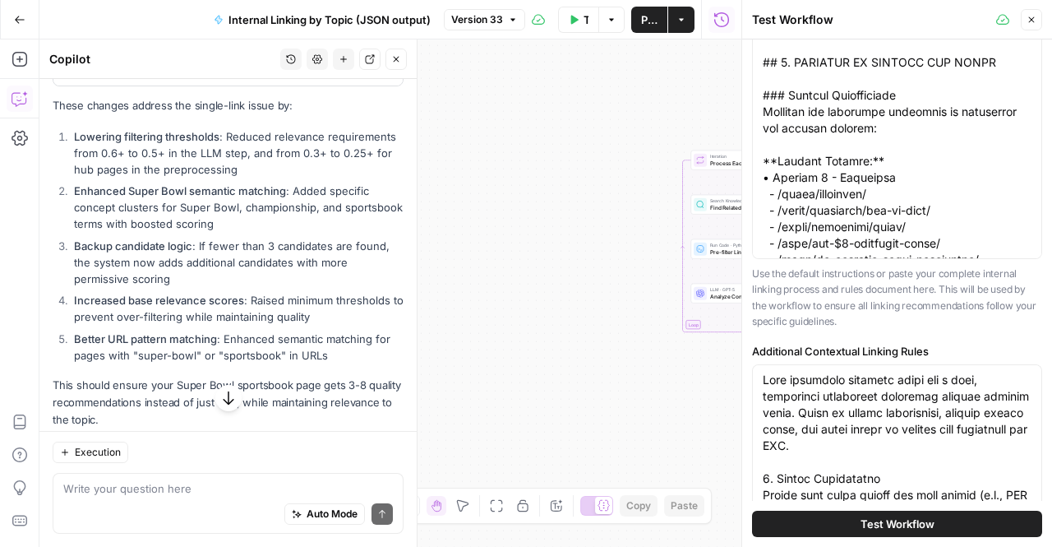
scroll to position [851, 0]
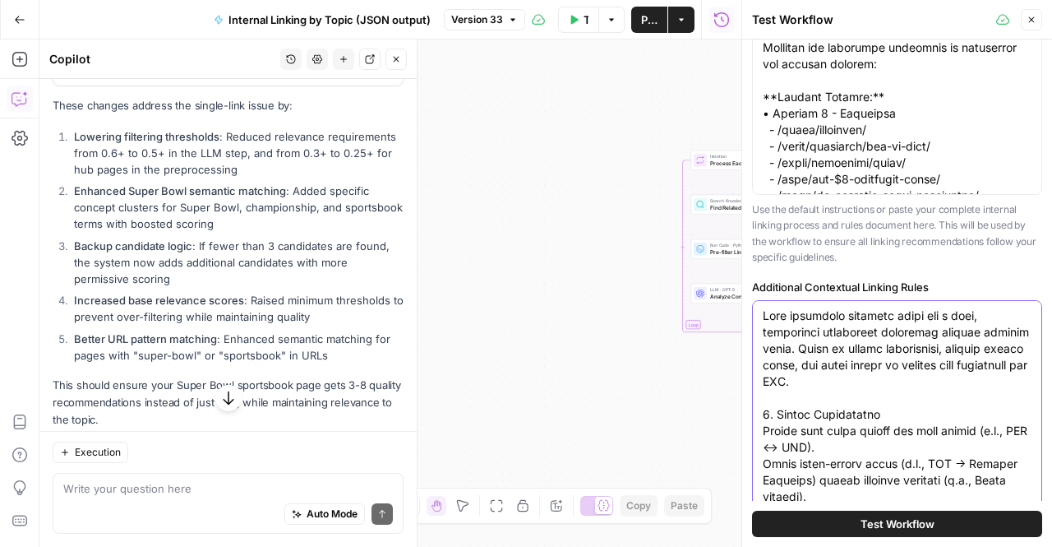
click at [199, 501] on div "Auto Mode Send" at bounding box center [228, 515] width 330 height 36
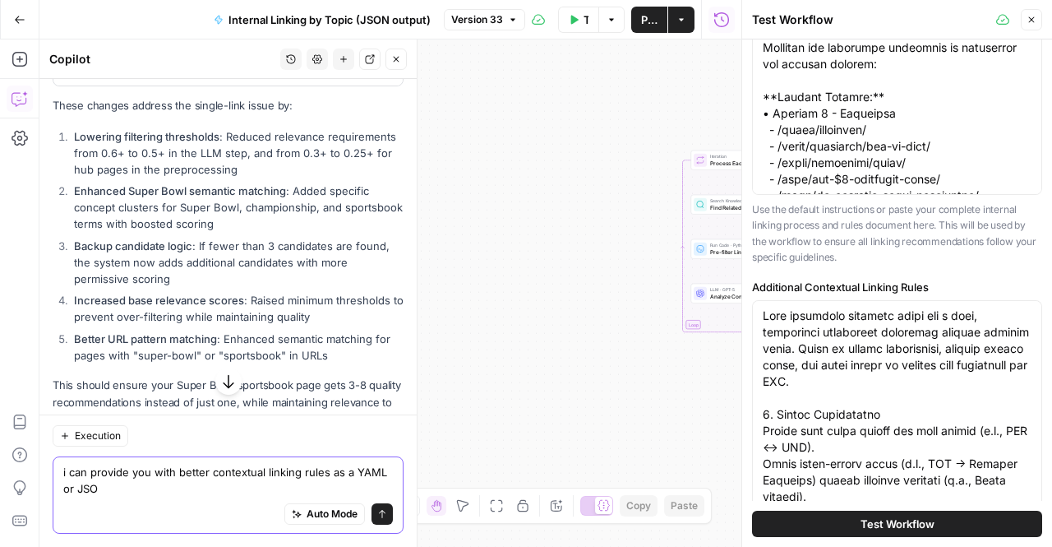
type textarea "i can provide you with better contextual linking rules as a YAML or JSON"
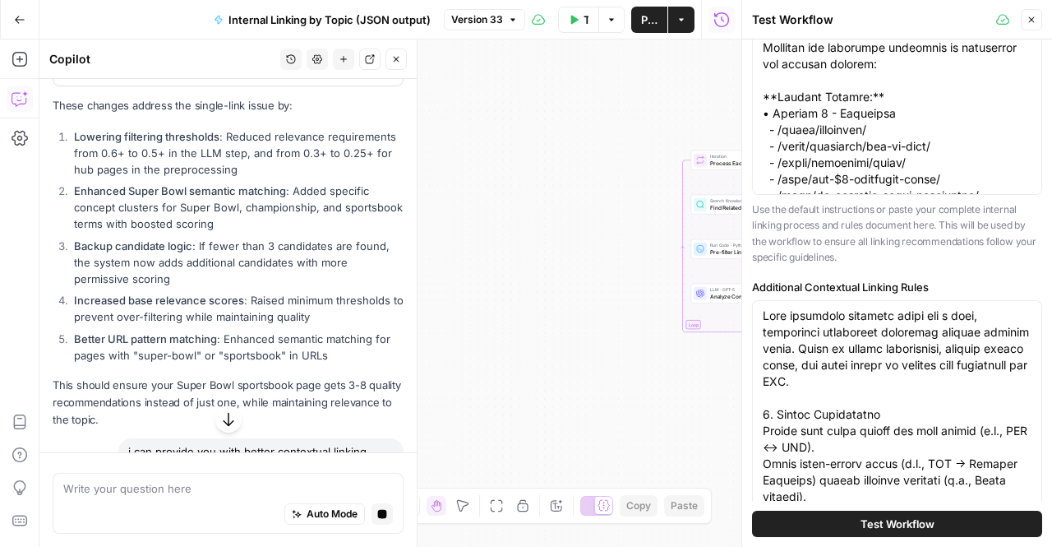
click at [224, 423] on icon "button" at bounding box center [228, 419] width 11 height 13
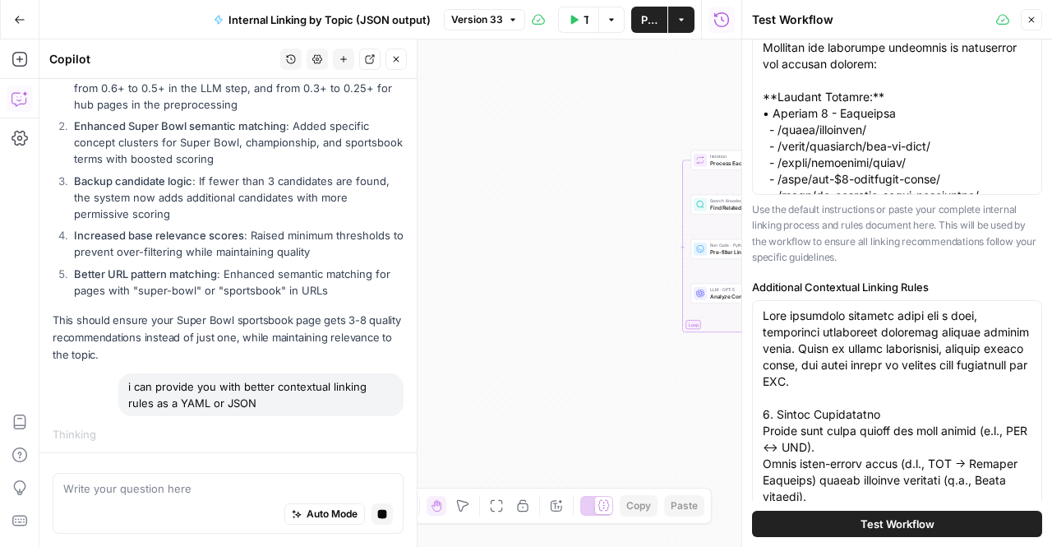
click at [1026, 21] on button "Close" at bounding box center [1031, 19] width 21 height 21
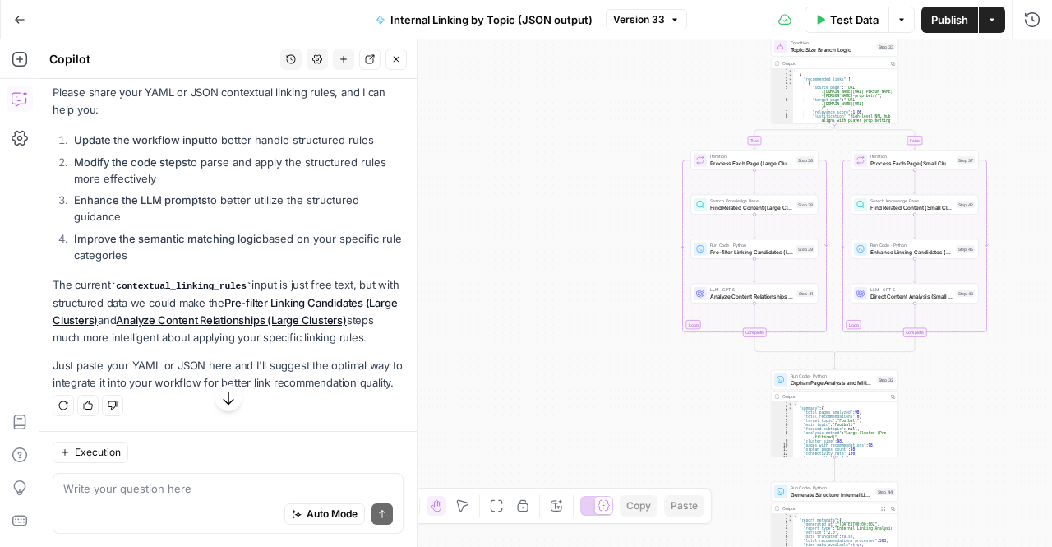
scroll to position [2532, 0]
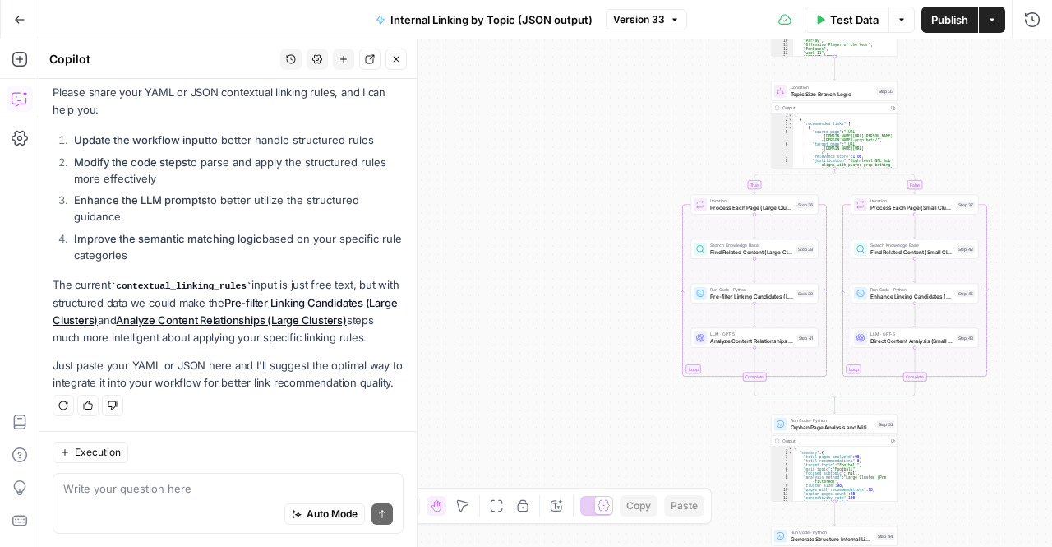
click at [136, 330] on div "That would be excellent! Structured contextual linking rules in YAML or JSON wo…" at bounding box center [228, 206] width 351 height 371
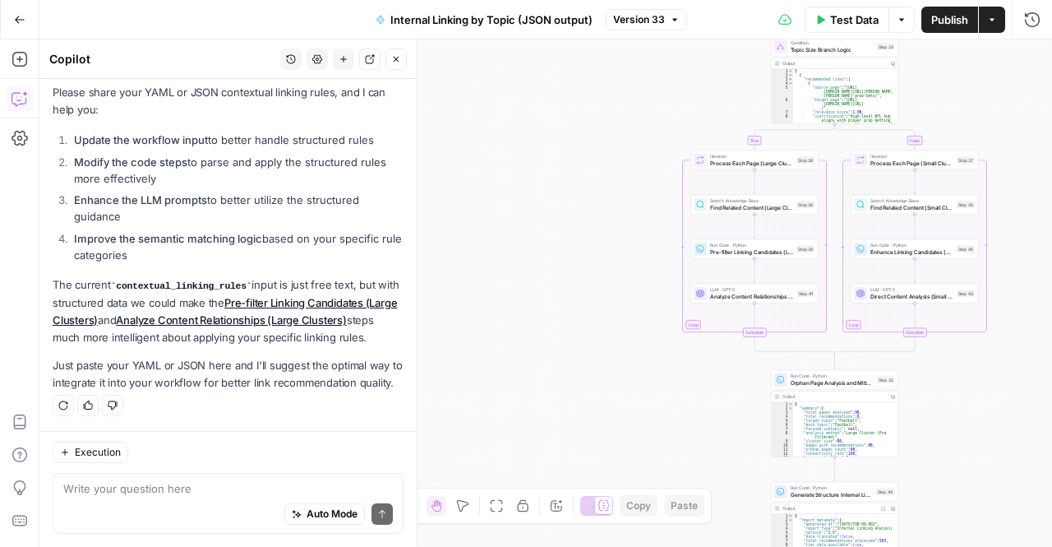
click at [224, 381] on p "Just paste your YAML or JSON here and I'll suggest the optimal way to integrate…" at bounding box center [228, 374] width 351 height 35
click at [297, 357] on p "Just paste your YAML or JSON here and I'll suggest the optimal way to integrate…" at bounding box center [228, 374] width 351 height 35
click at [166, 372] on p "Just paste your YAML or JSON here and I'll suggest the optimal way to integrate…" at bounding box center [228, 374] width 351 height 35
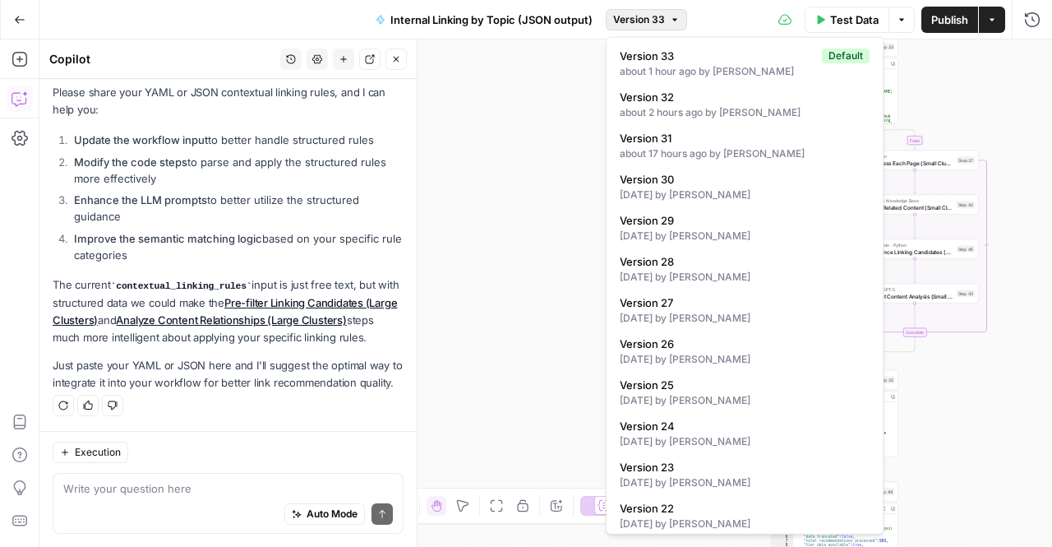
click at [640, 16] on span "Version 33" at bounding box center [639, 19] width 52 height 15
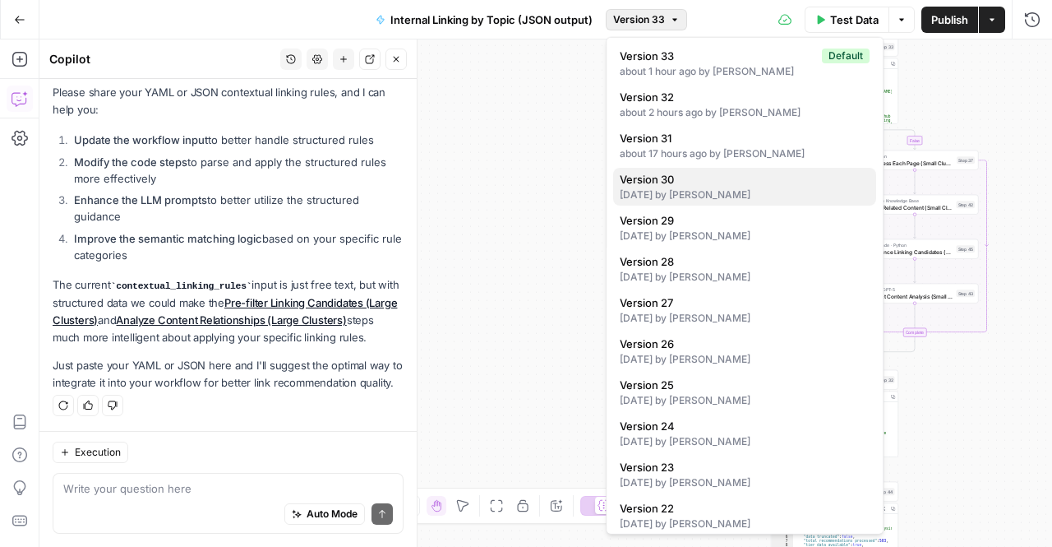
click at [665, 182] on span "Version 30" at bounding box center [741, 179] width 243 height 16
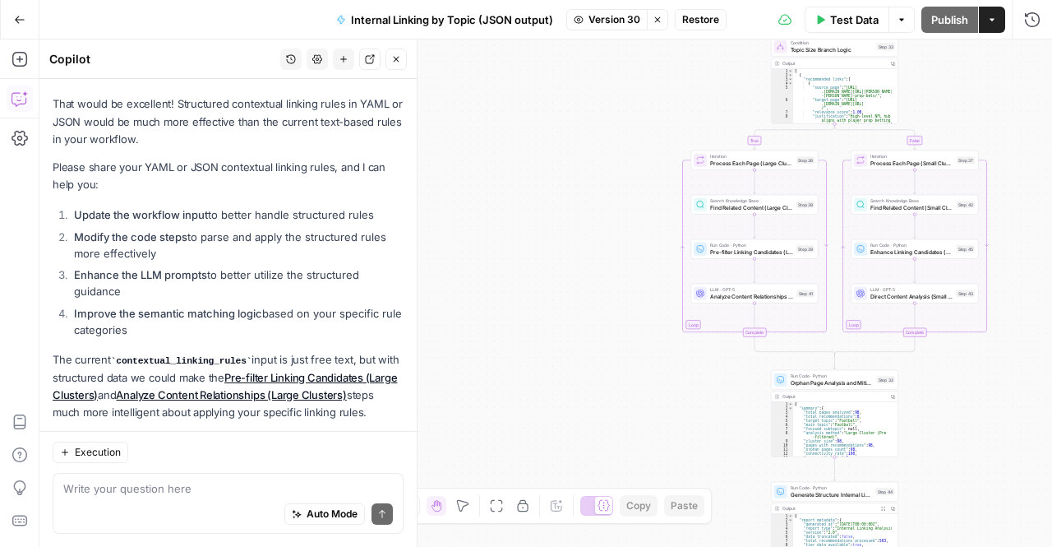
scroll to position [2637, 0]
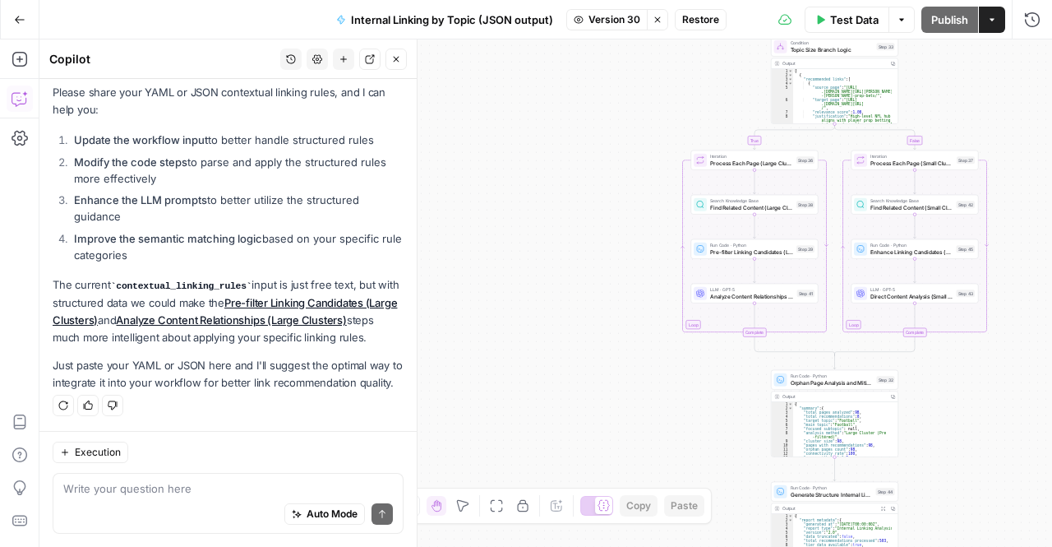
click at [196, 380] on p "Just paste your YAML or JSON here and I'll suggest the optimal way to integrate…" at bounding box center [228, 374] width 351 height 35
click at [183, 481] on textarea at bounding box center [228, 488] width 330 height 16
click at [713, 12] on span "Restore" at bounding box center [700, 19] width 37 height 15
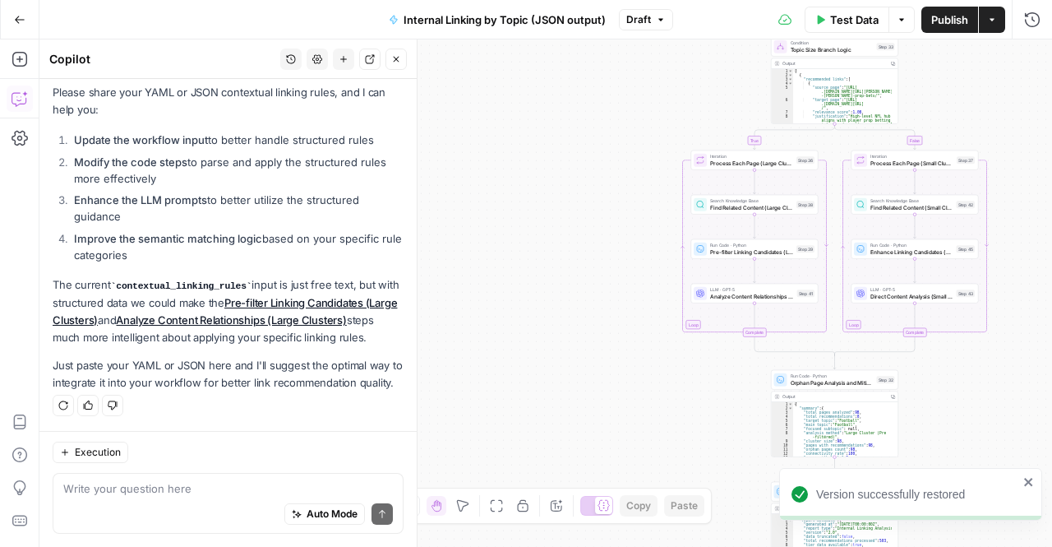
click at [214, 500] on div "Auto Mode Send" at bounding box center [228, 515] width 330 height 36
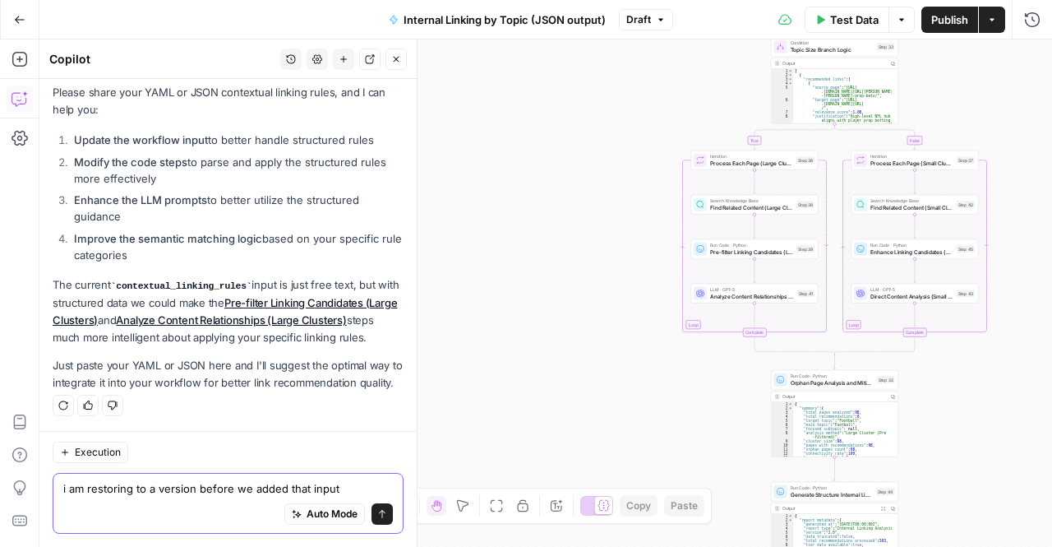
type textarea "i am restoring to a version before we added that input"
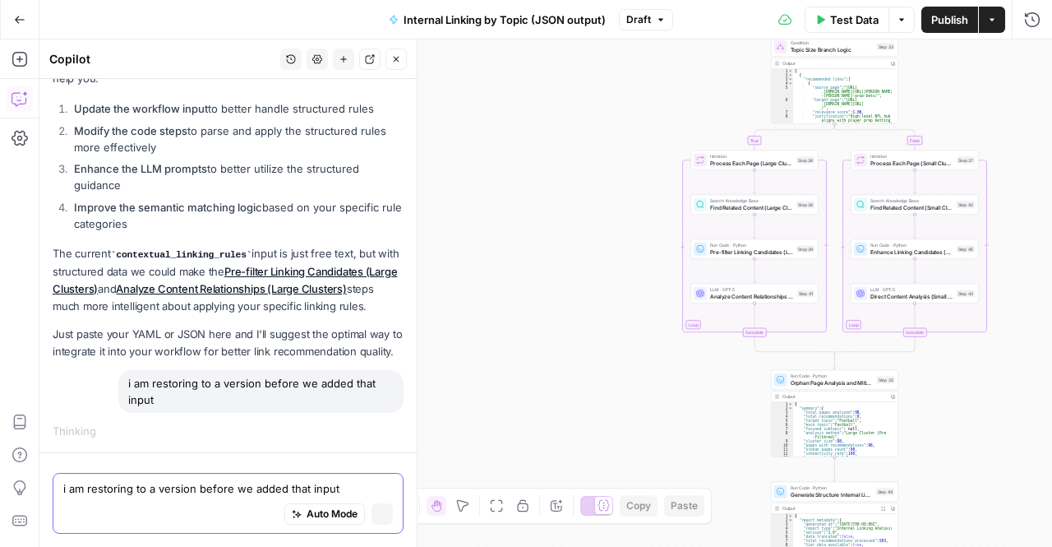
scroll to position [2563, 0]
paste textarea "contextual_linking_rules: description: > Automated contextual linking rules for…"
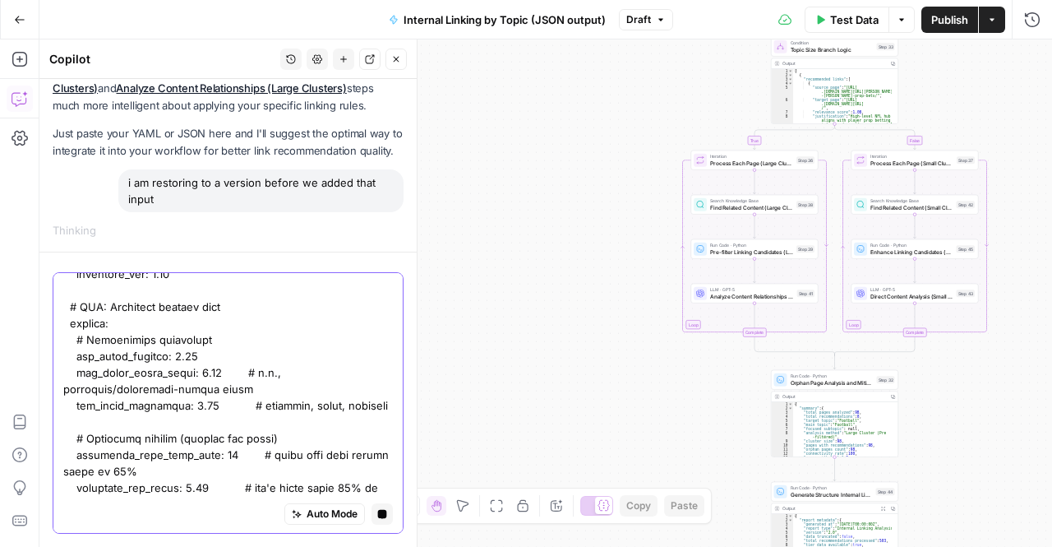
scroll to position [0, 0]
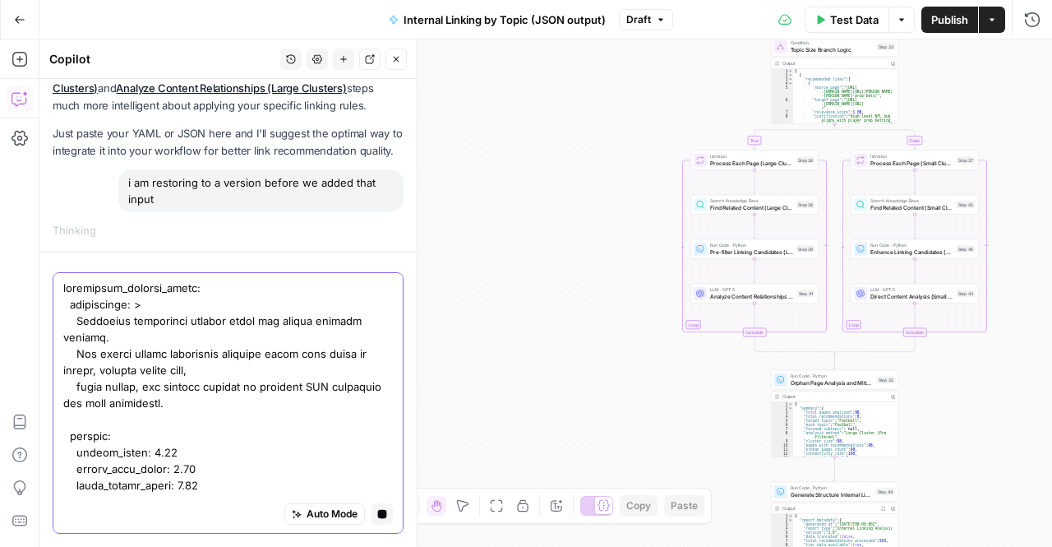
click at [61, 289] on div "Auto Mode Stop generating" at bounding box center [228, 402] width 351 height 261
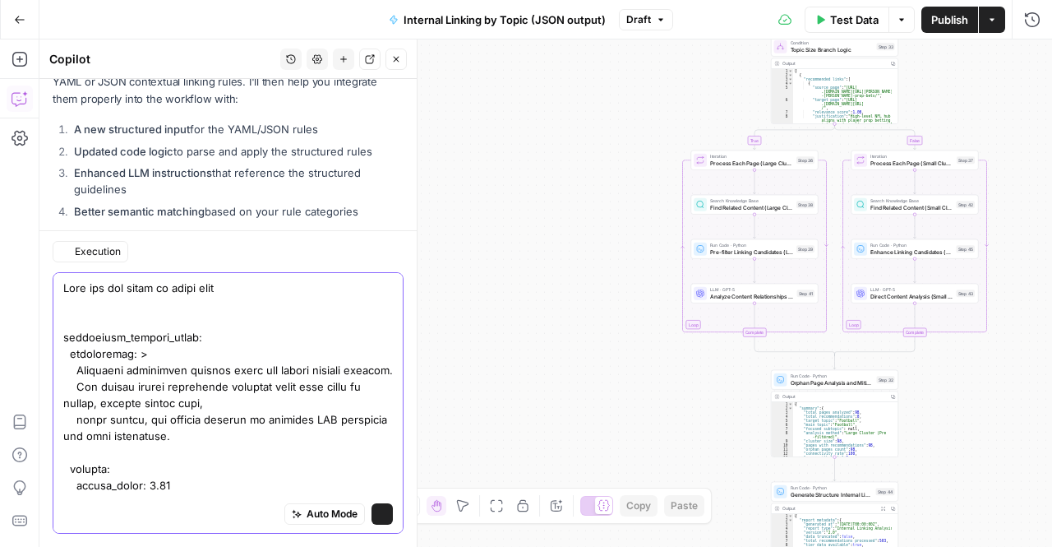
scroll to position [3142, 0]
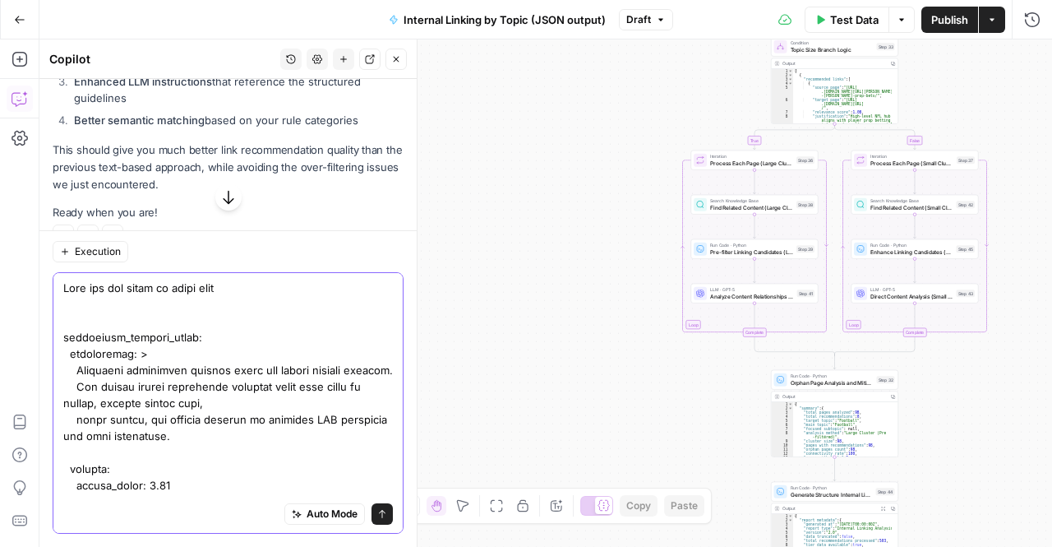
type textarea "Here are the rules to start with contextual_linking_rules: description: > Autom…"
click at [225, 204] on icon "button" at bounding box center [228, 197] width 16 height 16
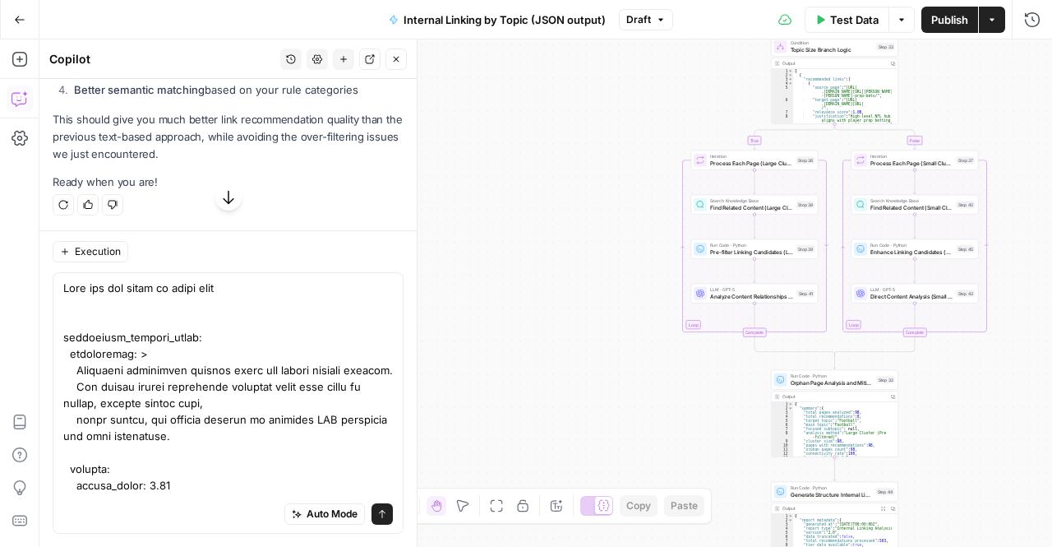
scroll to position [3203, 0]
click at [377, 509] on icon "submit" at bounding box center [382, 514] width 10 height 10
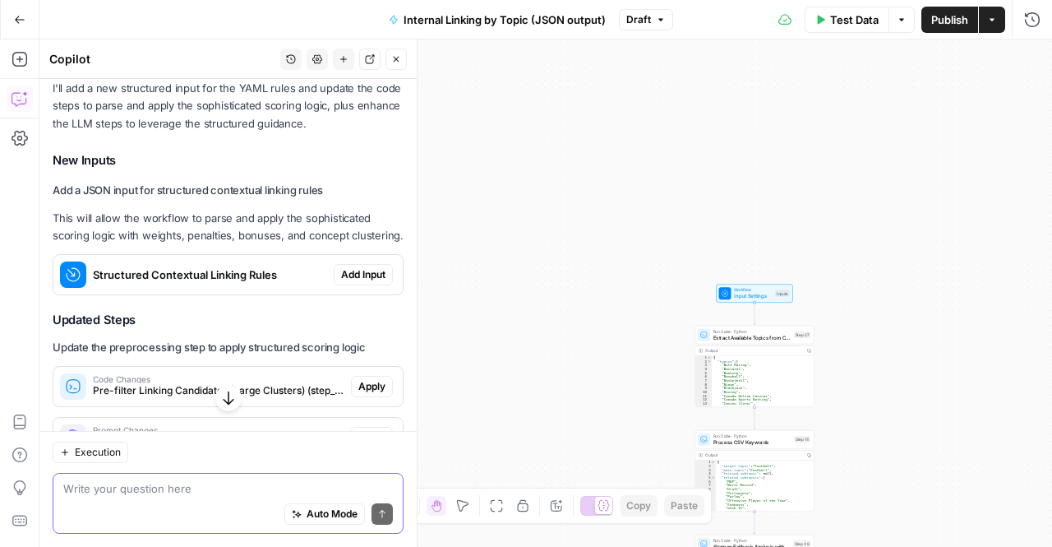
scroll to position [7306, 0]
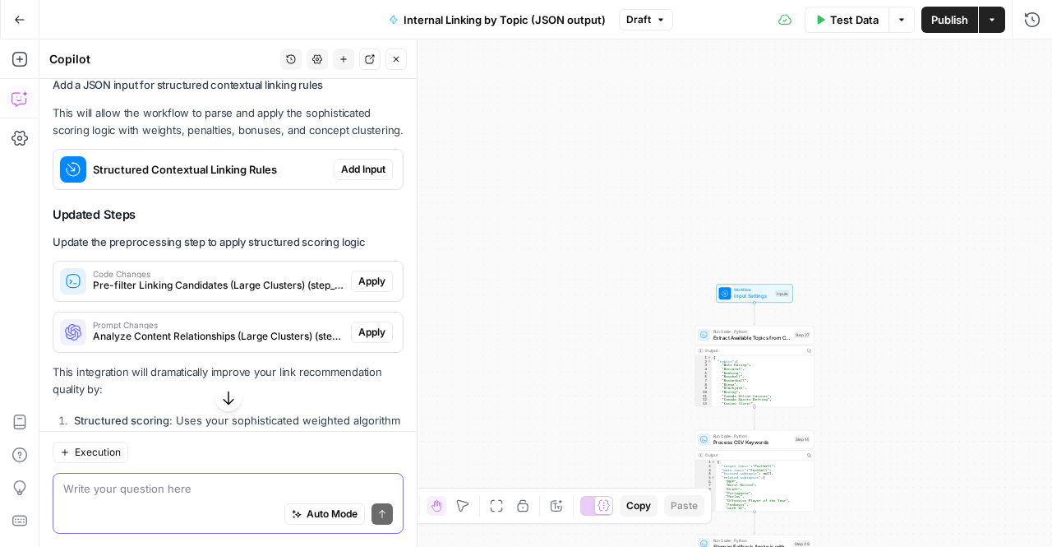
click at [354, 180] on button "Add Input" at bounding box center [363, 169] width 59 height 21
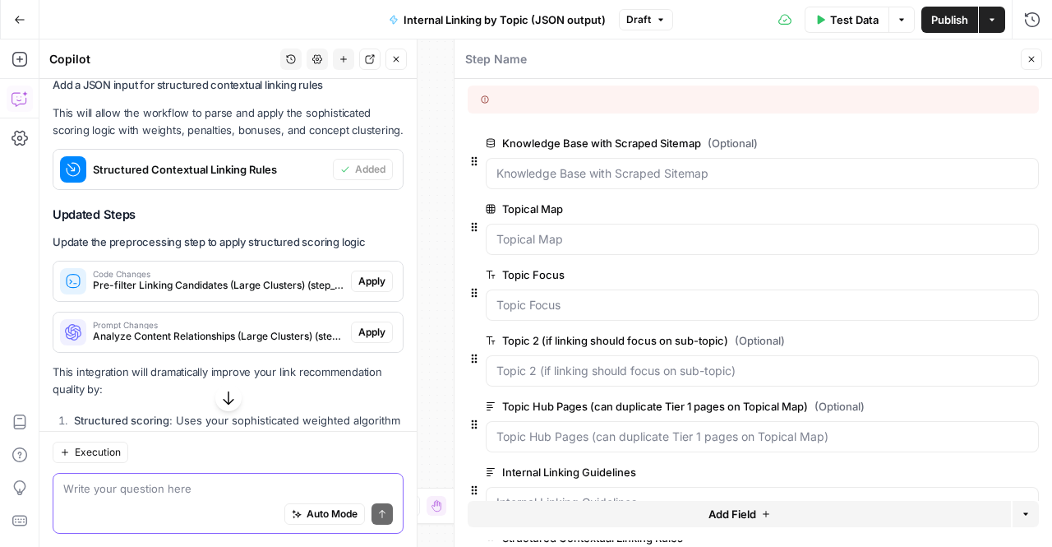
scroll to position [102, 0]
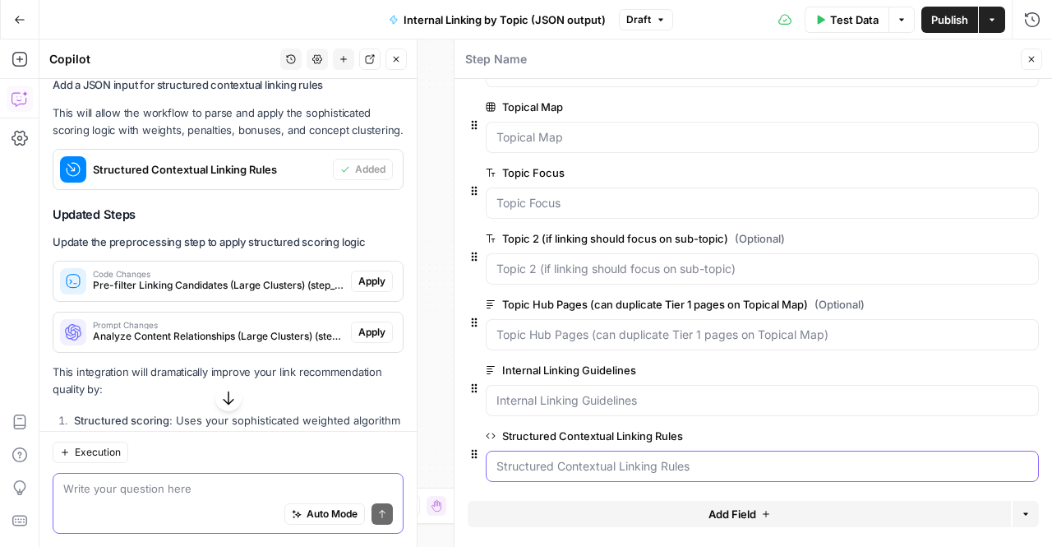
click at [582, 459] on Rules "Structured Contextual Linking Rules" at bounding box center [763, 466] width 532 height 16
click at [612, 469] on Rules "Structured Contextual Linking Rules" at bounding box center [763, 466] width 532 height 16
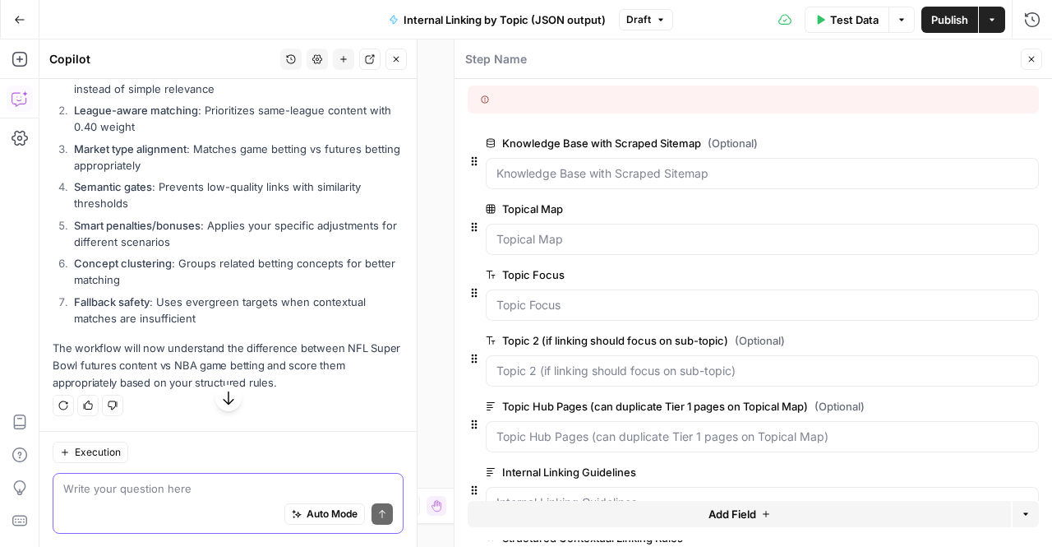
scroll to position [7741, 0]
click at [252, 160] on ol "Structured scoring : Uses your sophisticated weighted algorithm instead of simp…" at bounding box center [228, 195] width 351 height 262
click at [238, 135] on li "League-aware matching : Prioritizes same-league content with 0.40 weight" at bounding box center [237, 118] width 334 height 33
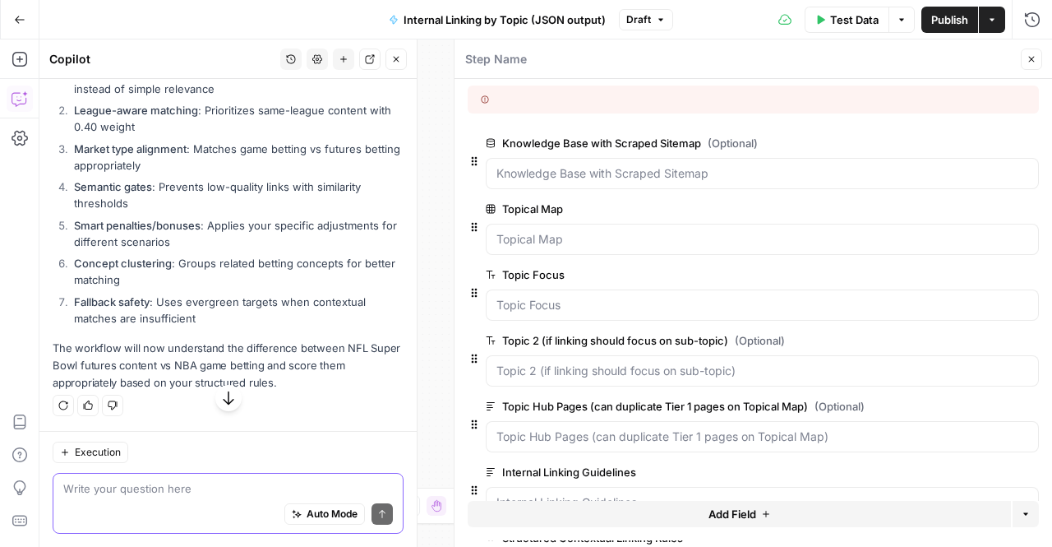
click at [238, 135] on li "League-aware matching : Prioritizes same-league content with 0.40 weight" at bounding box center [237, 118] width 334 height 33
click at [229, 173] on li "Market type alignment : Matches game betting vs futures betting appropriately" at bounding box center [237, 157] width 334 height 33
click at [233, 250] on li "Smart penalties/bonuses : Applies your specific adjustments for different scena…" at bounding box center [237, 233] width 334 height 33
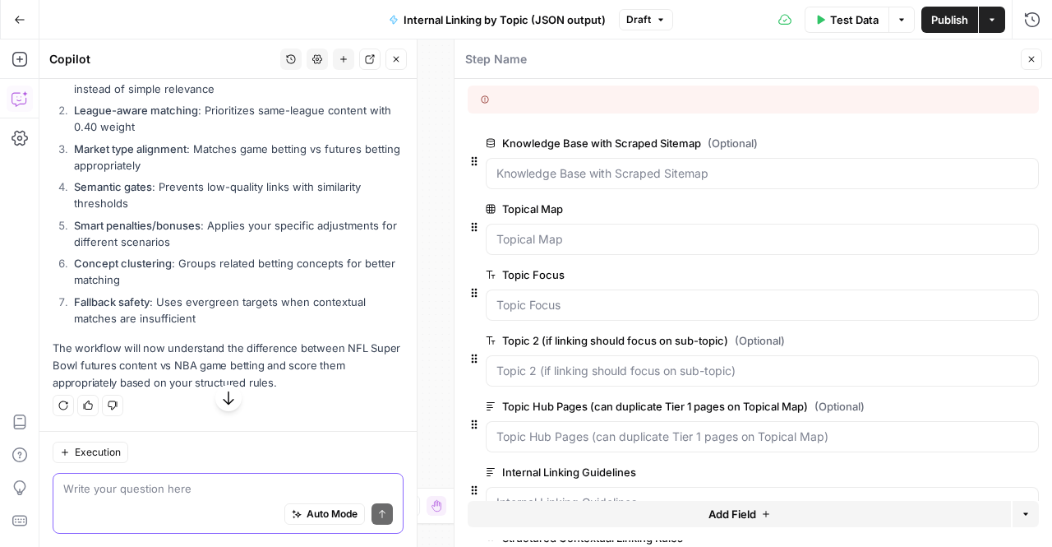
click at [233, 250] on li "Smart penalties/bonuses : Applies your specific adjustments for different scena…" at bounding box center [237, 233] width 334 height 33
click at [232, 211] on li "Semantic gates : Prevents low-quality links with similarity thresholds" at bounding box center [237, 194] width 334 height 33
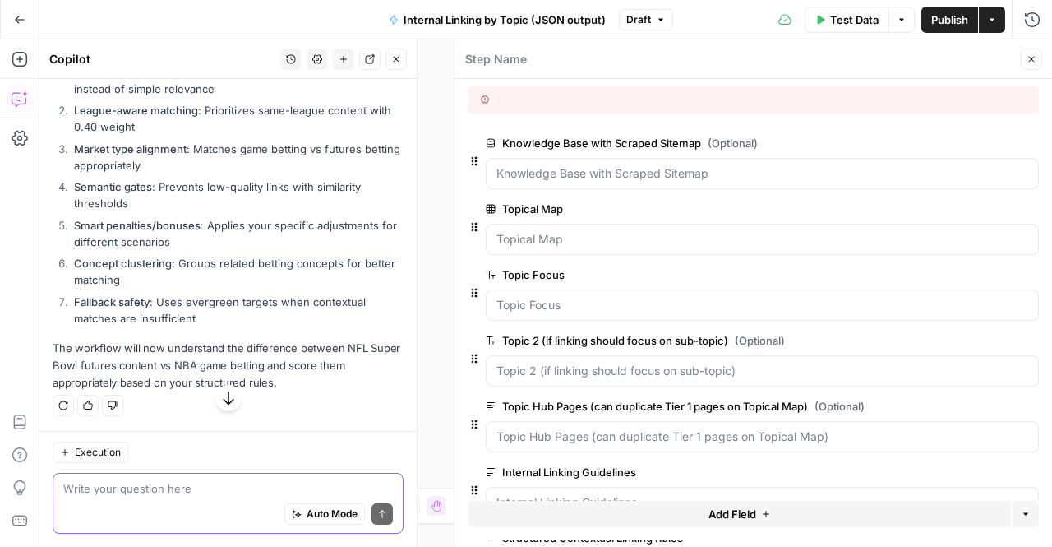
click at [243, 250] on li "Smart penalties/bonuses : Applies your specific adjustments for different scena…" at bounding box center [237, 233] width 334 height 33
click at [256, 288] on li "Concept clustering : Groups related betting concepts for better matching" at bounding box center [237, 271] width 334 height 33
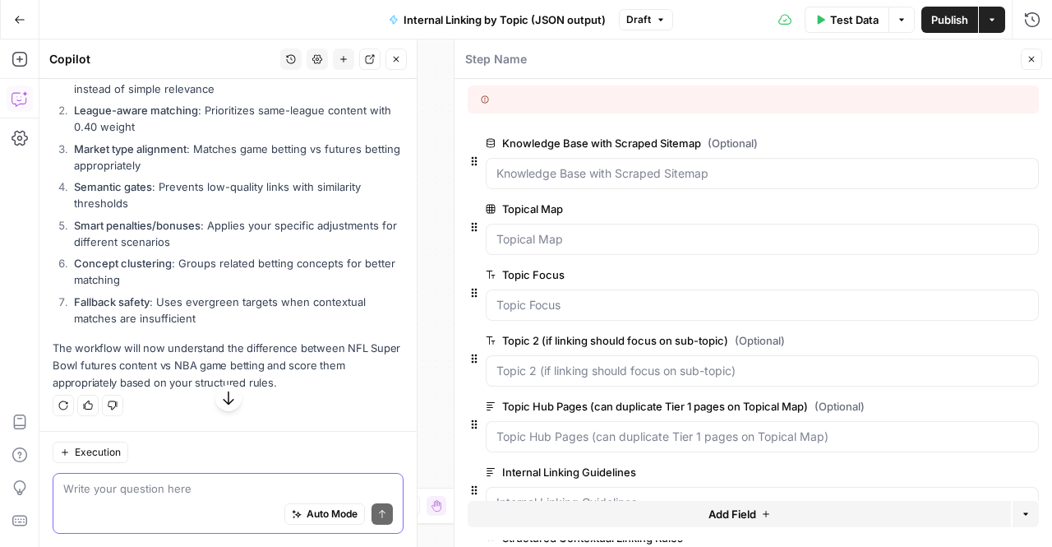
click at [256, 288] on li "Concept clustering : Groups related betting concepts for better matching" at bounding box center [237, 271] width 334 height 33
click at [247, 326] on li "Fallback safety : Uses evergreen targets when contextual matches are insufficie…" at bounding box center [237, 309] width 334 height 33
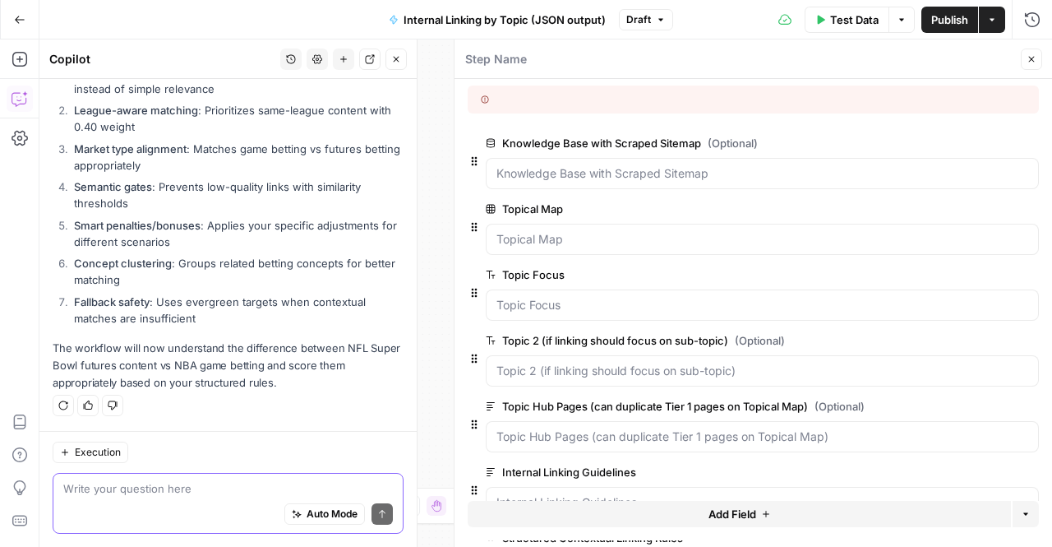
click at [321, 377] on p "The workflow will now understand the difference between NFL Super Bowl futures …" at bounding box center [228, 366] width 351 height 52
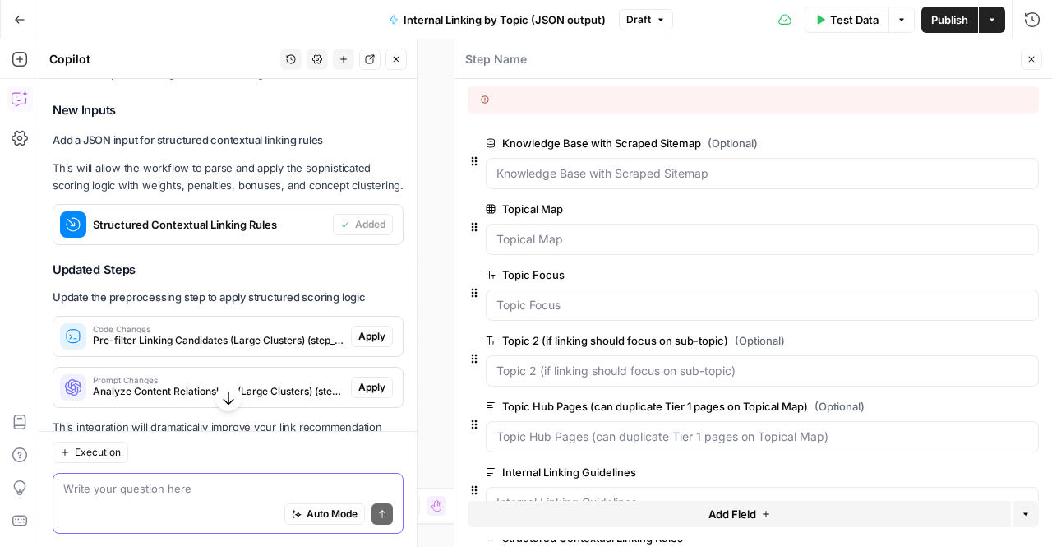
scroll to position [7493, 0]
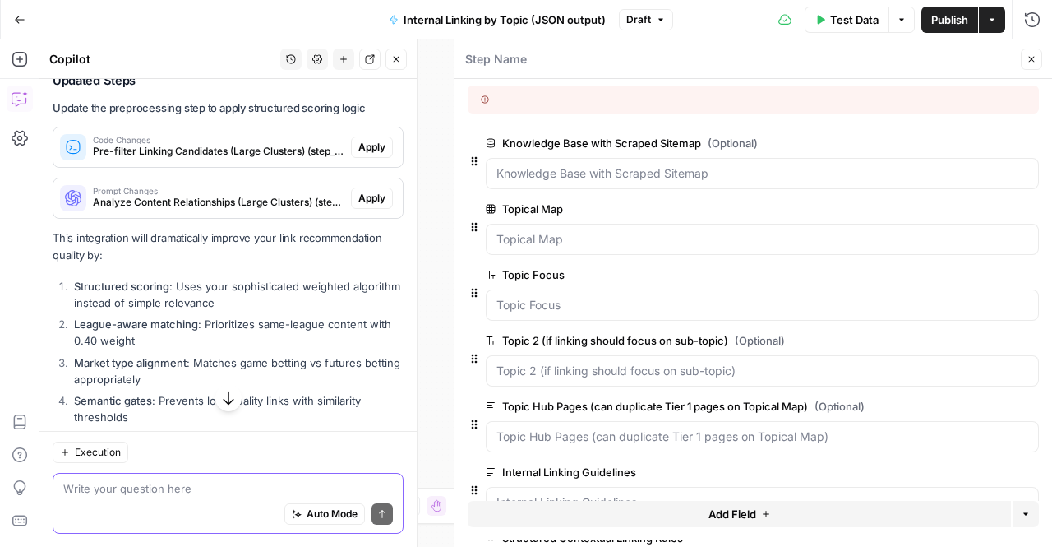
click at [363, 155] on span "Apply" at bounding box center [371, 147] width 27 height 15
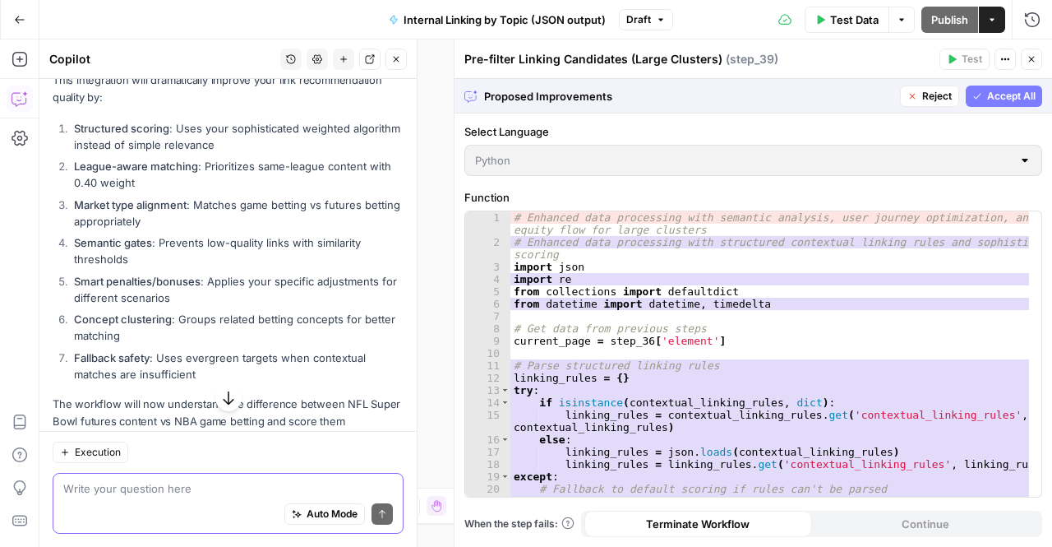
scroll to position [7335, 0]
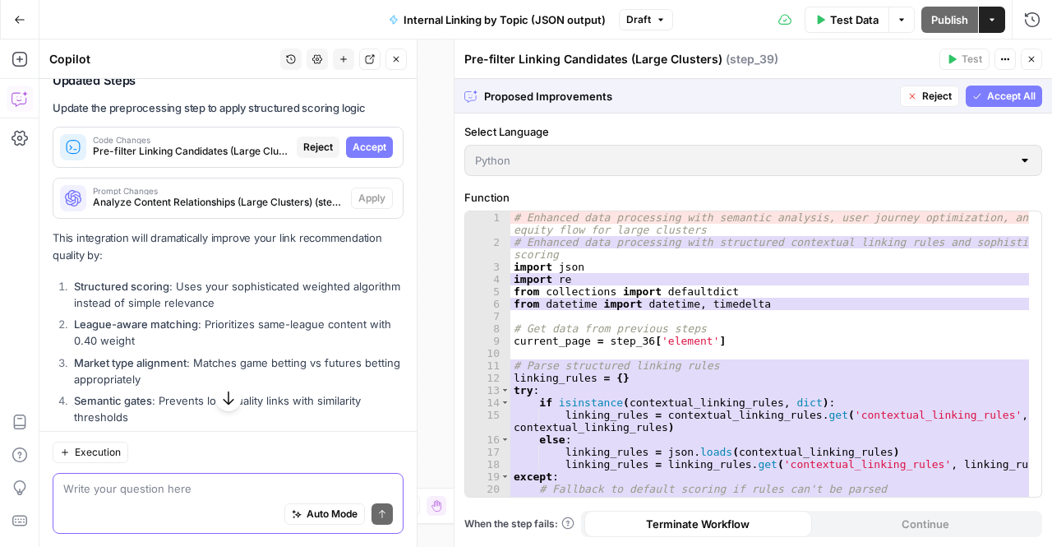
click at [353, 155] on span "Accept" at bounding box center [370, 147] width 34 height 15
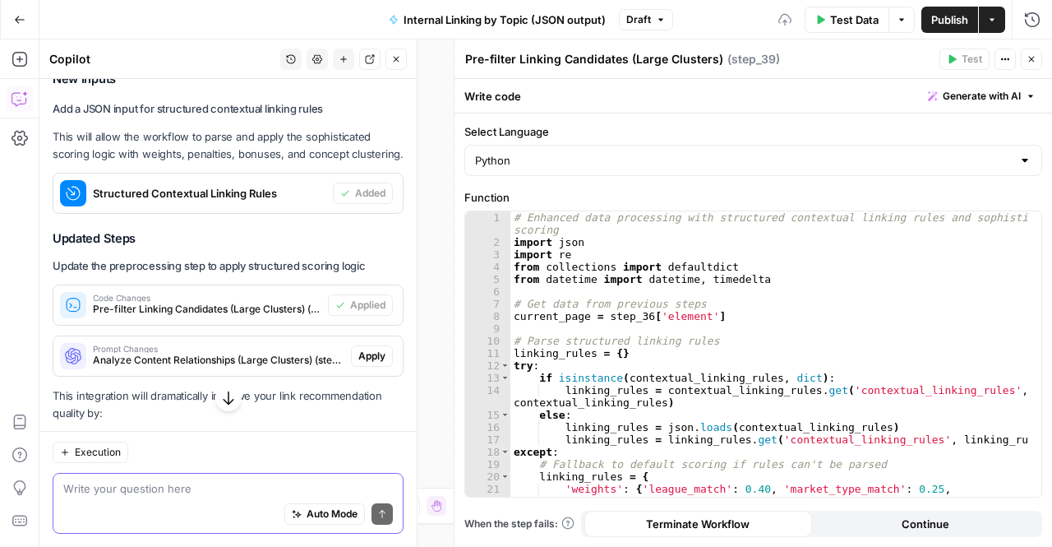
scroll to position [7493, 0]
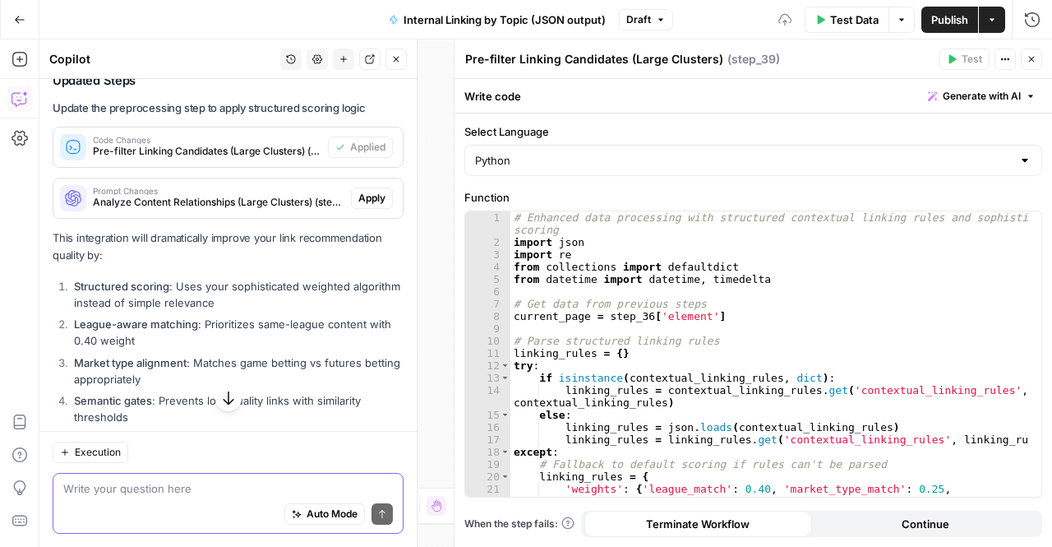
click at [362, 206] on span "Apply" at bounding box center [371, 198] width 27 height 15
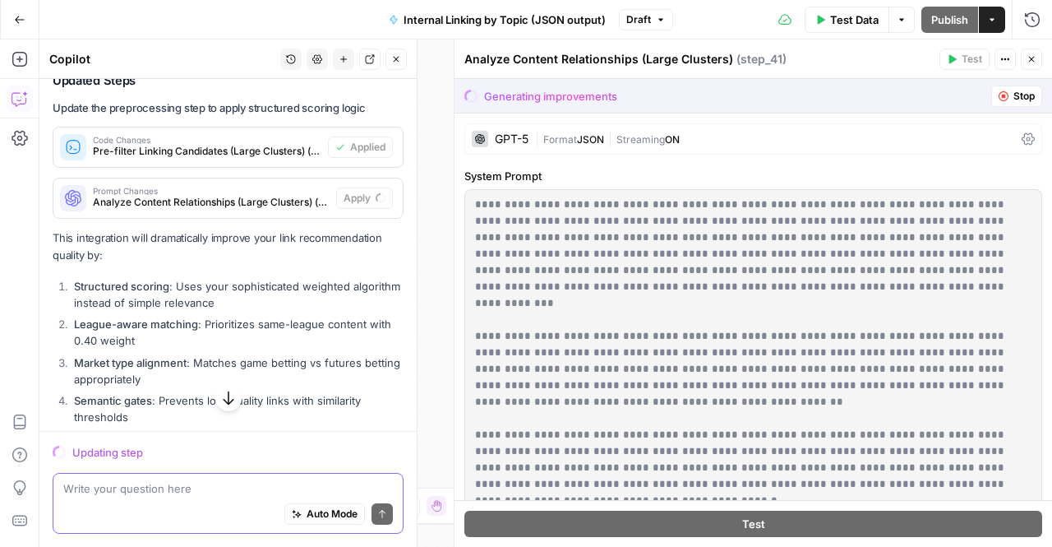
scroll to position [7437, 0]
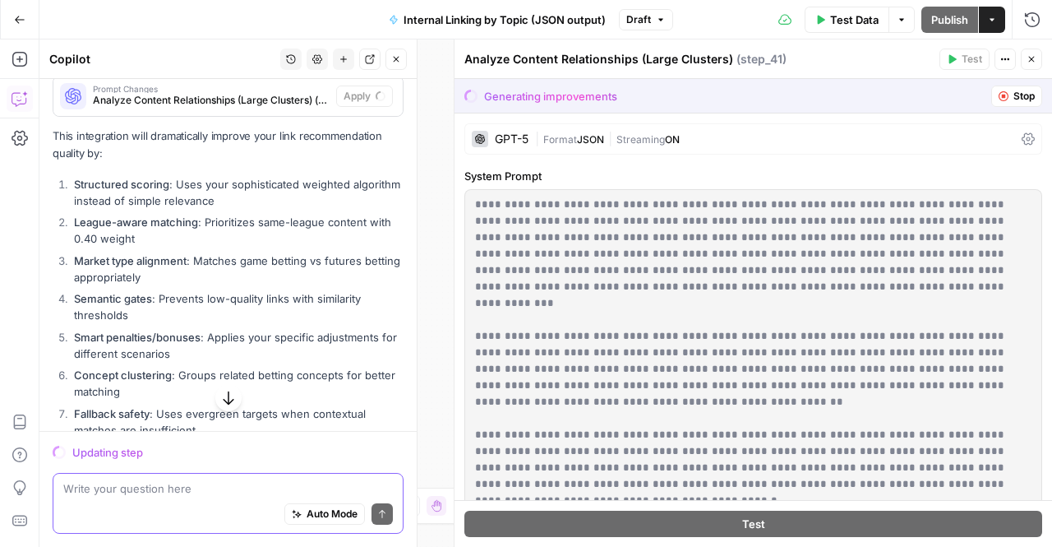
click at [225, 396] on icon "button" at bounding box center [228, 398] width 16 height 16
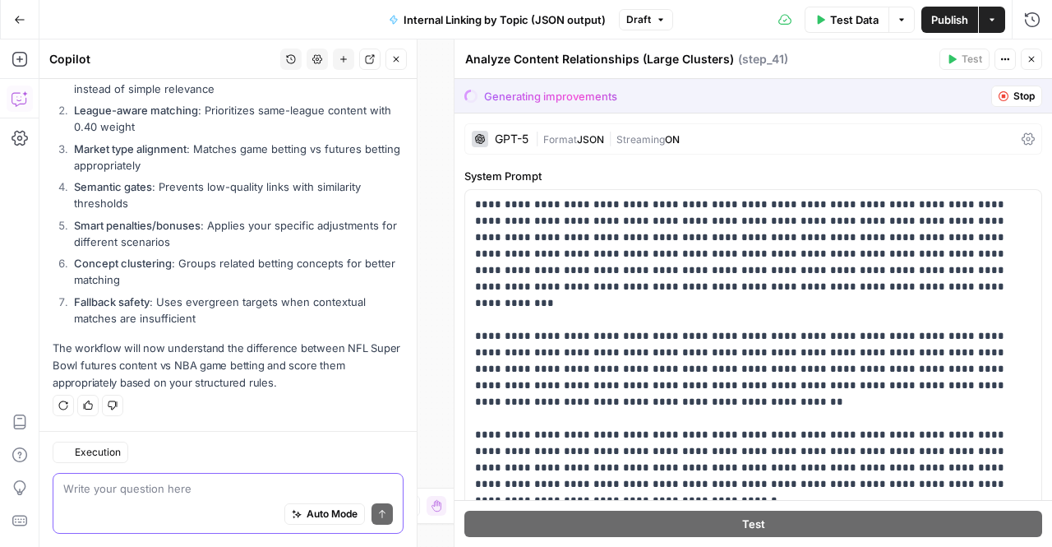
scroll to position [7644, 0]
click at [972, 99] on button "Accept All" at bounding box center [1004, 95] width 76 height 21
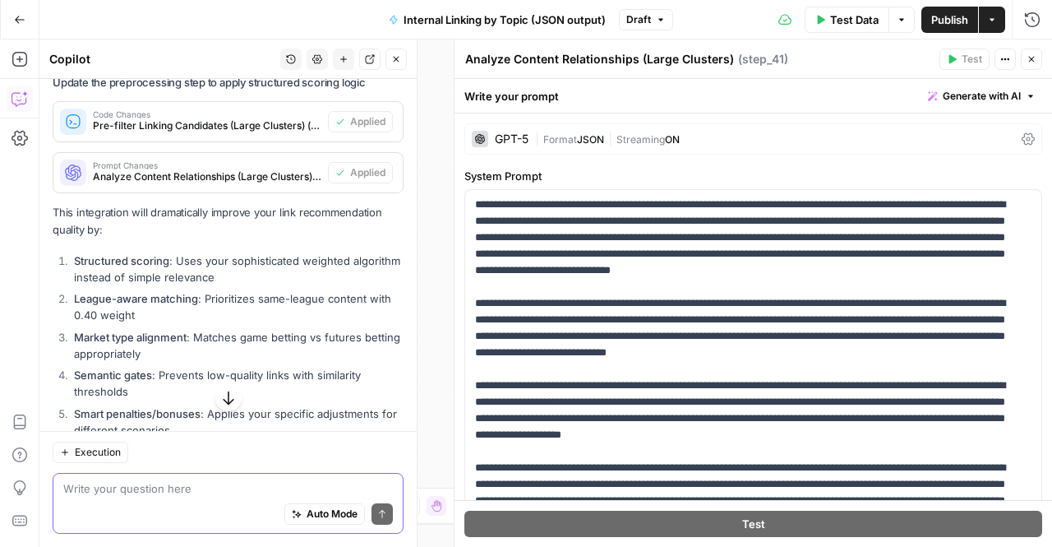
scroll to position [7802, 0]
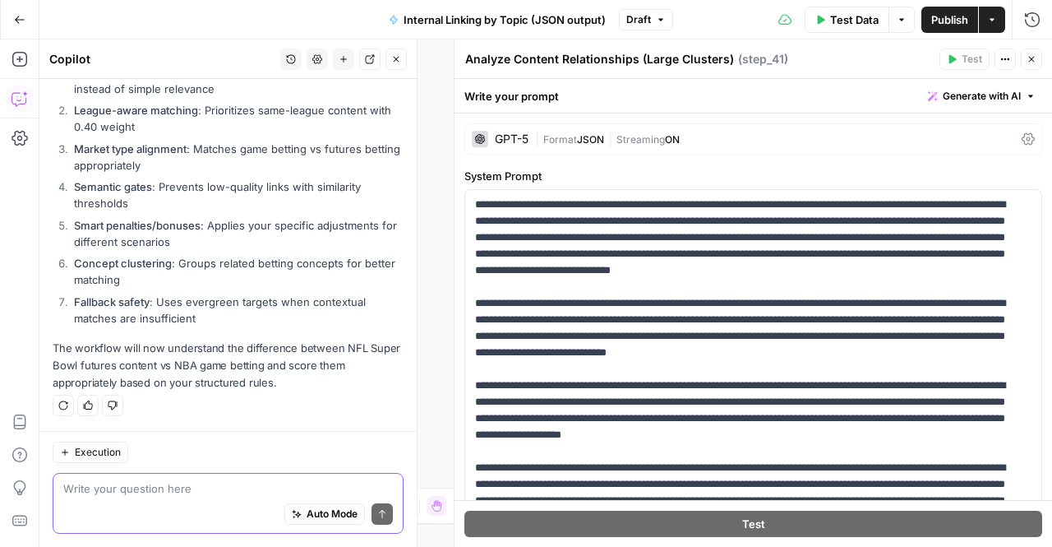
click at [229, 529] on div "Auto Mode Send" at bounding box center [228, 515] width 330 height 36
type textarea "do any other steps need to be updated"
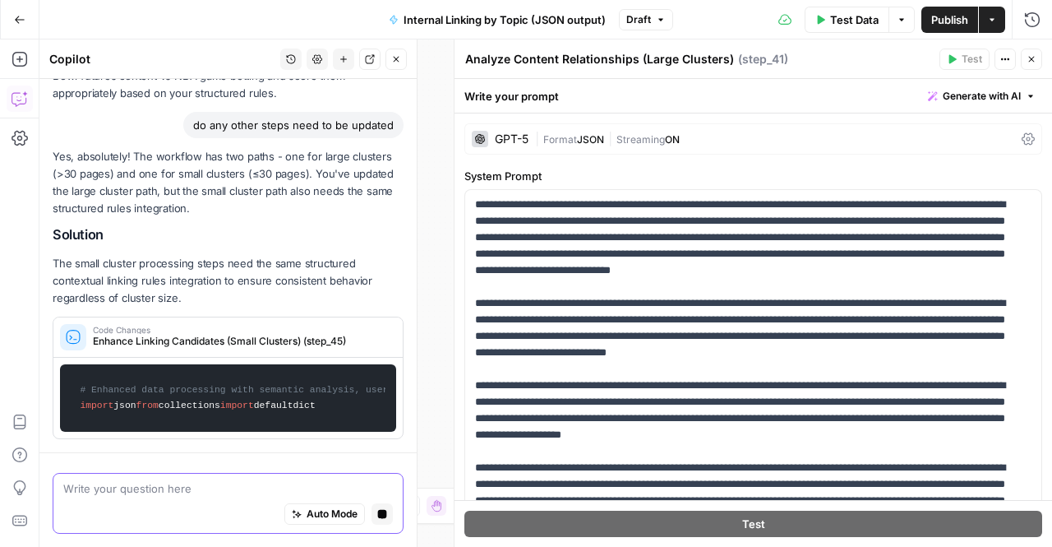
scroll to position [7884, 0]
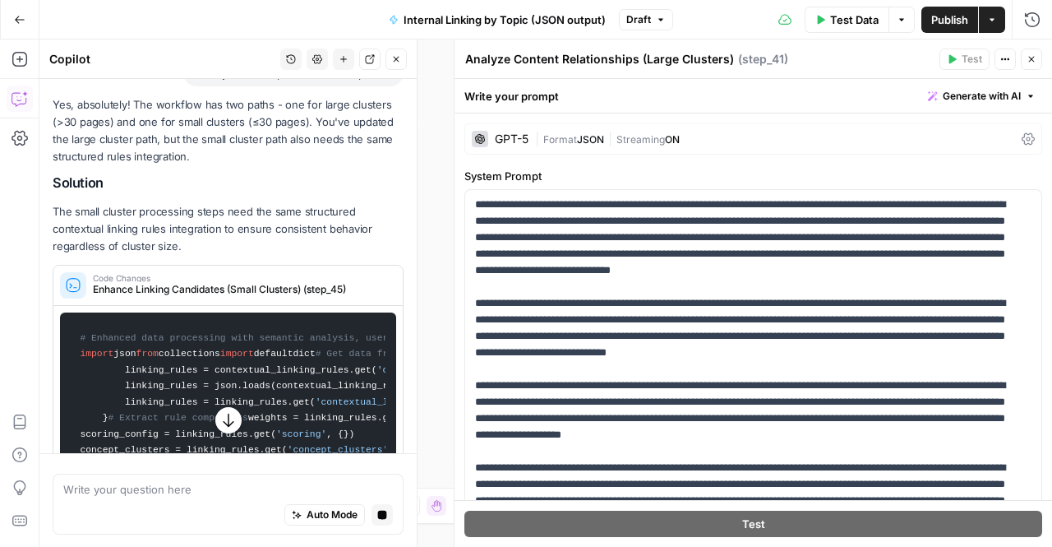
click at [260, 282] on span "Code Changes" at bounding box center [239, 278] width 293 height 8
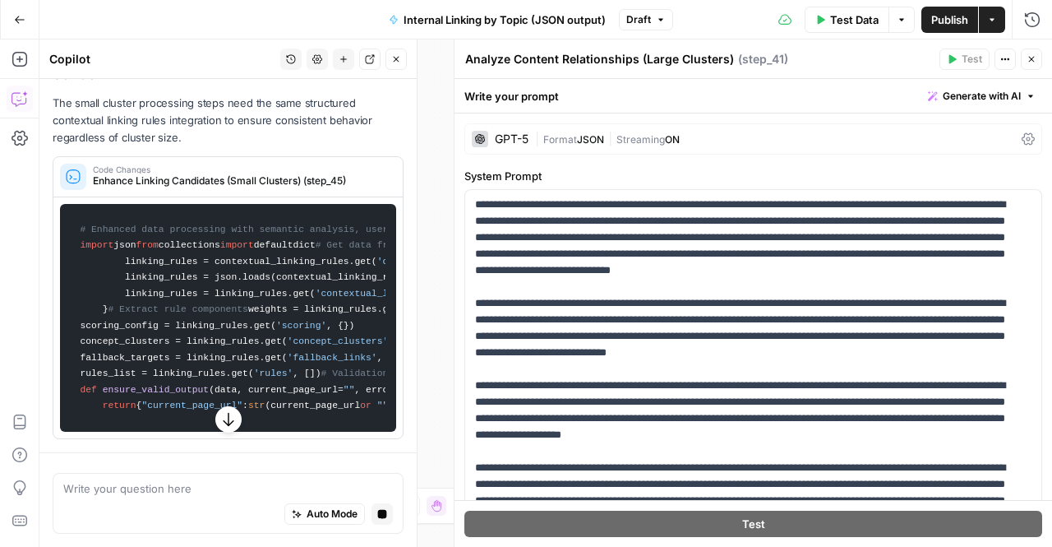
scroll to position [8288, 0]
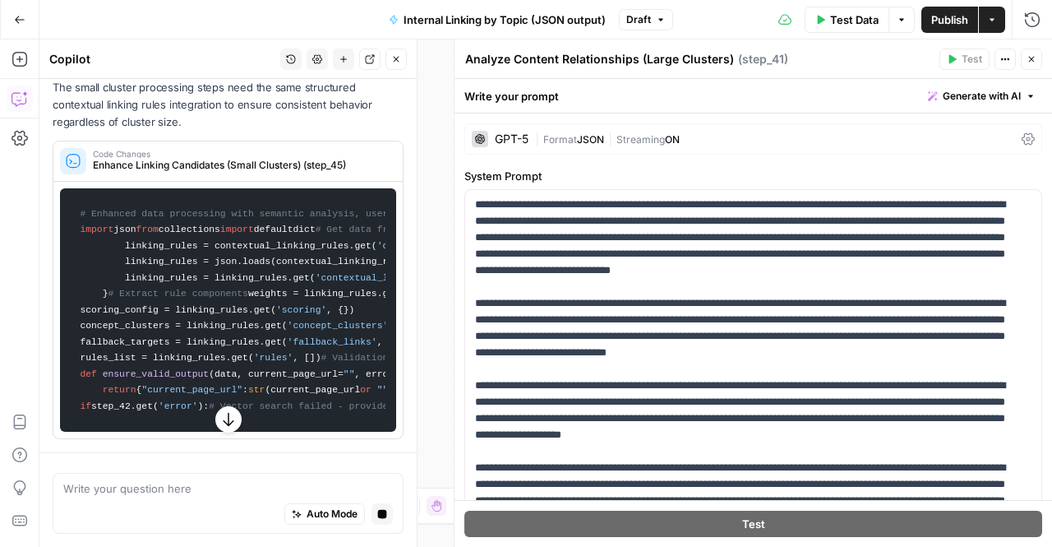
click at [21, 21] on icon "button" at bounding box center [20, 20] width 12 height 12
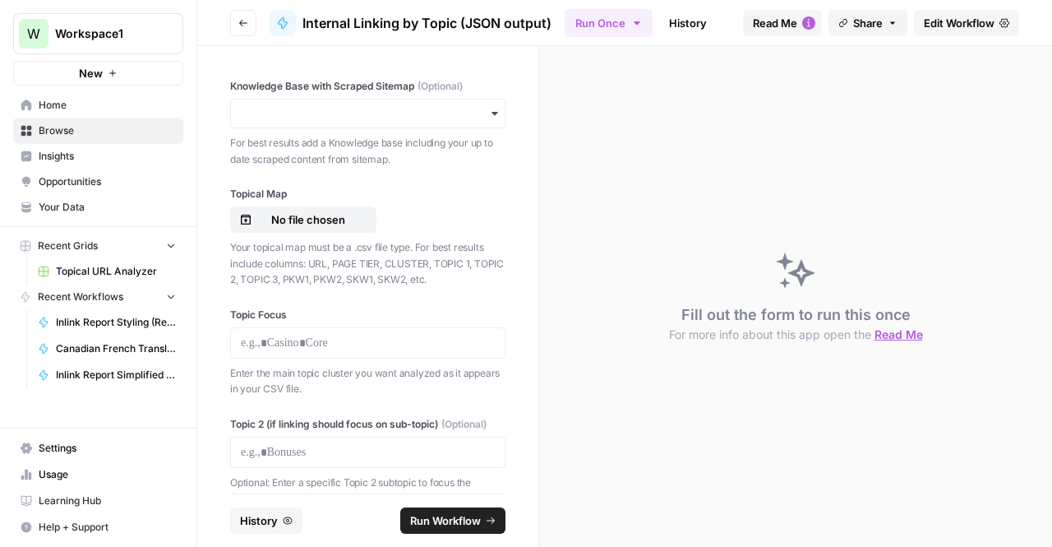
click at [245, 21] on icon "button" at bounding box center [243, 23] width 10 height 10
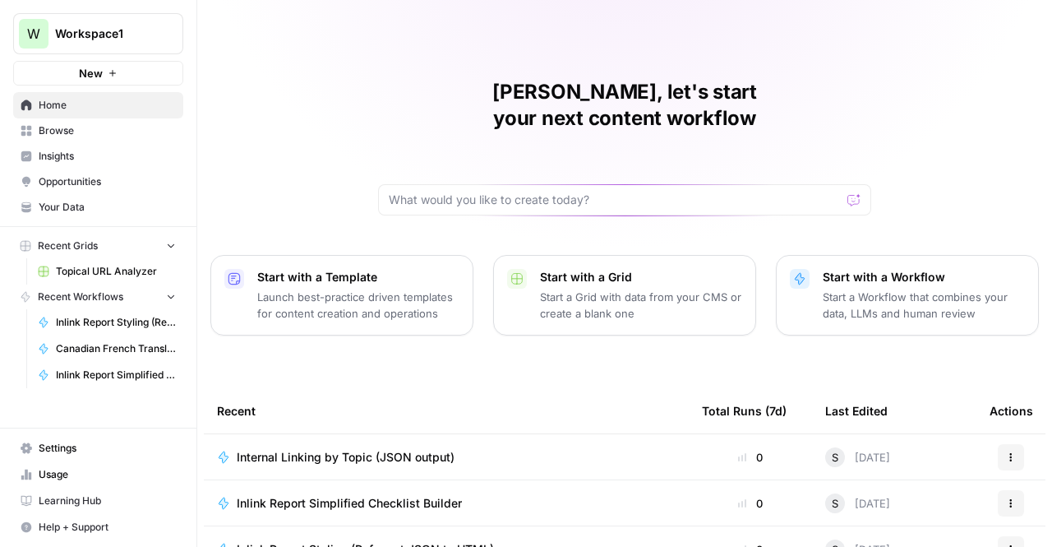
click at [402, 449] on span "Internal Linking by Topic (JSON output)" at bounding box center [346, 457] width 218 height 16
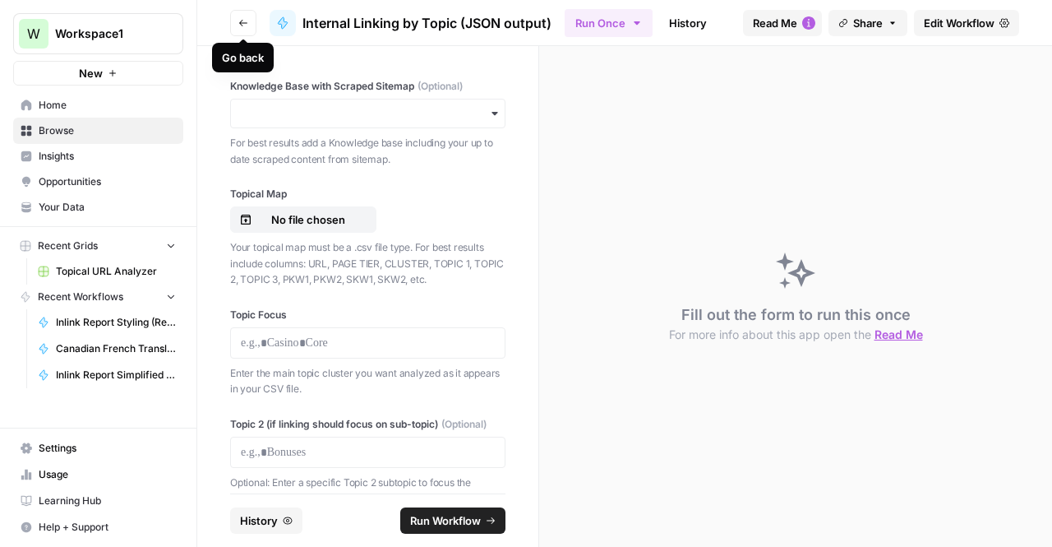
click at [240, 23] on icon "button" at bounding box center [243, 23] width 8 height 7
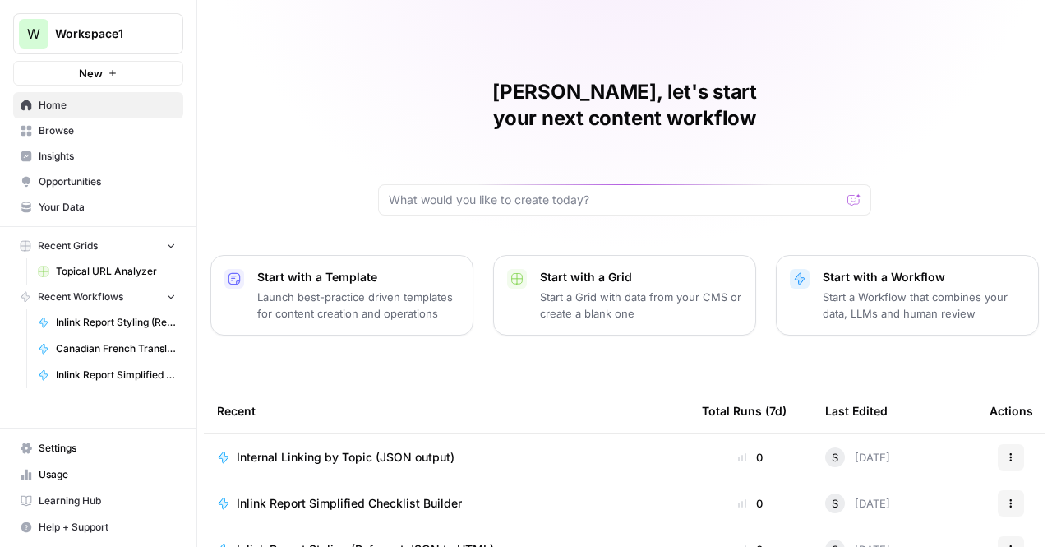
click at [418, 434] on td "Internal Linking by Topic (JSON output)" at bounding box center [446, 456] width 485 height 45
click at [414, 449] on span "Internal Linking by Topic (JSON output)" at bounding box center [346, 457] width 218 height 16
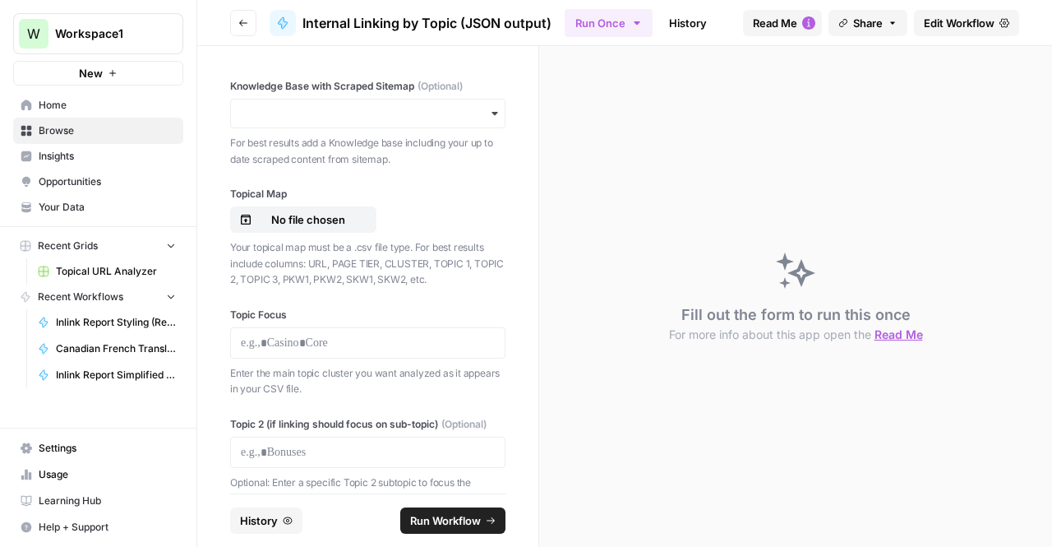
click at [304, 137] on p "For best results add a Knowledge base including your up to date scraped content…" at bounding box center [367, 151] width 275 height 32
click at [315, 104] on div "button" at bounding box center [367, 114] width 275 height 30
click at [238, 21] on icon "button" at bounding box center [243, 23] width 10 height 10
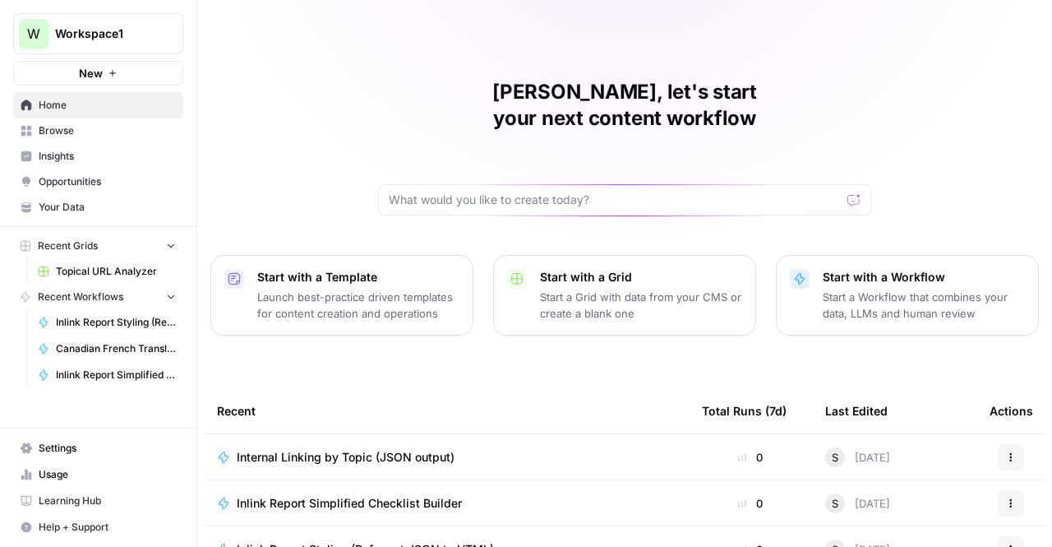
click at [492, 397] on div "Recent" at bounding box center [446, 410] width 459 height 45
click at [468, 434] on td "Internal Linking by Topic (JSON output)" at bounding box center [446, 456] width 485 height 45
click at [330, 449] on span "Internal Linking by Topic (JSON output)" at bounding box center [346, 457] width 218 height 16
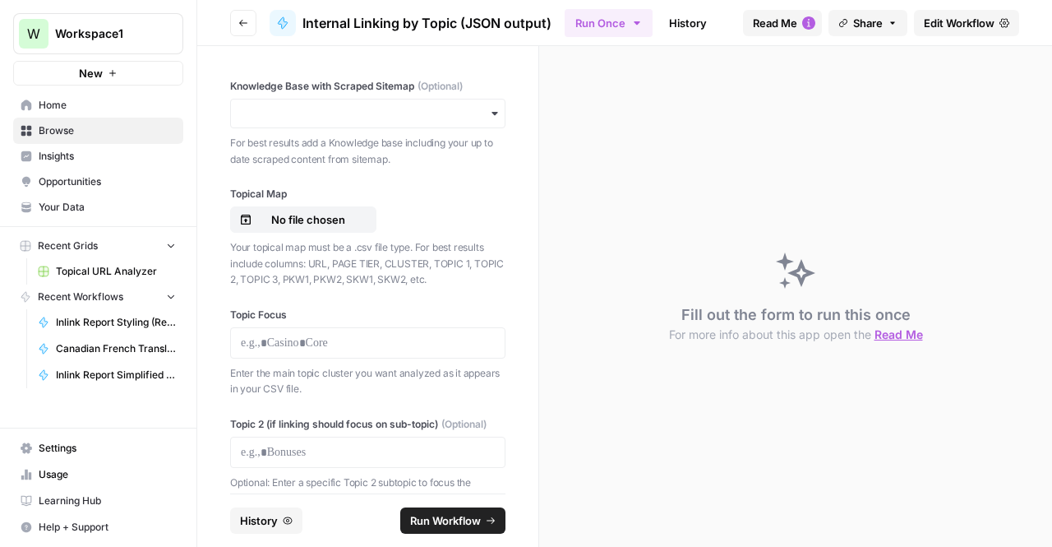
click at [980, 23] on span "Edit Workflow" at bounding box center [959, 23] width 71 height 16
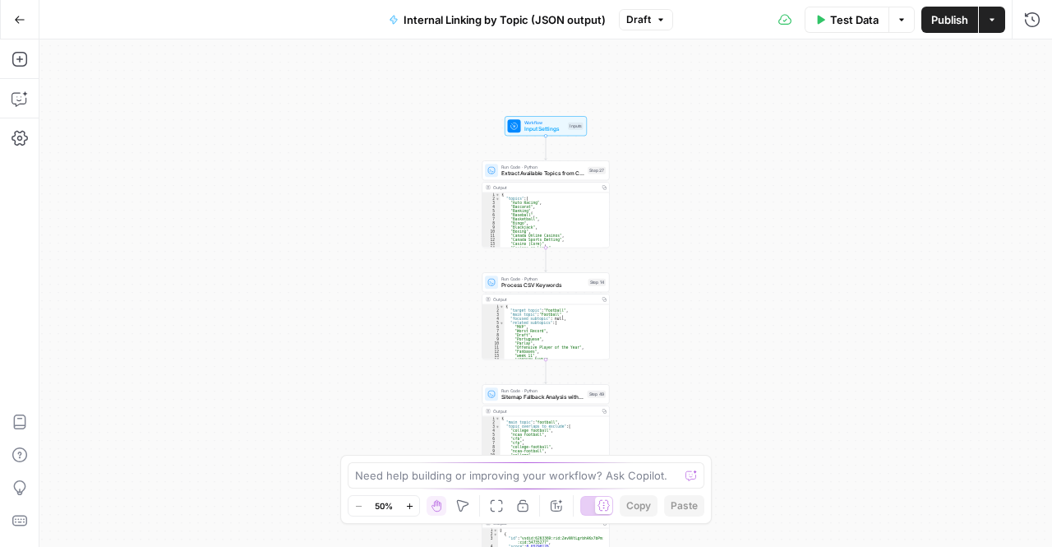
click at [1022, 37] on div "Test Data Options Publish Actions Run History" at bounding box center [862, 19] width 379 height 39
click at [1024, 32] on div "Test Data Options Publish Actions Run History" at bounding box center [862, 19] width 379 height 39
click at [1028, 27] on icon "button" at bounding box center [1032, 20] width 16 height 16
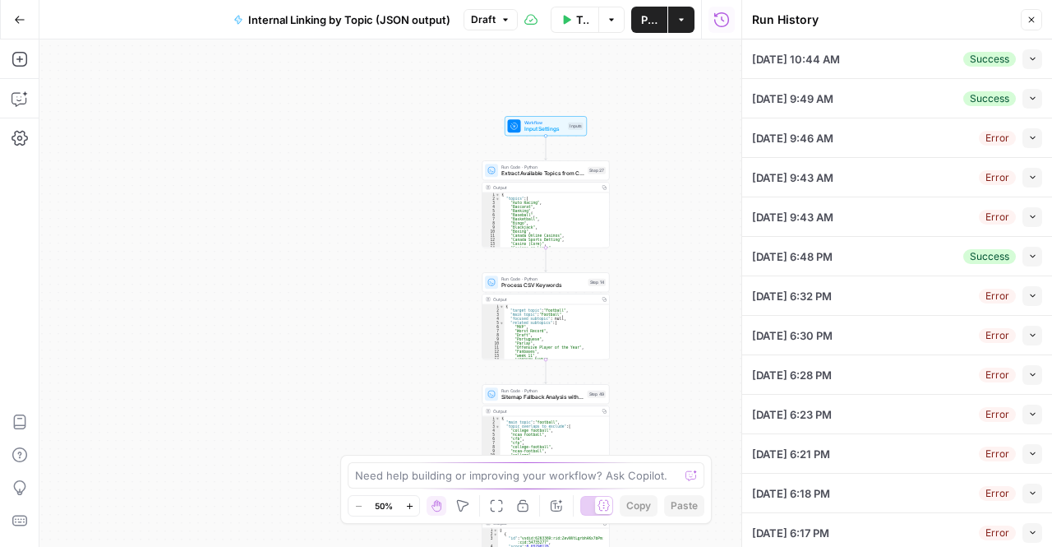
click at [1028, 27] on button "Close" at bounding box center [1031, 19] width 21 height 21
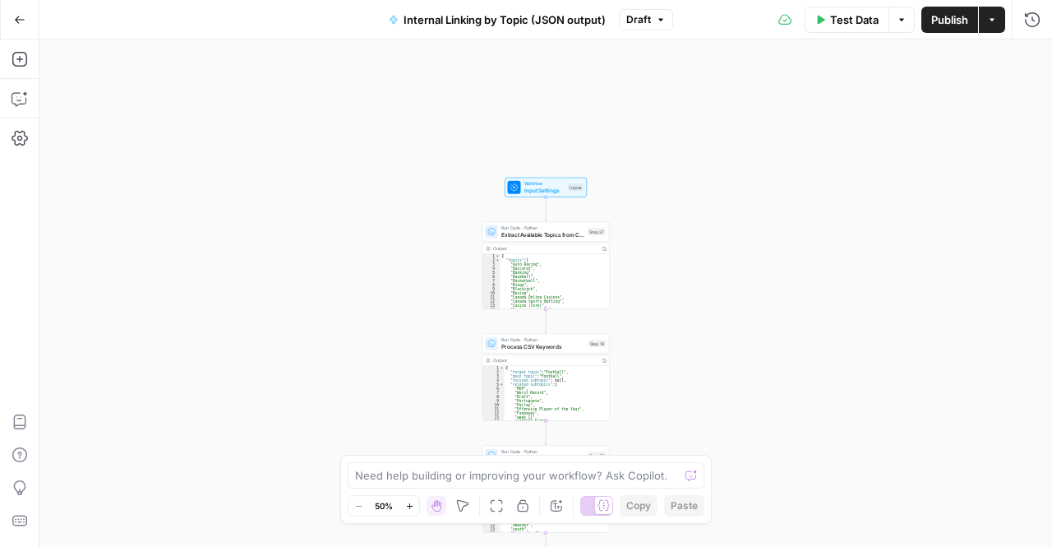
click at [515, 198] on div "true false Workflow Input Settings Inputs Run Code · Python Extract Available T…" at bounding box center [545, 292] width 1013 height 507
click at [519, 189] on div at bounding box center [514, 187] width 13 height 13
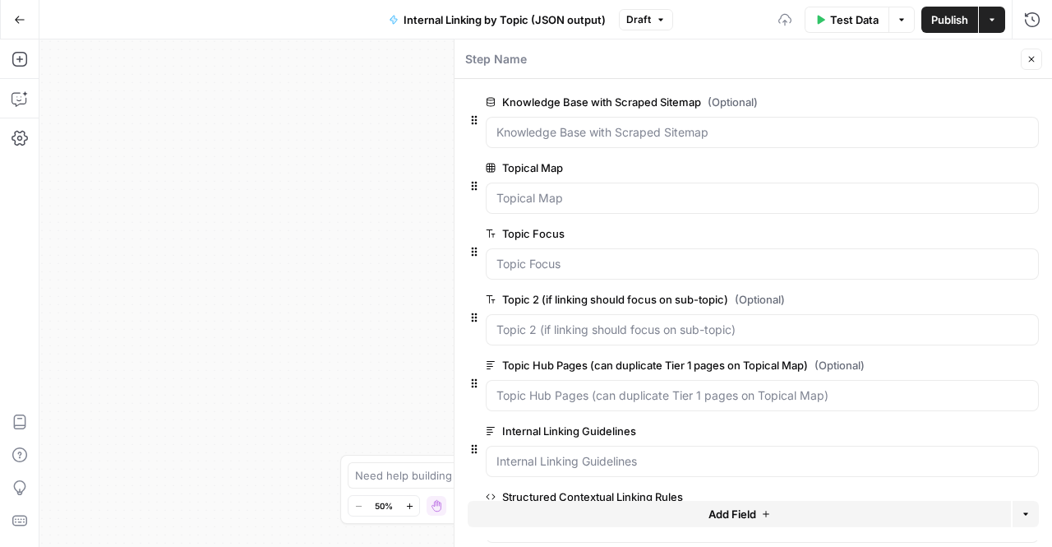
scroll to position [61, 0]
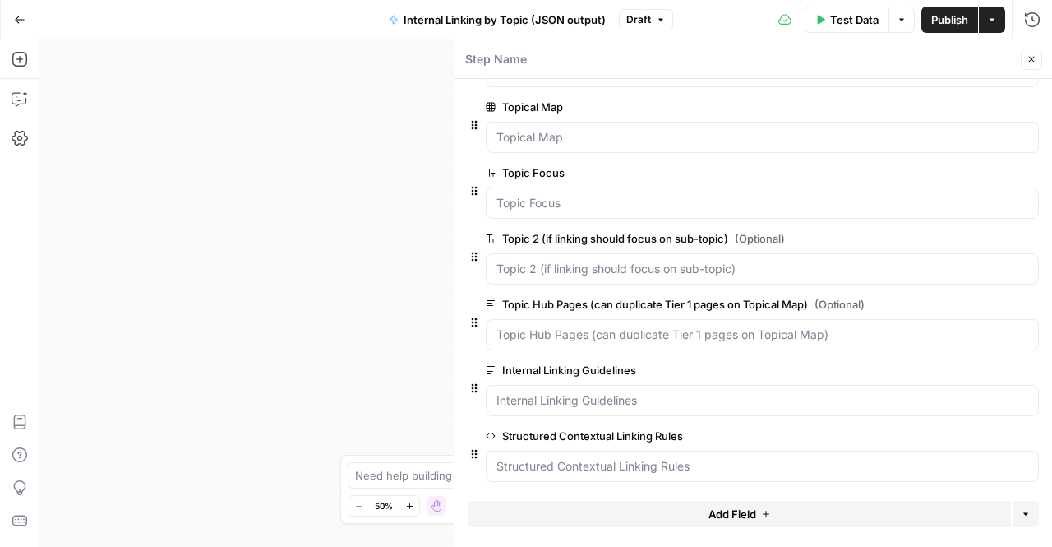
click at [283, 274] on div "true false Workflow Input Settings Inputs Run Code · Python Extract Available T…" at bounding box center [545, 292] width 1013 height 507
click at [1036, 65] on button "Close" at bounding box center [1031, 59] width 21 height 21
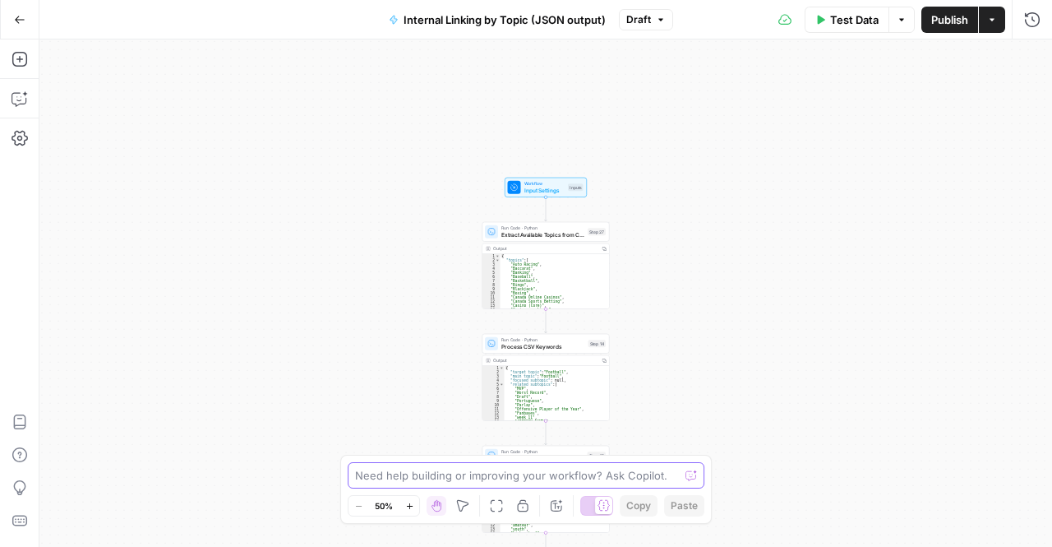
click at [441, 478] on textarea at bounding box center [517, 475] width 324 height 16
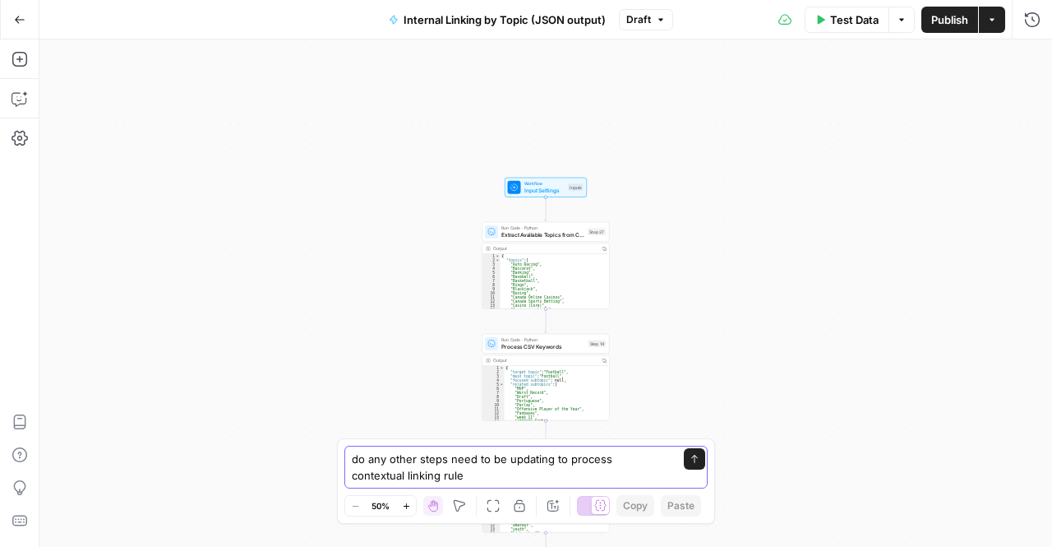
type textarea "do any other steps need to be updating to process contextual linking rules"
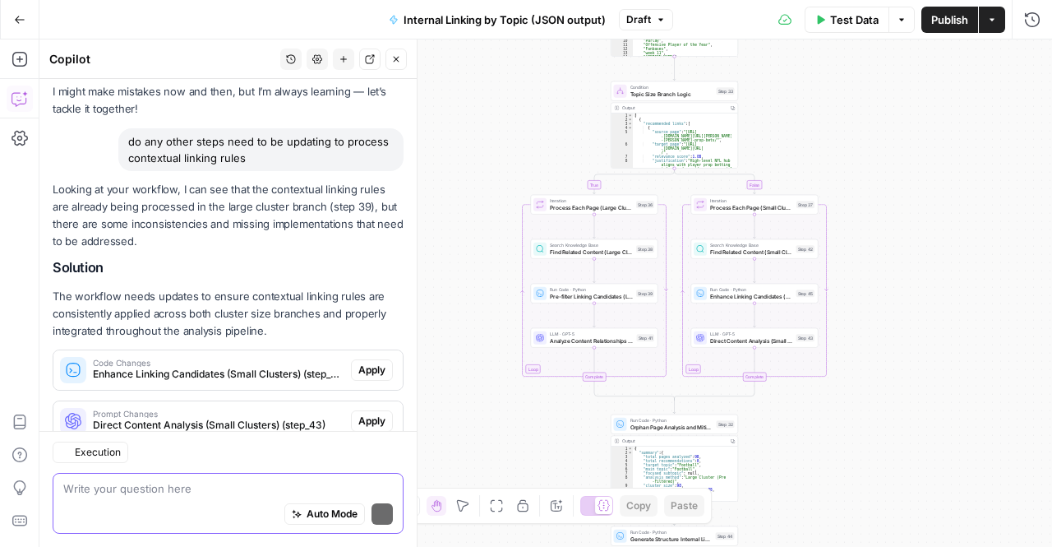
scroll to position [112, 0]
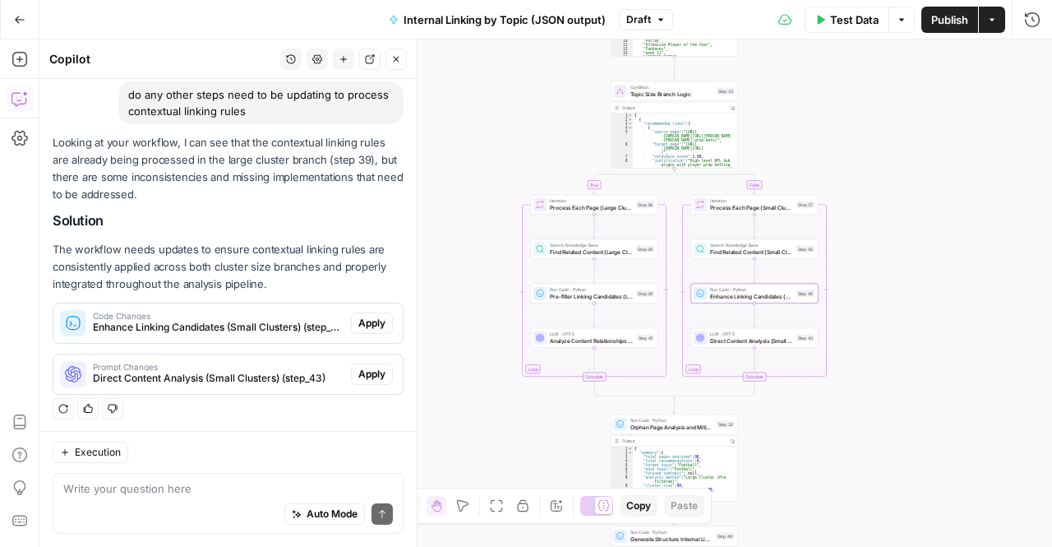
click at [368, 330] on button "Apply" at bounding box center [372, 322] width 42 height 21
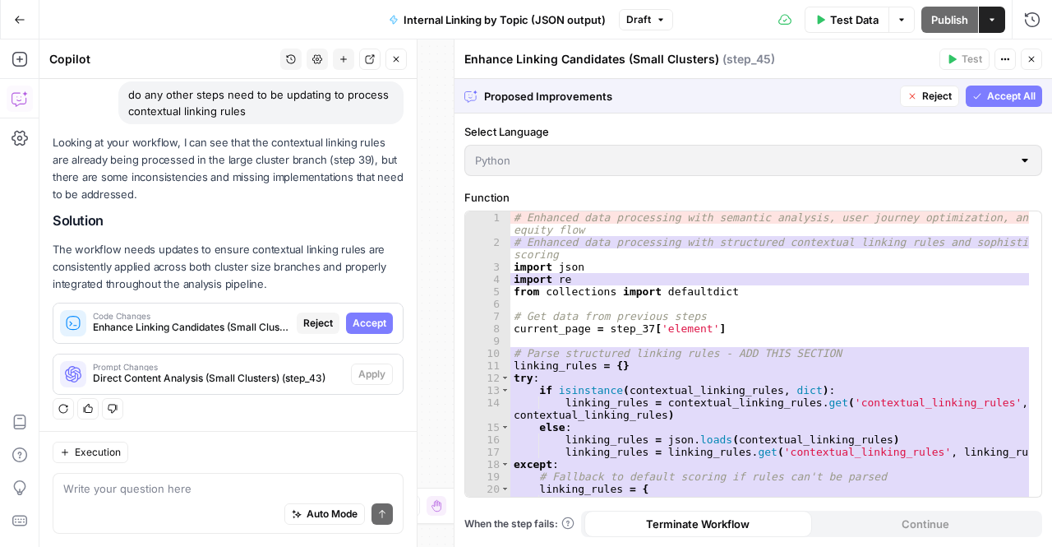
click at [363, 310] on div "Code Changes Enhance Linking Candidates (Small Clusters) (step_45) Reject Accept" at bounding box center [227, 323] width 349 height 26
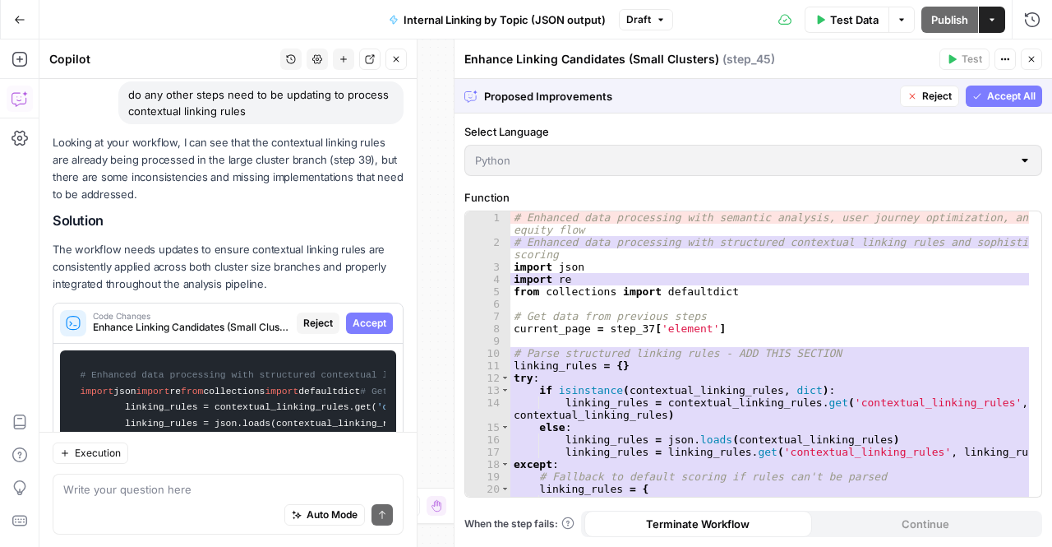
click at [362, 324] on span "Accept" at bounding box center [370, 323] width 34 height 15
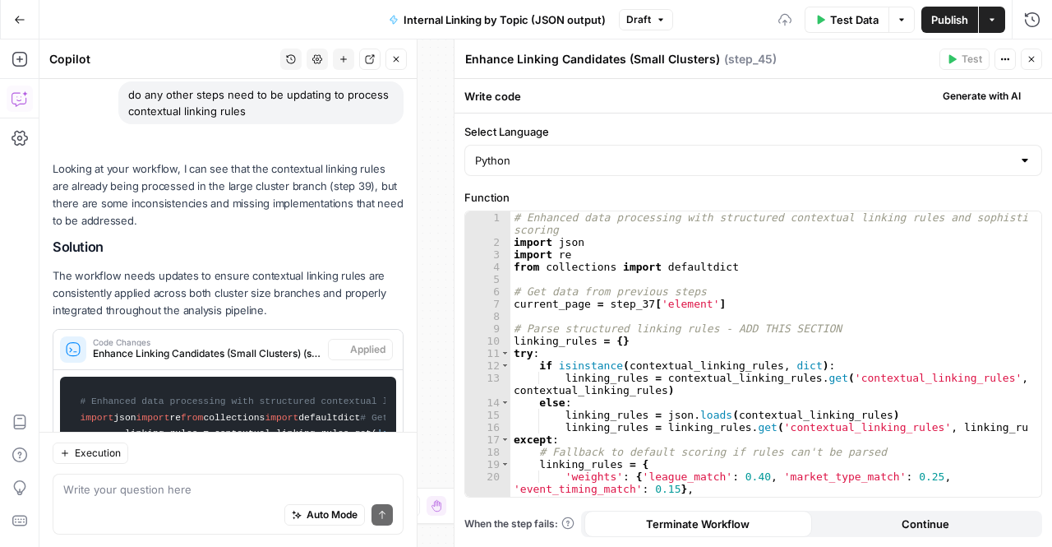
scroll to position [10171, 0]
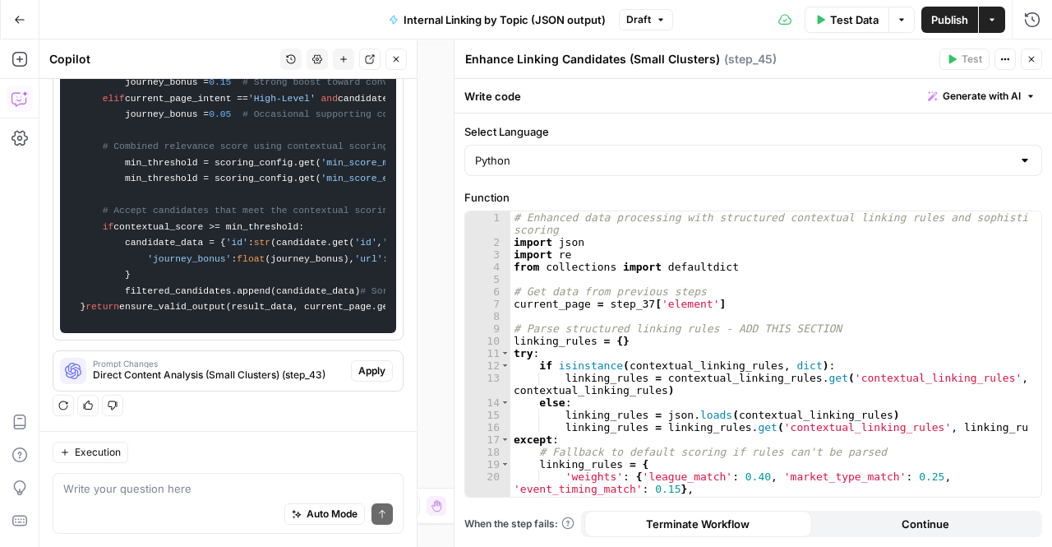
click at [361, 365] on span "Apply" at bounding box center [371, 370] width 27 height 15
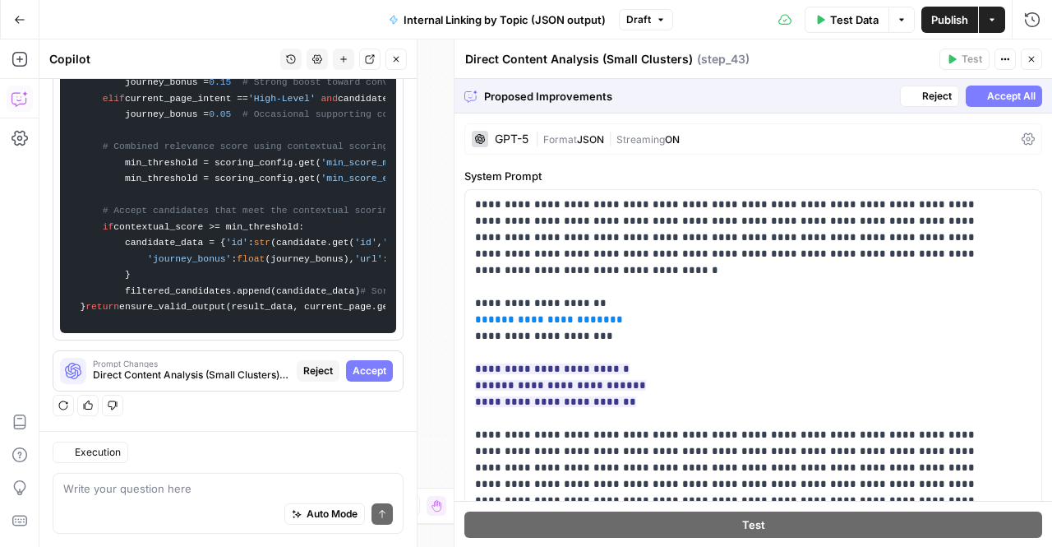
scroll to position [10145, 0]
click at [993, 98] on span "Accept All" at bounding box center [1011, 96] width 49 height 15
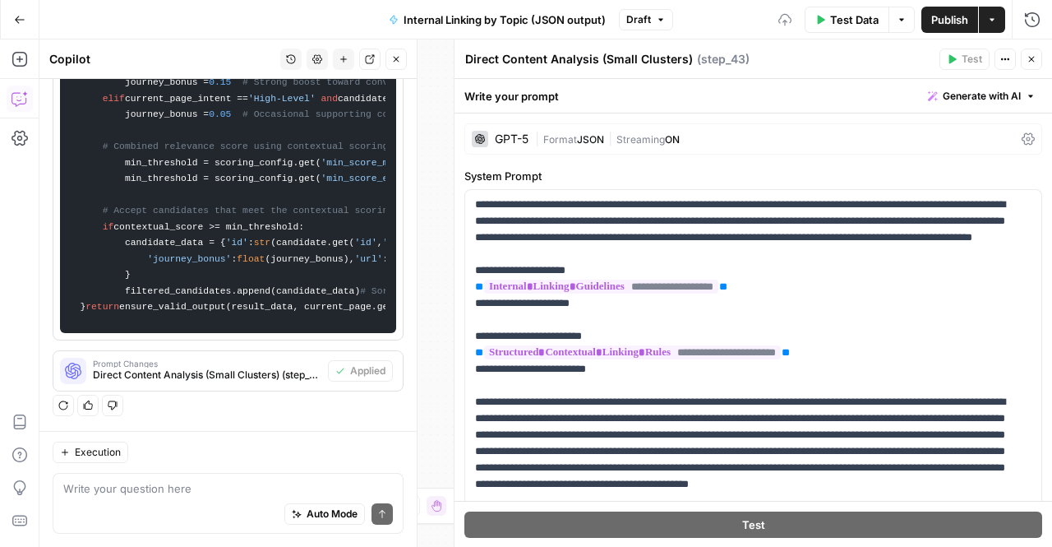
scroll to position [10171, 0]
click at [393, 65] on button "Close" at bounding box center [396, 59] width 21 height 21
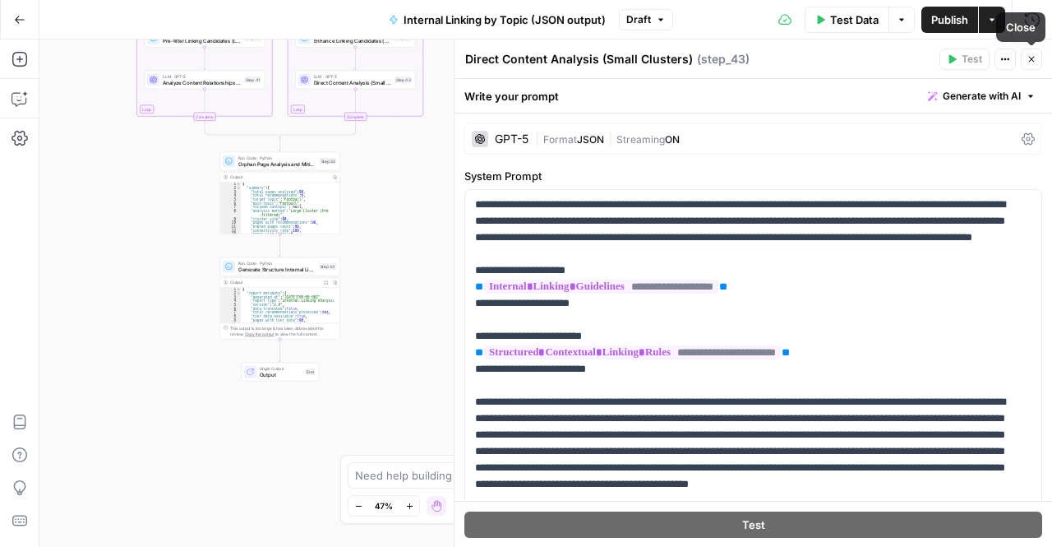
click at [1029, 62] on icon "button" at bounding box center [1032, 59] width 10 height 10
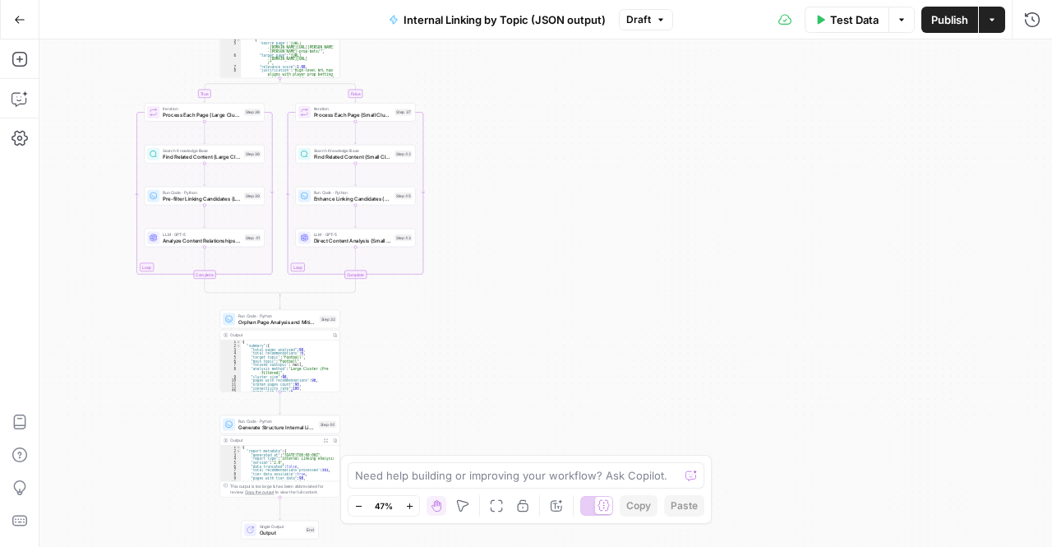
click at [510, 488] on div "Need help building or improving your workflow? Ask Copilot." at bounding box center [526, 475] width 357 height 26
paste textarea "{ "contextual_linking_rules": { "description": "Automated contextual linking ru…"
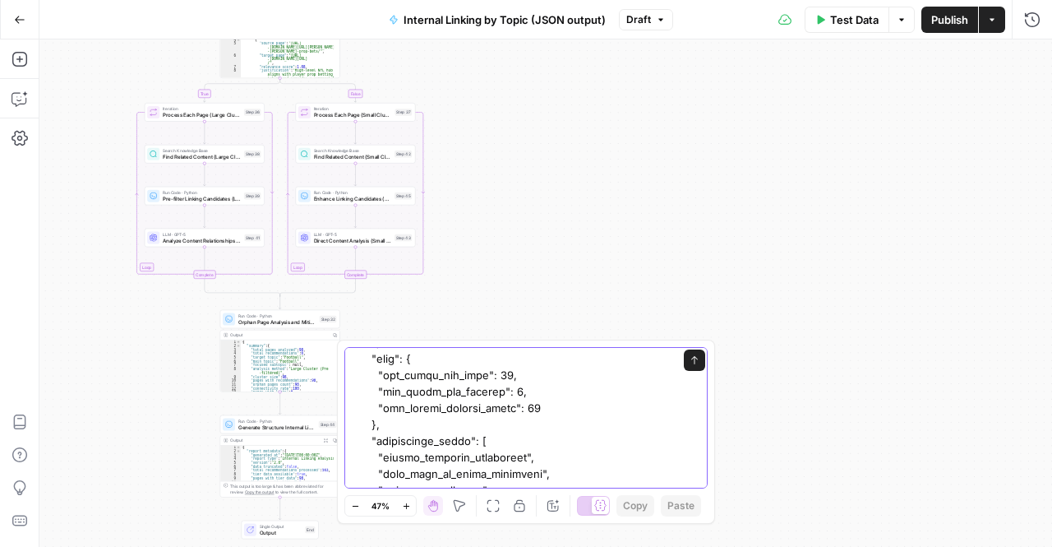
scroll to position [0, 0]
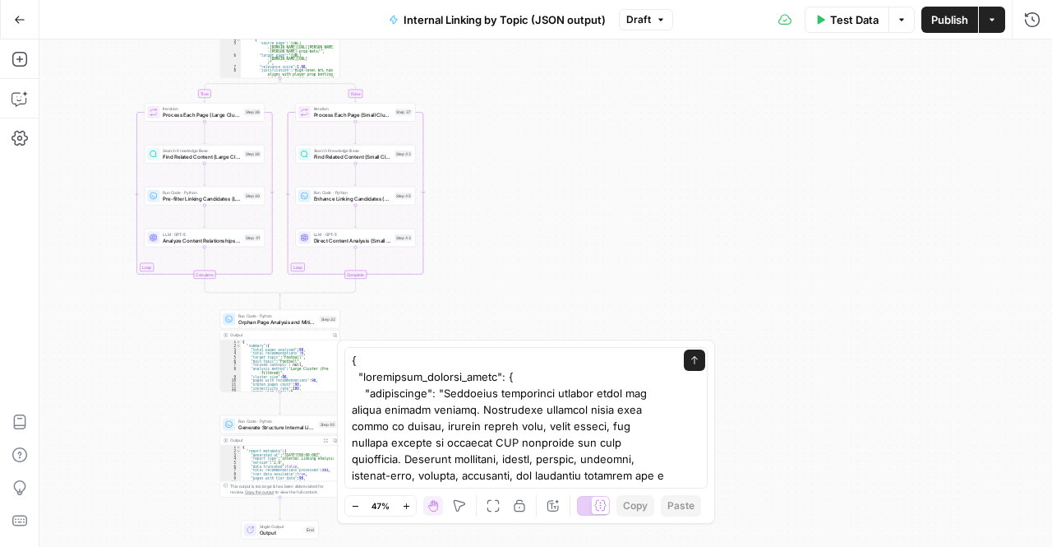
click at [346, 355] on div "Send" at bounding box center [525, 417] width 363 height 141
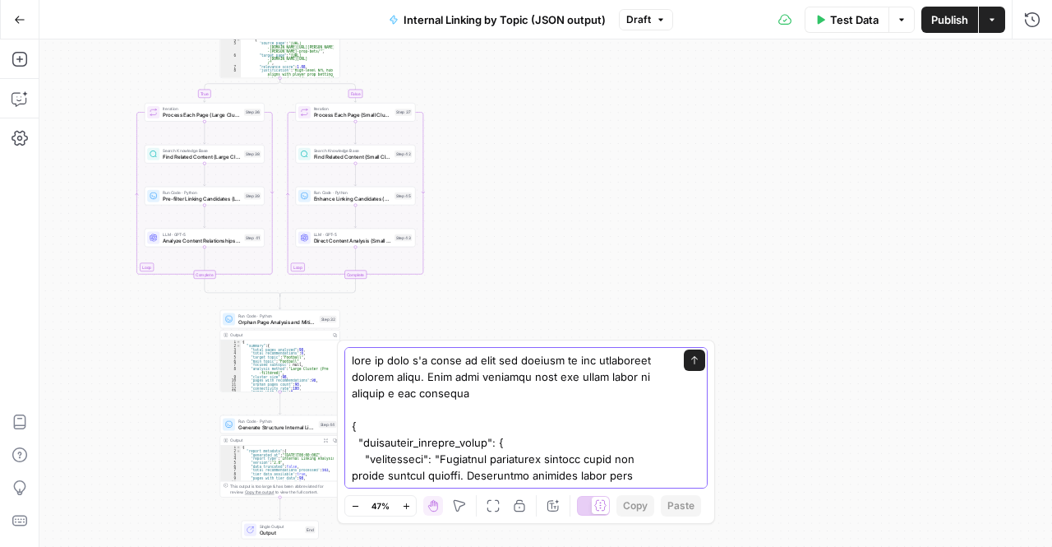
type textarea "this is what i'm going to make the default in hte contexutal linking input. Doe…"
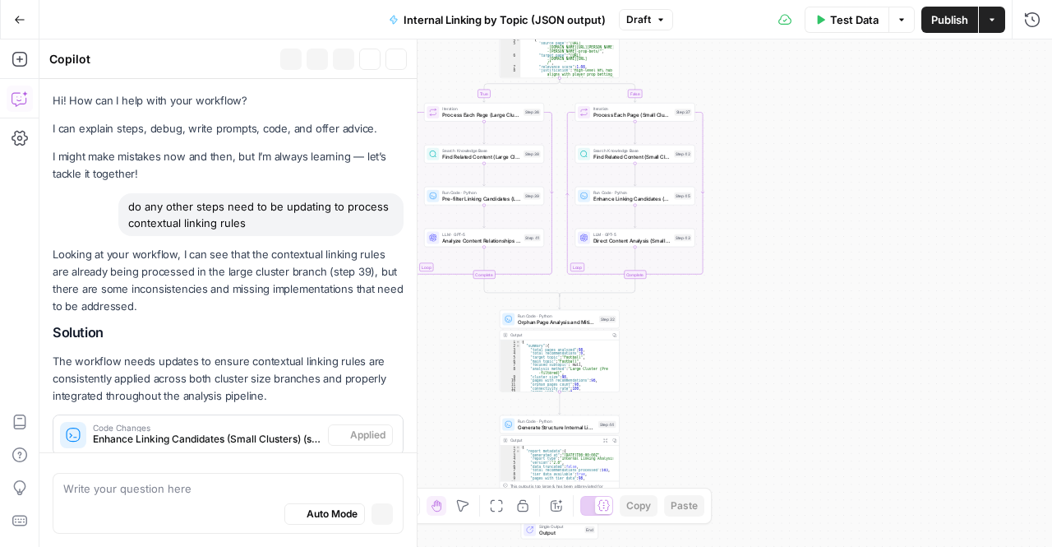
scroll to position [5208, 0]
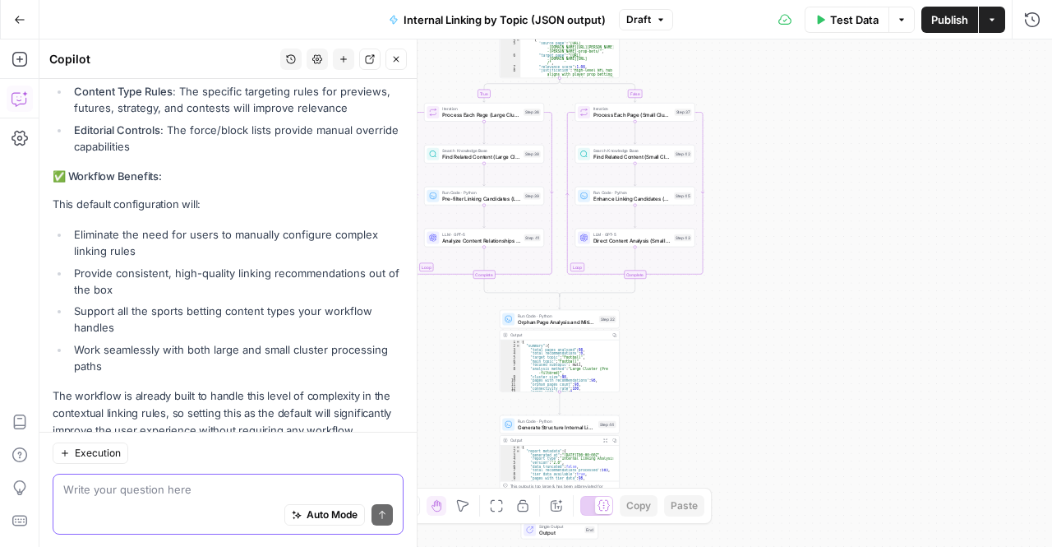
scroll to position [6268, 0]
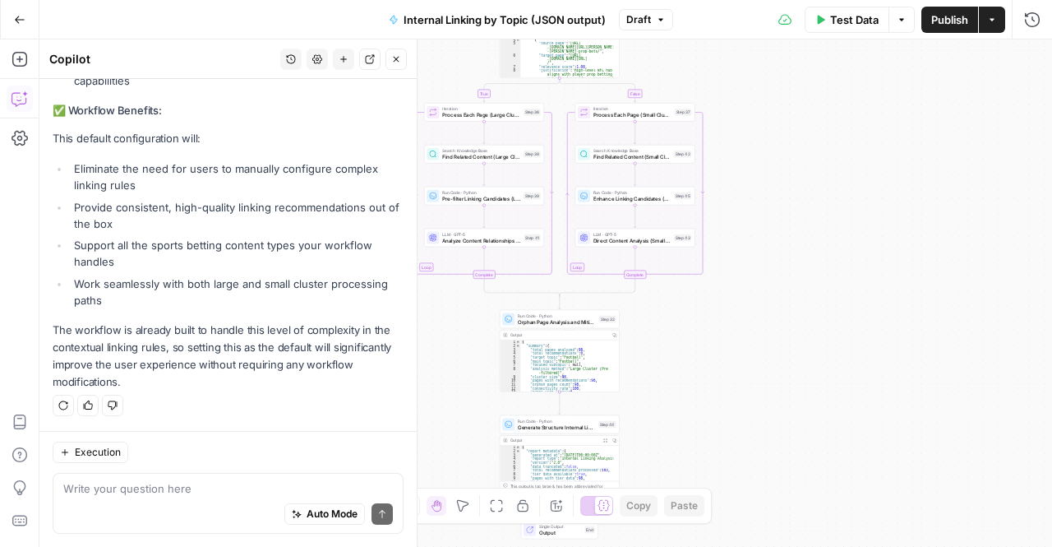
click at [842, 24] on span "Test Data" at bounding box center [854, 20] width 49 height 16
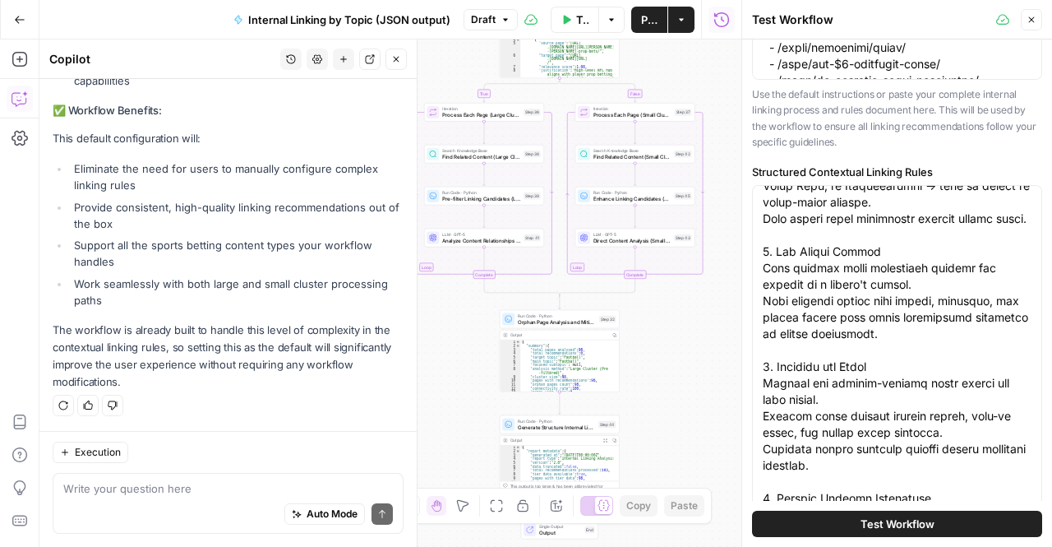
scroll to position [509, 0]
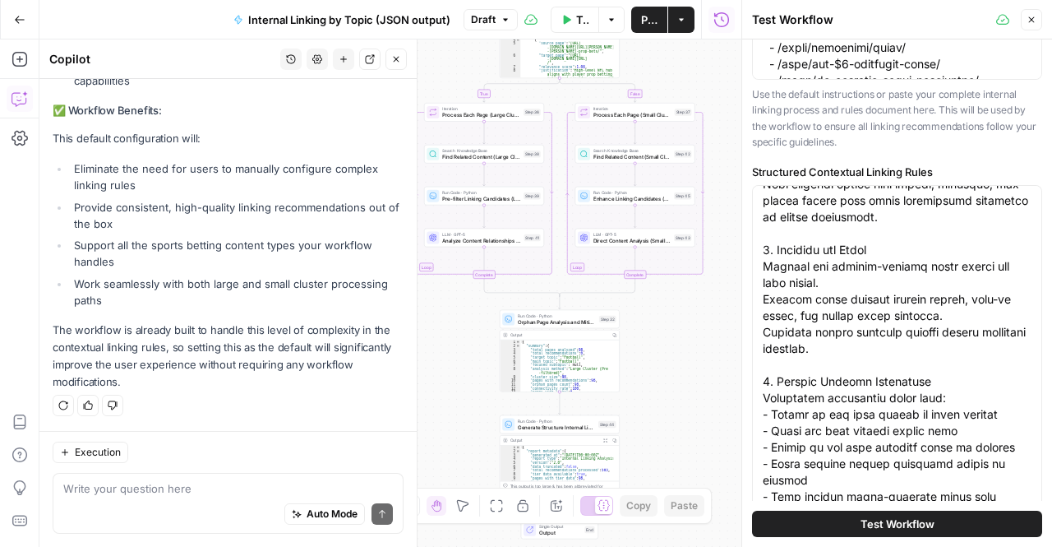
click at [1031, 6] on header "Test Workflow Close" at bounding box center [897, 19] width 310 height 39
click at [561, 22] on icon "button" at bounding box center [566, 20] width 10 height 10
click at [567, 11] on button "Test Data" at bounding box center [575, 20] width 49 height 26
click at [1035, 24] on icon "button" at bounding box center [1032, 20] width 10 height 10
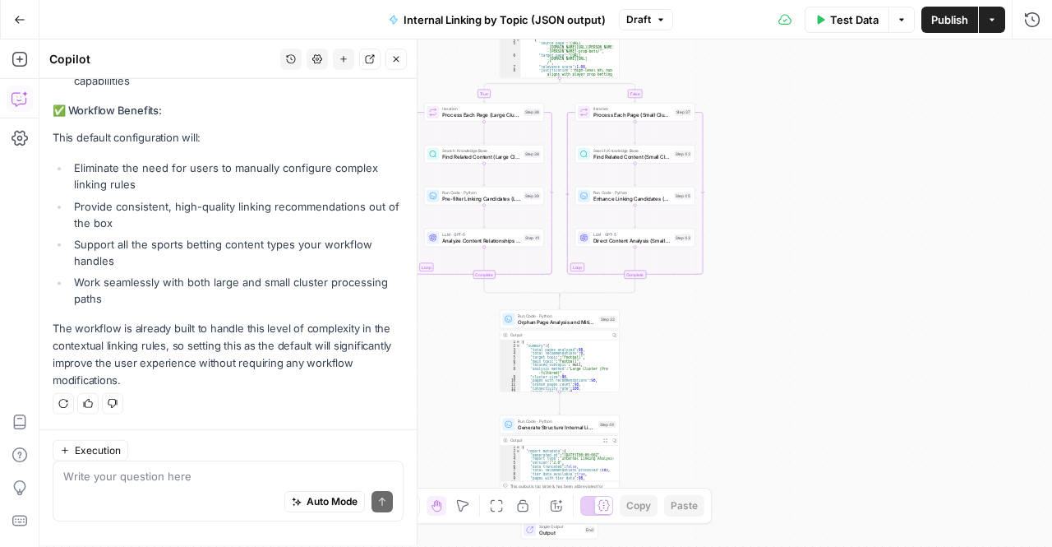
scroll to position [6268, 0]
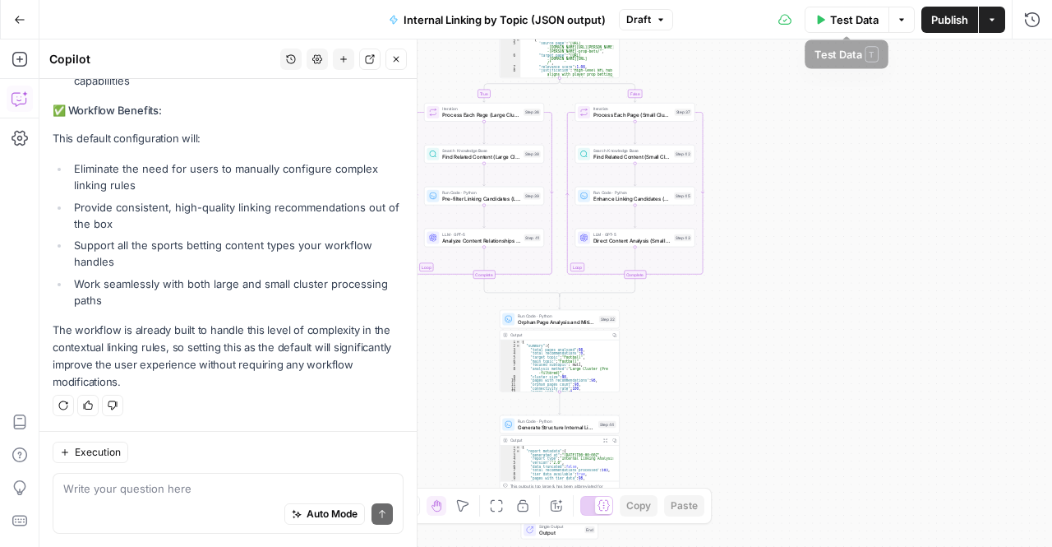
click at [849, 25] on span "Test Data" at bounding box center [854, 20] width 49 height 16
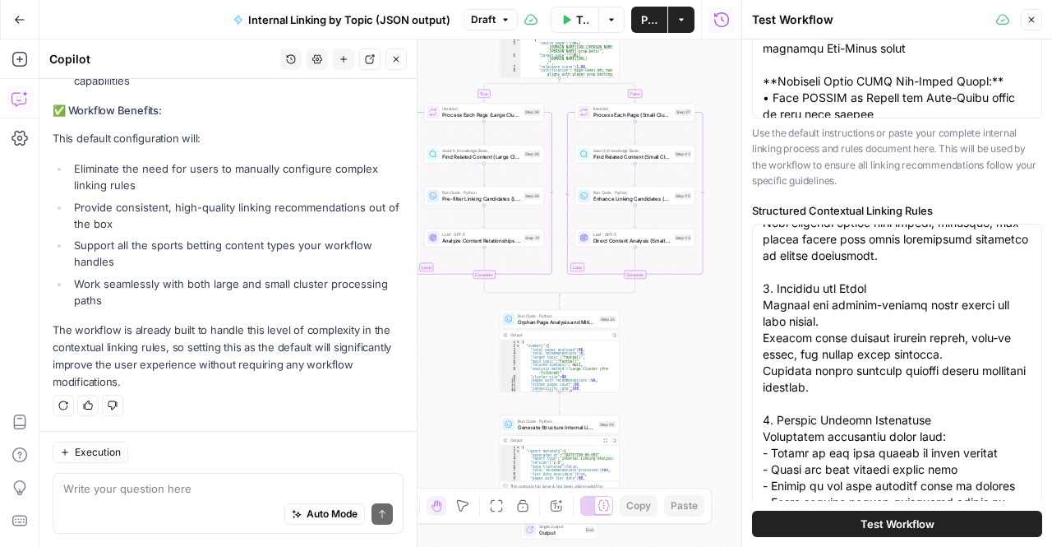
scroll to position [1088, 0]
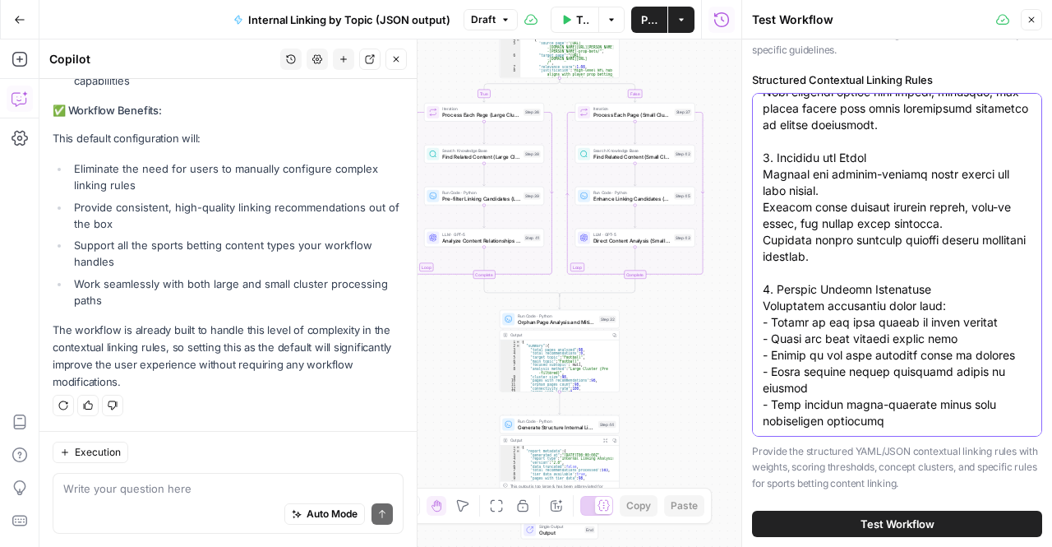
click at [855, 343] on textarea "Structured Contextual Linking Rules" at bounding box center [897, 34] width 269 height 789
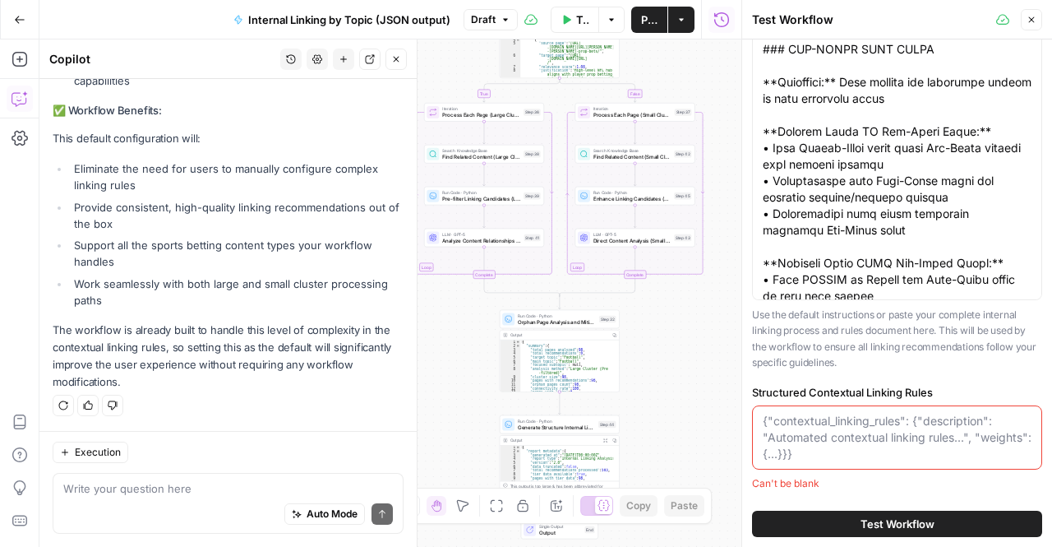
scroll to position [775, 0]
paste textarea "{ "contextual_linking_rules": { "description": "Automated contextual linking ru…"
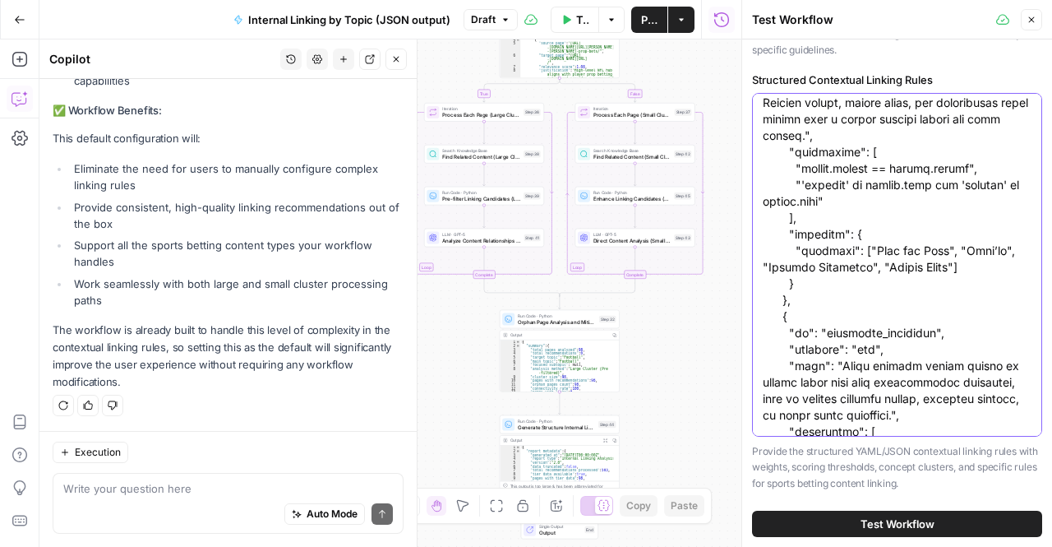
scroll to position [3394, 0]
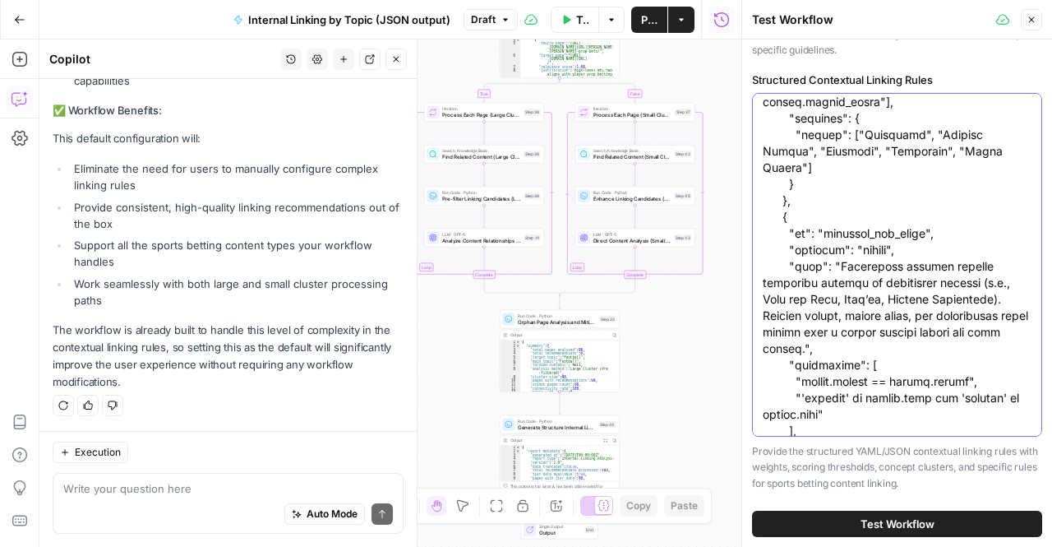
type textarea "{ "contextual_linking_rules": { "description": "Automated contextual linking ru…"
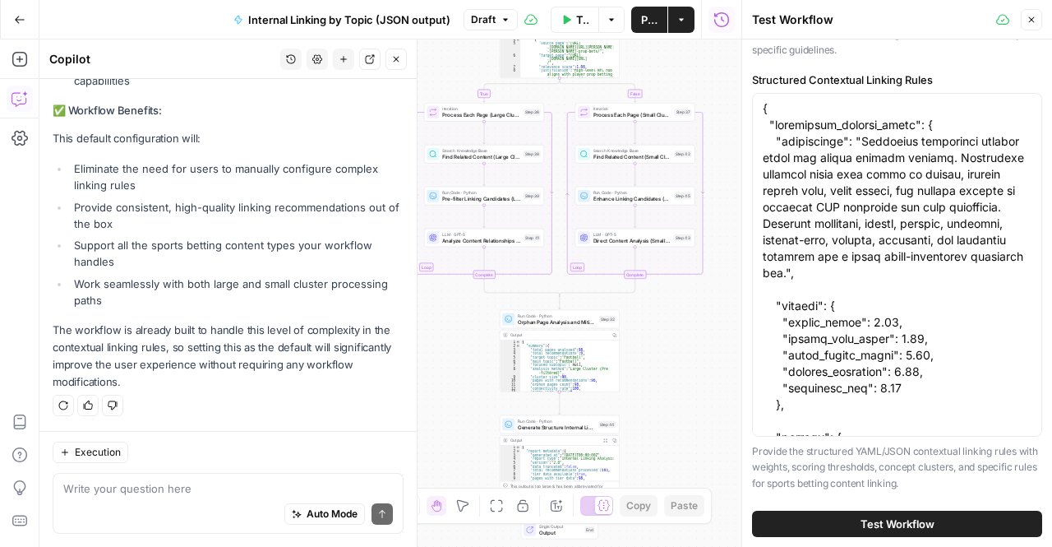
click at [906, 529] on span "Test Workflow" at bounding box center [898, 523] width 74 height 16
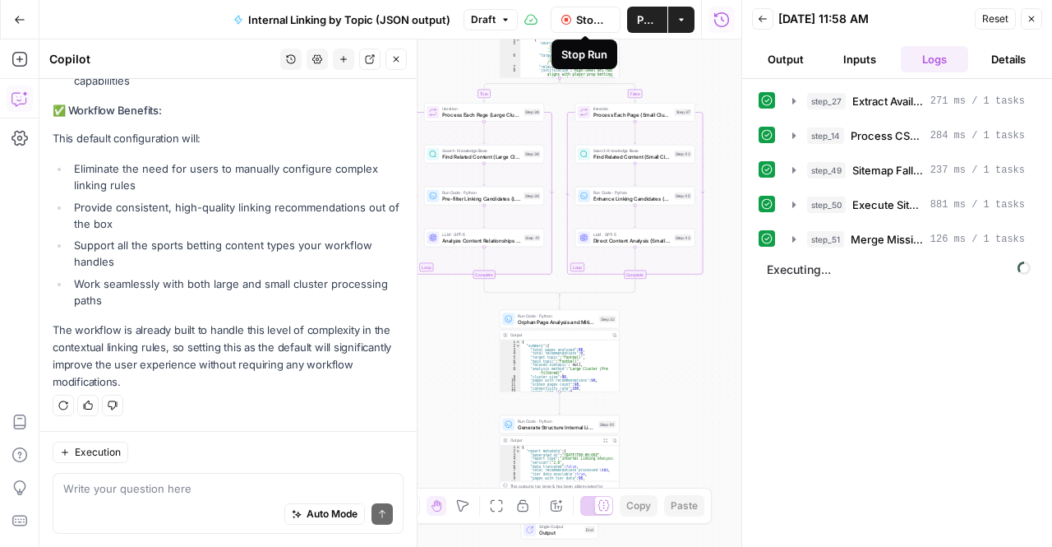
click at [585, 19] on span "Stop Run" at bounding box center [593, 20] width 34 height 16
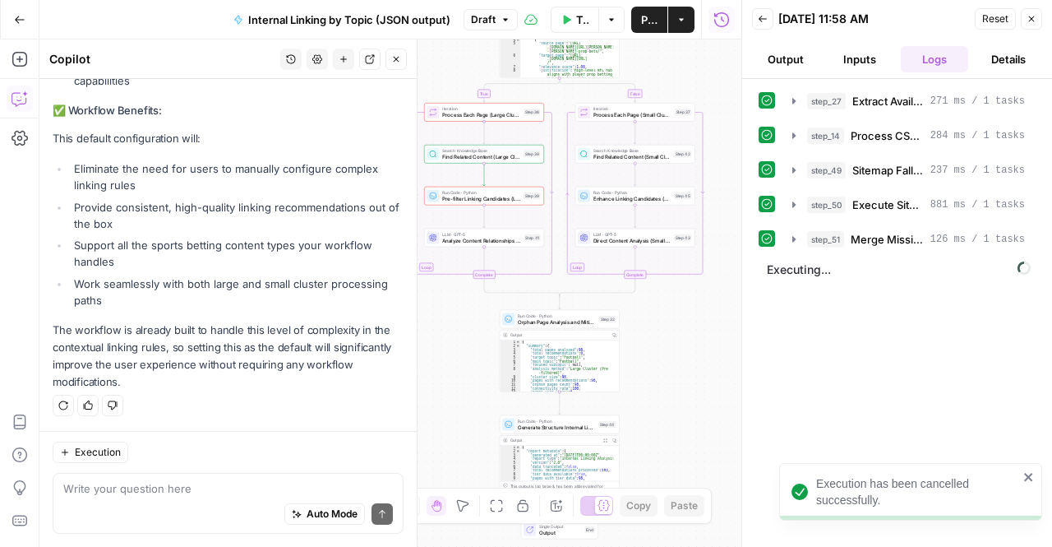
click at [786, 63] on button "Output" at bounding box center [785, 59] width 67 height 26
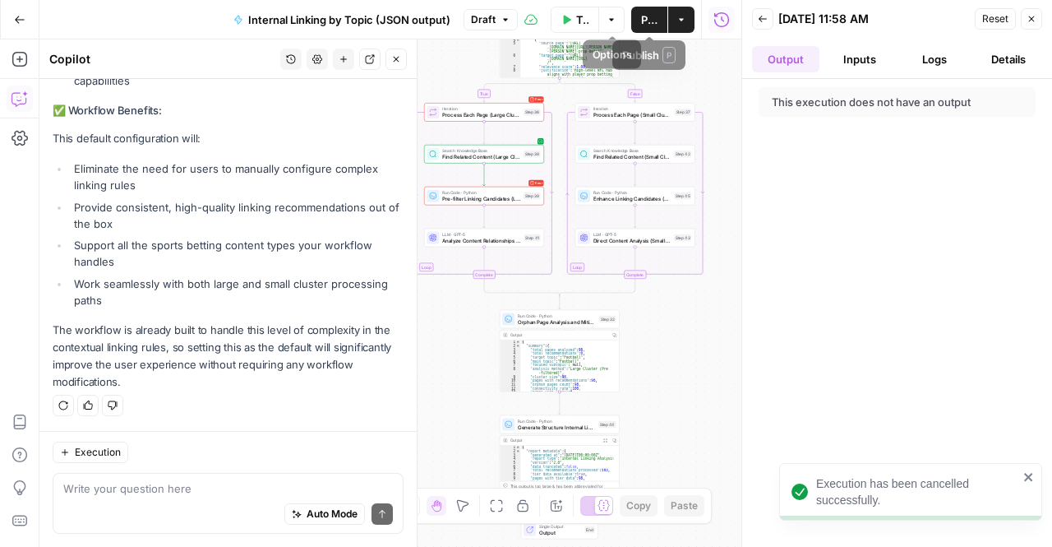
click at [582, 12] on span "Test Data" at bounding box center [582, 20] width 12 height 16
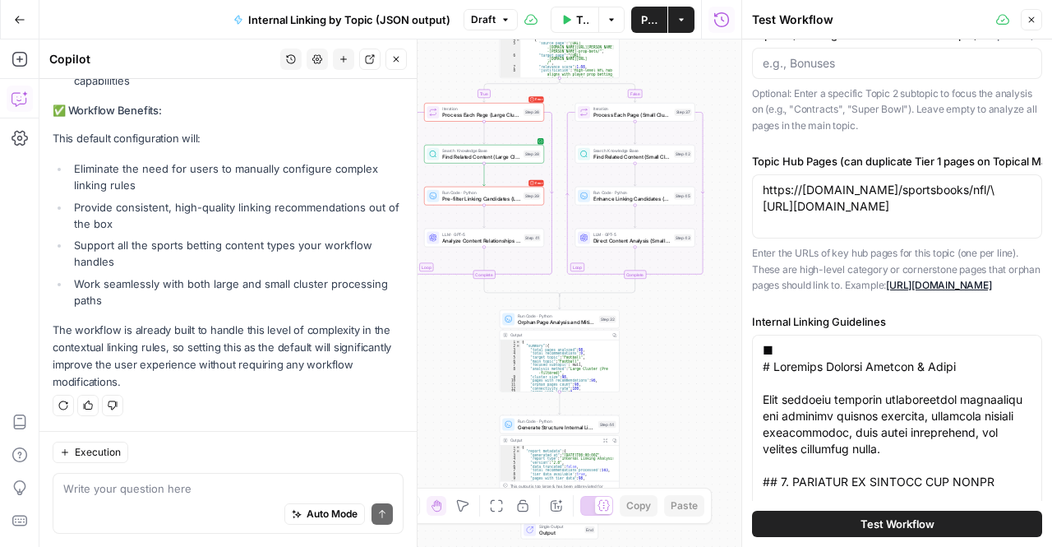
scroll to position [368, 0]
click at [833, 198] on textarea "https://[DOMAIN_NAME]/sportsbooks/nfl/\ [URL][DOMAIN_NAME]" at bounding box center [897, 197] width 269 height 33
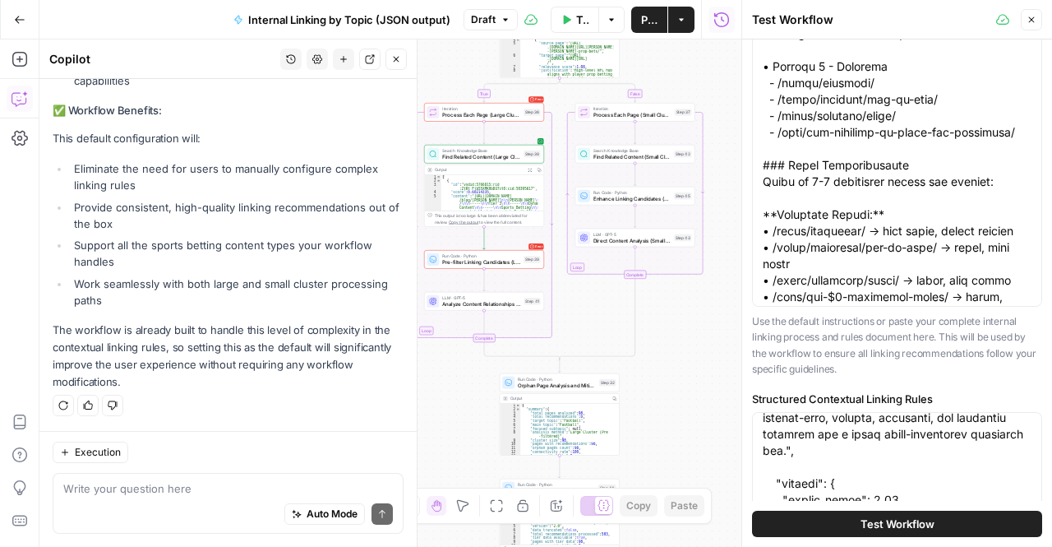
scroll to position [142, 0]
type textarea "[URL][DOMAIN_NAME] [URL][DOMAIN_NAME]"
click at [861, 522] on span "Test Workflow" at bounding box center [898, 523] width 74 height 16
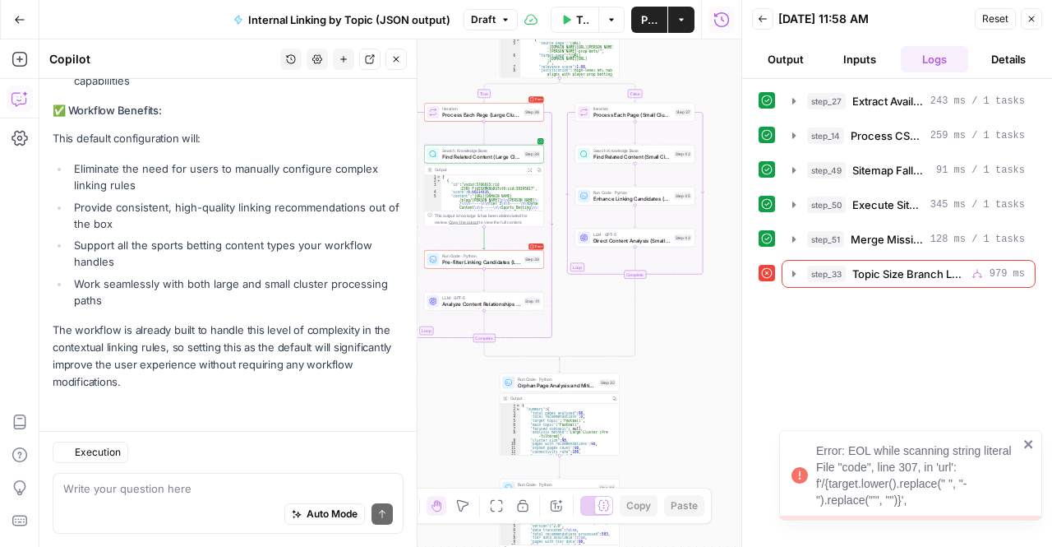
scroll to position [6268, 0]
click at [924, 467] on div "Error: EOL while scanning string literal File "code", line 307, in 'url': f'/{t…" at bounding box center [917, 475] width 202 height 66
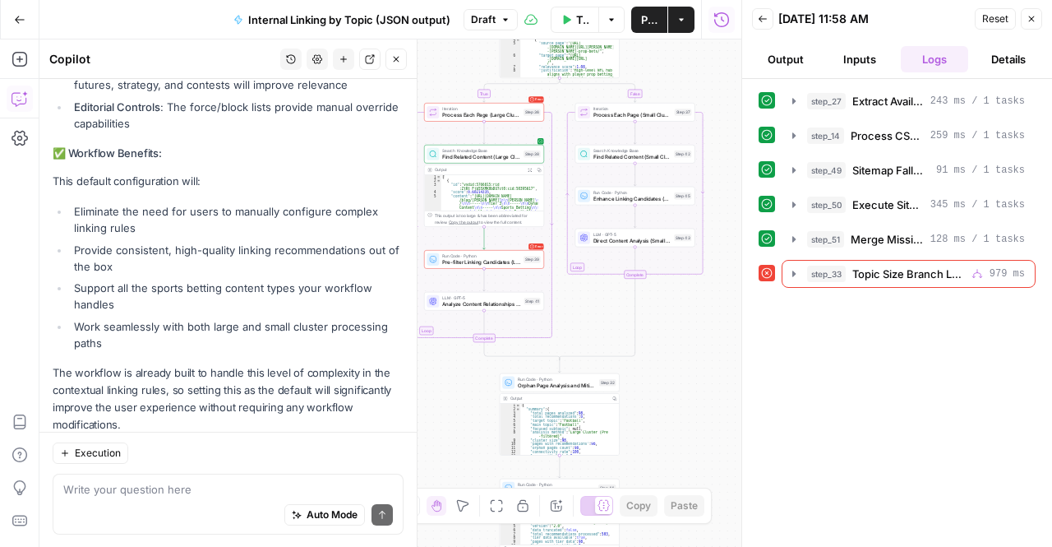
scroll to position [6151, 0]
click at [759, 274] on div at bounding box center [767, 273] width 16 height 16
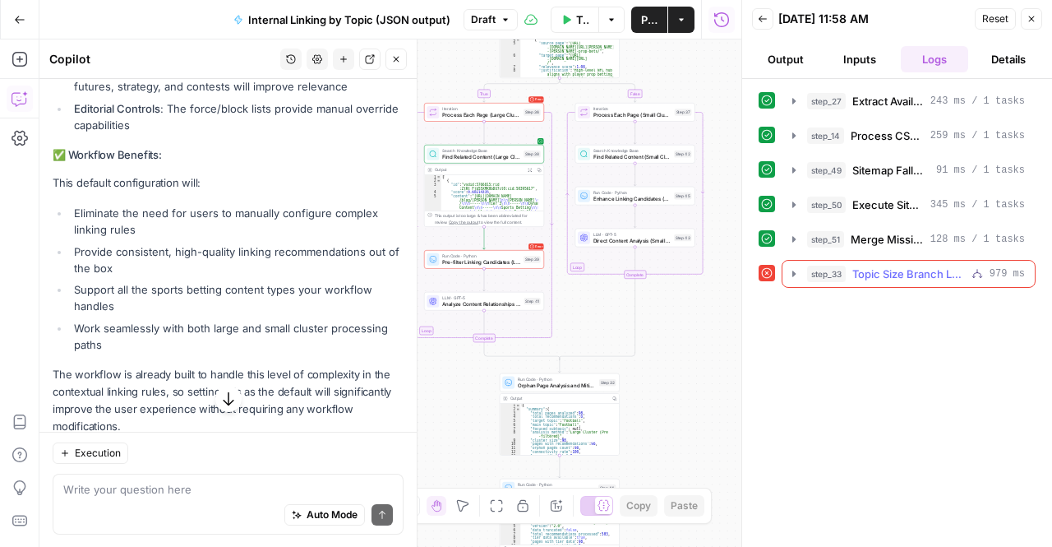
click at [788, 273] on icon "button" at bounding box center [794, 273] width 13 height 13
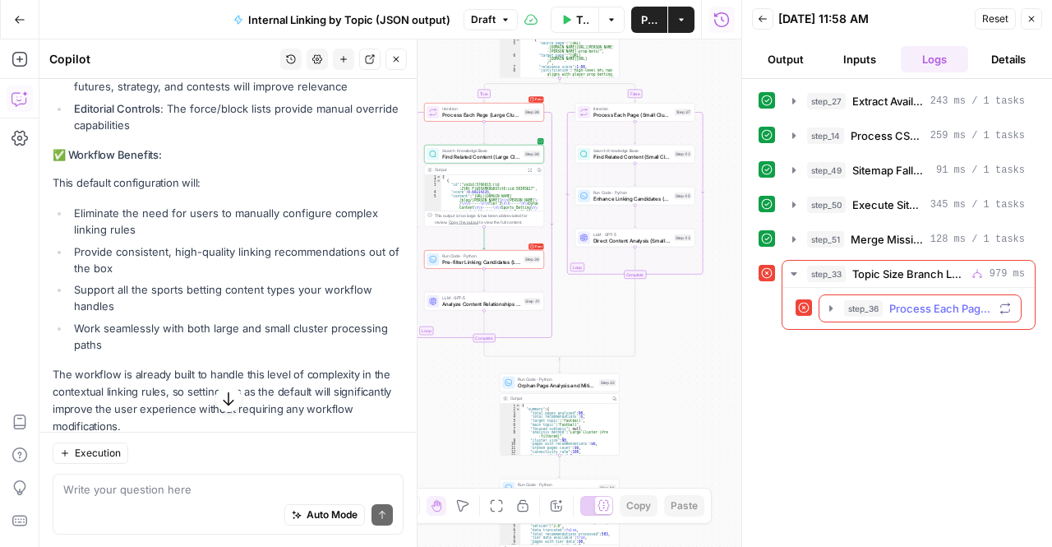
click at [829, 302] on icon "button" at bounding box center [831, 308] width 13 height 13
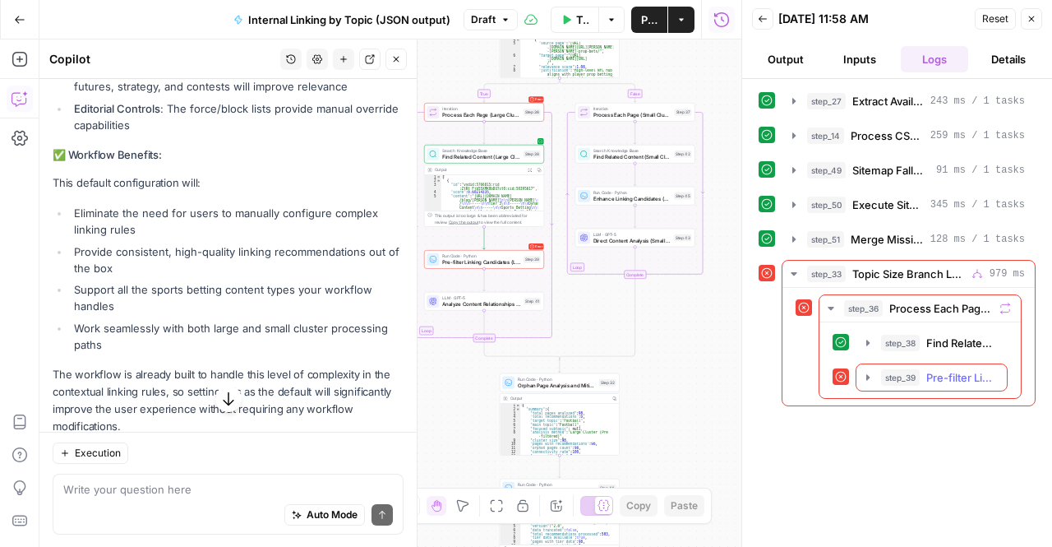
click at [867, 374] on icon "button" at bounding box center [867, 377] width 3 height 6
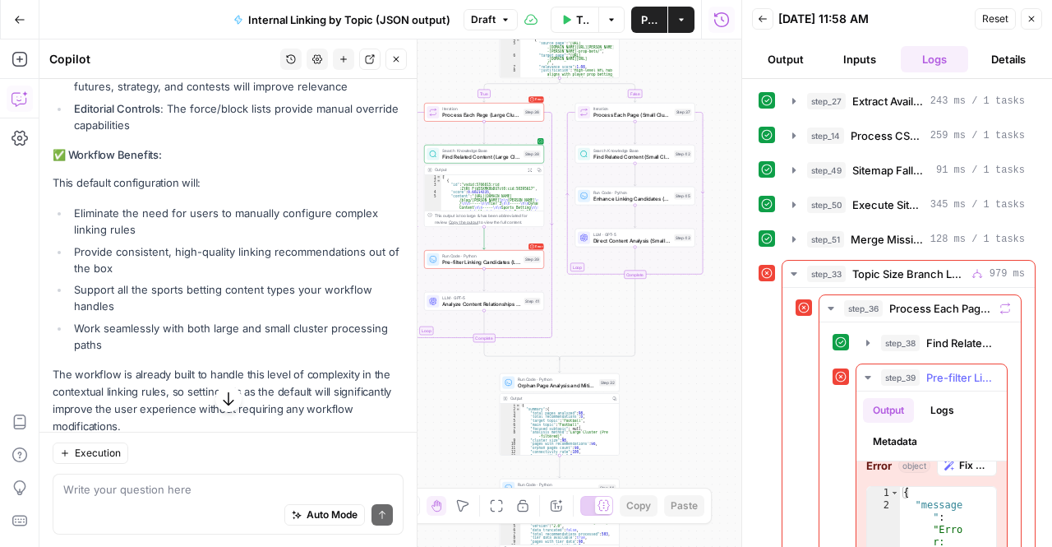
scroll to position [0, 0]
click at [959, 478] on span "Fix with Copilot" at bounding box center [974, 481] width 30 height 15
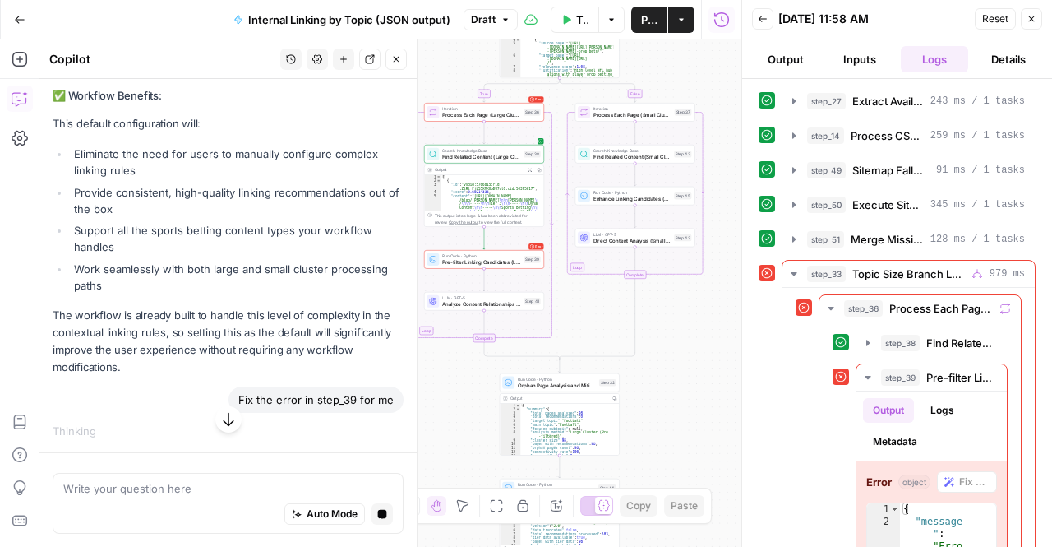
scroll to position [6206, 0]
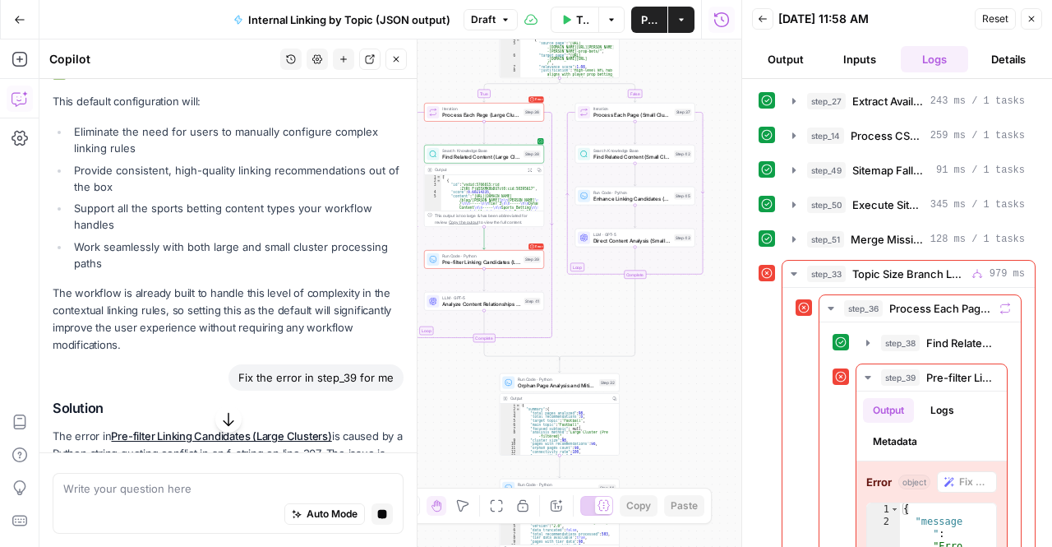
click at [247, 354] on p "The workflow is already built to handle this level of complexity in the context…" at bounding box center [228, 319] width 351 height 70
click at [220, 419] on icon "button" at bounding box center [228, 419] width 16 height 16
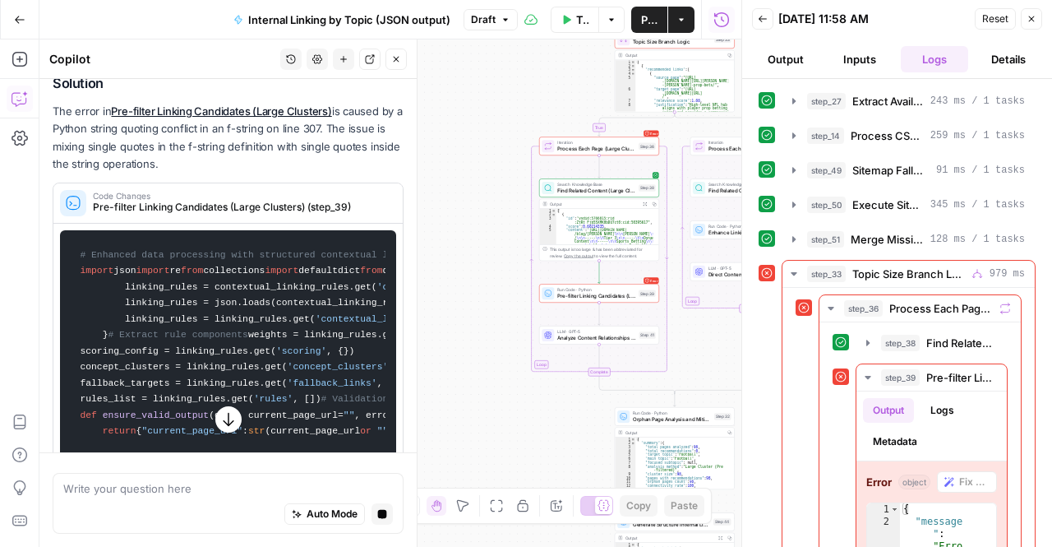
scroll to position [6532, 0]
click at [866, 31] on header "Back [DATE] 11:58 AM Reset Close Output Inputs Logs Details" at bounding box center [897, 39] width 310 height 79
click at [858, 47] on button "Inputs" at bounding box center [859, 59] width 67 height 26
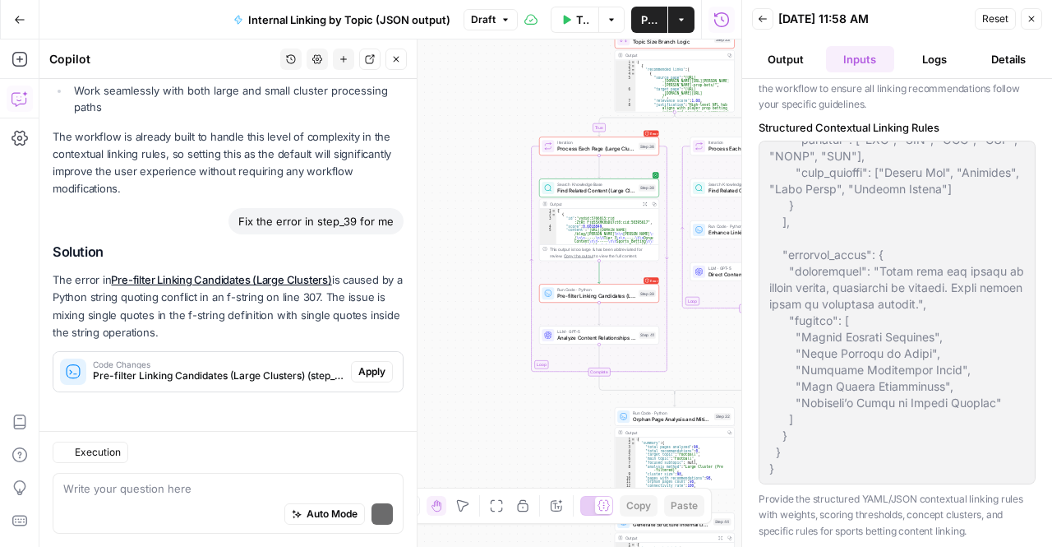
scroll to position [6462, 0]
click at [367, 372] on span "Apply" at bounding box center [371, 370] width 27 height 15
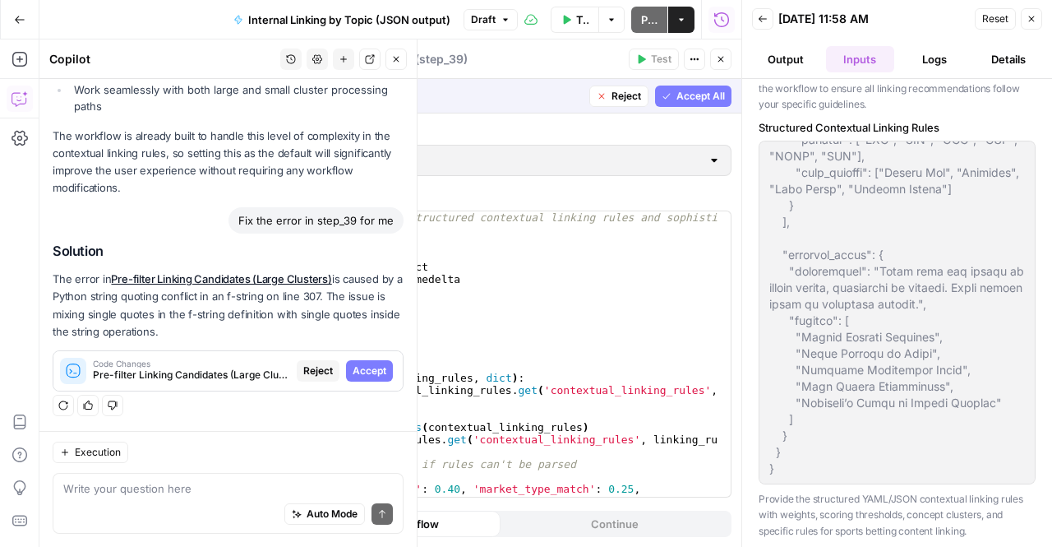
scroll to position [6435, 0]
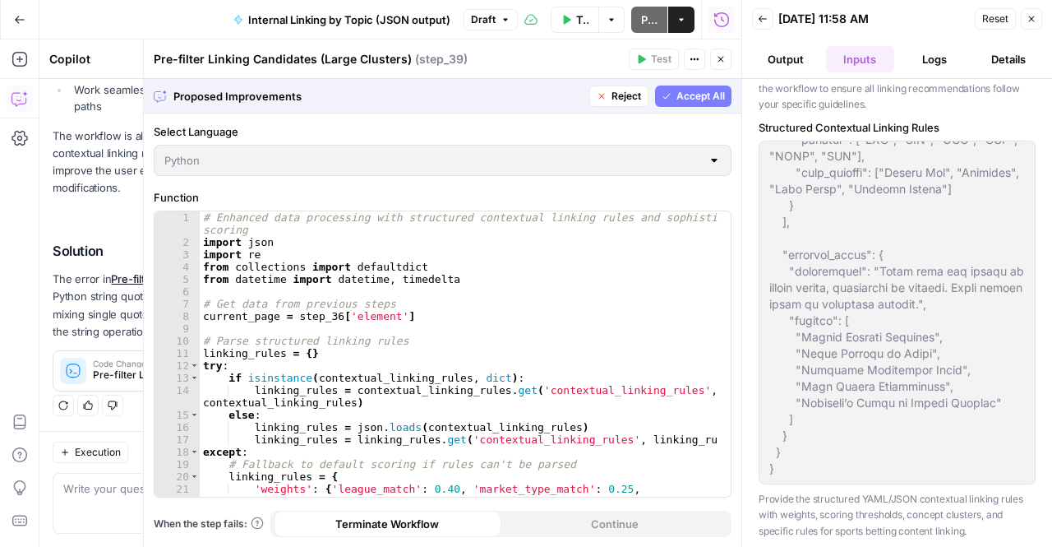
click at [700, 103] on button "Accept All" at bounding box center [693, 95] width 76 height 21
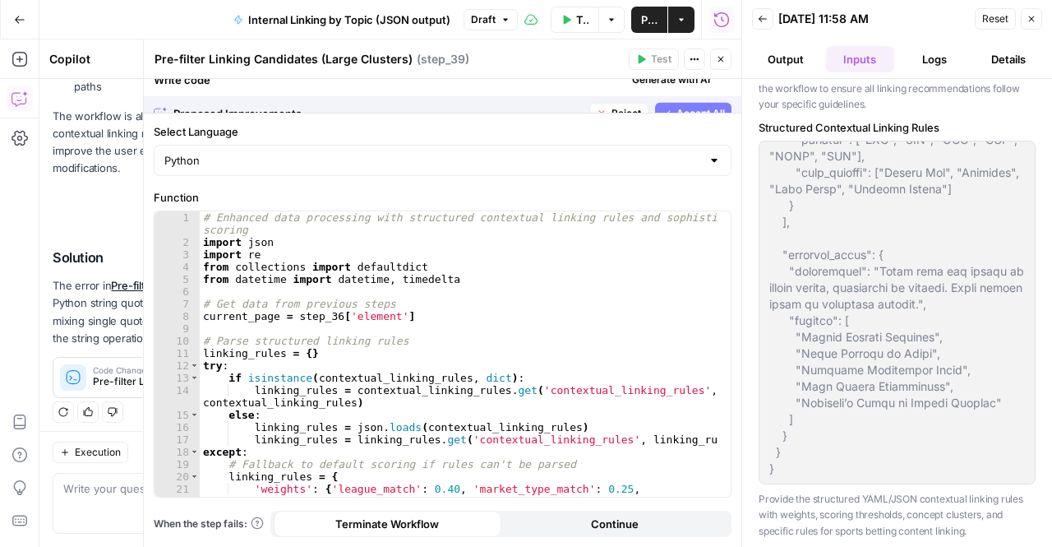
scroll to position [6514, 0]
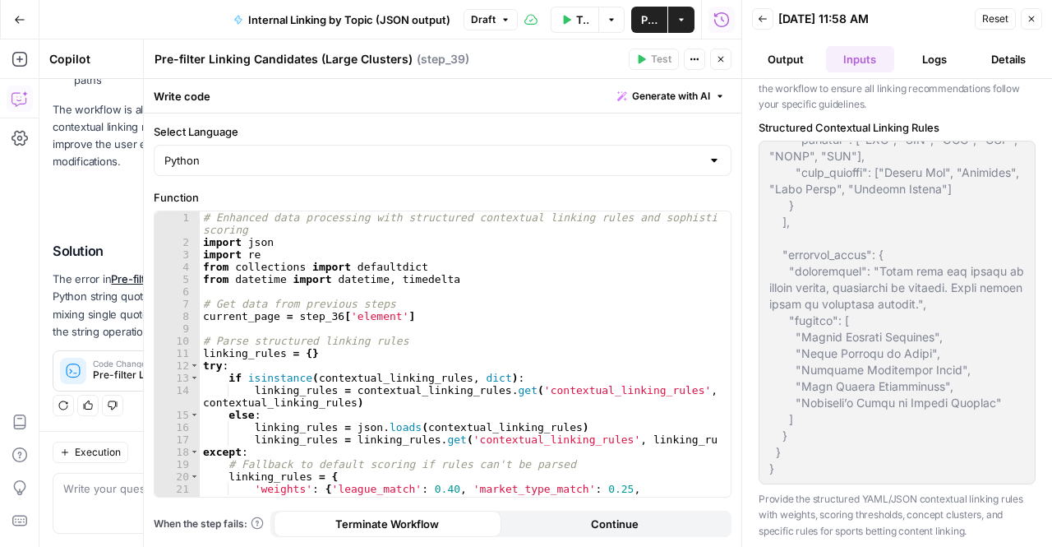
click at [588, 113] on div "Select Language Python Function 1 2 3 4 5 6 7 8 9 10 11 12 13 14 15 16 17 18 19…" at bounding box center [443, 329] width 598 height 433
click at [585, 26] on span "Test Data" at bounding box center [582, 20] width 12 height 16
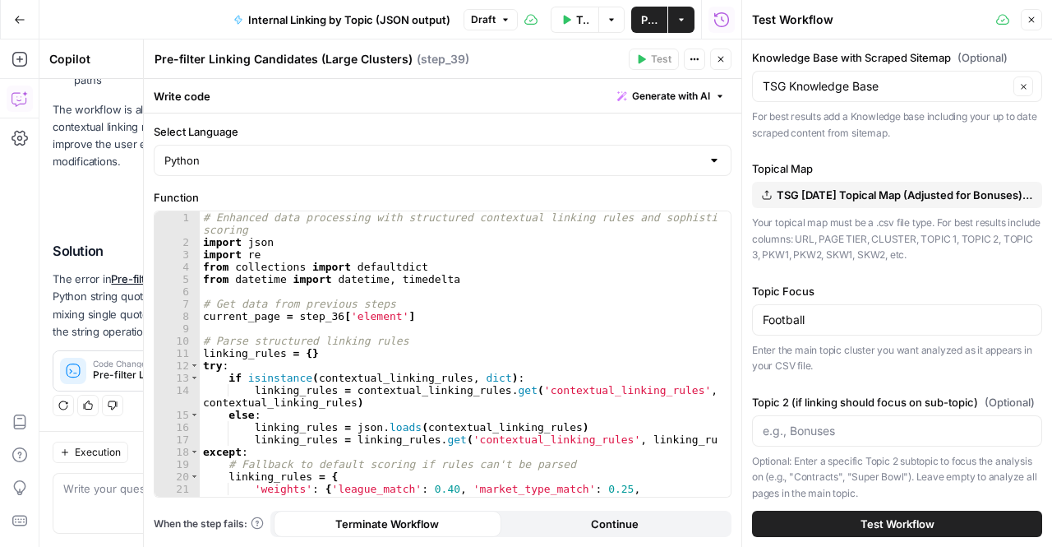
scroll to position [409, 0]
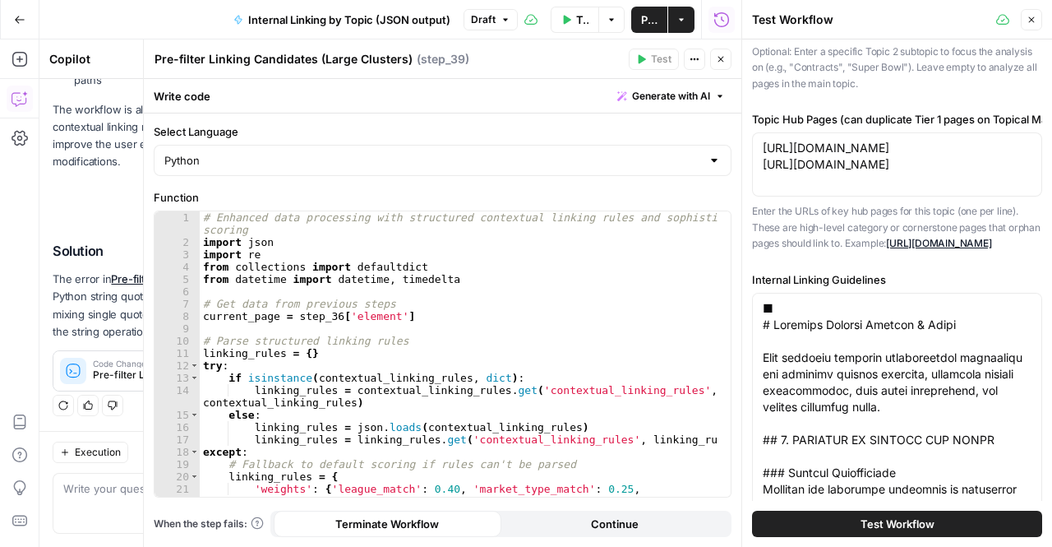
click at [898, 532] on button "Test Workflow" at bounding box center [897, 524] width 290 height 26
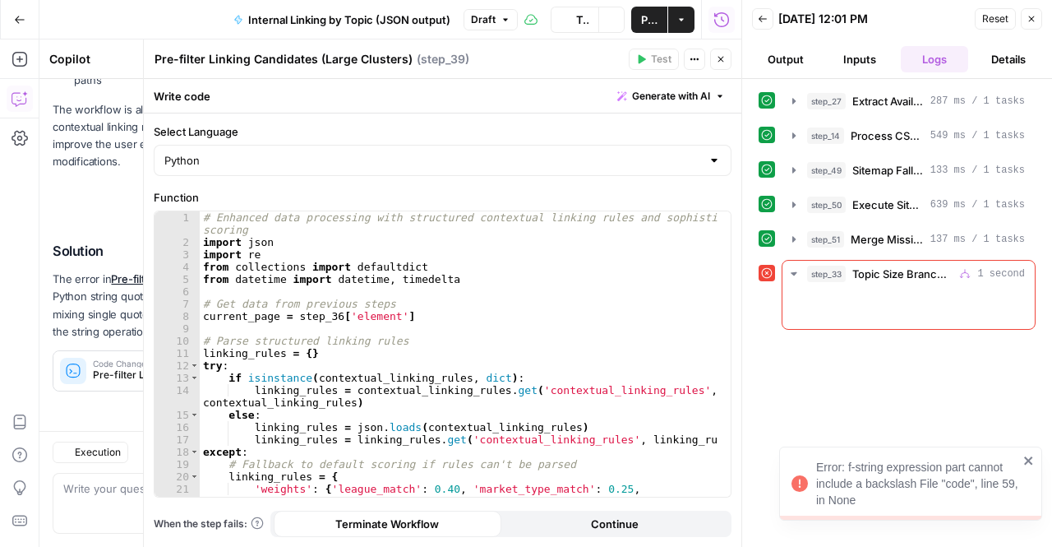
scroll to position [6514, 0]
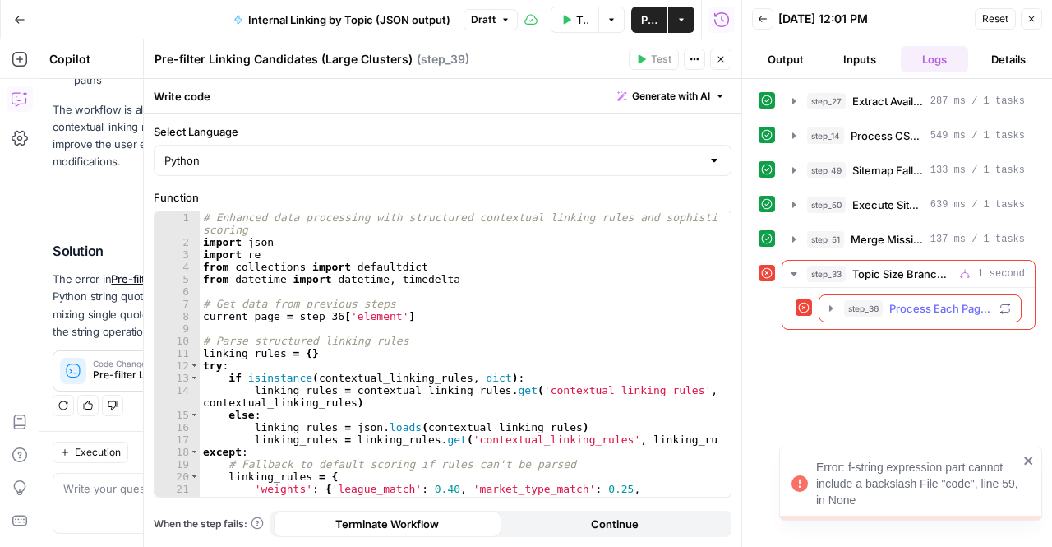
click at [829, 307] on icon "button" at bounding box center [831, 308] width 13 height 13
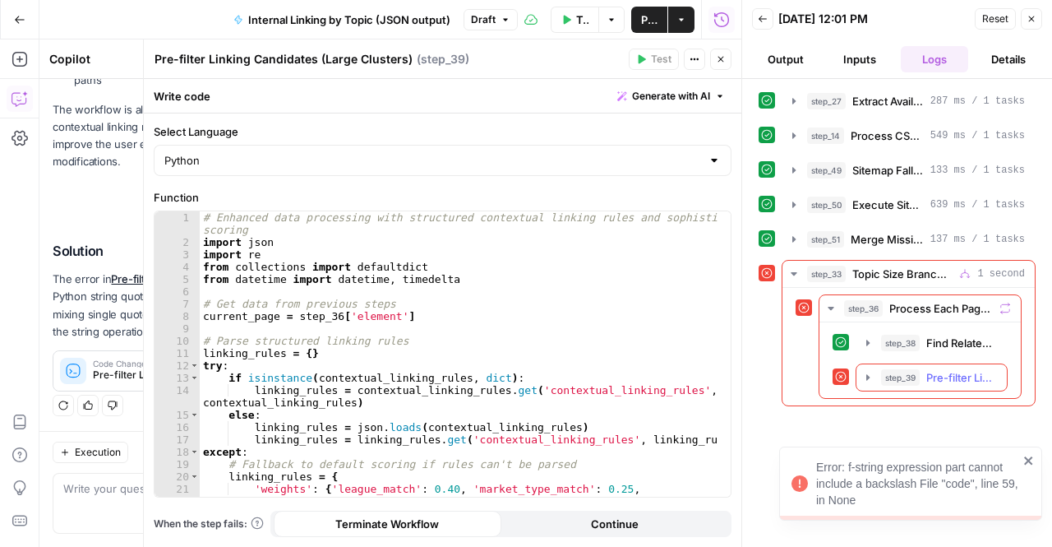
click at [866, 374] on icon "button" at bounding box center [867, 377] width 3 height 6
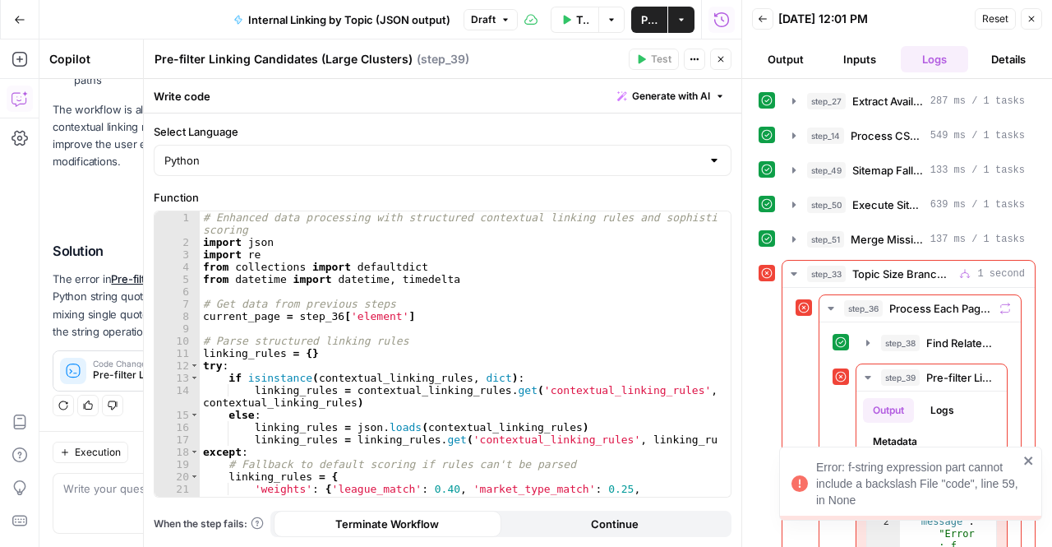
drag, startPoint x: 878, startPoint y: 500, endPoint x: 823, endPoint y: 454, distance: 71.8
click at [823, 454] on div "Error: f-string expression part cannot include a backslash File "code", line 59…" at bounding box center [905, 483] width 237 height 59
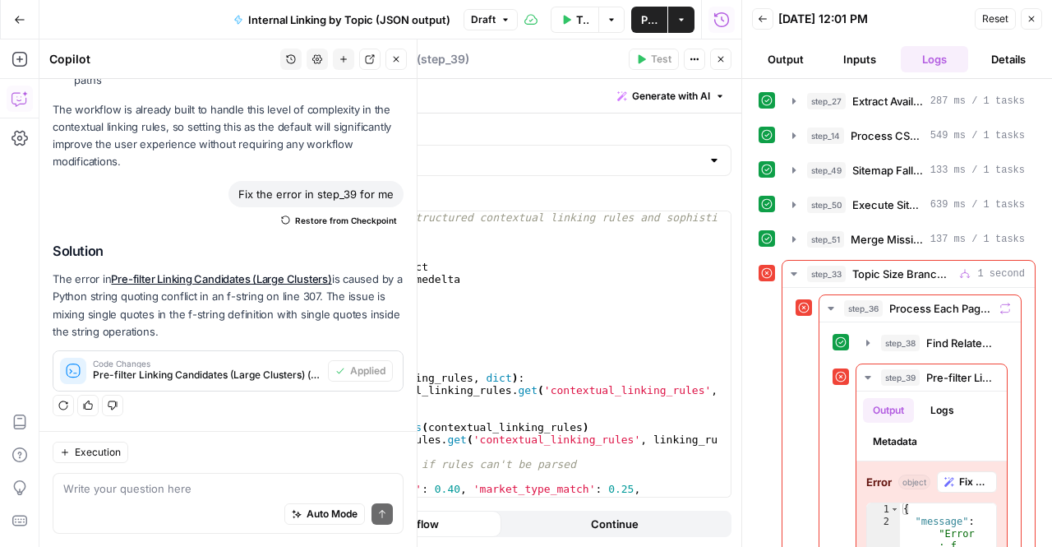
click at [62, 256] on h2 "Solution" at bounding box center [228, 251] width 351 height 16
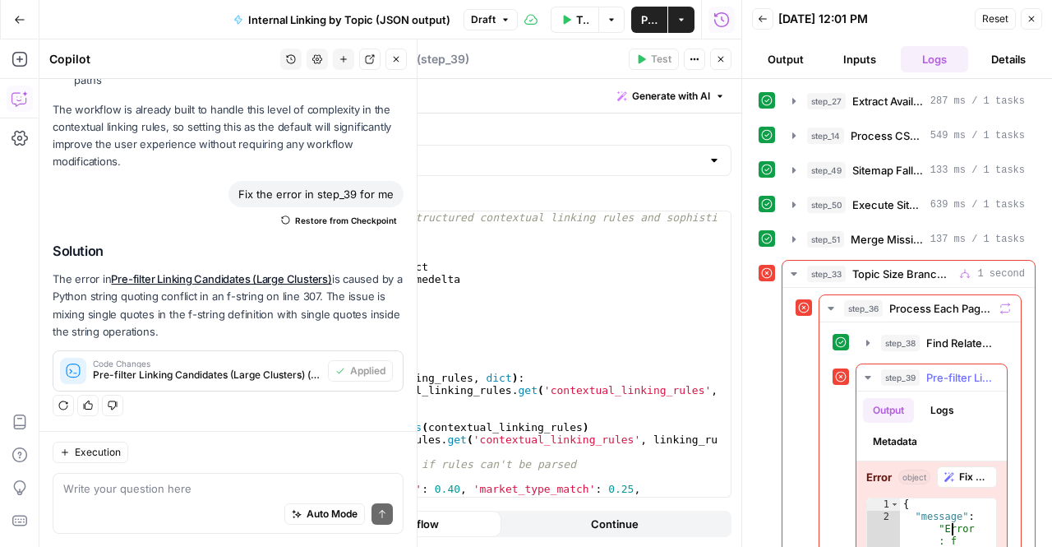
type textarea "**********"
click at [87, 469] on div "Execution Write your question here Auto Mode Send" at bounding box center [227, 489] width 377 height 116
click at [90, 492] on textarea at bounding box center [228, 488] width 330 height 16
paste textarea "{ "message": "Error: f-string expression part cannot include a backslash\nFile …"
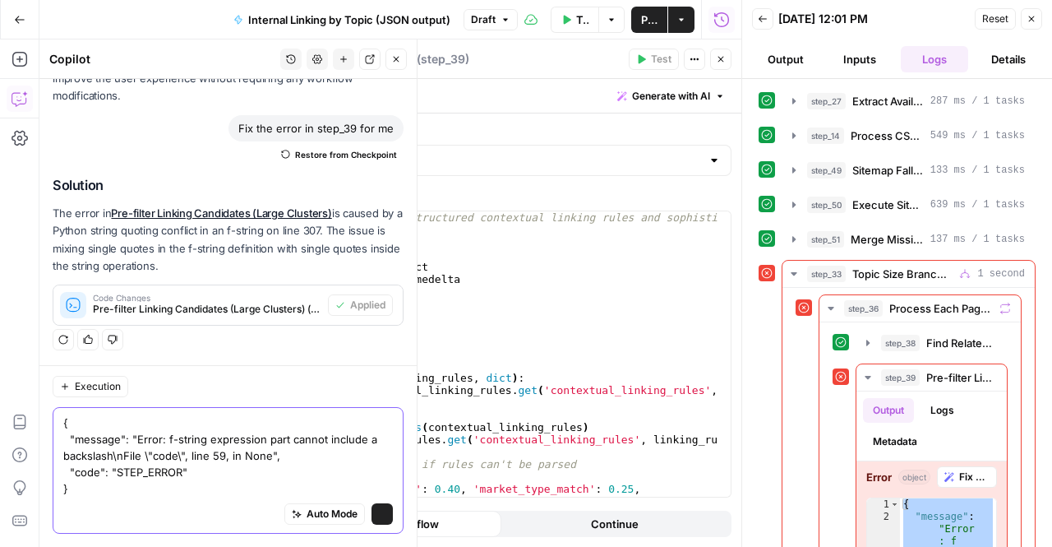
scroll to position [6580, 0]
click at [60, 427] on div "{ "message": "Error: f-string expression part cannot include a backslash\nFile …" at bounding box center [228, 470] width 351 height 127
click at [59, 418] on div "{ "message": "Error: f-string expression part cannot include a backslash\nFile …" at bounding box center [228, 470] width 351 height 127
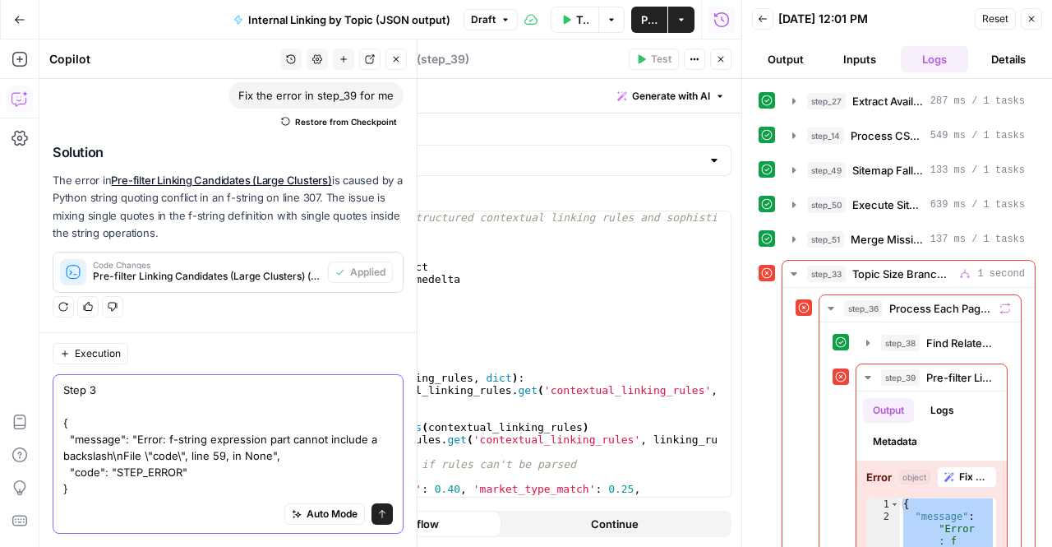
type textarea "Step 39 { "message": "Error: f-string expression part cannot include a backslas…"
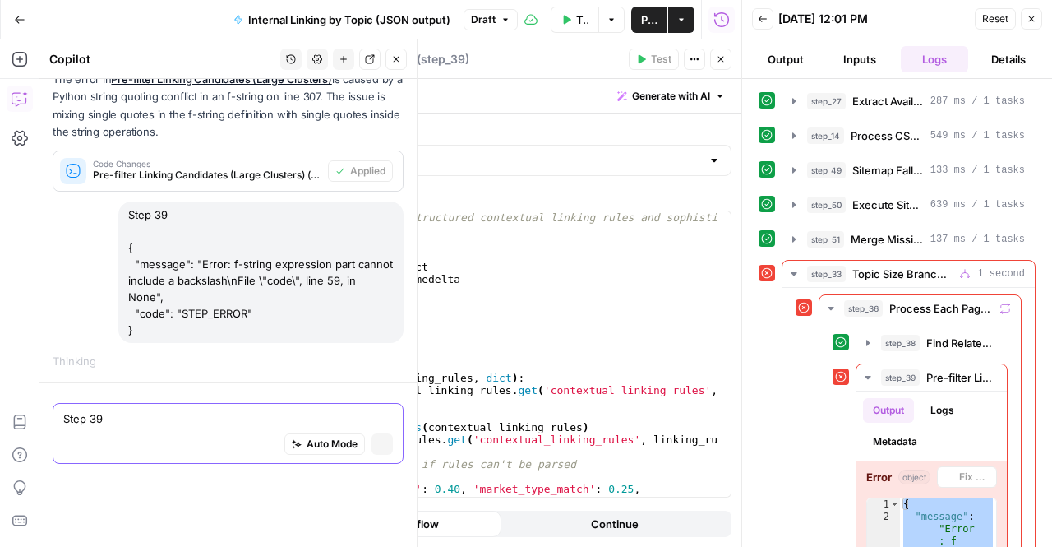
scroll to position [6566, 0]
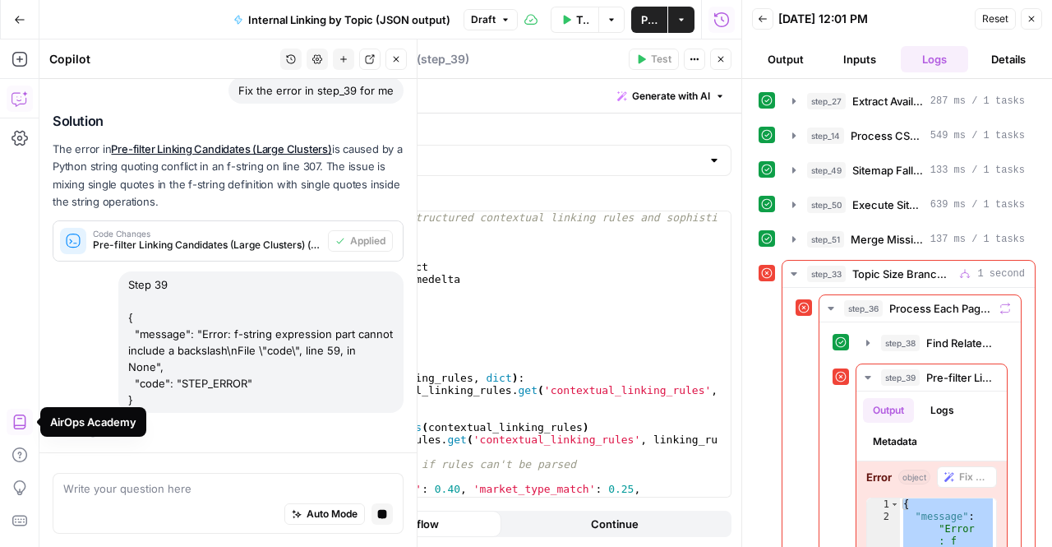
click at [25, 242] on div "Add Steps Copilot Settings AirOps Academy Help Give Feedback Shortcuts" at bounding box center [19, 292] width 39 height 507
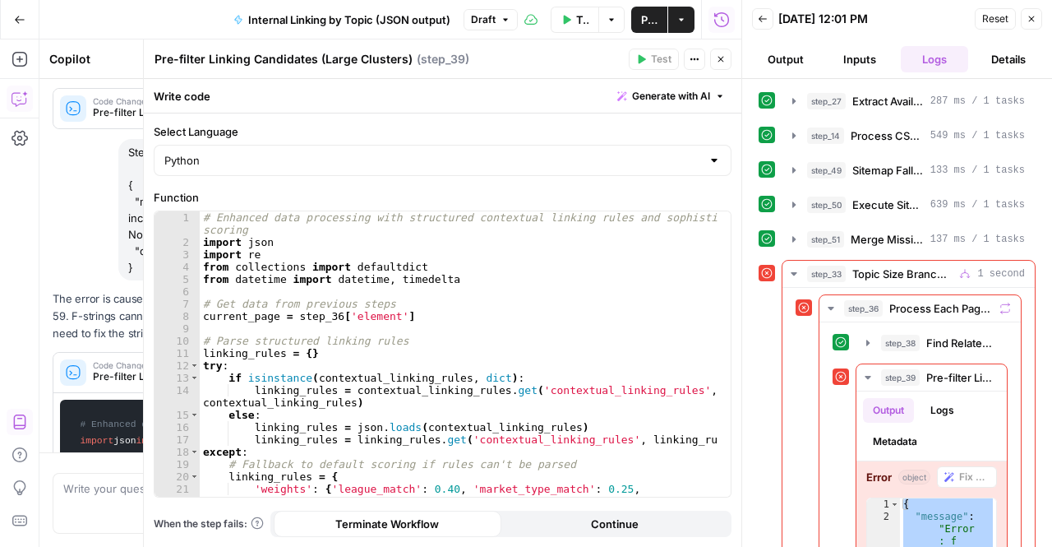
scroll to position [6624, 0]
click at [725, 63] on icon "button" at bounding box center [721, 59] width 10 height 10
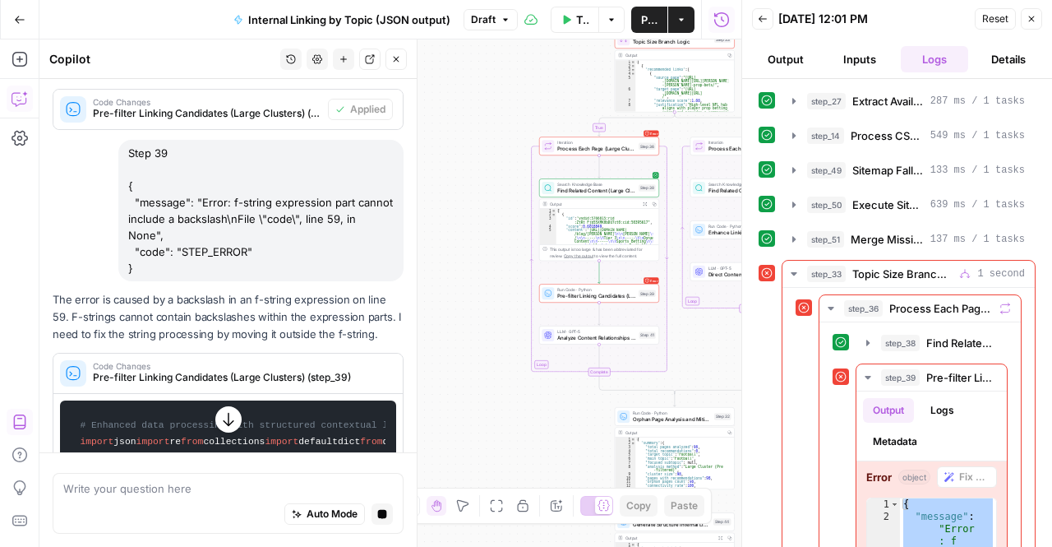
scroll to position [6873, 0]
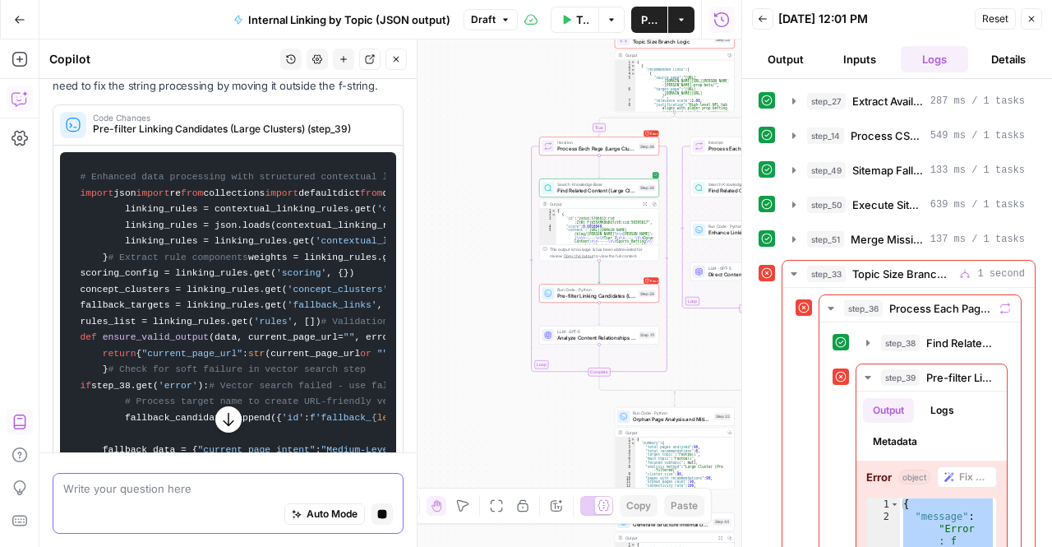
click at [187, 488] on textarea at bounding box center [228, 488] width 330 height 16
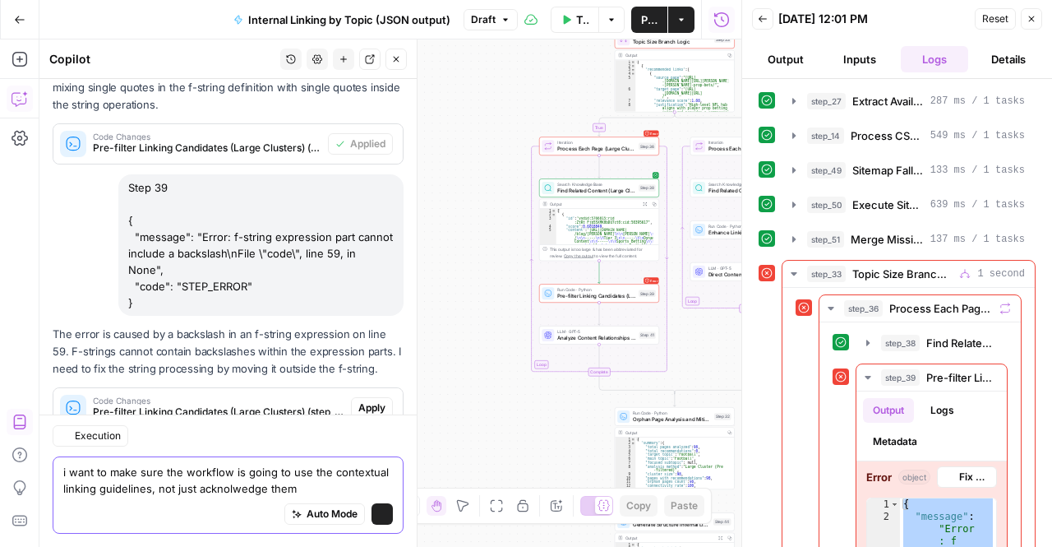
scroll to position [6795, 0]
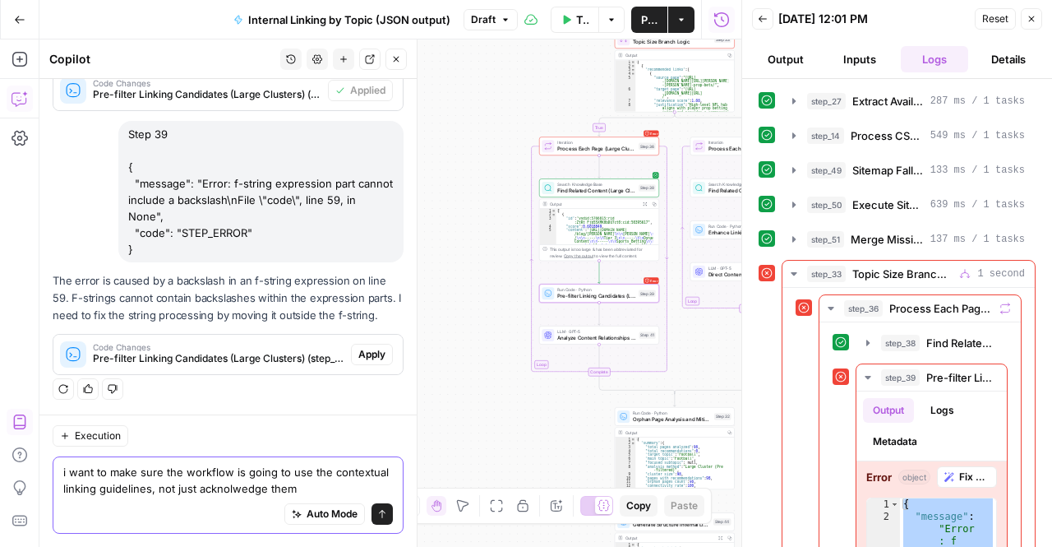
type textarea "i want to make sure the workflow is going to use the contextual linking guideli…"
click at [368, 351] on span "Apply" at bounding box center [371, 354] width 27 height 15
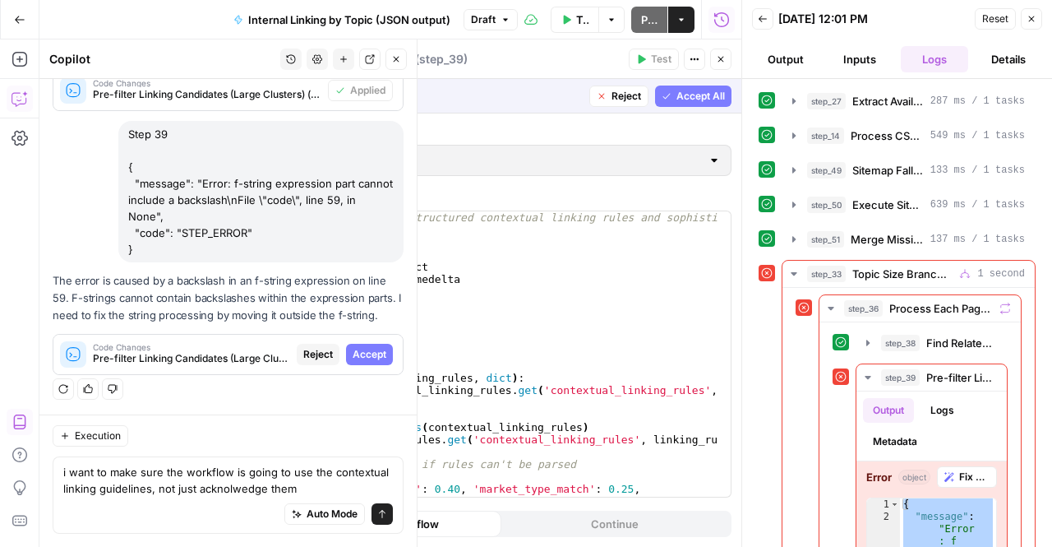
scroll to position [6716, 0]
click at [358, 353] on span "Accept" at bounding box center [370, 354] width 34 height 15
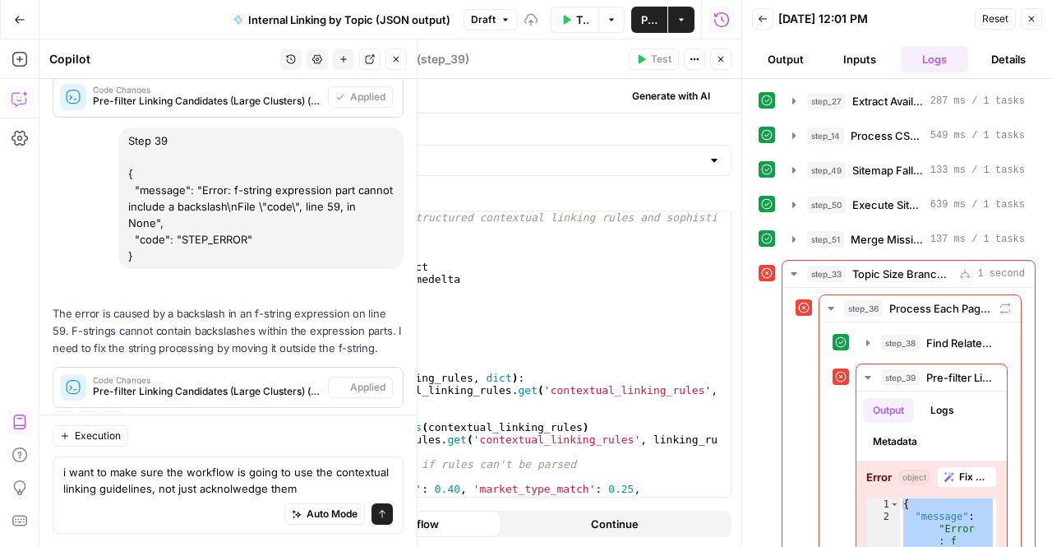
scroll to position [6821, 0]
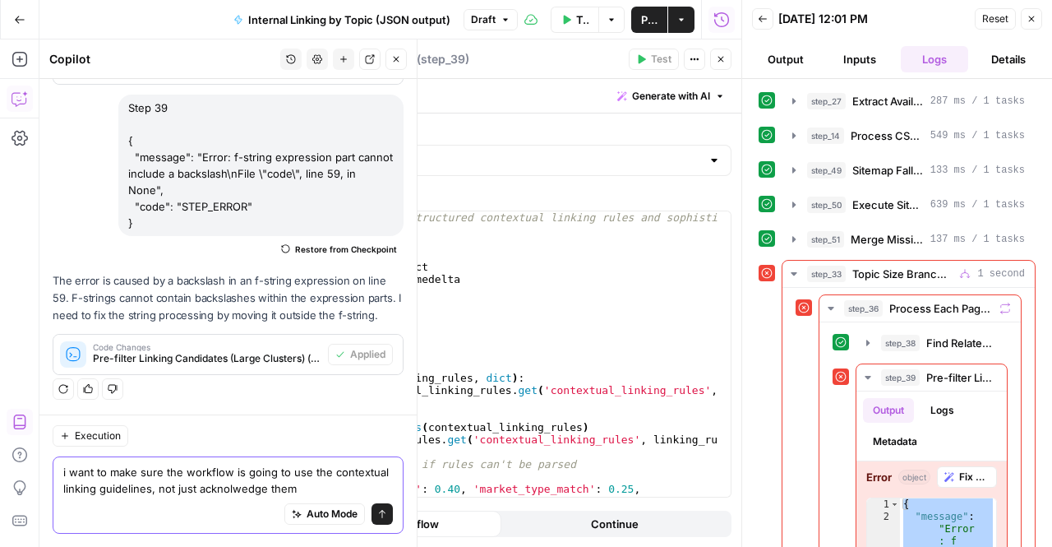
click at [349, 493] on textarea "i want to make sure the workflow is going to use the contextual linking guideli…" at bounding box center [228, 480] width 330 height 33
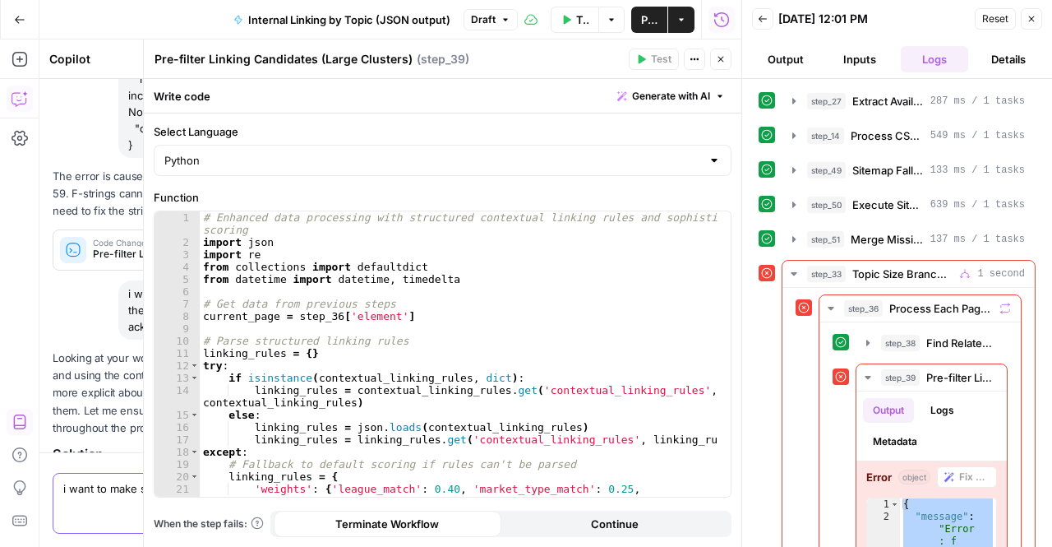
scroll to position [7665, 0]
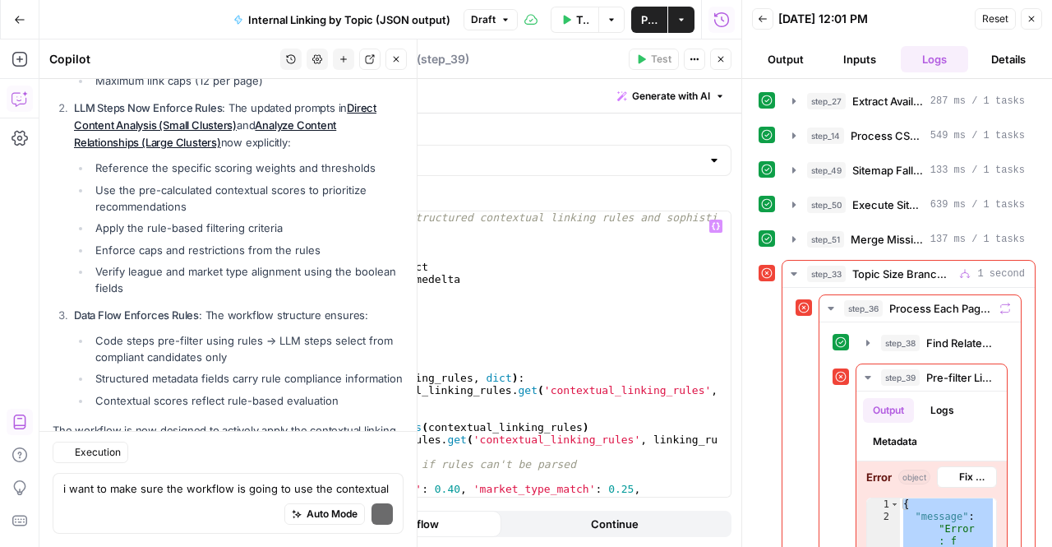
click at [109, 332] on ul "Code steps pre-filter using rules → LLM steps select from compliant candidates …" at bounding box center [239, 370] width 330 height 76
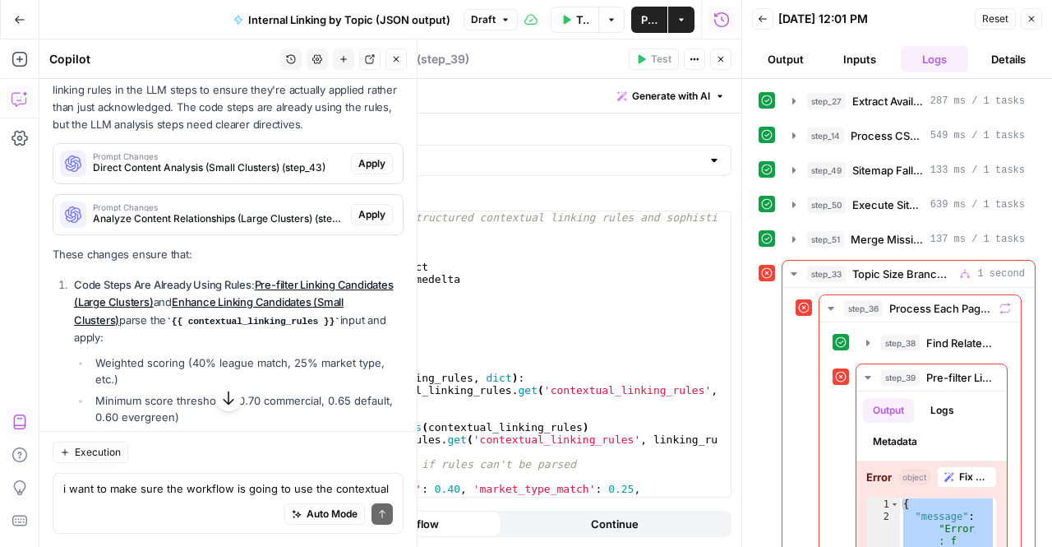
scroll to position [7264, 0]
click at [358, 170] on span "Apply" at bounding box center [371, 162] width 27 height 15
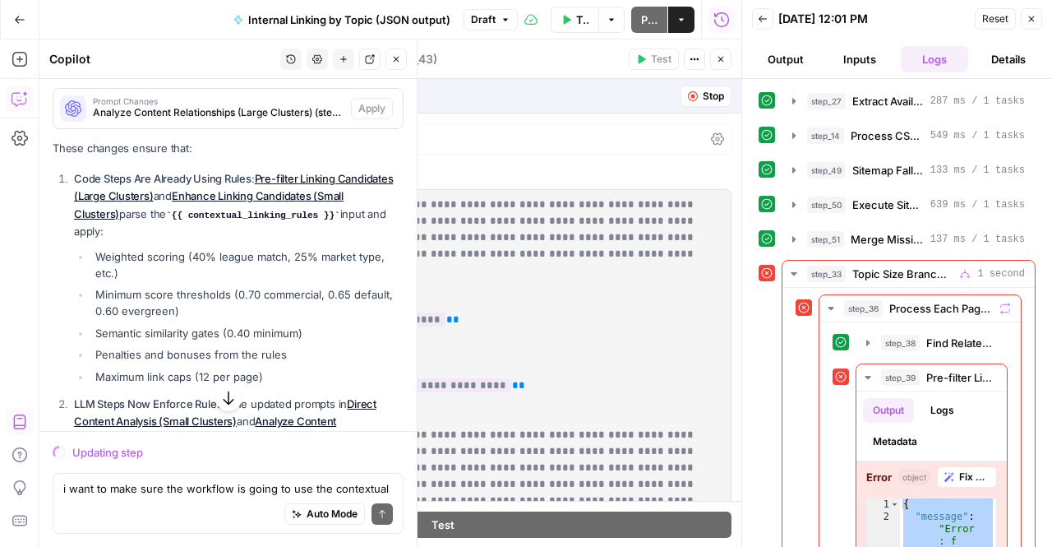
scroll to position [7159, 0]
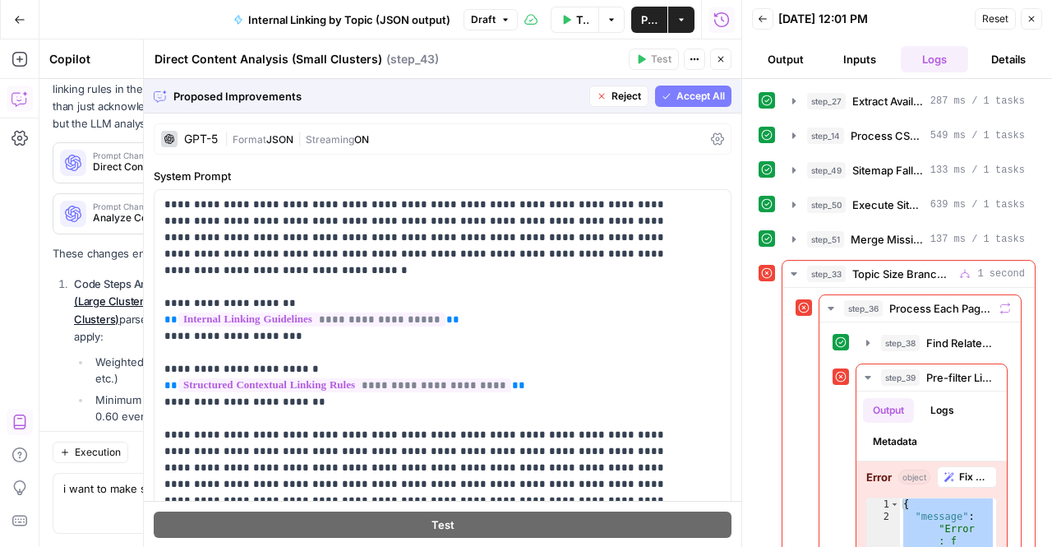
click at [658, 107] on div "Proposed Improvements Reject Accept All" at bounding box center [443, 96] width 598 height 34
click at [677, 91] on span "Accept All" at bounding box center [701, 96] width 49 height 15
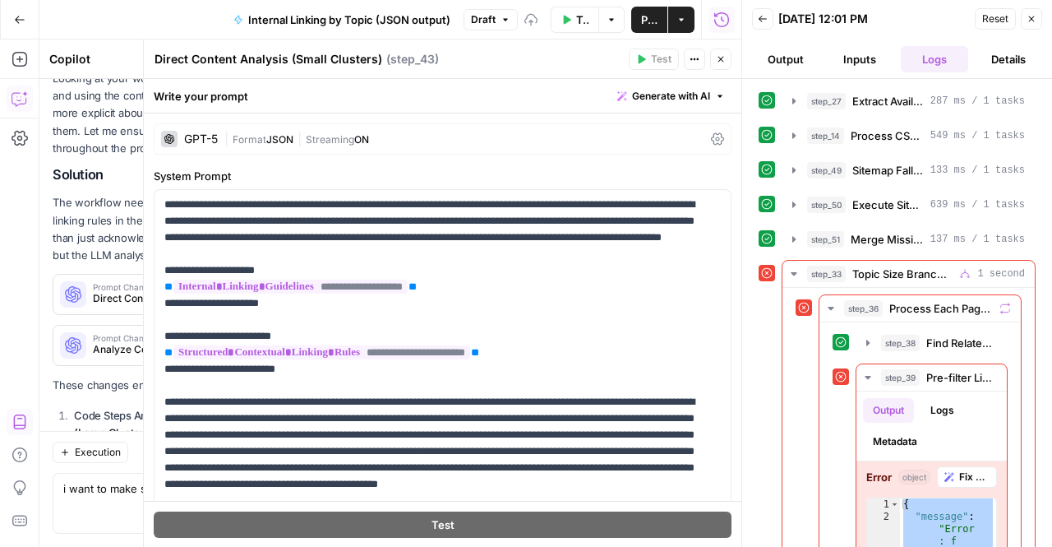
scroll to position [7290, 0]
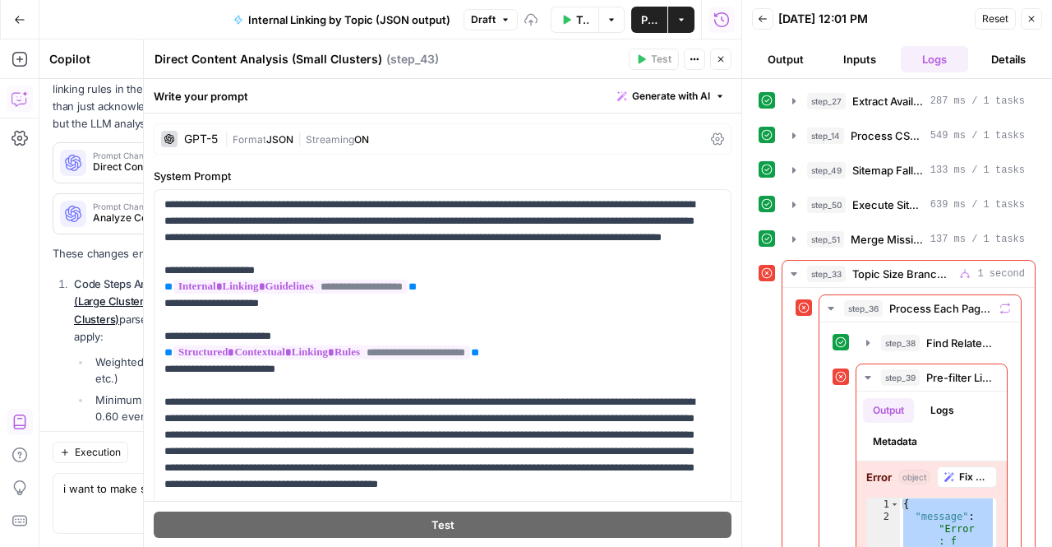
click at [715, 57] on button "Close" at bounding box center [720, 59] width 21 height 21
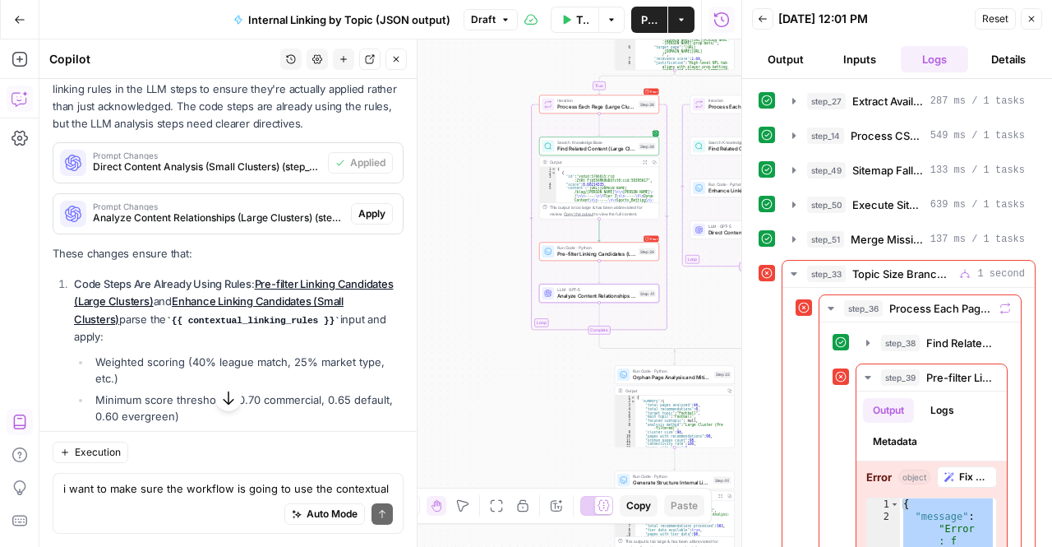
click at [365, 221] on span "Apply" at bounding box center [371, 213] width 27 height 15
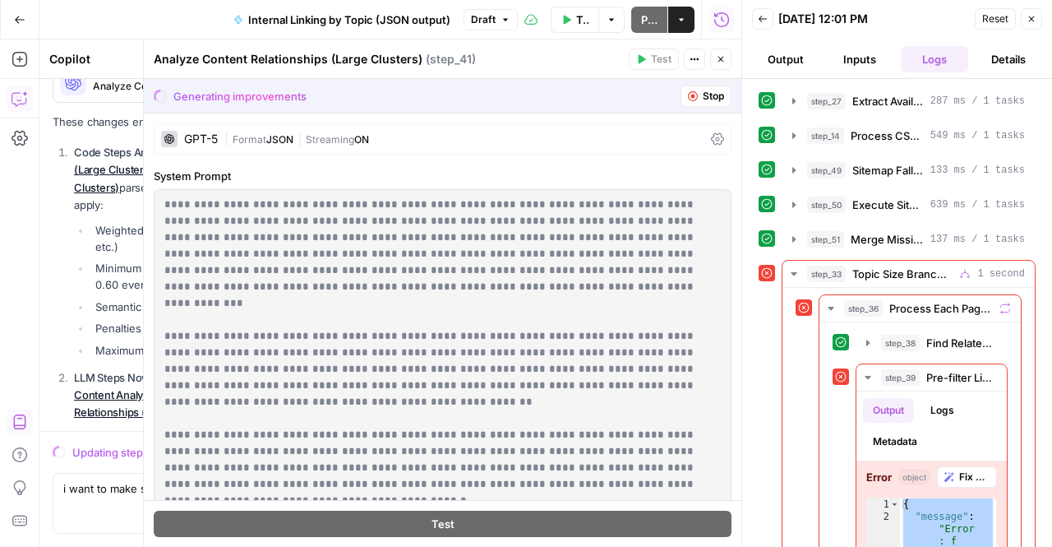
scroll to position [7159, 0]
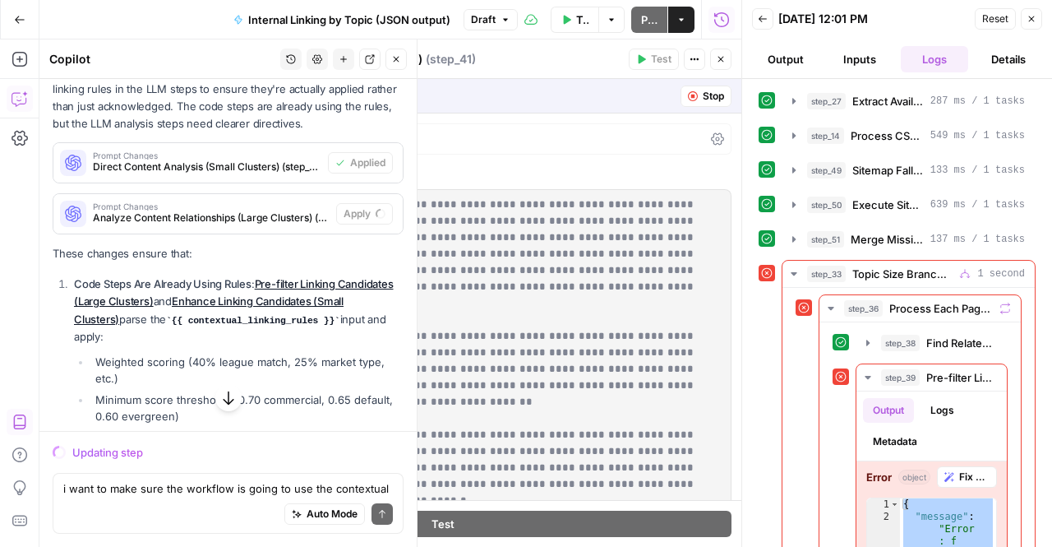
click at [226, 401] on icon "button" at bounding box center [228, 398] width 11 height 14
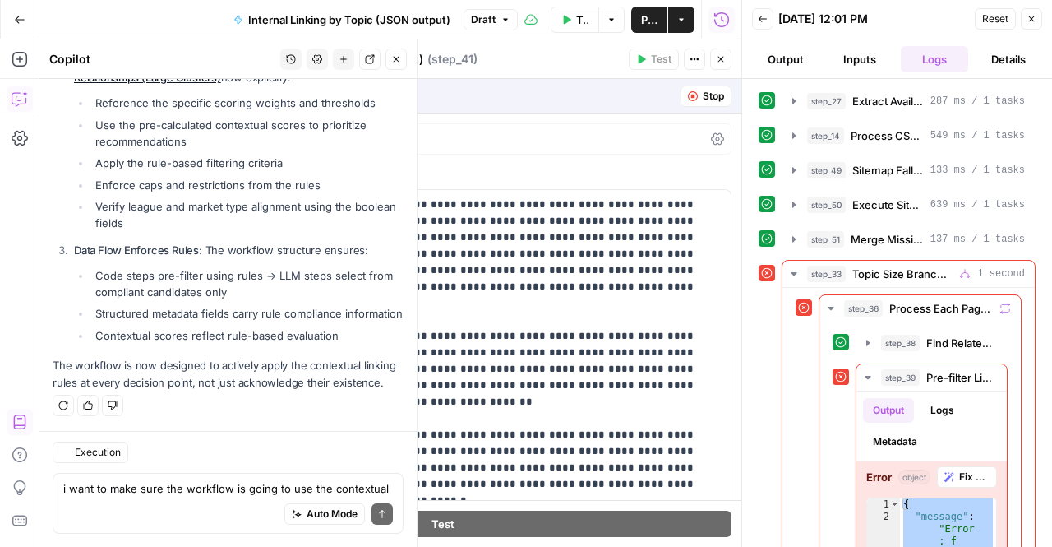
scroll to position [7660, 0]
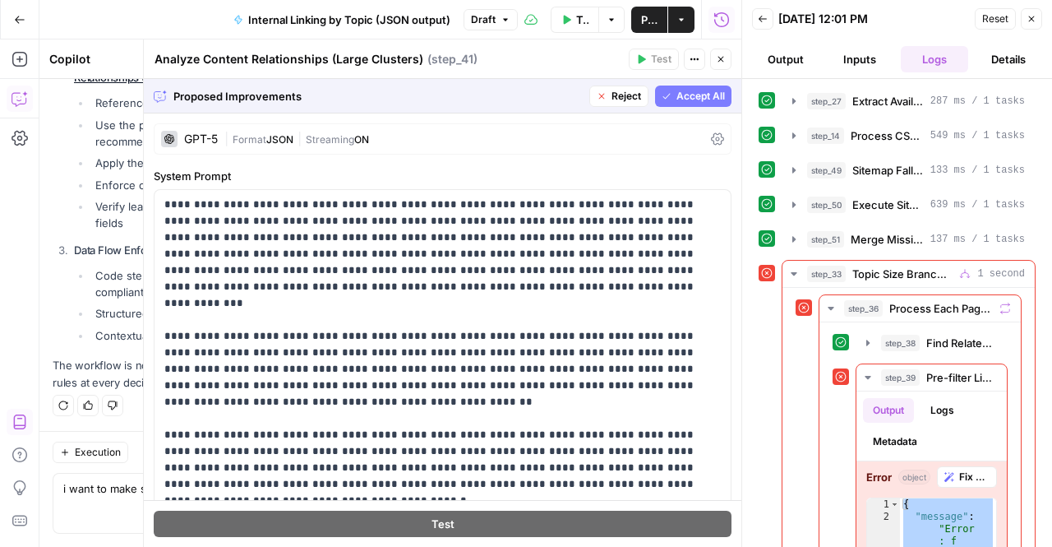
click at [682, 90] on span "Accept All" at bounding box center [701, 96] width 49 height 15
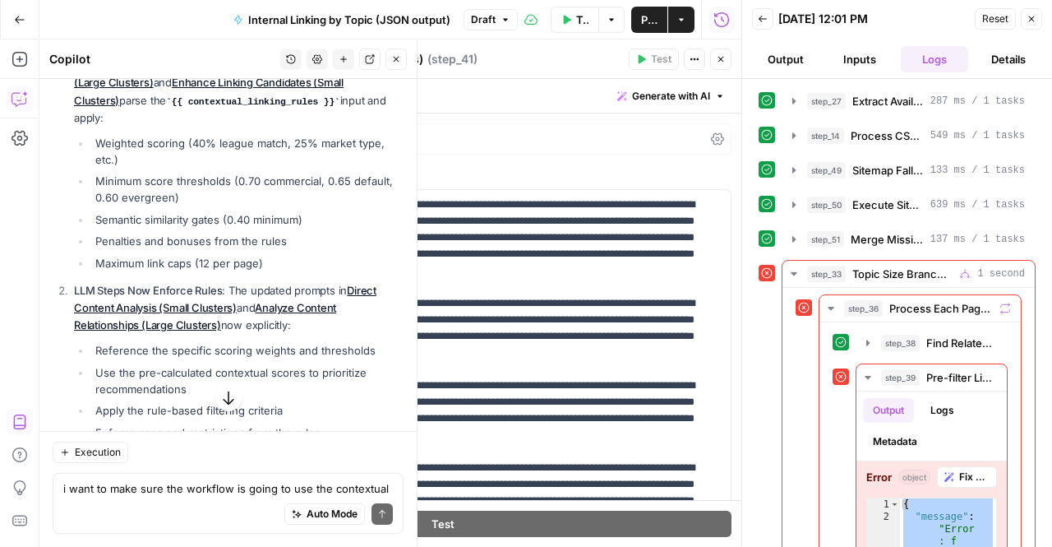
scroll to position [7508, 0]
drag, startPoint x: 242, startPoint y: 206, endPoint x: 293, endPoint y: 323, distance: 127.4
click at [293, 272] on li "Code Steps Are Already Using Rules : Pre-filter Linking Candidates (Large Clust…" at bounding box center [237, 165] width 334 height 215
click at [293, 272] on ul "Weighted scoring (40% league match, 25% market type, etc.) Minimum score thresh…" at bounding box center [239, 204] width 330 height 136
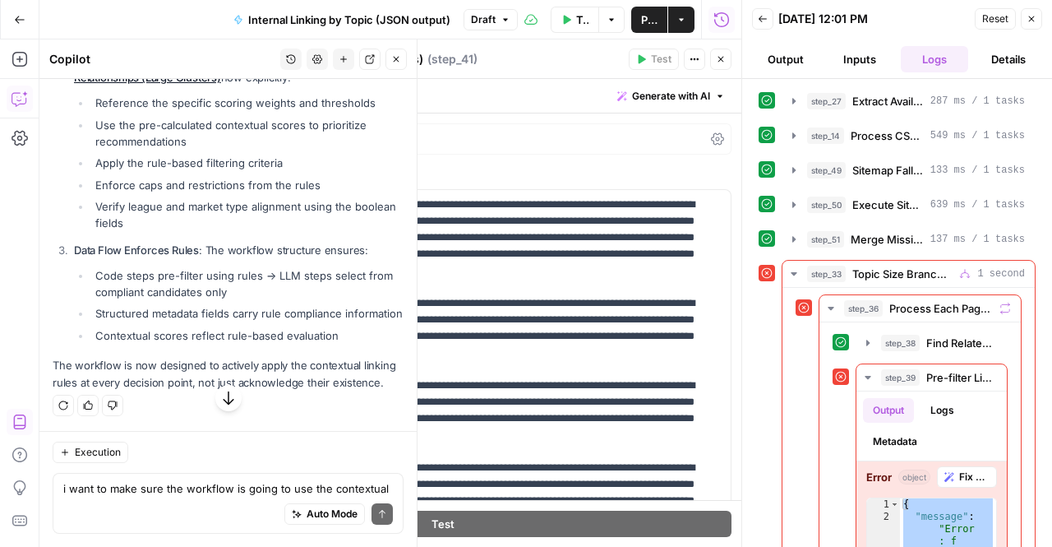
scroll to position [7844, 0]
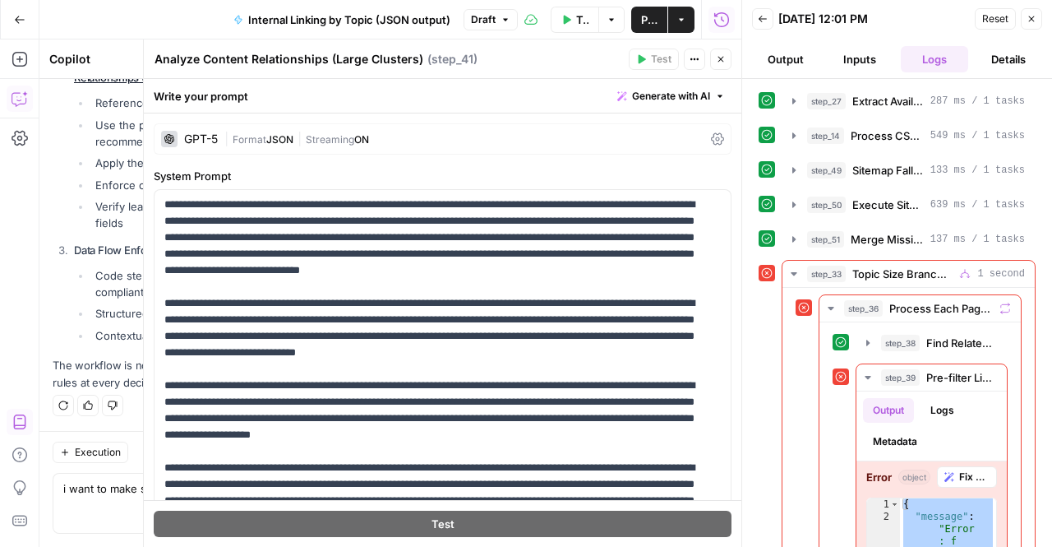
click at [722, 66] on button "Close" at bounding box center [720, 59] width 21 height 21
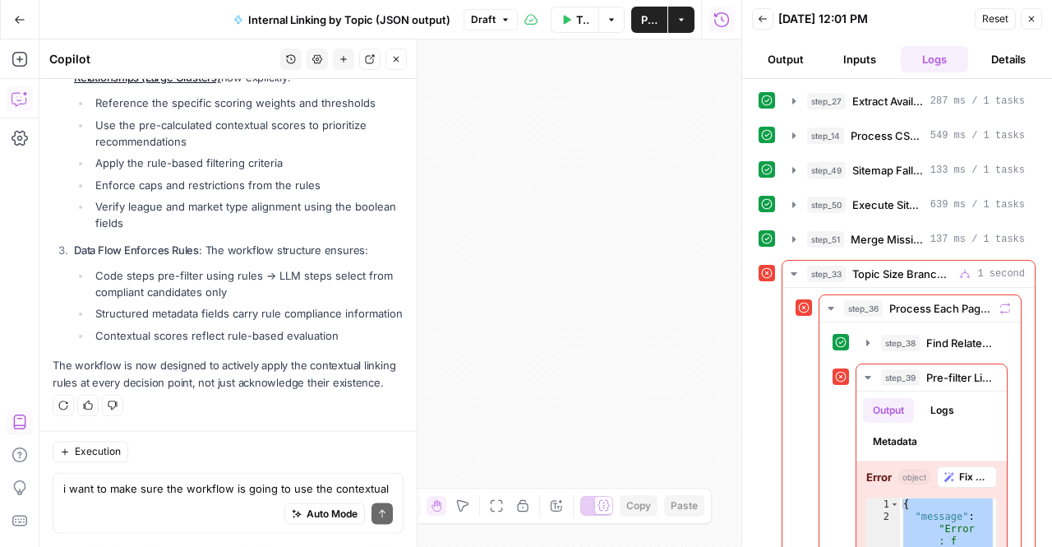
click at [178, 497] on div "Auto Mode Send" at bounding box center [228, 515] width 330 height 36
click at [561, 12] on button "Test Data" at bounding box center [575, 20] width 49 height 26
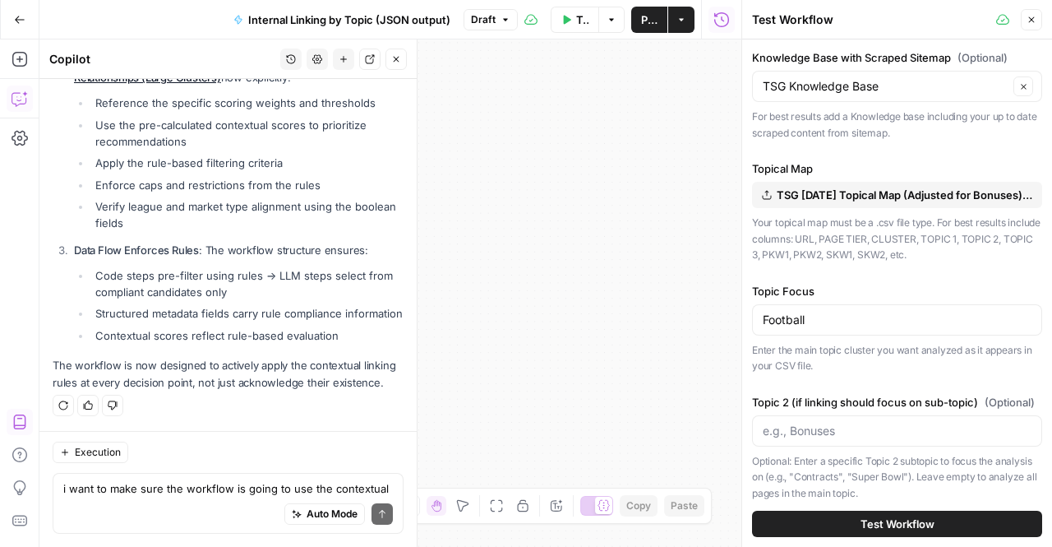
click at [805, 525] on button "Test Workflow" at bounding box center [897, 524] width 290 height 26
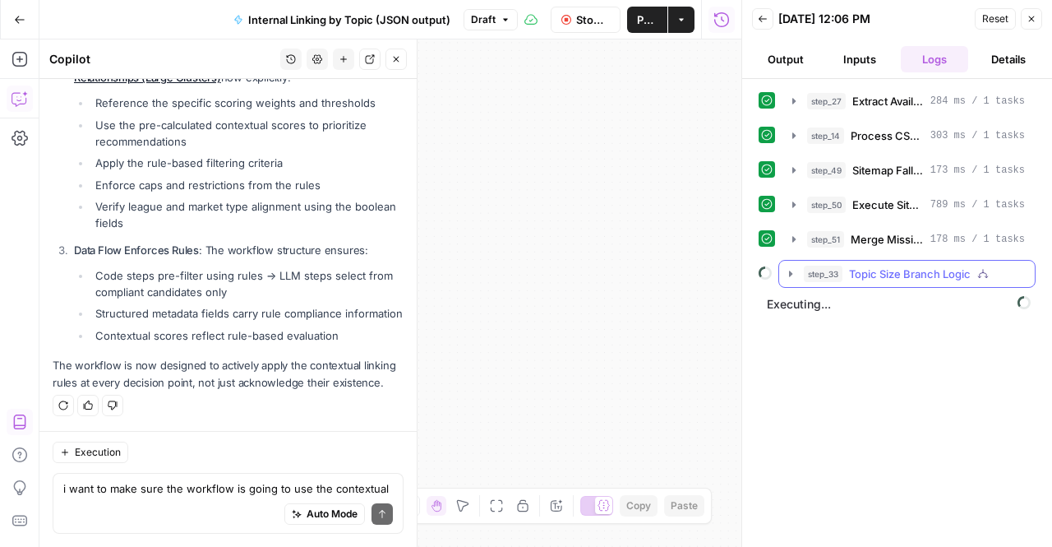
click at [788, 262] on button "step_33 Topic Size Branch Logic" at bounding box center [907, 274] width 256 height 26
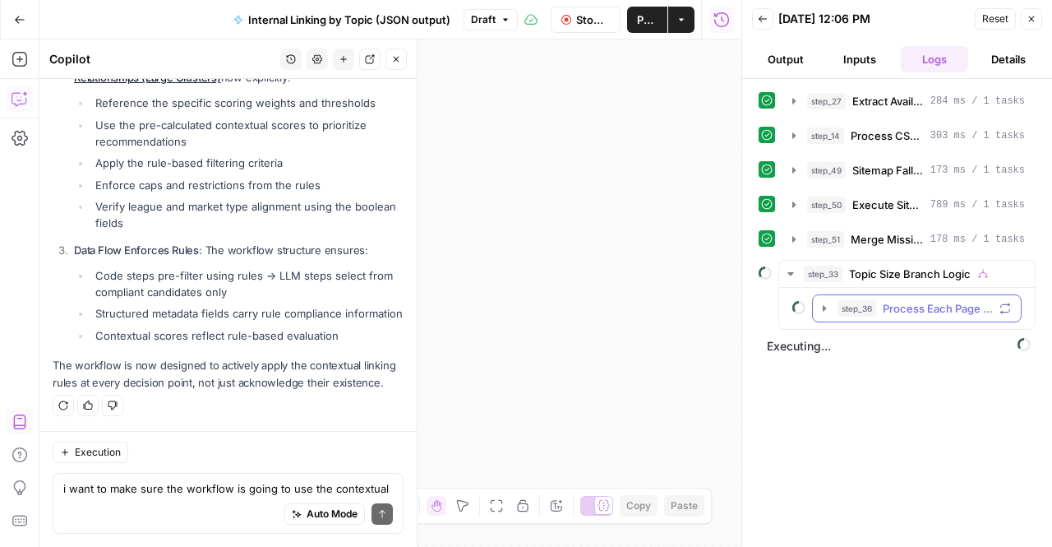
click at [820, 307] on icon "button" at bounding box center [824, 308] width 13 height 13
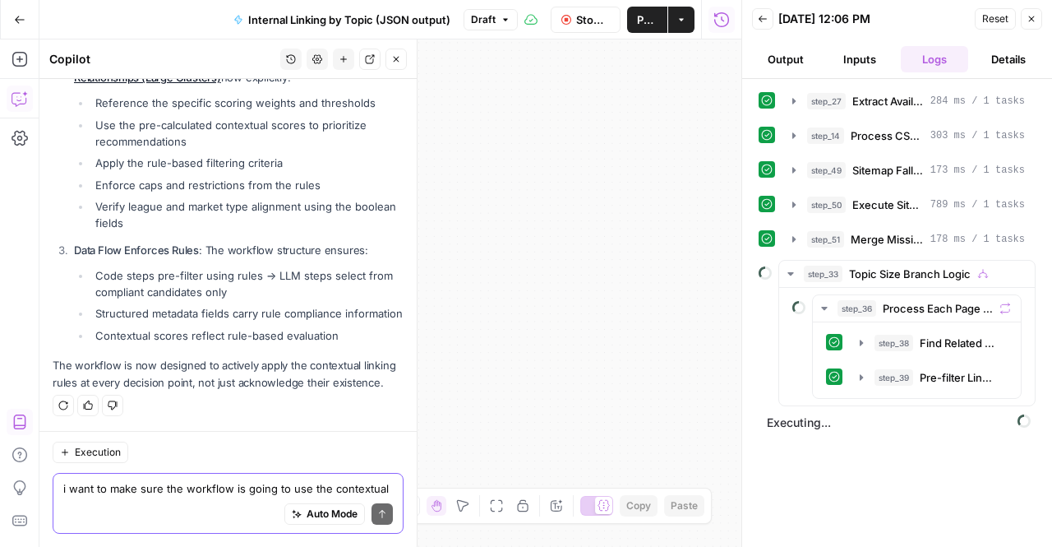
click at [185, 487] on textarea "i want to make sure the workflow is going to use the contextual linking guideli…" at bounding box center [228, 488] width 330 height 16
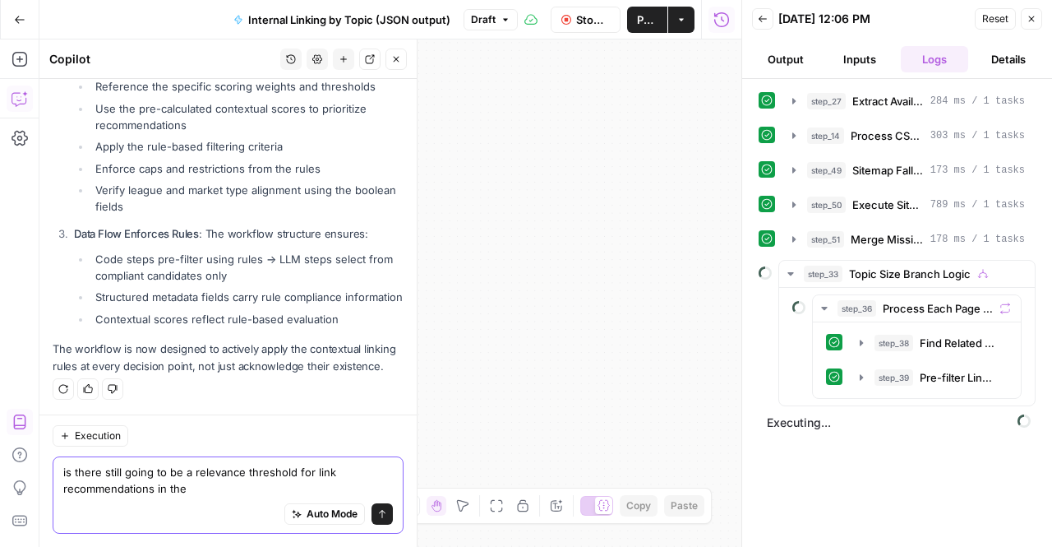
scroll to position [7861, 0]
type textarea "is there still going to be a relevance threshold for link recommendations in th…"
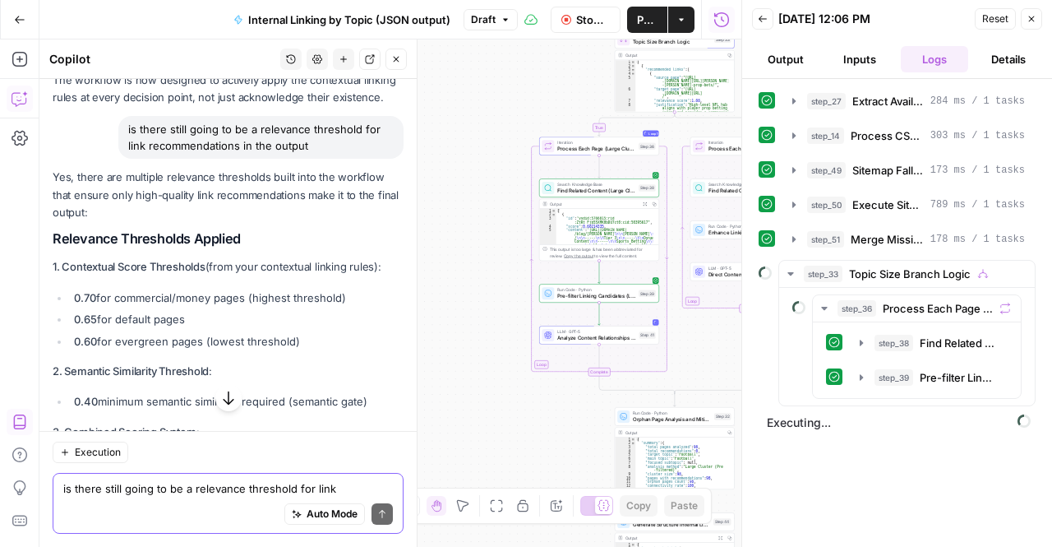
scroll to position [8249, 0]
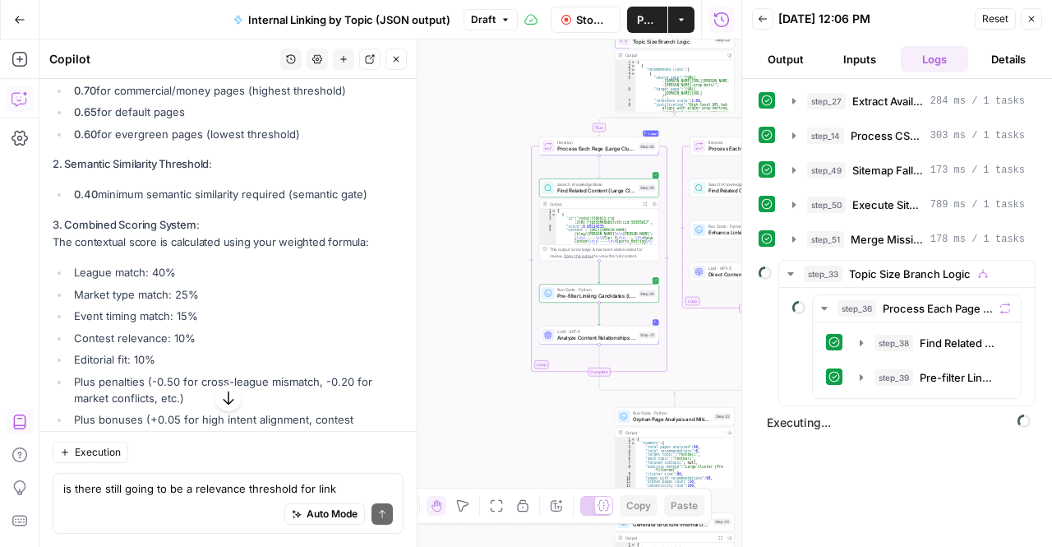
drag, startPoint x: 148, startPoint y: 187, endPoint x: 227, endPoint y: 299, distance: 137.5
click at [227, 299] on div "Yes, there are multiple relevance thresholds built into the workflow that ensur…" at bounding box center [228, 475] width 351 height 1028
click at [235, 272] on div "Yes, there are multiple relevance thresholds built into the workflow that ensur…" at bounding box center [228, 475] width 351 height 1028
drag, startPoint x: 187, startPoint y: 184, endPoint x: 274, endPoint y: 306, distance: 149.7
click at [274, 306] on div "Yes, there are multiple relevance thresholds built into the workflow that ensur…" at bounding box center [228, 475] width 351 height 1028
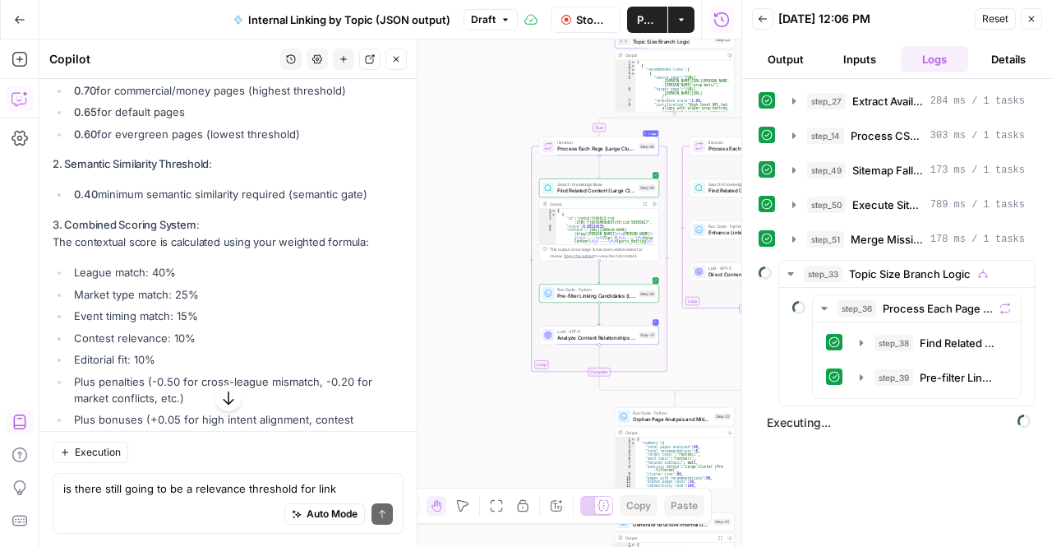
click at [274, 251] on p "3. Combined Scoring System : The contextual score is calculated using your weig…" at bounding box center [228, 233] width 351 height 35
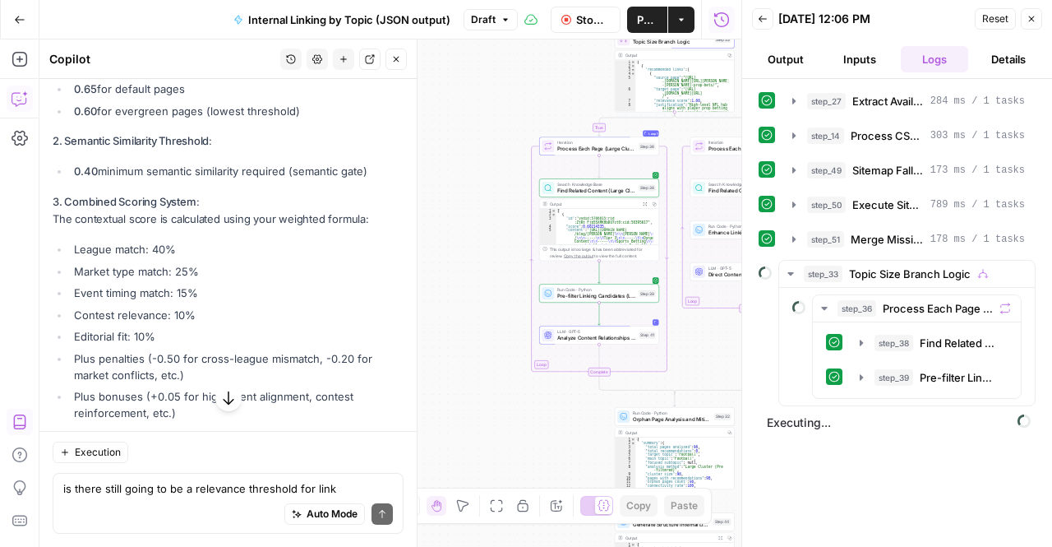
drag, startPoint x: 274, startPoint y: 306, endPoint x: 169, endPoint y: 221, distance: 135.1
click at [169, 221] on div "Yes, there are multiple relevance thresholds built into the workflow that ensur…" at bounding box center [228, 452] width 351 height 1028
click at [169, 150] on p "2. Semantic Similarity Threshold :" at bounding box center [228, 140] width 351 height 17
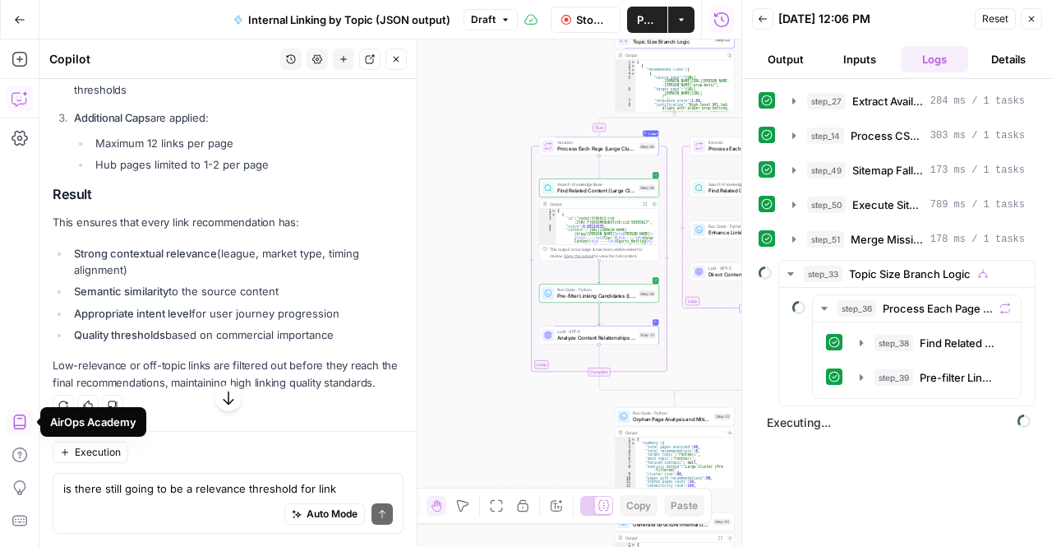
scroll to position [8963, 0]
drag, startPoint x: 383, startPoint y: 382, endPoint x: 48, endPoint y: 138, distance: 414.9
click at [186, 256] on strong "Strong contextual relevance" at bounding box center [145, 253] width 143 height 13
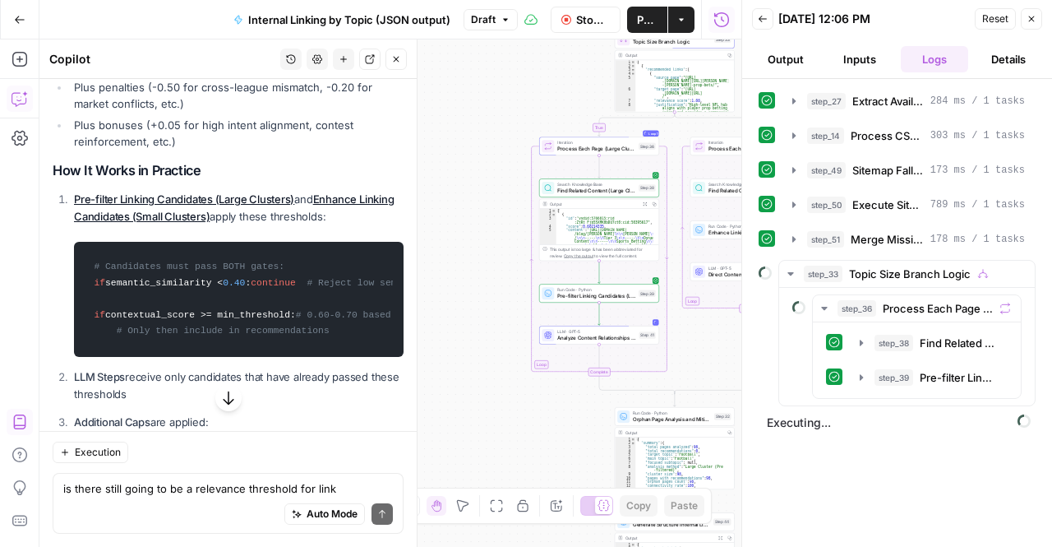
click at [1037, 16] on button "Close" at bounding box center [1031, 18] width 21 height 21
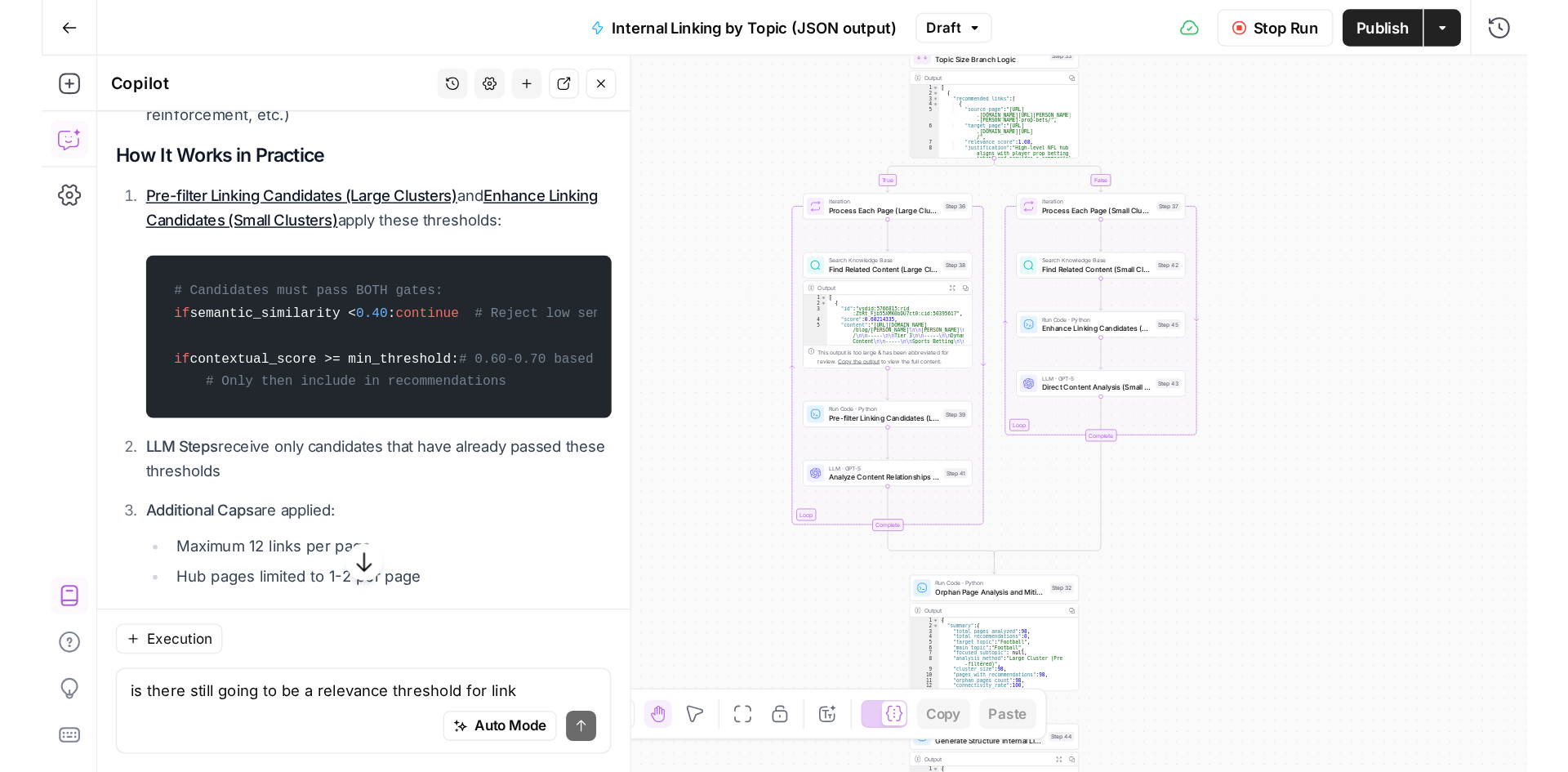
scroll to position [8550, 0]
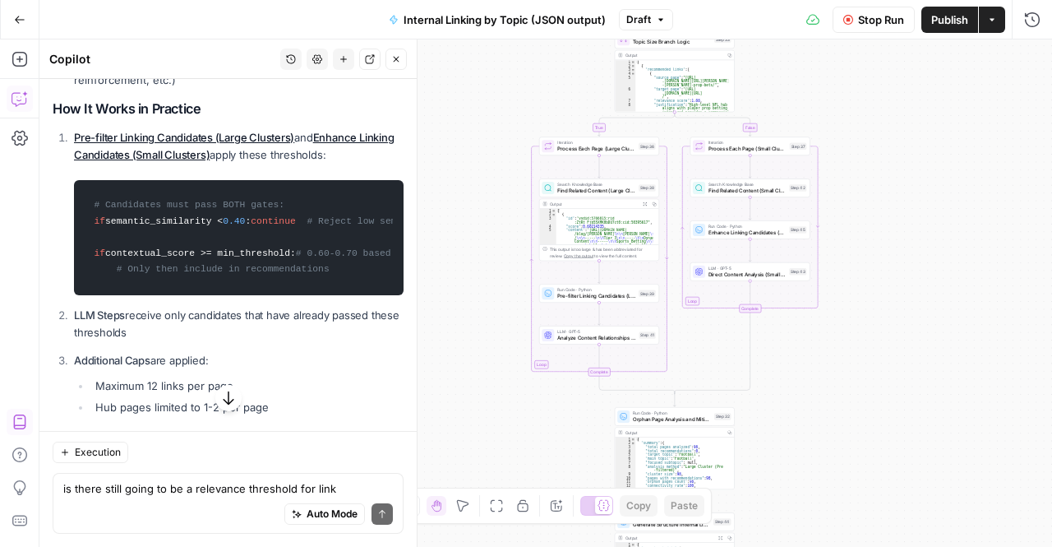
click at [1051, 305] on div "true false Workflow Input Settings Inputs Run Code · Python Extract Available T…" at bounding box center [545, 292] width 1013 height 507
click at [21, 22] on icon "button" at bounding box center [20, 20] width 12 height 12
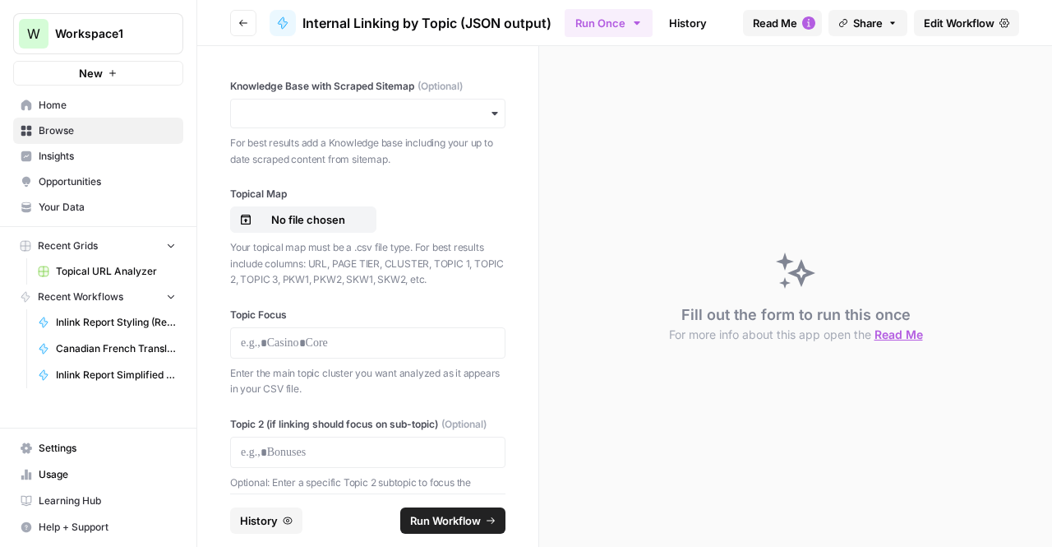
click at [952, 25] on span "Edit Workflow" at bounding box center [959, 23] width 71 height 16
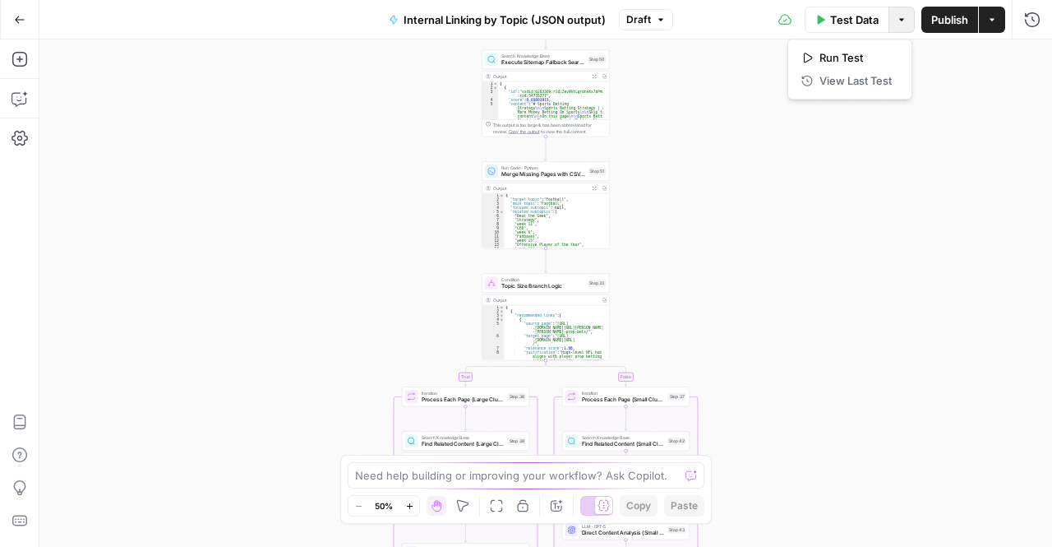
click at [900, 20] on icon "button" at bounding box center [901, 19] width 5 height 2
click at [1042, 16] on button "Run History" at bounding box center [1032, 20] width 26 height 26
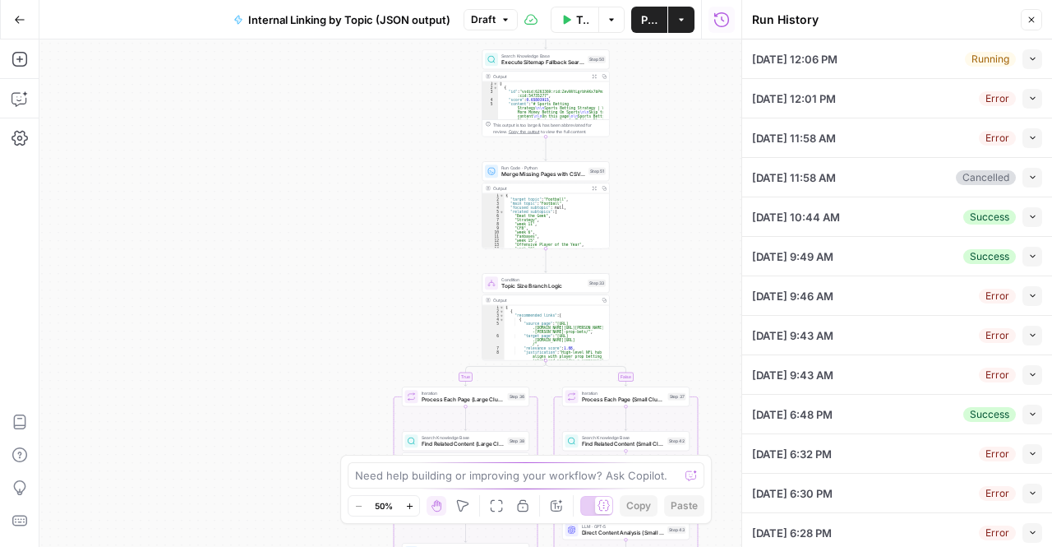
click at [395, 177] on div "true false Workflow Input Settings Inputs Run Code · Python Extract Available T…" at bounding box center [390, 292] width 702 height 507
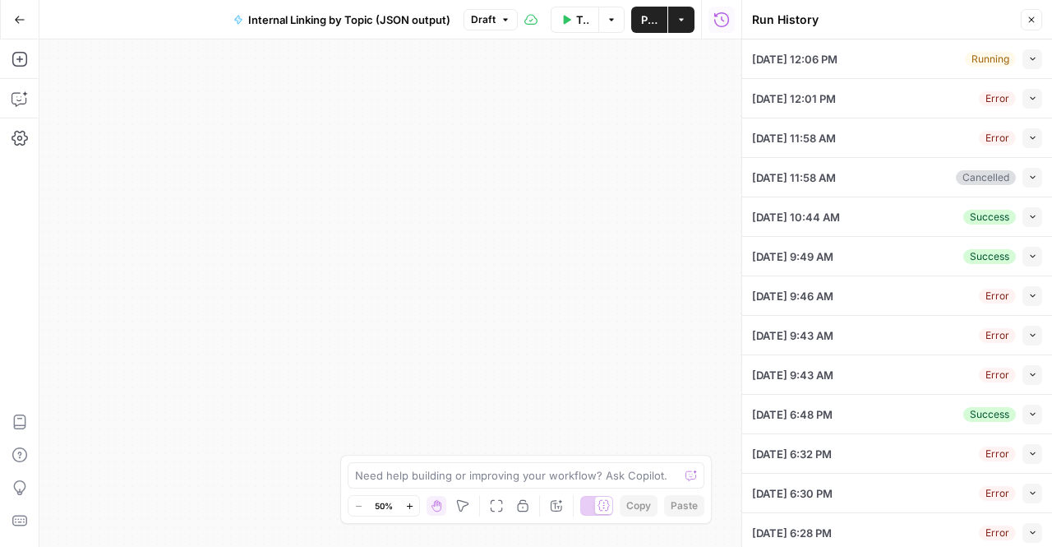
click at [1015, 35] on header "Run History Close" at bounding box center [897, 19] width 310 height 39
click at [1015, 46] on div "[DATE] 12:06 PM Running Collapse" at bounding box center [897, 58] width 290 height 39
click at [1023, 50] on button "Collapse" at bounding box center [1033, 59] width 20 height 20
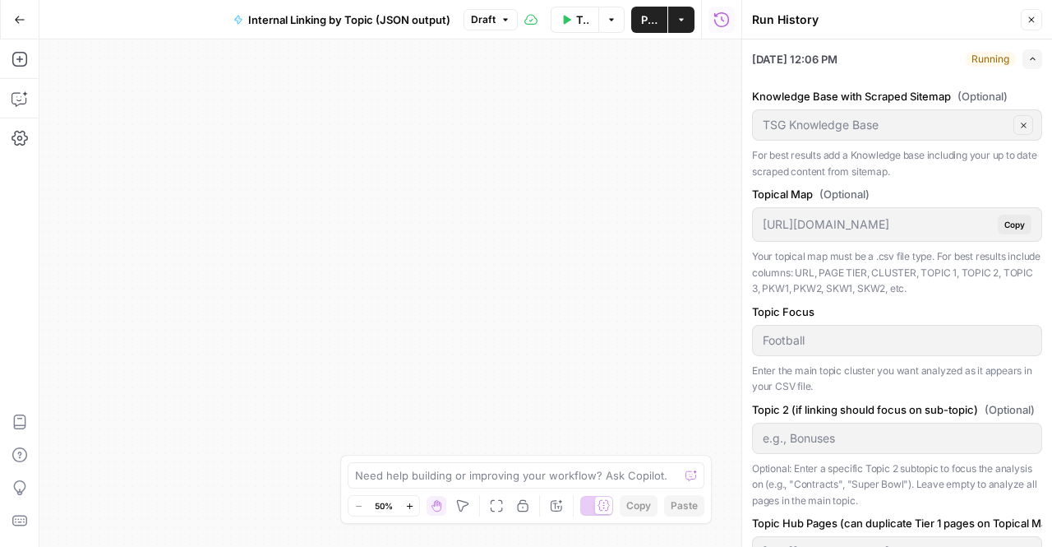
click at [1037, 27] on button "Close" at bounding box center [1031, 19] width 21 height 21
